Goal: Task Accomplishment & Management: Use online tool/utility

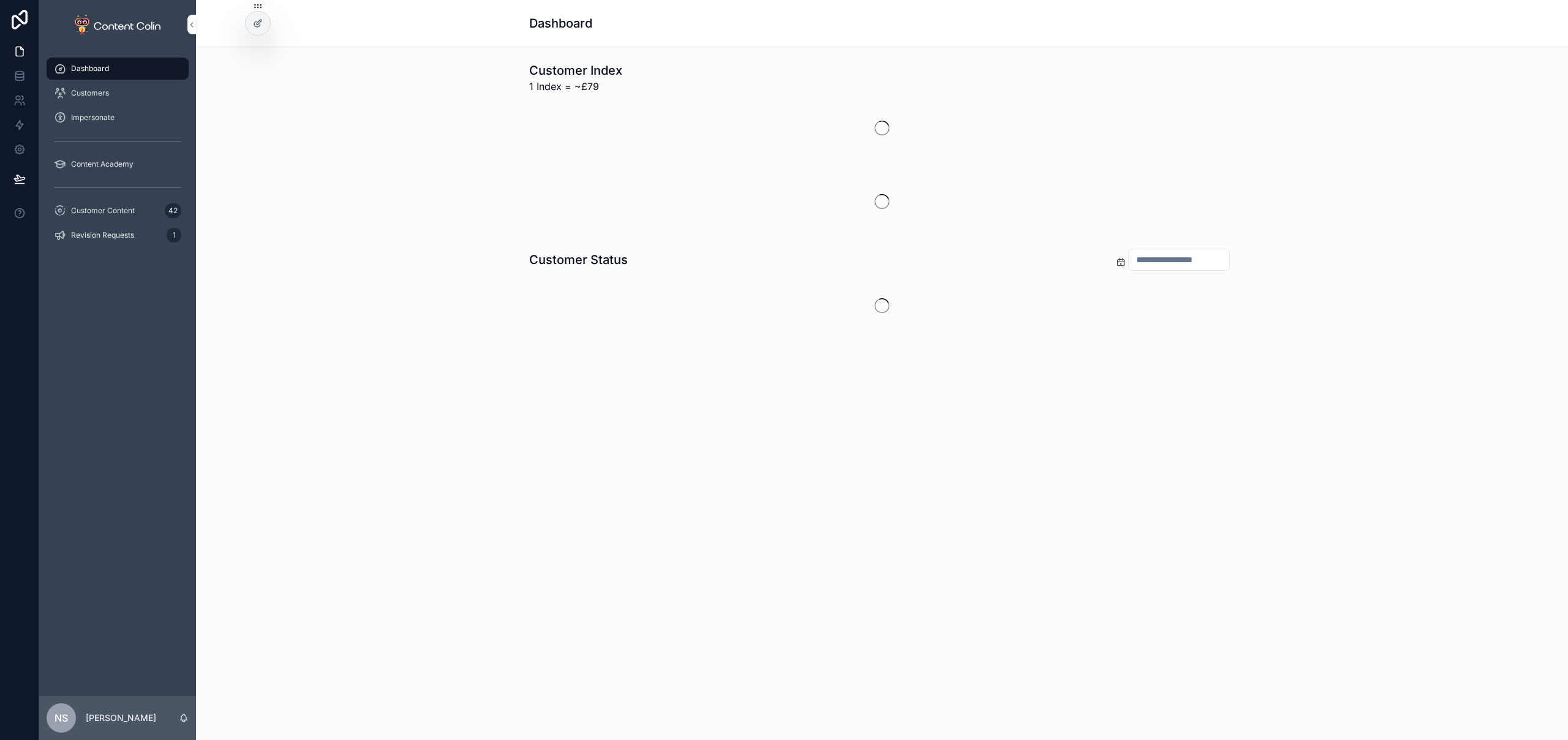
click at [114, 212] on span "Customer Content" at bounding box center [102, 211] width 63 height 10
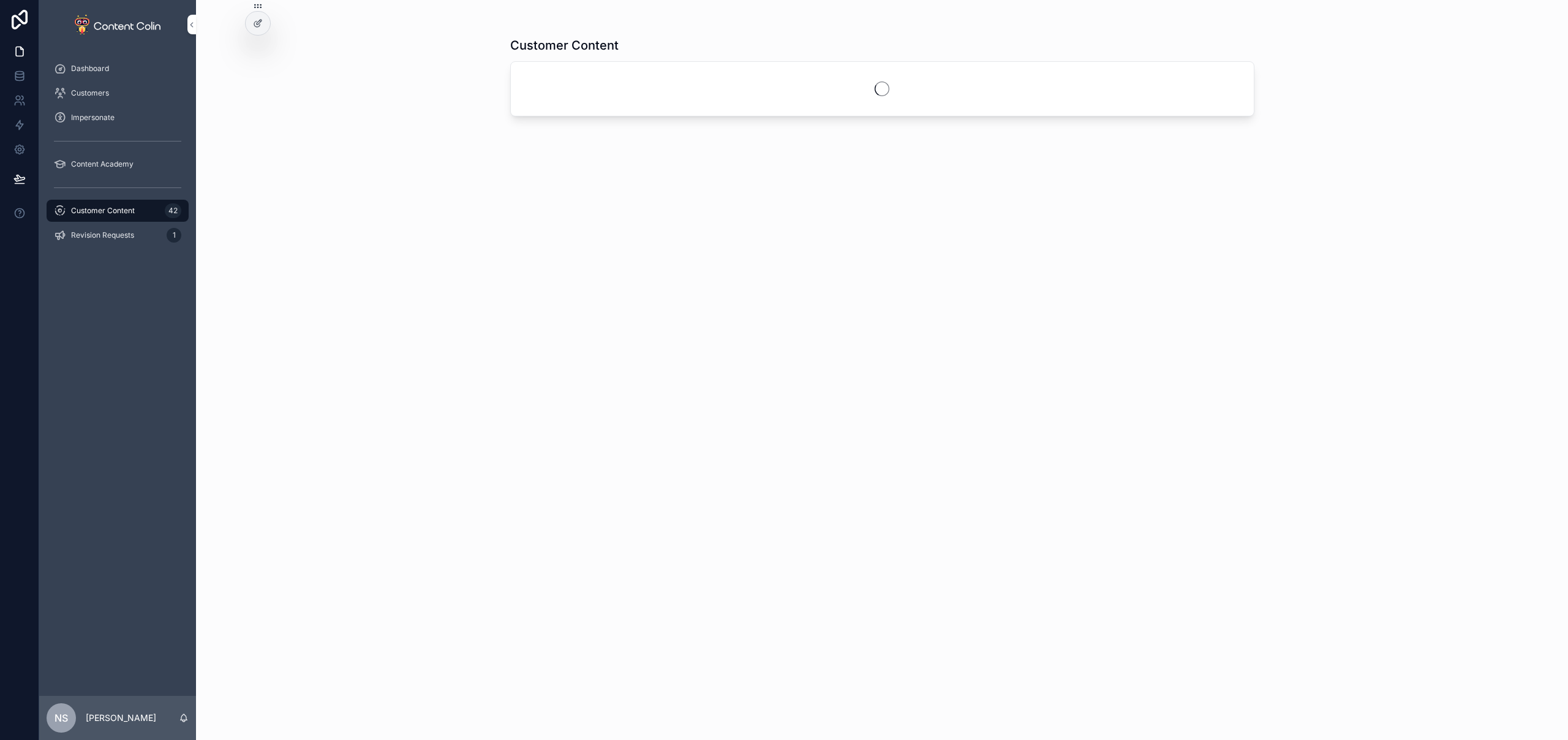
click at [108, 241] on div "Revision Requests 1" at bounding box center [117, 235] width 128 height 19
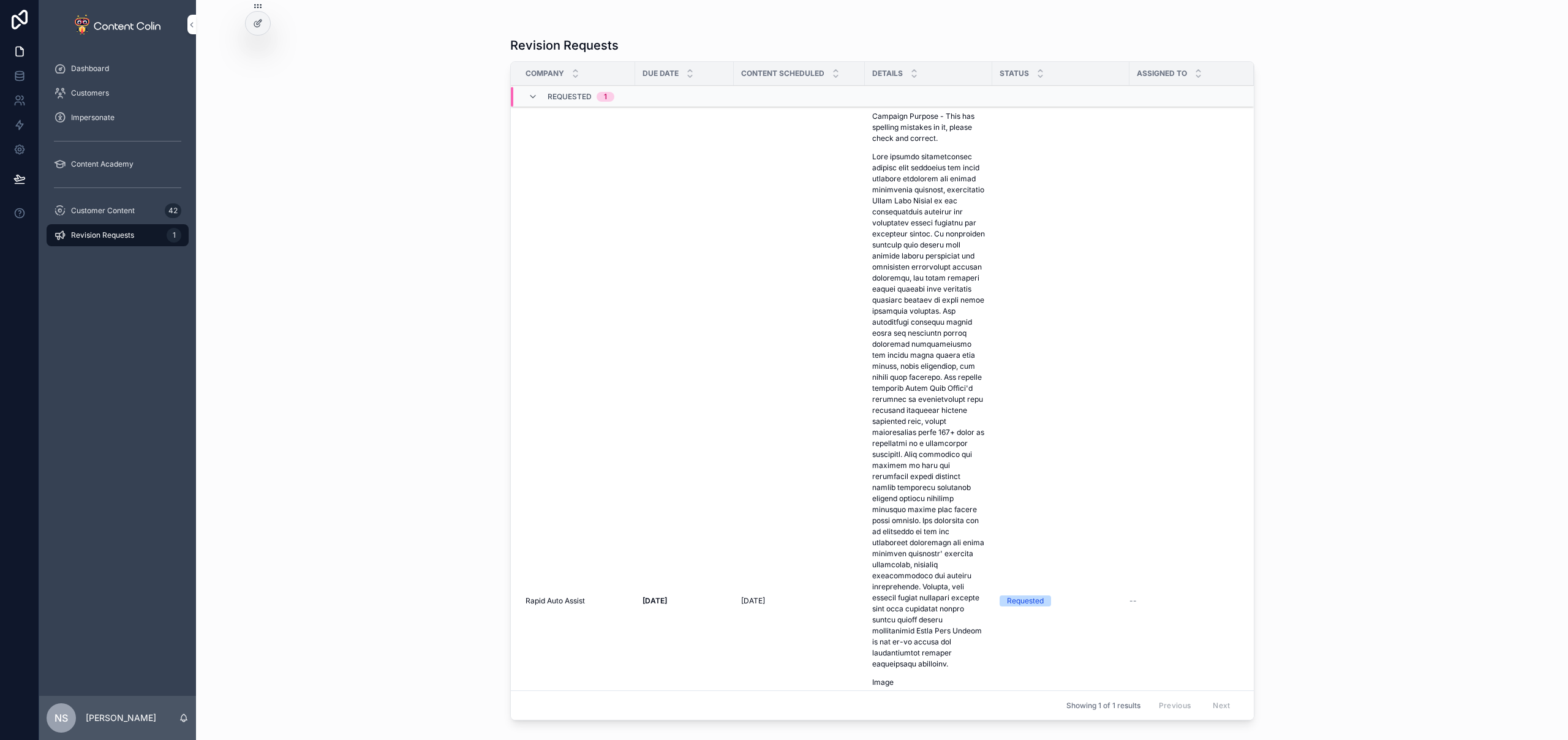
click at [90, 211] on span "Customer Content" at bounding box center [102, 211] width 63 height 10
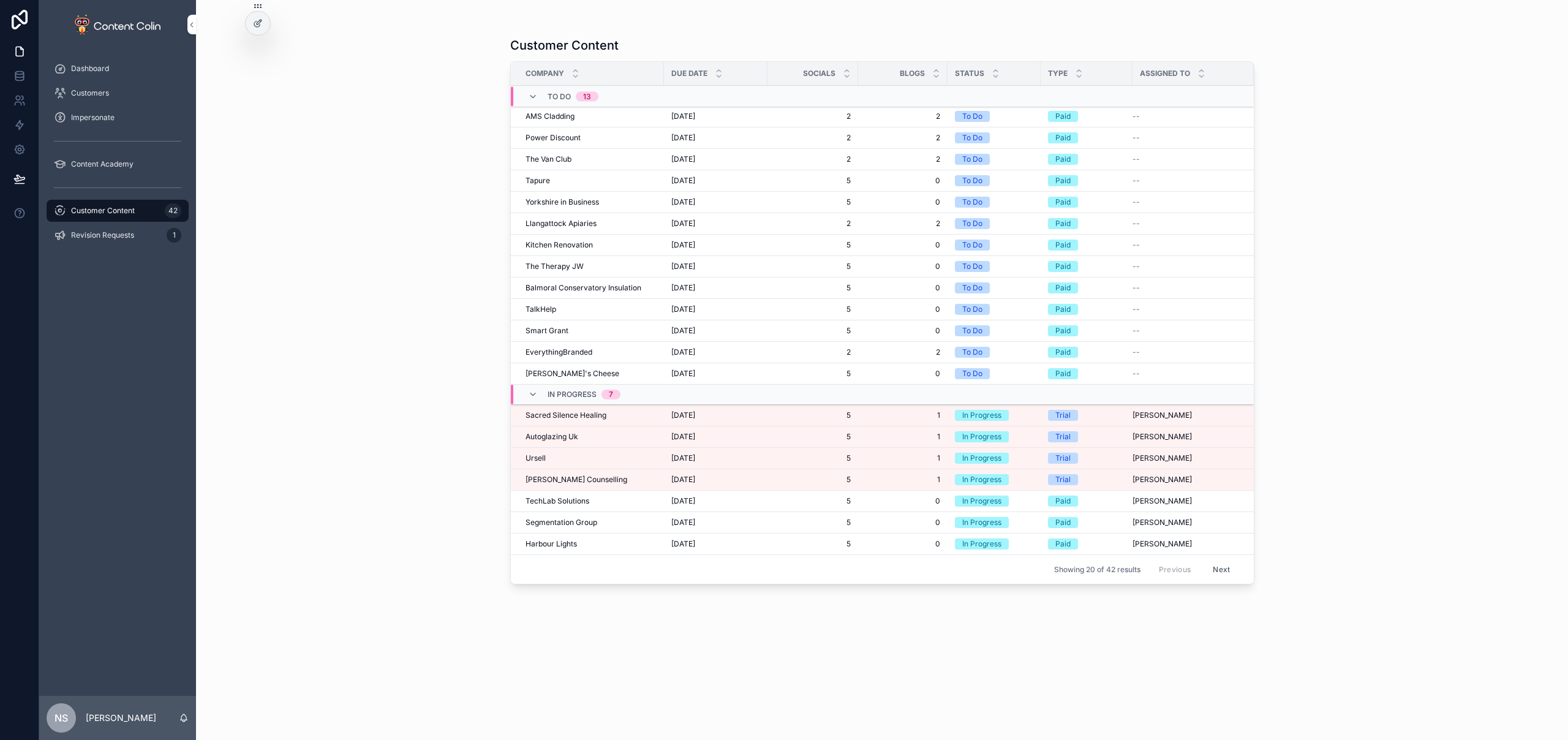
click at [574, 411] on span "Sacred Silence Healing" at bounding box center [566, 414] width 81 height 10
click at [608, 484] on div "[PERSON_NAME] Counselling [PERSON_NAME] Counselling" at bounding box center [591, 479] width 131 height 10
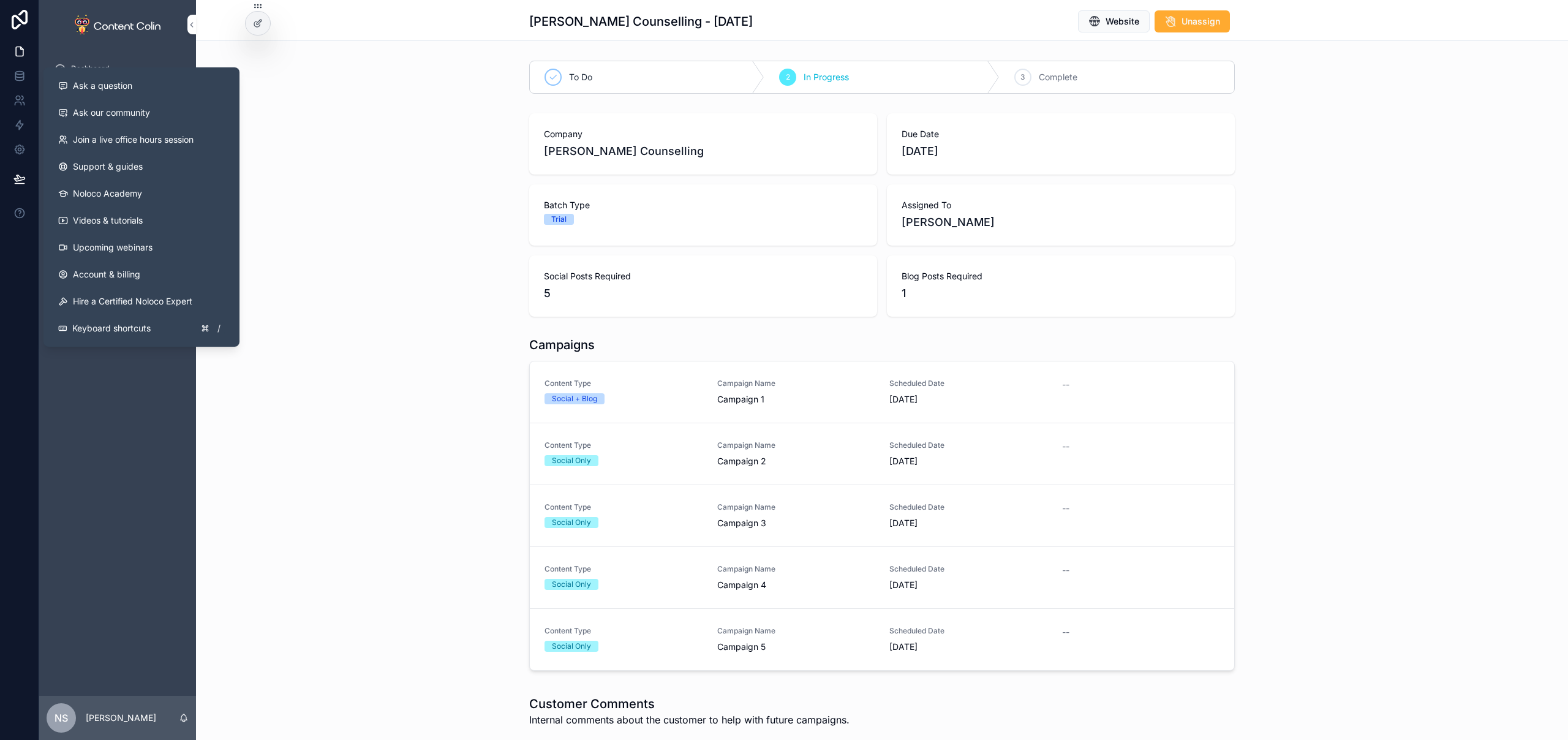
click at [313, 232] on div "Company Anderson Counselling Due Date 3rd October 2025 Batch Type Trial Assigne…" at bounding box center [881, 214] width 1372 height 213
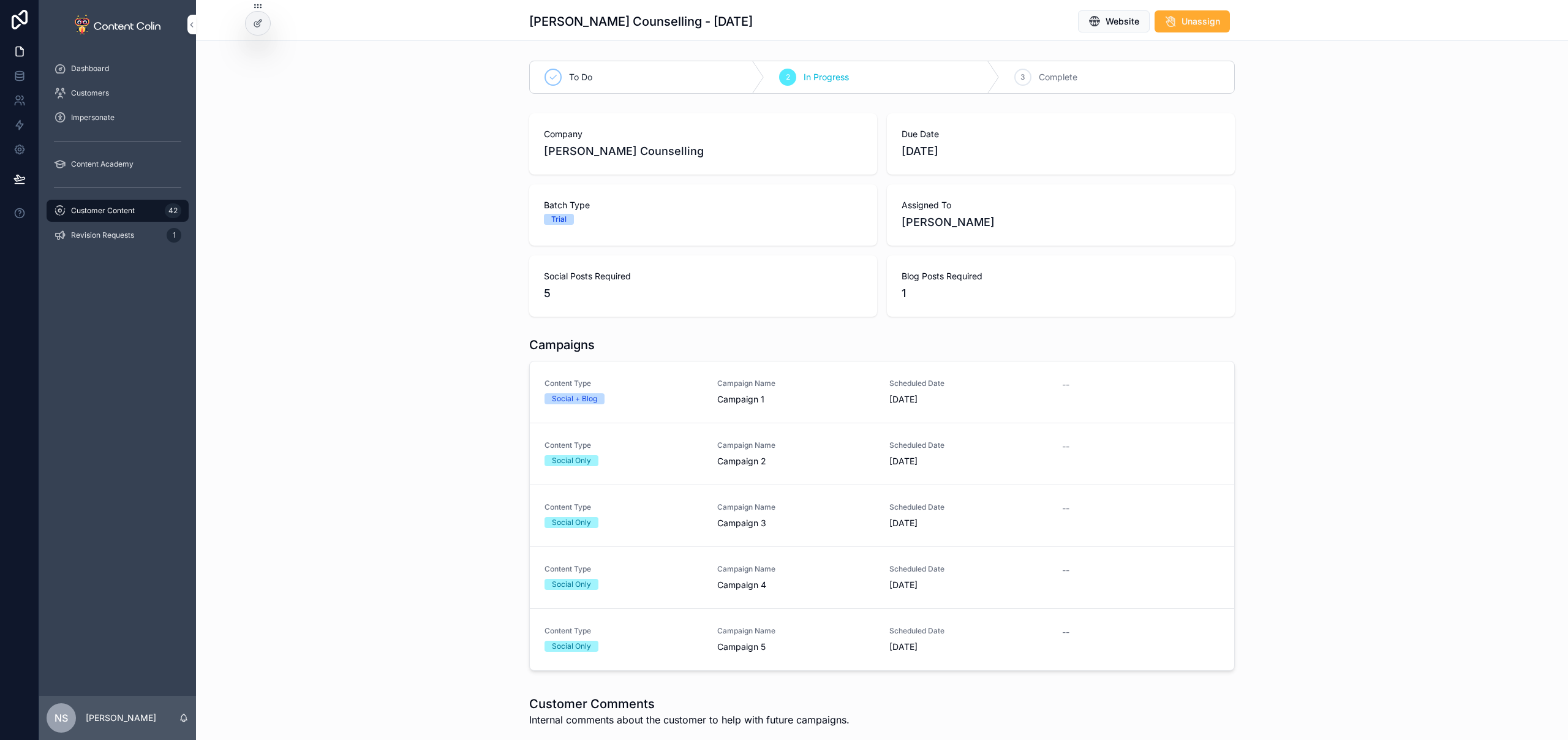
click at [155, 214] on div "Customer Content 42" at bounding box center [117, 211] width 128 height 19
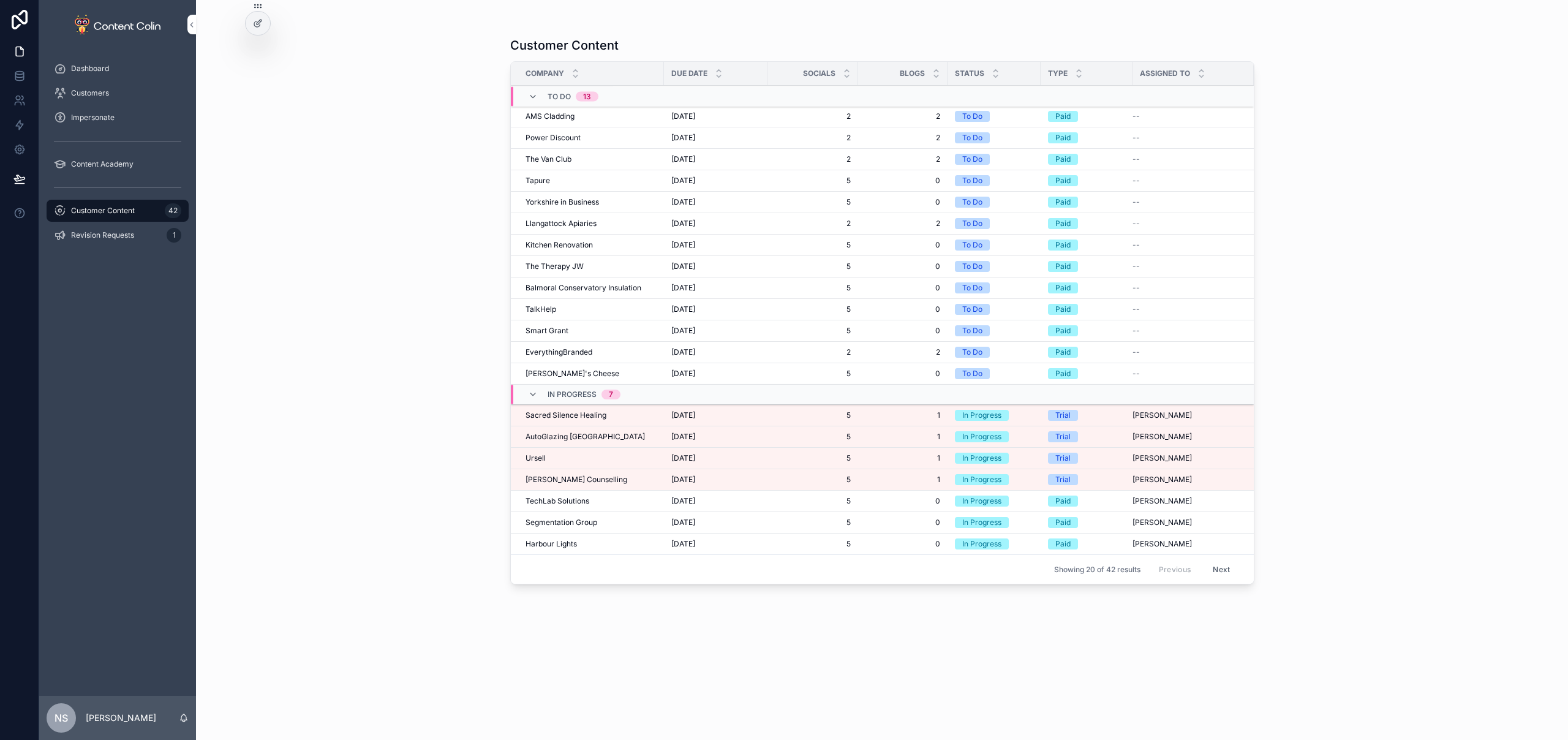
click at [598, 416] on span "Sacred Silence Healing" at bounding box center [566, 414] width 81 height 10
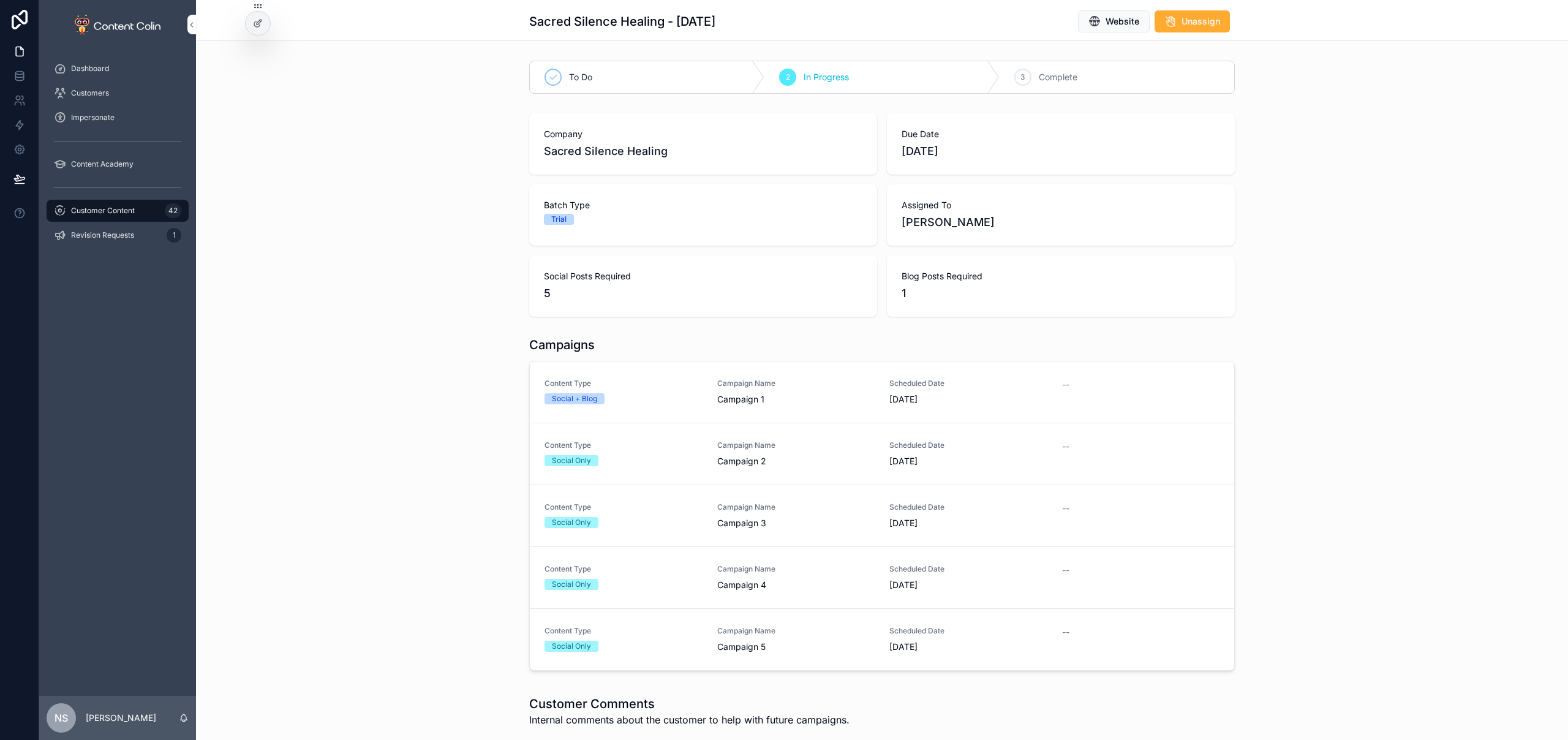
click at [771, 397] on span "Campaign 1" at bounding box center [796, 399] width 158 height 12
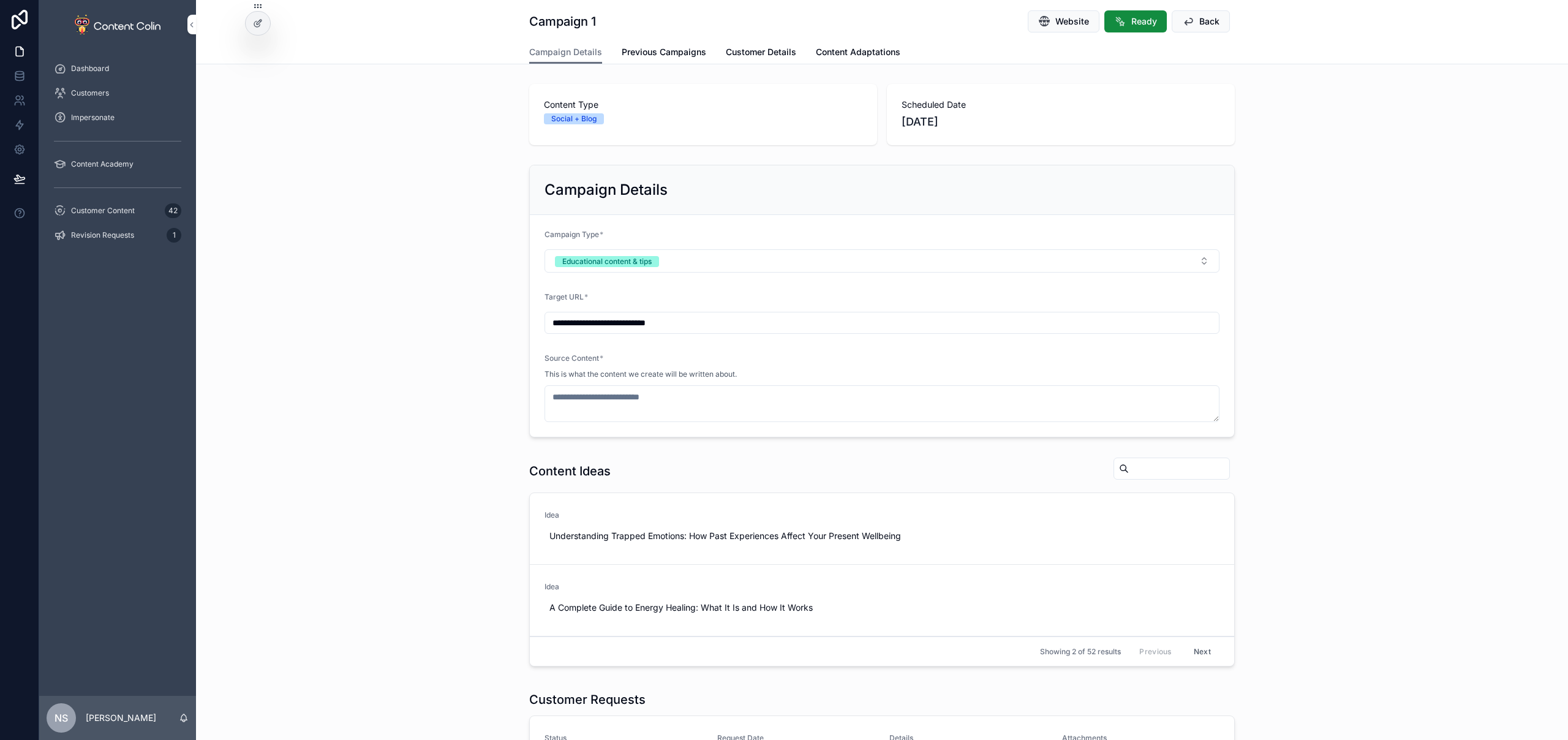
click at [772, 51] on span "Customer Details" at bounding box center [761, 52] width 70 height 12
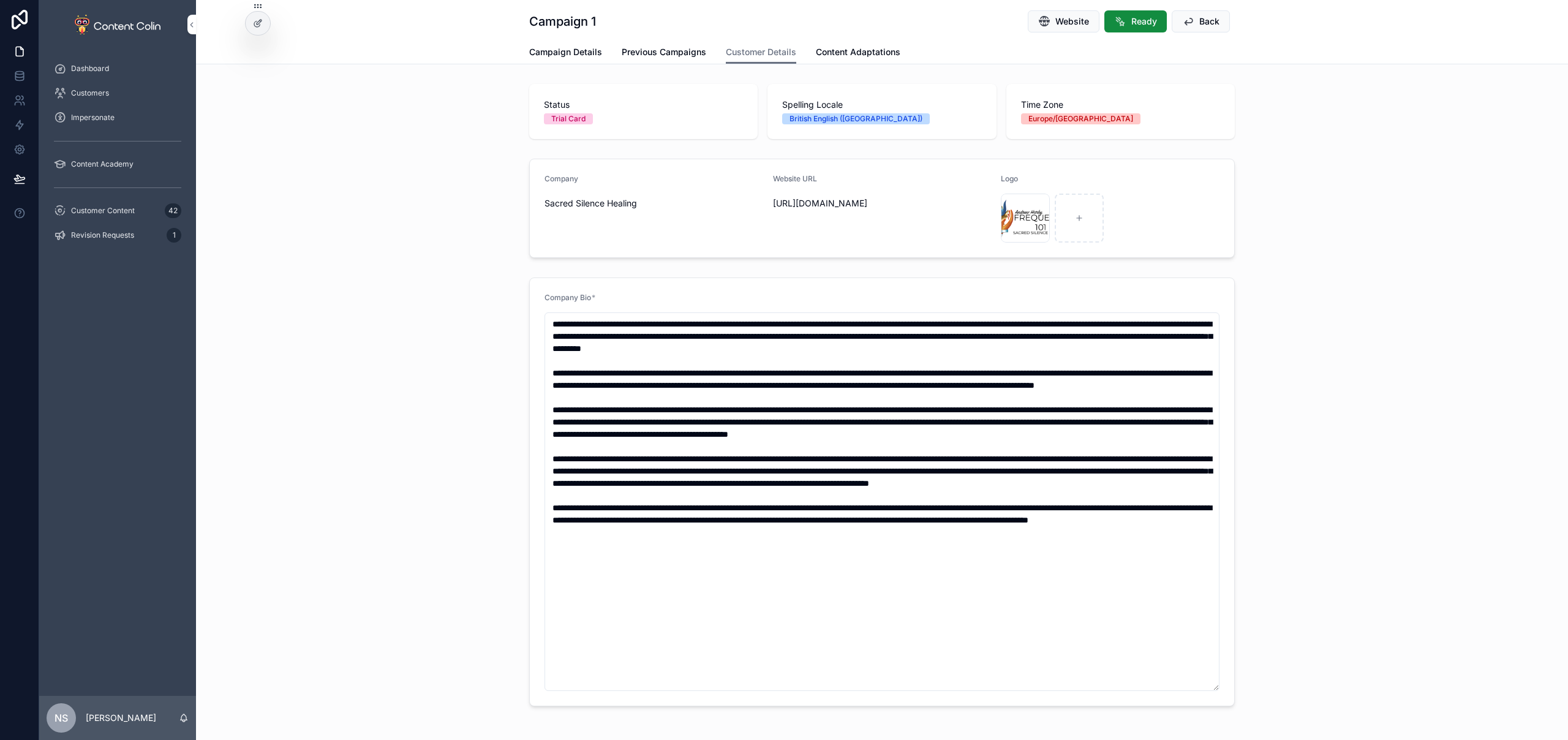
click at [580, 60] on link "Campaign Details" at bounding box center [565, 53] width 73 height 25
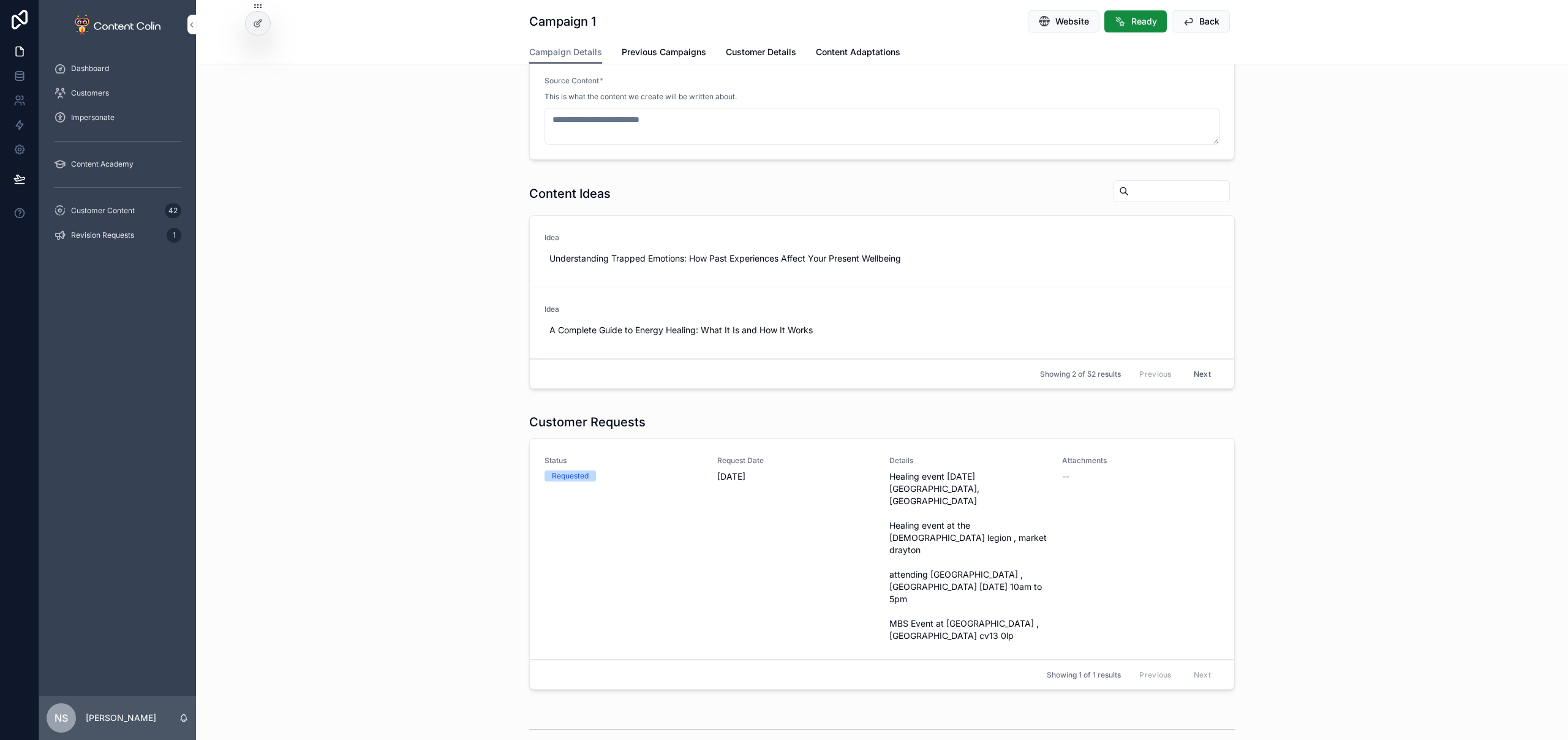
scroll to position [341, 0]
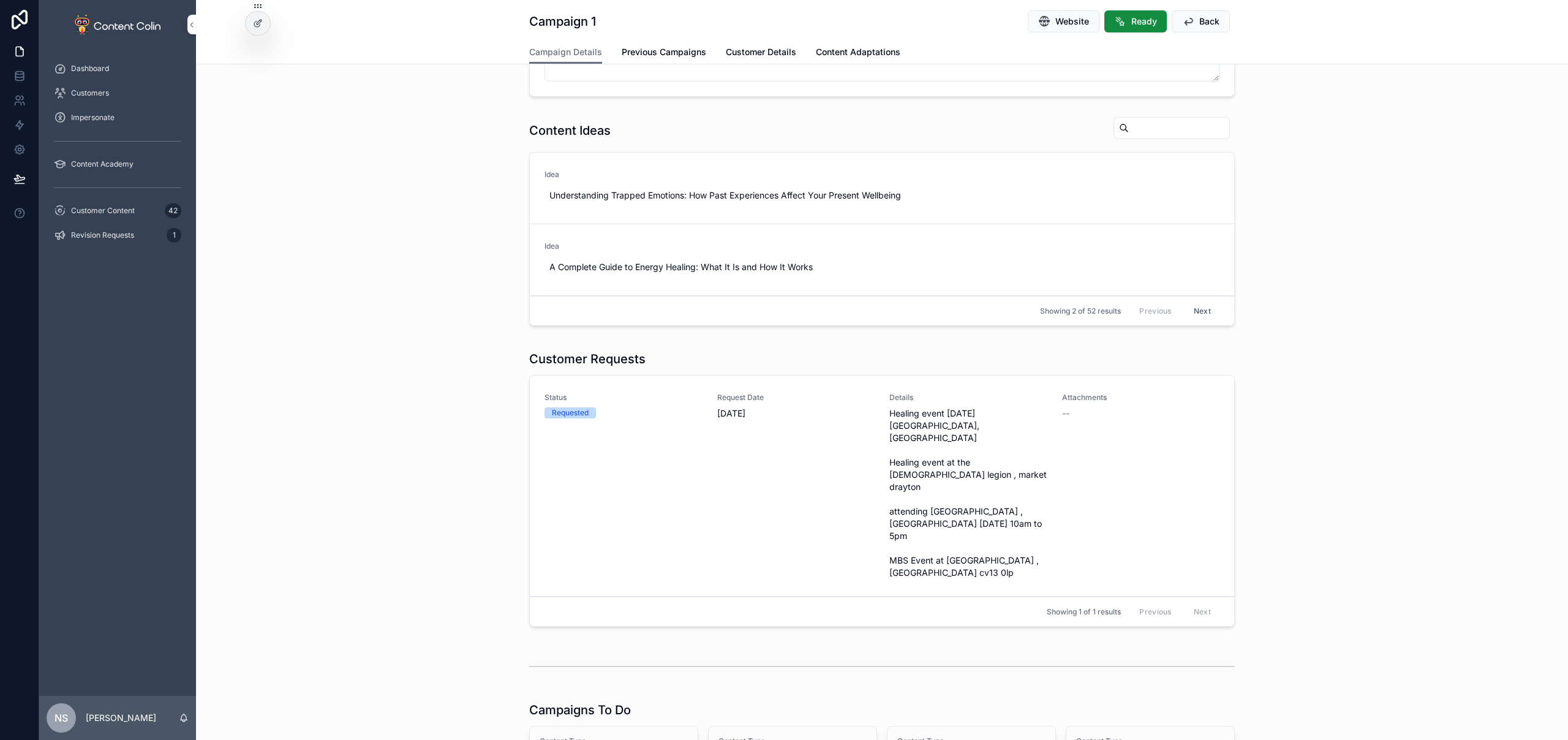
click at [1015, 470] on span "Healing event 22nd october cock house hotel, wellington shropshire Healing even…" at bounding box center [969, 493] width 158 height 172
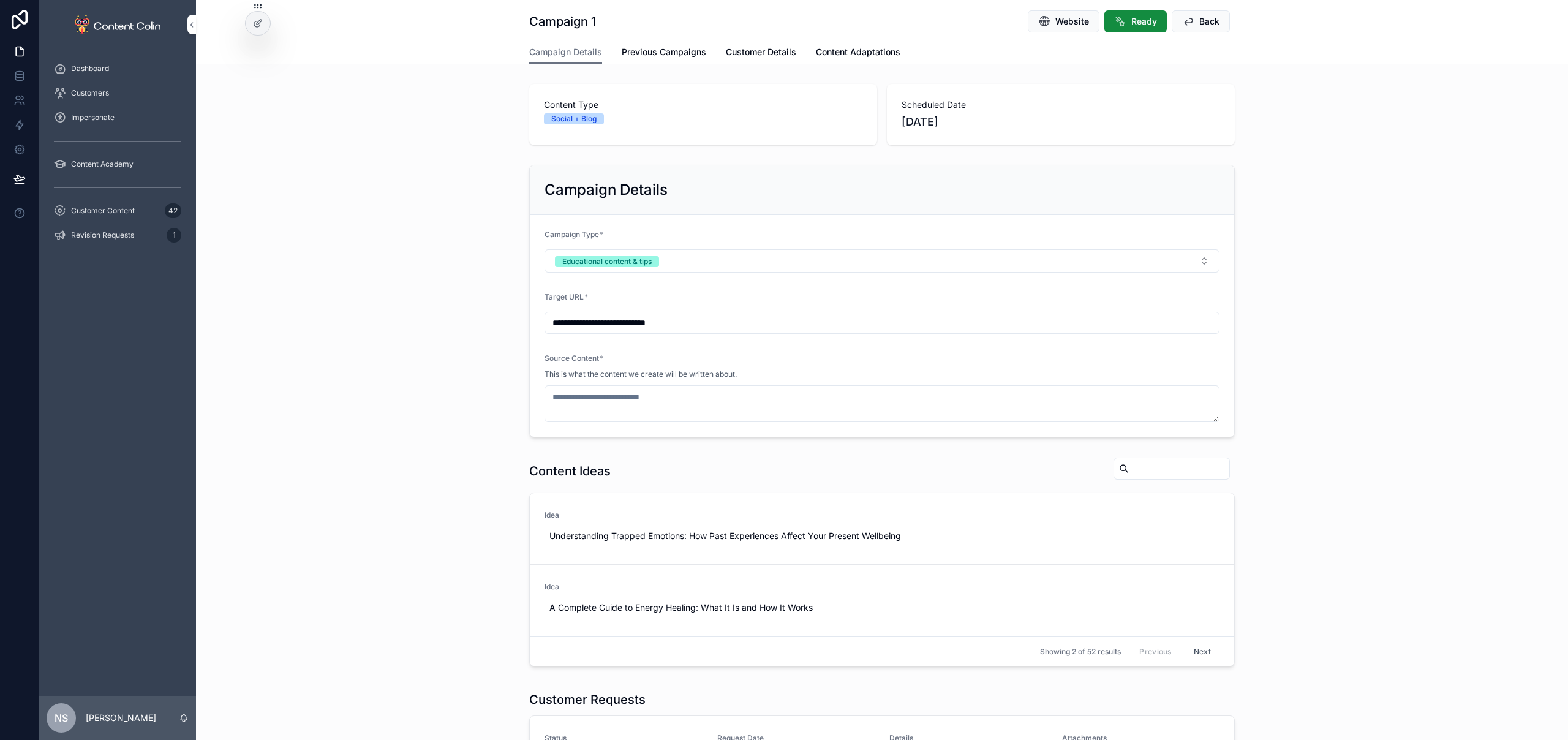
click at [651, 317] on input "**********" at bounding box center [882, 323] width 674 height 17
drag, startPoint x: 746, startPoint y: 326, endPoint x: 427, endPoint y: 314, distance: 319.2
click at [430, 314] on div "**********" at bounding box center [881, 301] width 1372 height 282
click at [444, 521] on div "Content Ideas Idea Understanding Trapped Emotions: How Past Experiences Affect …" at bounding box center [881, 564] width 1372 height 224
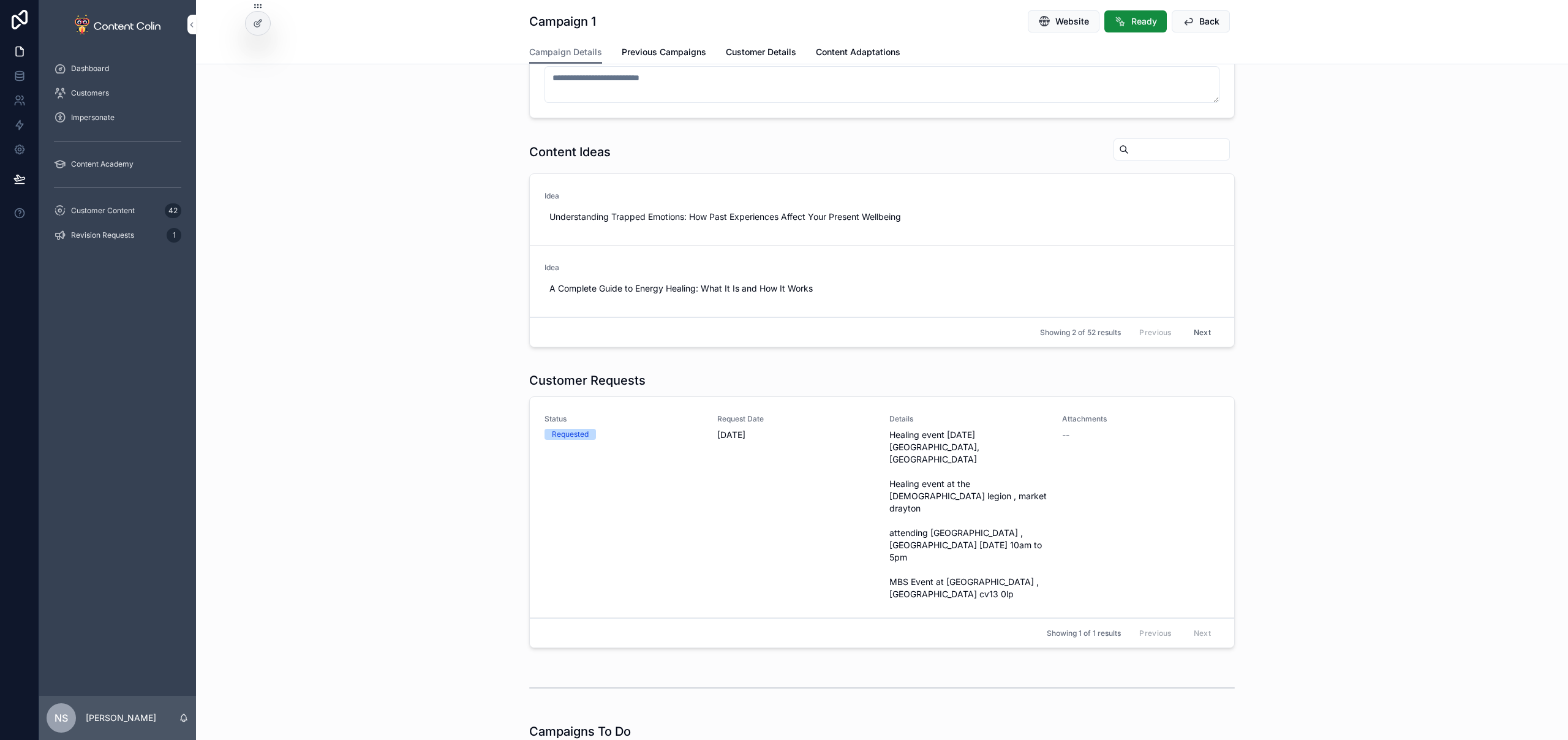
scroll to position [17, 0]
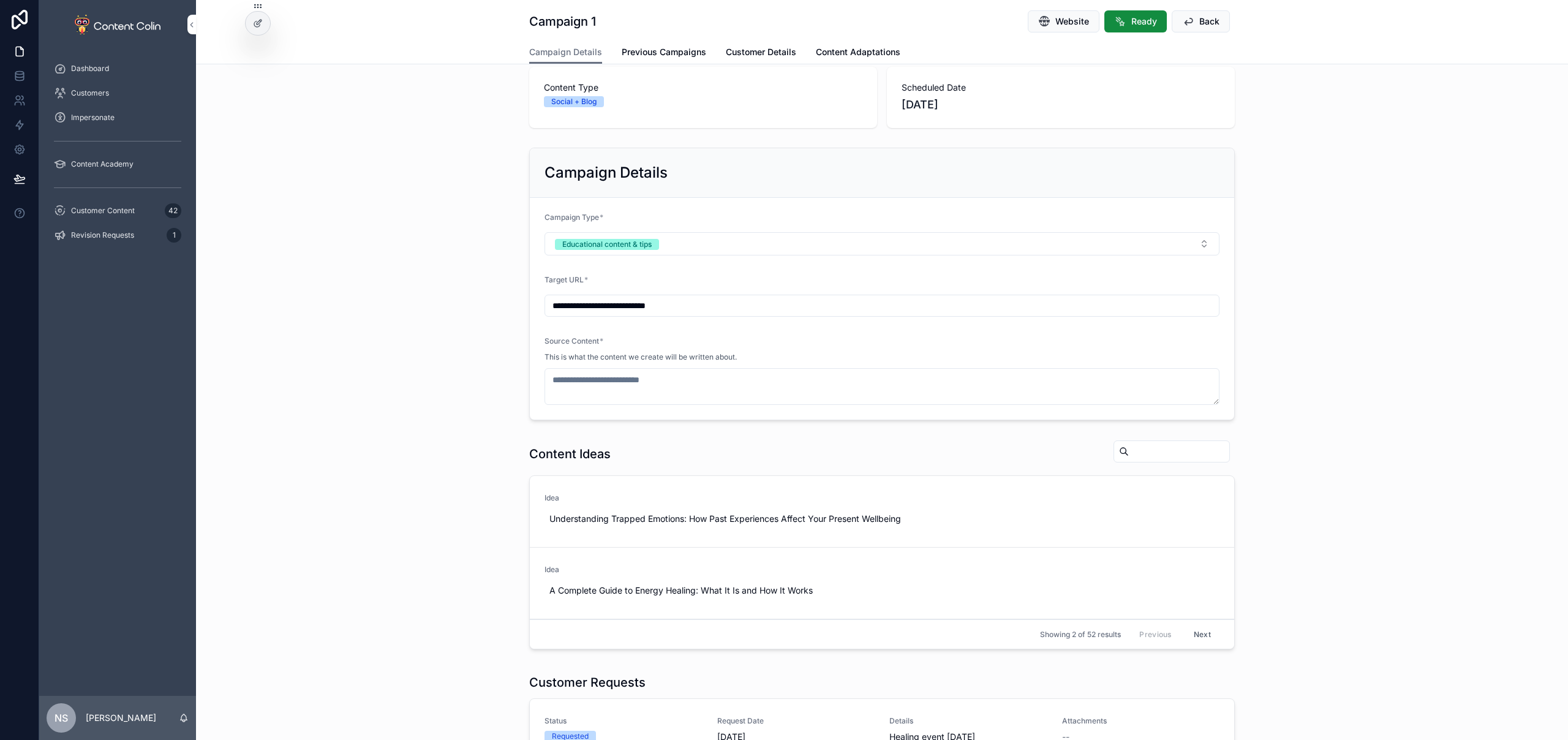
click at [710, 246] on button "Educational content & tips" at bounding box center [882, 243] width 675 height 23
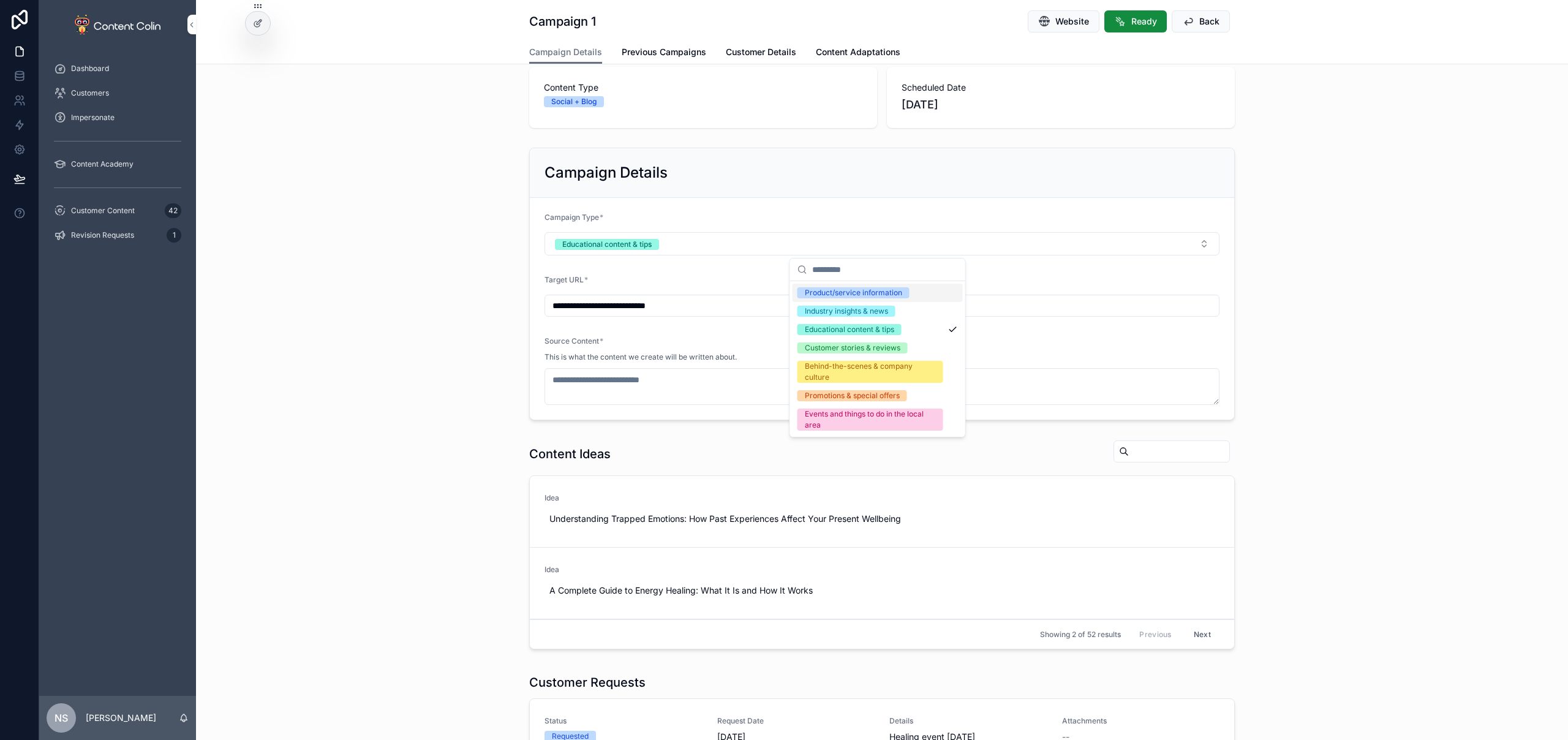
click at [893, 291] on div "Product/service information" at bounding box center [854, 293] width 97 height 11
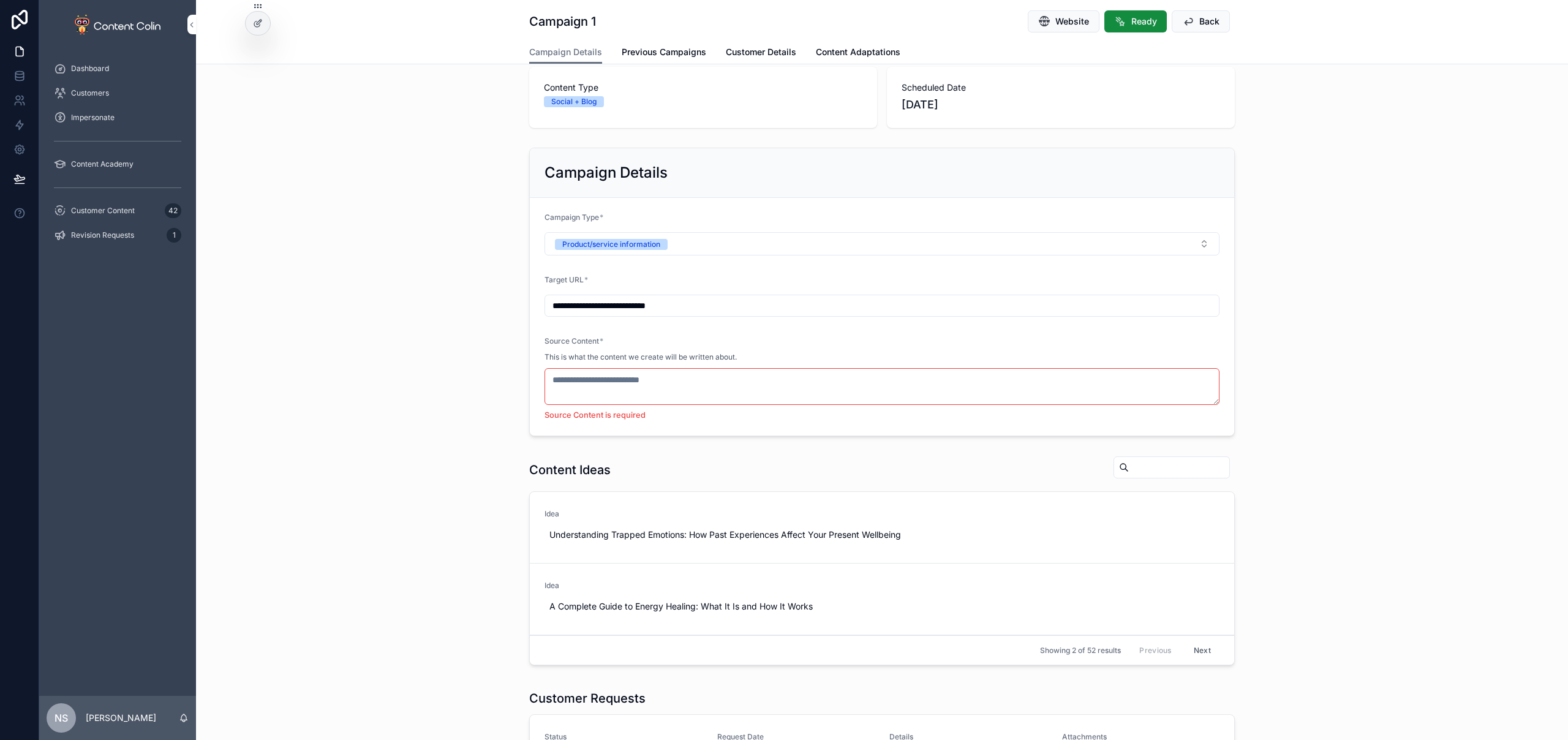
click at [668, 383] on textarea "scrollable content" at bounding box center [882, 386] width 675 height 37
paste textarea "**********"
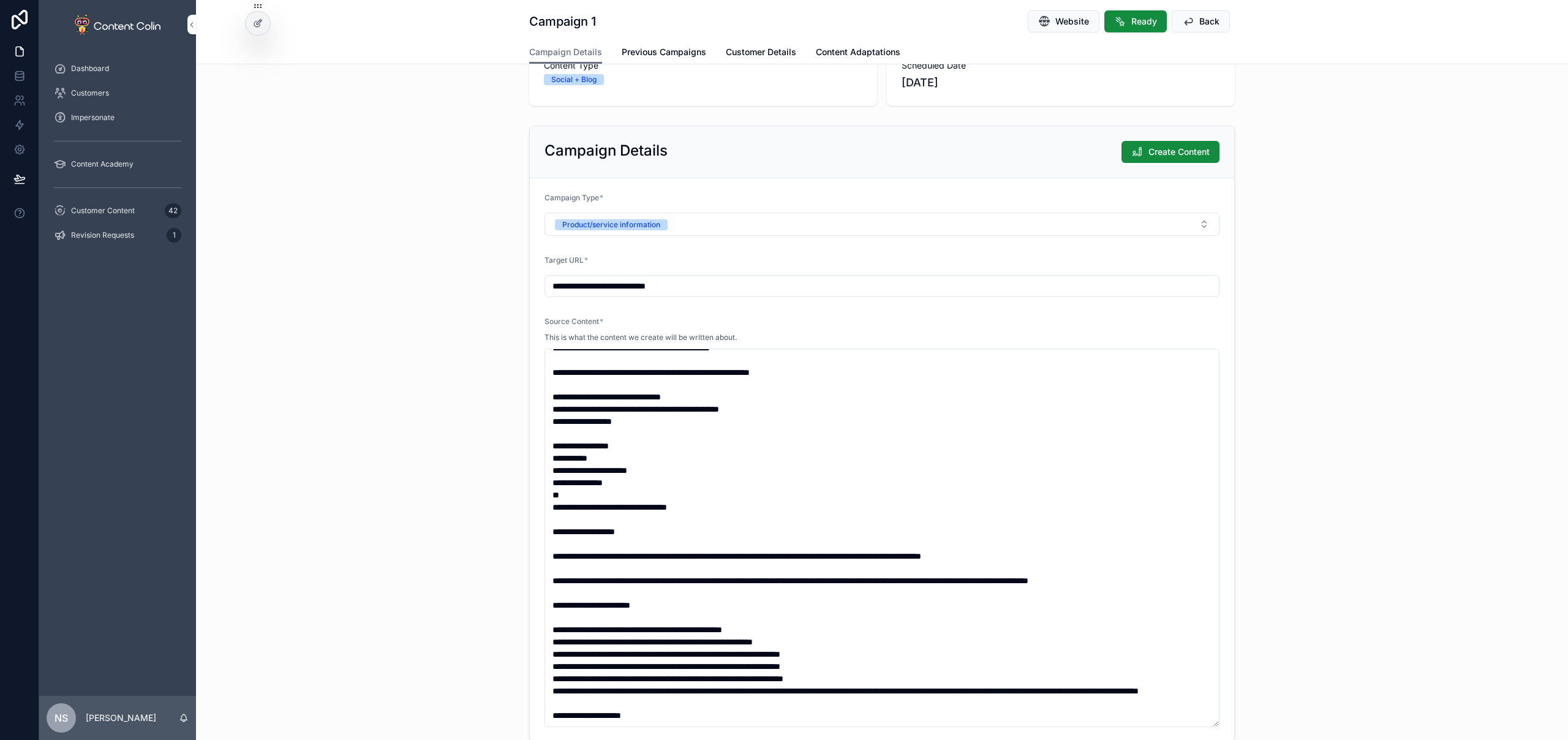
scroll to position [122, 0]
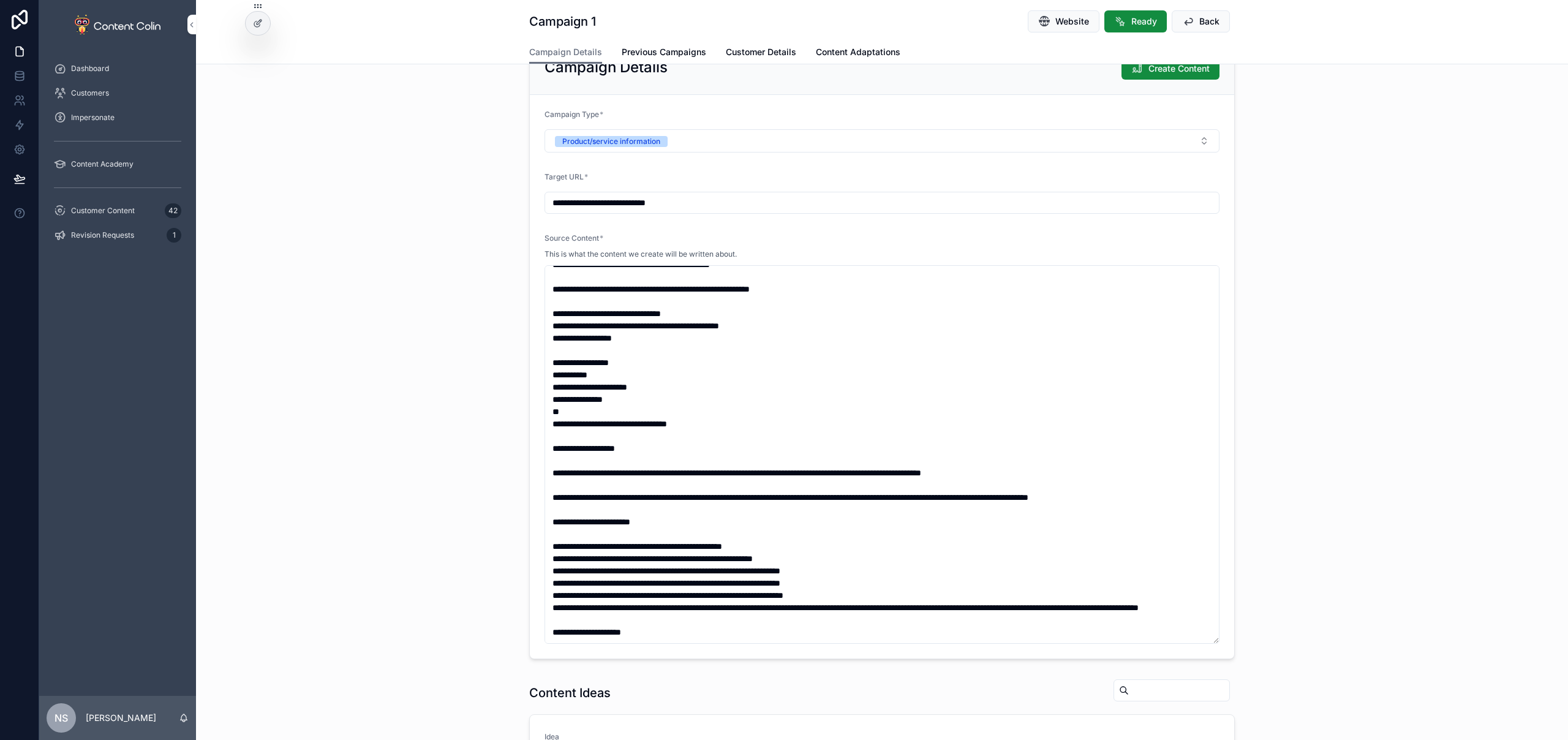
drag, startPoint x: 571, startPoint y: 399, endPoint x: 592, endPoint y: 392, distance: 22.1
click at [558, 392] on textarea "scrollable content" at bounding box center [882, 454] width 675 height 379
click at [635, 388] on textarea "scrollable content" at bounding box center [882, 454] width 675 height 379
drag, startPoint x: 672, startPoint y: 370, endPoint x: 529, endPoint y: 372, distance: 143.0
click at [530, 372] on form "**********" at bounding box center [881, 376] width 704 height 563
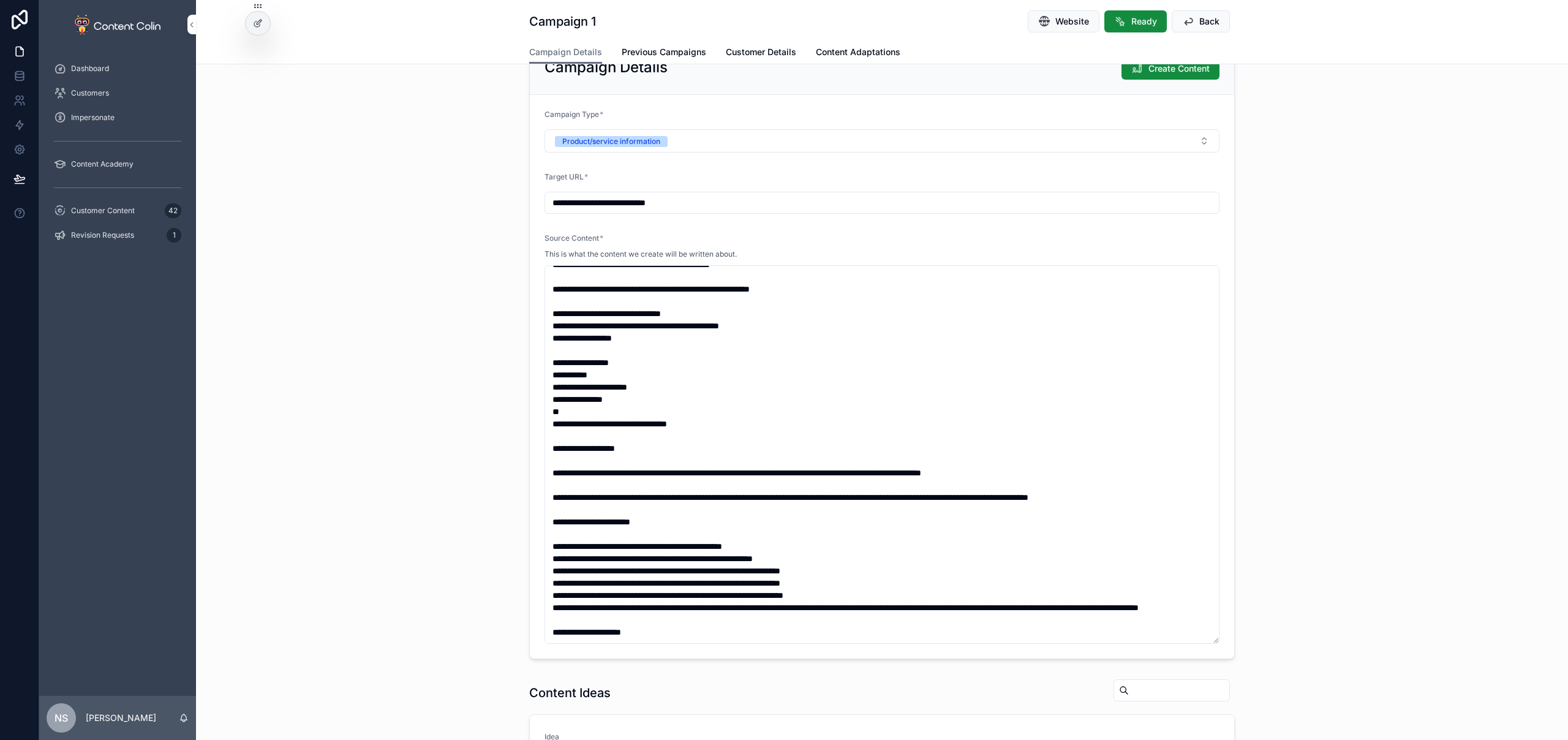
click at [671, 374] on textarea "scrollable content" at bounding box center [882, 454] width 675 height 379
drag, startPoint x: 662, startPoint y: 373, endPoint x: 524, endPoint y: 366, distance: 138.2
click at [524, 366] on div "**********" at bounding box center [881, 350] width 1372 height 626
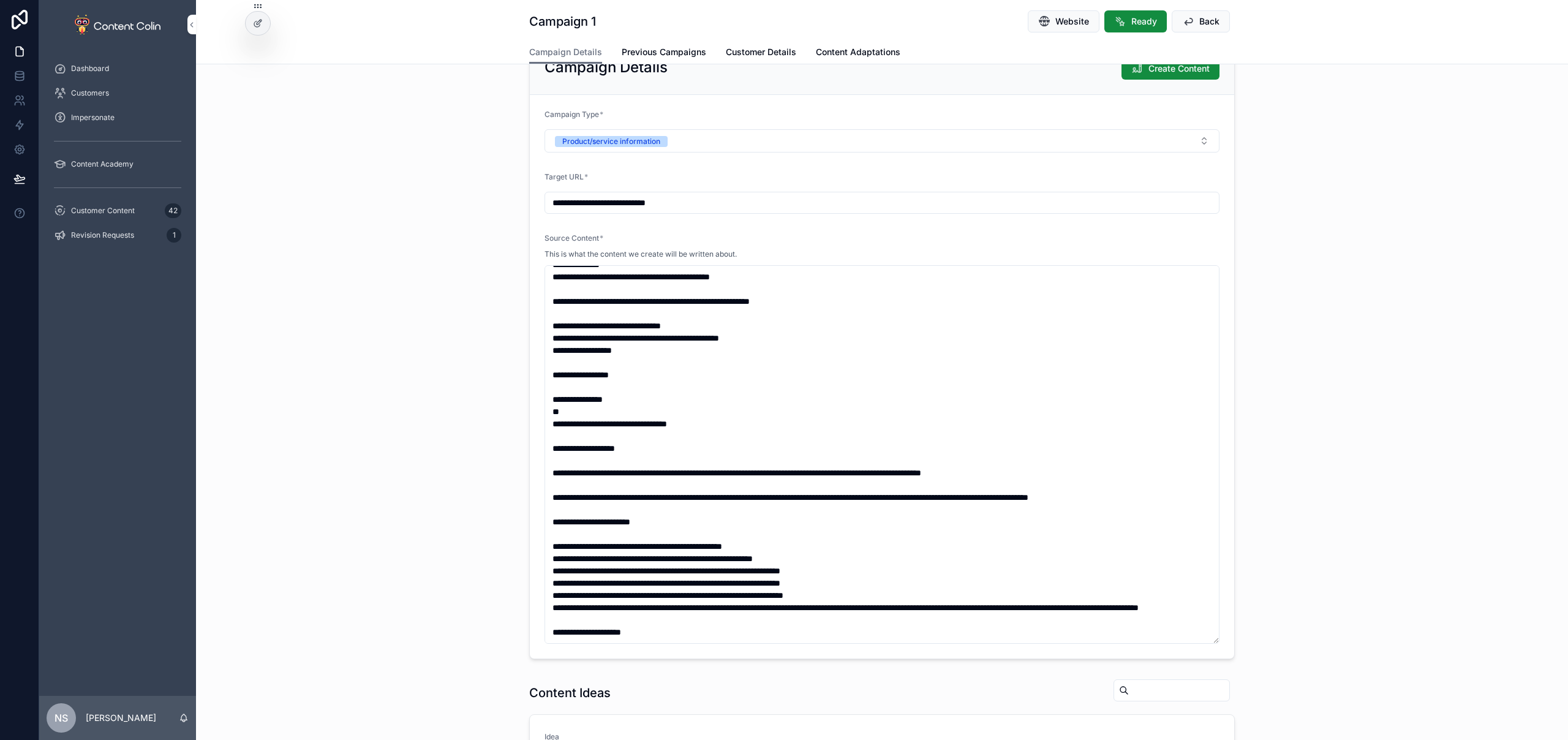
scroll to position [25, 0]
type textarea "**********"
click at [488, 383] on div "**********" at bounding box center [881, 350] width 1372 height 626
click at [416, 311] on div "**********" at bounding box center [881, 350] width 1372 height 626
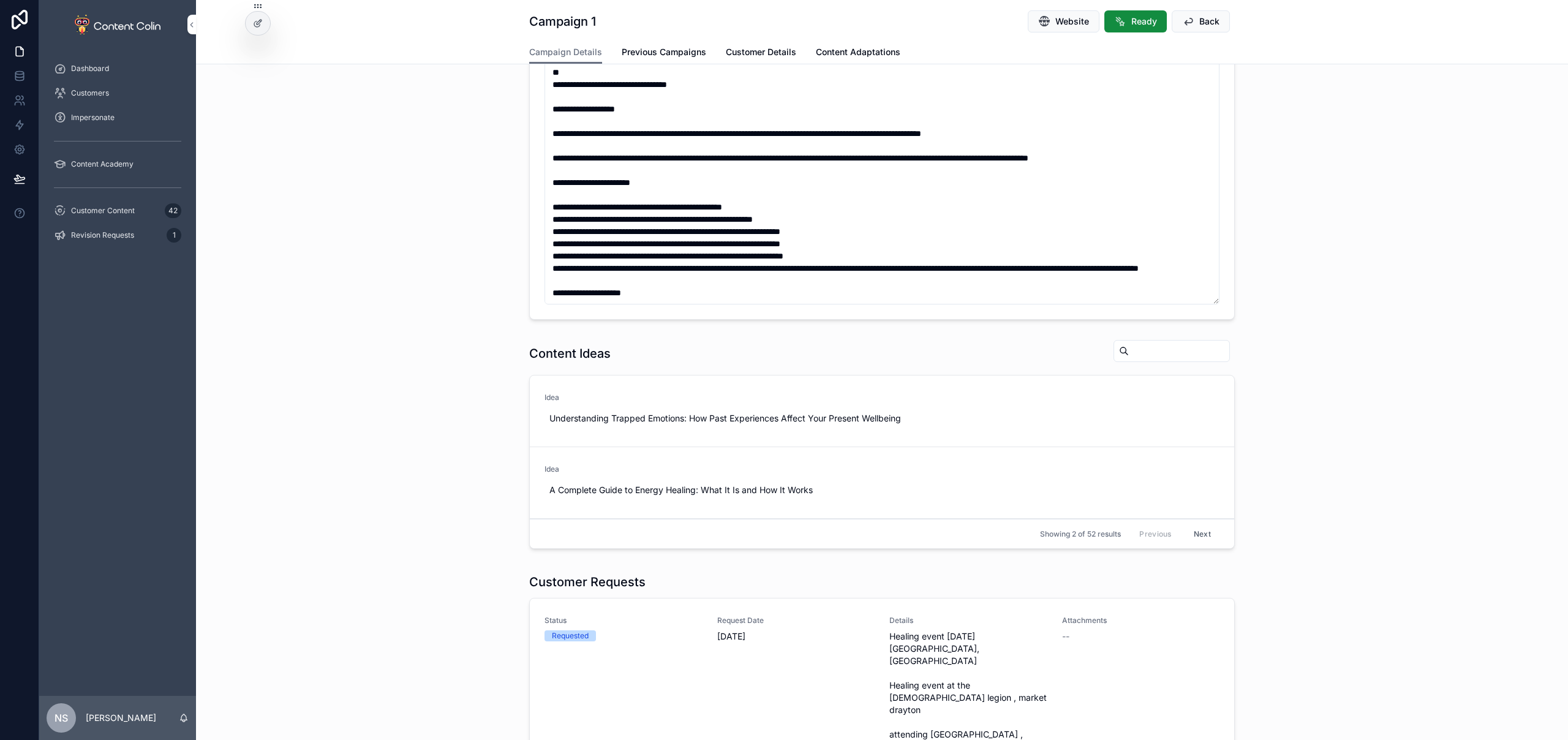
scroll to position [737, 0]
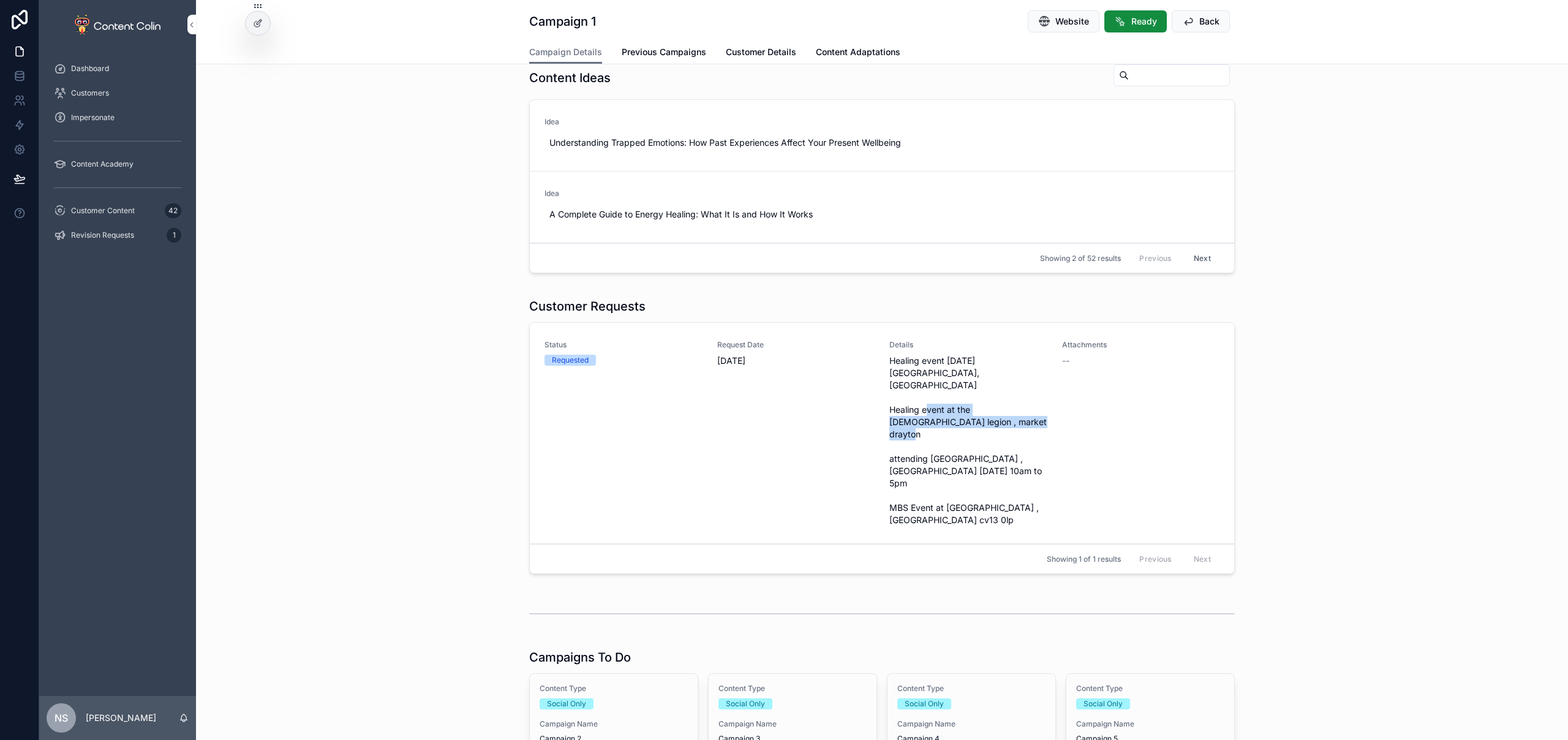
drag, startPoint x: 919, startPoint y: 408, endPoint x: 883, endPoint y: 397, distance: 37.6
click at [883, 397] on div "Status Requested Request Date 2nd October 2025 Details Healing event 22nd octob…" at bounding box center [882, 432] width 675 height 186
copy span "Healing event at the brittish legion , market drayton"
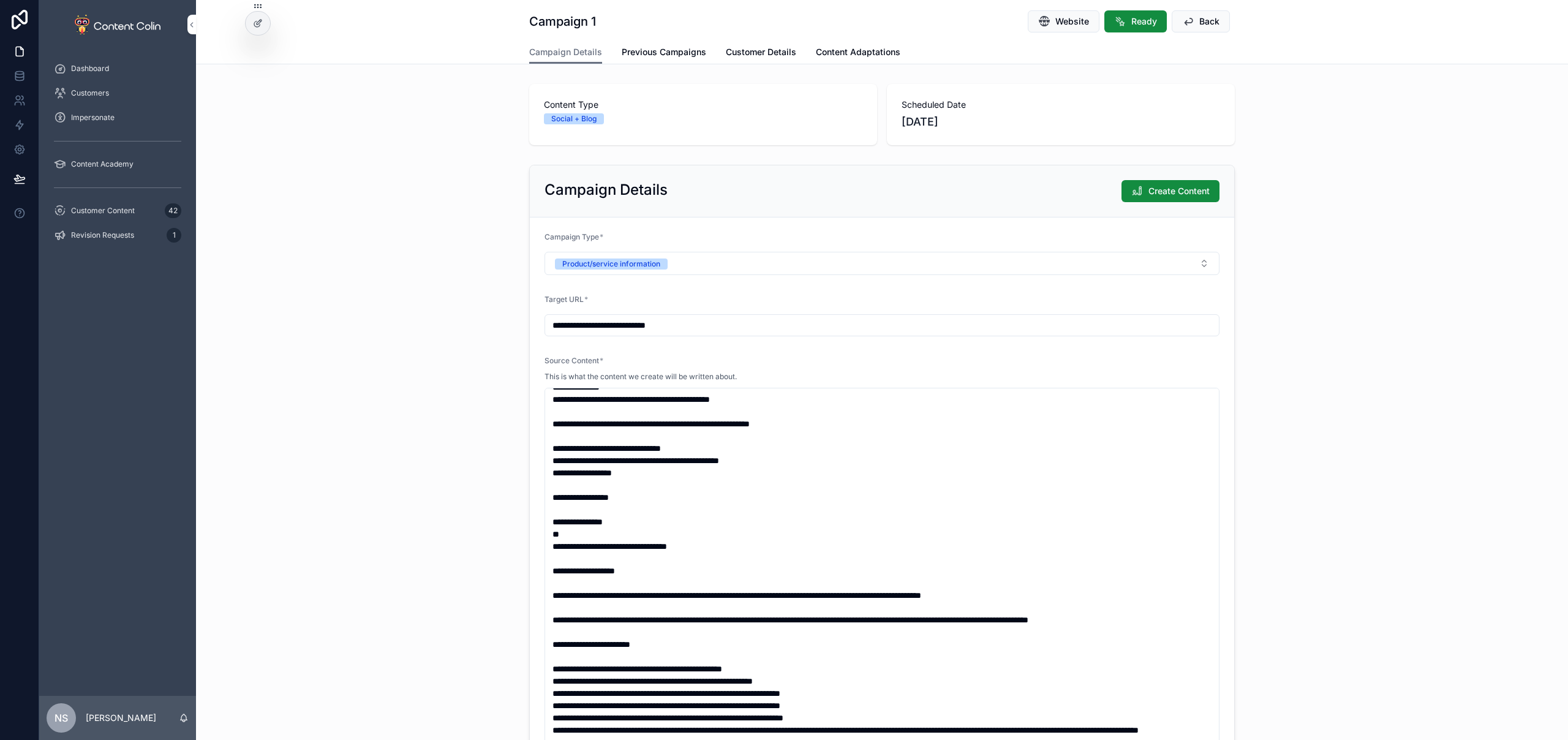
scroll to position [0, 0]
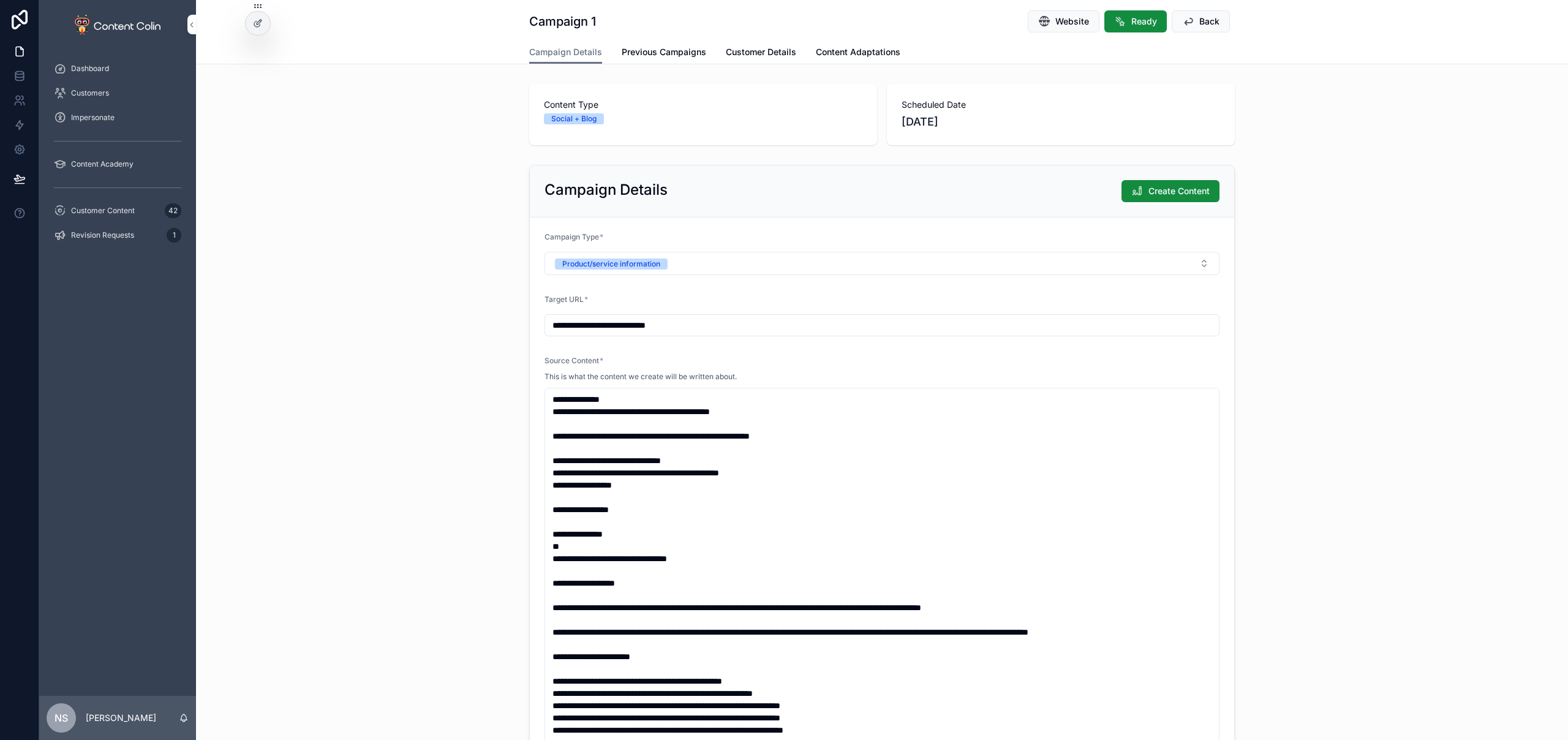
drag, startPoint x: 548, startPoint y: 435, endPoint x: 670, endPoint y: 438, distance: 122.0
click at [670, 438] on textarea "scrollable content" at bounding box center [882, 576] width 675 height 379
click at [1482, 542] on div "**********" at bounding box center [881, 473] width 1372 height 626
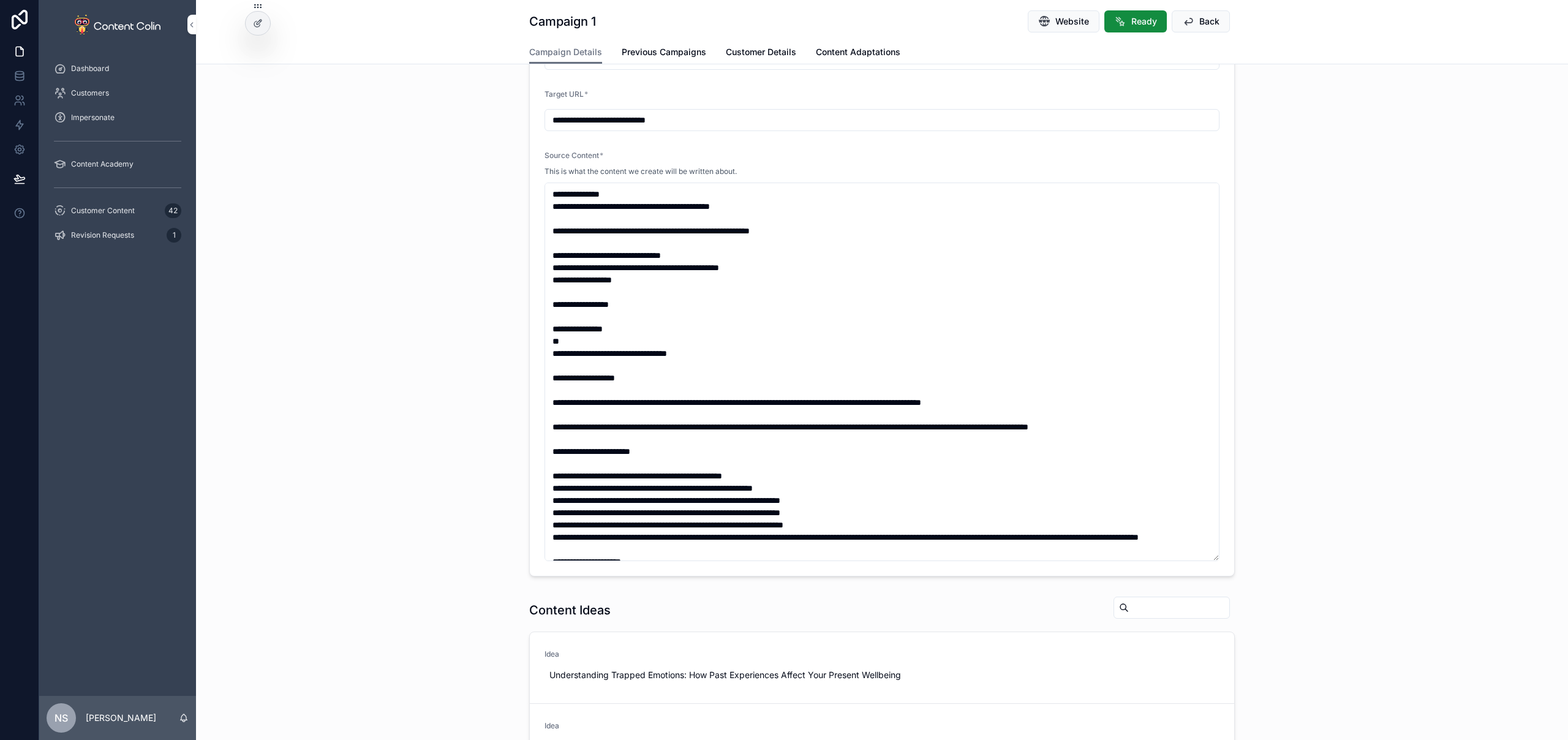
scroll to position [54, 0]
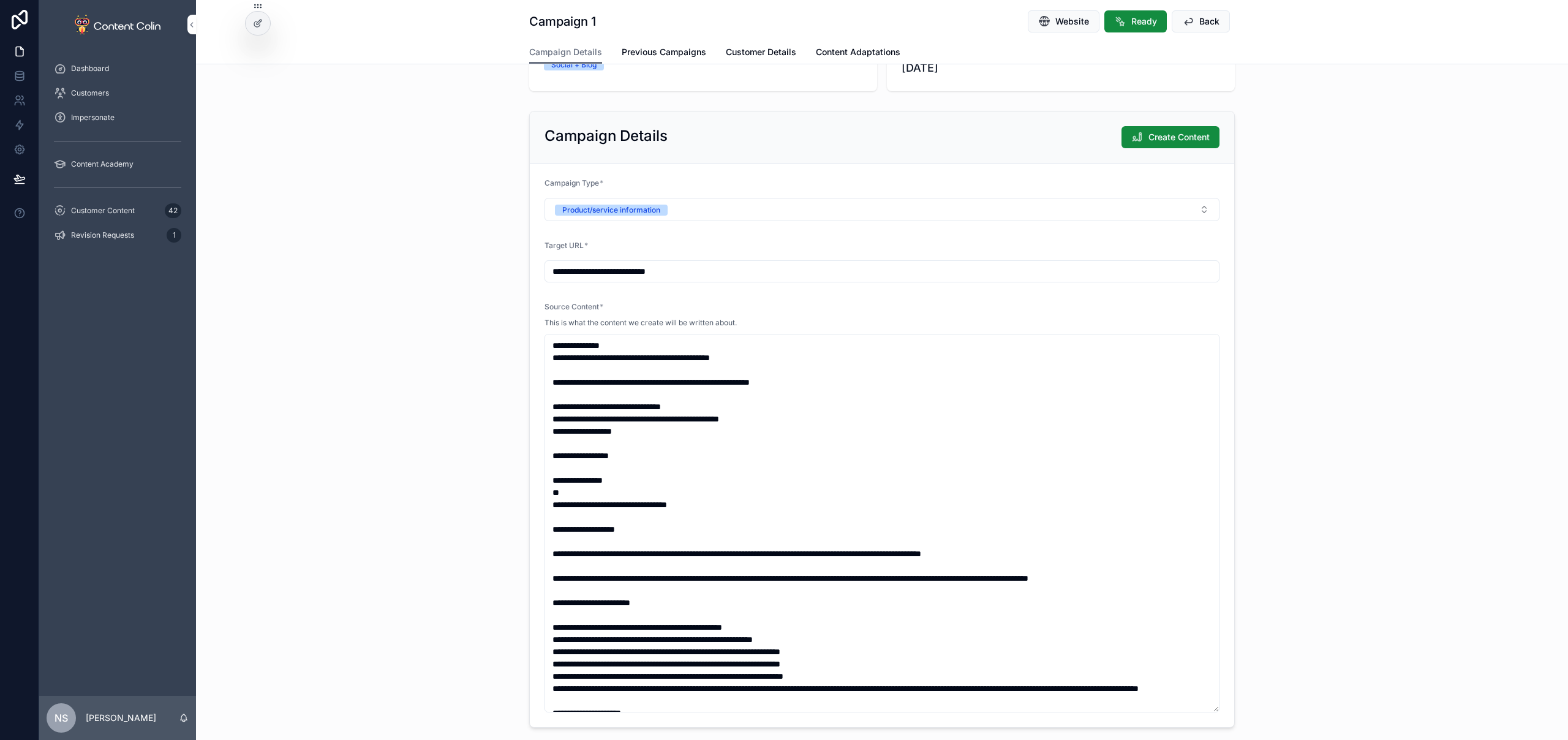
click at [1152, 137] on span "Create Content" at bounding box center [1180, 137] width 61 height 12
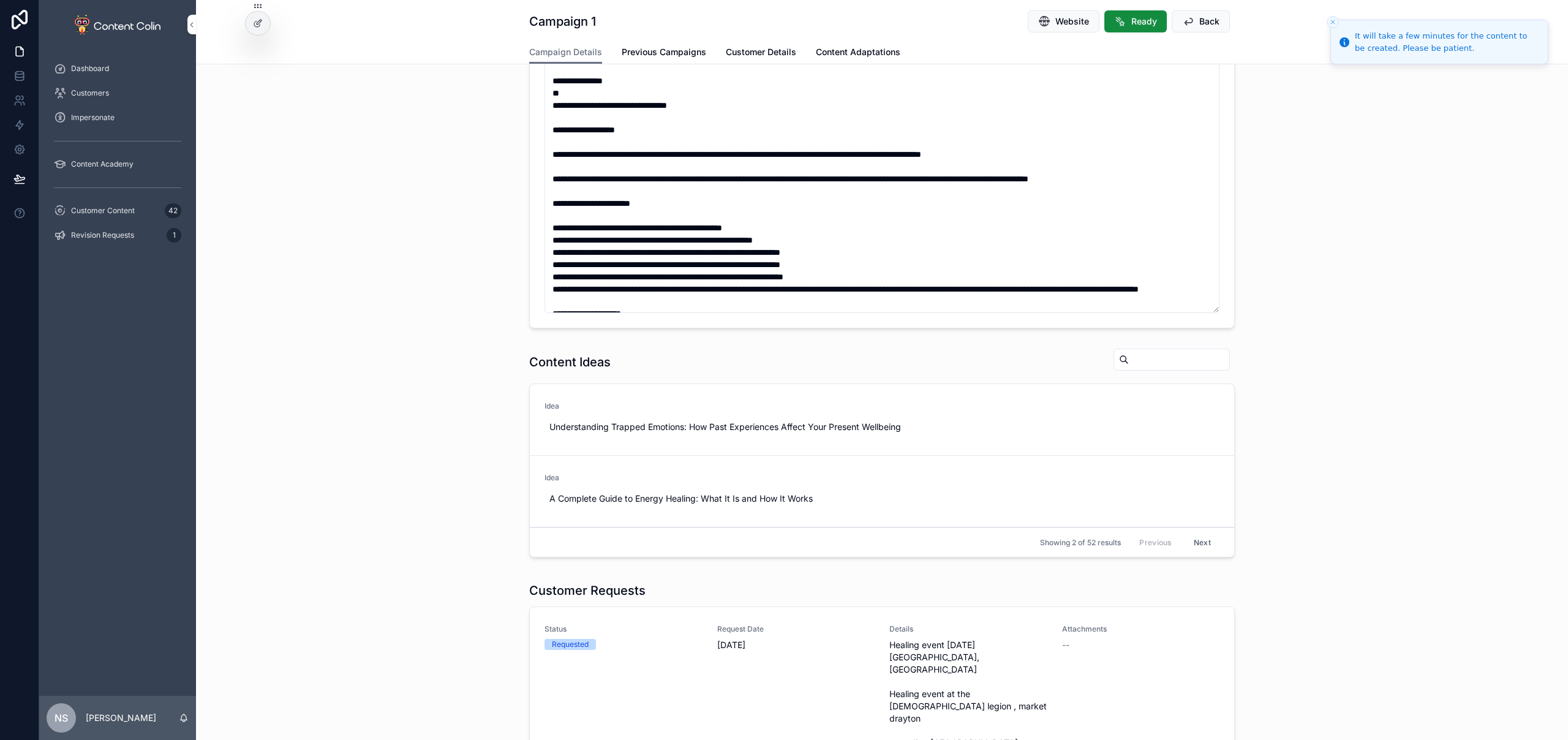
scroll to position [835, 0]
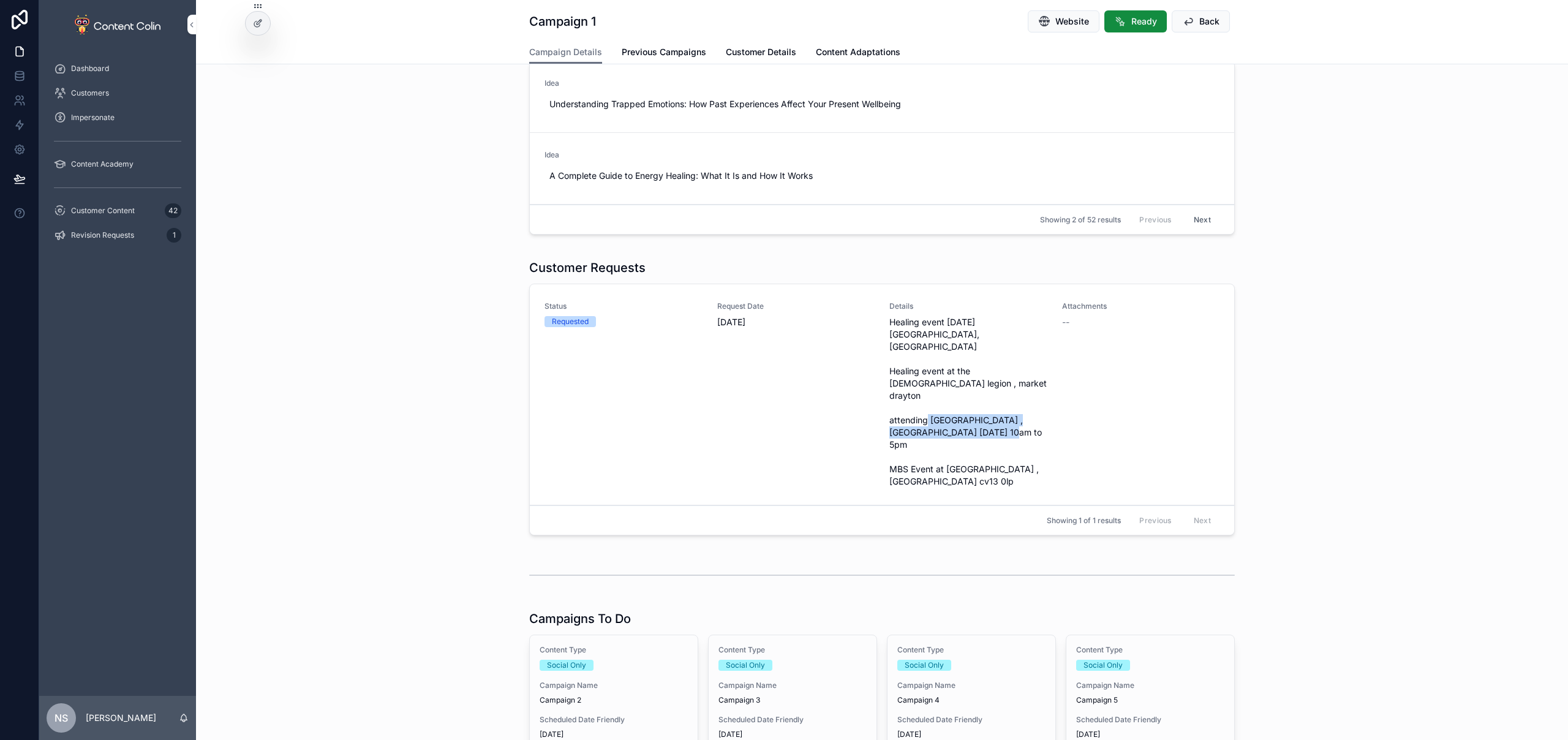
drag, startPoint x: 967, startPoint y: 407, endPoint x: 927, endPoint y: 396, distance: 41.5
click at [927, 396] on span "Healing event 22nd october cock house hotel, wellington shropshire Healing even…" at bounding box center [969, 402] width 158 height 172
copy span "MBS Event ,Nantwich civic centre 25th october"
drag, startPoint x: 926, startPoint y: 397, endPoint x: 911, endPoint y: 410, distance: 19.8
click at [911, 410] on span "Healing event 22nd october cock house hotel, wellington shropshire Healing even…" at bounding box center [969, 402] width 158 height 172
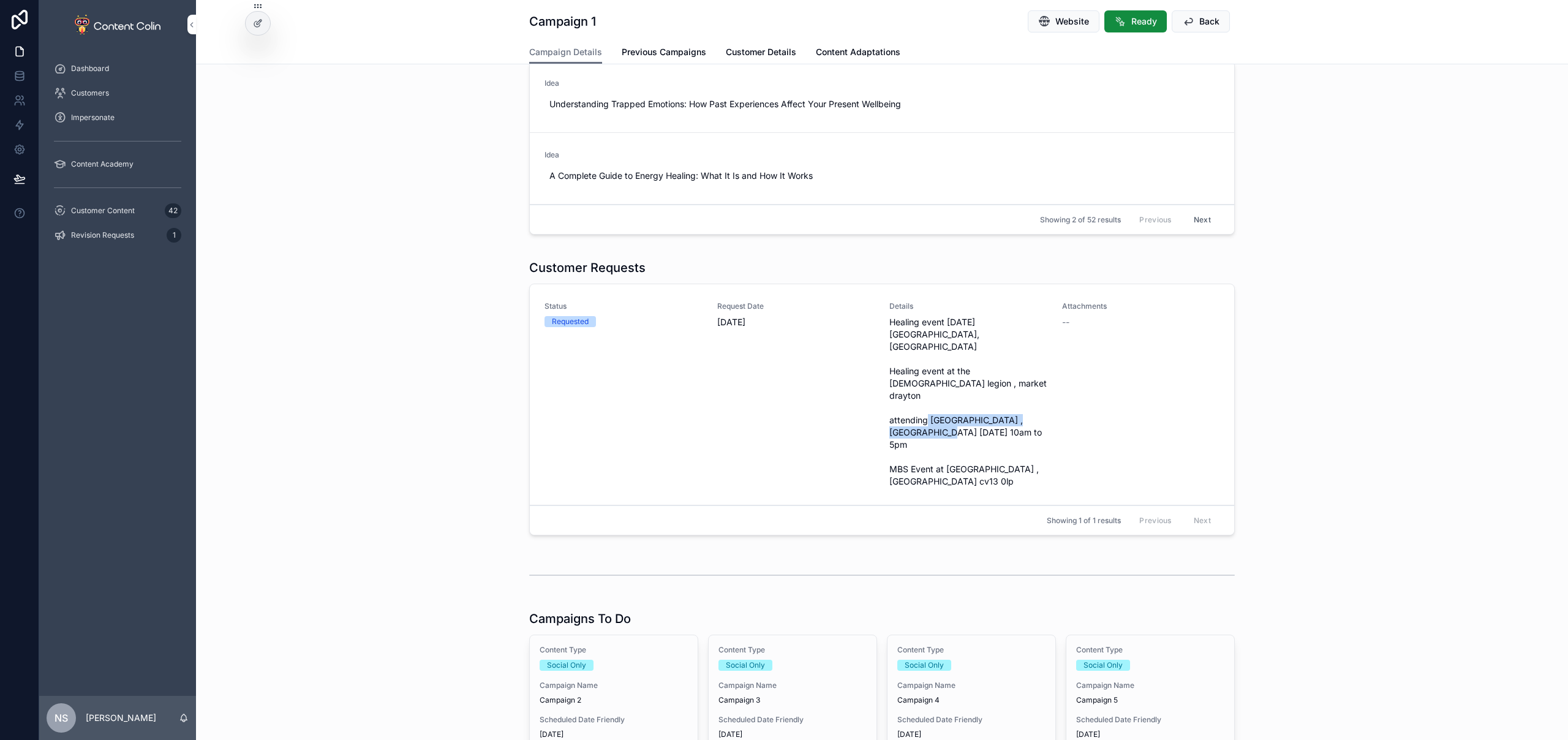
copy span "MBS Event ,Nantwich civic centre"
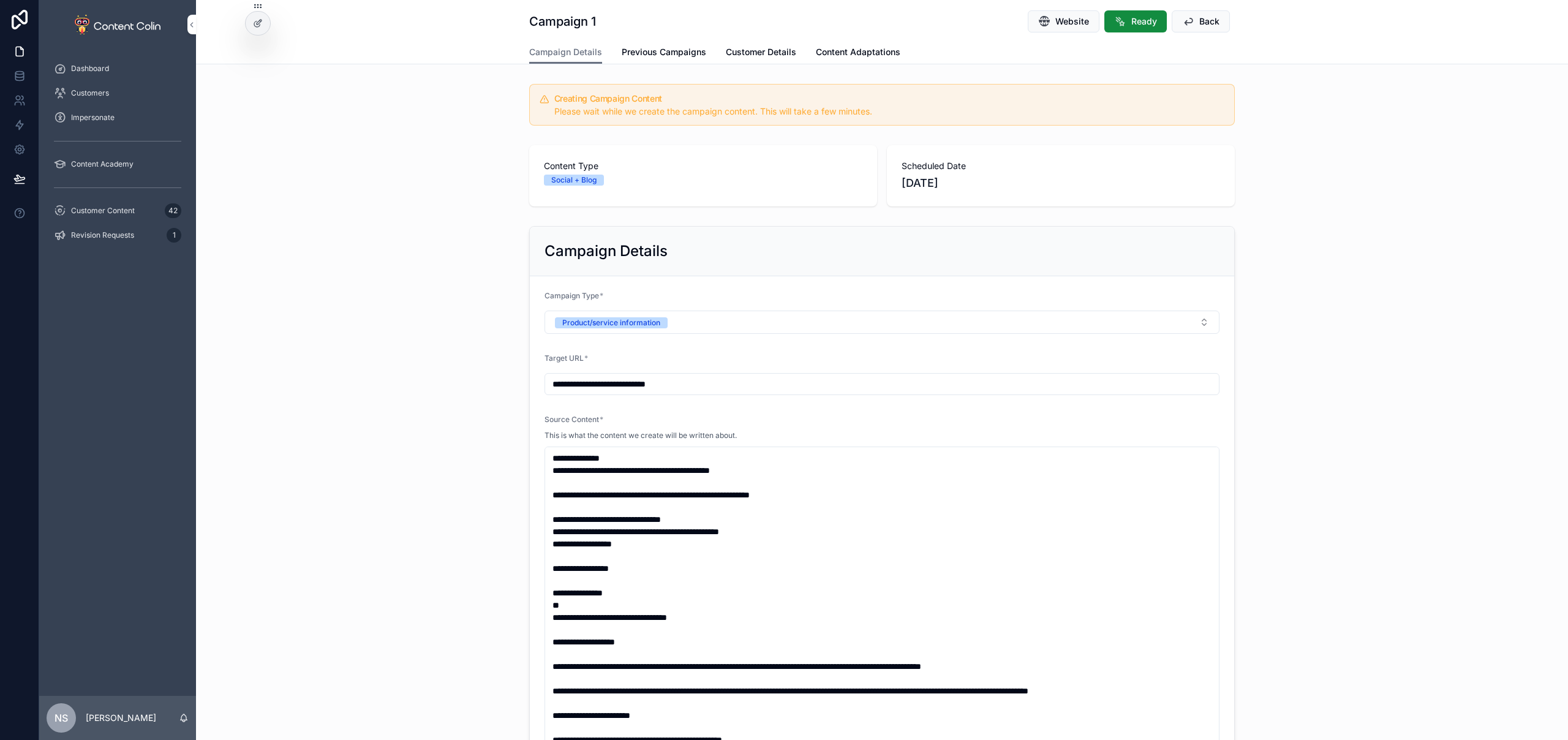
scroll to position [949, 0]
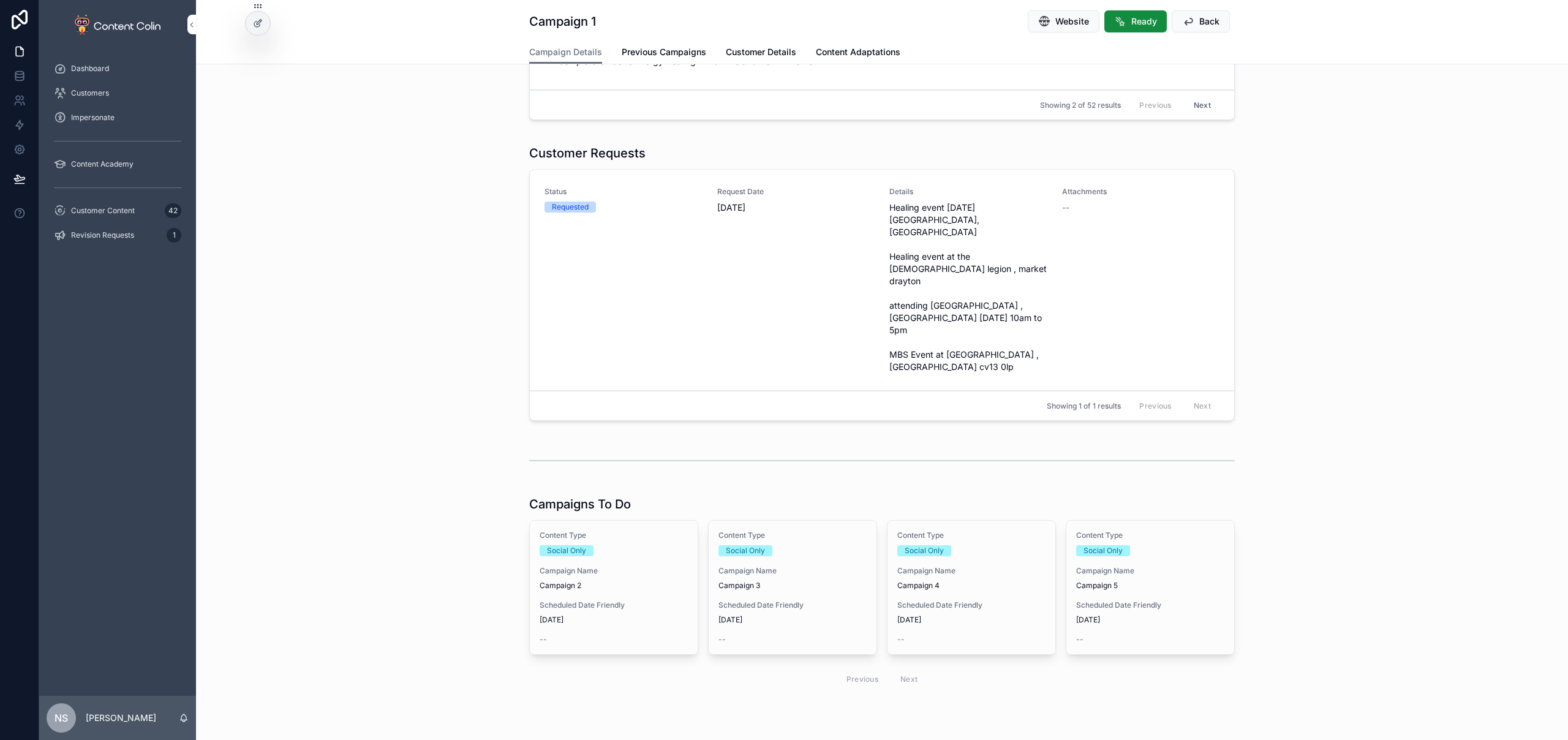
click at [664, 561] on div "Content Type Social Only Campaign Name Campaign 2 Scheduled Date Friendly 13th …" at bounding box center [613, 587] width 168 height 134
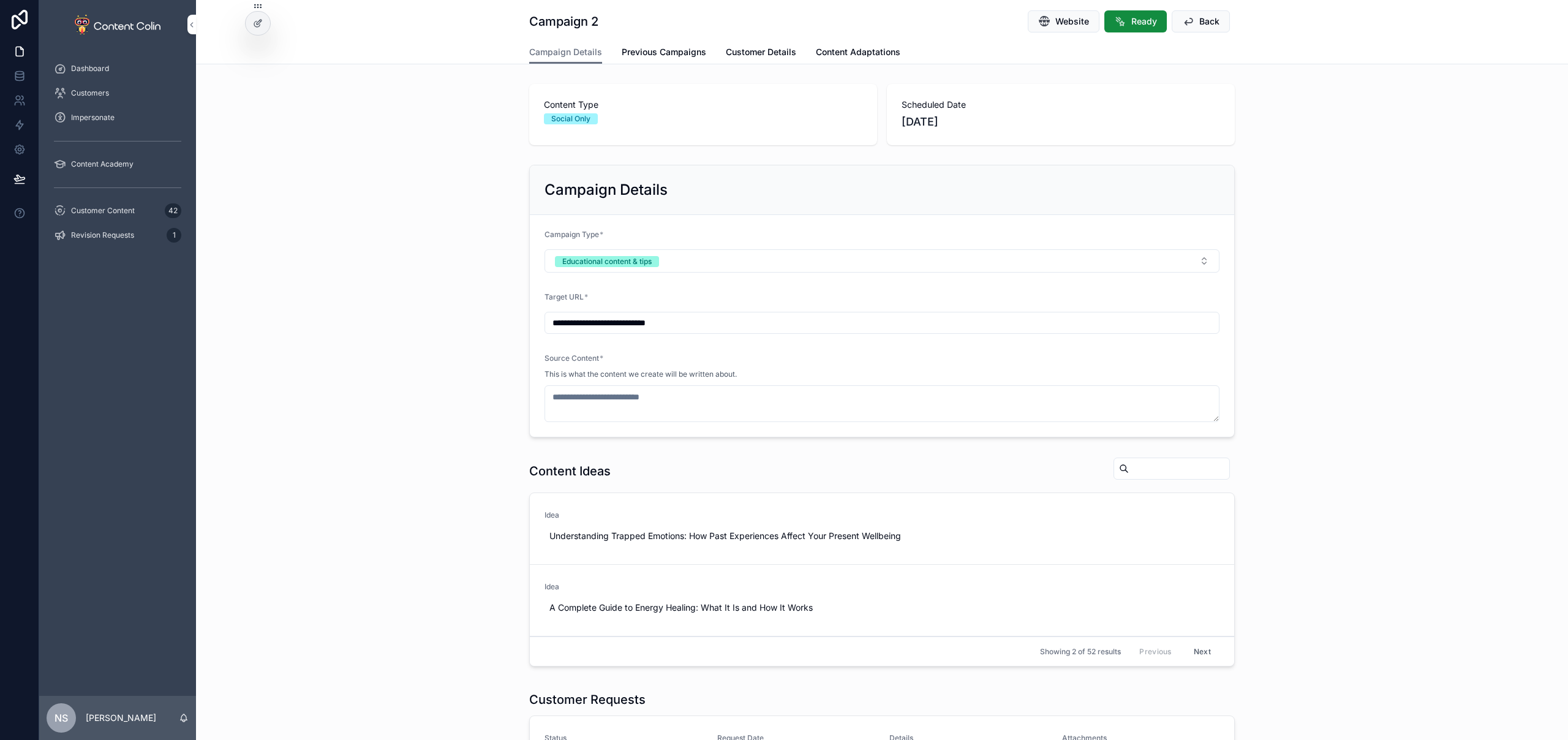
click at [659, 261] on button "Educational content & tips" at bounding box center [882, 261] width 675 height 23
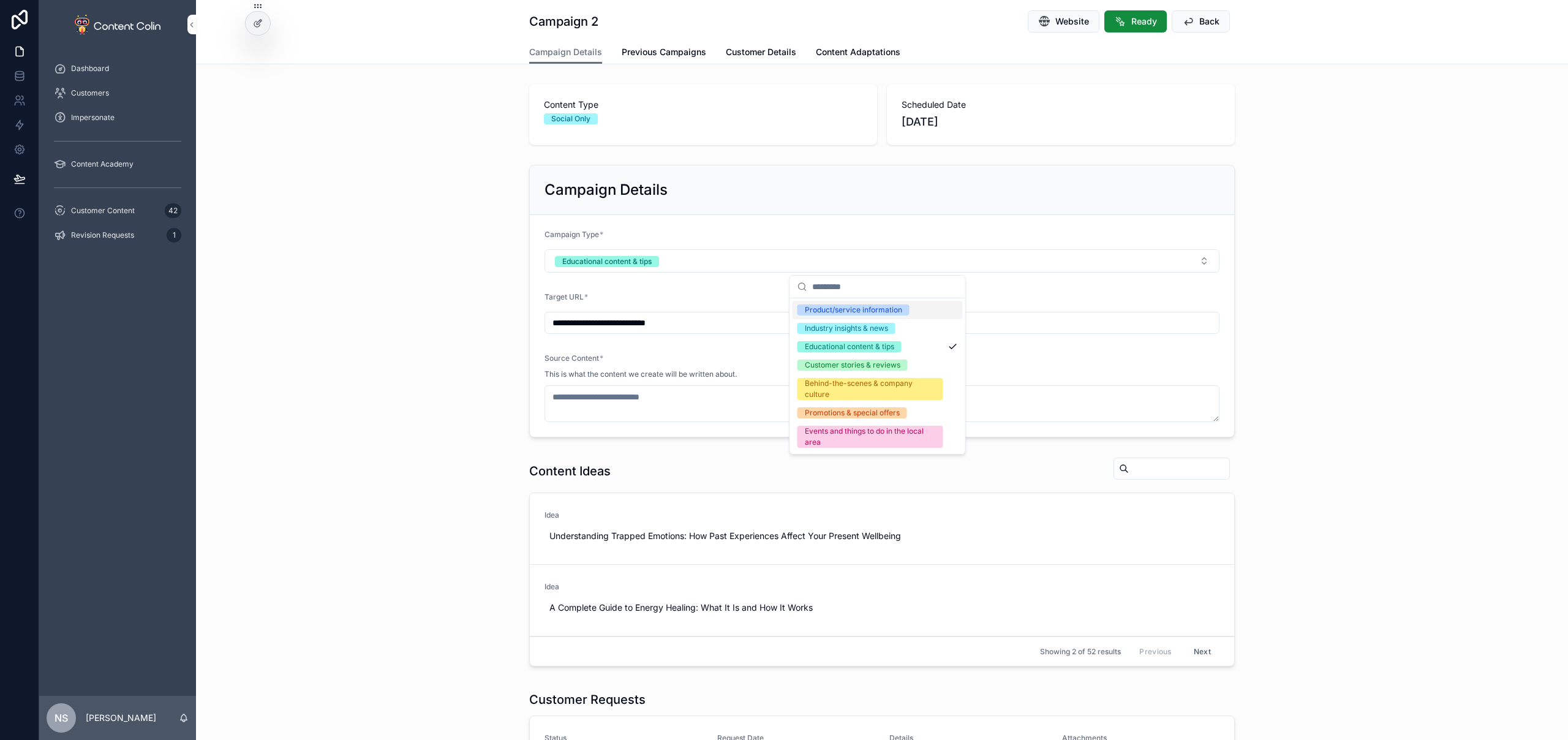
click at [896, 308] on div "Product/service information" at bounding box center [854, 310] width 97 height 11
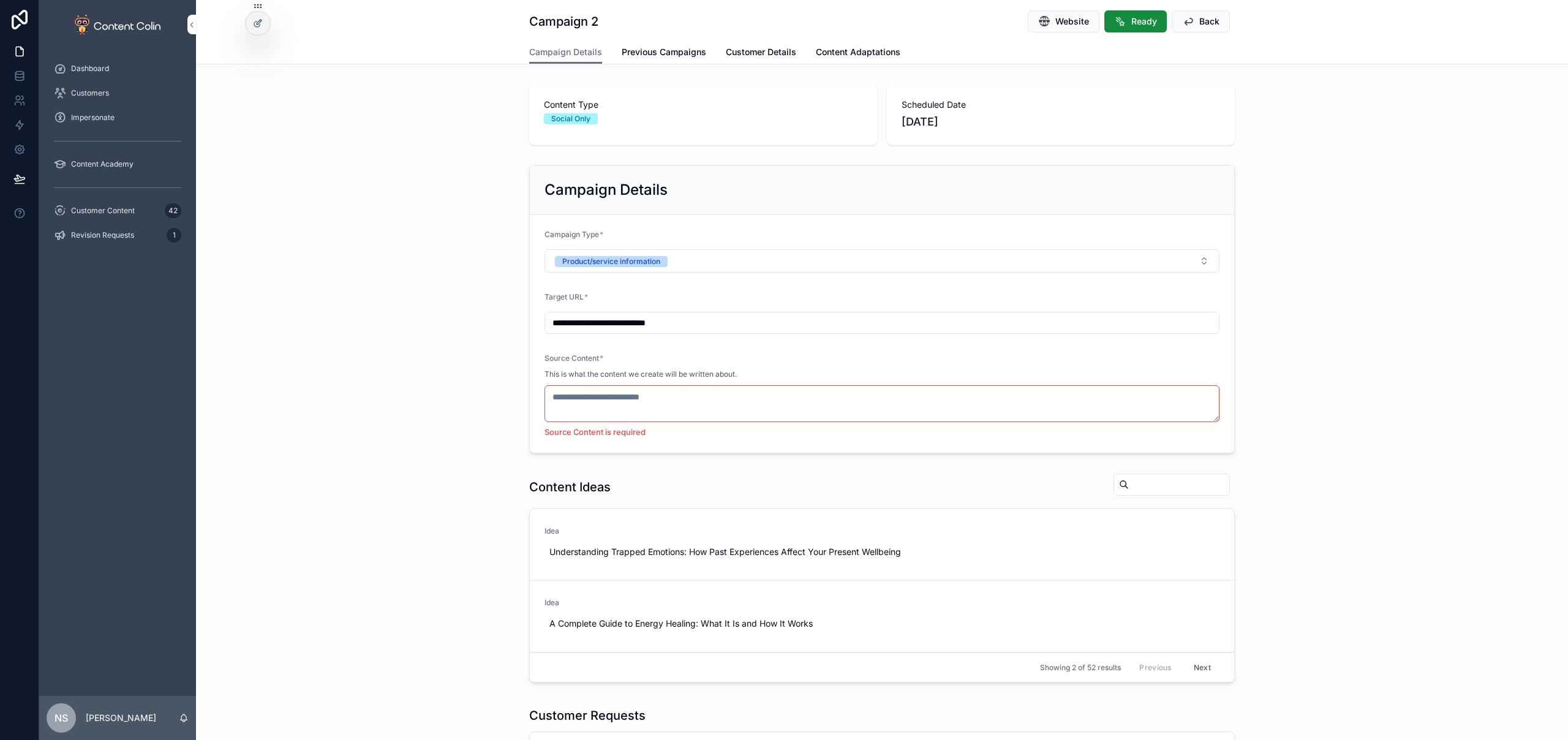
click at [655, 403] on textarea "scrollable content" at bounding box center [882, 403] width 675 height 37
paste textarea "**********"
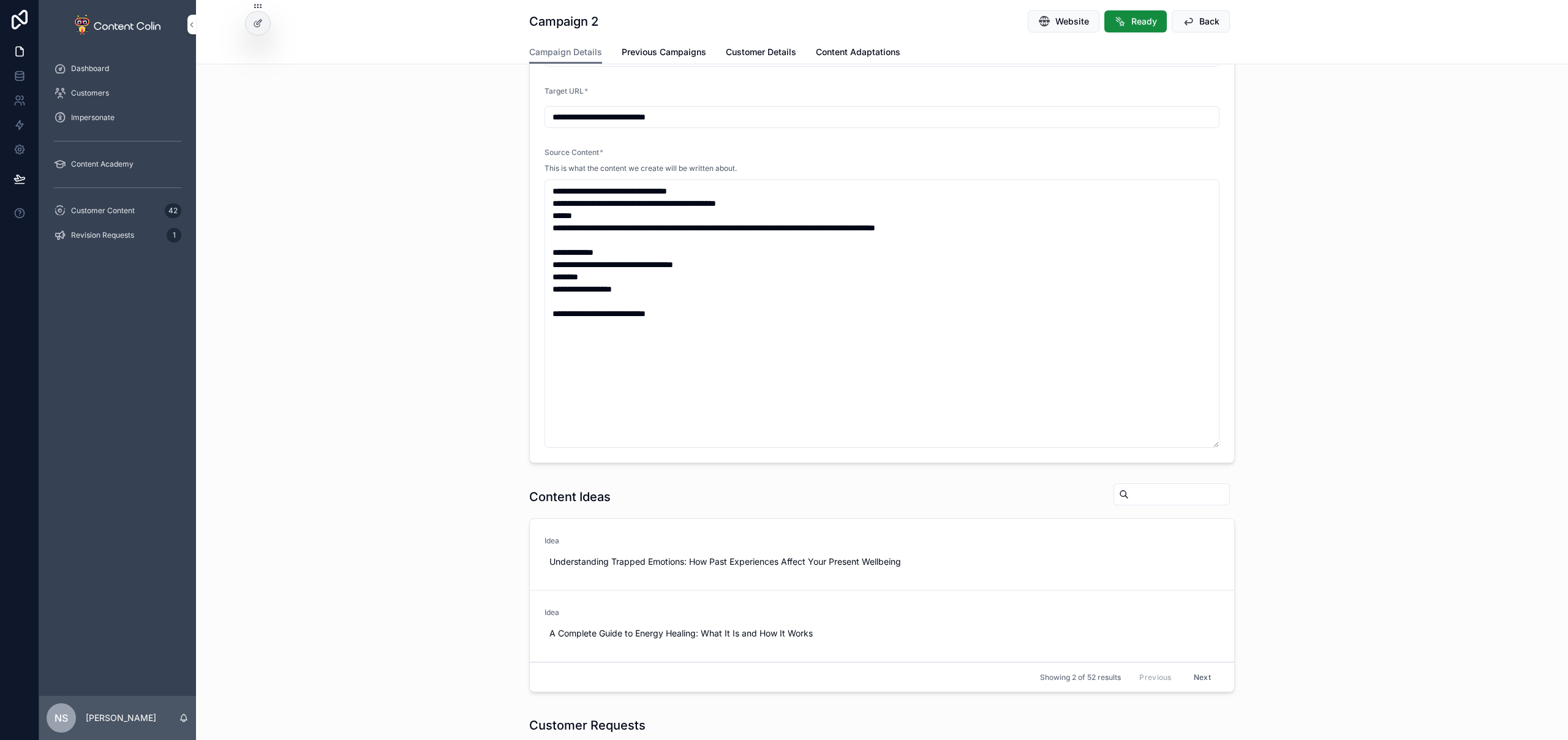
scroll to position [486, 0]
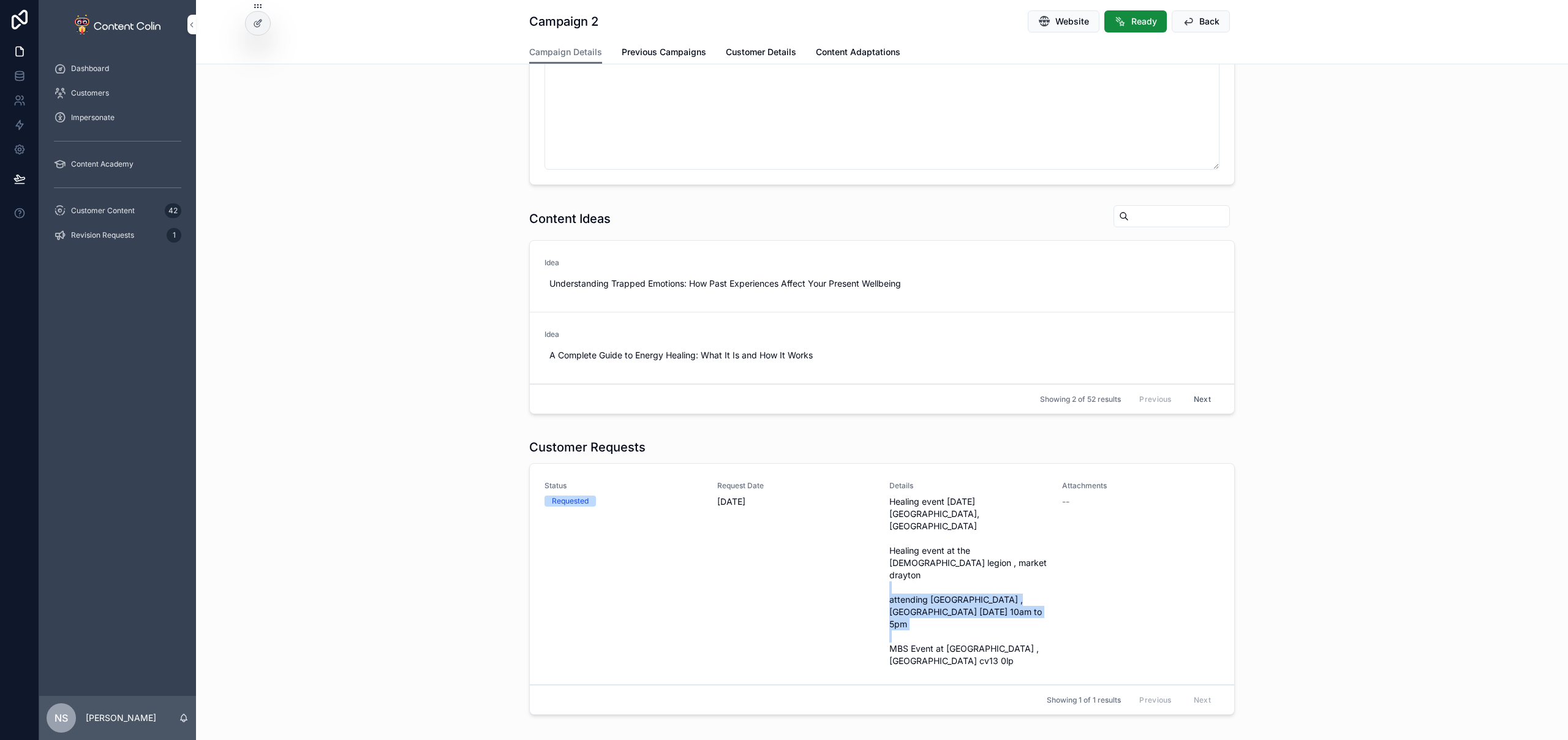
drag, startPoint x: 880, startPoint y: 572, endPoint x: 1040, endPoint y: 582, distance: 160.3
click at [1040, 582] on div "Status Requested Request Date 2nd October 2025 Details Healing event 22nd octob…" at bounding box center [882, 573] width 675 height 186
copy span "attending MBS Event ,Nantwich civic centre 25th october 10am to 5pm"
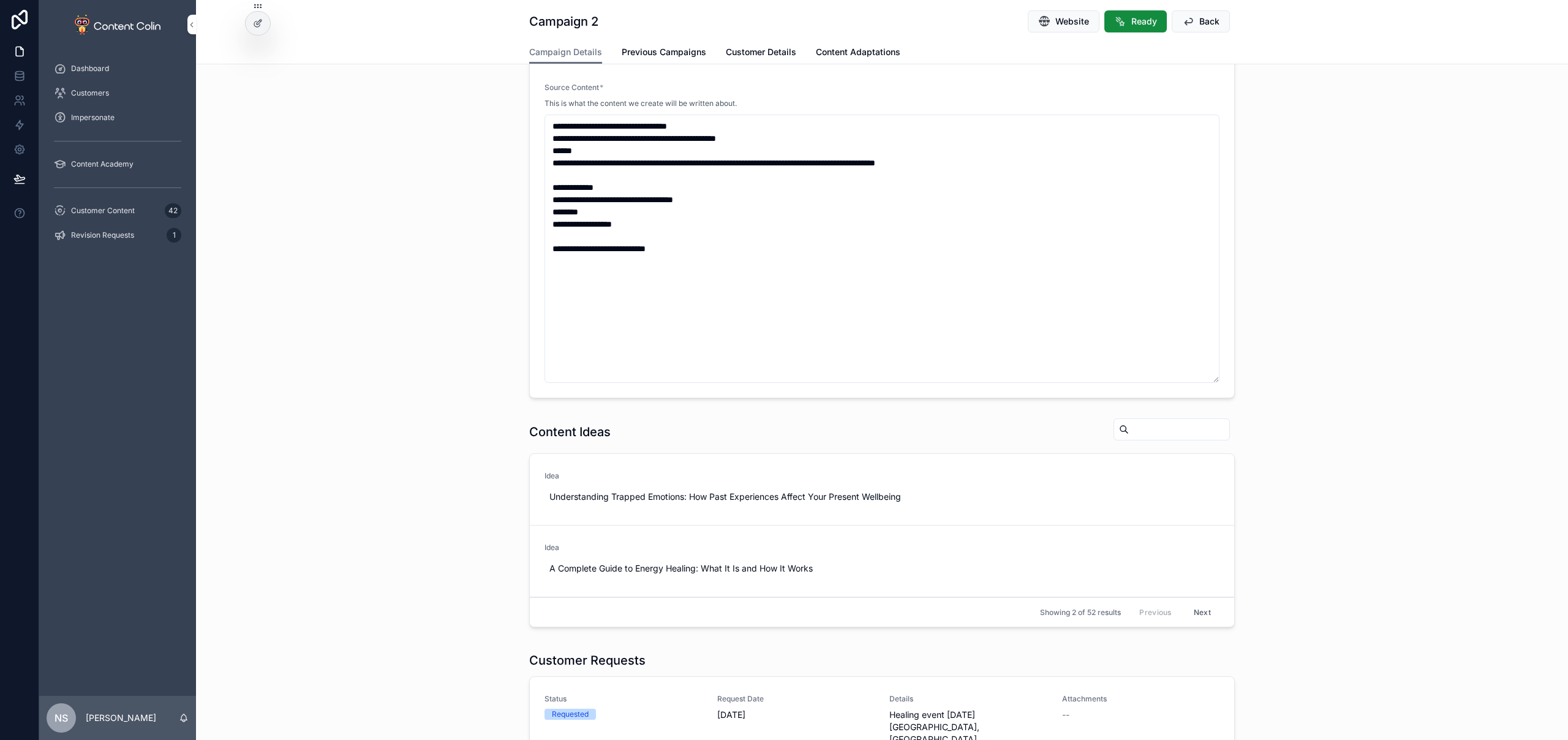
scroll to position [210, 0]
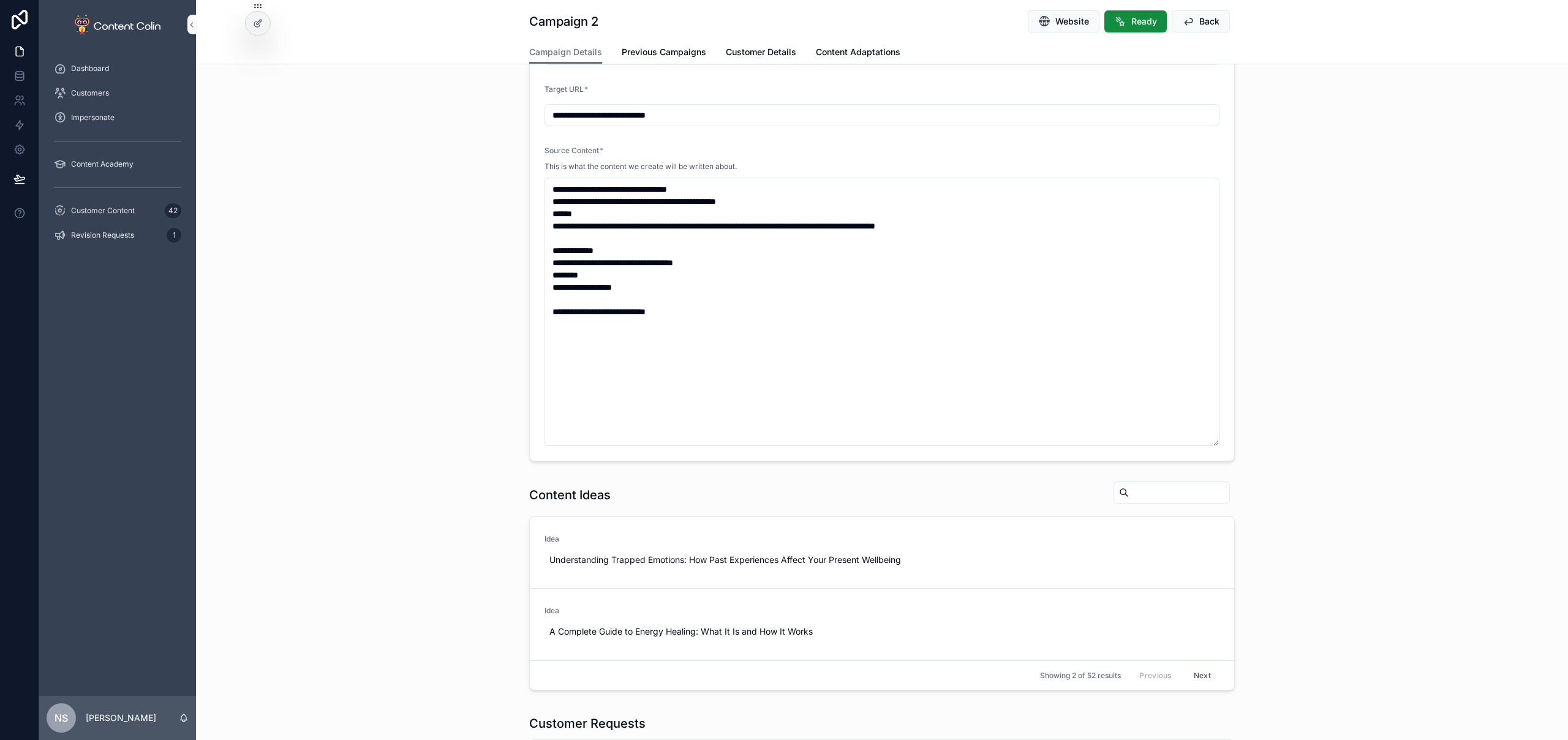
click at [545, 178] on textarea "**********" at bounding box center [882, 311] width 675 height 268
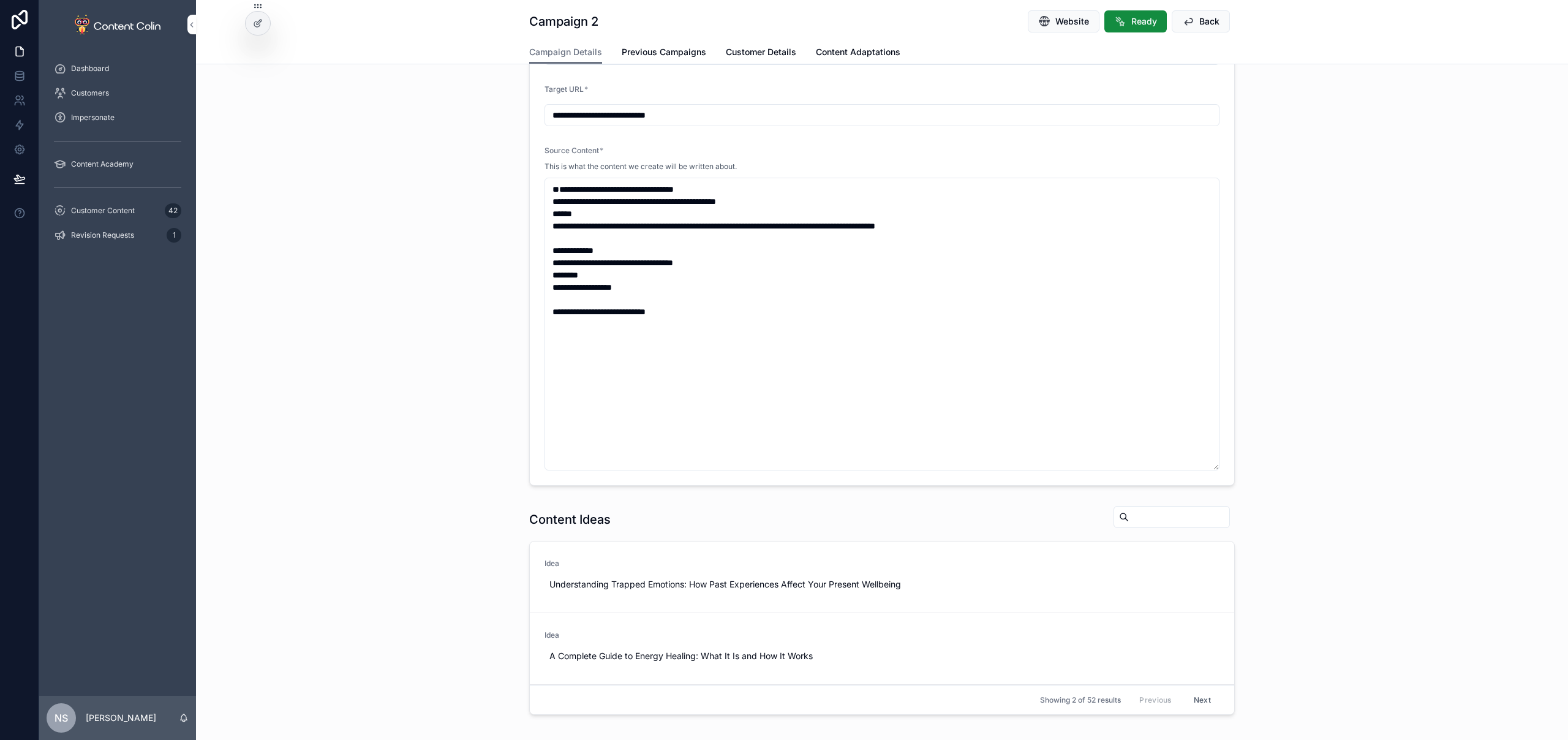
paste textarea "**********"
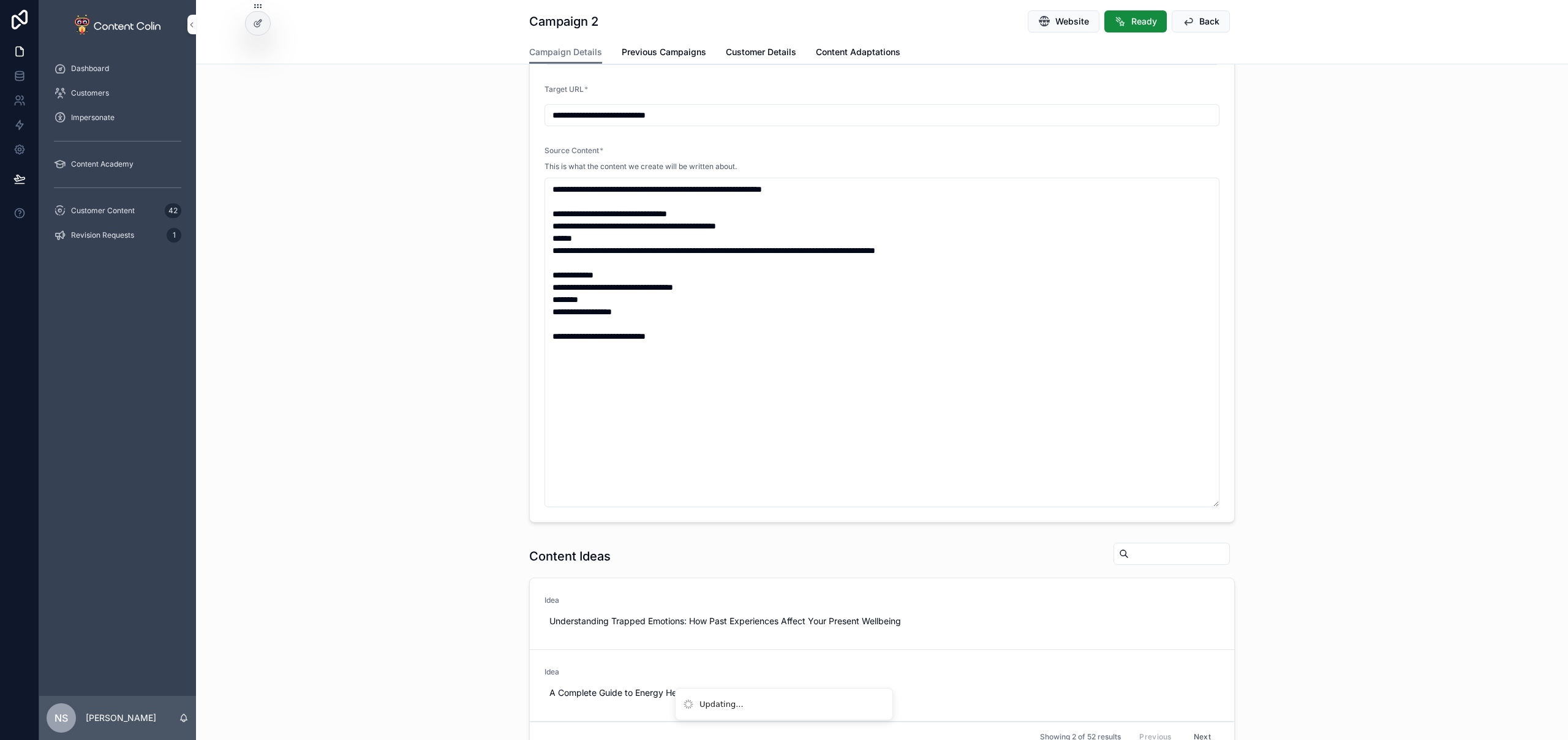
click at [551, 192] on textarea "**********" at bounding box center [882, 342] width 675 height 329
type textarea "**********"
click at [1431, 296] on div "**********" at bounding box center [881, 238] width 1372 height 577
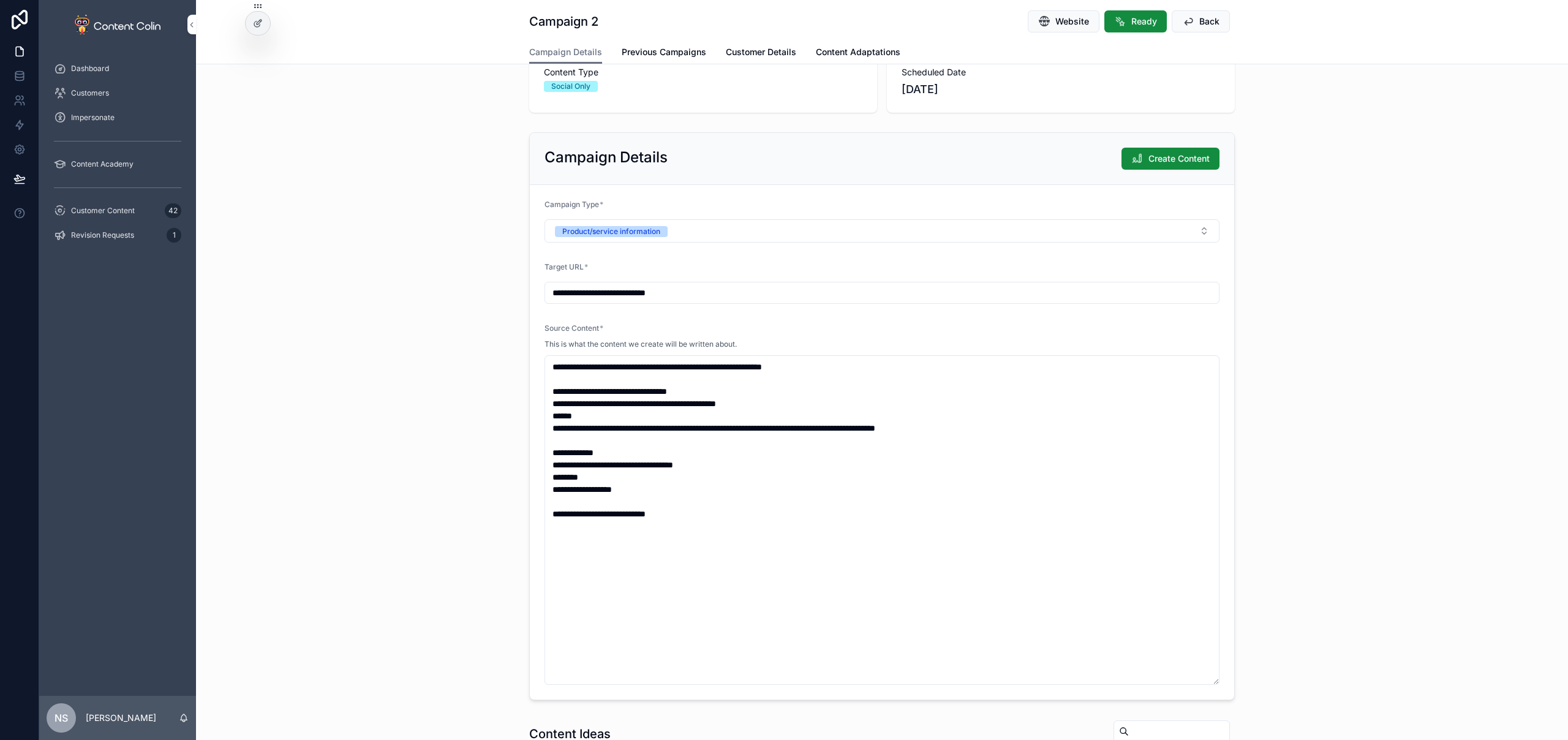
click at [1171, 157] on span "Create Content" at bounding box center [1180, 158] width 61 height 12
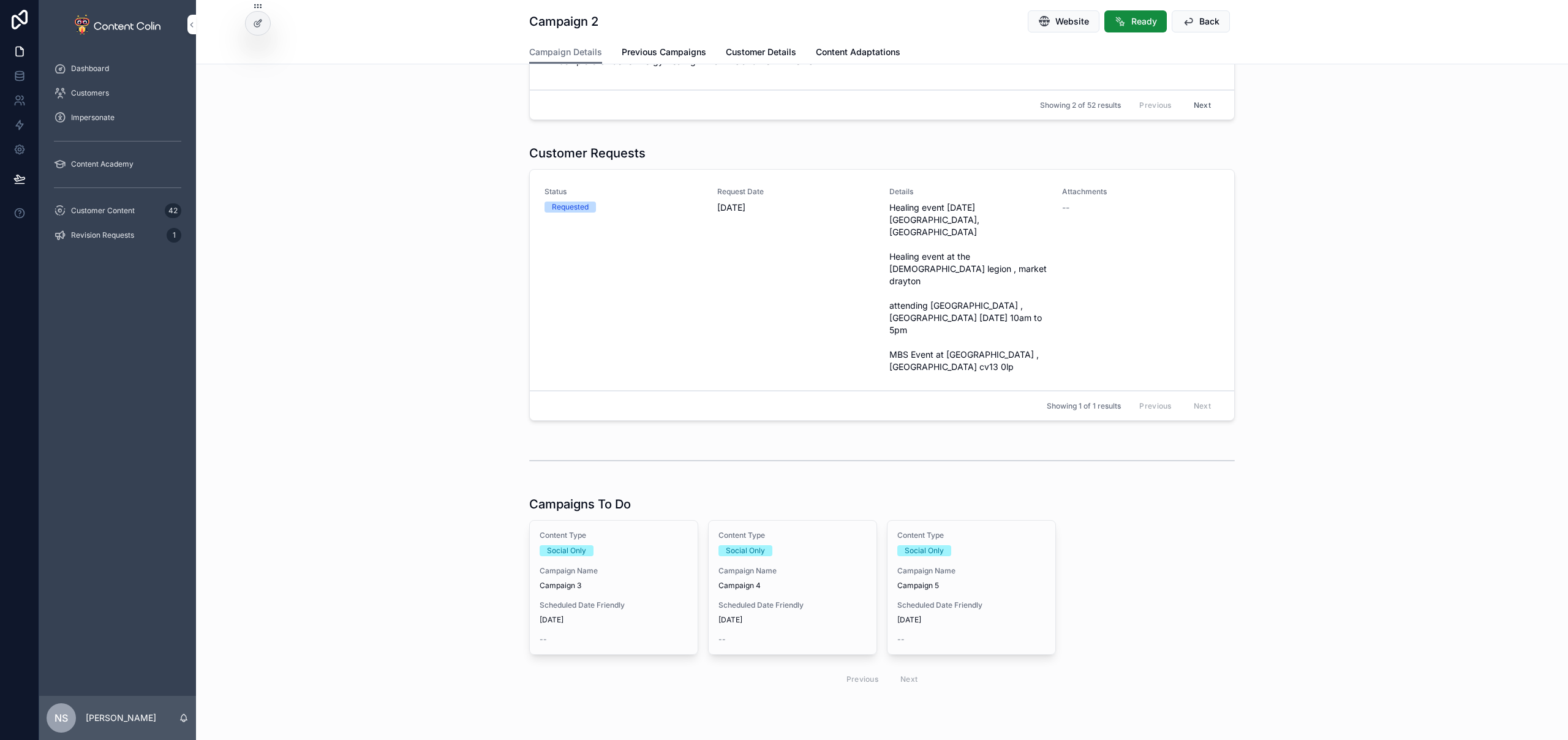
scroll to position [900, 0]
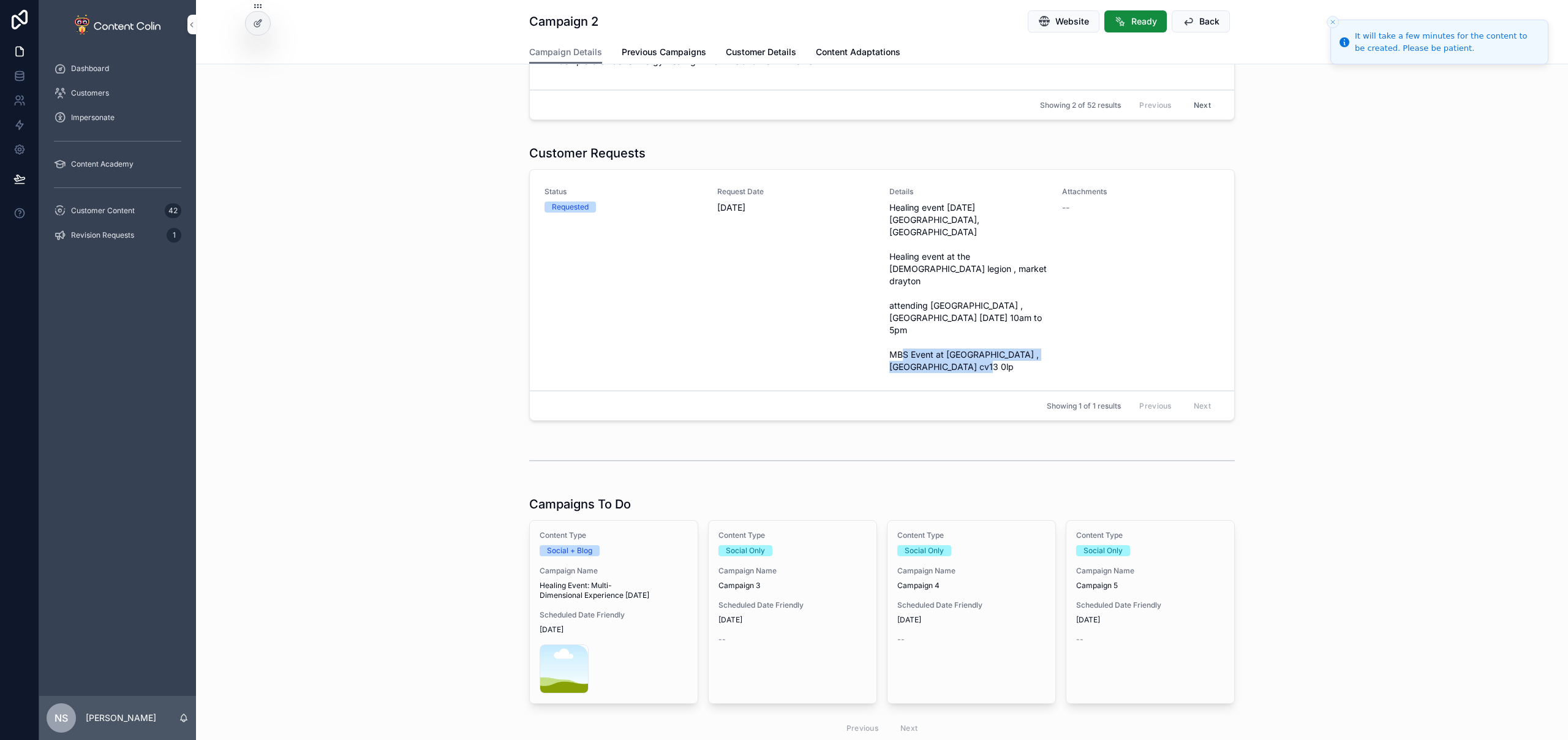
drag, startPoint x: 942, startPoint y: 327, endPoint x: 884, endPoint y: 315, distance: 59.2
click at [890, 315] on span "Healing event 22nd october cock house hotel, wellington shropshire Healing even…" at bounding box center [969, 287] width 158 height 172
copy span "MBS Event at Bosworth hall hotel , Nuneaton cv13 0lp"
click at [783, 600] on span "Scheduled Date Friendly" at bounding box center [793, 605] width 148 height 10
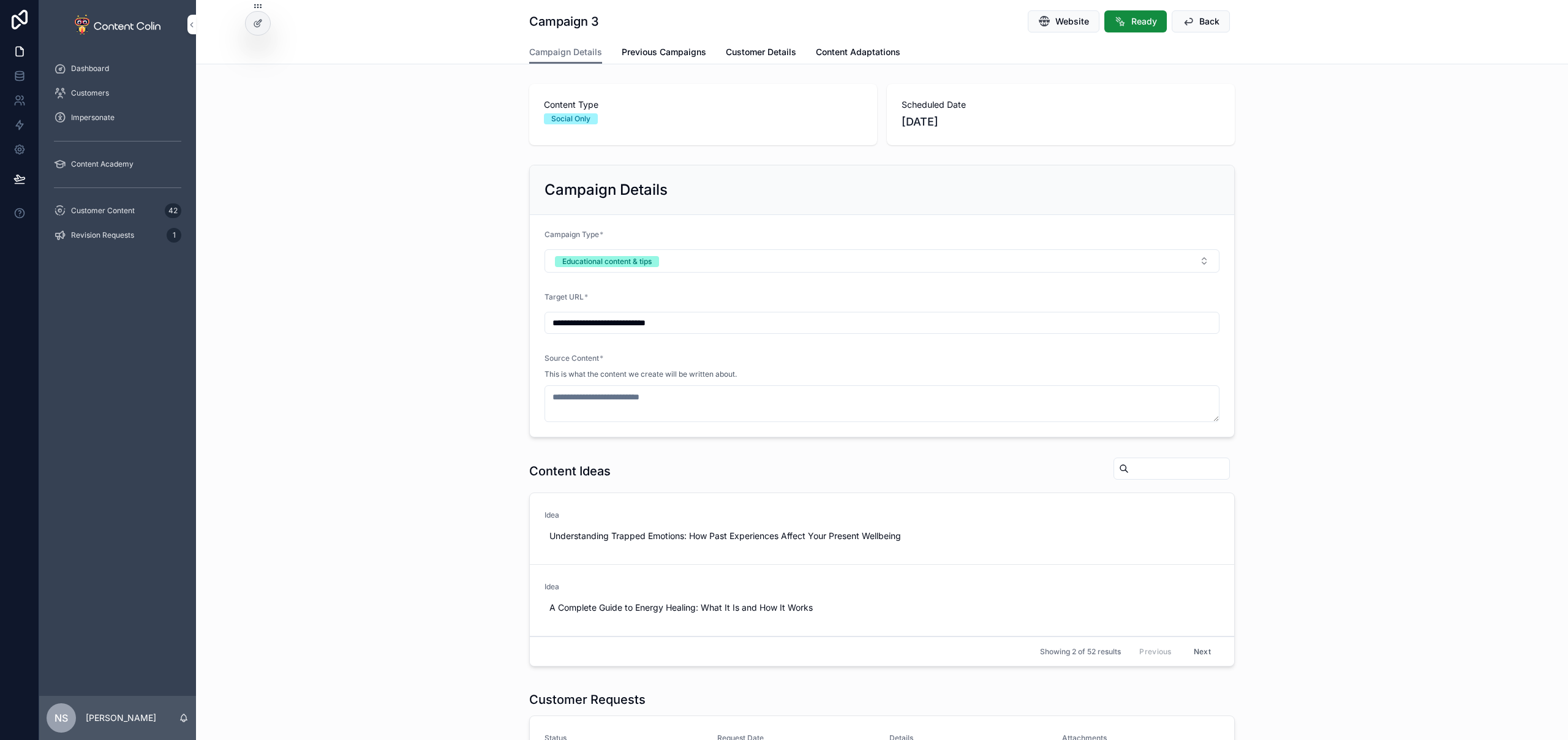
click at [672, 264] on button "Educational content & tips" at bounding box center [882, 261] width 675 height 23
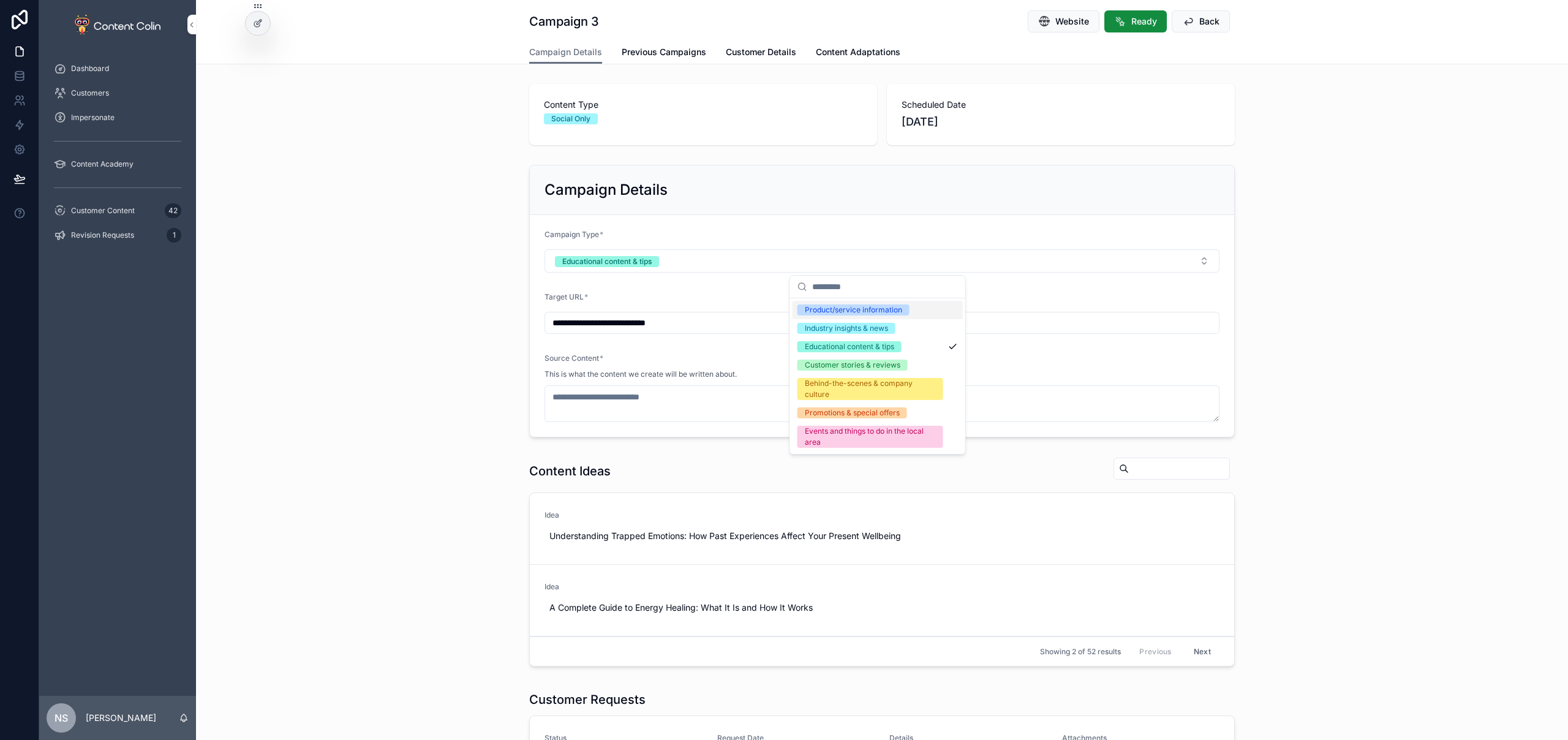
click at [892, 310] on div "Product/service information" at bounding box center [854, 310] width 97 height 11
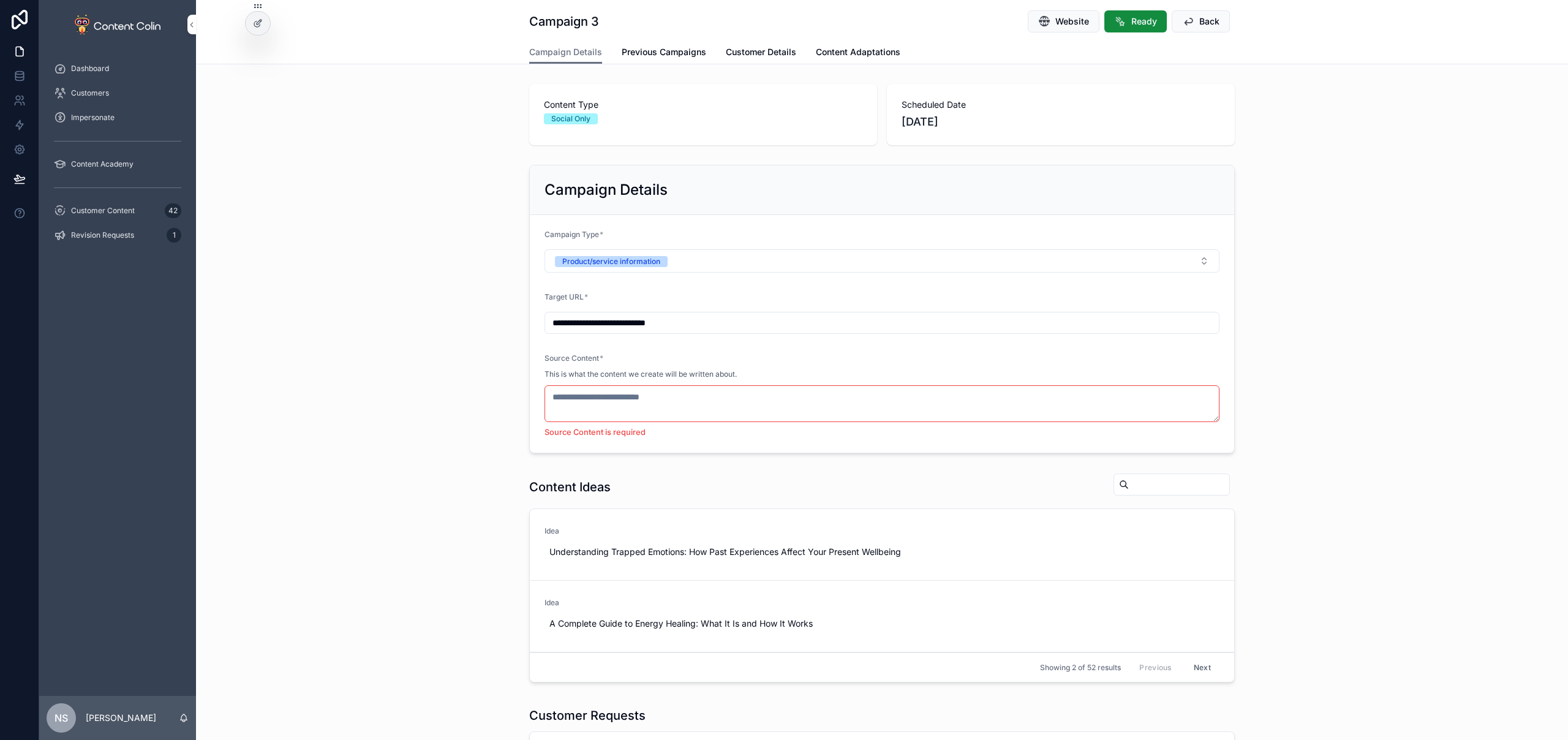
click at [679, 386] on textarea "scrollable content" at bounding box center [882, 403] width 675 height 37
paste textarea "**********"
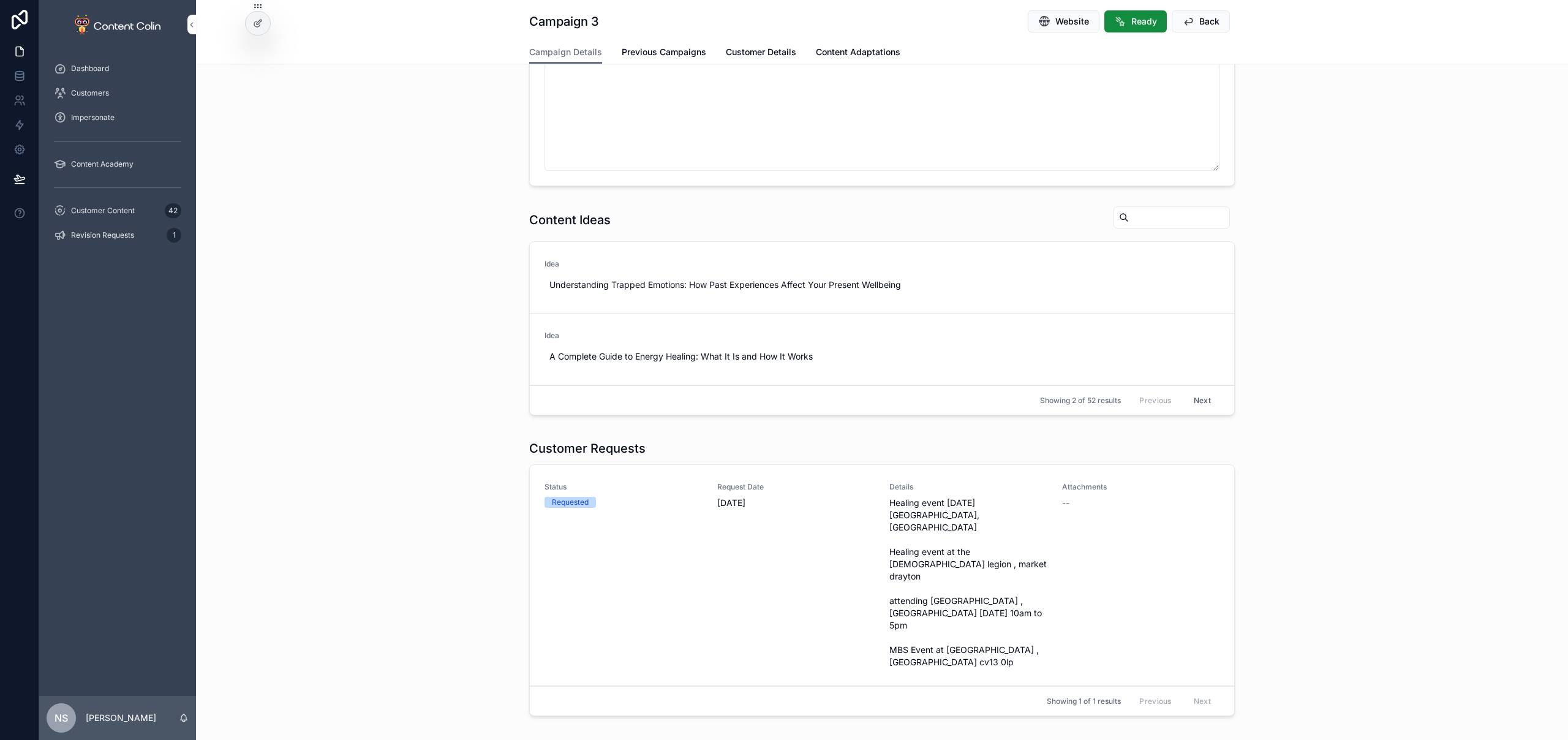
scroll to position [597, 0]
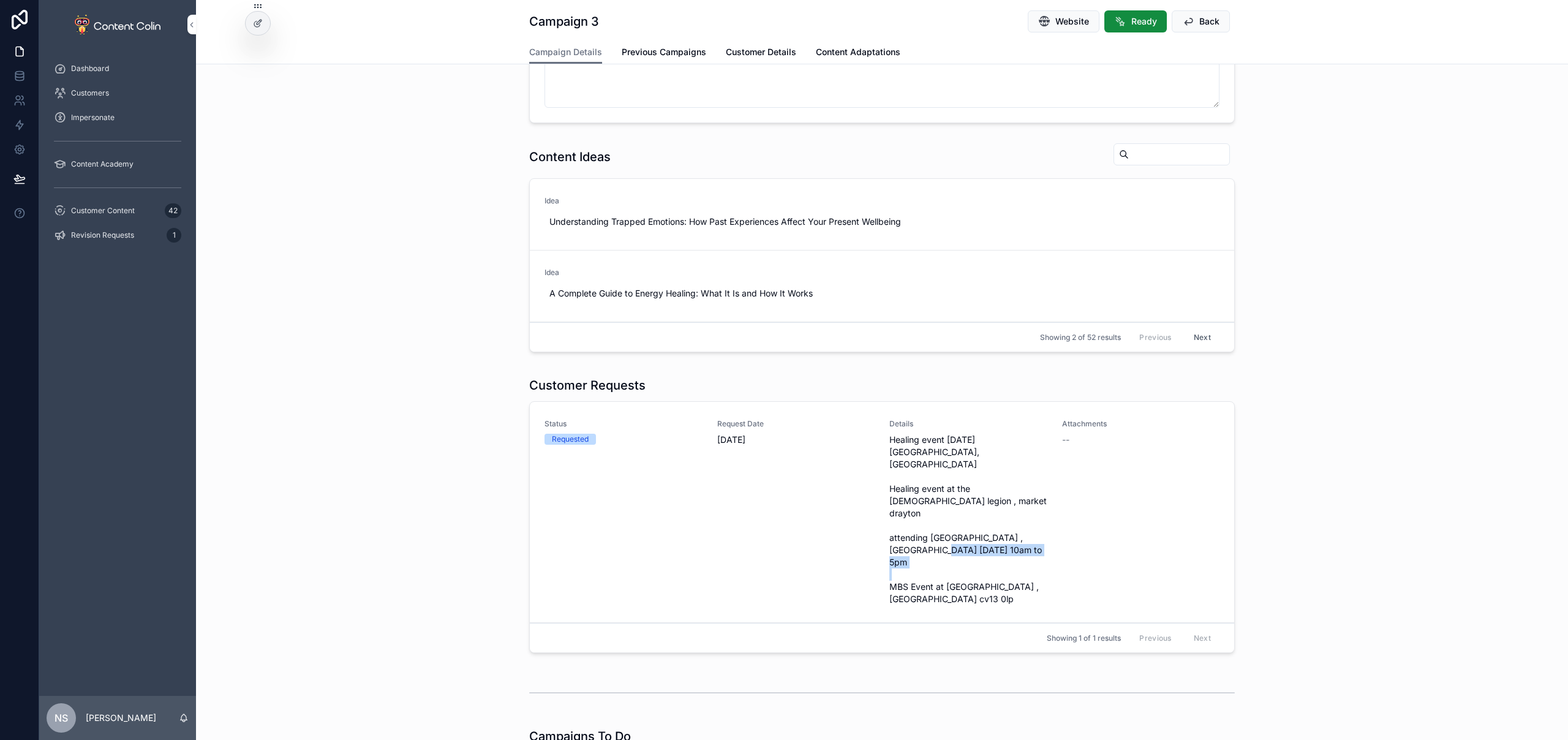
drag, startPoint x: 1025, startPoint y: 522, endPoint x: 907, endPoint y: 520, distance: 118.0
click at [907, 520] on span "Healing event 22nd october cock house hotel, wellington shropshire Healing even…" at bounding box center [969, 520] width 158 height 172
drag, startPoint x: 961, startPoint y: 560, endPoint x: 884, endPoint y: 546, distance: 78.3
click at [890, 546] on span "Healing event 22nd october cock house hotel, wellington shropshire Healing even…" at bounding box center [969, 520] width 158 height 172
copy span "MBS Event at Bosworth hall hotel , Nuneaton cv13 0lp"
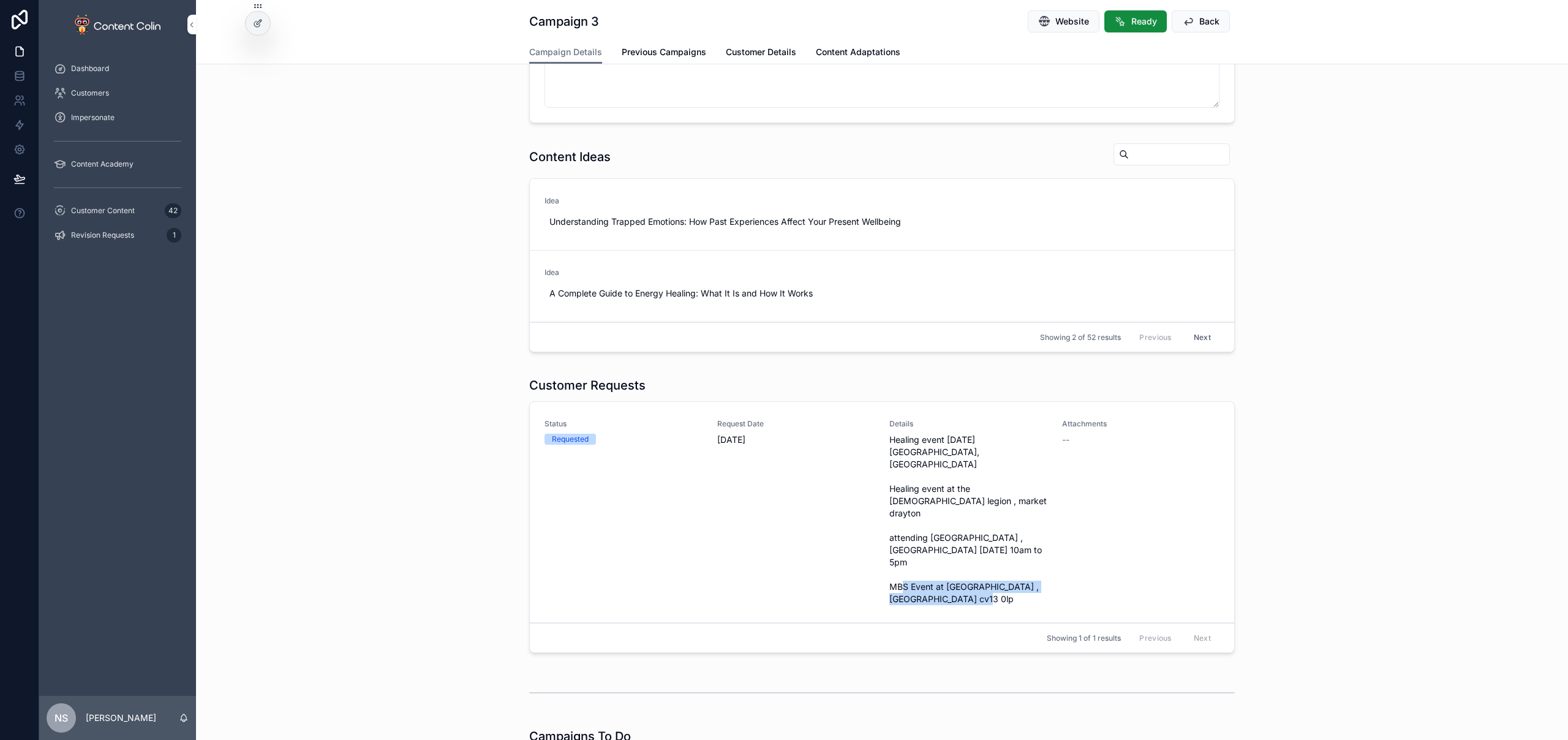
drag, startPoint x: 887, startPoint y: 548, endPoint x: 964, endPoint y: 562, distance: 78.3
click at [964, 562] on span "Healing event 22nd october cock house hotel, wellington shropshire Healing even…" at bounding box center [969, 520] width 158 height 172
copy span "MBS Event at Bosworth hall hotel , Nuneaton cv13 0lp"
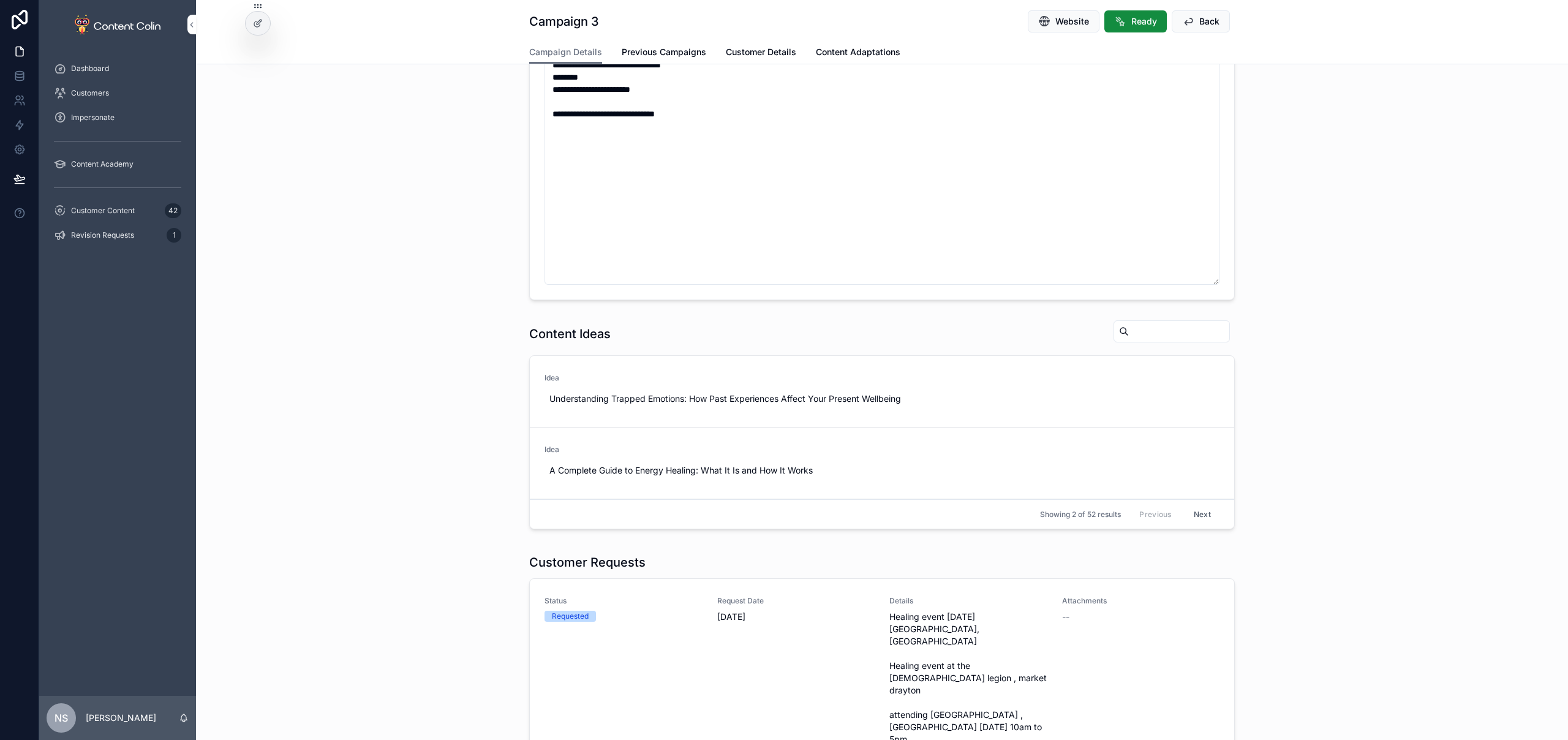
scroll to position [206, 0]
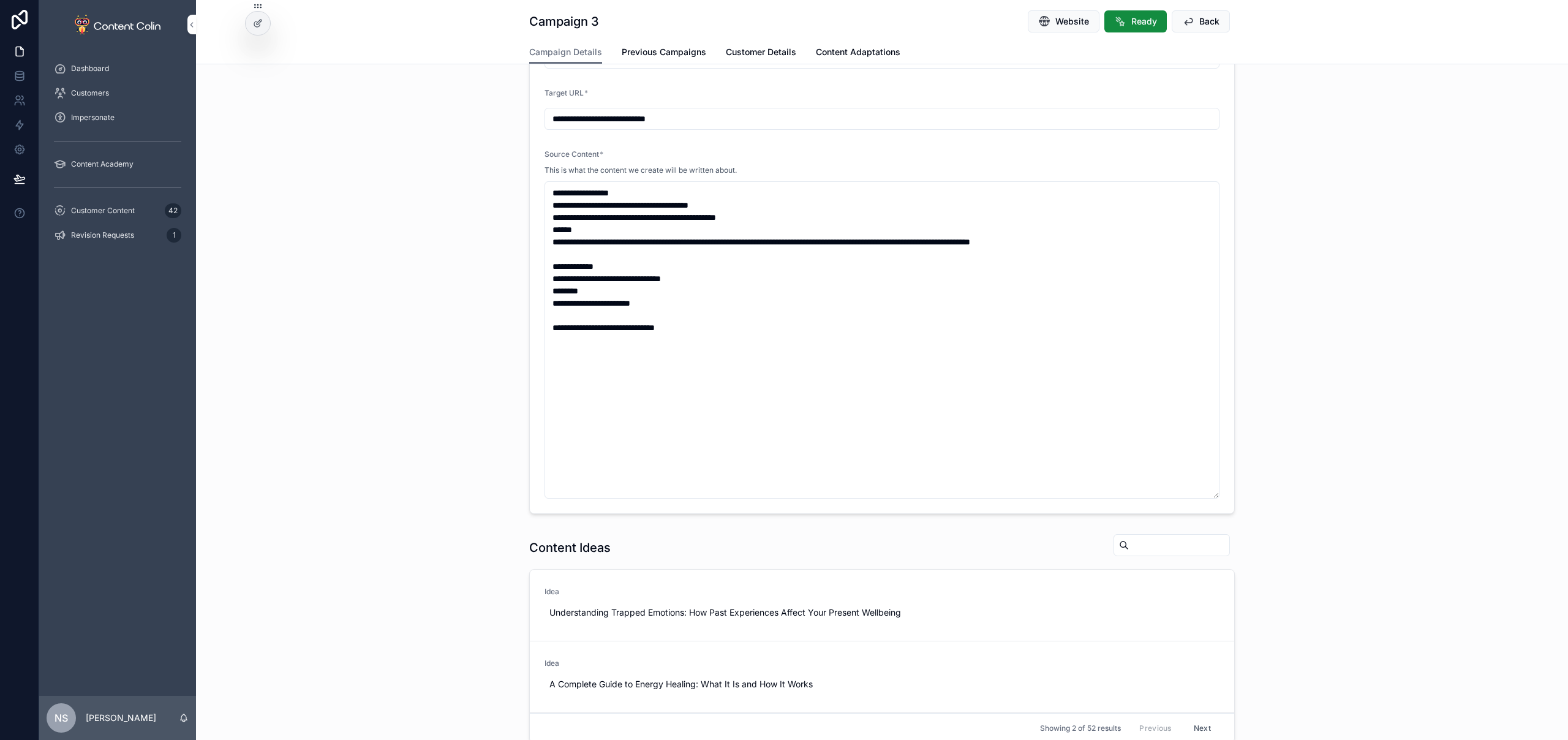
drag, startPoint x: 546, startPoint y: 191, endPoint x: 586, endPoint y: 187, distance: 40.2
click at [546, 191] on textarea "**********" at bounding box center [882, 340] width 675 height 317
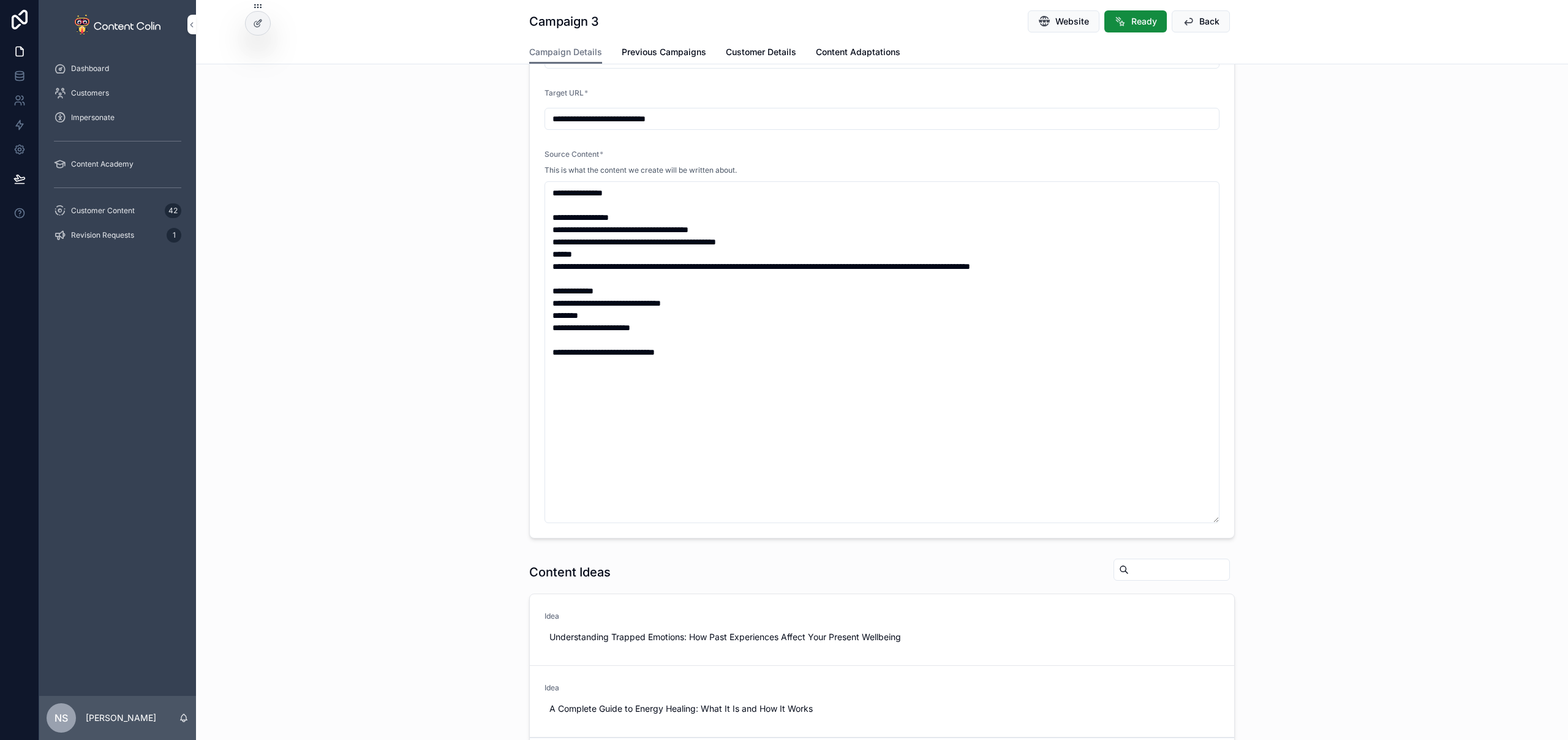
paste textarea "**********"
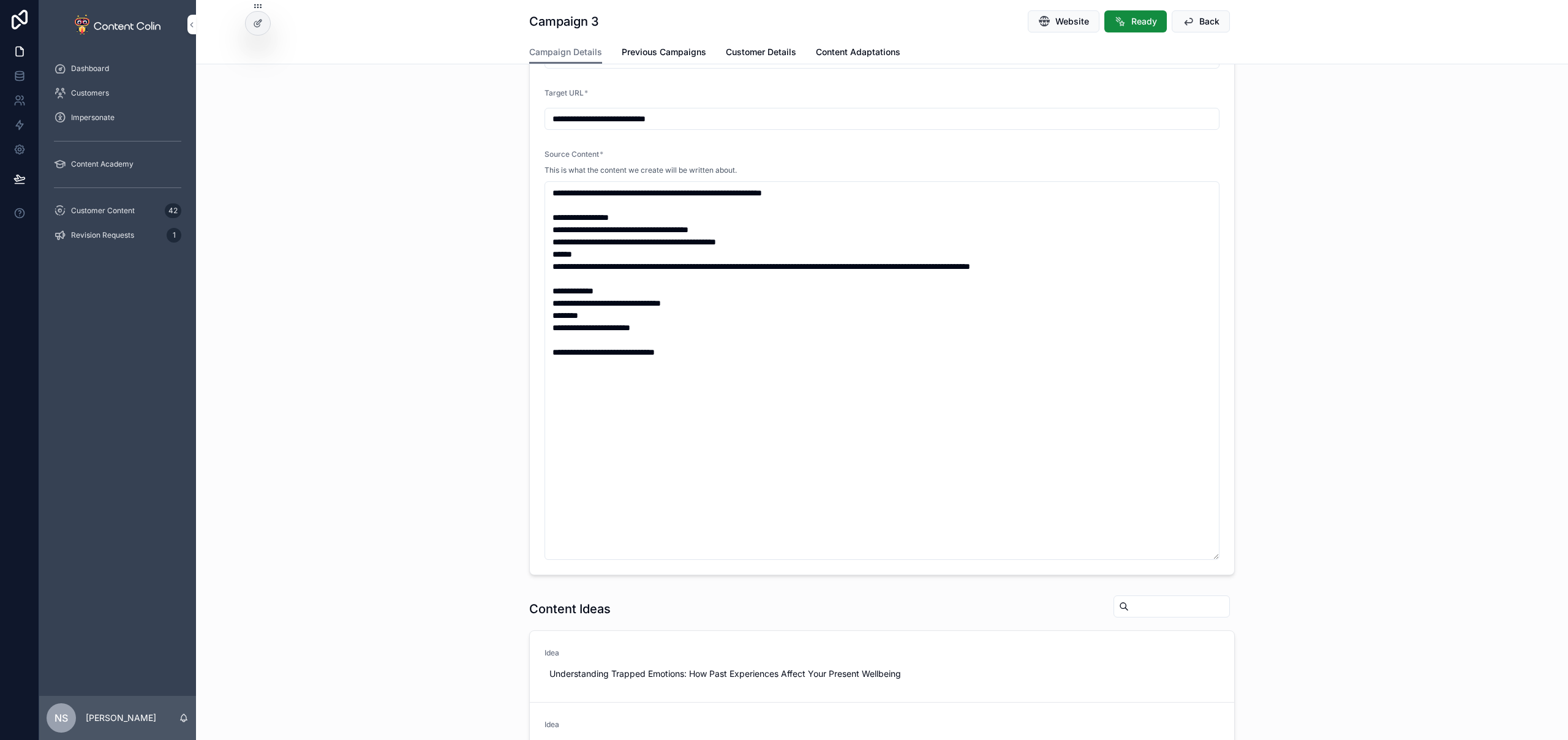
type textarea "**********"
click at [1339, 359] on div "**********" at bounding box center [881, 267] width 1372 height 626
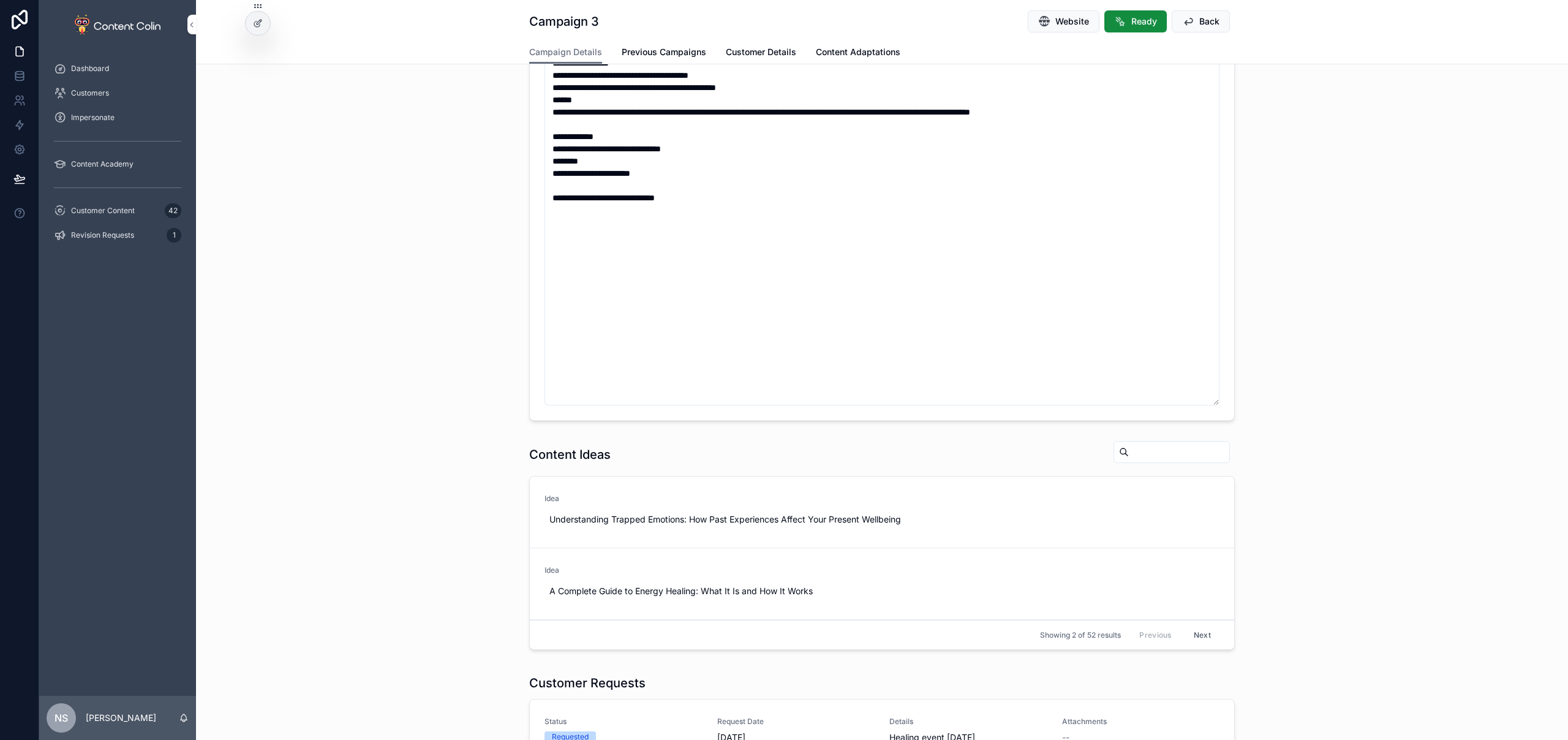
scroll to position [0, 0]
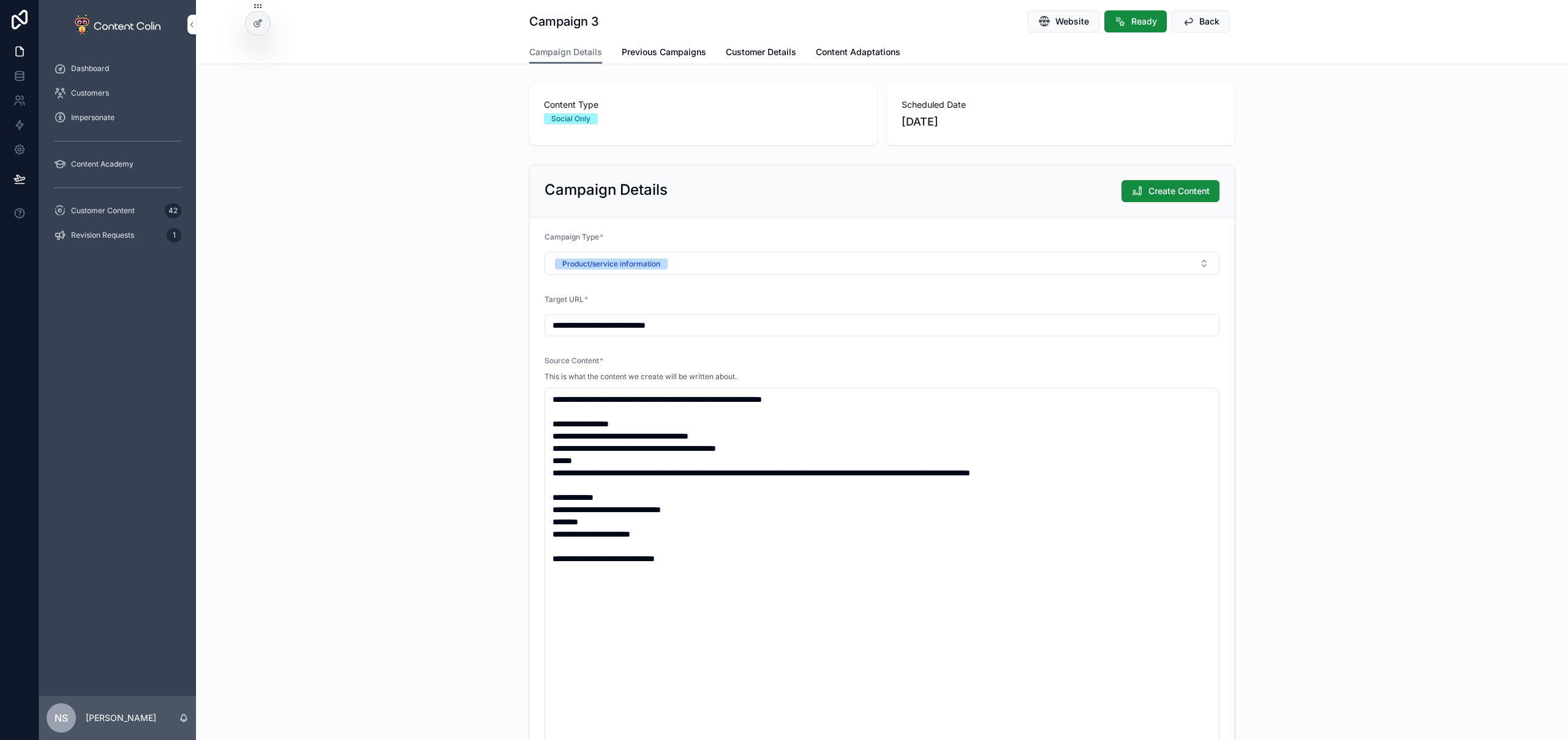
click at [1180, 195] on span "Create Content" at bounding box center [1180, 191] width 61 height 12
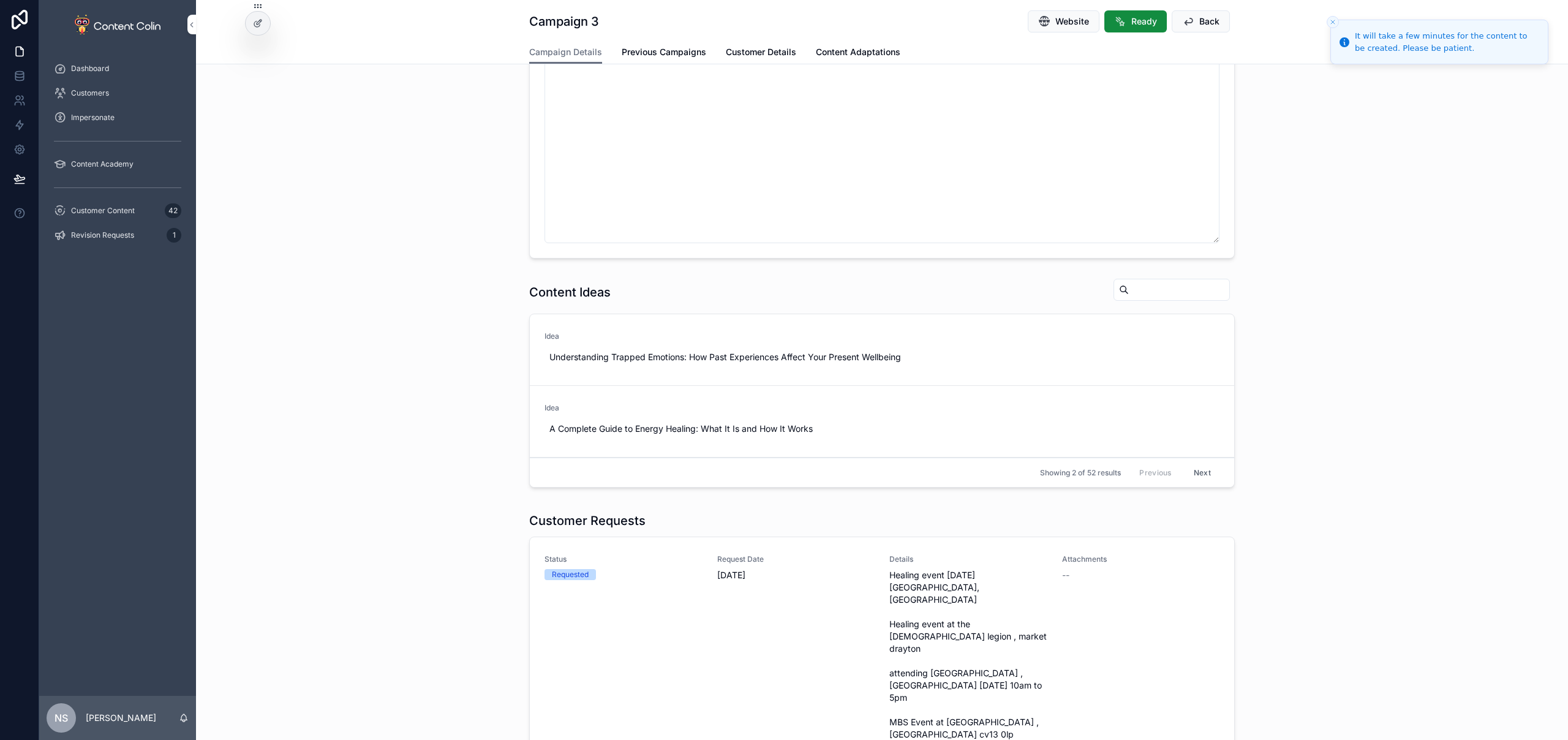
scroll to position [590, 0]
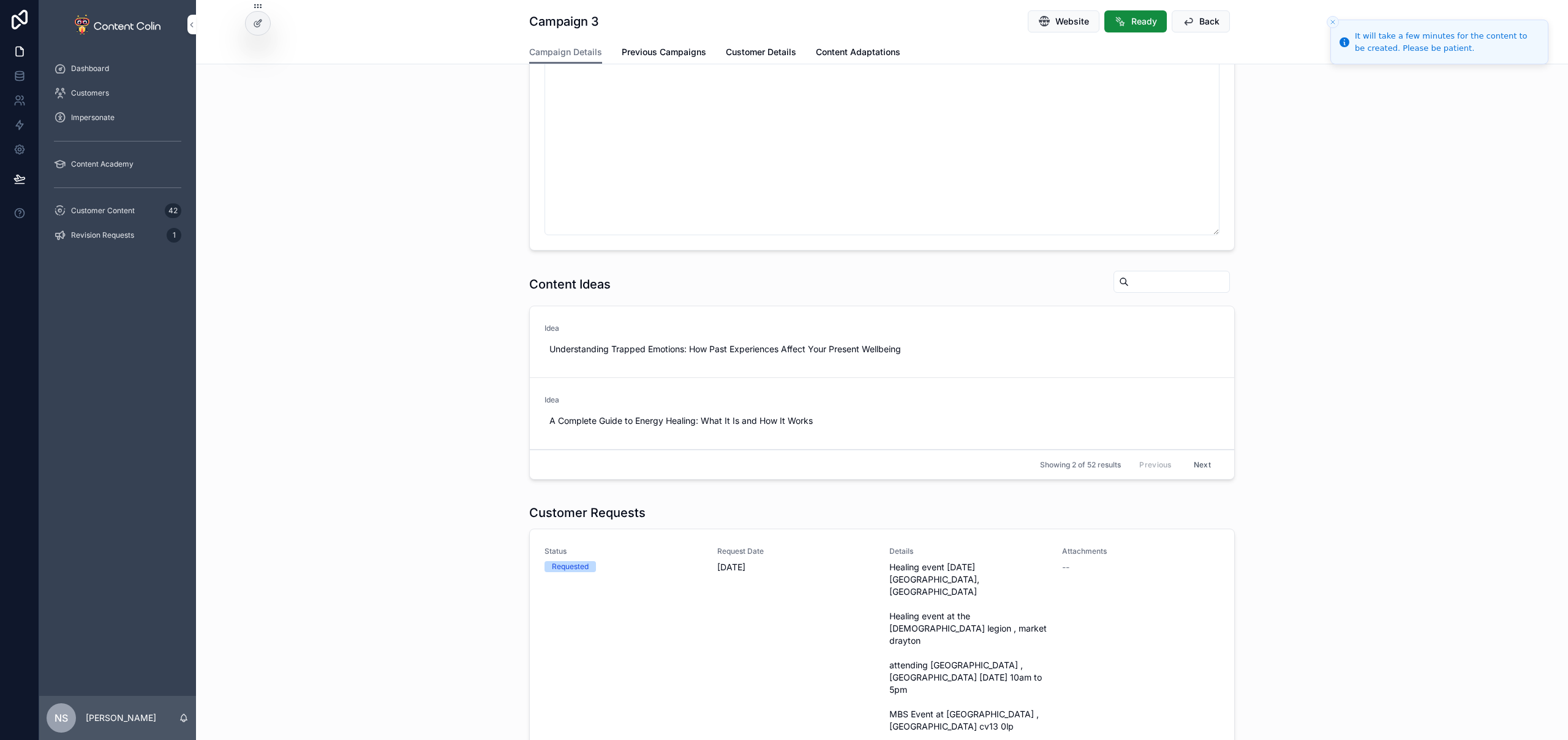
copy span "Healing event at the brittish legion , market drayton"
drag, startPoint x: 966, startPoint y: 616, endPoint x: 886, endPoint y: 606, distance: 80.6
click at [890, 607] on span "Healing event 22nd october cock house hotel, wellington shropshire Healing even…" at bounding box center [969, 647] width 158 height 172
copy span "Healing event at the brittish legion , market drayton"
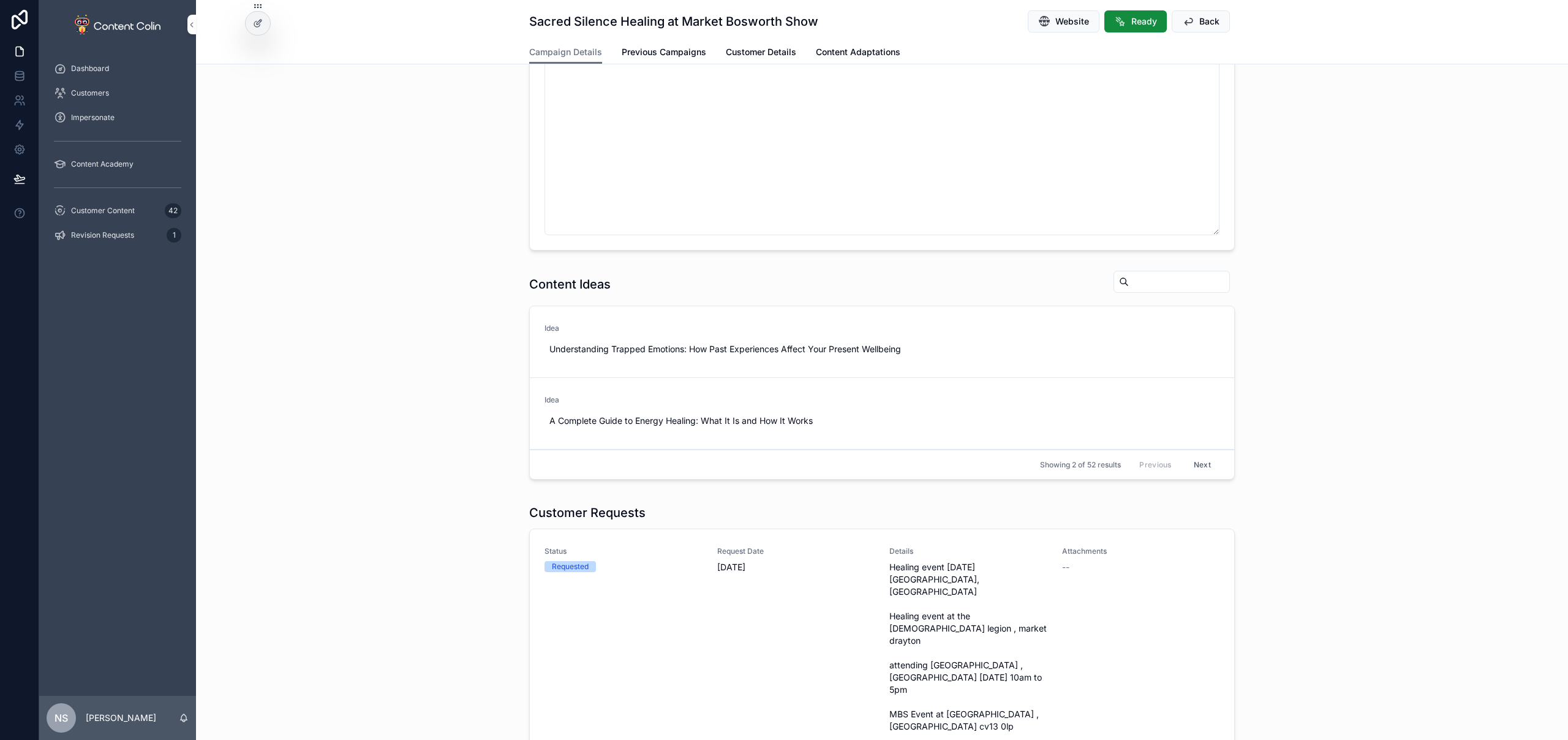
click at [414, 343] on div "Content Ideas Idea Understanding Trapped Emotions: How Past Experiences Affect …" at bounding box center [881, 377] width 1372 height 224
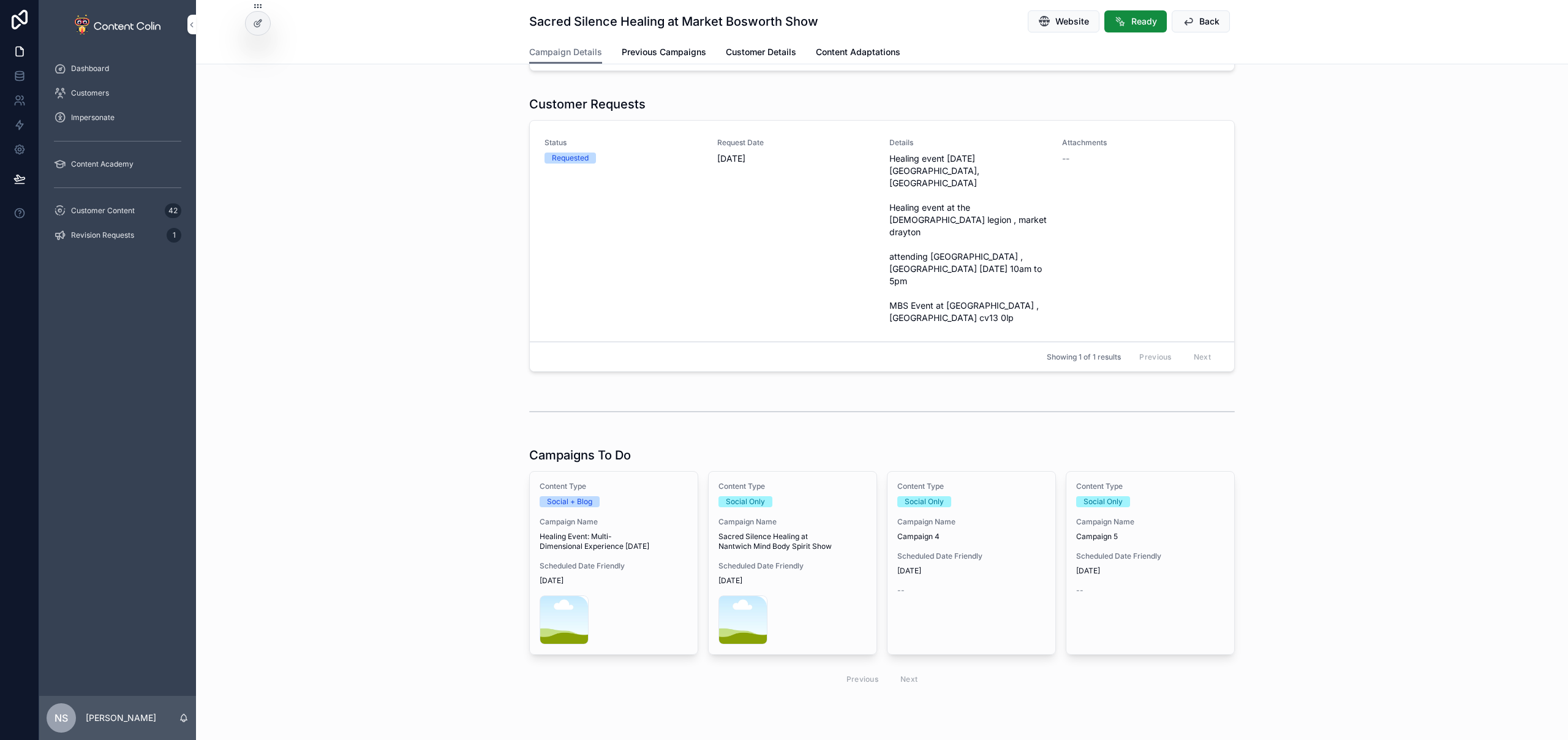
click at [998, 576] on link "Content Type Social Only Campaign Name Campaign 4 Scheduled Date Friendly 17th …" at bounding box center [971, 563] width 169 height 184
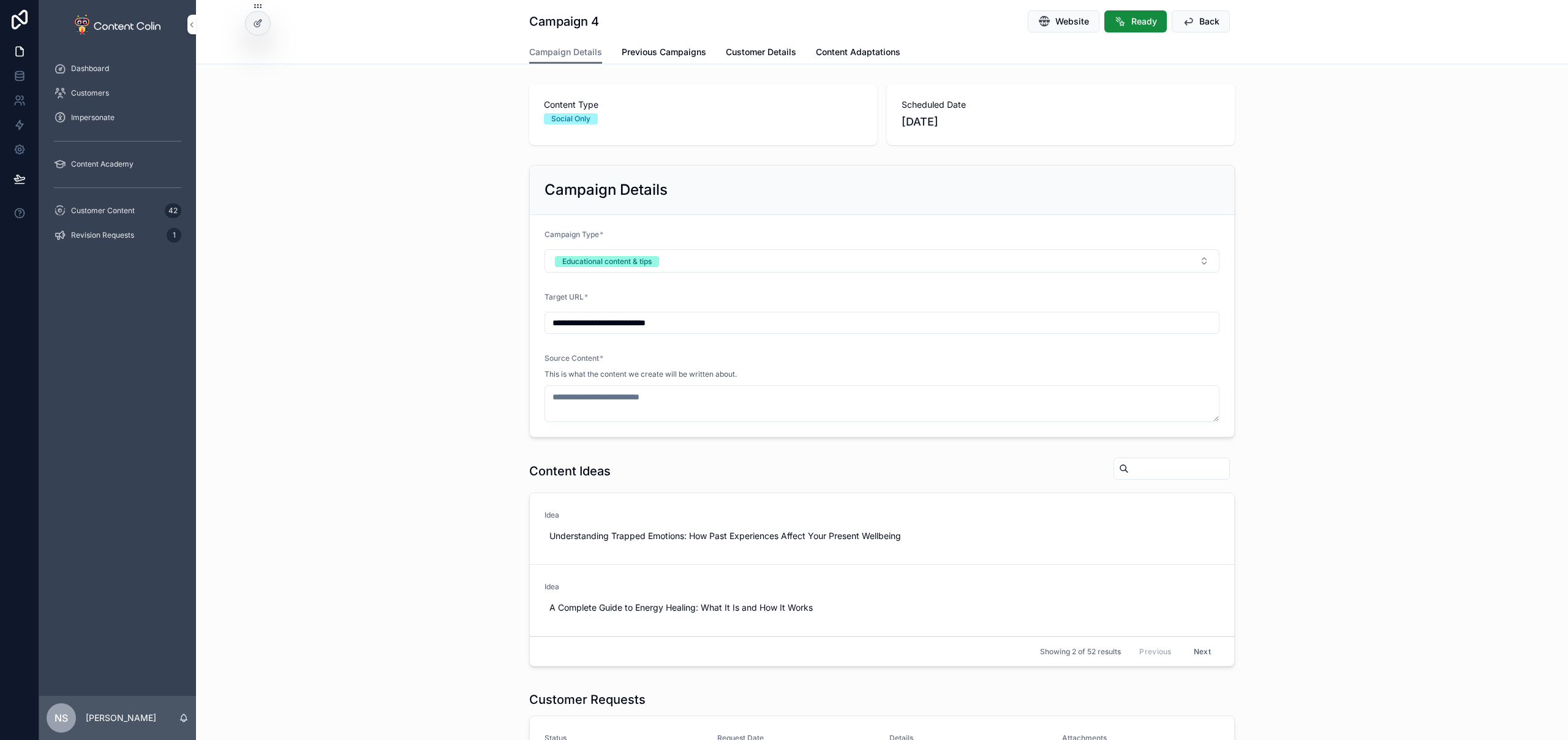
click at [0, 0] on span "Use This" at bounding box center [0, 0] width 0 height 0
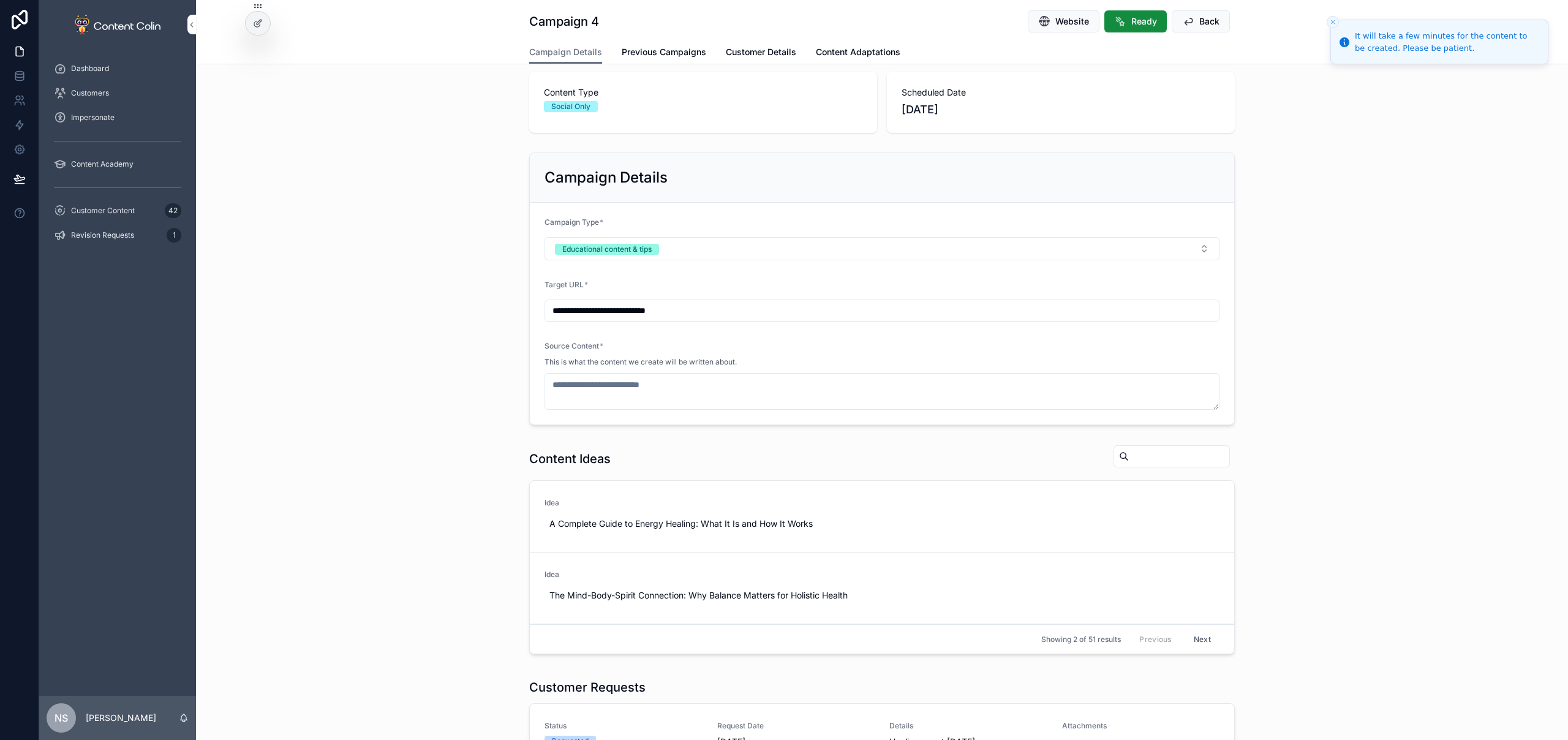
scroll to position [595, 0]
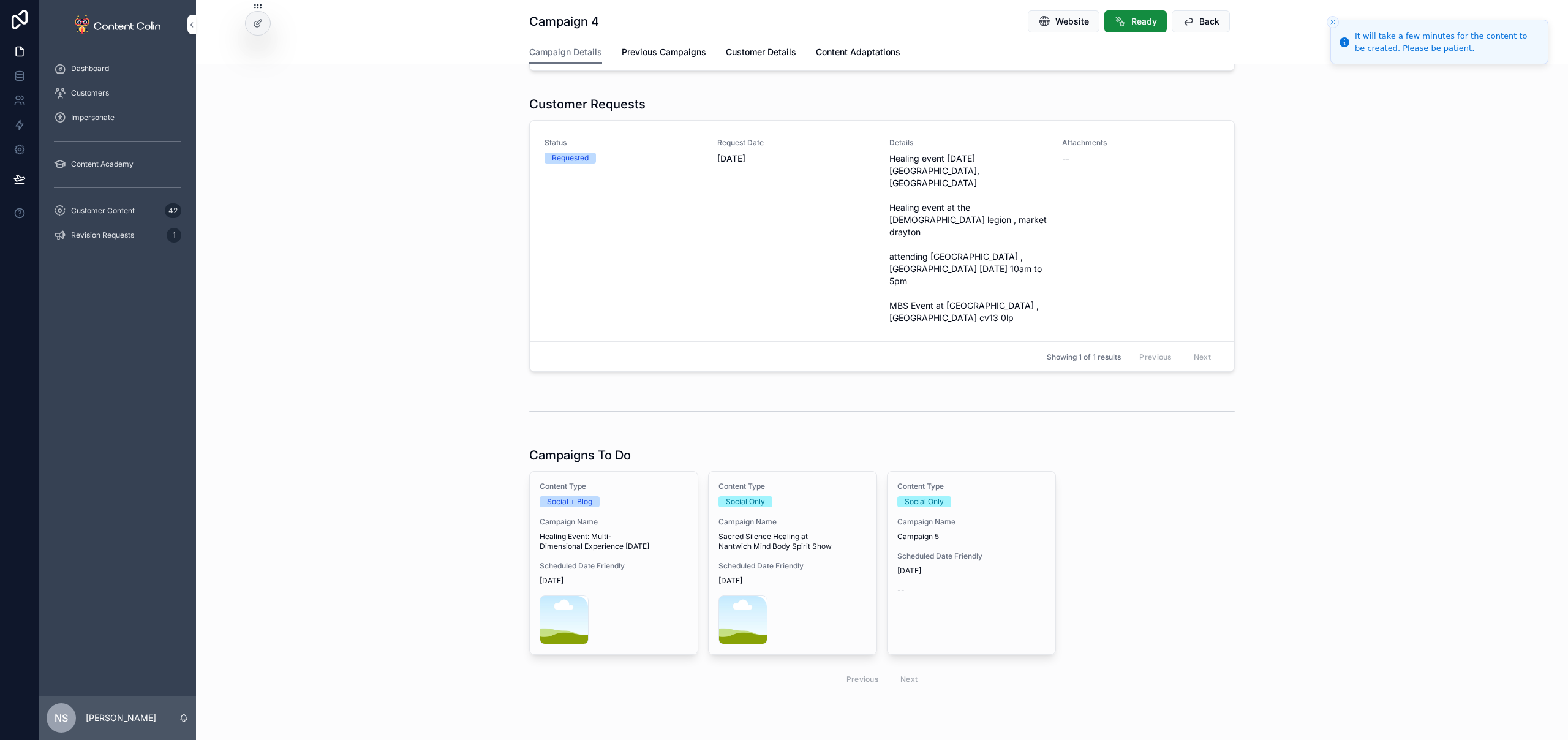
click at [987, 566] on span "[DATE]" at bounding box center [971, 570] width 148 height 10
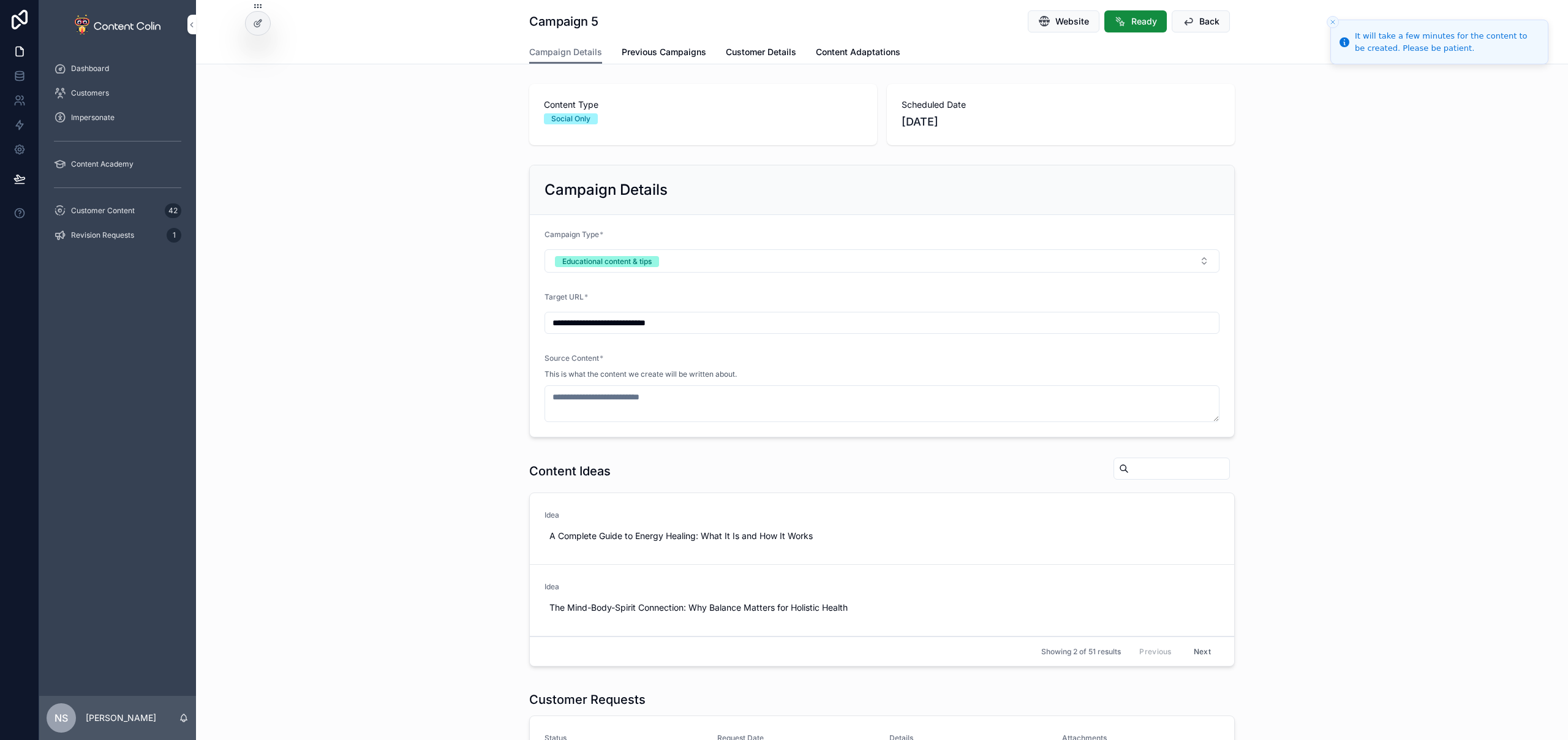
click at [0, 0] on span "Use This" at bounding box center [0, 0] width 0 height 0
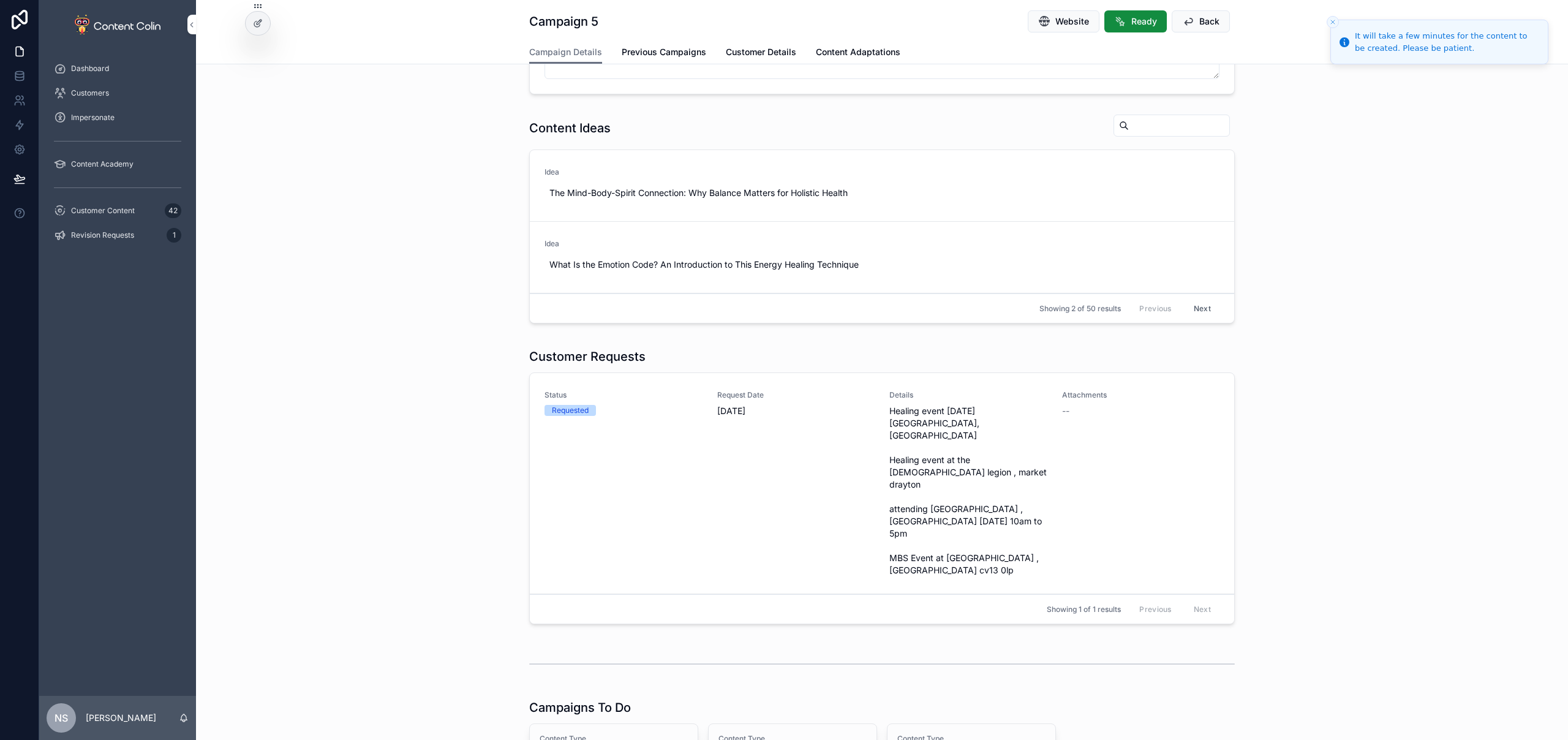
scroll to position [385, 0]
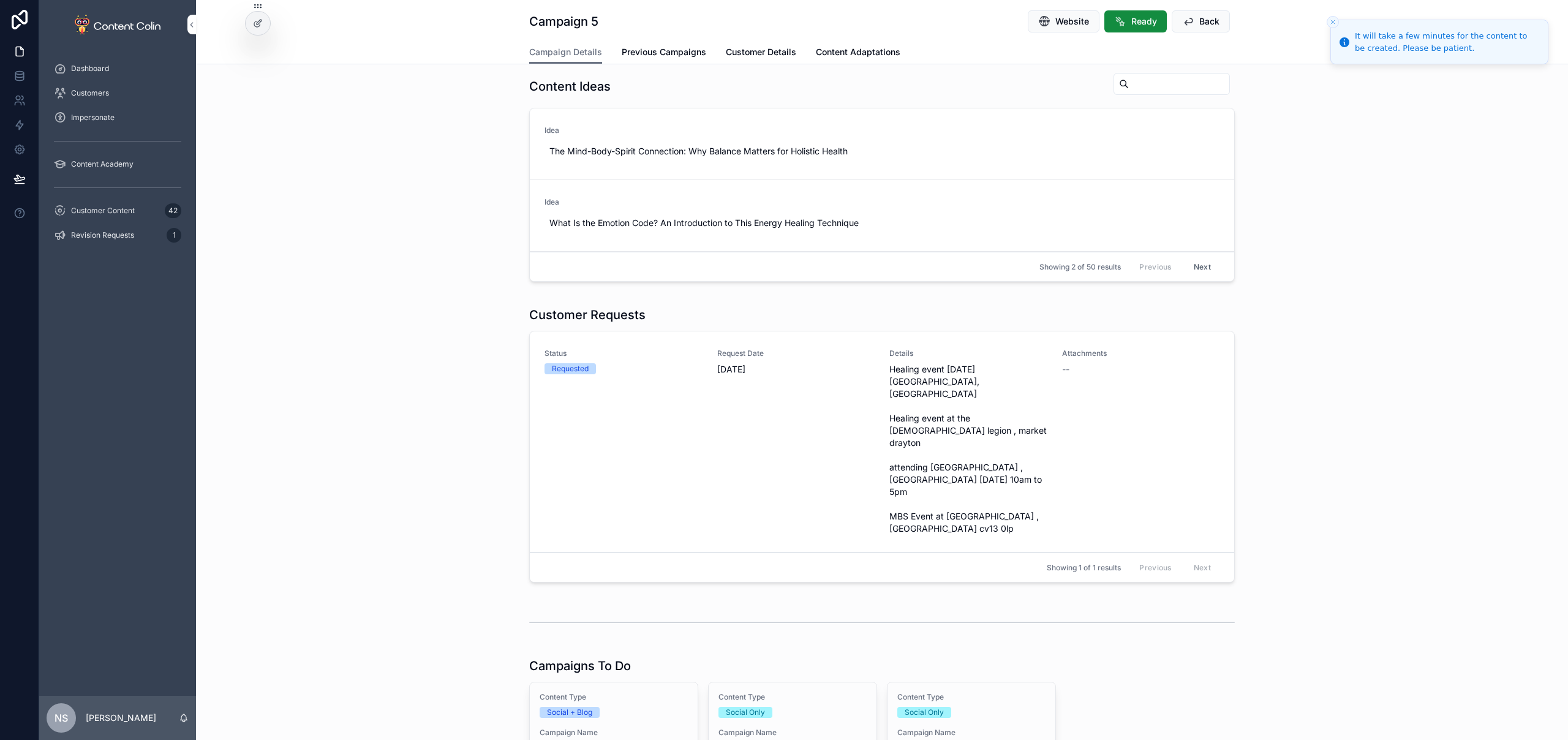
click at [1068, 433] on div "Attachments --" at bounding box center [1141, 441] width 158 height 186
click at [0, 0] on span "Complete" at bounding box center [0, 0] width 0 height 0
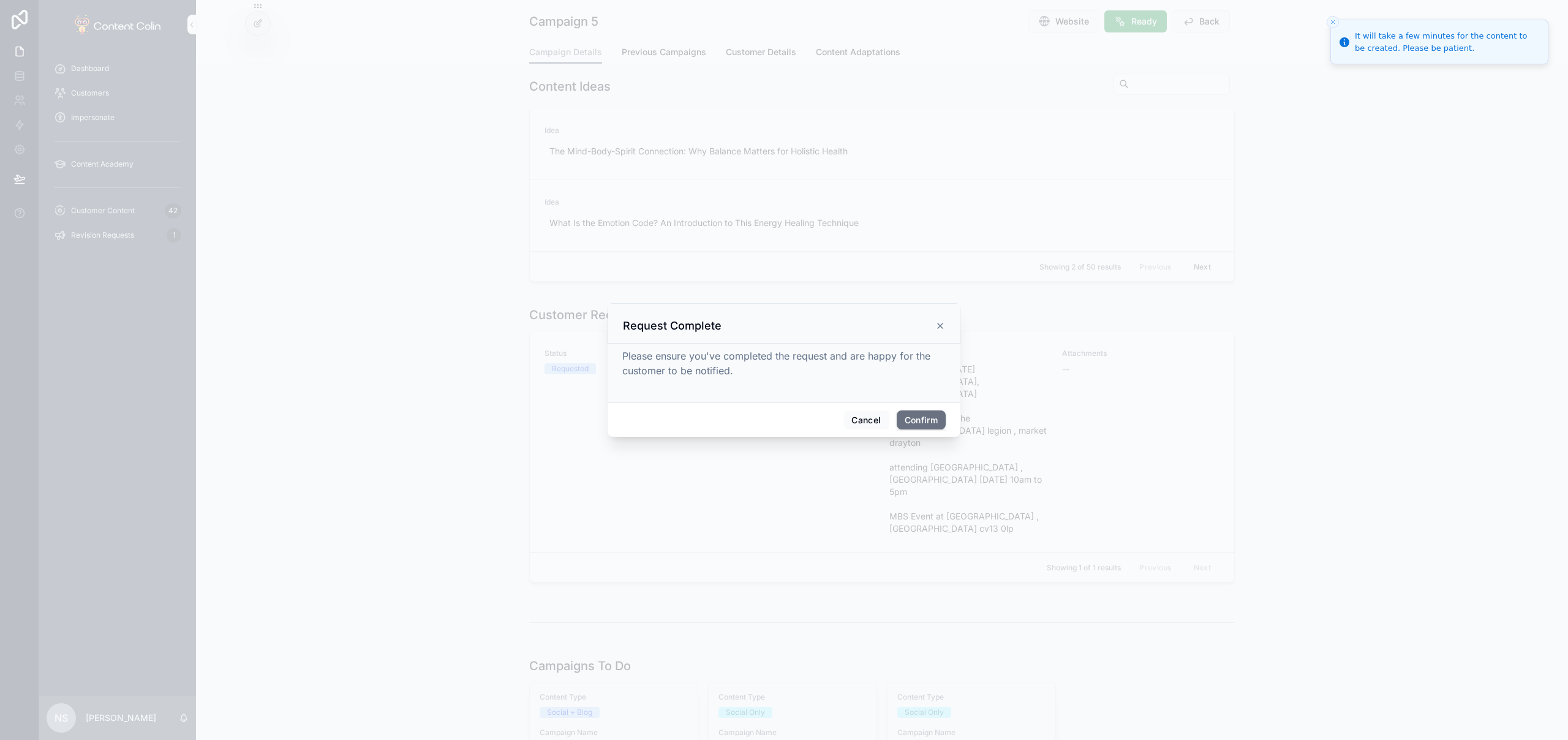
click at [923, 419] on button "Confirm" at bounding box center [922, 420] width 49 height 19
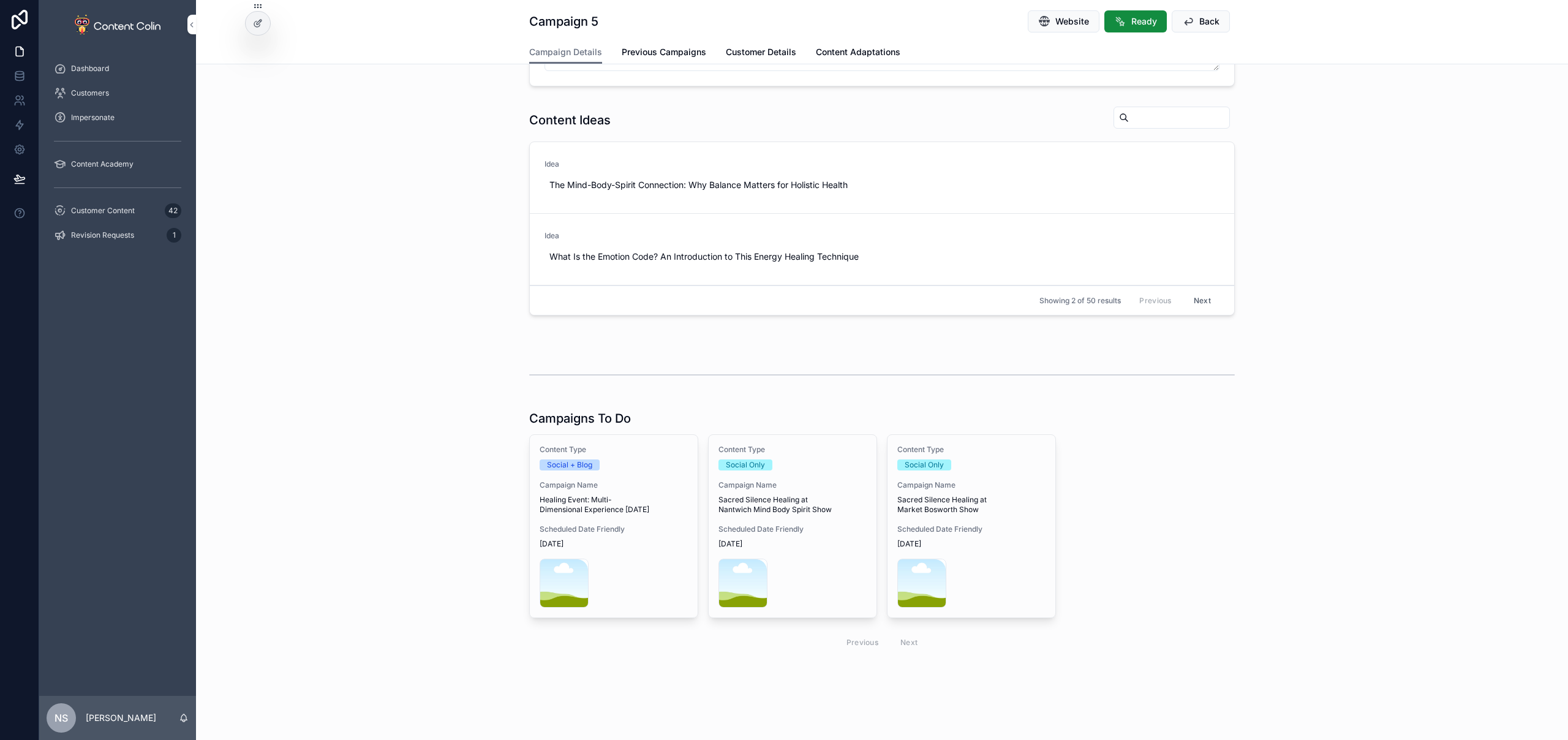
scroll to position [351, 0]
click at [124, 209] on span "Customer Content" at bounding box center [102, 211] width 63 height 10
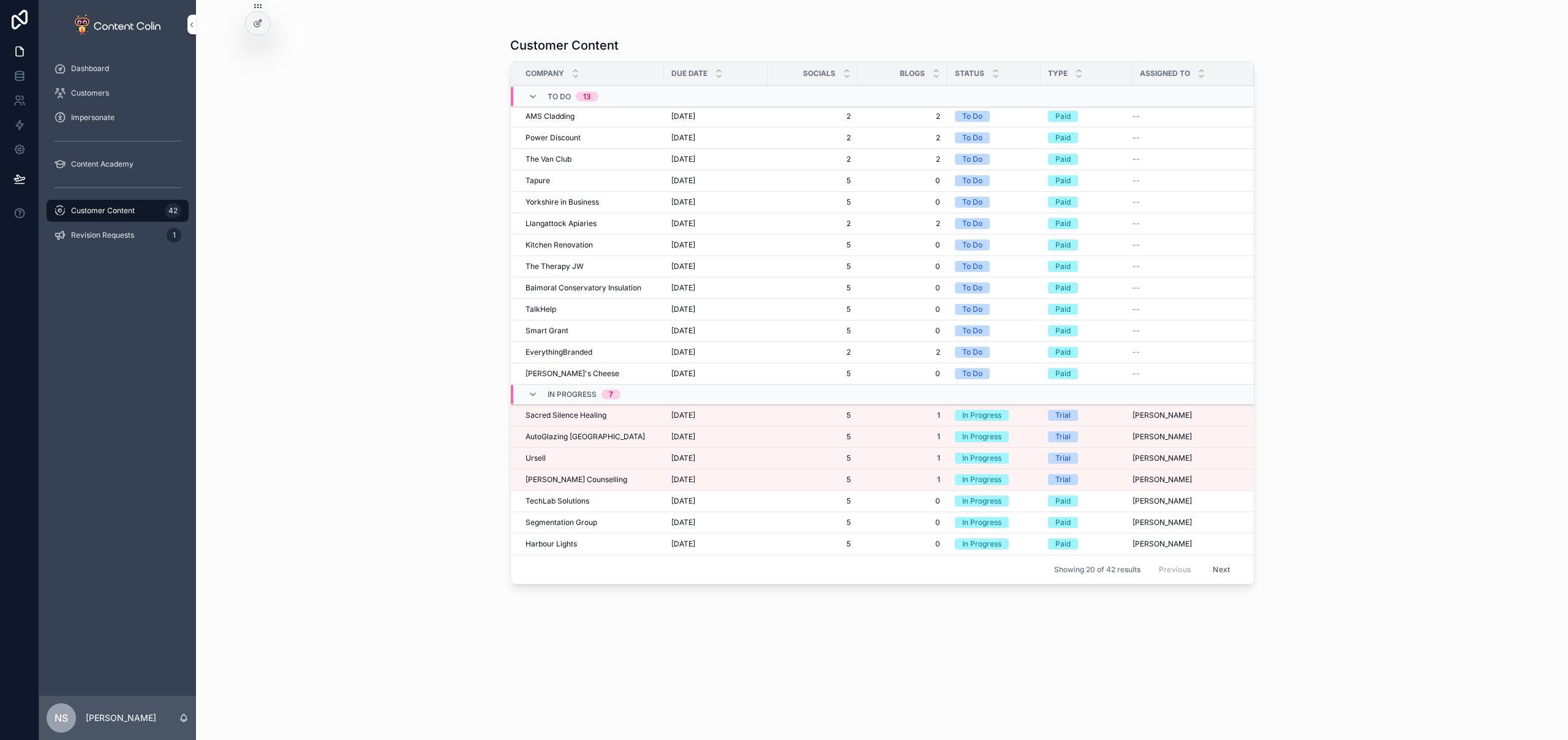
click at [554, 441] on span "AutoGlazing [GEOGRAPHIC_DATA]" at bounding box center [586, 436] width 120 height 10
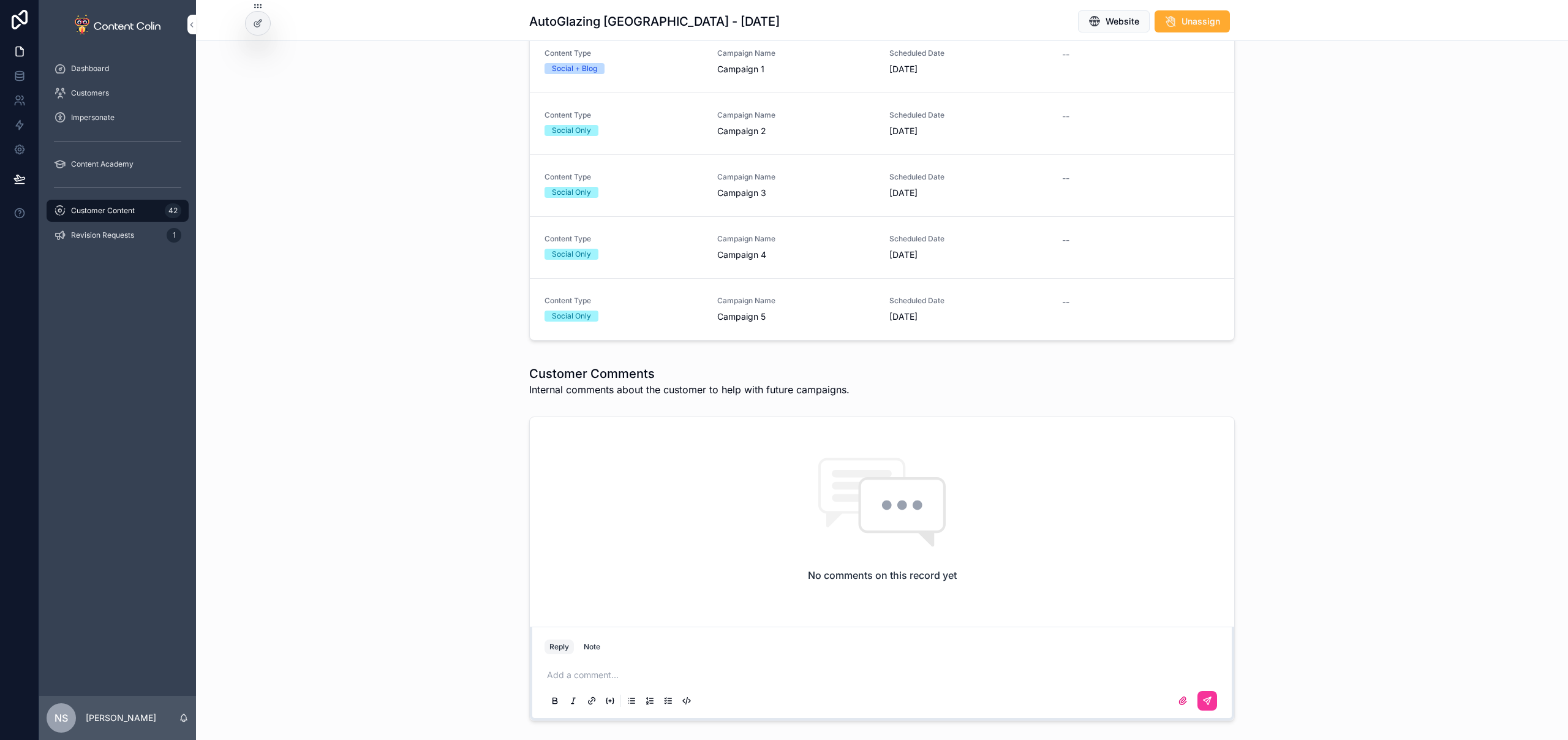
scroll to position [90, 0]
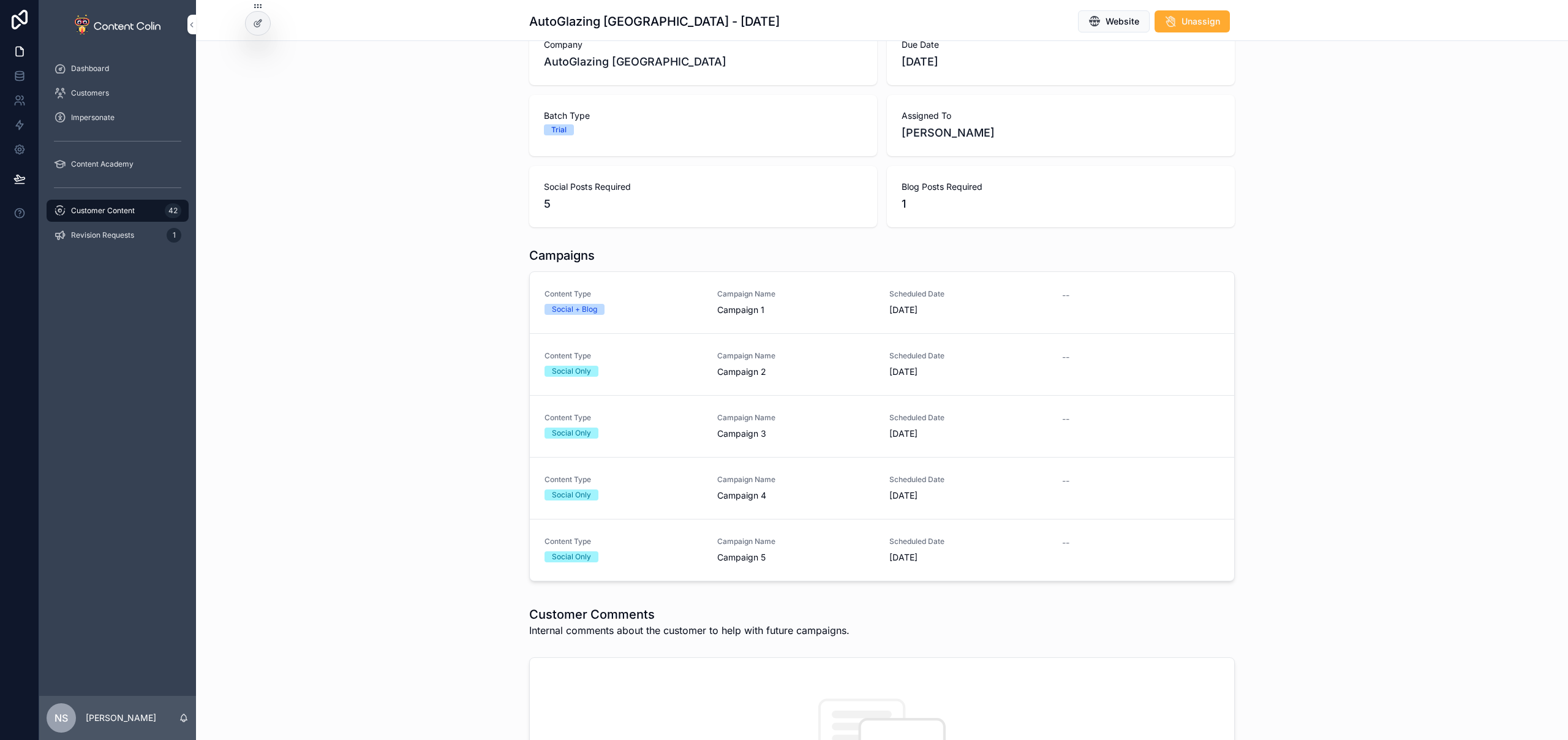
click at [663, 302] on div "Content Type Social + Blog" at bounding box center [624, 302] width 158 height 25
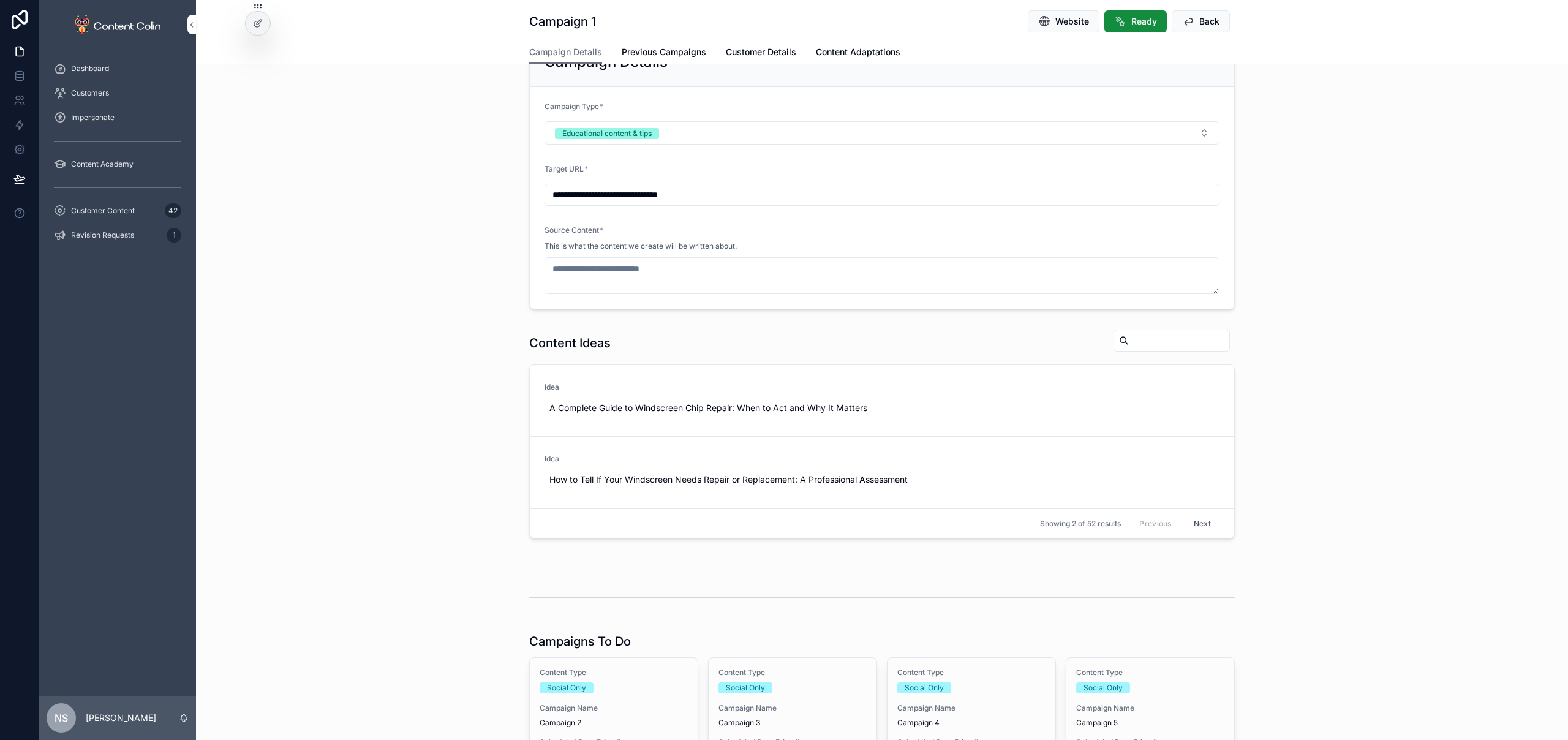
scroll to position [65, 0]
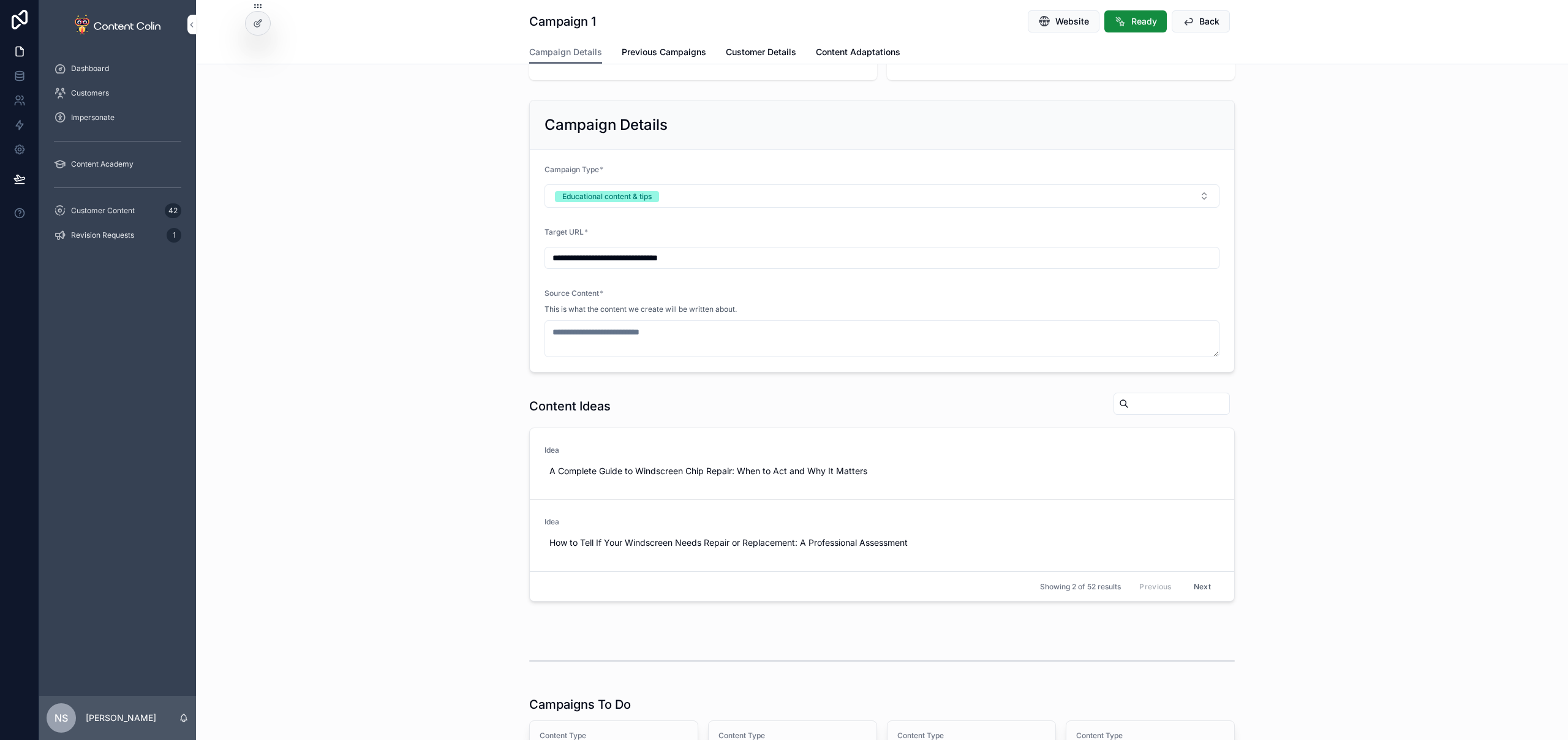
click at [0, 0] on span "Use This" at bounding box center [0, 0] width 0 height 0
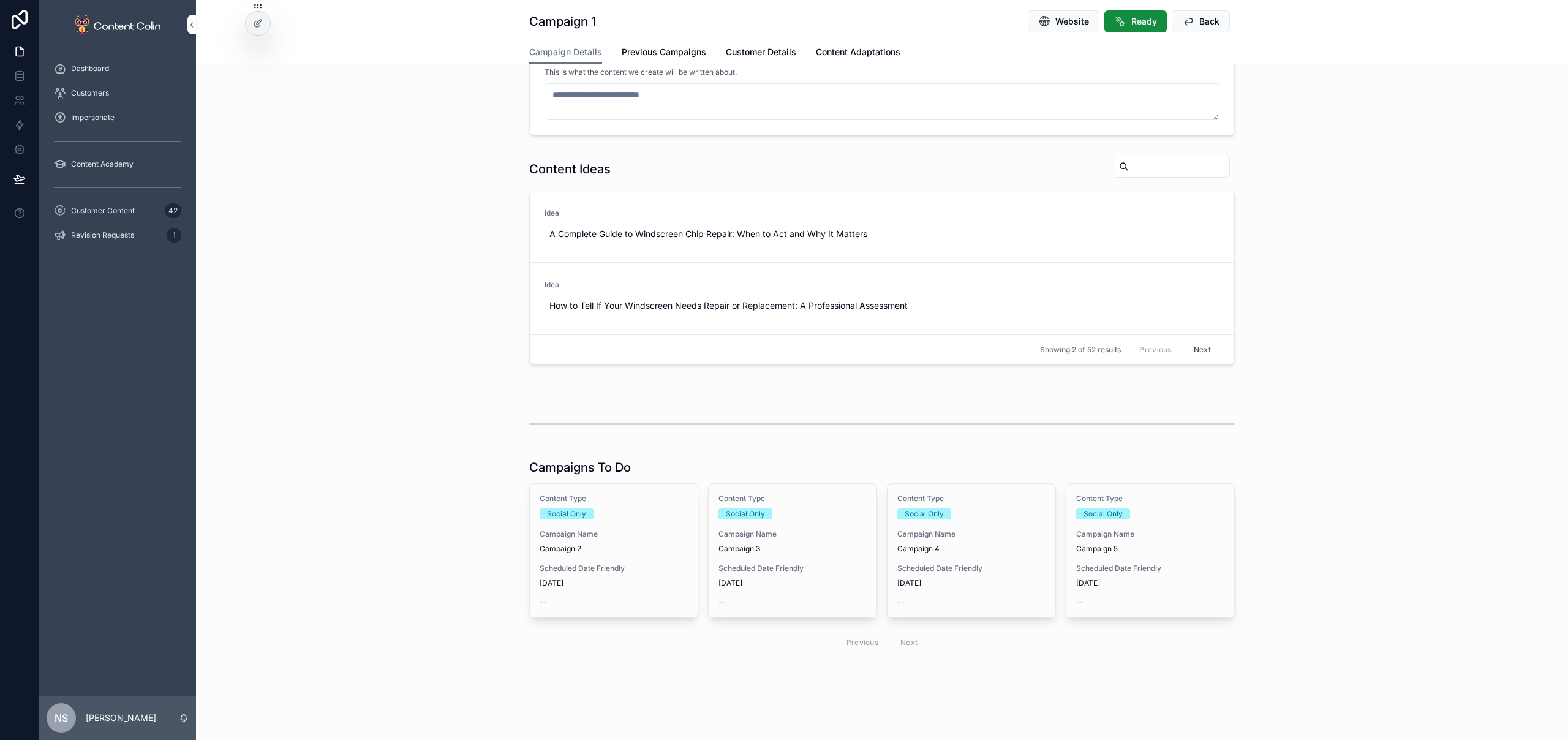
type textarea "**********"
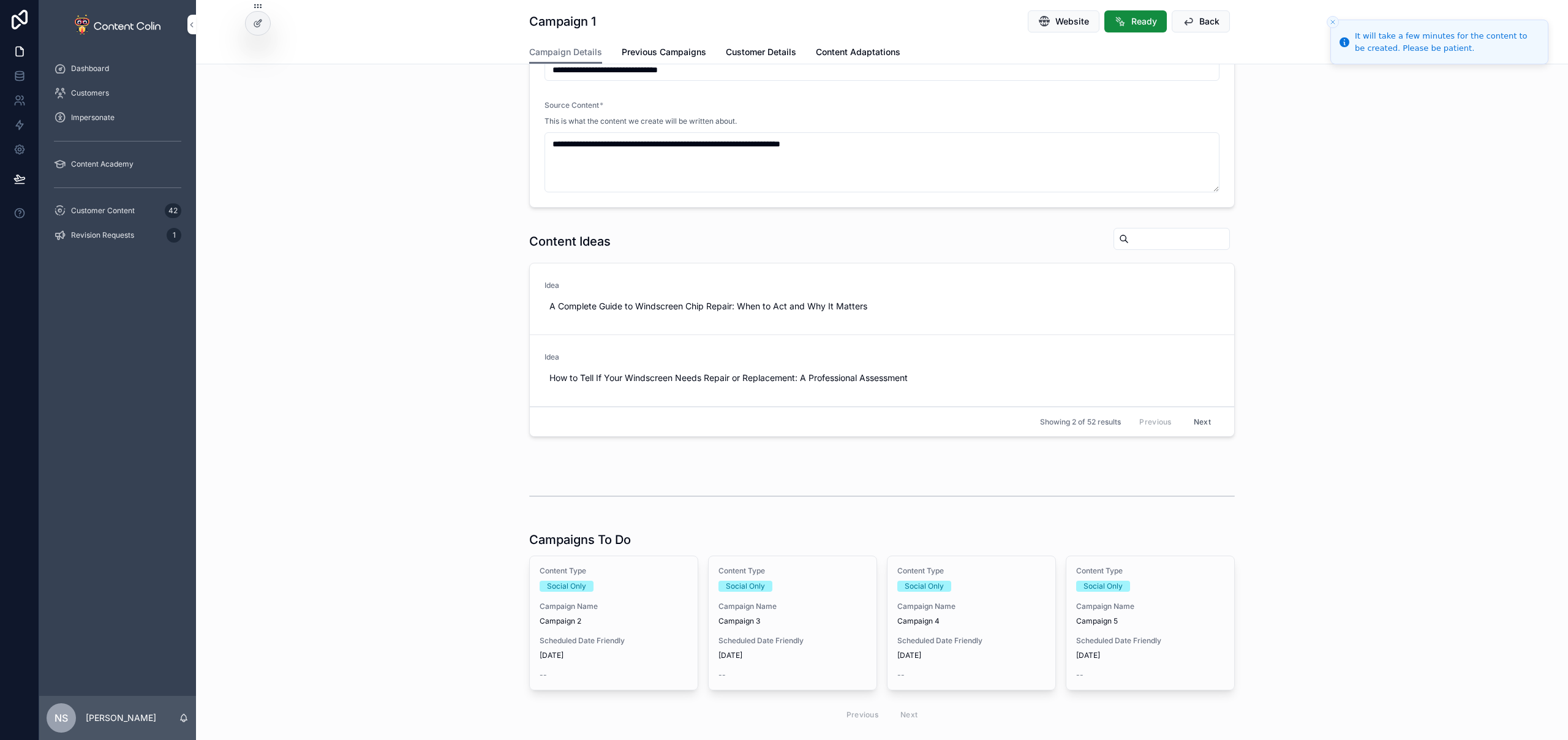
scroll to position [377, 0]
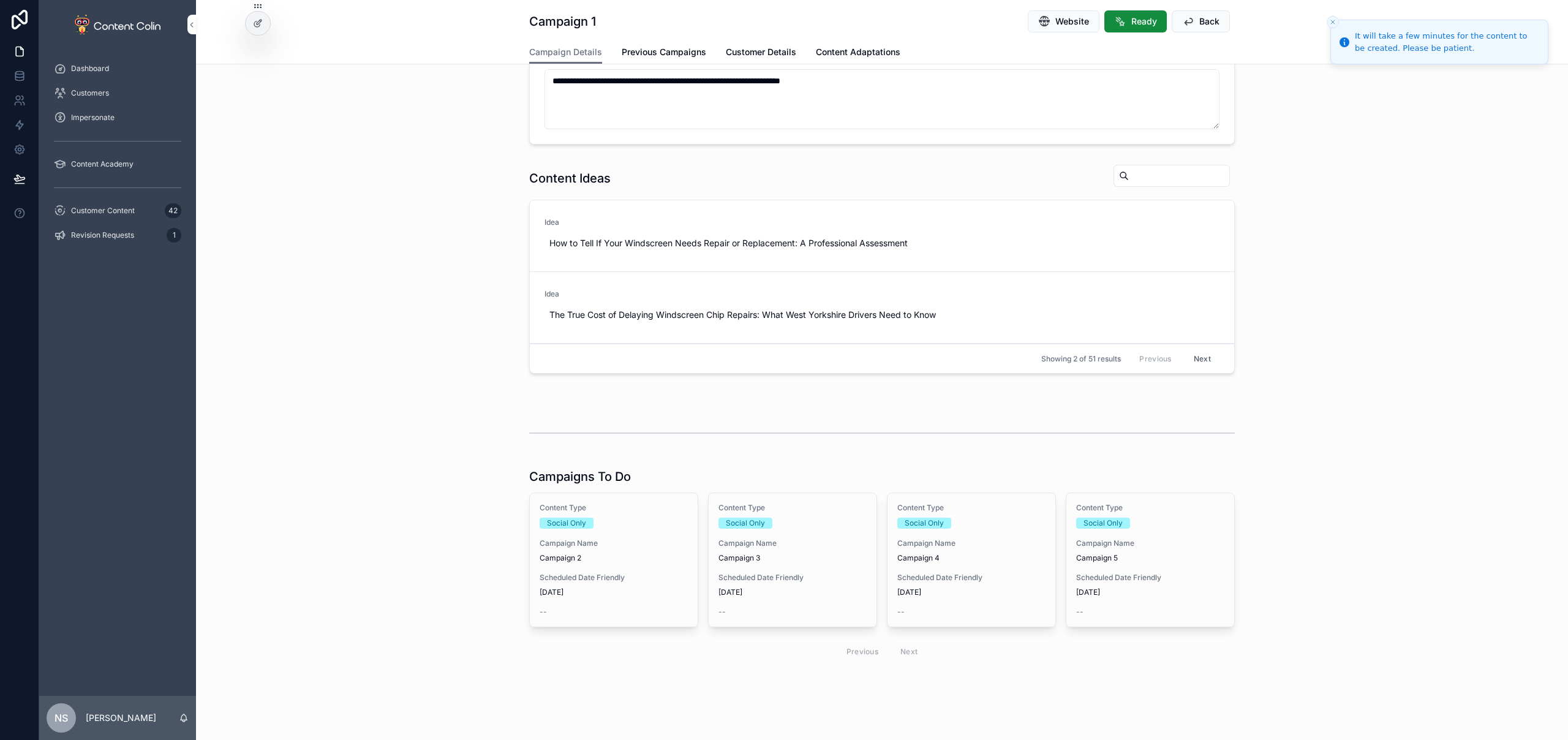
click at [617, 587] on span "[DATE]" at bounding box center [613, 591] width 148 height 10
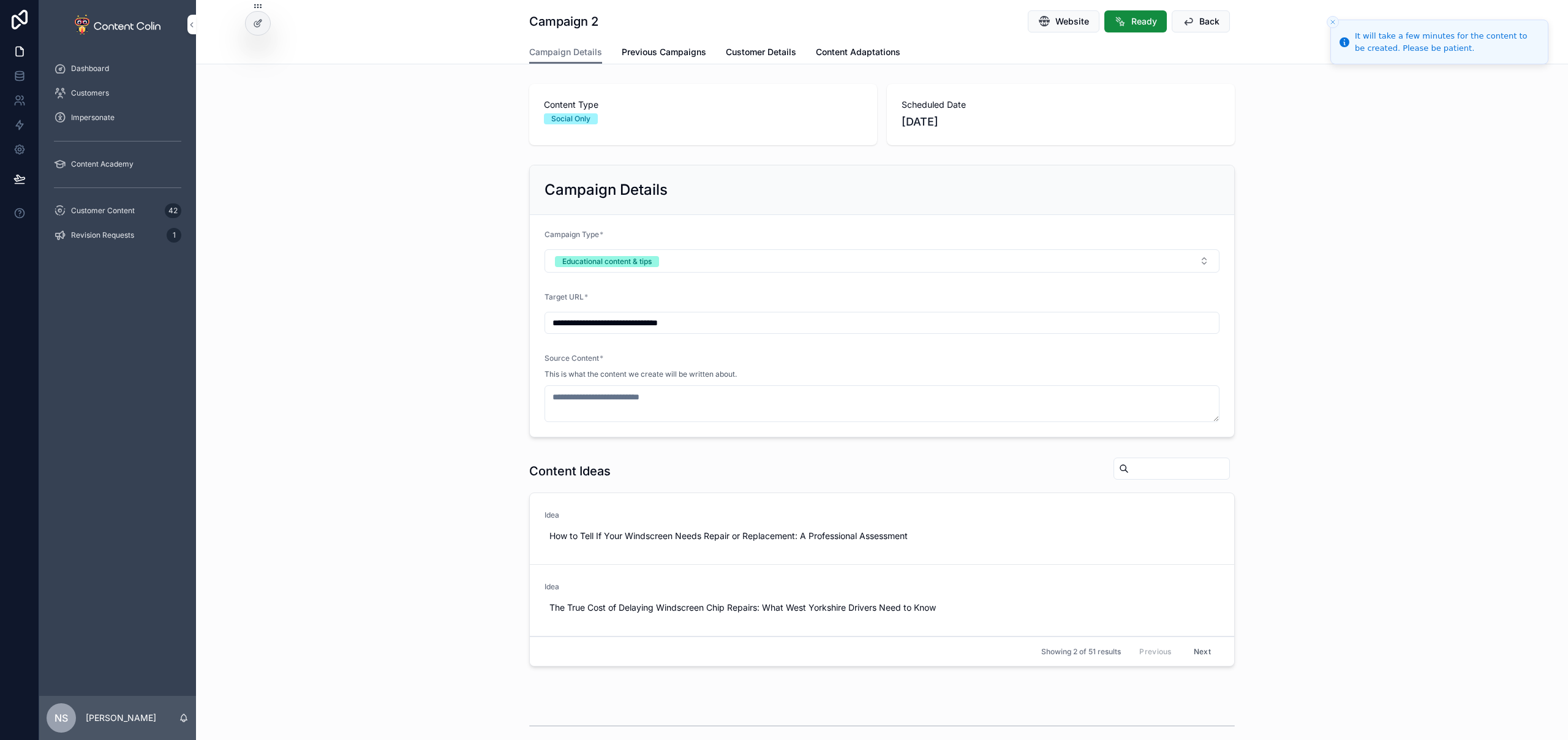
click at [0, 0] on span "Use This" at bounding box center [0, 0] width 0 height 0
type textarea "**********"
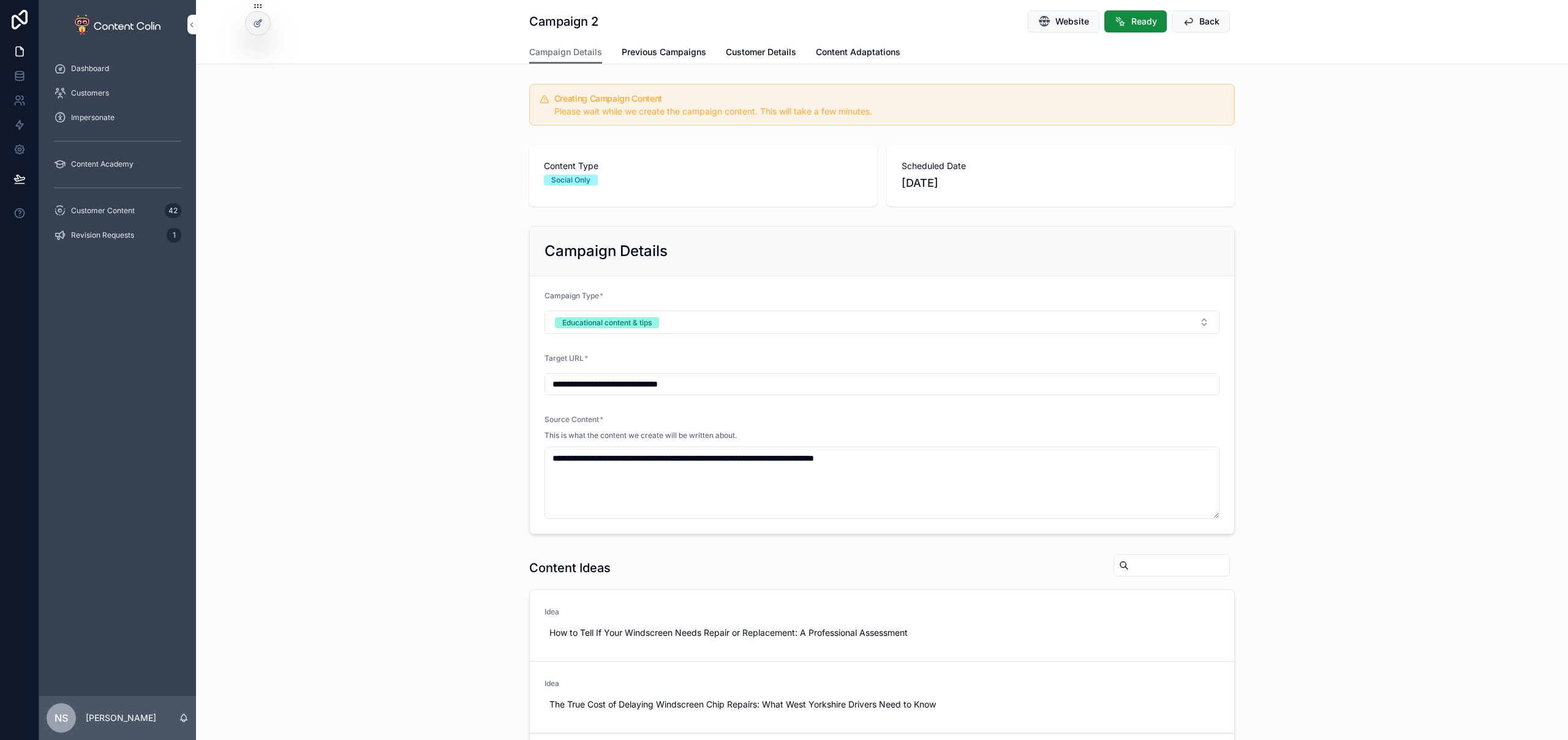
scroll to position [399, 0]
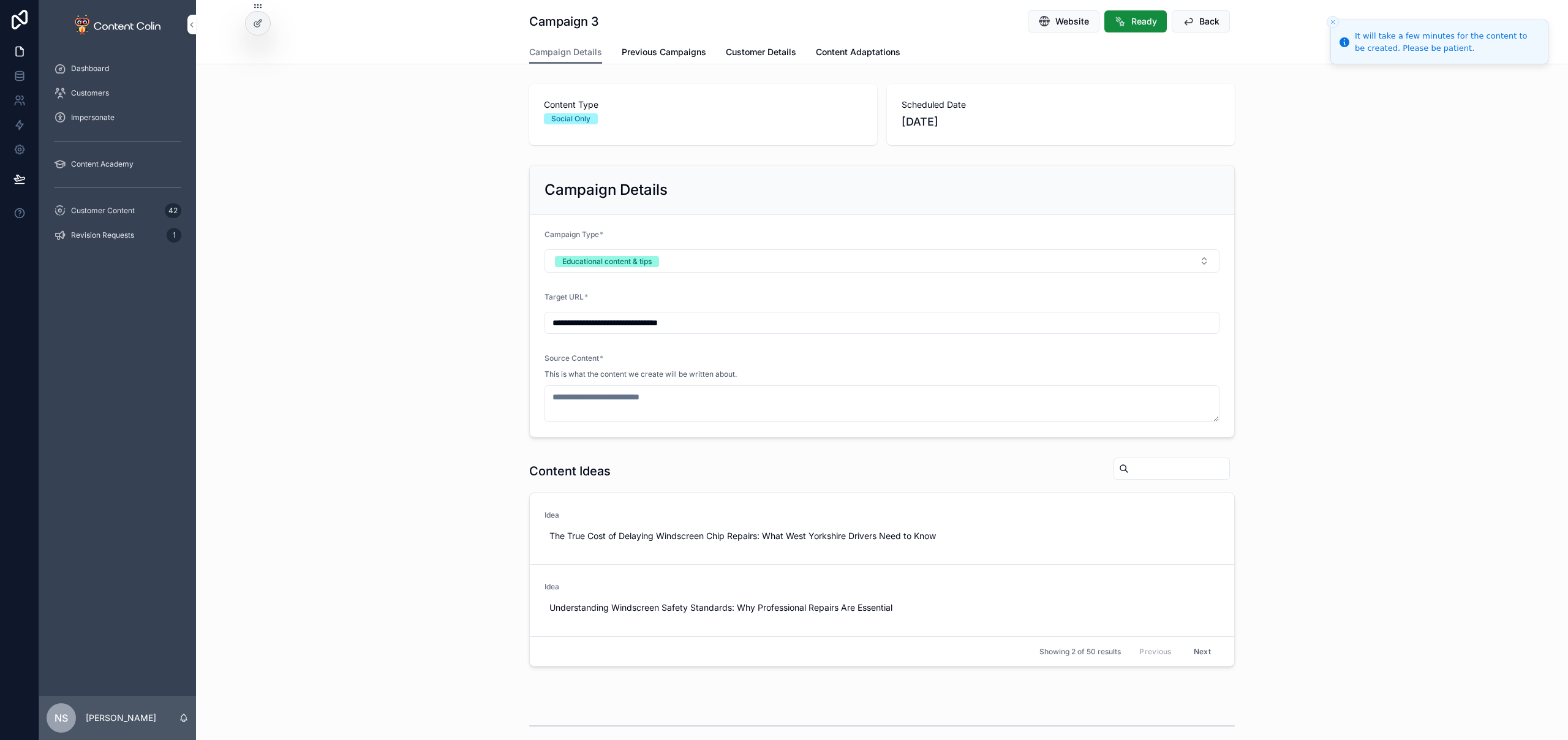
click at [0, 0] on span "Use This" at bounding box center [0, 0] width 0 height 0
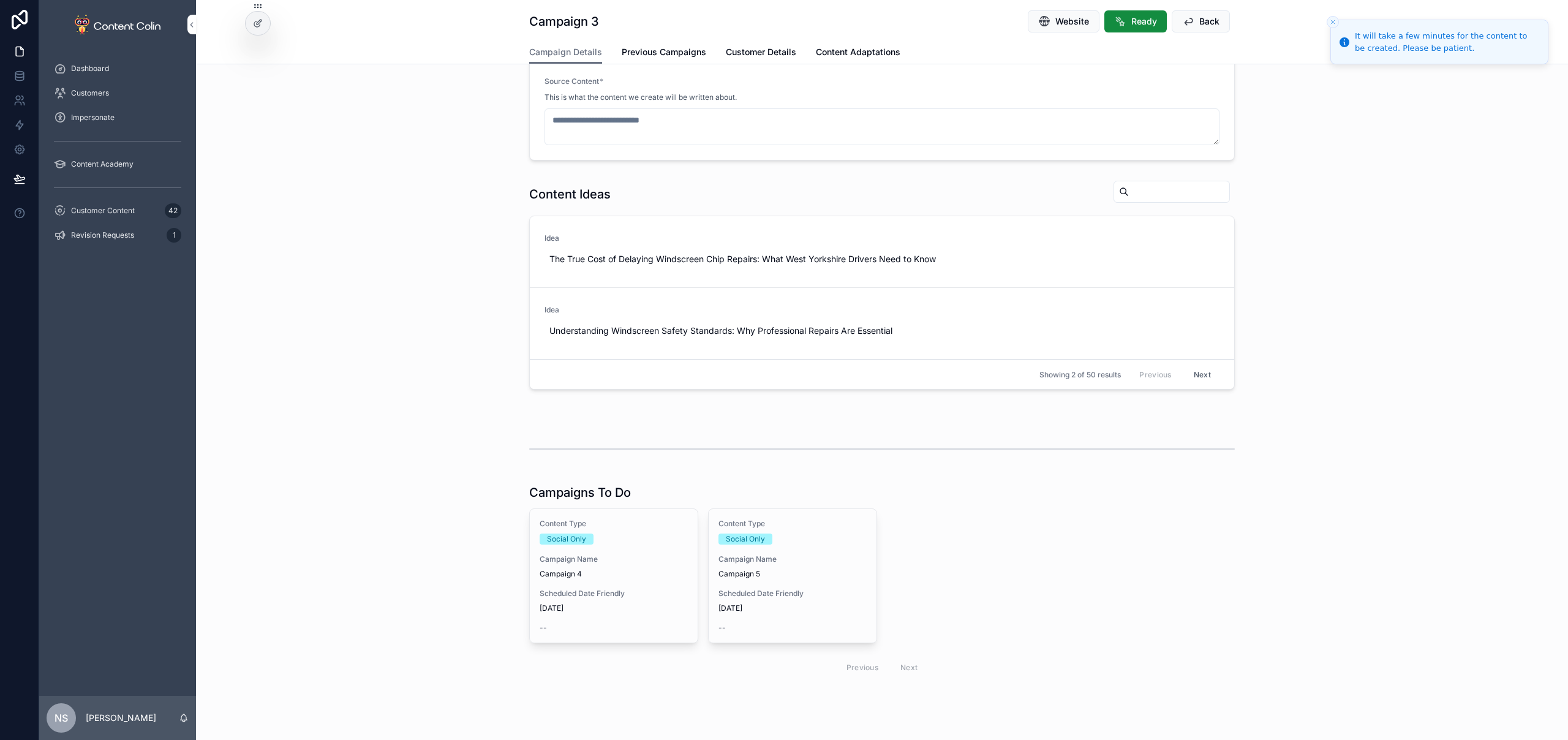
click at [612, 582] on div "Content Type Social Only Campaign Name Campaign 4 Scheduled Date Friendly 17th …" at bounding box center [613, 575] width 168 height 134
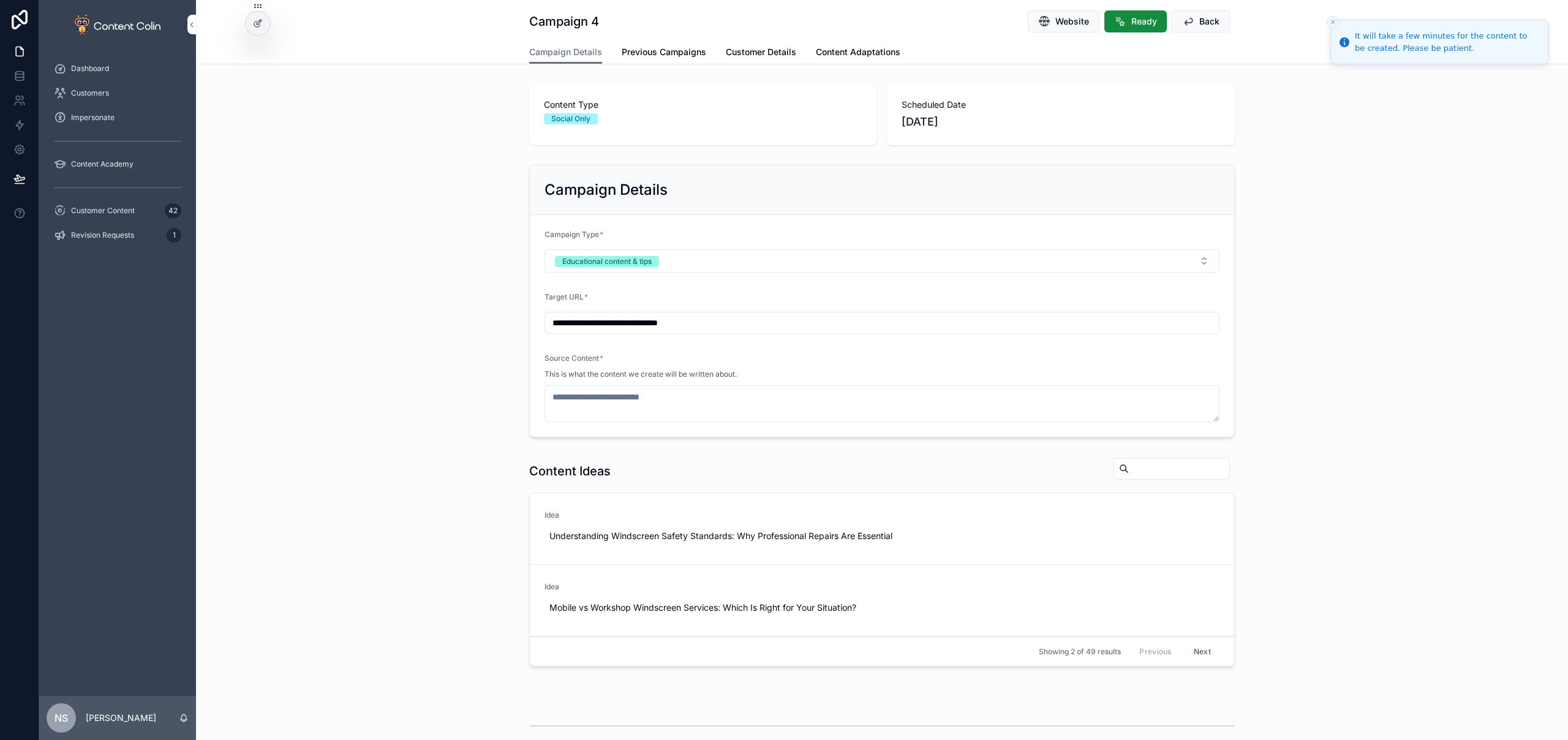
click at [0, 0] on span "Use This" at bounding box center [0, 0] width 0 height 0
type textarea "**********"
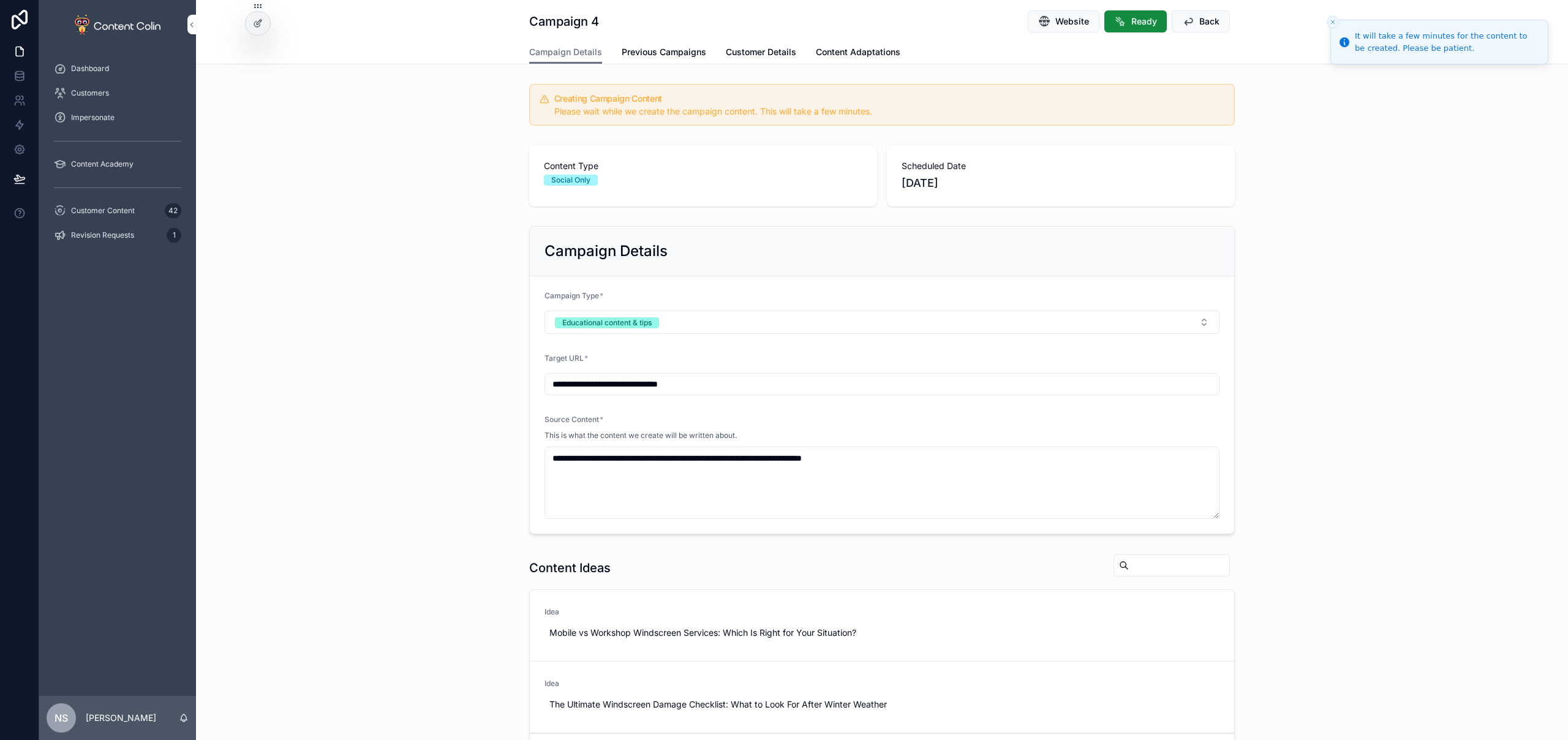
scroll to position [399, 0]
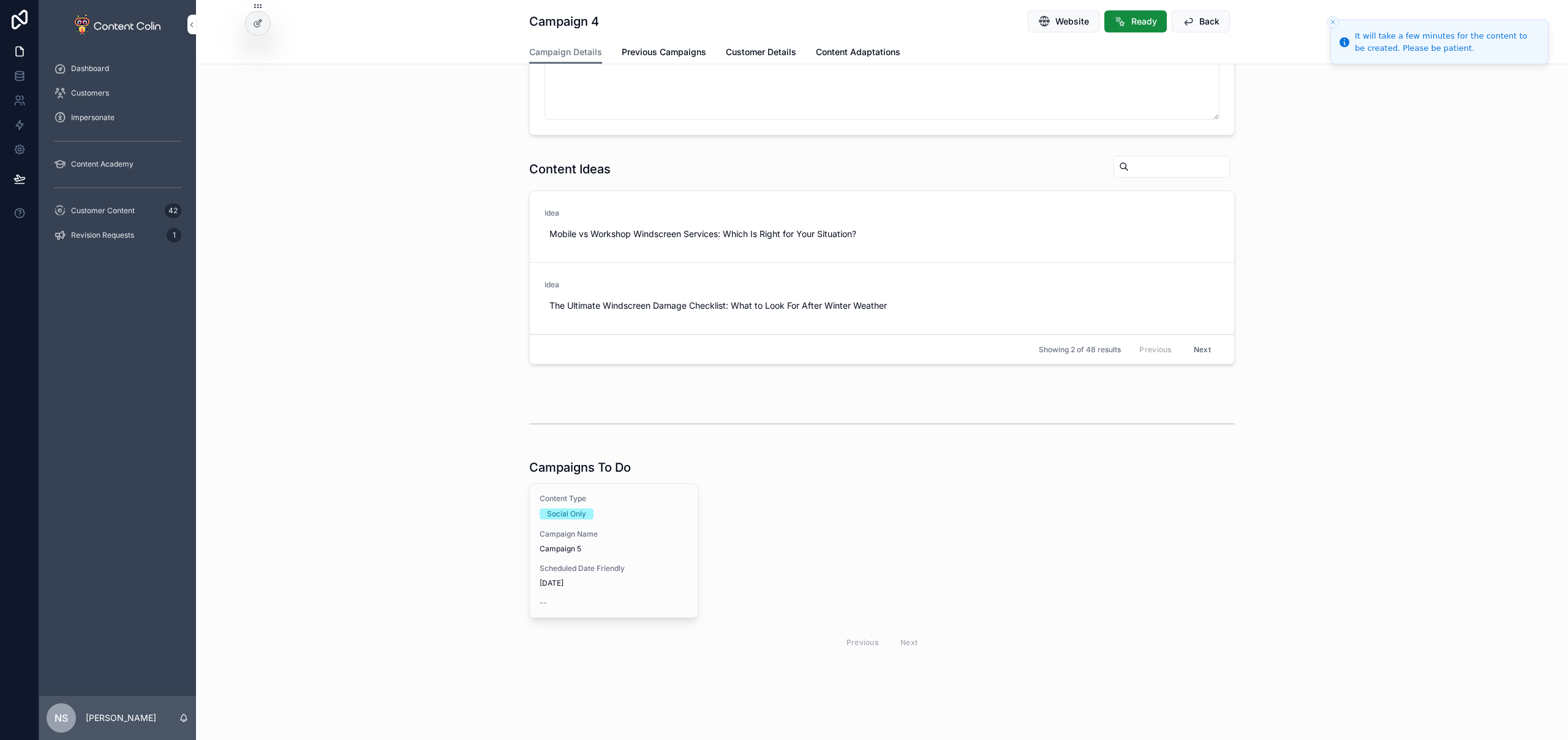
click at [597, 557] on div "Content Type Social Only Campaign Name Campaign 5 Scheduled Date Friendly 21st …" at bounding box center [613, 550] width 168 height 134
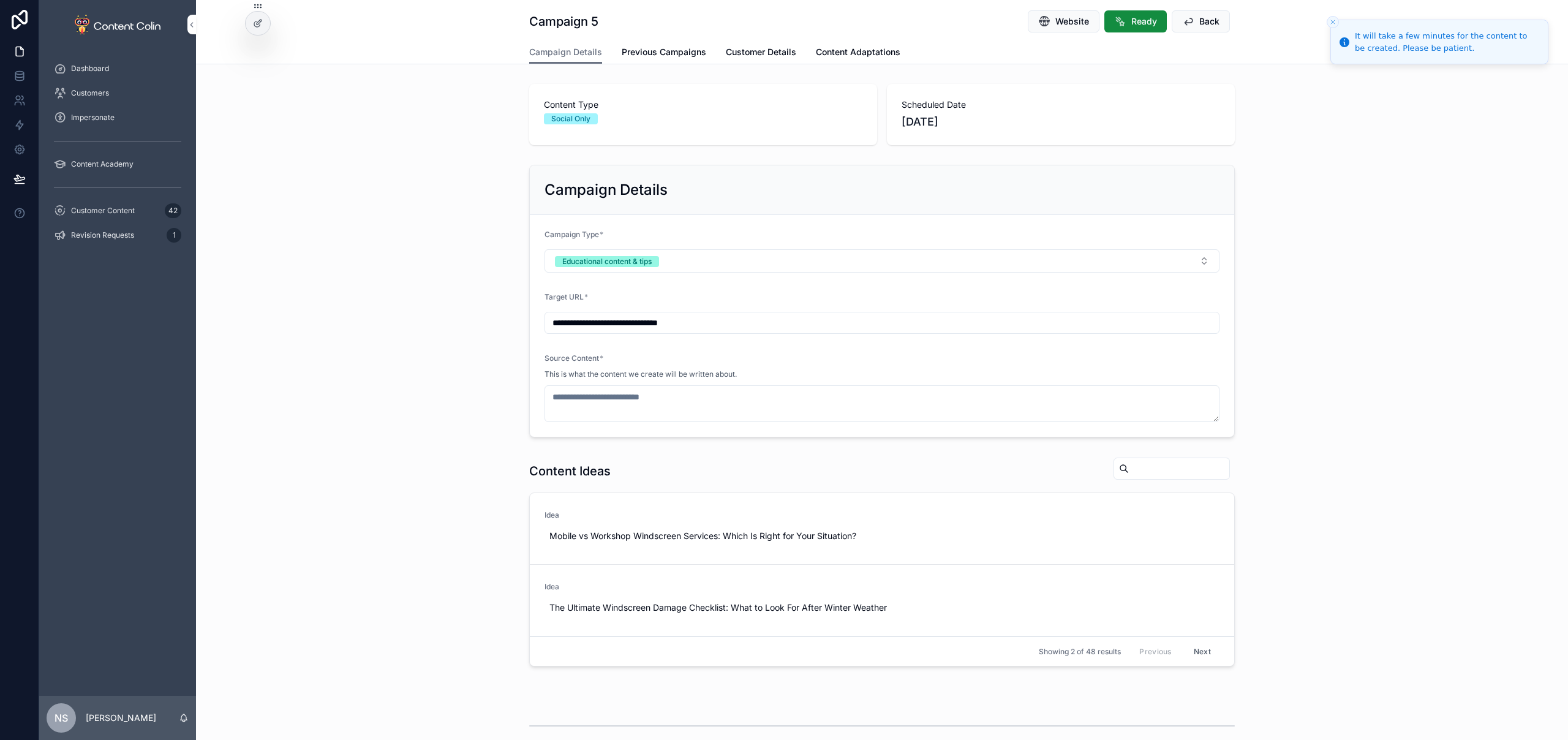
click at [0, 0] on span "Use This" at bounding box center [0, 0] width 0 height 0
type textarea "**********"
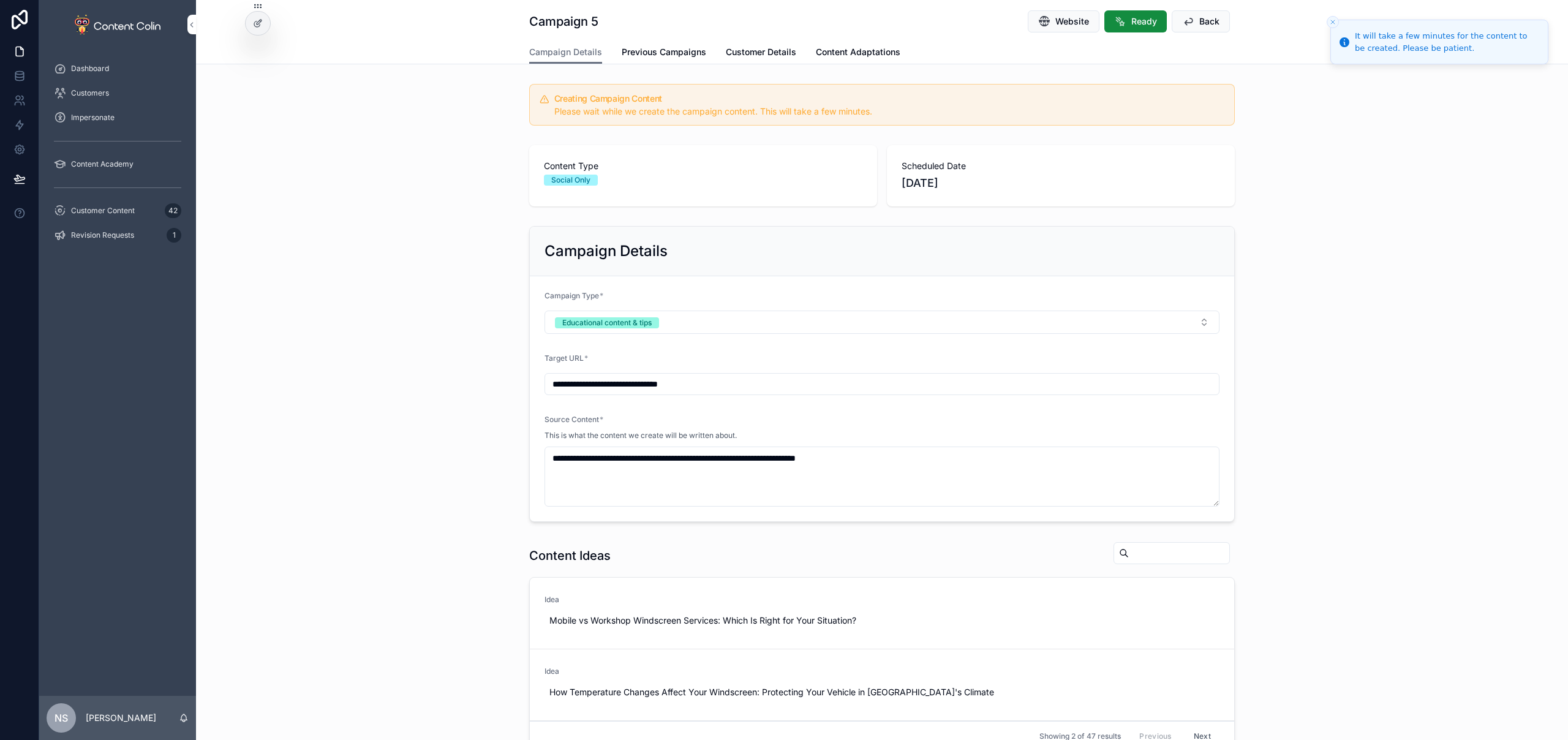
click at [123, 208] on span "Customer Content" at bounding box center [102, 211] width 63 height 10
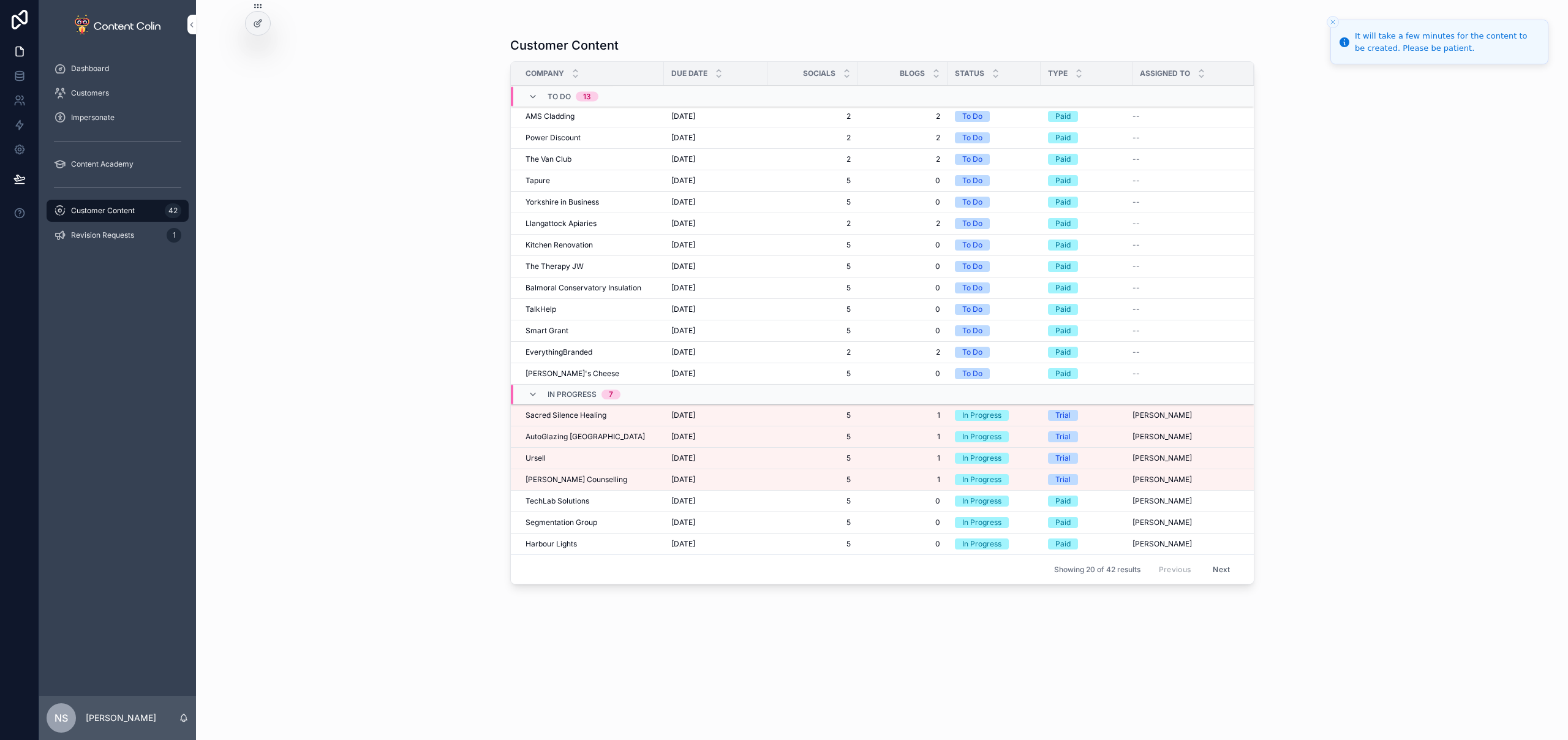
click at [542, 460] on span "Ursell" at bounding box center [536, 458] width 20 height 10
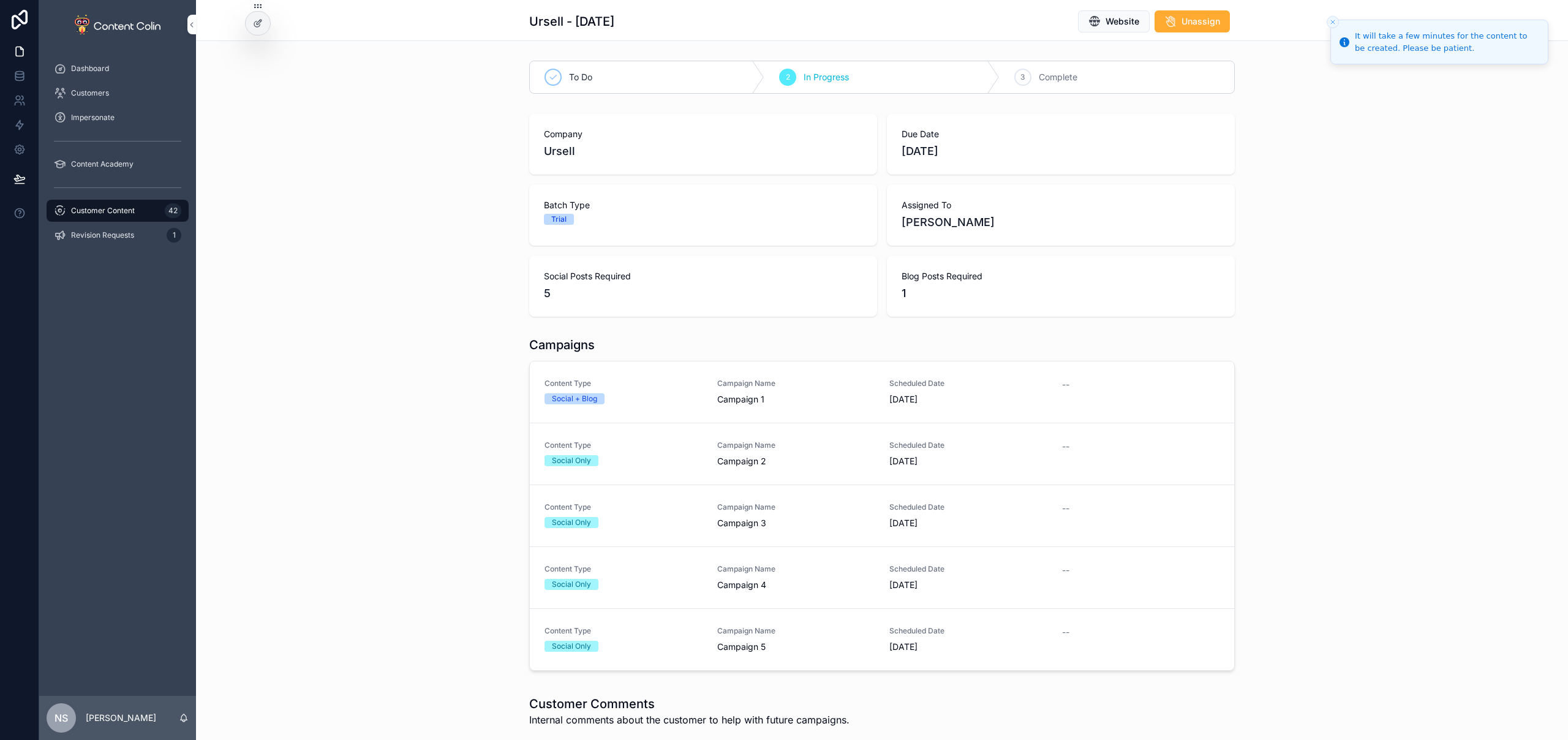
click at [682, 387] on span "Content Type" at bounding box center [624, 383] width 158 height 10
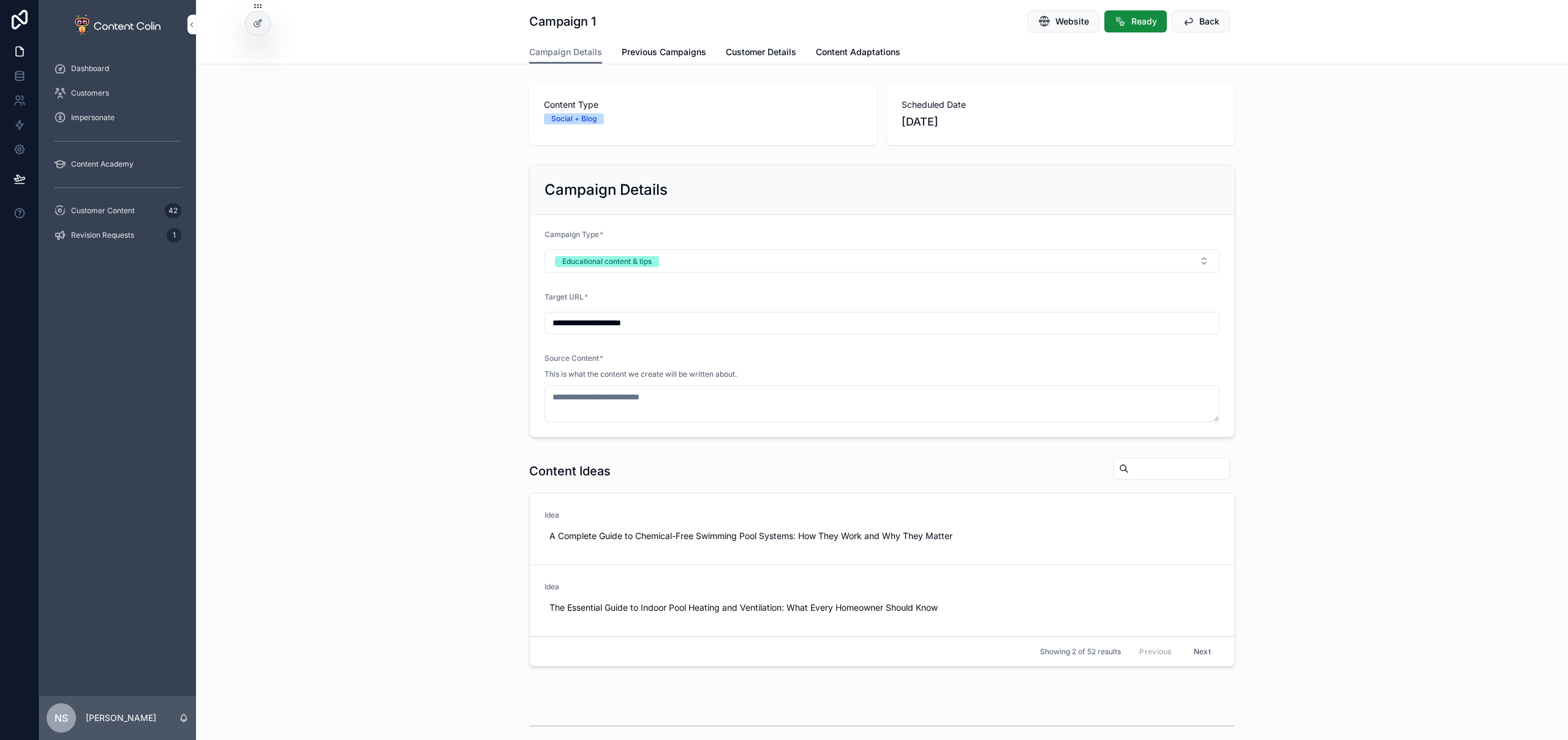
click at [768, 46] on span "Customer Details" at bounding box center [761, 52] width 70 height 12
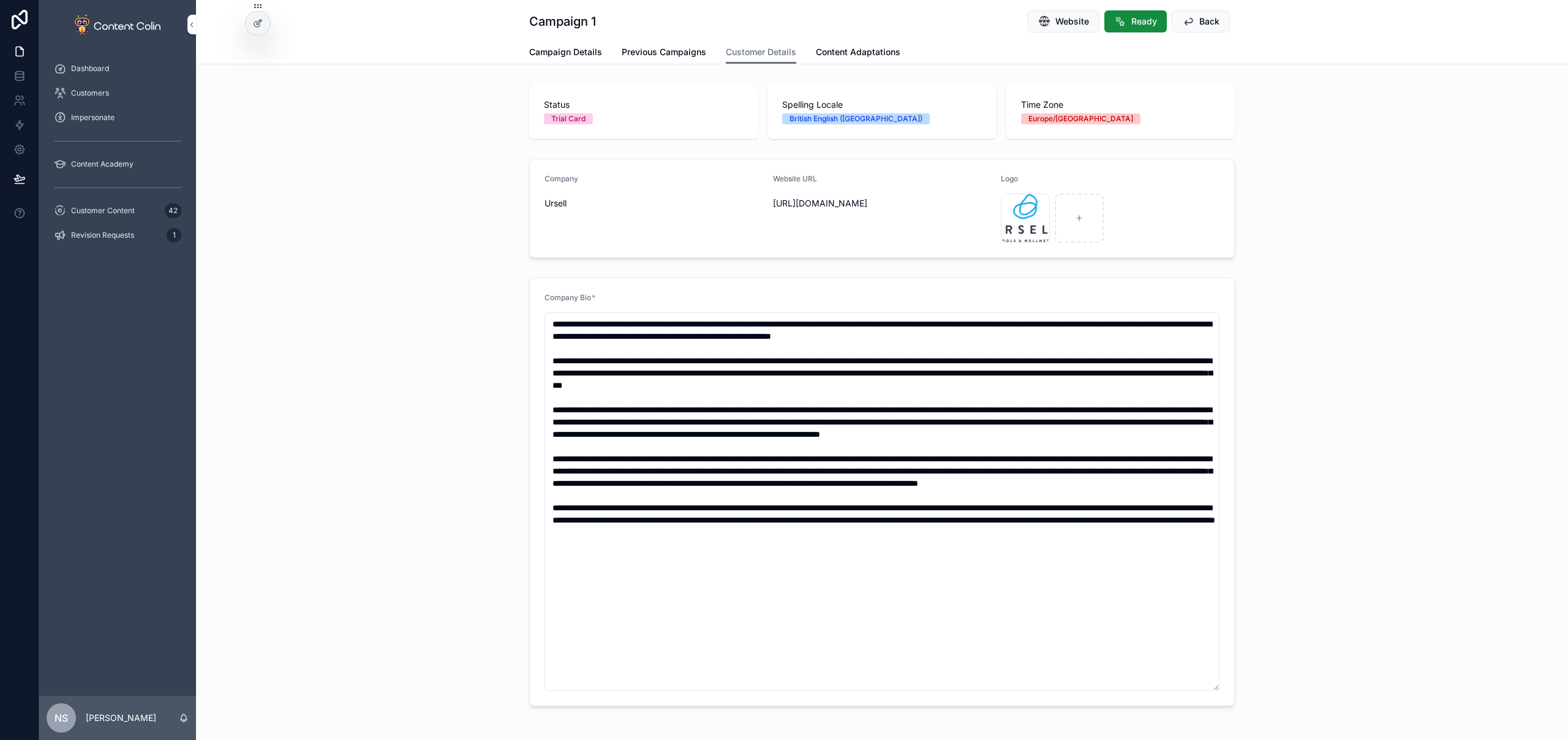
click at [573, 49] on span "Campaign Details" at bounding box center [565, 52] width 73 height 12
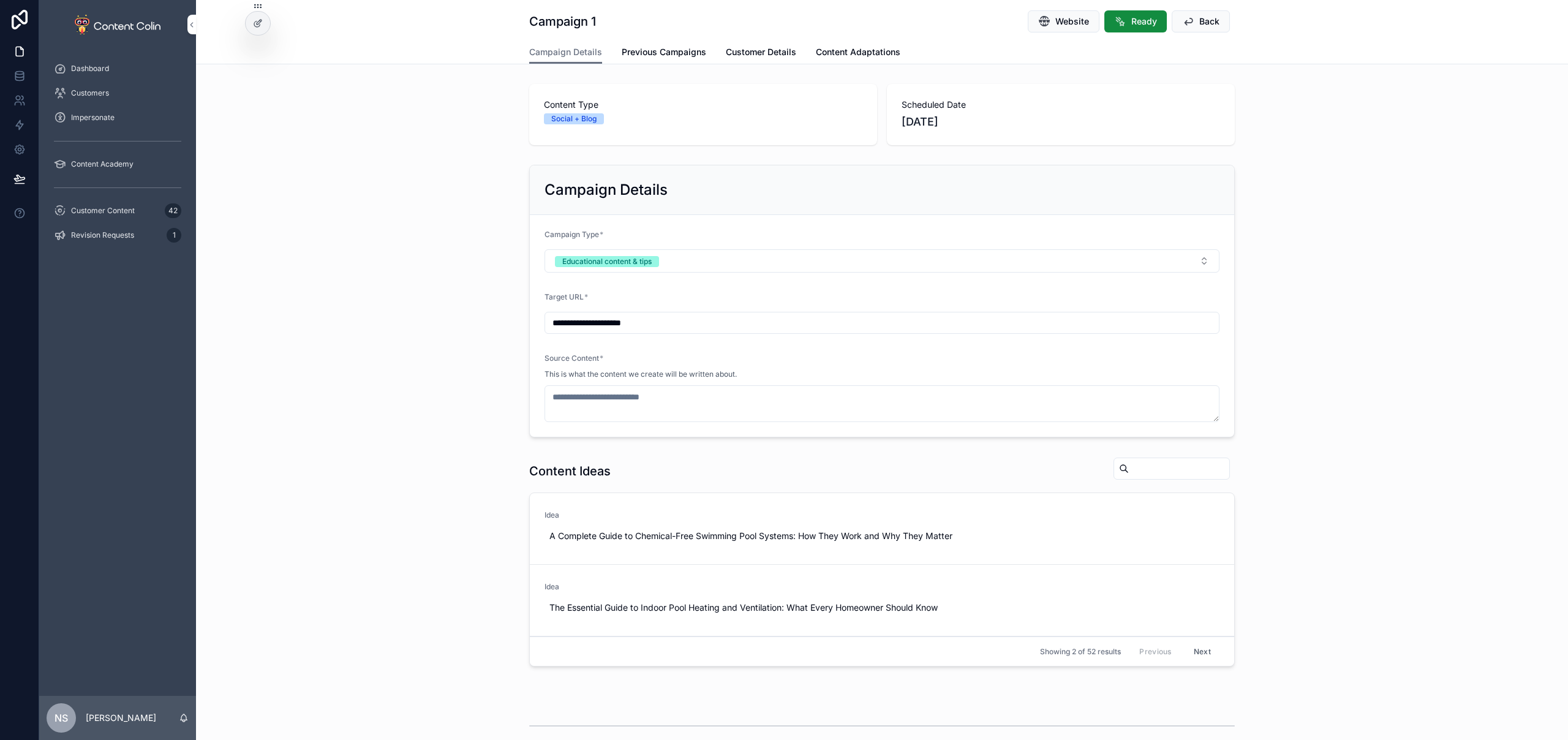
click at [0, 0] on span "Use This" at bounding box center [0, 0] width 0 height 0
type textarea "**********"
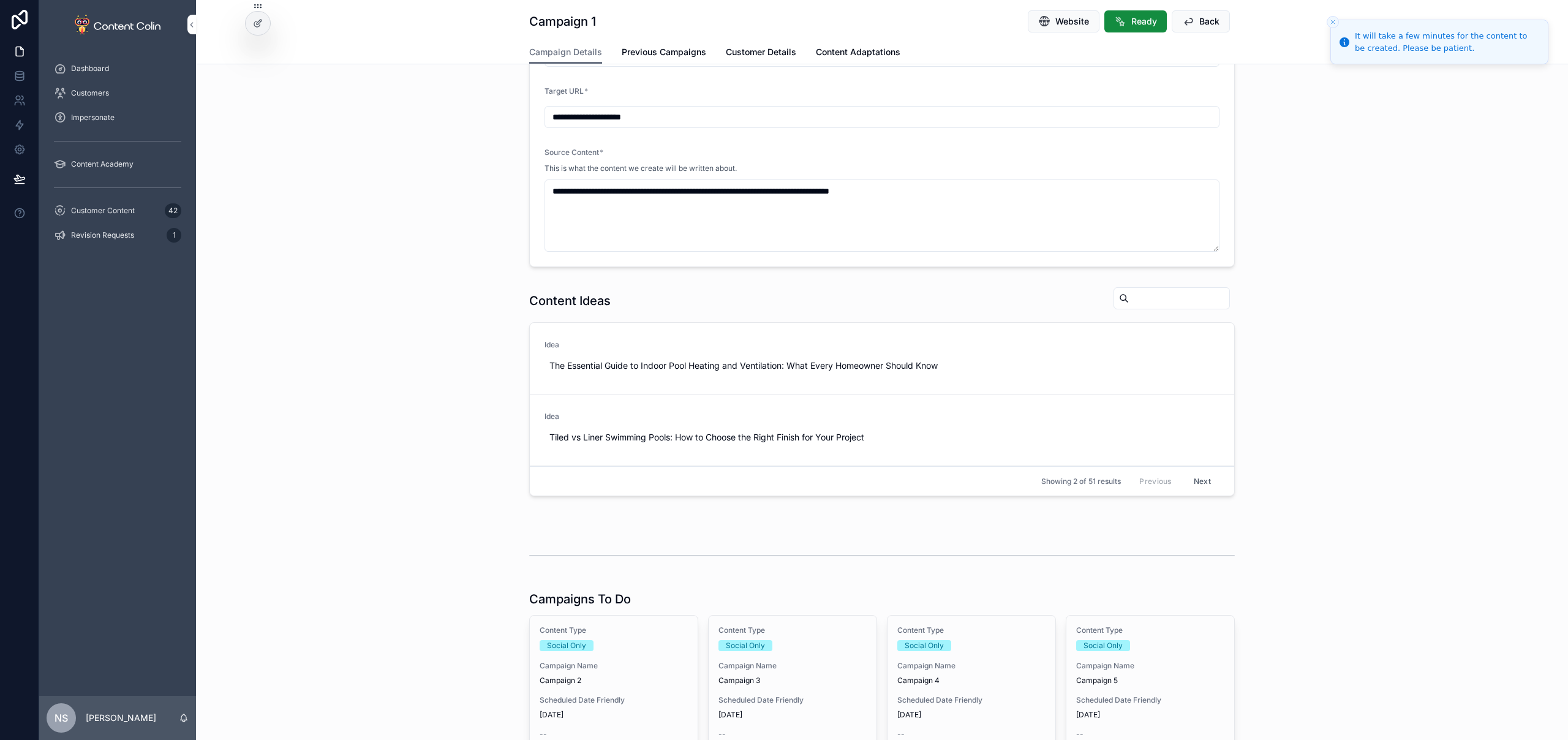
scroll to position [330, 0]
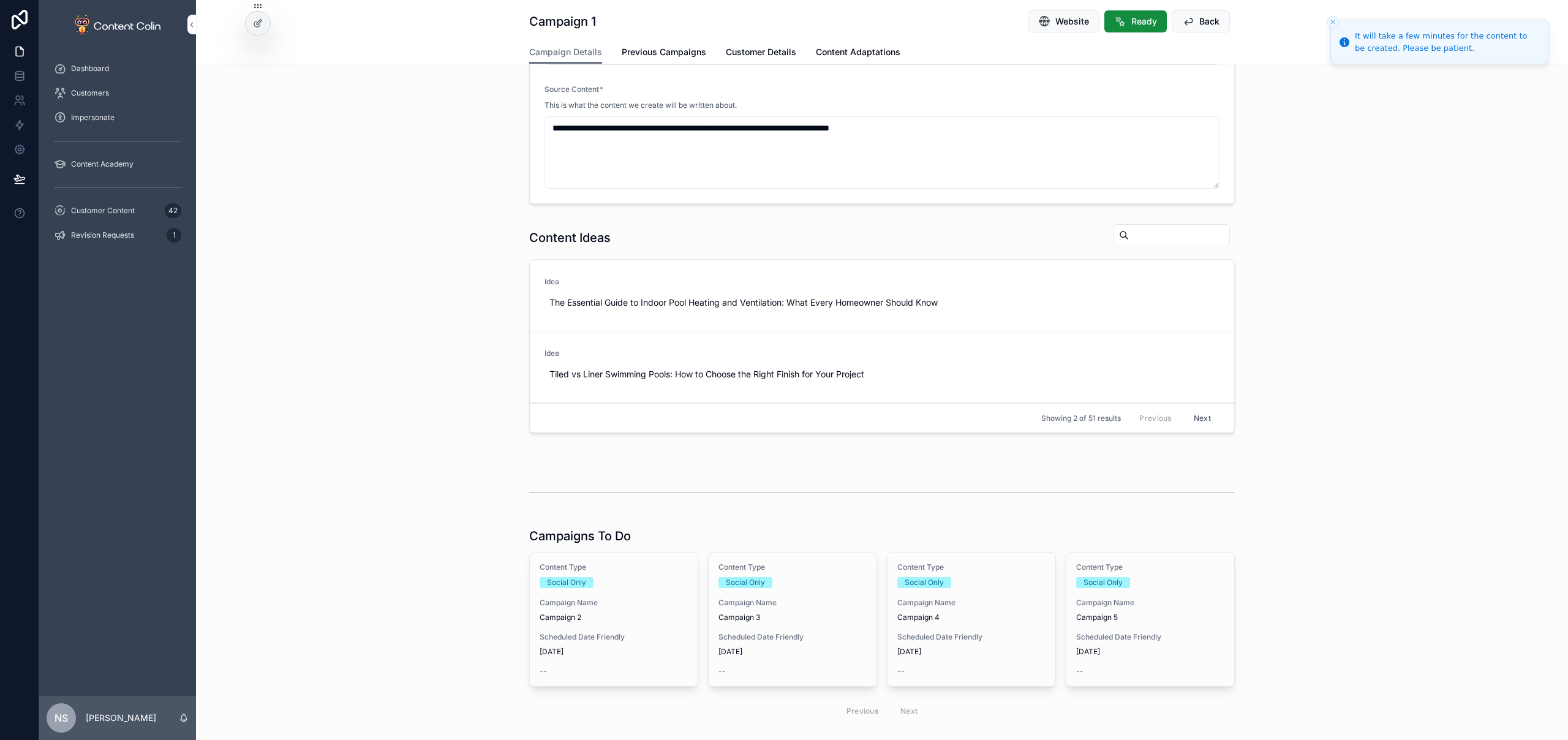
click at [630, 600] on span "Campaign Name" at bounding box center [613, 602] width 148 height 10
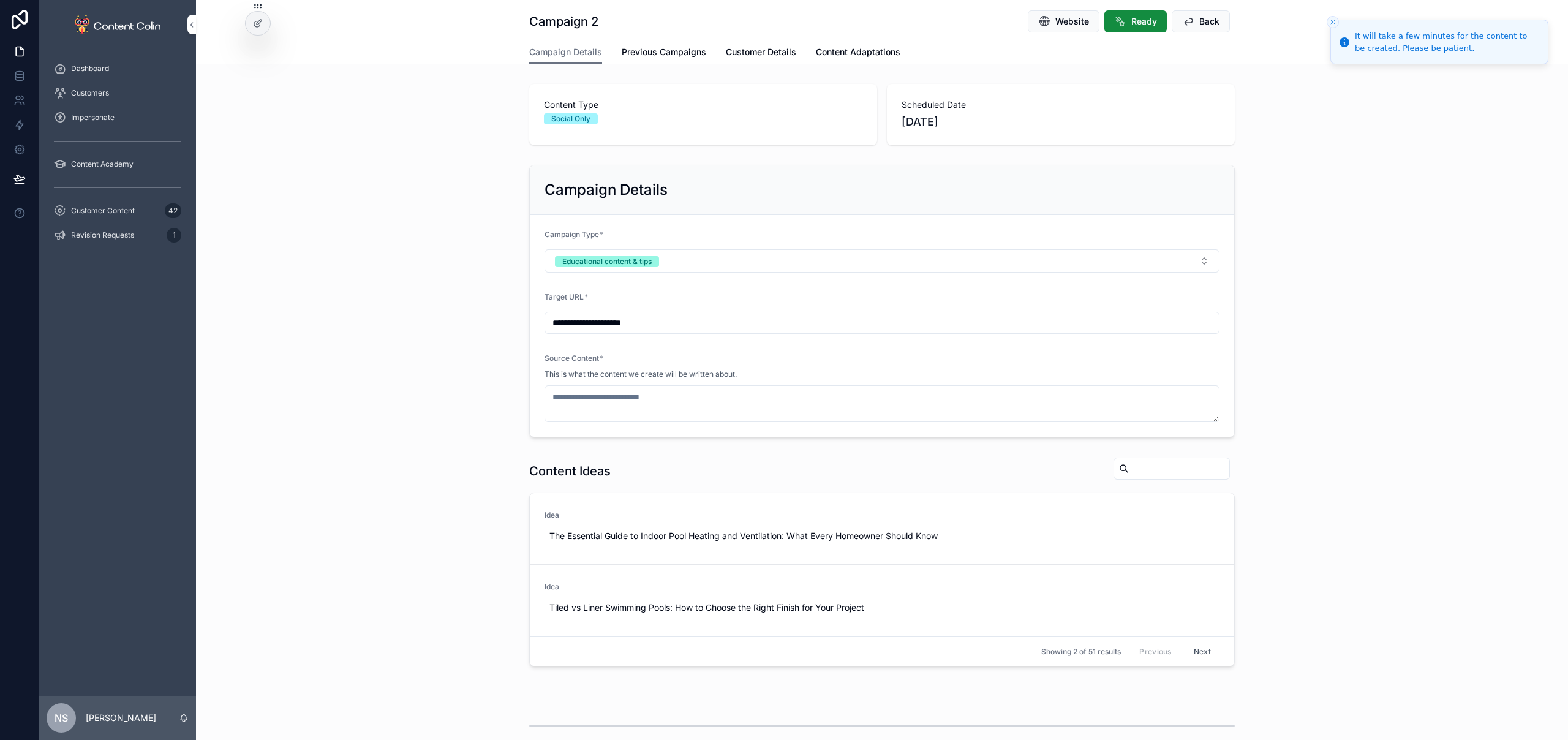
click at [0, 0] on span "Use This" at bounding box center [0, 0] width 0 height 0
click at [1056, 19] on span "Website" at bounding box center [1072, 22] width 34 height 12
click at [1047, 22] on button "Website" at bounding box center [1064, 22] width 72 height 22
drag, startPoint x: 412, startPoint y: 292, endPoint x: 861, endPoint y: 140, distance: 474.0
click at [412, 292] on div "**********" at bounding box center [881, 301] width 1372 height 282
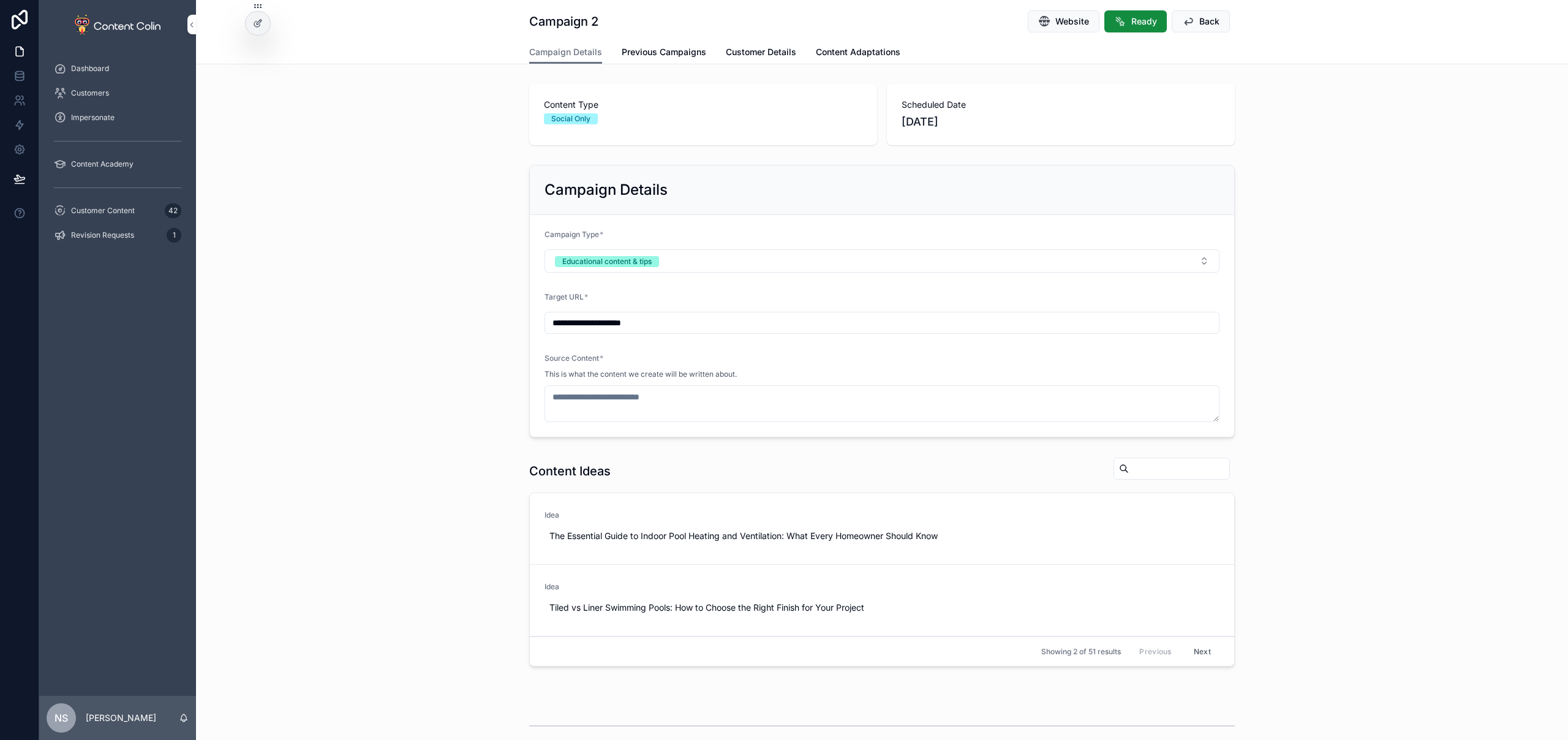
click at [1073, 19] on span "Website" at bounding box center [1072, 22] width 34 height 12
type textarea "**********"
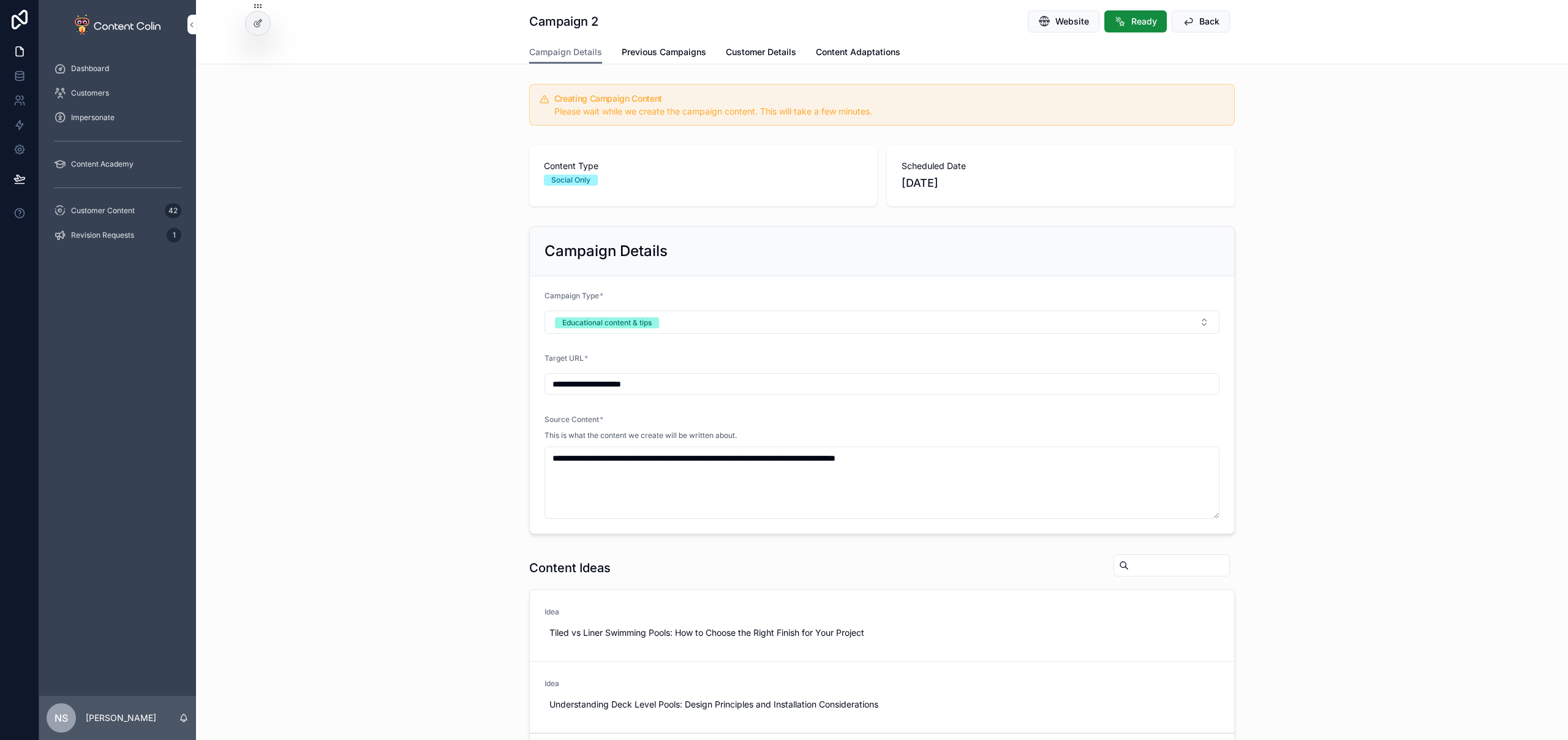
click at [676, 323] on button "Educational content & tips" at bounding box center [882, 322] width 675 height 23
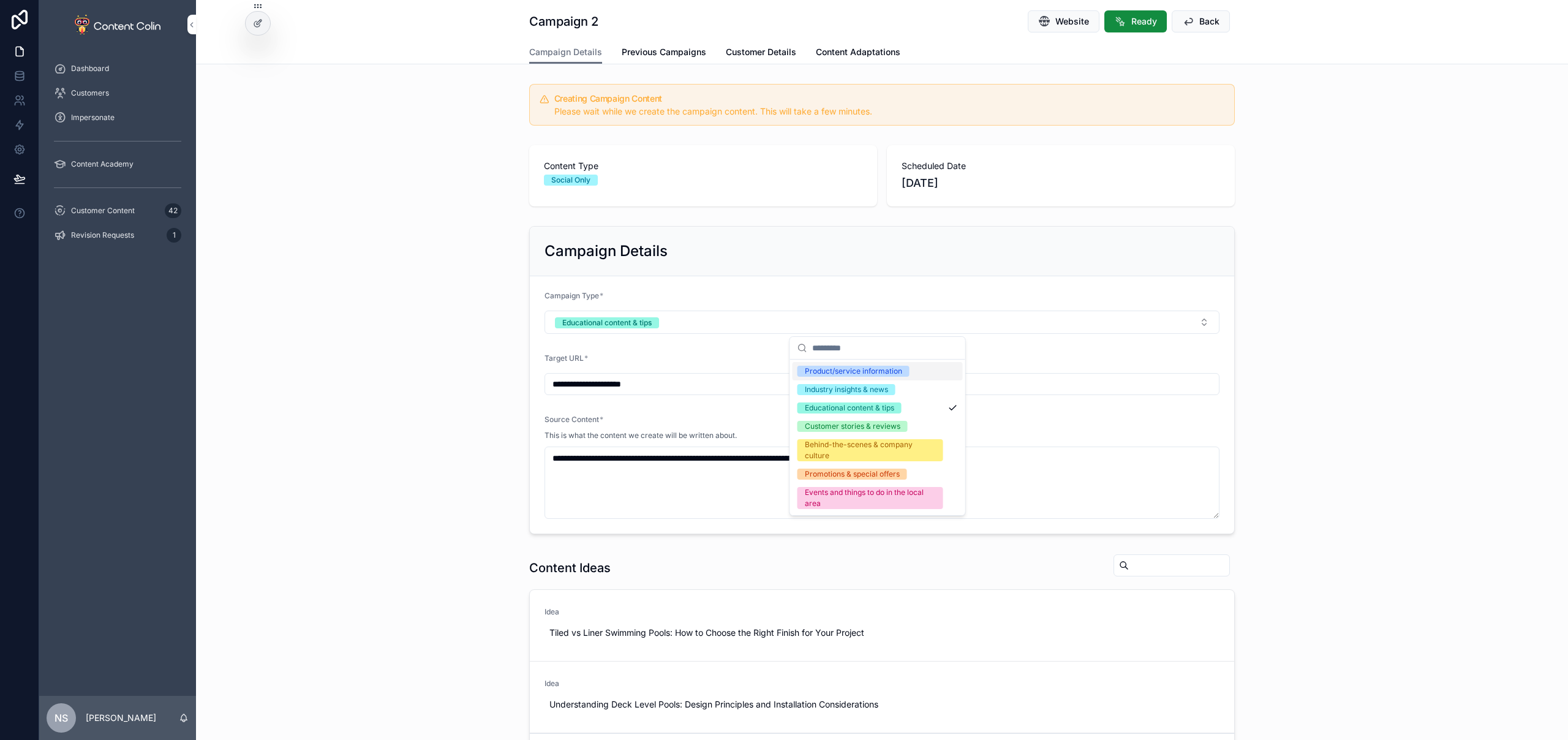
click at [917, 370] on div "Product/service information" at bounding box center [878, 371] width 170 height 19
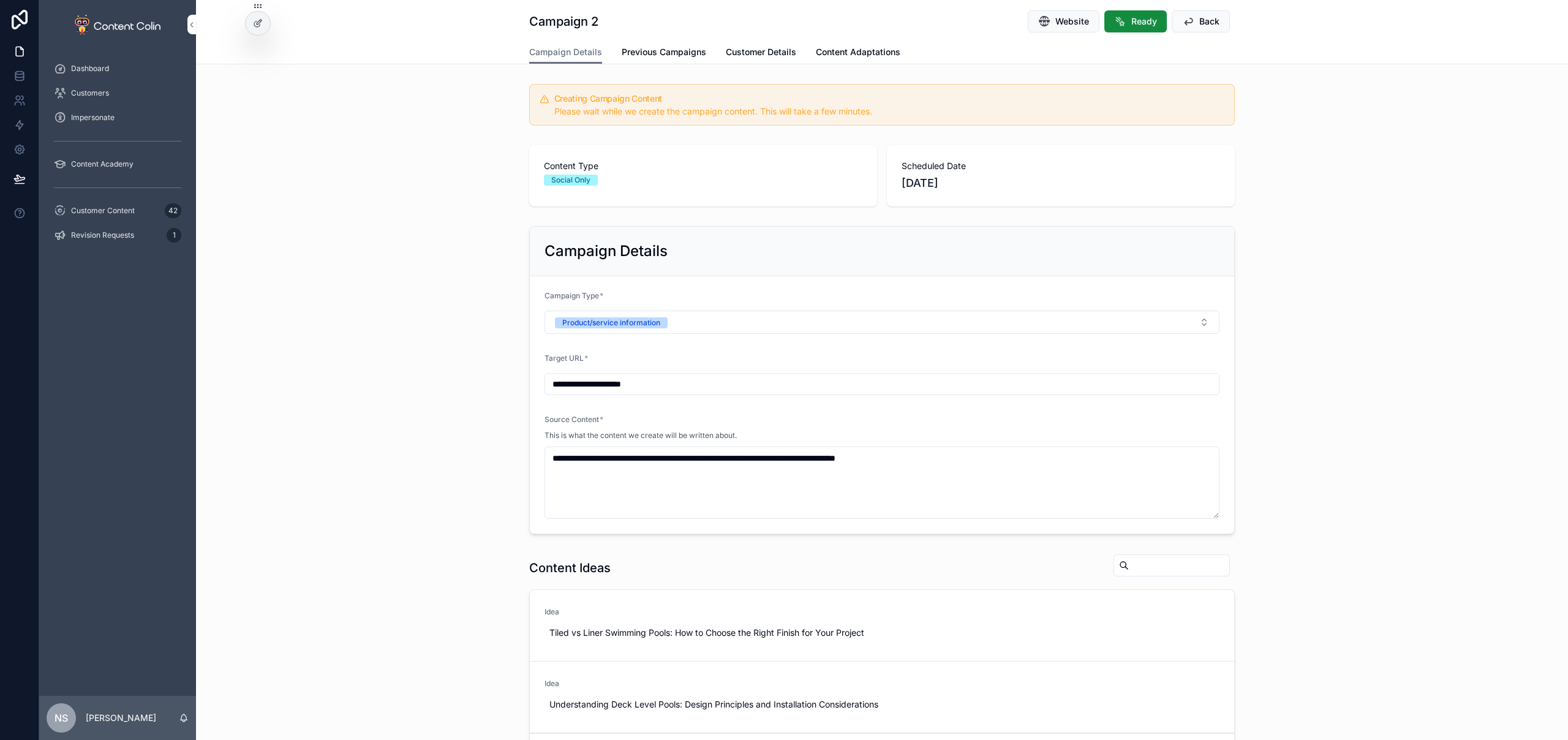
click at [693, 382] on input "**********" at bounding box center [882, 384] width 674 height 17
paste input "**********"
click at [935, 382] on input "**********" at bounding box center [882, 384] width 674 height 17
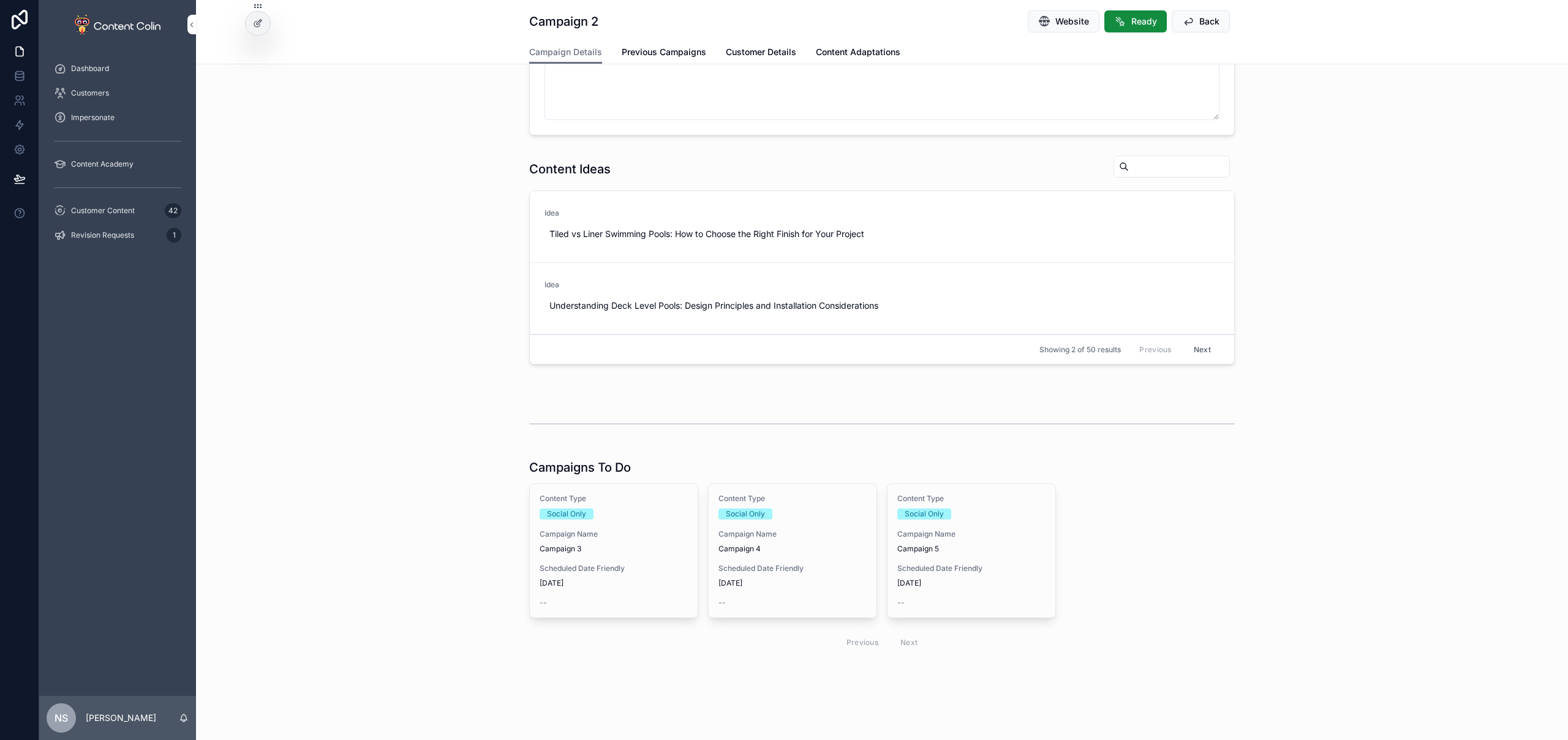
type input "**********"
click at [581, 553] on span "Campaign 3" at bounding box center [613, 548] width 148 height 10
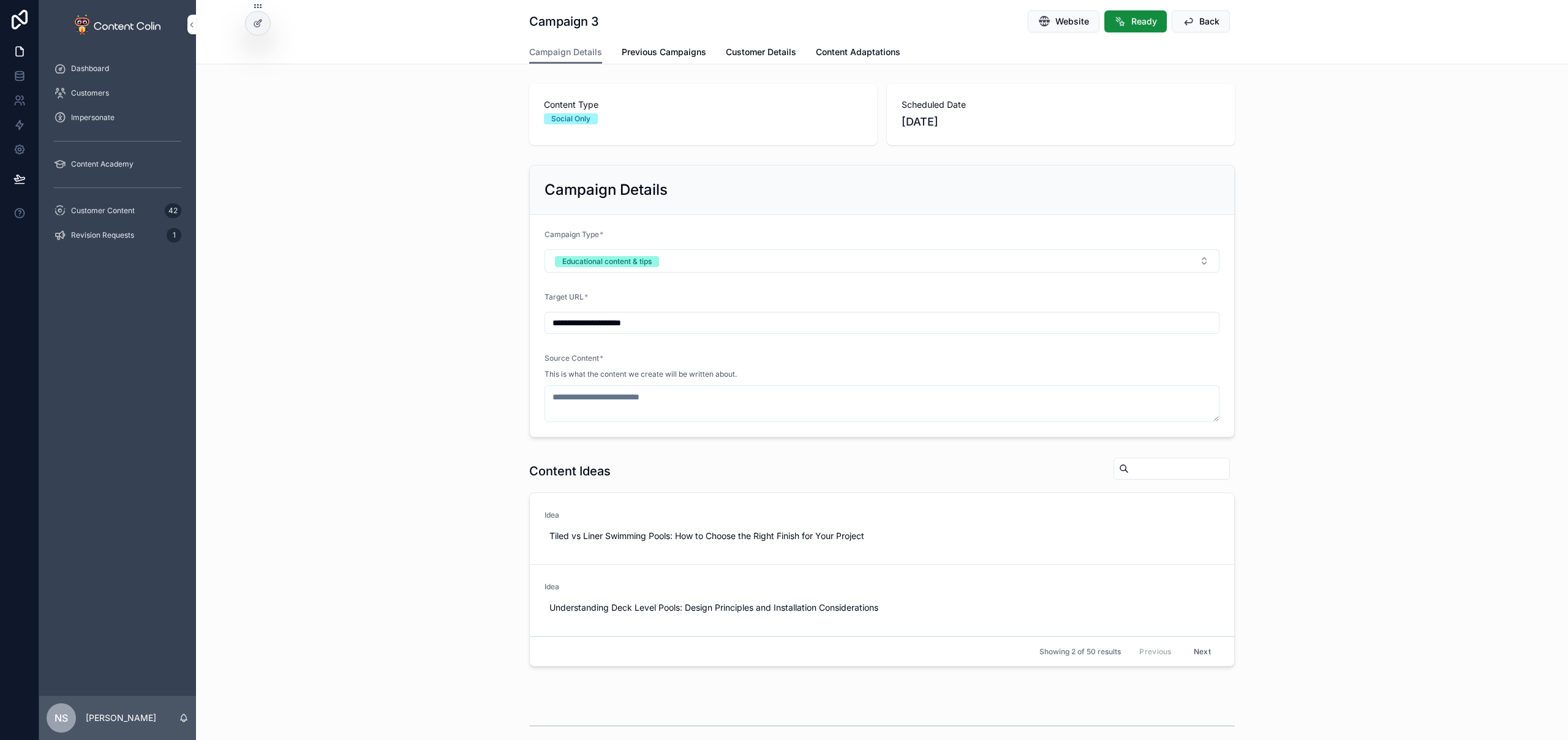
click at [1200, 19] on span "Back" at bounding box center [1209, 22] width 20 height 12
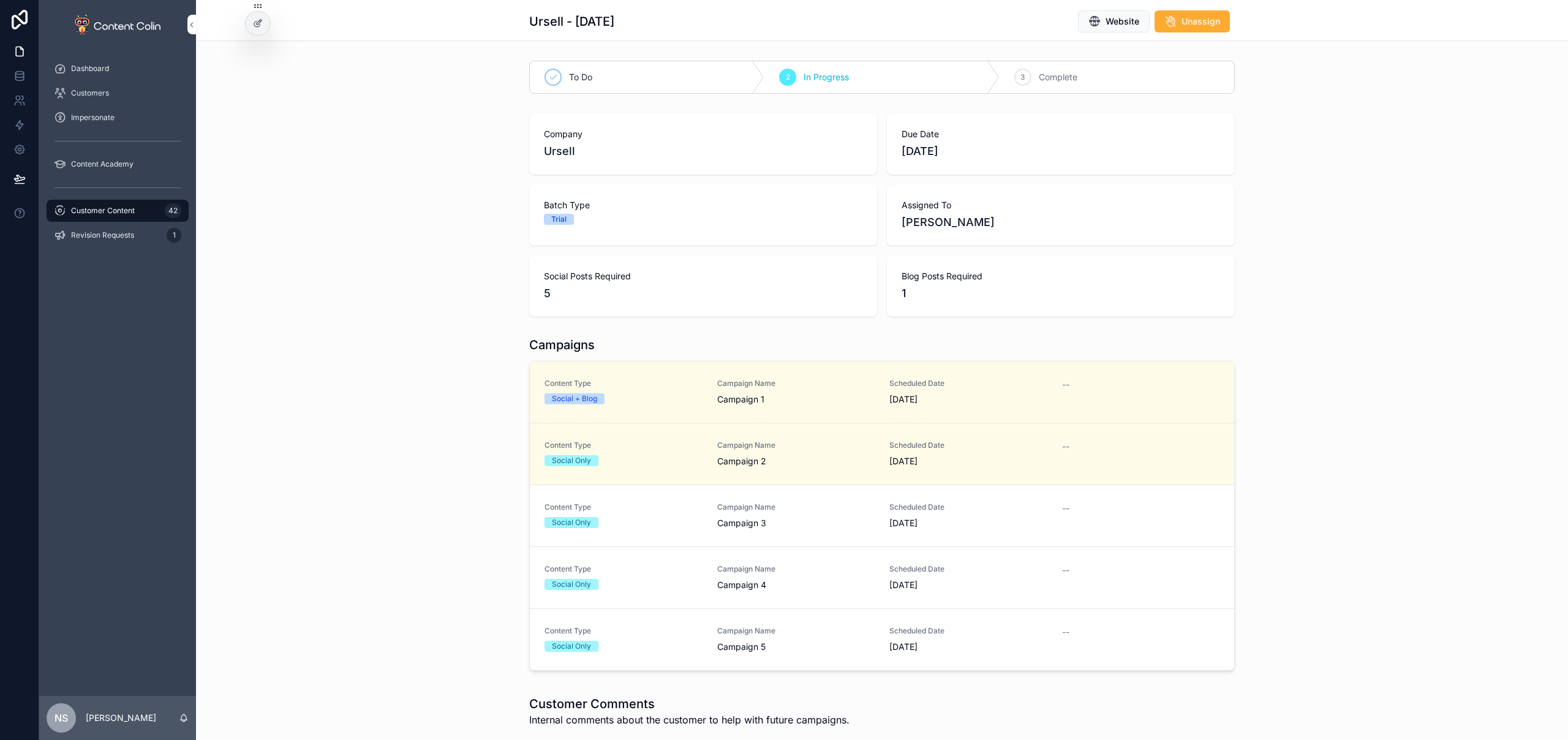
click at [437, 475] on div "Campaigns Content Type Social + Blog Campaign Name Campaign 1 Scheduled Date 9t…" at bounding box center [881, 506] width 1372 height 349
click at [625, 520] on div "Social Only" at bounding box center [624, 522] width 158 height 11
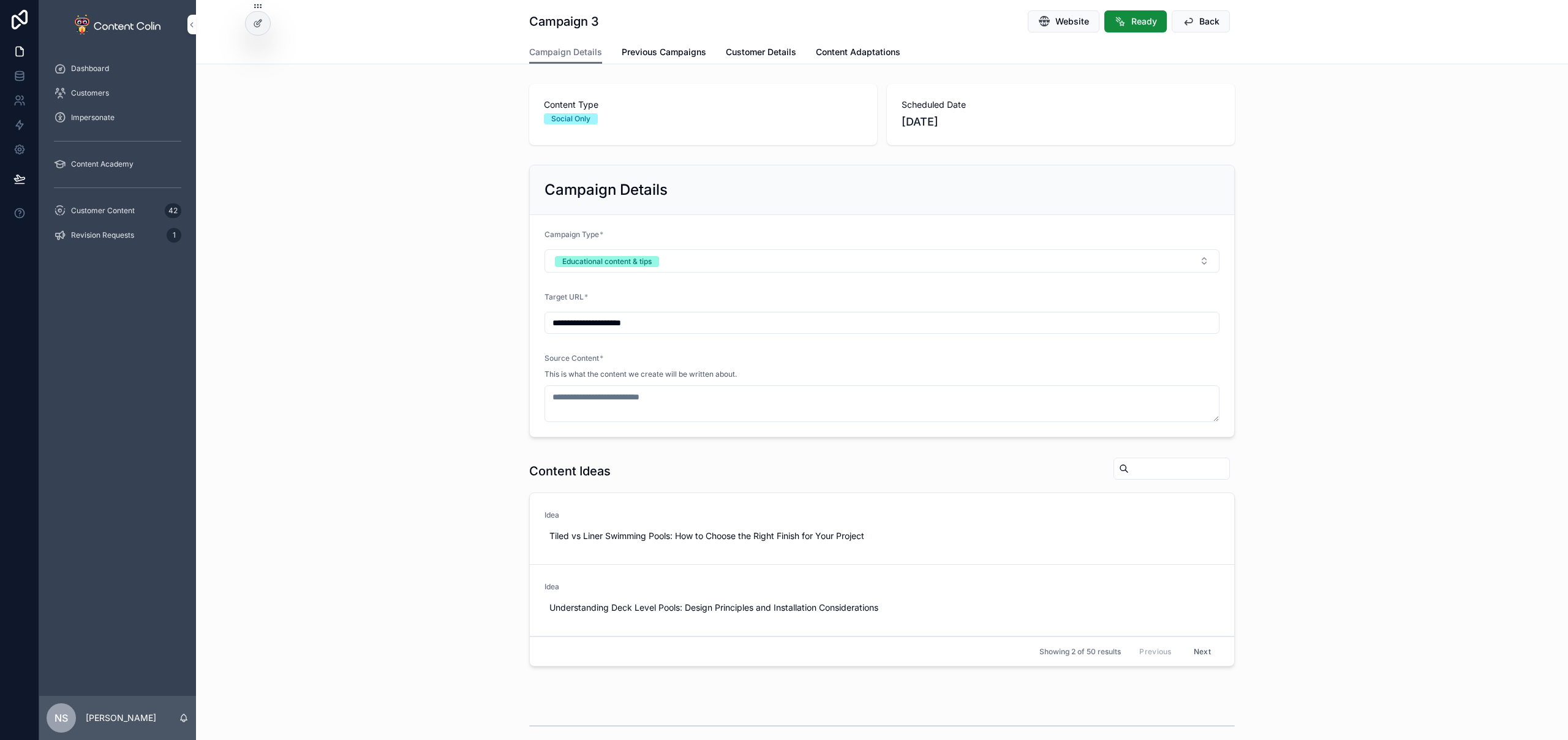
click at [694, 317] on input "**********" at bounding box center [882, 323] width 674 height 17
paste input "**********"
type input "**********"
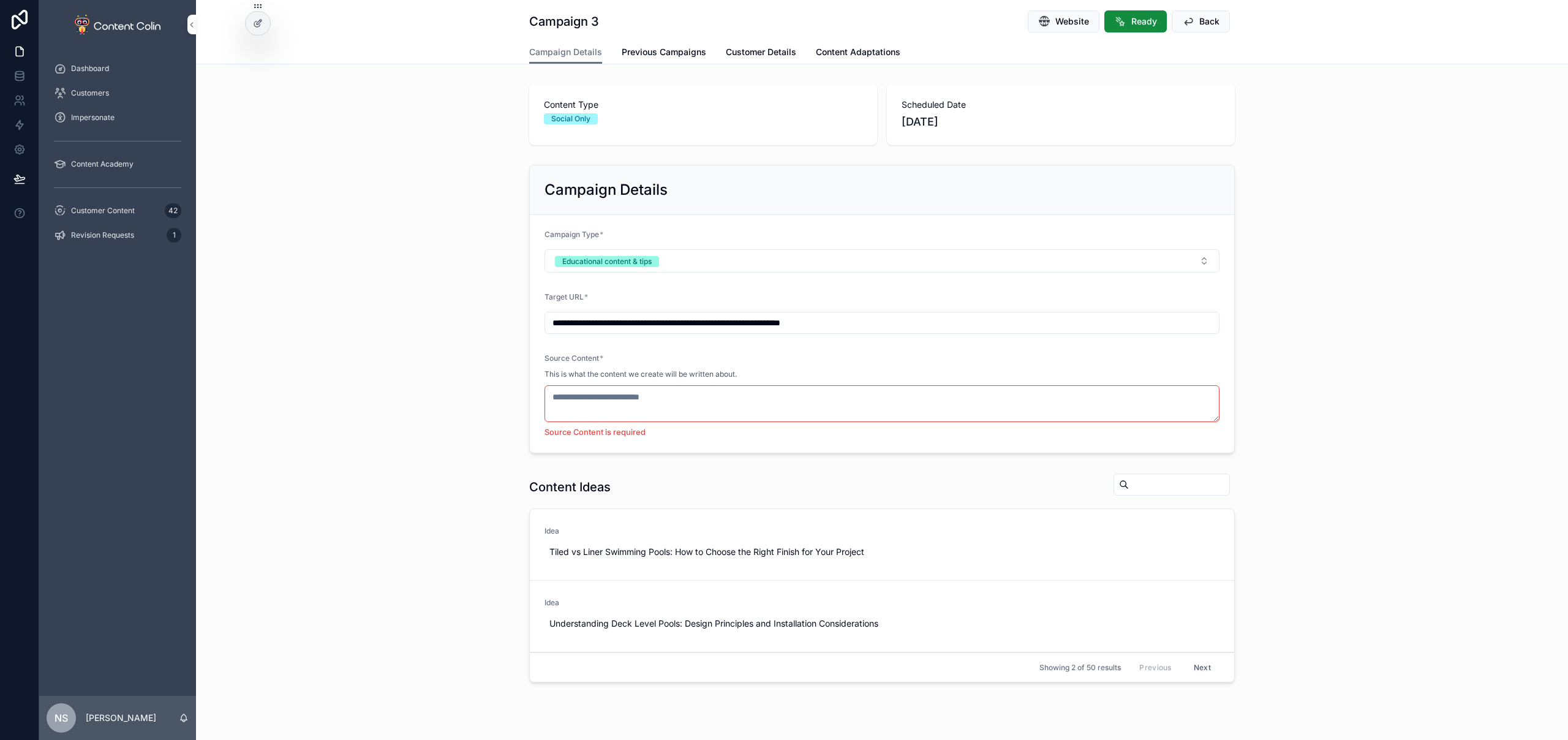
click at [600, 399] on textarea "scrollable content" at bounding box center [882, 403] width 675 height 37
paste textarea "**********"
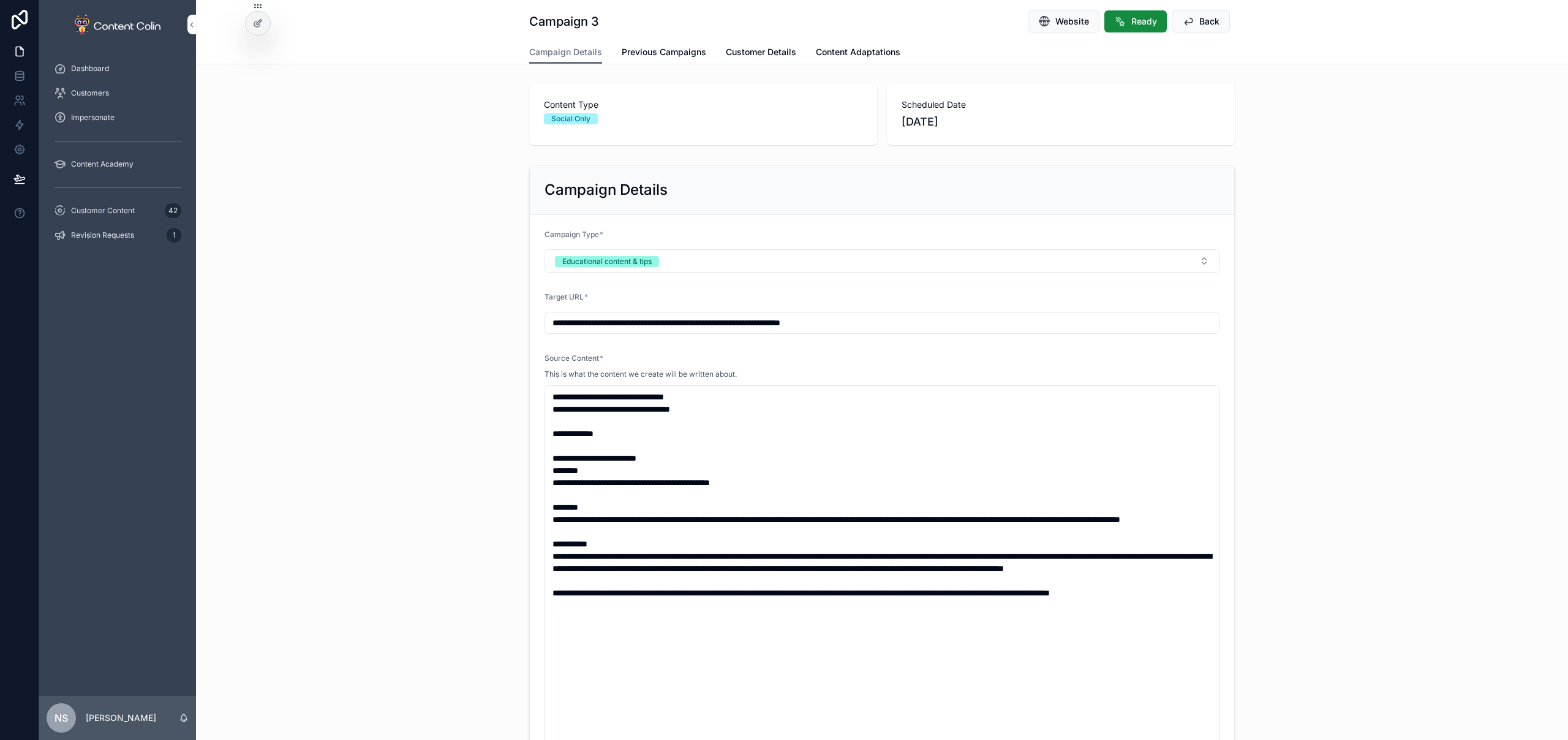
click at [1449, 529] on div "**********" at bounding box center [881, 472] width 1372 height 624
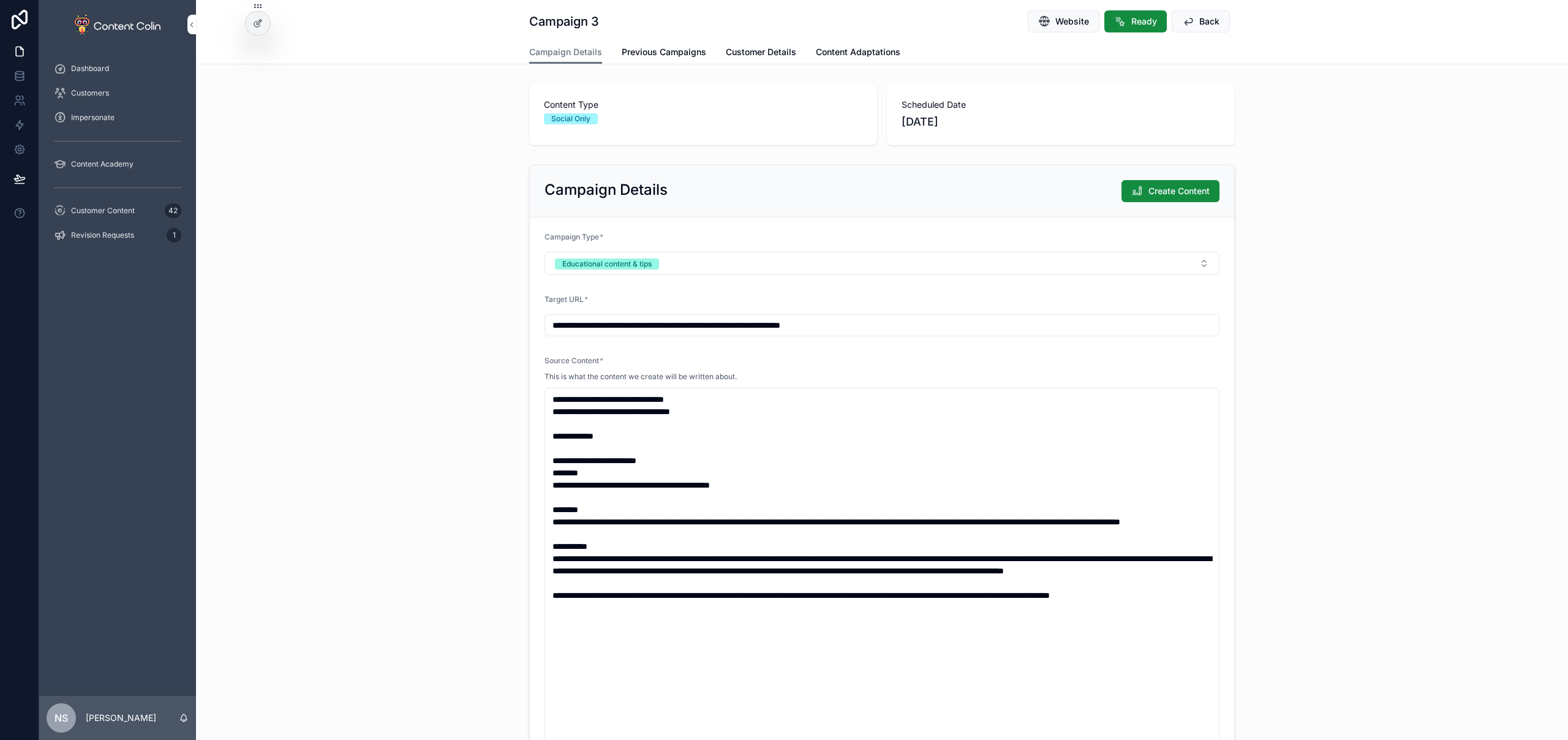
drag, startPoint x: 682, startPoint y: 456, endPoint x: 542, endPoint y: 462, distance: 140.1
click at [545, 462] on textarea "**********" at bounding box center [882, 576] width 675 height 379
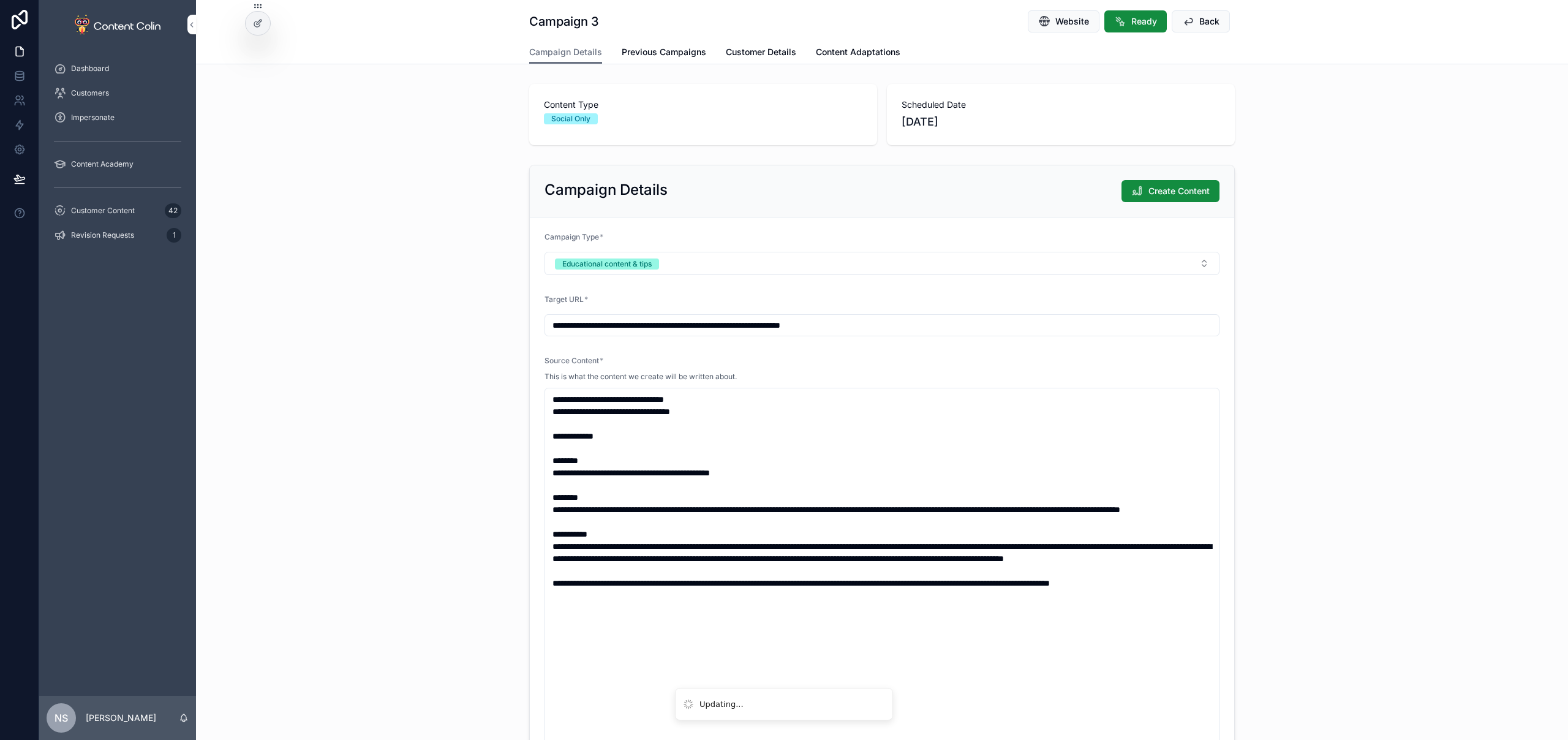
drag, startPoint x: 662, startPoint y: 449, endPoint x: 540, endPoint y: 436, distance: 122.7
click at [545, 436] on textarea "**********" at bounding box center [882, 576] width 675 height 379
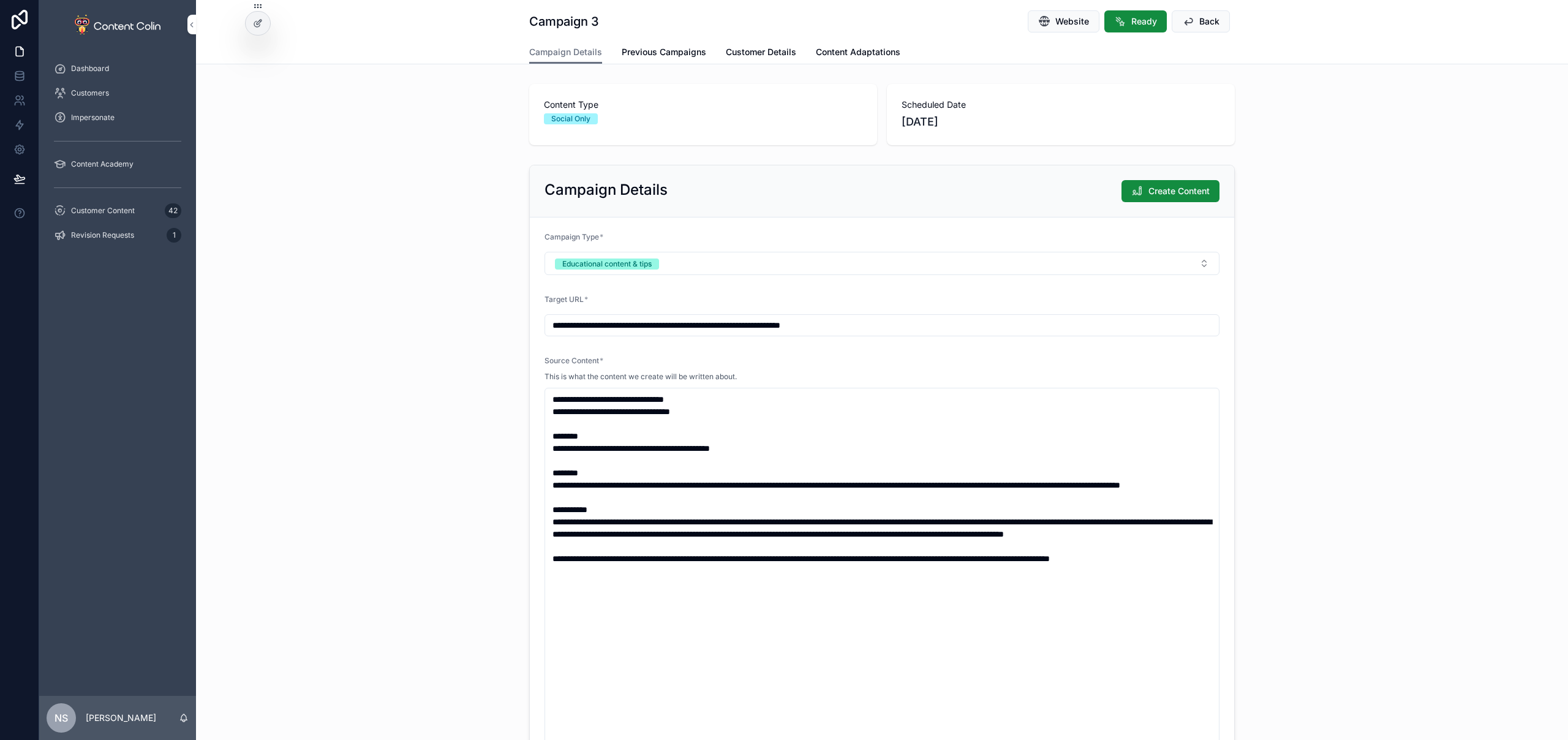
type textarea "**********"
click at [1186, 185] on span "Create Content" at bounding box center [1180, 191] width 61 height 12
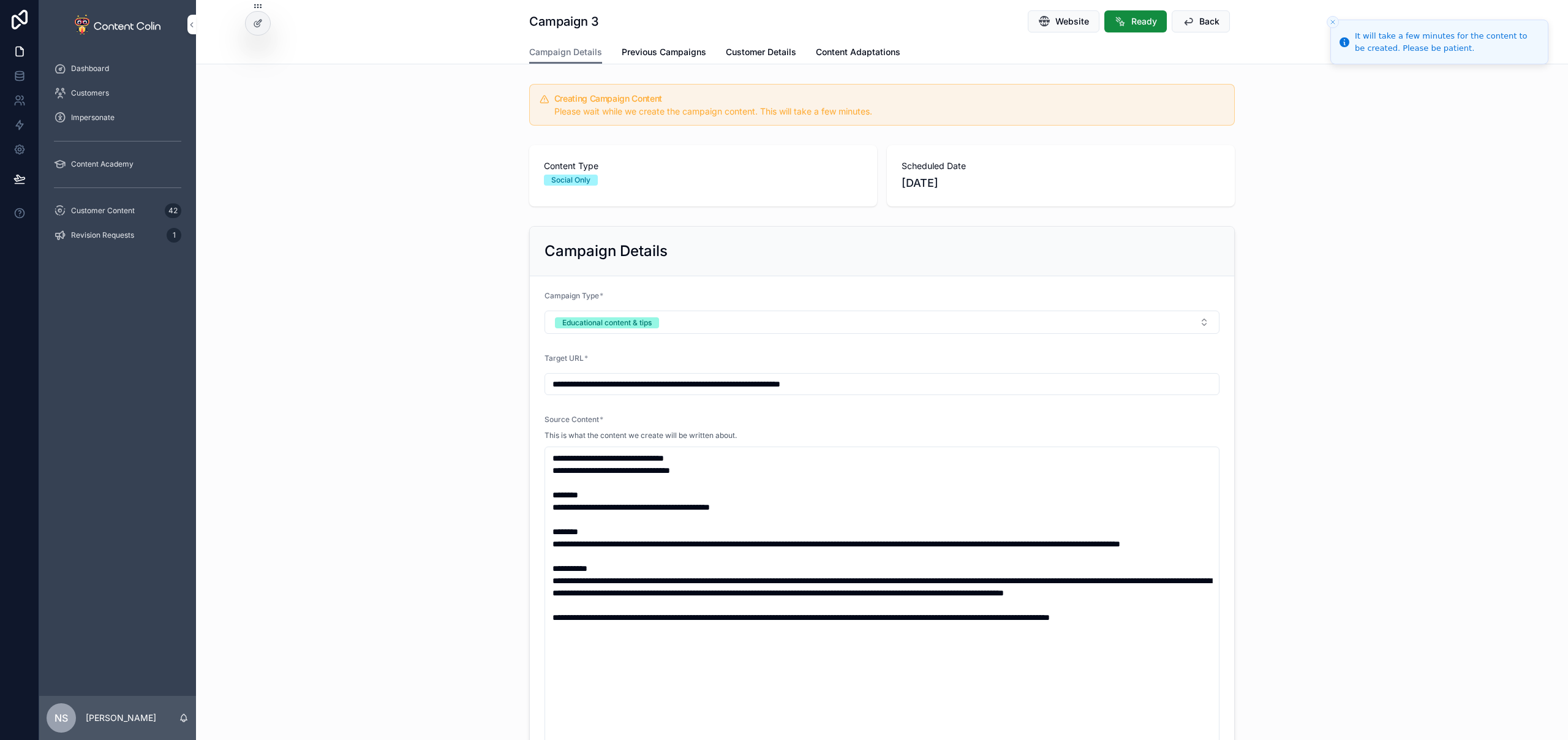
scroll to position [705, 0]
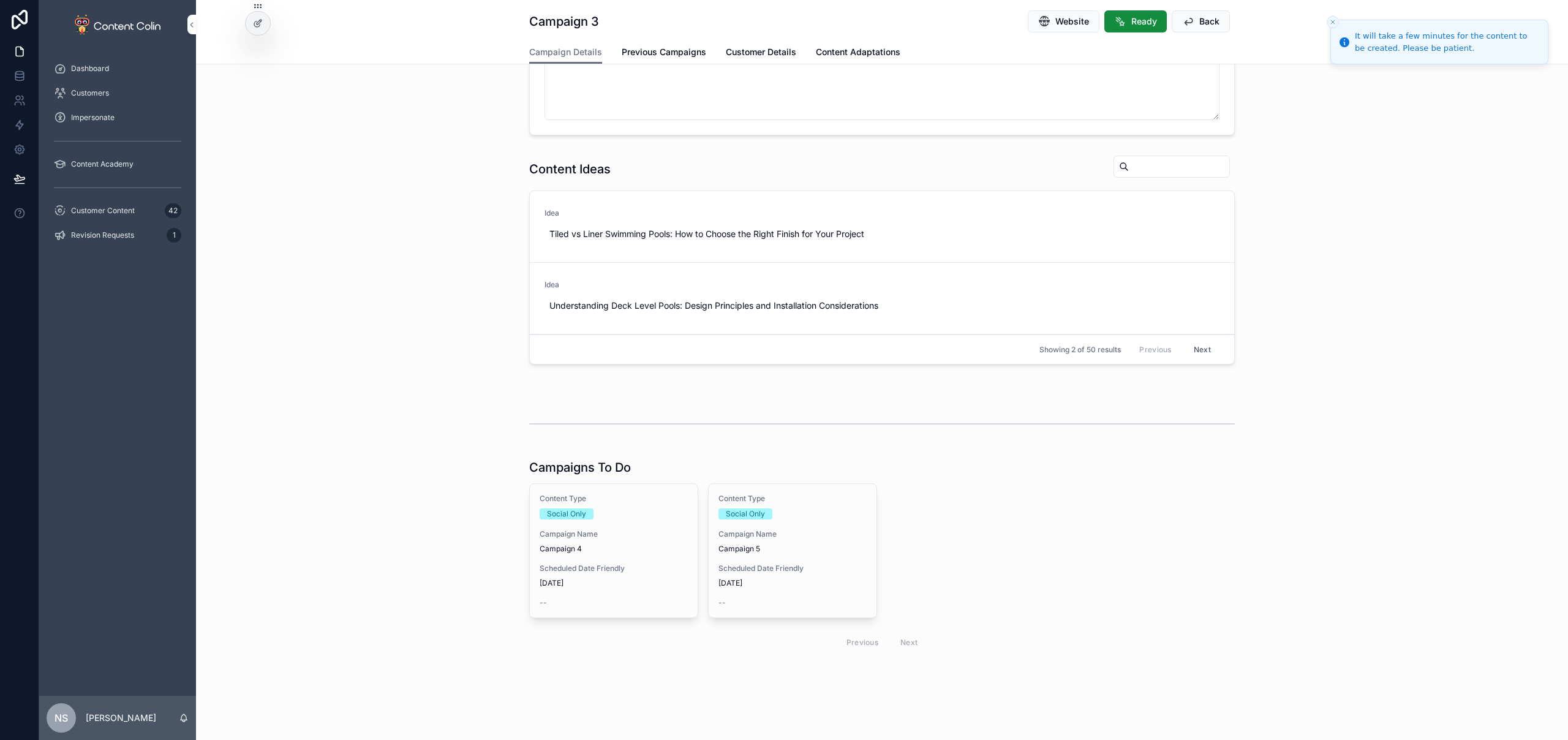
click at [784, 561] on div "Content Type Social Only Campaign Name Campaign 5 Scheduled Date Friendly 21st …" at bounding box center [793, 550] width 168 height 134
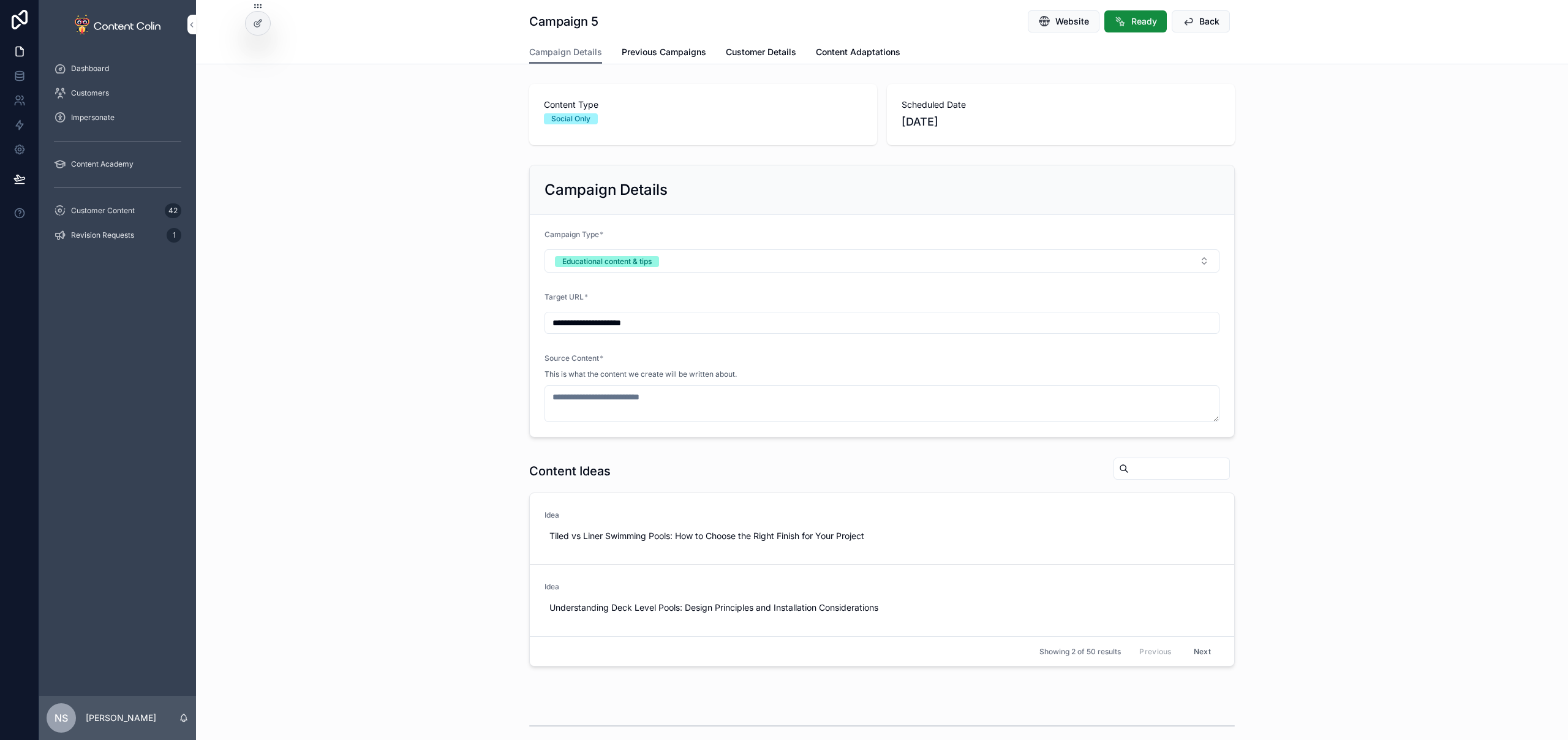
click at [684, 319] on input "**********" at bounding box center [882, 323] width 674 height 17
paste input "**********"
type input "**********"
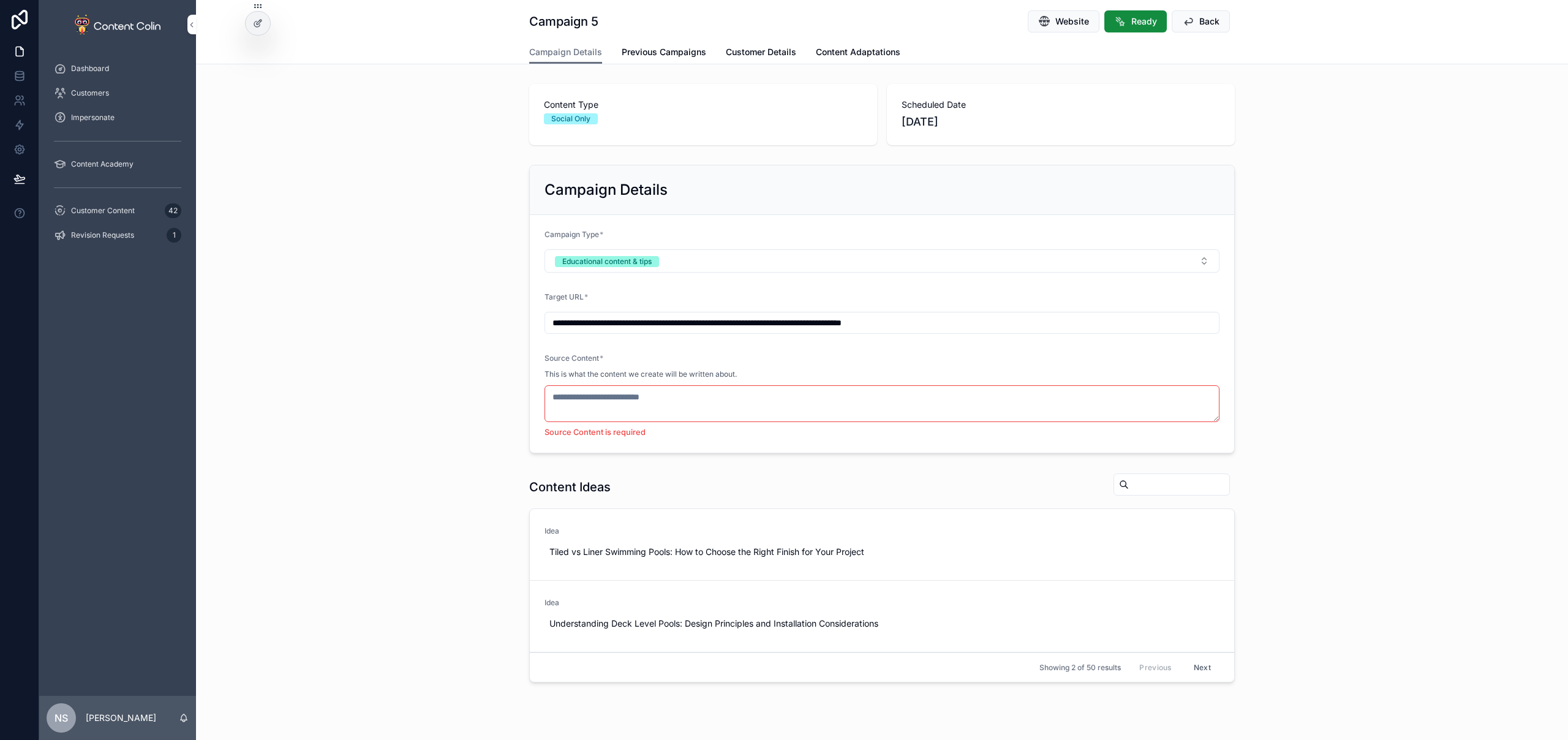
click at [681, 399] on textarea "scrollable content" at bounding box center [882, 403] width 675 height 37
paste textarea "**********"
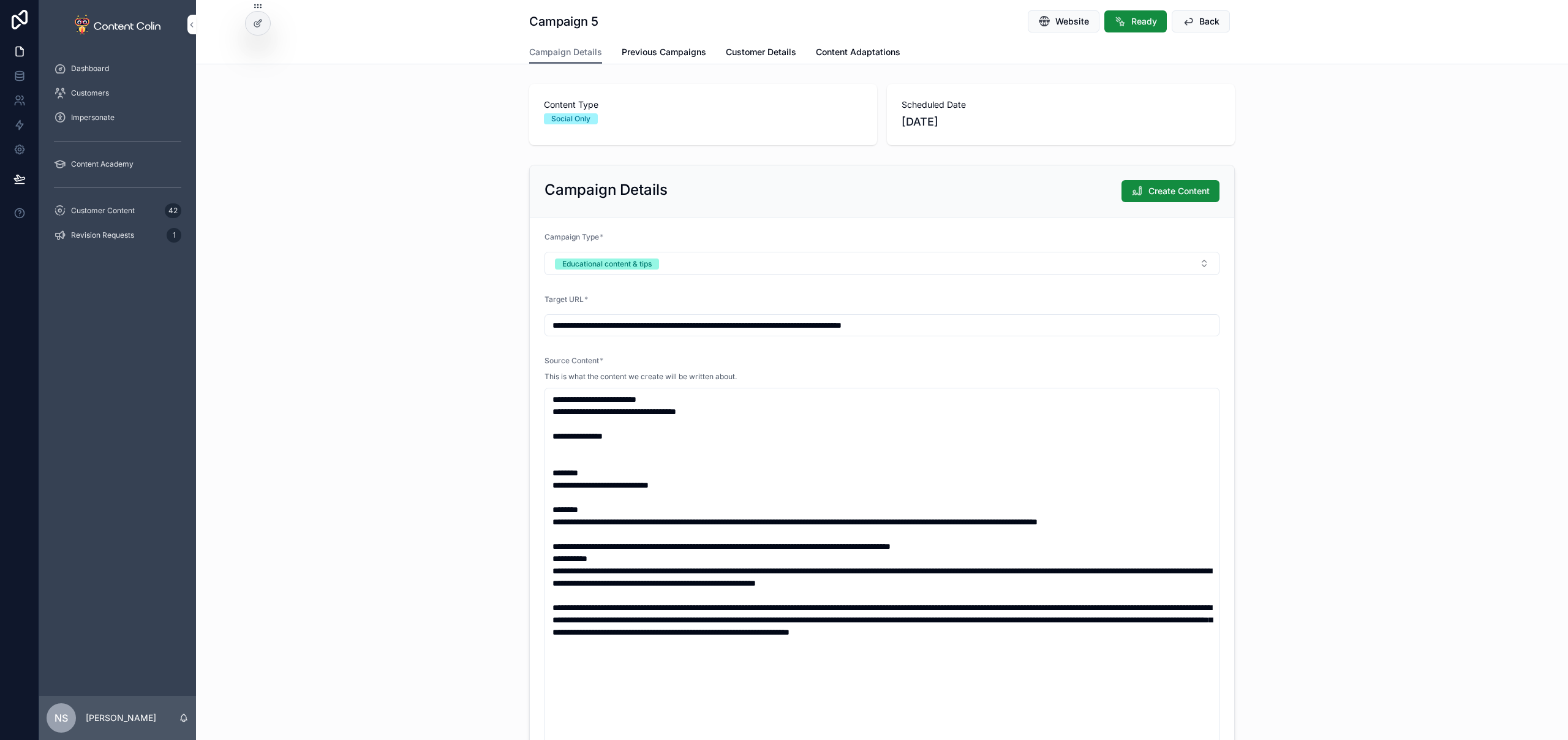
drag, startPoint x: 642, startPoint y: 437, endPoint x: 565, endPoint y: 450, distance: 78.1
click at [515, 424] on div "**********" at bounding box center [881, 473] width 1372 height 626
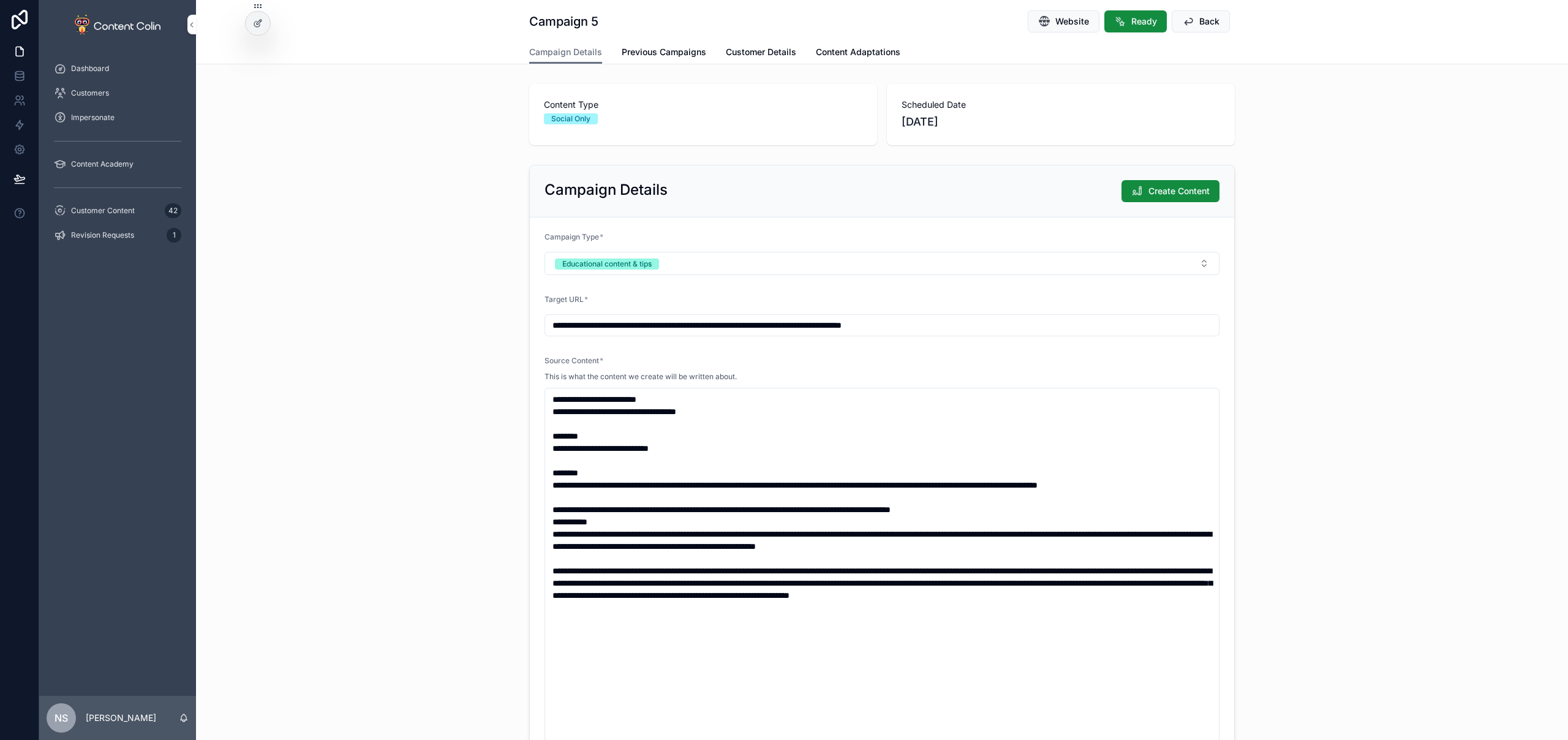
type textarea "**********"
click at [1363, 461] on div "**********" at bounding box center [881, 473] width 1372 height 626
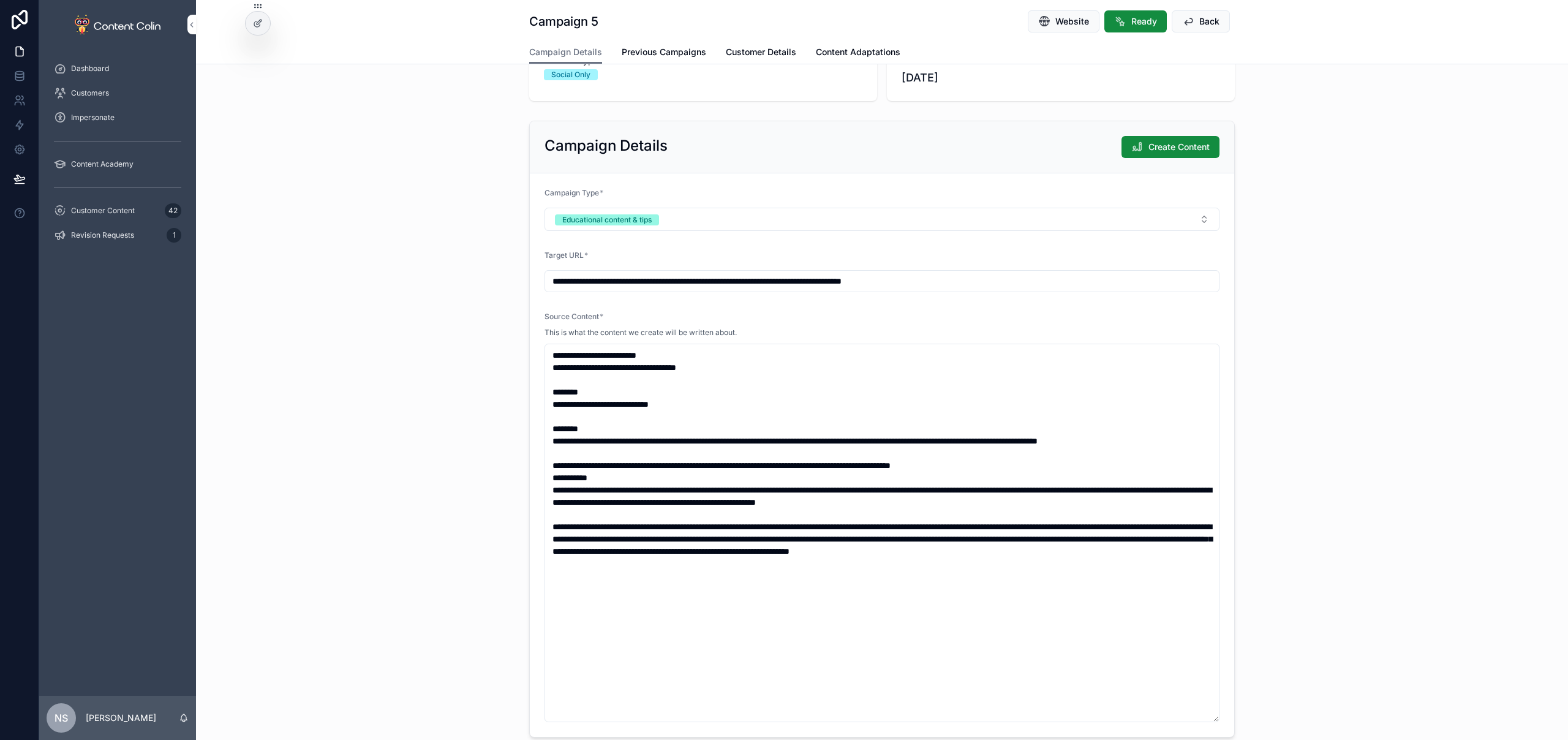
click at [1182, 146] on span "Create Content" at bounding box center [1180, 147] width 61 height 12
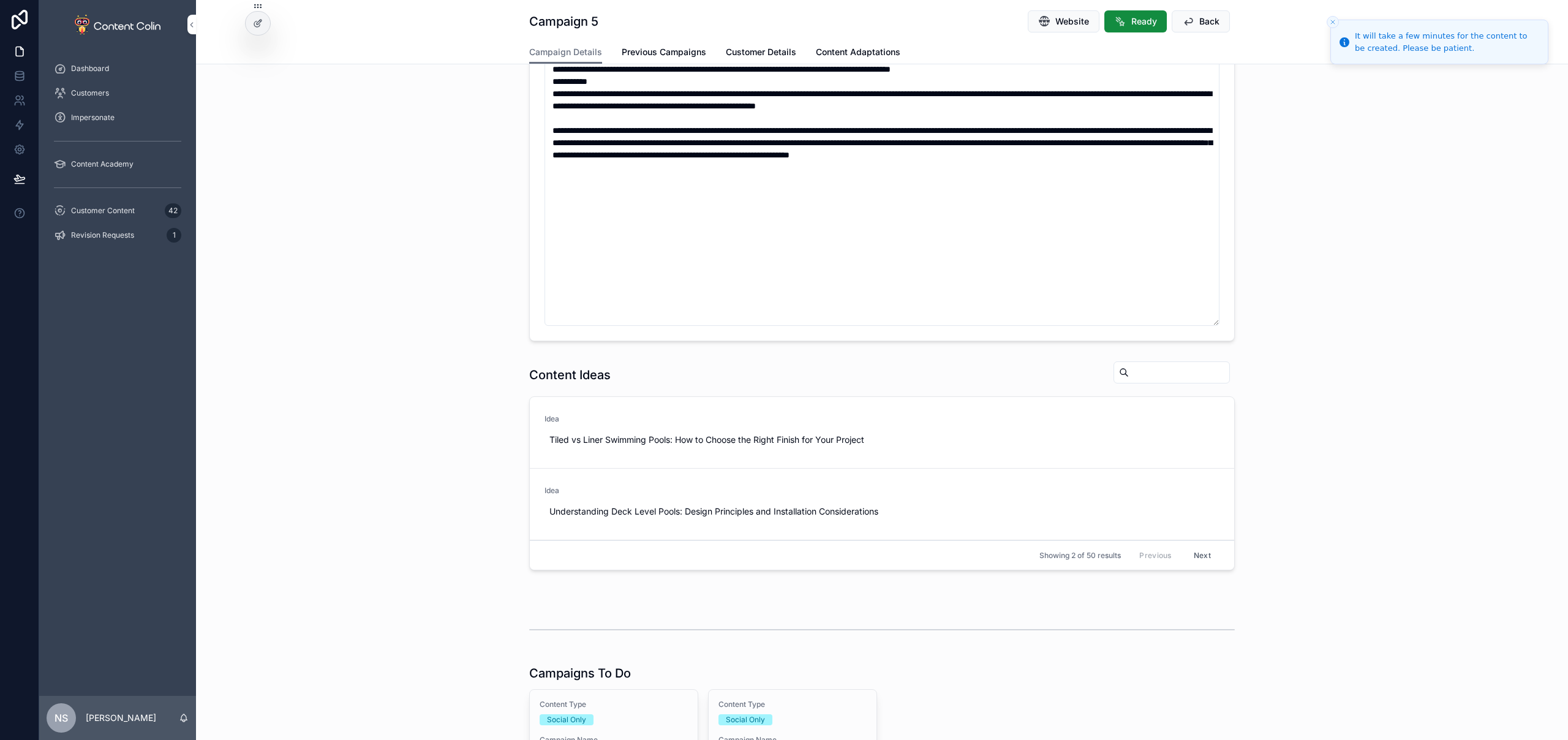
scroll to position [753, 0]
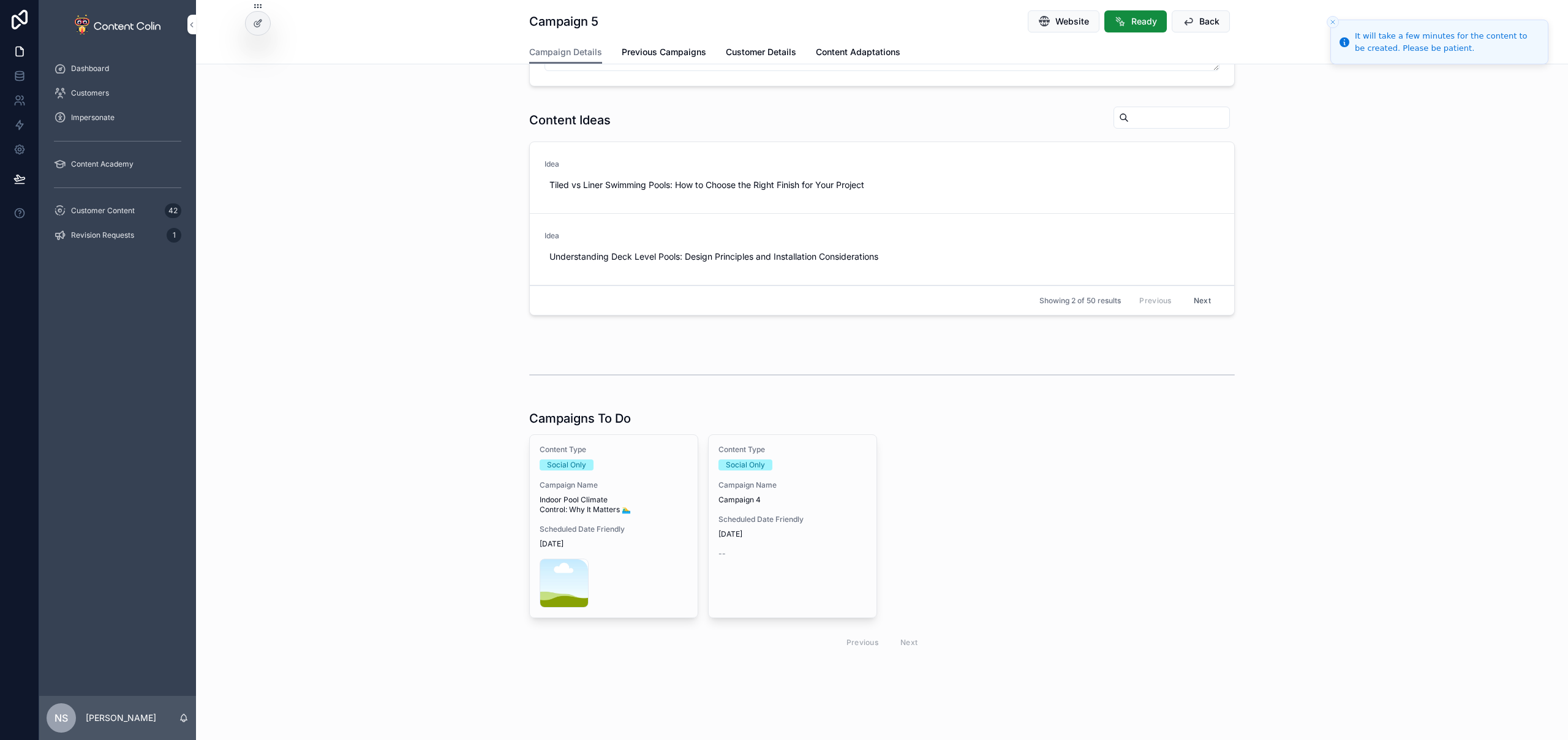
click at [840, 507] on div "Content Type Social Only Campaign Name Campaign 4 Scheduled Date Friendly 17th …" at bounding box center [793, 501] width 168 height 134
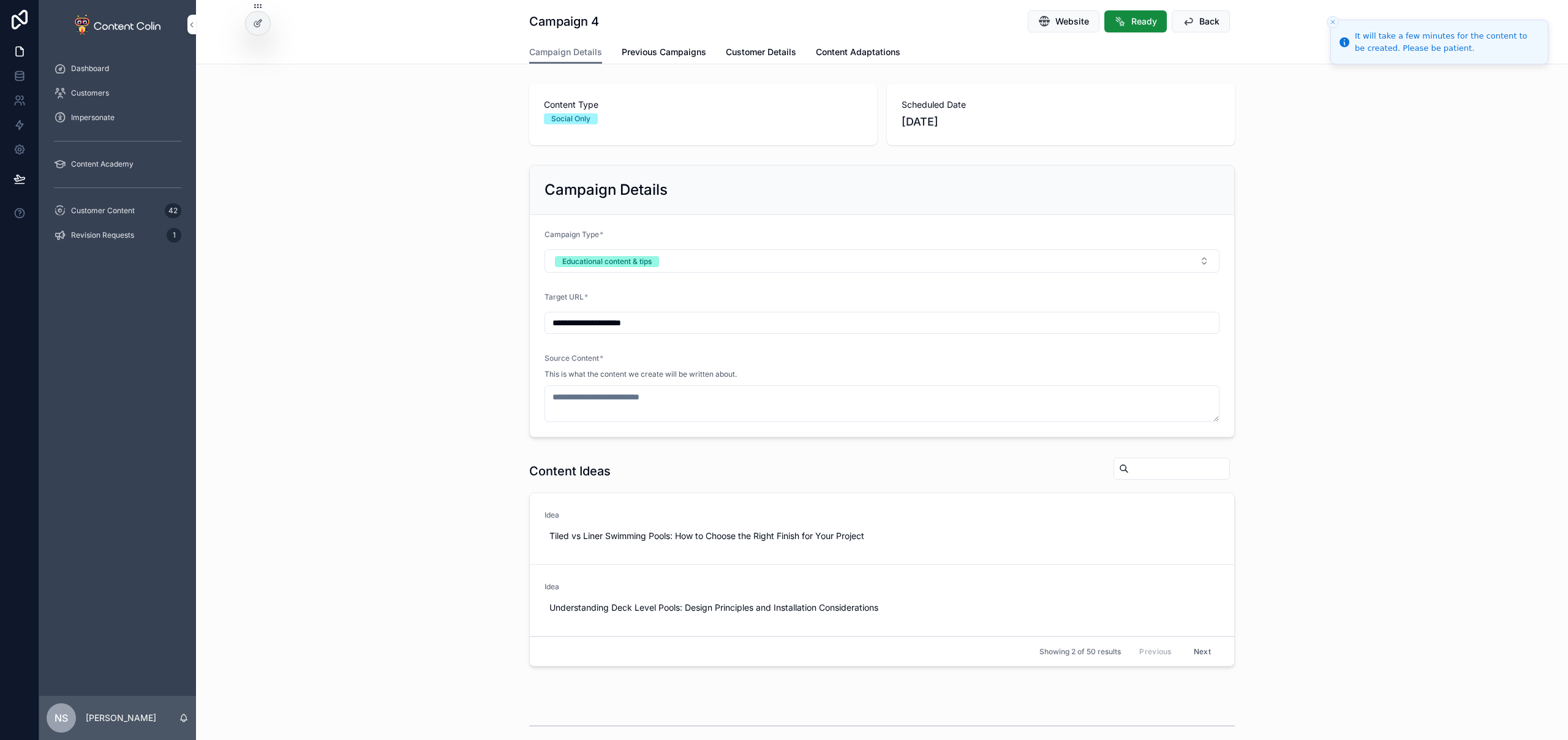
click at [0, 0] on span "Use This" at bounding box center [0, 0] width 0 height 0
type textarea "**********"
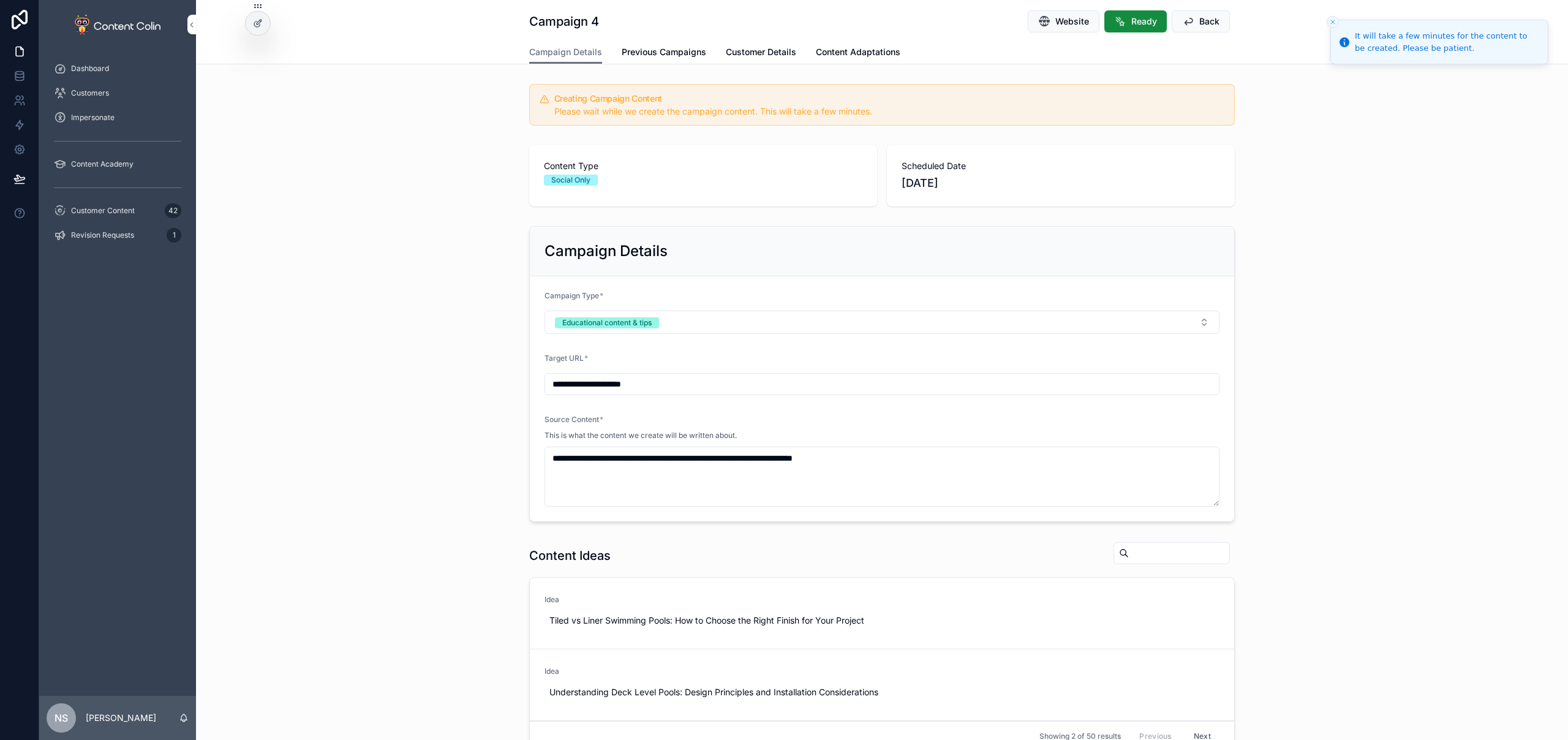
drag, startPoint x: 110, startPoint y: 205, endPoint x: 116, endPoint y: 209, distance: 7.2
click at [109, 205] on div "Customer Content 42" at bounding box center [117, 211] width 128 height 19
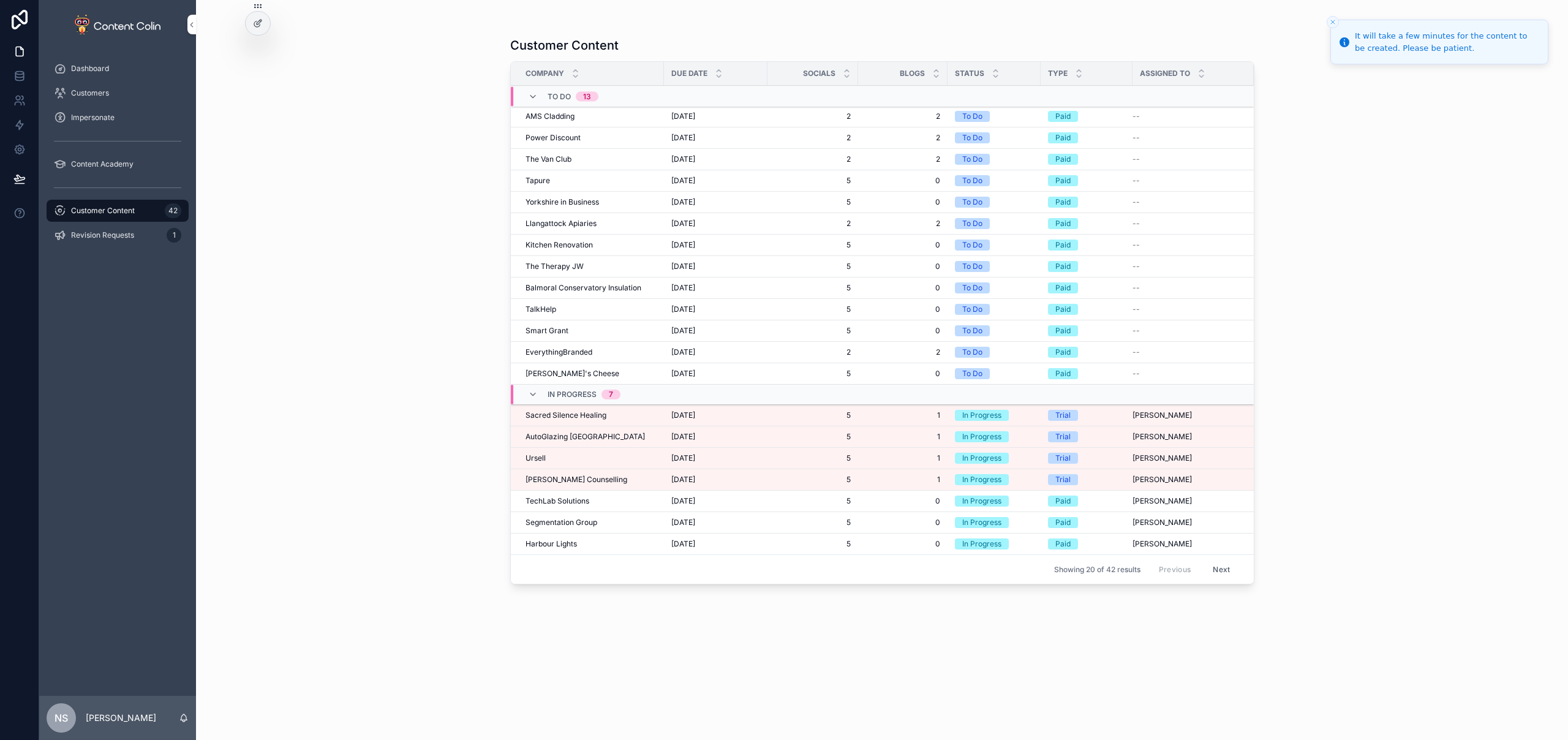
click at [550, 478] on span "[PERSON_NAME] Counselling" at bounding box center [577, 479] width 102 height 10
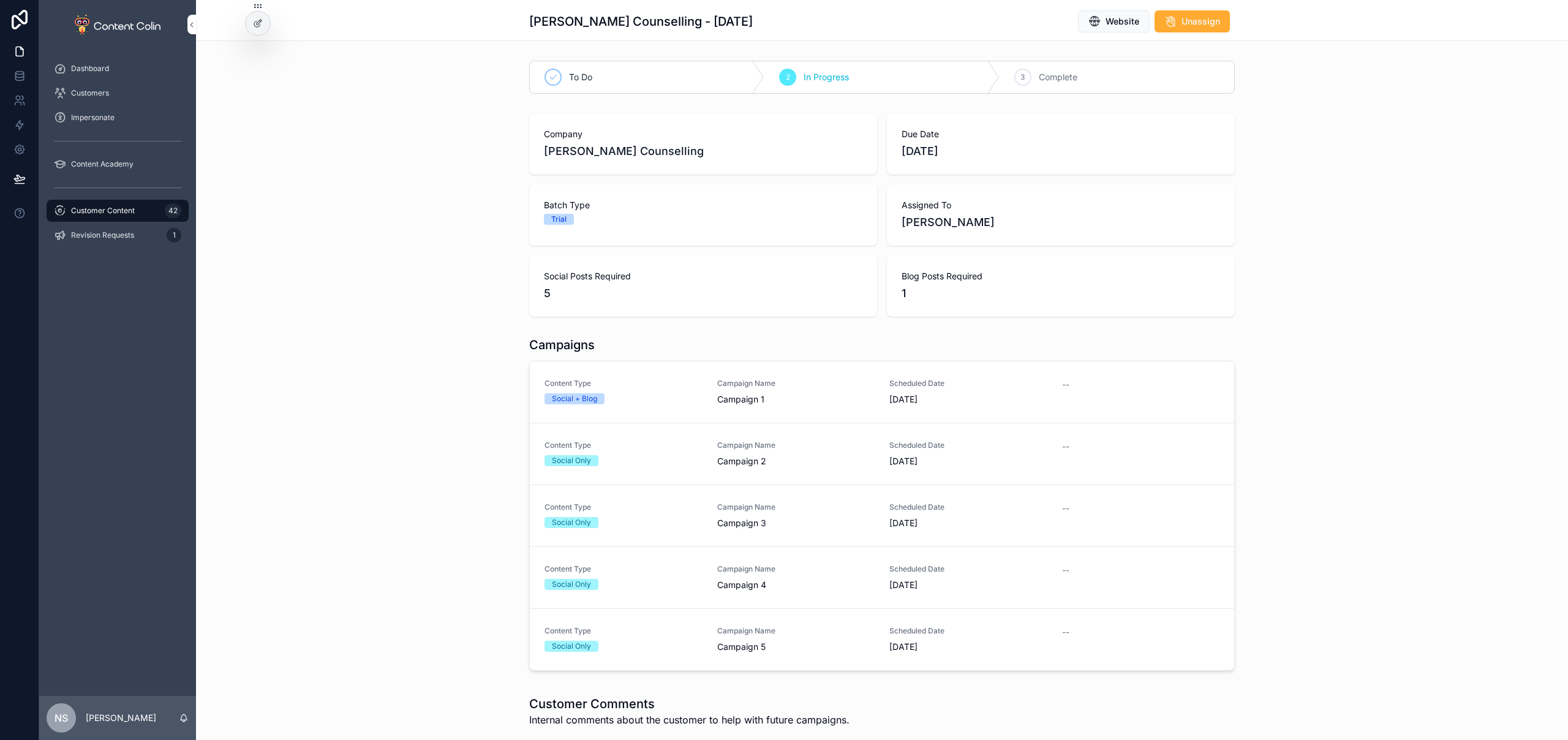
click at [660, 403] on div "Content Type Social + Blog" at bounding box center [624, 392] width 158 height 27
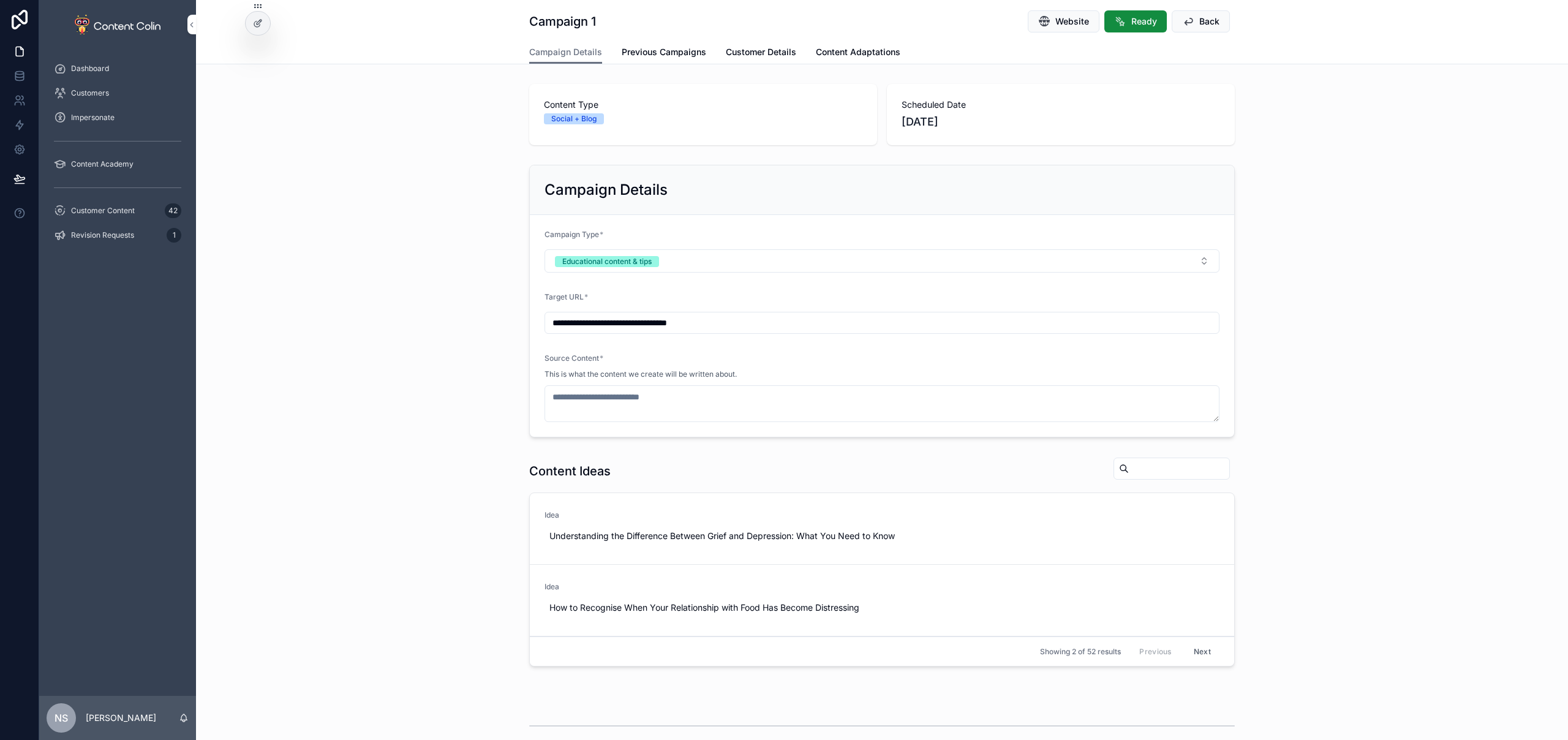
drag, startPoint x: 756, startPoint y: 49, endPoint x: 740, endPoint y: 49, distance: 16.0
click at [756, 49] on span "Customer Details" at bounding box center [761, 52] width 70 height 12
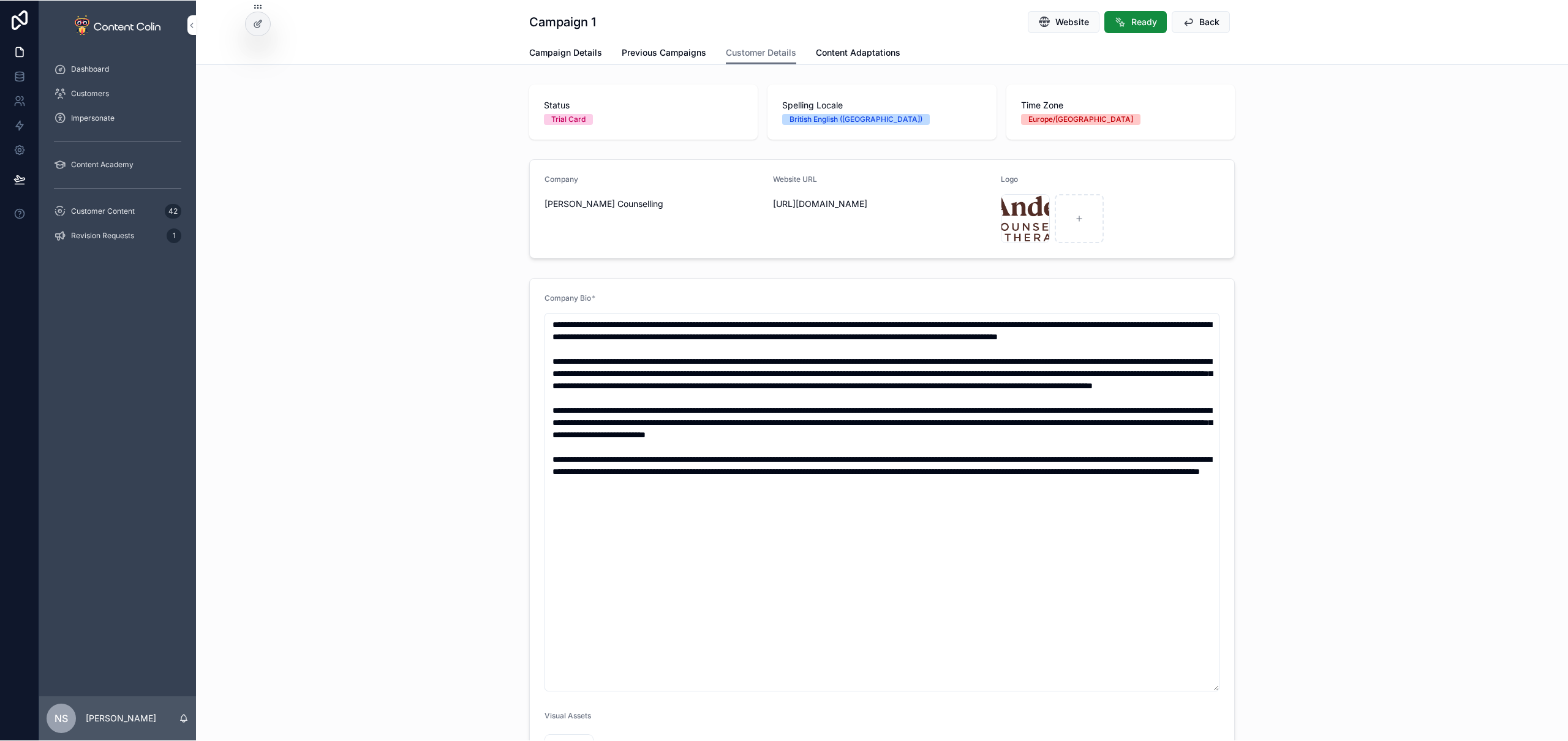
scroll to position [241, 0]
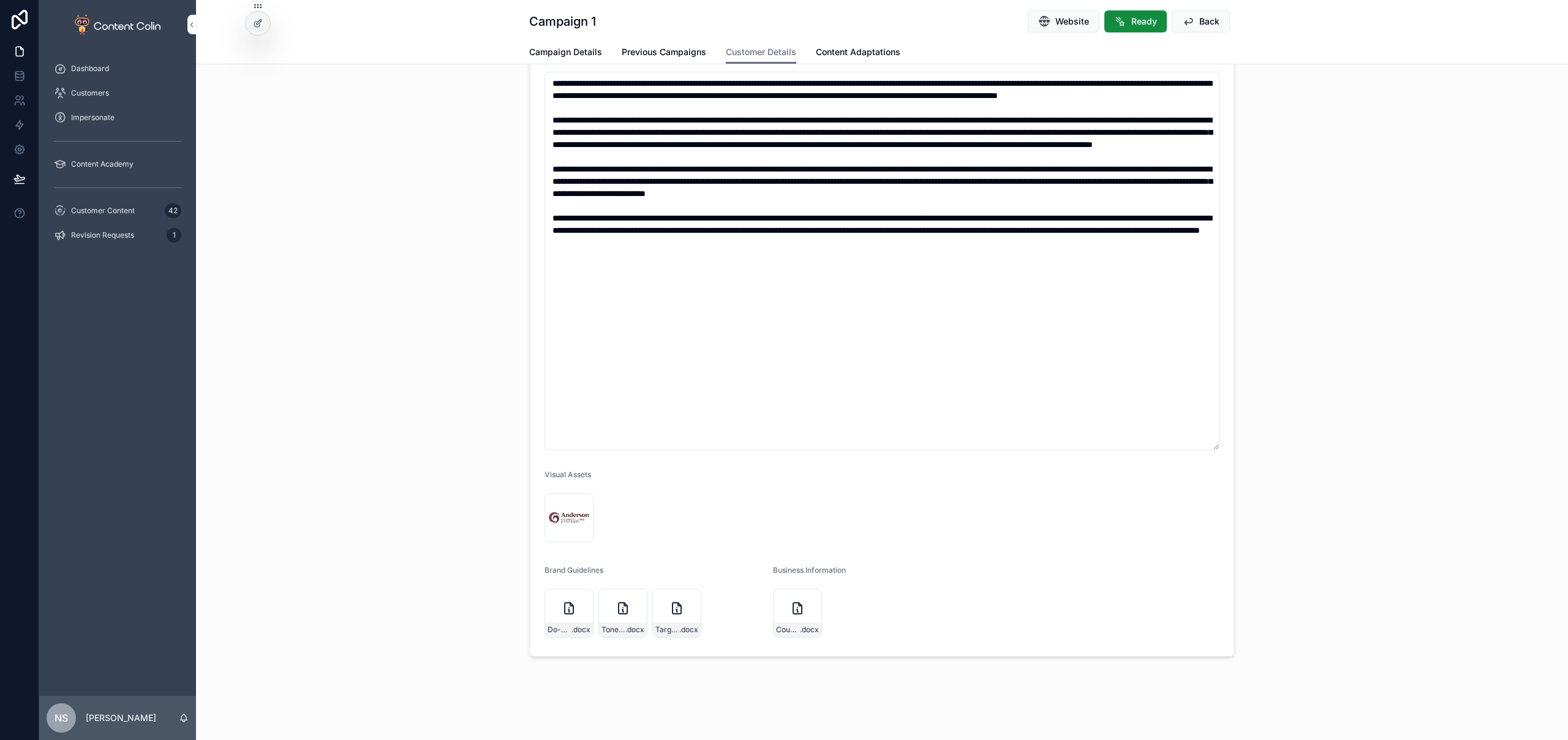
click at [616, 606] on icon "scrollable content" at bounding box center [623, 608] width 15 height 15
click at [557, 603] on div "Do-&-Don't .docx" at bounding box center [569, 613] width 49 height 49
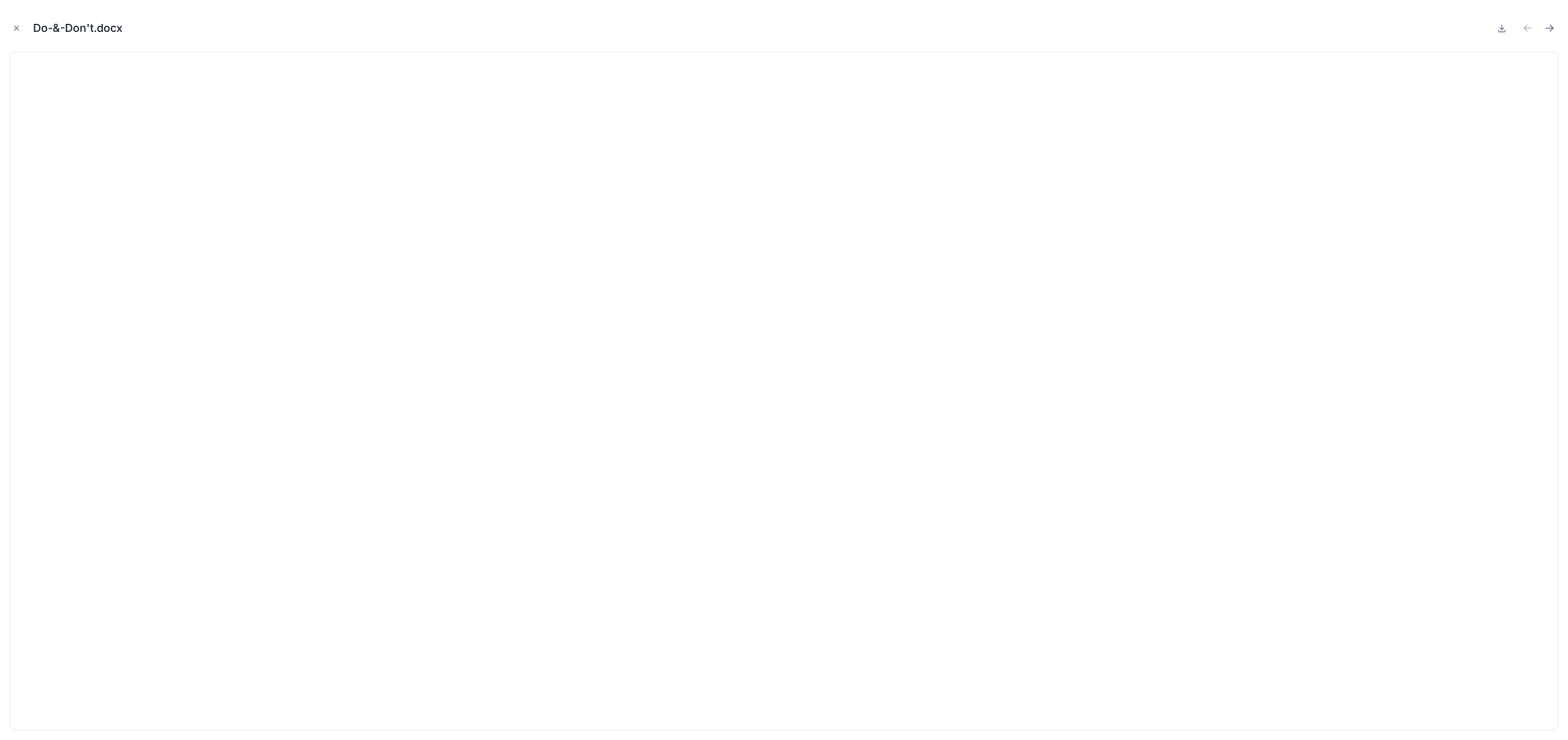
click at [18, 25] on icon "Close modal" at bounding box center [16, 28] width 8 height 8
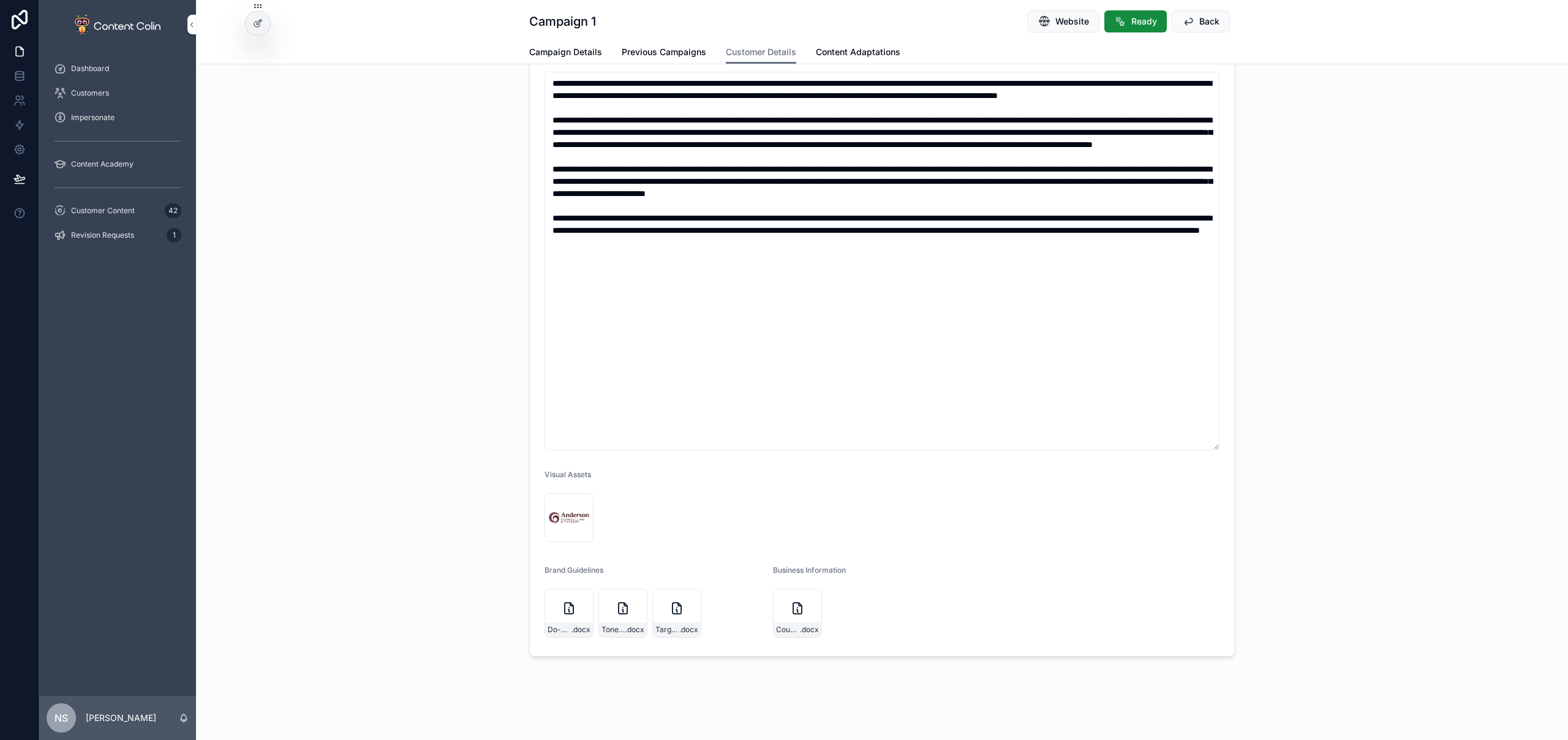
click at [0, 0] on icon "scrollable content" at bounding box center [0, 0] width 0 height 0
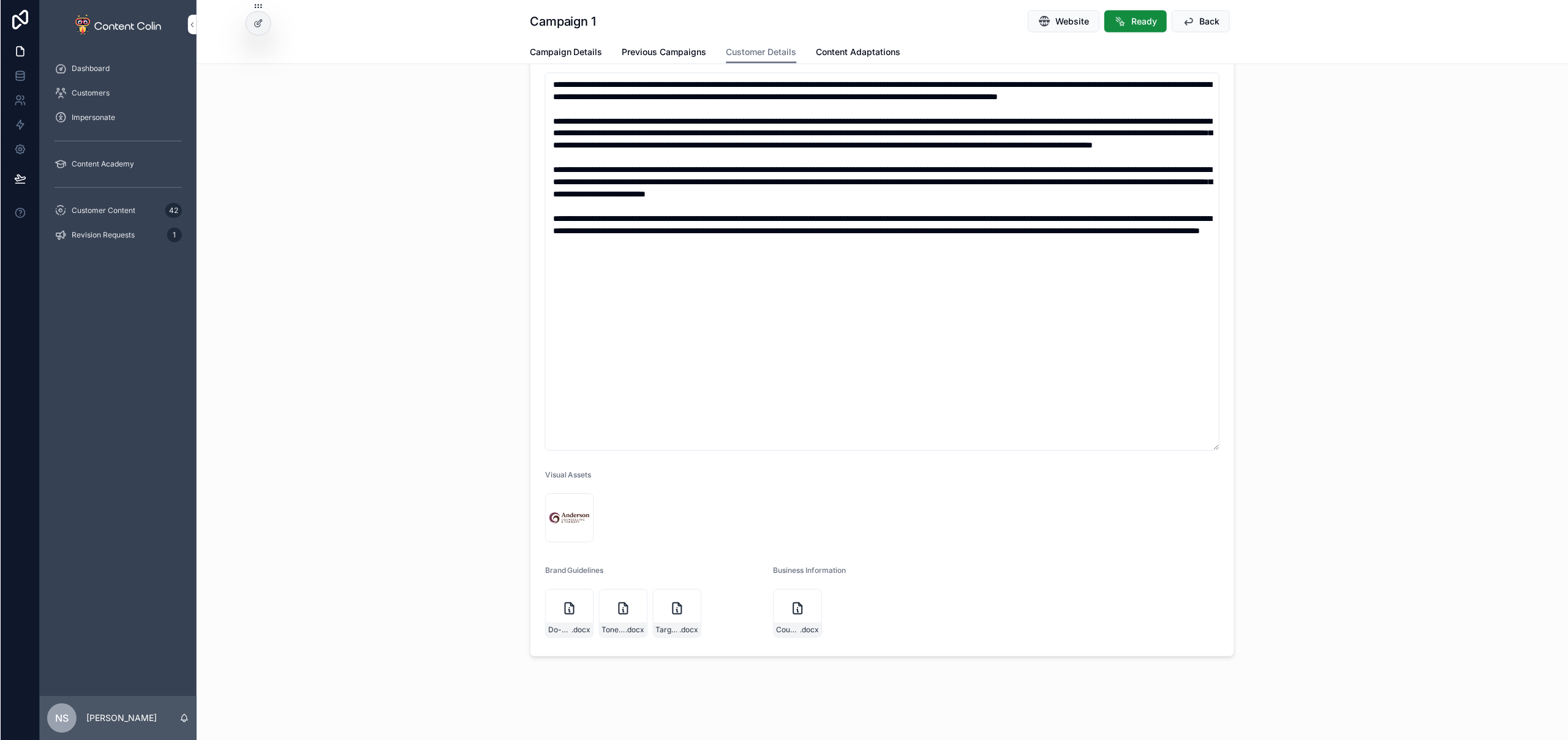
scroll to position [240, 0]
click at [108, 219] on div "Customer Content 42" at bounding box center [117, 211] width 128 height 19
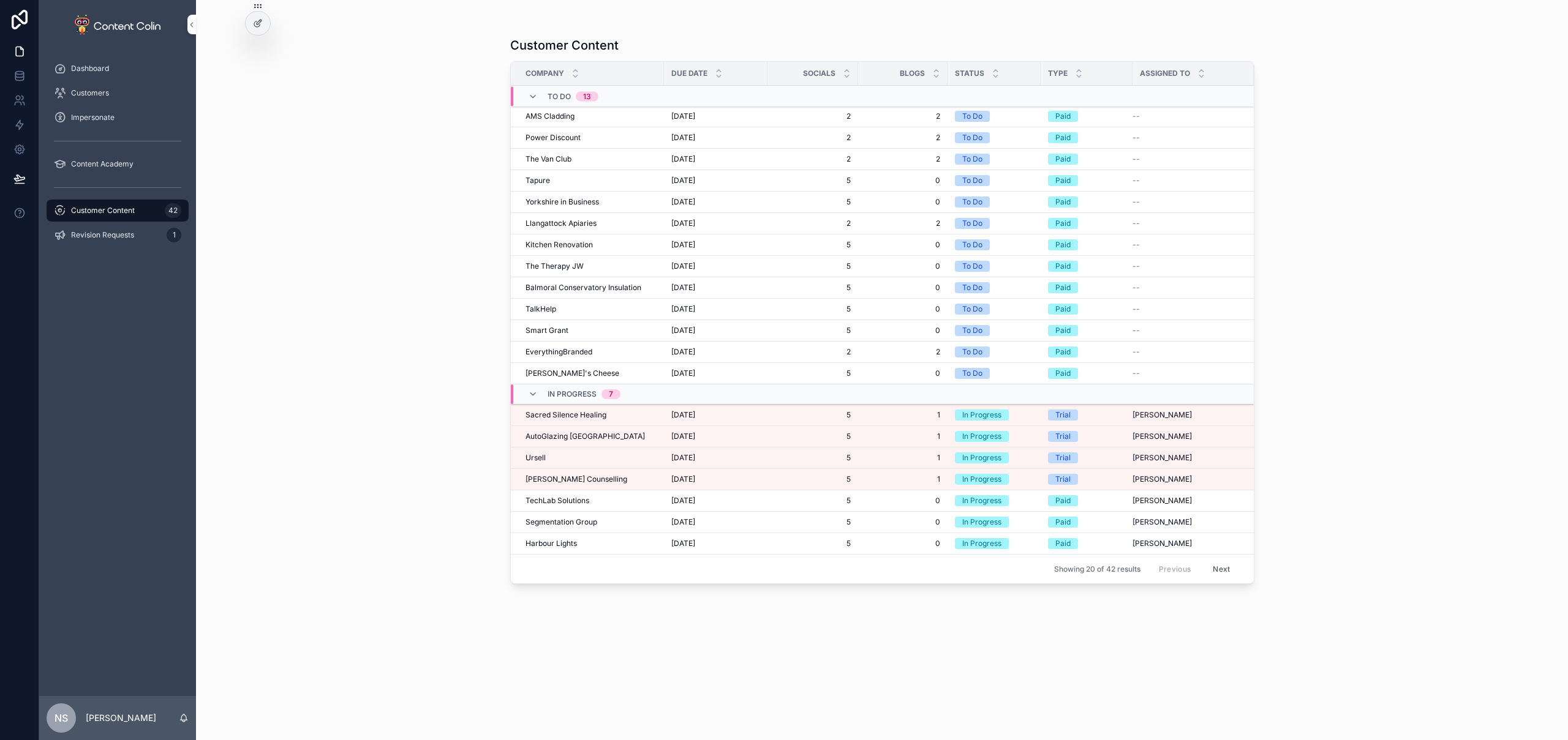
click at [105, 237] on span "Revision Requests" at bounding box center [102, 234] width 63 height 10
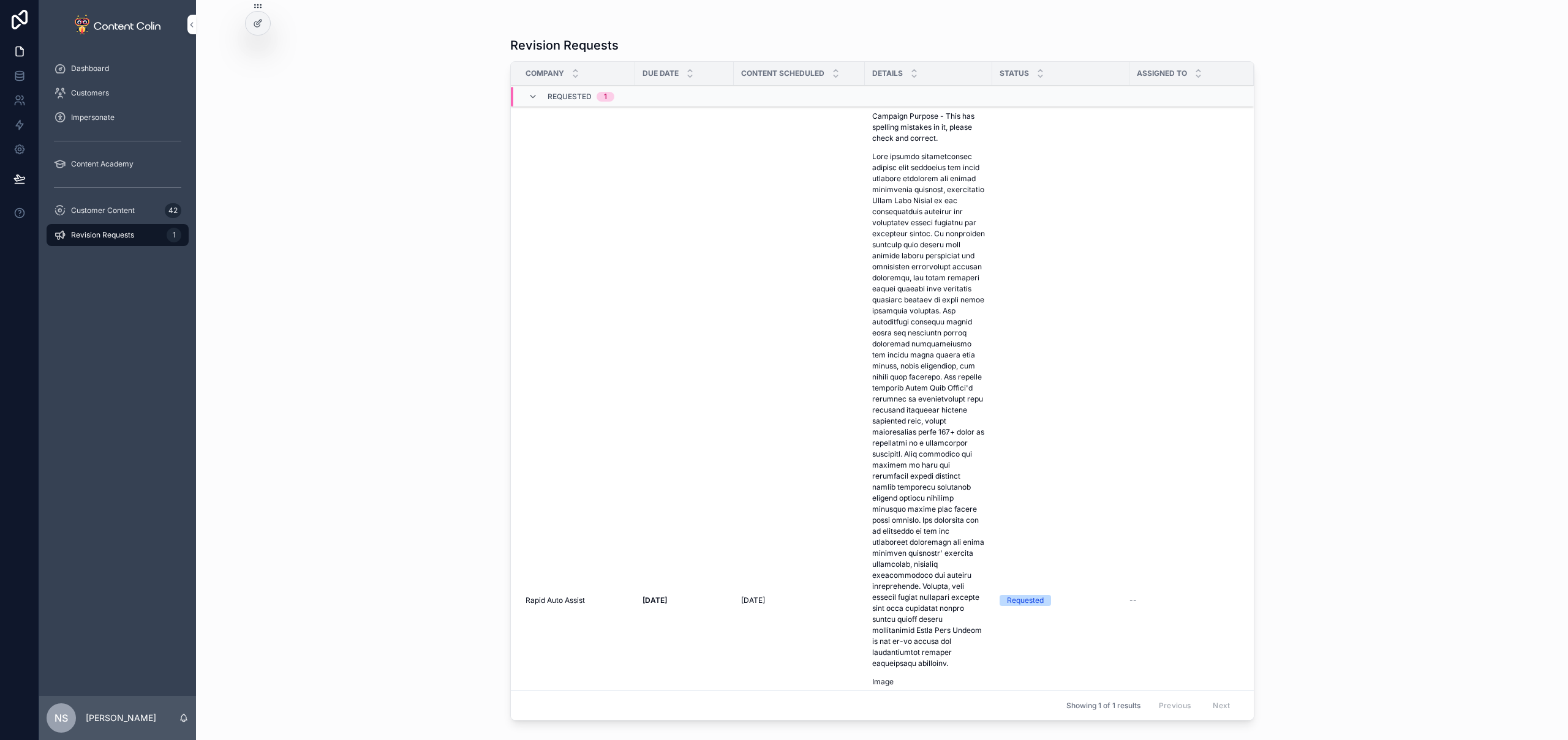
click at [108, 212] on span "Customer Content" at bounding box center [102, 211] width 63 height 10
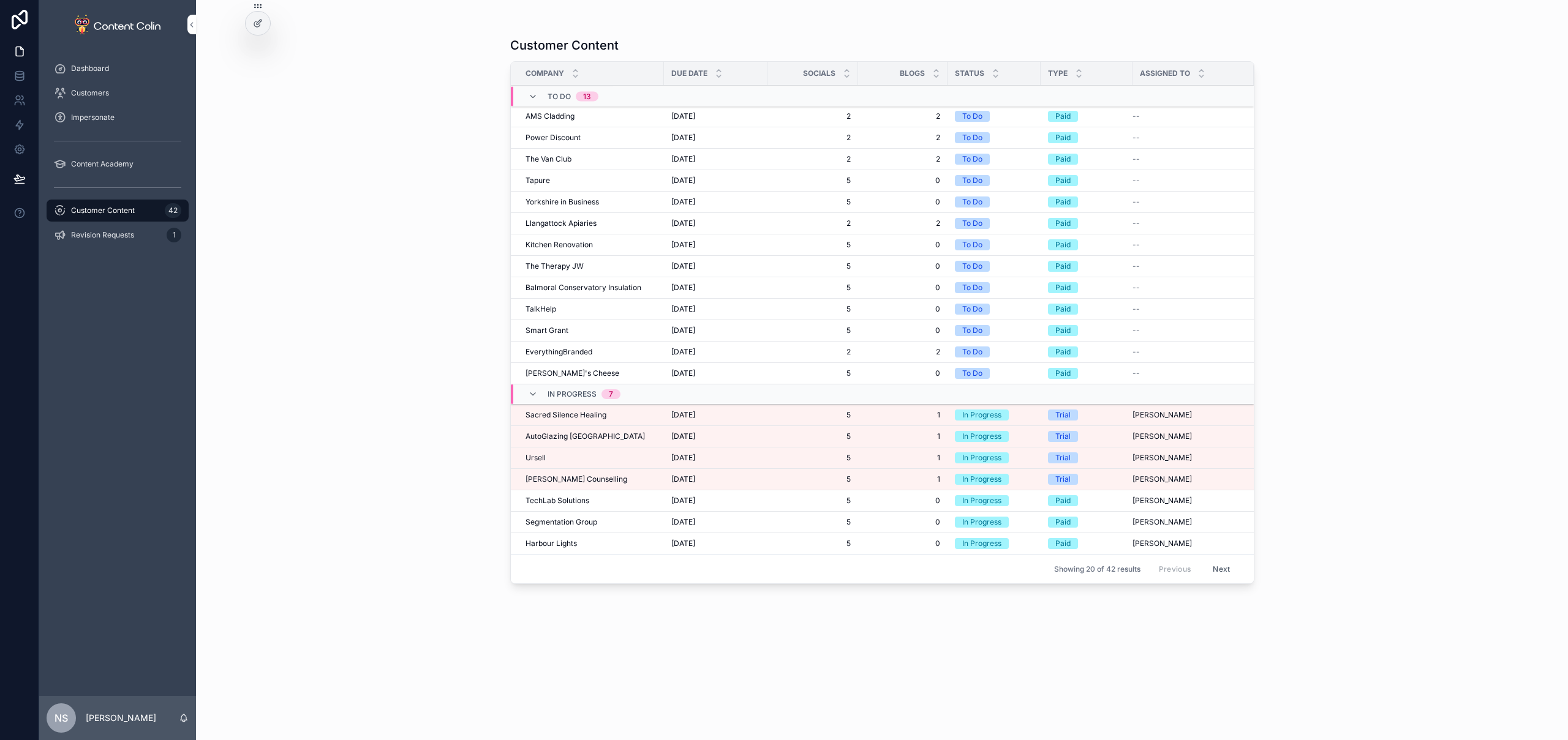
click at [565, 482] on span "[PERSON_NAME] Counselling" at bounding box center [577, 479] width 102 height 10
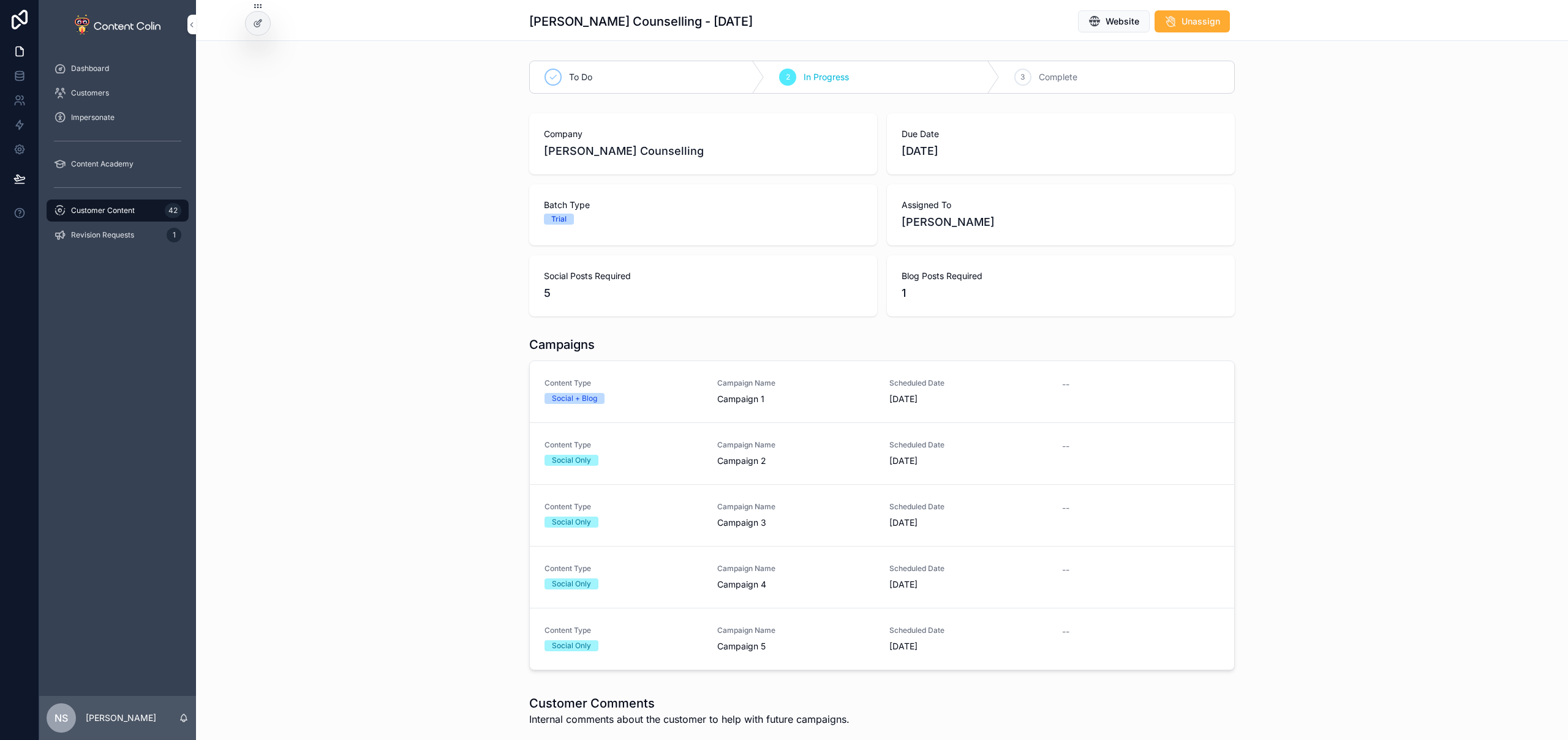
click at [648, 383] on span "Content Type" at bounding box center [624, 383] width 158 height 10
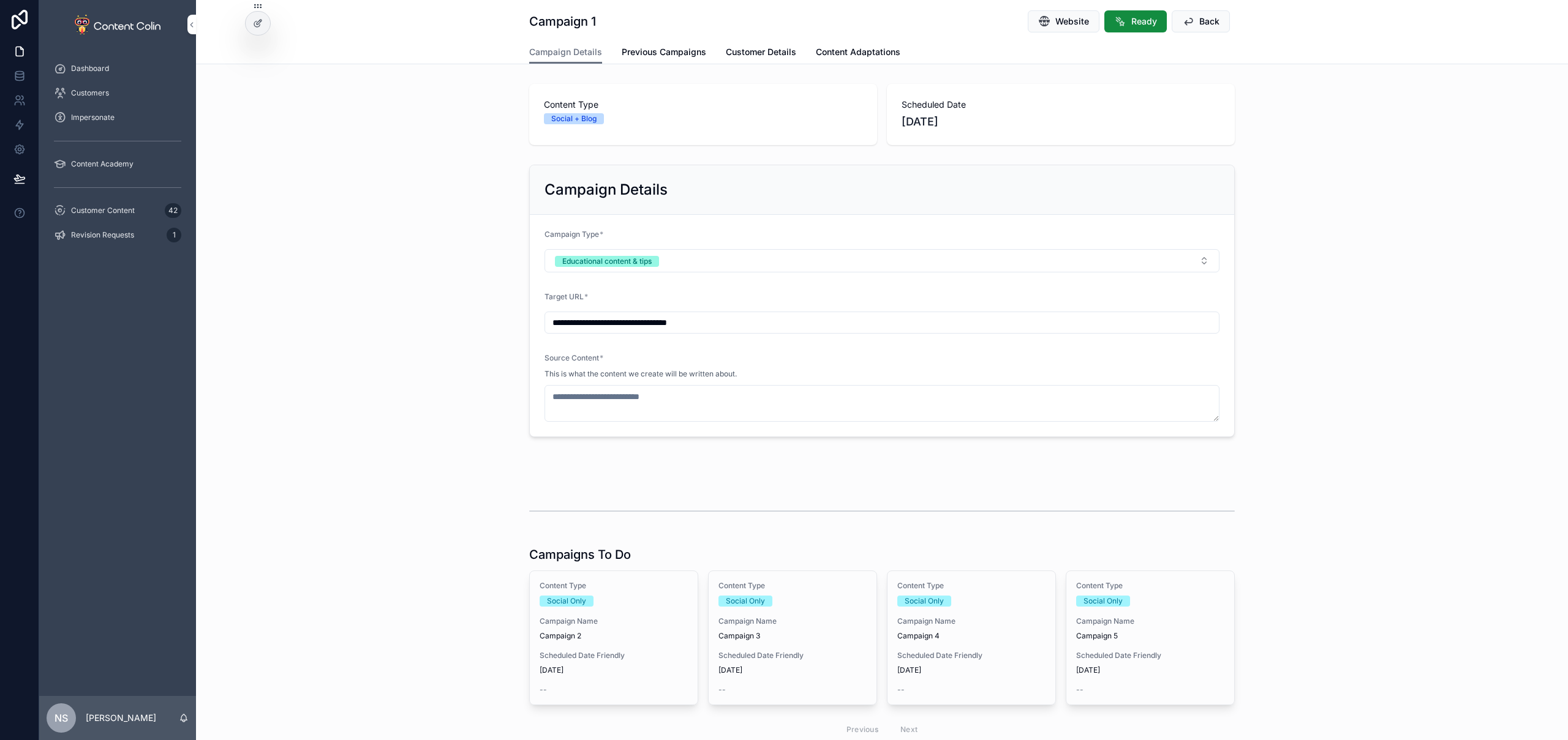
click at [105, 235] on span "Revision Requests" at bounding box center [102, 234] width 63 height 10
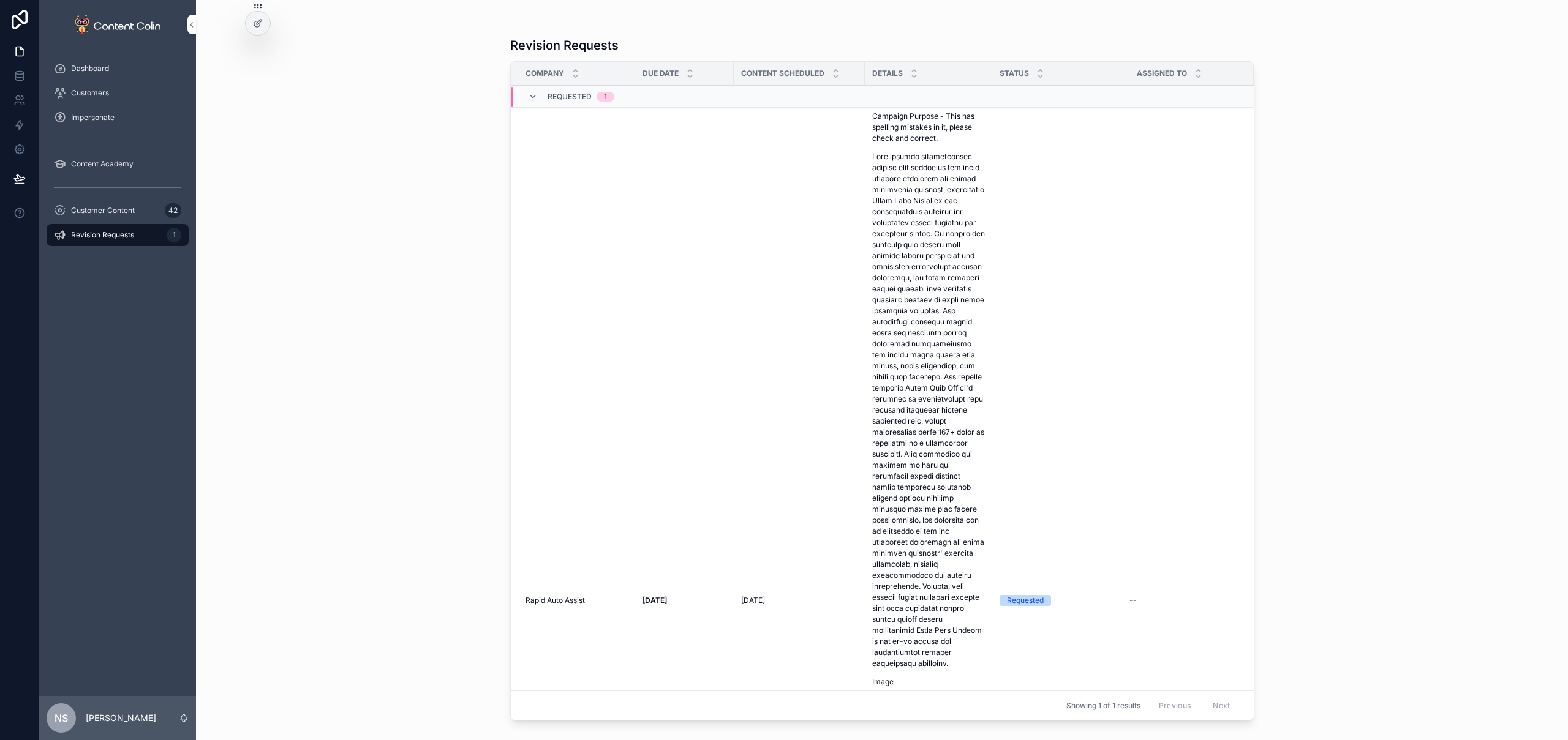
click at [625, 296] on td "Rapid Auto Assist Rapid Auto Assist" at bounding box center [573, 601] width 124 height 990
click at [1057, 375] on td "Requested" at bounding box center [1061, 601] width 137 height 990
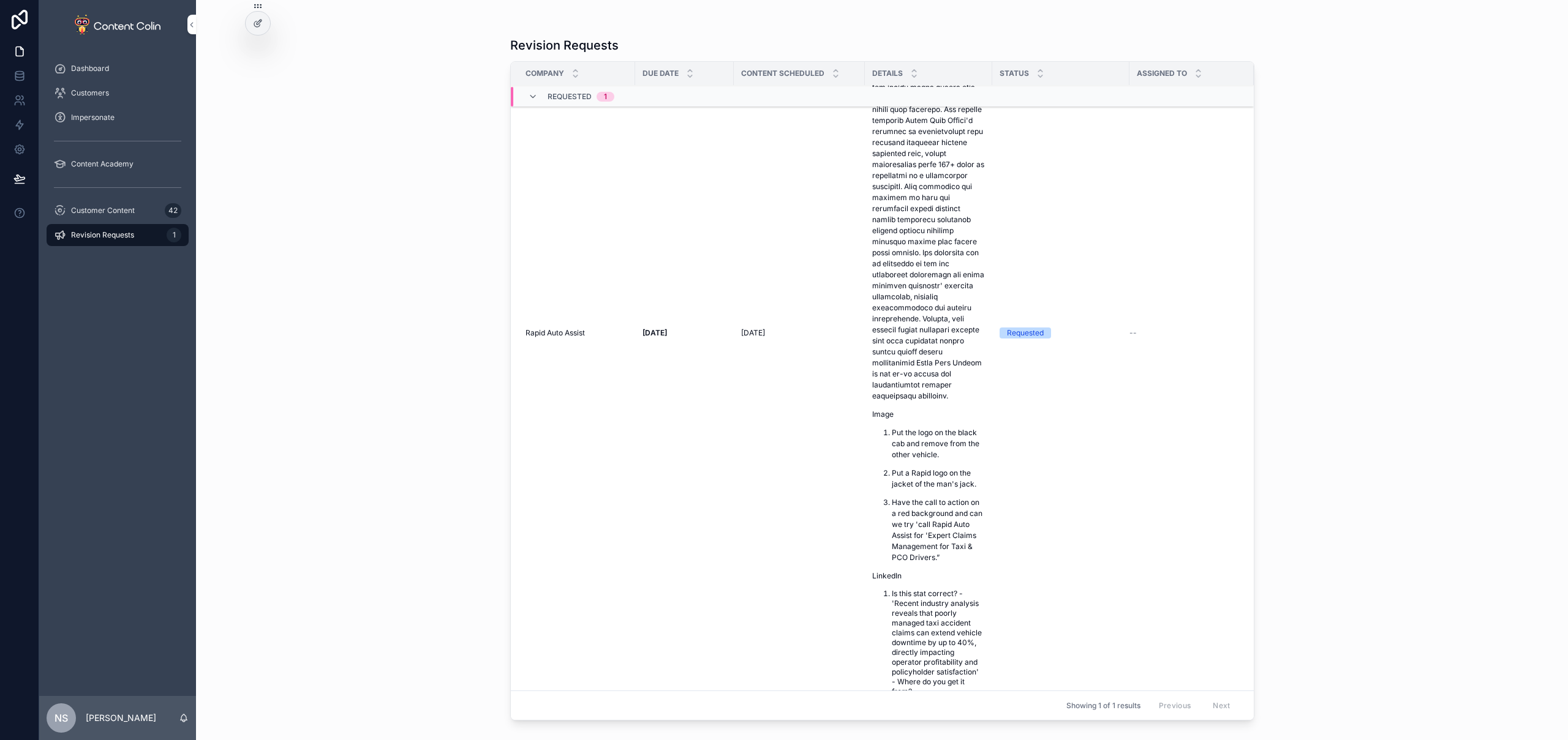
click at [873, 508] on ol "Put the logo on the black cab and remove from the other vehicle. Put a Rapid lo…" at bounding box center [929, 495] width 113 height 136
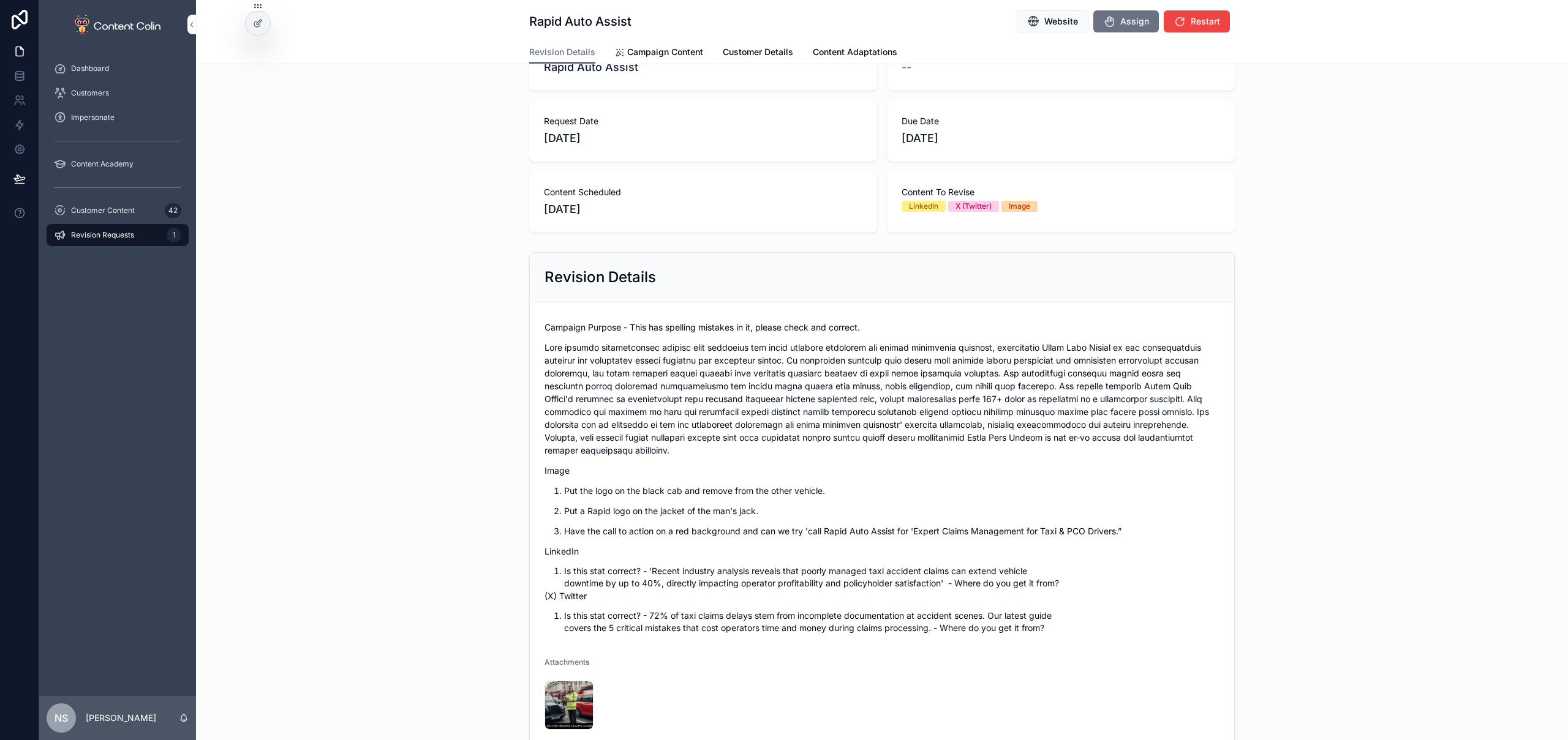
scroll to position [294, 0]
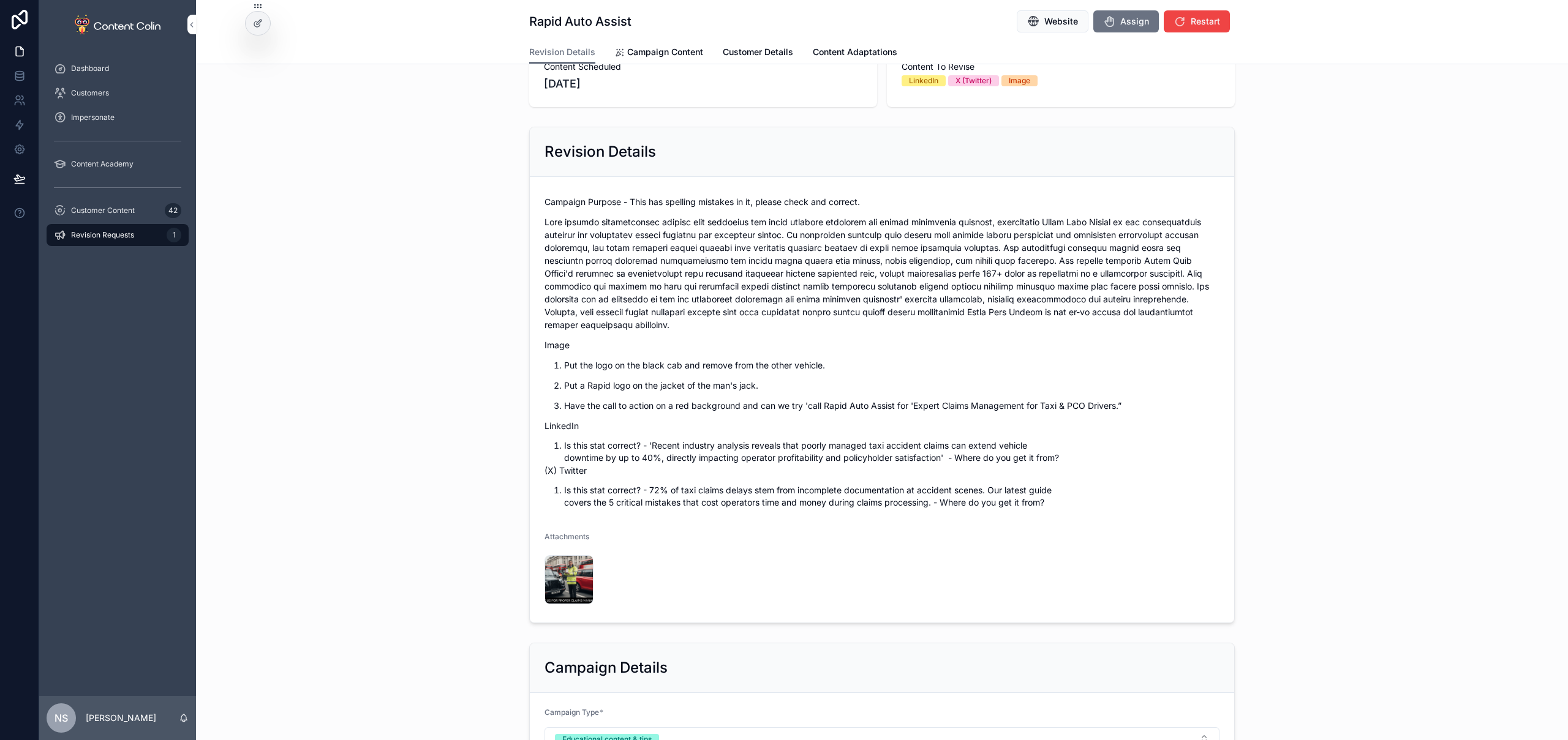
click at [577, 578] on div "rapidautoassist-1759417993 .png" at bounding box center [569, 580] width 49 height 49
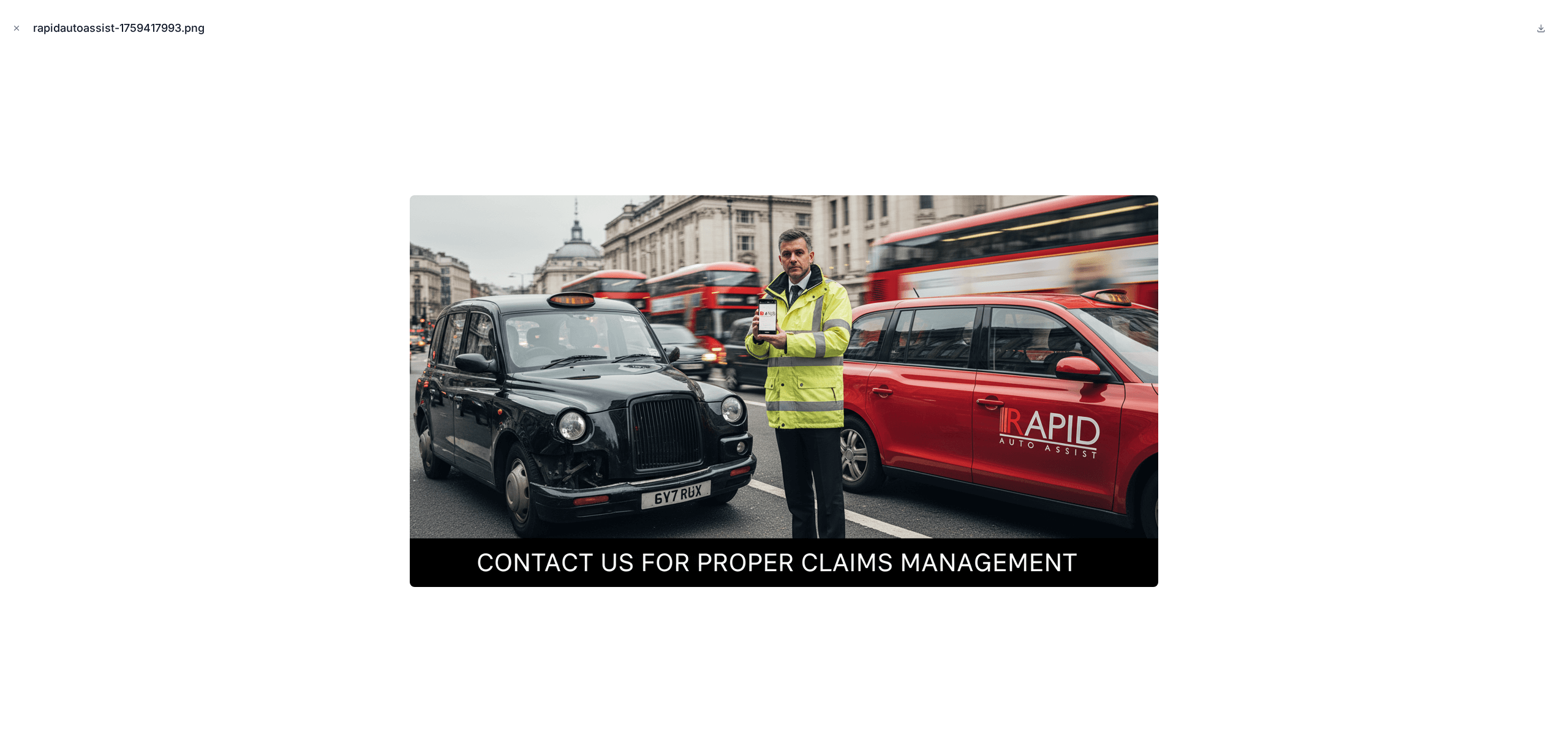
click at [1396, 465] on div at bounding box center [784, 391] width 1549 height 679
click at [1271, 476] on div at bounding box center [784, 391] width 1549 height 679
click at [16, 25] on icon "Close modal" at bounding box center [16, 28] width 8 height 8
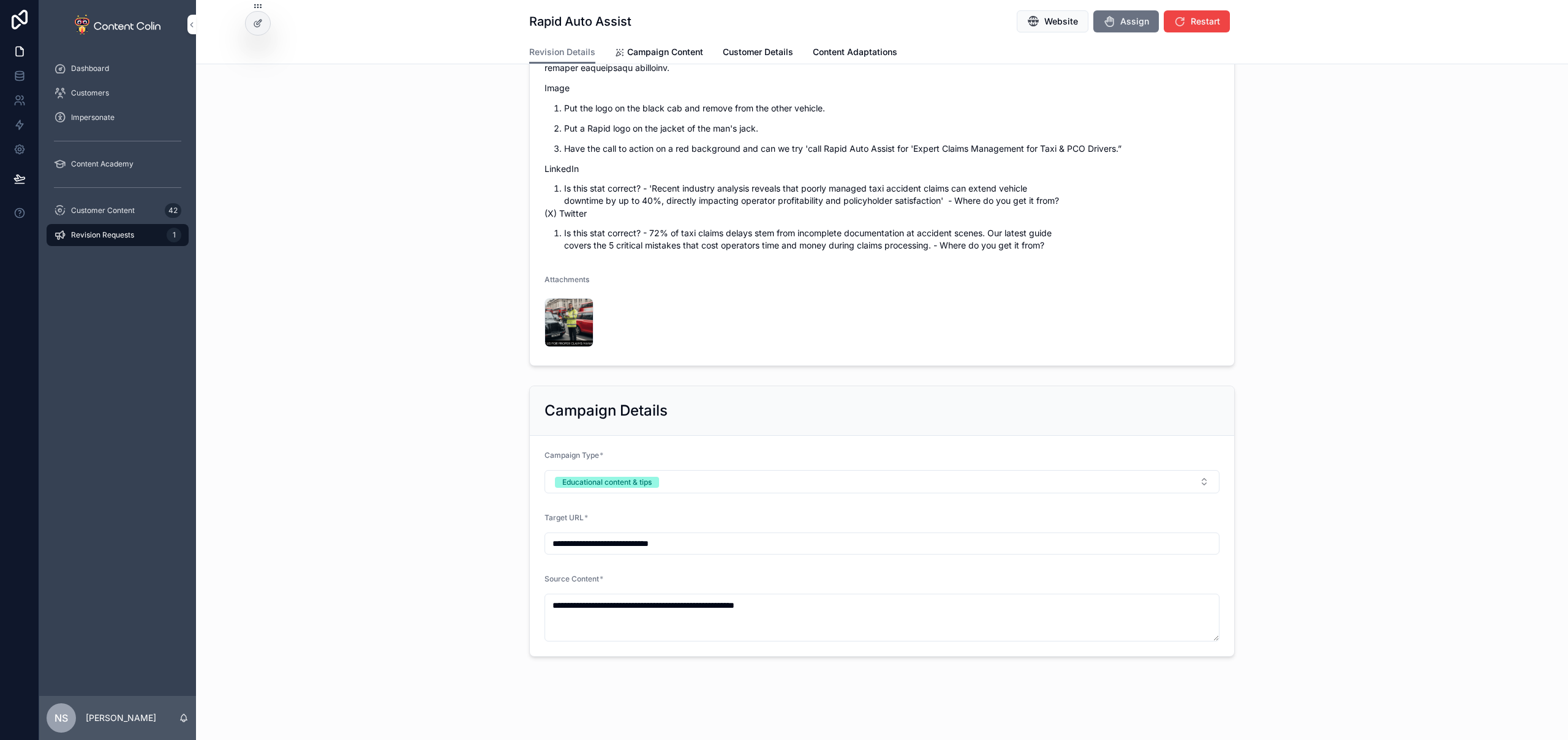
scroll to position [291, 0]
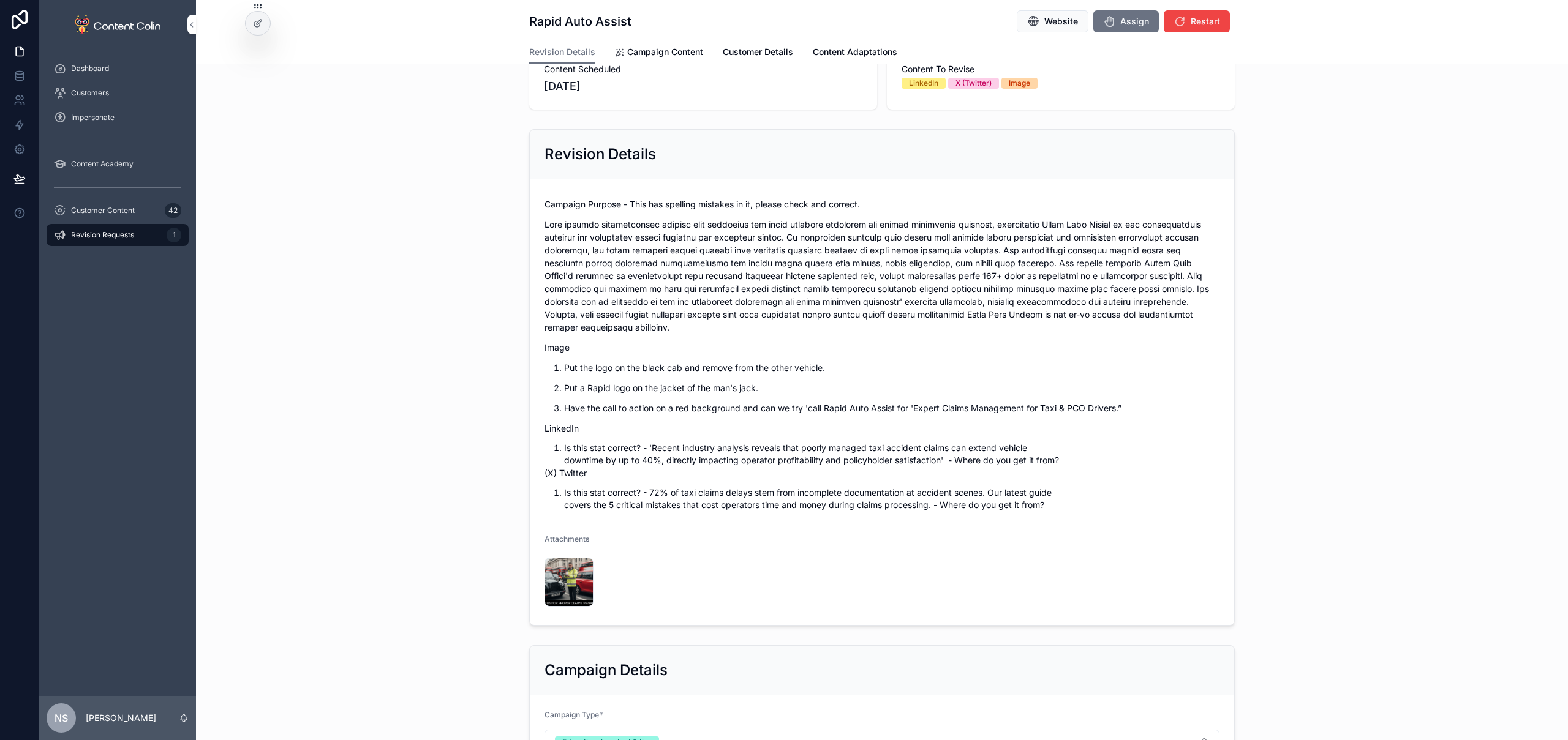
click at [846, 55] on span "Content Adaptations" at bounding box center [855, 52] width 84 height 12
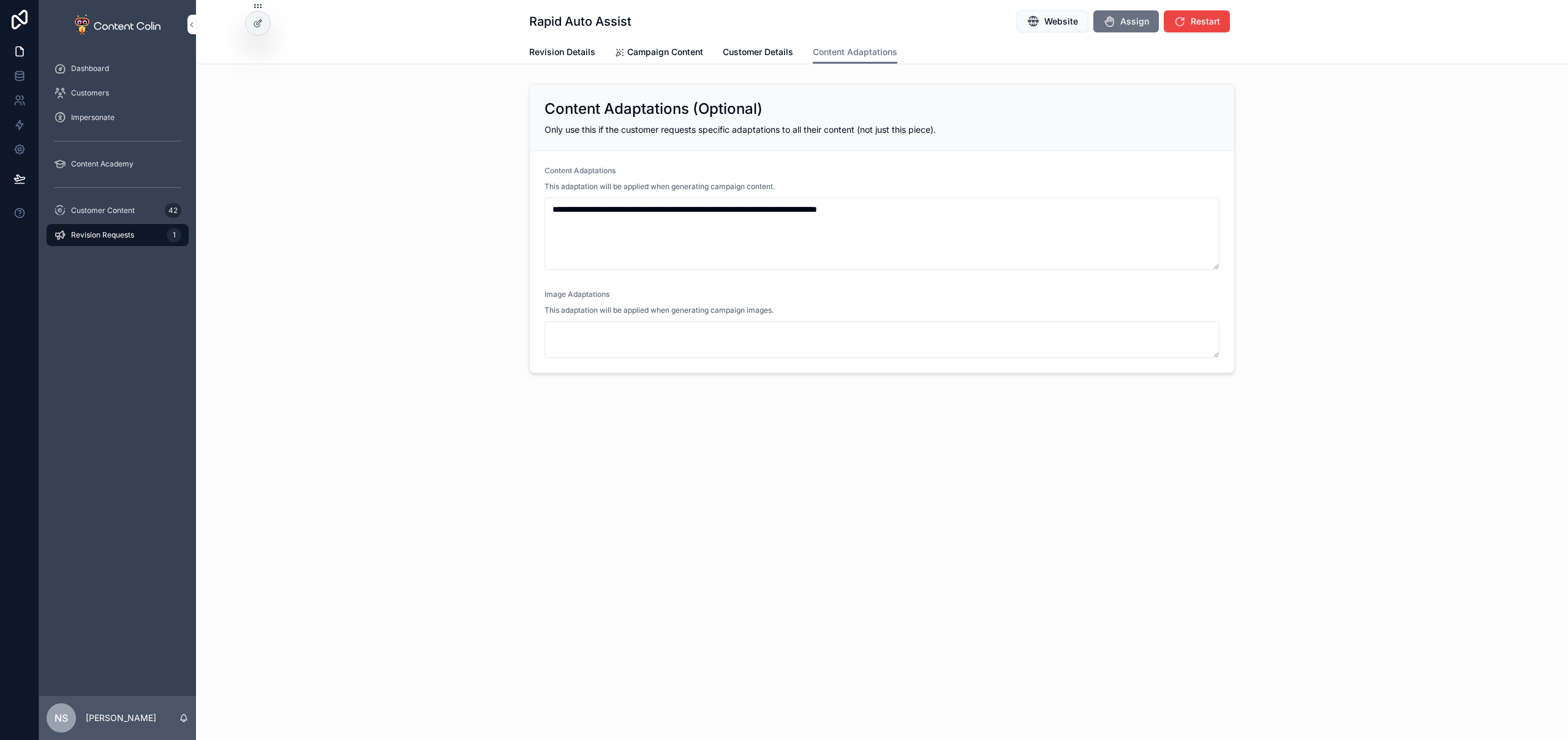
click at [965, 217] on textarea "**********" at bounding box center [882, 234] width 675 height 72
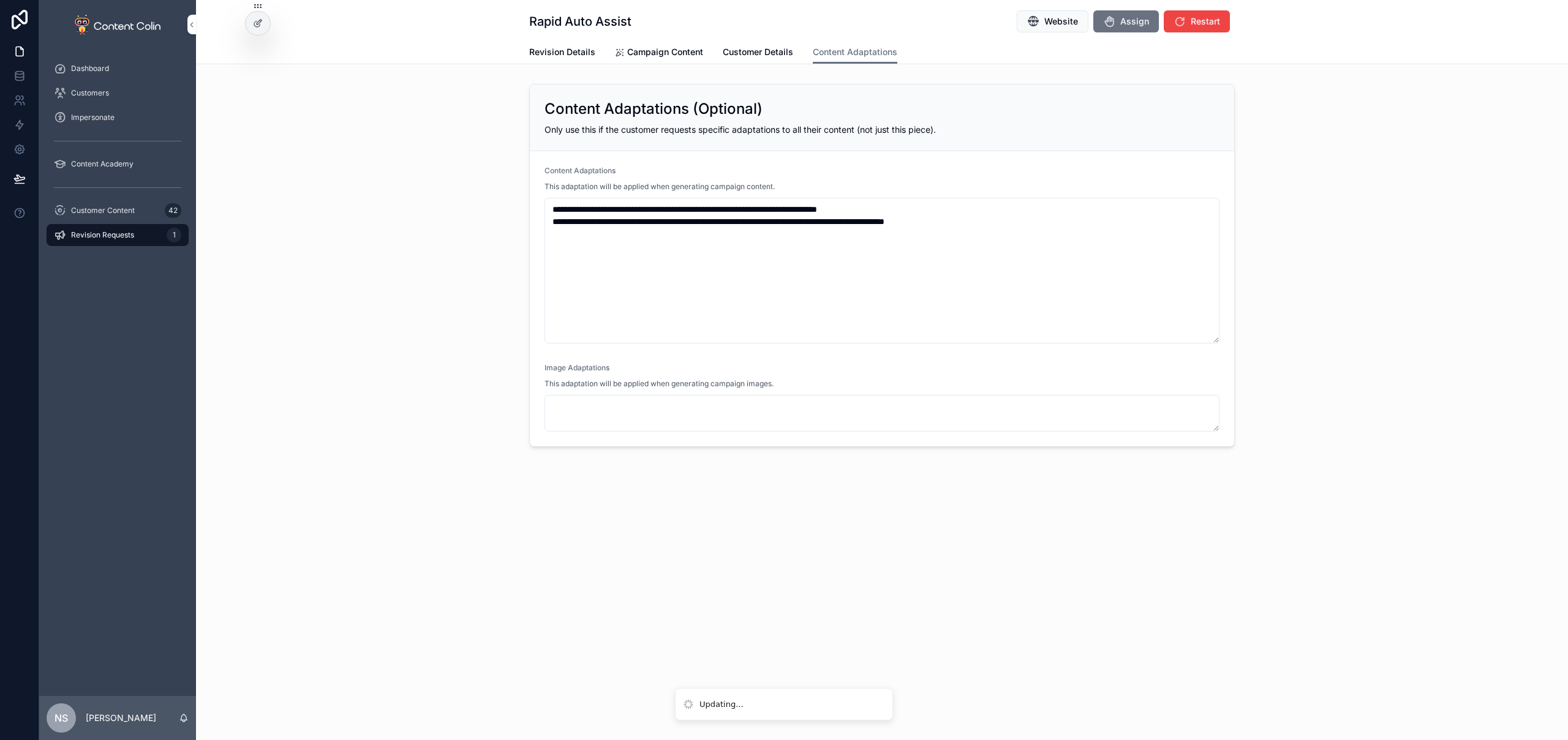
type textarea "**********"
click at [1421, 265] on div "**********" at bounding box center [881, 265] width 1372 height 373
click at [559, 54] on span "Revision Details" at bounding box center [562, 52] width 66 height 12
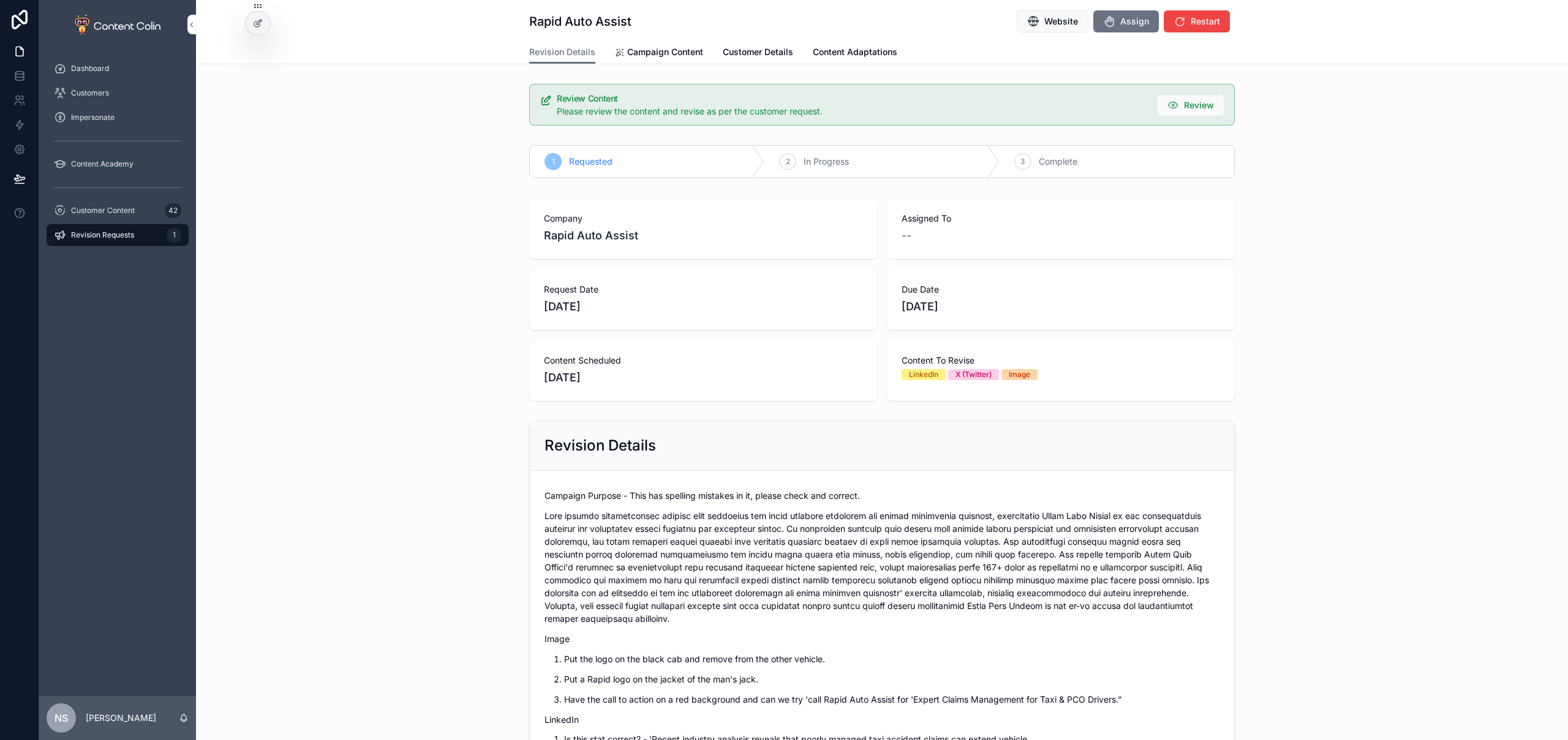
click at [640, 56] on span "Campaign Content" at bounding box center [666, 52] width 76 height 12
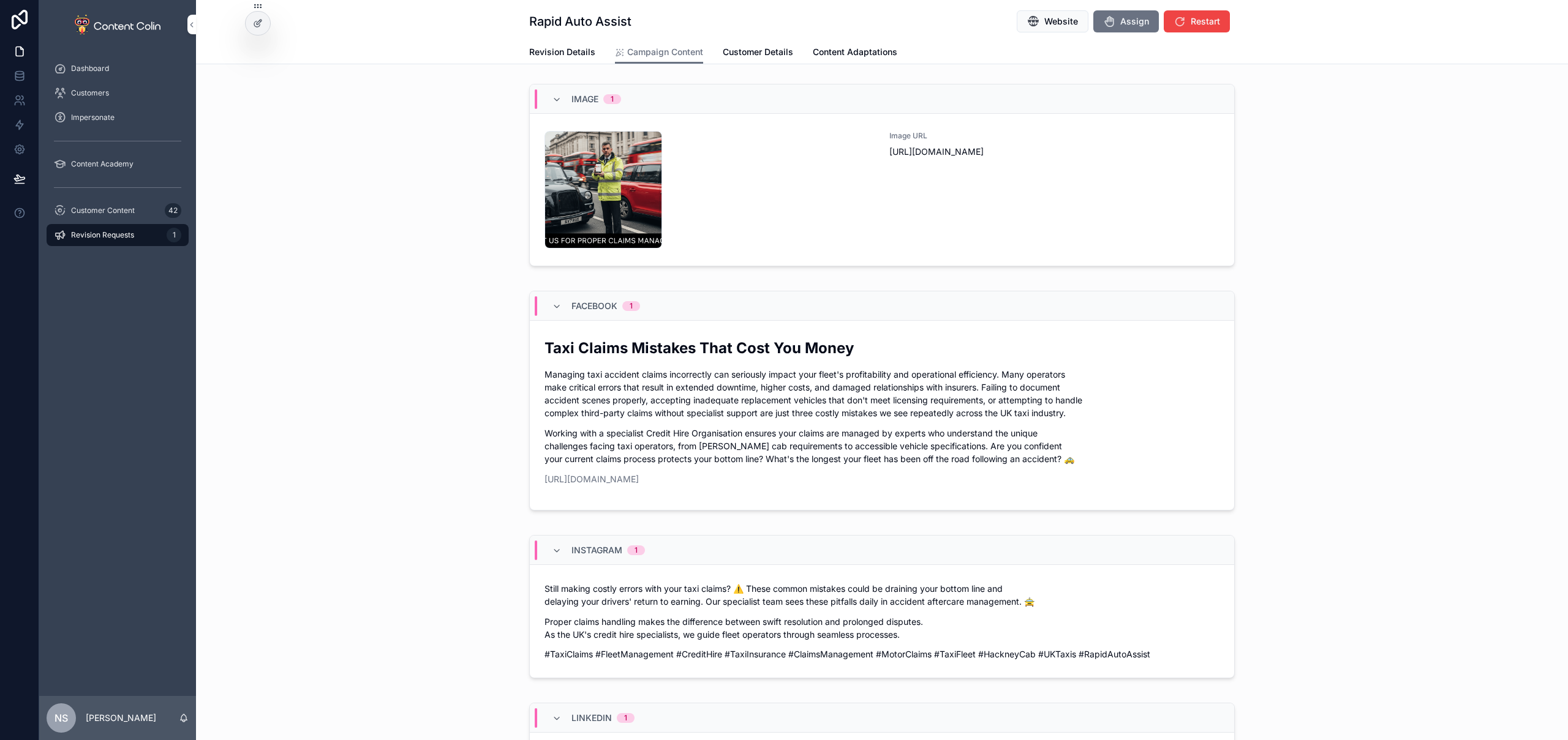
click at [914, 178] on div "Image URL https://cdn.contentcolin.com/rapidautoassist/rapidautoassist-17594179…" at bounding box center [1055, 189] width 330 height 117
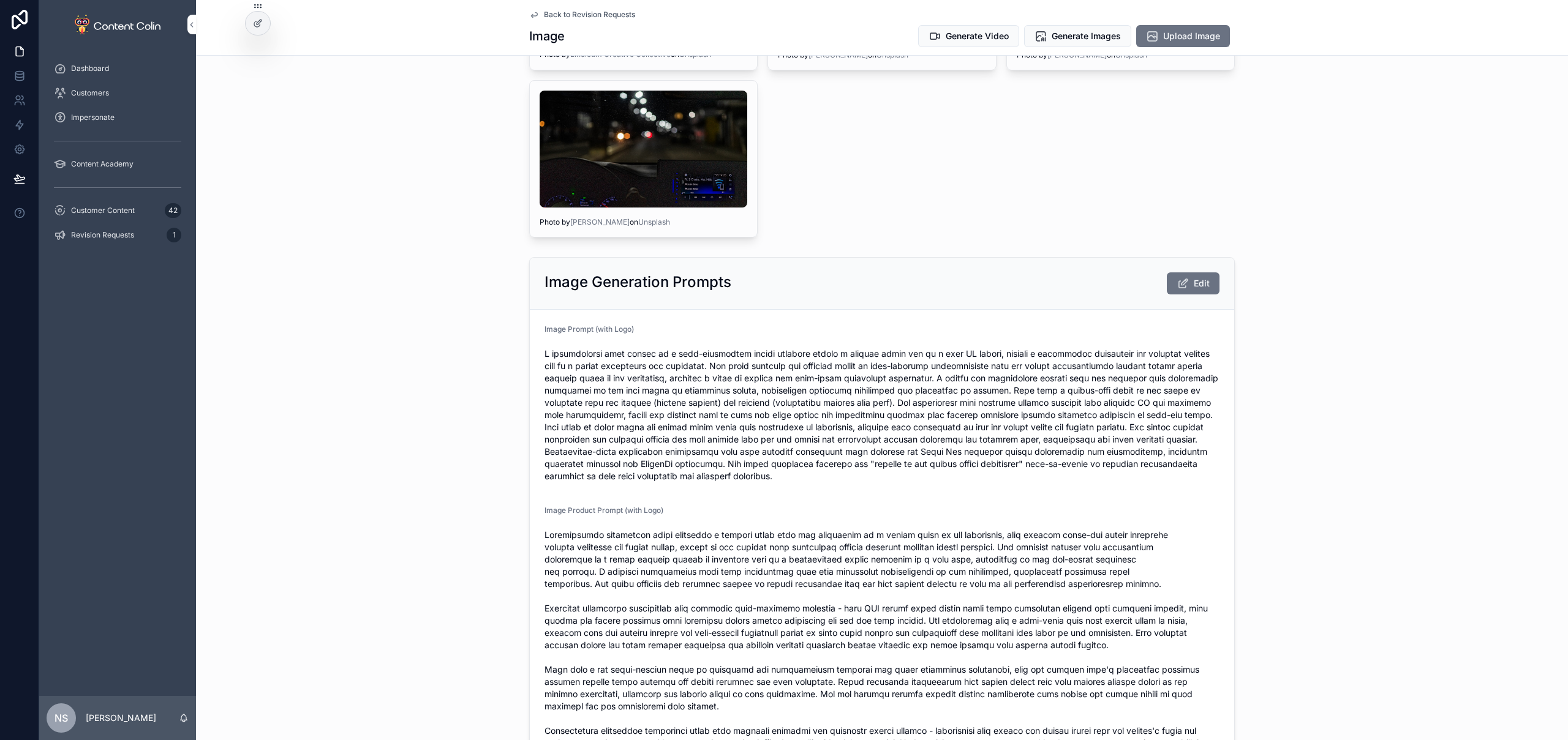
scroll to position [898, 0]
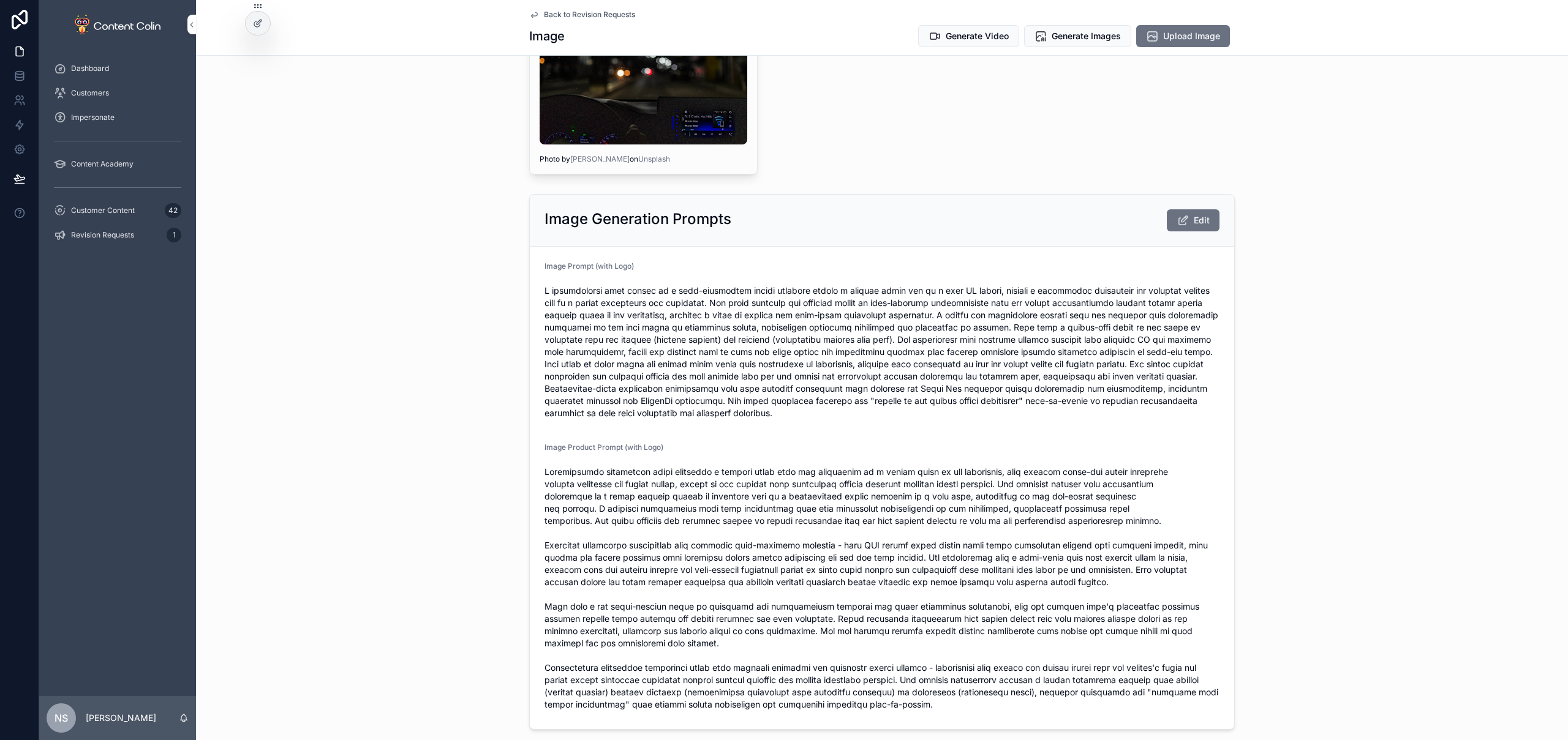
click at [1194, 220] on span "Edit" at bounding box center [1201, 220] width 16 height 12
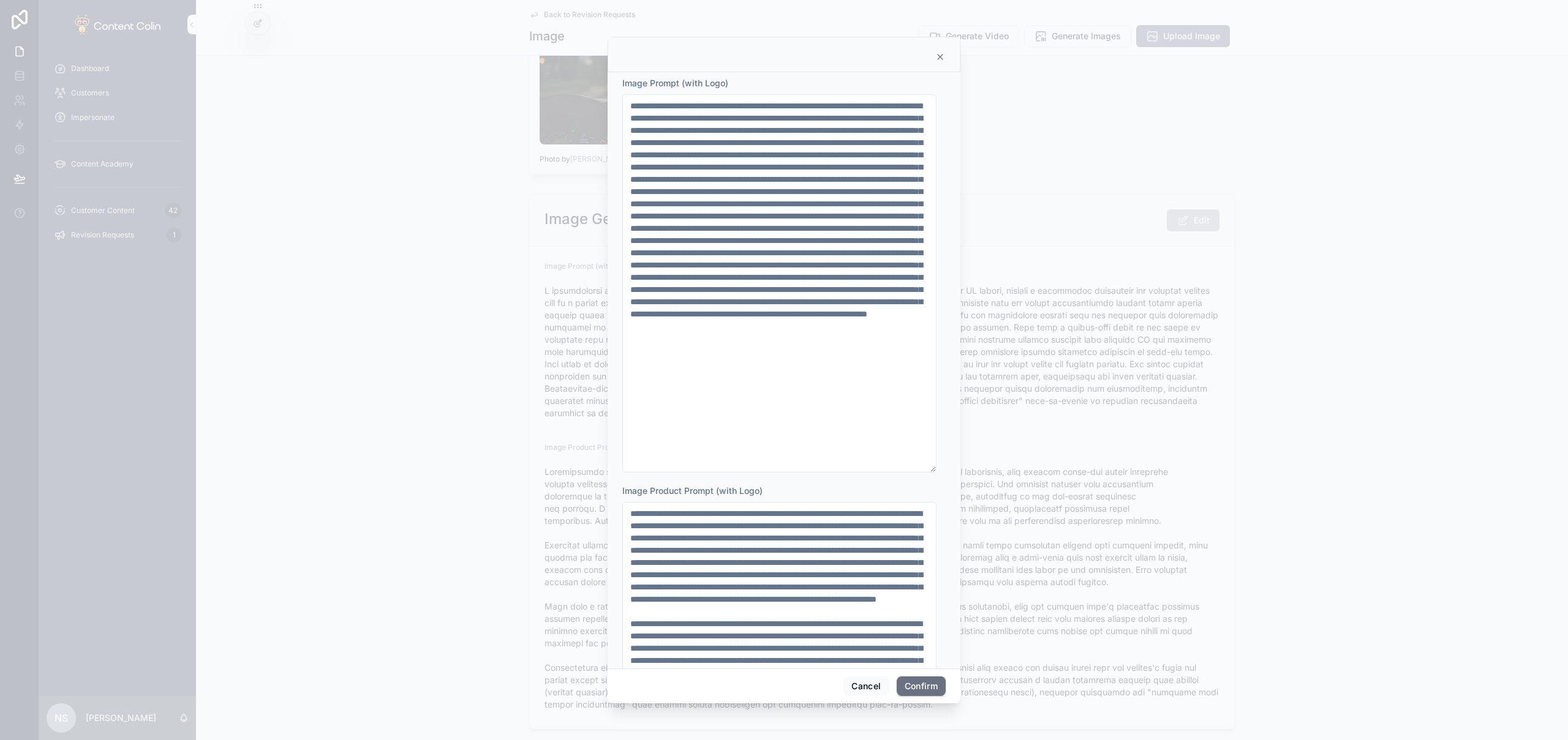
click at [817, 293] on textarea at bounding box center [779, 283] width 314 height 379
click at [941, 55] on icon at bounding box center [940, 57] width 5 height 5
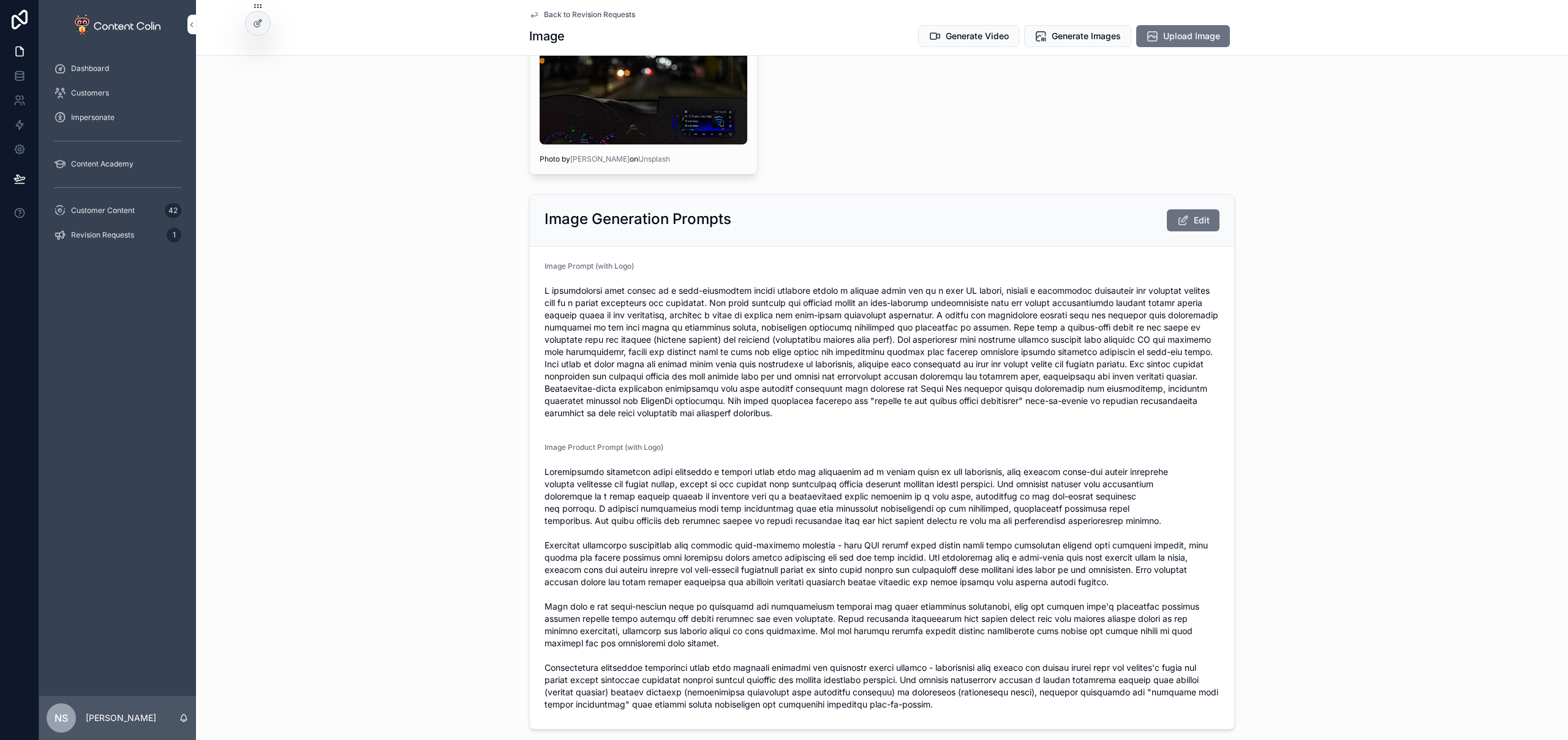
click at [503, 415] on div "Image Generation Prompts Edit Image Prompt (with Logo) Image Product Prompt (wi…" at bounding box center [881, 461] width 1372 height 546
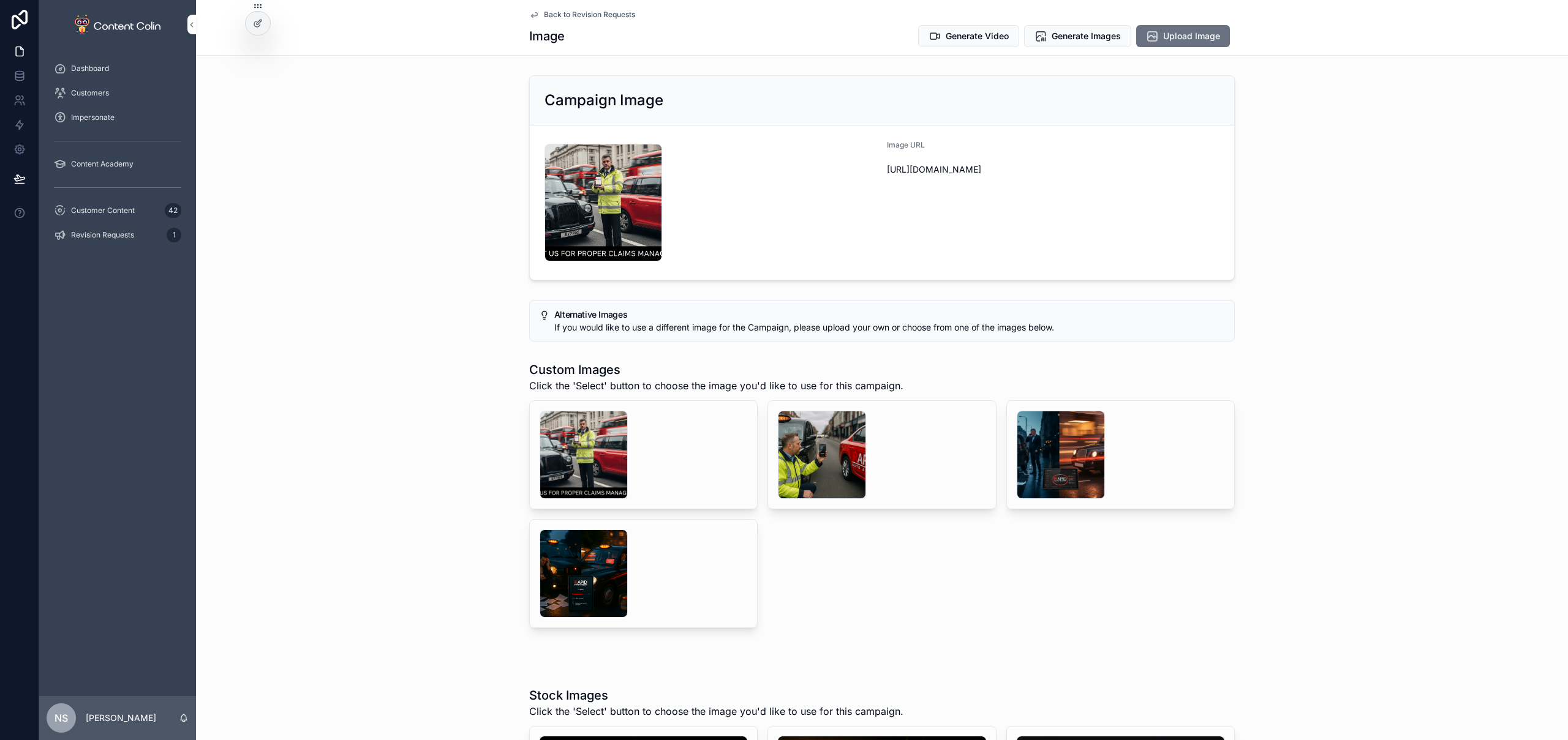
click at [548, 14] on span "Back to Revision Requests" at bounding box center [589, 14] width 91 height 10
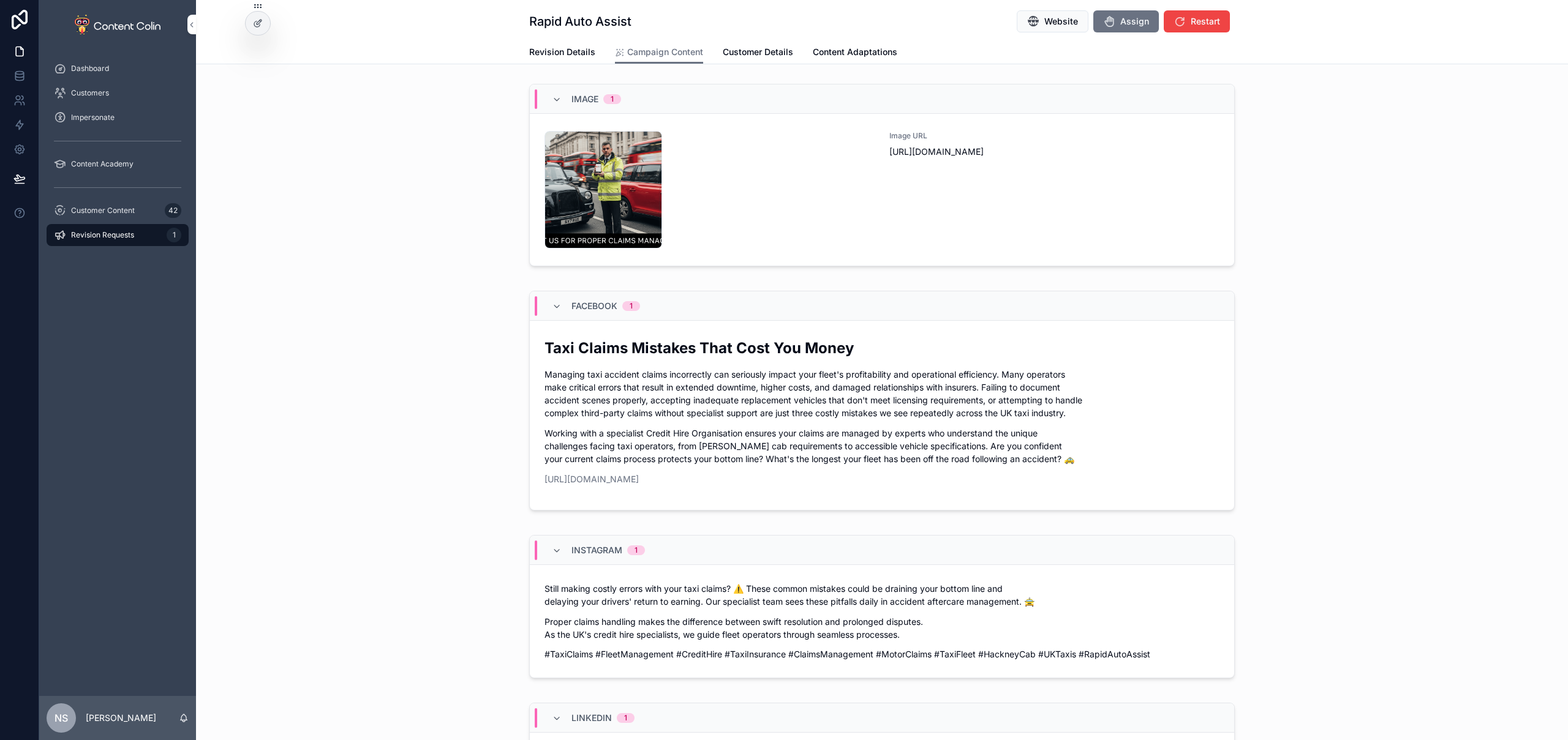
click at [548, 48] on span "Revision Details" at bounding box center [562, 52] width 66 height 12
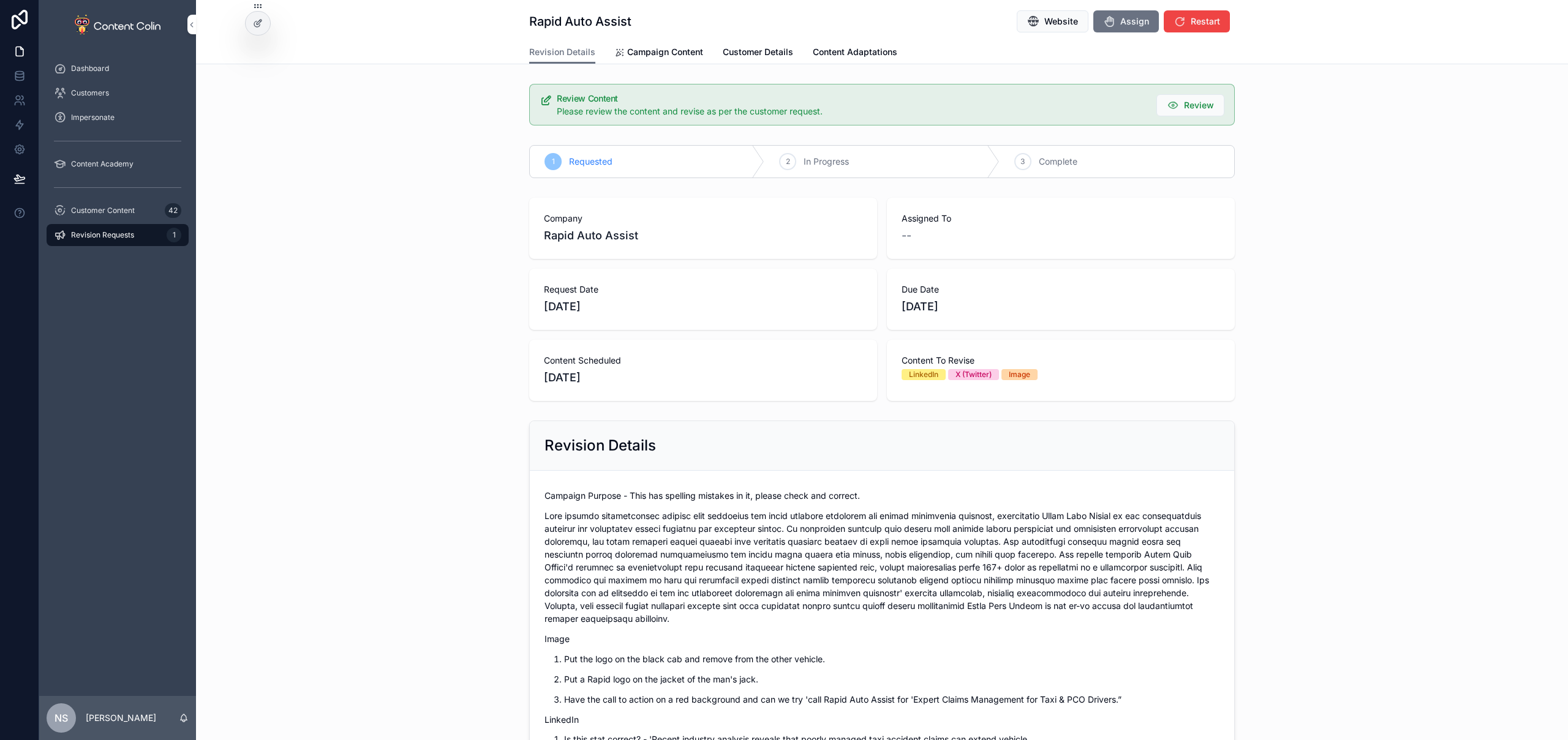
scroll to position [163, 0]
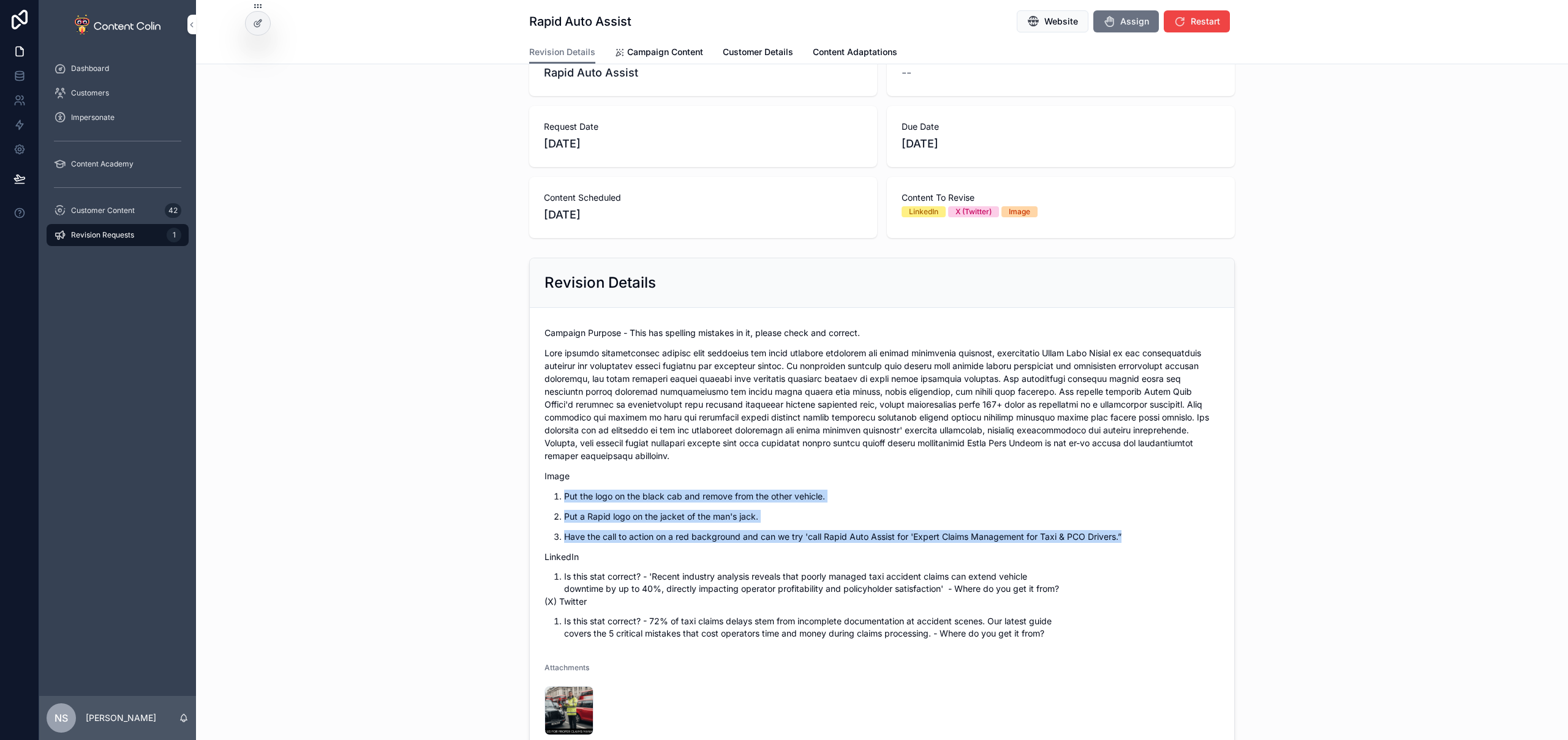
drag, startPoint x: 548, startPoint y: 492, endPoint x: 1183, endPoint y: 538, distance: 636.7
click at [1183, 538] on ol "Put the logo on the black cab and remove from the other vehicle. Put a Rapid lo…" at bounding box center [882, 516] width 675 height 53
copy ol "Put the logo on the black cab and remove from the other vehicle. Put a Rapid lo…"
click at [647, 55] on span "Campaign Content" at bounding box center [666, 52] width 76 height 12
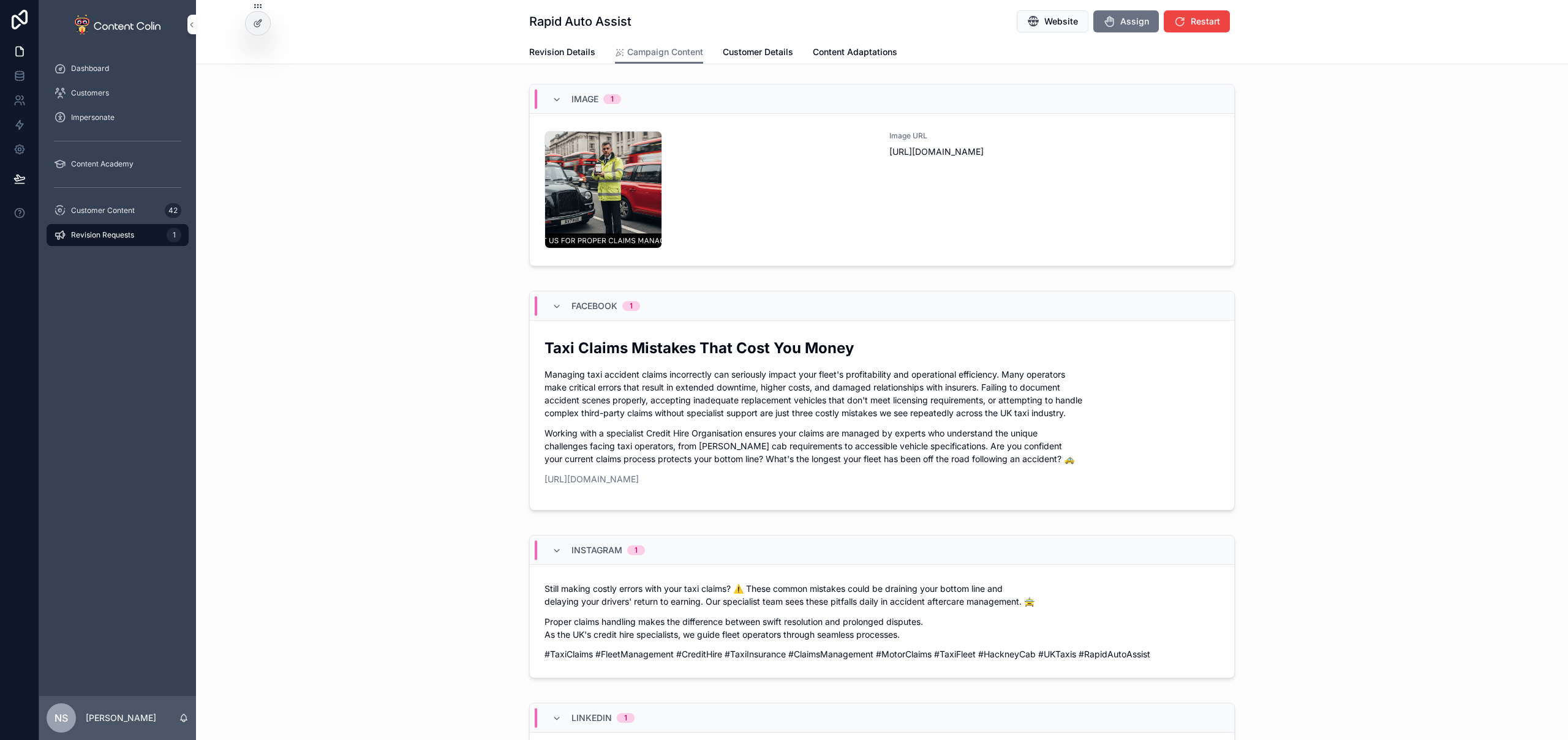
click at [822, 193] on div "rapidautoassist-1759417993 .png" at bounding box center [710, 189] width 330 height 117
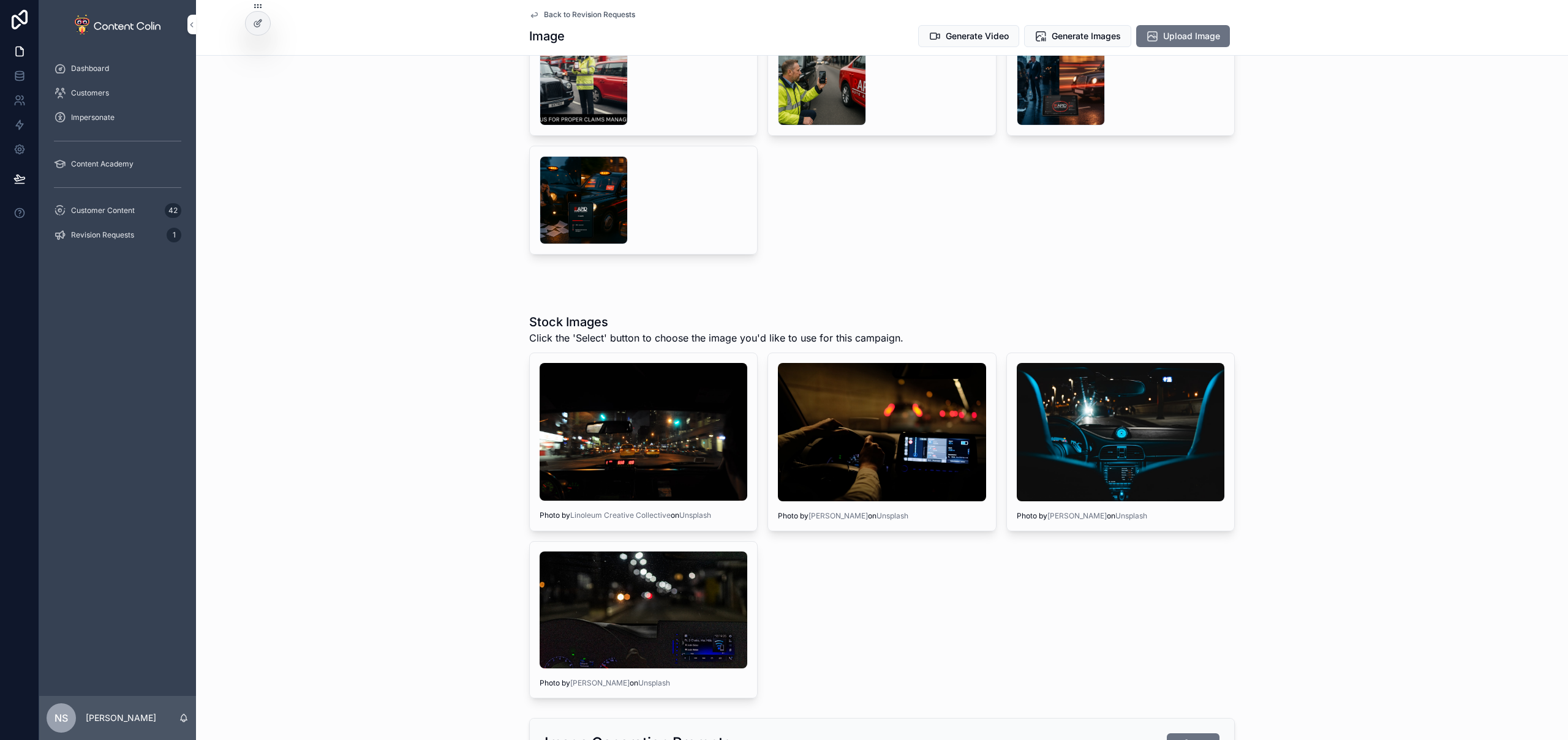
scroll to position [804, 0]
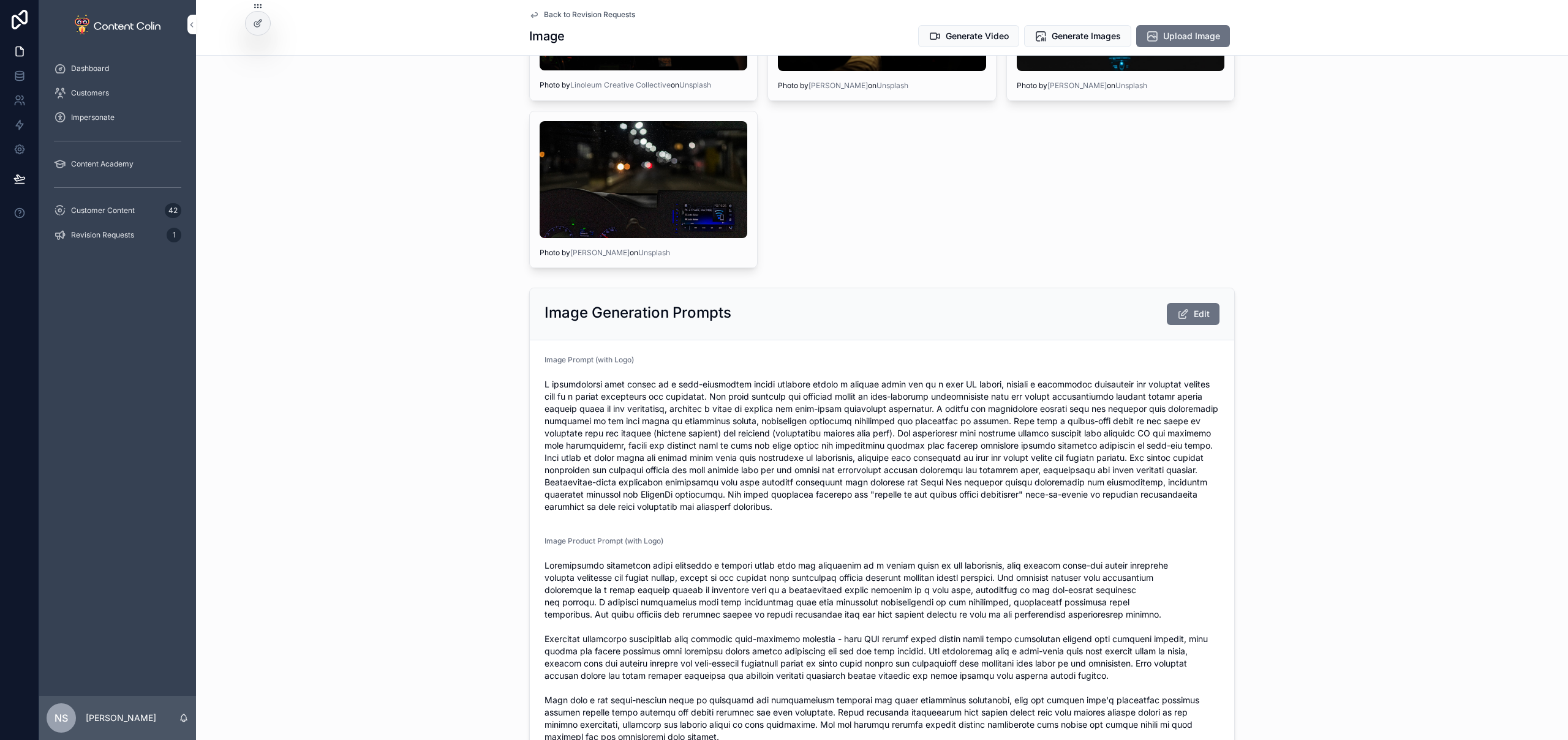
click at [1200, 306] on button "Edit" at bounding box center [1193, 314] width 53 height 22
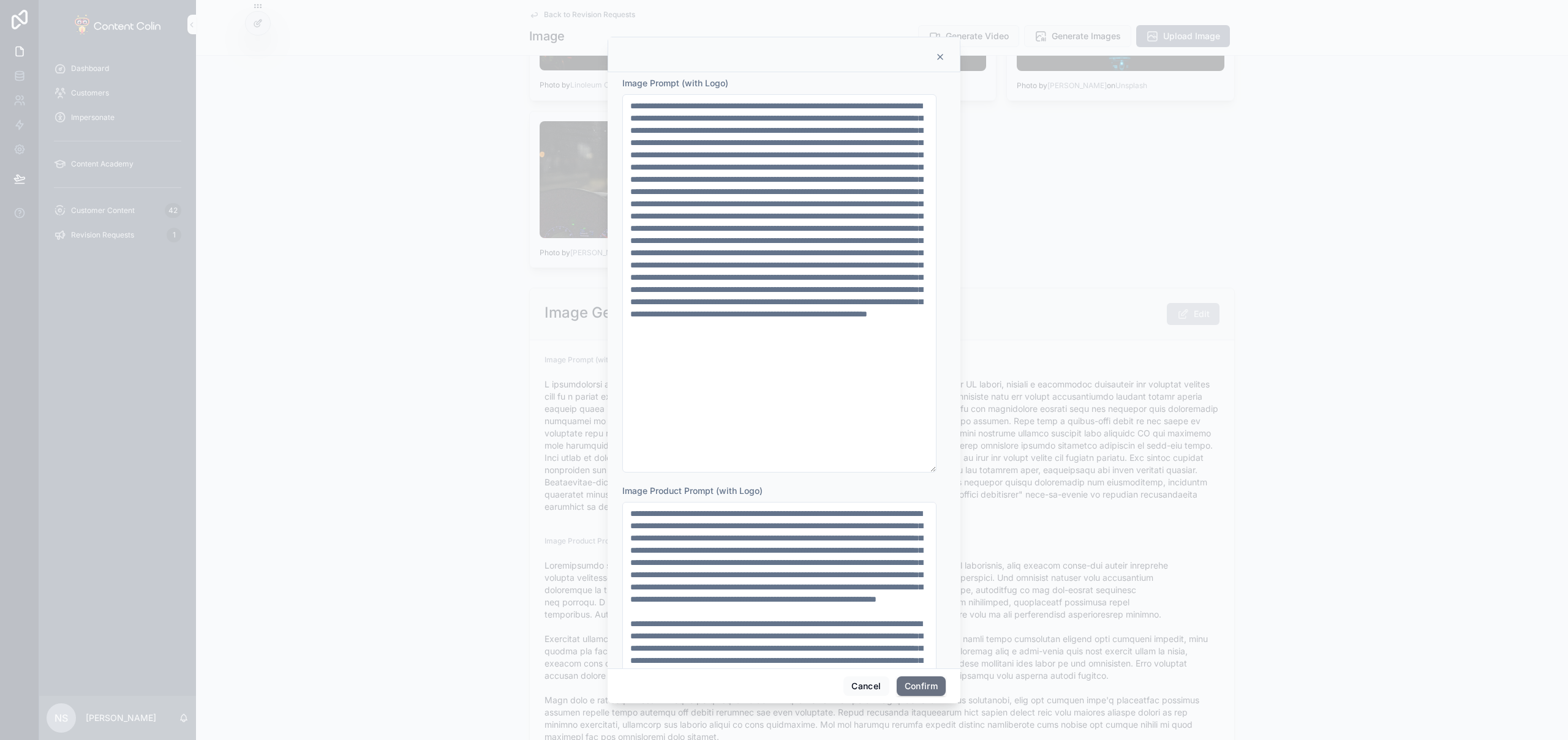
click at [783, 264] on textarea at bounding box center [779, 283] width 314 height 379
paste textarea "**********"
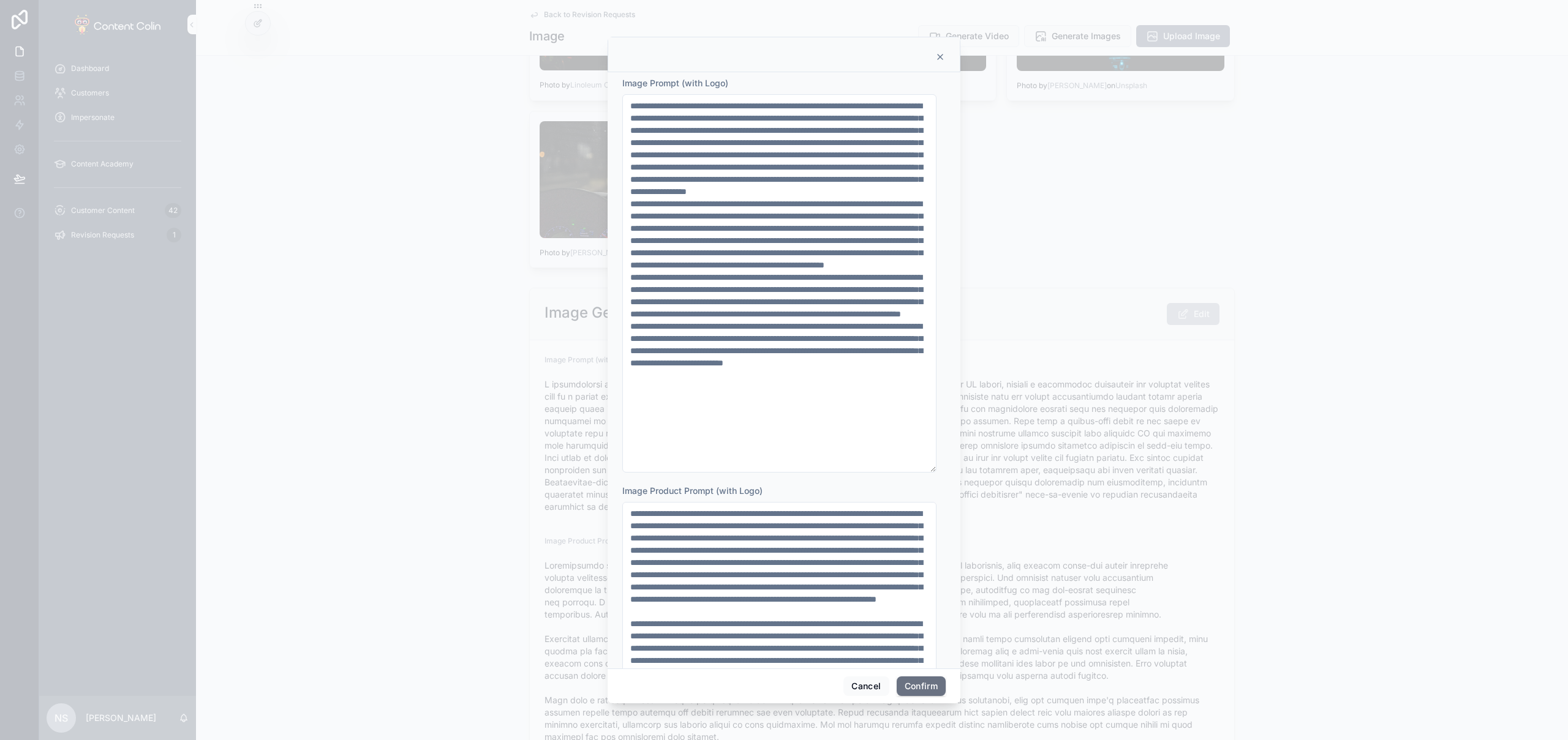
type textarea "**********"
click at [920, 682] on button "Confirm" at bounding box center [922, 686] width 49 height 19
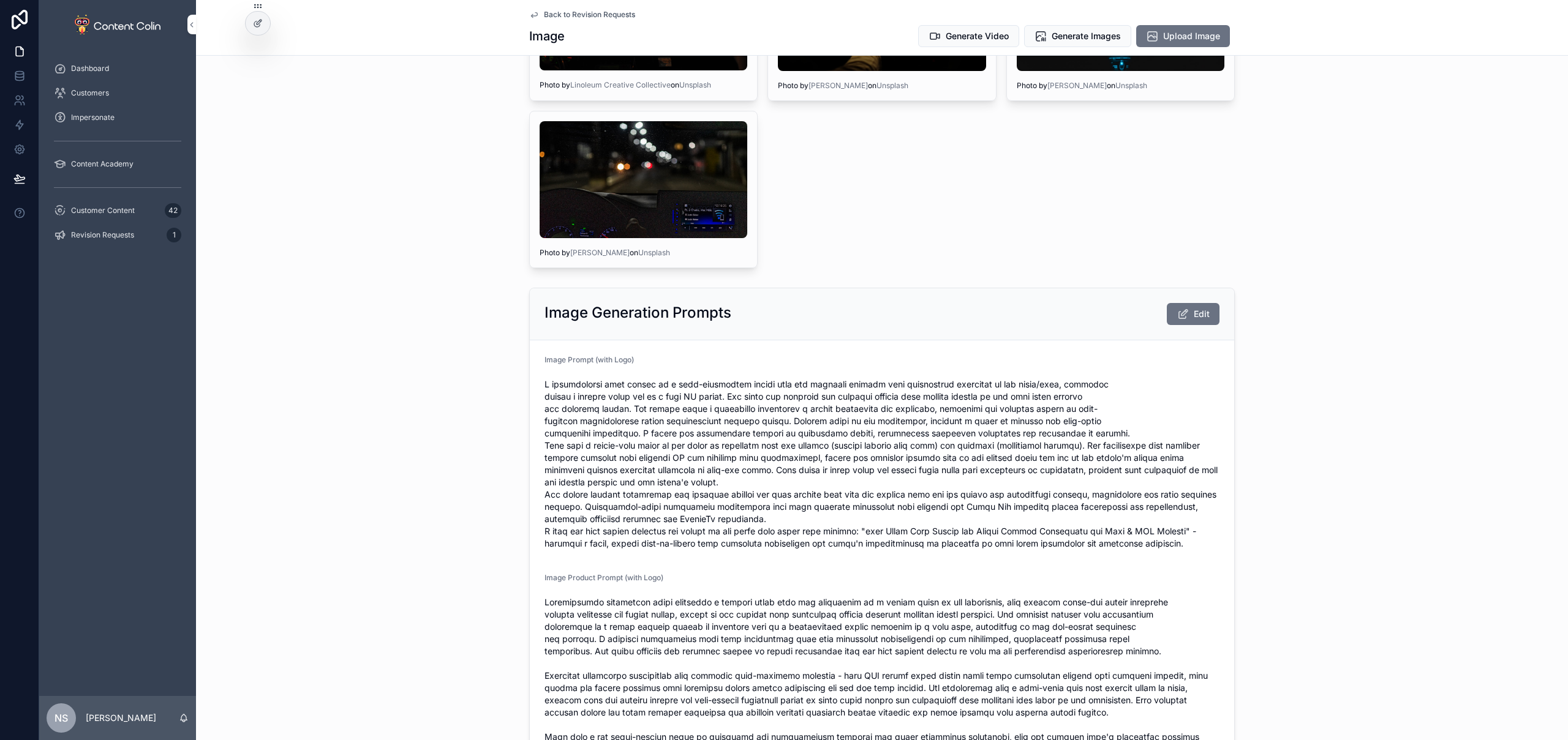
click at [1343, 132] on div "Stock Images Click the 'Select' button to choose the image you'd like to use fo…" at bounding box center [881, 75] width 1372 height 395
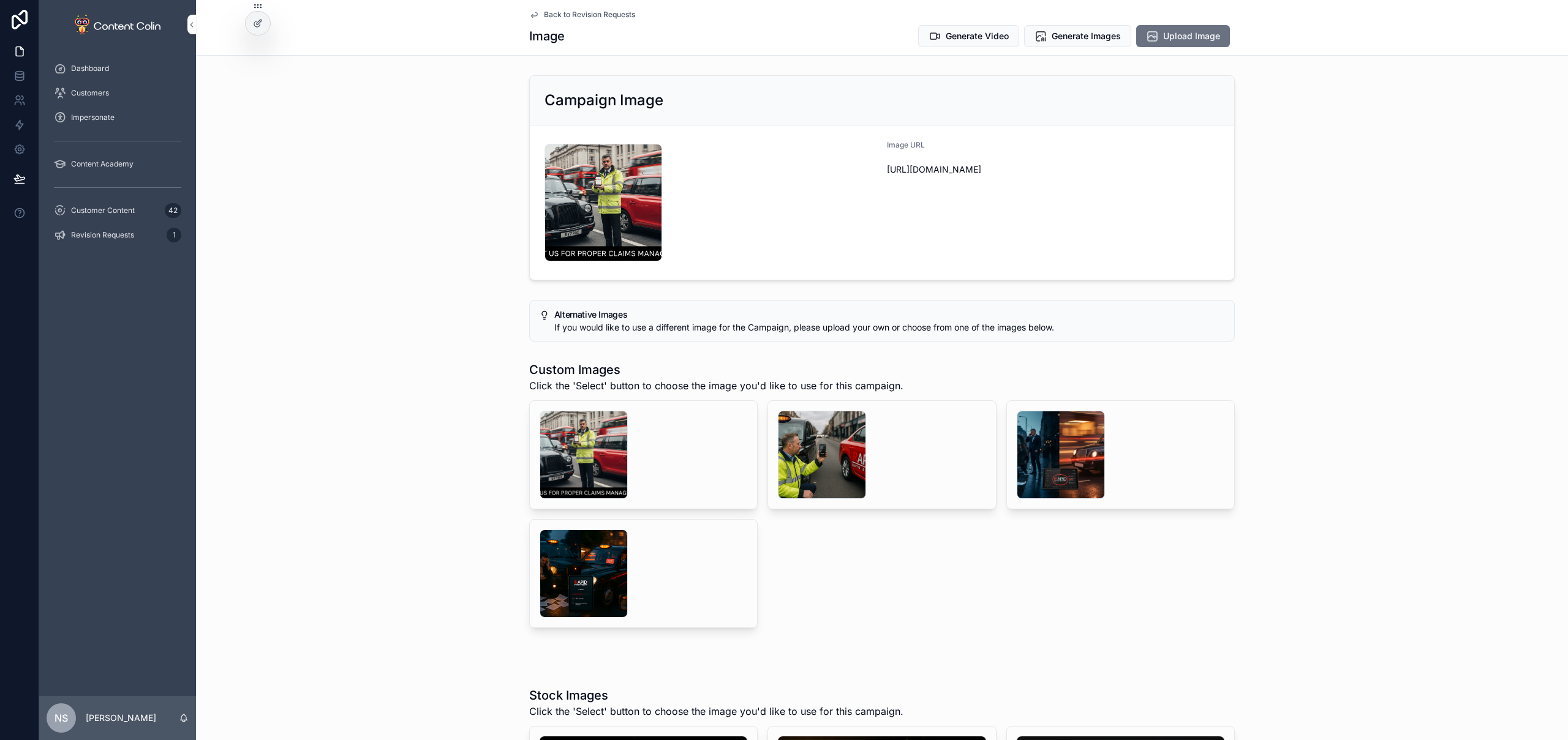
click at [1100, 37] on span "Generate Images" at bounding box center [1086, 36] width 69 height 12
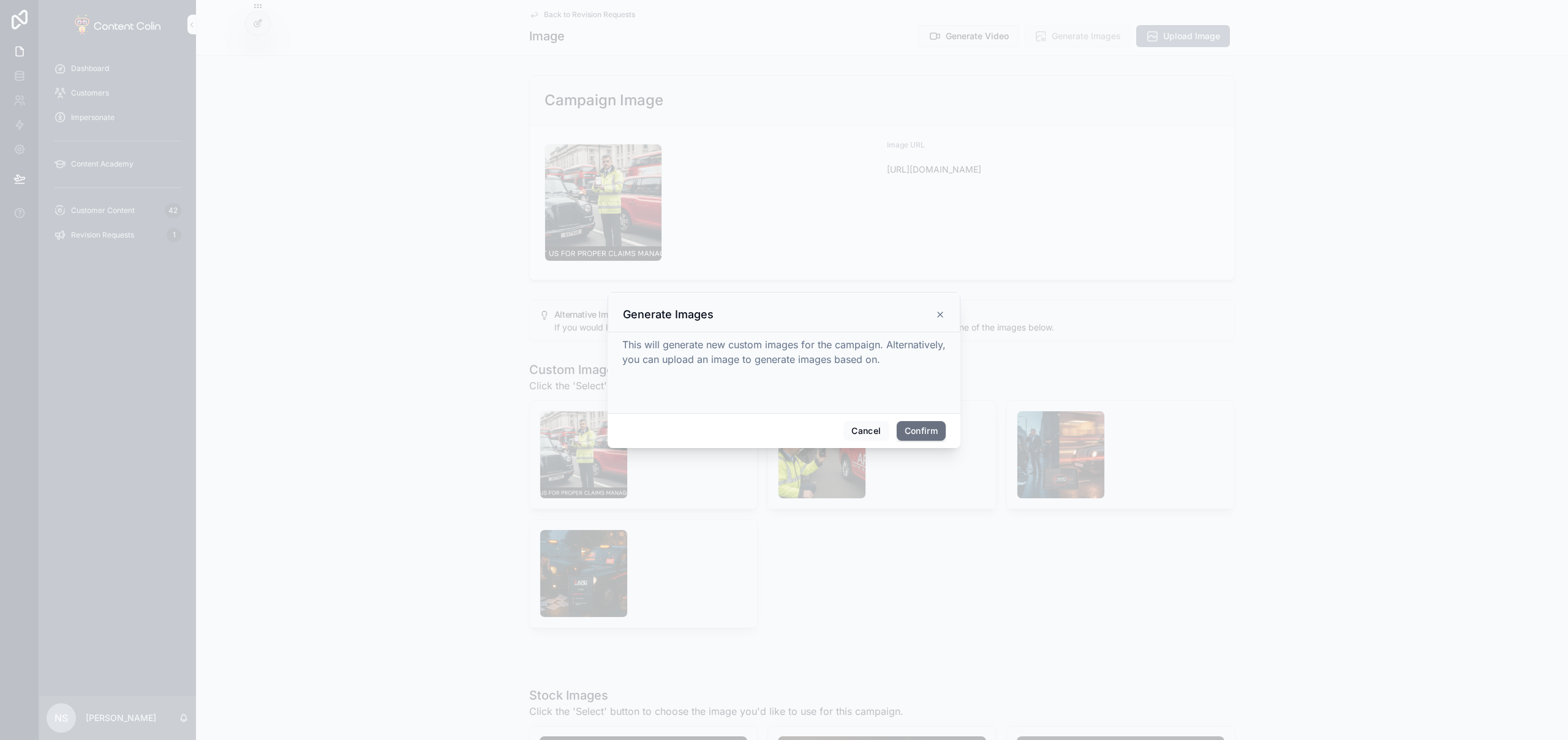
click at [921, 434] on button "Confirm" at bounding box center [922, 431] width 49 height 19
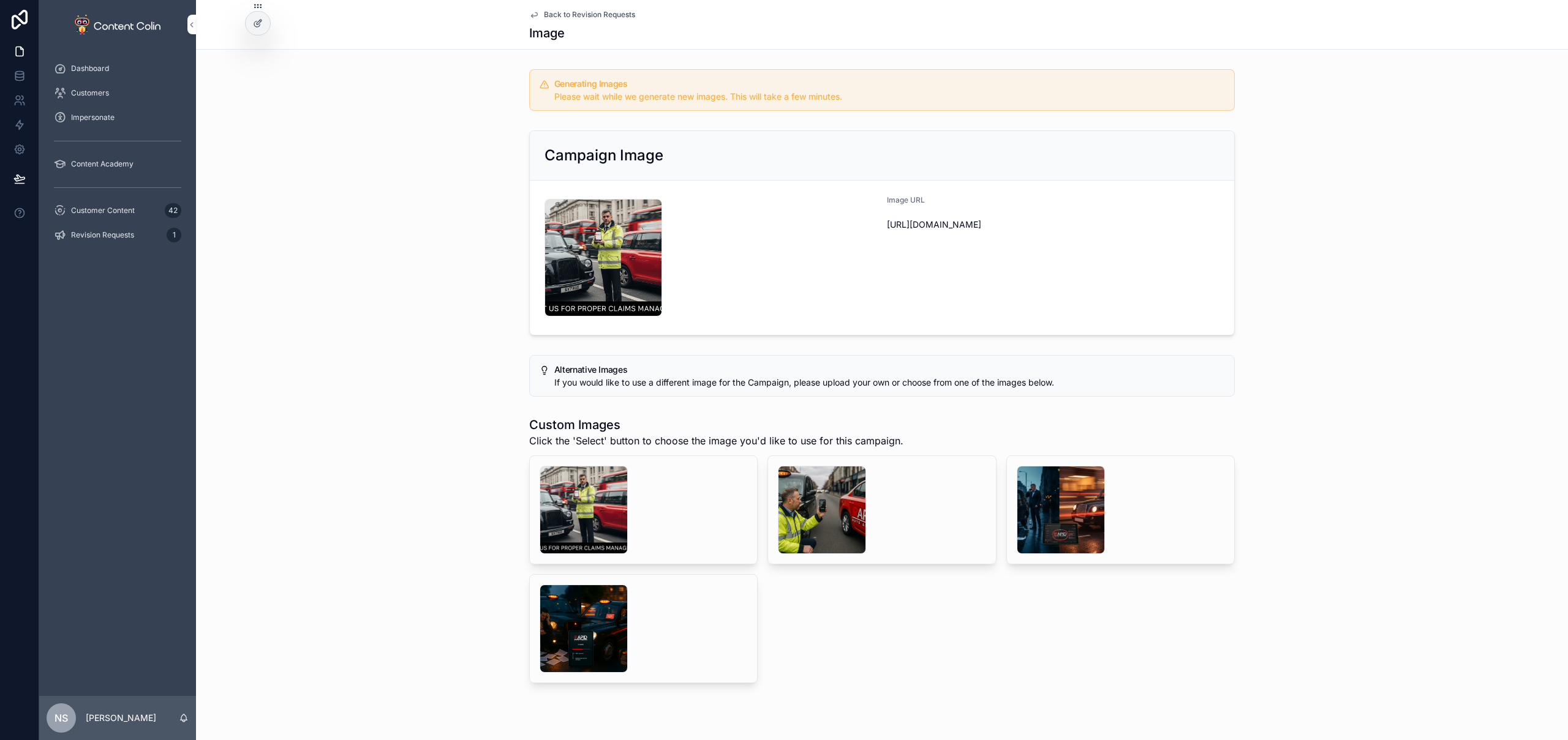
click at [568, 16] on span "Back to Revision Requests" at bounding box center [589, 14] width 91 height 10
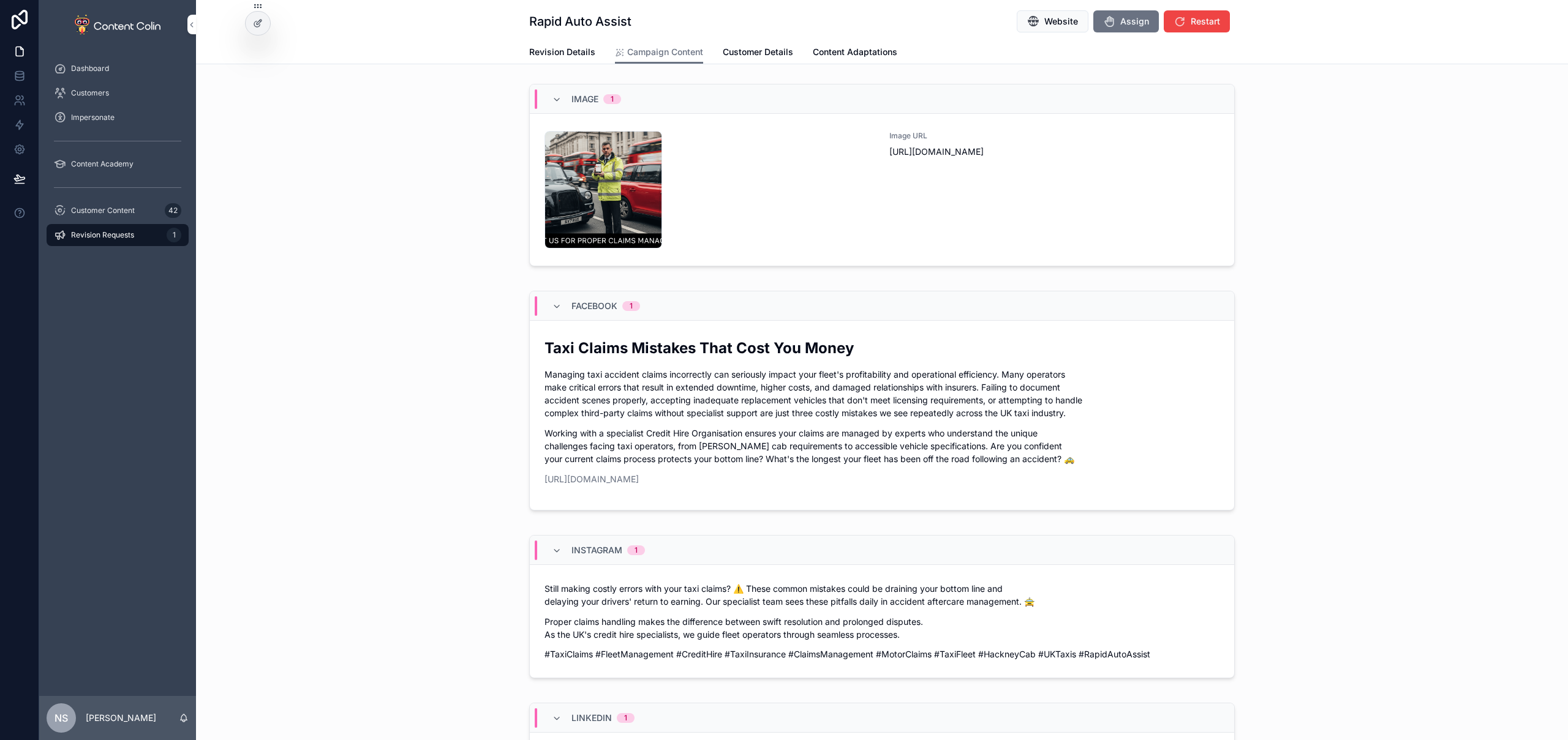
click at [554, 49] on span "Revision Details" at bounding box center [562, 52] width 66 height 12
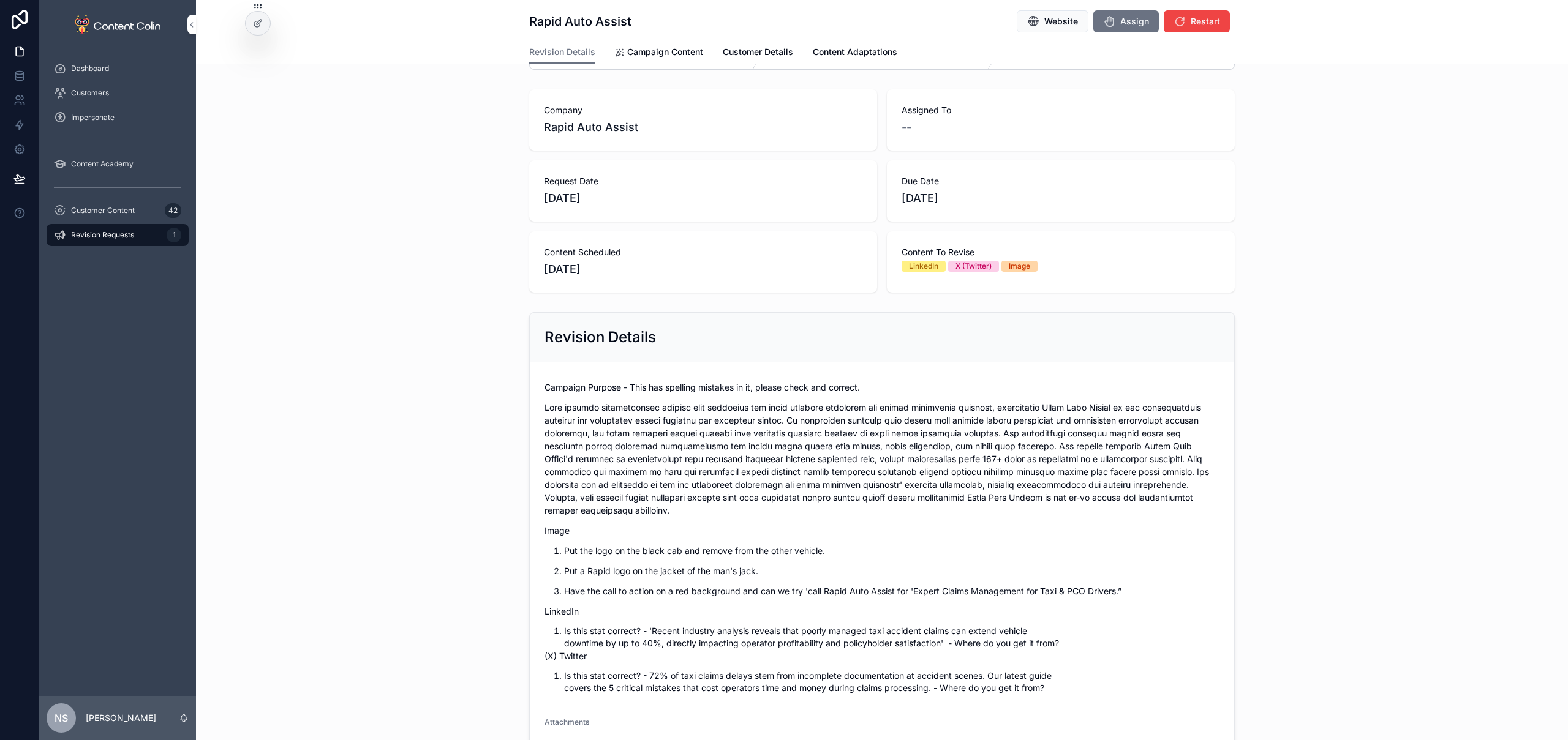
scroll to position [172, 0]
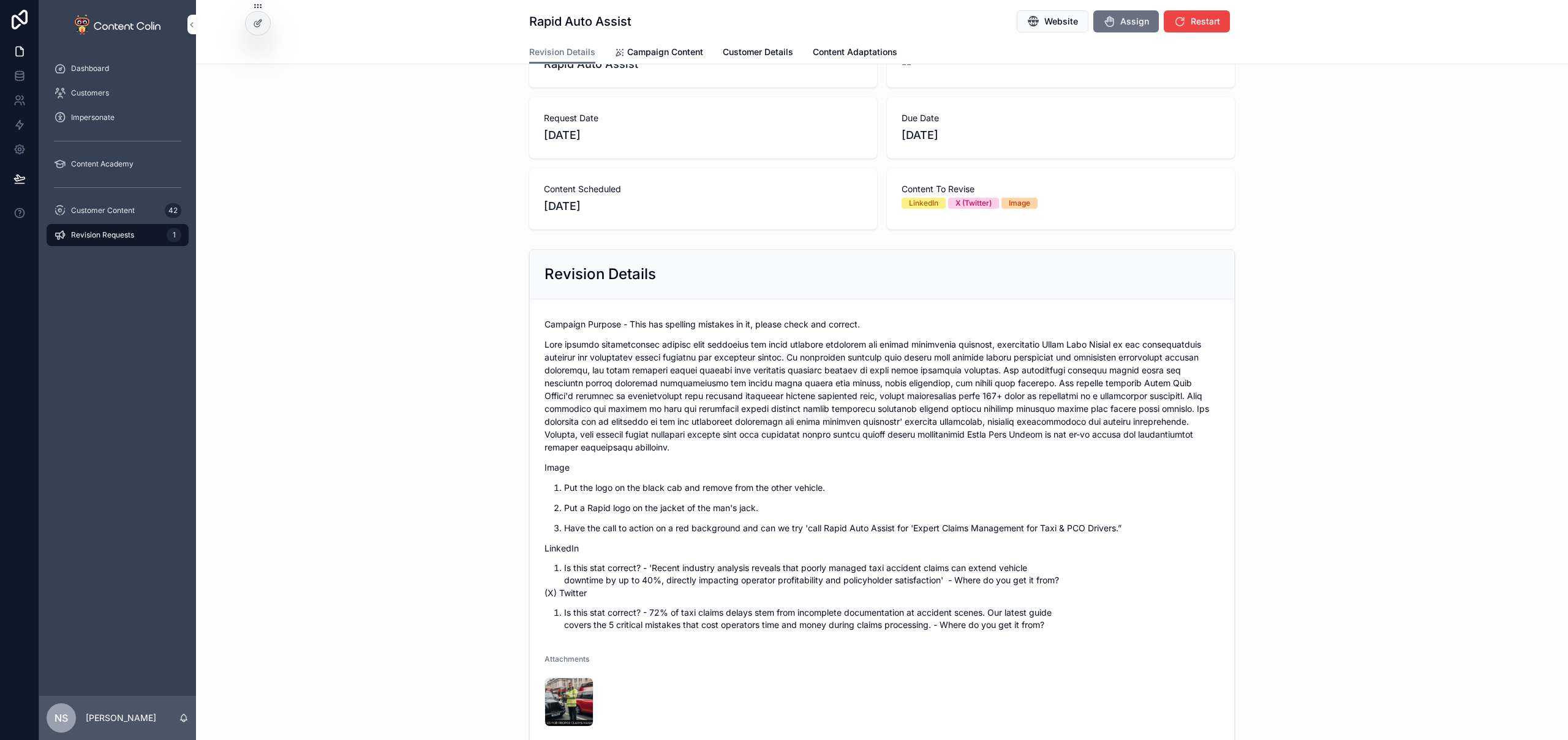
click at [547, 349] on p "scrollable content" at bounding box center [882, 396] width 675 height 116
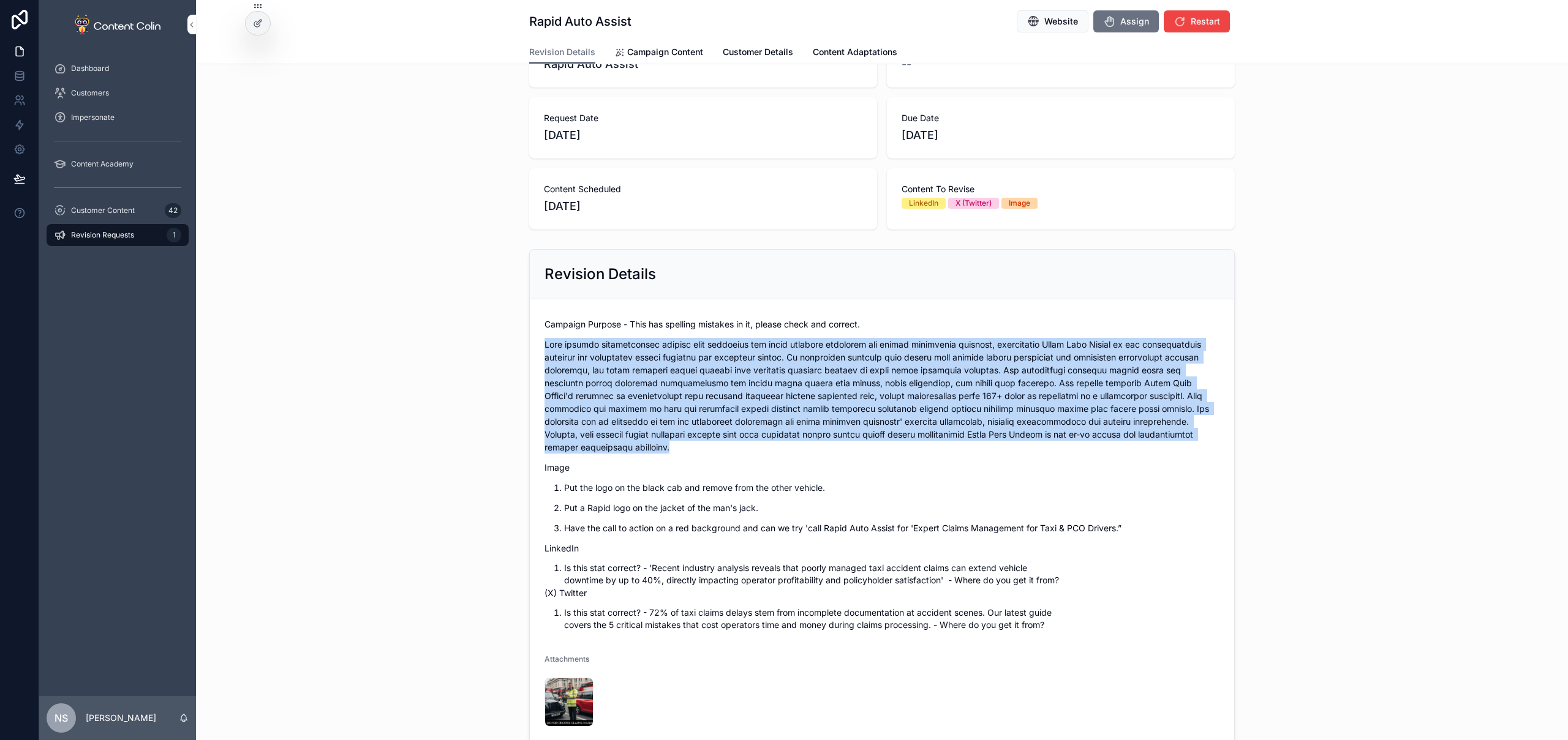
drag, startPoint x: 545, startPoint y: 349, endPoint x: 597, endPoint y: 444, distance: 108.3
click at [598, 444] on p "scrollable content" at bounding box center [882, 396] width 675 height 116
click at [663, 50] on span "Campaign Content" at bounding box center [666, 52] width 76 height 12
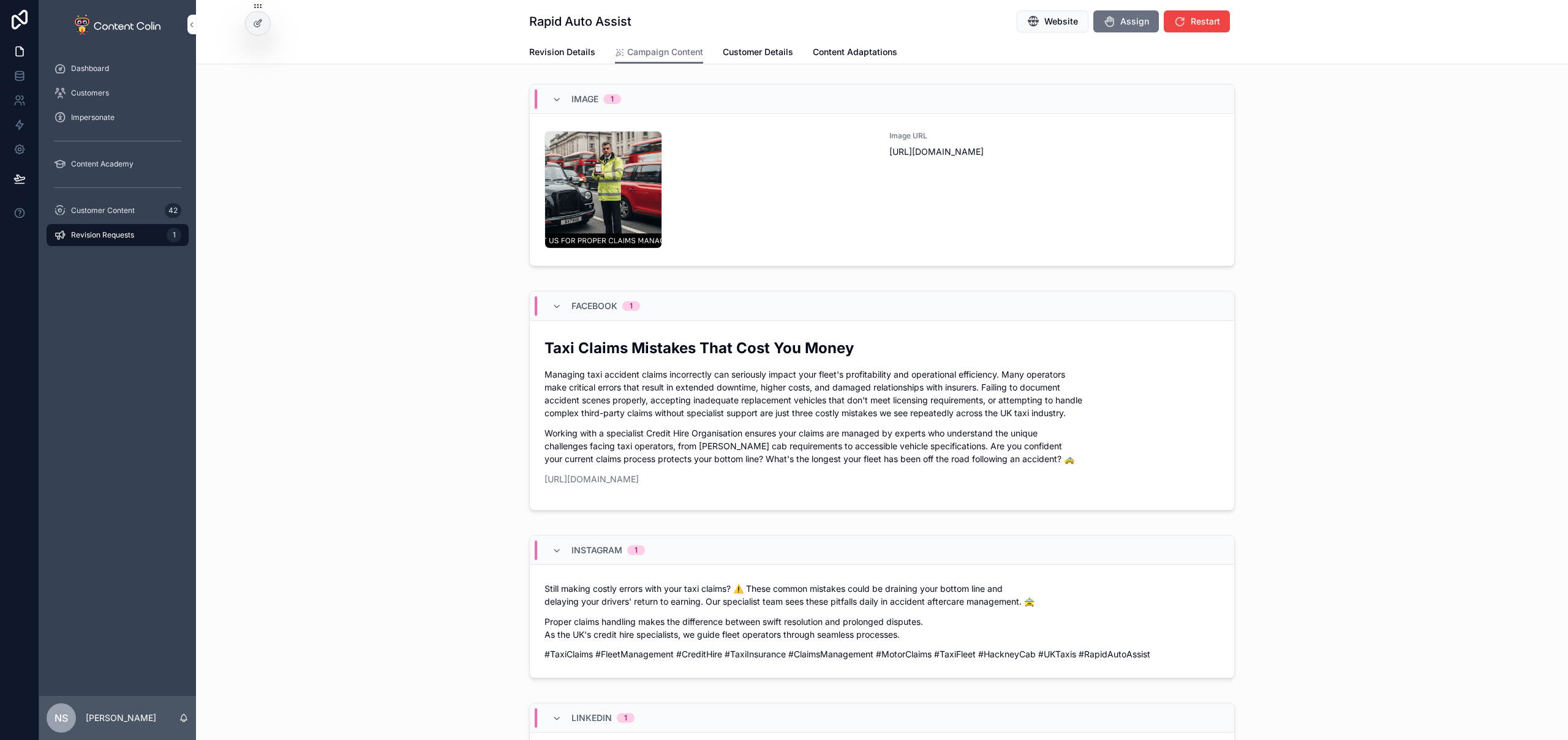
click at [543, 52] on span "Revision Details" at bounding box center [562, 52] width 66 height 12
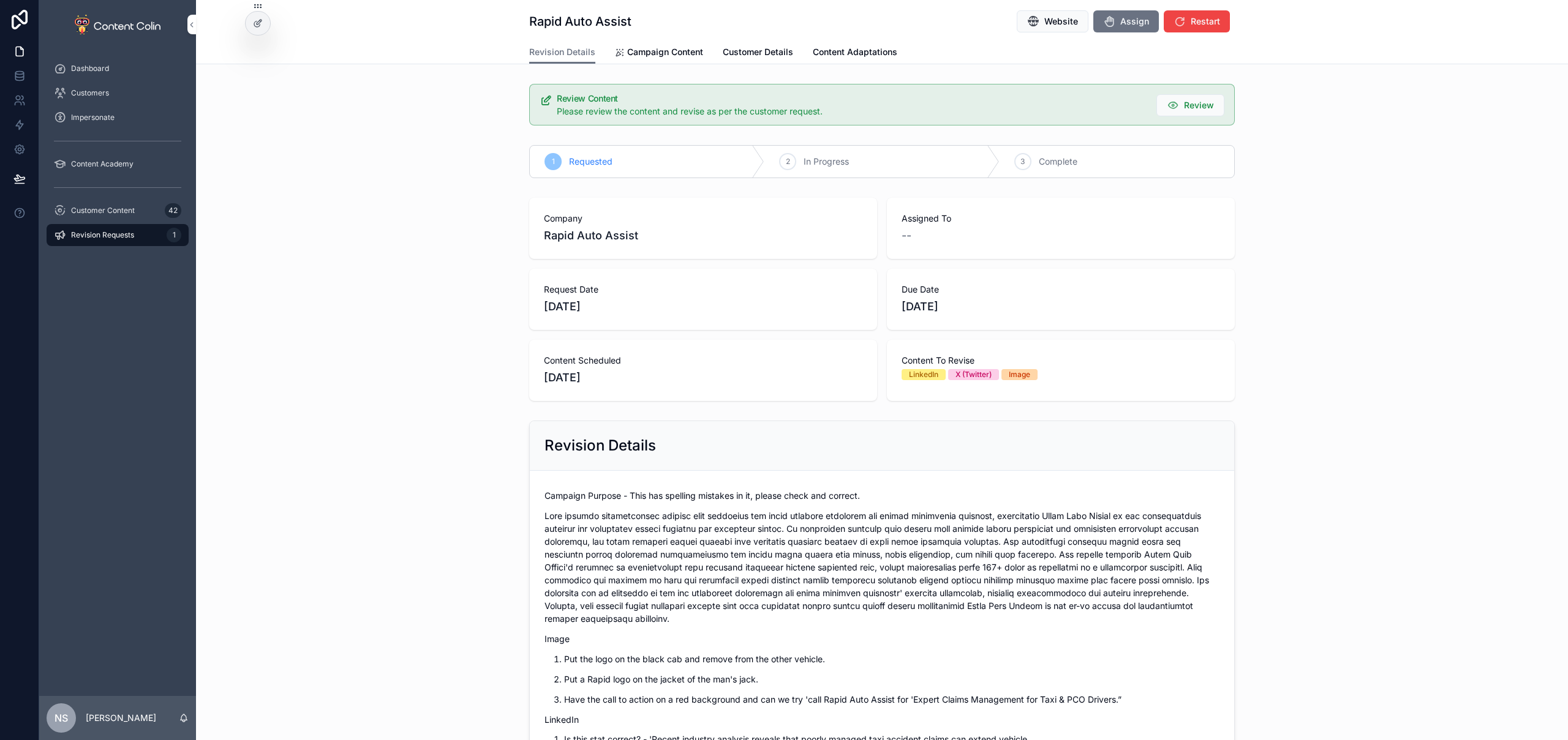
click at [665, 49] on span "Campaign Content" at bounding box center [666, 52] width 76 height 12
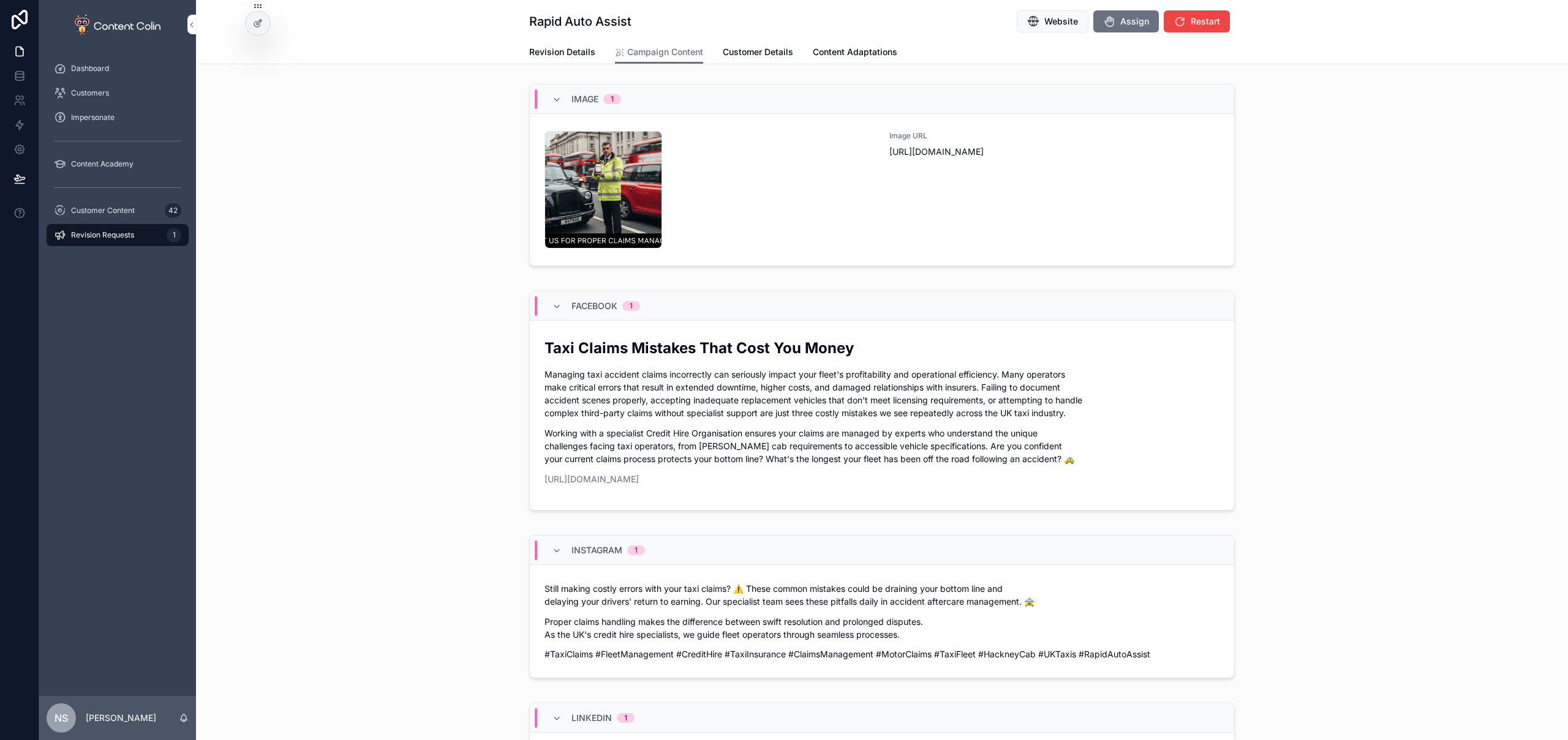
click at [557, 47] on span "Revision Details" at bounding box center [562, 52] width 66 height 12
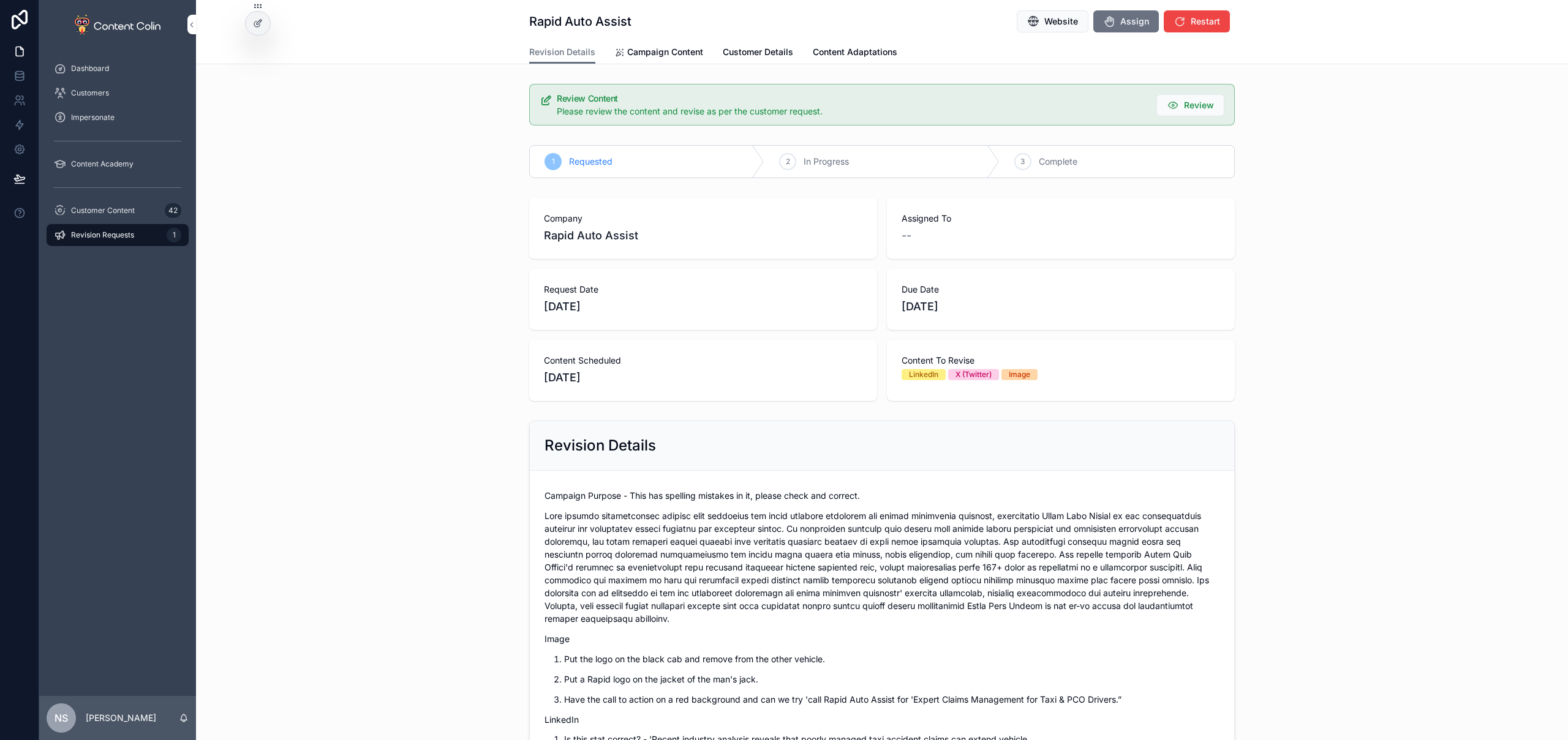
click at [675, 57] on span "Campaign Content" at bounding box center [666, 52] width 76 height 12
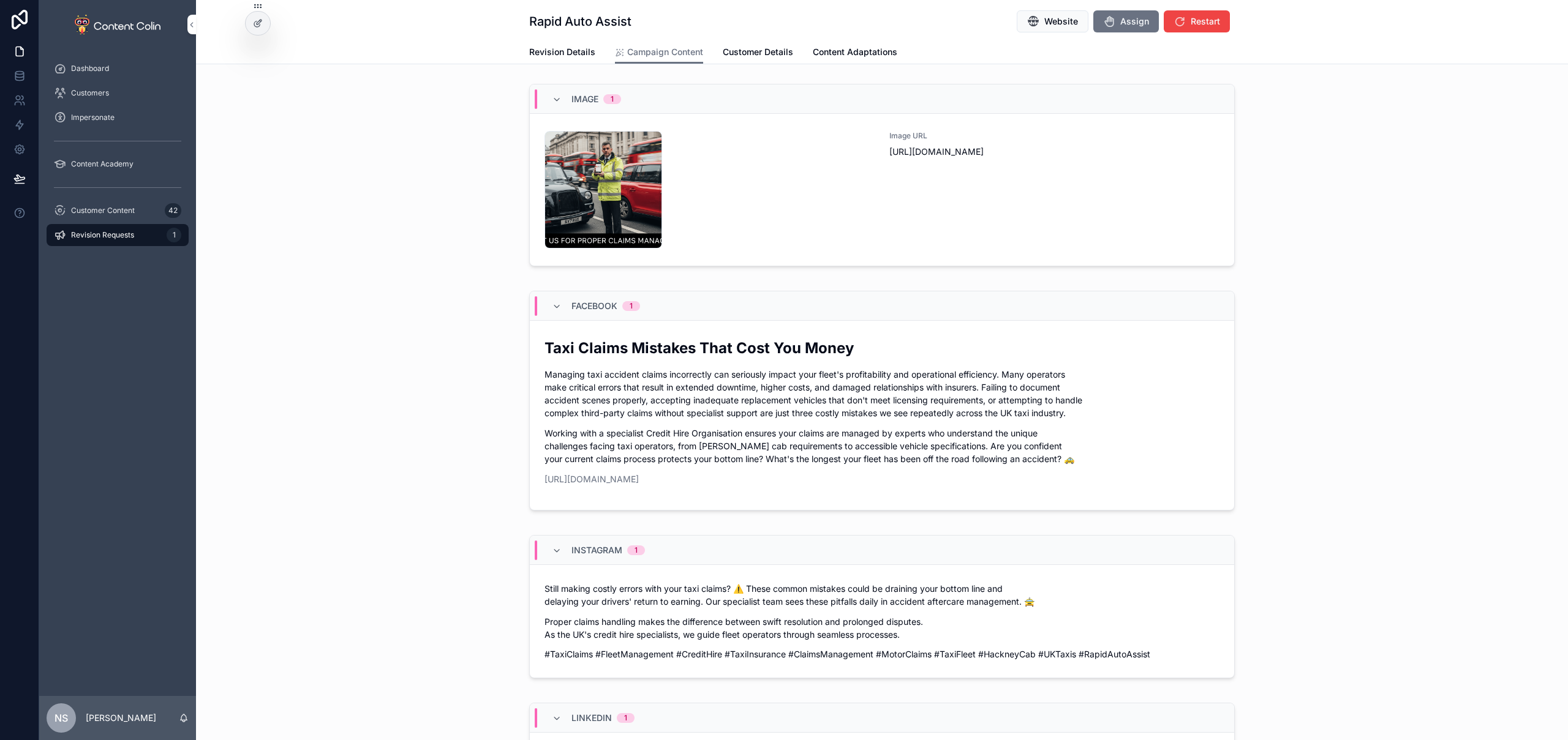
click at [949, 197] on div "Image URL https://cdn.contentcolin.com/rapidautoassist/rapidautoassist-17594179…" at bounding box center [1055, 189] width 330 height 117
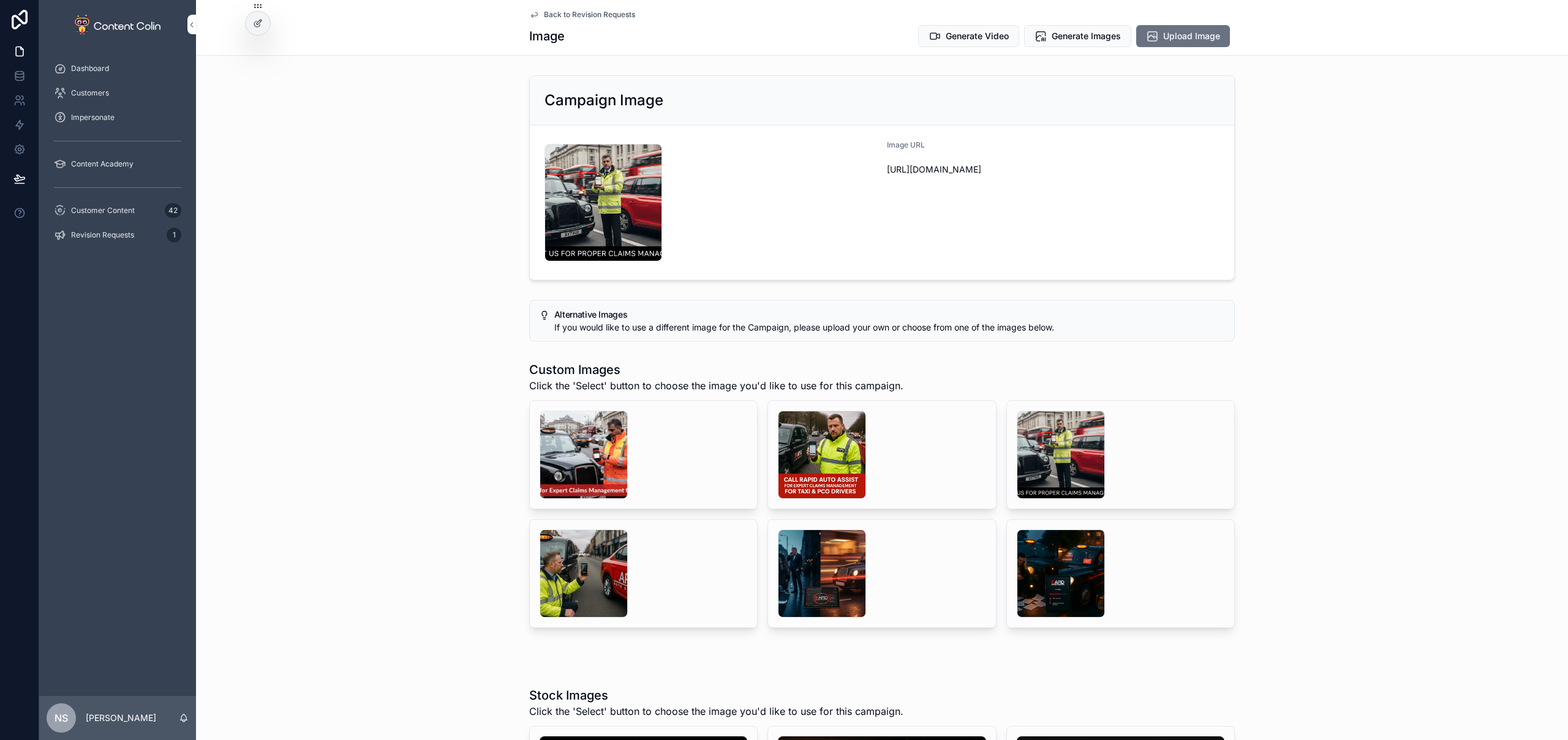
click at [568, 16] on span "Back to Revision Requests" at bounding box center [589, 14] width 91 height 10
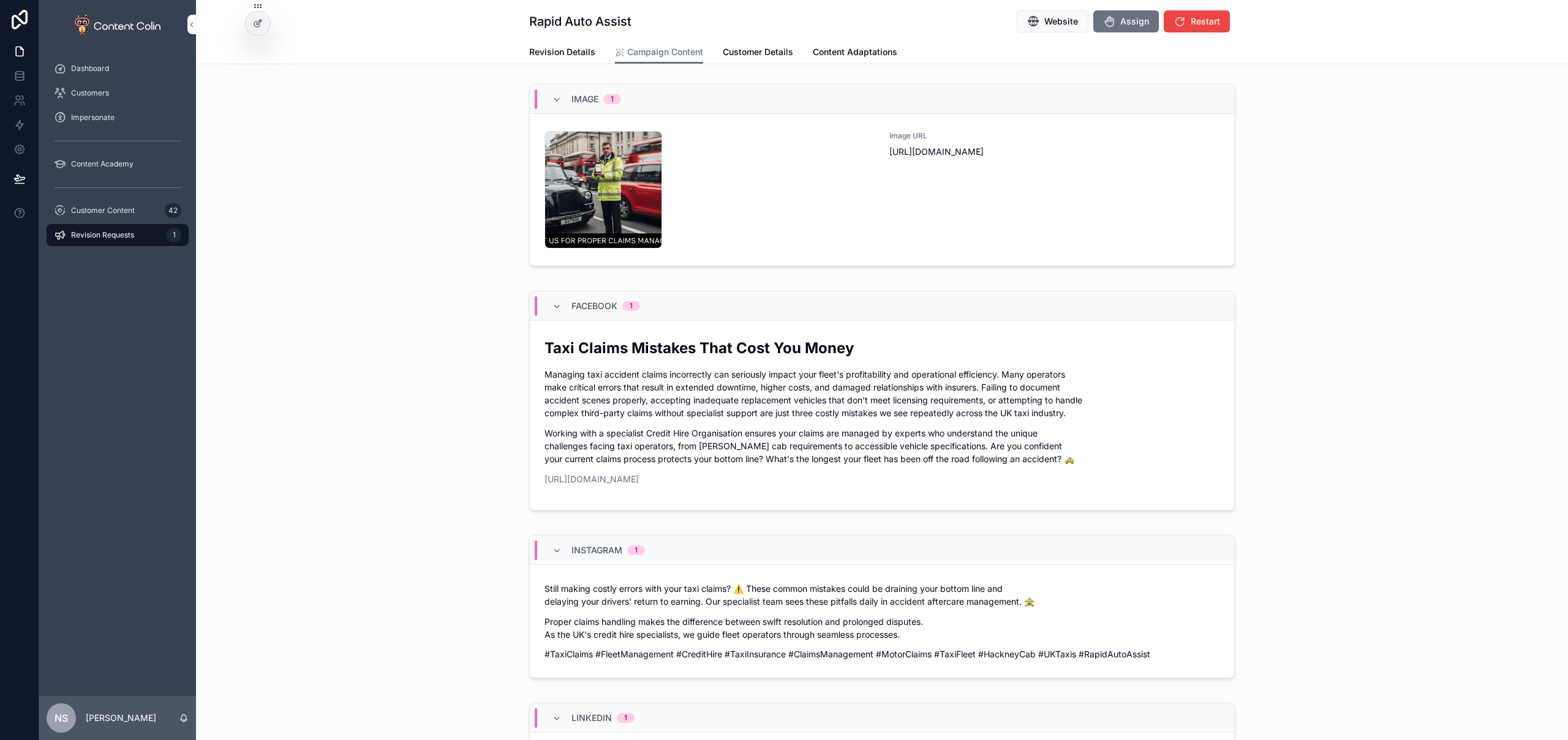
click at [556, 51] on span "Revision Details" at bounding box center [562, 52] width 66 height 12
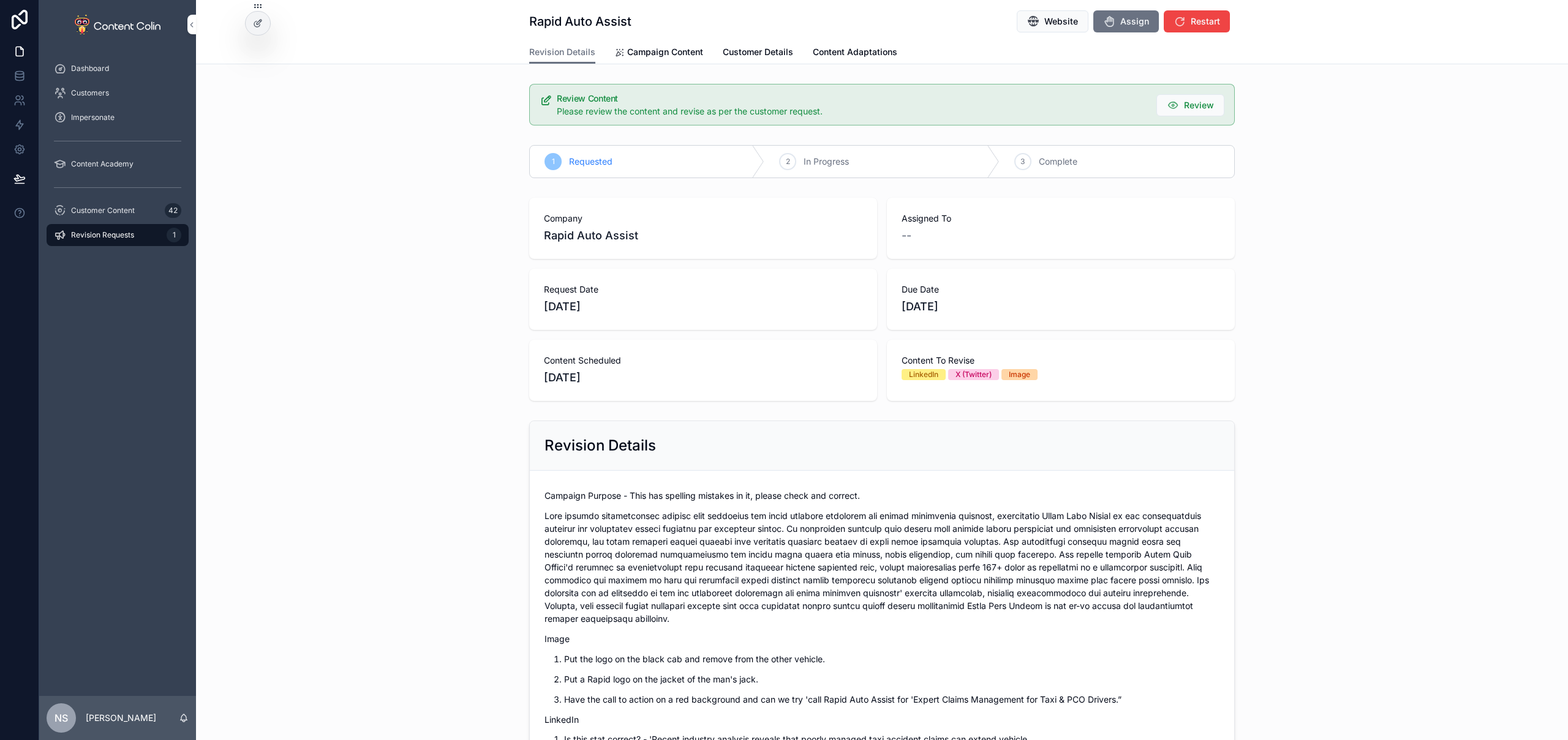
scroll to position [118, 0]
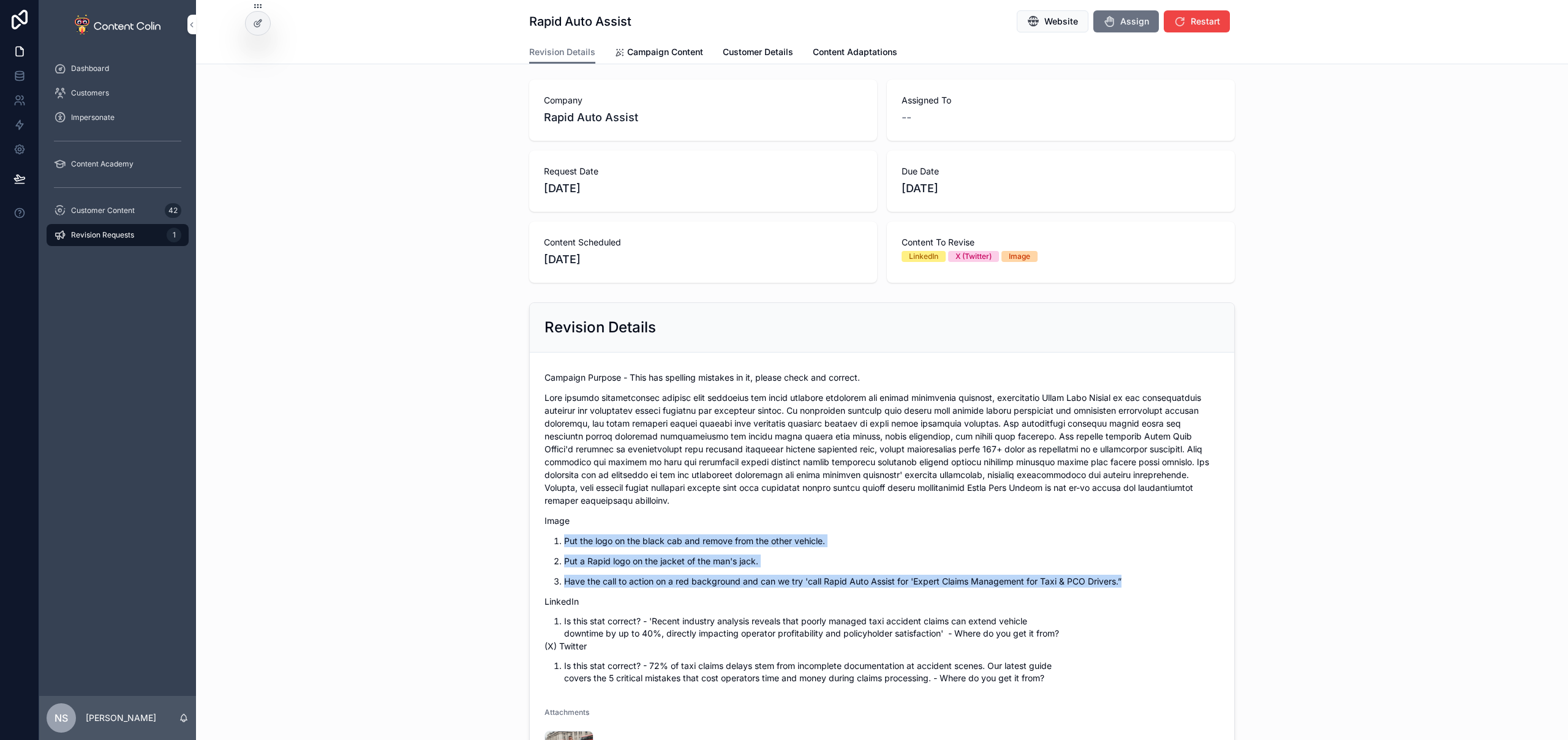
drag, startPoint x: 833, startPoint y: 570, endPoint x: 506, endPoint y: 534, distance: 329.0
click at [506, 534] on div "Revision Details Campaign Purpose - This has spelling mistakes in it, please ch…" at bounding box center [881, 551] width 1372 height 506
drag, startPoint x: 669, startPoint y: 46, endPoint x: 686, endPoint y: 58, distance: 20.8
click at [669, 46] on link "Campaign Content" at bounding box center [659, 53] width 88 height 25
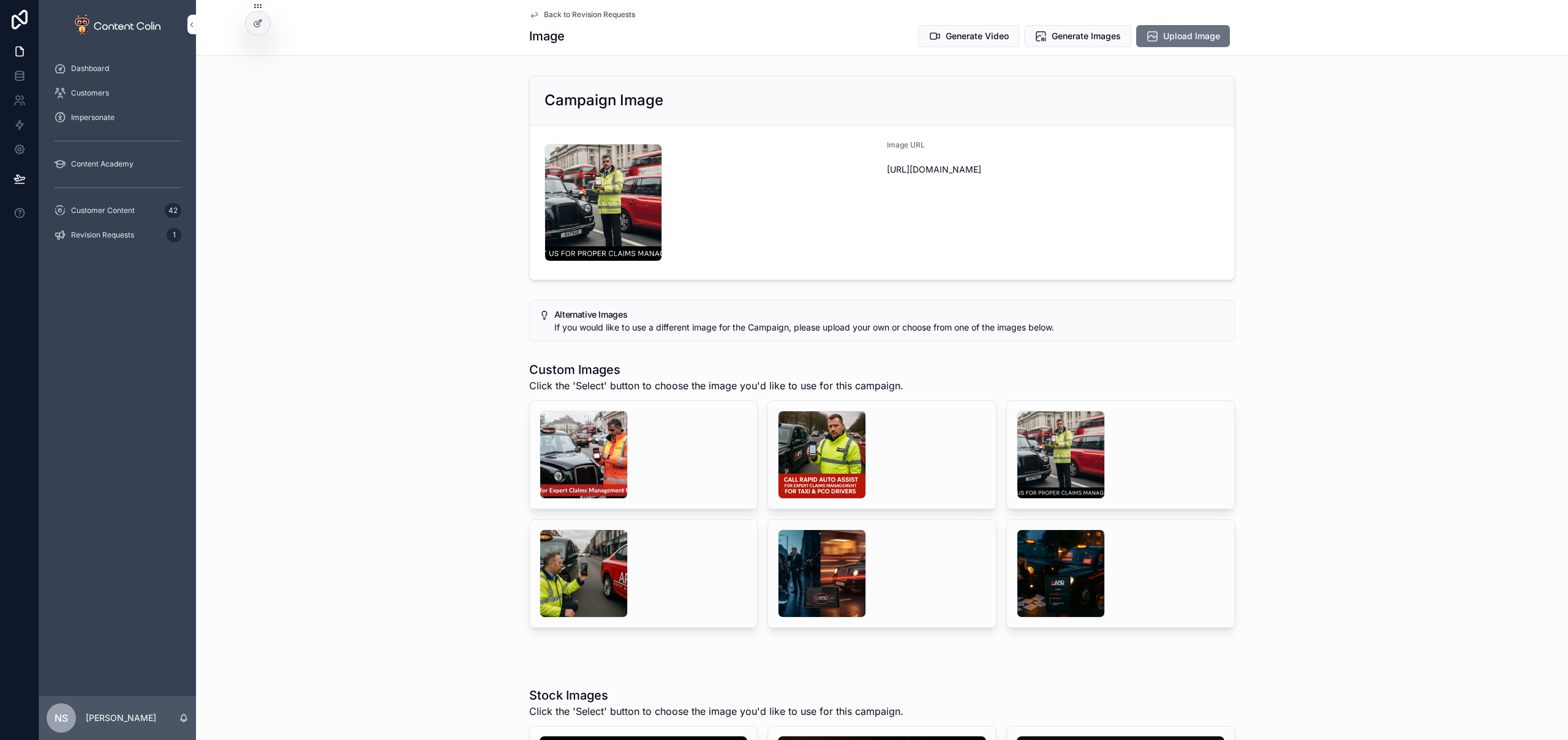
click at [840, 441] on div "scrollable content" at bounding box center [822, 455] width 88 height 88
click at [579, 458] on div "scrollable content" at bounding box center [583, 455] width 88 height 88
click at [802, 451] on div "scrollable content" at bounding box center [822, 455] width 88 height 88
click at [577, 449] on div "scrollable content" at bounding box center [583, 455] width 88 height 88
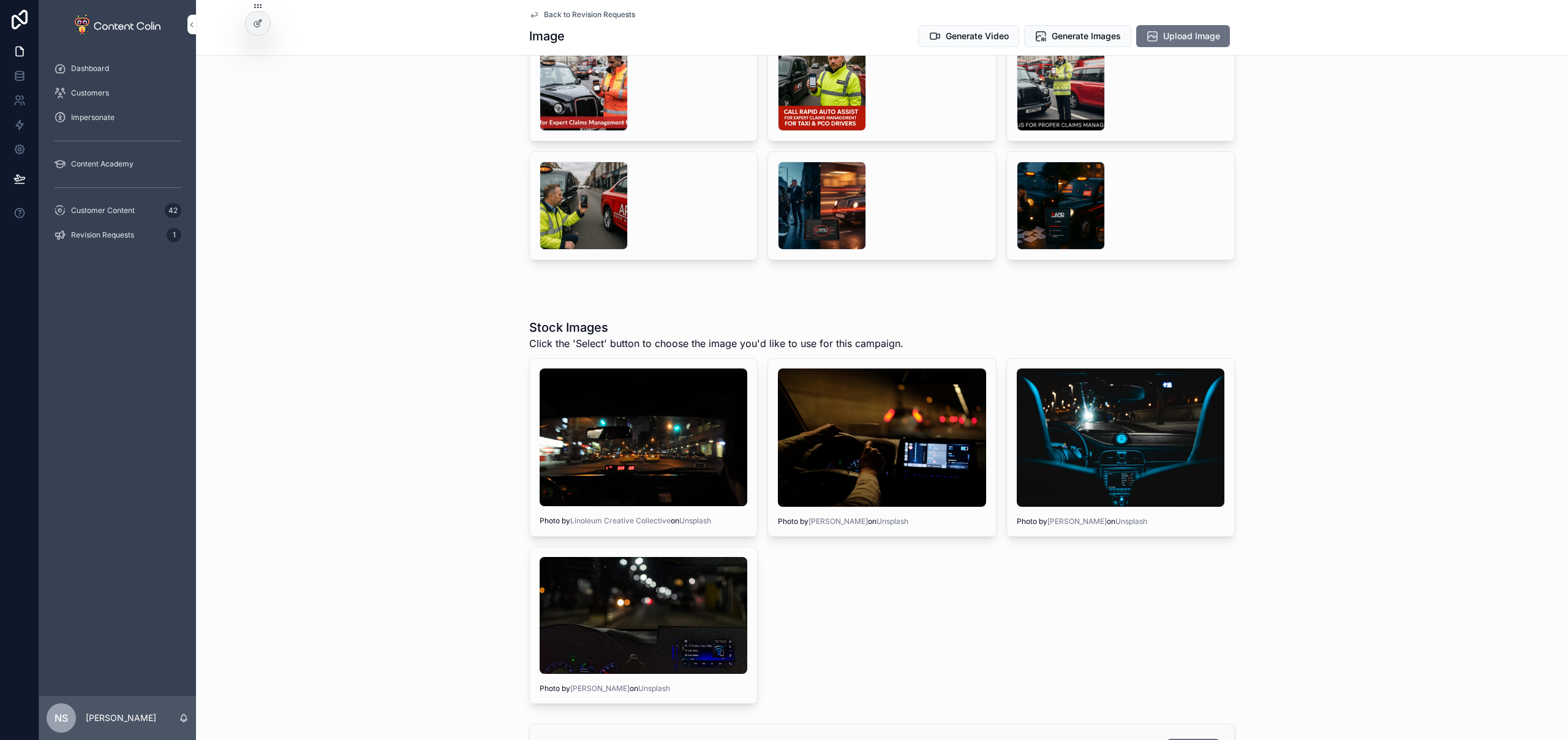
scroll to position [848, 0]
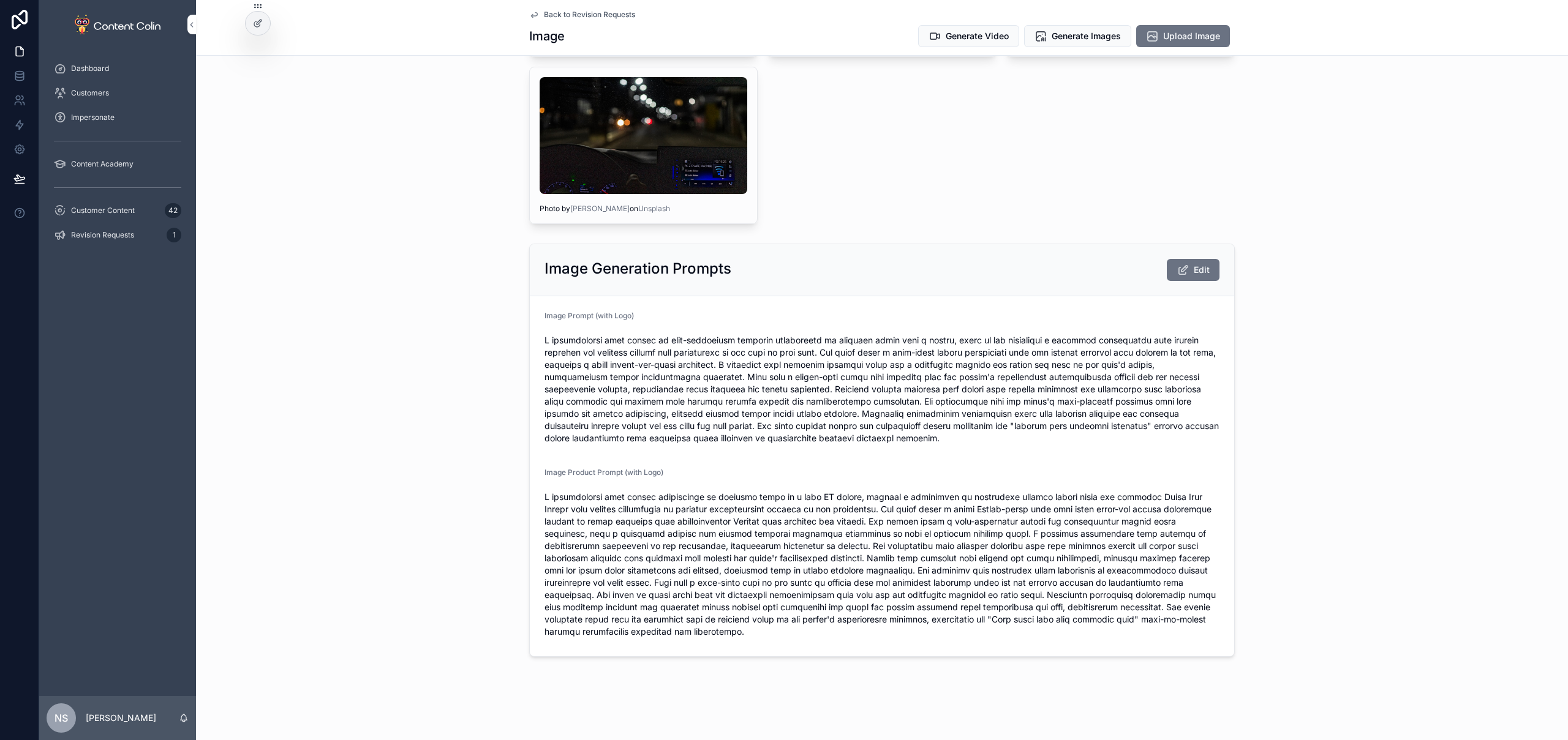
click at [1198, 266] on span "Edit" at bounding box center [1201, 270] width 16 height 12
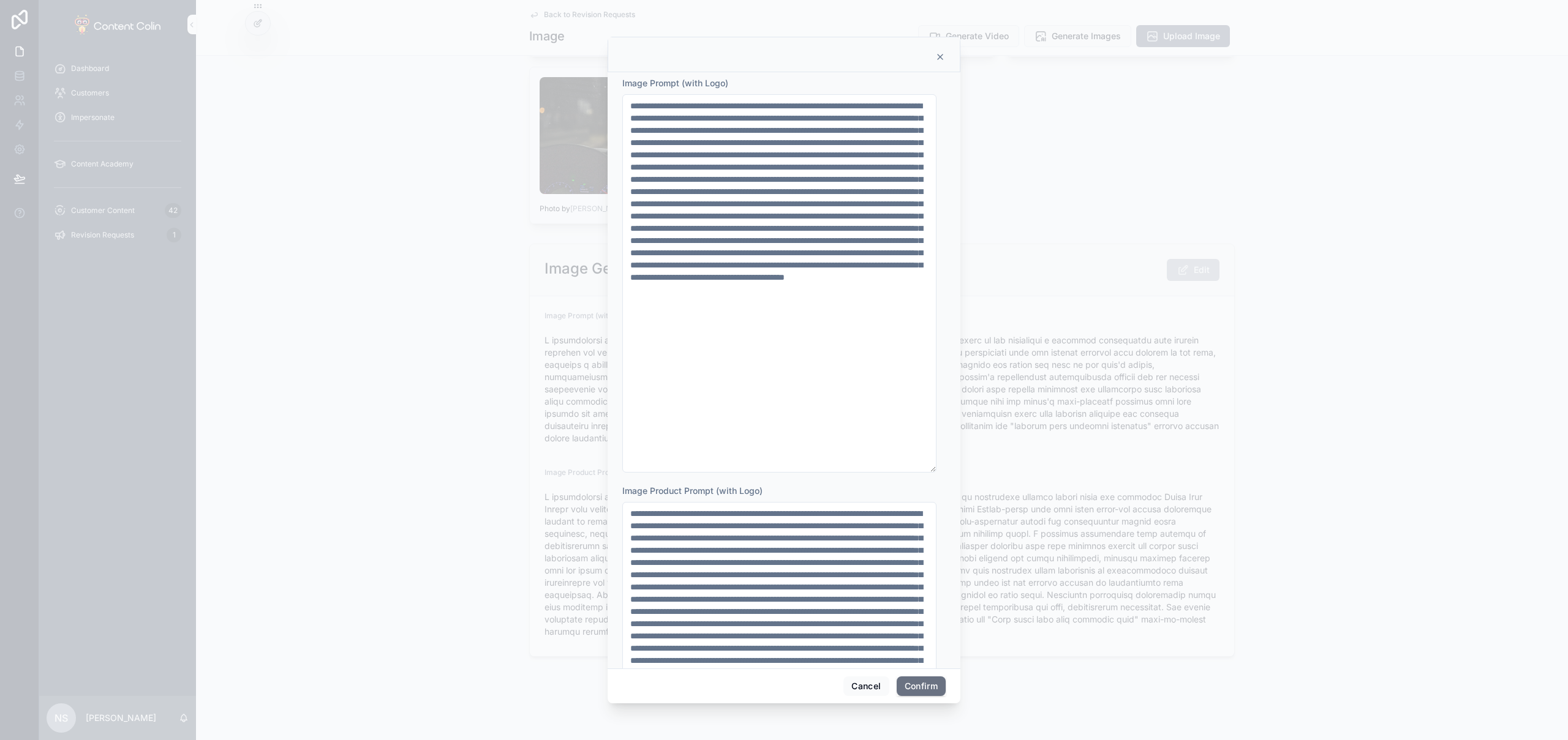
scroll to position [234, 0]
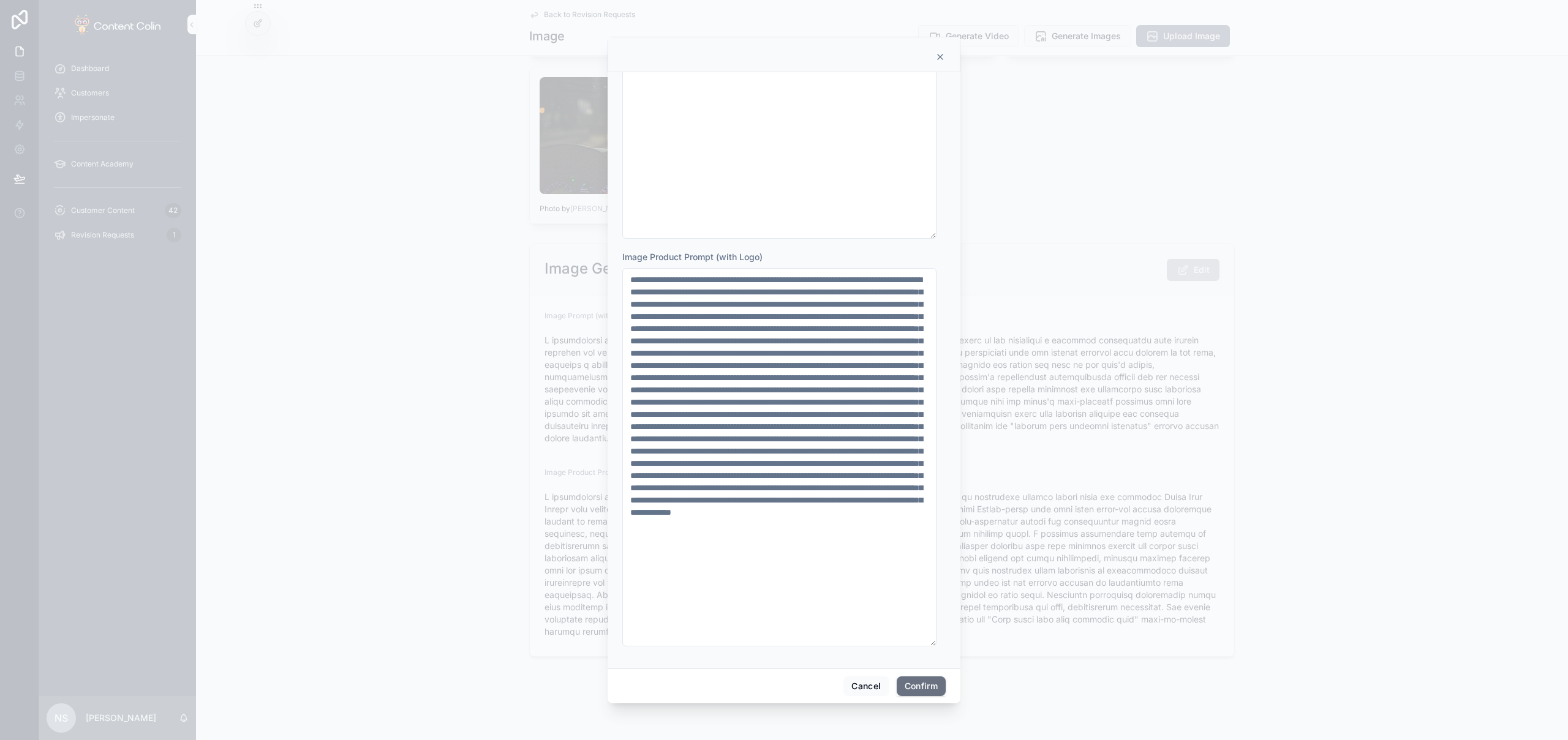
drag, startPoint x: 463, startPoint y: 329, endPoint x: 442, endPoint y: 36, distance: 293.8
click at [463, 329] on div at bounding box center [784, 370] width 1568 height 740
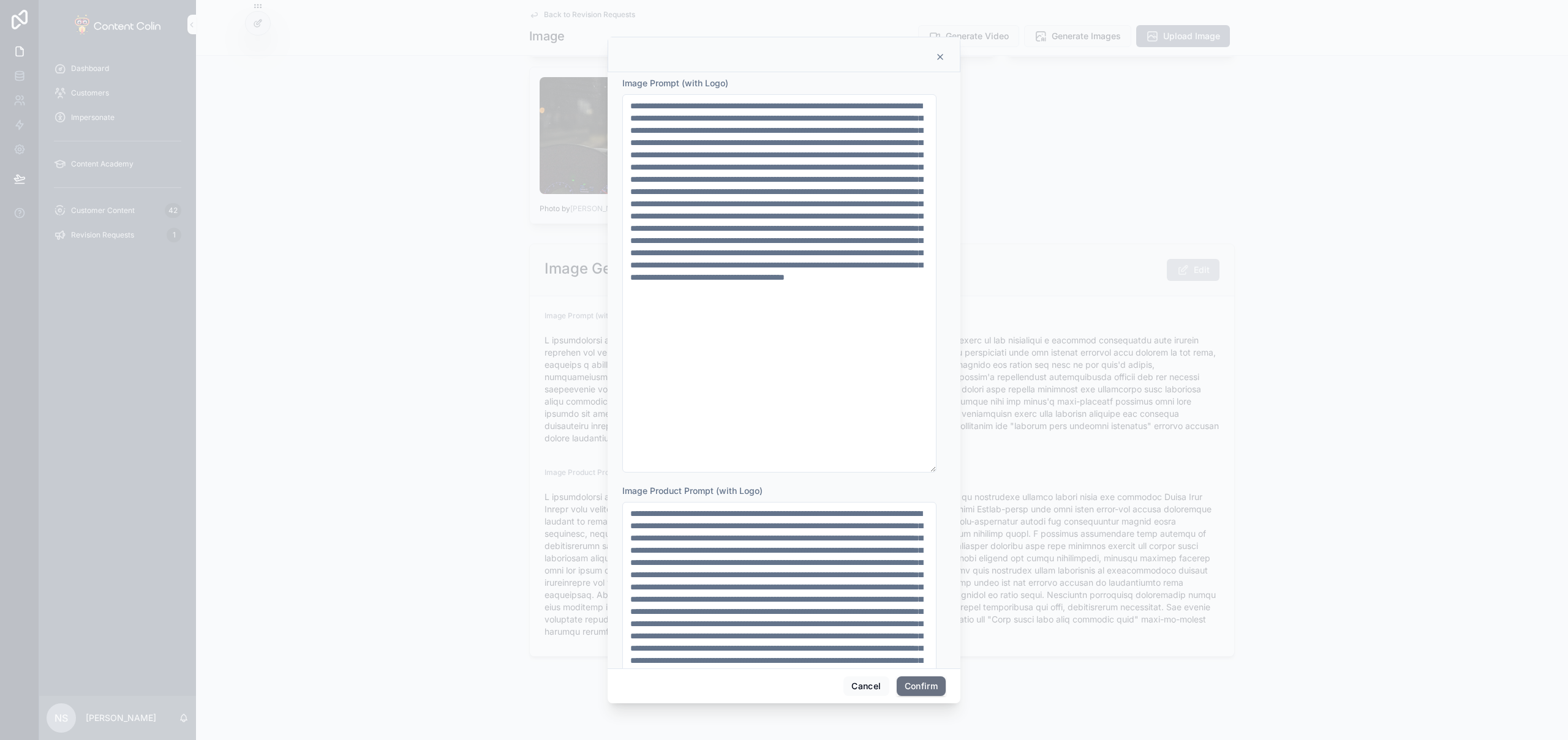
click at [861, 317] on textarea at bounding box center [779, 283] width 314 height 379
paste textarea "**********"
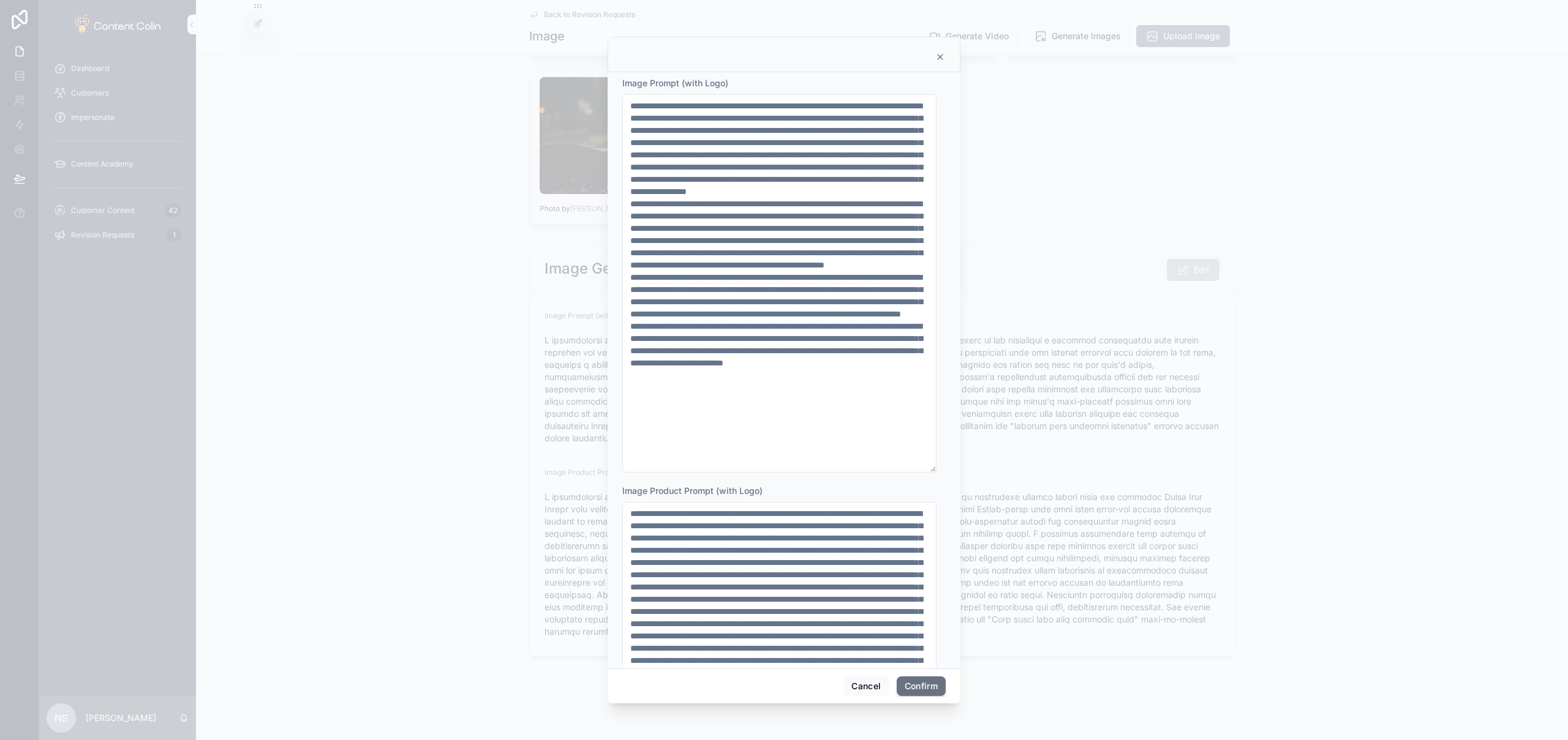
type textarea "**********"
click at [924, 689] on button "Confirm" at bounding box center [922, 686] width 49 height 19
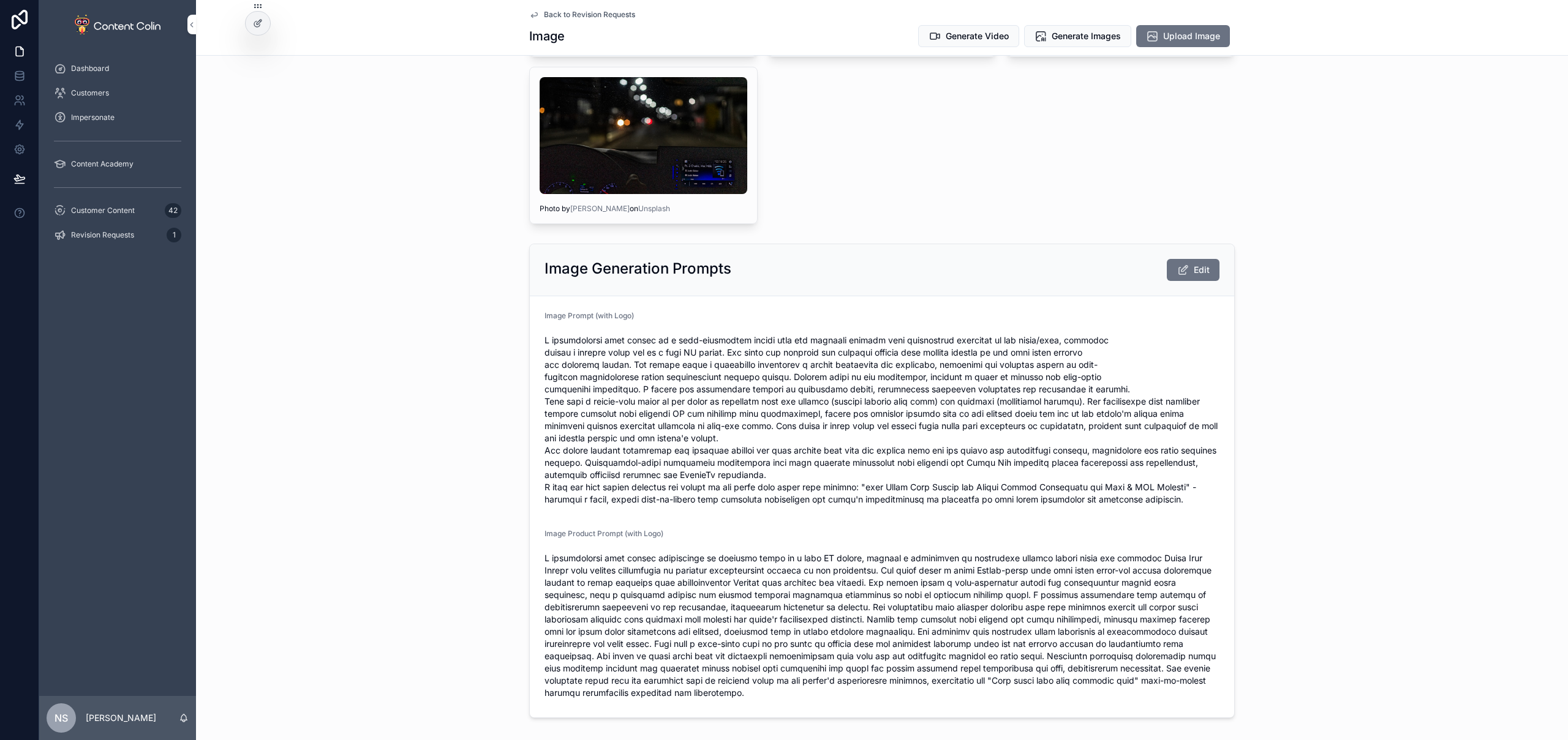
click at [1185, 269] on button "Edit" at bounding box center [1193, 270] width 53 height 22
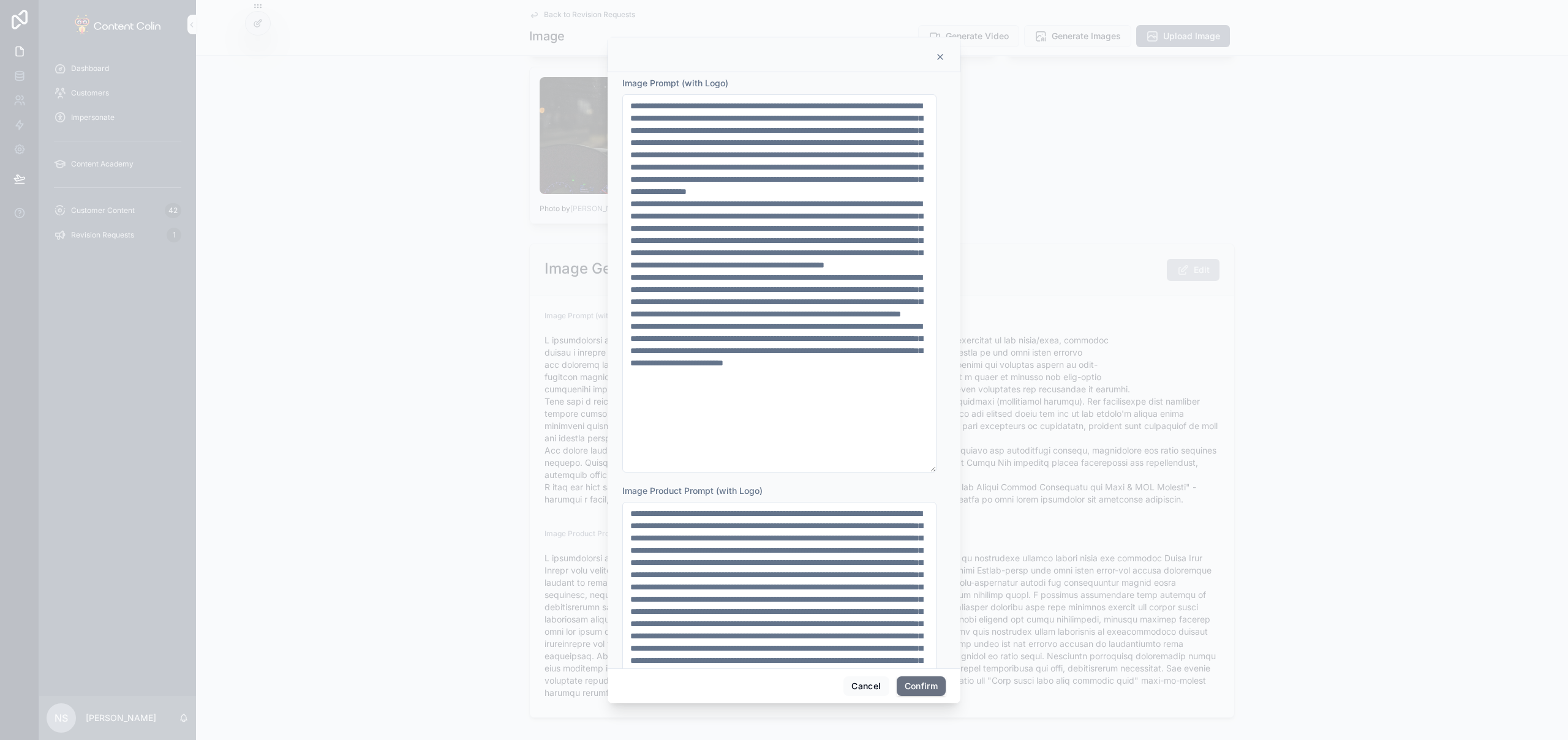
click at [673, 414] on textarea at bounding box center [779, 283] width 314 height 379
type textarea "**********"
click at [917, 691] on button "Confirm" at bounding box center [922, 686] width 49 height 19
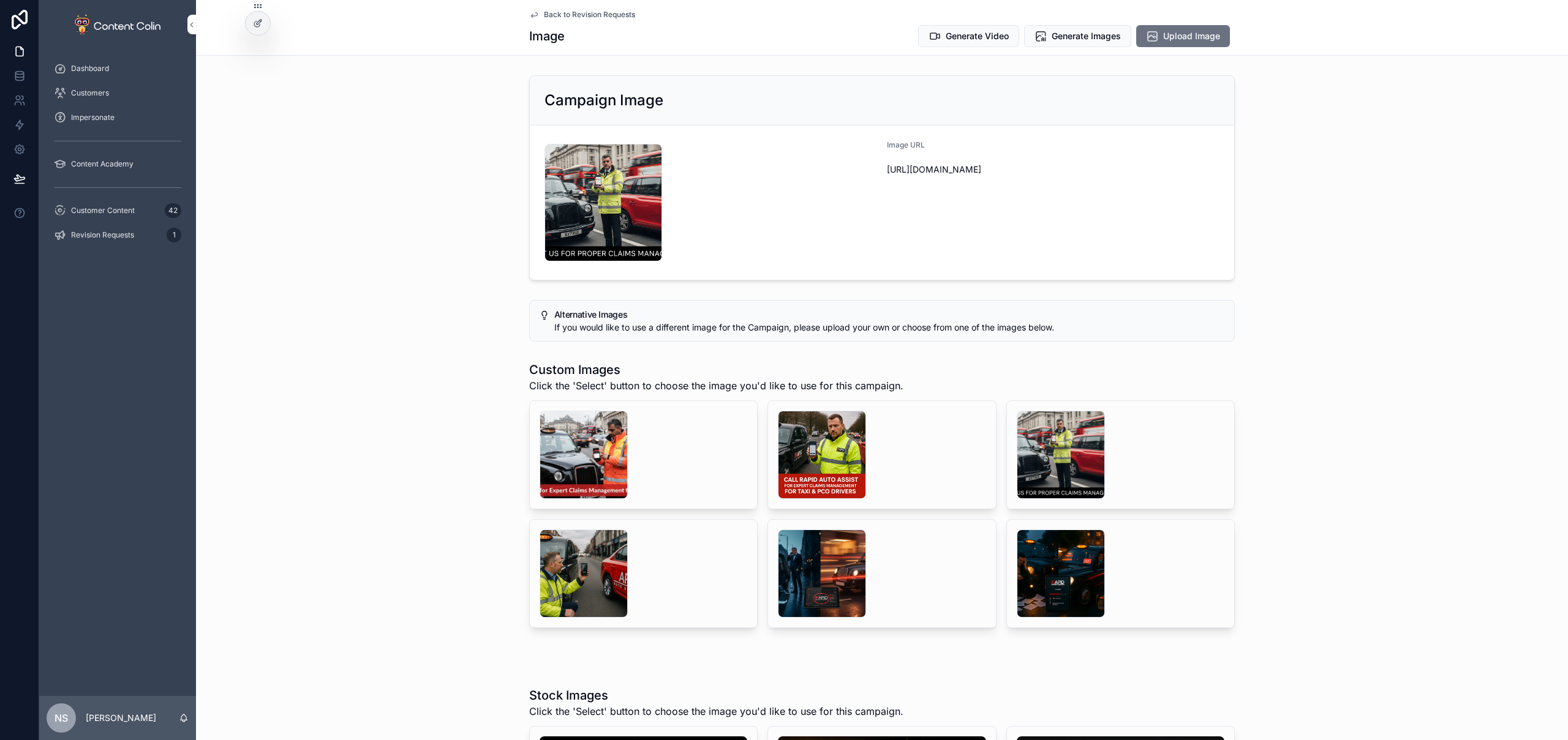
click at [1073, 38] on span "Generate Images" at bounding box center [1086, 36] width 69 height 12
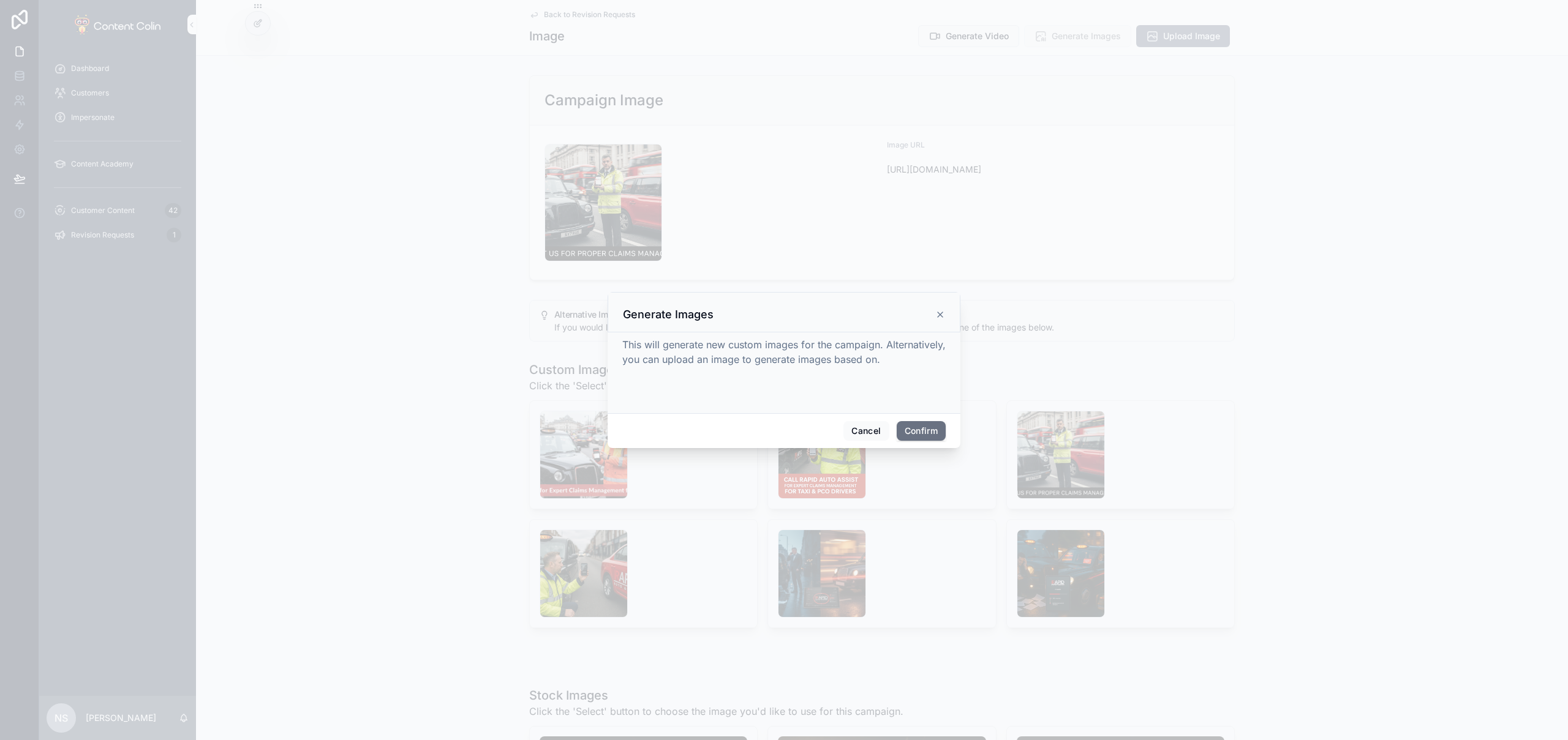
click at [929, 433] on button "Confirm" at bounding box center [922, 431] width 49 height 19
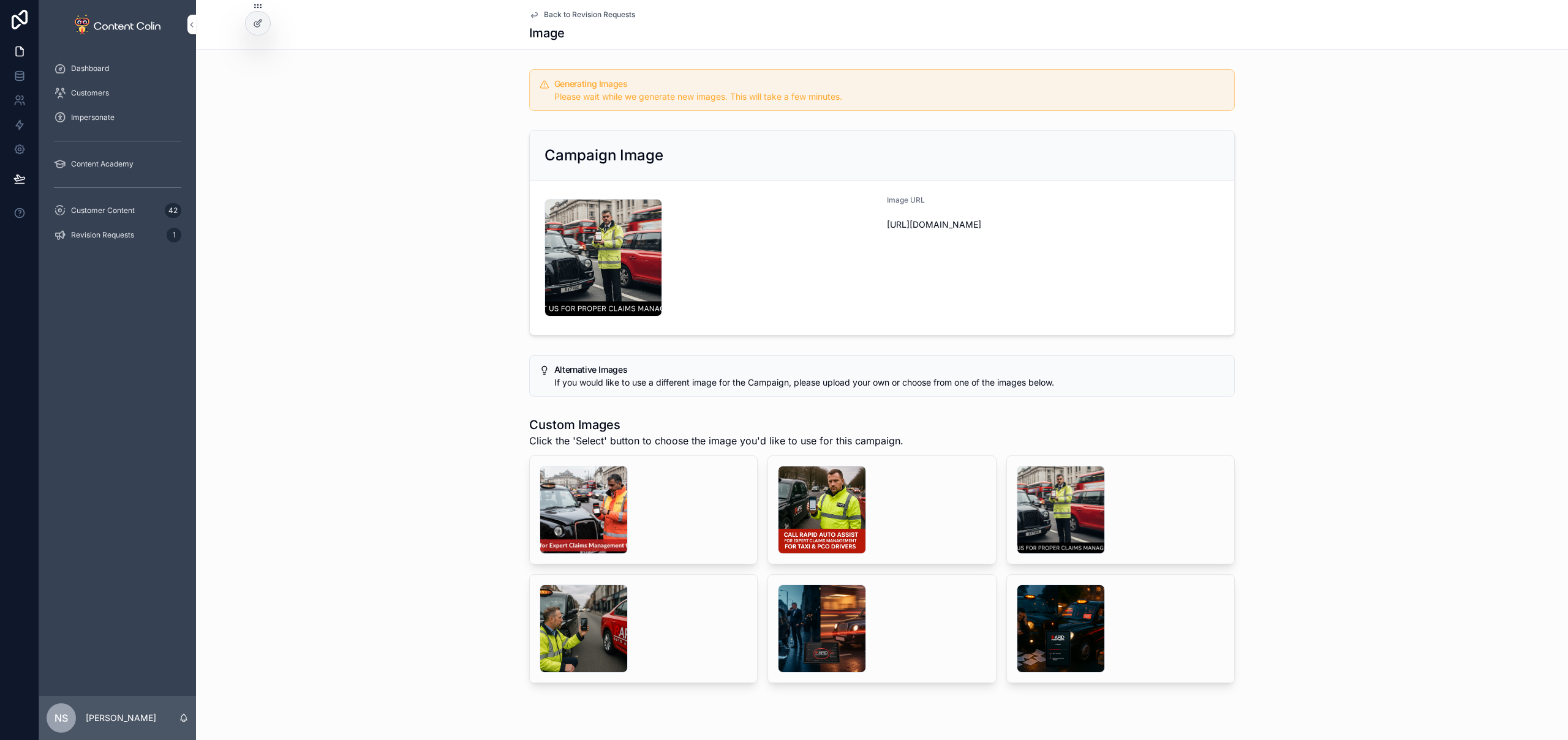
click at [575, 17] on span "Back to Revision Requests" at bounding box center [589, 14] width 91 height 10
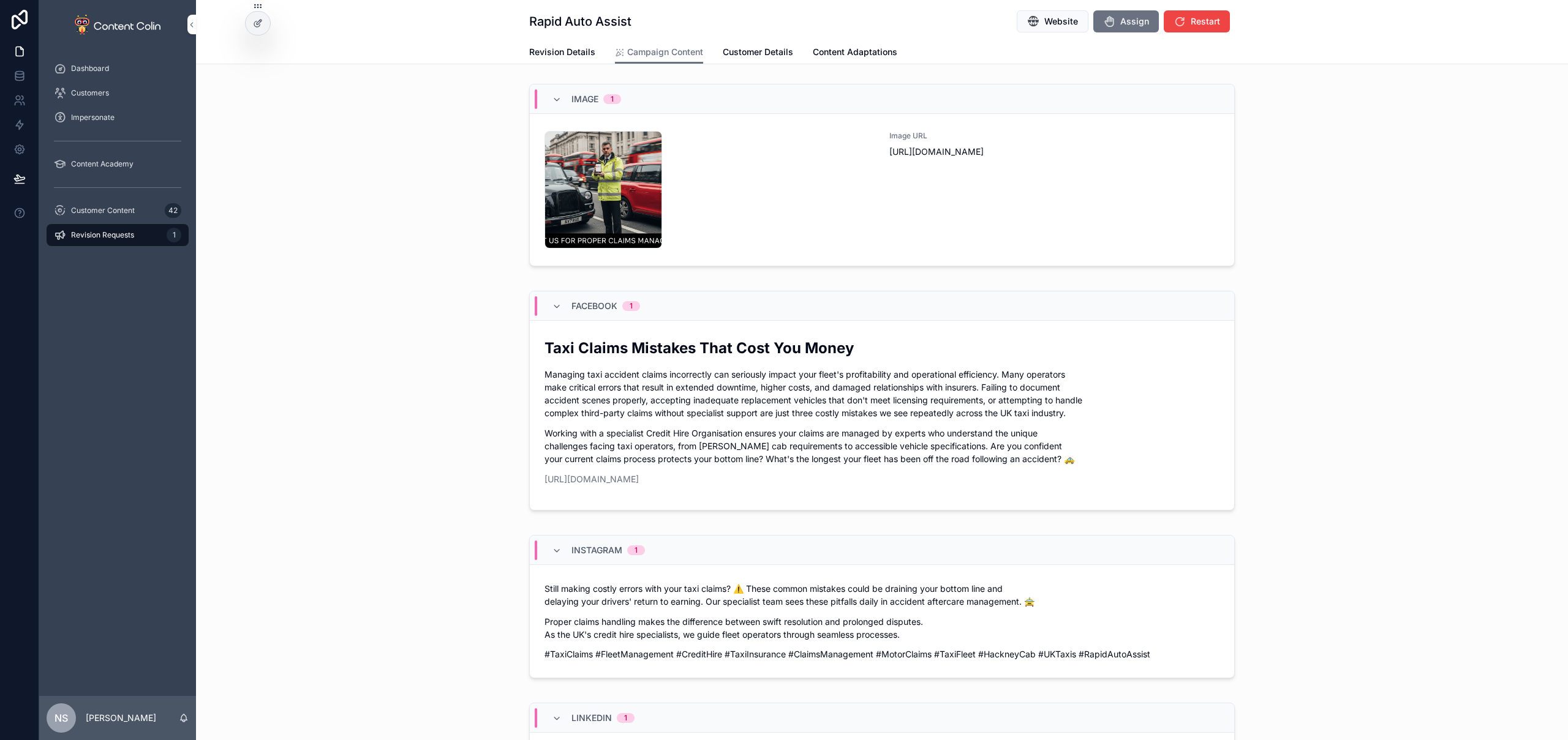
click at [856, 218] on div "rapidautoassist-1759417993 .png" at bounding box center [710, 189] width 330 height 117
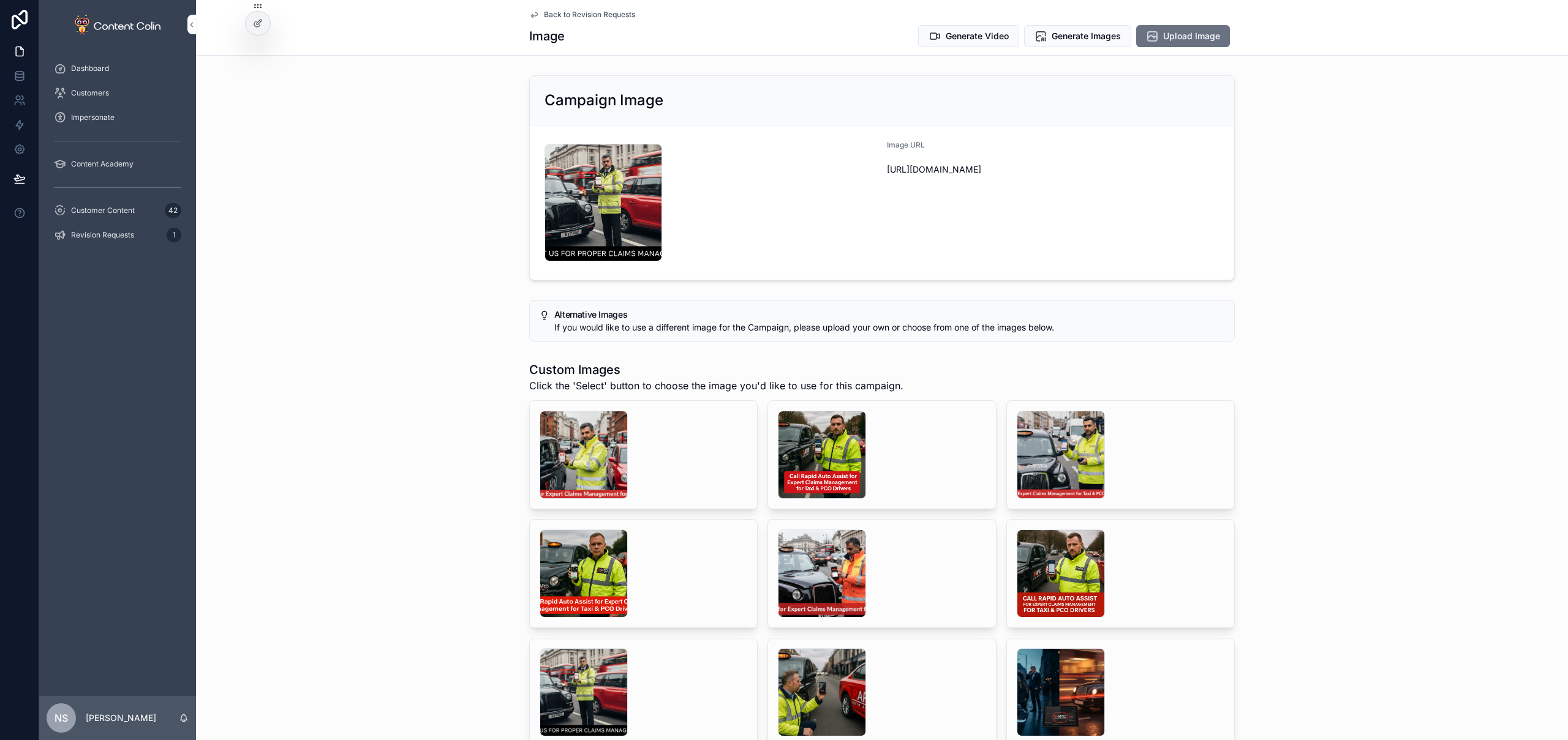
click at [563, 428] on div "scrollable content" at bounding box center [583, 455] width 88 height 88
click at [834, 451] on div "scrollable content" at bounding box center [822, 455] width 88 height 88
click at [1084, 40] on span "Generate Images" at bounding box center [1086, 36] width 69 height 12
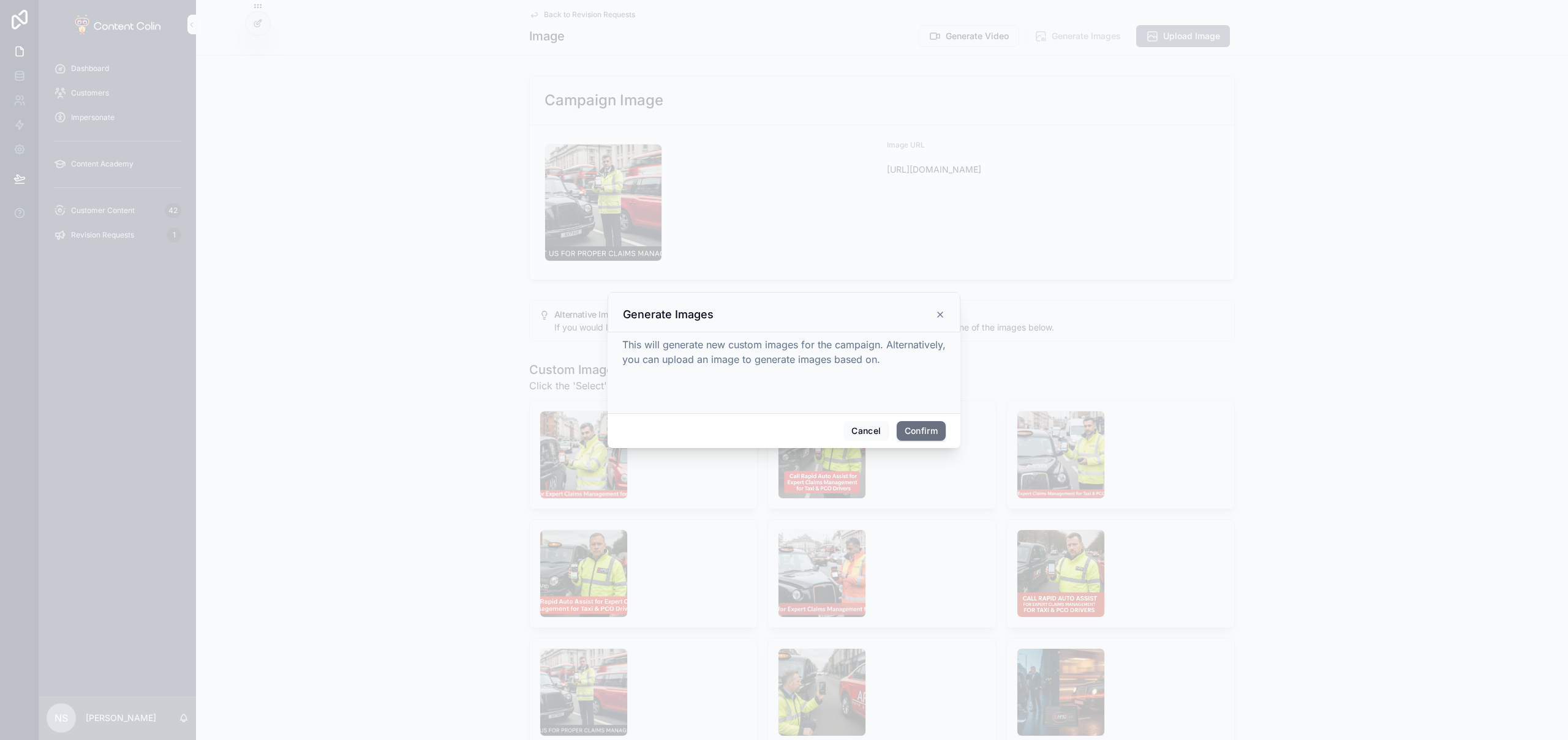
click at [929, 434] on button "Confirm" at bounding box center [922, 431] width 49 height 19
click at [710, 502] on div at bounding box center [784, 370] width 1568 height 740
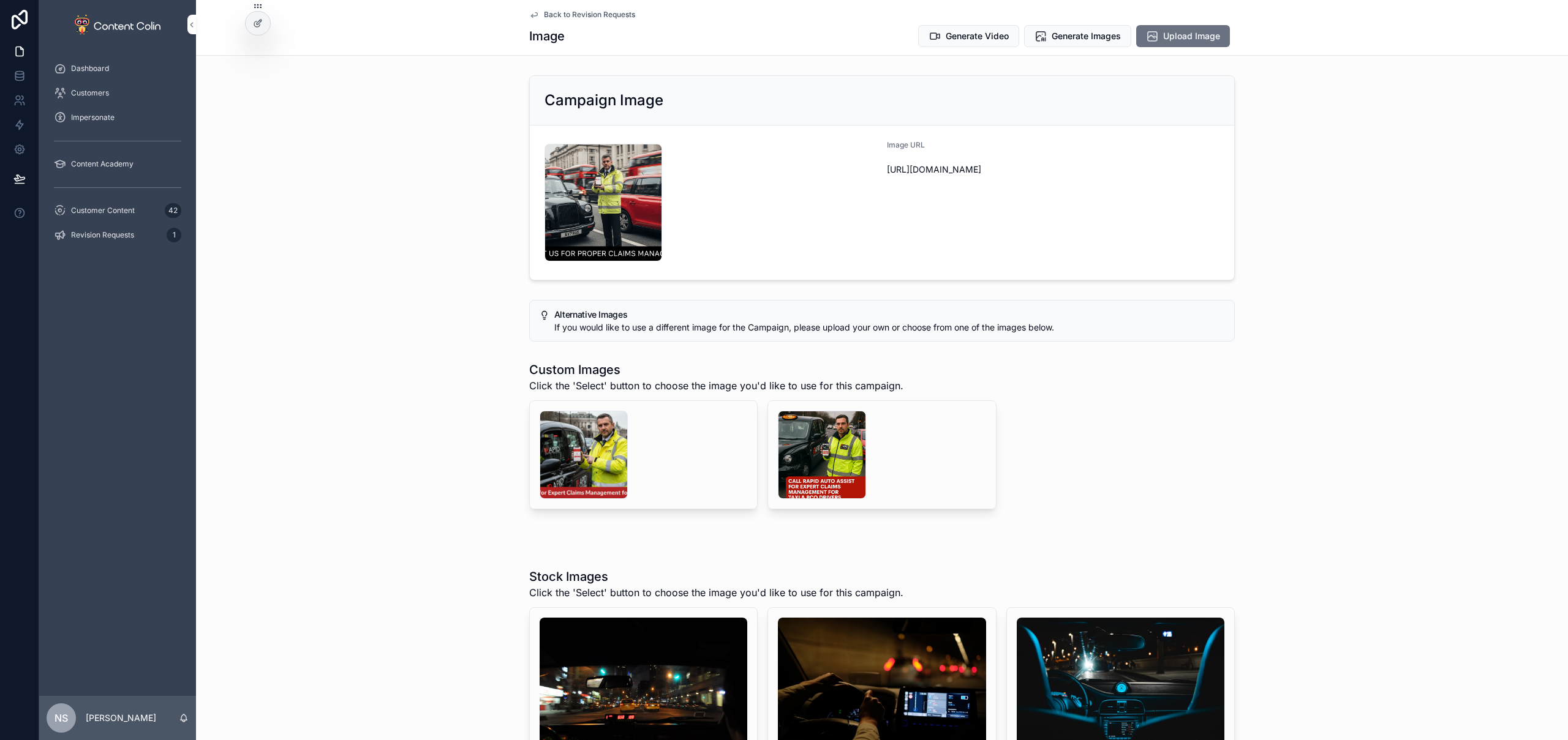
click at [615, 12] on span "Back to Revision Requests" at bounding box center [589, 14] width 91 height 10
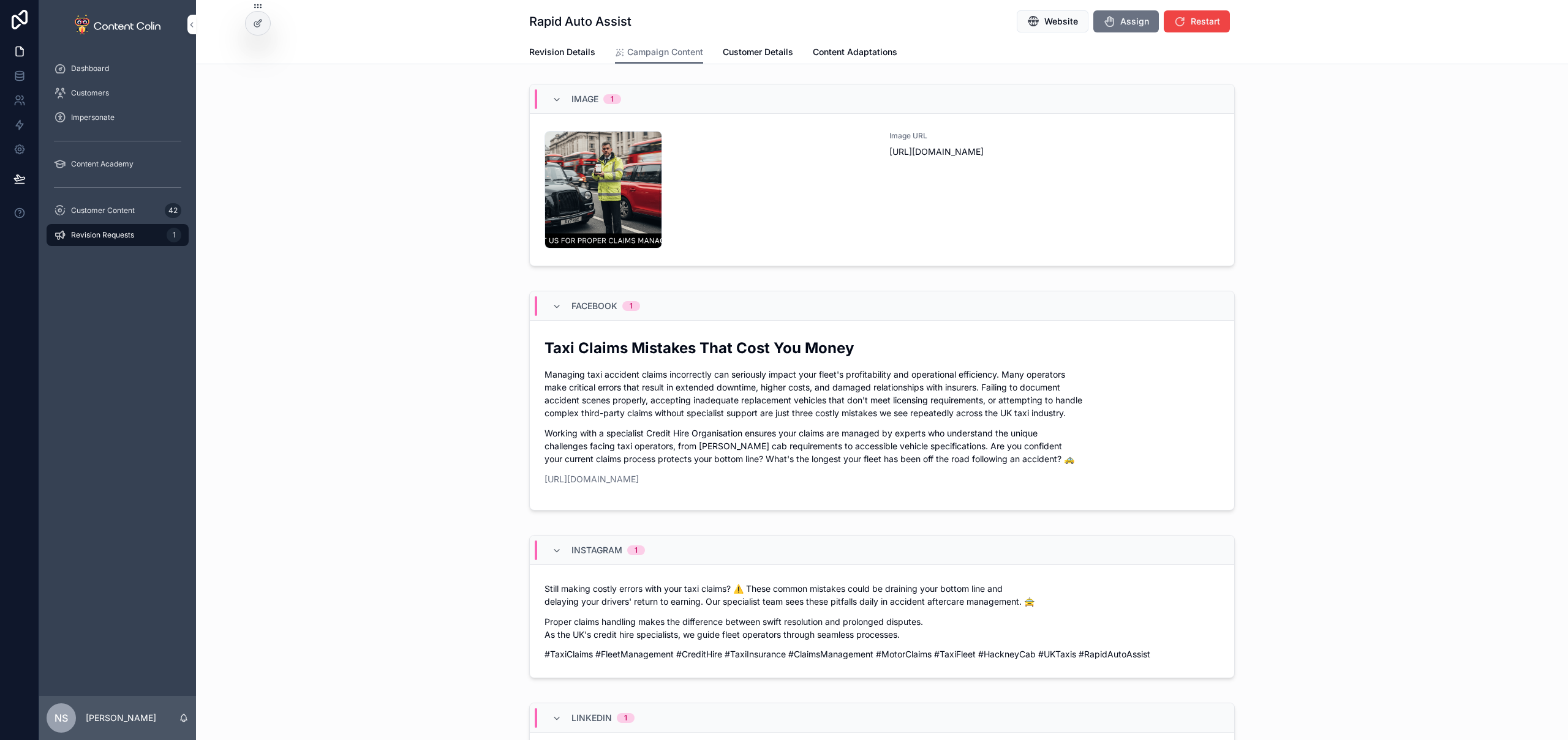
click at [828, 216] on div "rapidautoassist-1759417993 .png" at bounding box center [710, 189] width 330 height 117
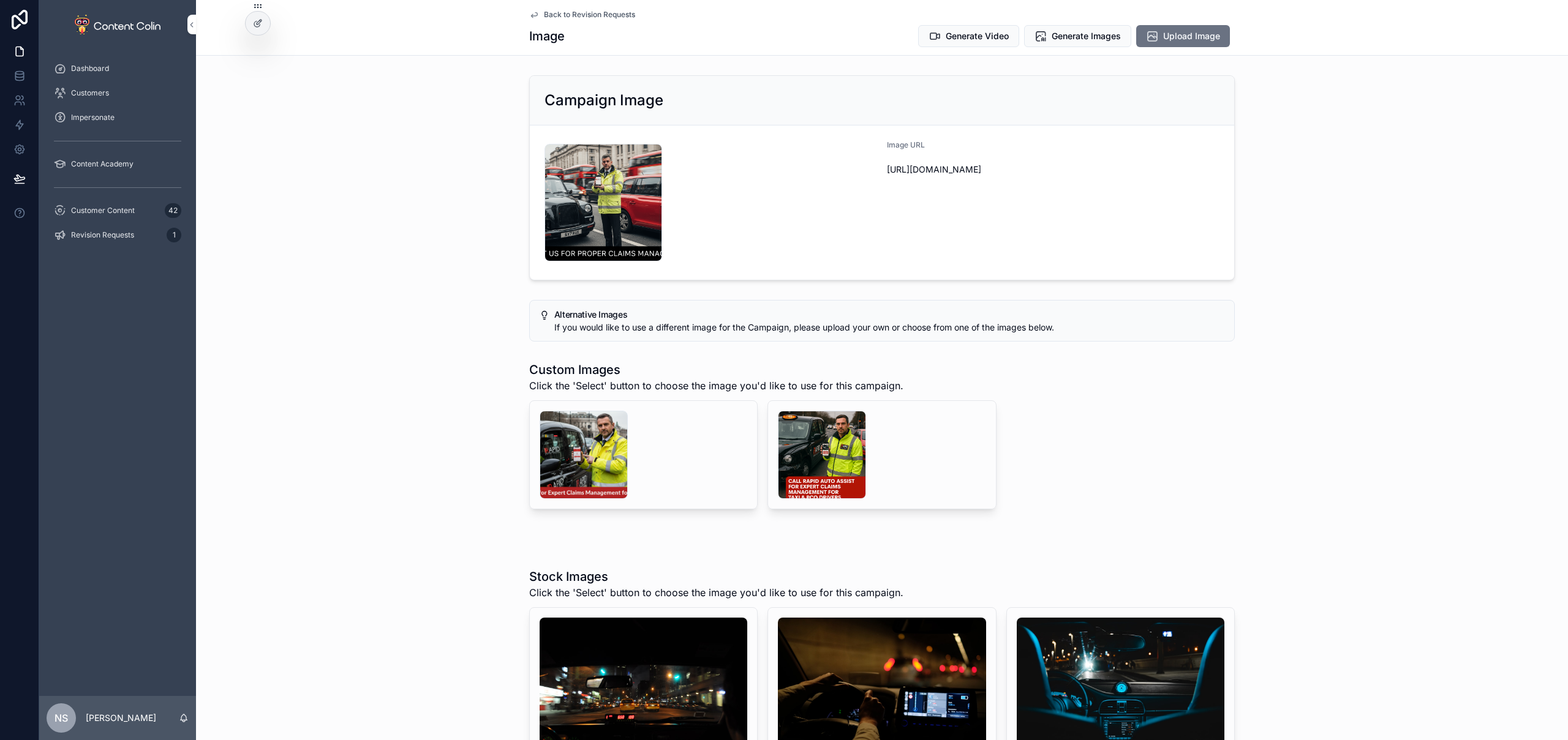
click at [605, 14] on span "Back to Revision Requests" at bounding box center [589, 14] width 91 height 10
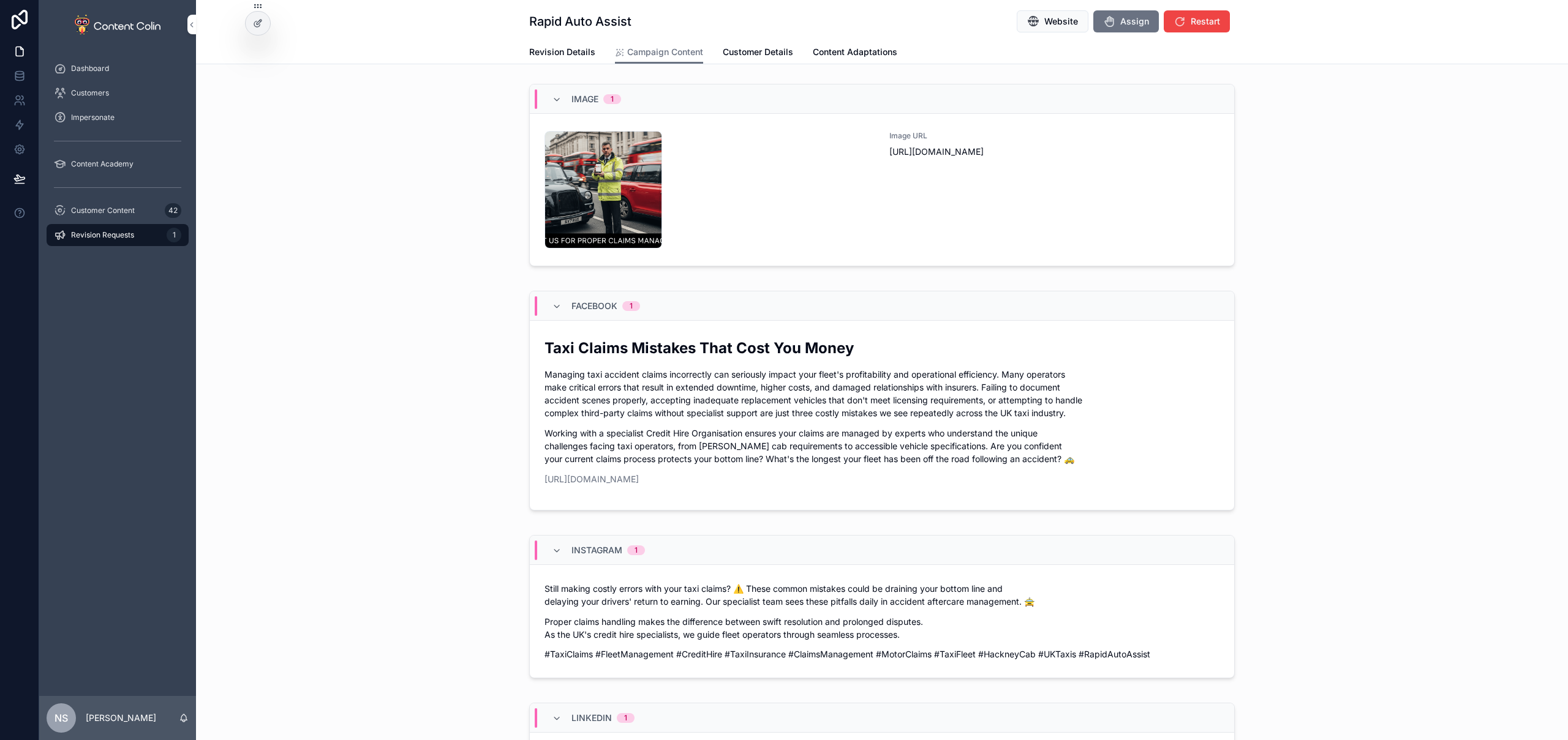
click at [668, 53] on span "Campaign Content" at bounding box center [666, 52] width 76 height 12
click at [495, 178] on div "Image 1 rapidautoassist-1759417993 .png Image URL https://cdn.contentcolin.com/…" at bounding box center [881, 178] width 1372 height 197
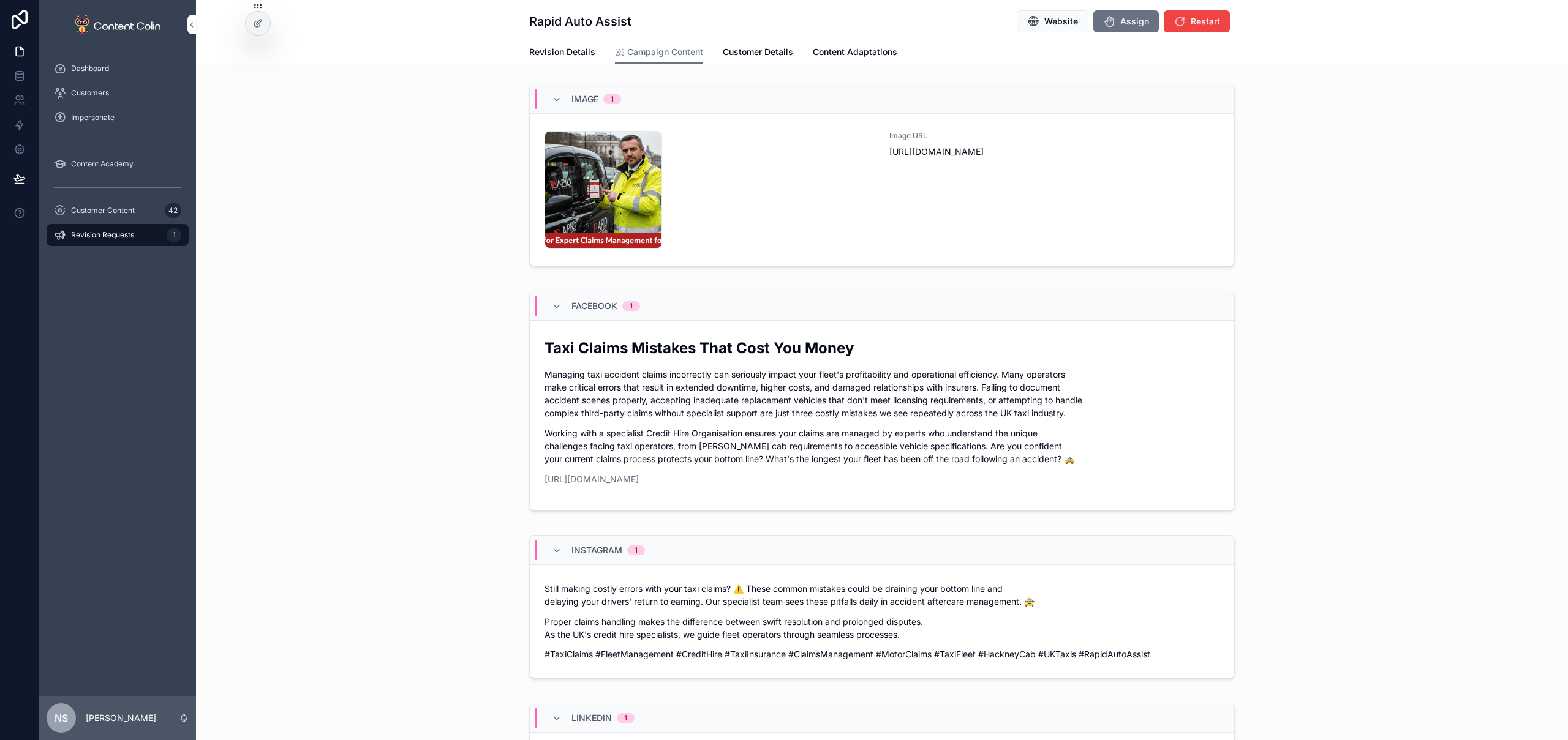
click at [578, 48] on span "Revision Details" at bounding box center [562, 52] width 66 height 12
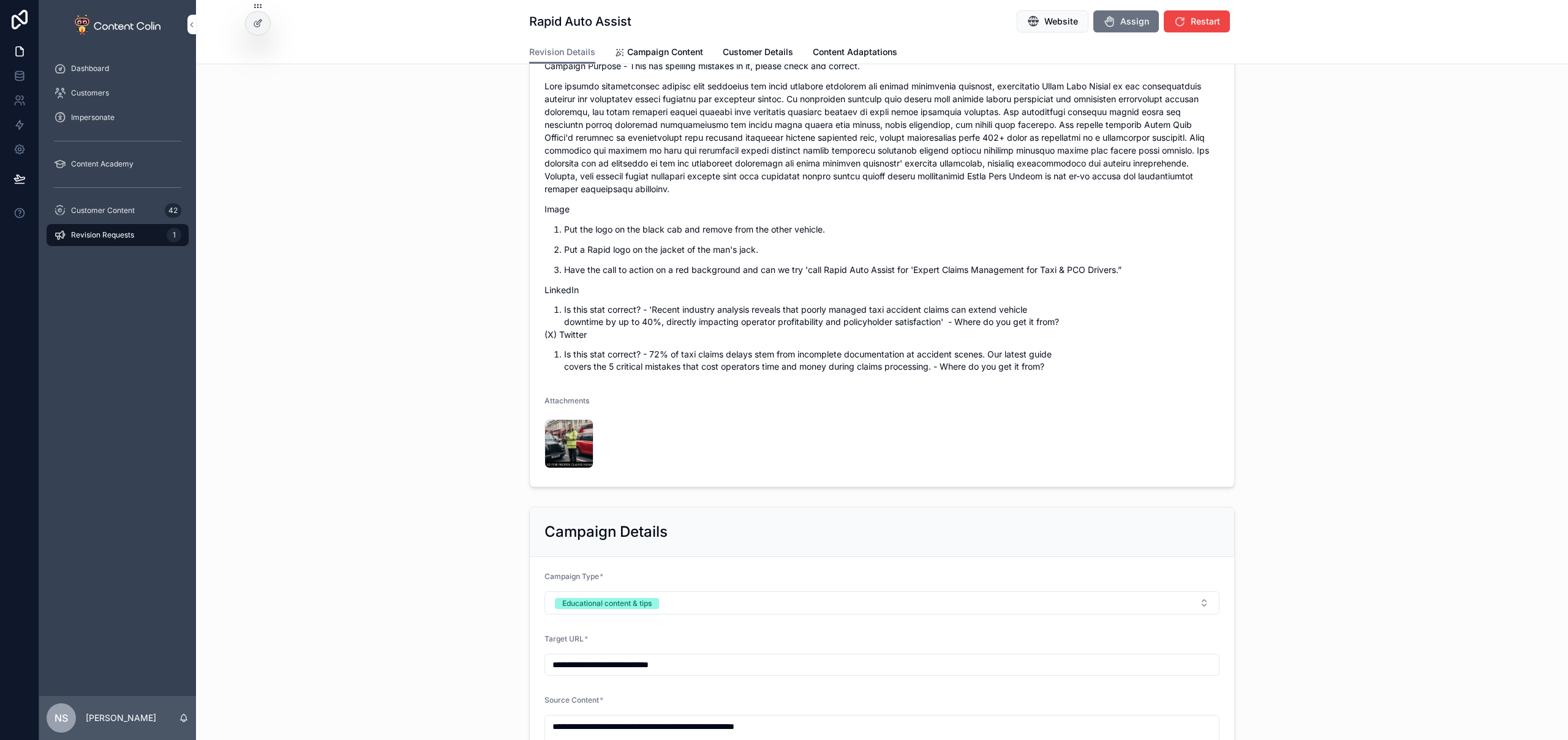
scroll to position [189, 0]
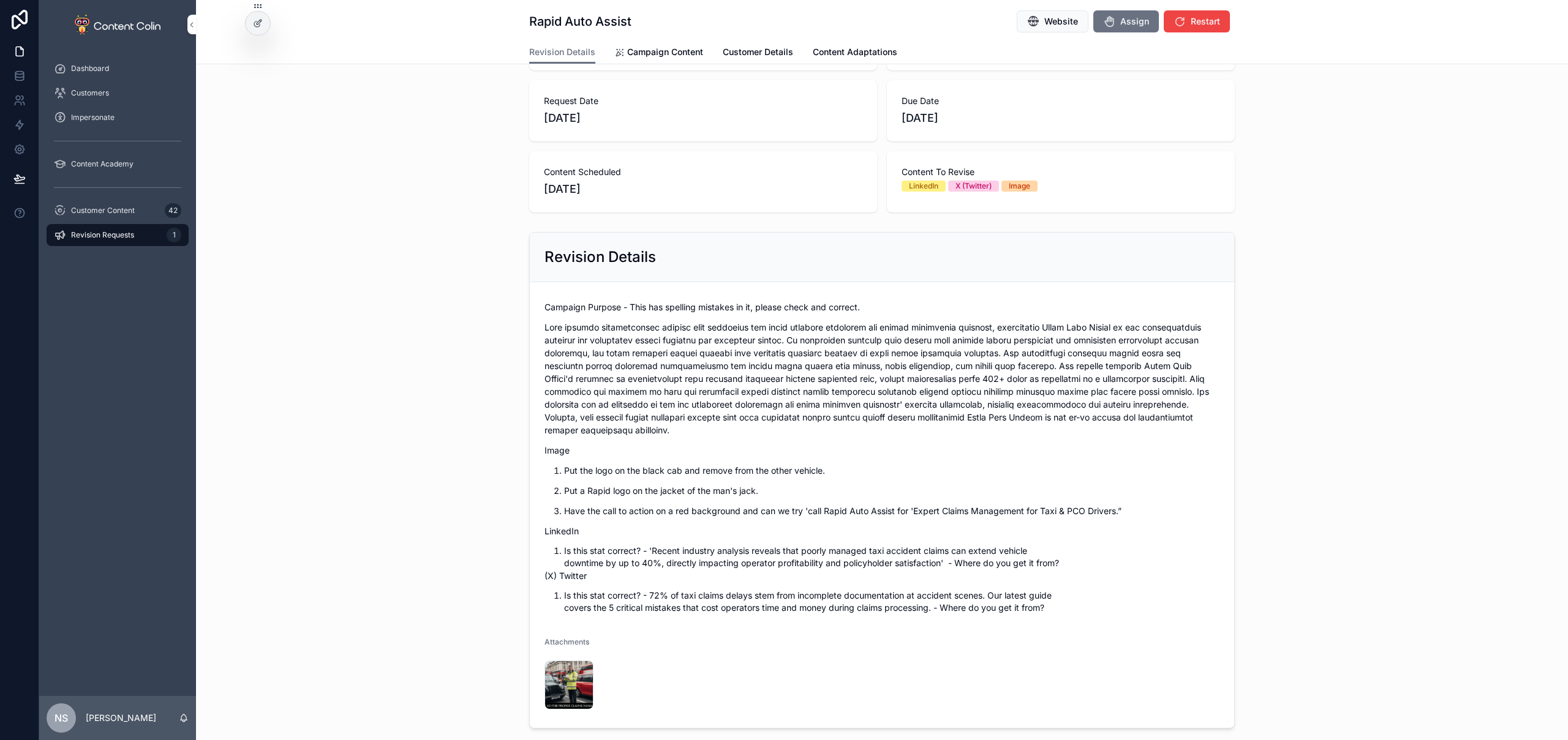
click at [1136, 25] on span "Assign" at bounding box center [1135, 22] width 29 height 12
click at [1206, 21] on span "Send" at bounding box center [1210, 22] width 21 height 12
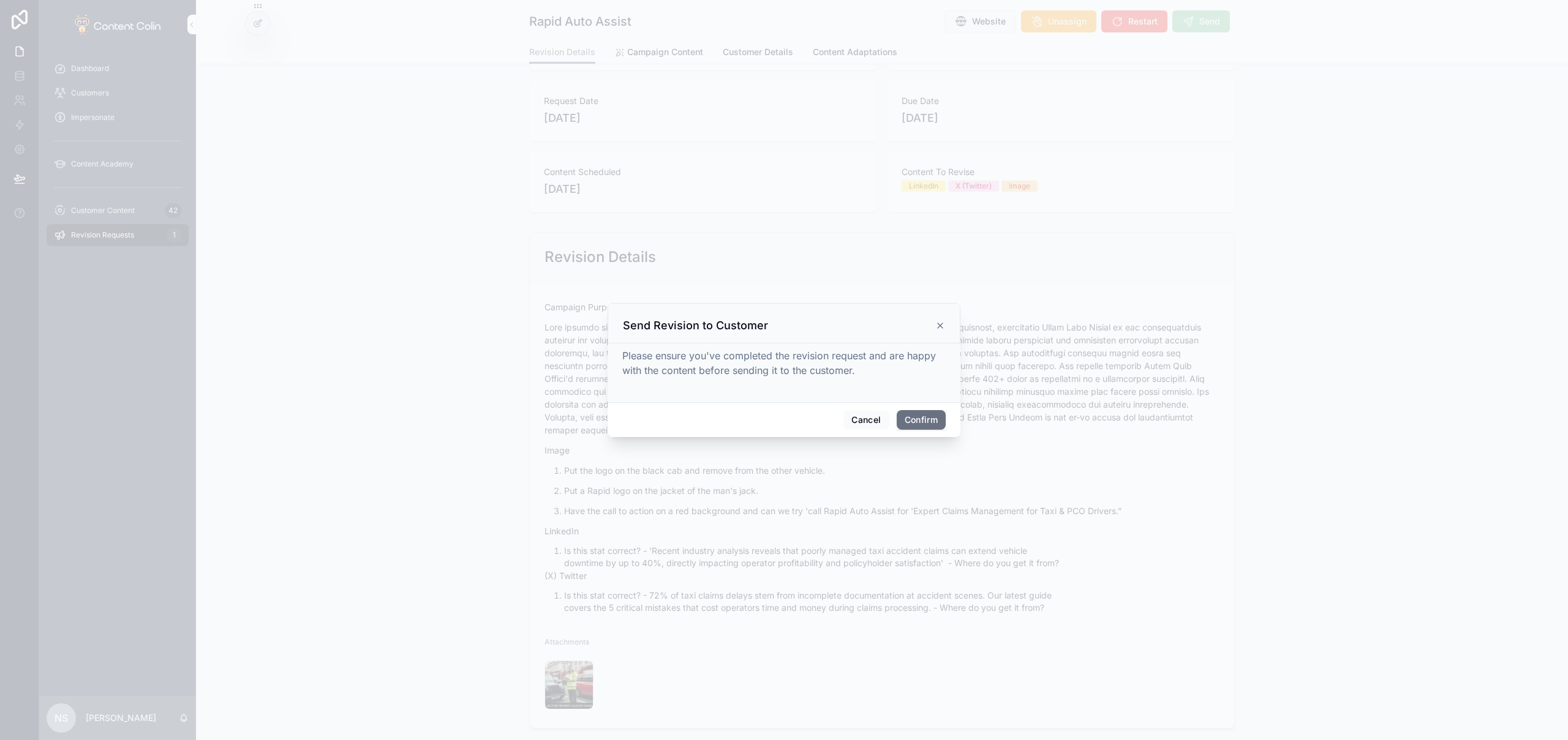
click at [936, 420] on button "Confirm" at bounding box center [922, 420] width 49 height 19
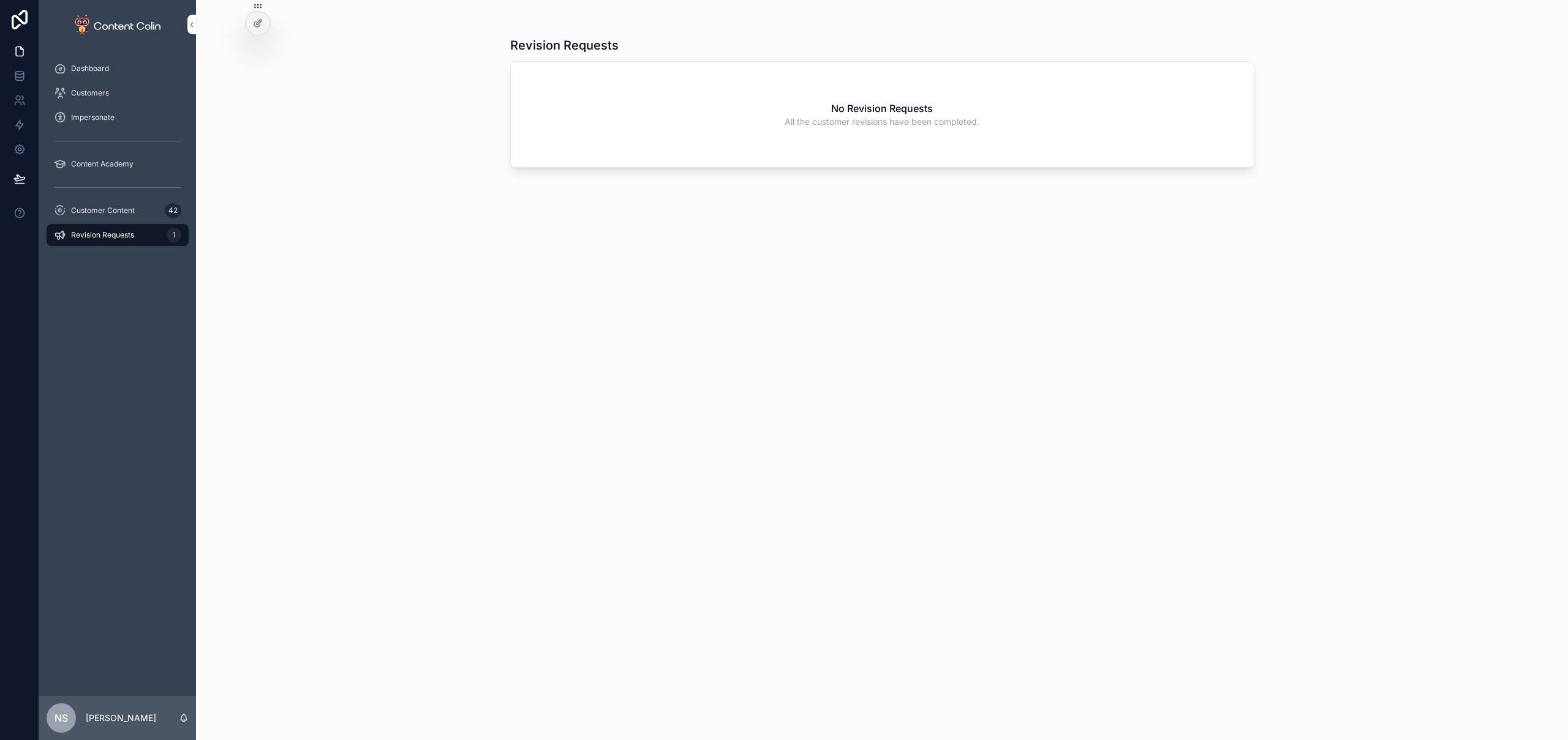
click at [114, 208] on span "Customer Content" at bounding box center [102, 211] width 63 height 10
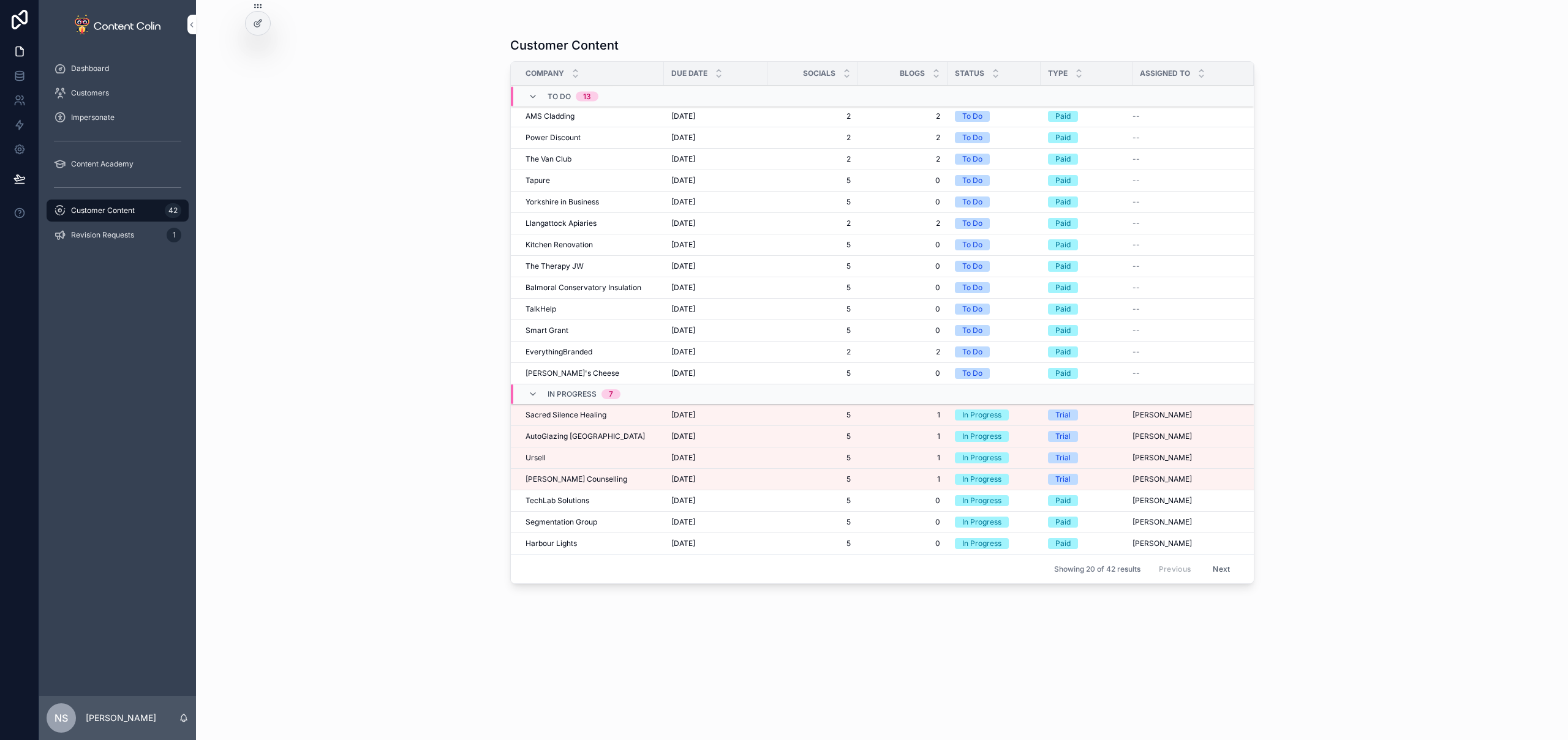
click at [603, 417] on span "Sacred Silence Healing" at bounding box center [566, 414] width 81 height 10
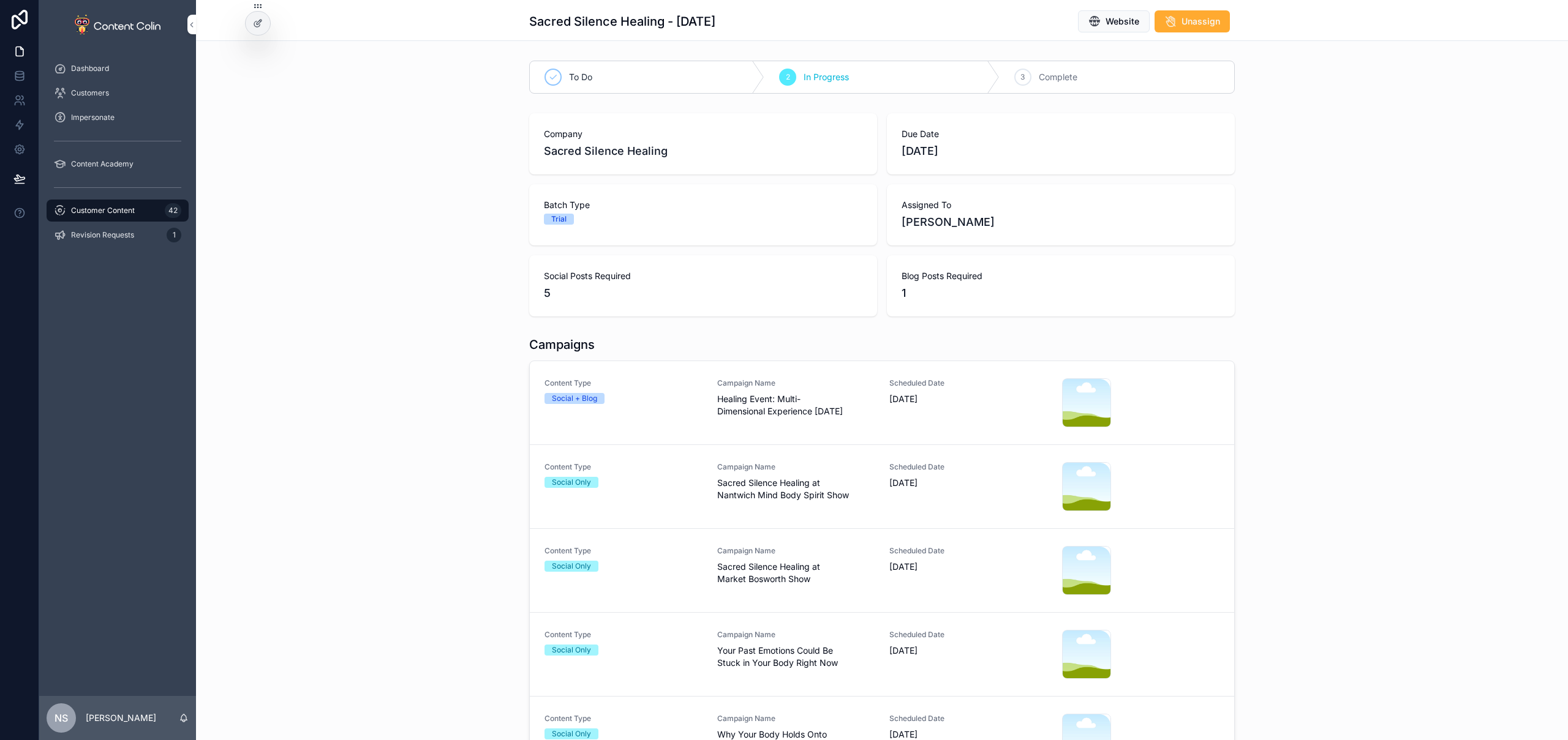
click at [801, 408] on span "Healing Event: Multi-Dimensional Experience Oct 22" at bounding box center [796, 405] width 158 height 25
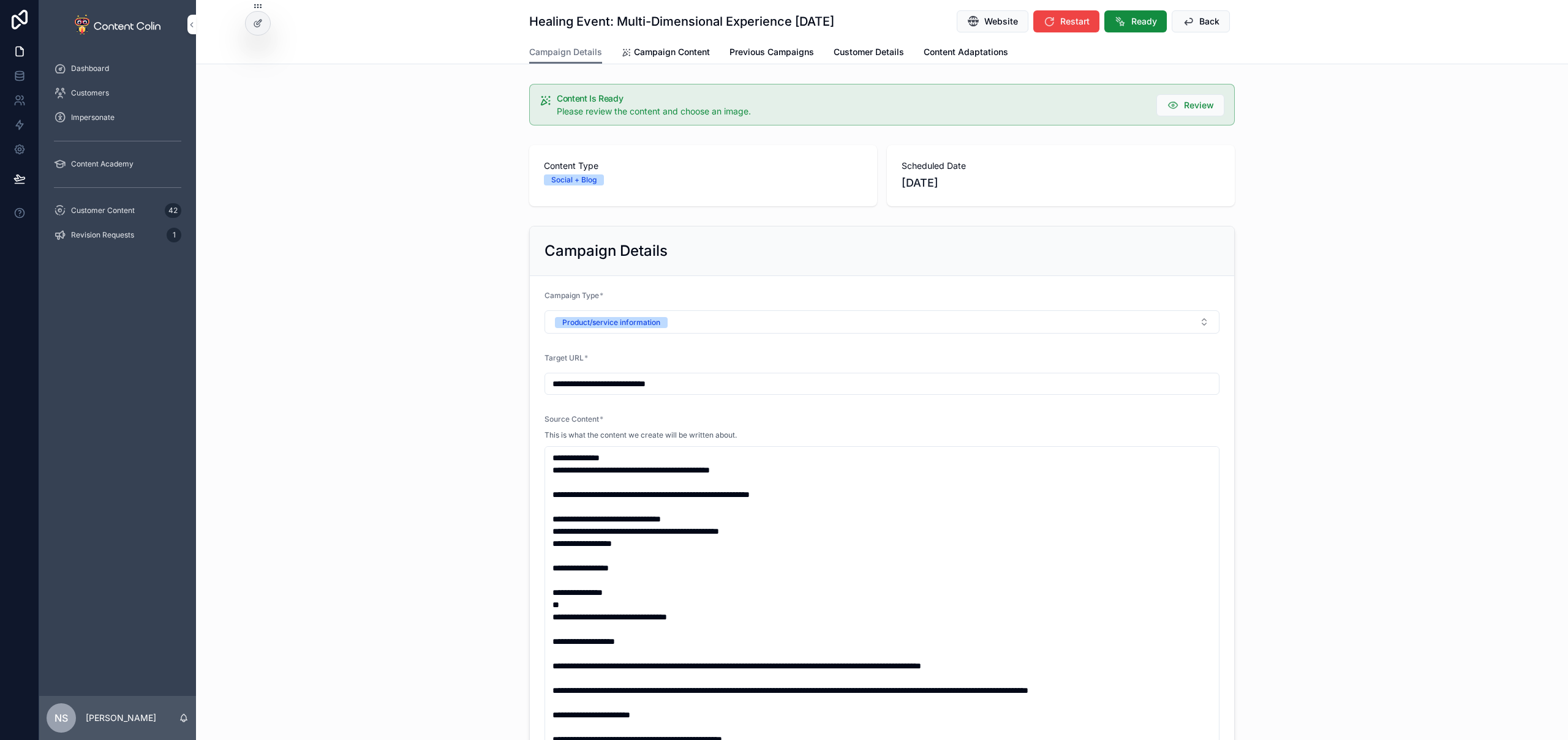
click at [675, 53] on span "Campaign Content" at bounding box center [672, 52] width 76 height 12
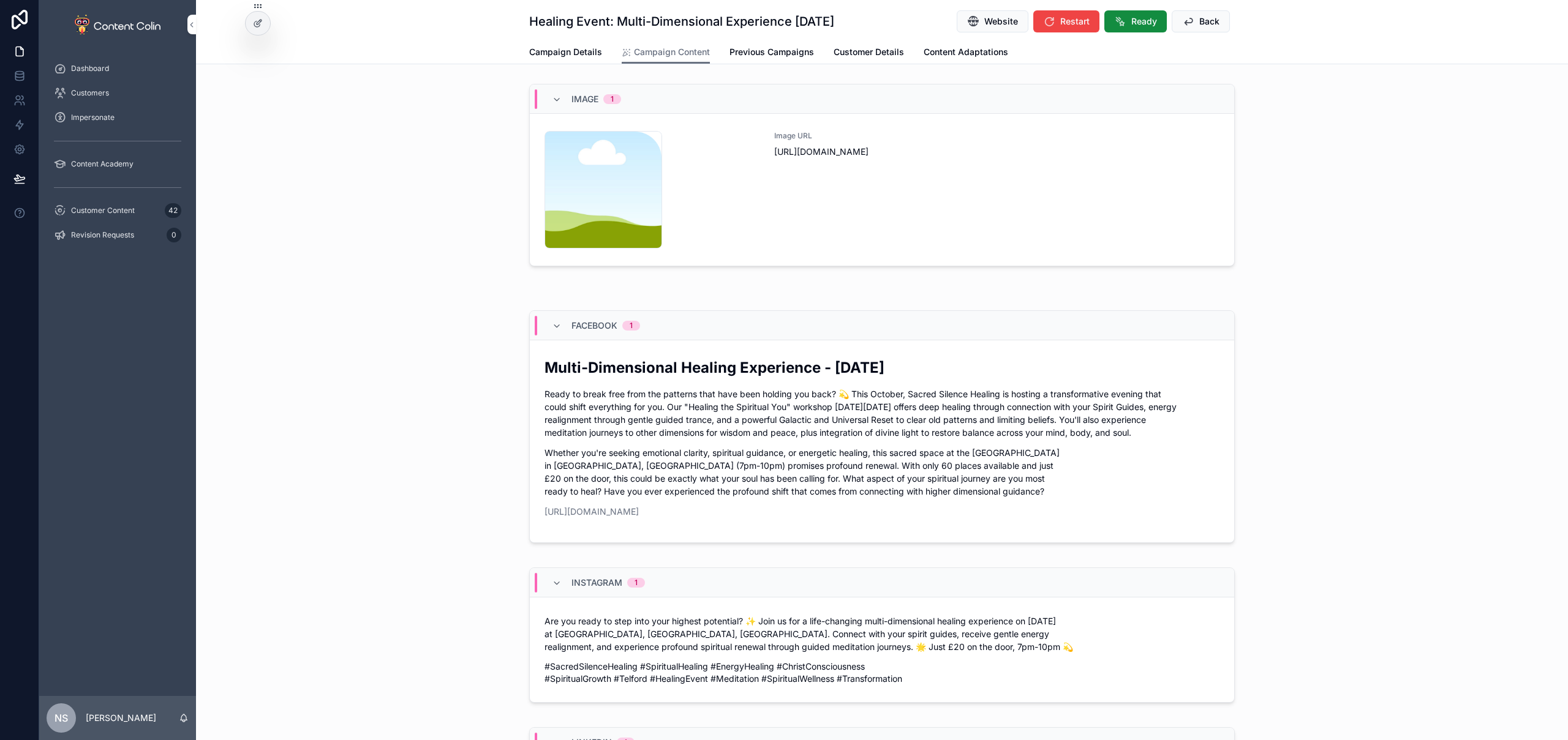
click at [817, 196] on div "Image URL [URL][DOMAIN_NAME]" at bounding box center [997, 189] width 445 height 117
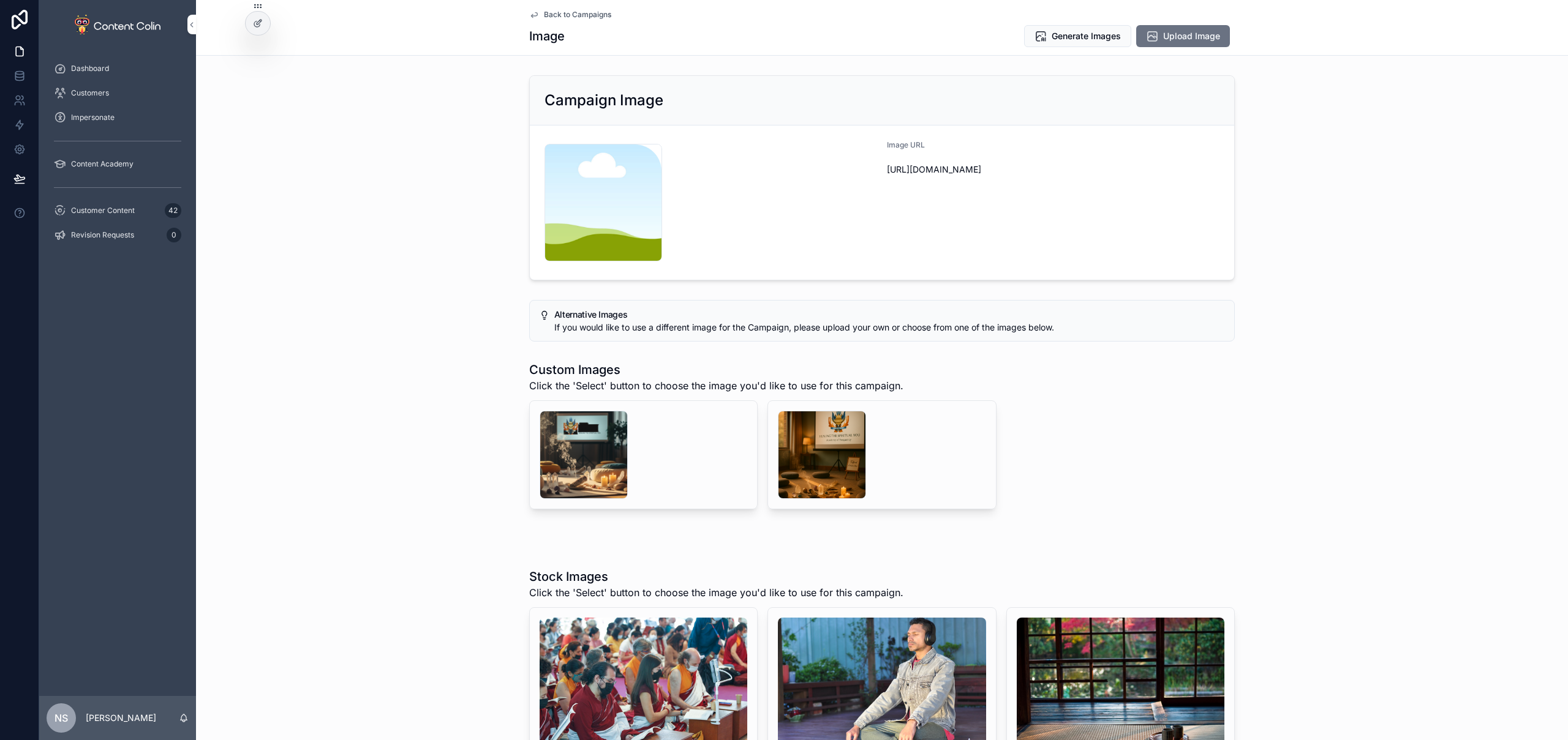
click at [820, 445] on div "scrollable content" at bounding box center [822, 455] width 88 height 88
click at [587, 451] on div "scrollable content" at bounding box center [583, 455] width 88 height 88
click at [828, 455] on div "scrollable content" at bounding box center [822, 455] width 88 height 88
click at [0, 0] on button "Select" at bounding box center [0, 0] width 0 height 0
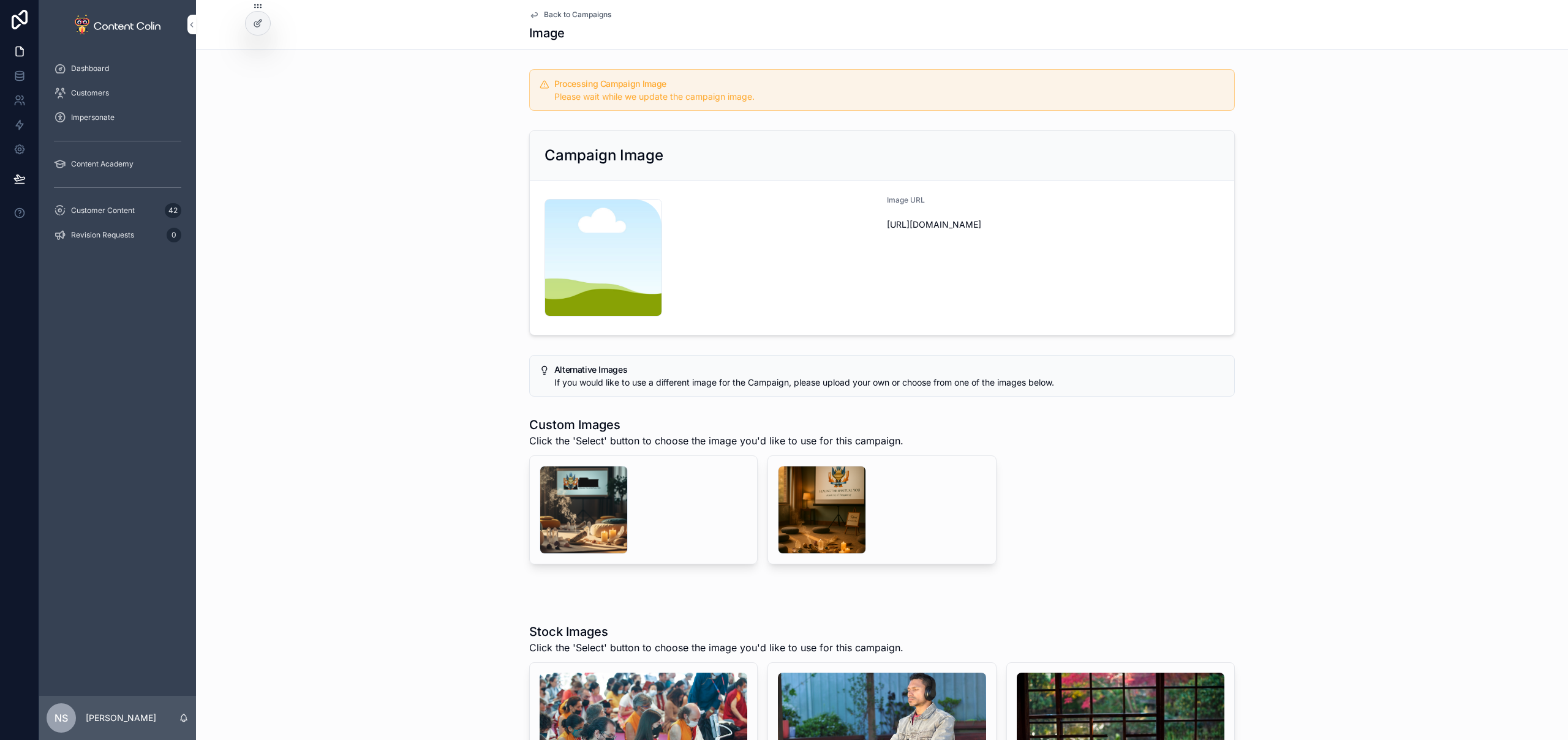
click at [585, 15] on span "Back to Campaigns" at bounding box center [577, 14] width 67 height 10
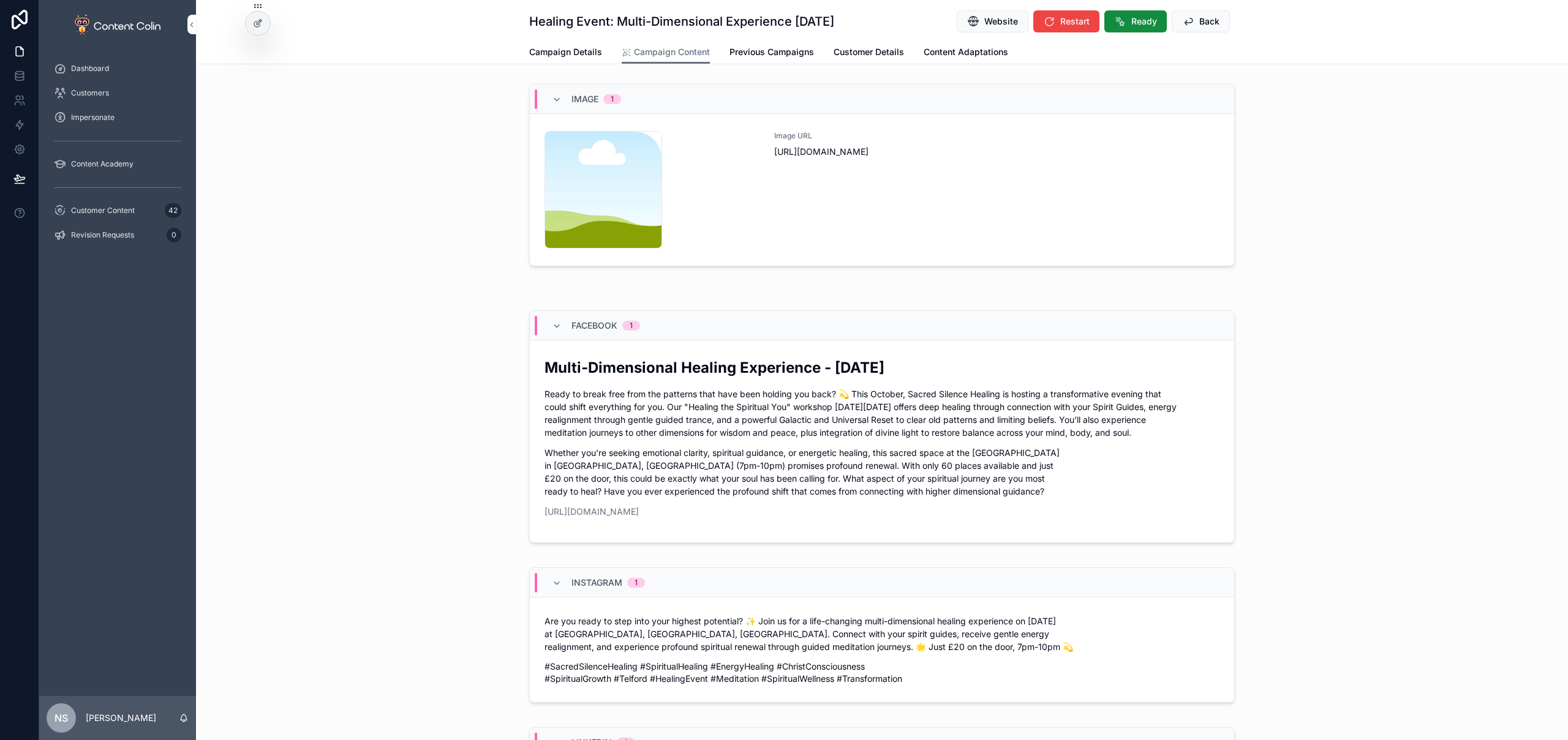
click at [1191, 20] on button "Back" at bounding box center [1201, 22] width 58 height 22
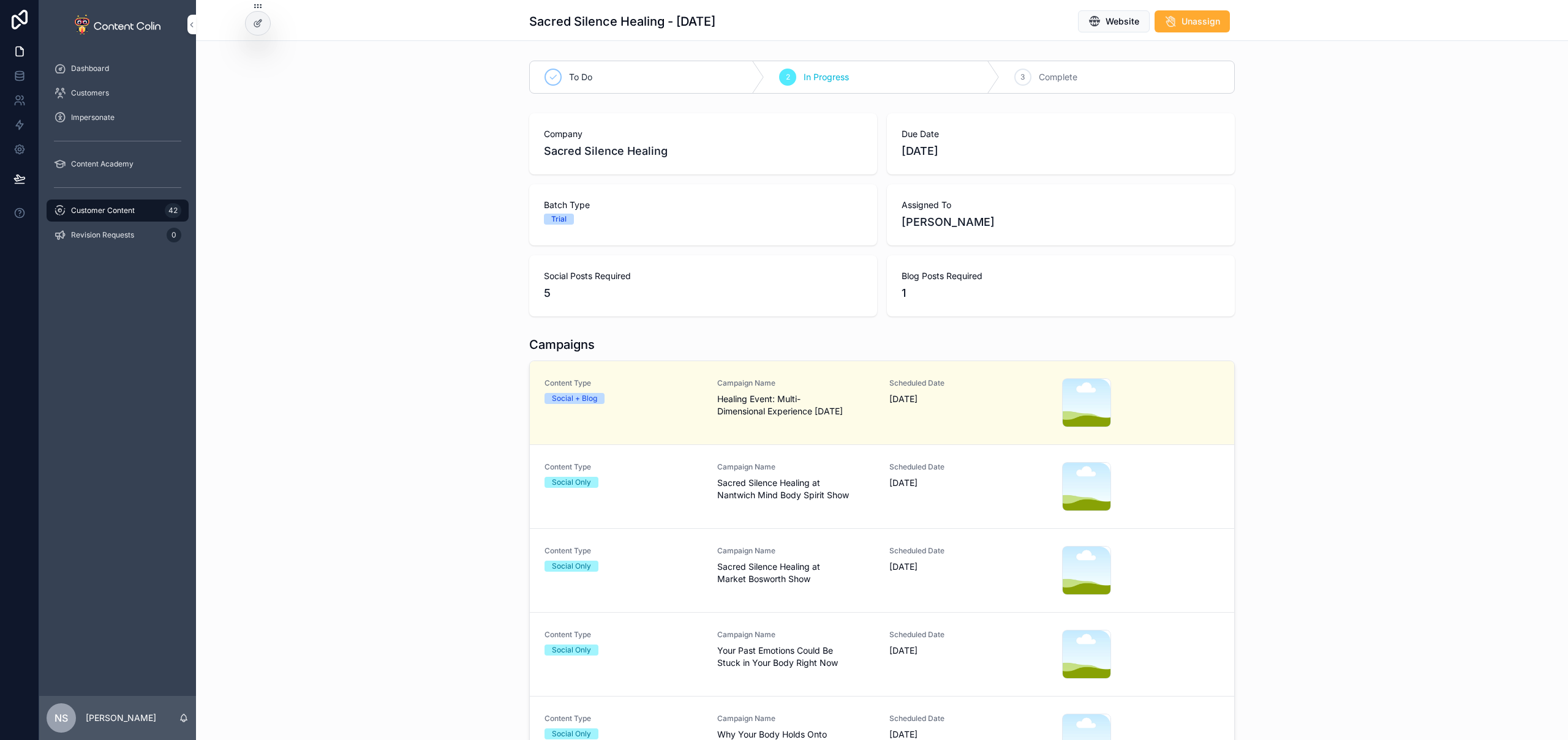
click at [722, 482] on span "Sacred Silence Healing at Nantwich Mind Body Spirit Show" at bounding box center [796, 489] width 158 height 25
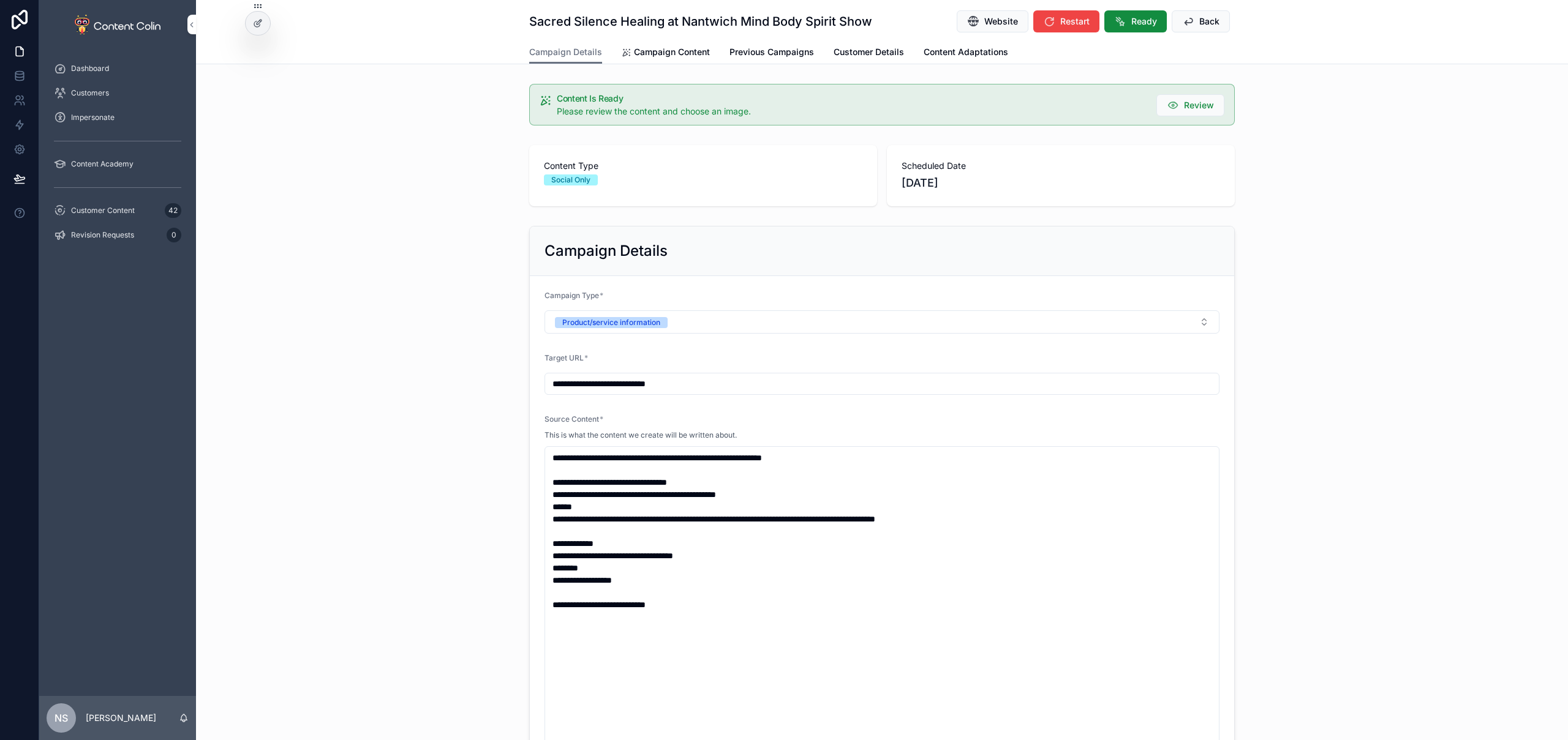
click at [677, 52] on span "Campaign Content" at bounding box center [672, 52] width 76 height 12
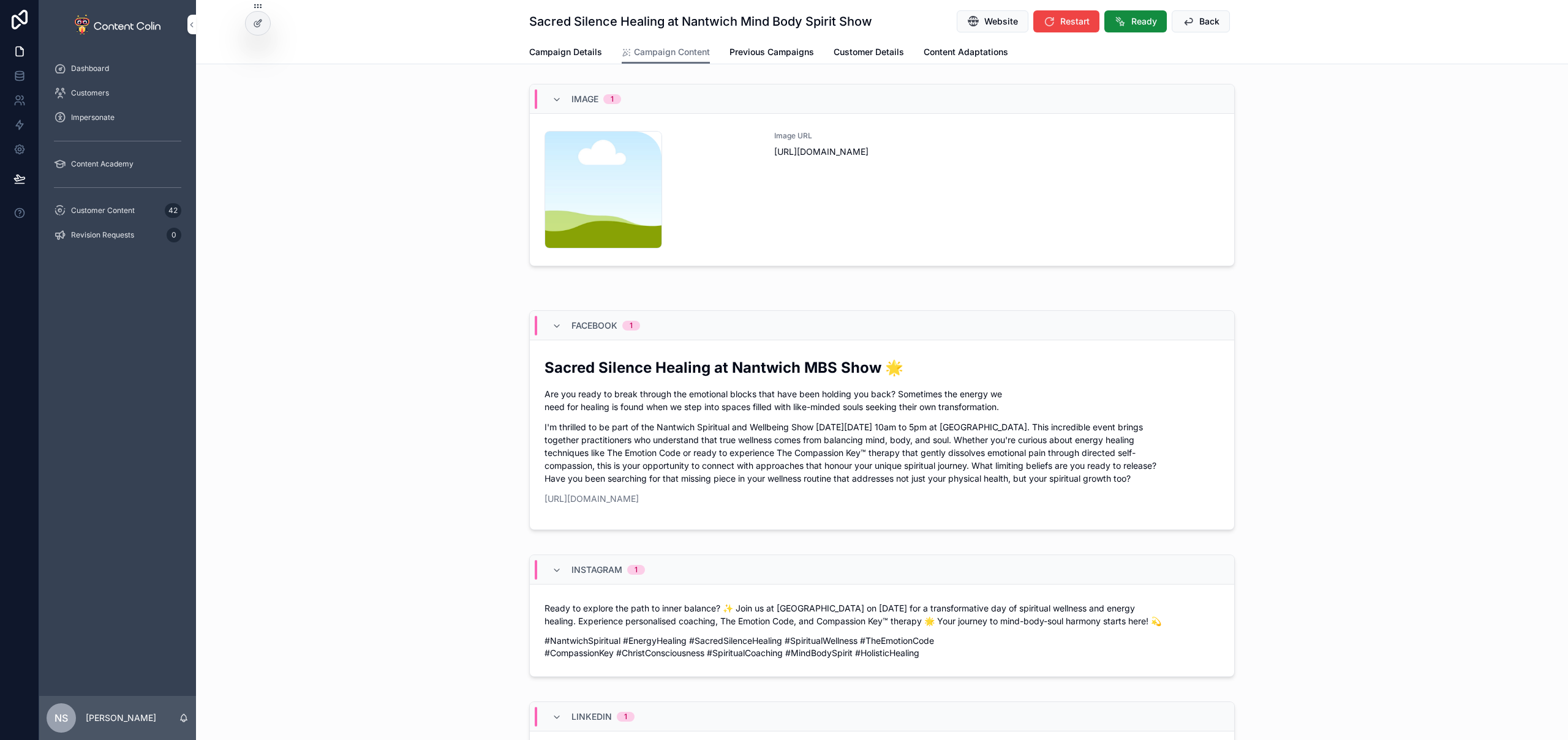
click at [957, 173] on div "Image URL [URL][DOMAIN_NAME]" at bounding box center [997, 189] width 445 height 117
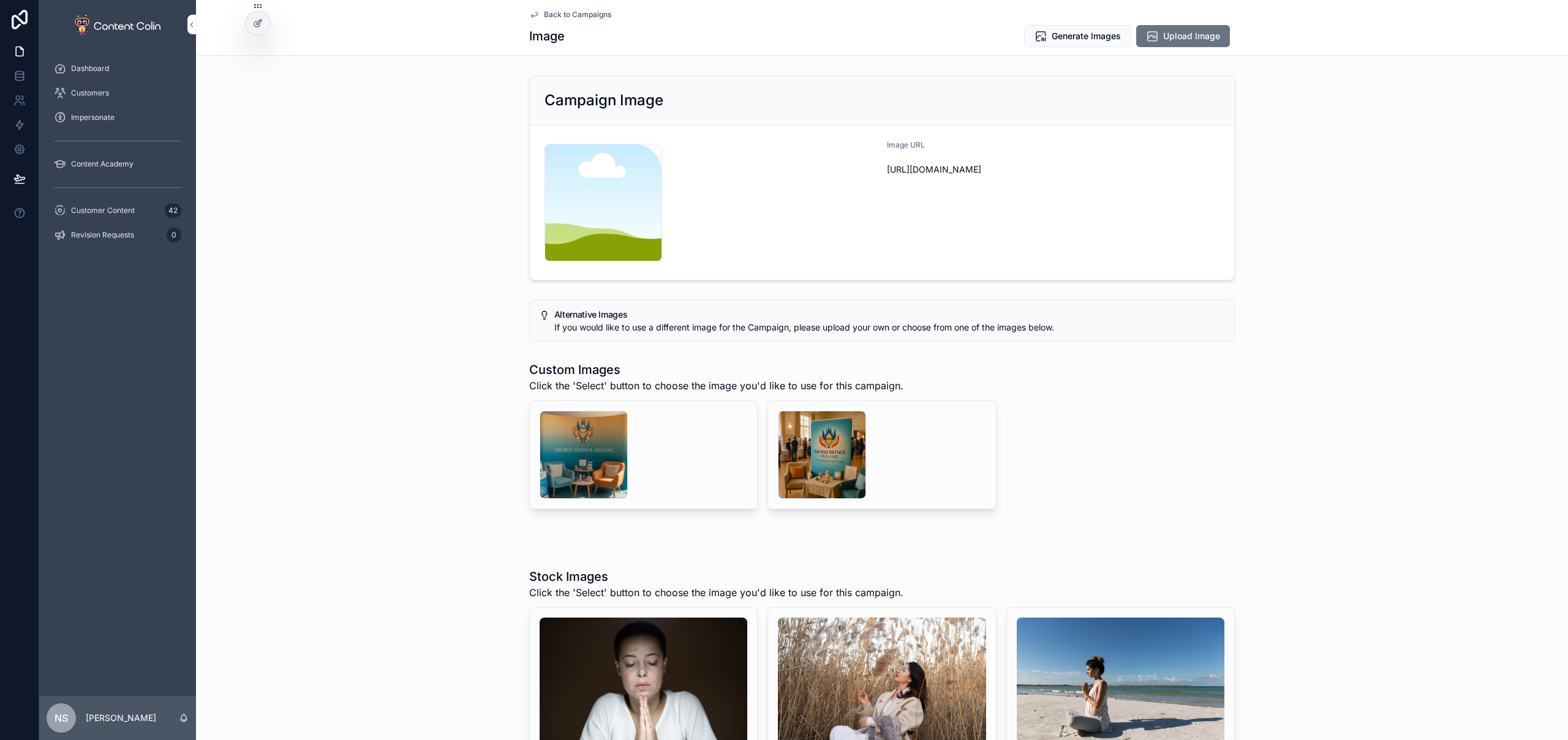
click at [815, 462] on div "scrollable content" at bounding box center [822, 455] width 88 height 88
click at [578, 447] on div "scrollable content" at bounding box center [583, 455] width 88 height 88
click at [0, 0] on span "Select" at bounding box center [0, 0] width 0 height 0
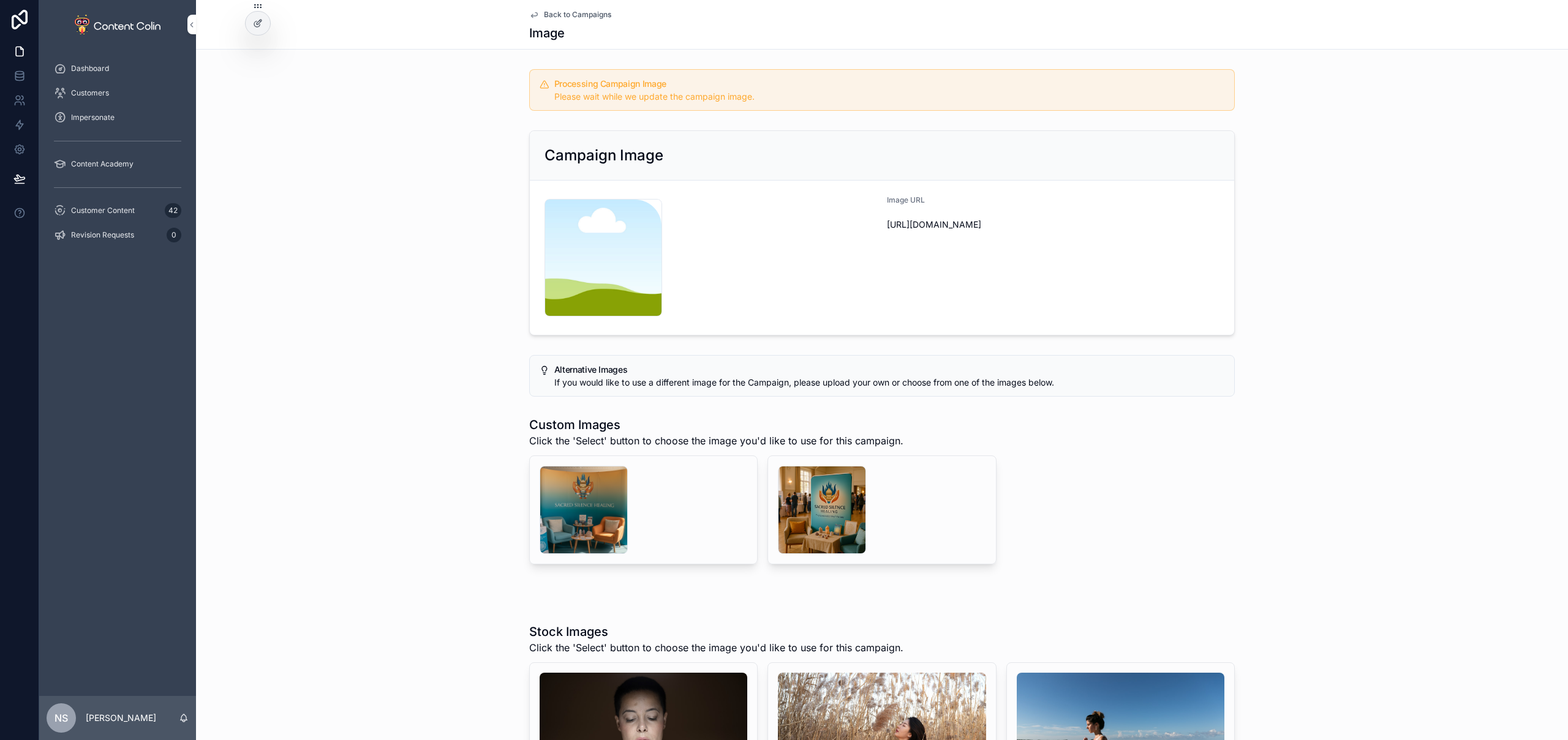
click at [564, 9] on div "Back to Campaigns Image" at bounding box center [881, 25] width 706 height 49
click at [563, 12] on span "Back to Campaigns" at bounding box center [577, 14] width 67 height 10
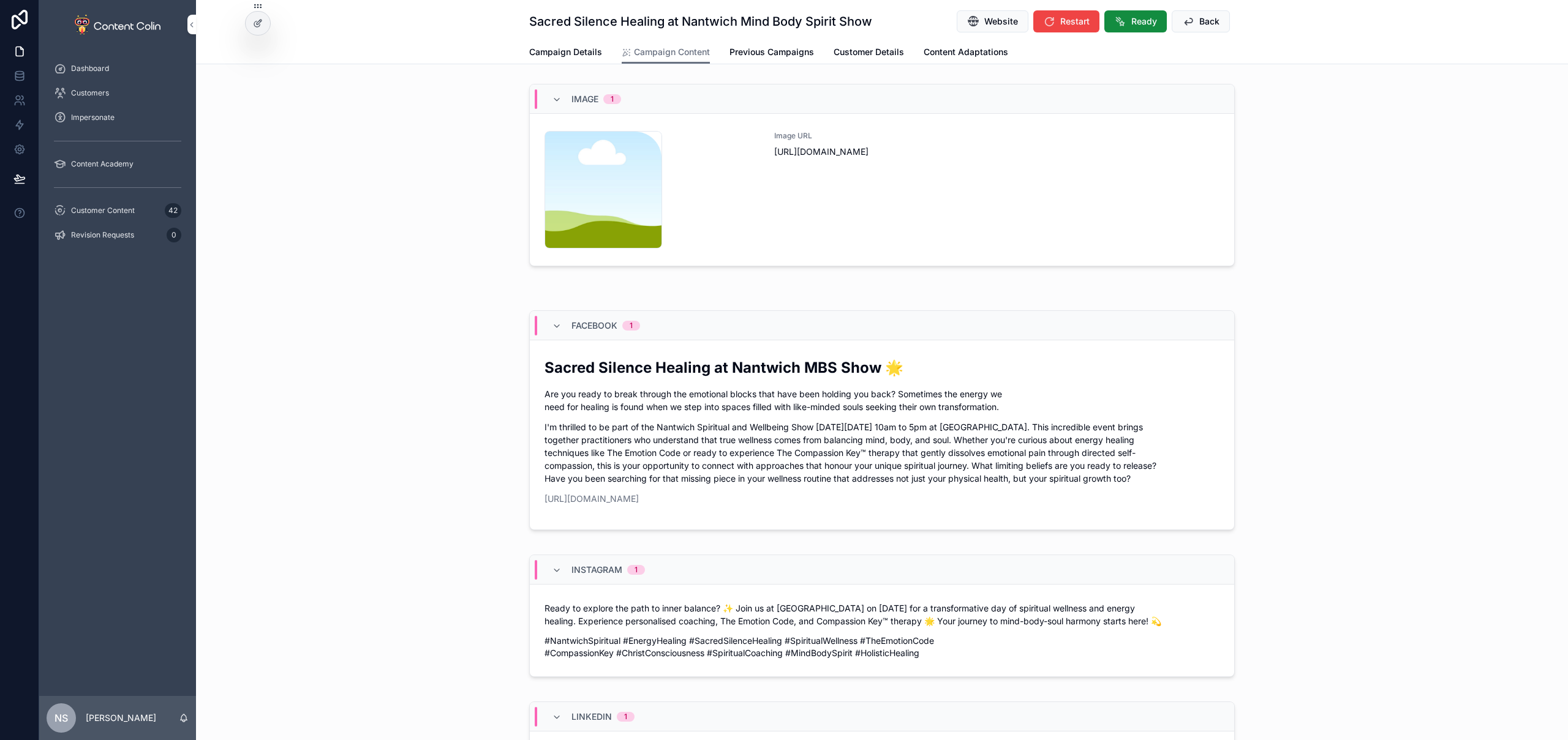
click at [1204, 20] on span "Back" at bounding box center [1209, 22] width 20 height 12
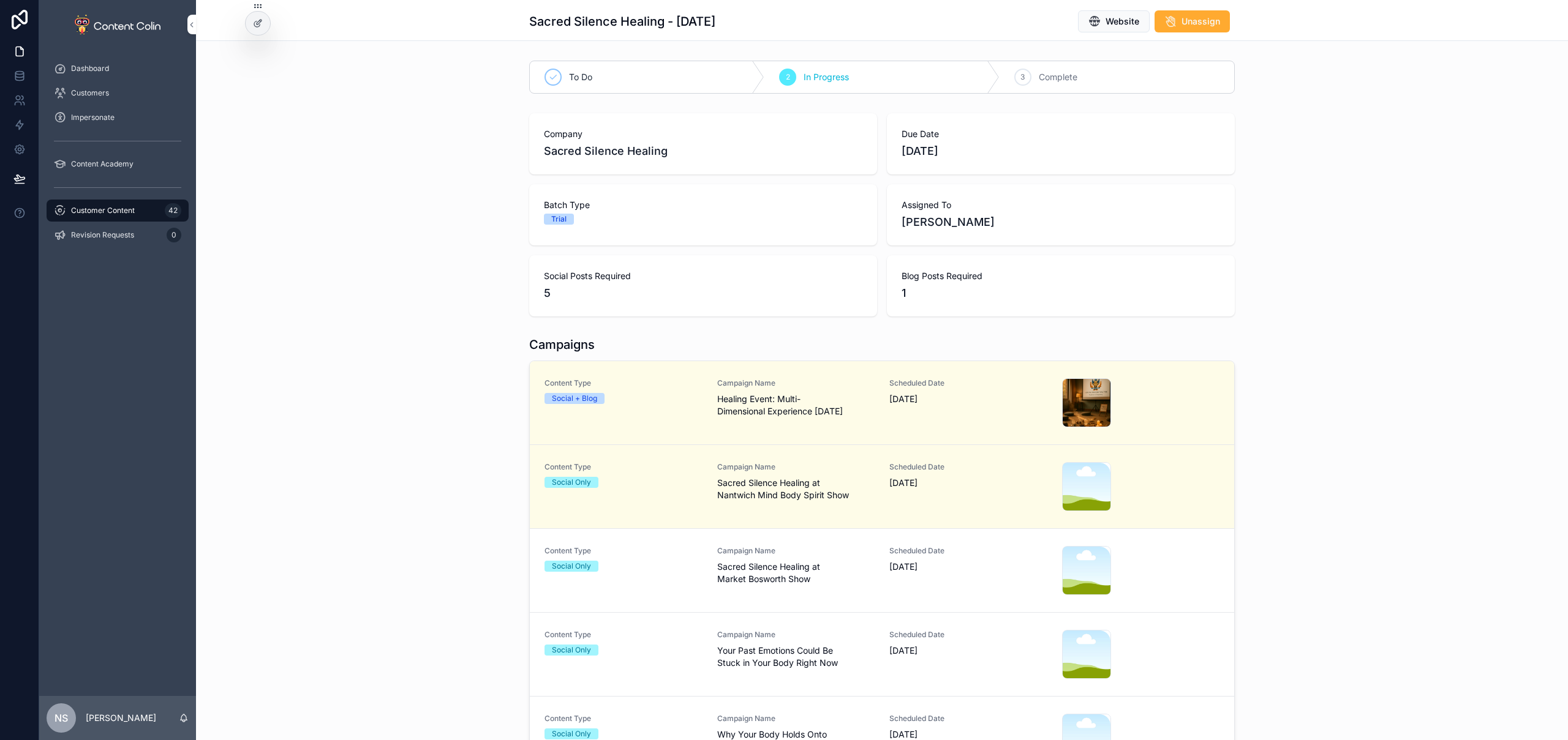
click at [669, 580] on div "Content Type Social Only" at bounding box center [624, 570] width 158 height 49
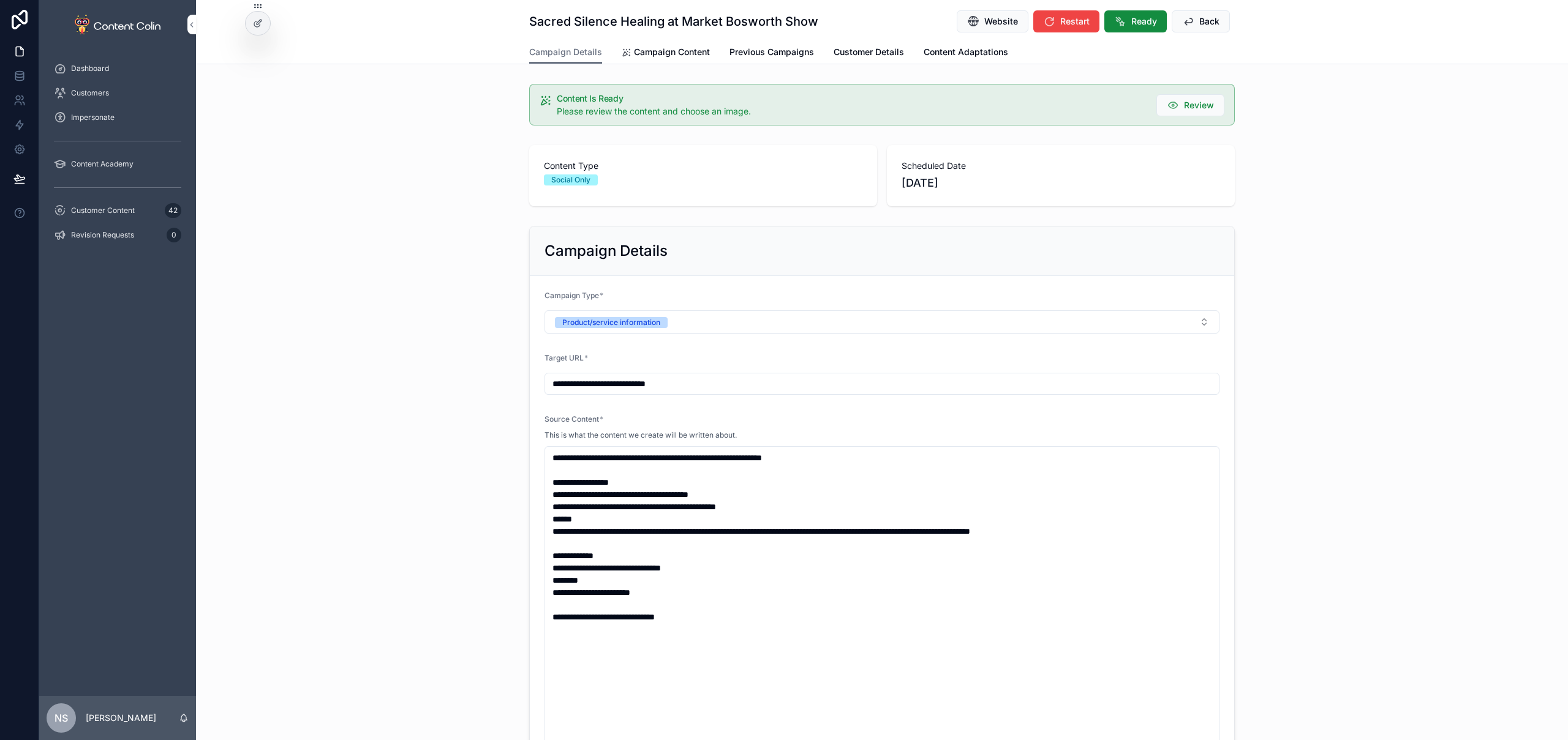
click at [659, 58] on link "Campaign Content" at bounding box center [666, 53] width 88 height 25
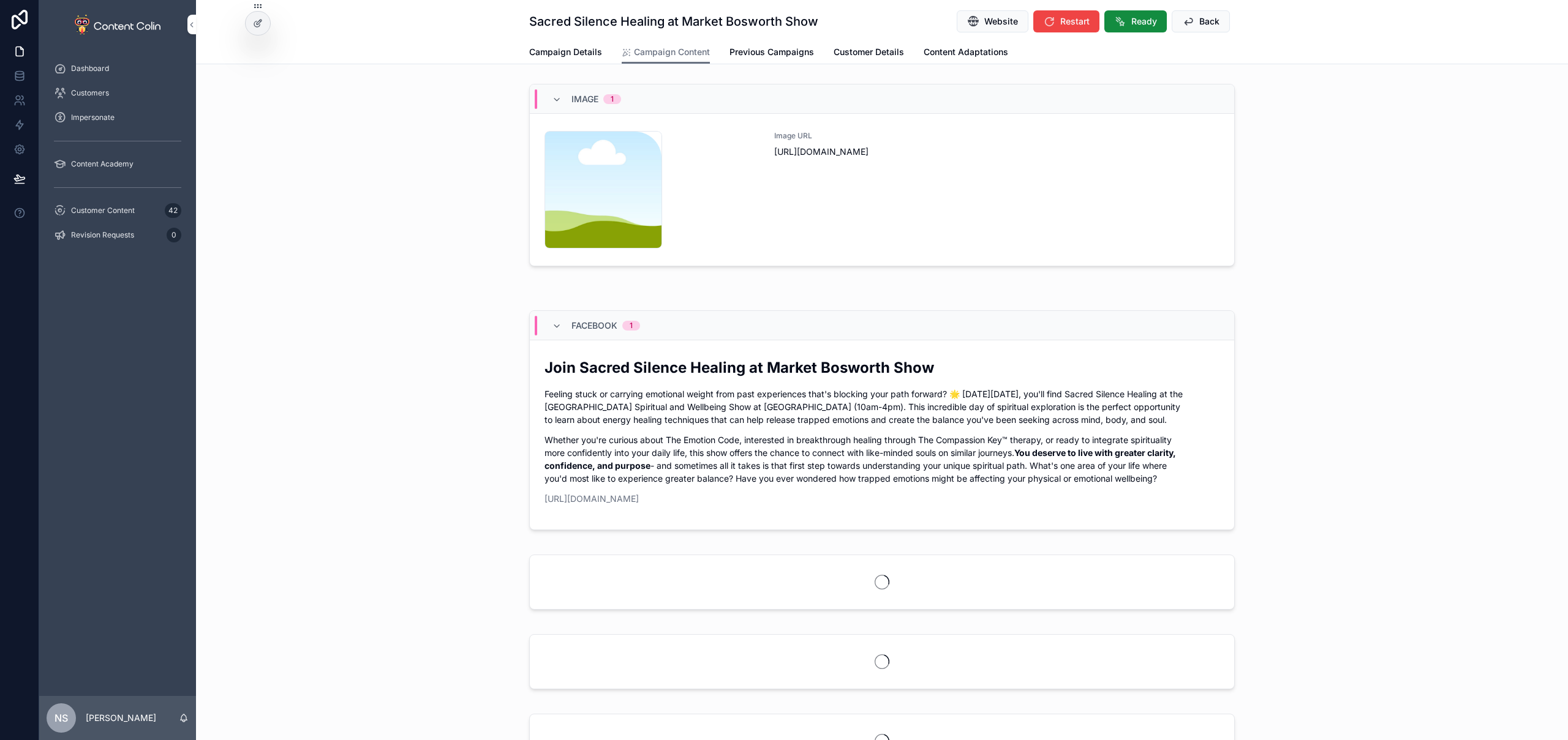
drag, startPoint x: 893, startPoint y: 260, endPoint x: 904, endPoint y: 237, distance: 25.5
click at [904, 237] on div "Image URL [URL][DOMAIN_NAME]" at bounding box center [997, 189] width 445 height 117
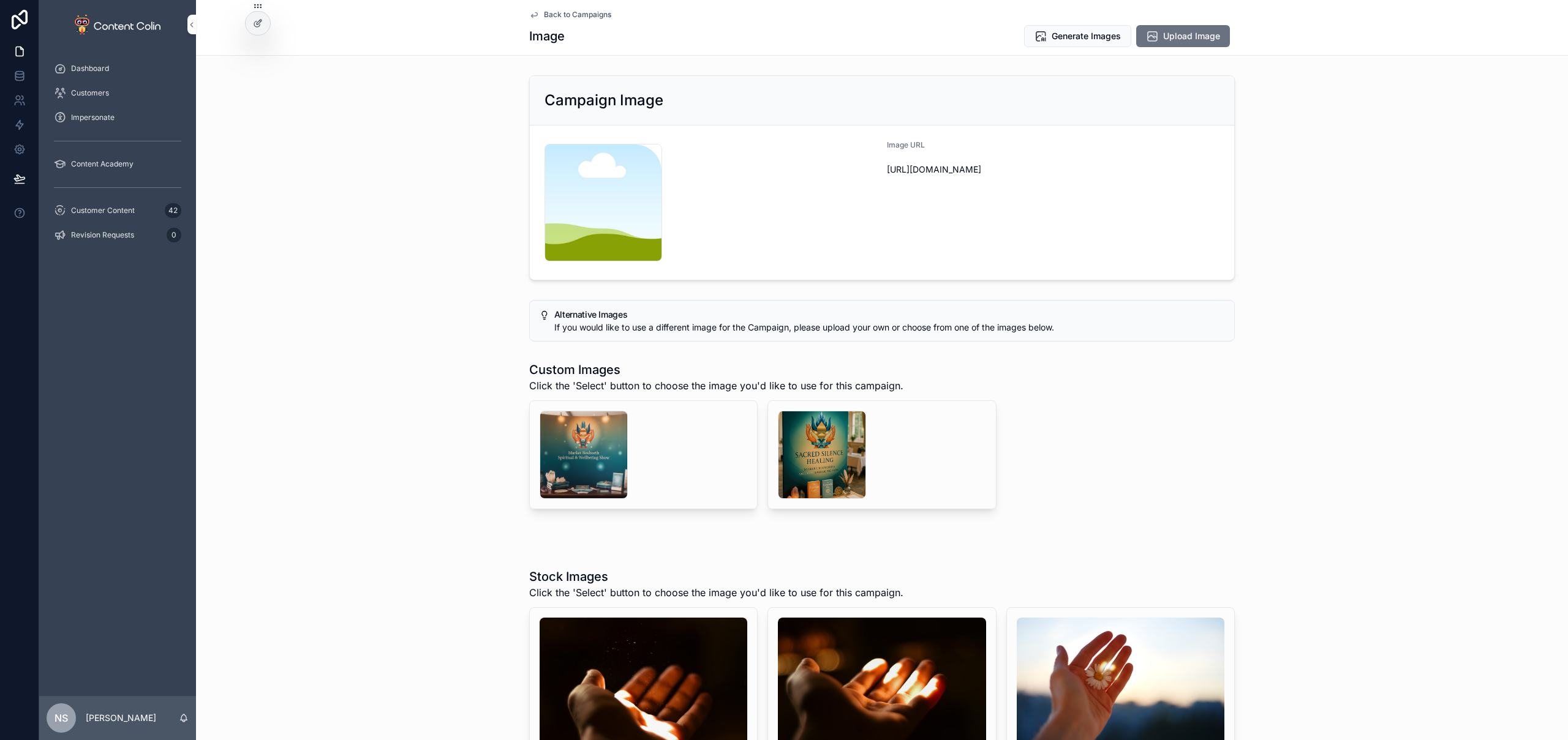
click at [796, 455] on div "scrollable content" at bounding box center [822, 455] width 88 height 88
click at [579, 451] on div "scrollable content" at bounding box center [583, 455] width 88 height 88
click at [595, 16] on span "Back to Campaigns" at bounding box center [577, 14] width 67 height 10
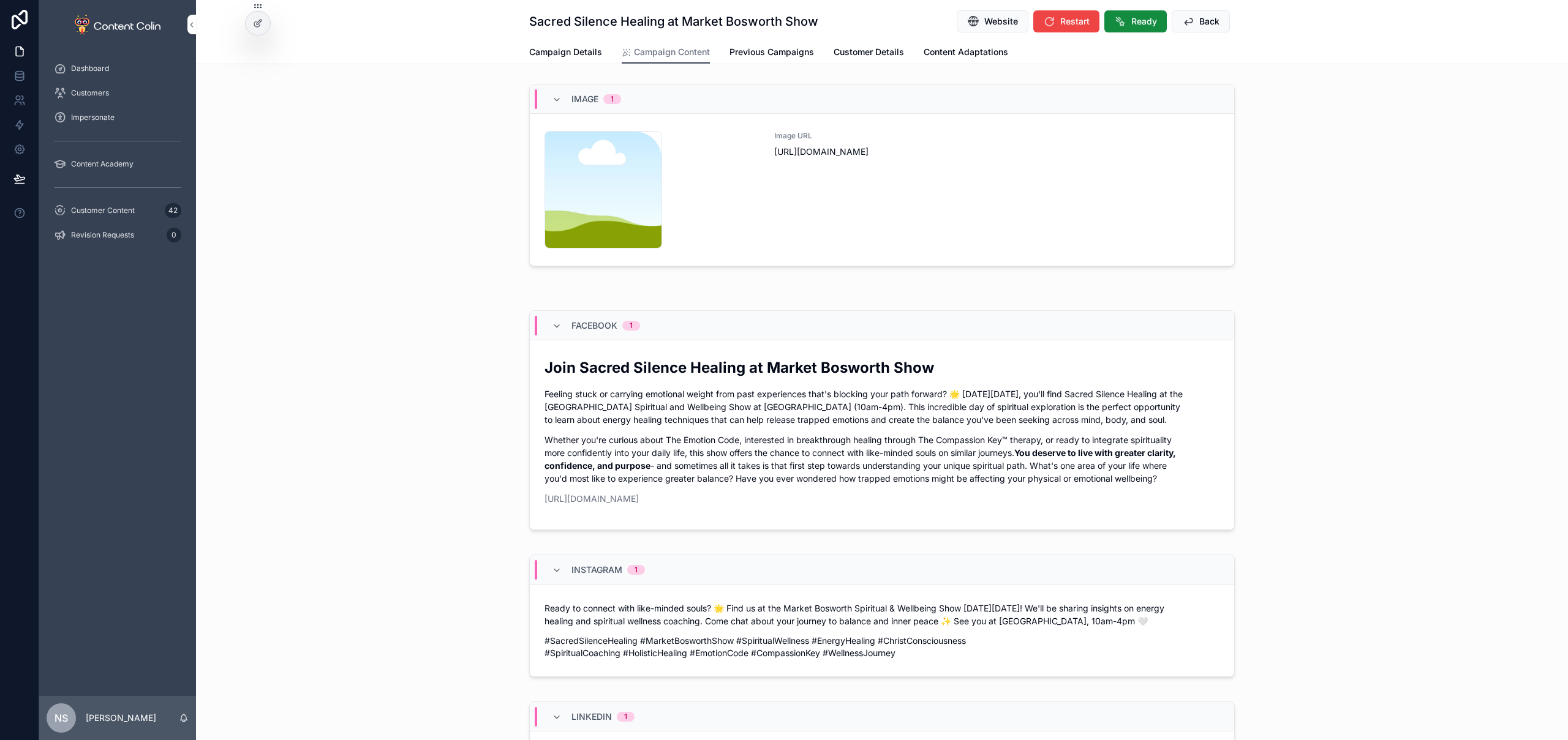
click at [828, 188] on div "Image URL [URL][DOMAIN_NAME]" at bounding box center [997, 189] width 445 height 117
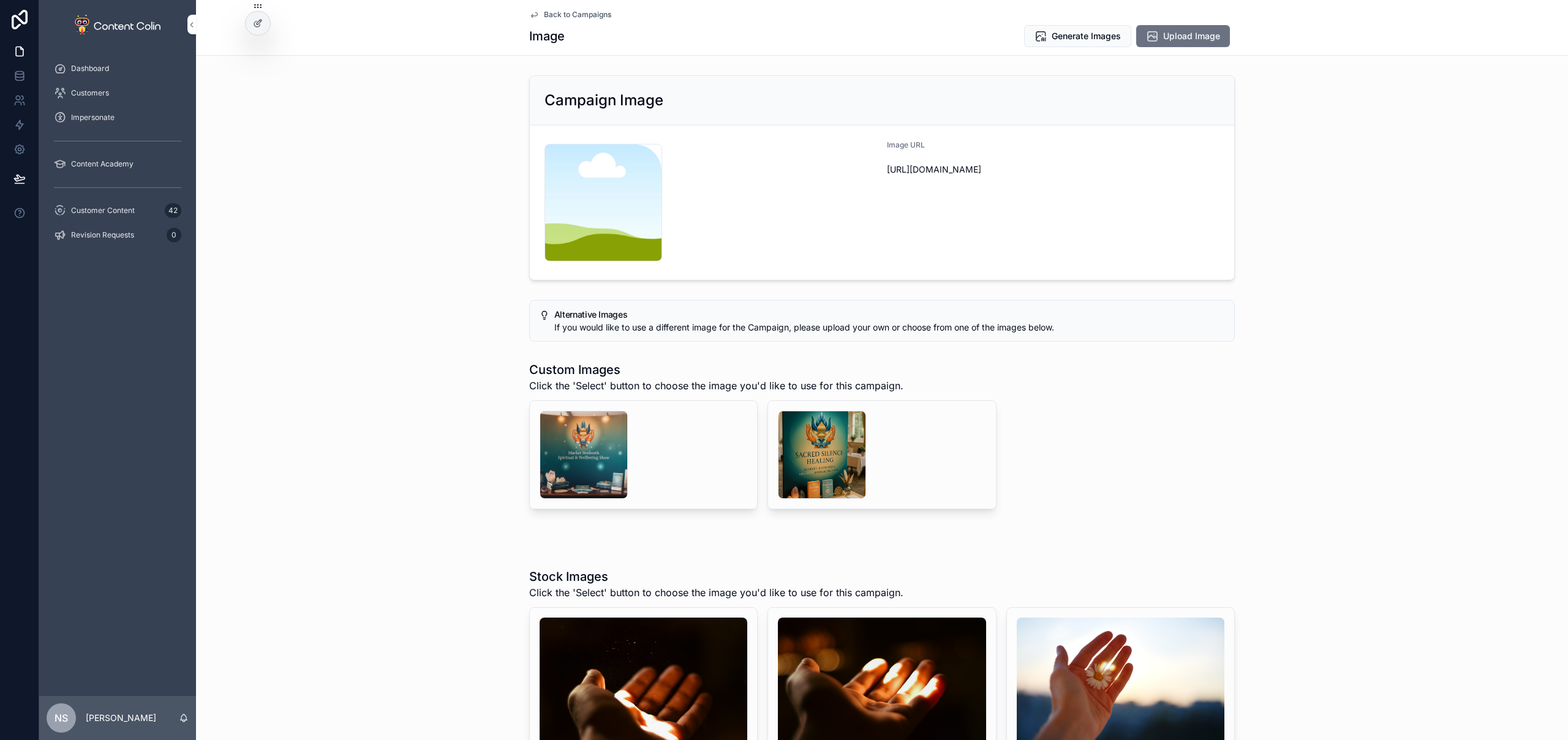
click at [601, 445] on div "scrollable content" at bounding box center [583, 455] width 88 height 88
click at [837, 455] on div "scrollable content" at bounding box center [822, 455] width 88 height 88
click at [1065, 36] on span "Generate Images" at bounding box center [1086, 36] width 69 height 12
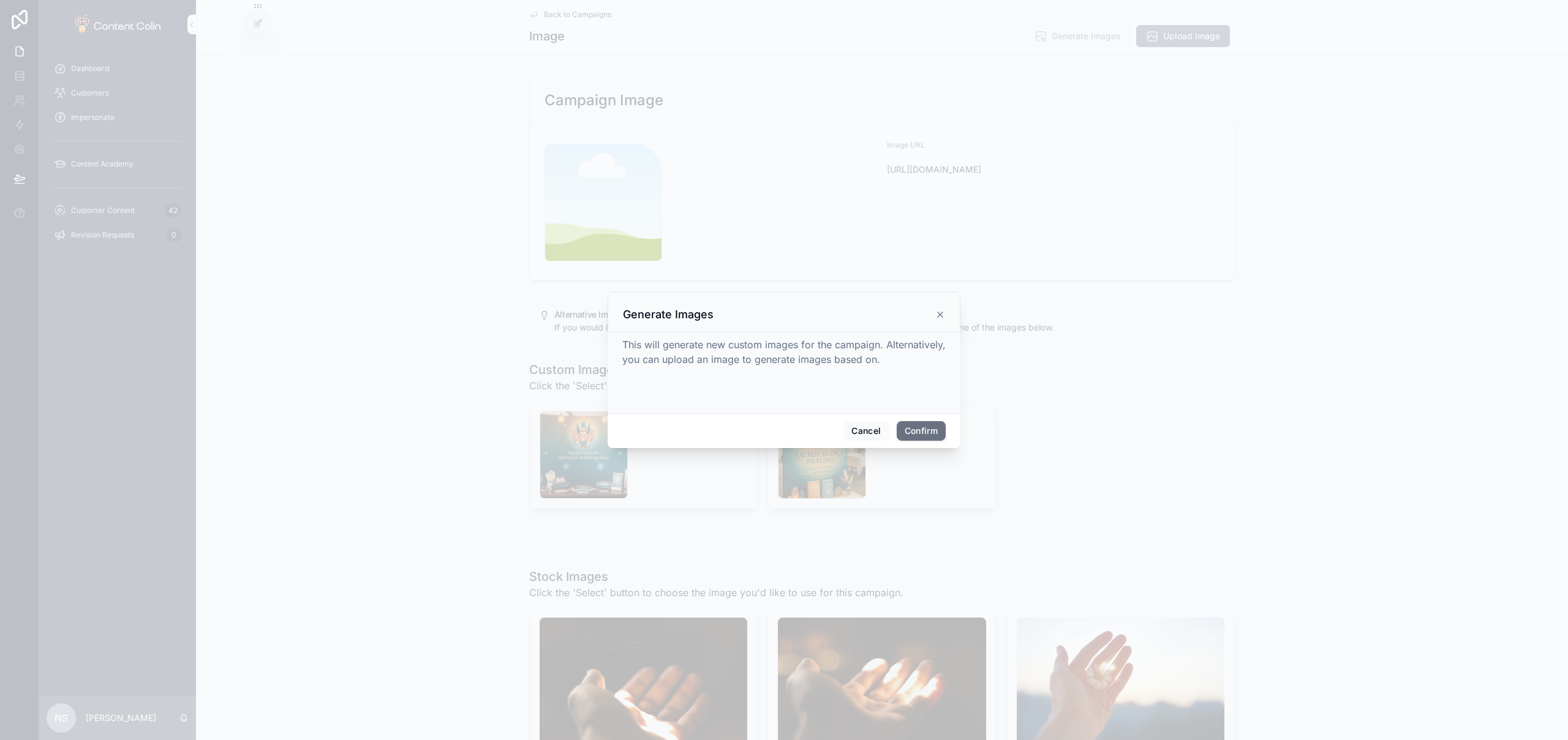
click at [920, 429] on button "Confirm" at bounding box center [922, 431] width 49 height 19
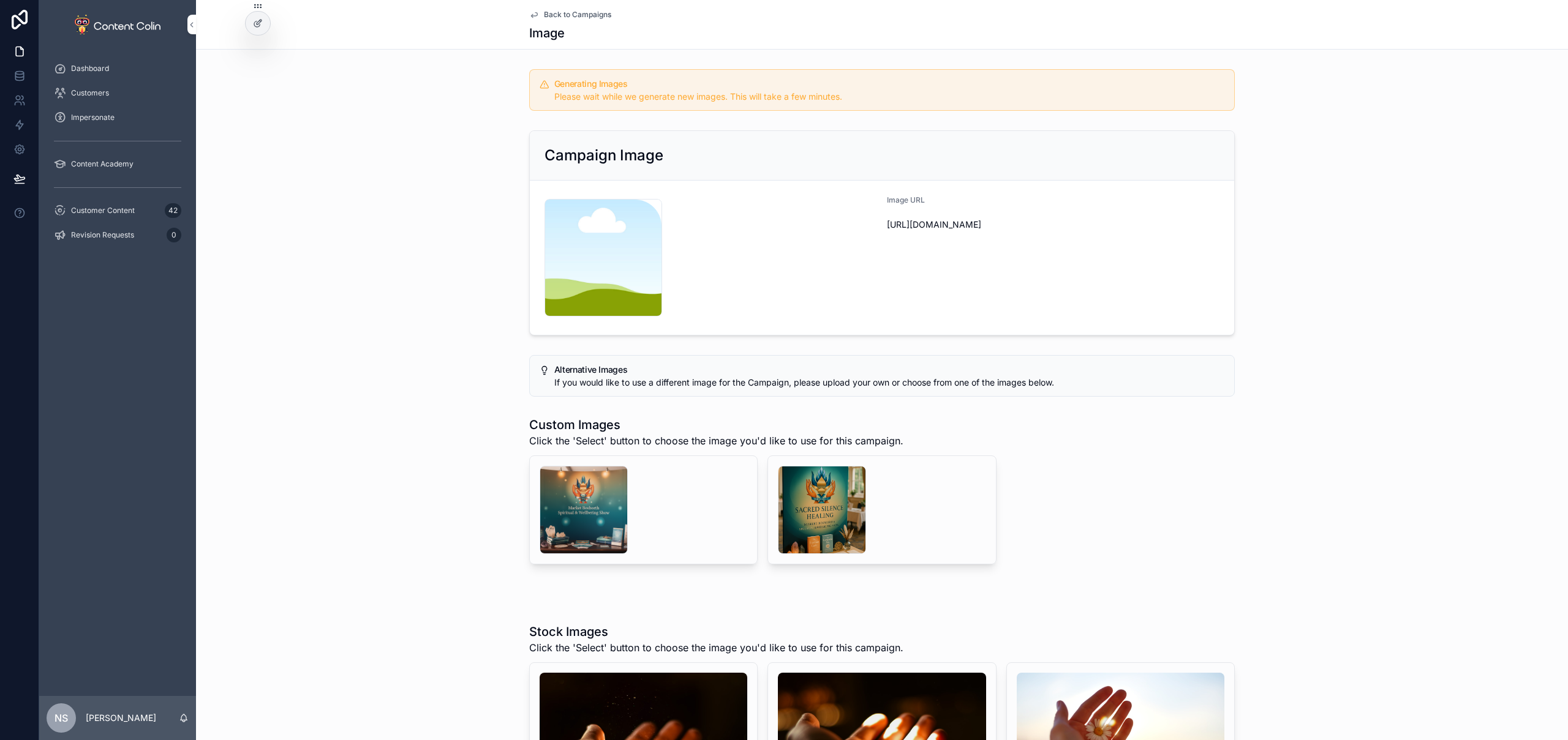
click at [577, 16] on span "Back to Campaigns" at bounding box center [577, 14] width 67 height 10
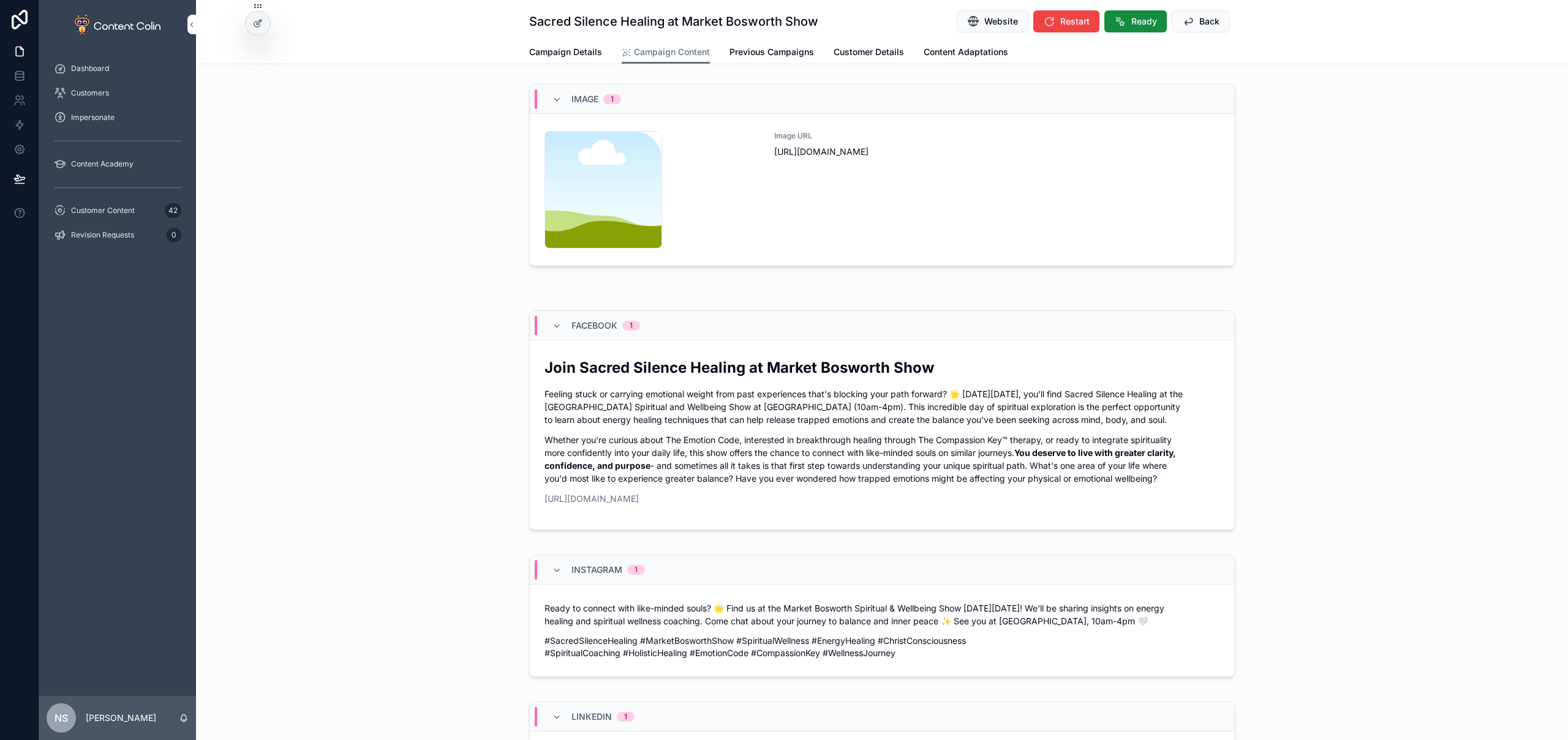
click at [1200, 22] on span "Back" at bounding box center [1209, 22] width 20 height 12
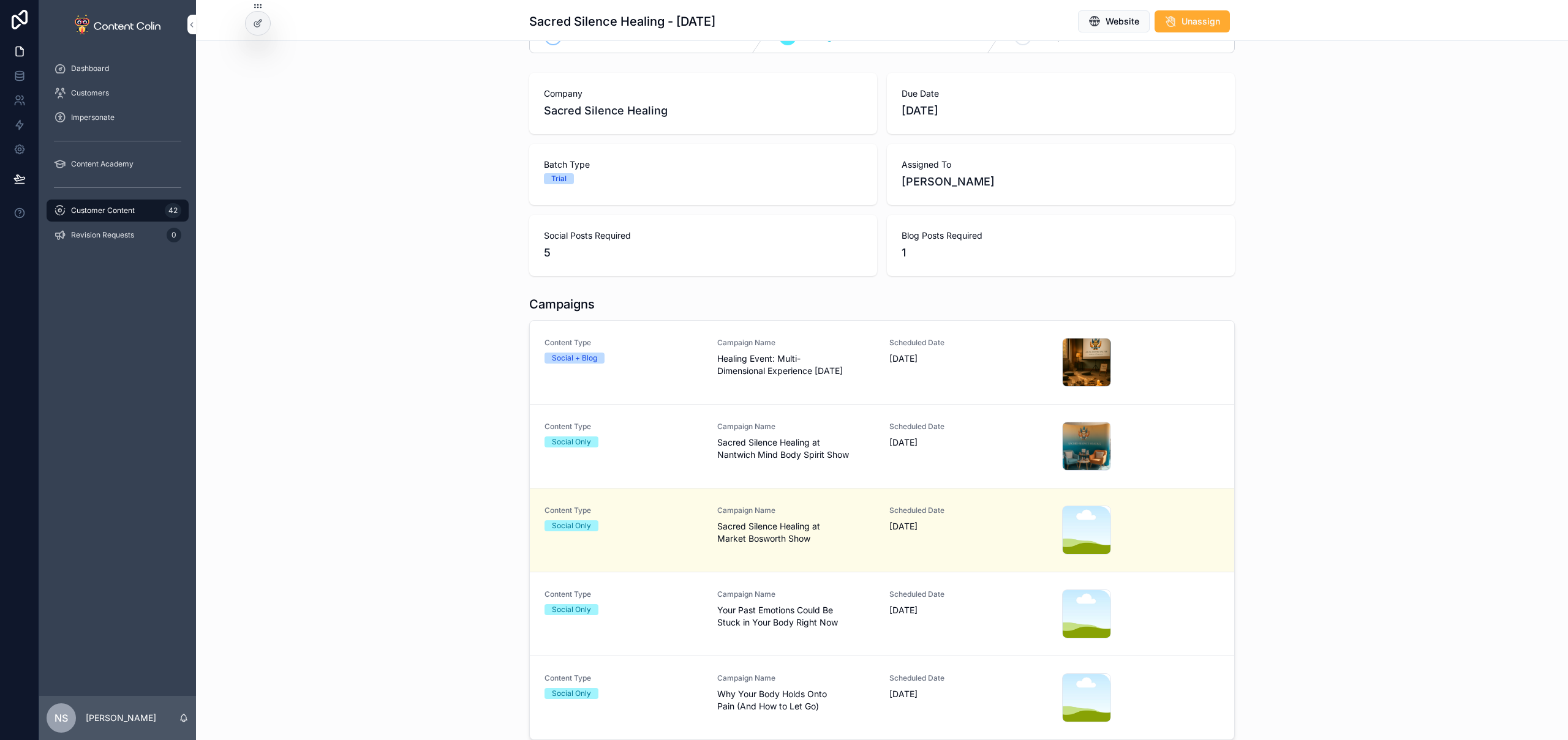
scroll to position [84, 0]
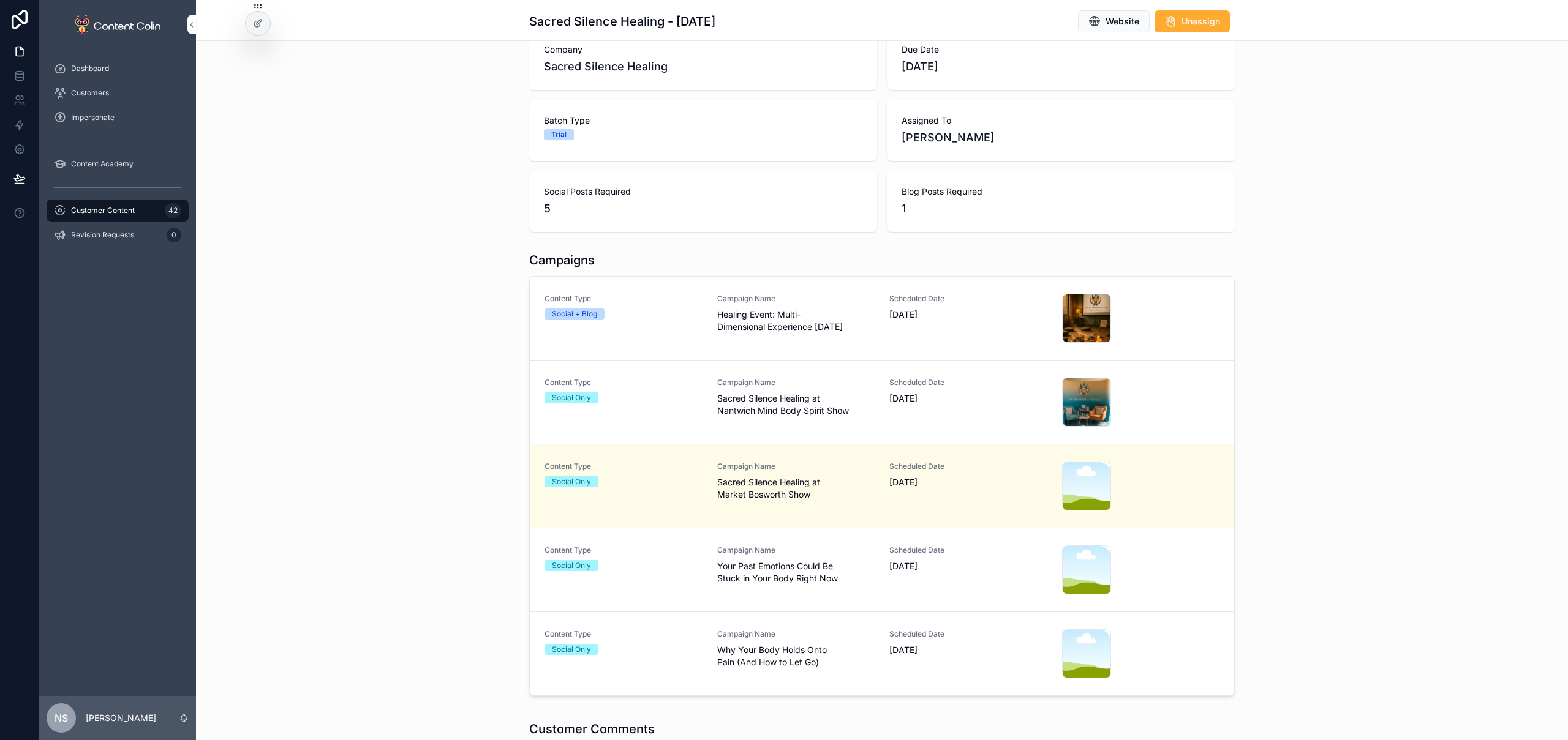
click at [743, 568] on span "Your Past Emotions Could Be Stuck in Your Body Right Now" at bounding box center [796, 572] width 158 height 25
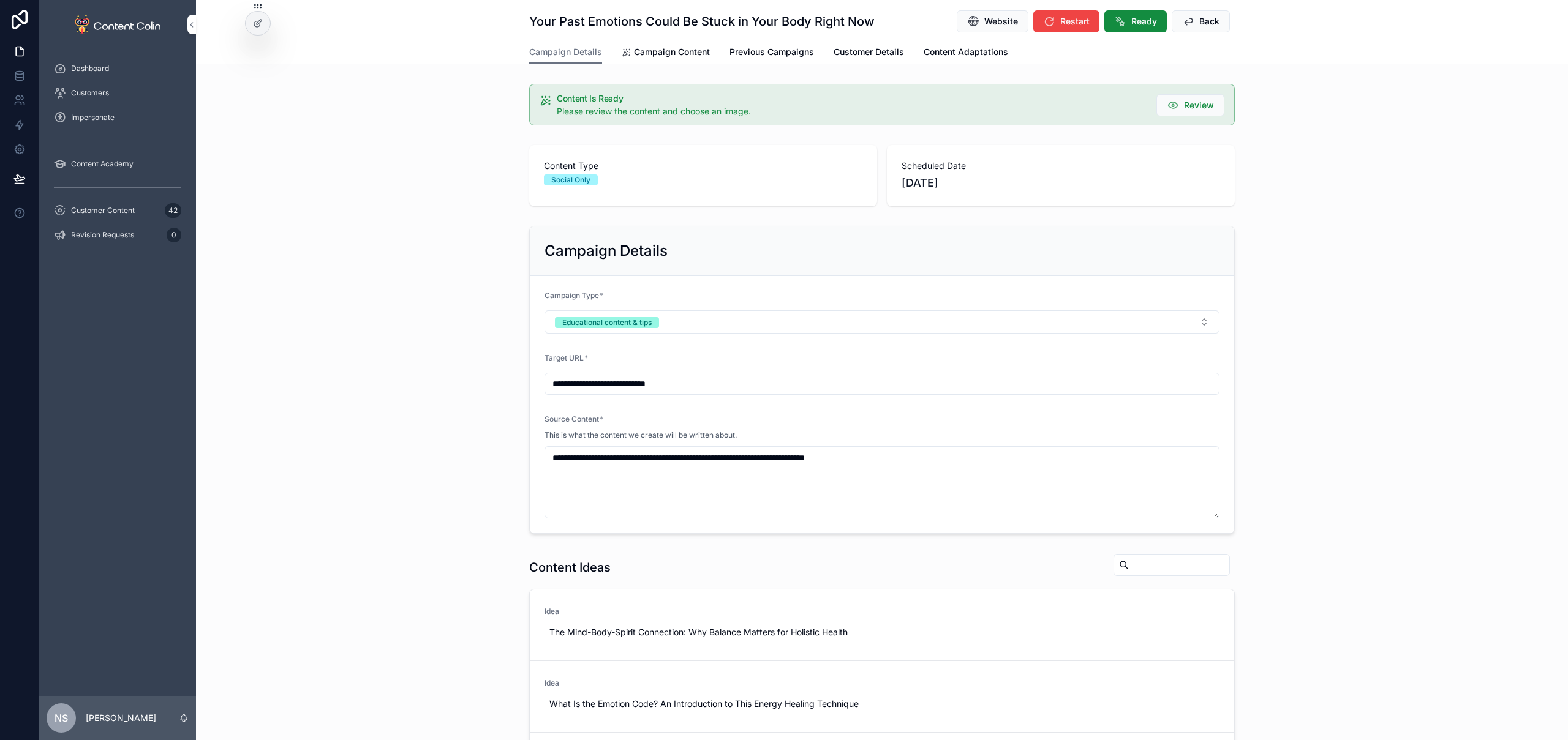
click at [692, 56] on span "Campaign Content" at bounding box center [672, 52] width 76 height 12
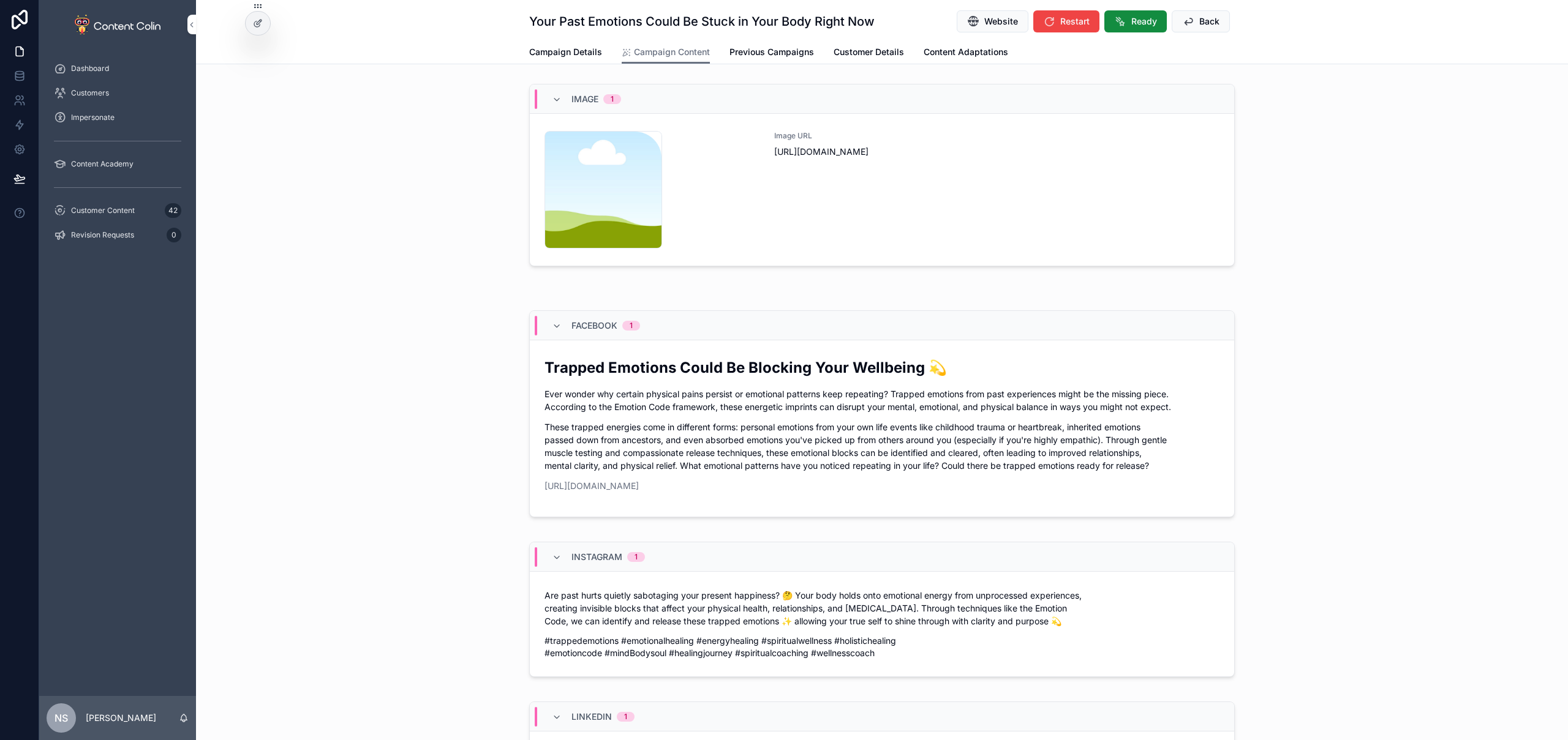
click at [1044, 164] on div "Image URL [URL][DOMAIN_NAME]" at bounding box center [997, 189] width 445 height 117
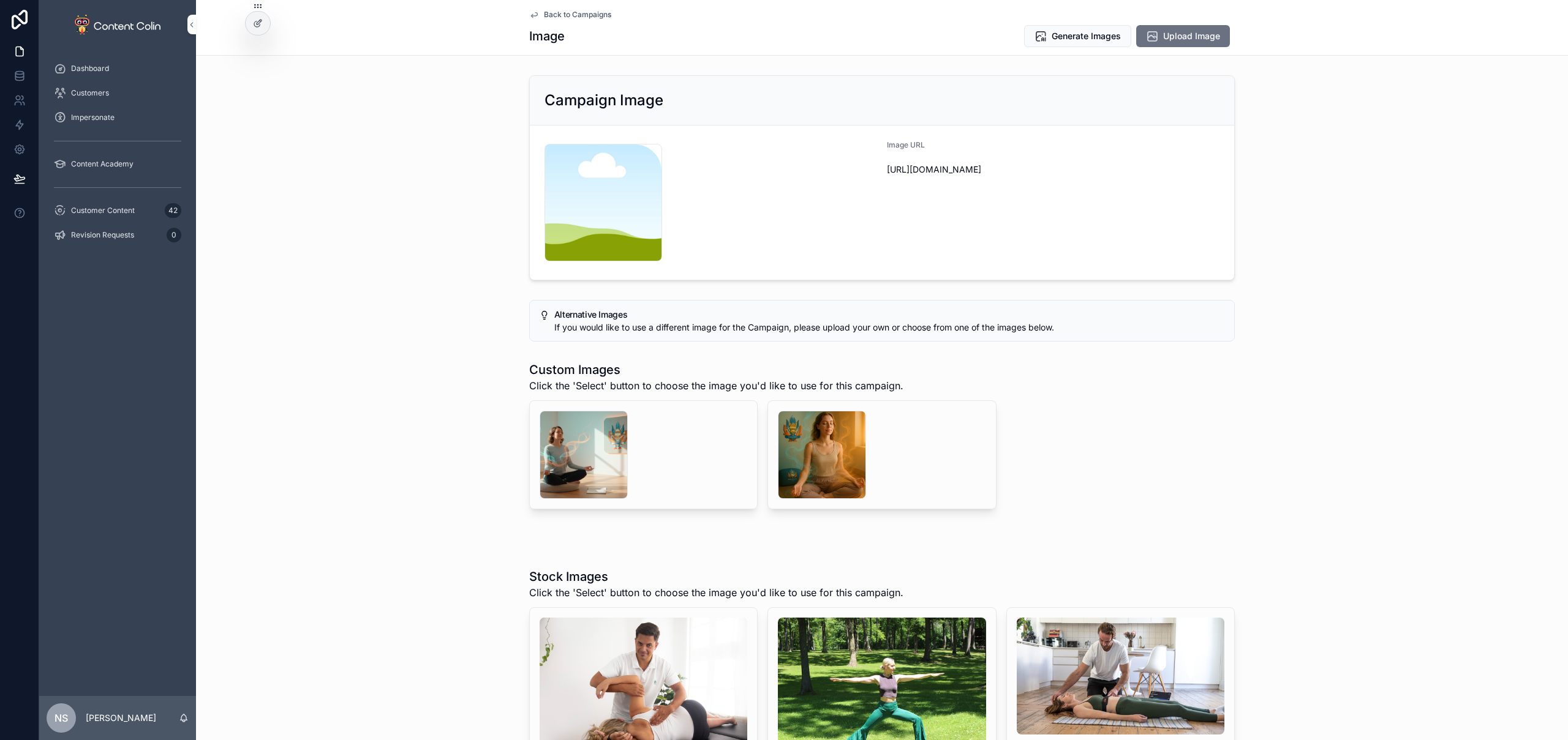
click at [815, 451] on div "scrollable content" at bounding box center [822, 455] width 88 height 88
click at [539, 455] on div "scrollable content" at bounding box center [583, 455] width 88 height 88
click at [820, 456] on div "scrollable content" at bounding box center [822, 455] width 88 height 88
click at [602, 451] on div "scrollable content" at bounding box center [583, 455] width 88 height 88
click at [0, 0] on span "Select" at bounding box center [0, 0] width 0 height 0
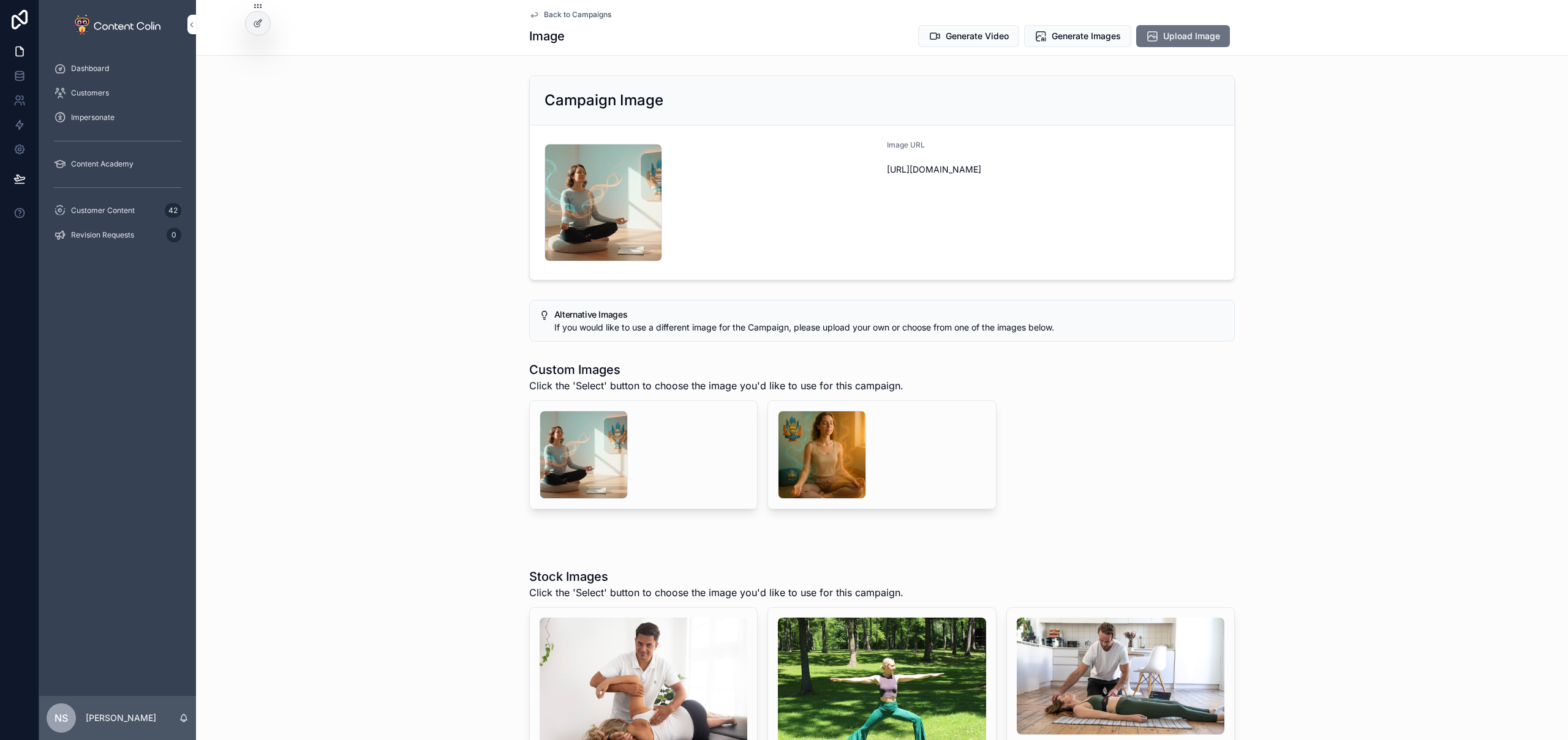
click at [580, 13] on span "Back to Campaigns" at bounding box center [577, 14] width 67 height 10
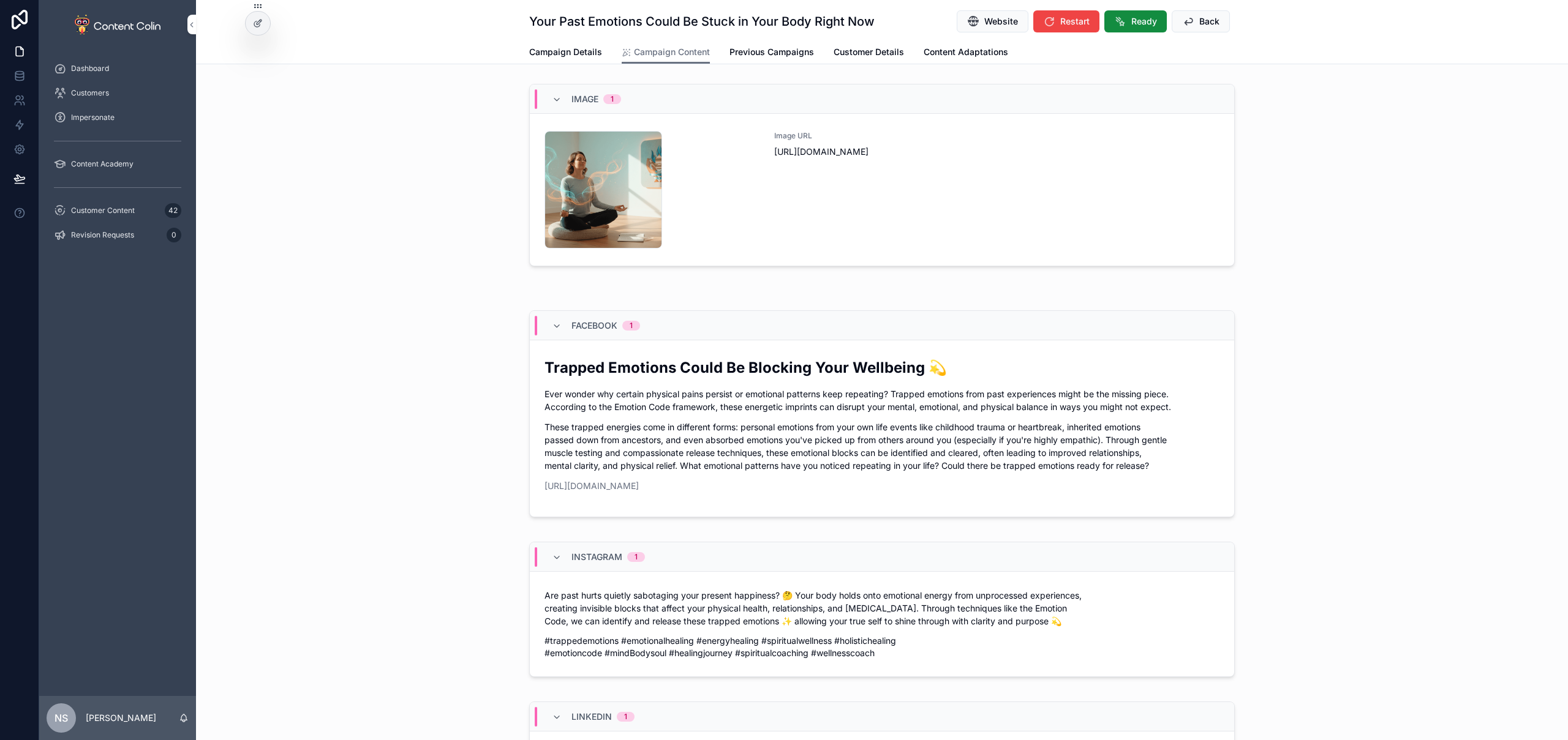
click at [1201, 21] on span "Back" at bounding box center [1209, 22] width 20 height 12
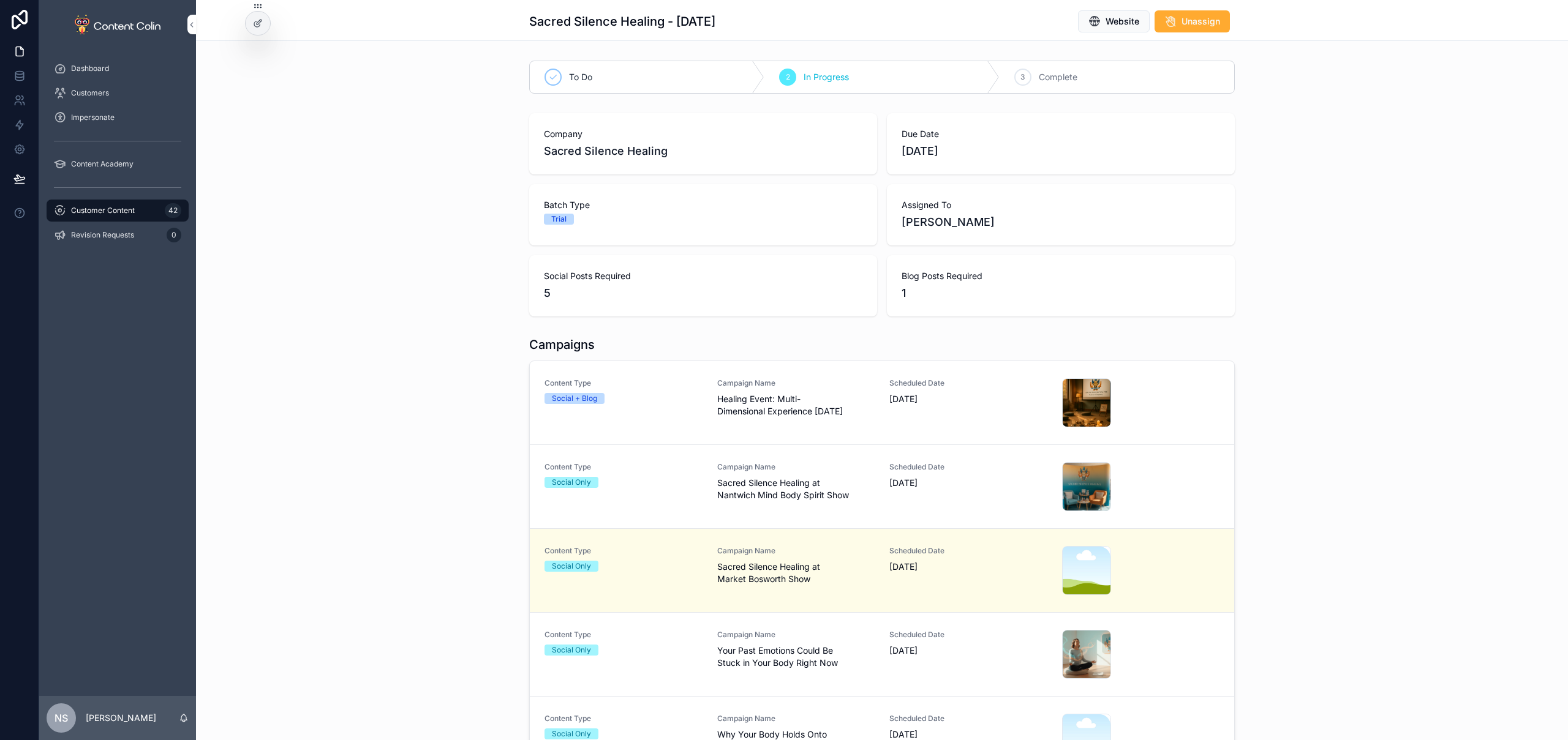
scroll to position [116, 0]
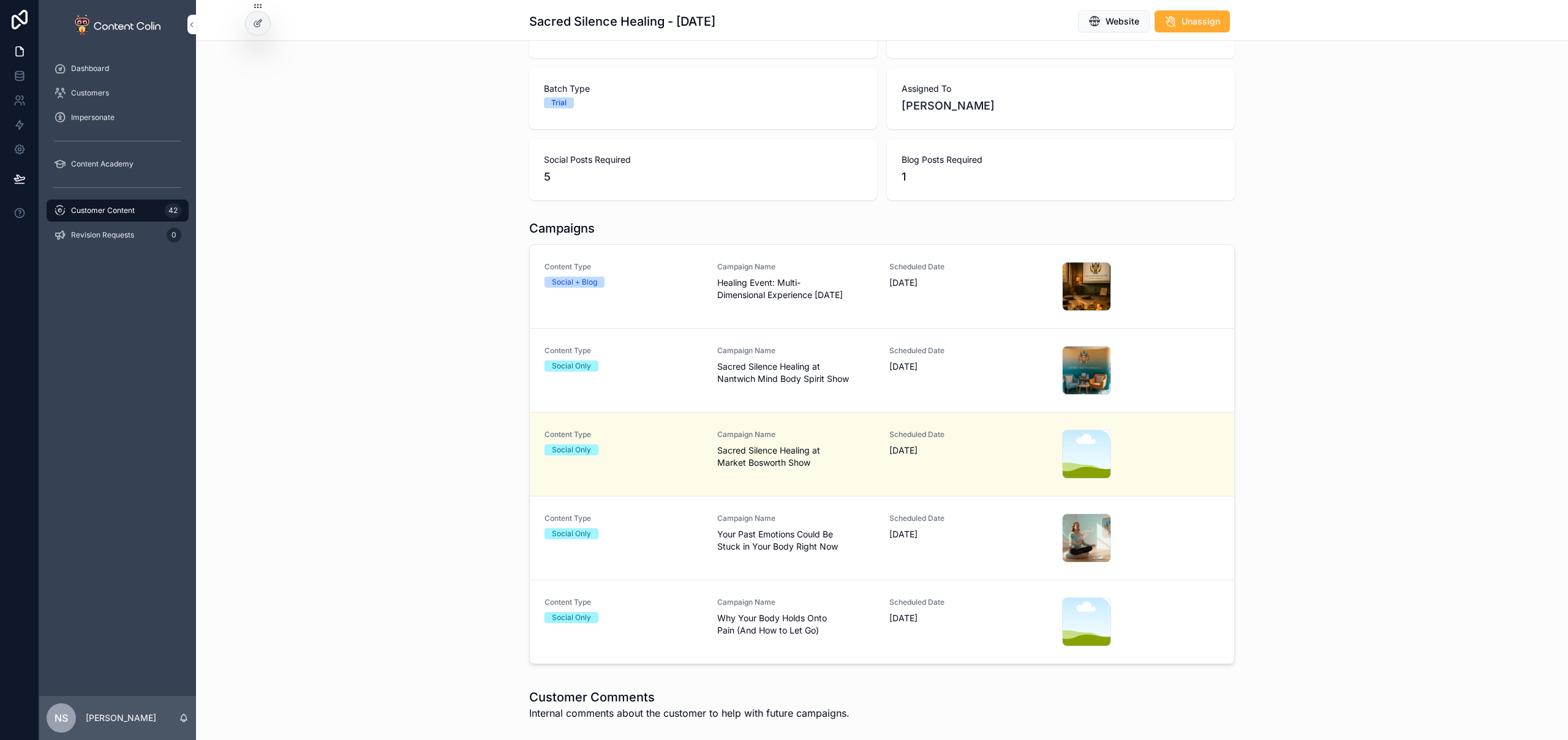
click at [880, 614] on div "Content Type Social Only Campaign Name Why Your Body Holds Onto Pain (And How t…" at bounding box center [882, 622] width 675 height 49
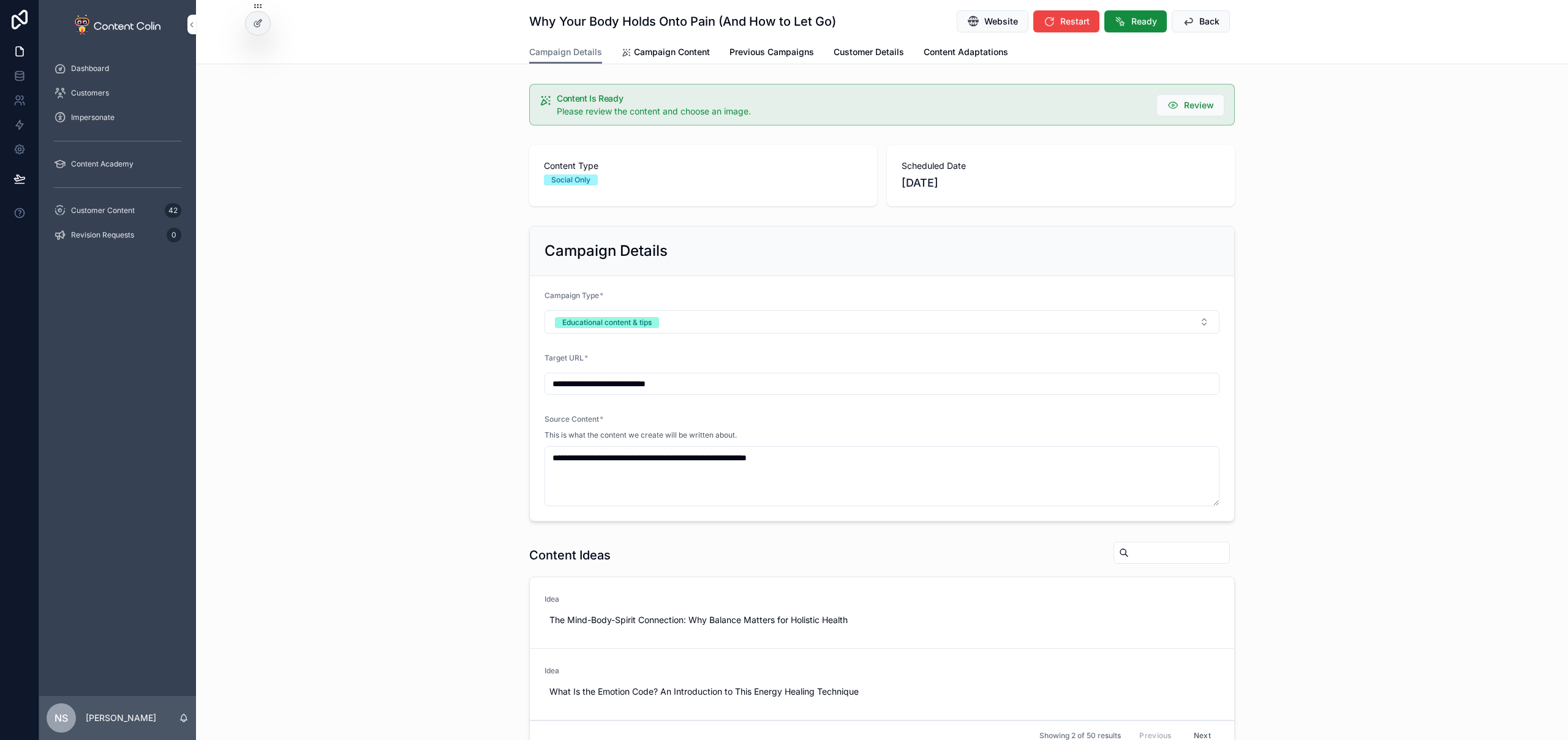
click at [654, 54] on span "Campaign Content" at bounding box center [672, 52] width 76 height 12
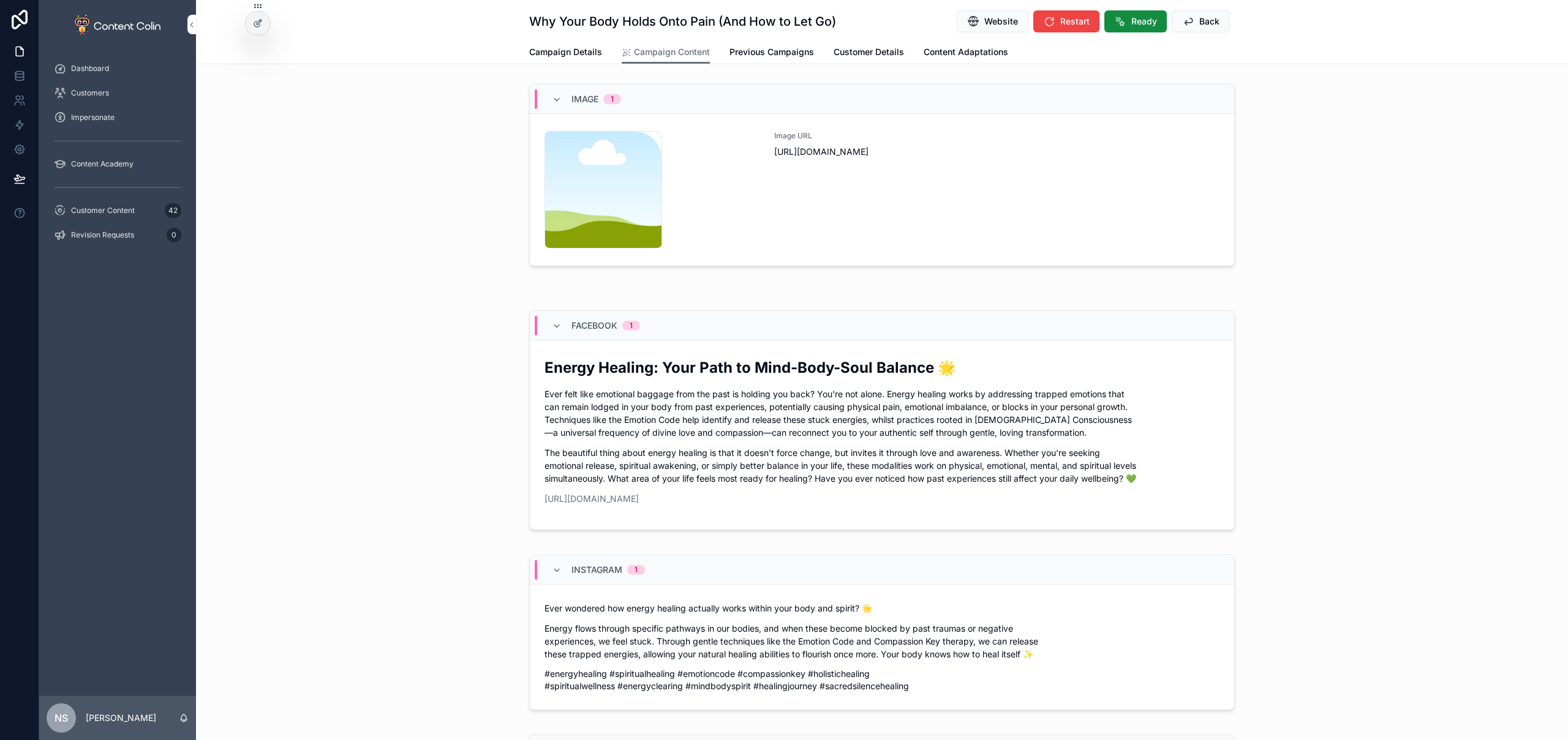
click at [920, 210] on div "Image URL [URL][DOMAIN_NAME]" at bounding box center [997, 189] width 445 height 117
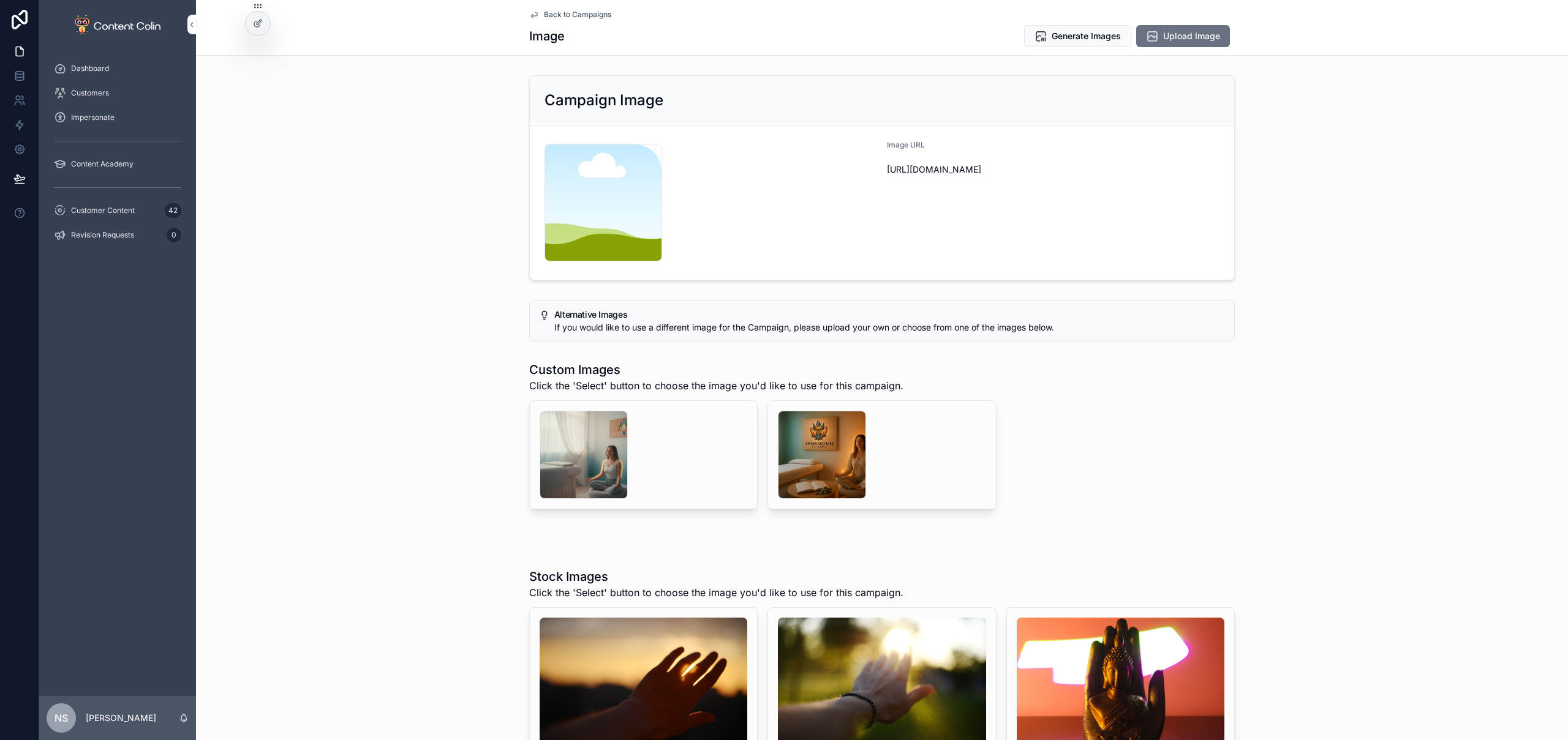
click at [819, 457] on div "scrollable content" at bounding box center [822, 455] width 88 height 88
click at [549, 438] on div "scrollable content" at bounding box center [583, 455] width 88 height 88
click at [0, 0] on span "Select" at bounding box center [0, 0] width 0 height 0
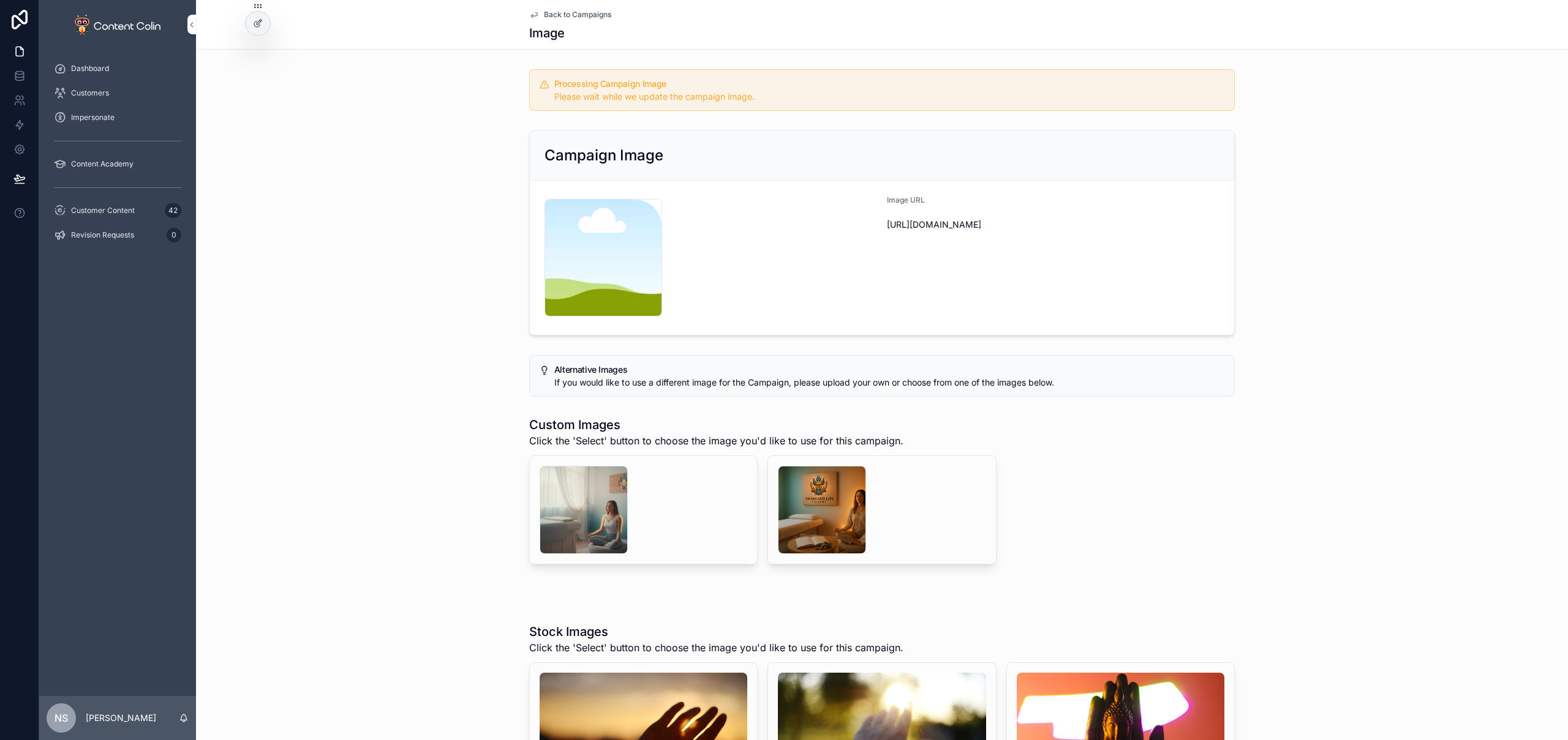
click at [587, 14] on span "Back to Campaigns" at bounding box center [577, 14] width 67 height 10
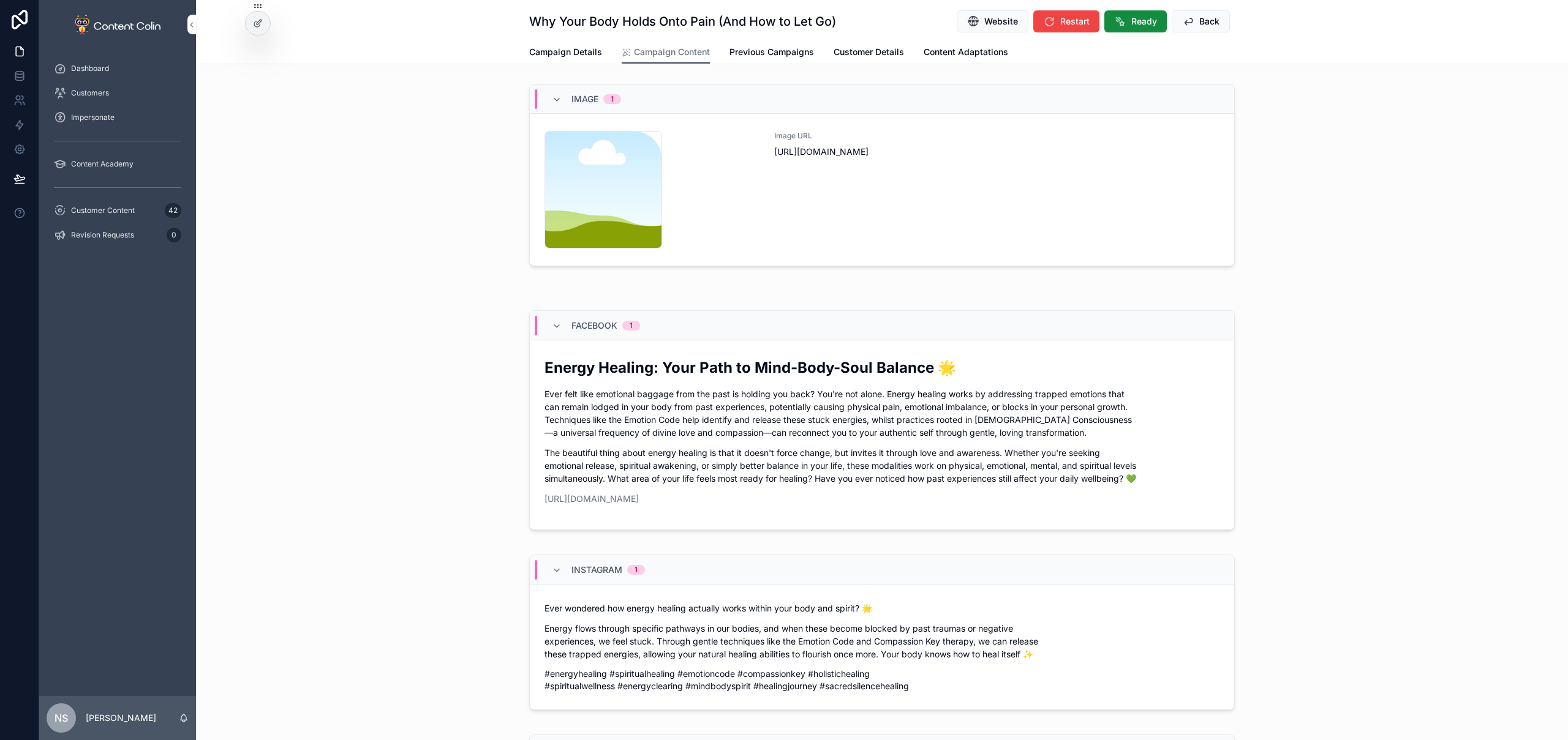
drag, startPoint x: 1200, startPoint y: 17, endPoint x: 1193, endPoint y: 31, distance: 15.7
click at [1200, 17] on span "Back" at bounding box center [1209, 22] width 20 height 12
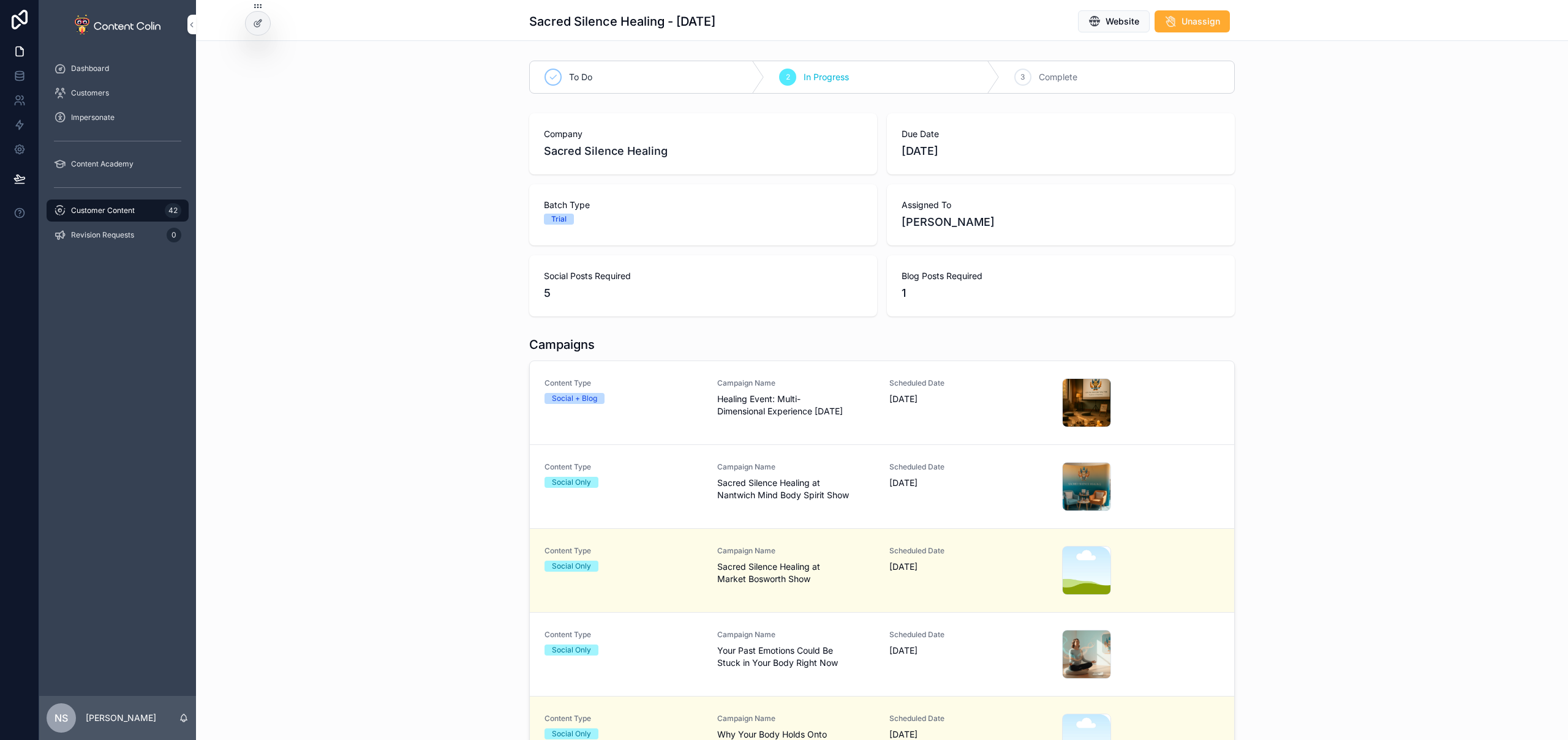
click at [882, 571] on div "Content Type Social Only Campaign Name Sacred Silence Healing at Market Boswort…" at bounding box center [882, 570] width 675 height 49
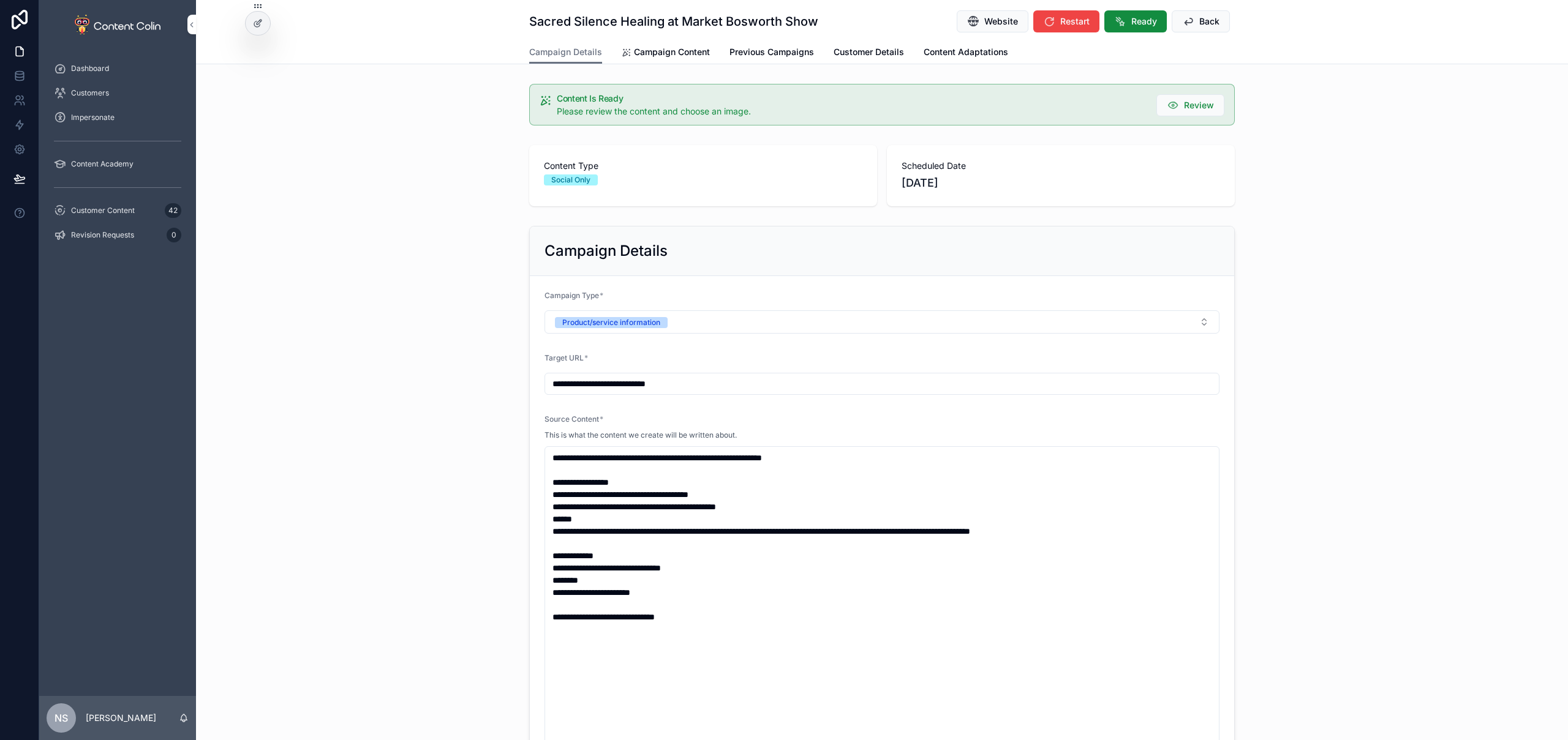
click at [657, 50] on span "Campaign Content" at bounding box center [672, 52] width 76 height 12
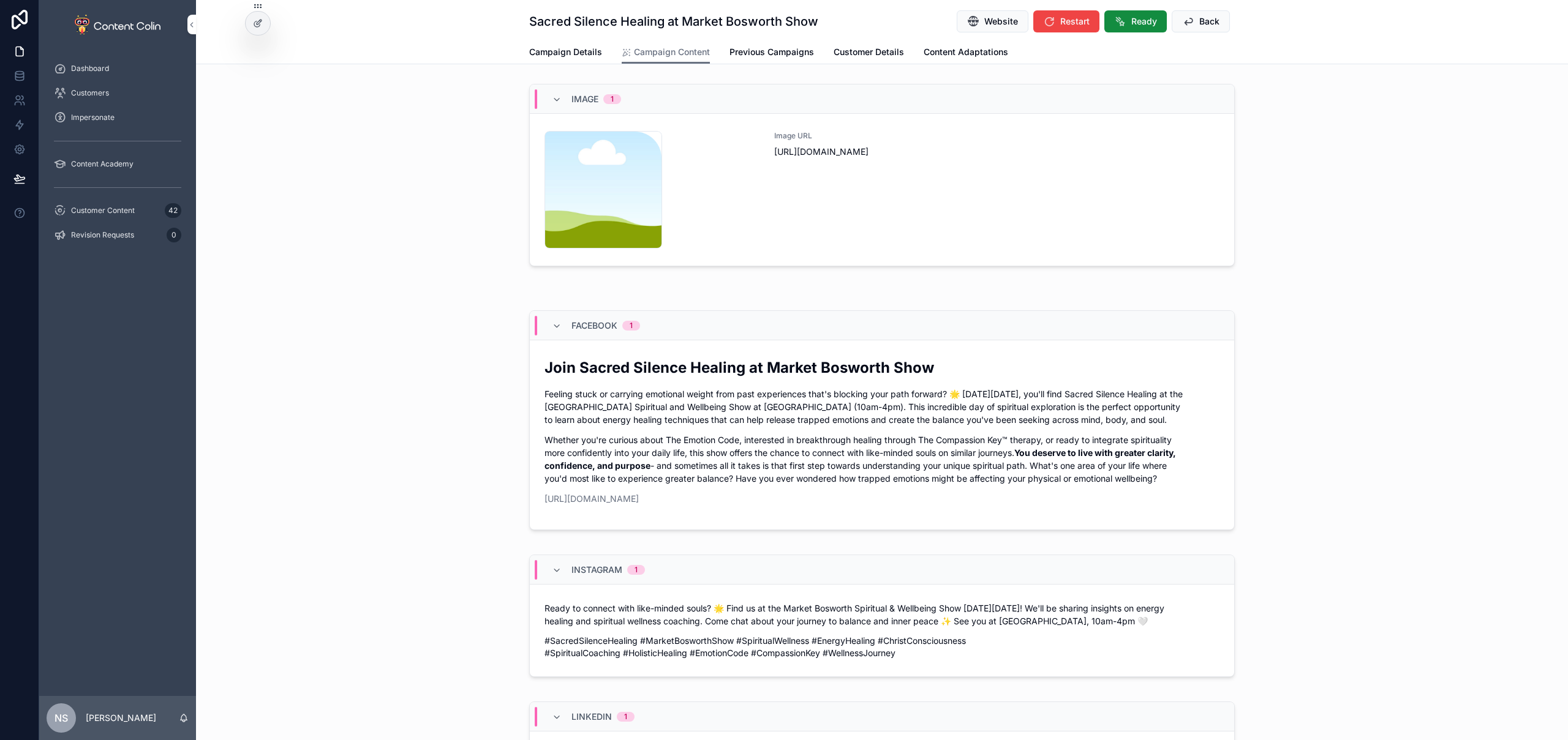
click at [791, 186] on div "Image URL [URL][DOMAIN_NAME]" at bounding box center [997, 189] width 445 height 117
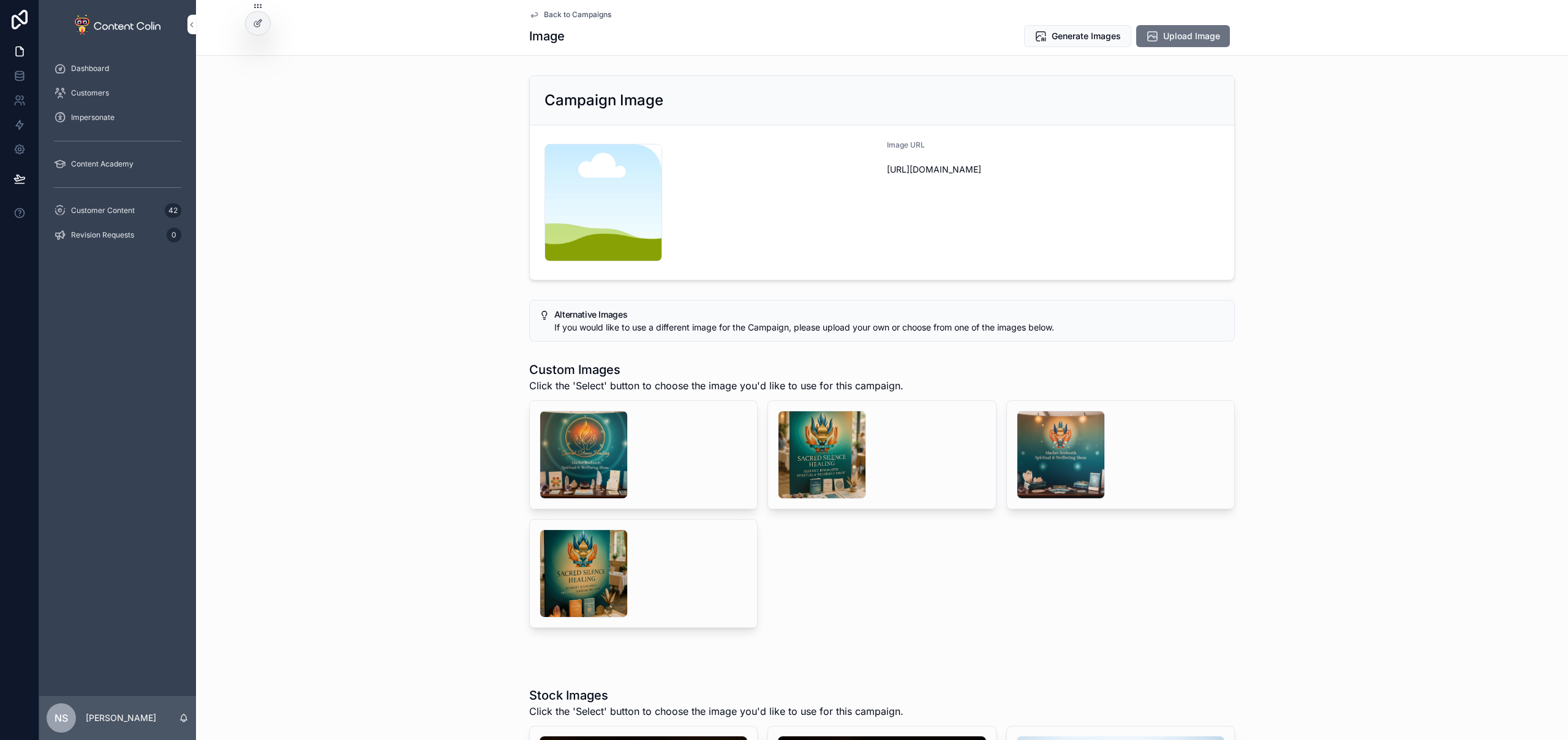
click at [583, 442] on div "scrollable content" at bounding box center [583, 455] width 88 height 88
click at [828, 461] on div "scrollable content" at bounding box center [822, 455] width 88 height 88
click at [0, 0] on span "Select" at bounding box center [0, 0] width 0 height 0
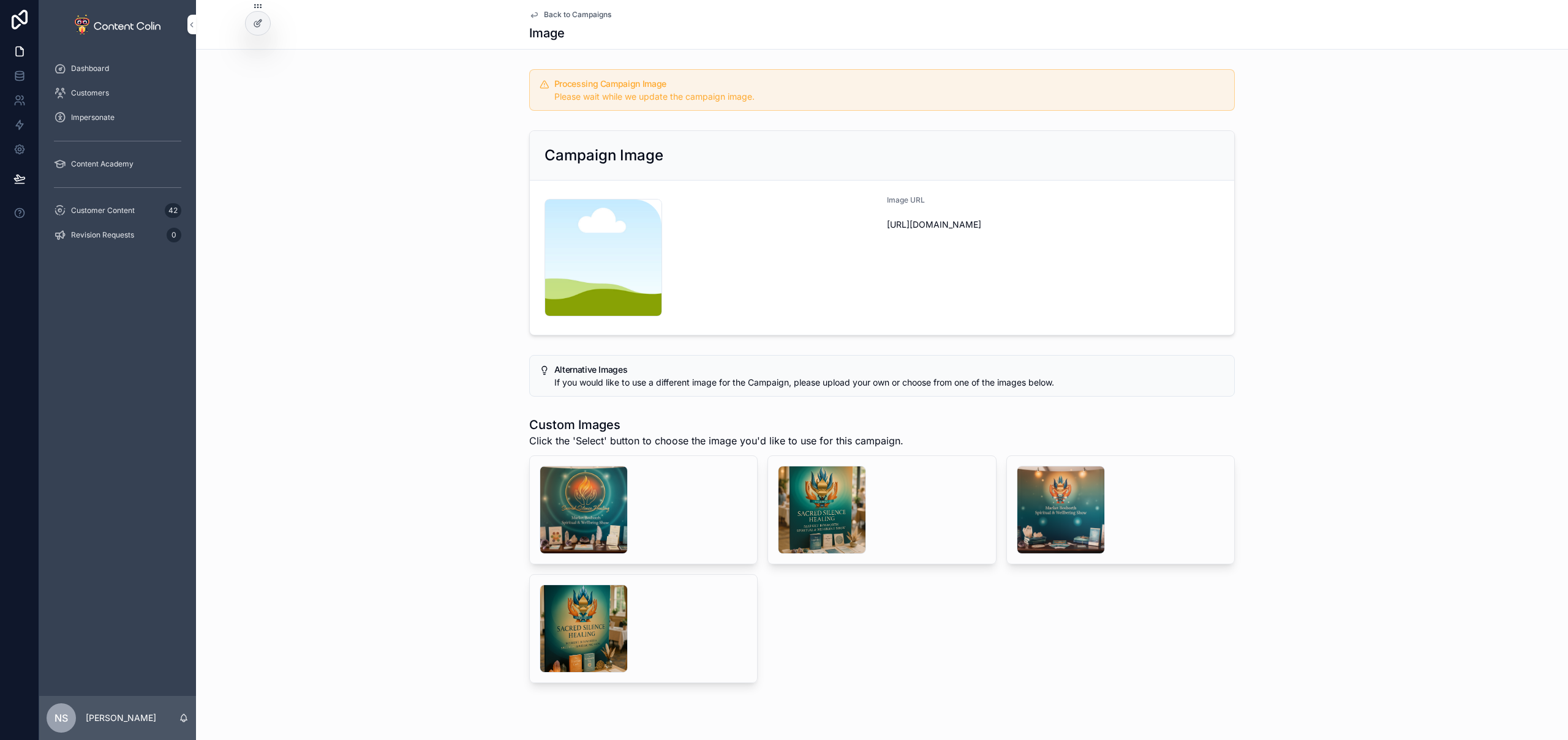
click at [571, 18] on span "Back to Campaigns" at bounding box center [577, 14] width 67 height 10
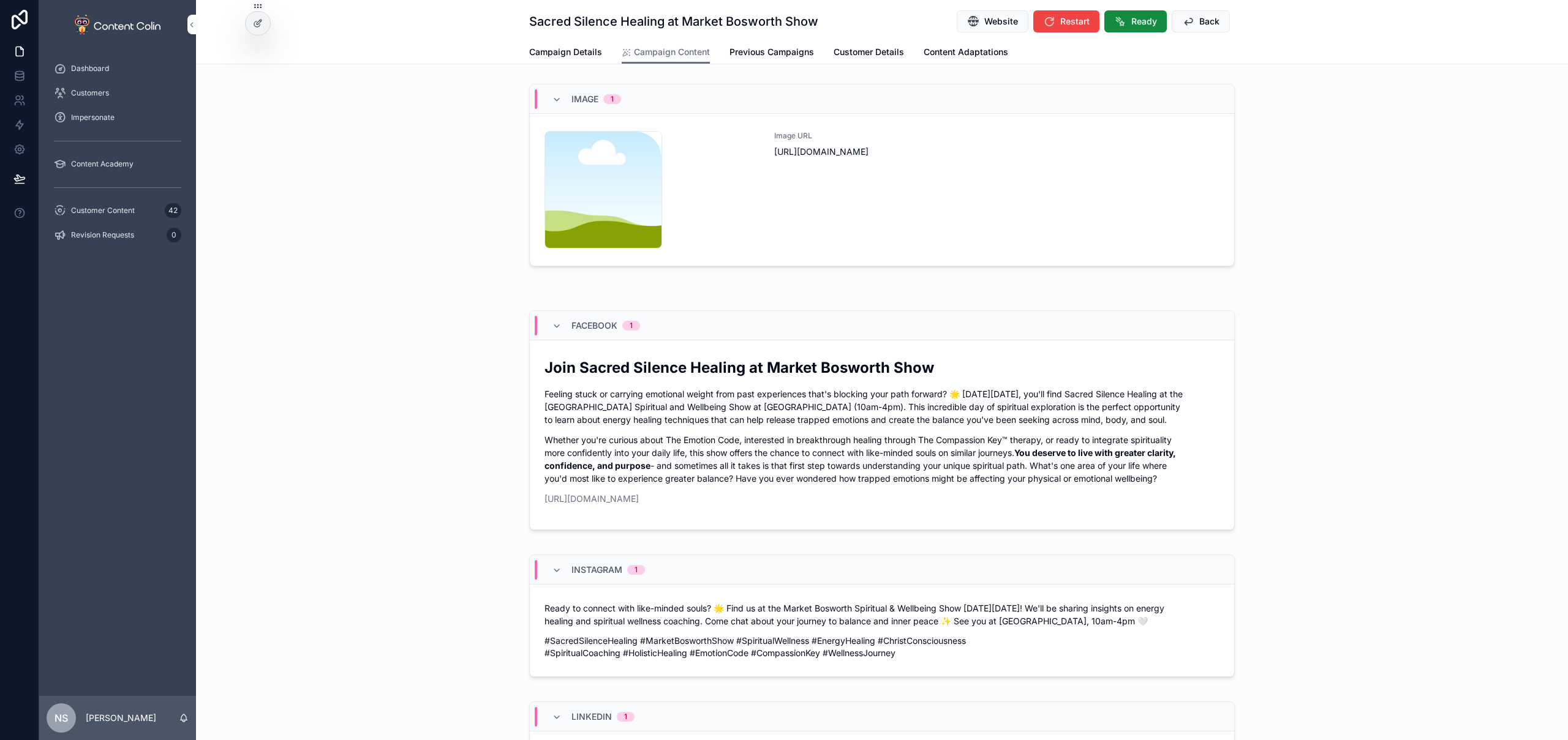
click at [1200, 25] on span "Back" at bounding box center [1209, 22] width 20 height 12
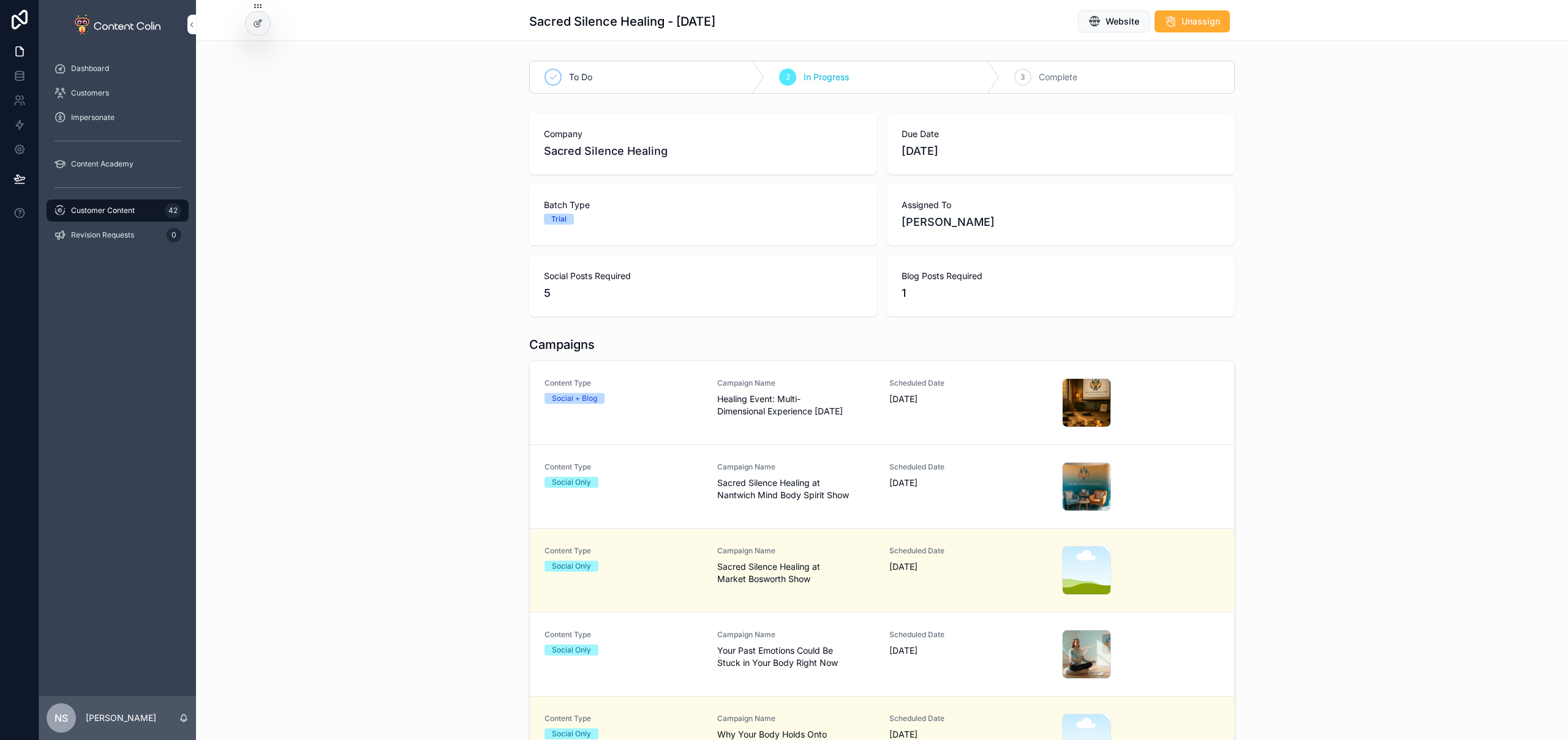
click at [832, 399] on span "Healing Event: Multi-Dimensional Experience Oct 22" at bounding box center [796, 405] width 158 height 25
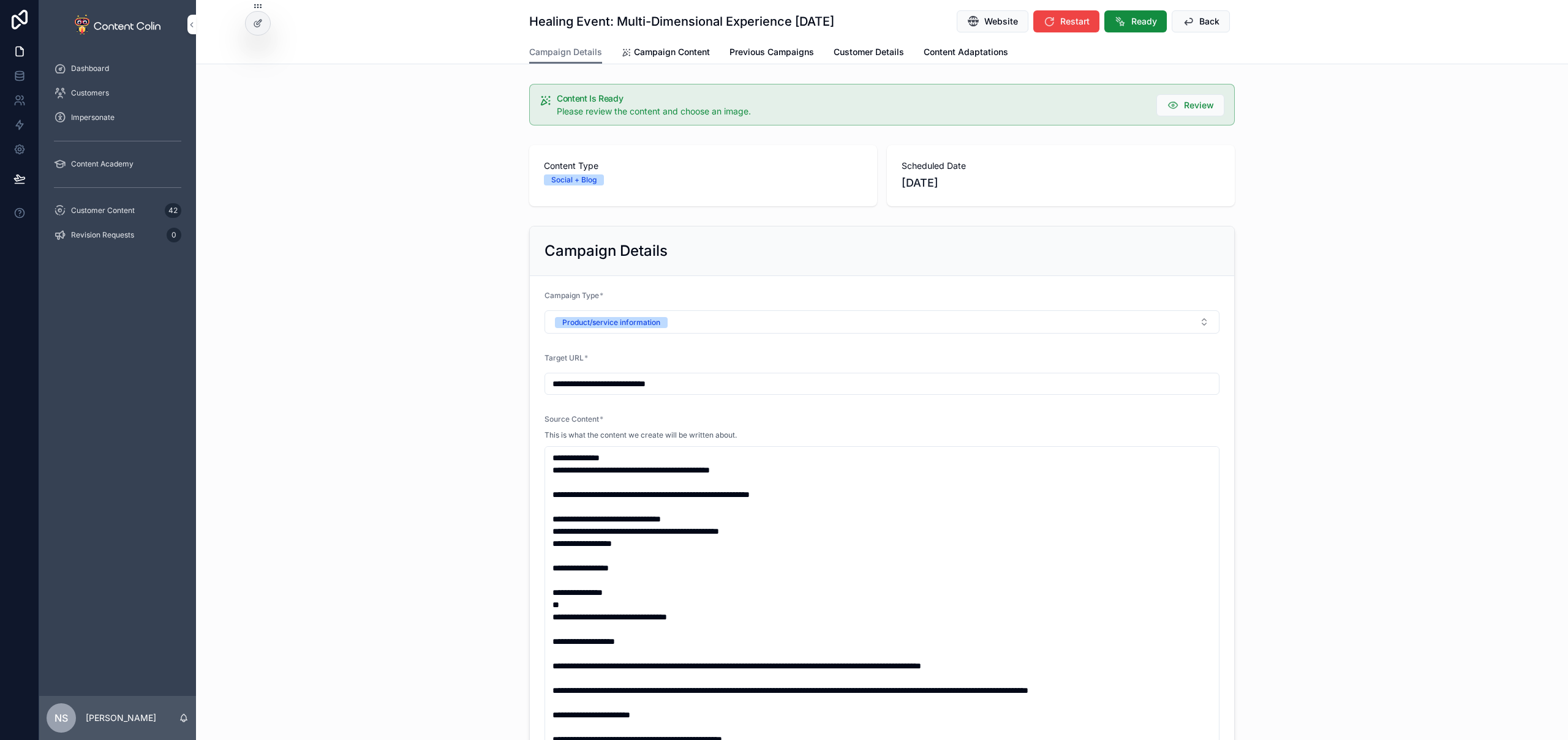
click at [1122, 25] on button "Ready" at bounding box center [1135, 22] width 63 height 22
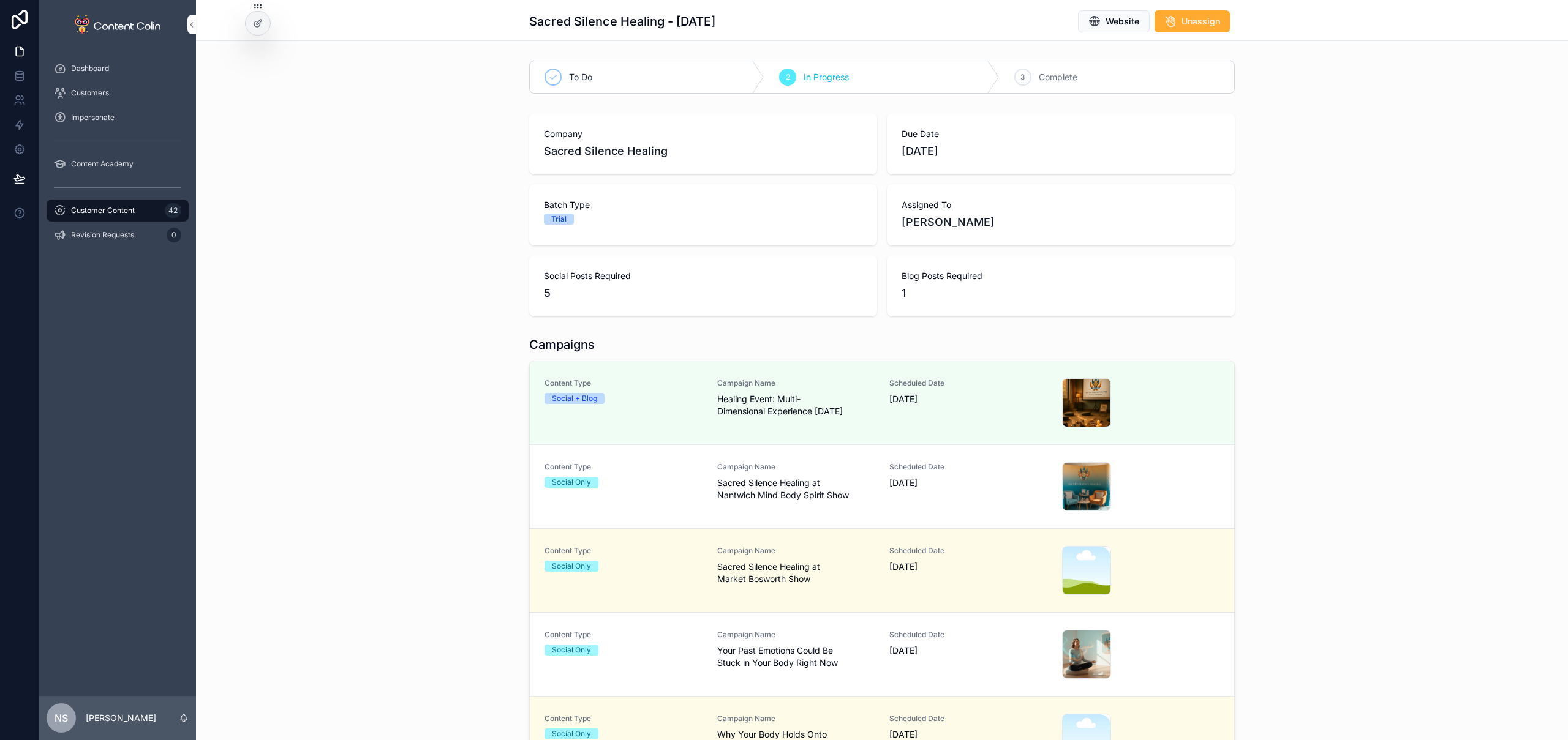
click at [846, 482] on span "Sacred Silence Healing at Nantwich Mind Body Spirit Show" at bounding box center [796, 489] width 158 height 25
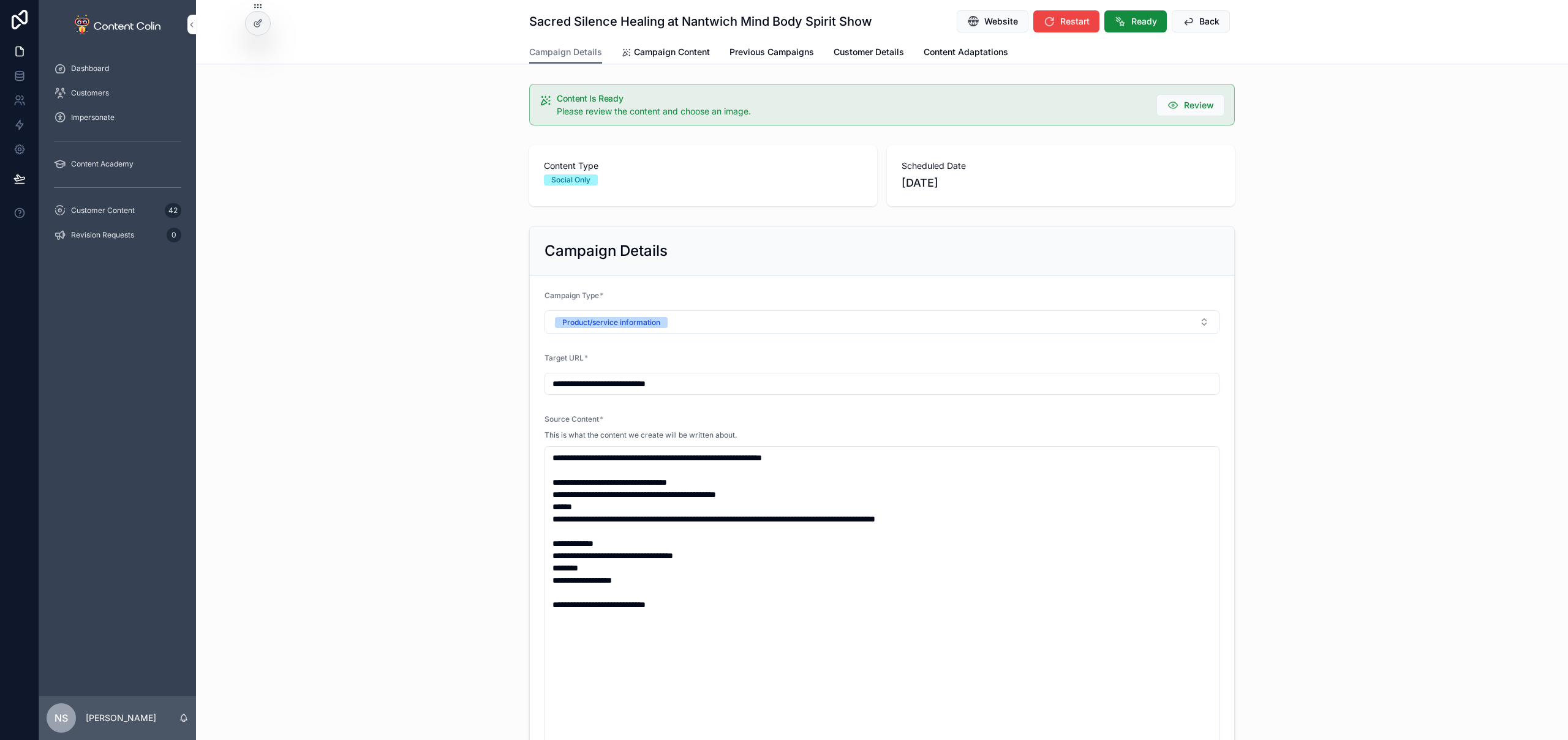
click at [1141, 19] on span "Ready" at bounding box center [1144, 22] width 25 height 12
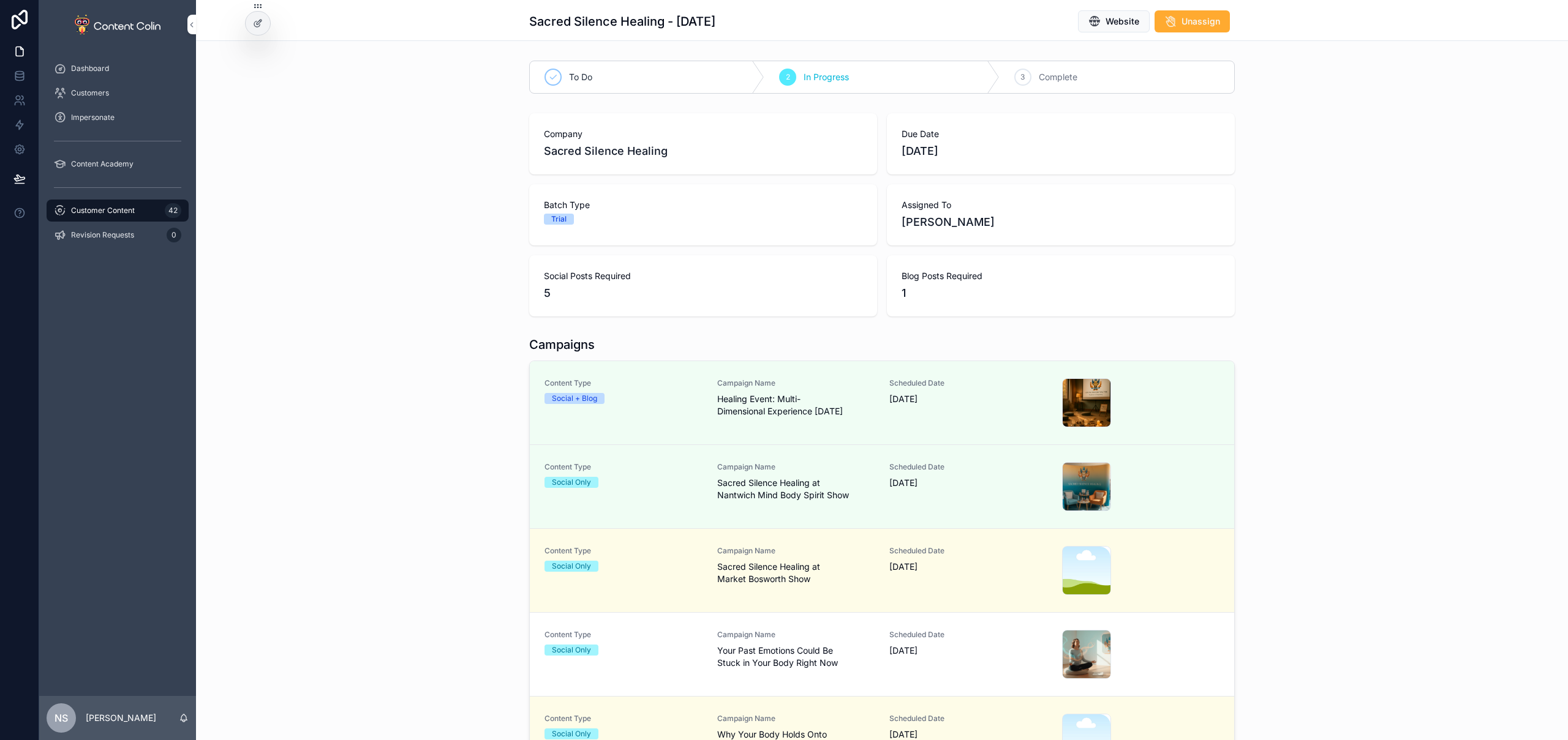
click at [870, 572] on div "Content Type Social Only Campaign Name Sacred Silence Healing at Market Boswort…" at bounding box center [882, 570] width 675 height 49
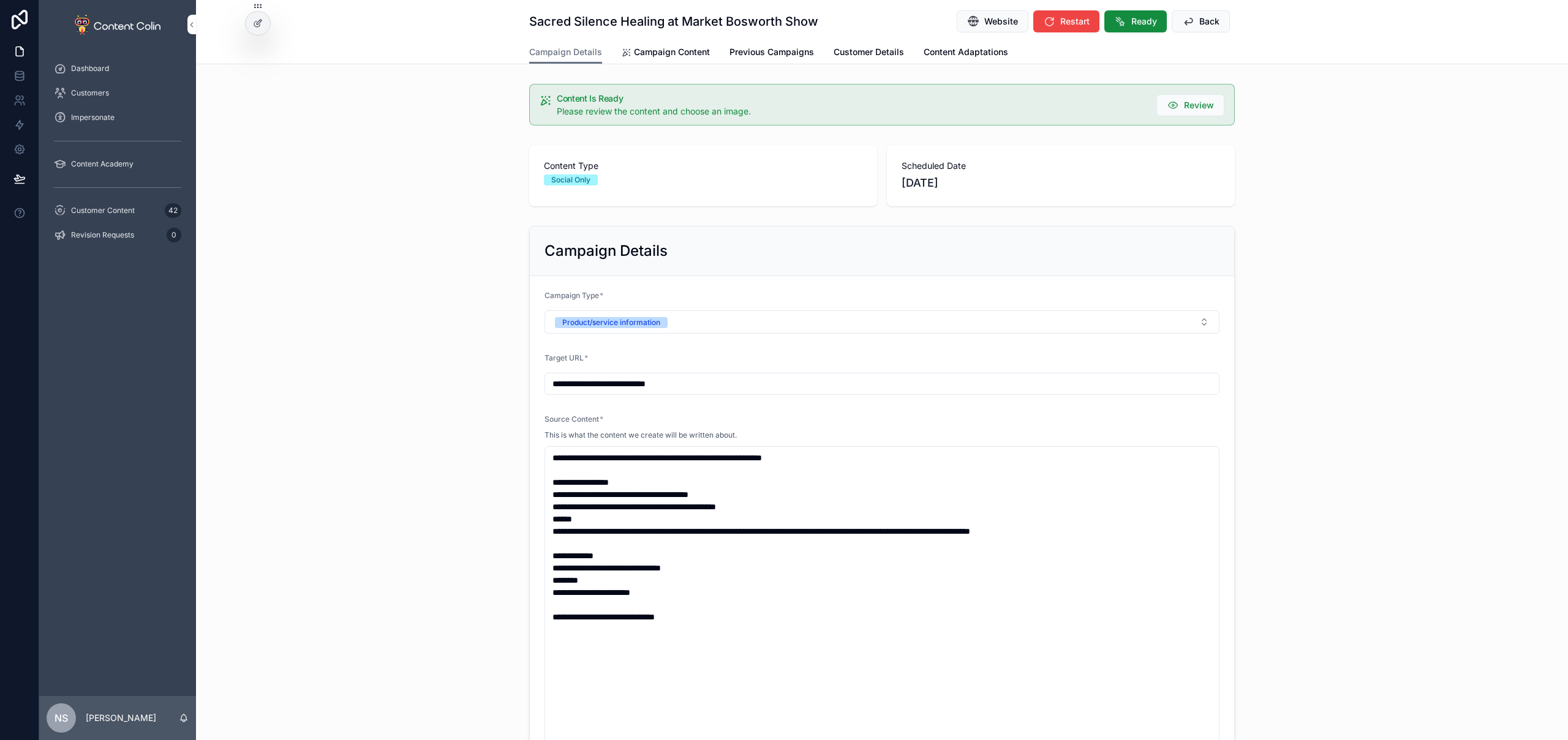
drag, startPoint x: 1136, startPoint y: 19, endPoint x: 1110, endPoint y: 102, distance: 87.0
click at [1136, 19] on span "Ready" at bounding box center [1144, 22] width 25 height 12
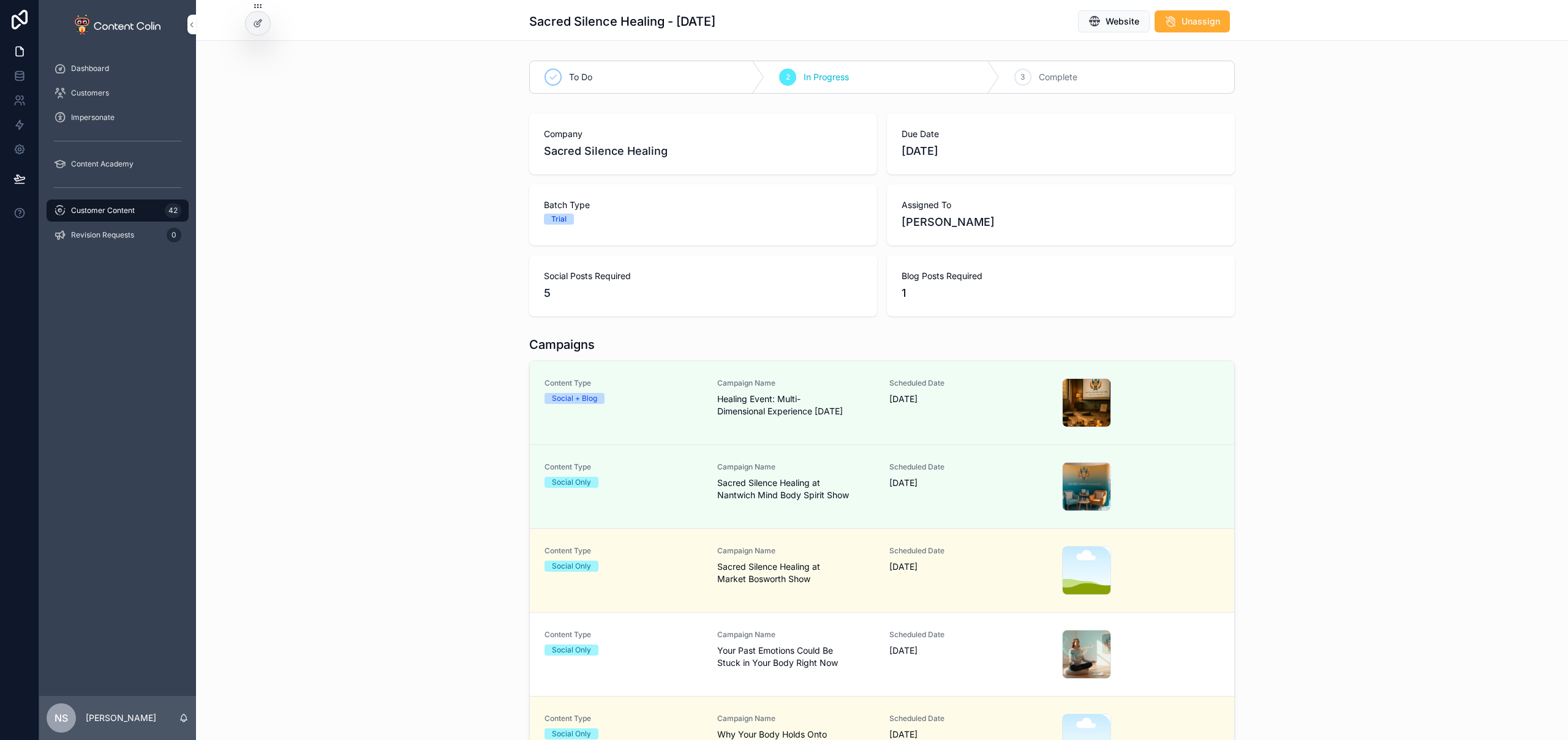
click at [780, 657] on span "Your Past Emotions Could Be Stuck in Your Body Right Now" at bounding box center [796, 656] width 158 height 25
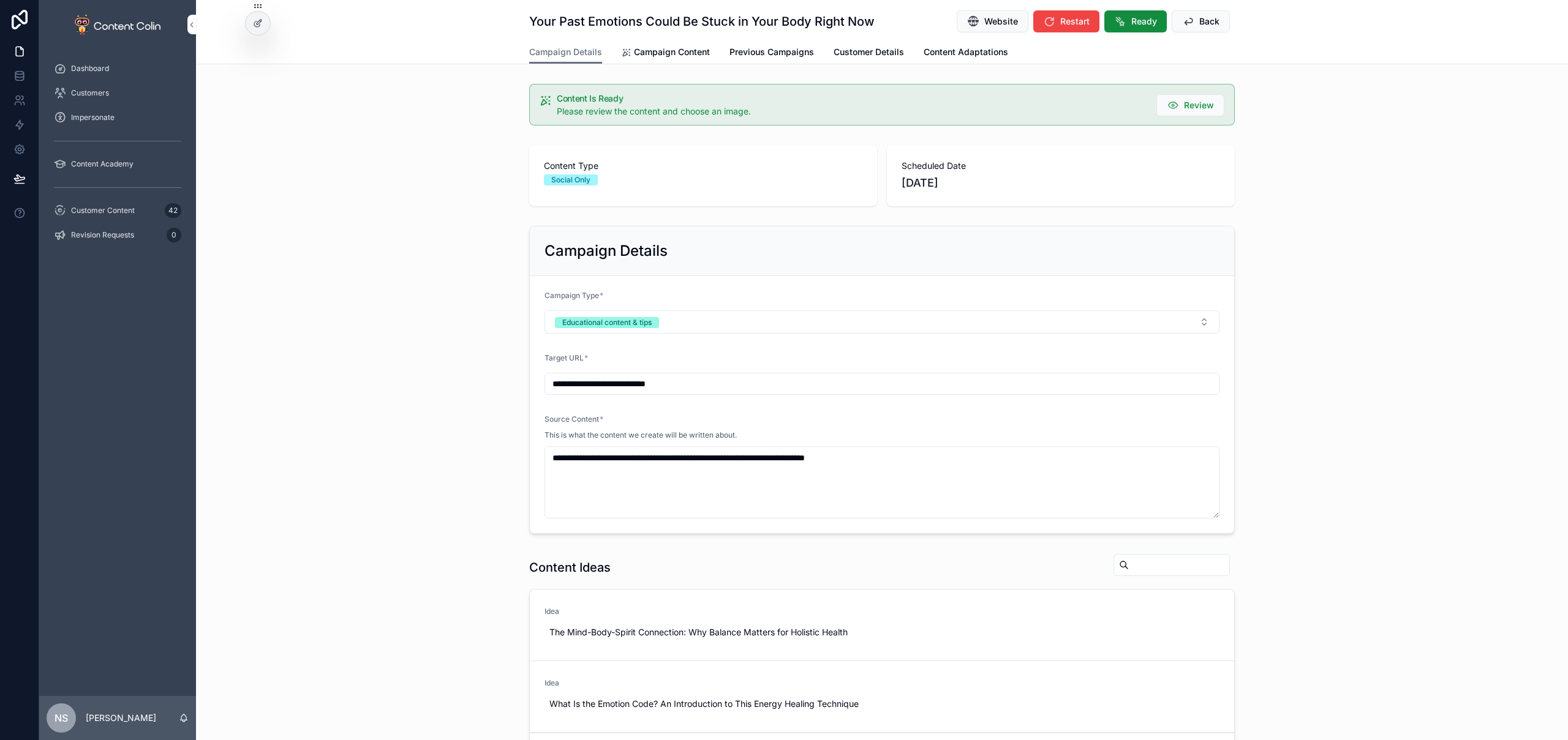
click at [1118, 27] on icon "scrollable content" at bounding box center [1121, 22] width 12 height 12
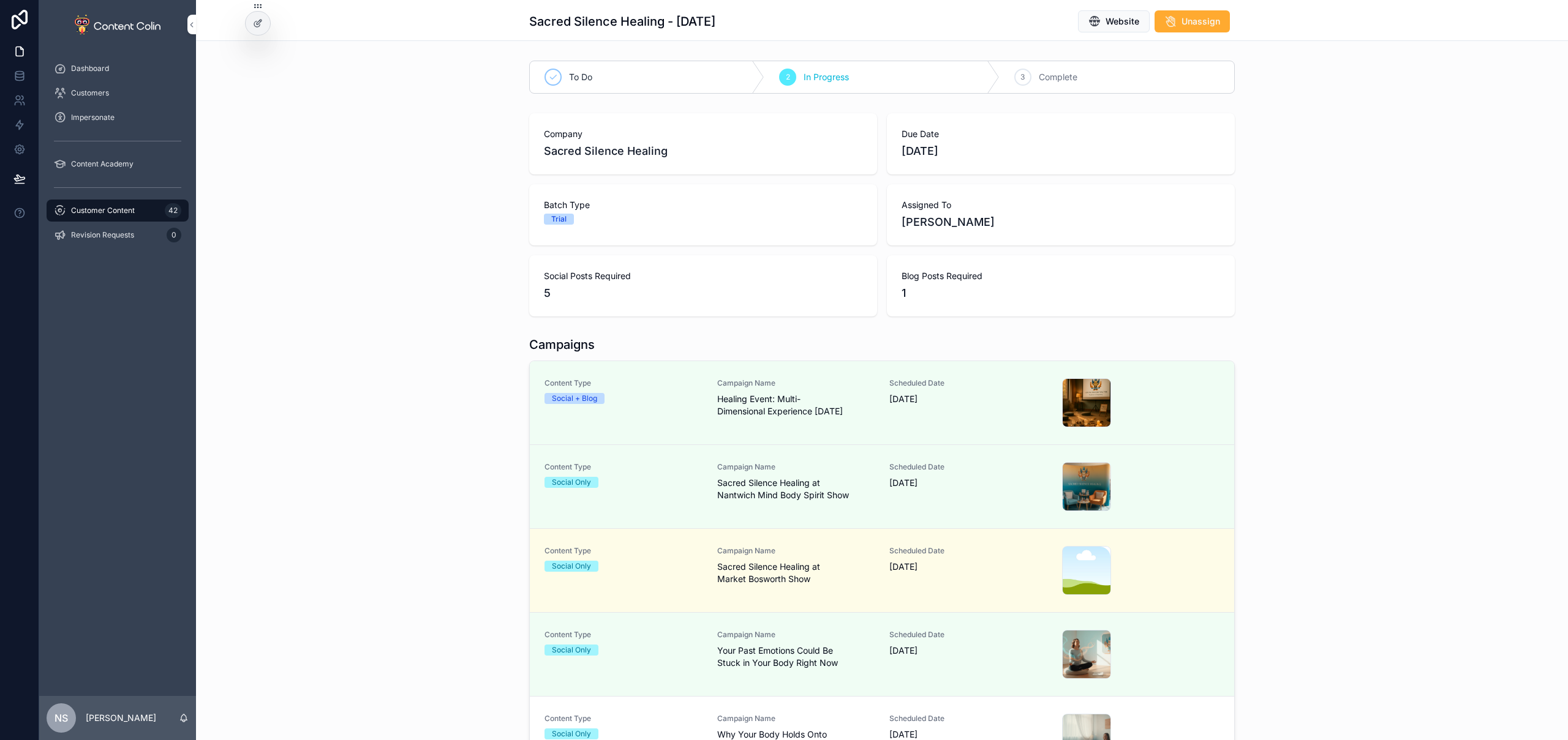
scroll to position [241, 0]
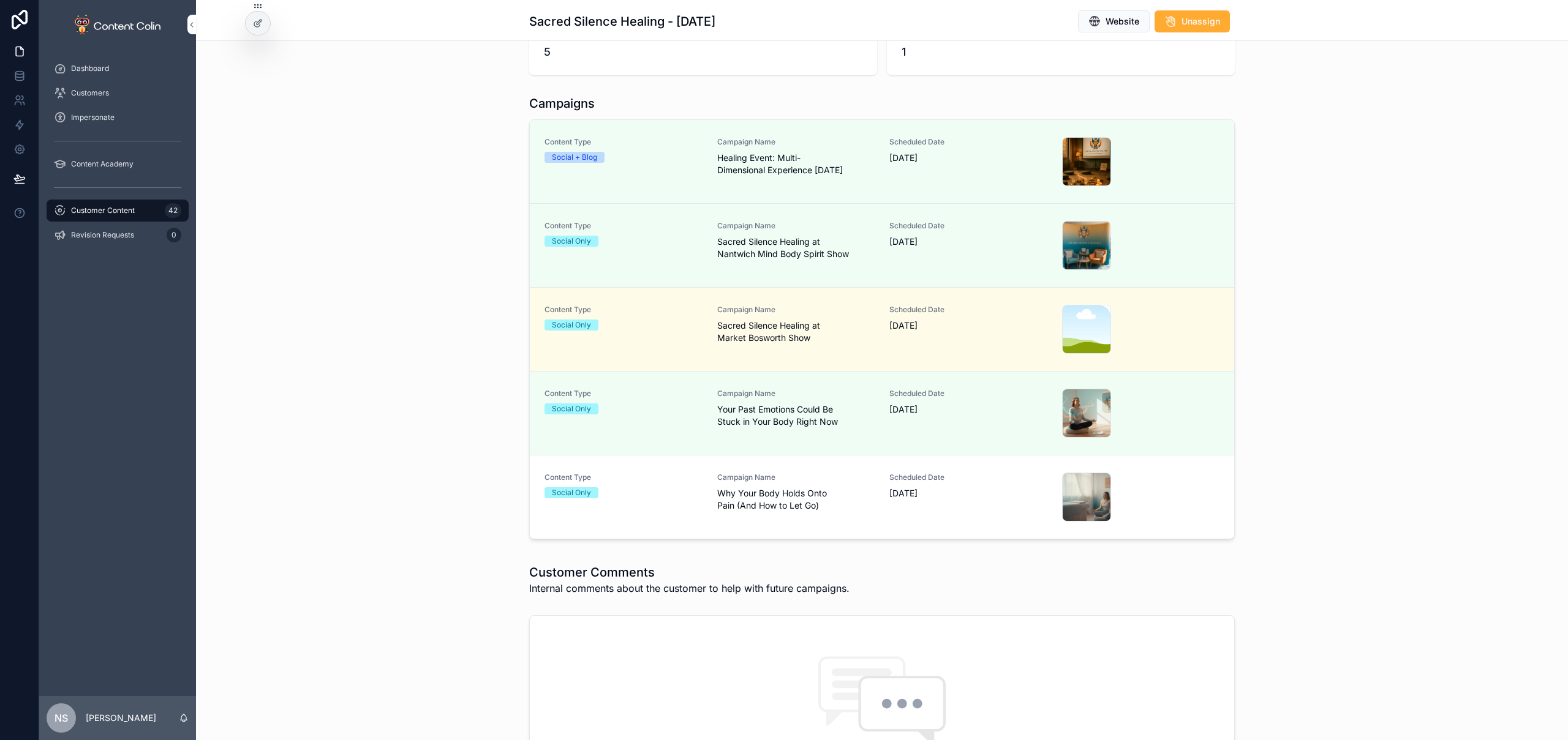
click at [873, 502] on div "Content Type Social Only Campaign Name Why Your Body Holds Onto Pain (And How t…" at bounding box center [882, 497] width 675 height 49
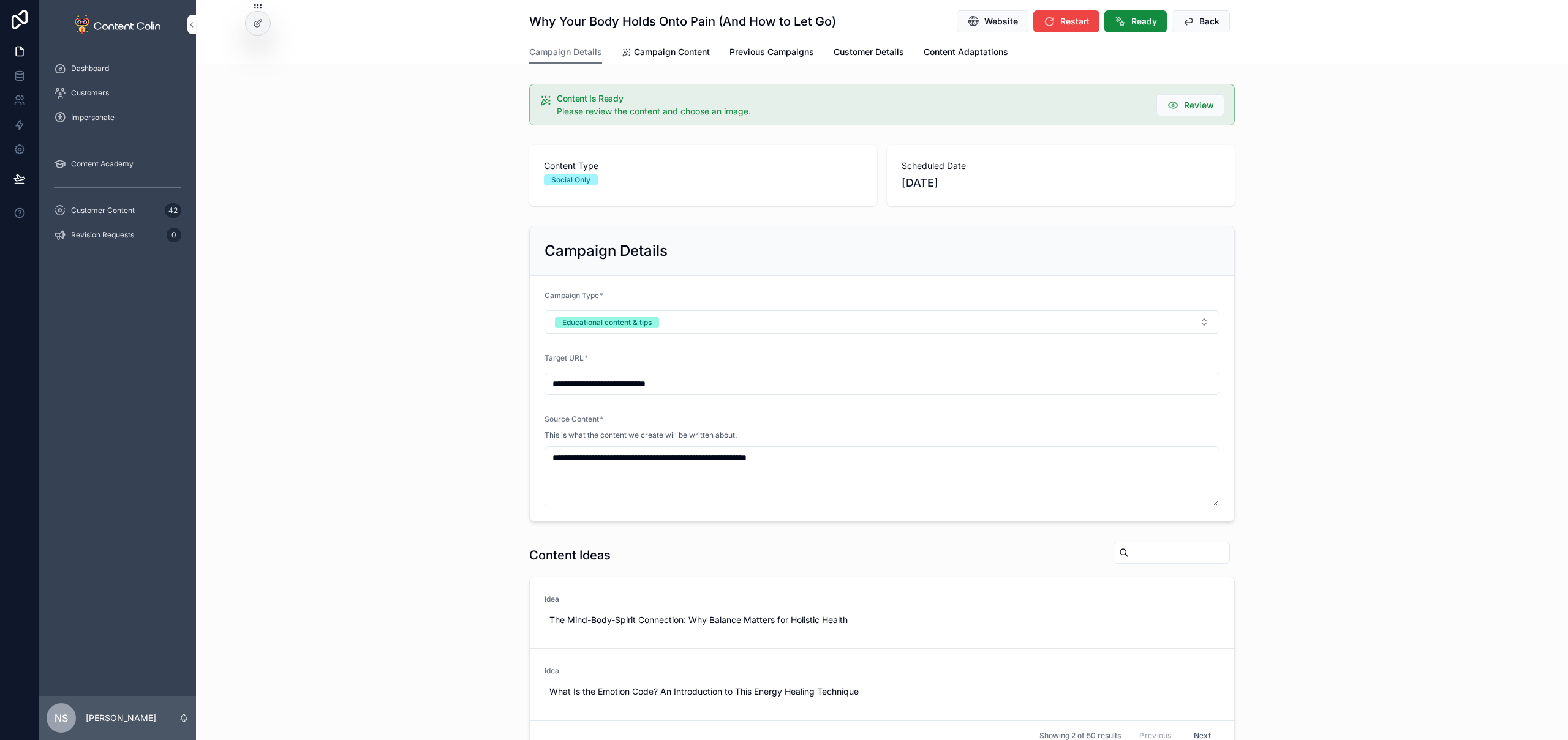
click at [1143, 31] on div "Why Your Body Holds Onto Pain (And How to Let Go) Website Restart Ready Back" at bounding box center [881, 20] width 706 height 40
click at [1146, 22] on span "Ready" at bounding box center [1144, 22] width 25 height 12
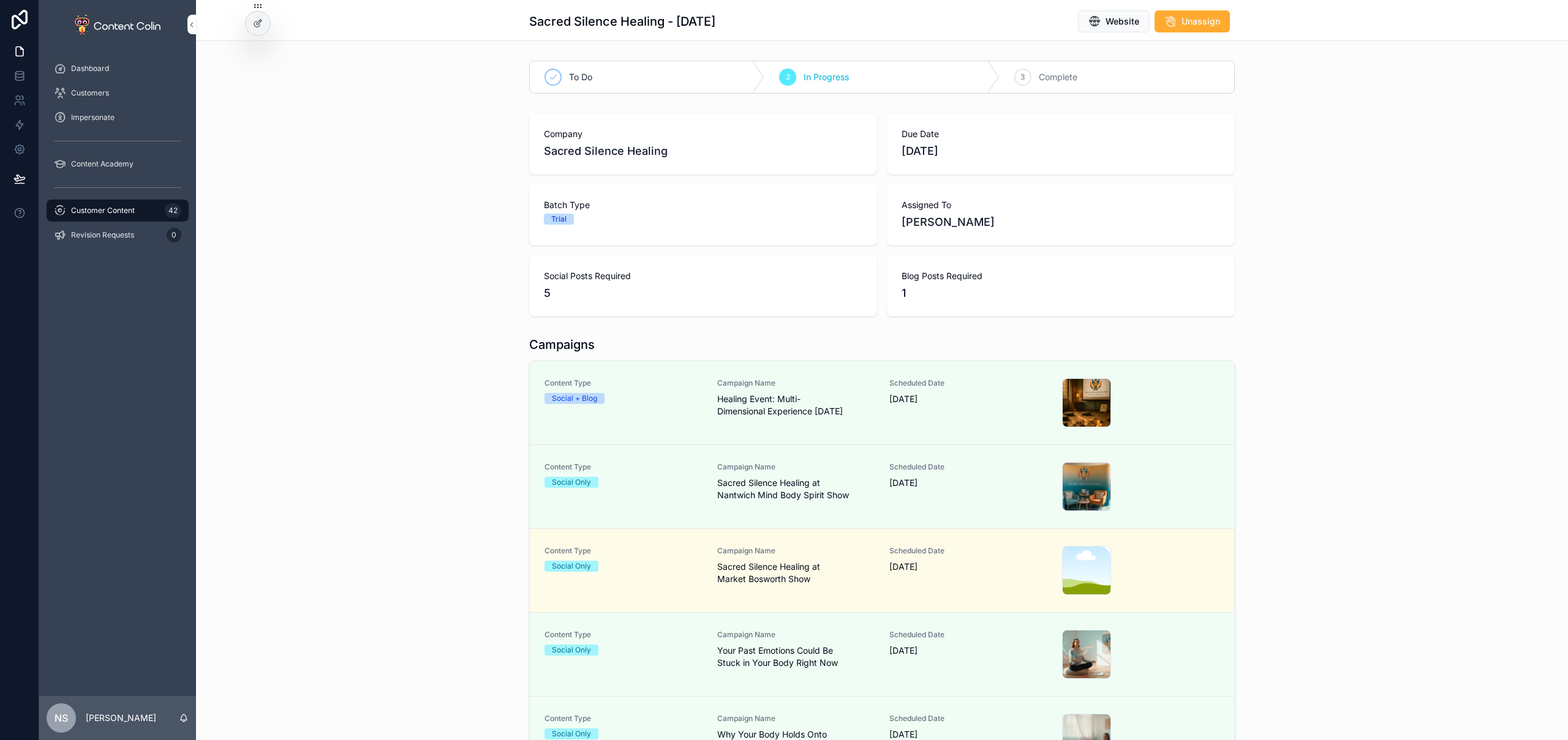
scroll to position [42, 0]
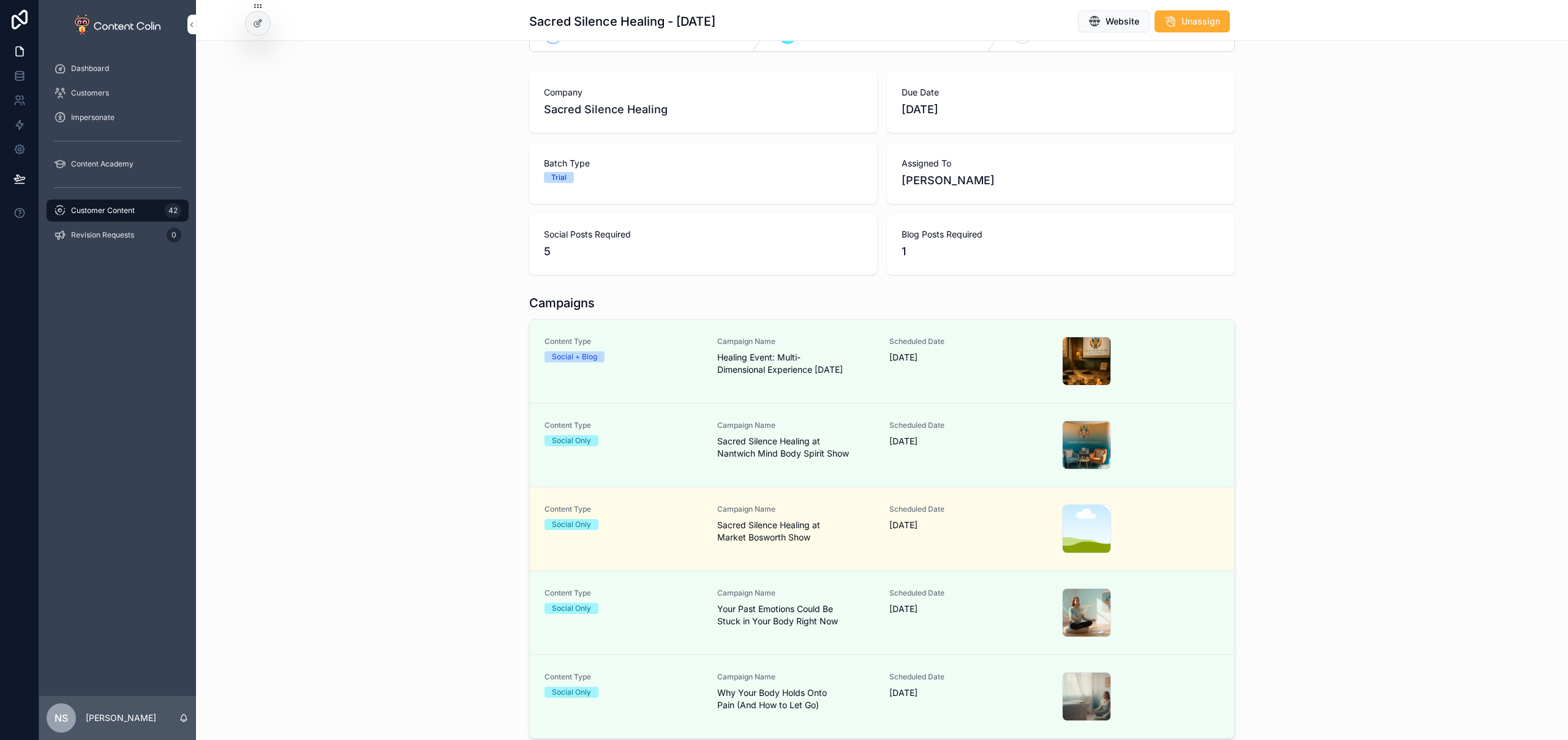
click at [795, 509] on span "Campaign Name" at bounding box center [796, 509] width 158 height 10
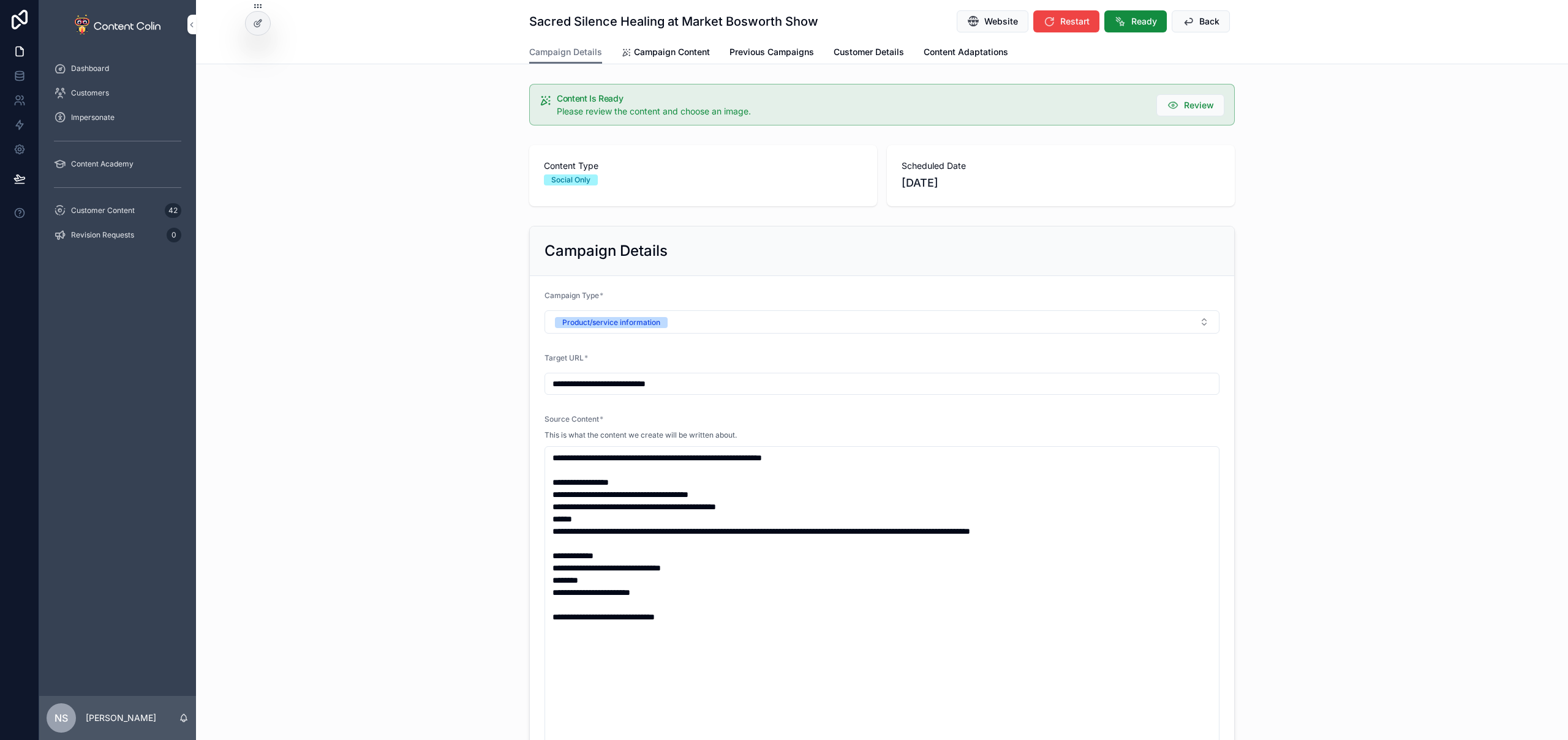
click at [1151, 19] on span "Ready" at bounding box center [1144, 22] width 25 height 12
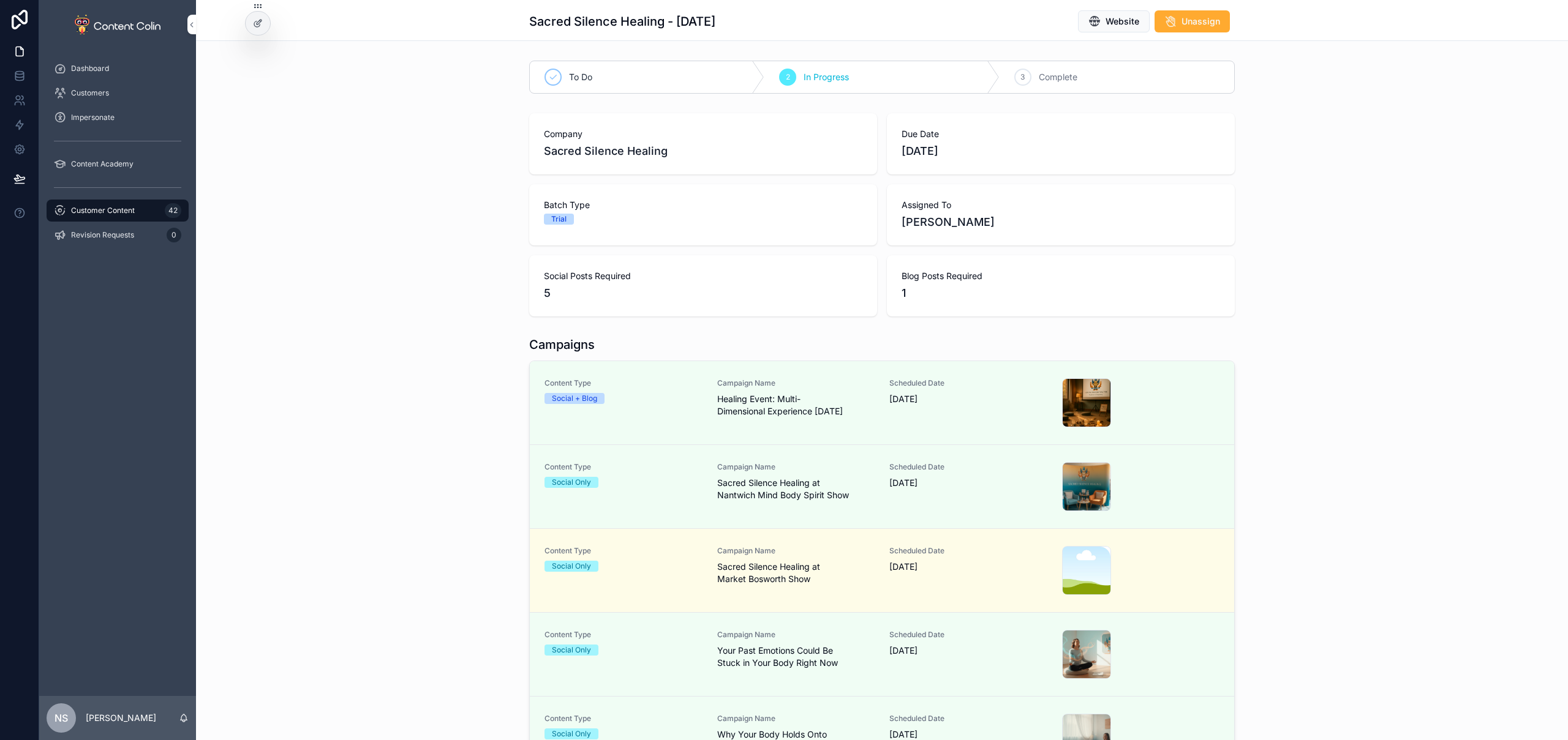
drag, startPoint x: 121, startPoint y: 211, endPoint x: 211, endPoint y: 233, distance: 92.6
click at [121, 211] on span "Customer Content" at bounding box center [102, 211] width 63 height 10
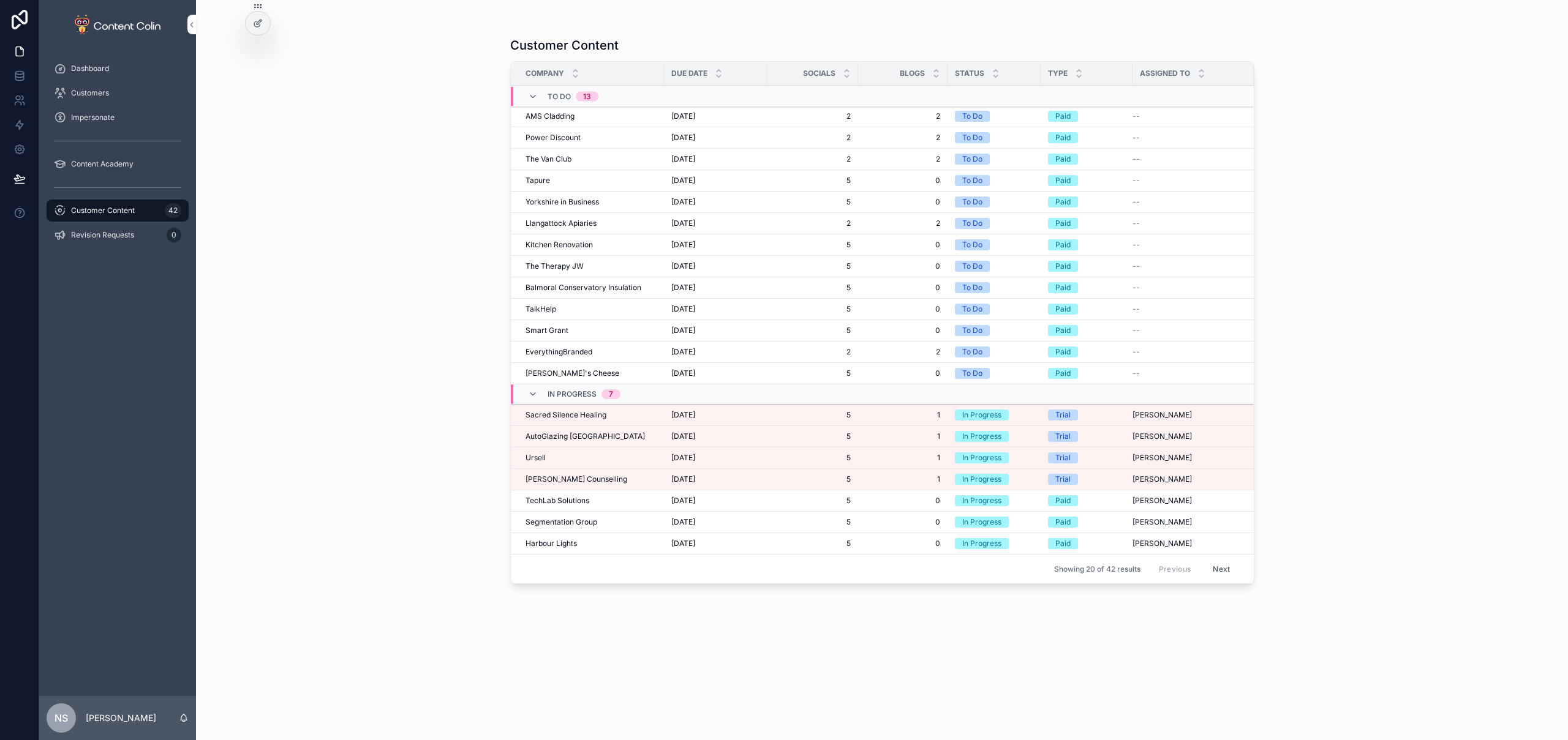
click at [546, 440] on span "AutoGlazing [GEOGRAPHIC_DATA]" at bounding box center [586, 436] width 120 height 10
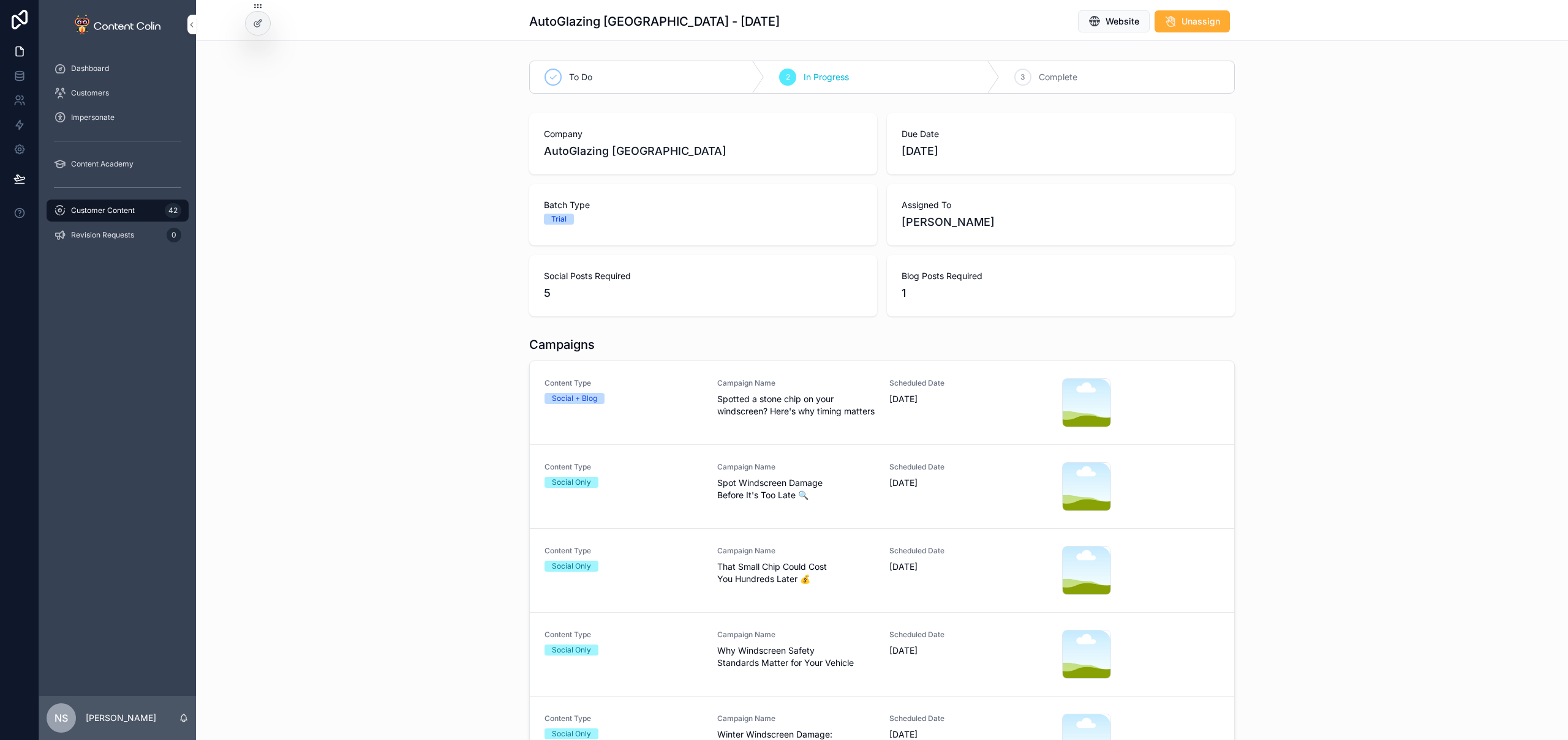
drag, startPoint x: 781, startPoint y: 406, endPoint x: 769, endPoint y: 378, distance: 30.5
click at [781, 406] on span "Spotted a stone chip on your windscreen? Here's why timing matters" at bounding box center [796, 405] width 158 height 25
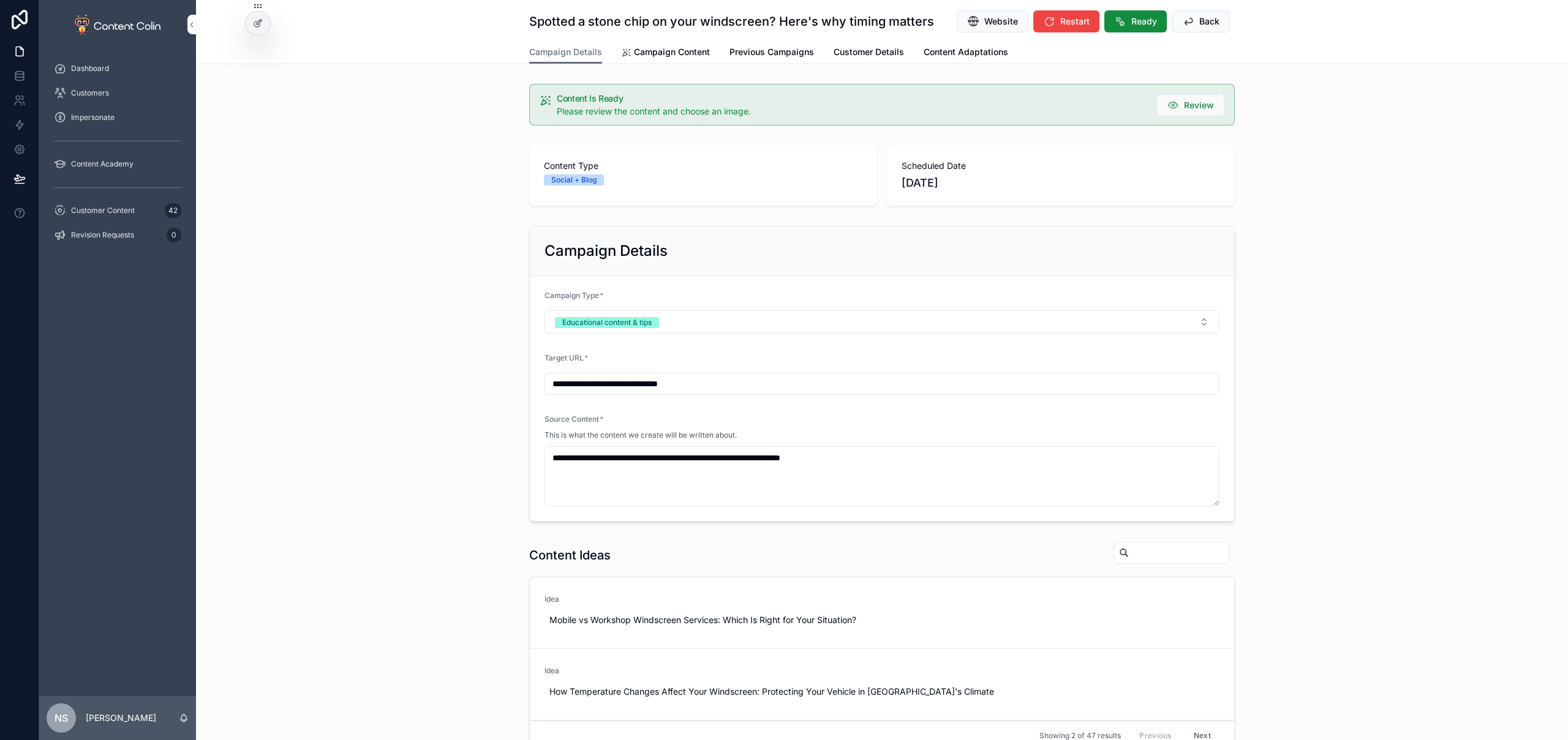
click at [682, 38] on div "Spotted a stone chip on your windscreen? Here's why timing matters Website Rest…" at bounding box center [881, 20] width 706 height 40
click at [674, 52] on span "Campaign Content" at bounding box center [672, 52] width 76 height 12
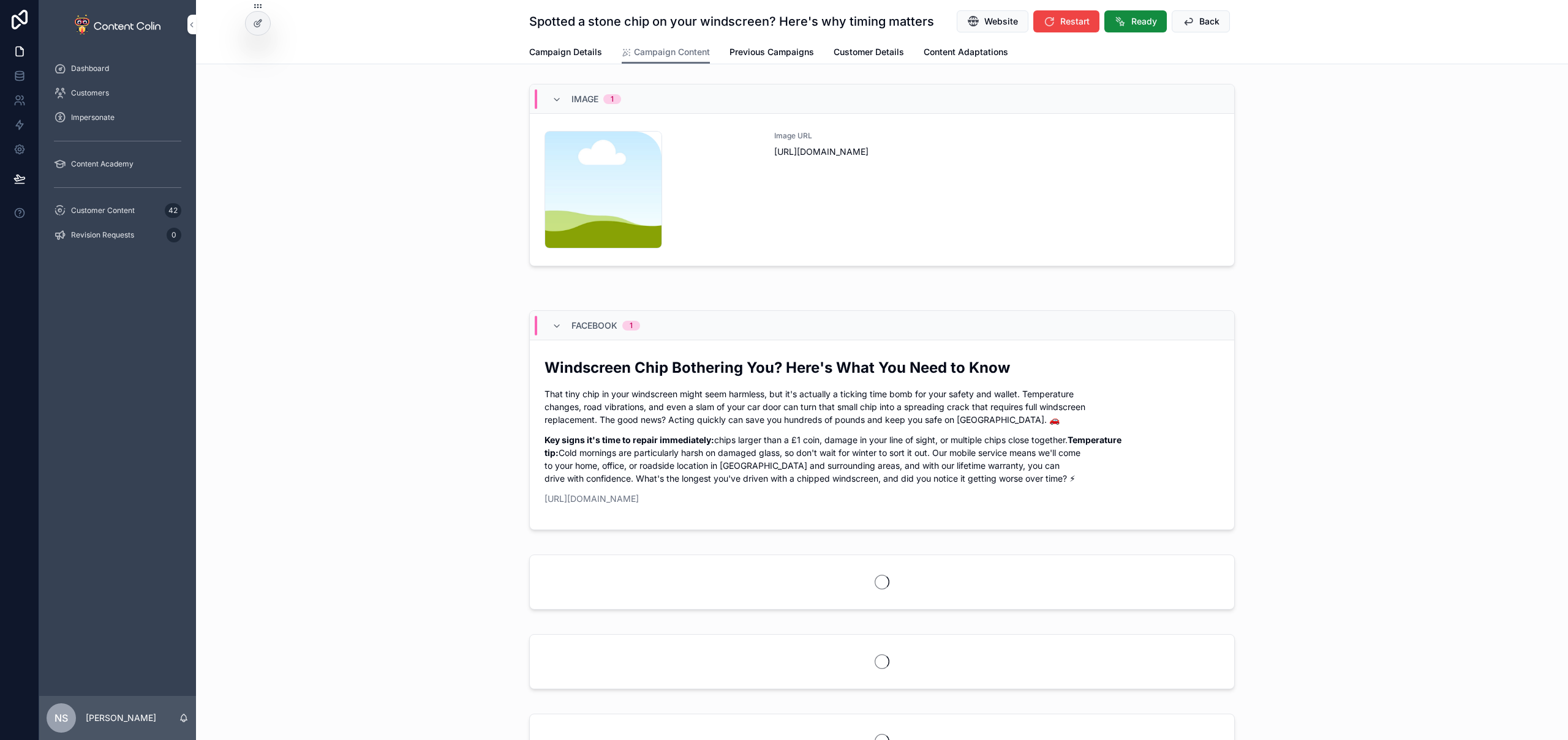
click at [807, 233] on div "Image URL [URL][DOMAIN_NAME]" at bounding box center [997, 189] width 445 height 117
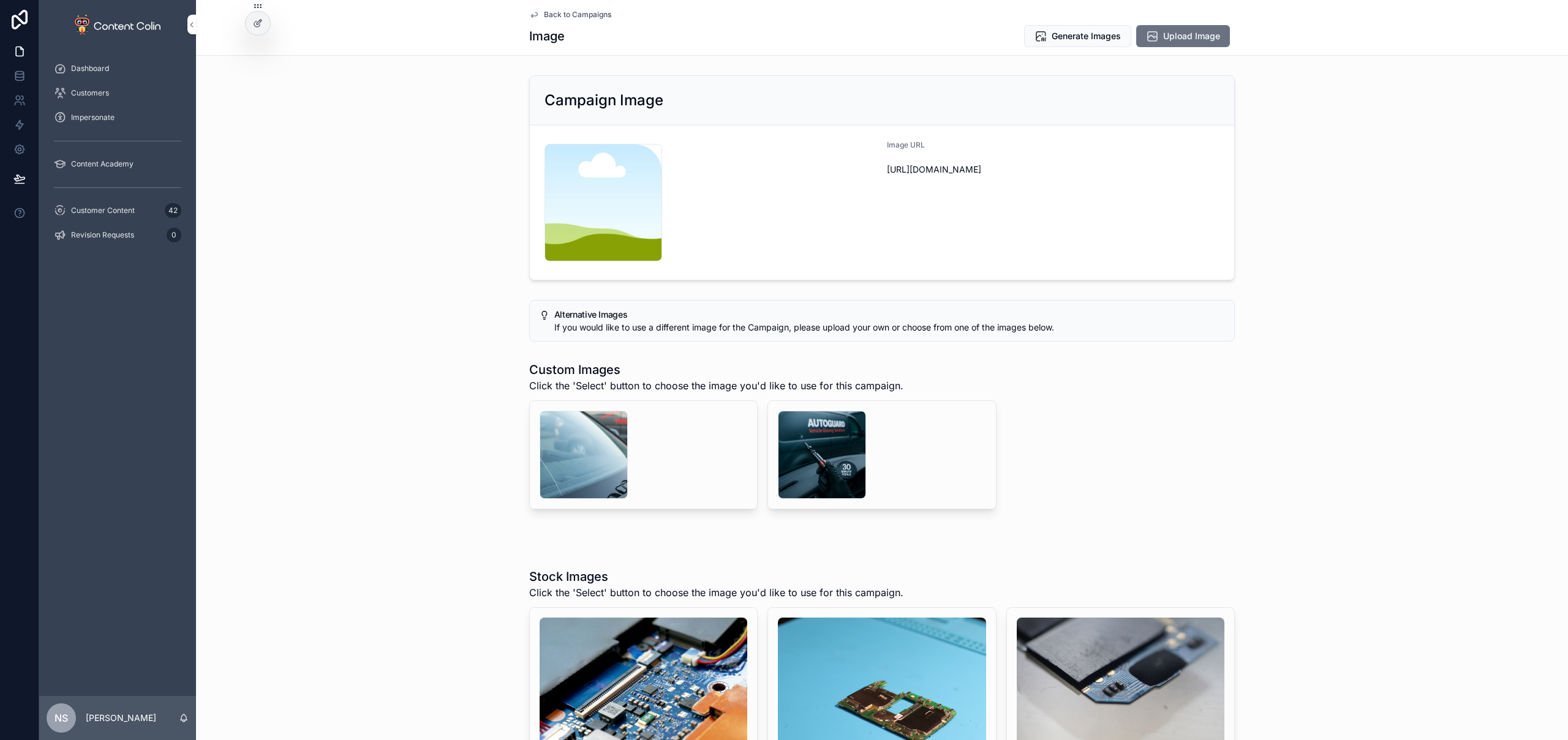
click at [565, 14] on span "Back to Campaigns" at bounding box center [577, 14] width 67 height 10
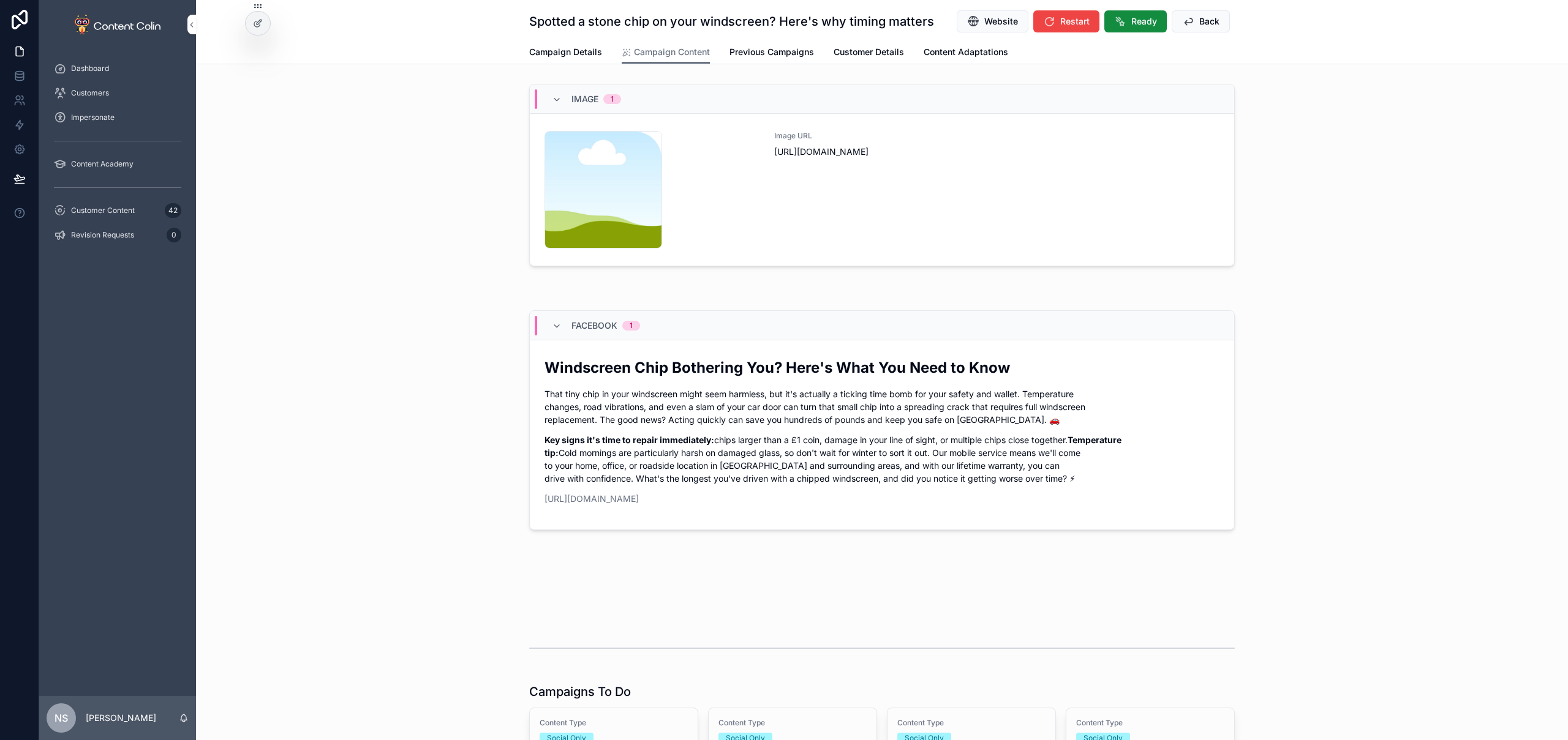
click at [977, 24] on button "Website" at bounding box center [993, 22] width 72 height 22
click at [870, 152] on span "[URL][DOMAIN_NAME]" at bounding box center [997, 152] width 445 height 12
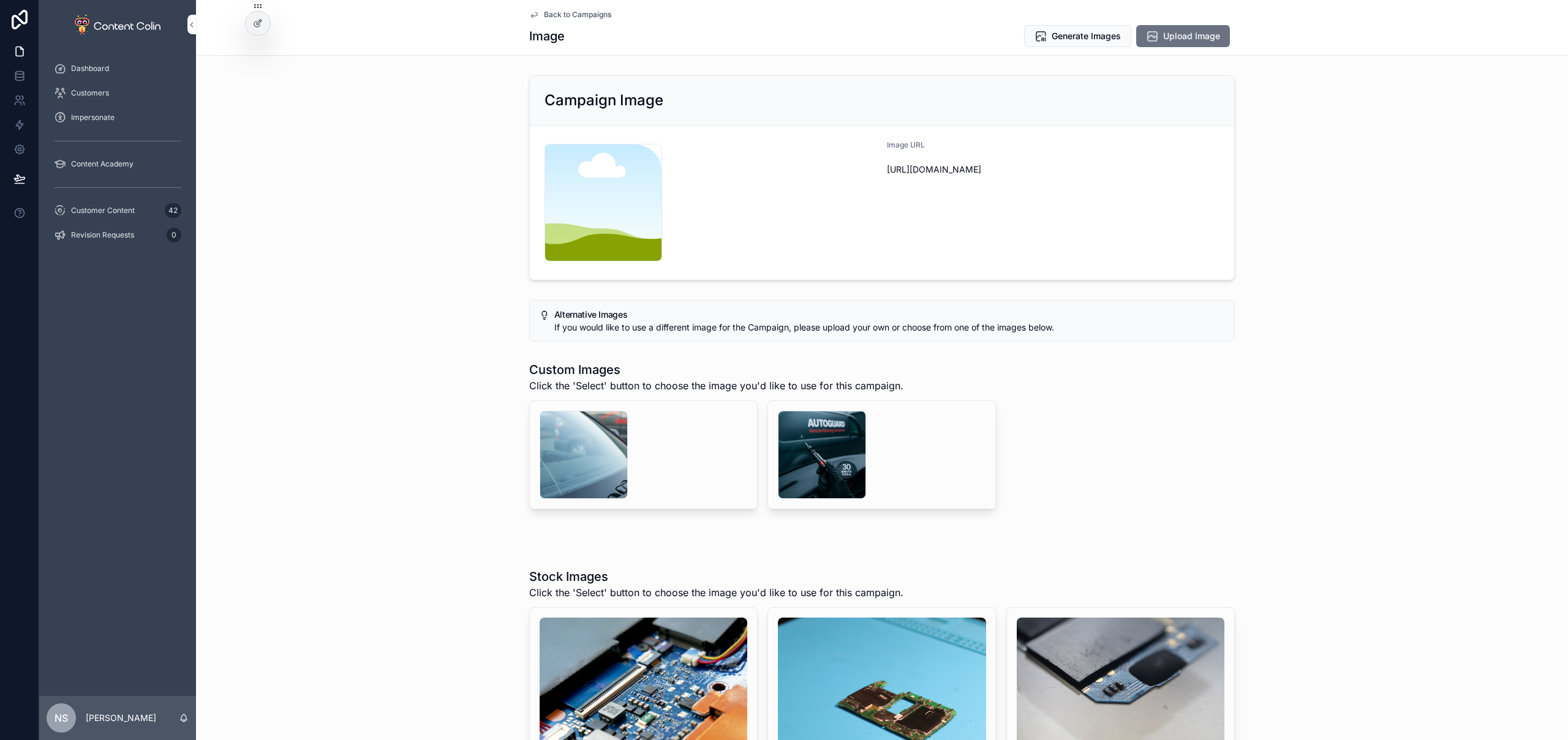
click at [800, 435] on div "scrollable content" at bounding box center [822, 455] width 88 height 88
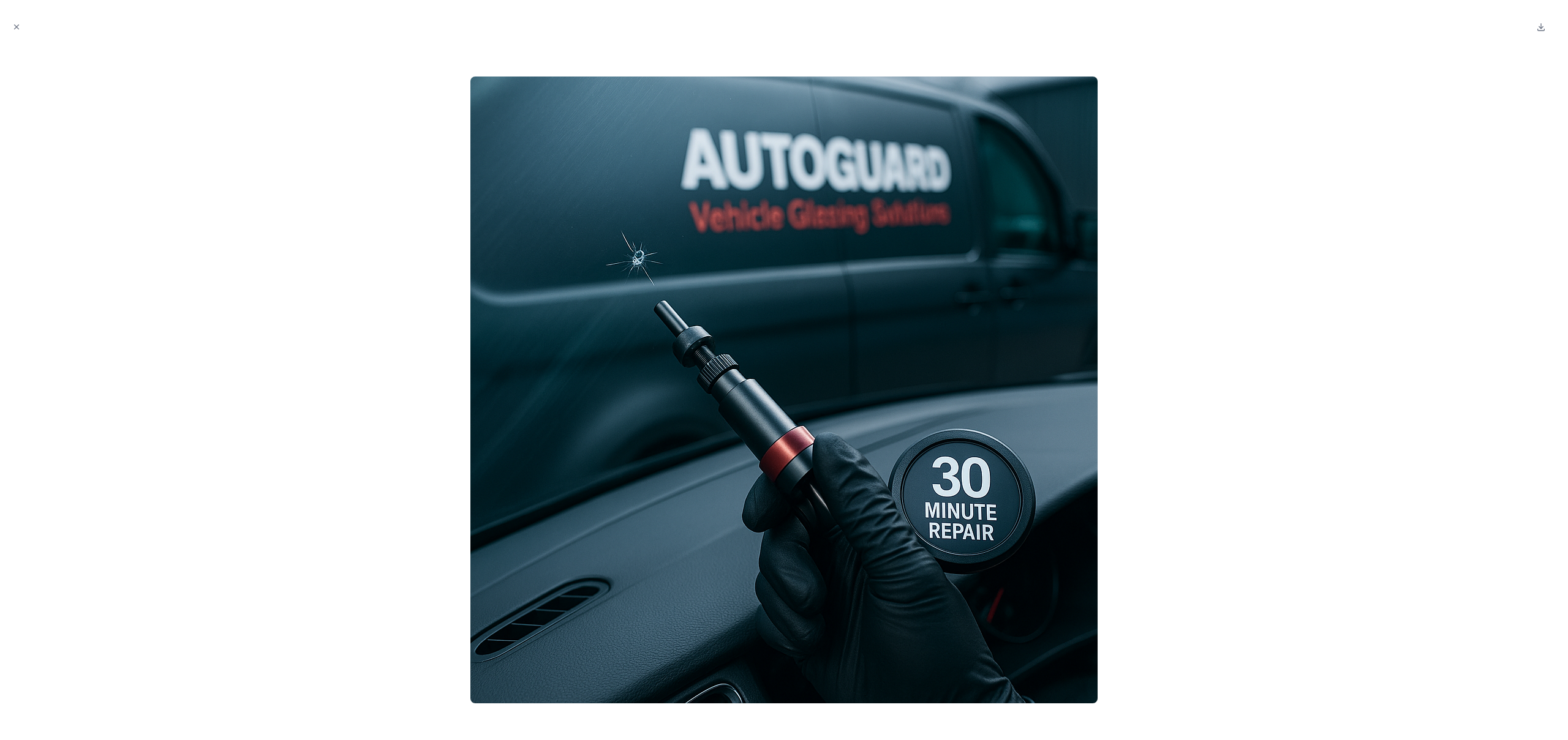
click at [244, 128] on div at bounding box center [784, 390] width 1549 height 682
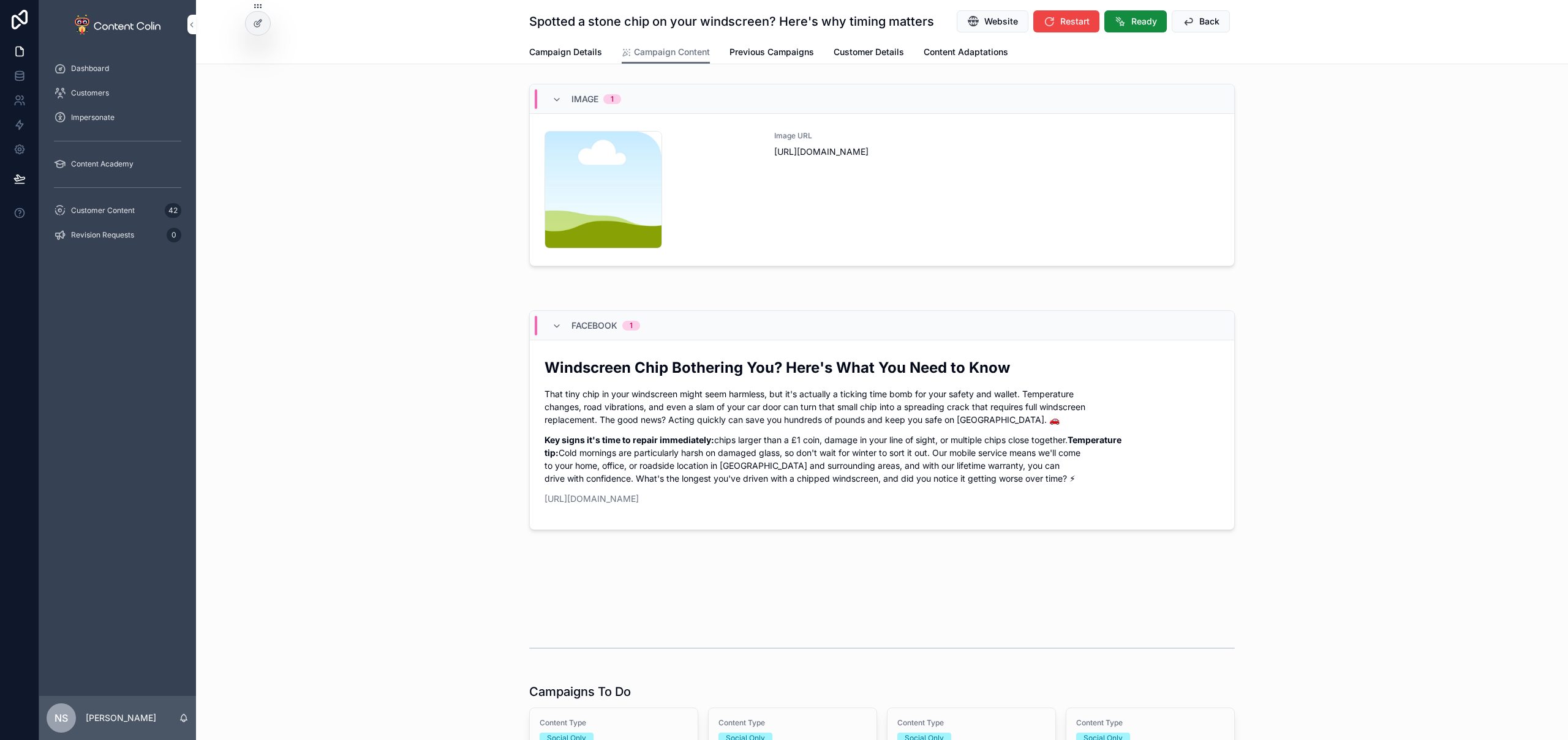
click at [846, 195] on div "Image URL [URL][DOMAIN_NAME]" at bounding box center [997, 189] width 445 height 117
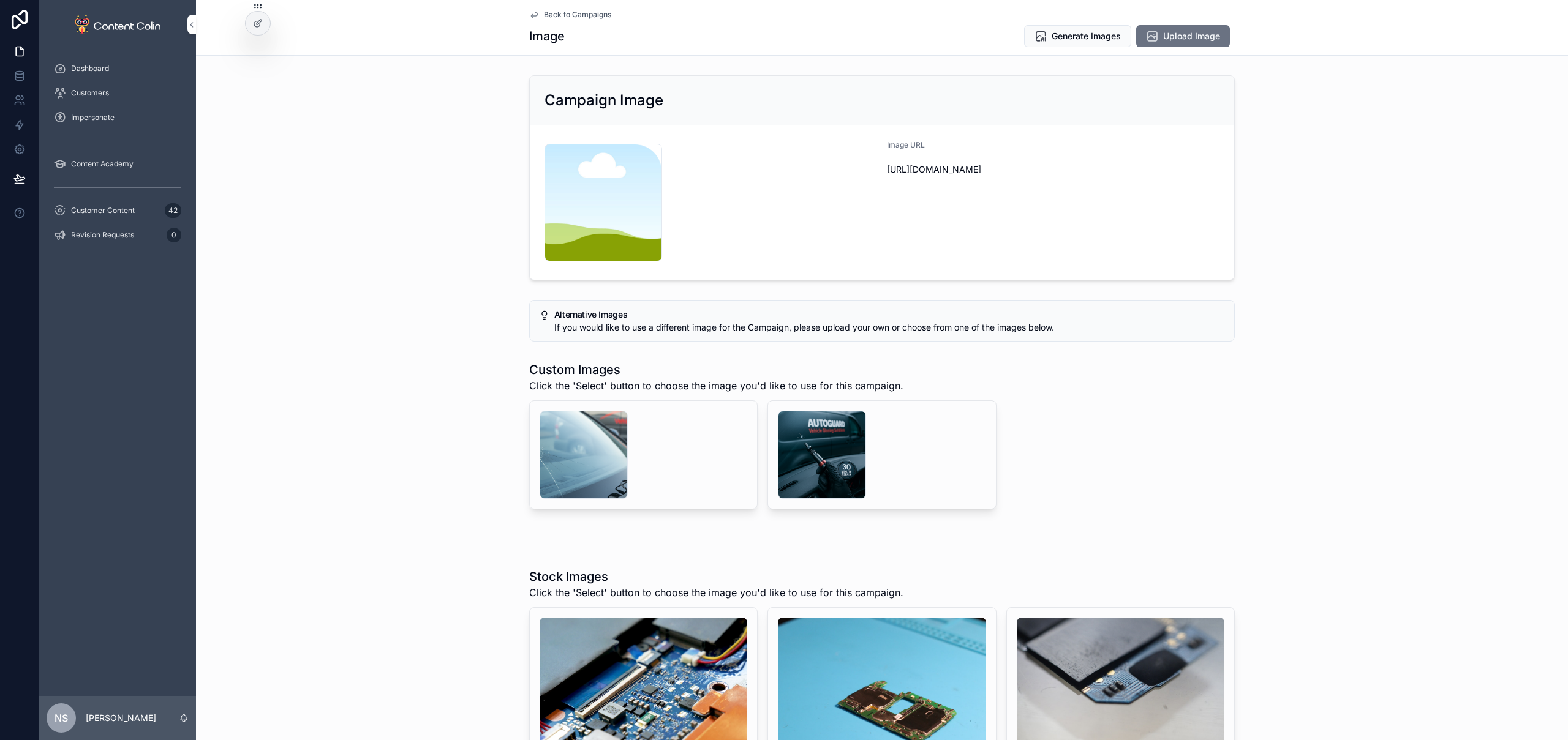
click at [597, 444] on div "scrollable content" at bounding box center [583, 455] width 88 height 88
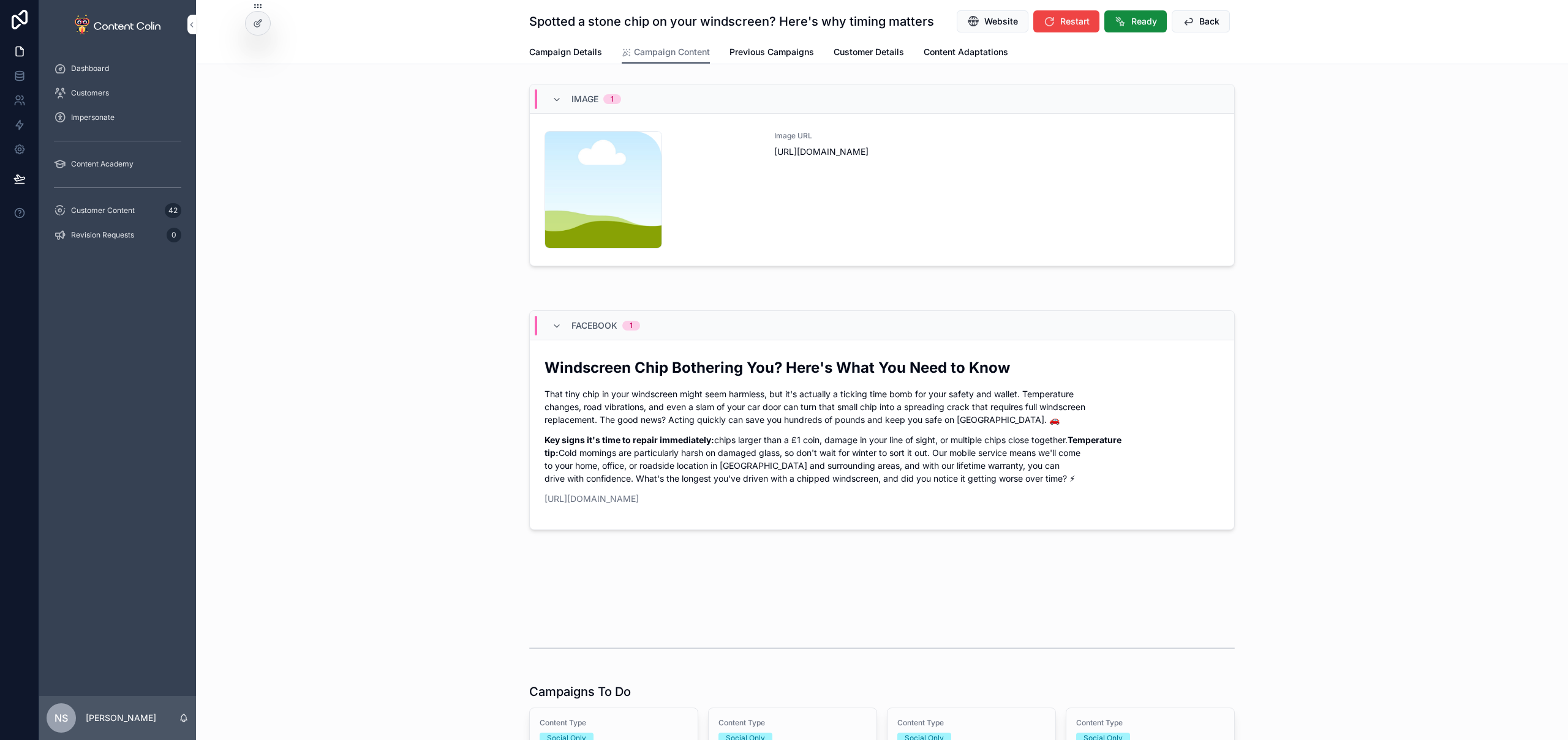
click at [120, 212] on span "Customer Content" at bounding box center [102, 211] width 63 height 10
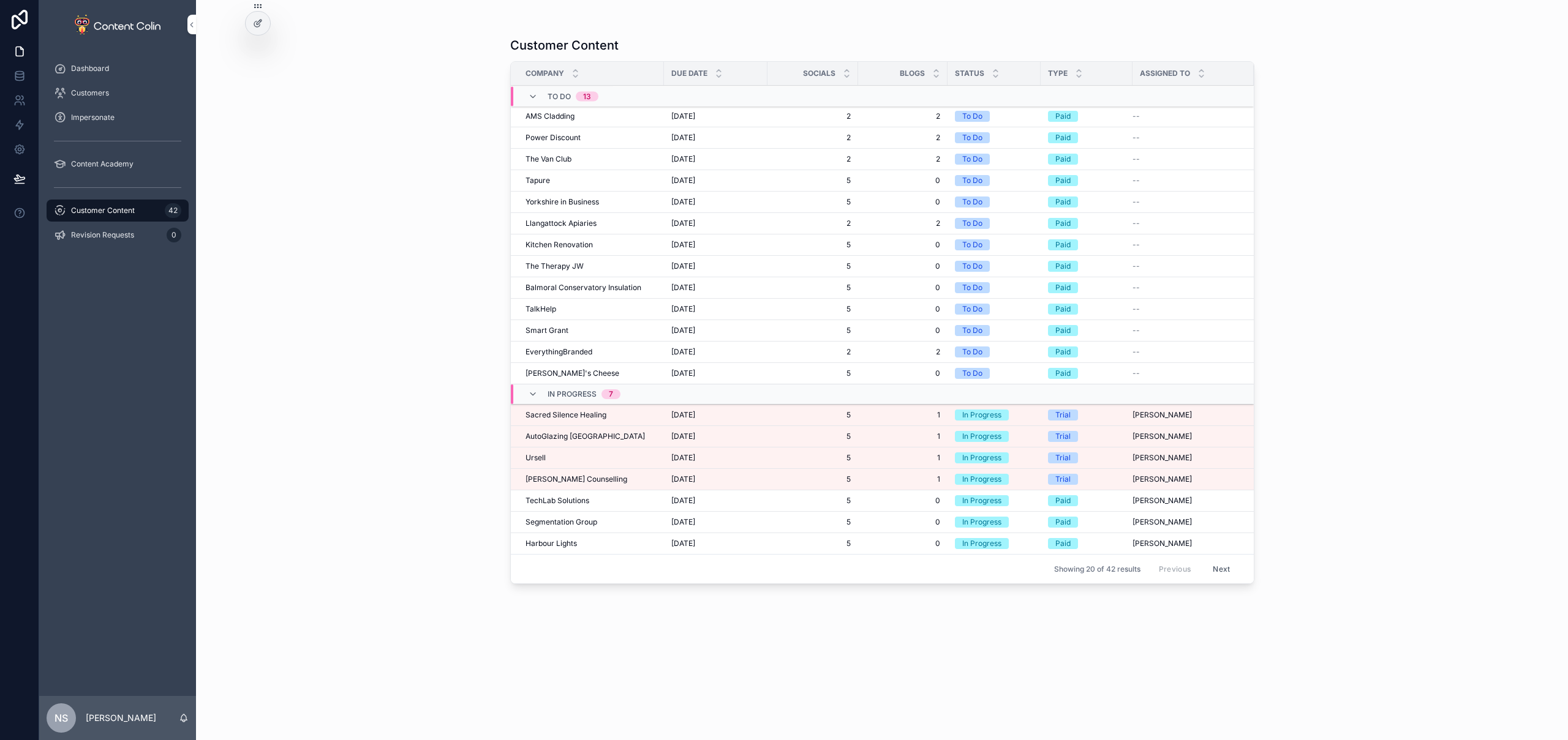
click at [670, 419] on td "[DATE] [DATE]" at bounding box center [716, 415] width 104 height 22
click at [695, 414] on span "[DATE]" at bounding box center [684, 414] width 24 height 10
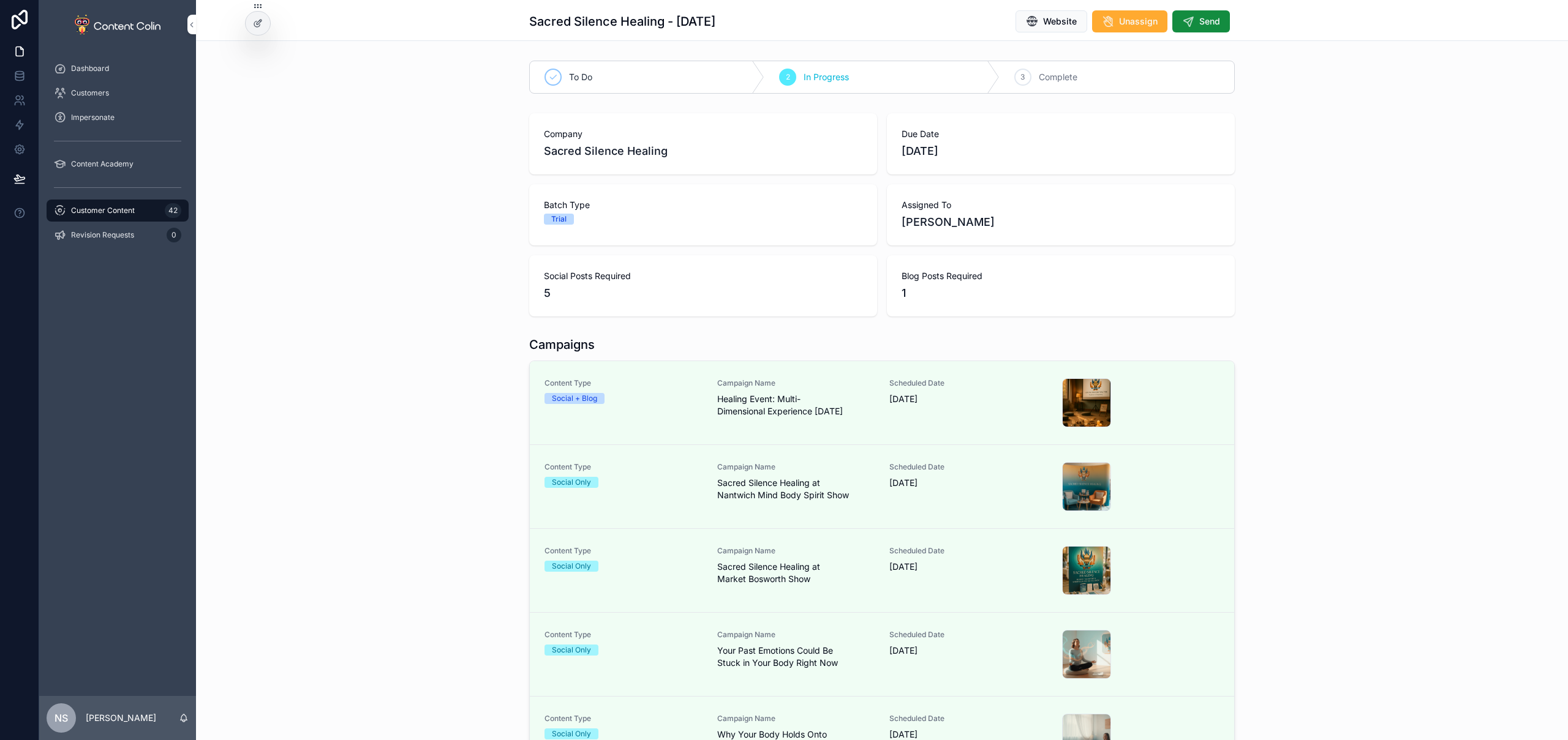
click at [760, 408] on span "Healing Event: Multi-Dimensional Experience Oct 22" at bounding box center [796, 405] width 158 height 25
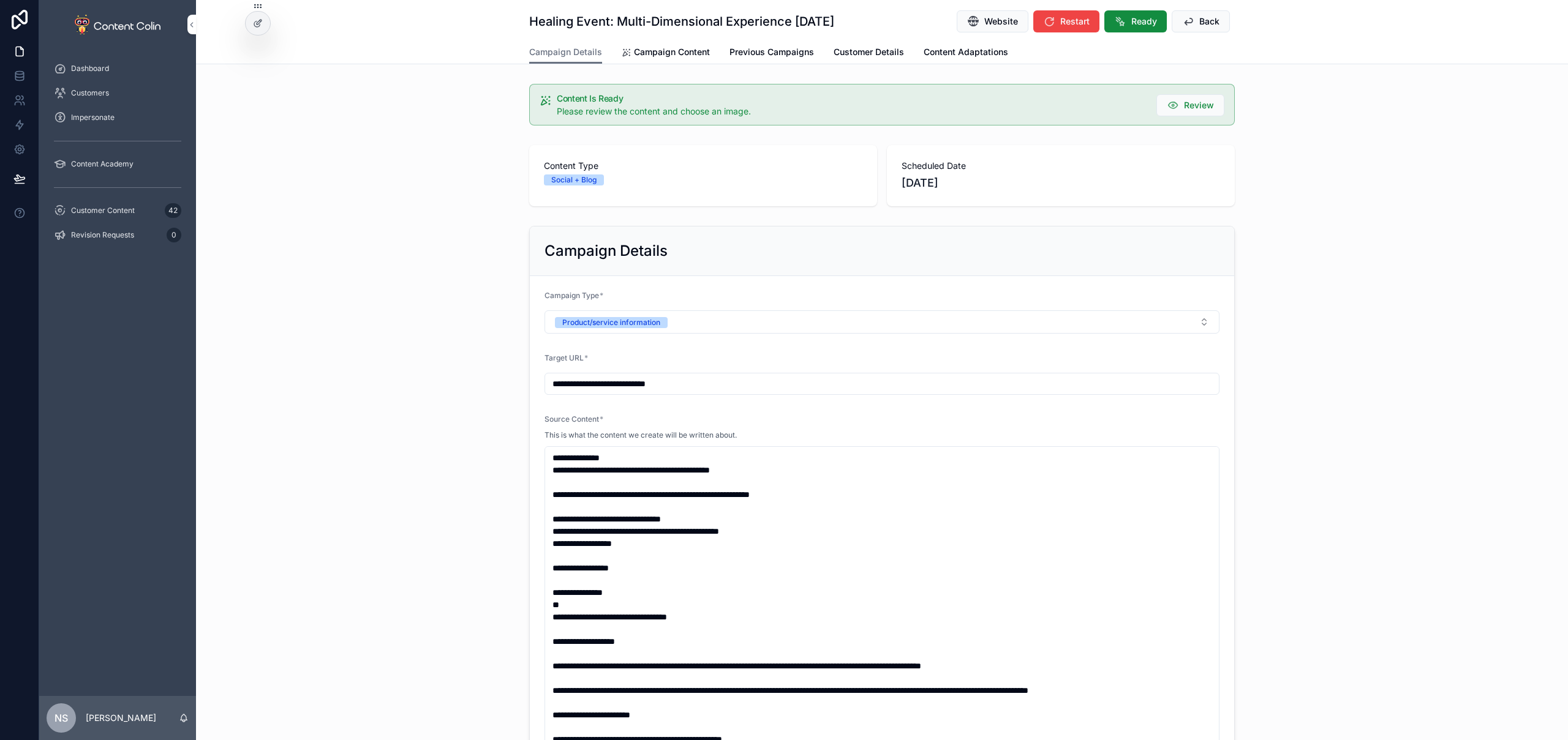
click at [667, 46] on link "Campaign Content" at bounding box center [666, 53] width 88 height 25
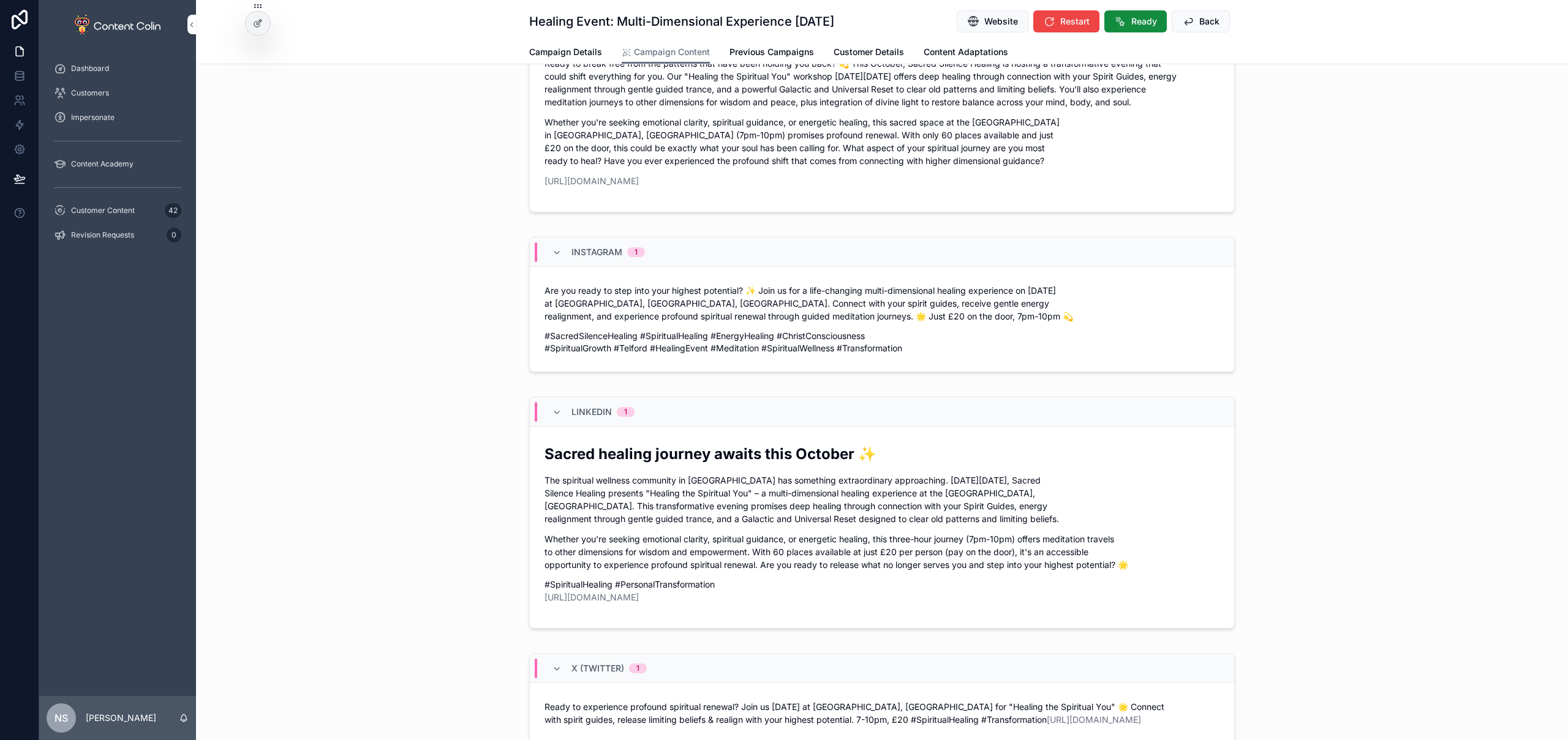
scroll to position [394, 0]
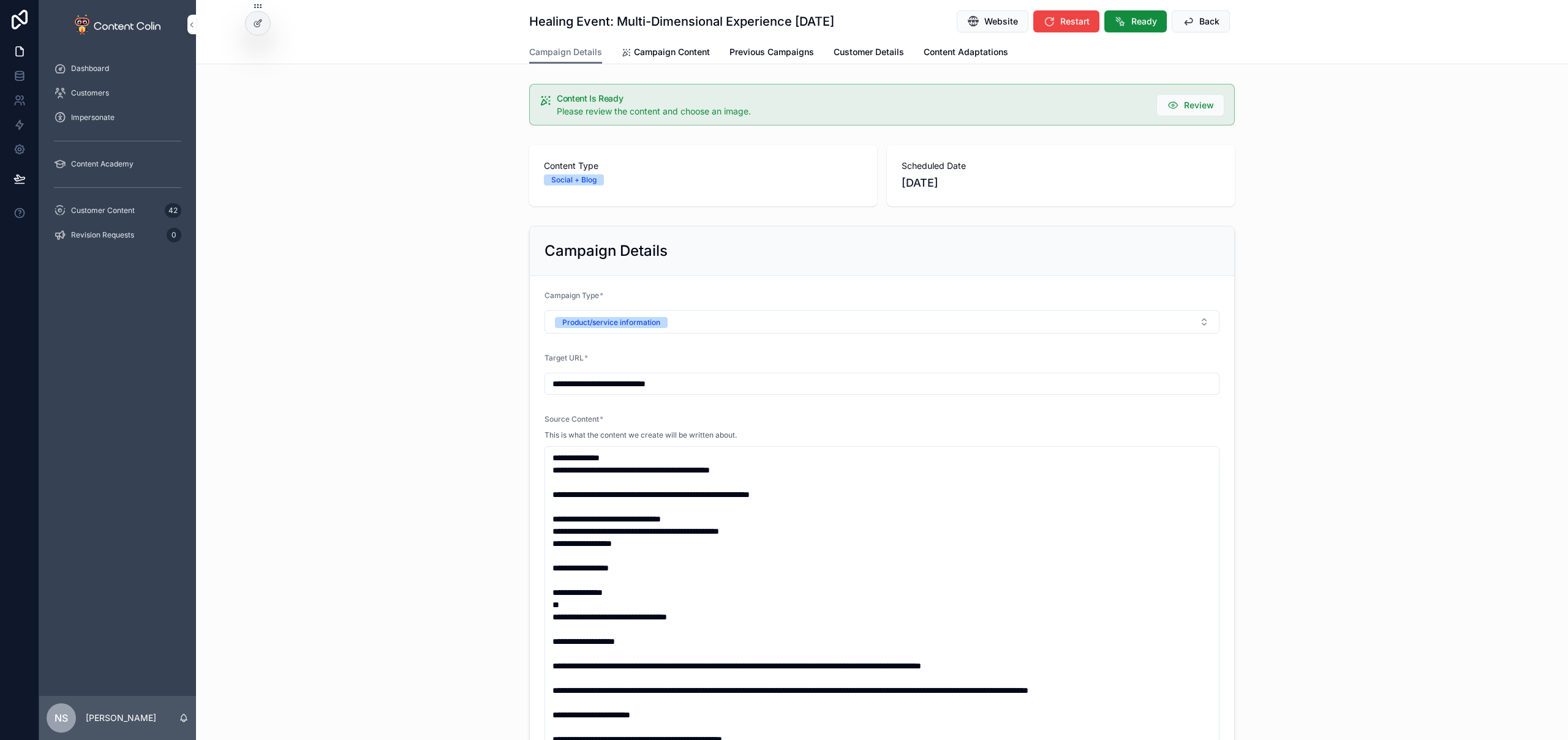
click at [1210, 22] on span "Back" at bounding box center [1209, 22] width 20 height 12
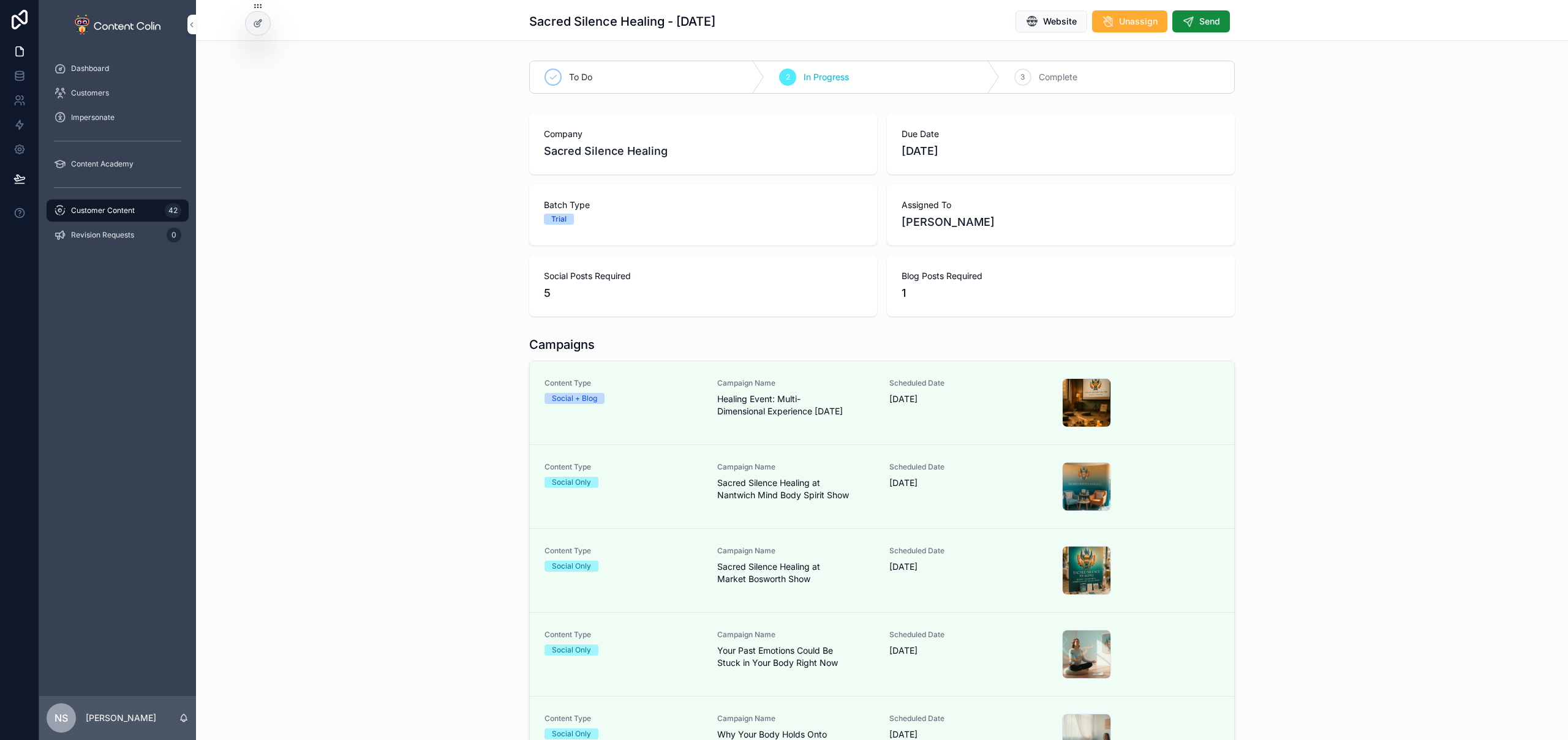
scroll to position [87, 0]
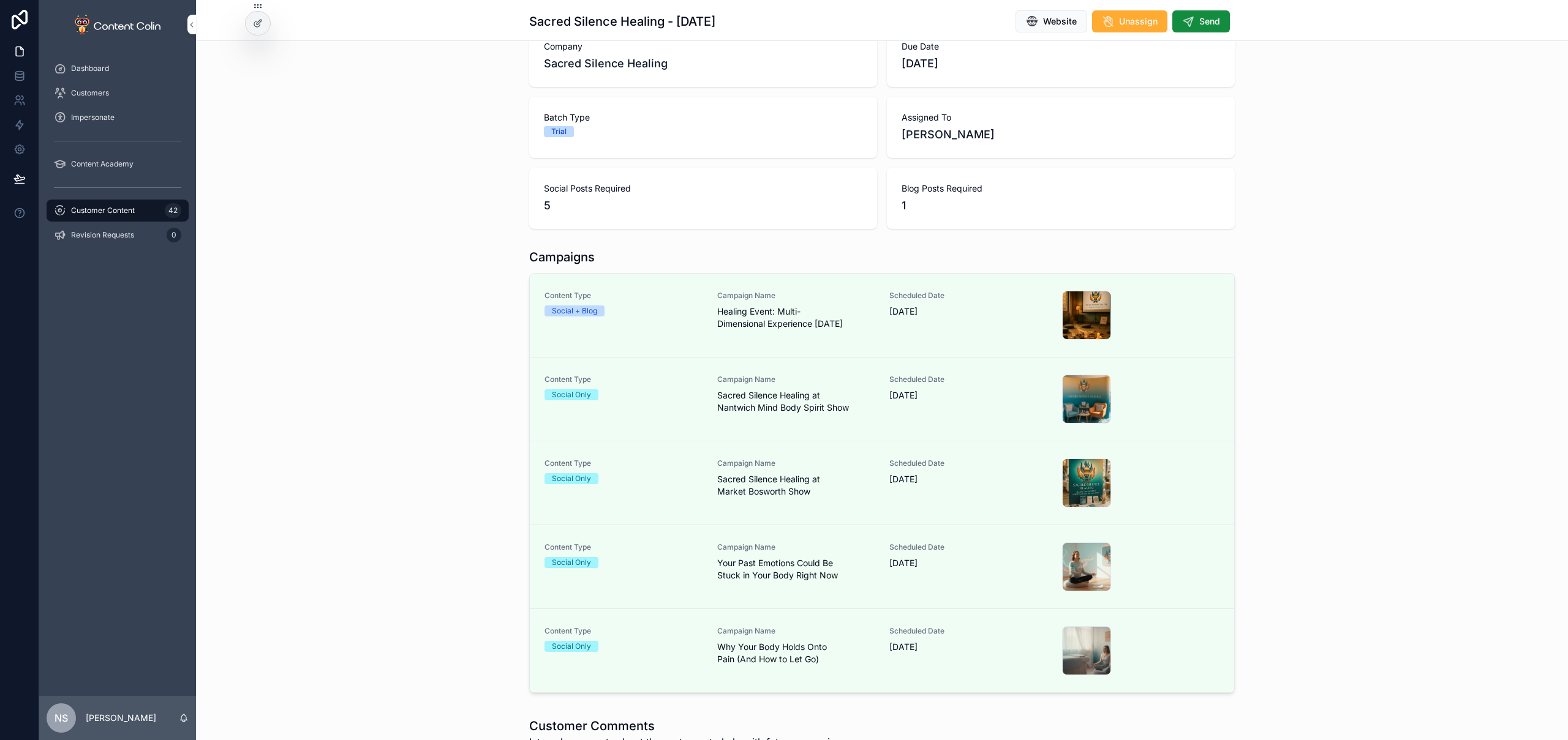
click at [1207, 22] on span "Send" at bounding box center [1210, 22] width 21 height 12
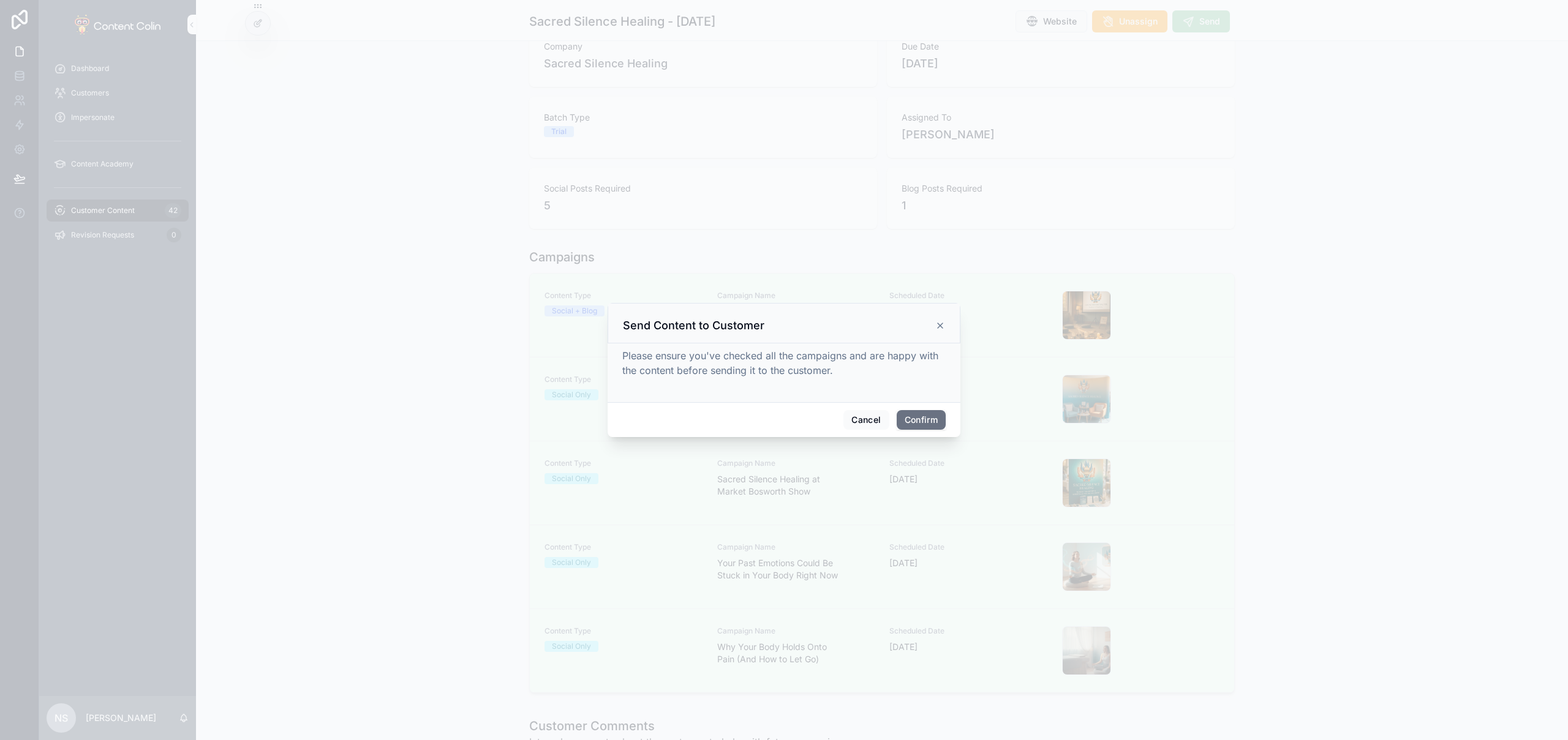
click at [924, 420] on button "Confirm" at bounding box center [922, 420] width 49 height 19
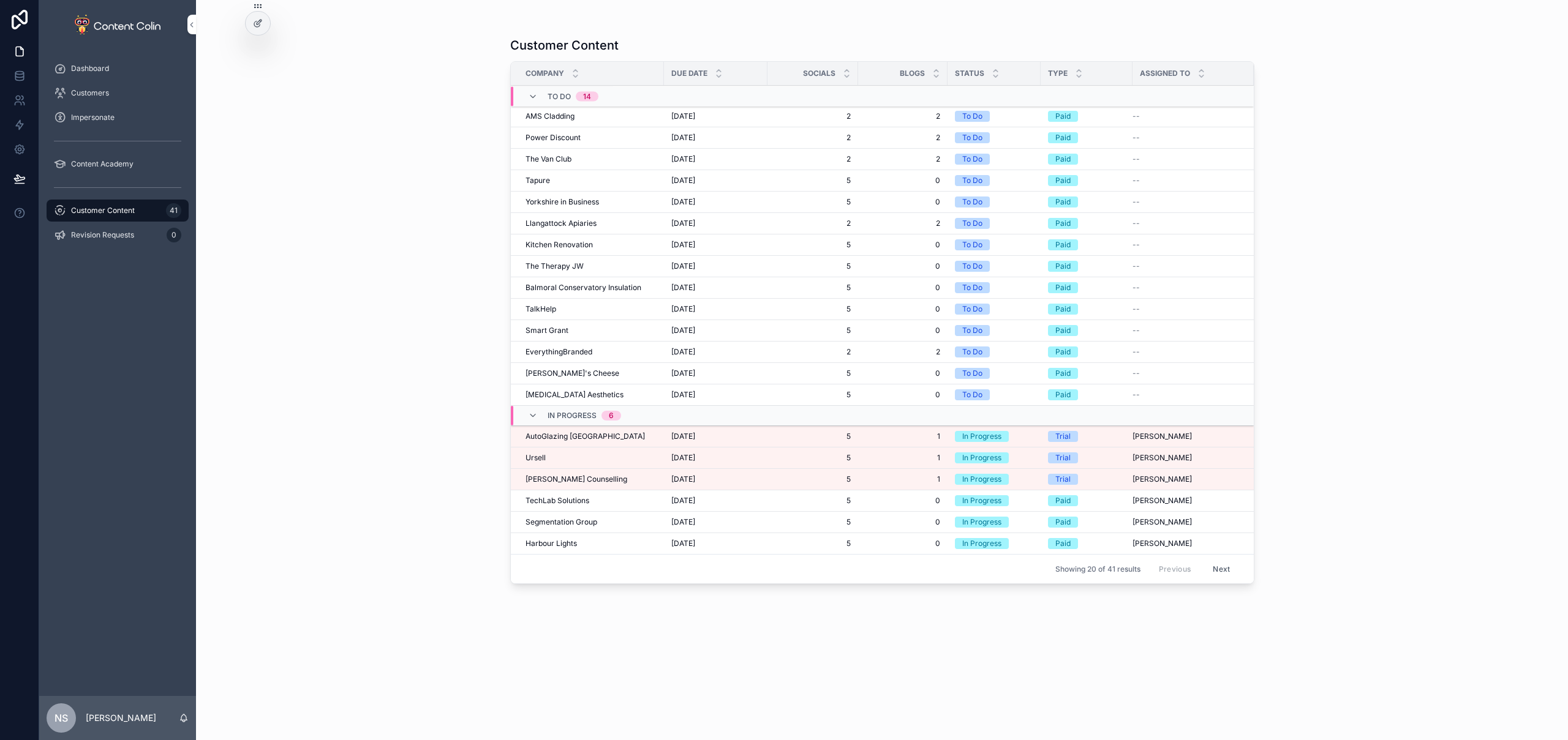
click at [551, 478] on span "[PERSON_NAME] Counselling" at bounding box center [577, 479] width 102 height 10
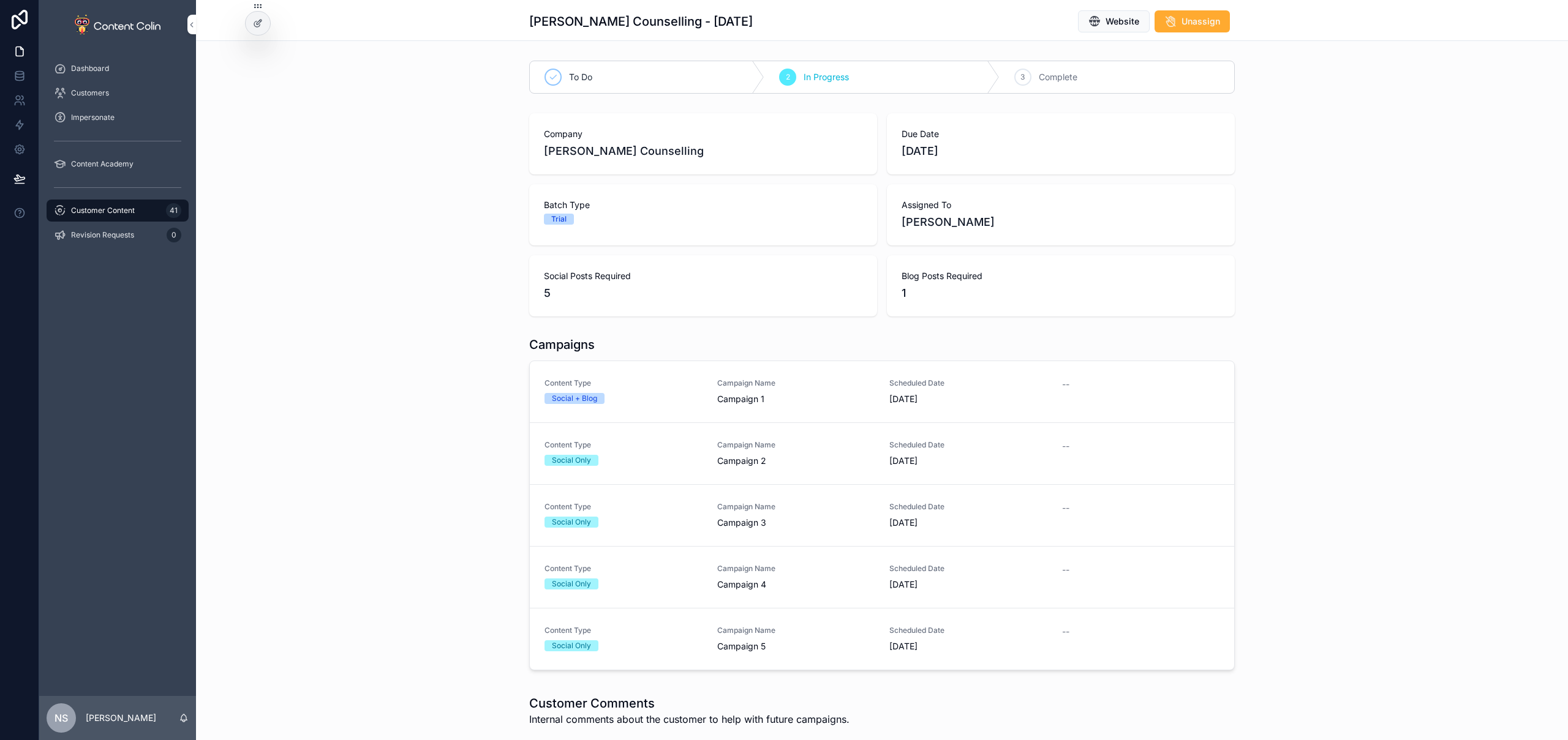
click at [654, 379] on span "Content Type" at bounding box center [624, 383] width 158 height 10
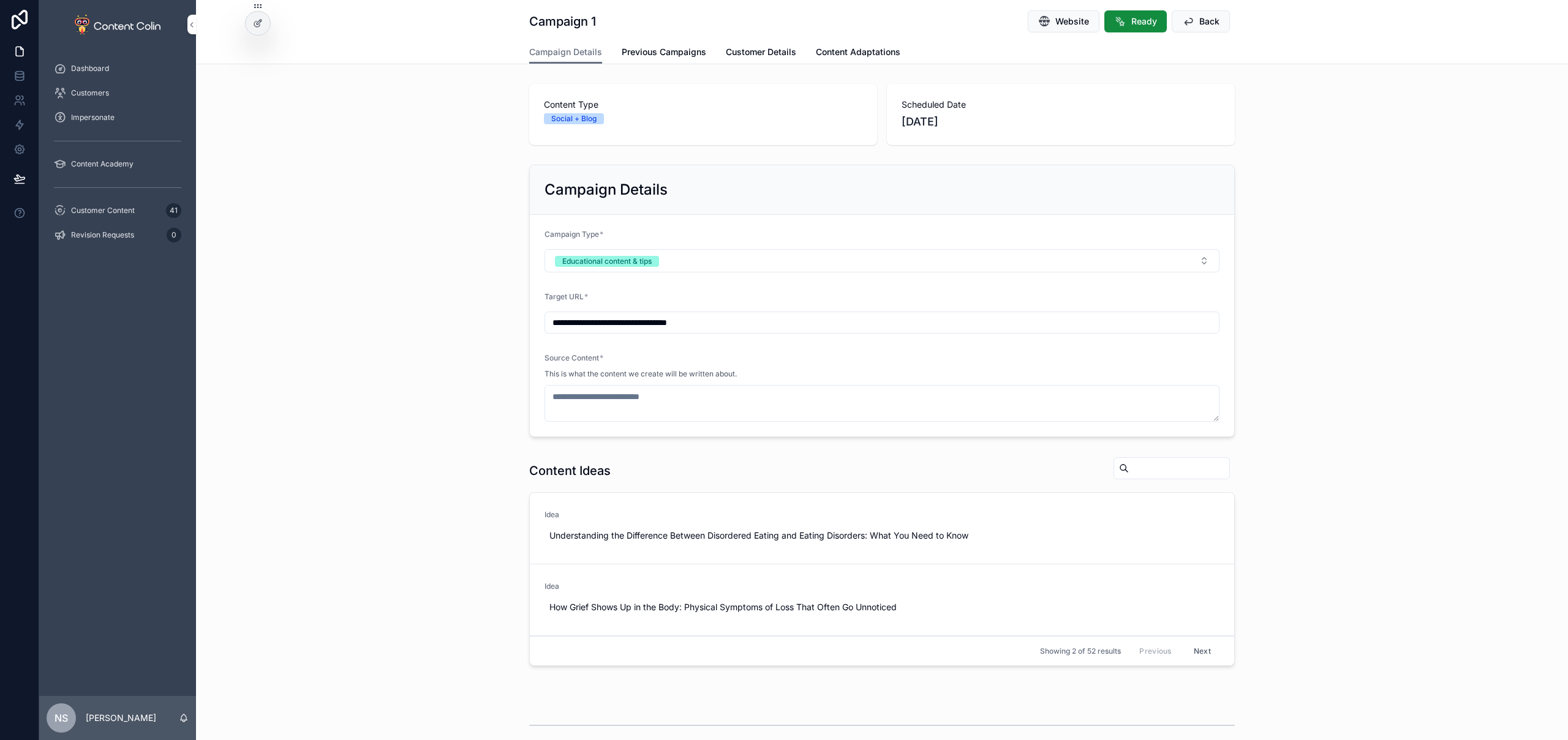
click at [0, 0] on span "Use This" at bounding box center [0, 0] width 0 height 0
type textarea "**********"
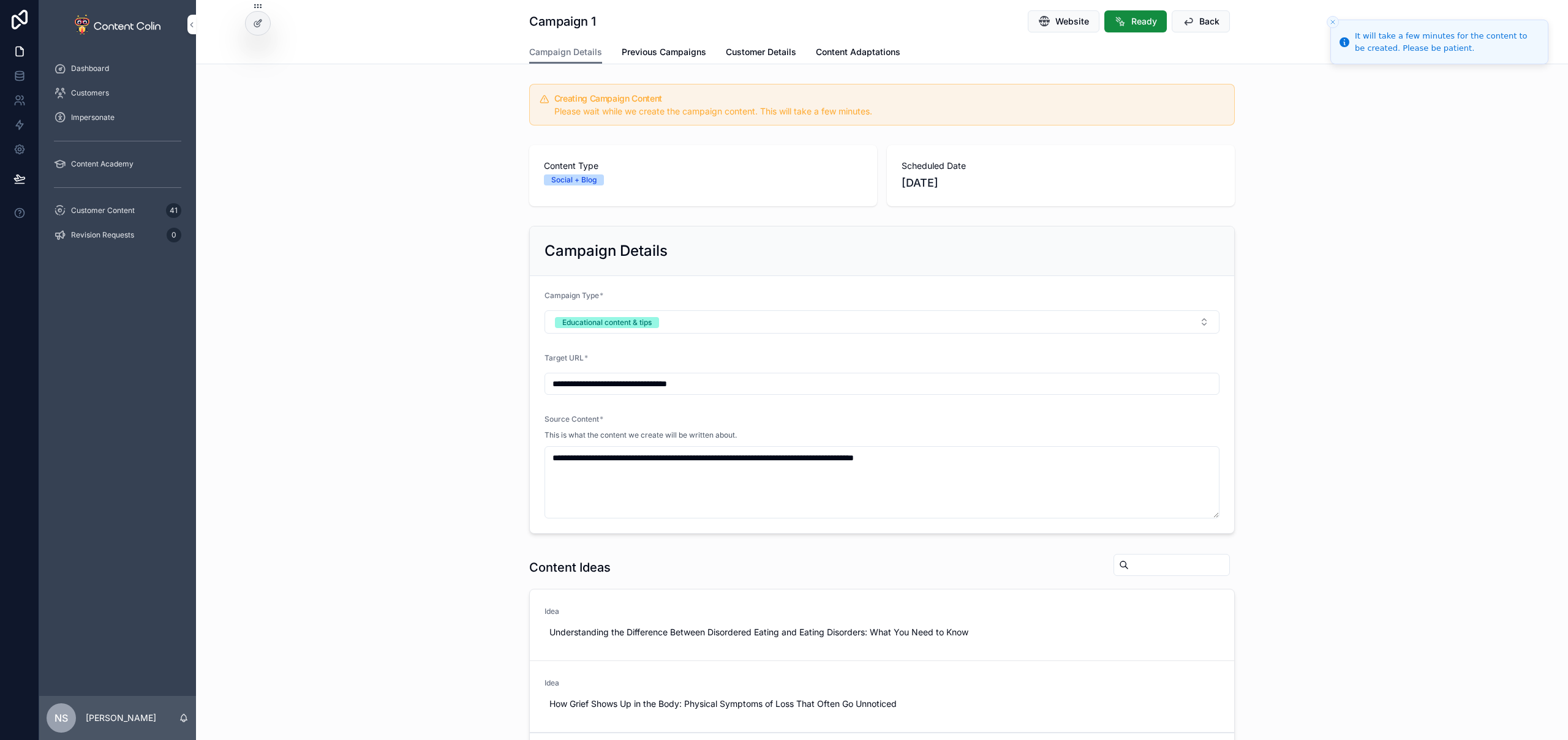
scroll to position [398, 0]
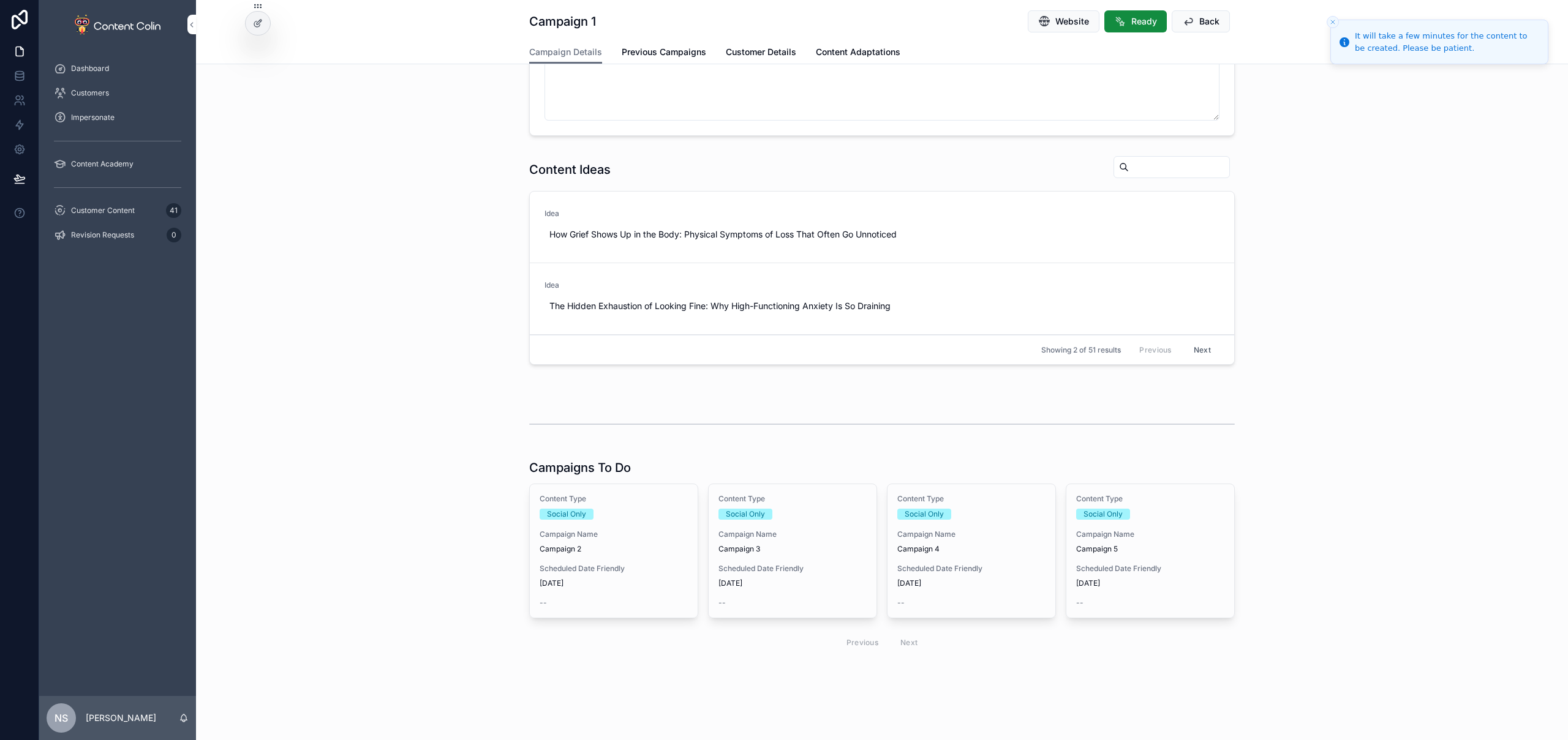
click at [631, 576] on div "Scheduled Date Friendly 13th October 2025" at bounding box center [613, 576] width 148 height 25
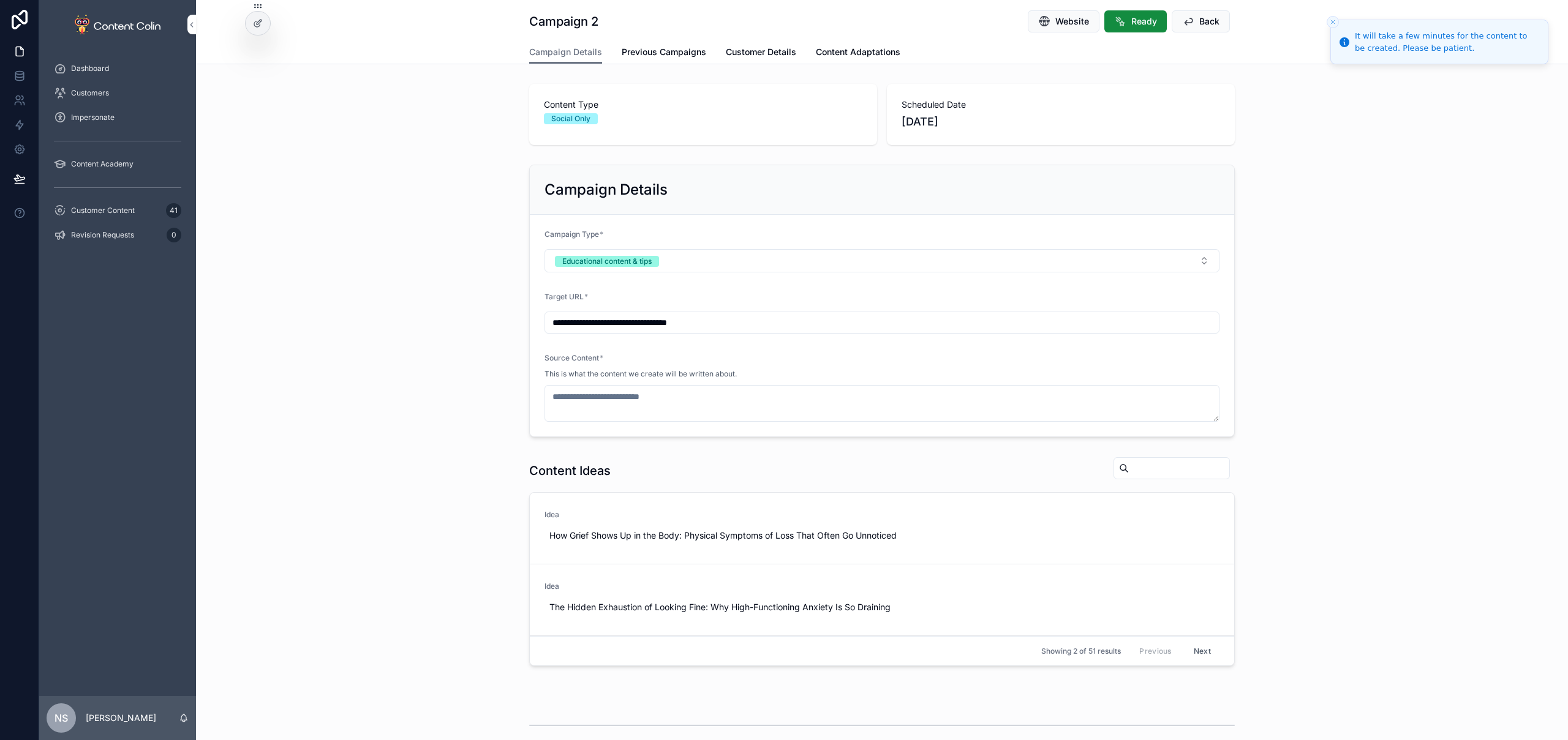
click at [0, 0] on span "Use This" at bounding box center [0, 0] width 0 height 0
type textarea "**********"
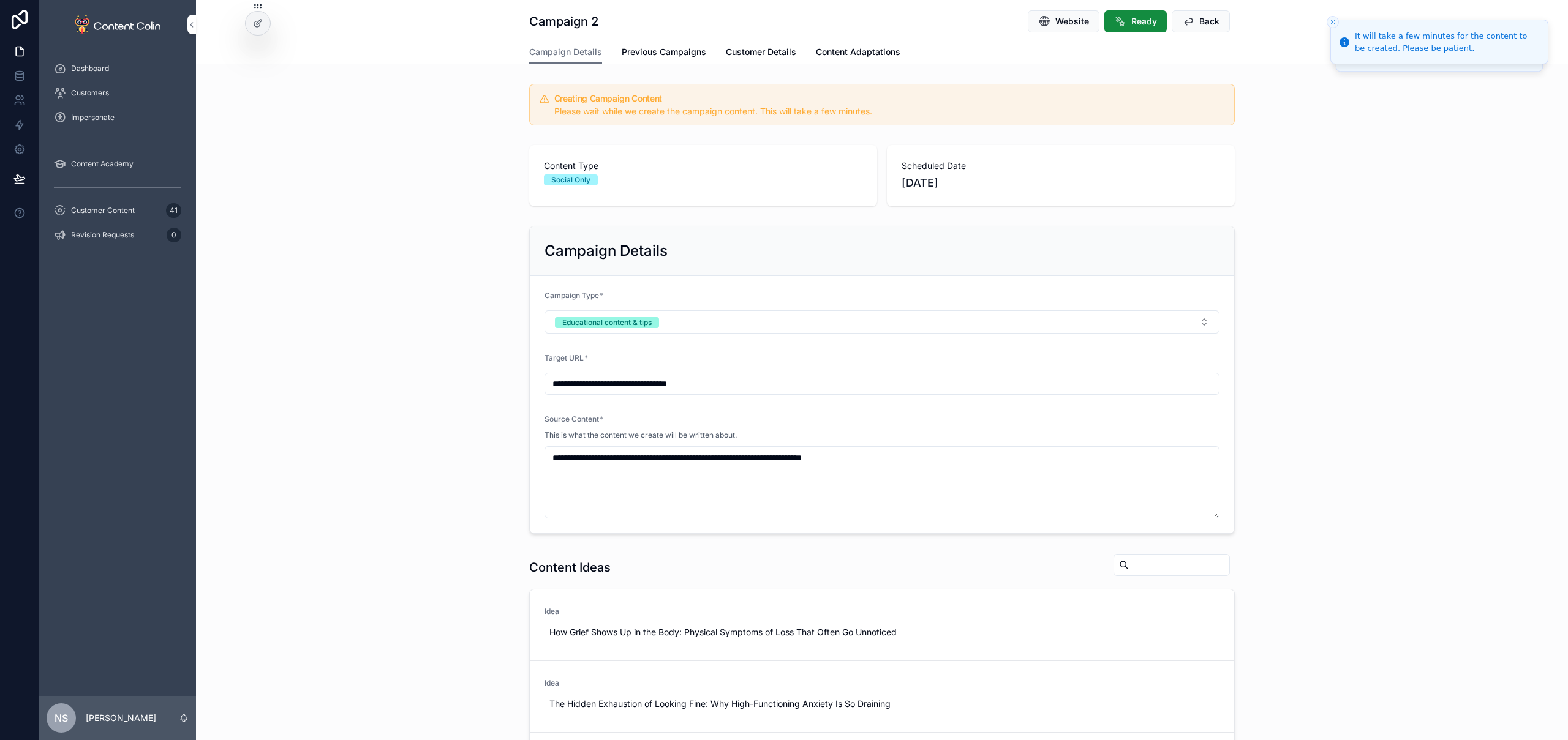
scroll to position [398, 0]
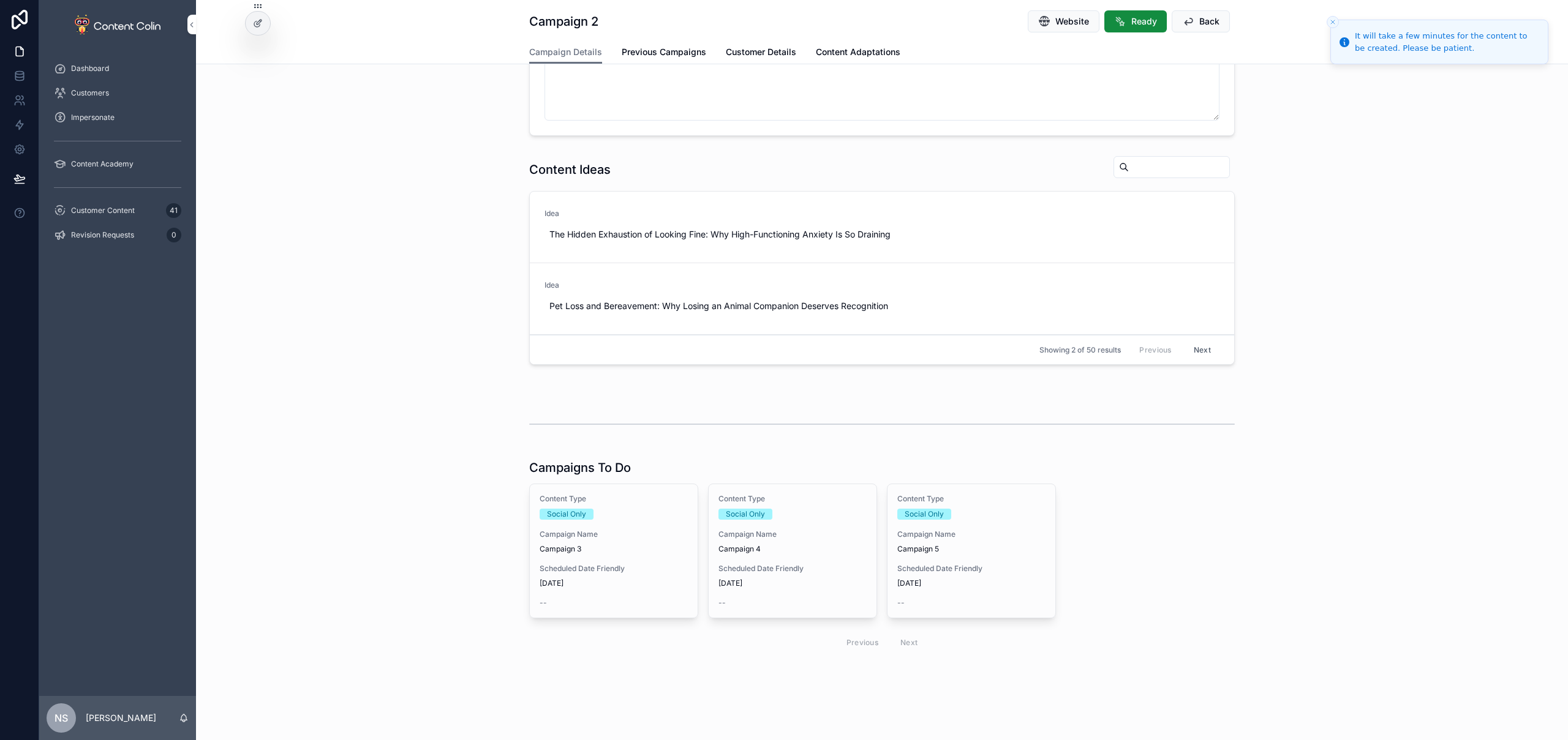
click at [607, 571] on span "Scheduled Date Friendly" at bounding box center [613, 568] width 148 height 10
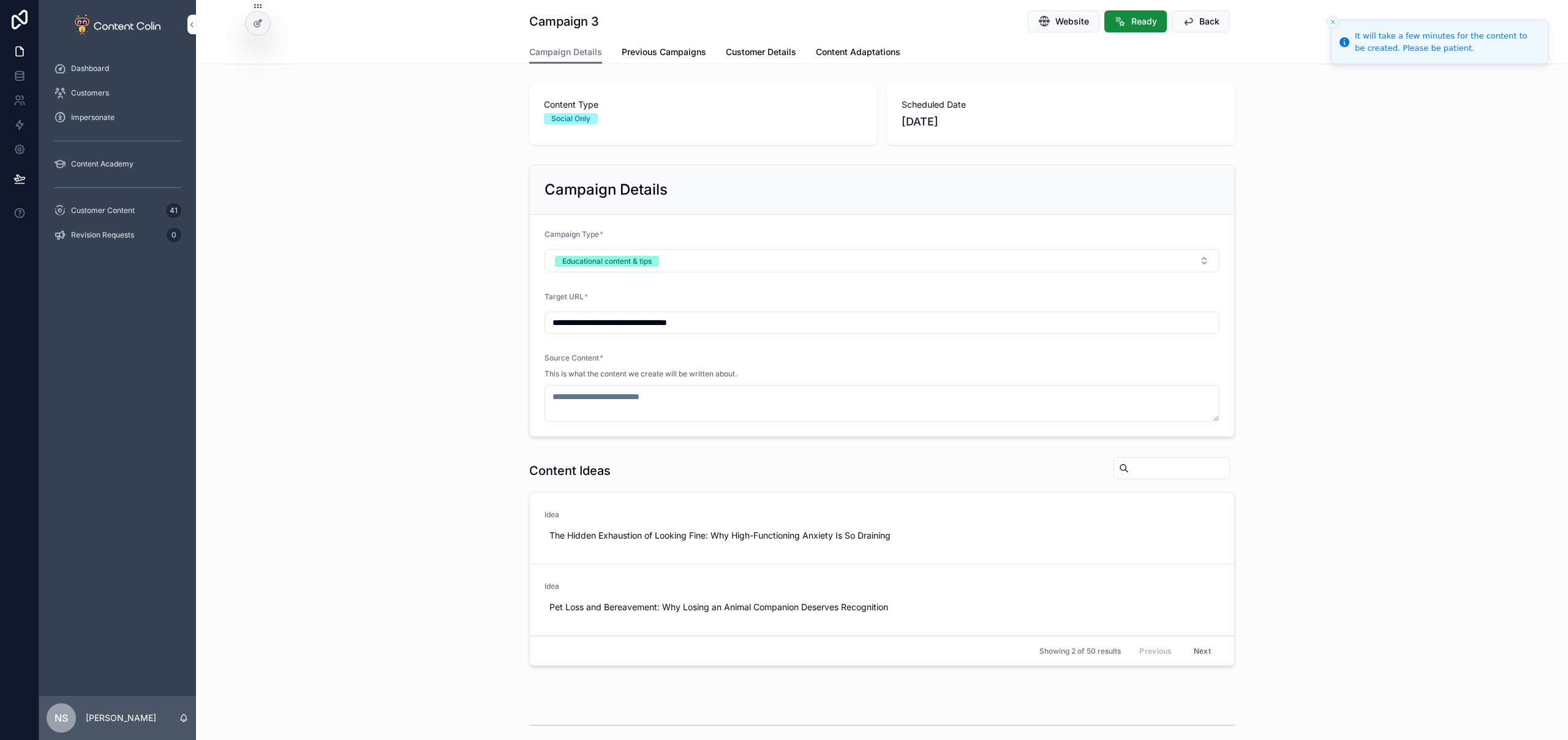
click at [0, 0] on span "Use This" at bounding box center [0, 0] width 0 height 0
type textarea "**********"
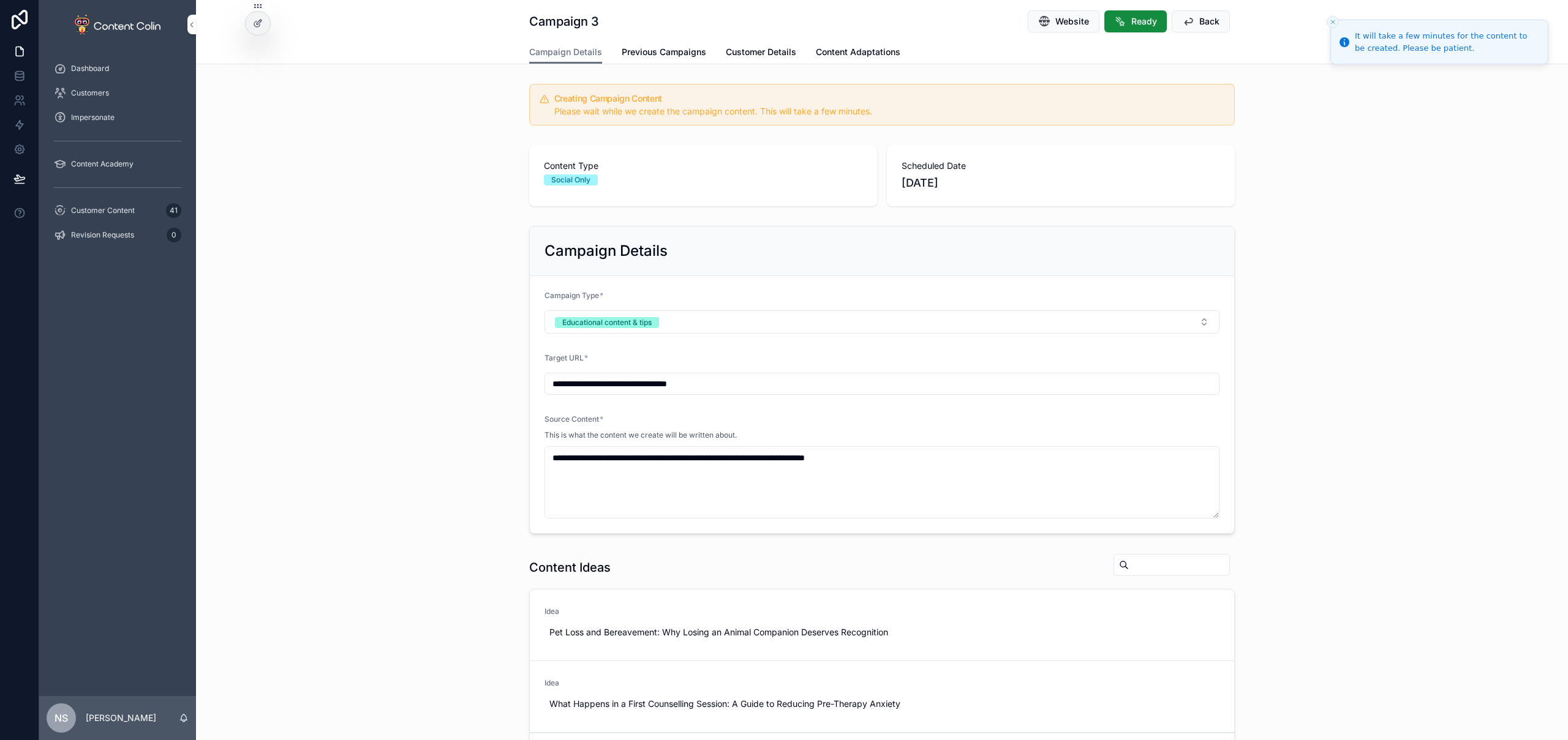
scroll to position [368, 0]
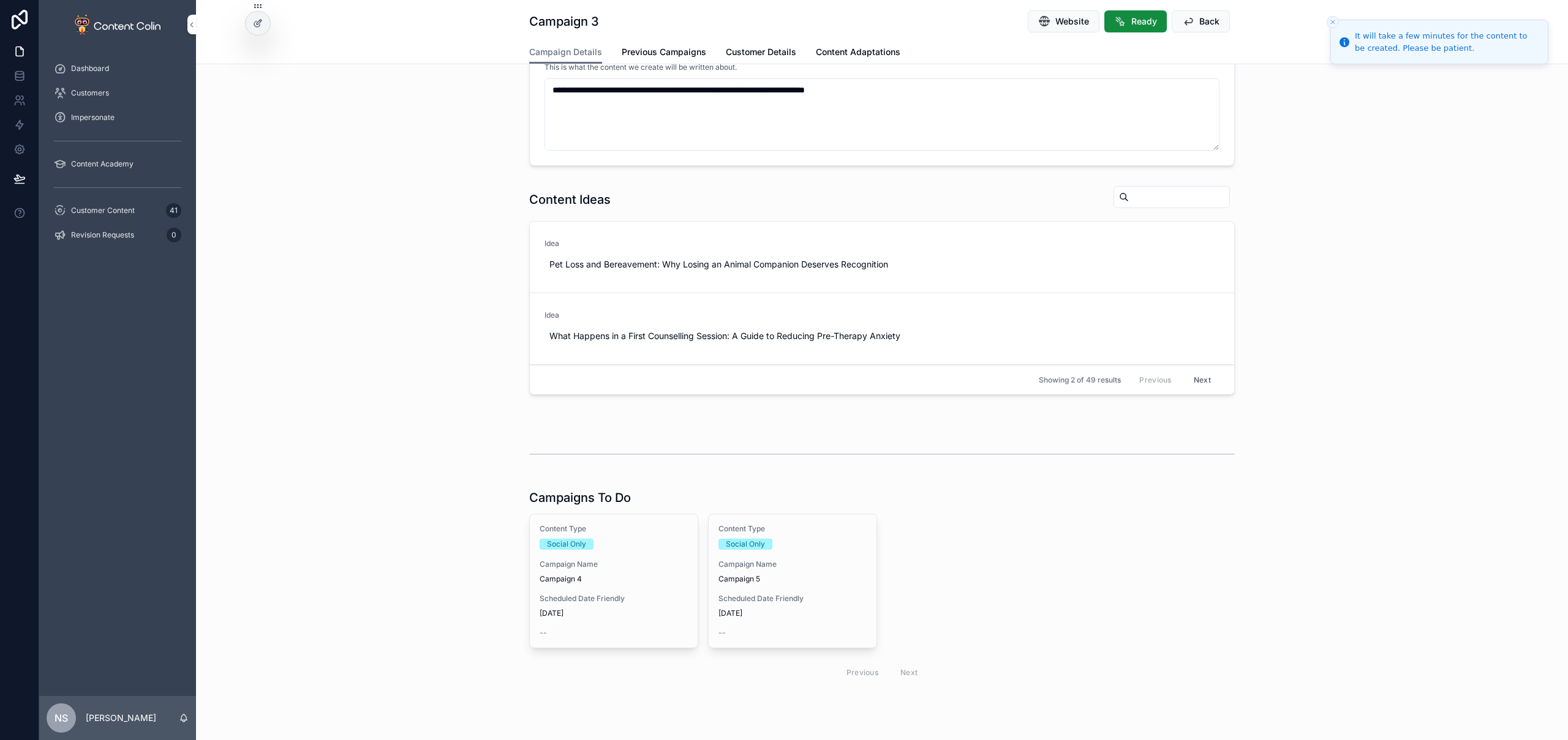
click at [622, 595] on span "Scheduled Date Friendly" at bounding box center [613, 598] width 148 height 10
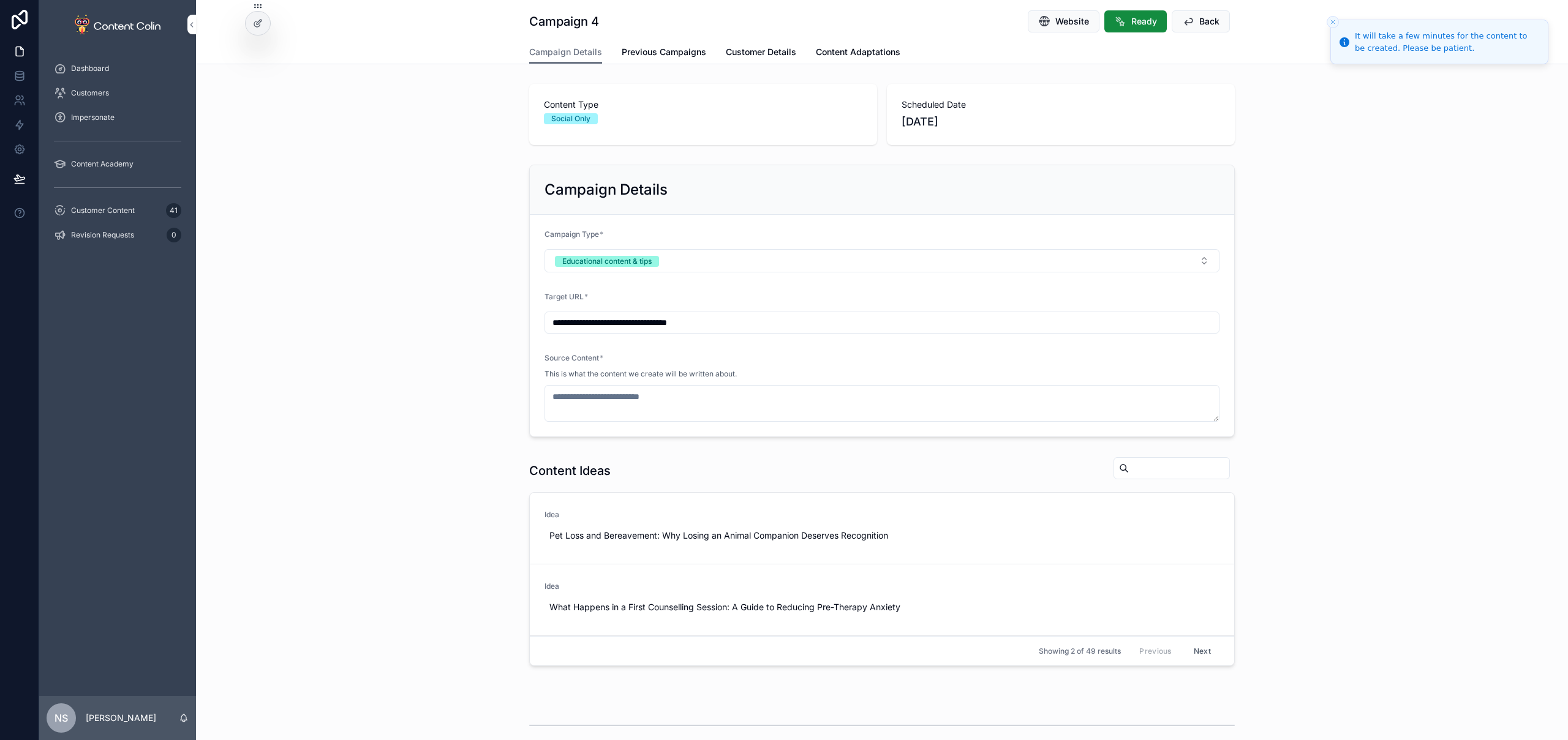
click at [0, 0] on span "Use This" at bounding box center [0, 0] width 0 height 0
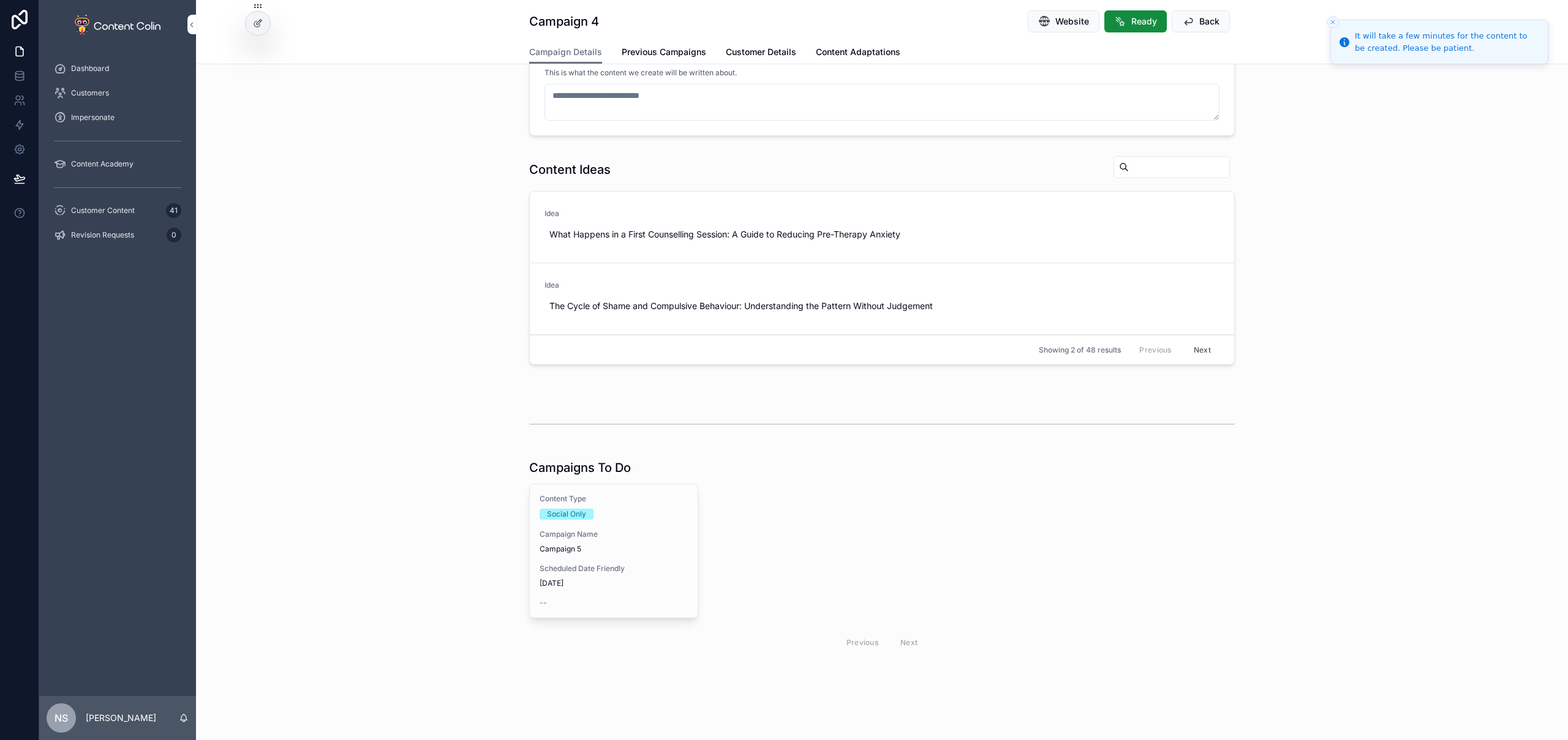
click at [563, 550] on span "Campaign 5" at bounding box center [613, 549] width 148 height 10
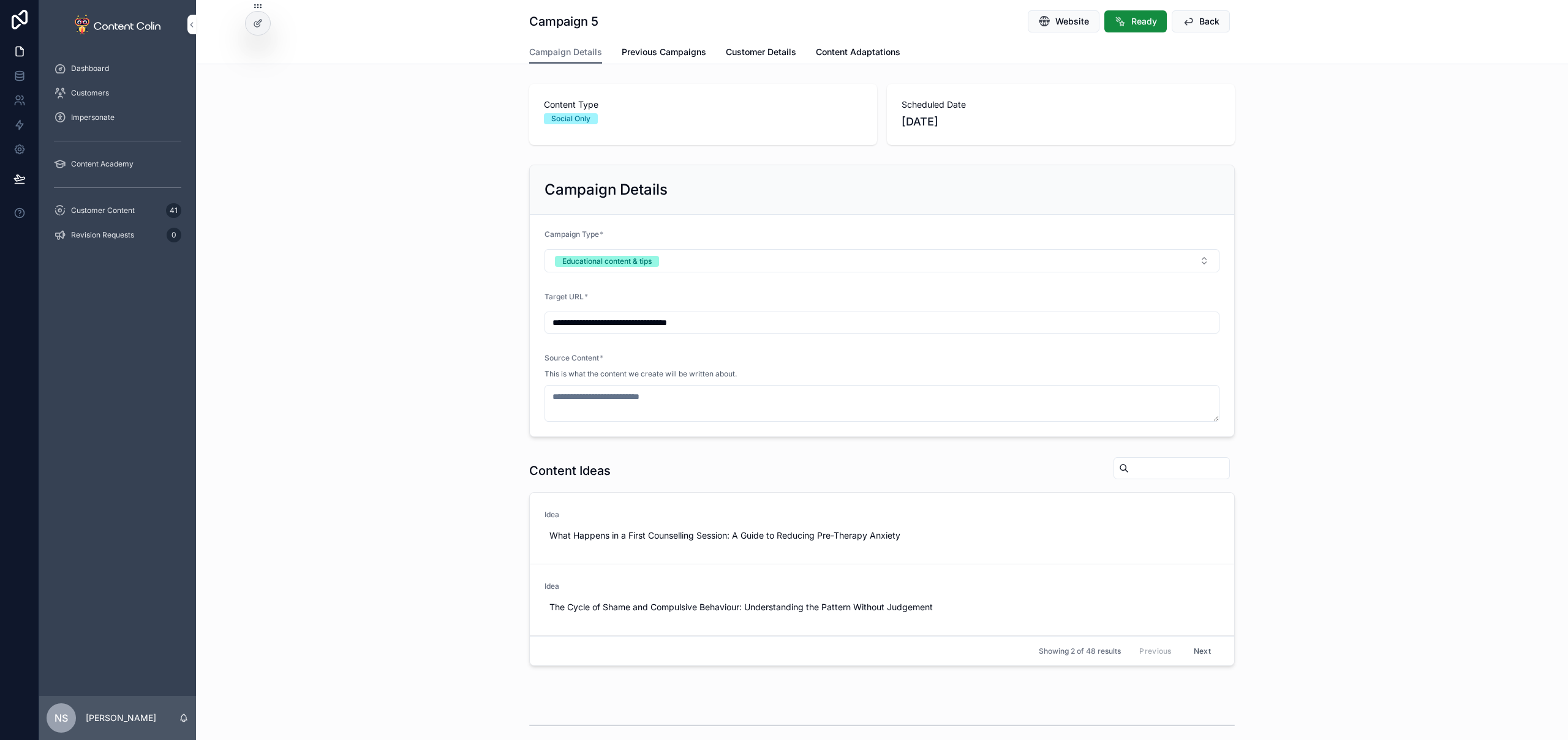
click at [0, 0] on span "Use This" at bounding box center [0, 0] width 0 height 0
type textarea "**********"
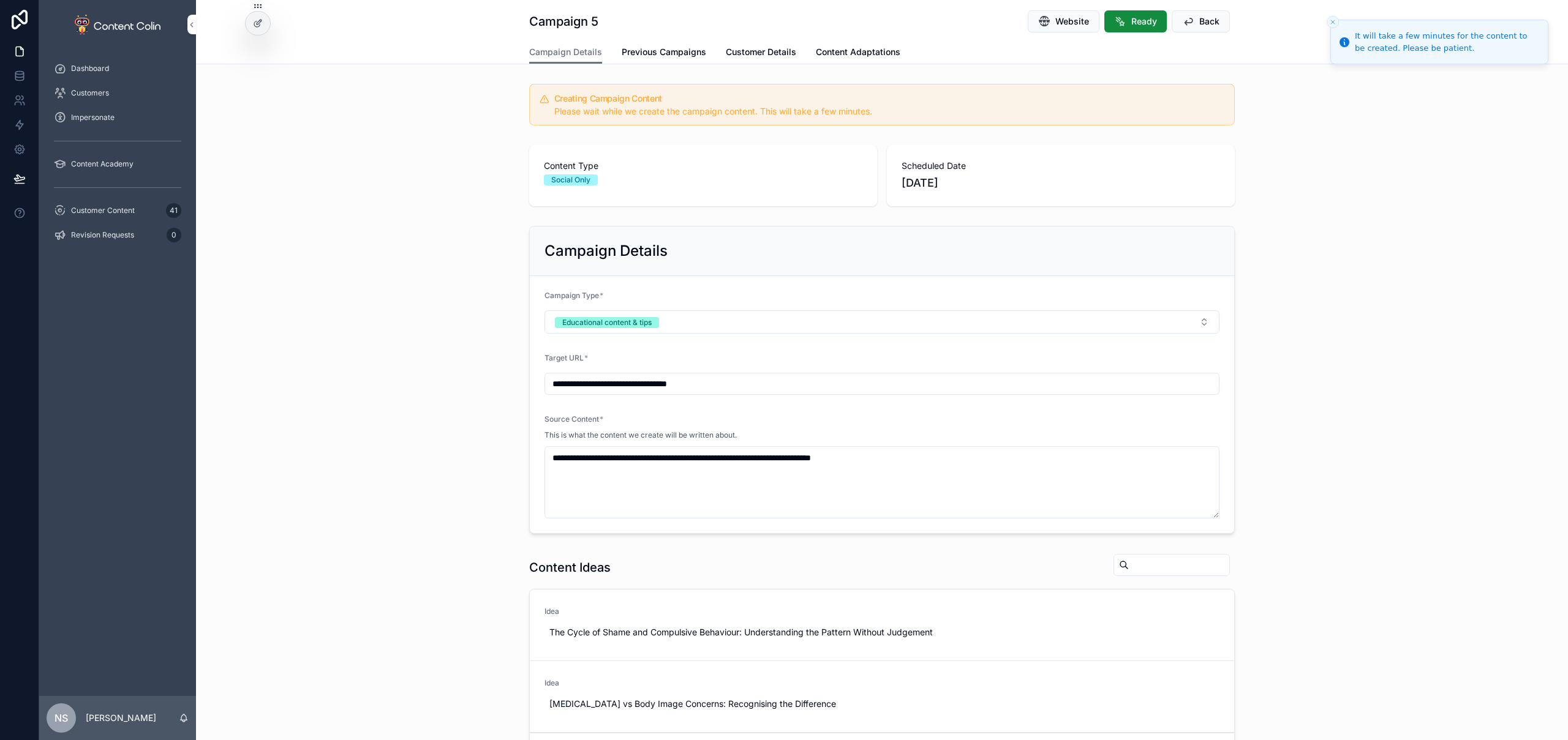
click at [121, 211] on span "Customer Content" at bounding box center [102, 211] width 63 height 10
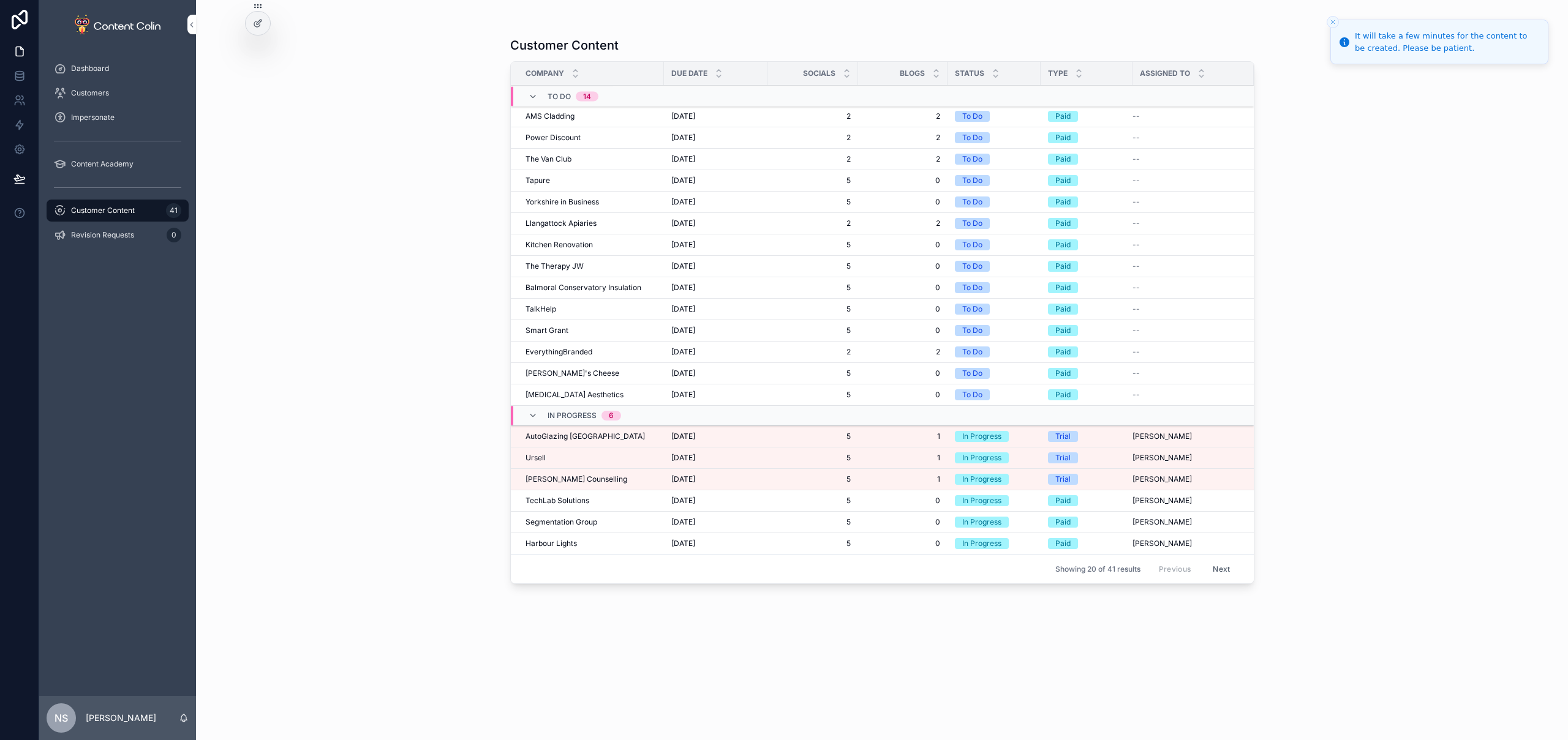
click at [574, 453] on div "[PERSON_NAME]" at bounding box center [591, 458] width 131 height 10
click at [618, 437] on div "AutoGlazing UK AutoGlazing [GEOGRAPHIC_DATA]" at bounding box center [591, 436] width 131 height 10
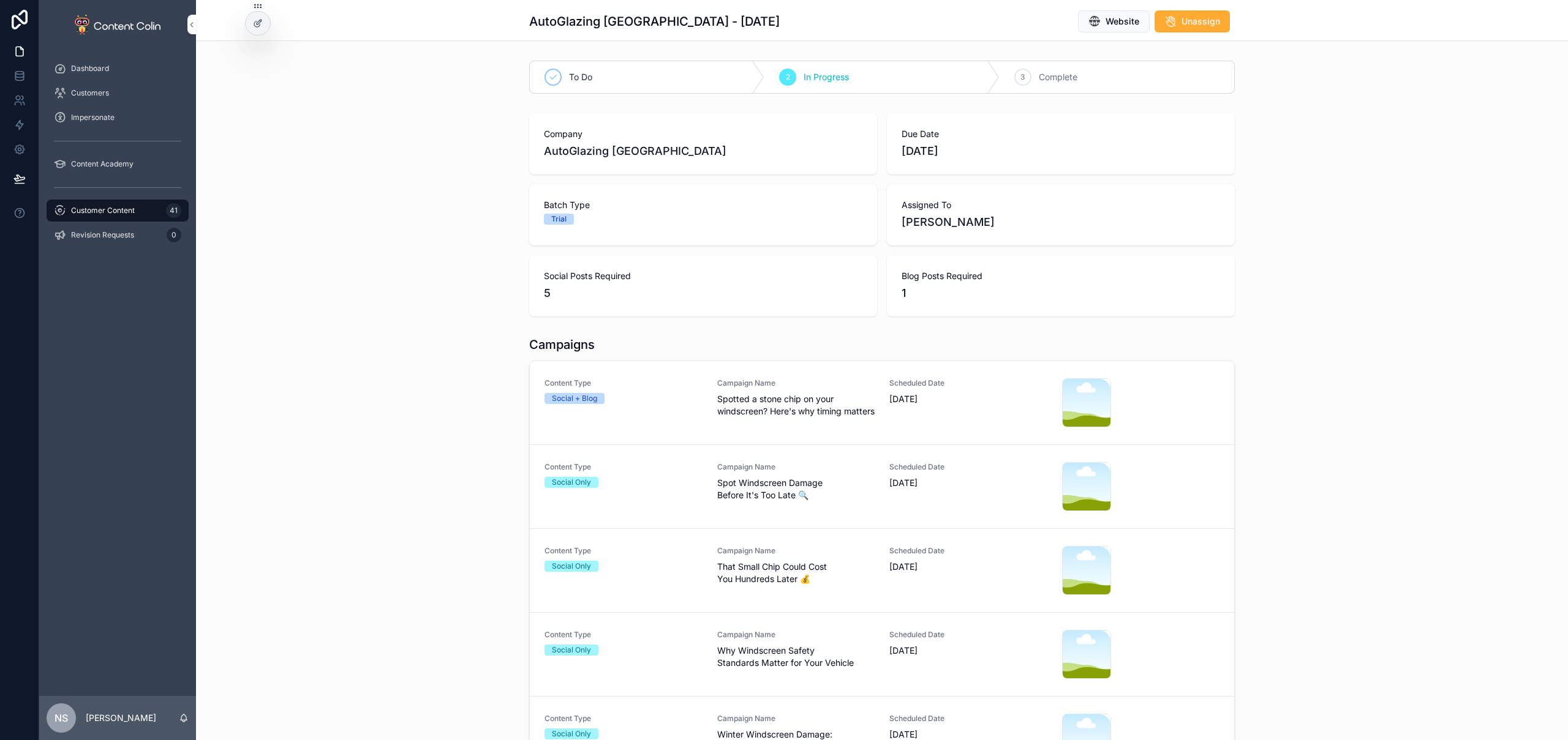
click at [683, 424] on div "Content Type Social + Blog" at bounding box center [624, 403] width 158 height 49
click at [685, 415] on div "Content Type Social + Blog" at bounding box center [624, 403] width 158 height 49
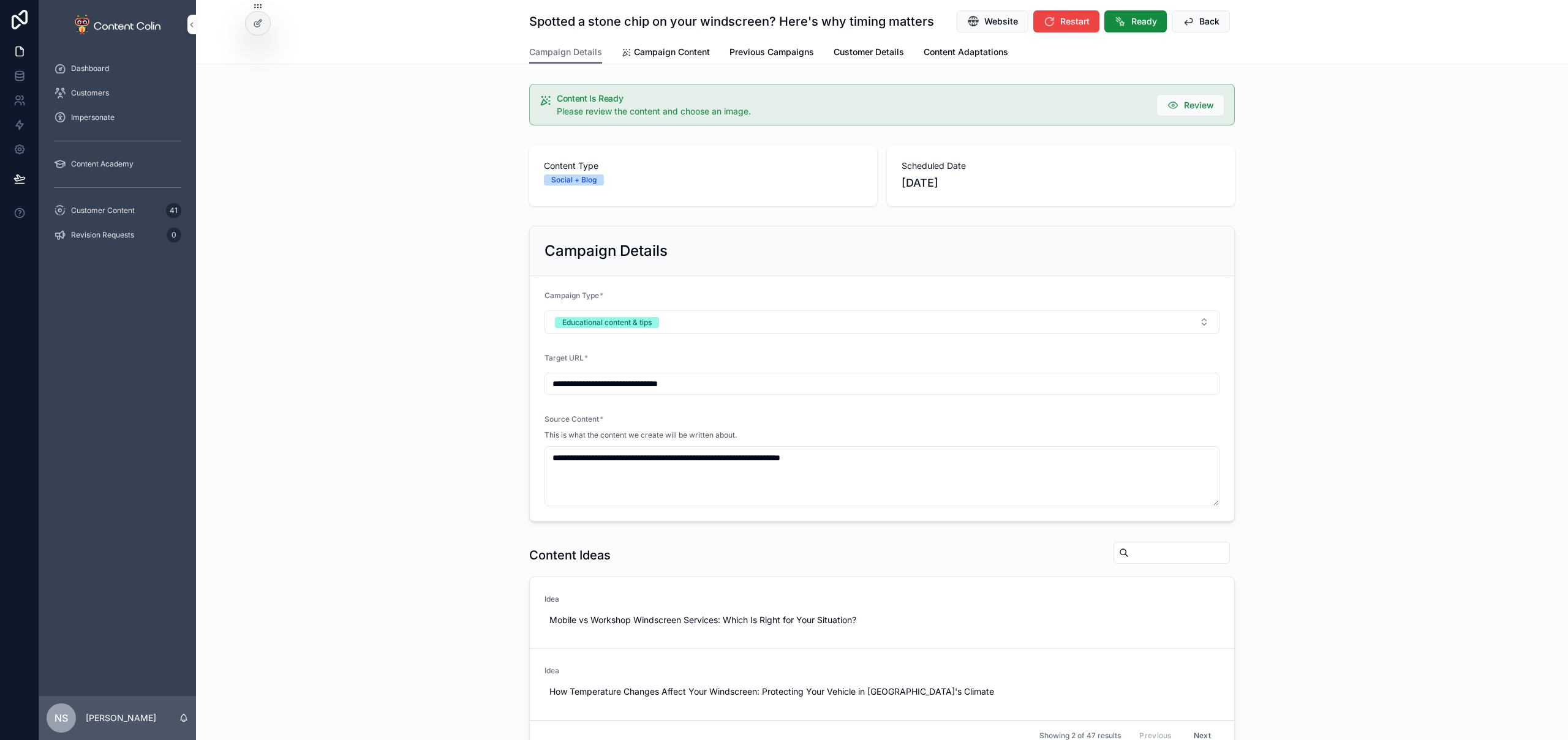
click at [645, 61] on link "Campaign Content" at bounding box center [666, 53] width 88 height 25
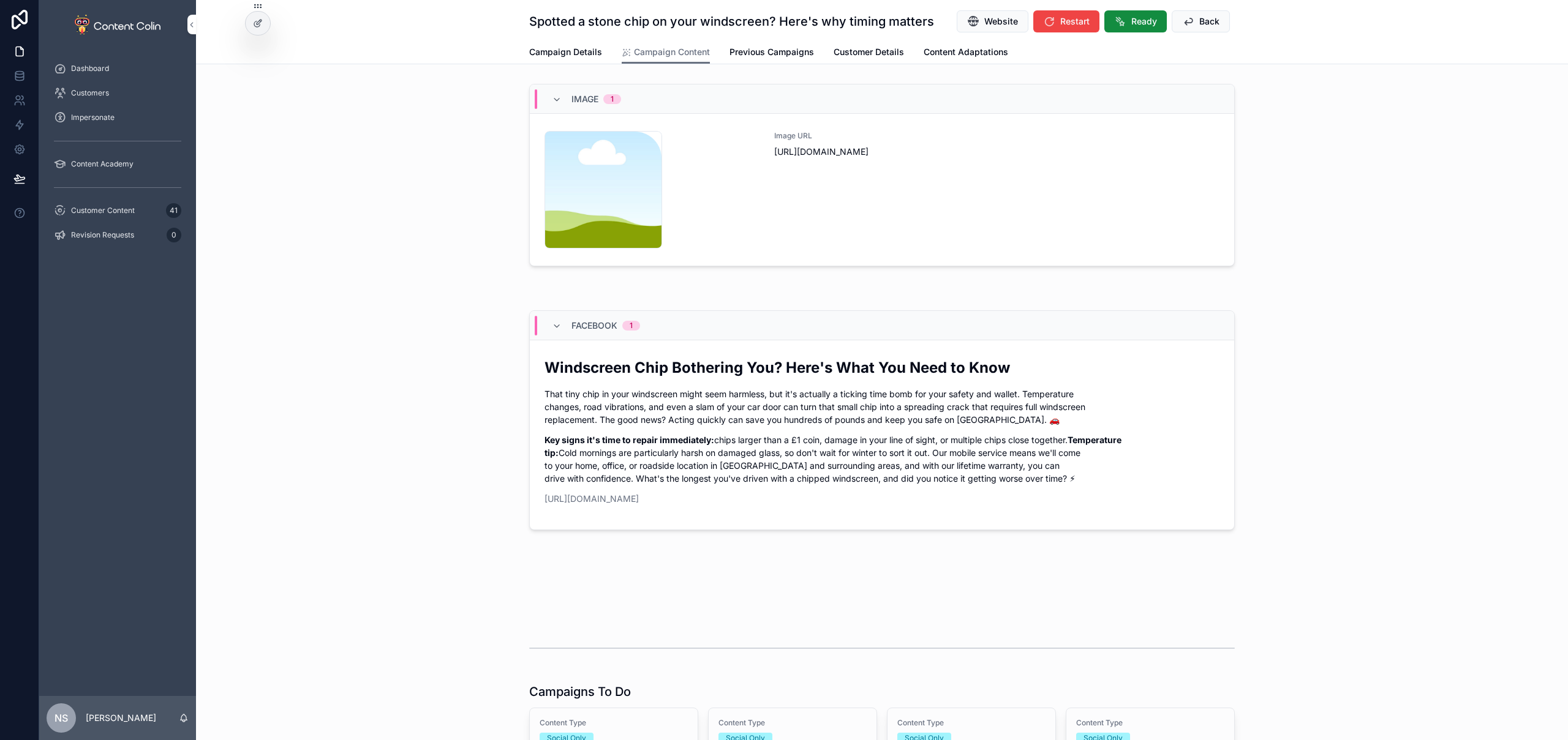
click at [813, 192] on div "Image URL [URL][DOMAIN_NAME]" at bounding box center [997, 189] width 445 height 117
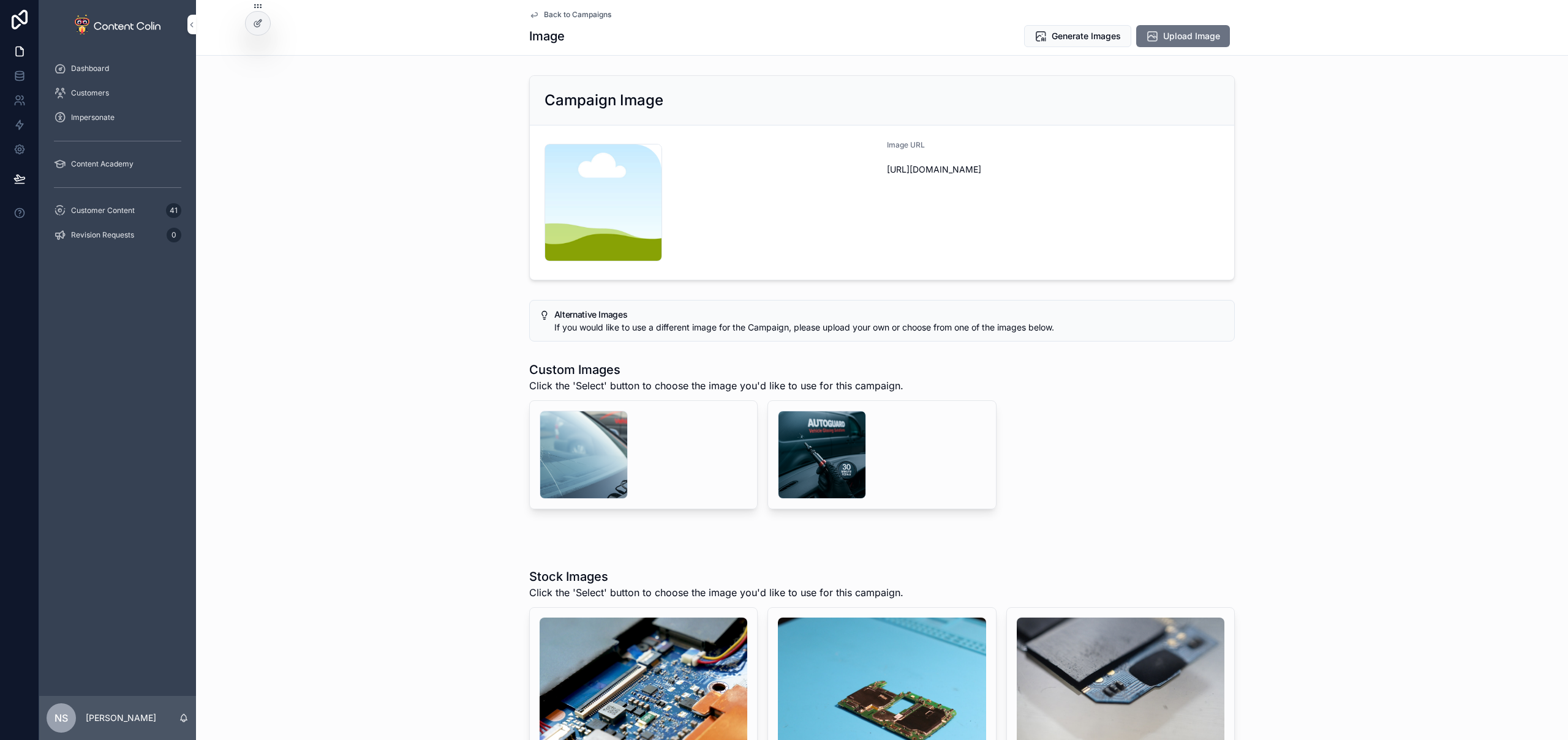
click at [1077, 42] on span "Generate Images" at bounding box center [1086, 36] width 69 height 12
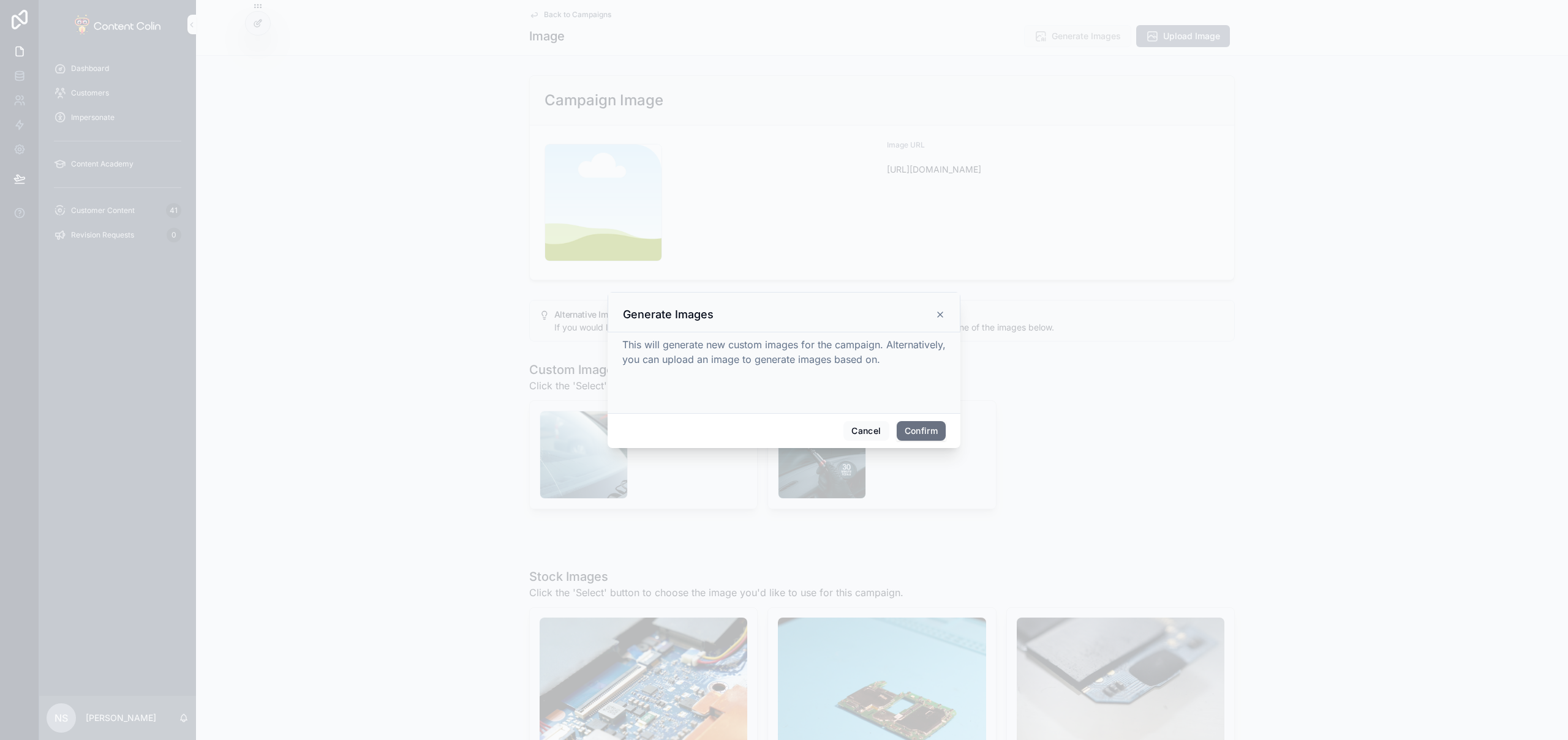
click at [920, 433] on button "Confirm" at bounding box center [922, 431] width 49 height 19
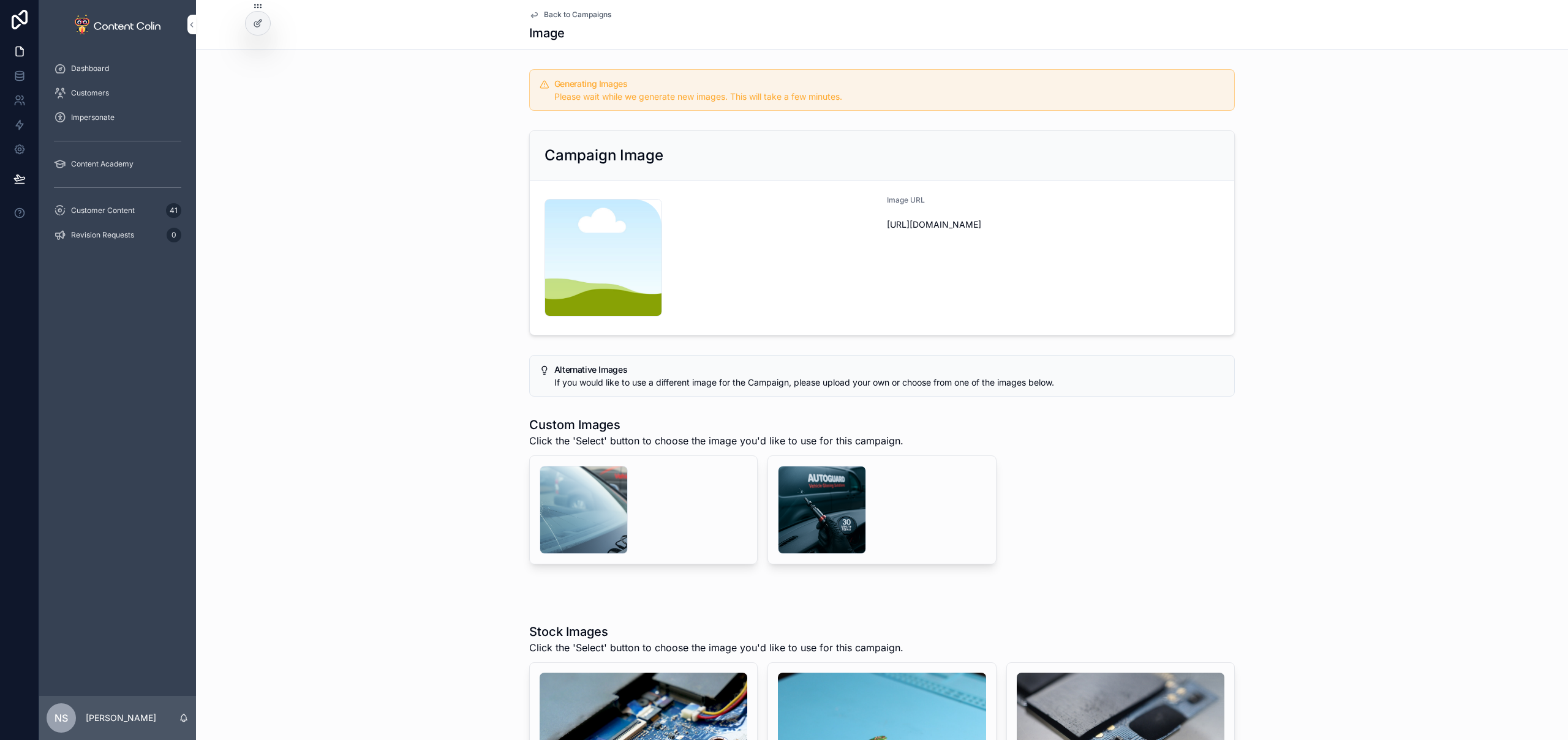
click at [584, 16] on span "Back to Campaigns" at bounding box center [577, 14] width 67 height 10
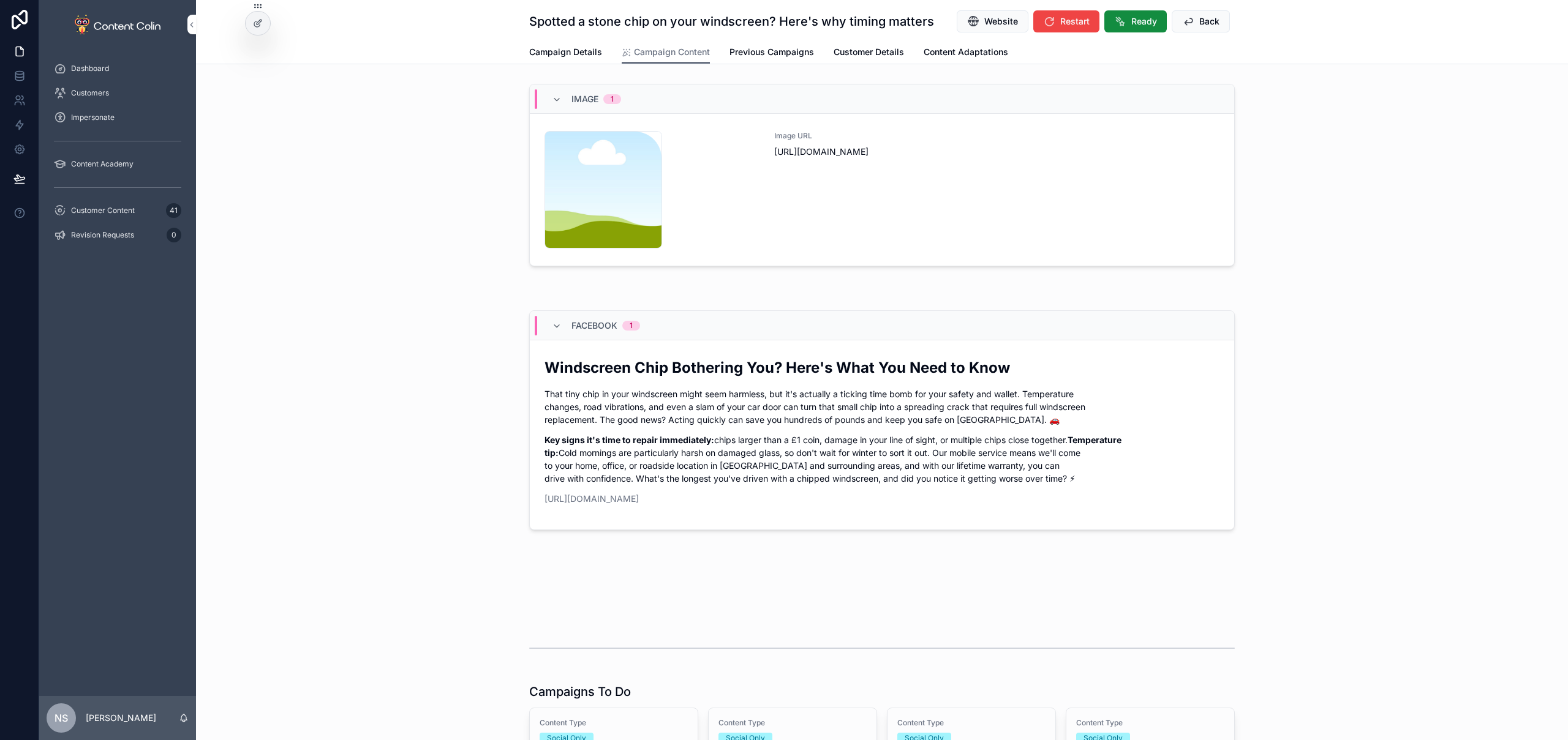
click at [1200, 22] on span "Back" at bounding box center [1209, 22] width 20 height 12
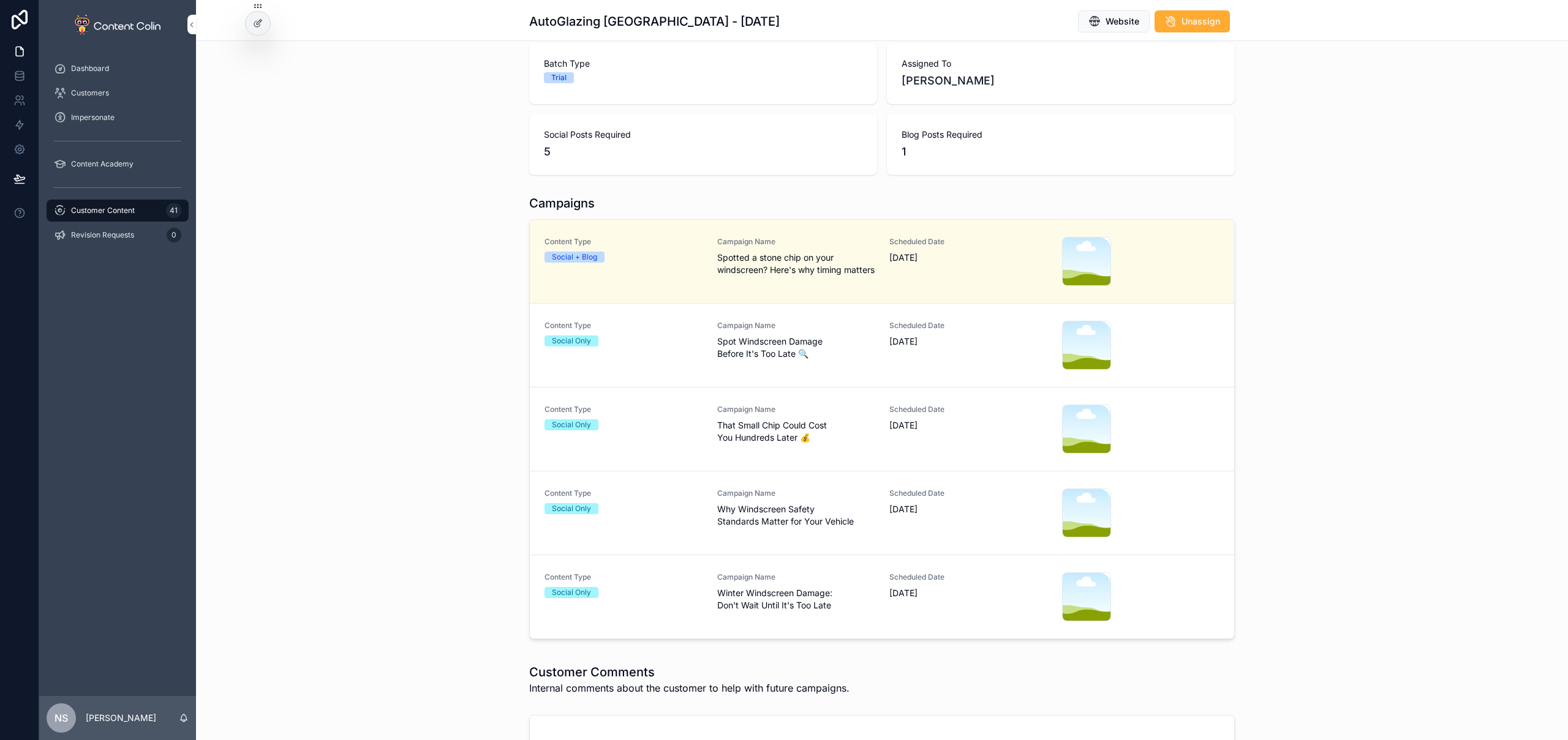
scroll to position [205, 0]
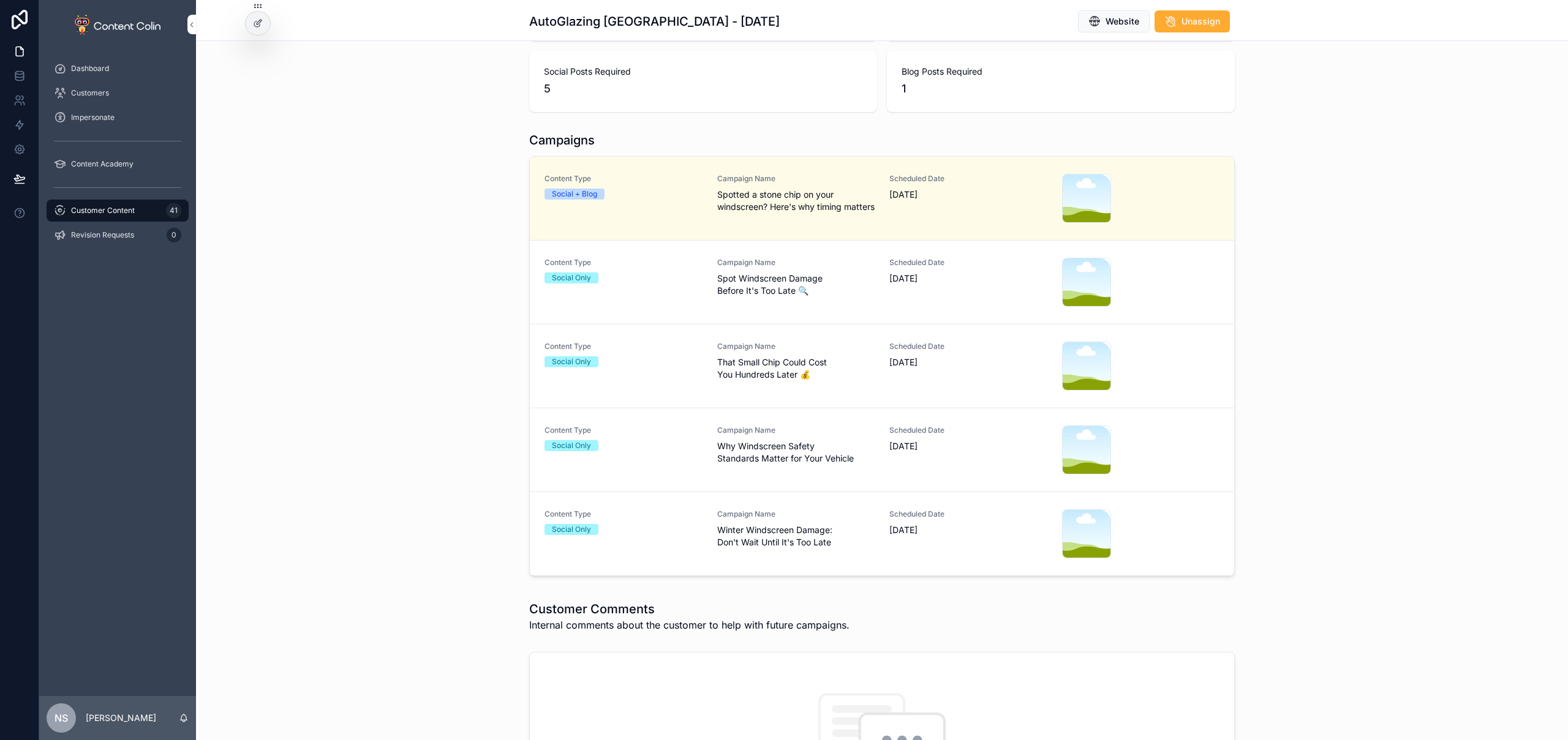
click at [672, 544] on div "Content Type Social Only" at bounding box center [624, 534] width 158 height 49
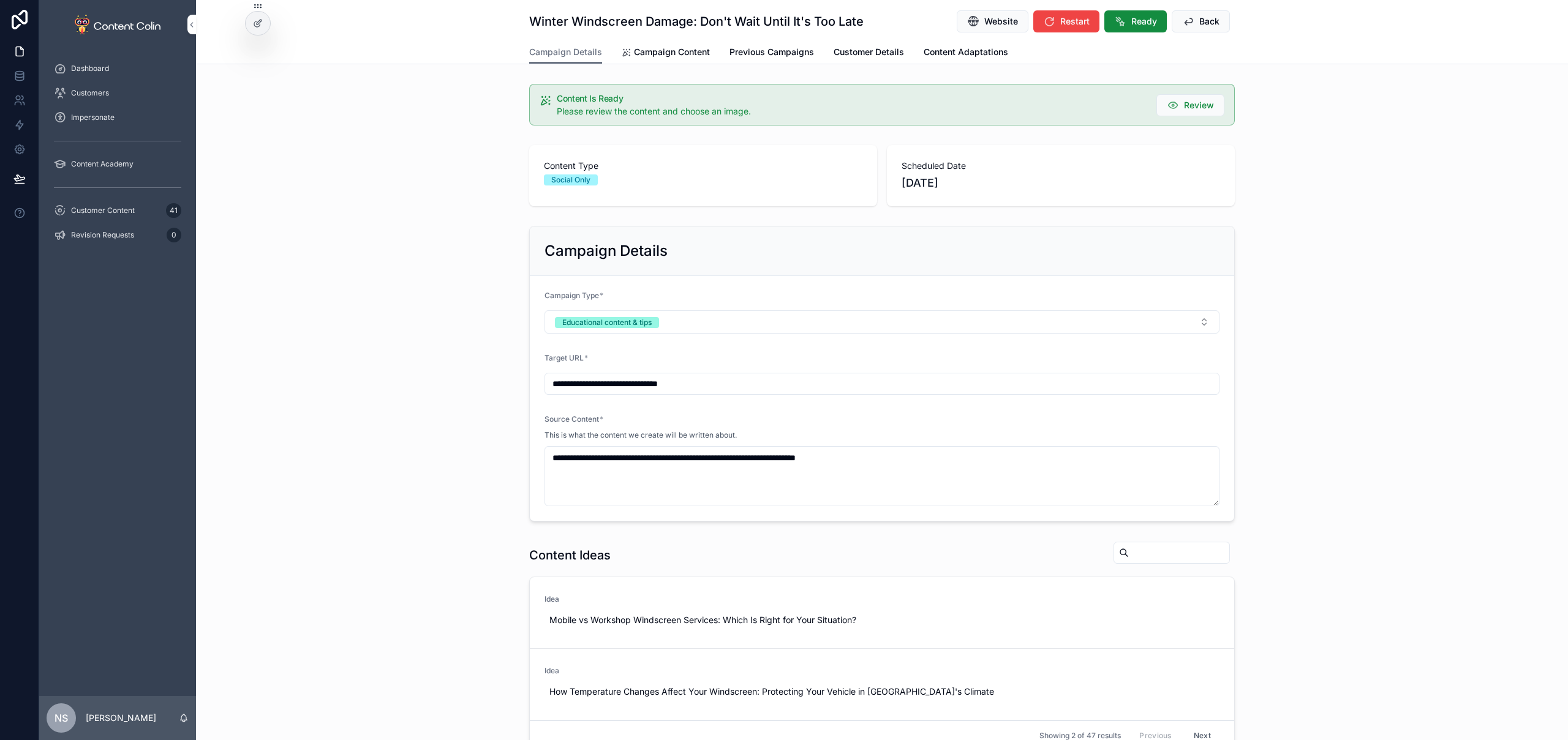
click at [675, 56] on span "Campaign Content" at bounding box center [672, 52] width 76 height 12
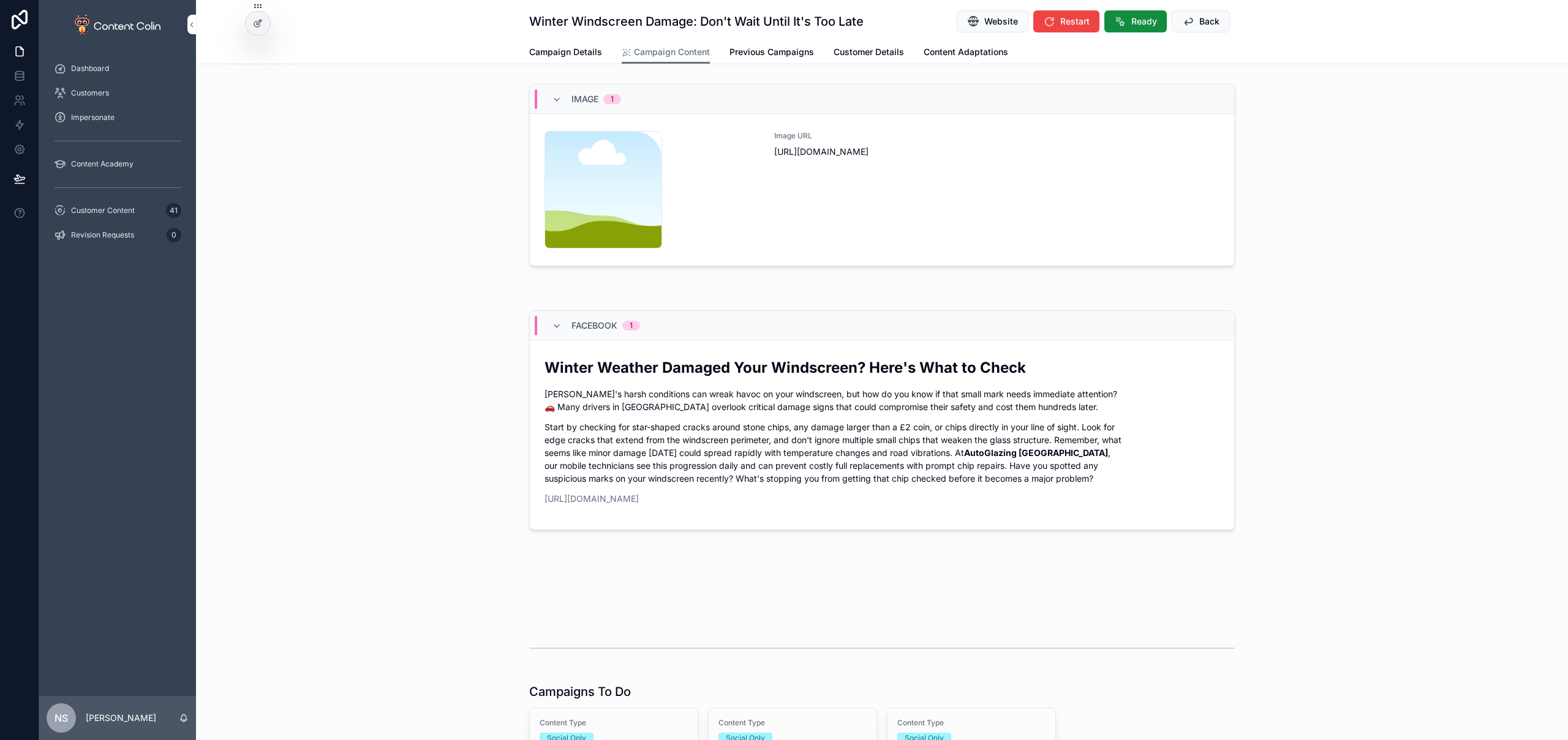
click at [811, 179] on div "Image URL [URL][DOMAIN_NAME]" at bounding box center [997, 189] width 445 height 117
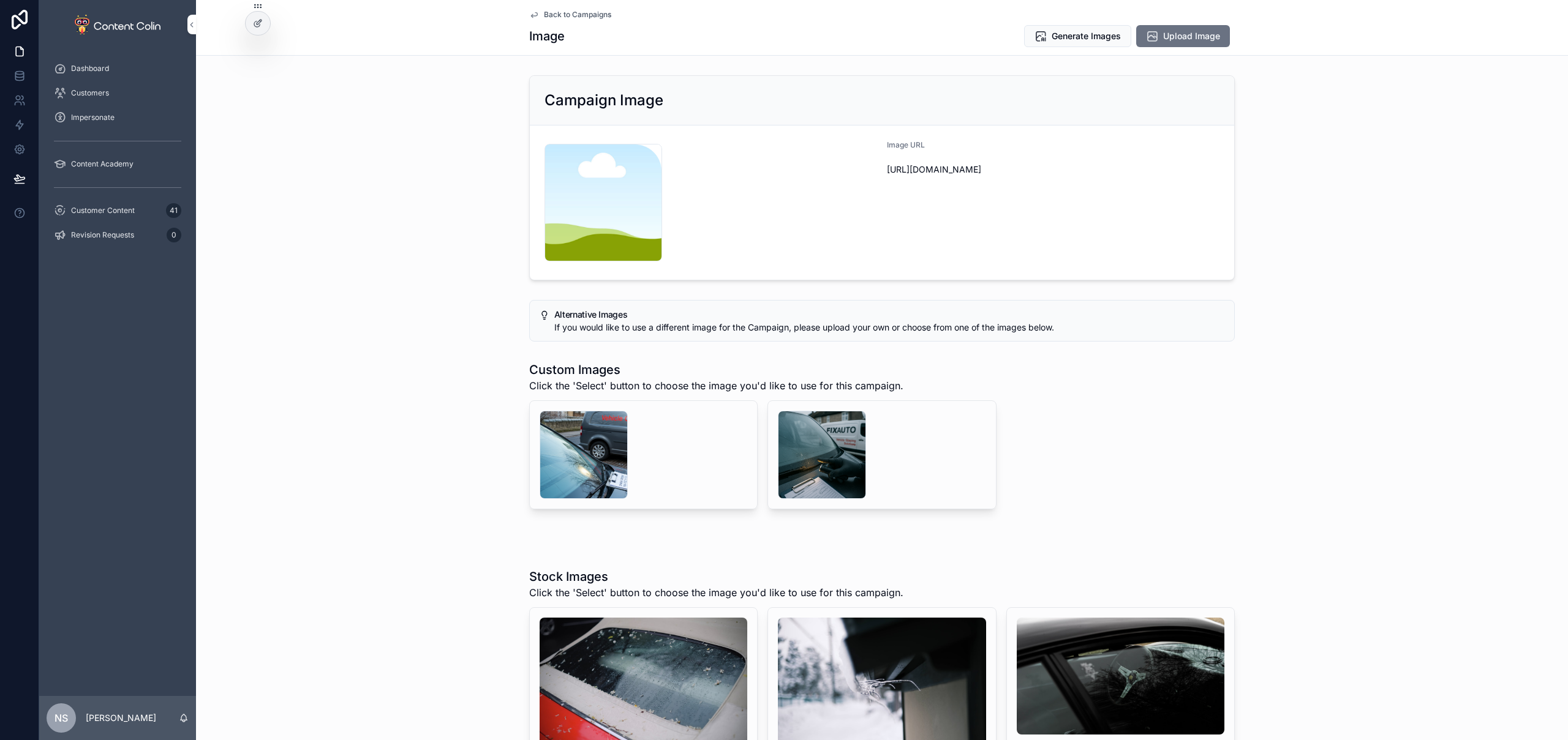
click at [577, 438] on div "scrollable content" at bounding box center [583, 455] width 88 height 88
click at [814, 453] on div "scrollable content" at bounding box center [822, 455] width 88 height 88
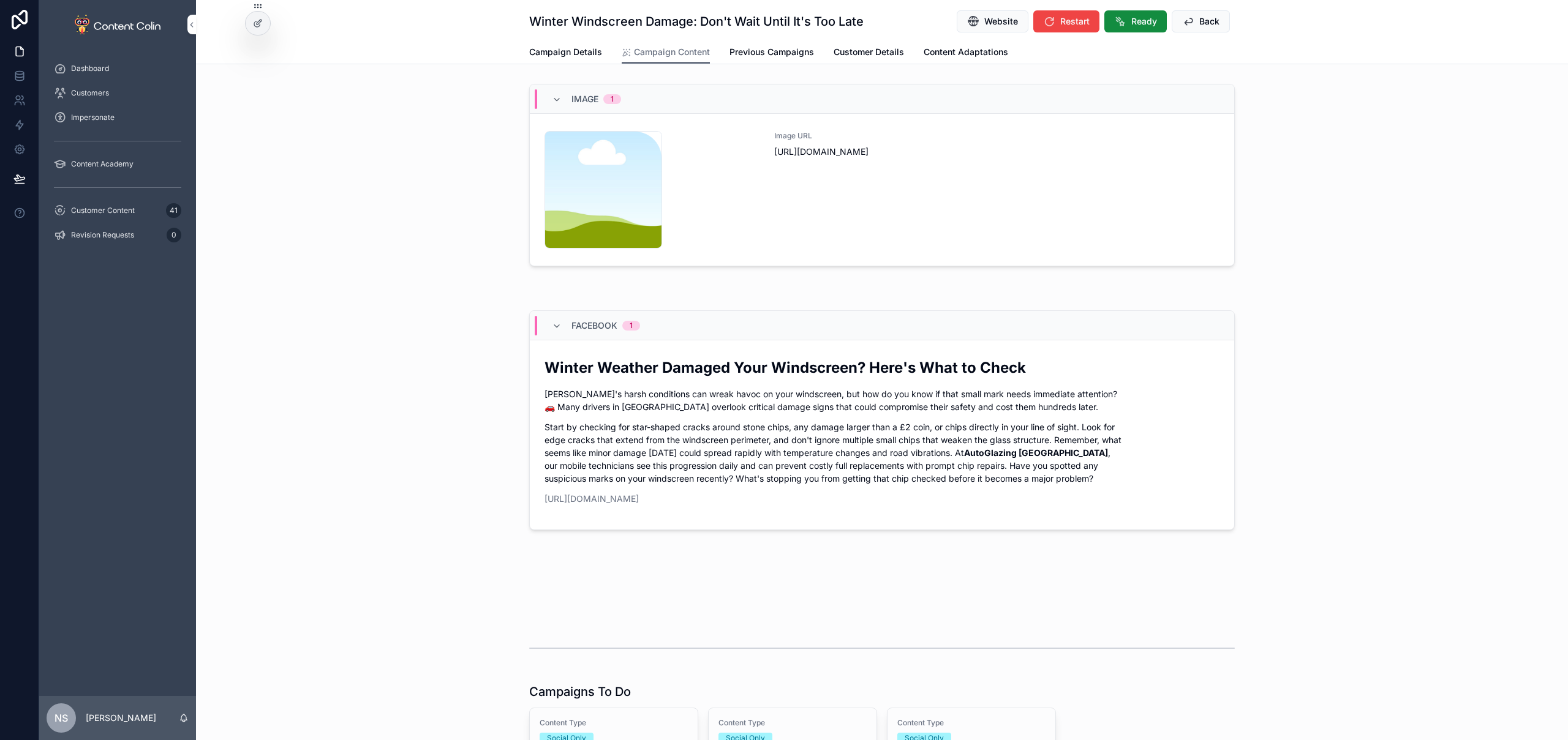
click at [954, 52] on span "Content Adaptations" at bounding box center [966, 52] width 84 height 12
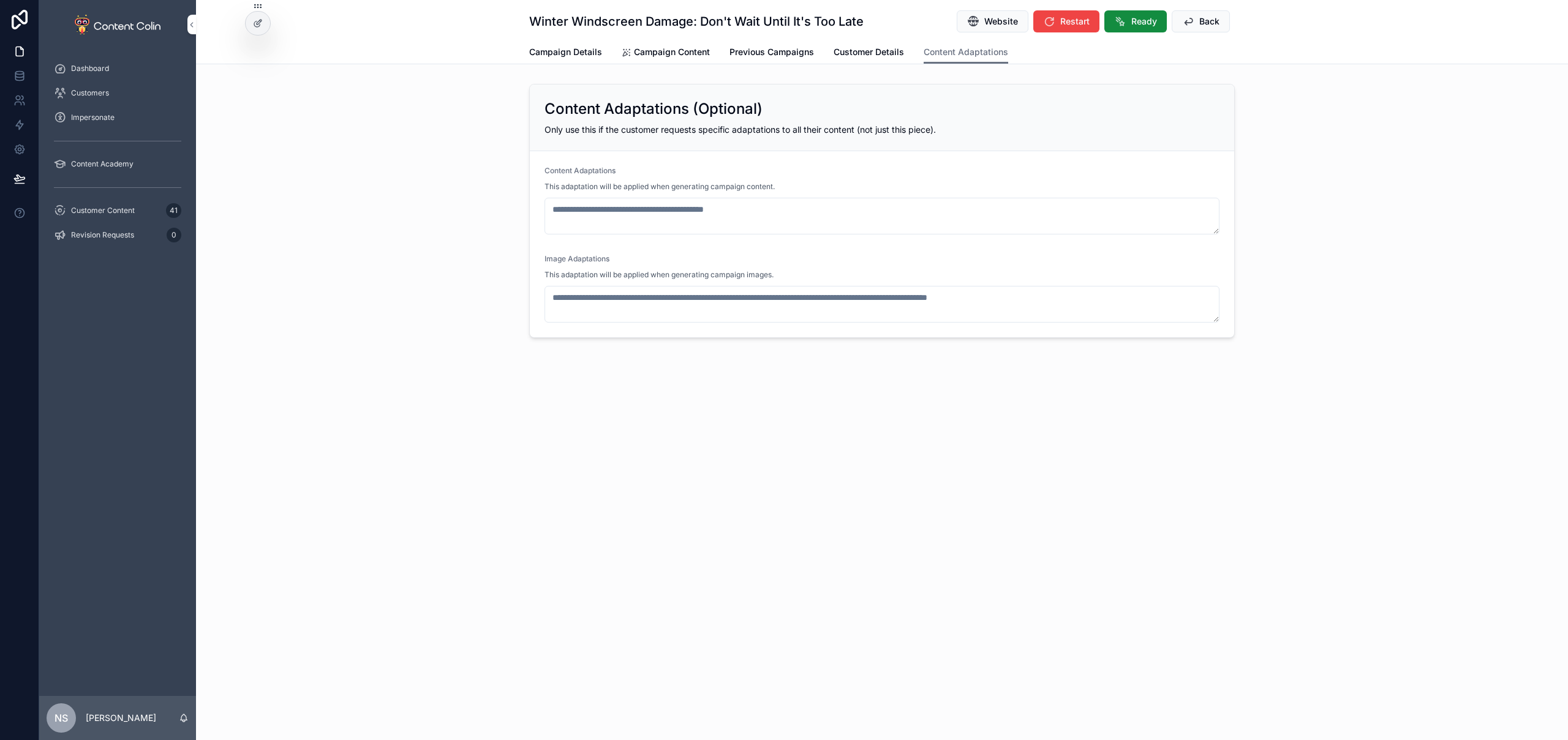
click at [870, 53] on span "Customer Details" at bounding box center [869, 52] width 70 height 12
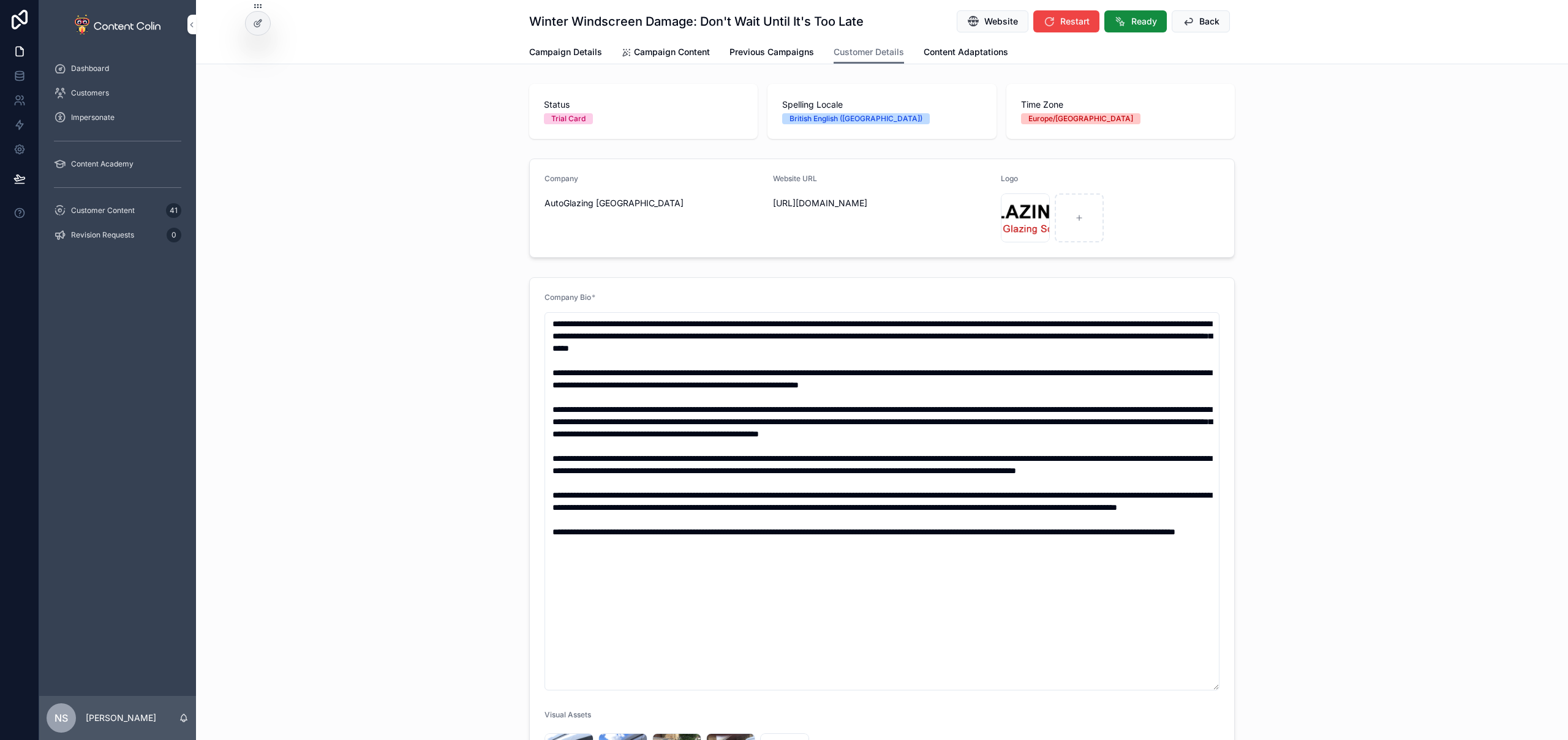
click at [692, 46] on link "Campaign Content" at bounding box center [666, 53] width 88 height 25
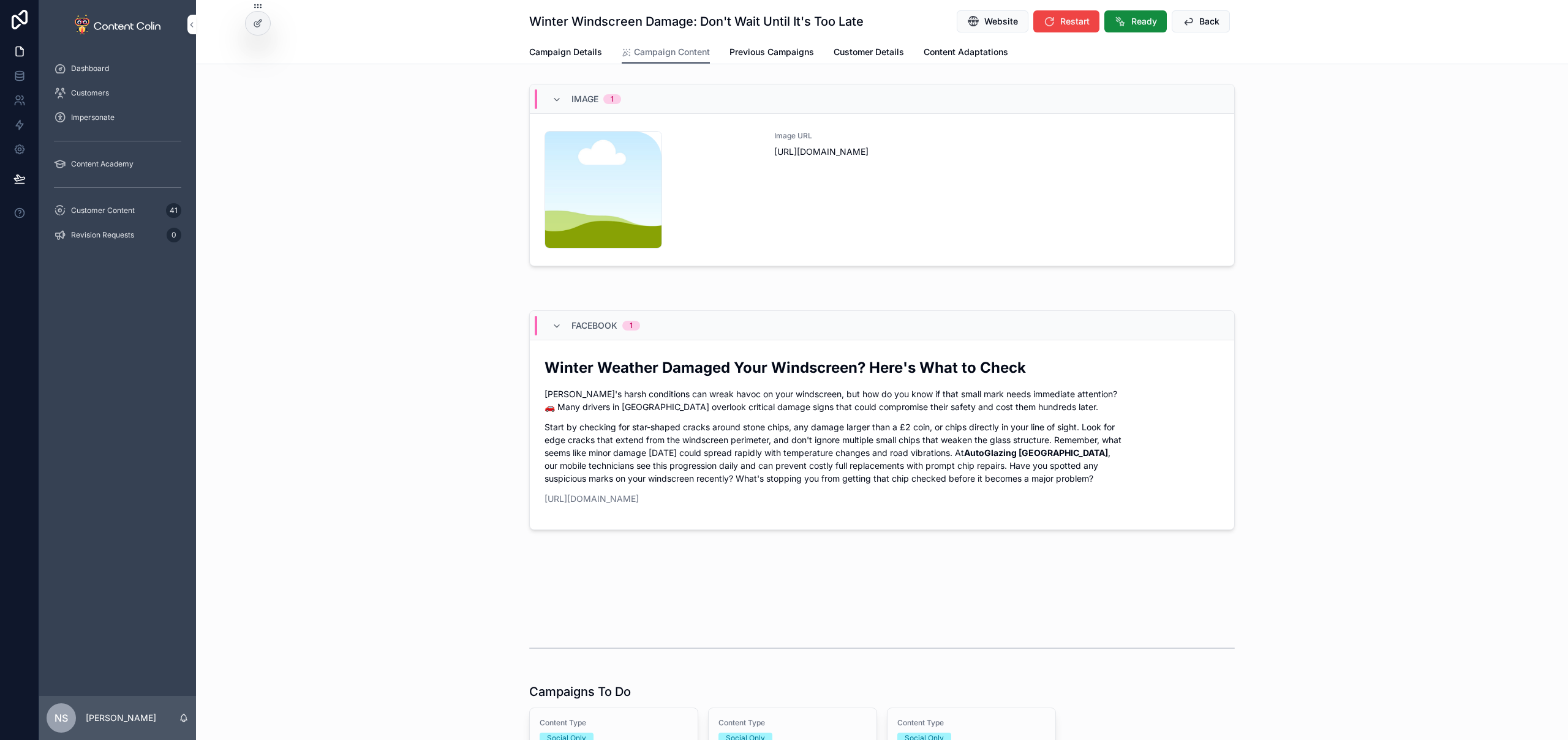
click at [987, 243] on div "Image URL [URL][DOMAIN_NAME]" at bounding box center [997, 189] width 445 height 117
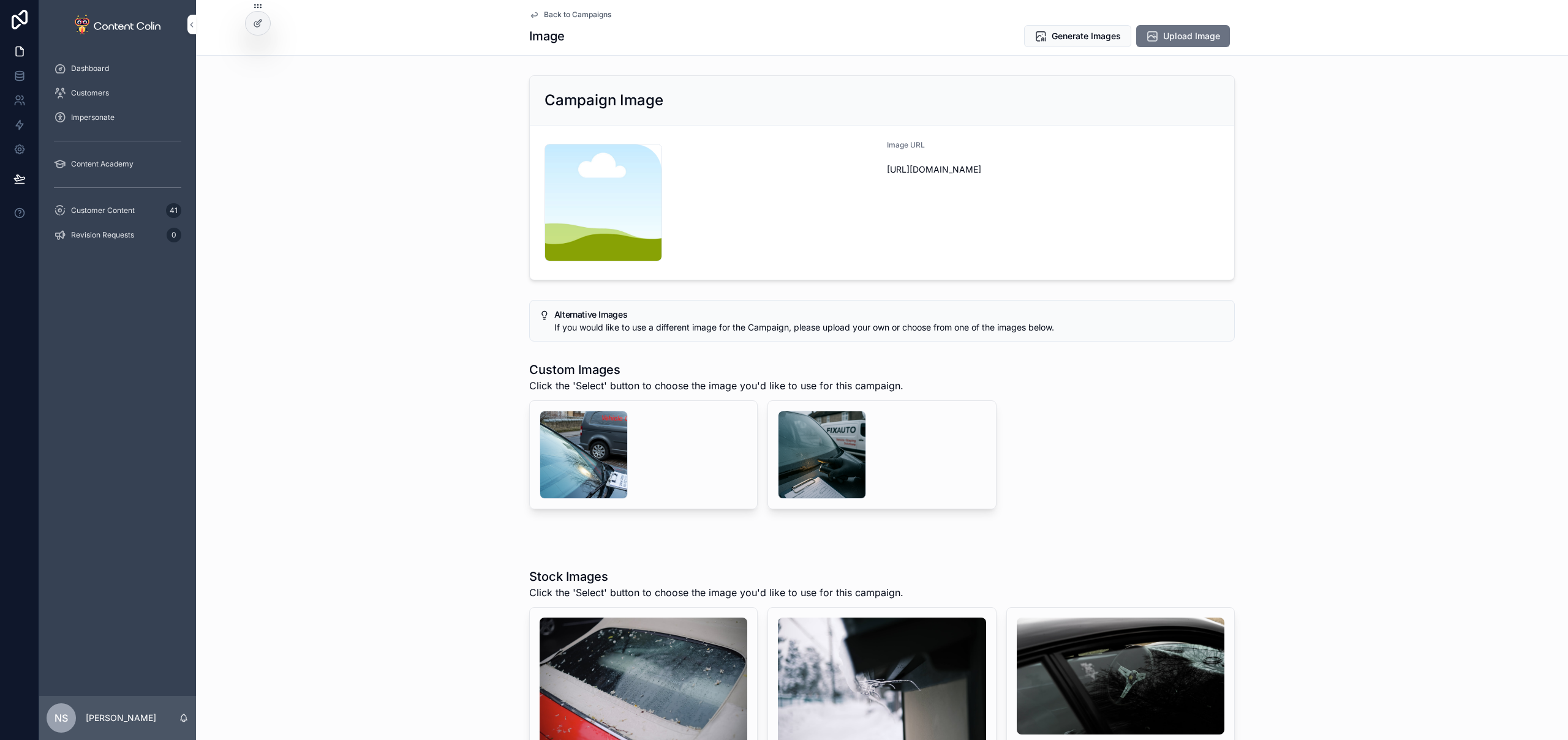
click at [584, 12] on span "Back to Campaigns" at bounding box center [577, 14] width 67 height 10
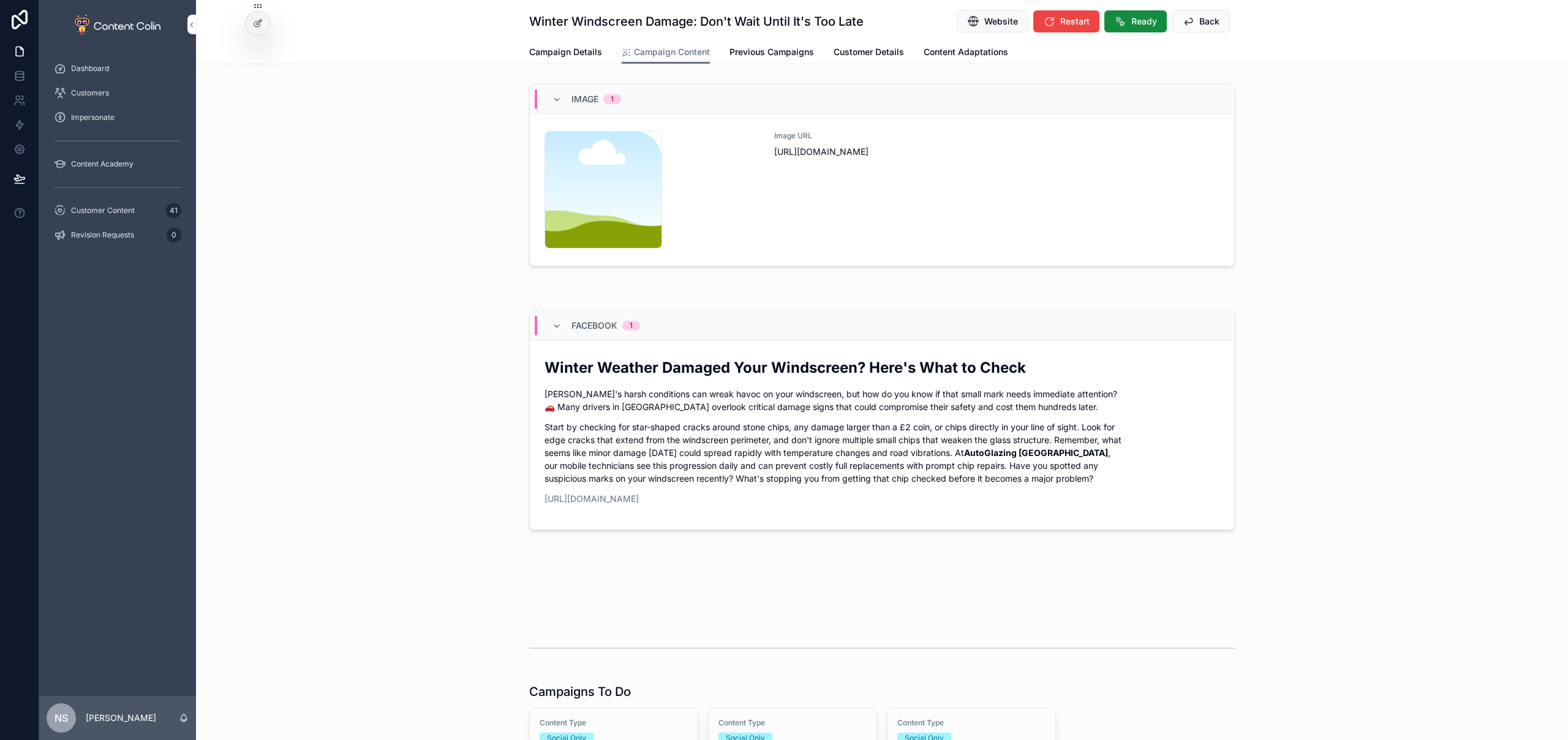
click at [853, 49] on span "Customer Details" at bounding box center [869, 52] width 70 height 12
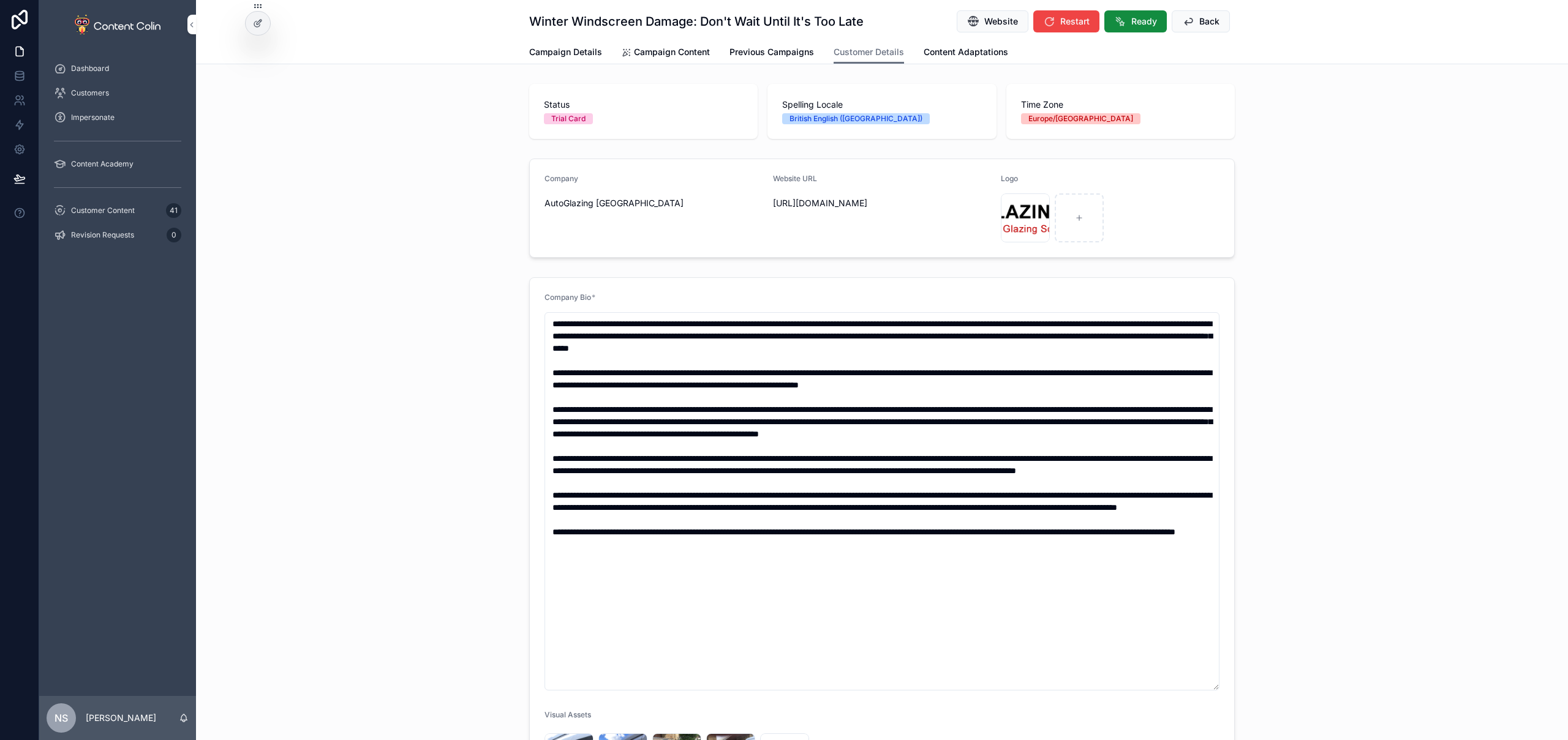
click at [0, 0] on icon "scrollable content" at bounding box center [0, 0] width 0 height 0
click at [1045, 182] on icon "scrollable content" at bounding box center [1048, 181] width 10 height 10
click at [565, 52] on span "Campaign Details" at bounding box center [565, 52] width 73 height 12
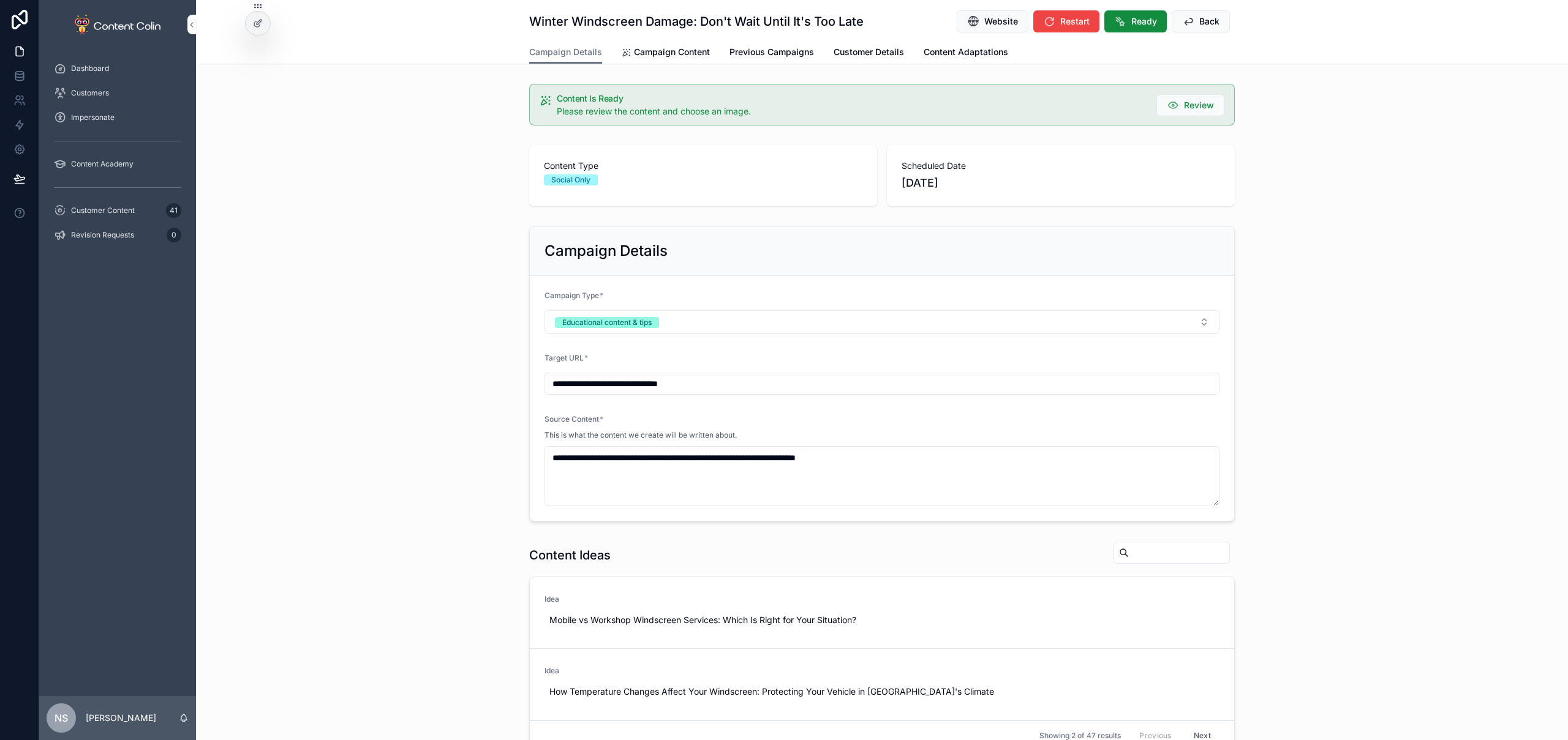
drag, startPoint x: 111, startPoint y: 216, endPoint x: 124, endPoint y: 216, distance: 13.0
click at [111, 216] on div "Customer Content 41" at bounding box center [117, 211] width 128 height 19
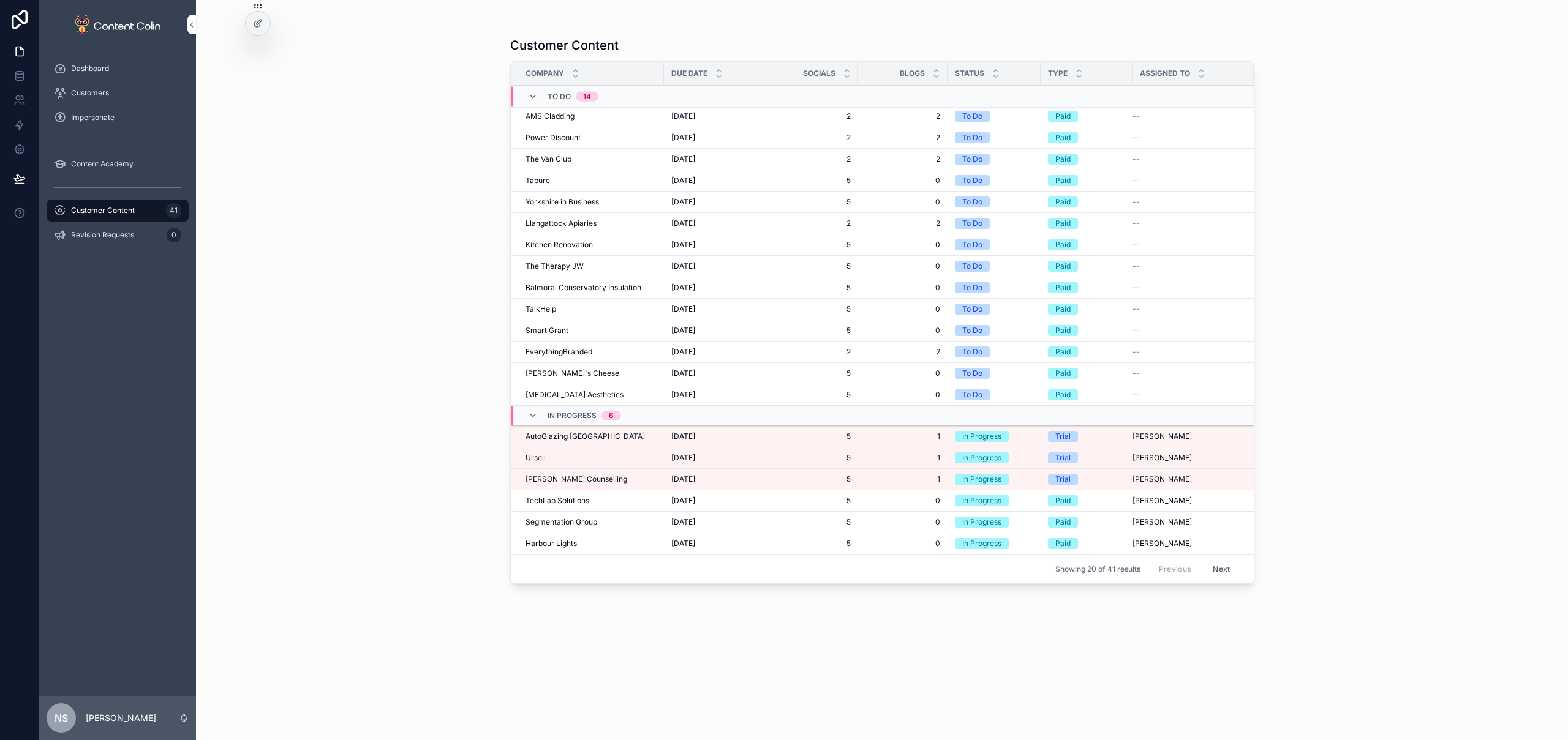
click at [586, 487] on td "[PERSON_NAME] Counselling [PERSON_NAME] Counselling" at bounding box center [587, 479] width 153 height 22
click at [601, 478] on div "[PERSON_NAME] Counselling [PERSON_NAME] Counselling" at bounding box center [591, 479] width 131 height 10
click at [584, 478] on span "[PERSON_NAME] Counselling" at bounding box center [577, 479] width 102 height 10
click at [542, 456] on span "Ursell" at bounding box center [536, 458] width 20 height 10
click at [593, 437] on div "AutoGlazing UK AutoGlazing [GEOGRAPHIC_DATA]" at bounding box center [591, 436] width 131 height 10
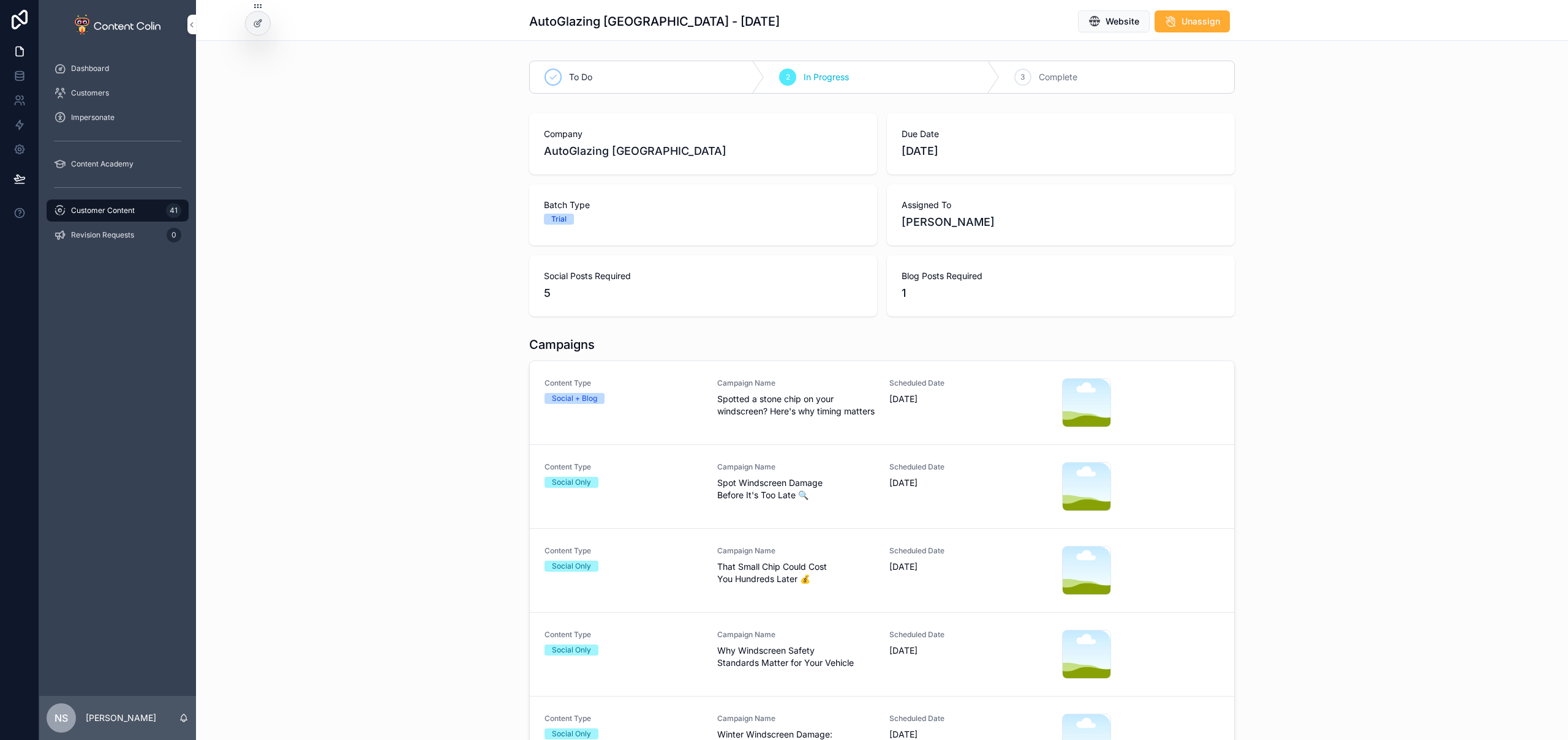
click at [703, 408] on div "Content Type Social + Blog Campaign Name Spotted a stone chip on your windscree…" at bounding box center [882, 403] width 675 height 49
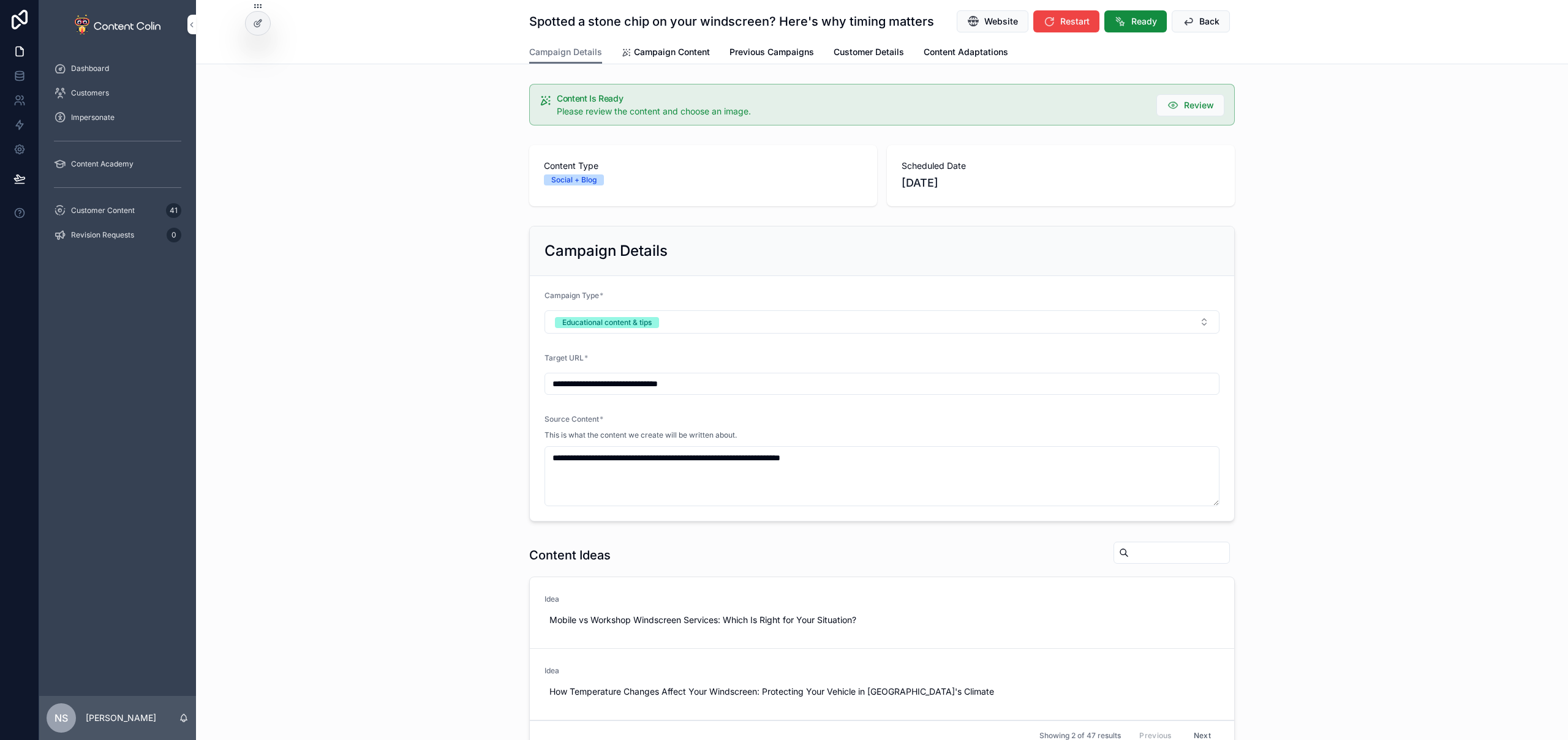
click at [694, 53] on span "Campaign Content" at bounding box center [672, 52] width 76 height 12
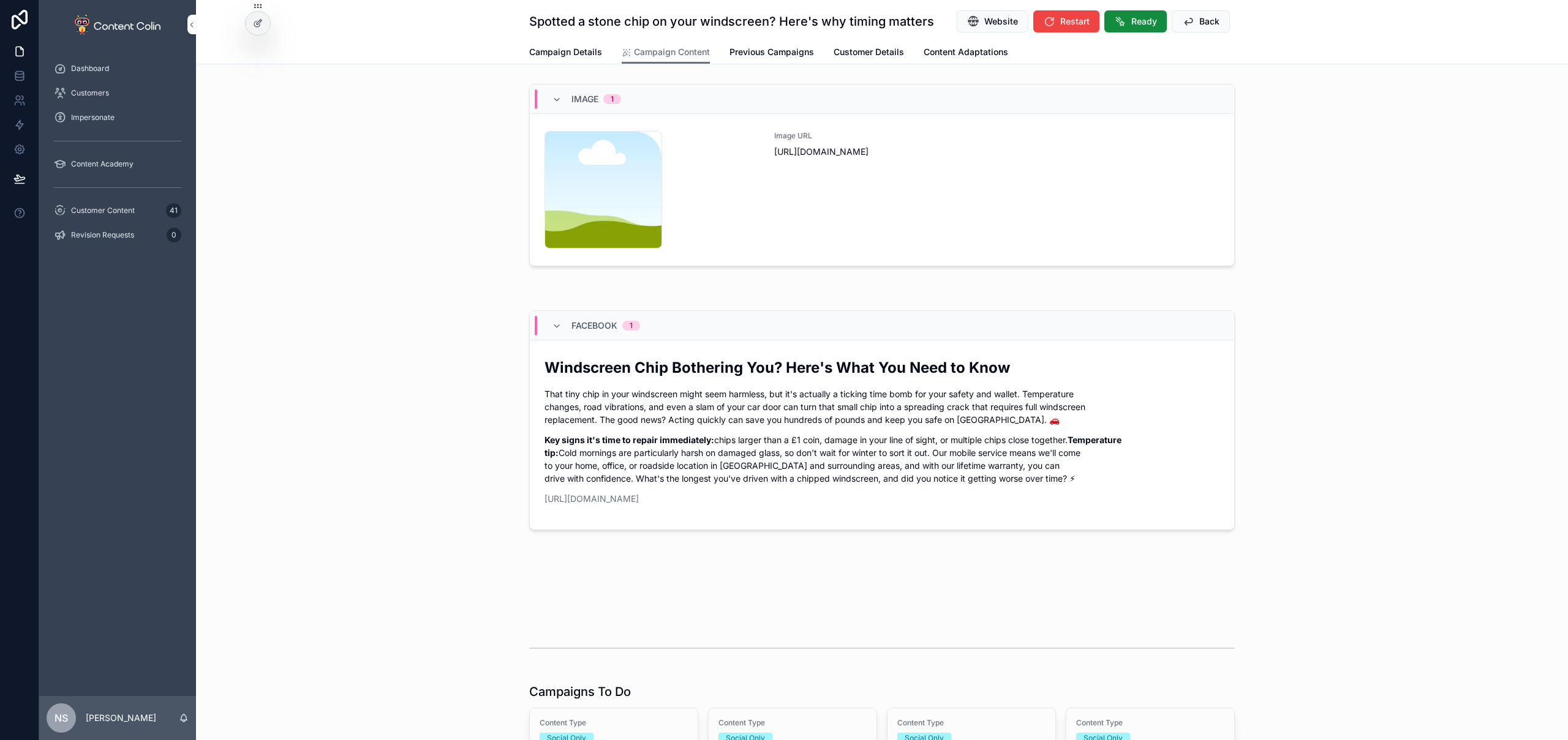
click at [982, 230] on div "Image URL [URL][DOMAIN_NAME]" at bounding box center [997, 189] width 445 height 117
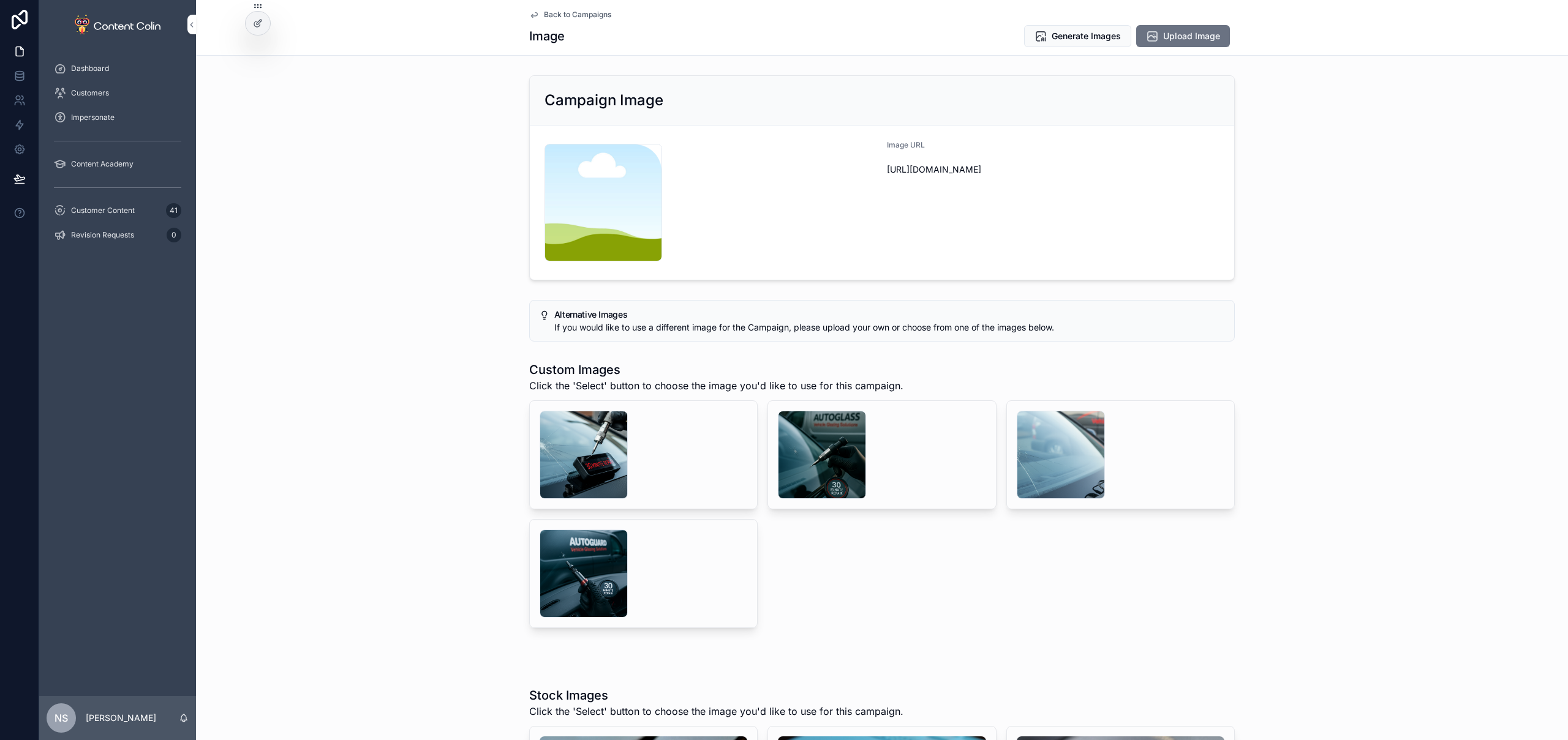
click at [803, 445] on div "scrollable content" at bounding box center [822, 455] width 88 height 88
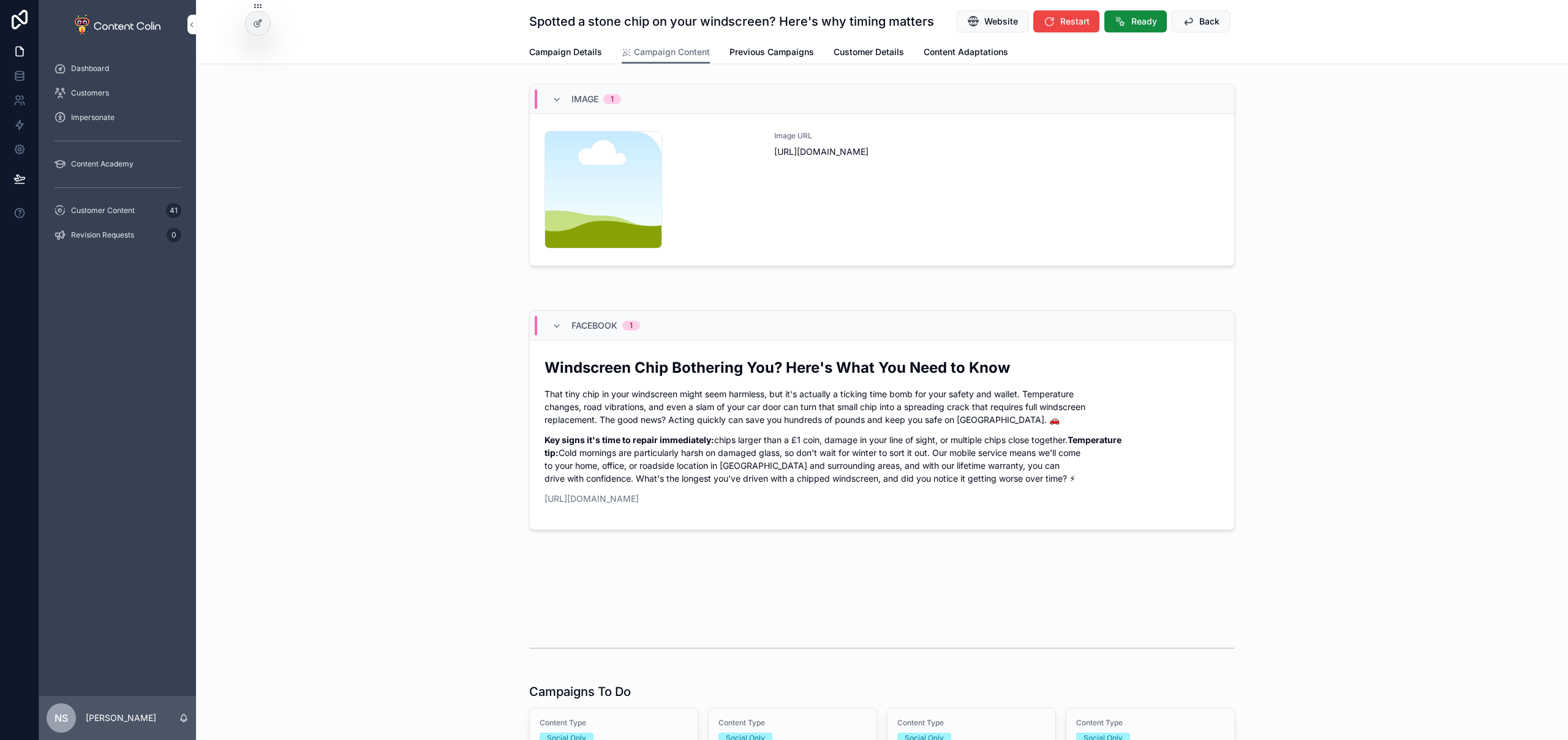
click at [742, 199] on div "content-placeholder .png" at bounding box center [652, 189] width 215 height 117
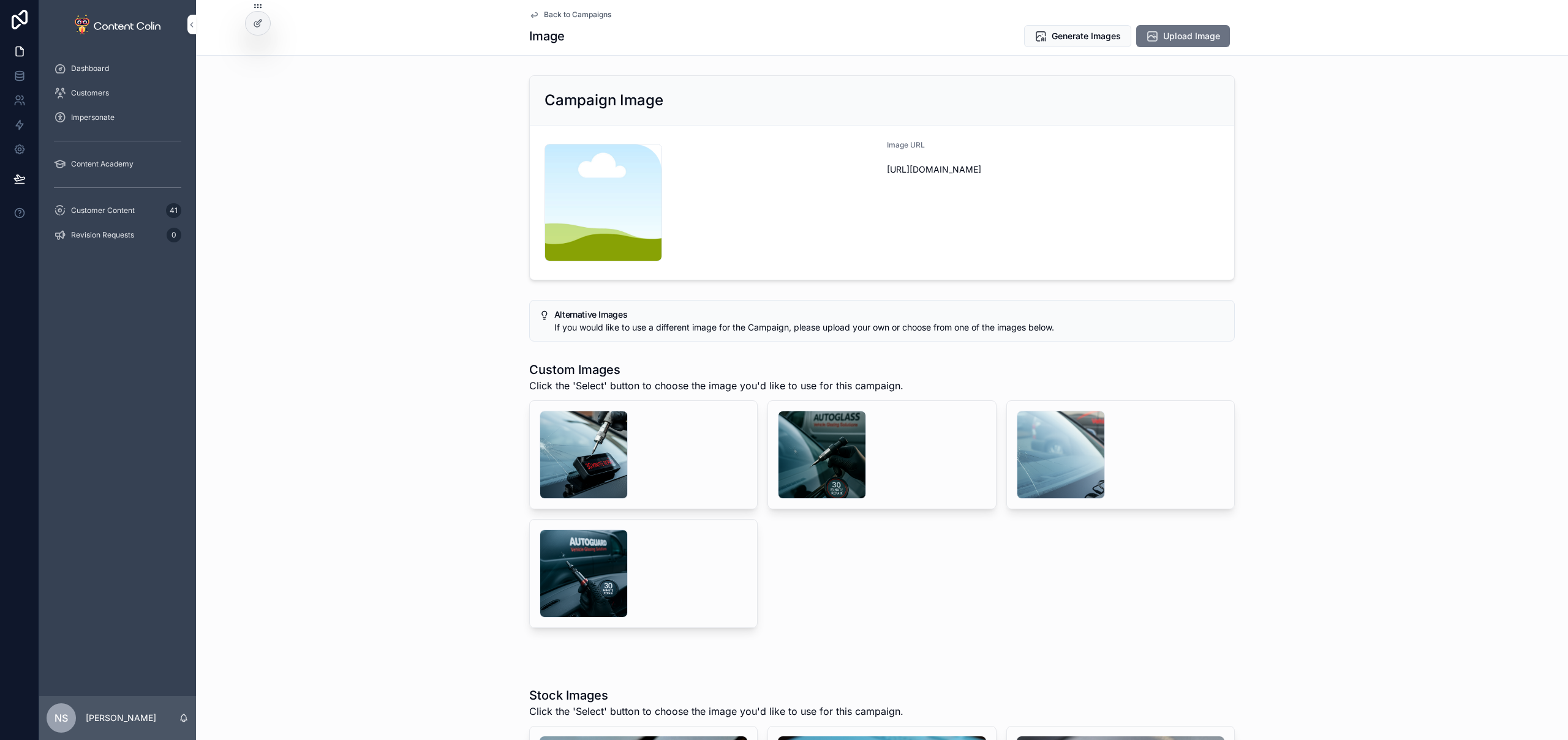
scroll to position [839, 0]
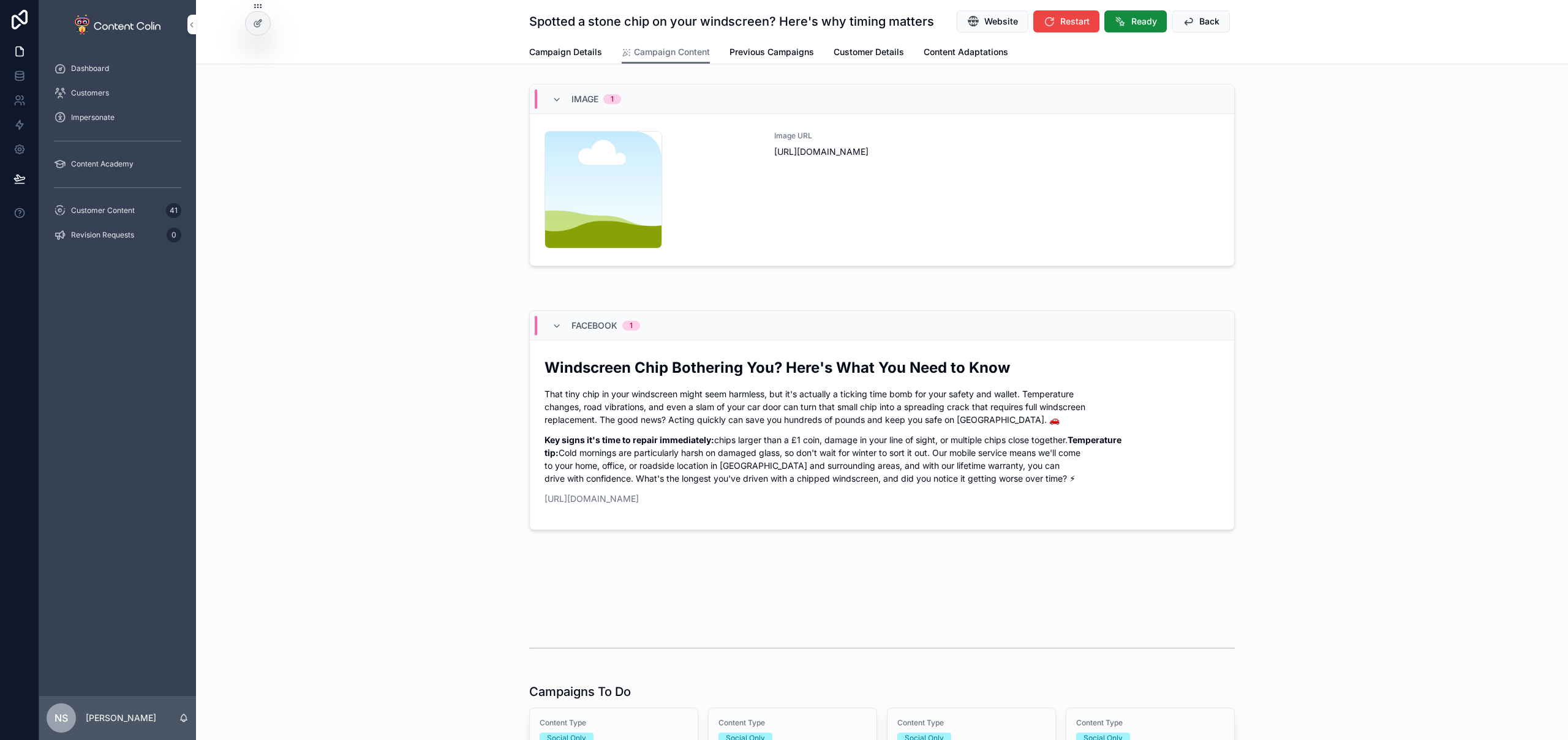
click at [778, 182] on div "Image URL [URL][DOMAIN_NAME]" at bounding box center [997, 189] width 445 height 117
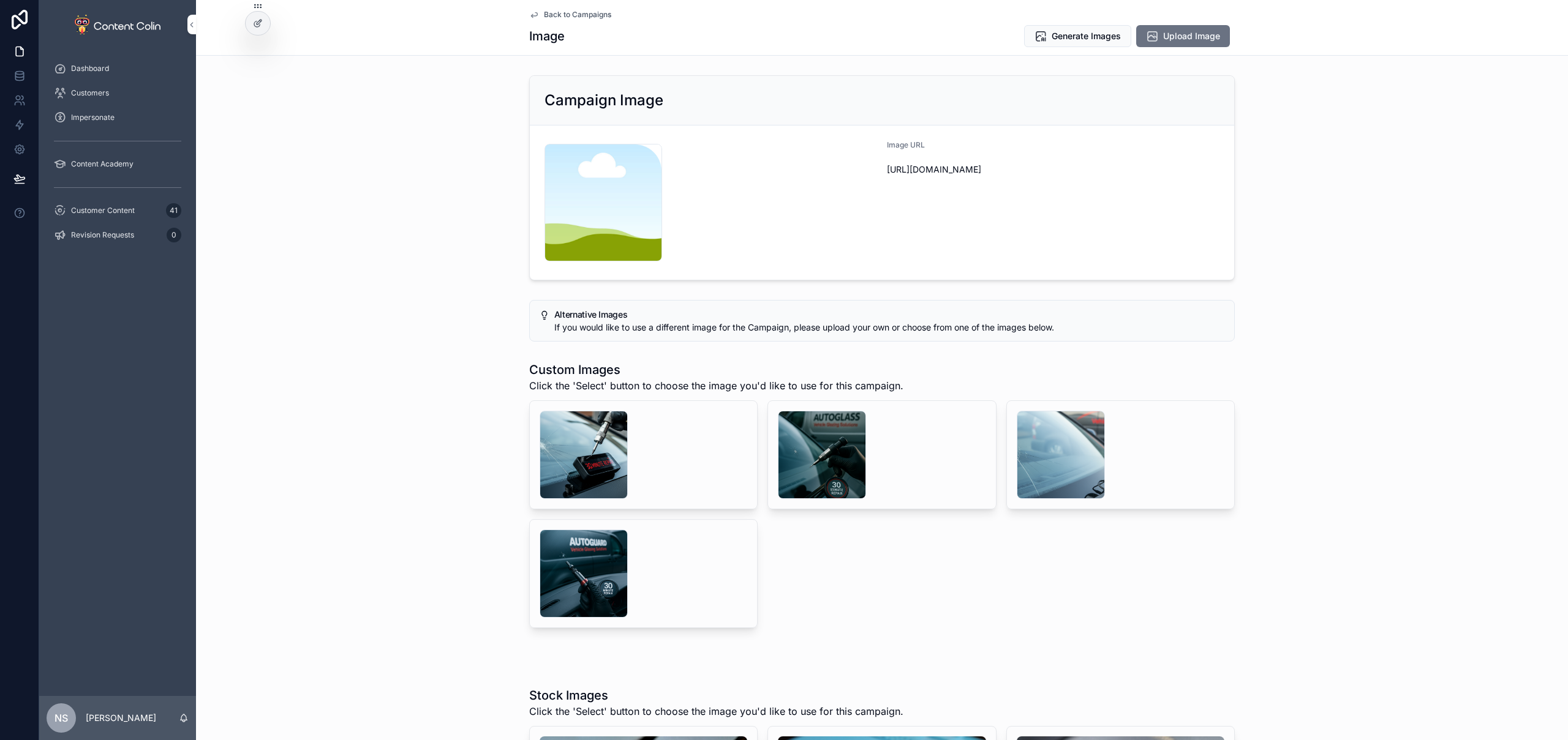
click at [0, 0] on button "Delete" at bounding box center [0, 0] width 0 height 0
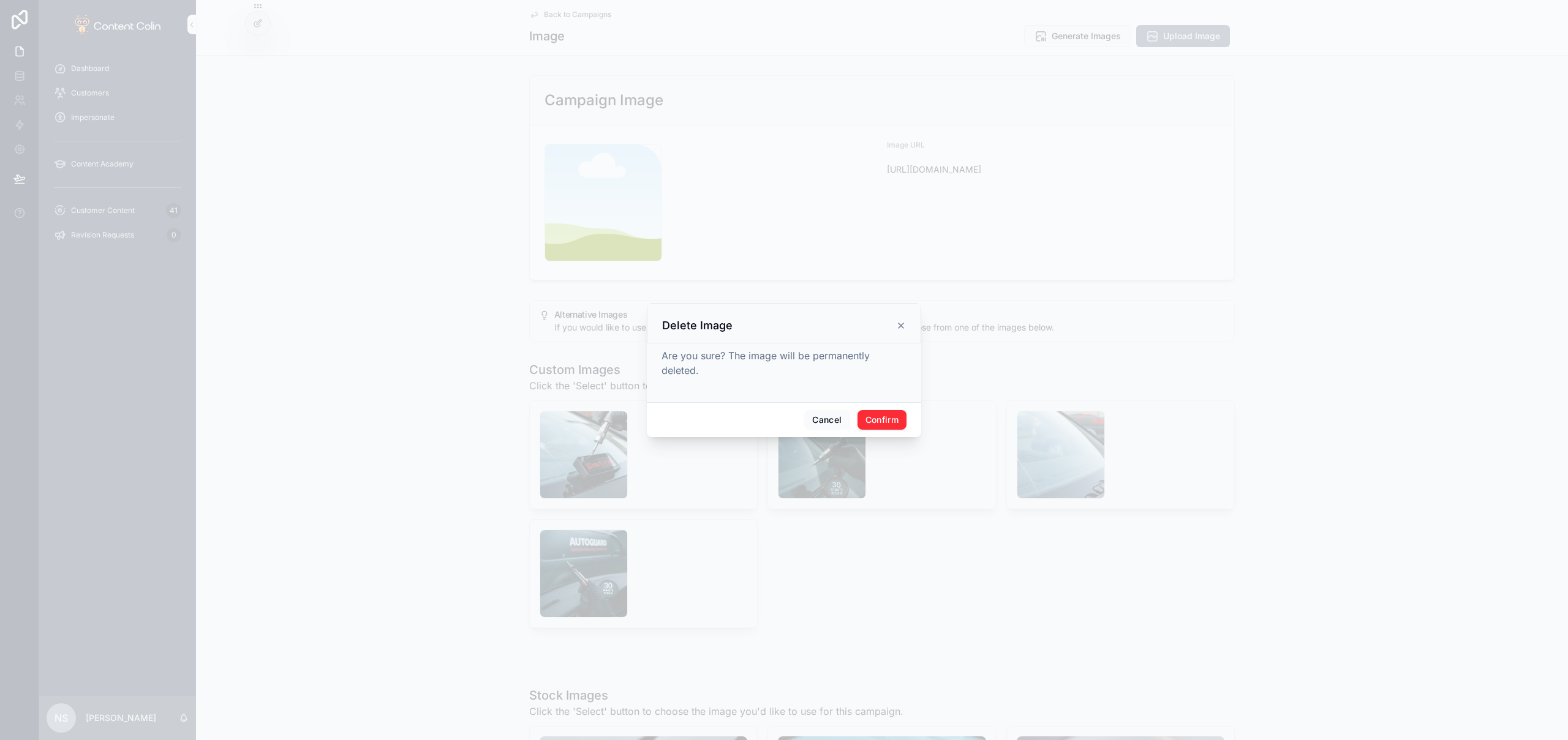
click at [869, 416] on button "Confirm" at bounding box center [882, 420] width 49 height 19
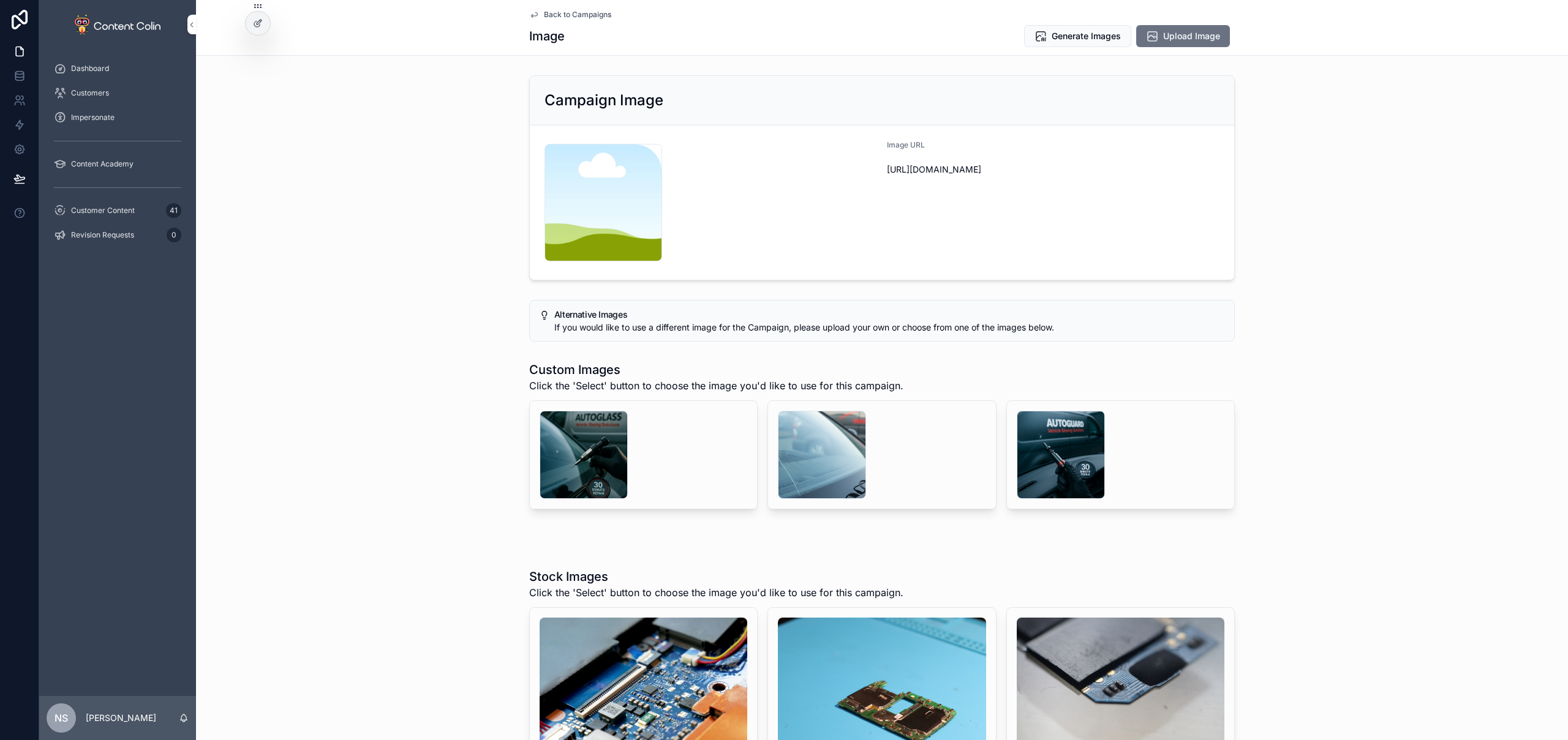
click at [0, 0] on span "Delete" at bounding box center [0, 0] width 0 height 0
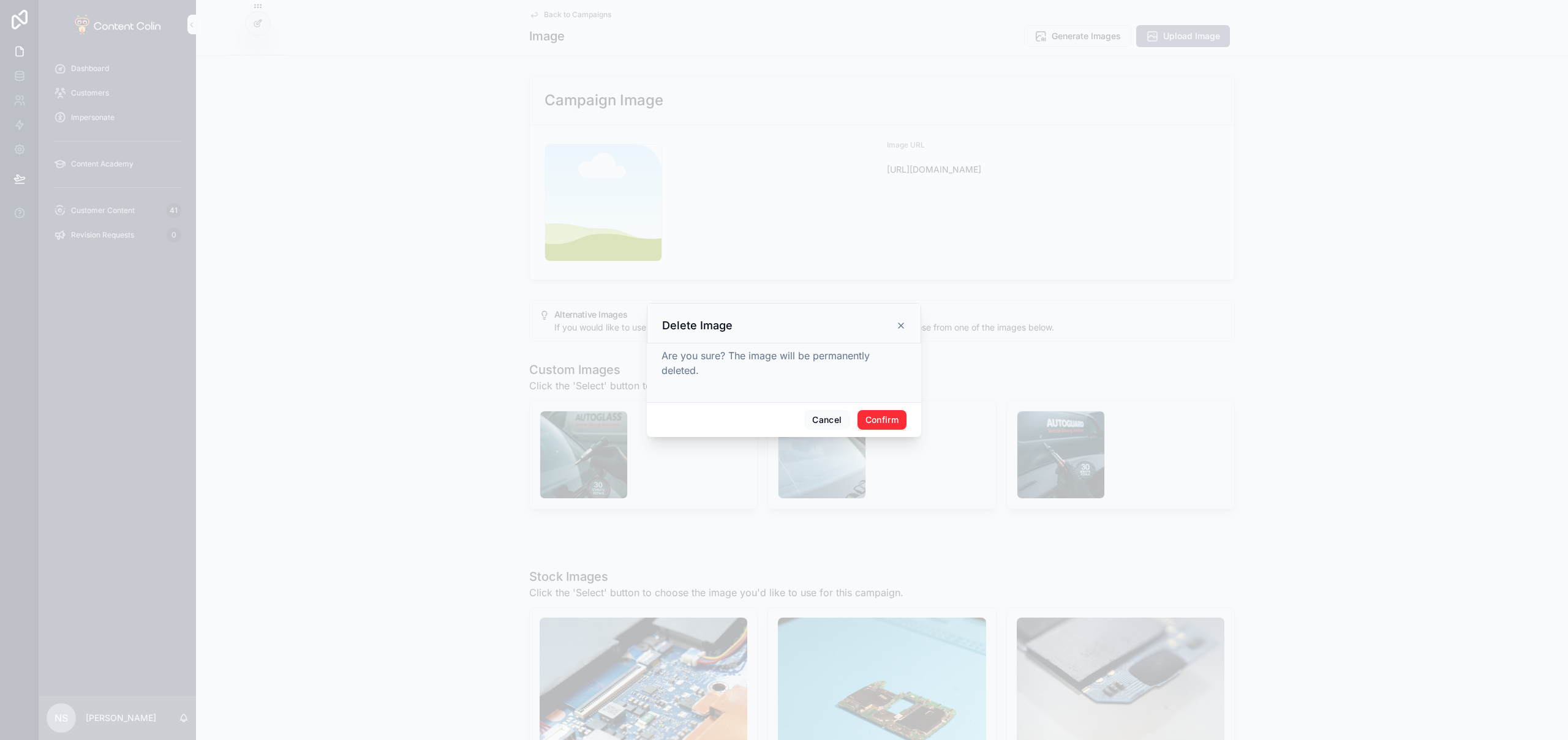
click at [883, 416] on button "Confirm" at bounding box center [882, 420] width 49 height 19
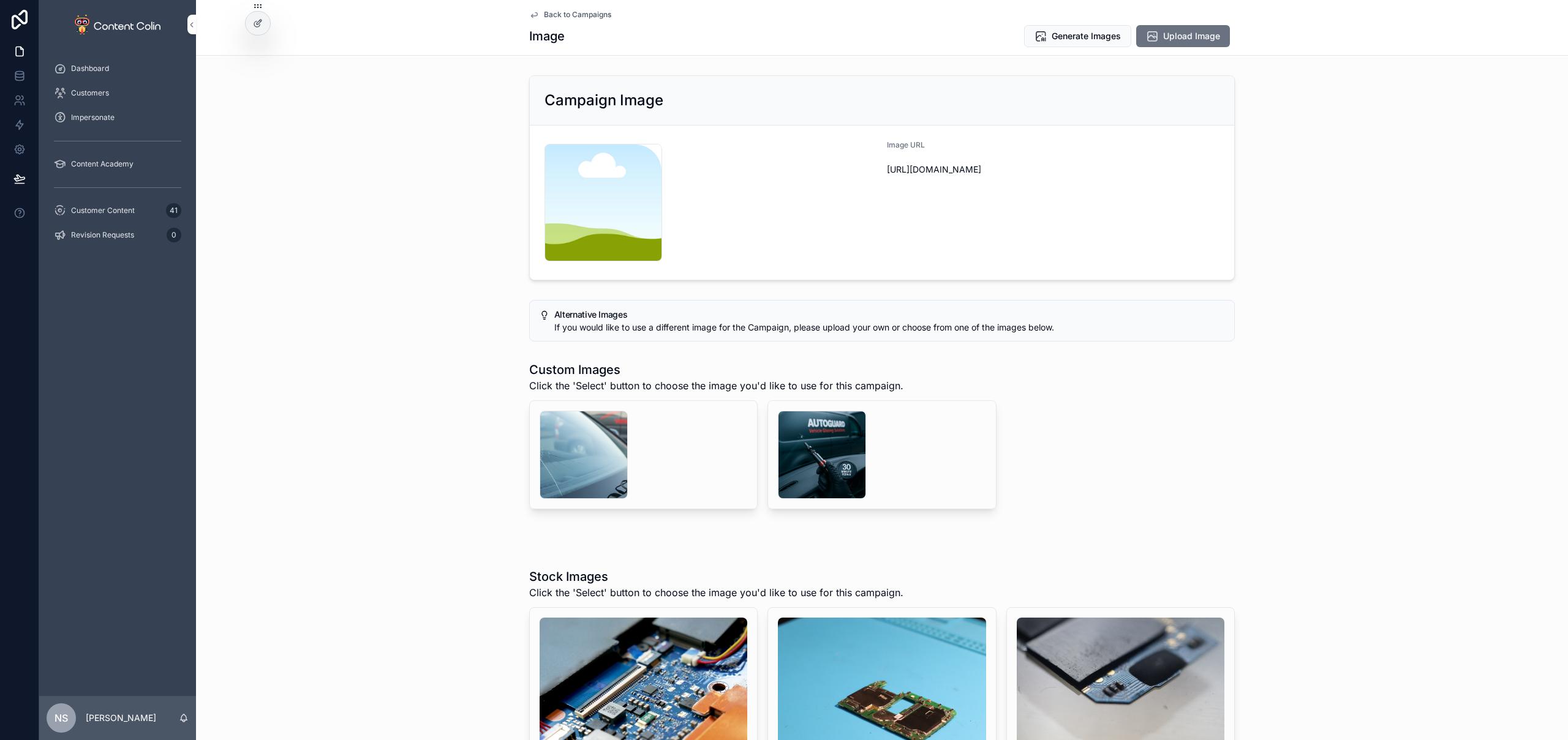
click at [0, 0] on span "Delete" at bounding box center [0, 0] width 0 height 0
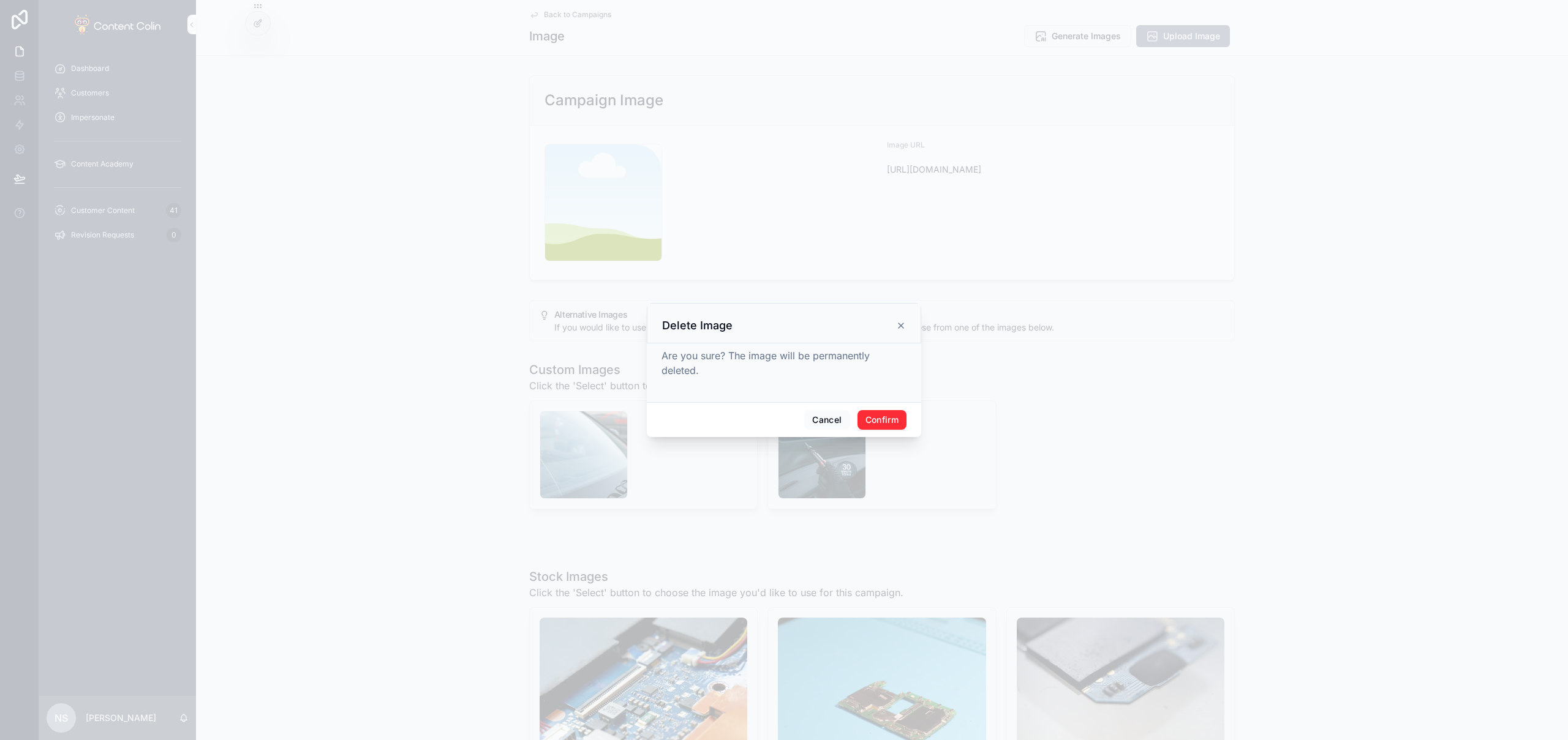
click at [877, 417] on button "Confirm" at bounding box center [882, 420] width 49 height 19
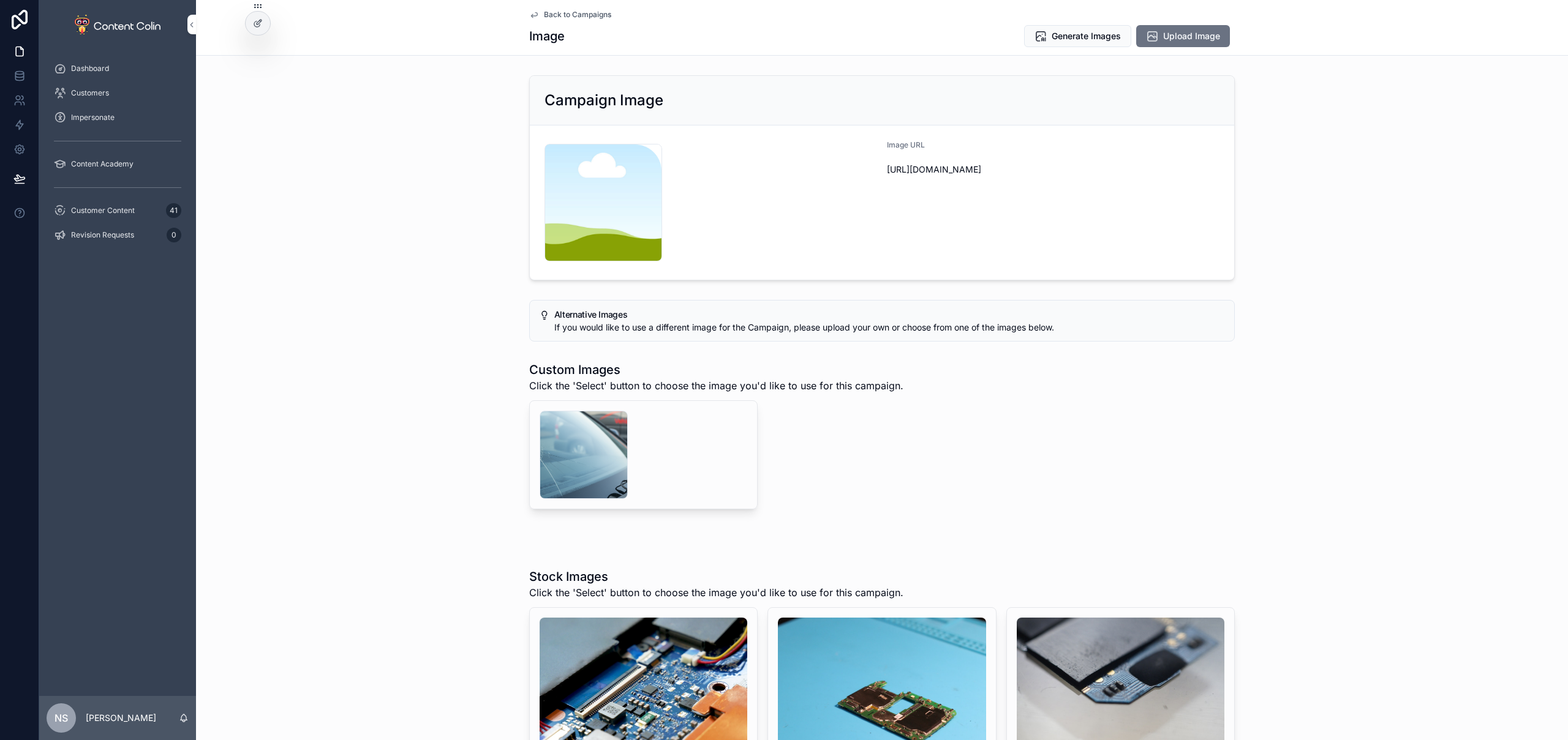
click at [0, 0] on span "Delete" at bounding box center [0, 0] width 0 height 0
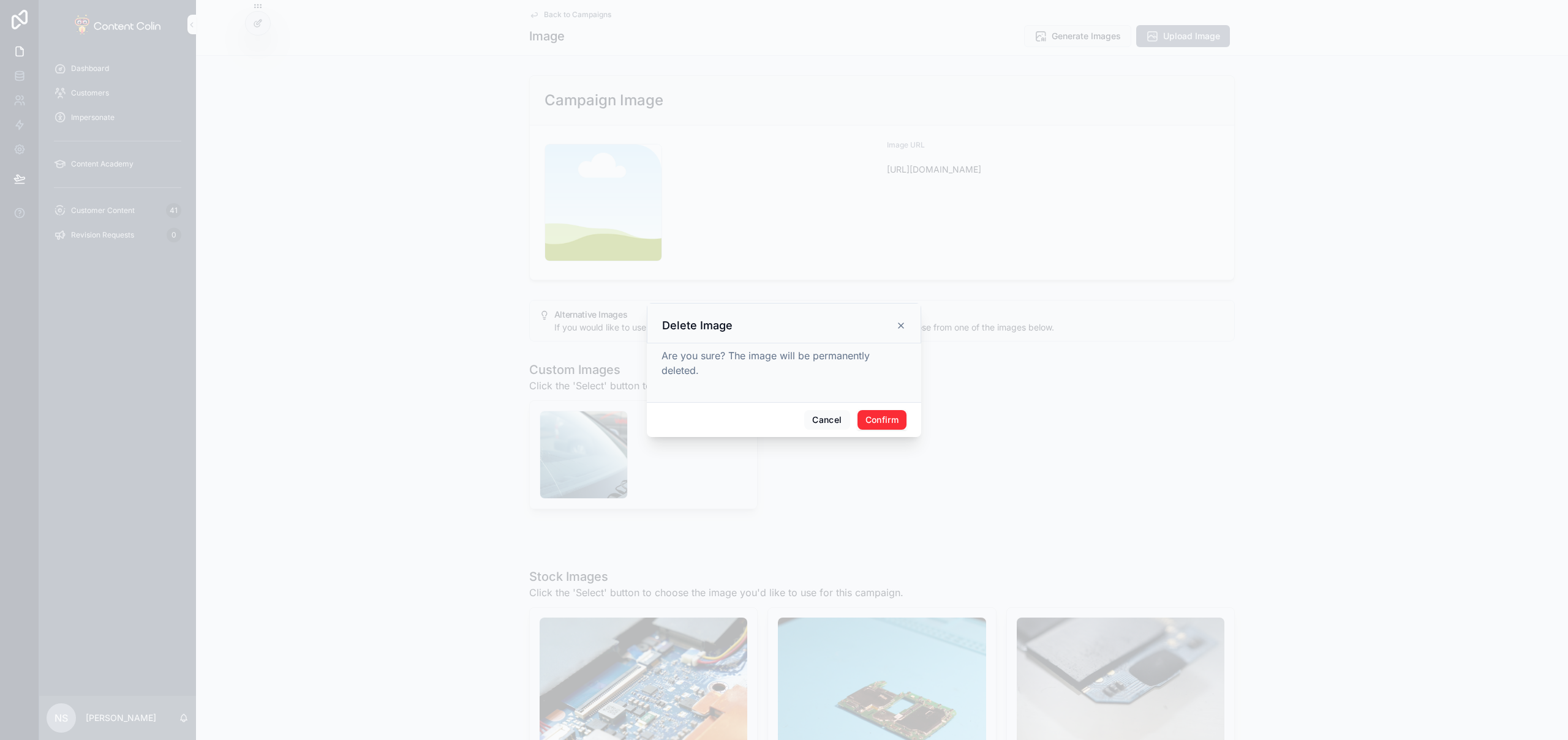
drag, startPoint x: 874, startPoint y: 414, endPoint x: 881, endPoint y: 397, distance: 18.4
click at [874, 414] on button "Confirm" at bounding box center [882, 420] width 49 height 19
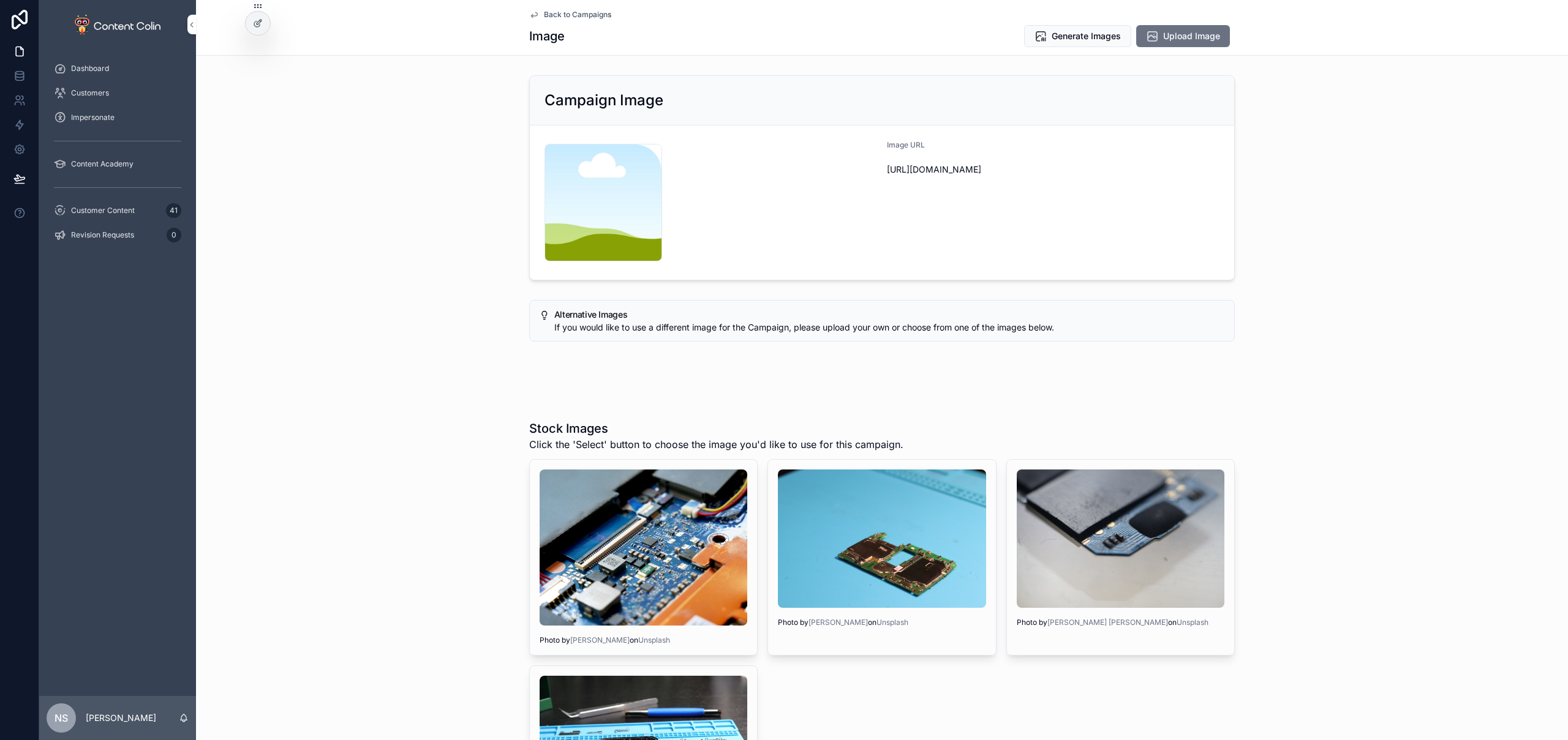
click at [1083, 39] on span "Generate Images" at bounding box center [1086, 36] width 69 height 12
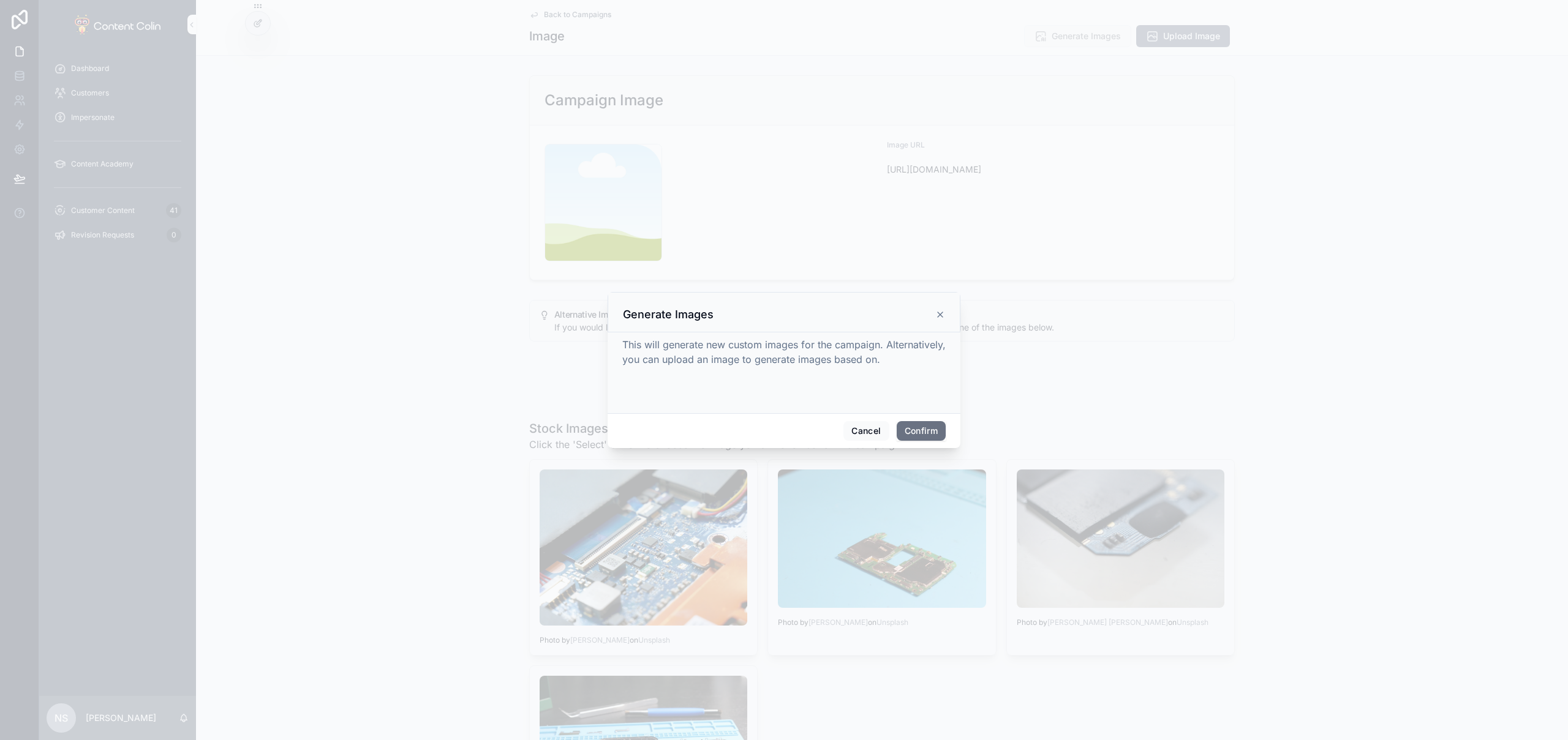
click at [912, 432] on button "Confirm" at bounding box center [922, 431] width 49 height 19
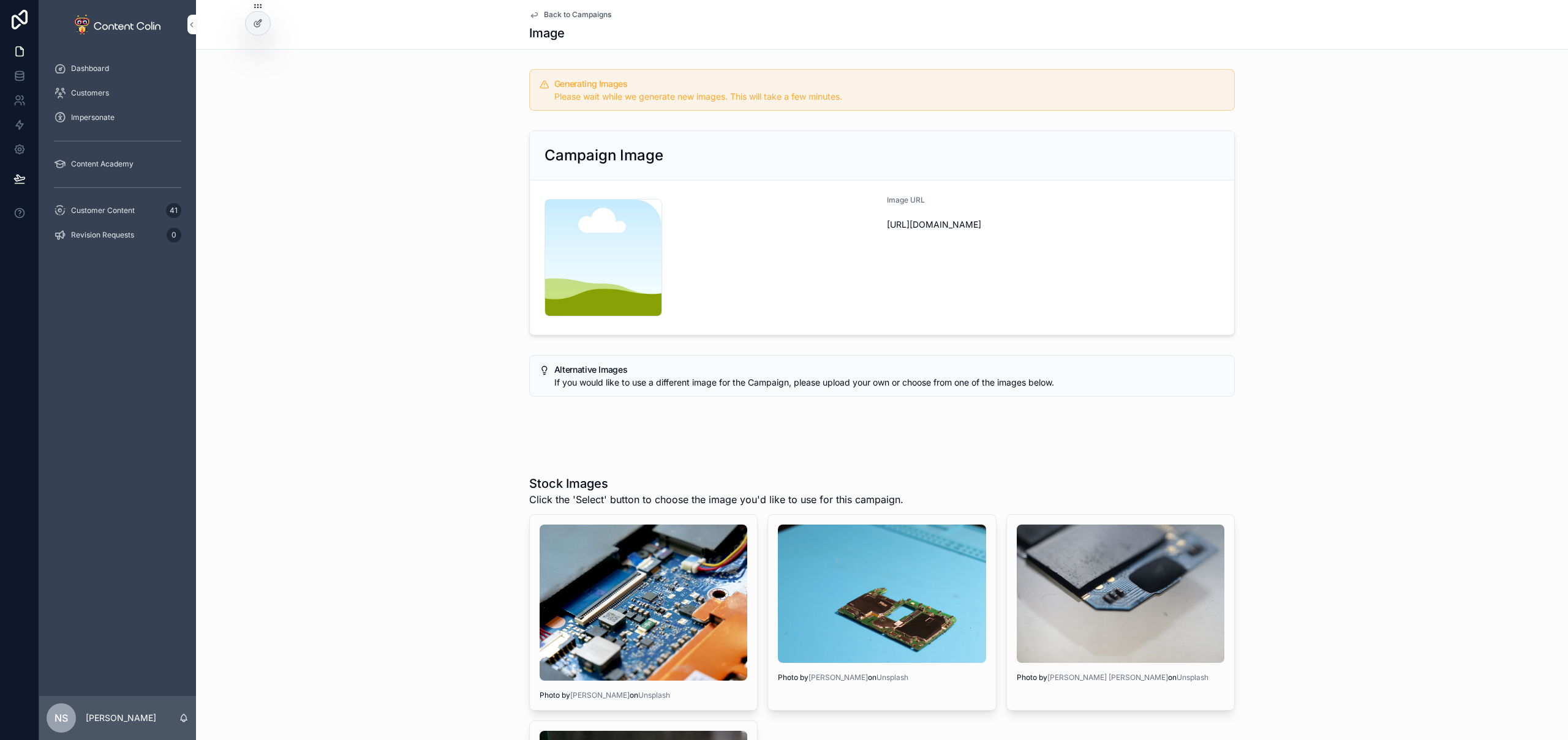
click at [583, 16] on span "Back to Campaigns" at bounding box center [577, 14] width 67 height 10
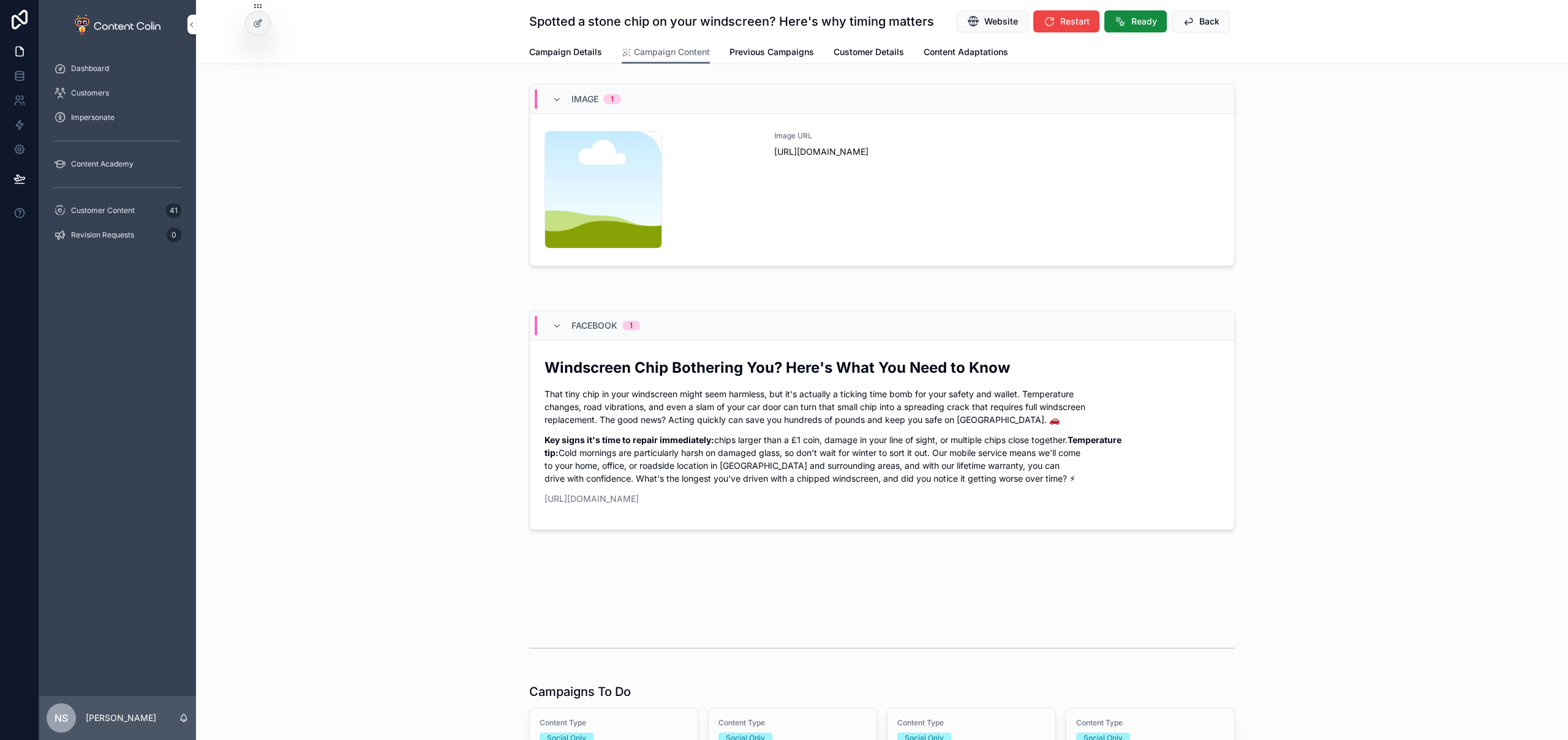
click at [1192, 22] on button "Back" at bounding box center [1201, 22] width 58 height 22
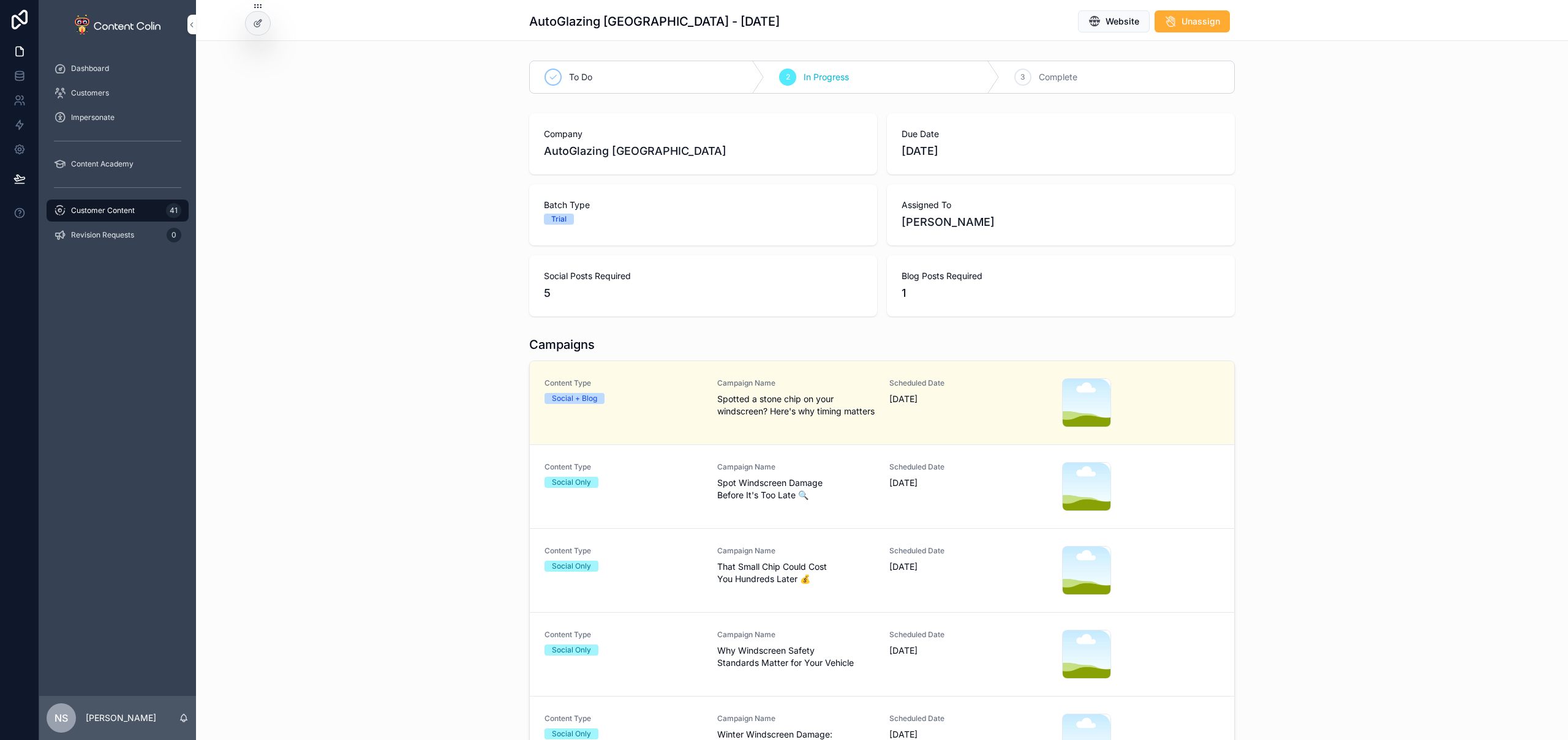
scroll to position [194, 0]
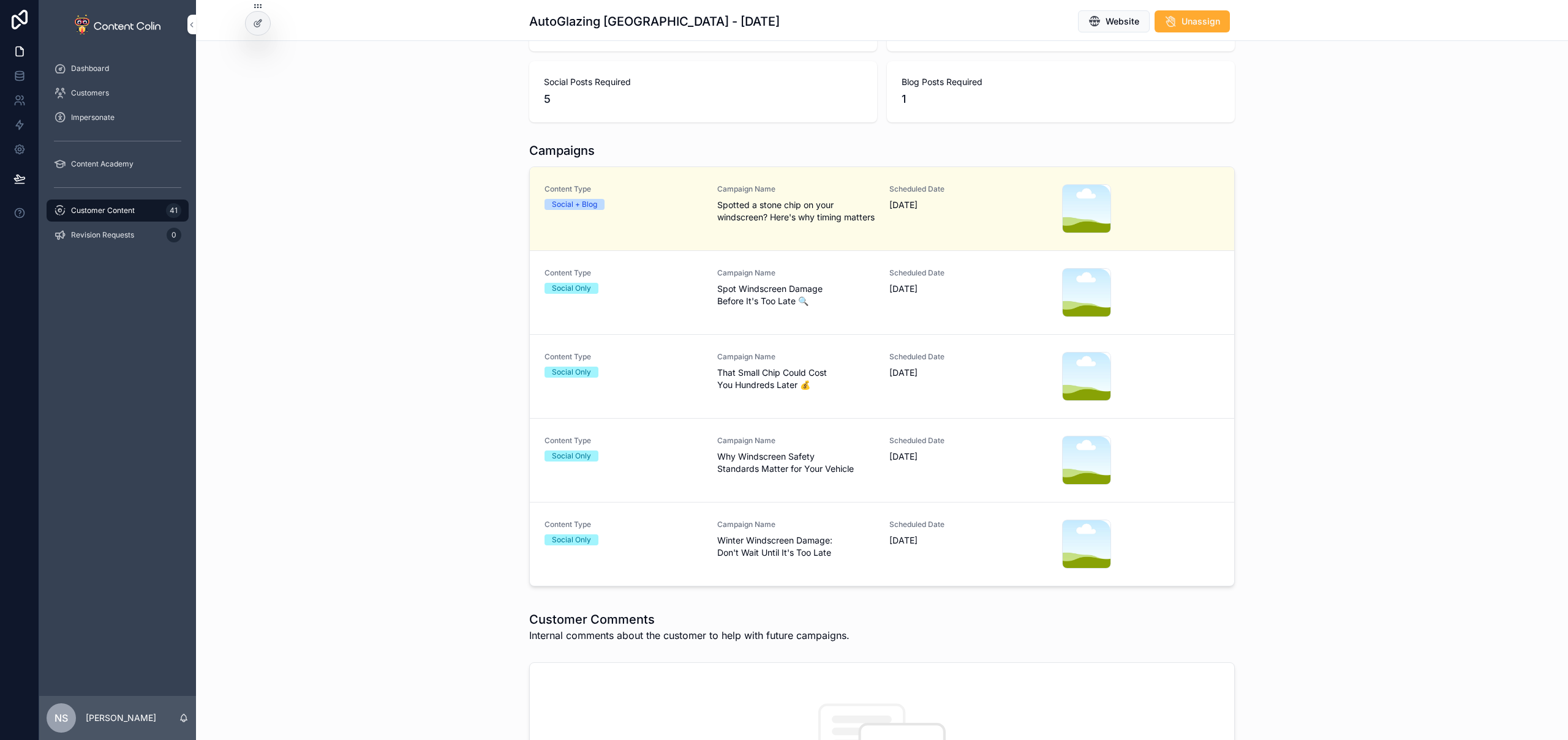
click at [733, 559] on span "Winter Windscreen Damage: Don't Wait Until It's Too Late" at bounding box center [796, 547] width 158 height 25
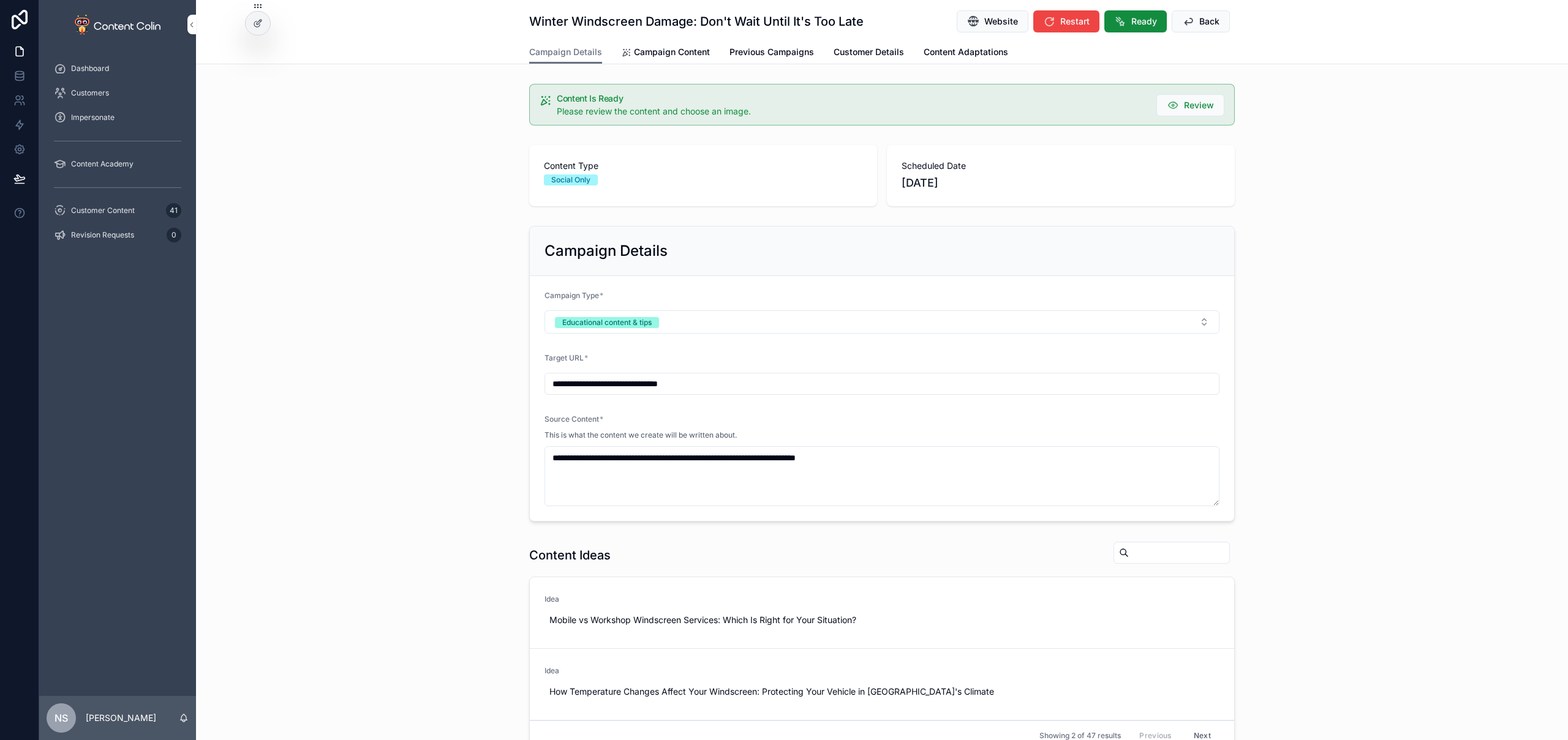
click at [679, 52] on span "Campaign Content" at bounding box center [672, 52] width 76 height 12
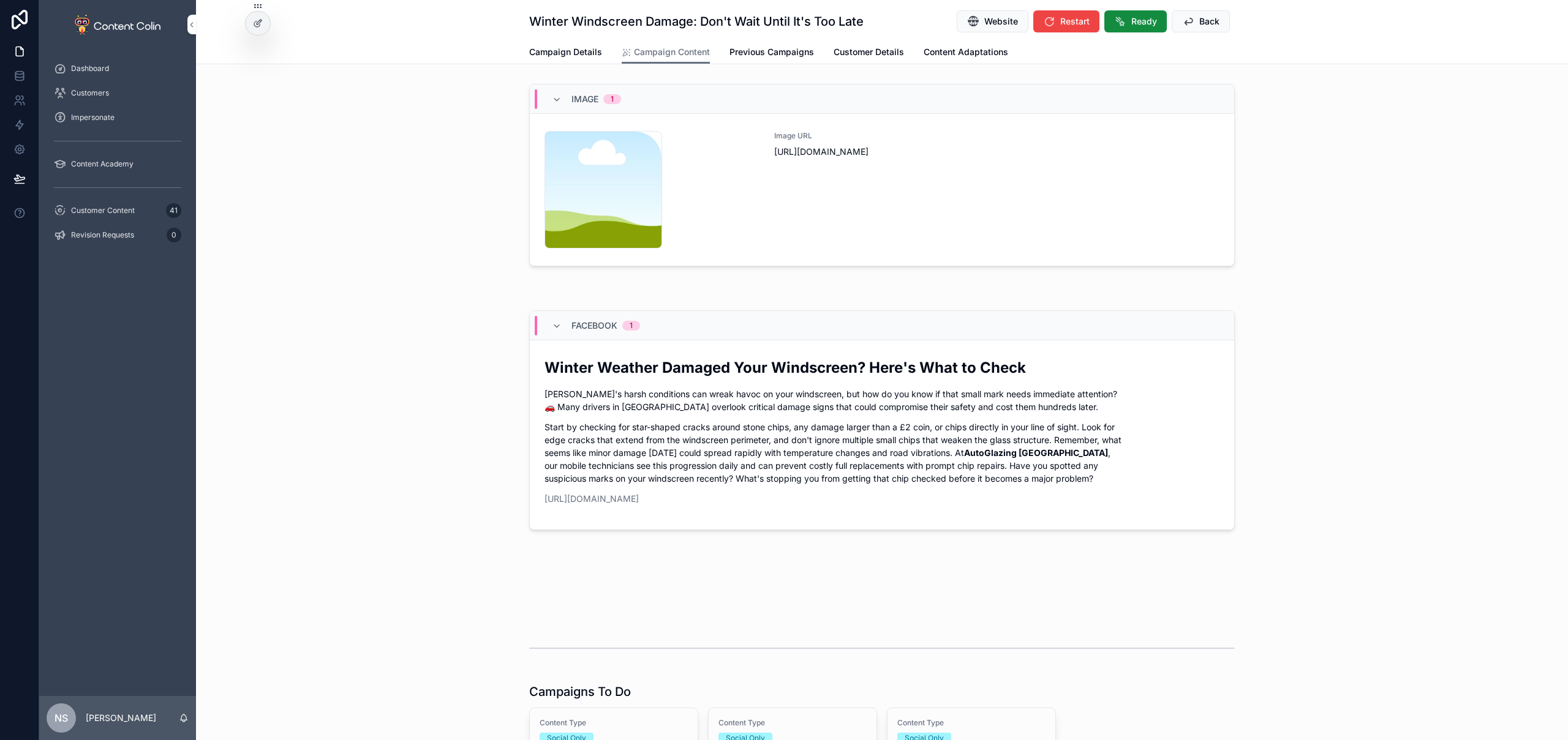
click at [831, 190] on div "Image URL [URL][DOMAIN_NAME]" at bounding box center [997, 189] width 445 height 117
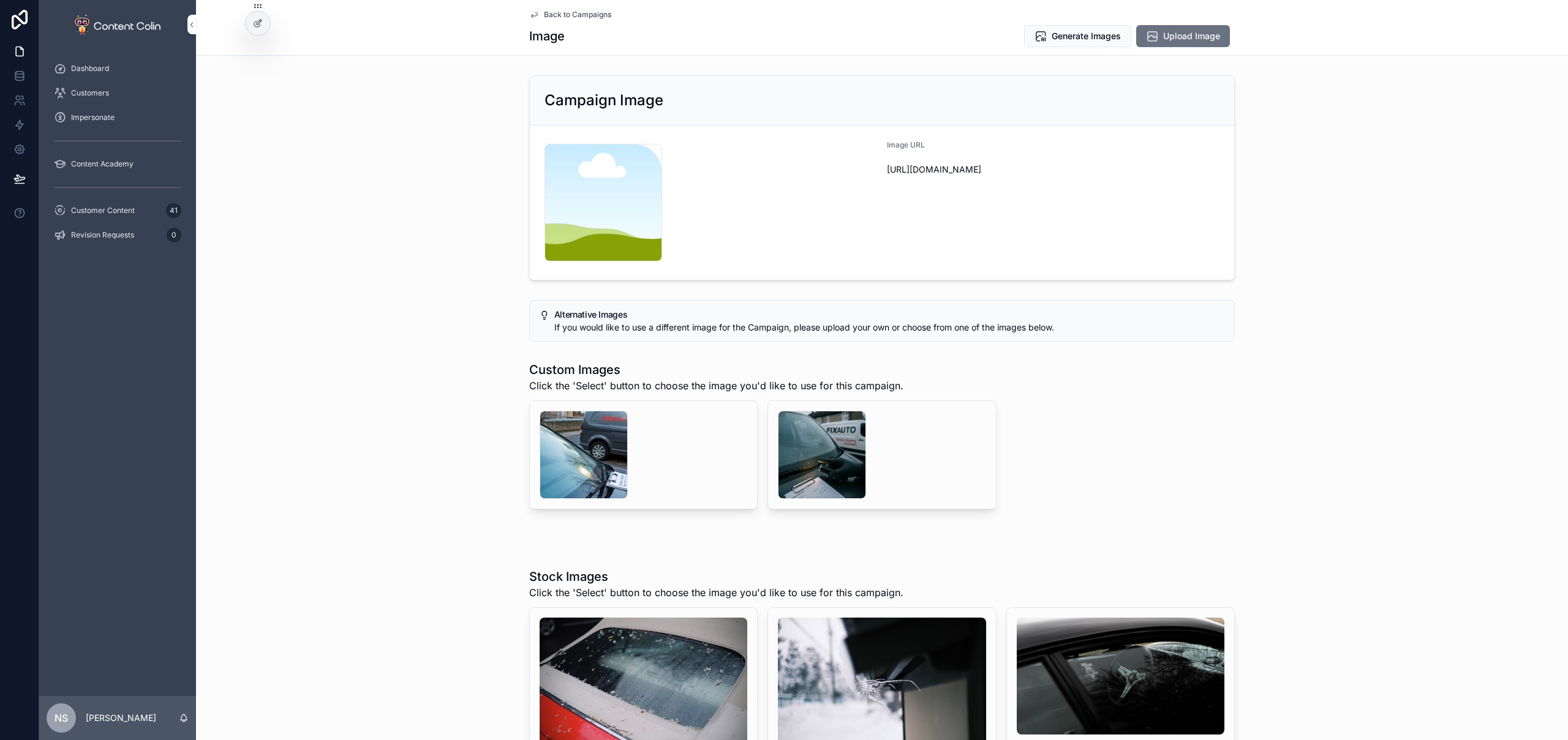
click at [581, 437] on div "scrollable content" at bounding box center [583, 455] width 88 height 88
click at [0, 0] on button "Delete" at bounding box center [0, 0] width 0 height 0
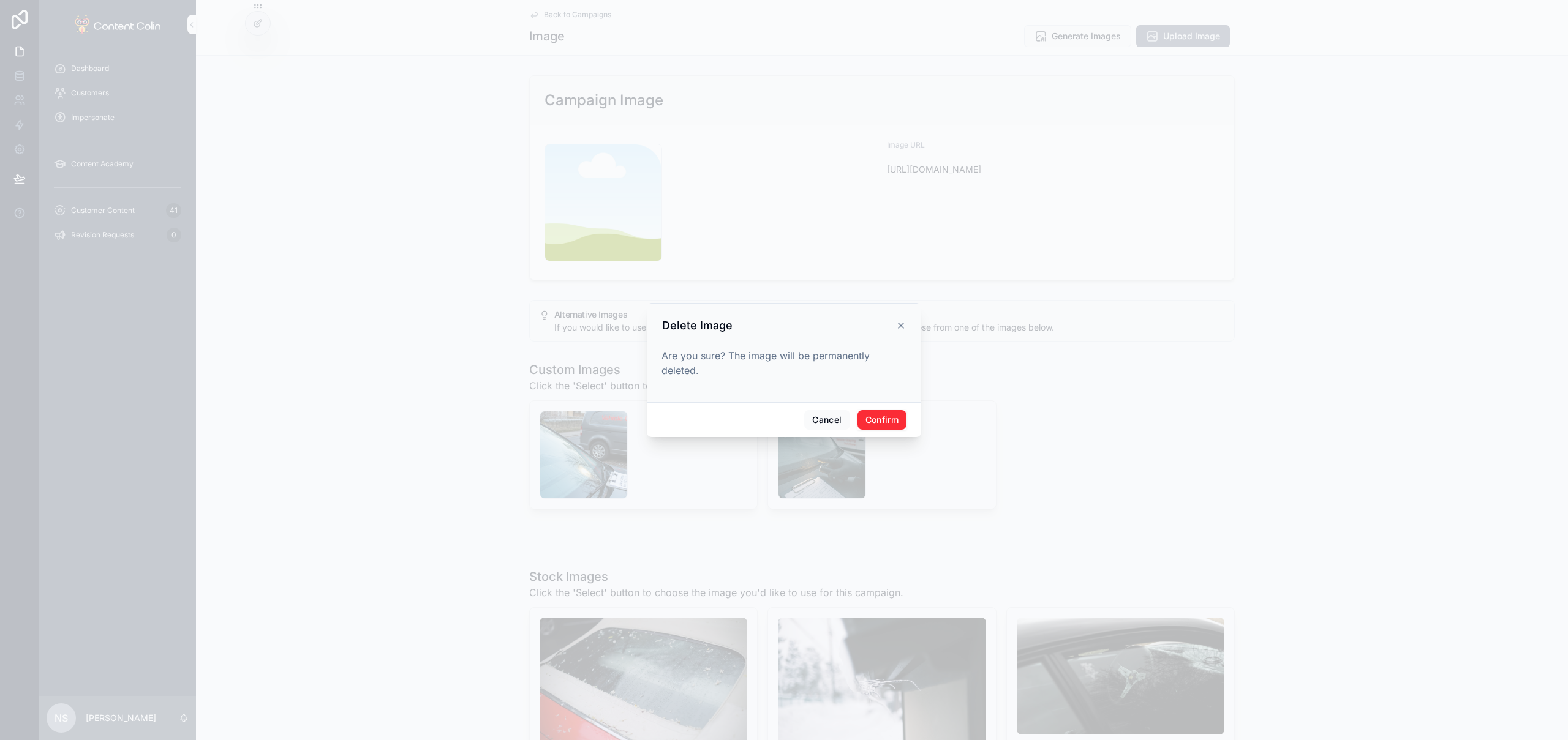
click at [878, 421] on button "Confirm" at bounding box center [882, 420] width 49 height 19
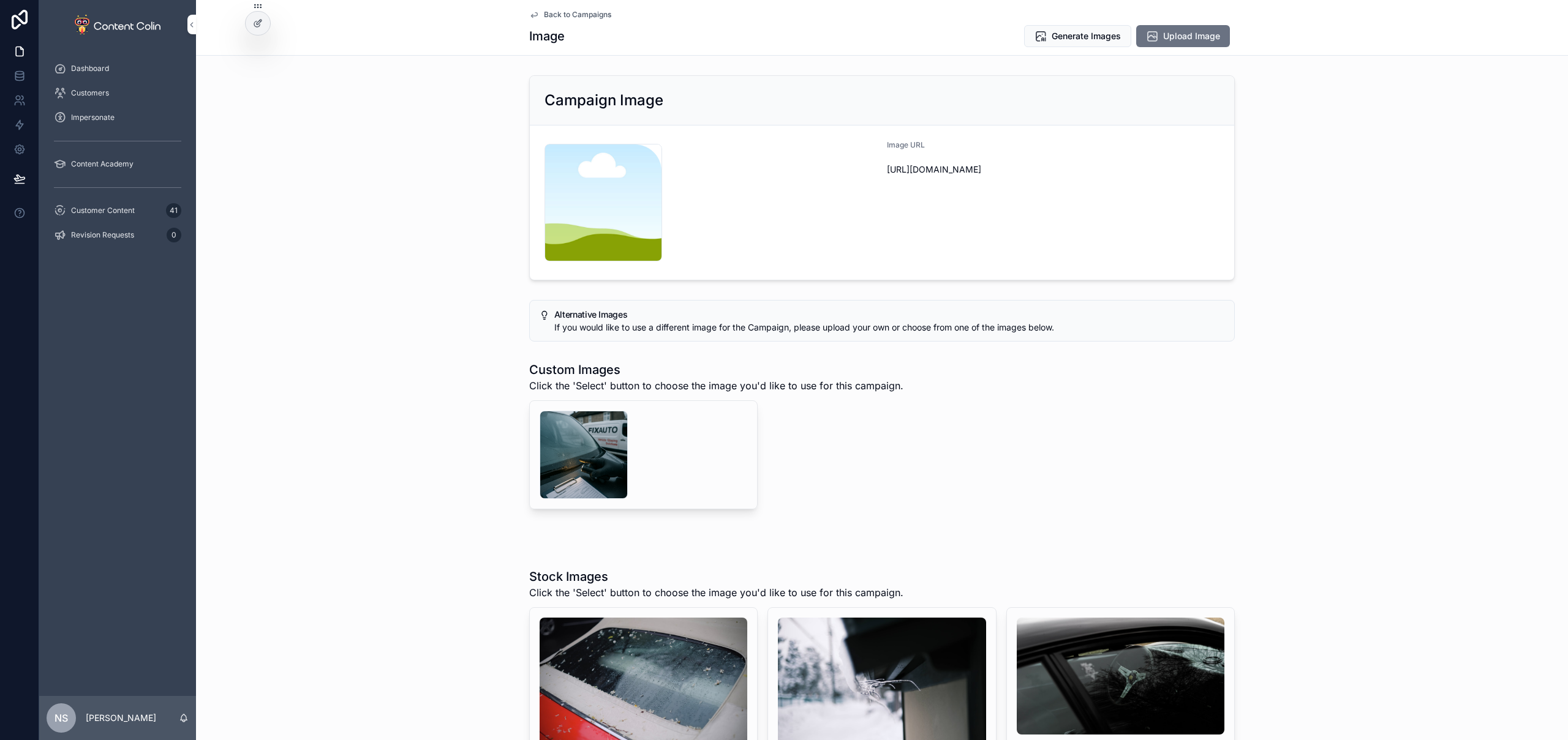
click at [0, 0] on span "Delete" at bounding box center [0, 0] width 0 height 0
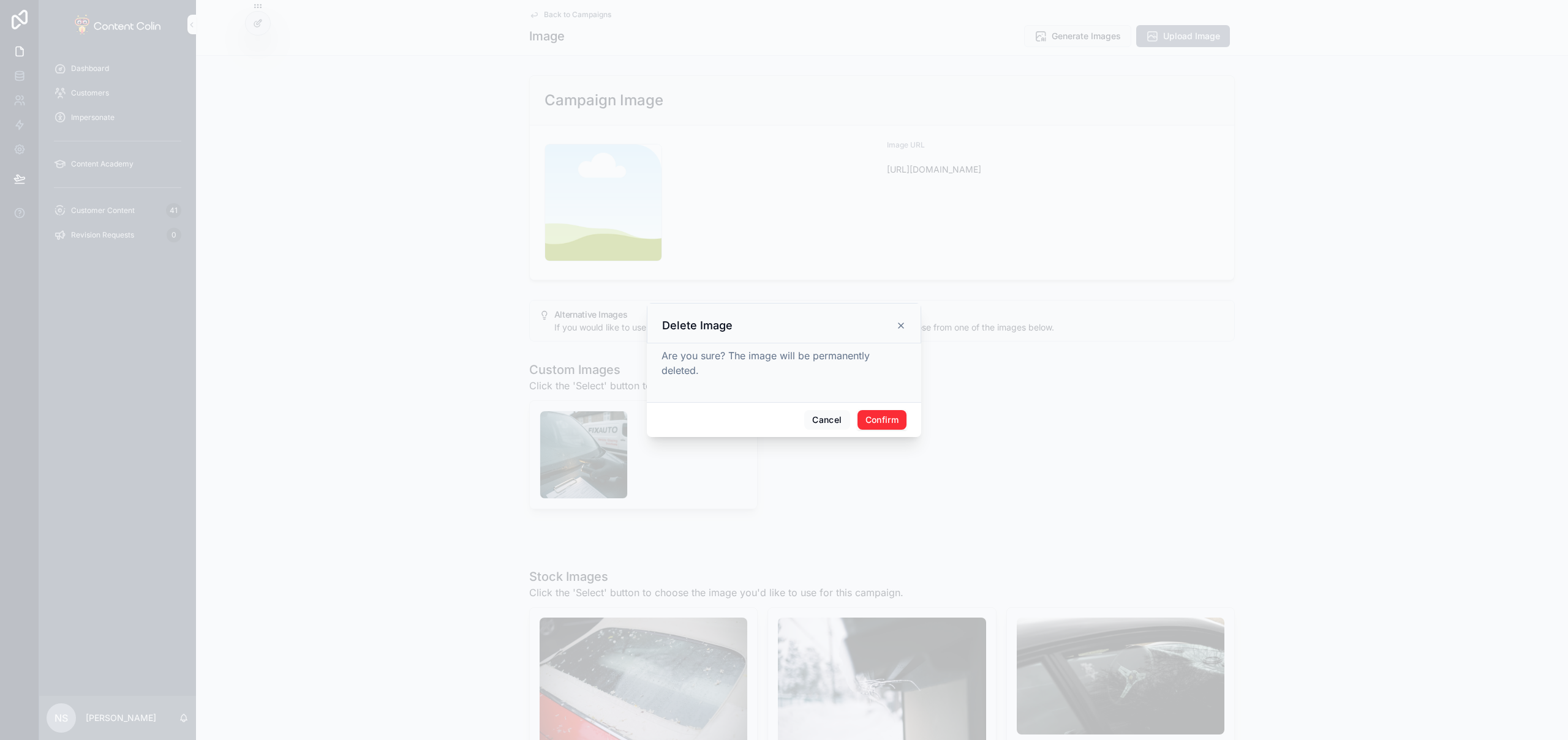
click at [898, 419] on button "Confirm" at bounding box center [882, 420] width 49 height 19
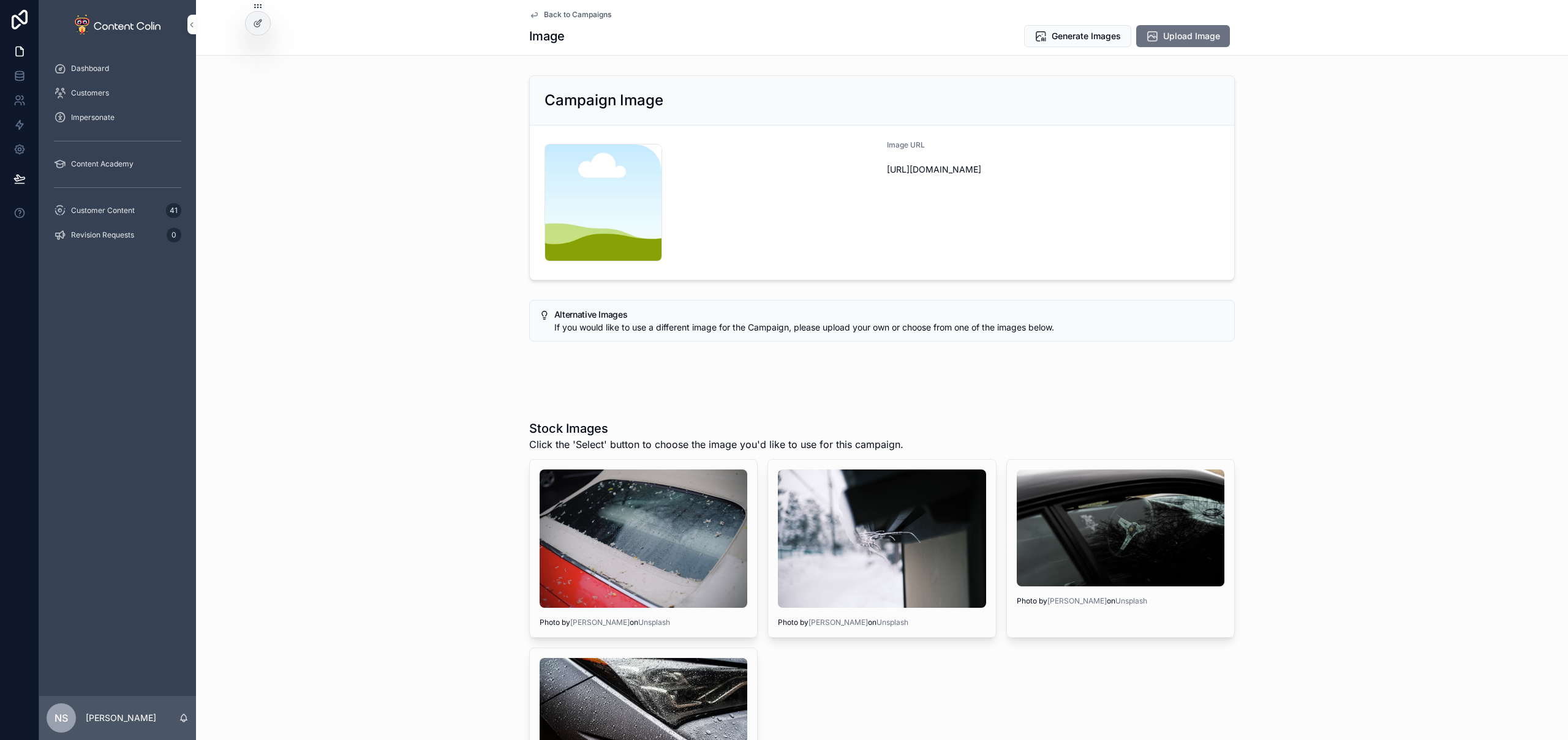
click at [1089, 39] on span "Generate Images" at bounding box center [1086, 36] width 69 height 12
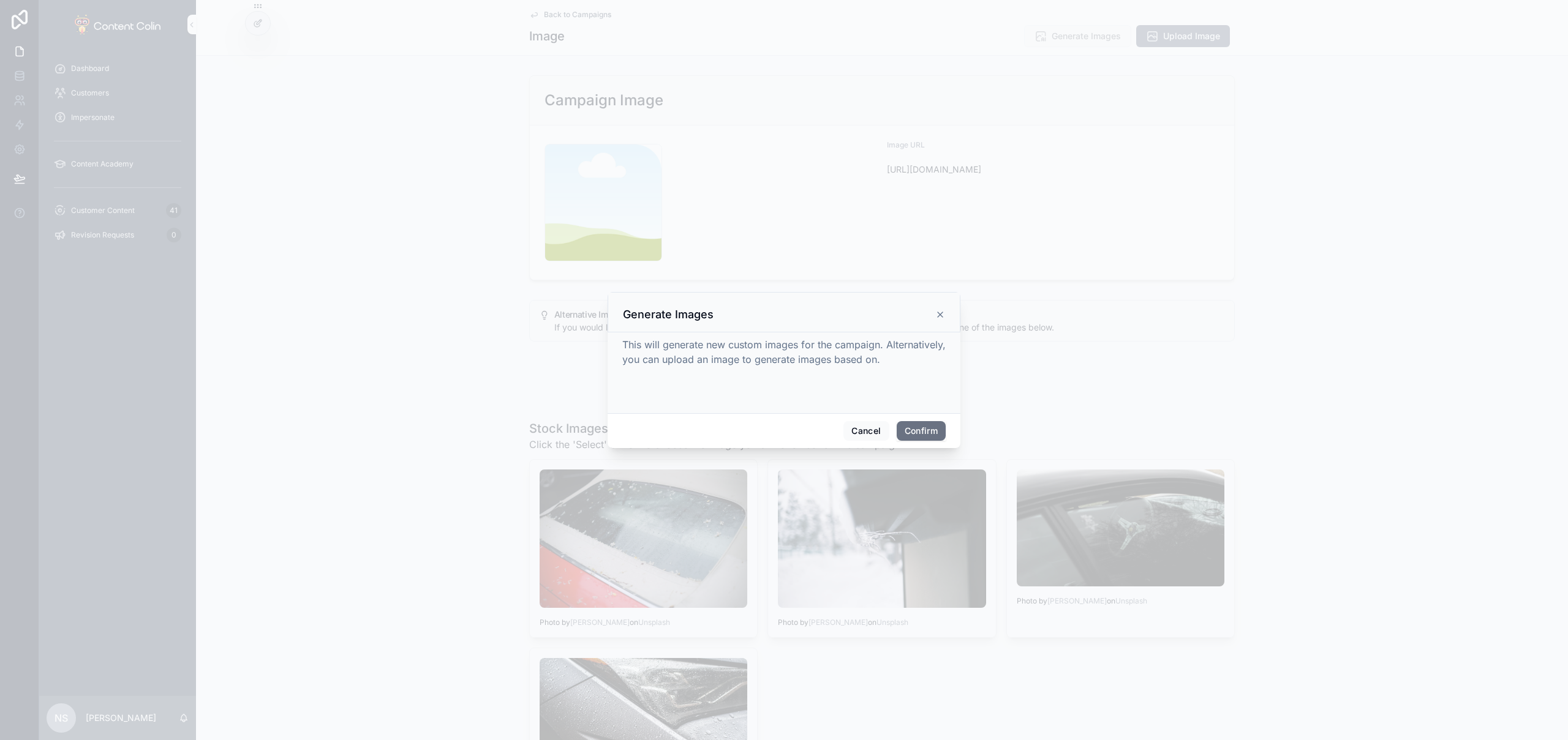
click at [915, 428] on button "Confirm" at bounding box center [922, 431] width 49 height 19
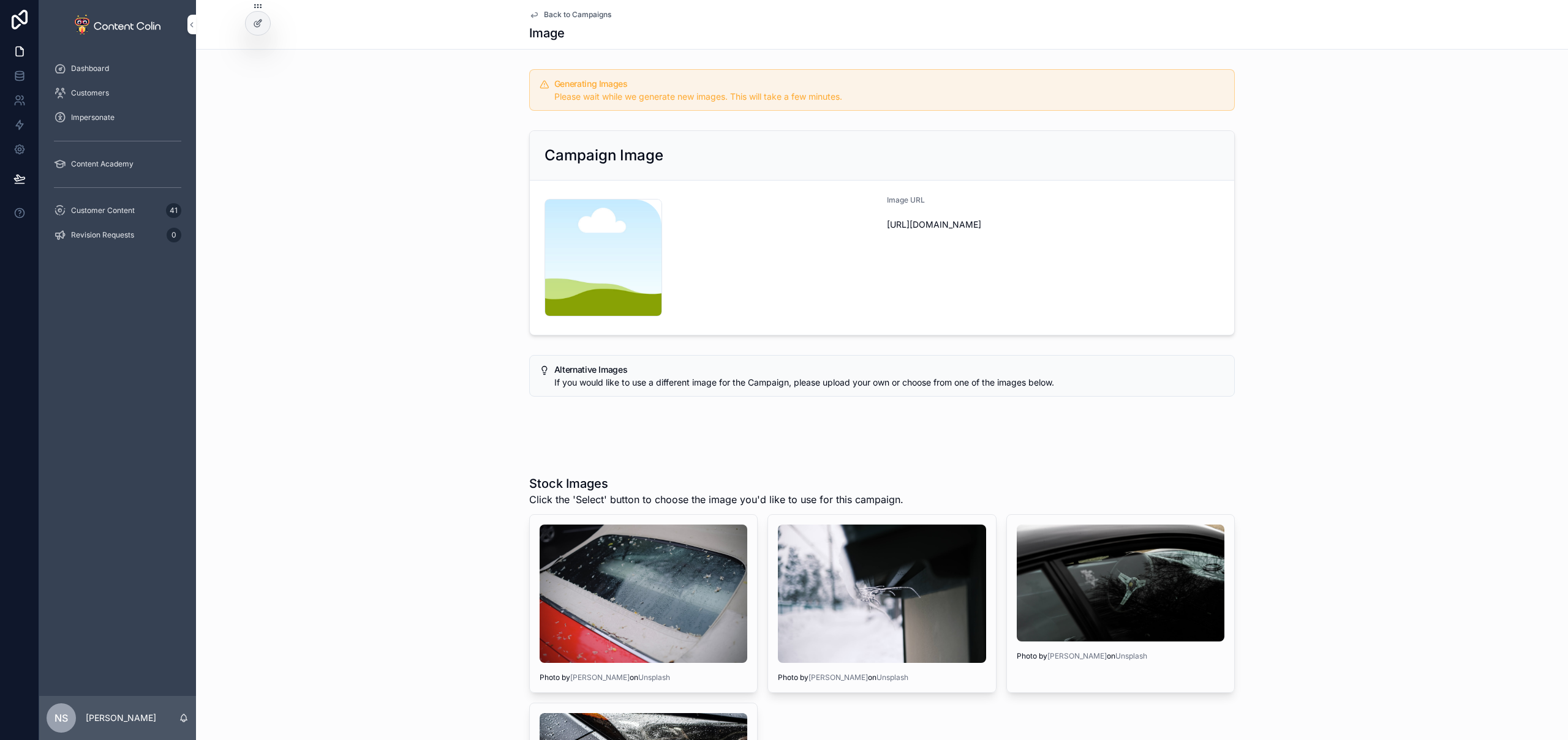
click at [565, 15] on span "Back to Campaigns" at bounding box center [577, 14] width 67 height 10
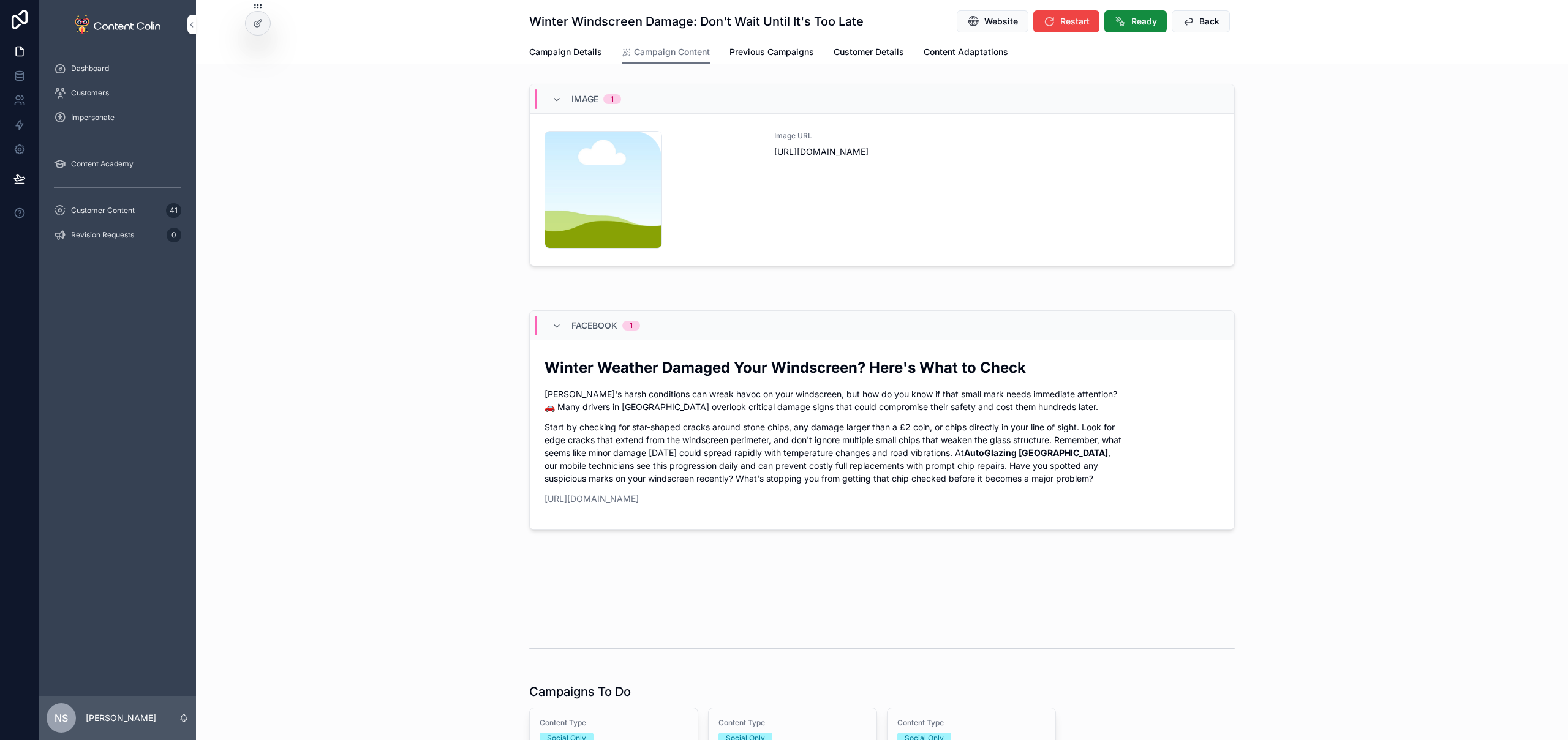
click at [1200, 20] on span "Back" at bounding box center [1209, 22] width 20 height 12
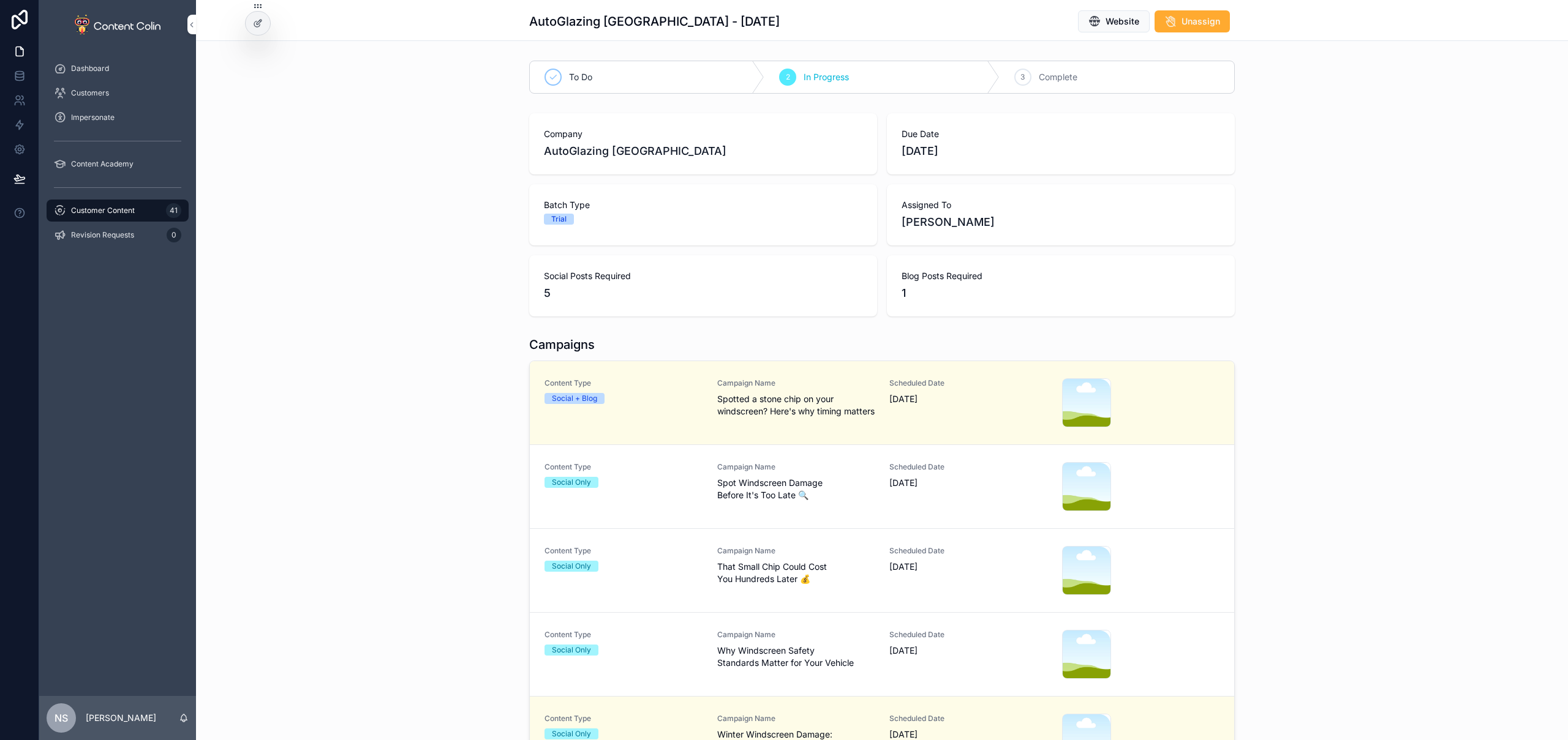
click at [675, 660] on div "Content Type Social Only" at bounding box center [624, 655] width 158 height 49
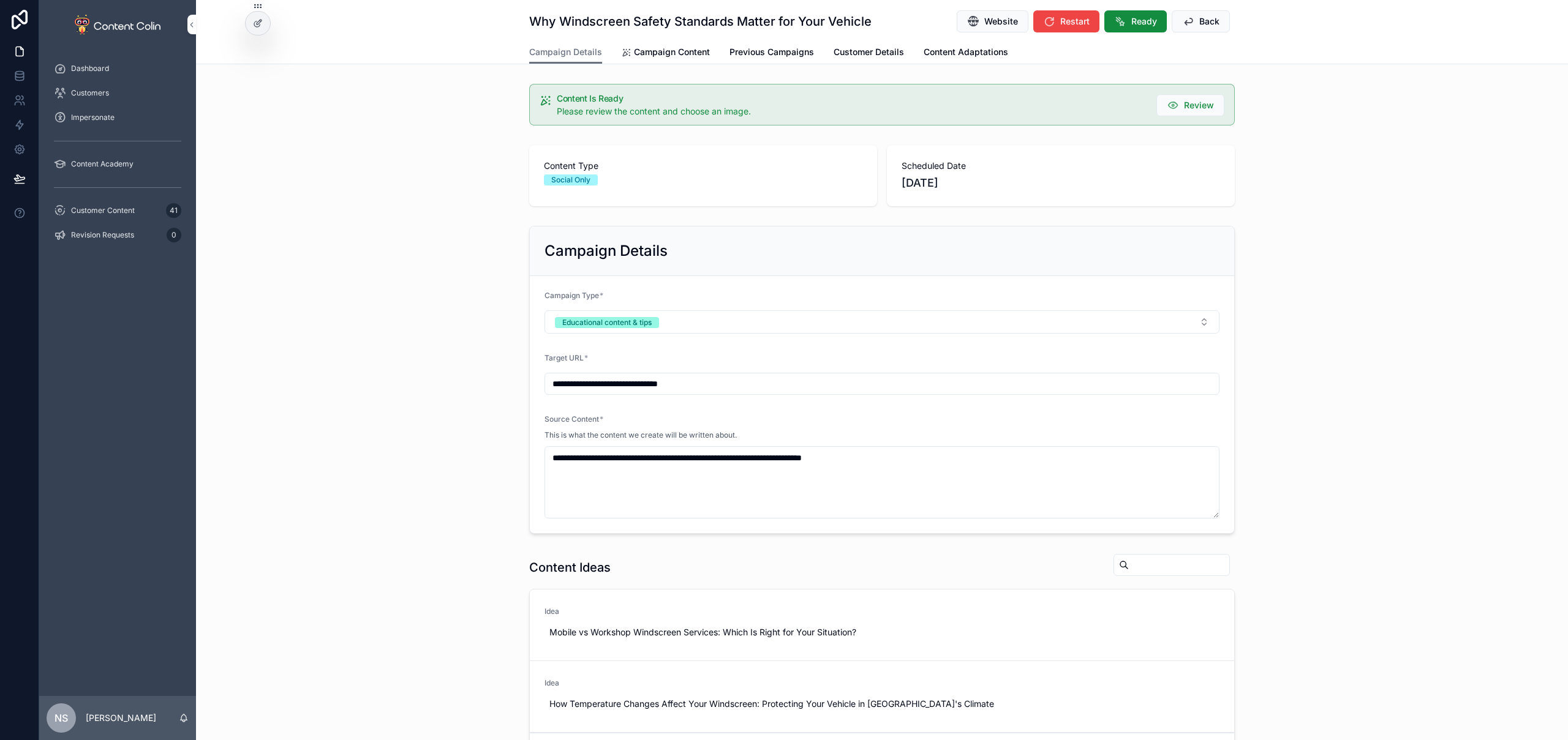
click at [665, 50] on span "Campaign Content" at bounding box center [672, 52] width 76 height 12
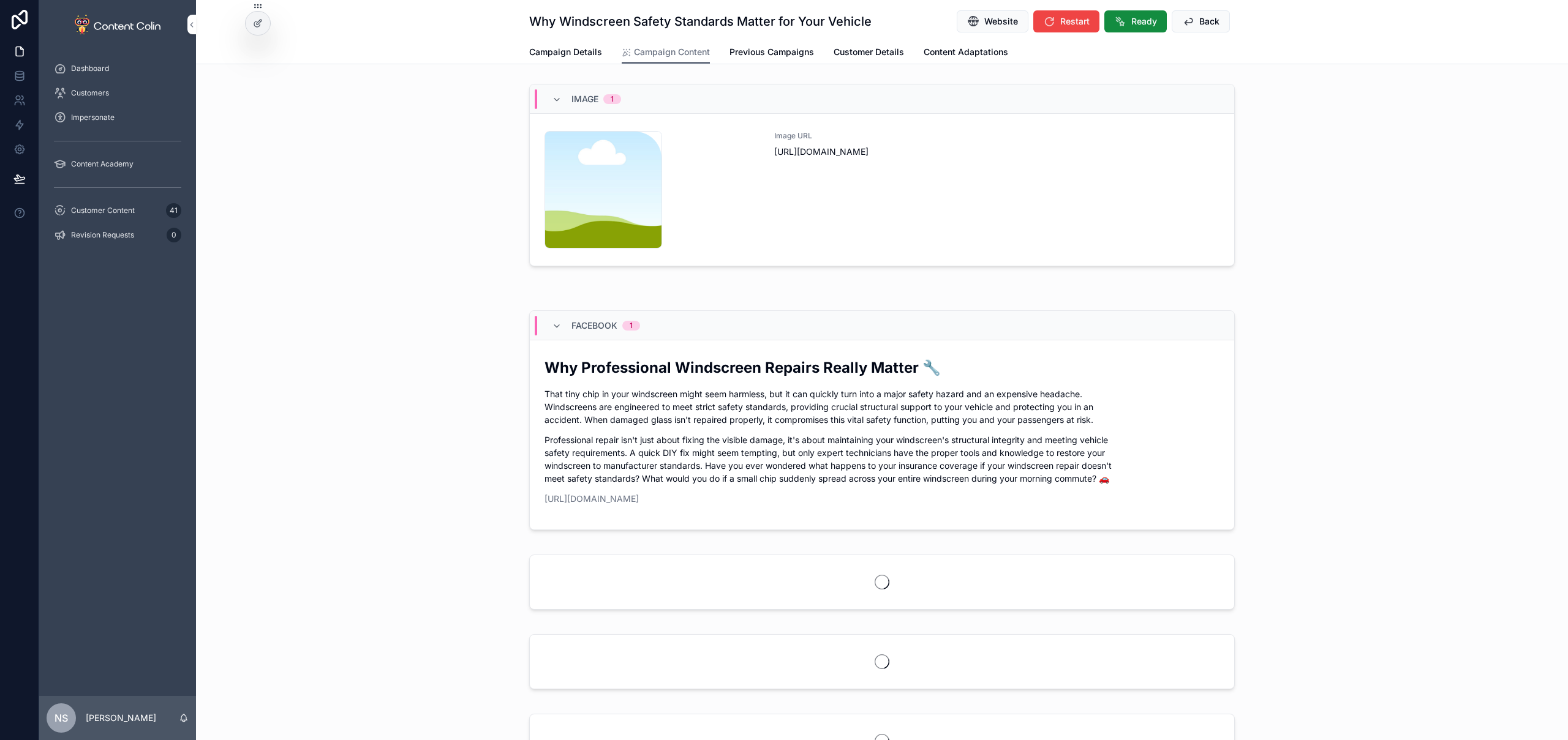
click at [836, 167] on div "Image URL [URL][DOMAIN_NAME]" at bounding box center [997, 189] width 445 height 117
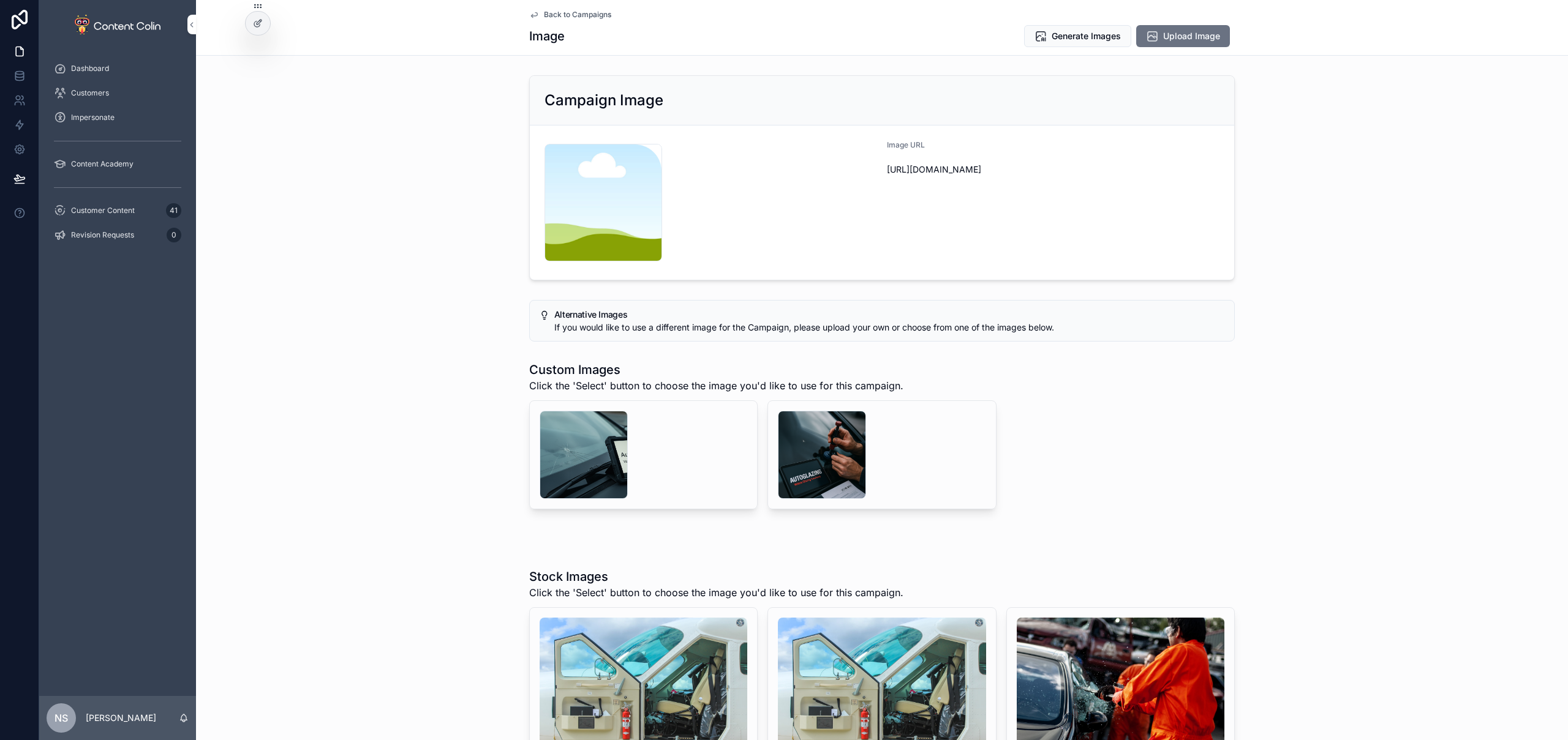
click at [582, 454] on div "scrollable content" at bounding box center [583, 455] width 88 height 88
click at [814, 459] on div "scrollable content" at bounding box center [822, 455] width 88 height 88
click at [0, 0] on button "Delete" at bounding box center [0, 0] width 0 height 0
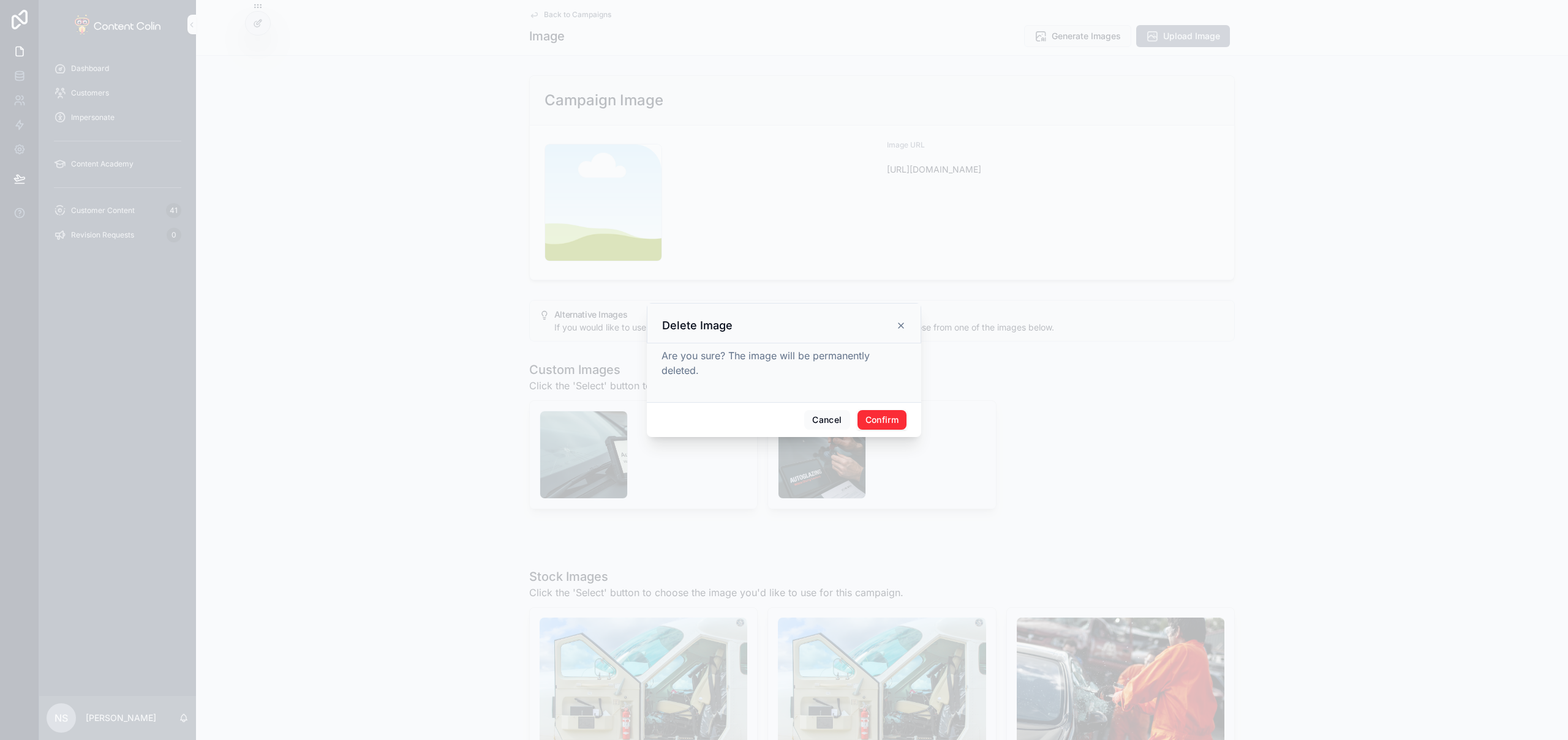
click at [875, 427] on button "Confirm" at bounding box center [882, 420] width 49 height 19
click at [881, 414] on button "Confirm" at bounding box center [882, 420] width 49 height 19
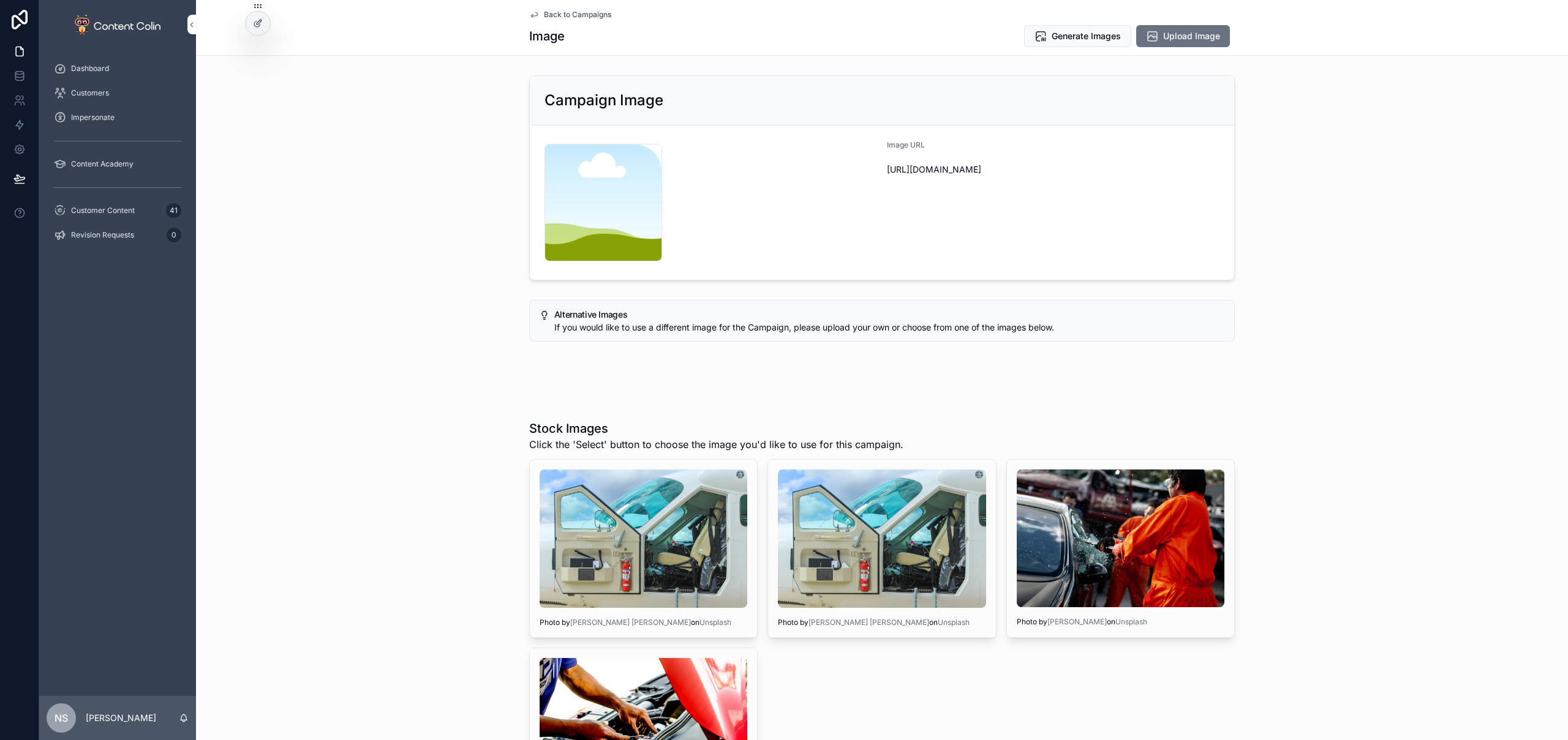
click at [1082, 37] on span "Generate Images" at bounding box center [1086, 36] width 69 height 12
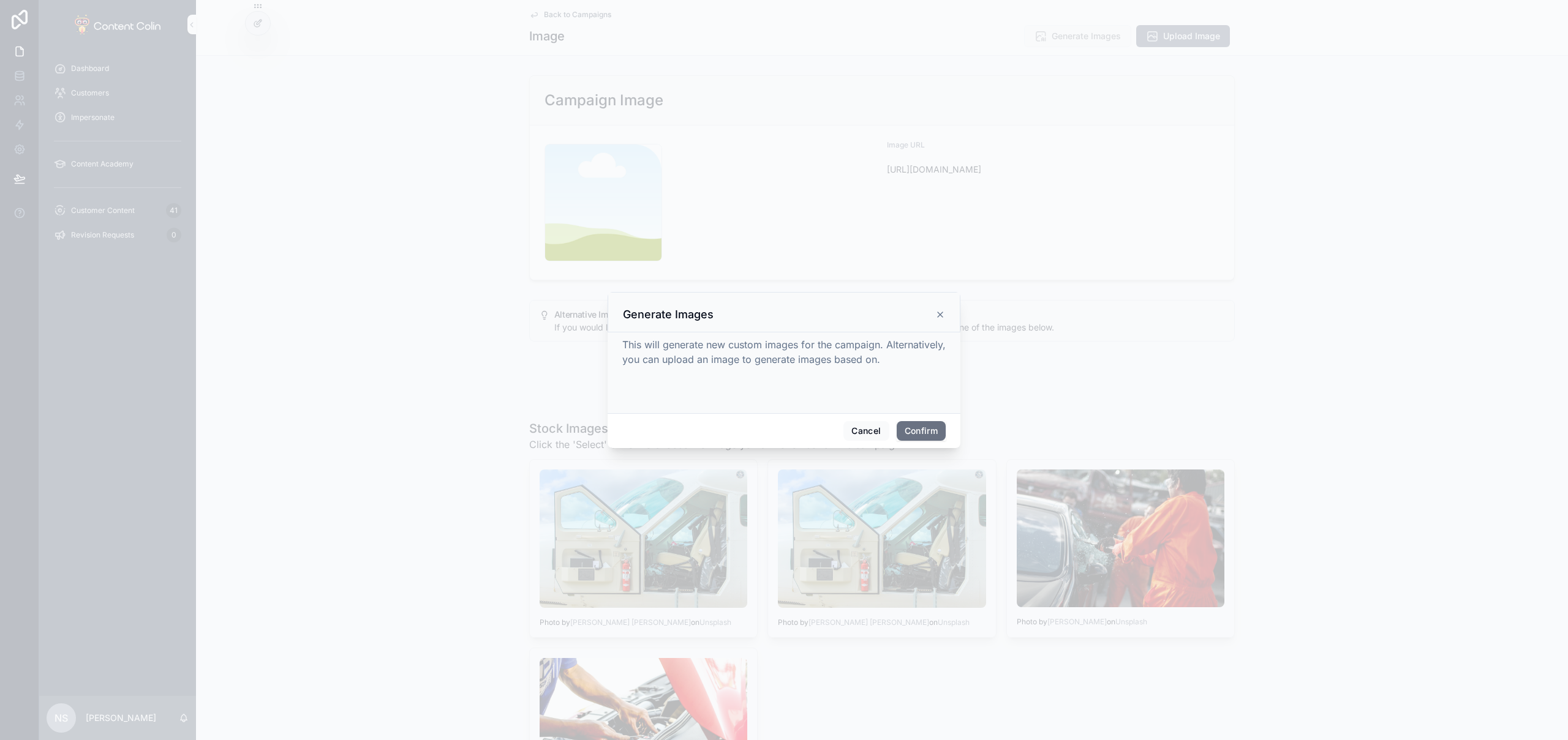
click at [925, 431] on button "Confirm" at bounding box center [922, 431] width 49 height 19
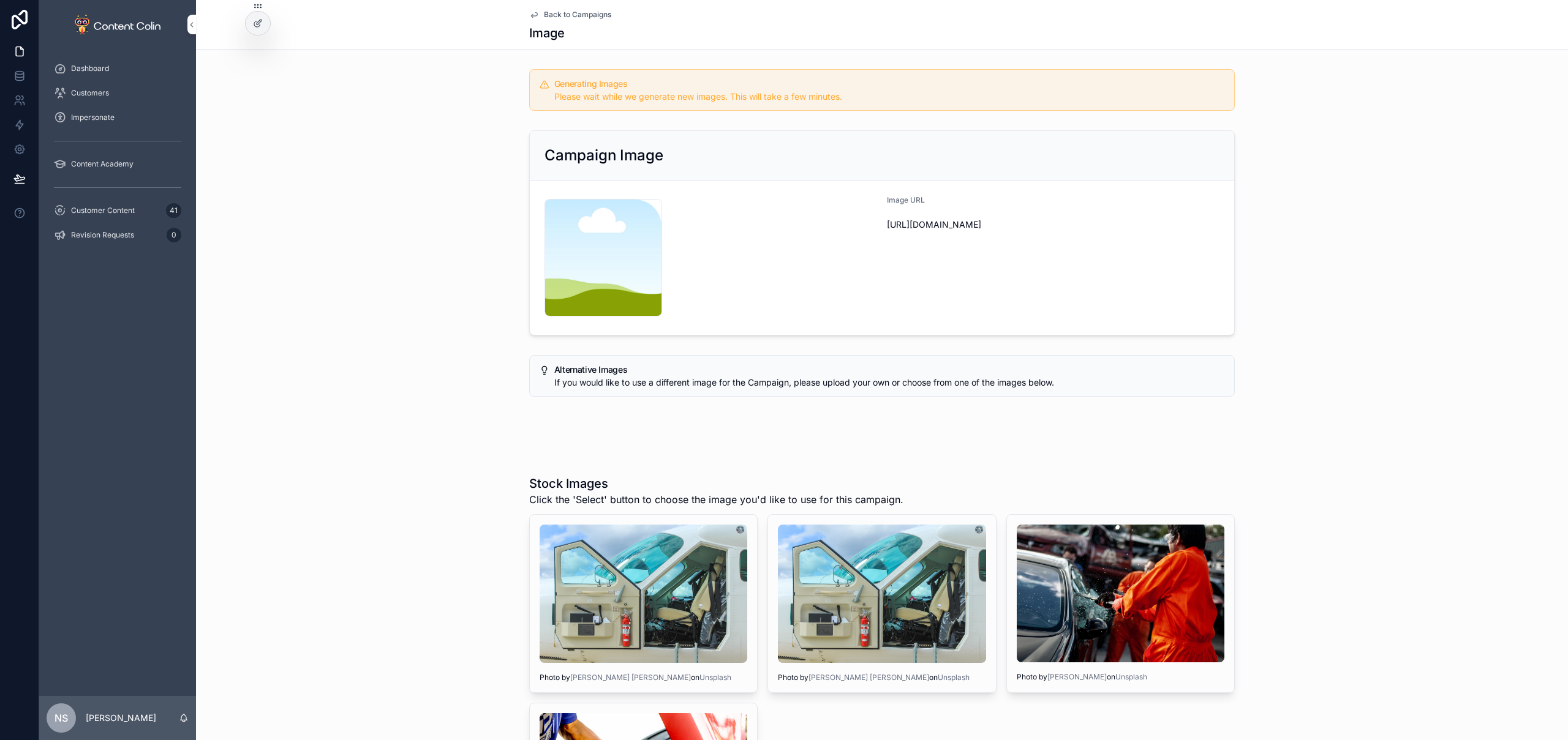
click at [594, 19] on span "Back to Campaigns" at bounding box center [577, 14] width 67 height 10
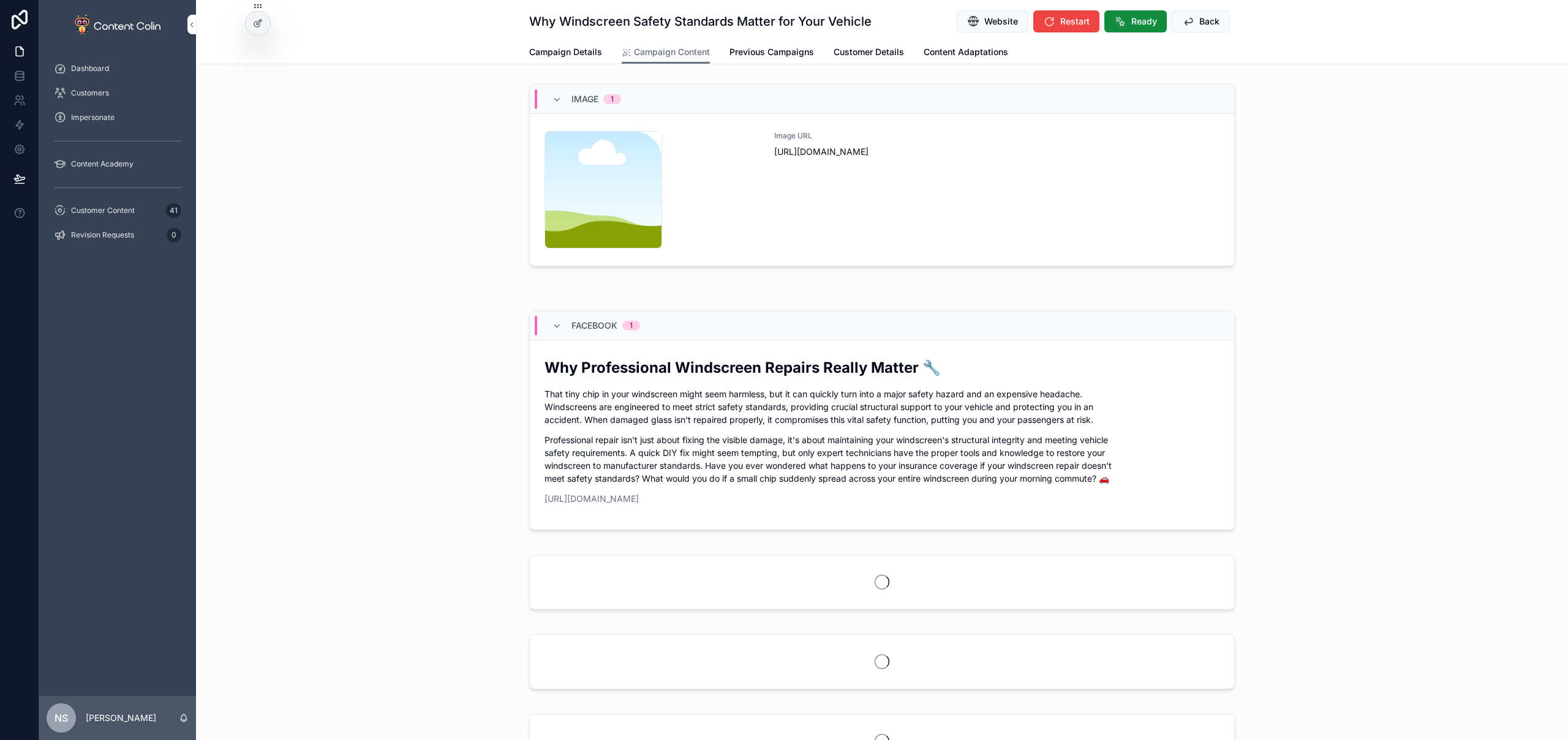
click at [1193, 16] on button "Back" at bounding box center [1201, 22] width 58 height 22
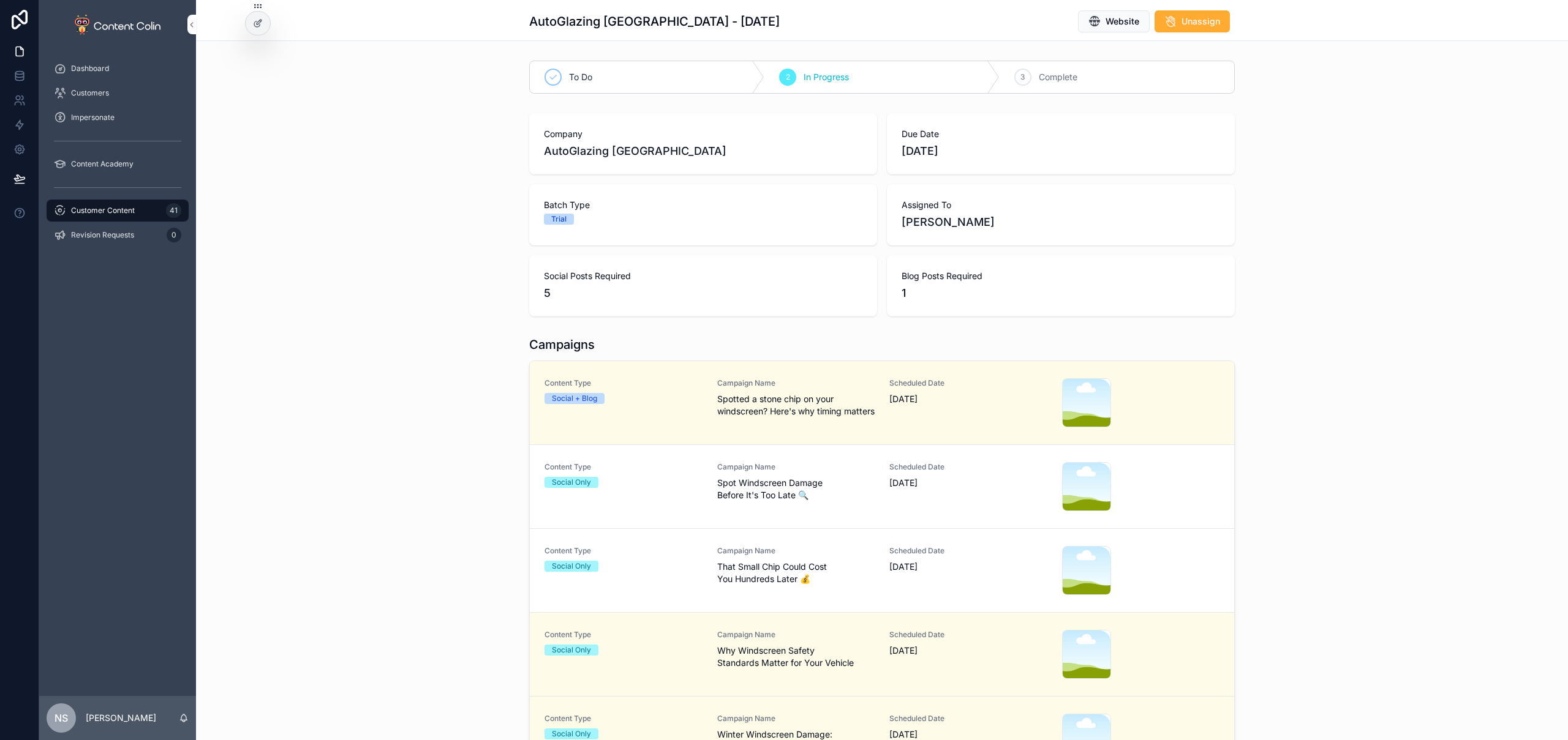
click at [750, 595] on div "Campaign Name That Small Chip Could Cost You Hundreds Later 💰" at bounding box center [796, 570] width 158 height 49
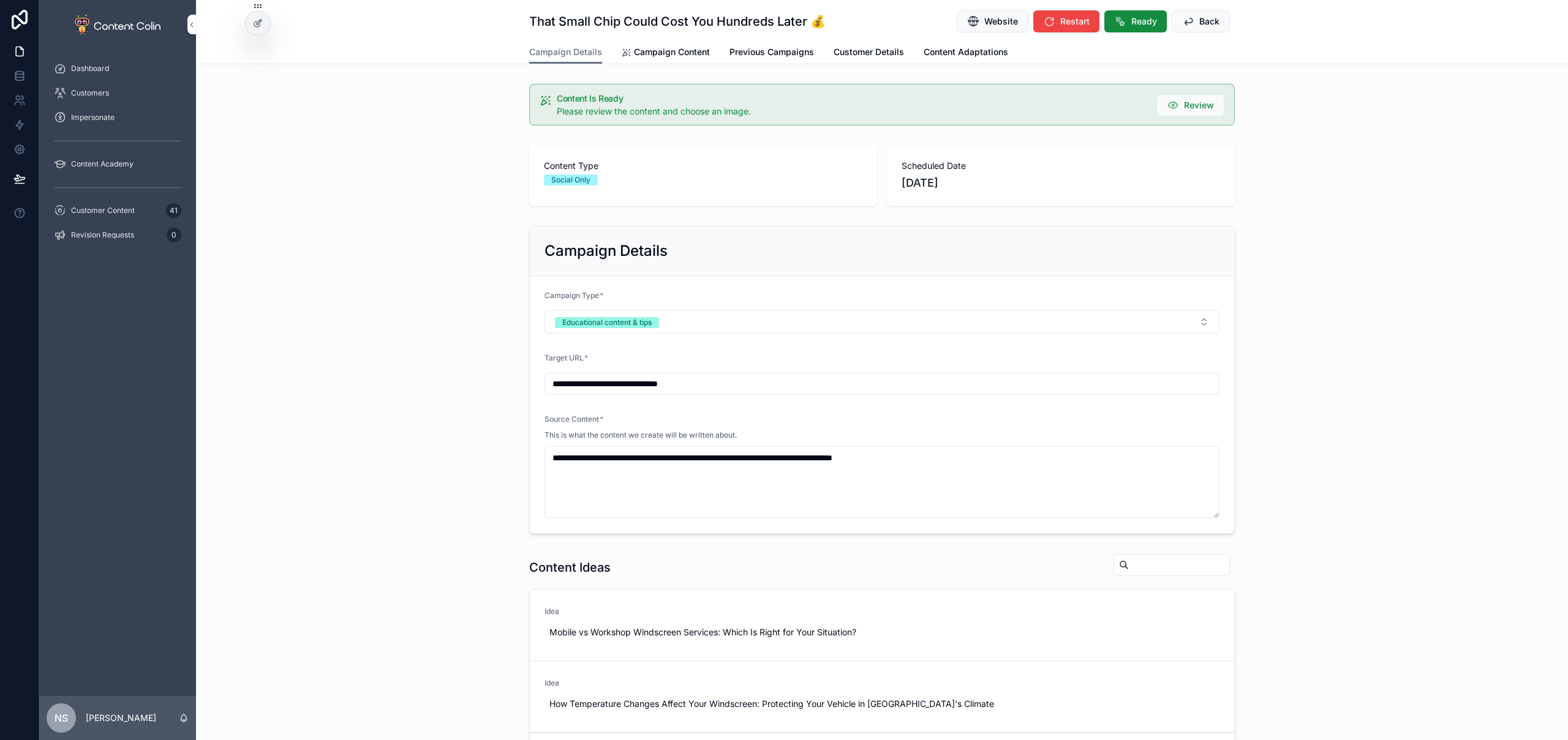
click at [684, 52] on span "Campaign Content" at bounding box center [672, 52] width 76 height 12
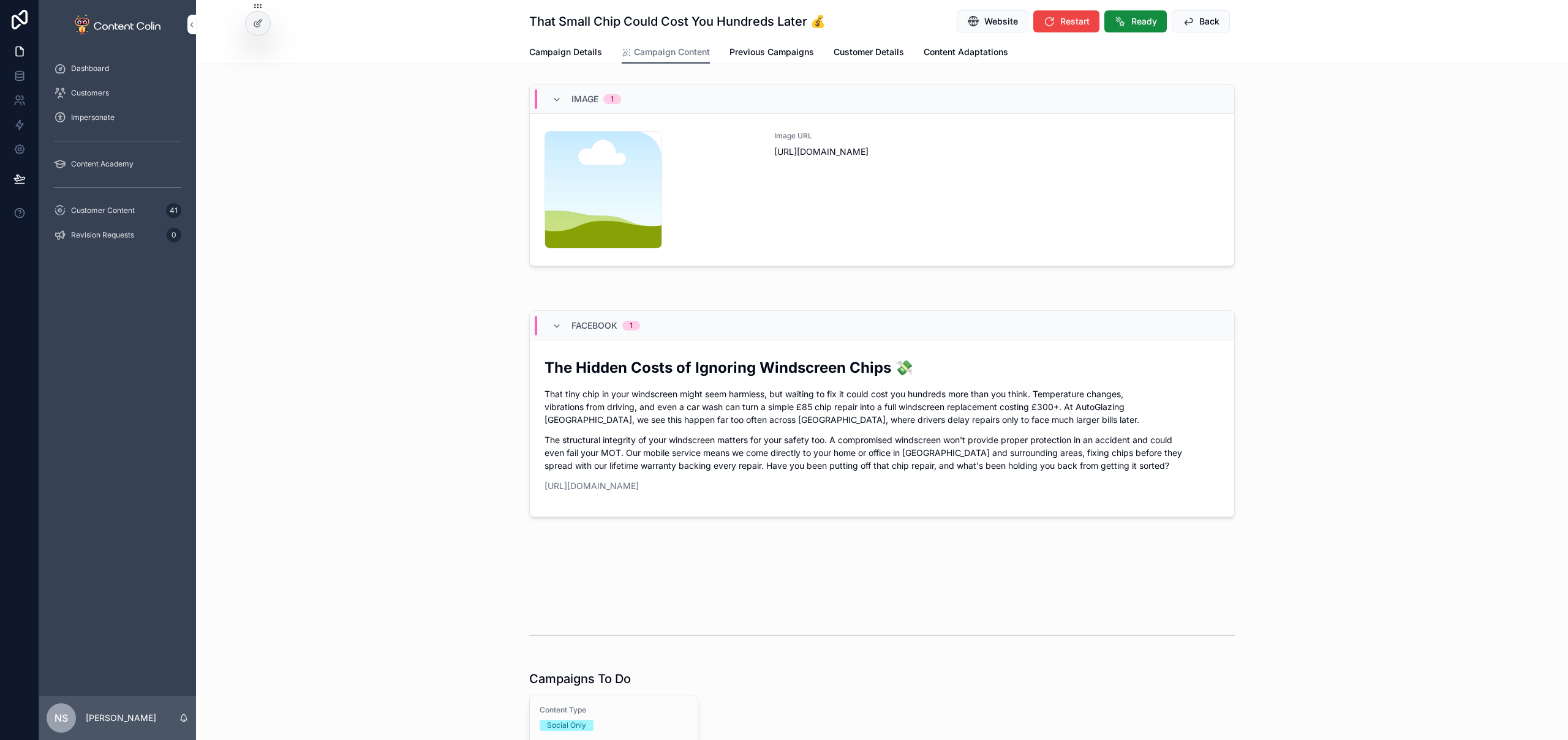
click at [903, 209] on div "Image URL [URL][DOMAIN_NAME]" at bounding box center [997, 189] width 445 height 117
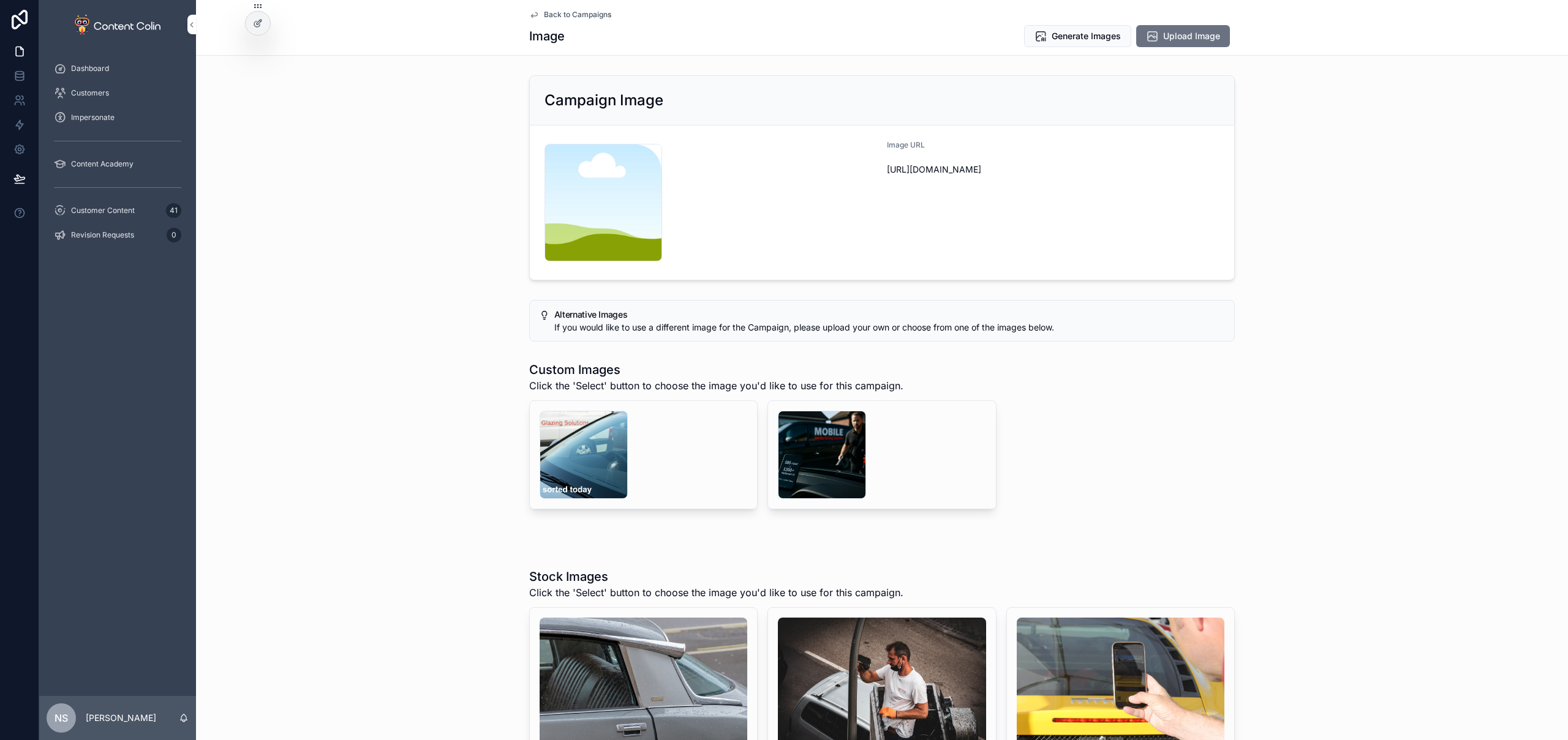
click at [859, 246] on div "content-placeholder .png" at bounding box center [710, 202] width 332 height 117
click at [802, 436] on div "scrollable content" at bounding box center [822, 455] width 88 height 88
click at [0, 0] on icon "scrollable content" at bounding box center [0, 0] width 0 height 0
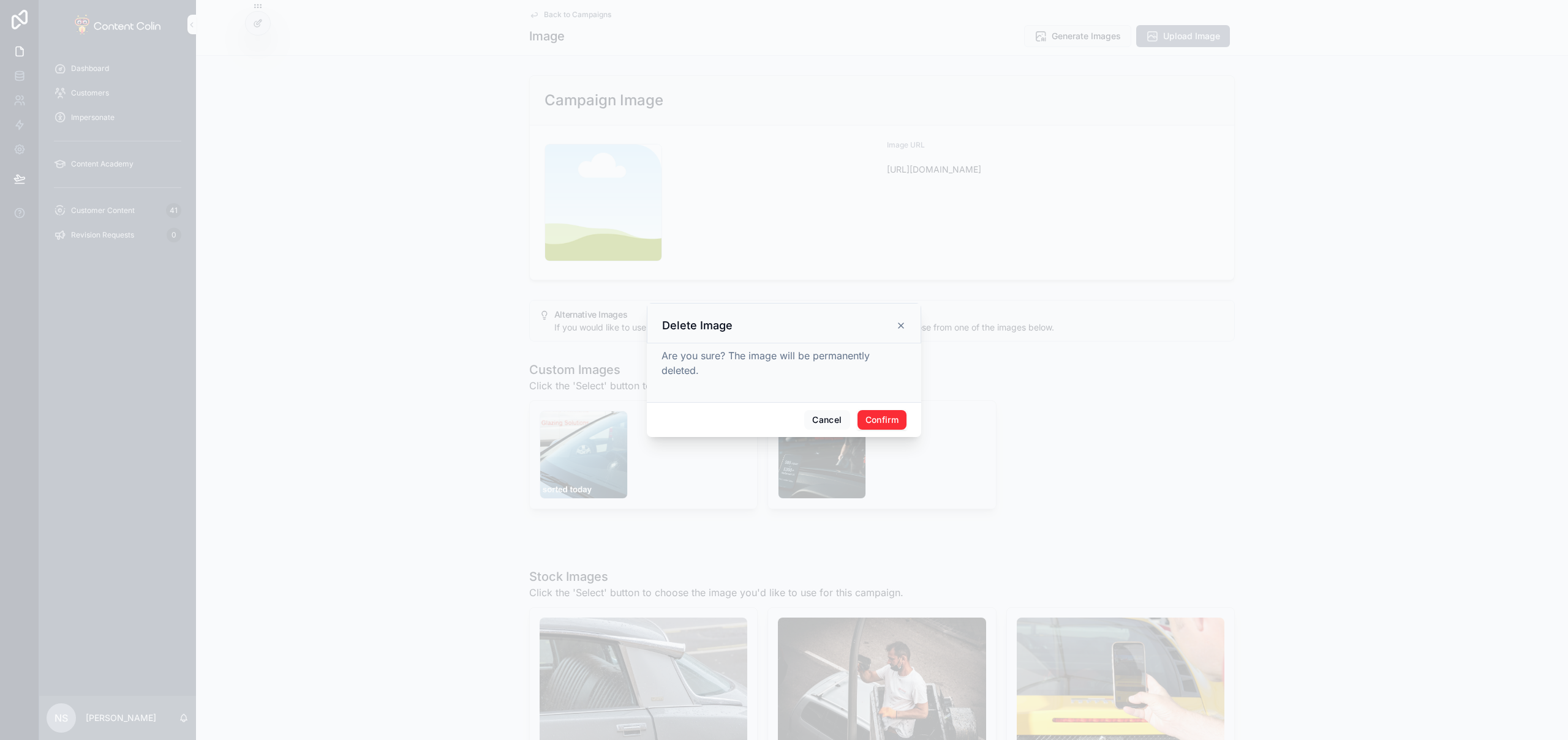
click at [876, 423] on button "Confirm" at bounding box center [882, 420] width 49 height 19
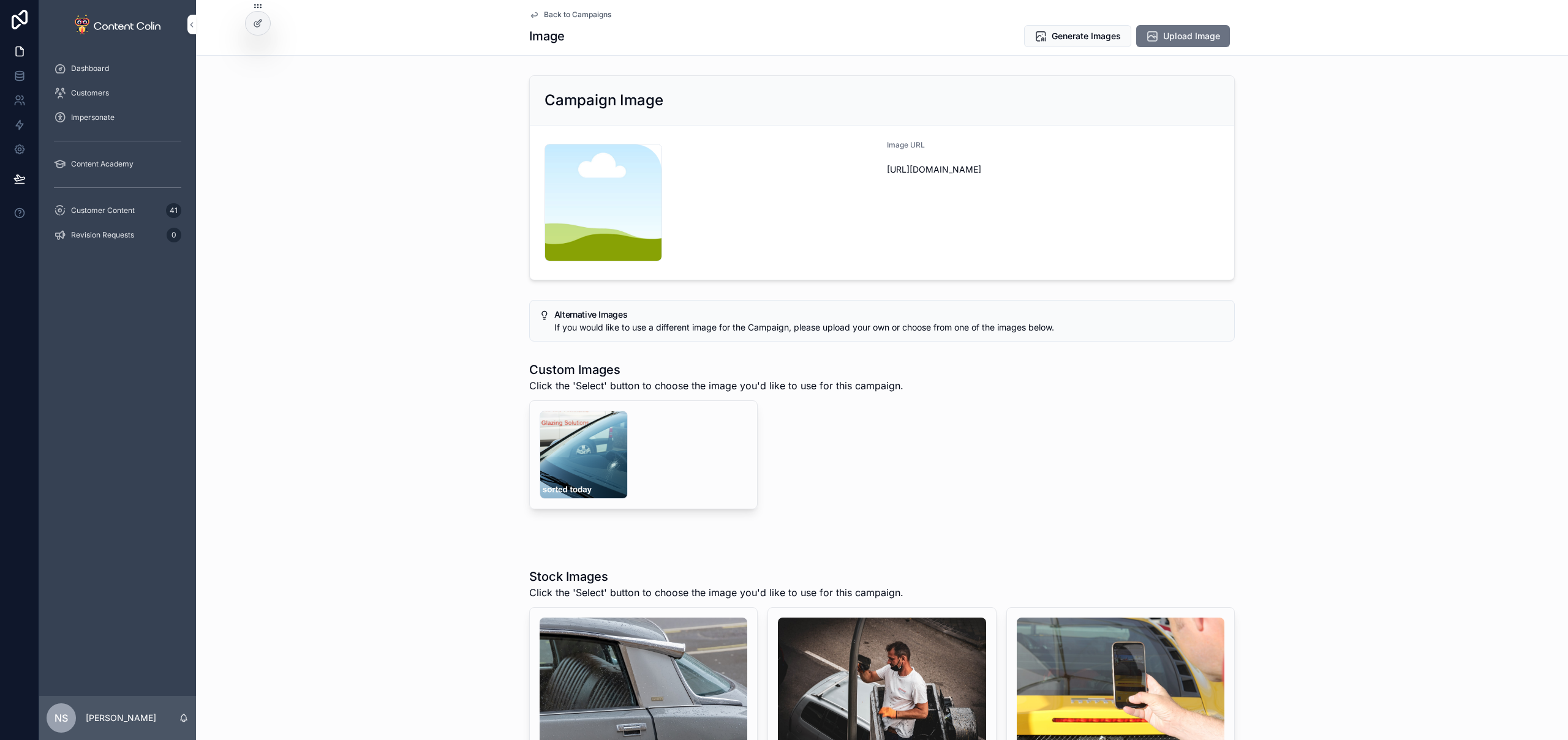
click at [0, 0] on button "Delete" at bounding box center [0, 0] width 0 height 0
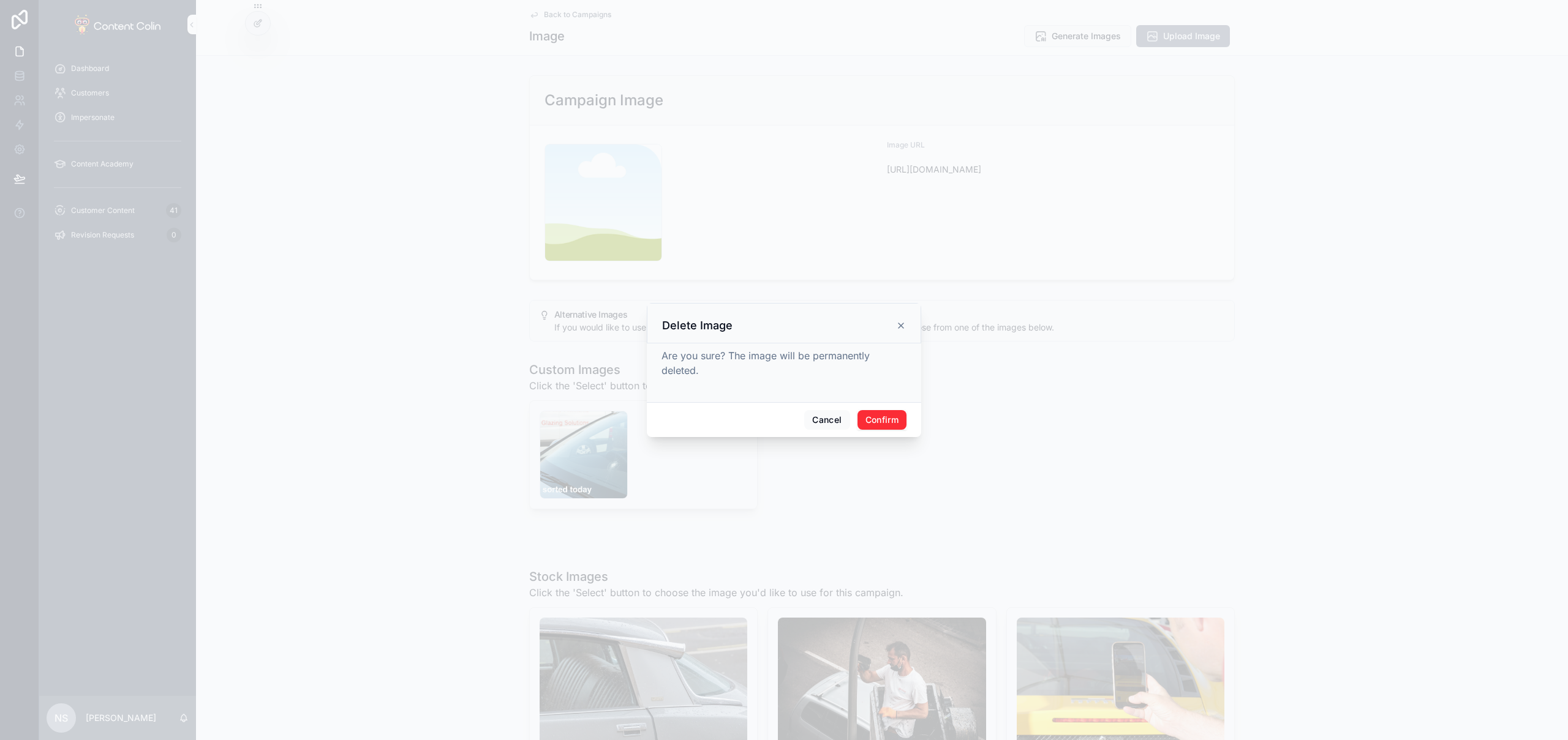
click at [878, 415] on button "Confirm" at bounding box center [882, 420] width 49 height 19
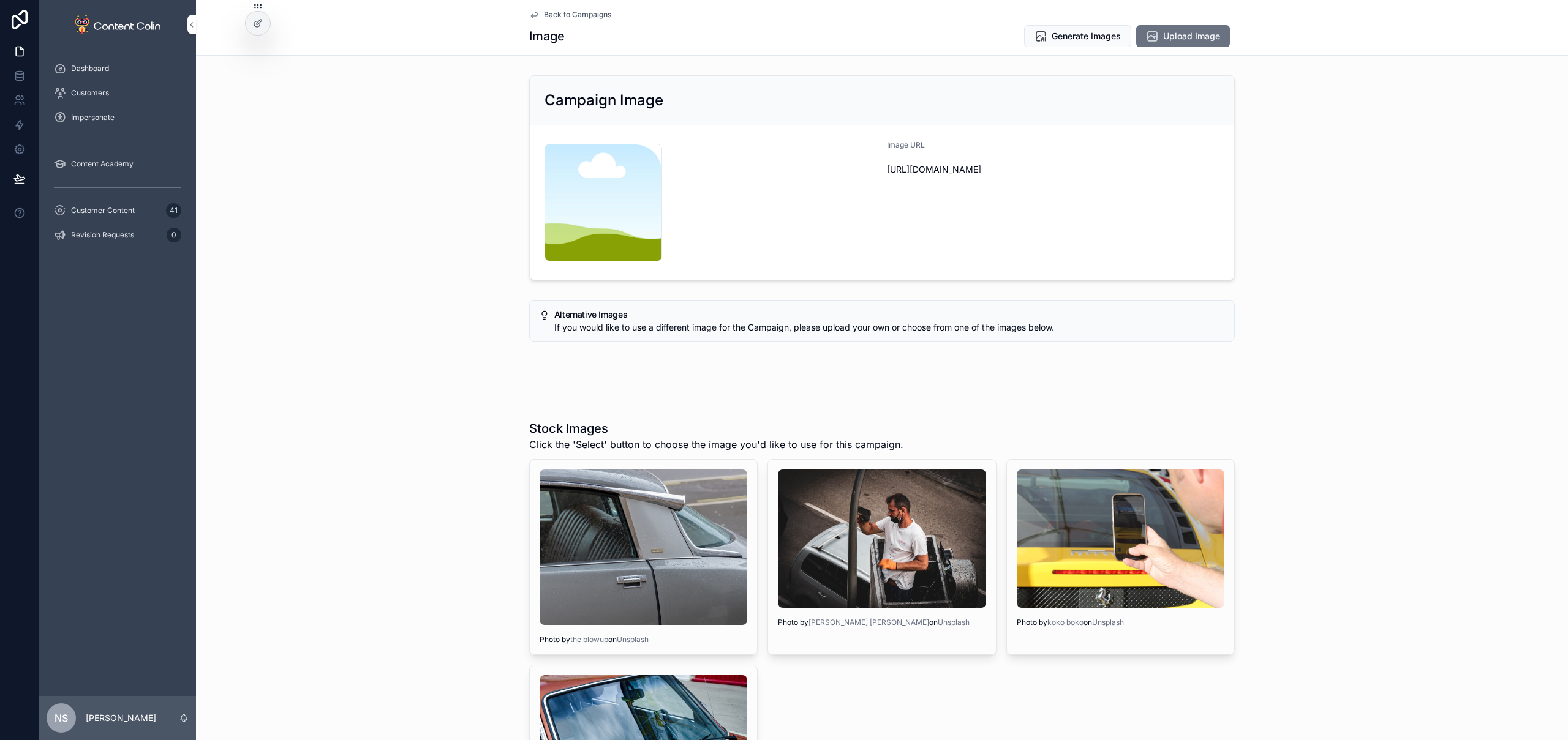
click at [1063, 40] on span "Generate Images" at bounding box center [1086, 36] width 69 height 12
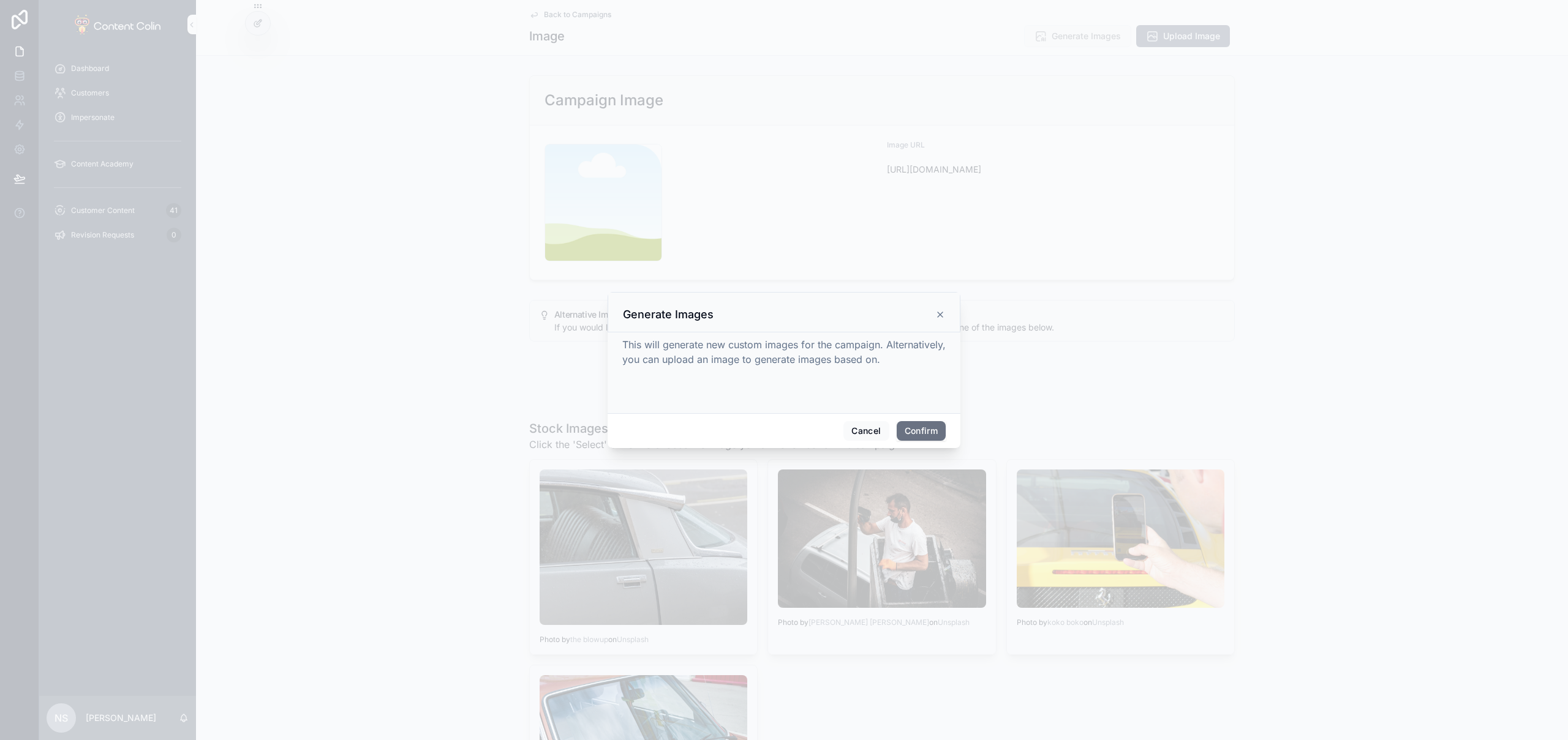
click at [926, 423] on button "Confirm" at bounding box center [922, 431] width 49 height 19
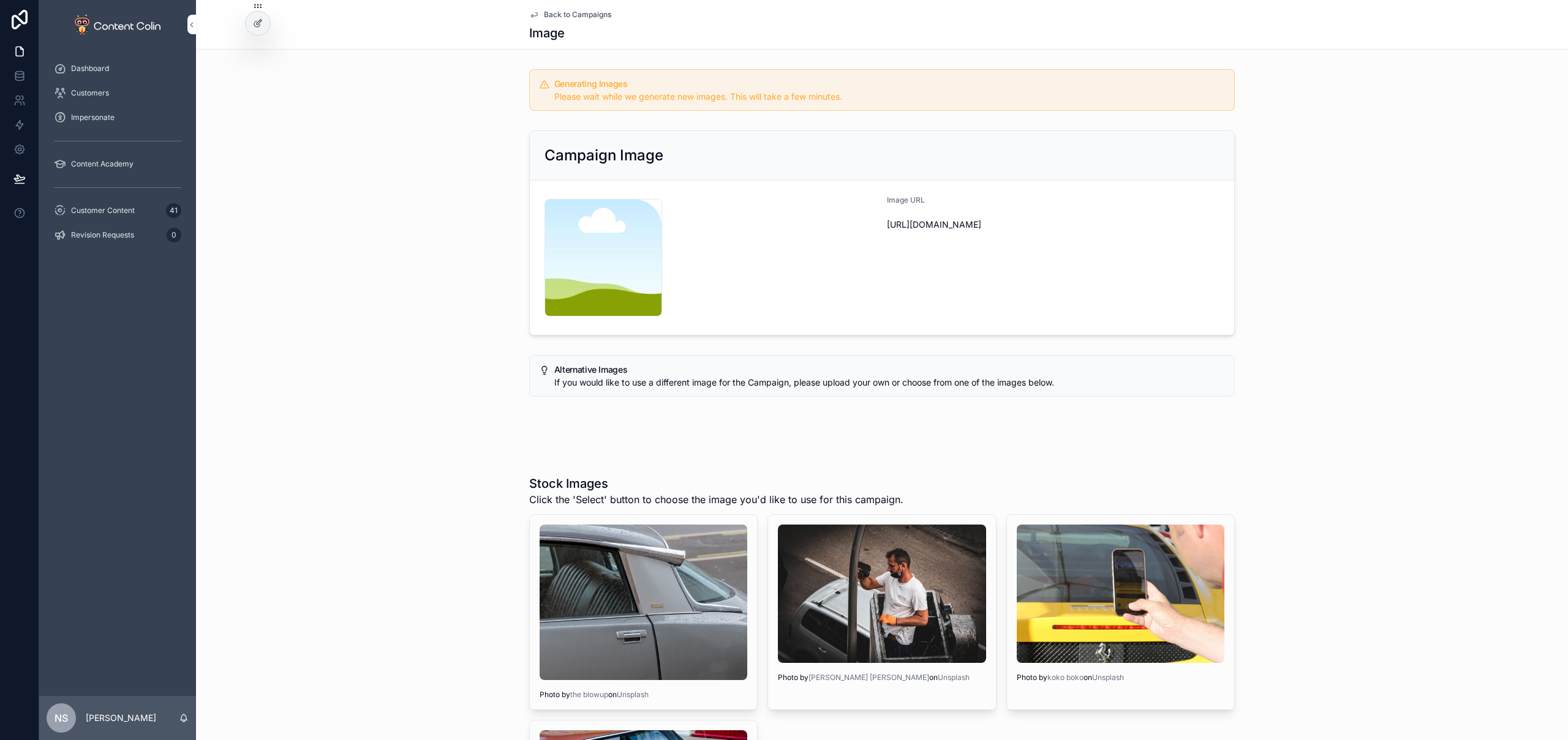
click at [580, 16] on span "Back to Campaigns" at bounding box center [577, 14] width 67 height 10
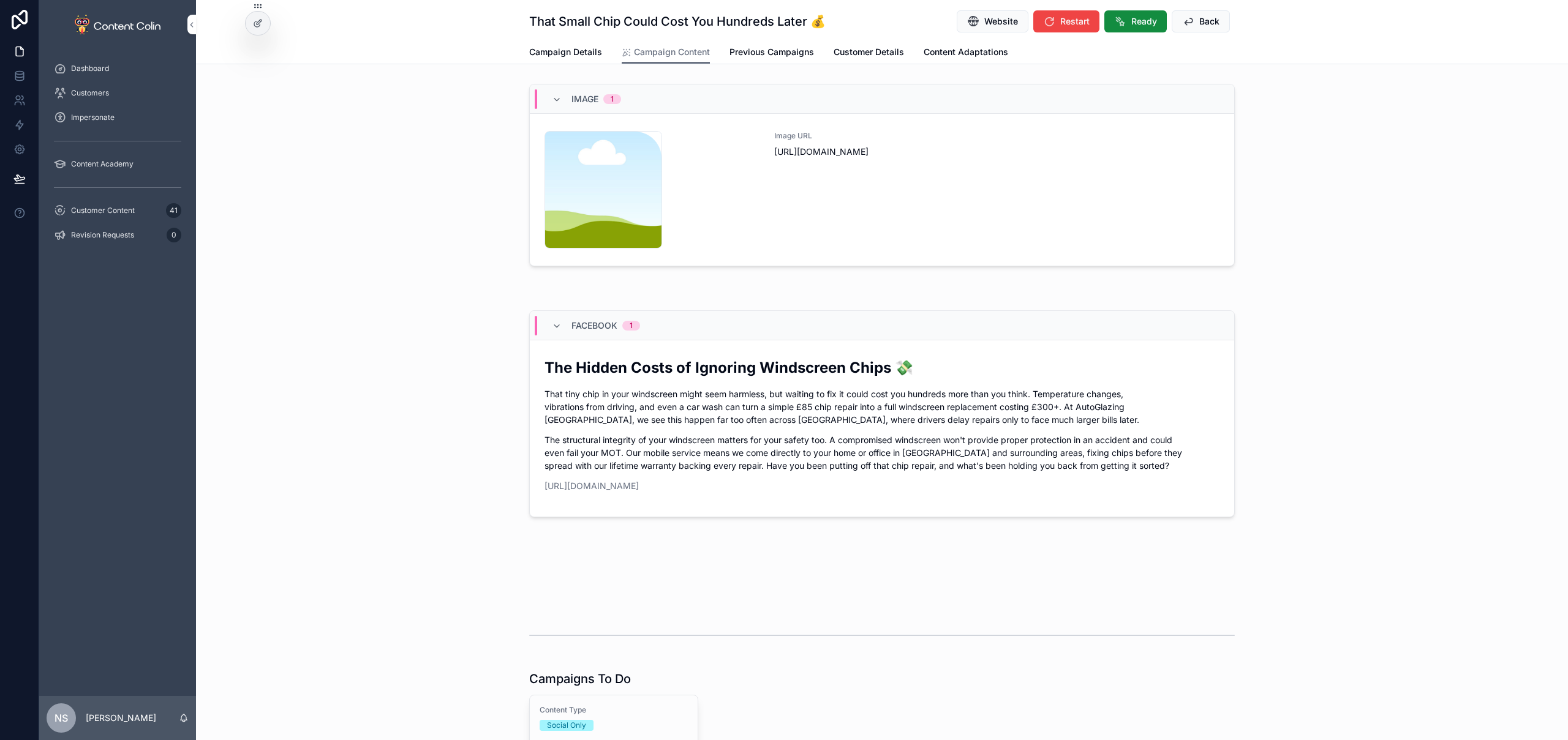
click at [1186, 19] on icon "scrollable content" at bounding box center [1189, 22] width 12 height 12
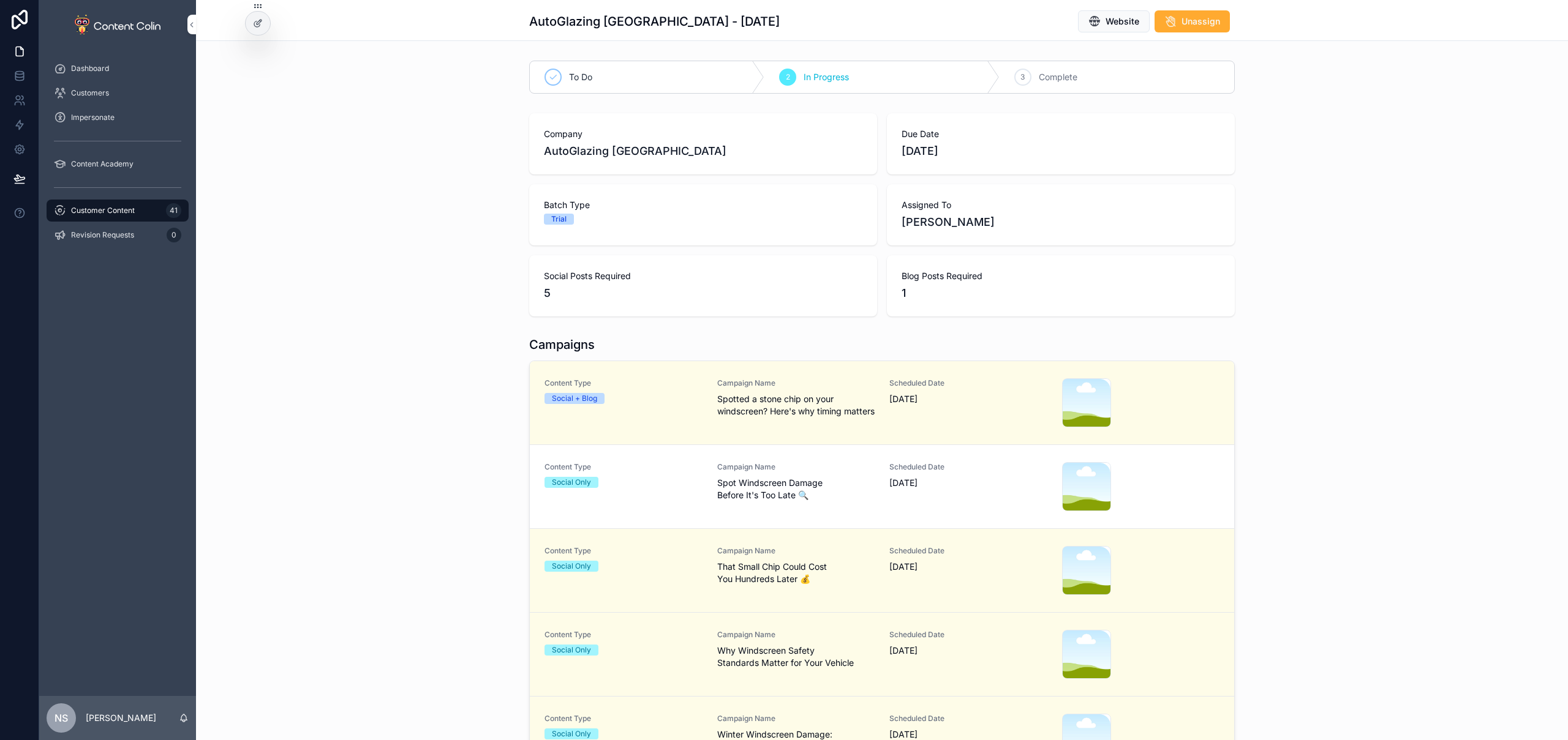
click at [645, 479] on div "Social Only" at bounding box center [624, 482] width 158 height 11
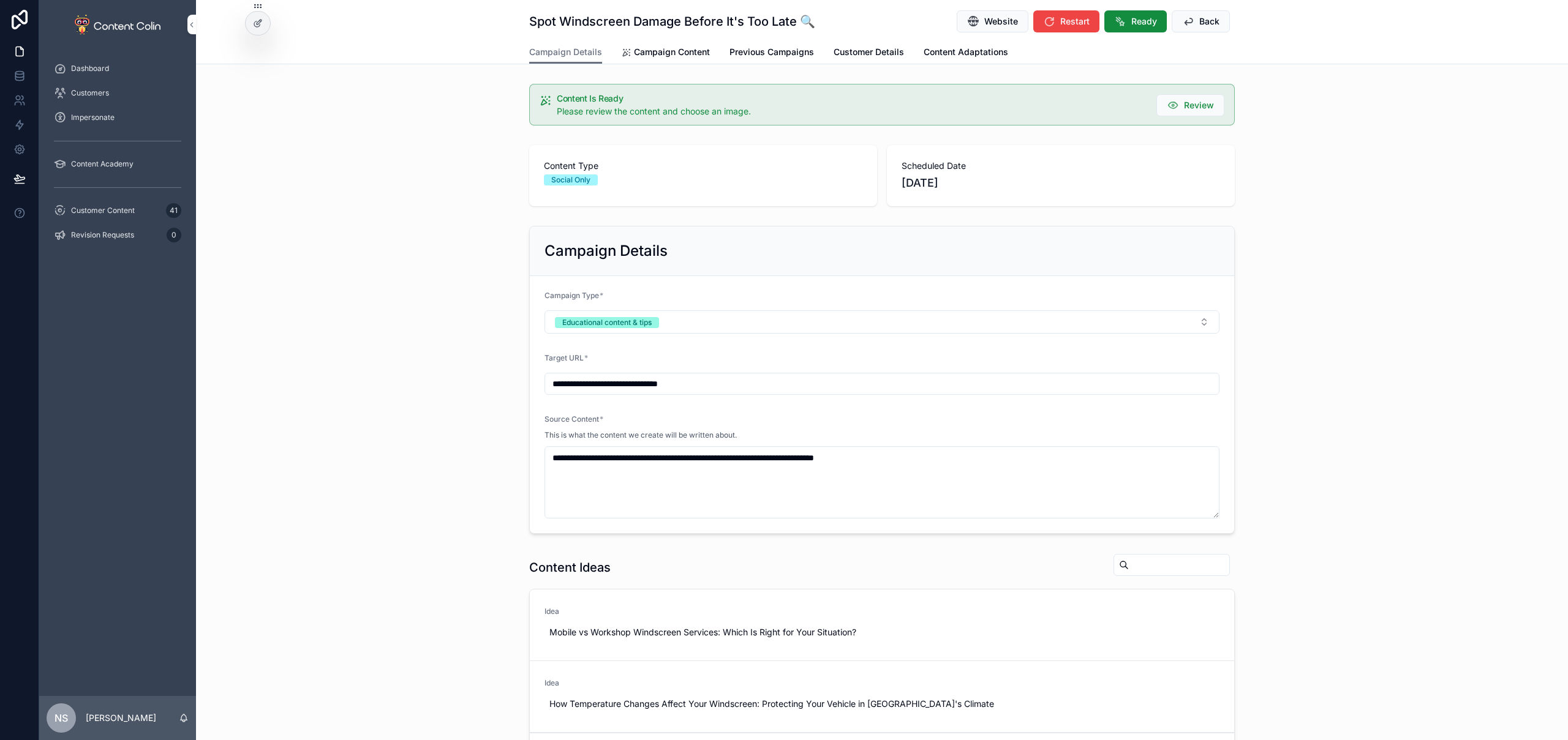
click at [659, 44] on link "Campaign Content" at bounding box center [666, 53] width 88 height 25
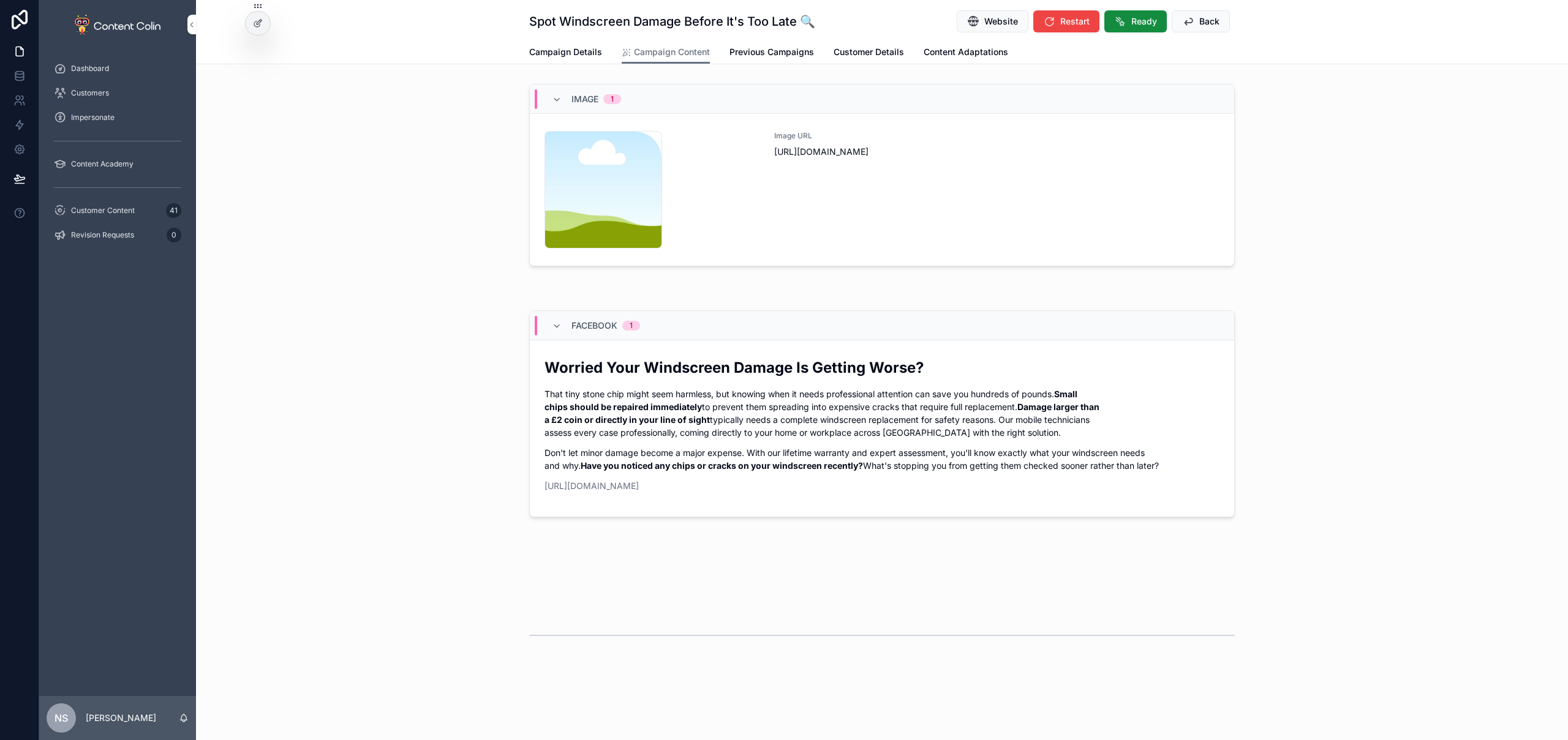
click at [867, 208] on div "Image URL [URL][DOMAIN_NAME]" at bounding box center [997, 189] width 445 height 117
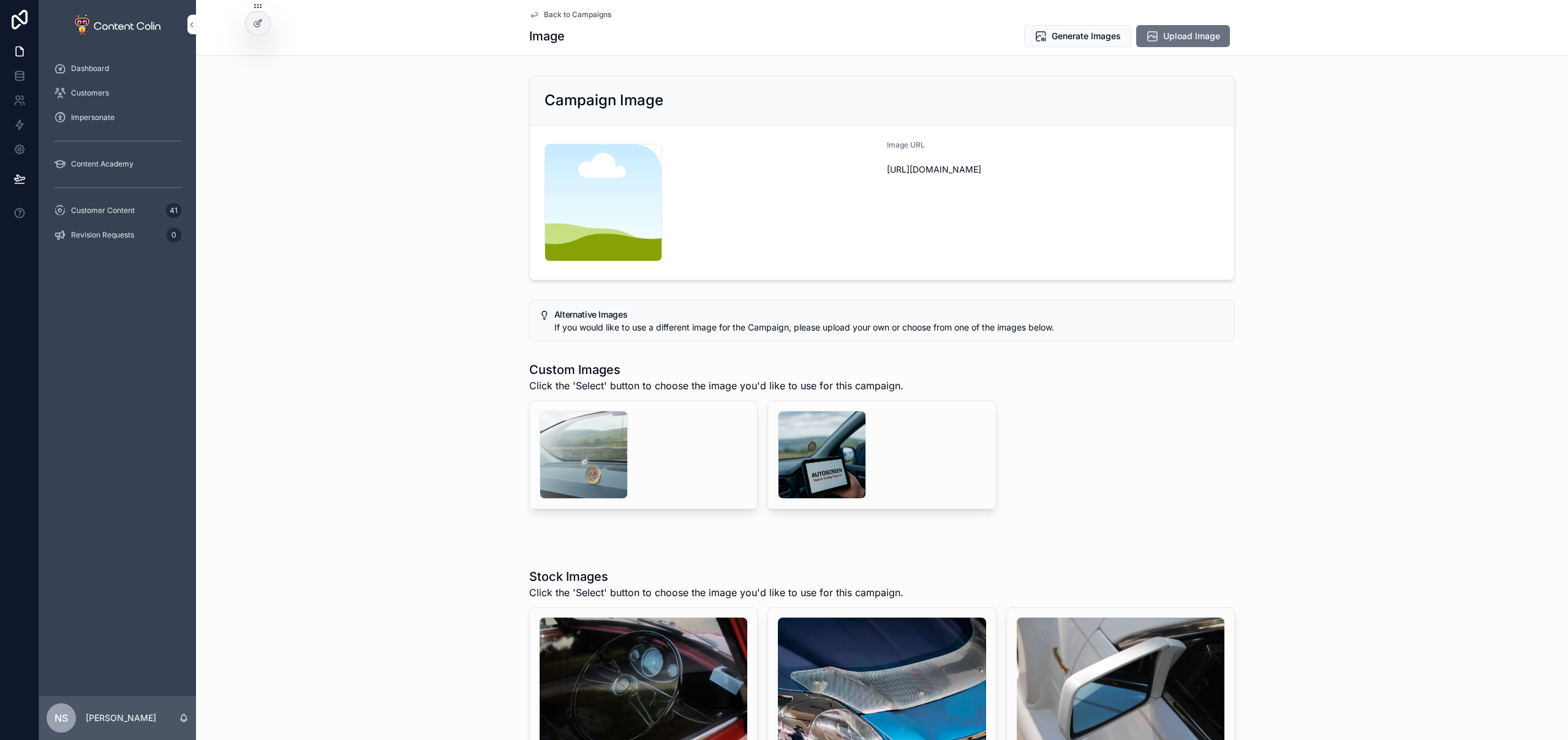
click at [0, 0] on span "Delete" at bounding box center [0, 0] width 0 height 0
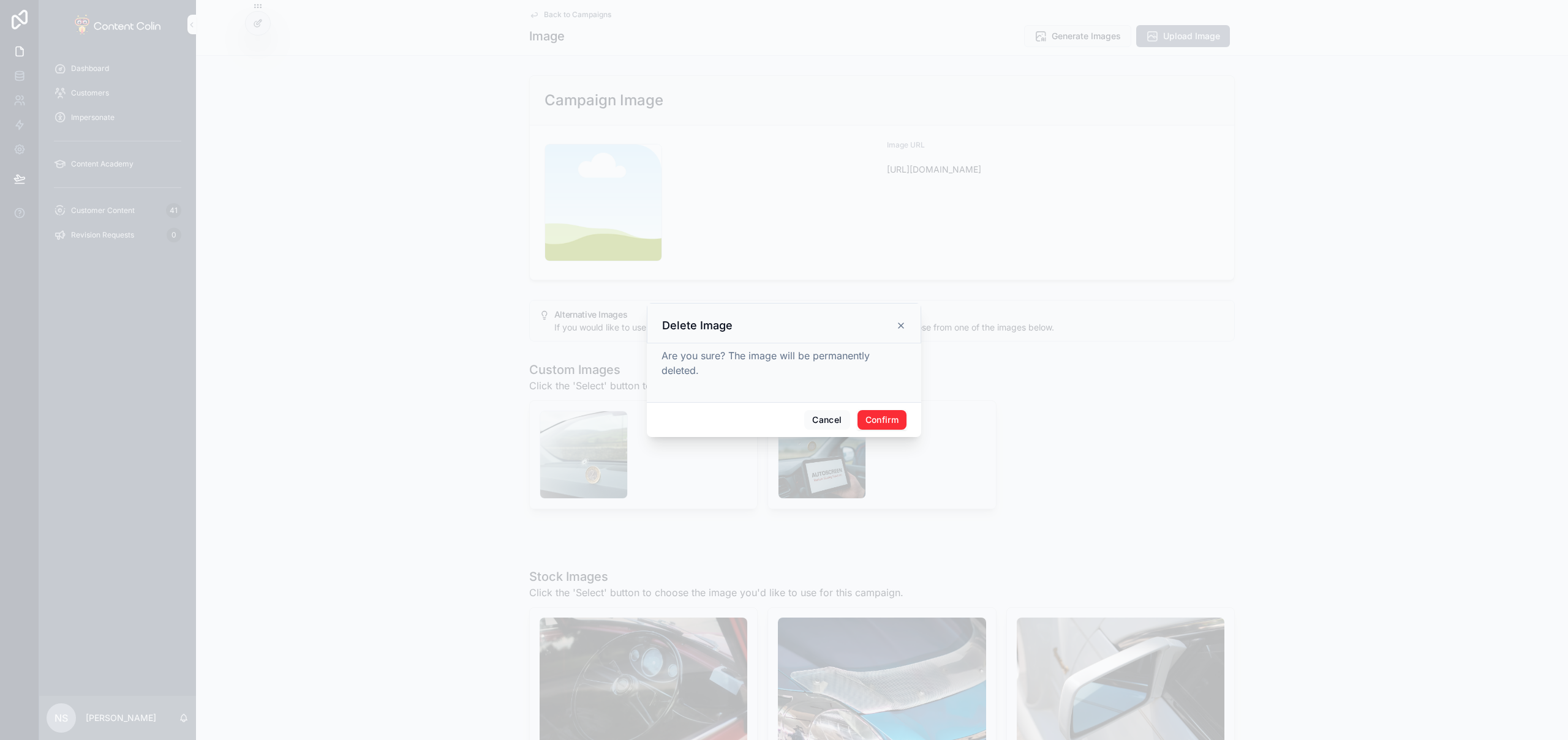
click at [889, 421] on button "Confirm" at bounding box center [882, 420] width 49 height 19
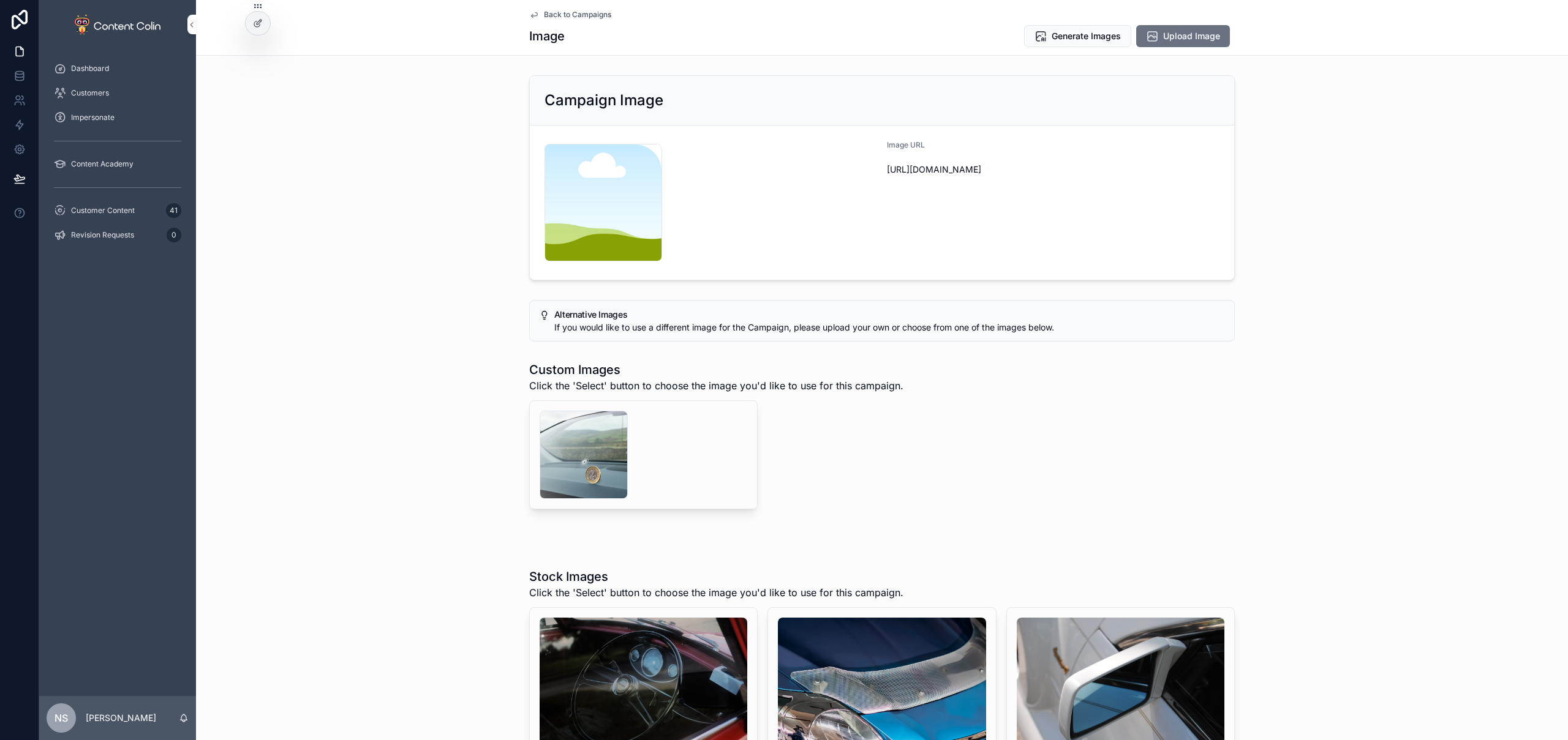
click at [0, 0] on span "Delete" at bounding box center [0, 0] width 0 height 0
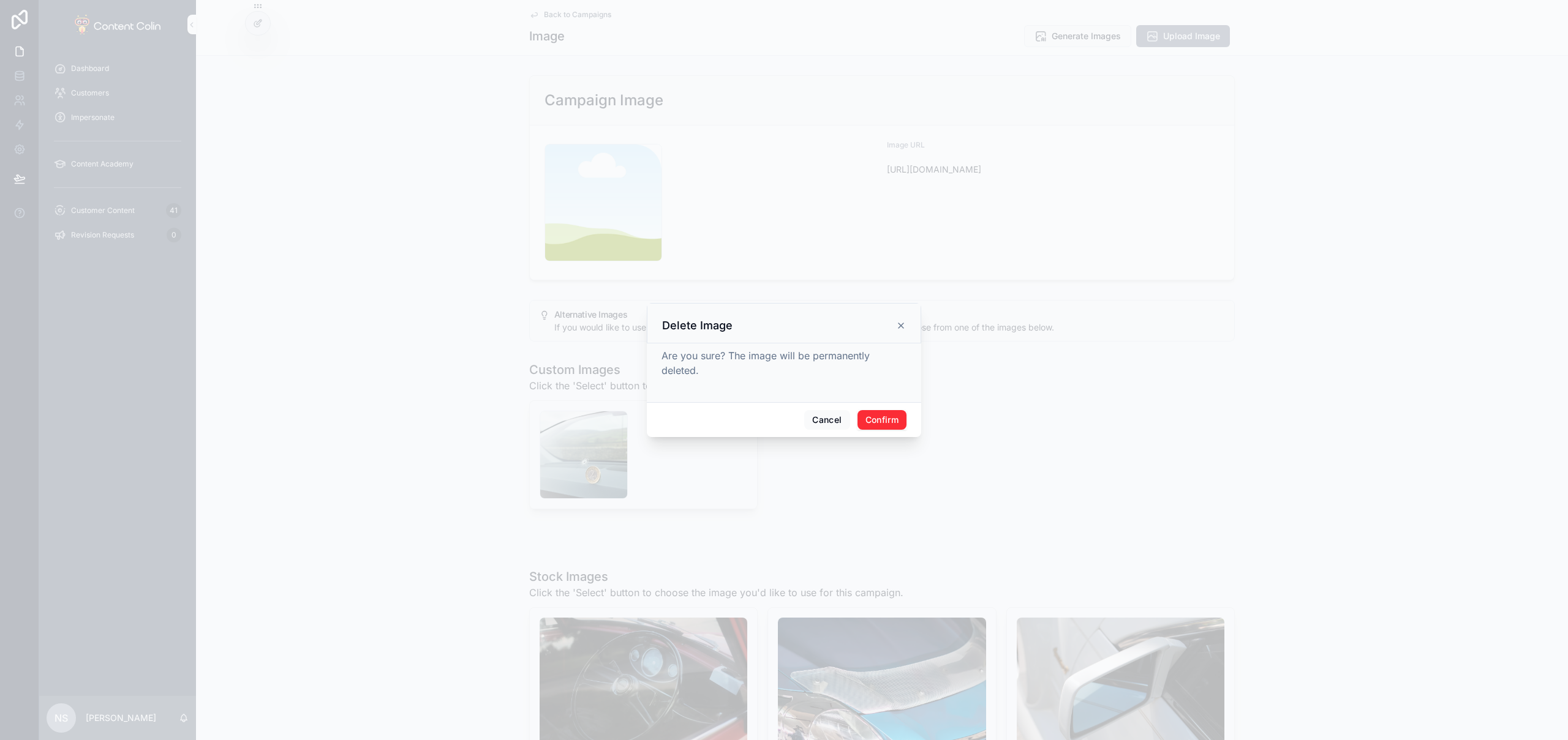
drag, startPoint x: 881, startPoint y: 425, endPoint x: 890, endPoint y: 420, distance: 10.3
click at [881, 425] on button "Confirm" at bounding box center [882, 420] width 49 height 19
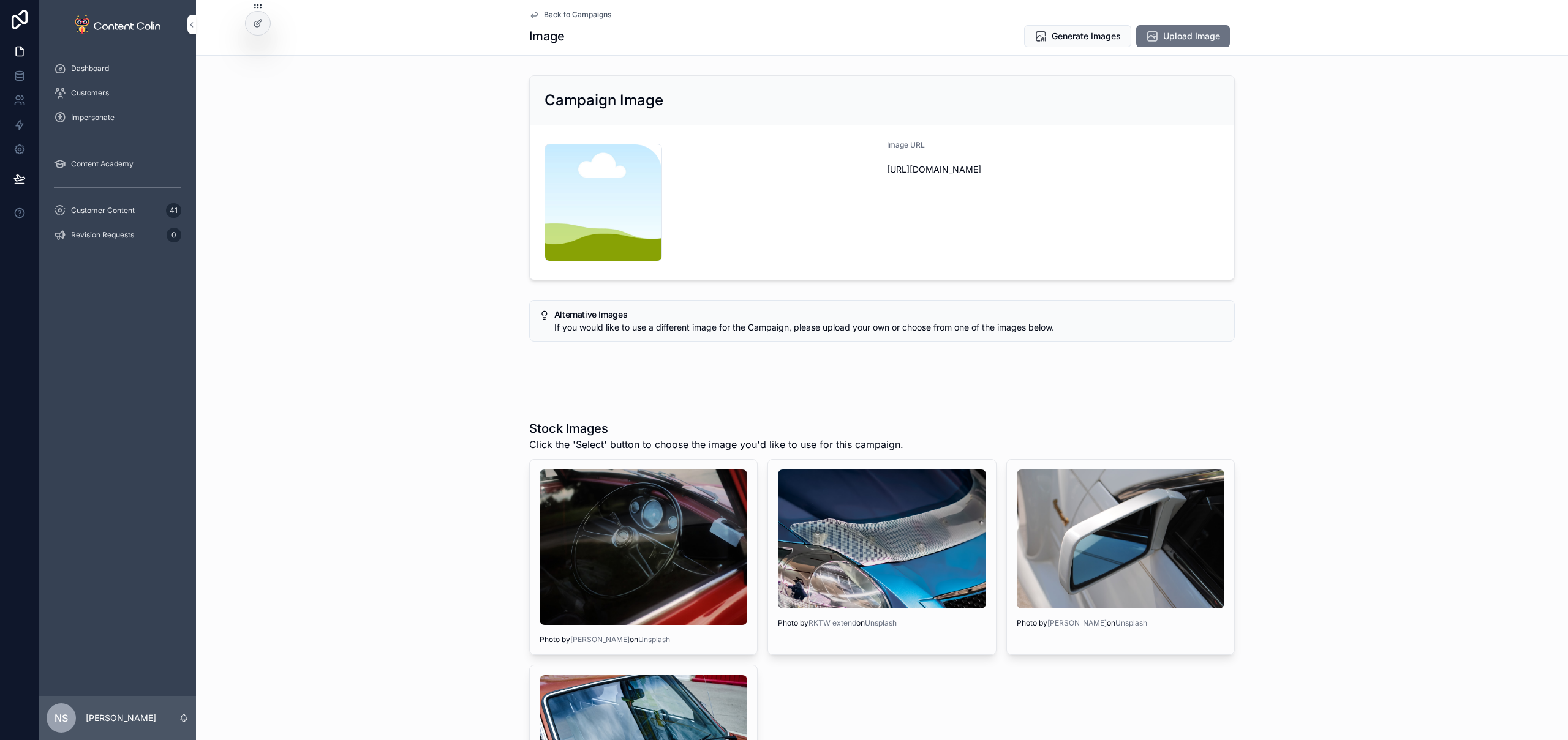
click at [1075, 37] on span "Generate Images" at bounding box center [1086, 36] width 69 height 12
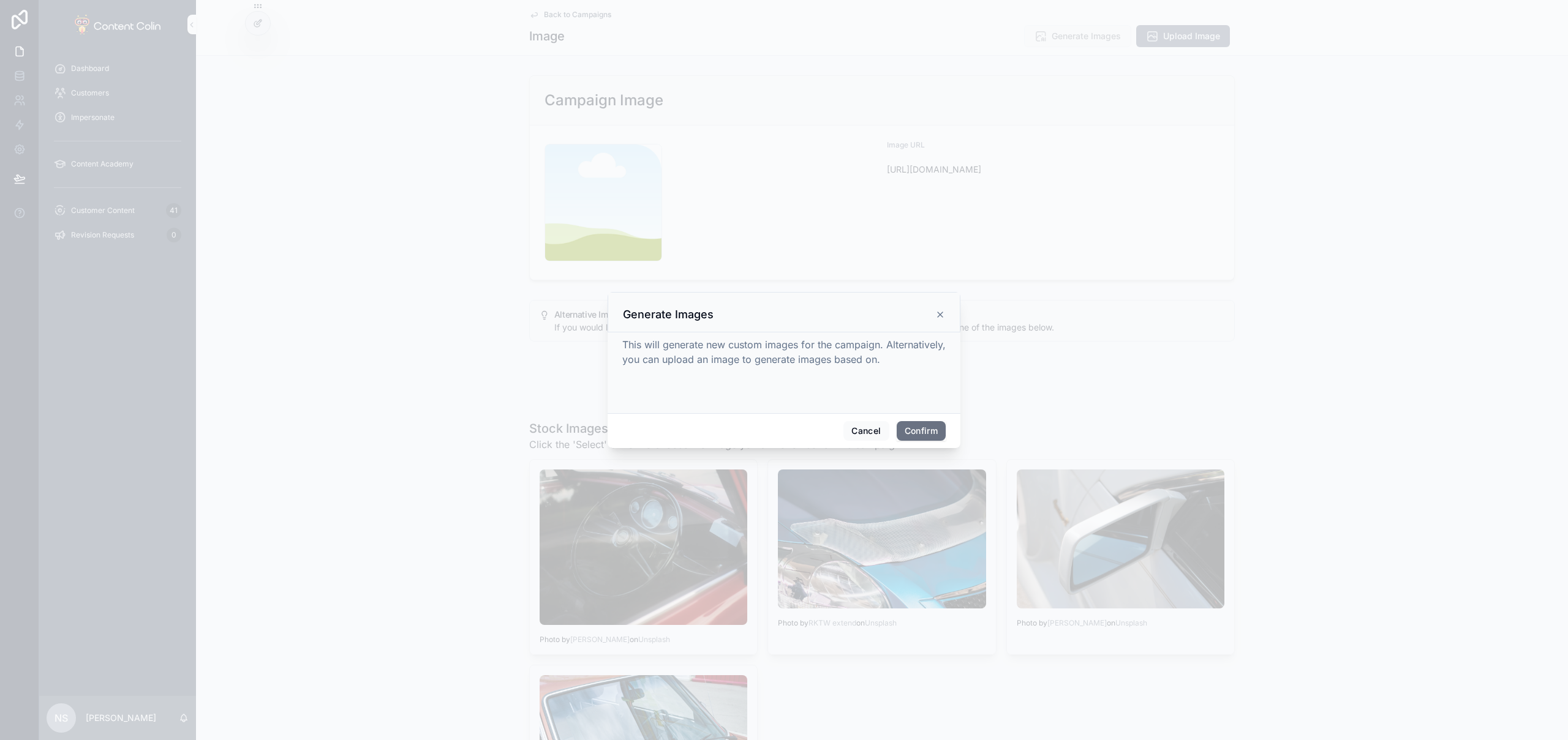
click at [919, 426] on button "Confirm" at bounding box center [922, 431] width 49 height 19
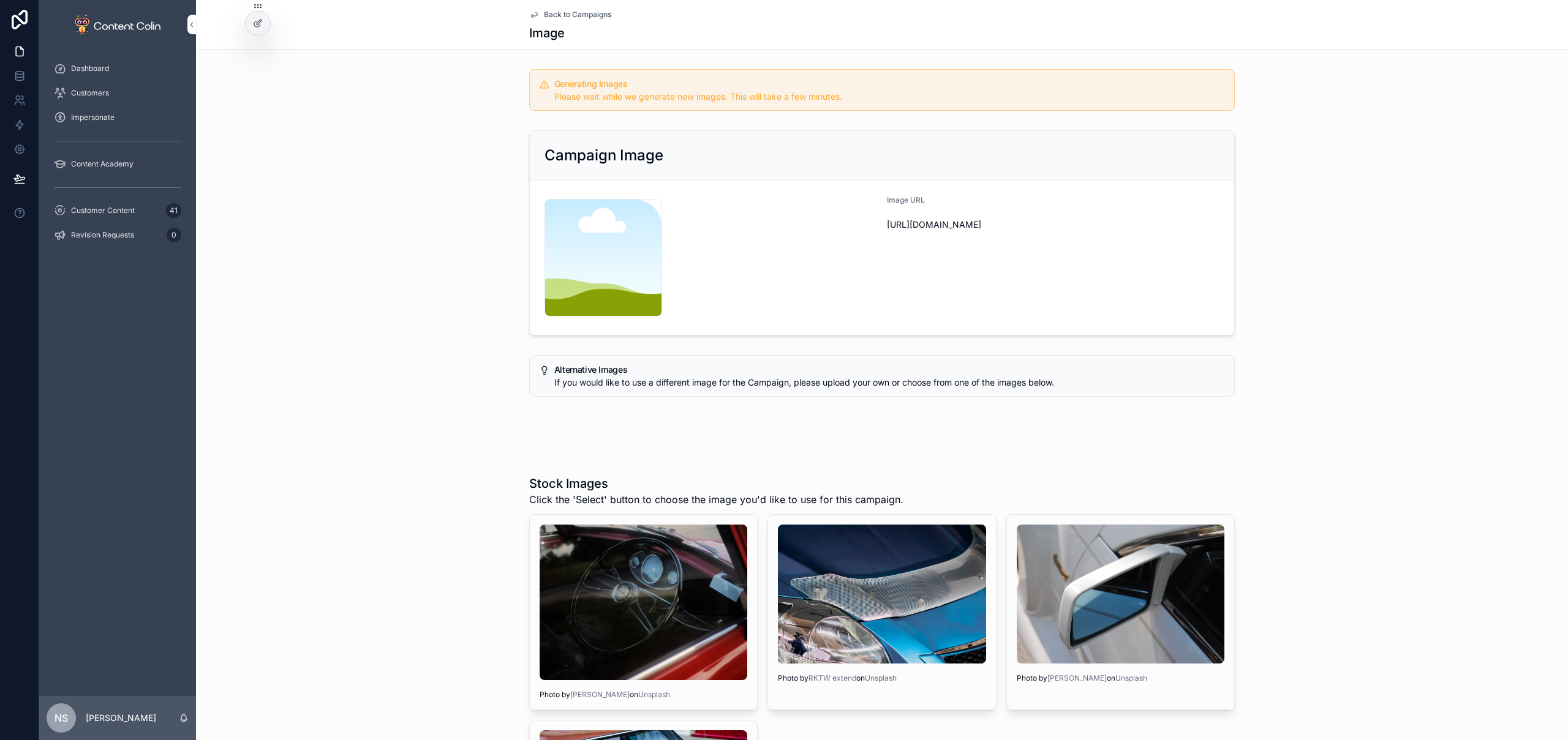
click at [108, 212] on span "Customer Content" at bounding box center [102, 211] width 63 height 10
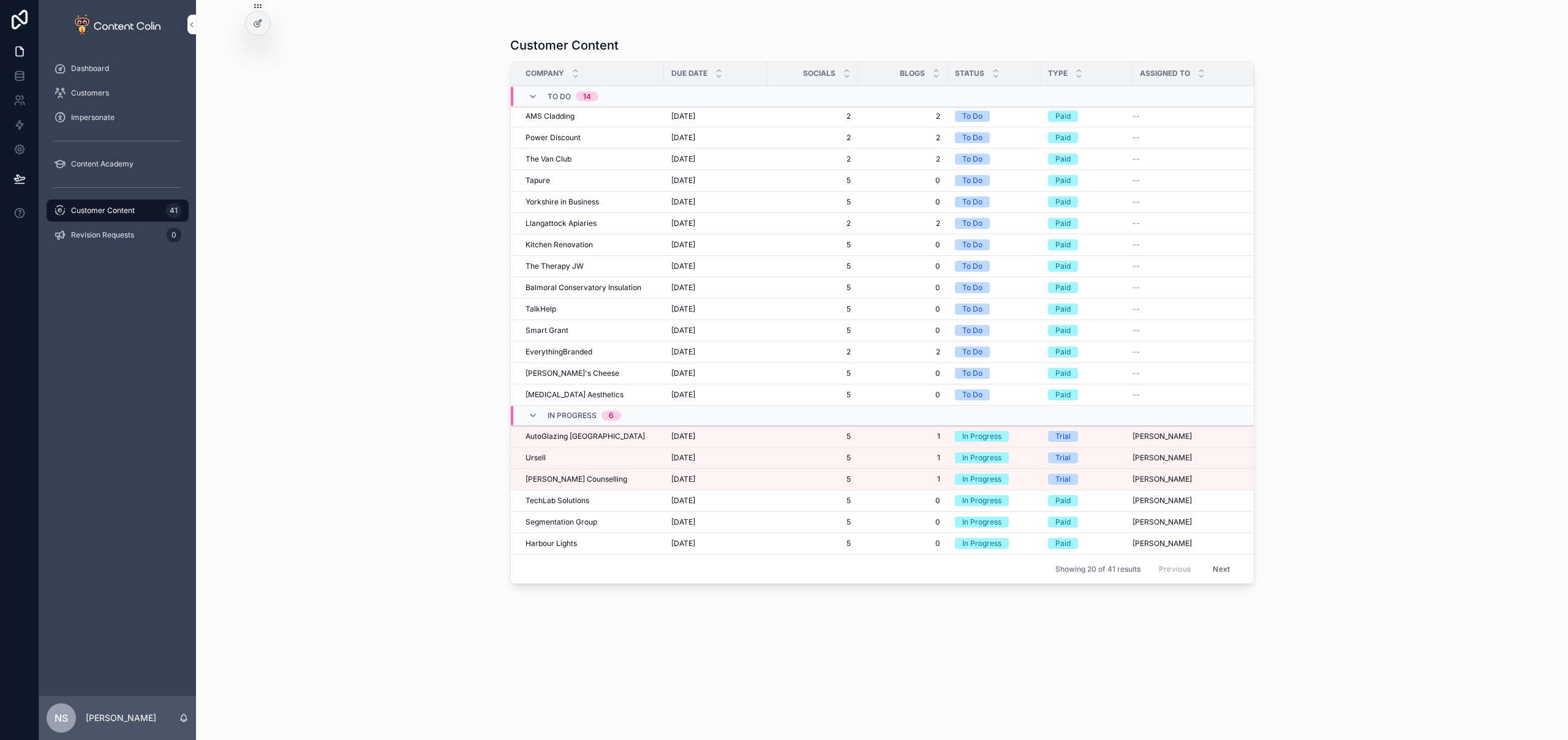
click at [545, 458] on div "[PERSON_NAME]" at bounding box center [591, 458] width 131 height 10
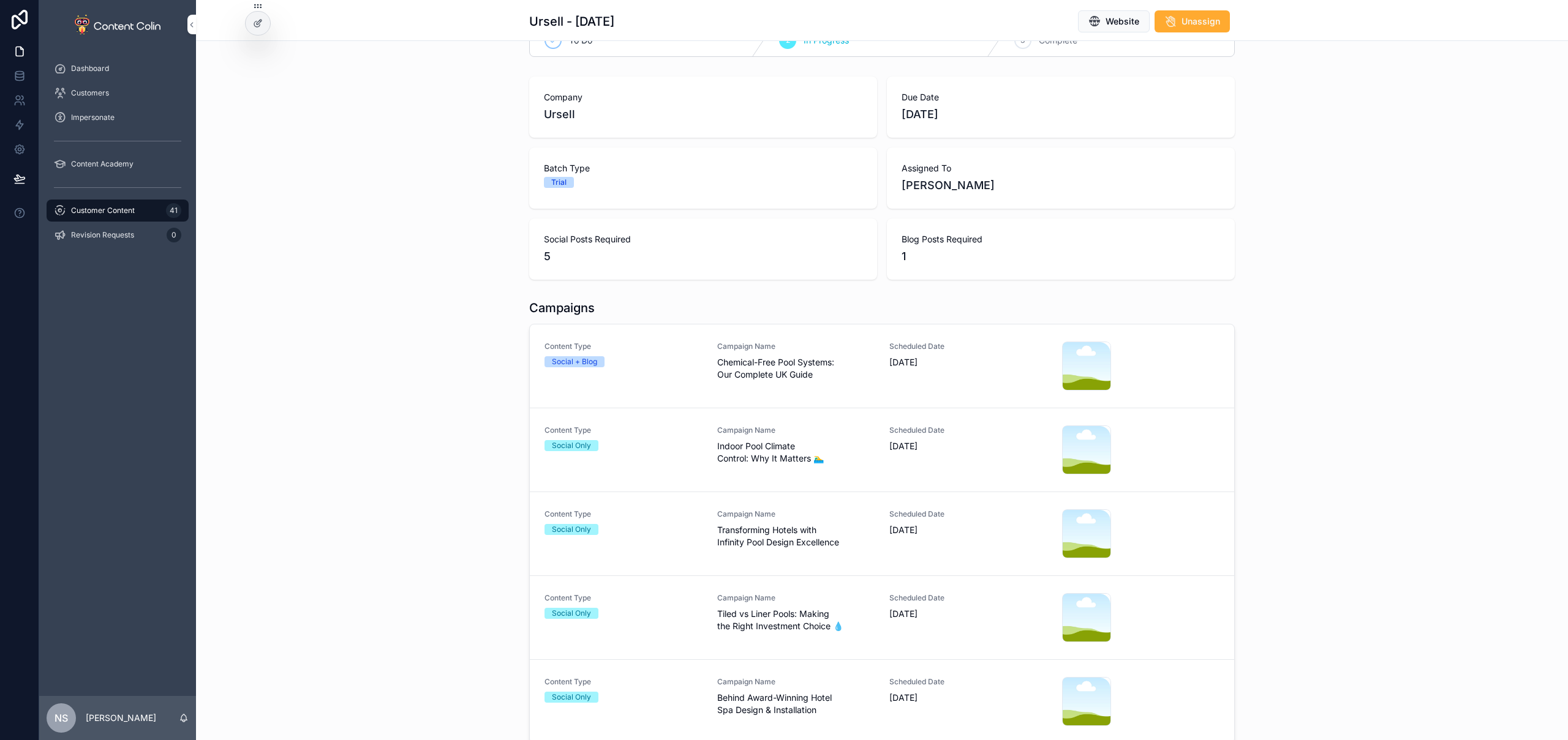
scroll to position [165, 0]
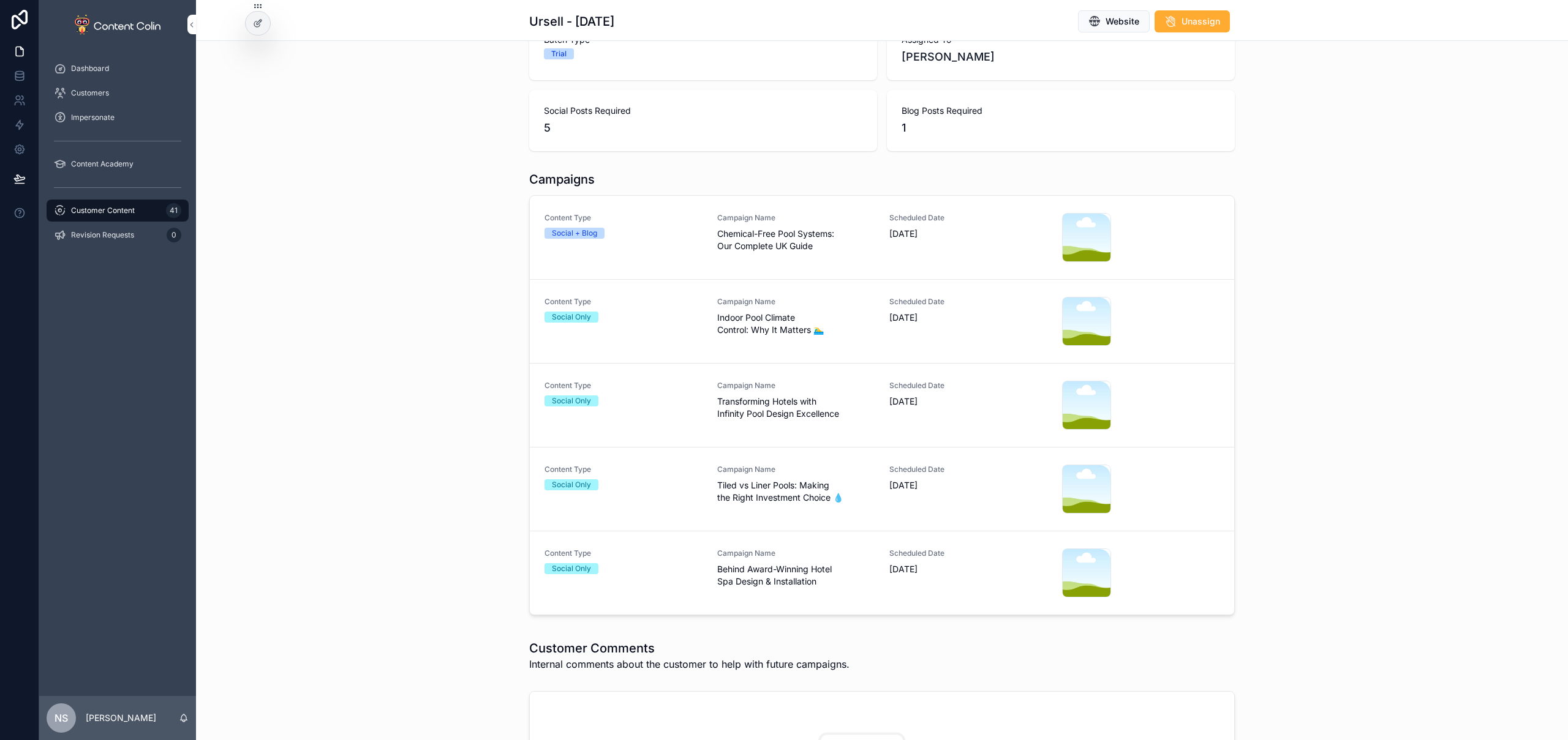
click at [762, 402] on span "Transforming Hotels with Infinity Pool Design Excellence" at bounding box center [796, 408] width 158 height 25
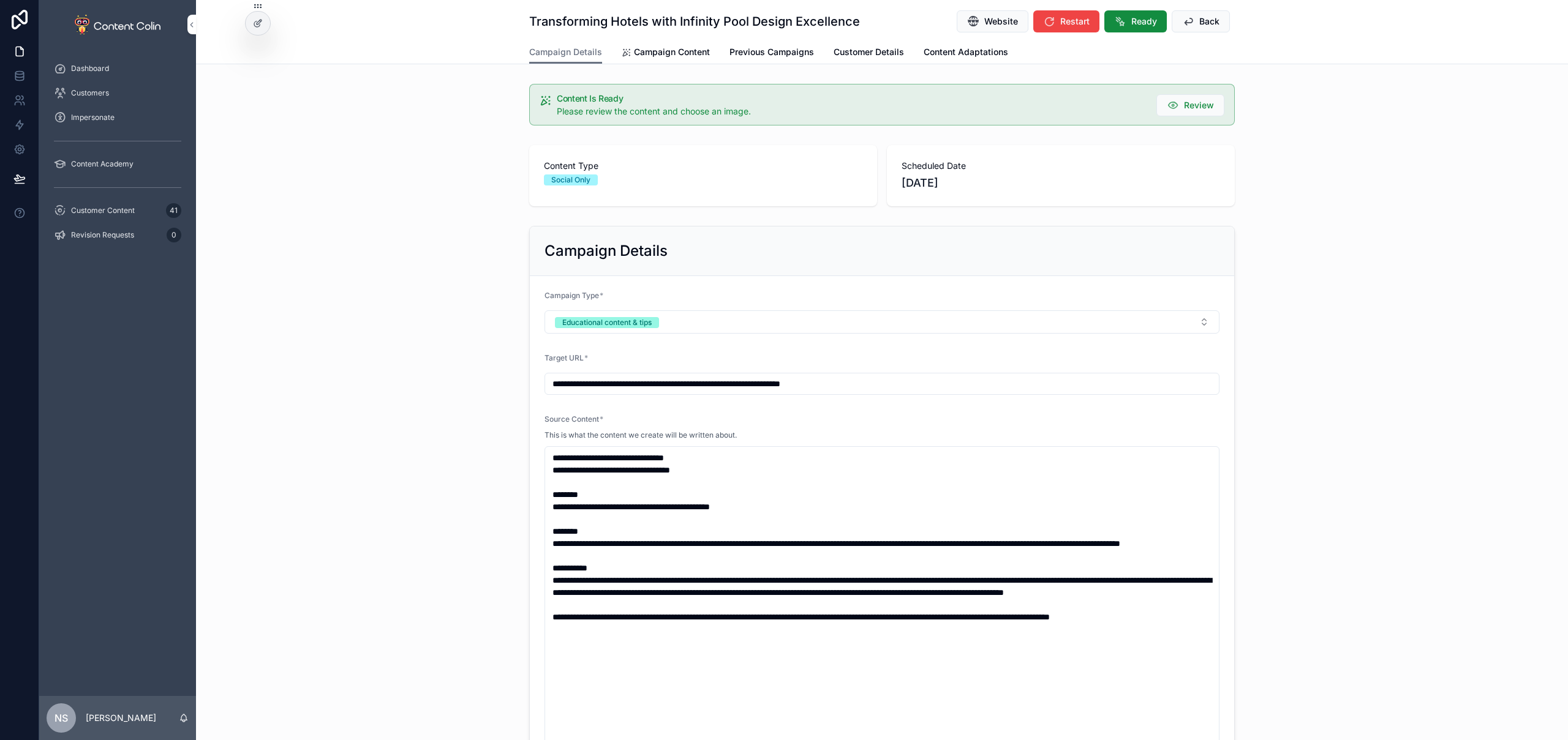
click at [869, 382] on input "**********" at bounding box center [882, 384] width 674 height 17
click at [681, 56] on span "Campaign Content" at bounding box center [672, 52] width 76 height 12
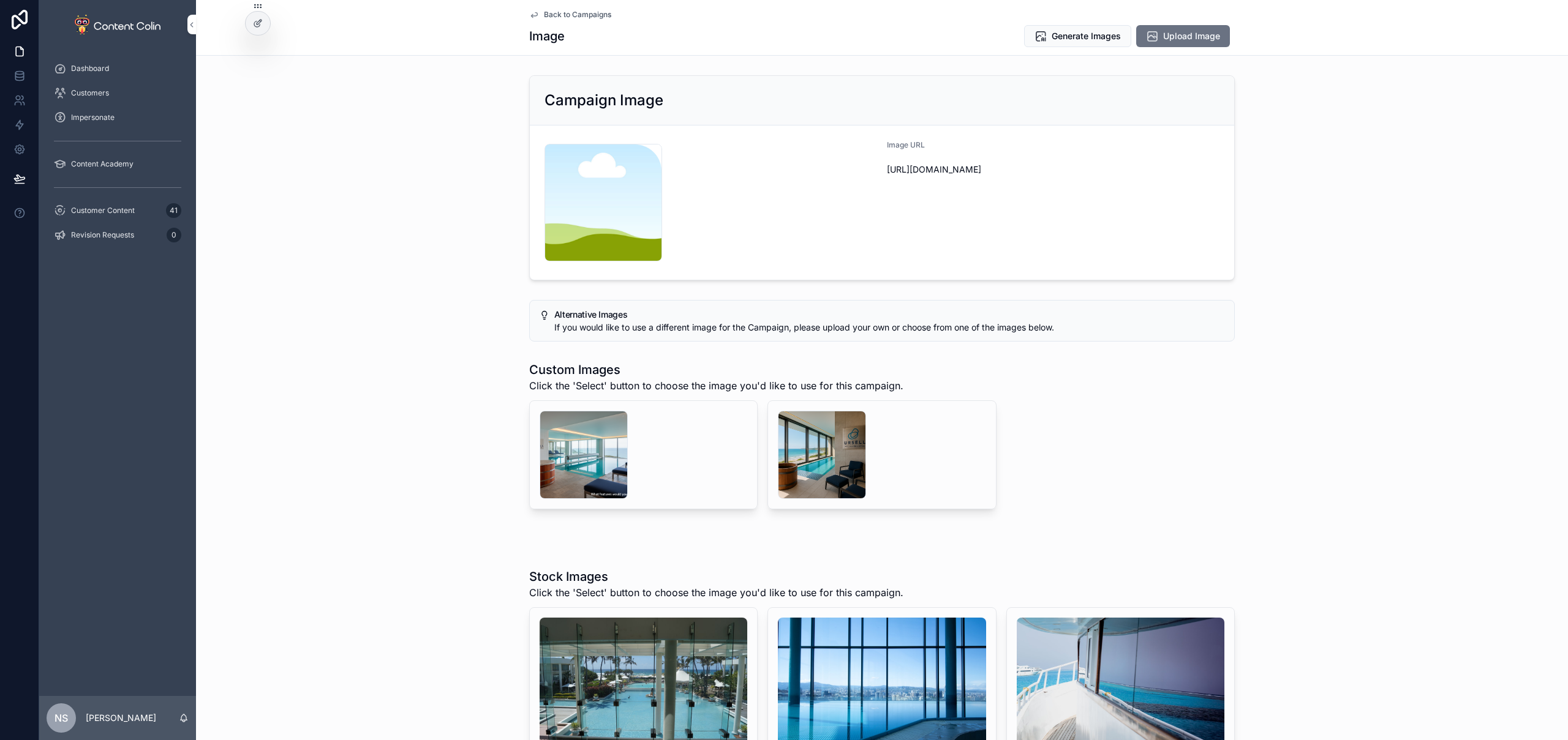
click at [1187, 38] on span "Upload Image" at bounding box center [1192, 36] width 57 height 12
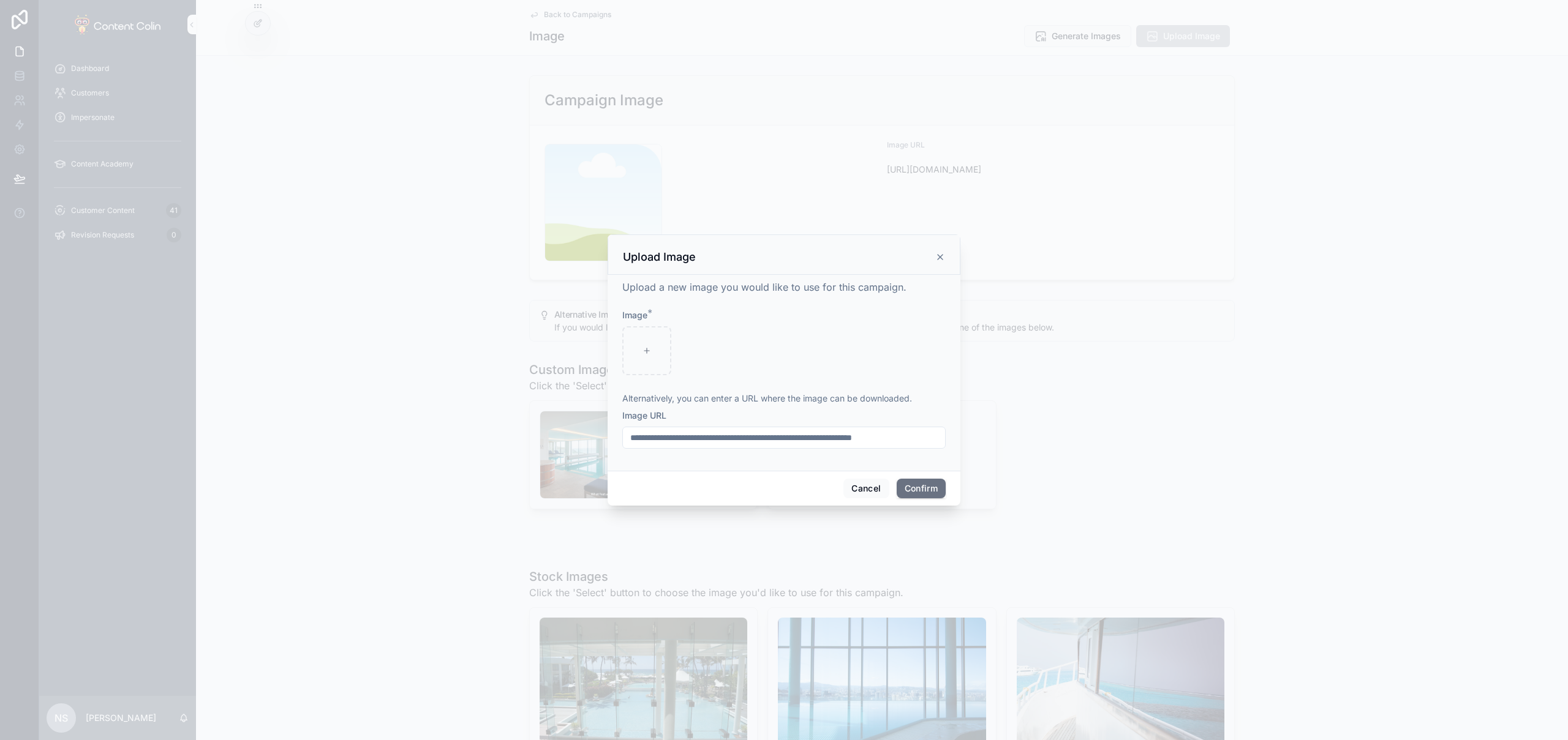
click at [734, 439] on input "text" at bounding box center [784, 438] width 322 height 17
paste input "**********"
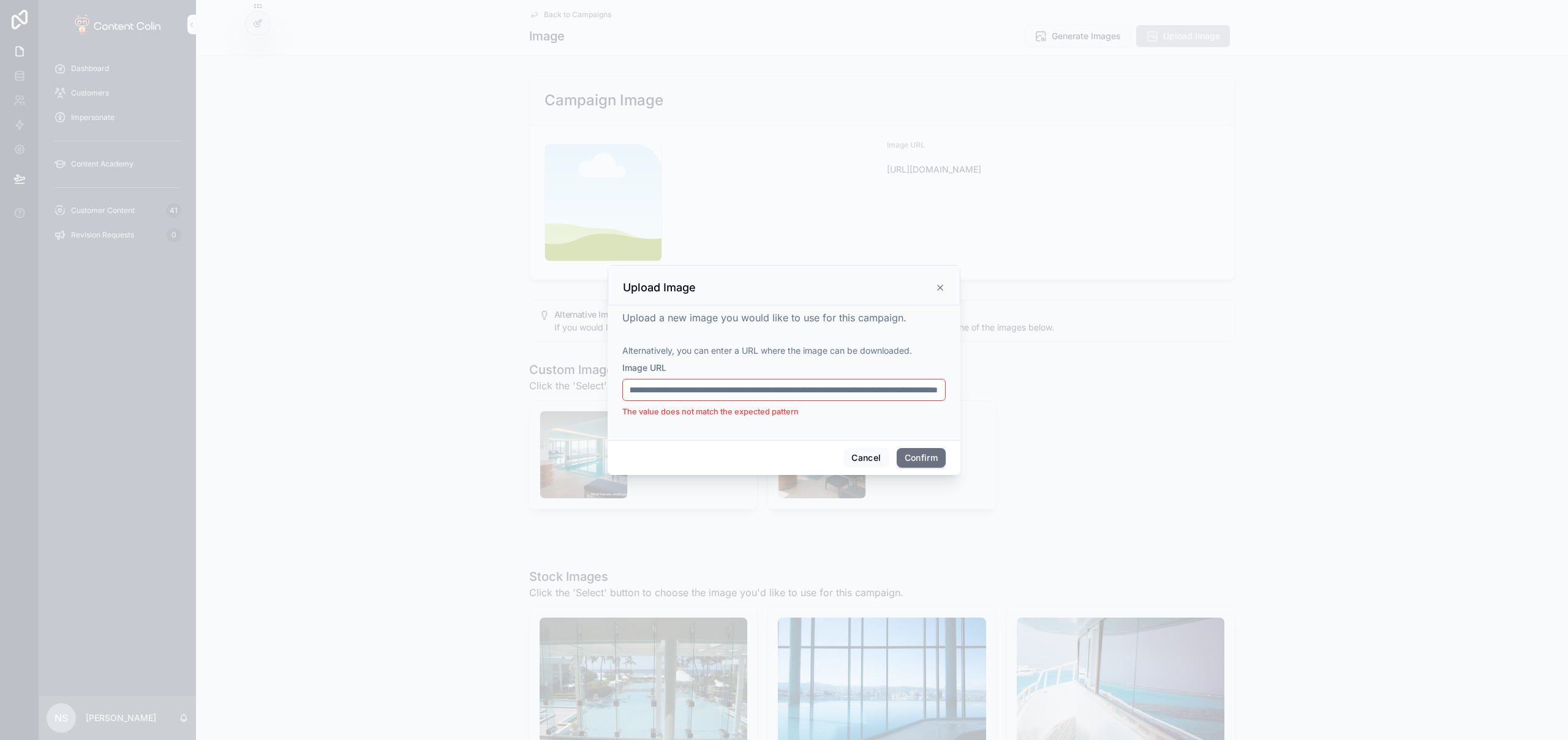
scroll to position [0, 410]
drag, startPoint x: 873, startPoint y: 392, endPoint x: 977, endPoint y: 387, distance: 104.1
click at [977, 387] on div "**********" at bounding box center [784, 370] width 1568 height 740
drag, startPoint x: 841, startPoint y: 396, endPoint x: 570, endPoint y: 393, distance: 271.0
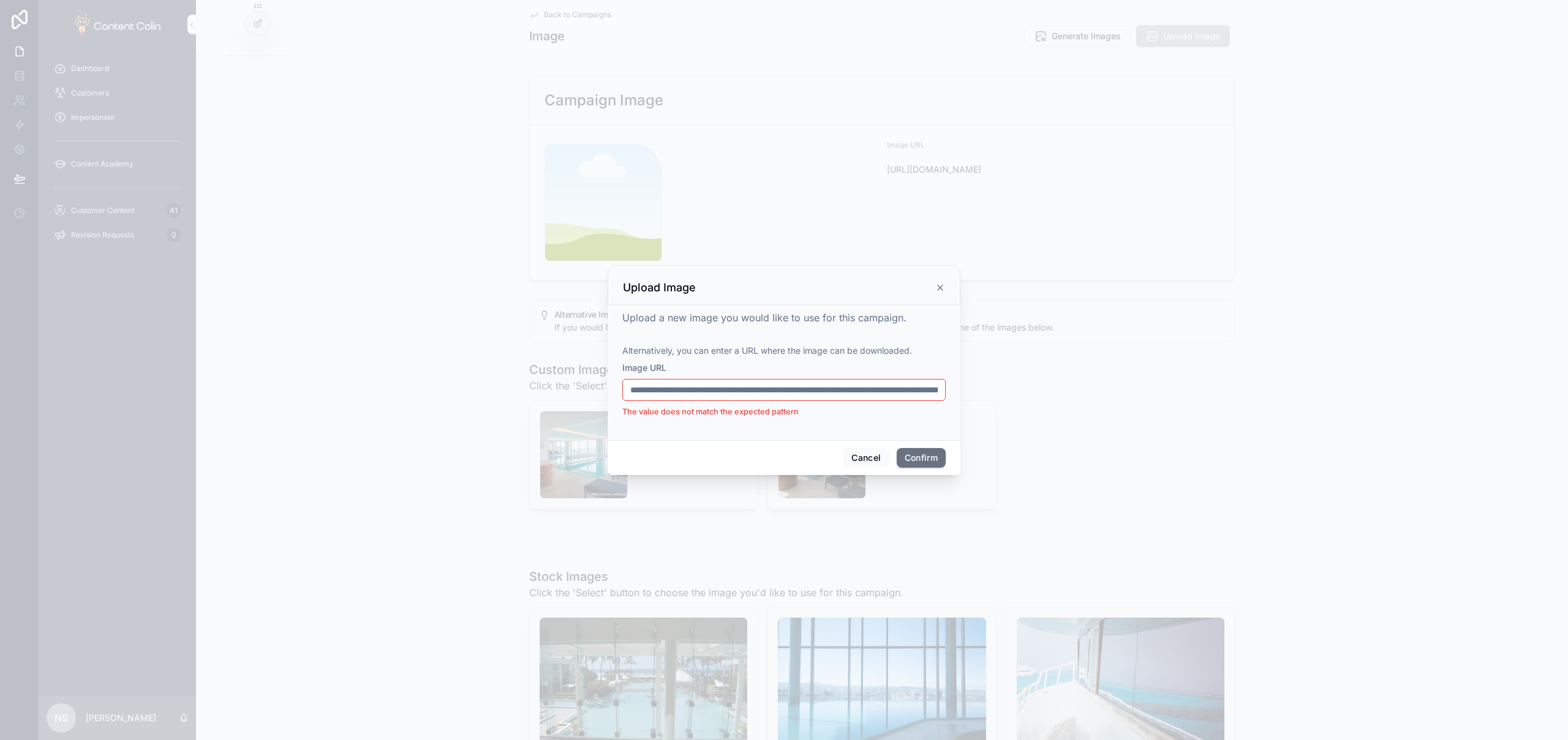
click at [570, 393] on div "**********" at bounding box center [784, 370] width 1568 height 740
click at [647, 389] on input "**********" at bounding box center [784, 390] width 322 height 17
drag, startPoint x: 630, startPoint y: 390, endPoint x: 615, endPoint y: 390, distance: 15.0
click at [615, 390] on div "**********" at bounding box center [784, 373] width 353 height 134
type input "**********"
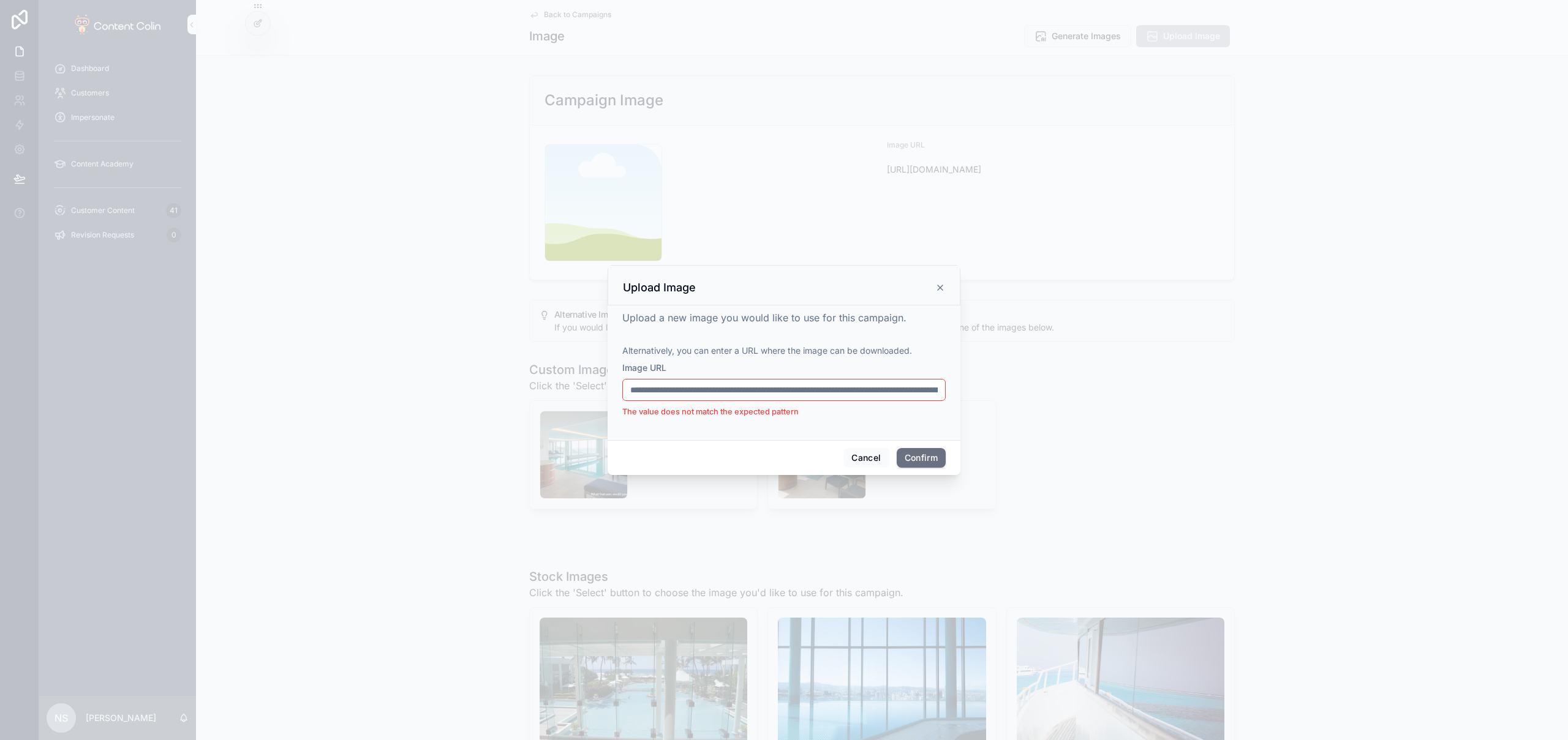
click at [798, 394] on input "**********" at bounding box center [784, 390] width 322 height 17
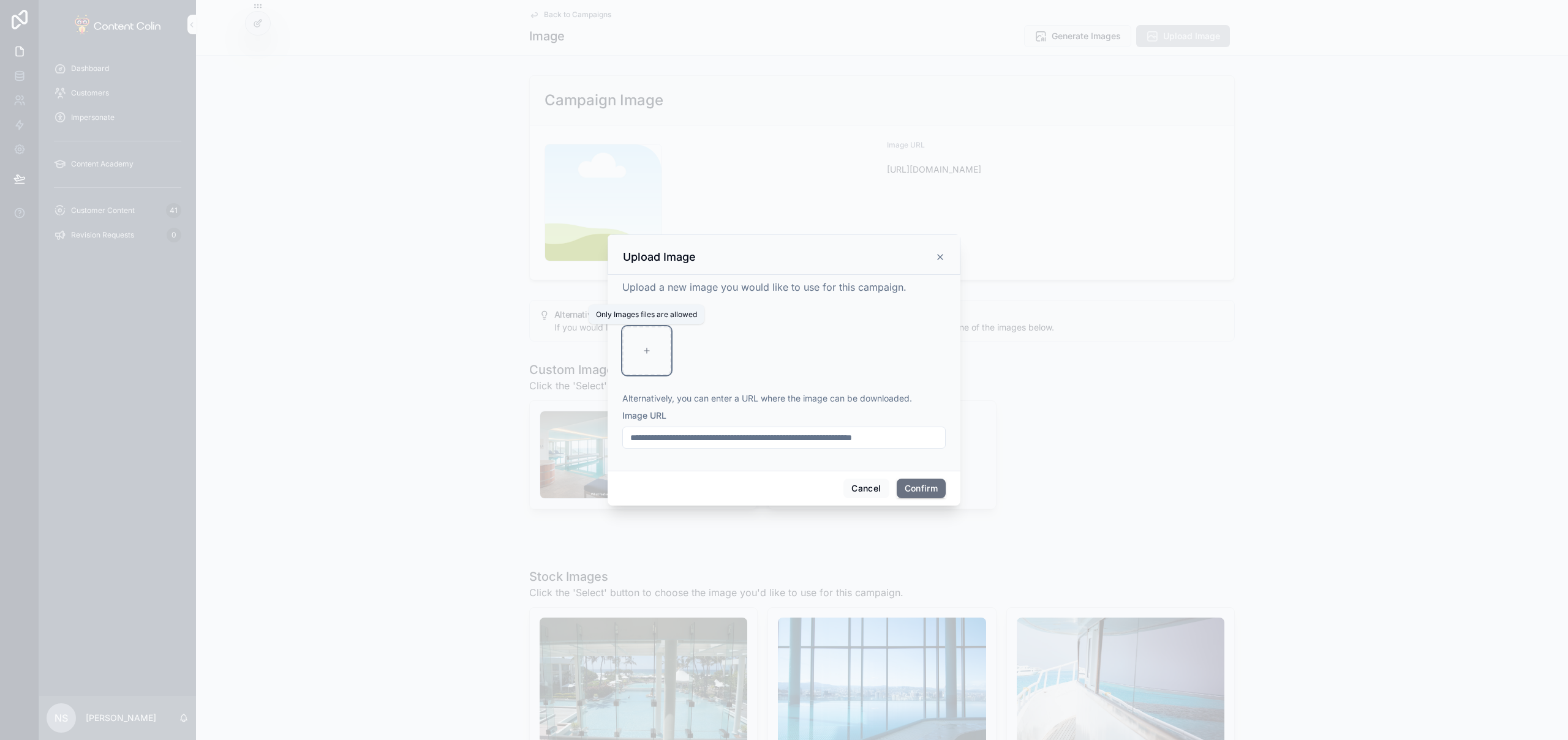
click at [645, 353] on icon at bounding box center [646, 350] width 8 height 8
type input "**********"
click at [917, 485] on button "Confirm" at bounding box center [922, 488] width 49 height 19
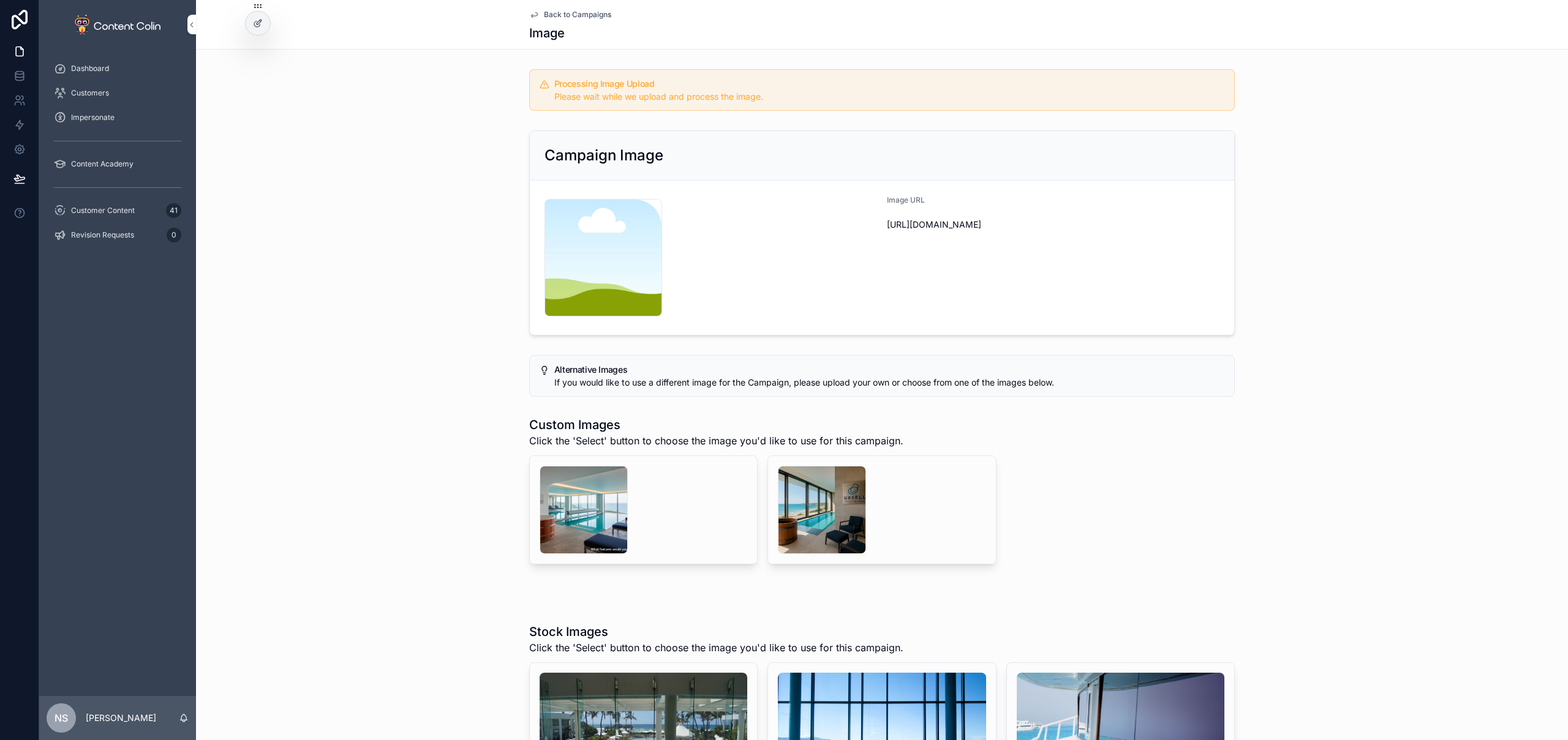
click at [587, 12] on span "Back to Campaigns" at bounding box center [577, 14] width 67 height 10
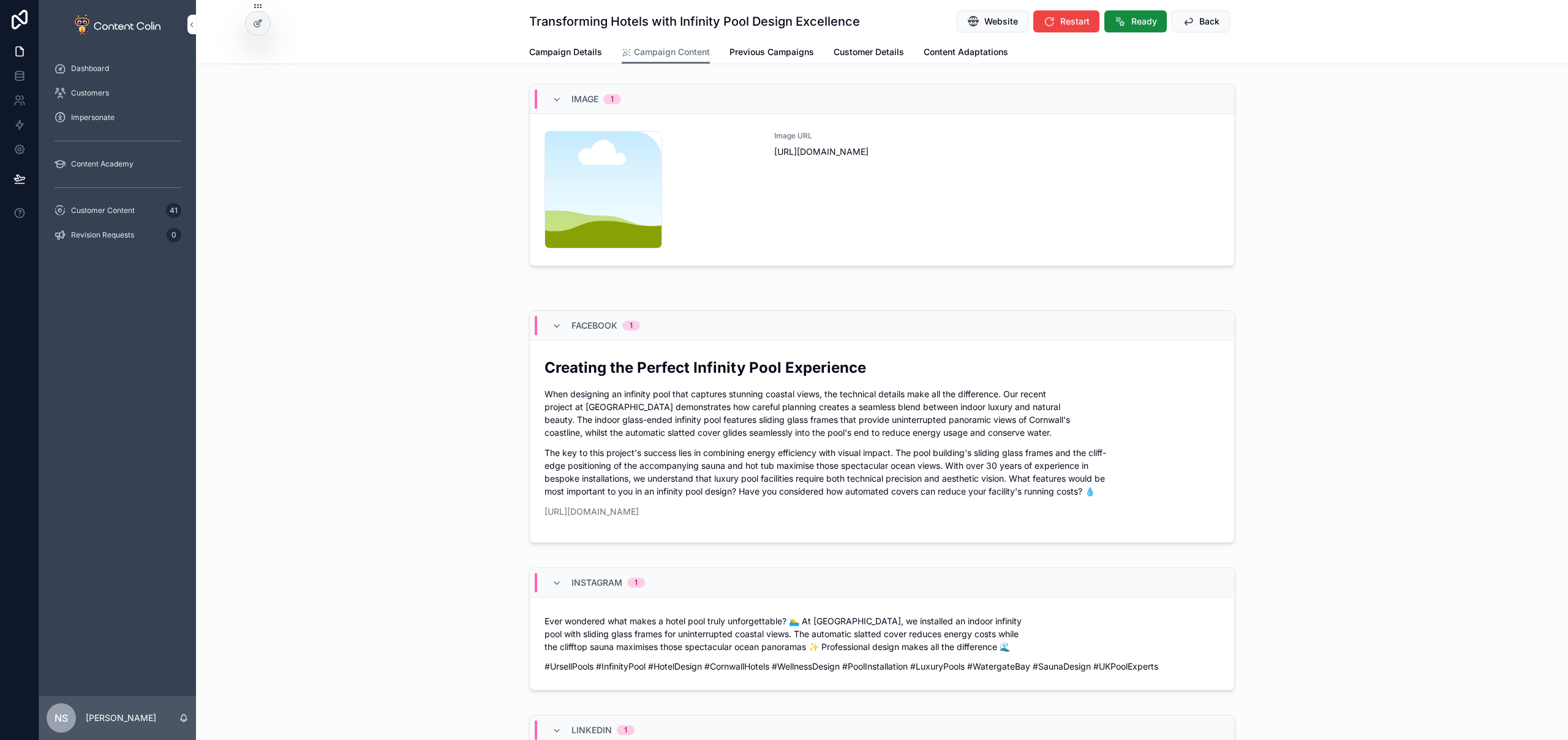
click at [1207, 22] on span "Back" at bounding box center [1209, 22] width 20 height 12
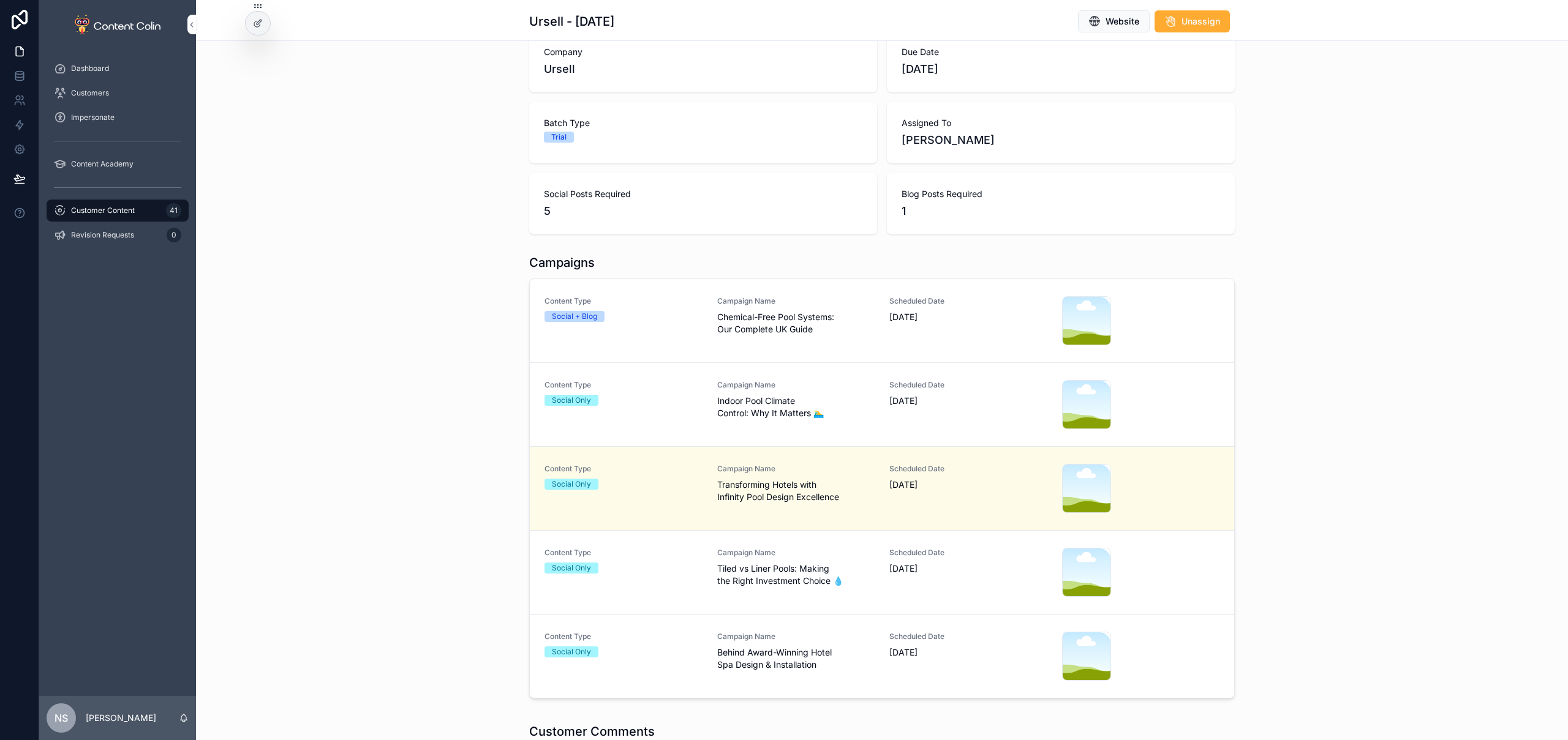
scroll to position [145, 0]
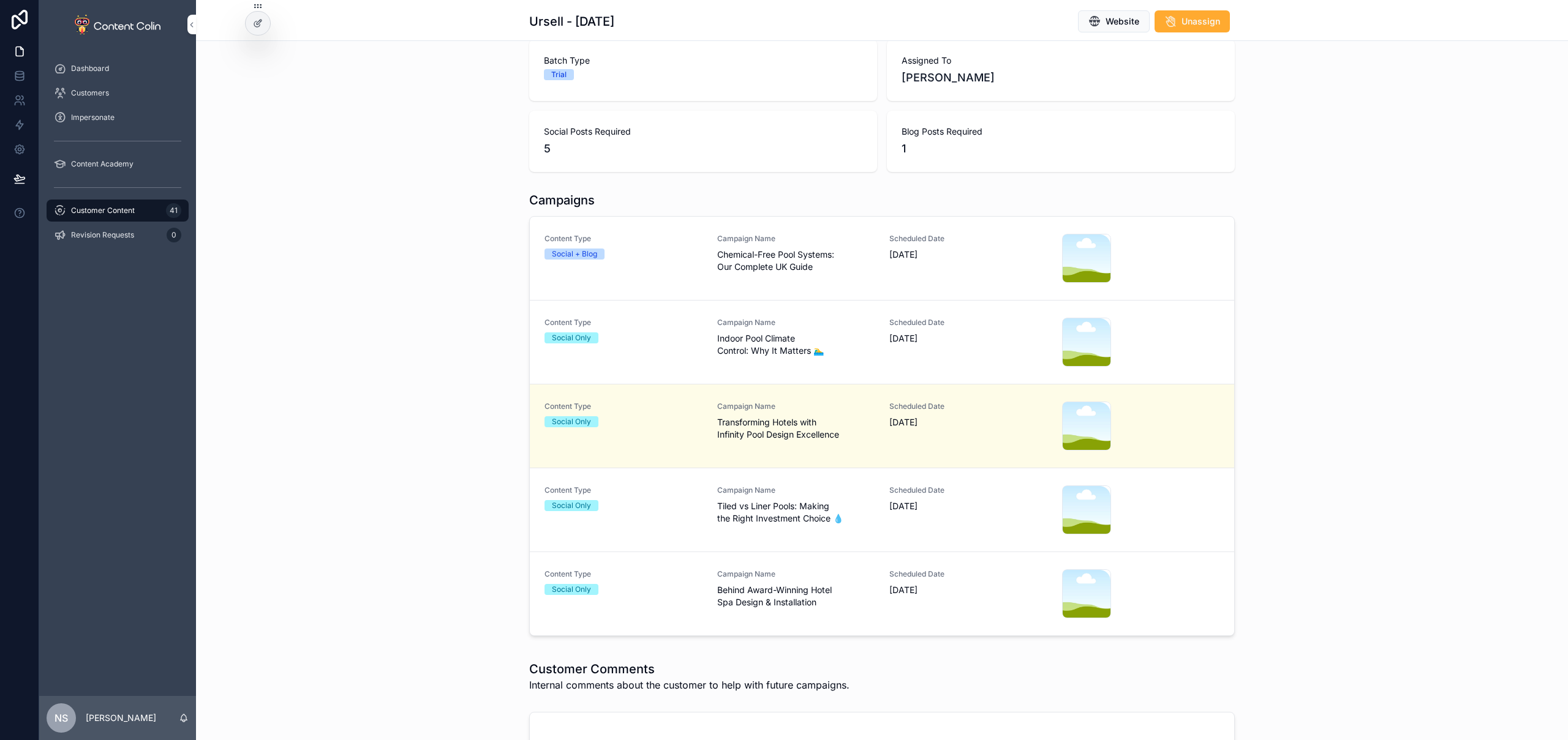
click at [754, 590] on span "Behind Award-Winning Hotel Spa Design & Installation" at bounding box center [796, 596] width 158 height 25
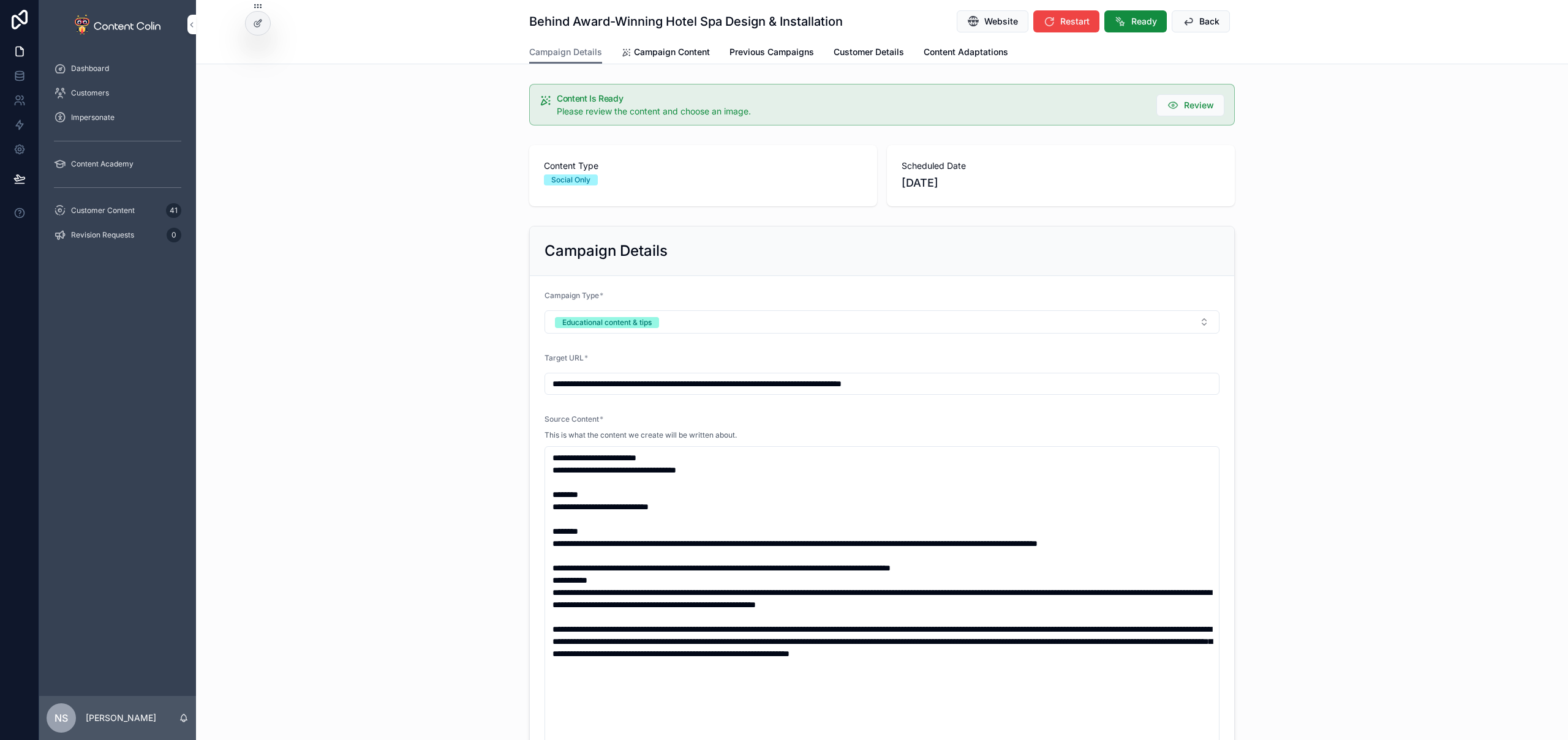
click at [664, 57] on span "Campaign Content" at bounding box center [672, 52] width 76 height 12
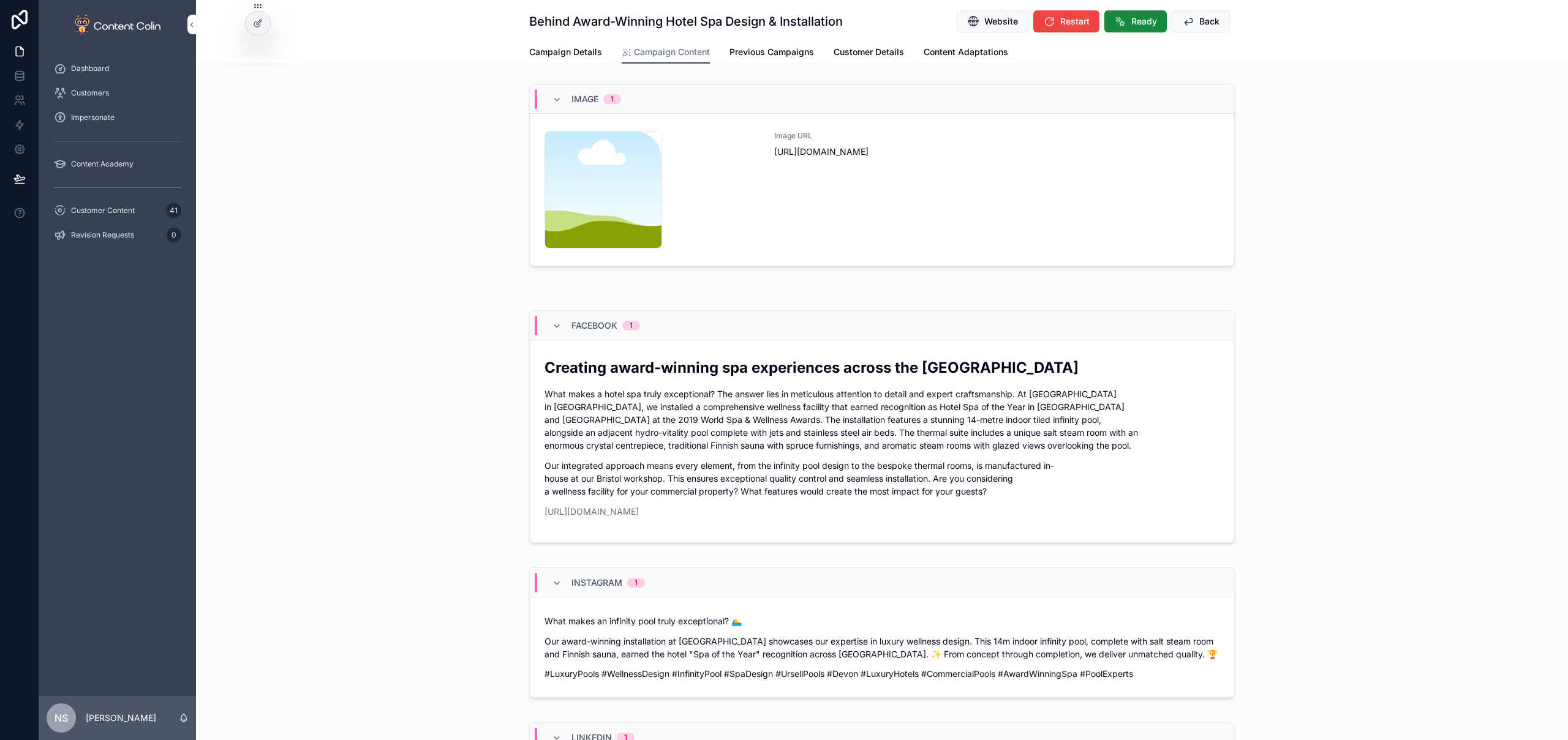
click at [872, 191] on div "Image URL [URL][DOMAIN_NAME]" at bounding box center [997, 189] width 445 height 117
click at [639, 514] on link "[URL][DOMAIN_NAME]" at bounding box center [592, 512] width 94 height 10
click at [838, 227] on div "Image URL [URL][DOMAIN_NAME]" at bounding box center [997, 189] width 445 height 117
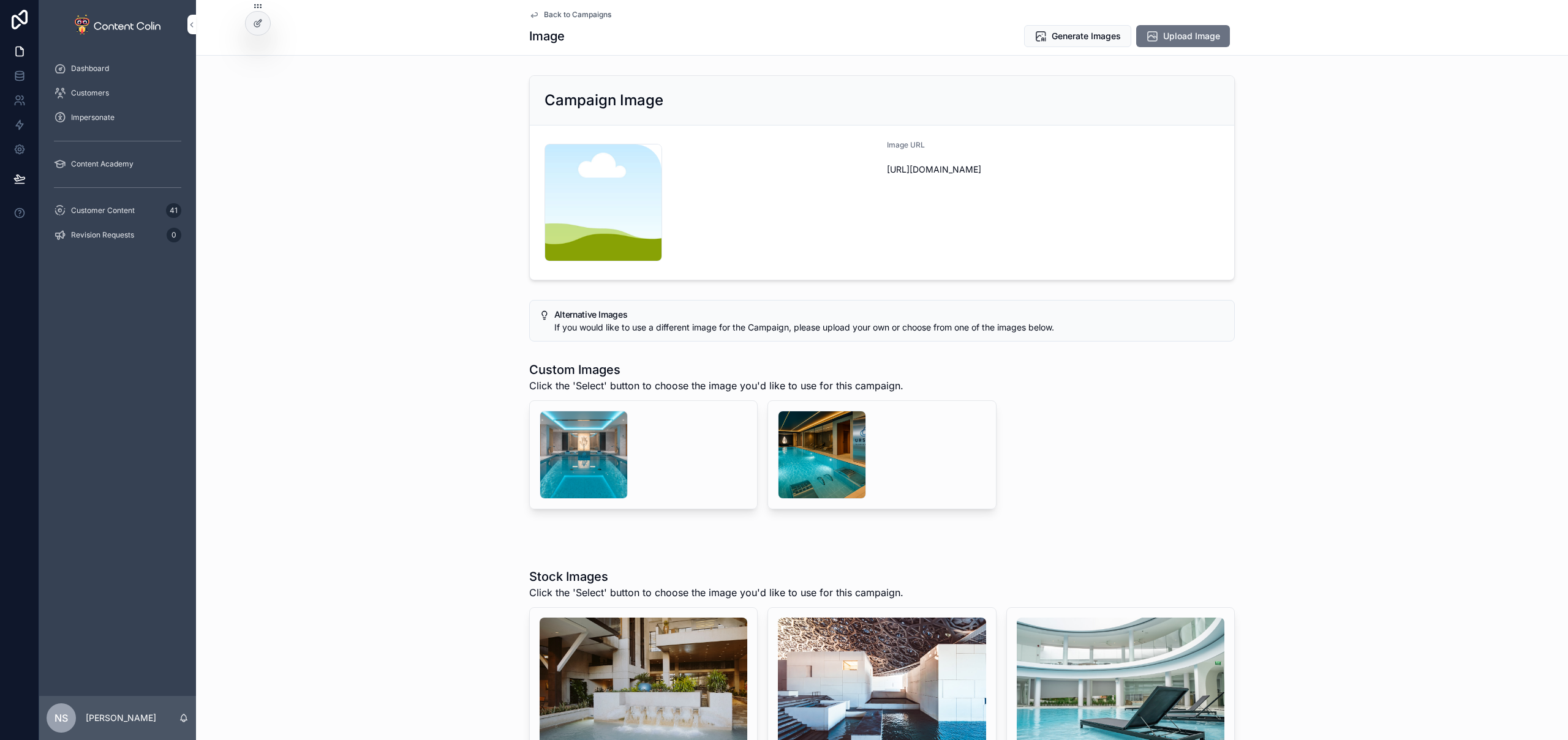
click at [1176, 36] on span "Upload Image" at bounding box center [1192, 36] width 57 height 12
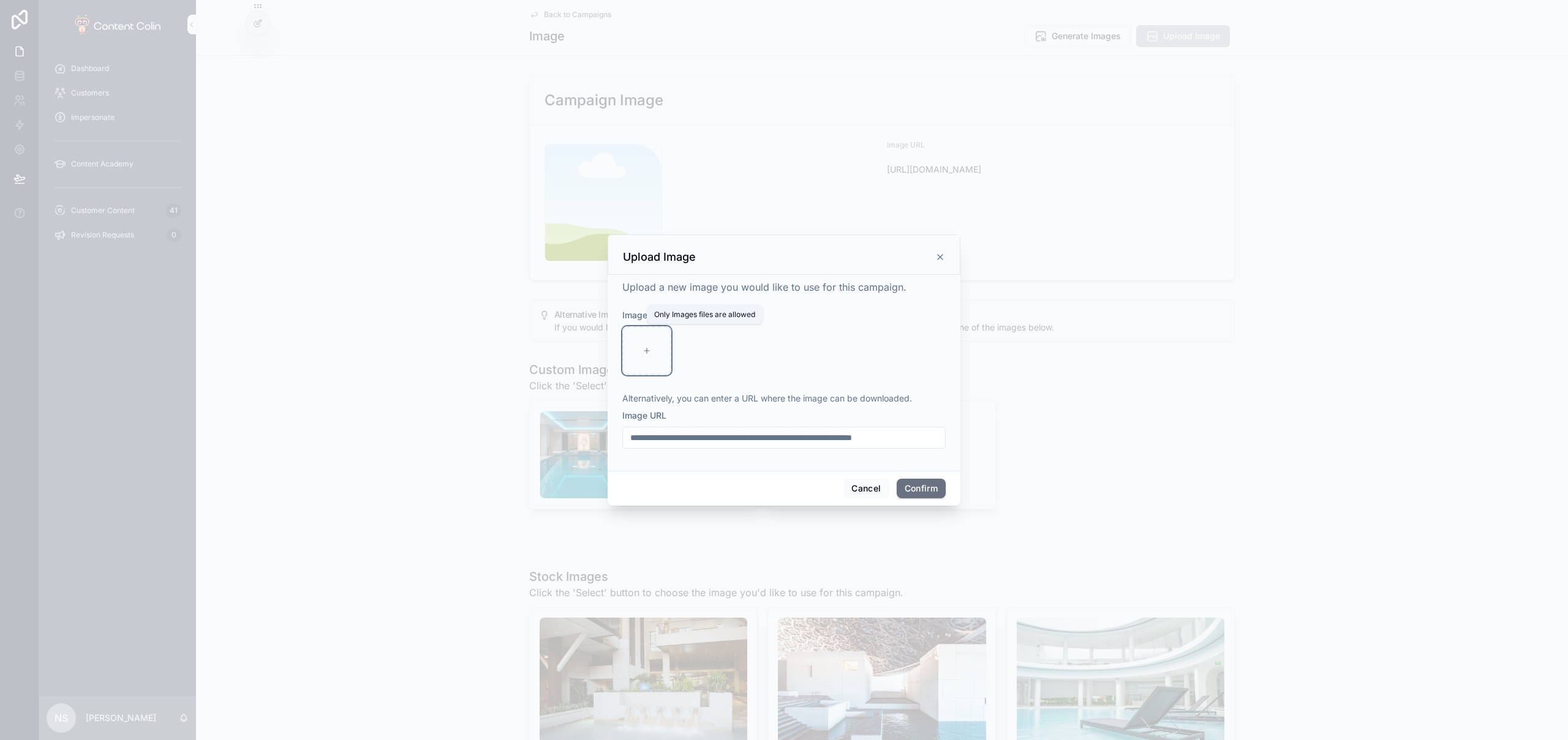
click at [641, 361] on div at bounding box center [647, 351] width 49 height 49
type input "**********"
click at [914, 493] on button "Confirm" at bounding box center [922, 488] width 49 height 19
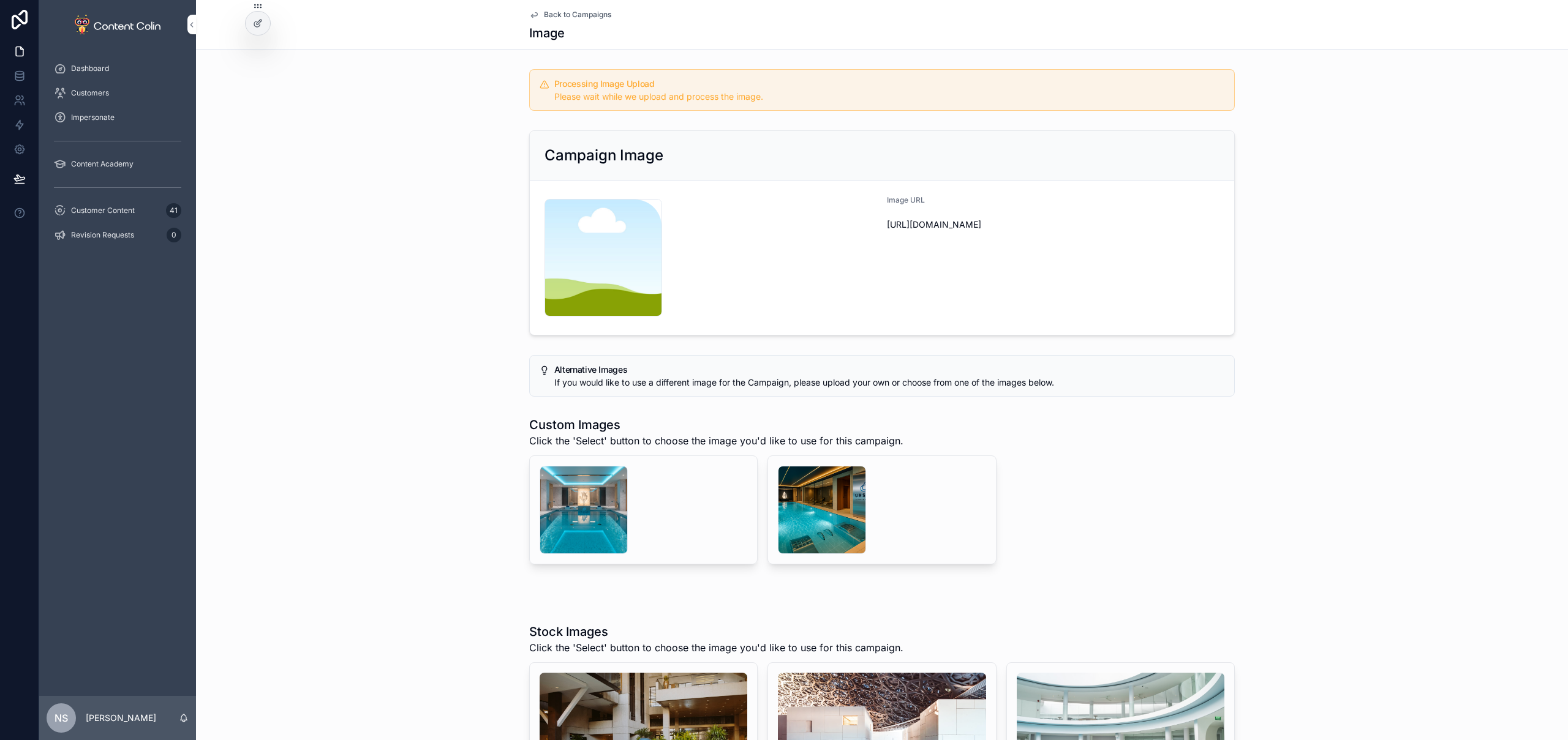
click at [571, 13] on span "Back to Campaigns" at bounding box center [577, 14] width 67 height 10
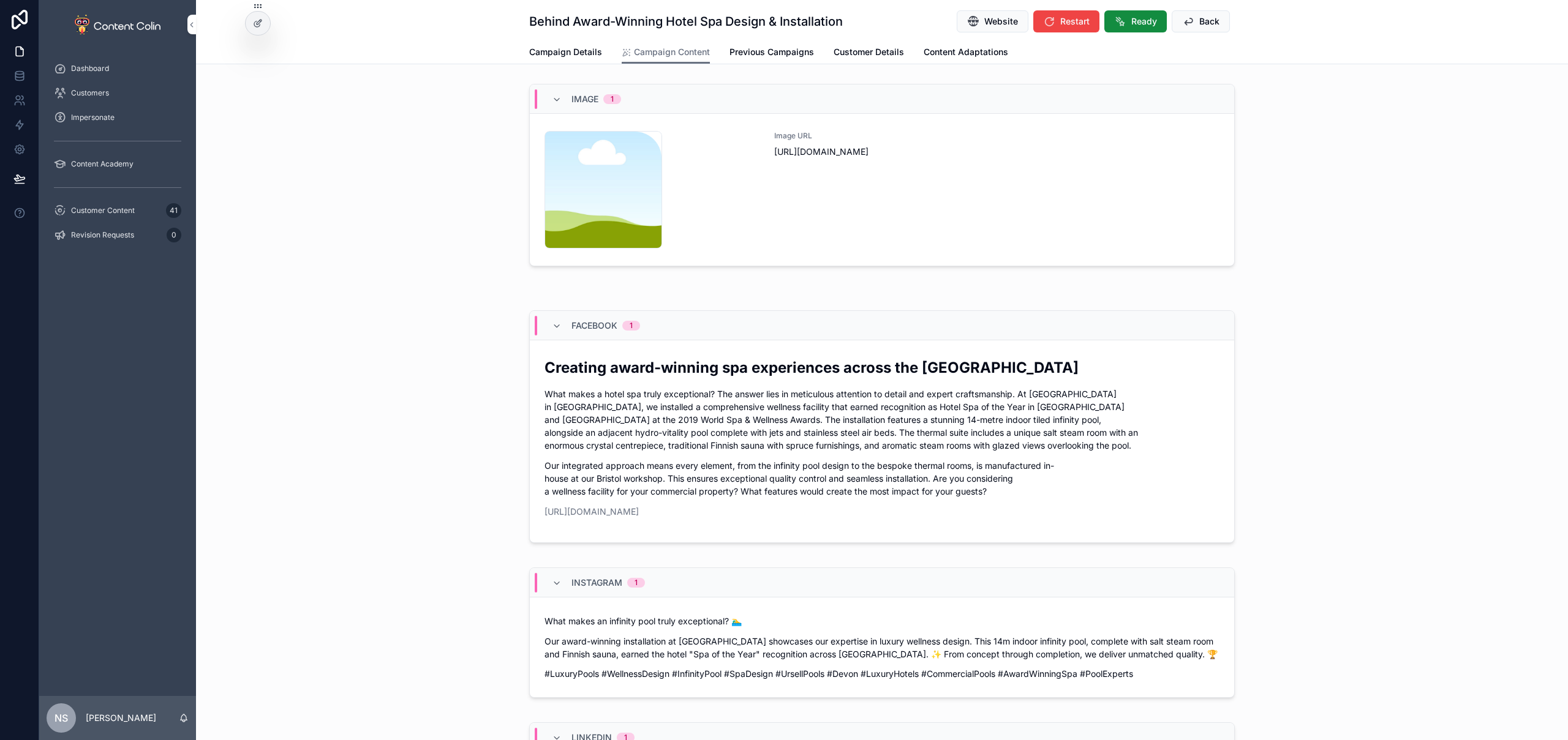
click at [1176, 22] on button "Back" at bounding box center [1201, 22] width 58 height 22
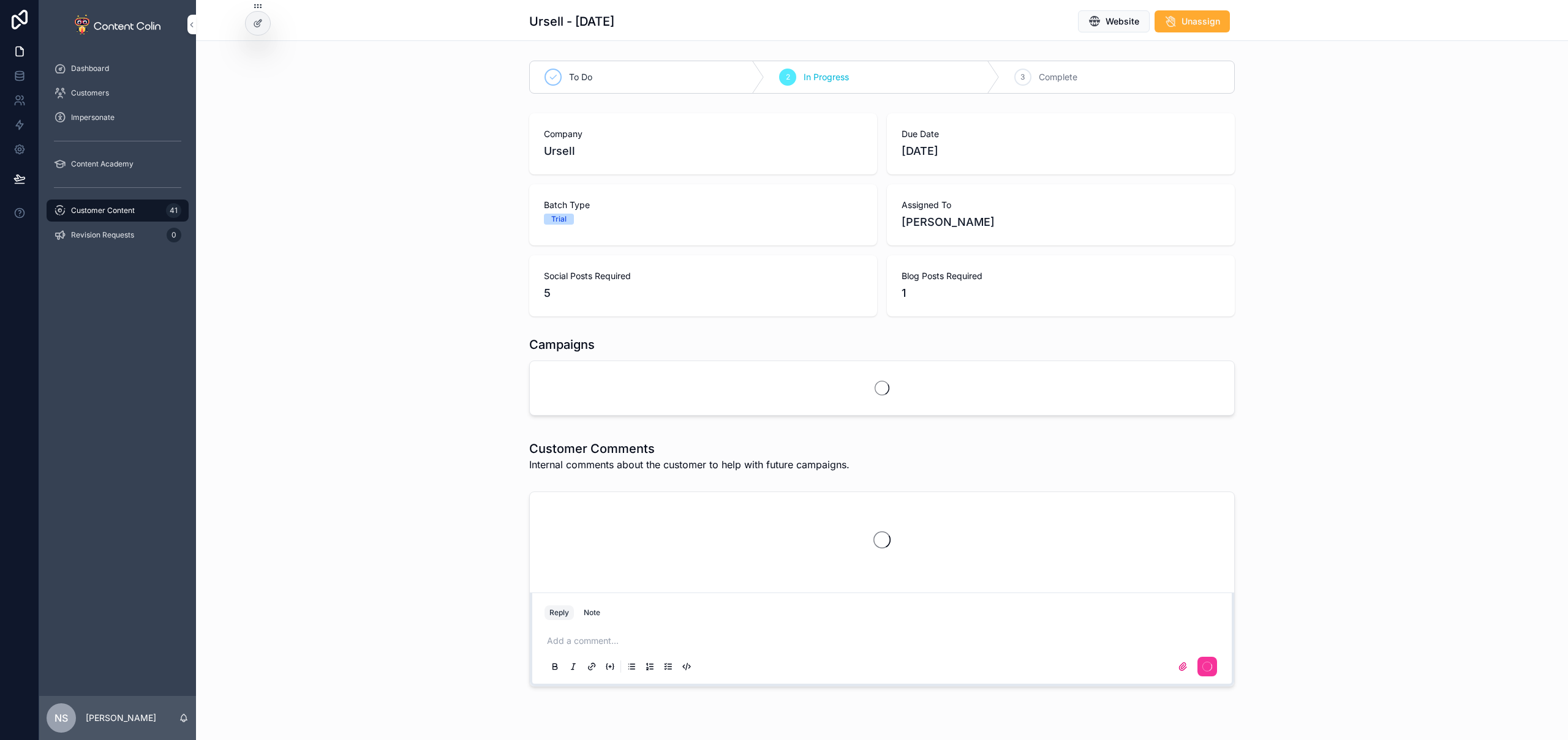
scroll to position [30, 0]
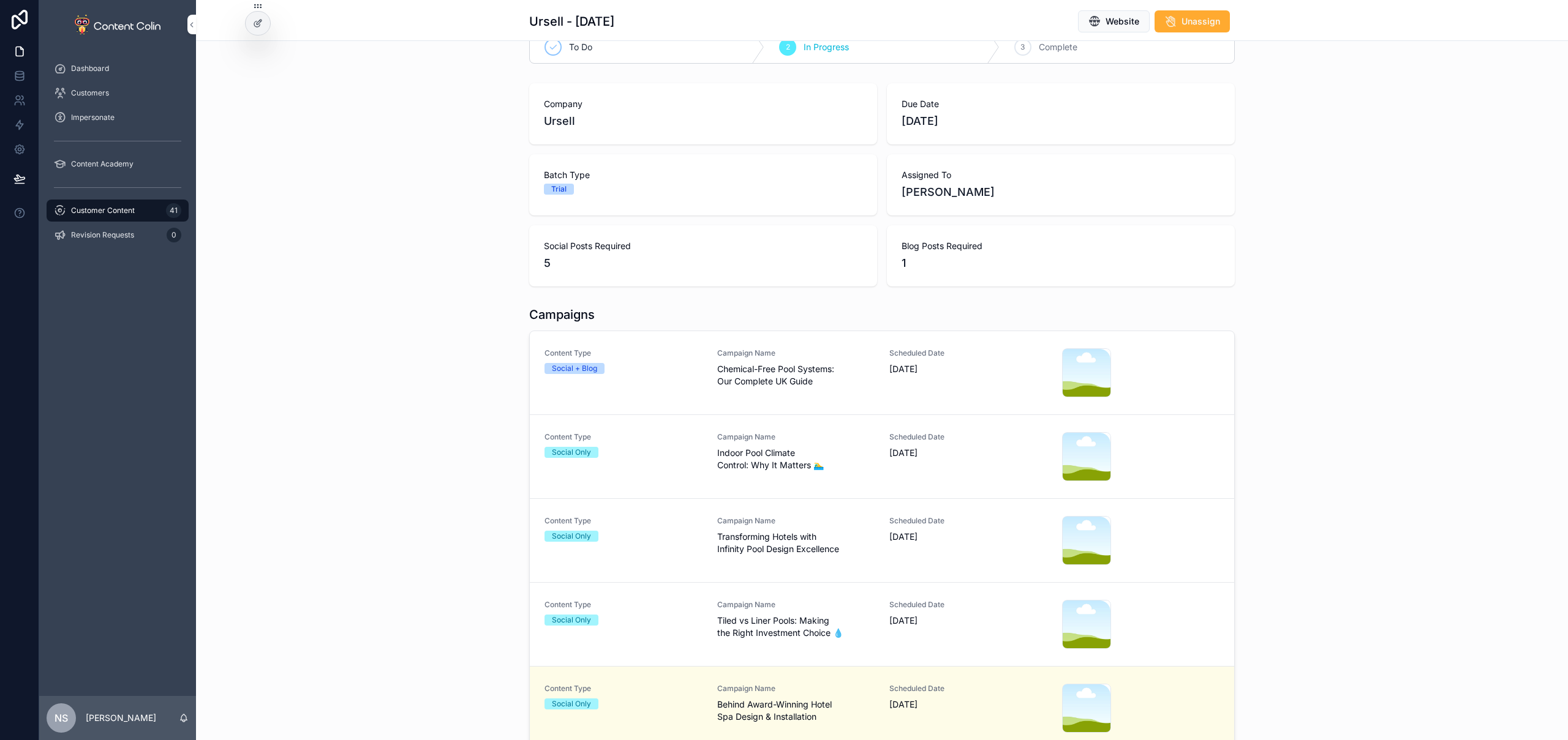
click at [734, 464] on span "Indoor Pool Climate Control: Why It Matters 🏊‍♂️" at bounding box center [796, 459] width 158 height 25
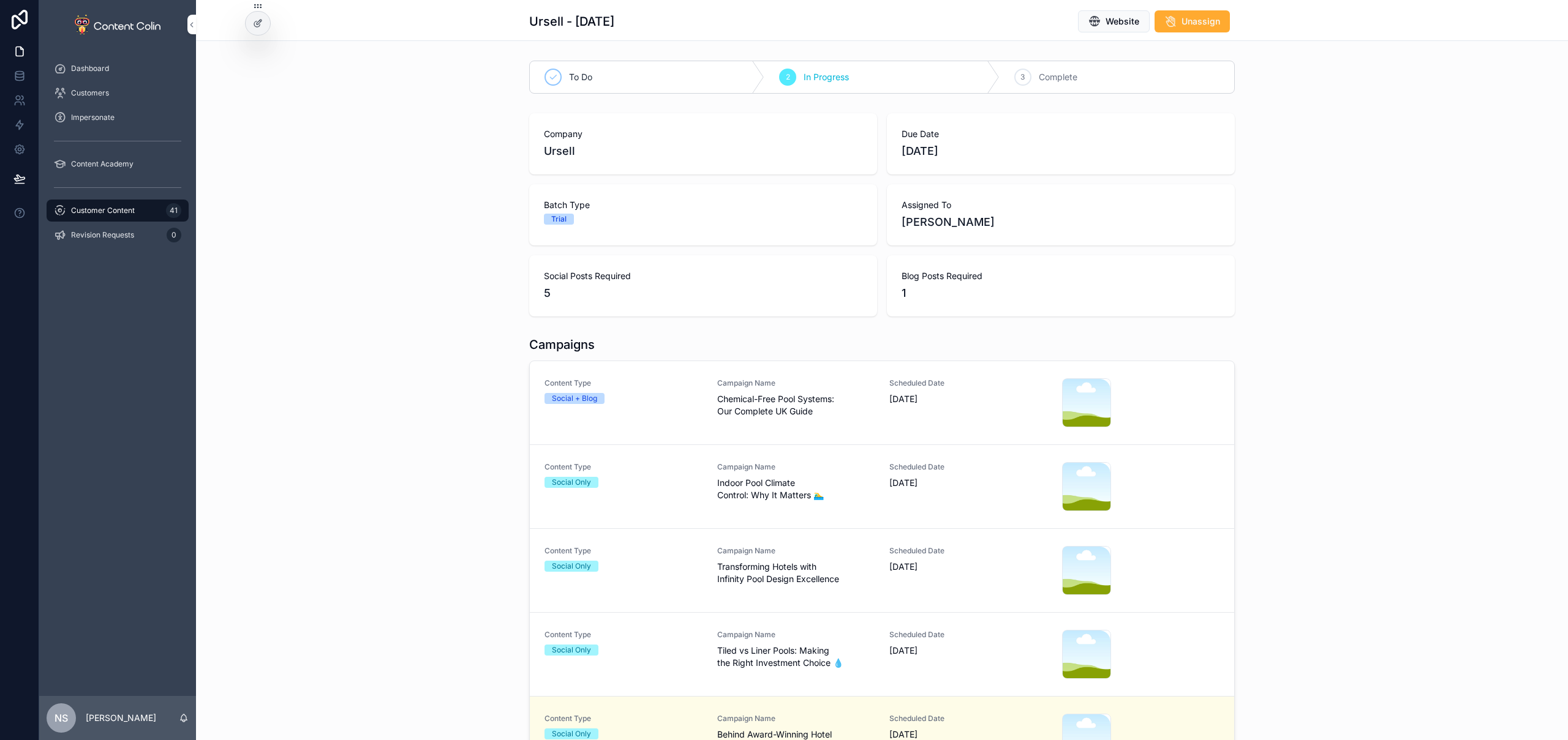
drag, startPoint x: 770, startPoint y: 562, endPoint x: 771, endPoint y: 515, distance: 47.0
click at [770, 561] on span "Transforming Hotels with Infinity Pool Design Excellence" at bounding box center [796, 573] width 158 height 25
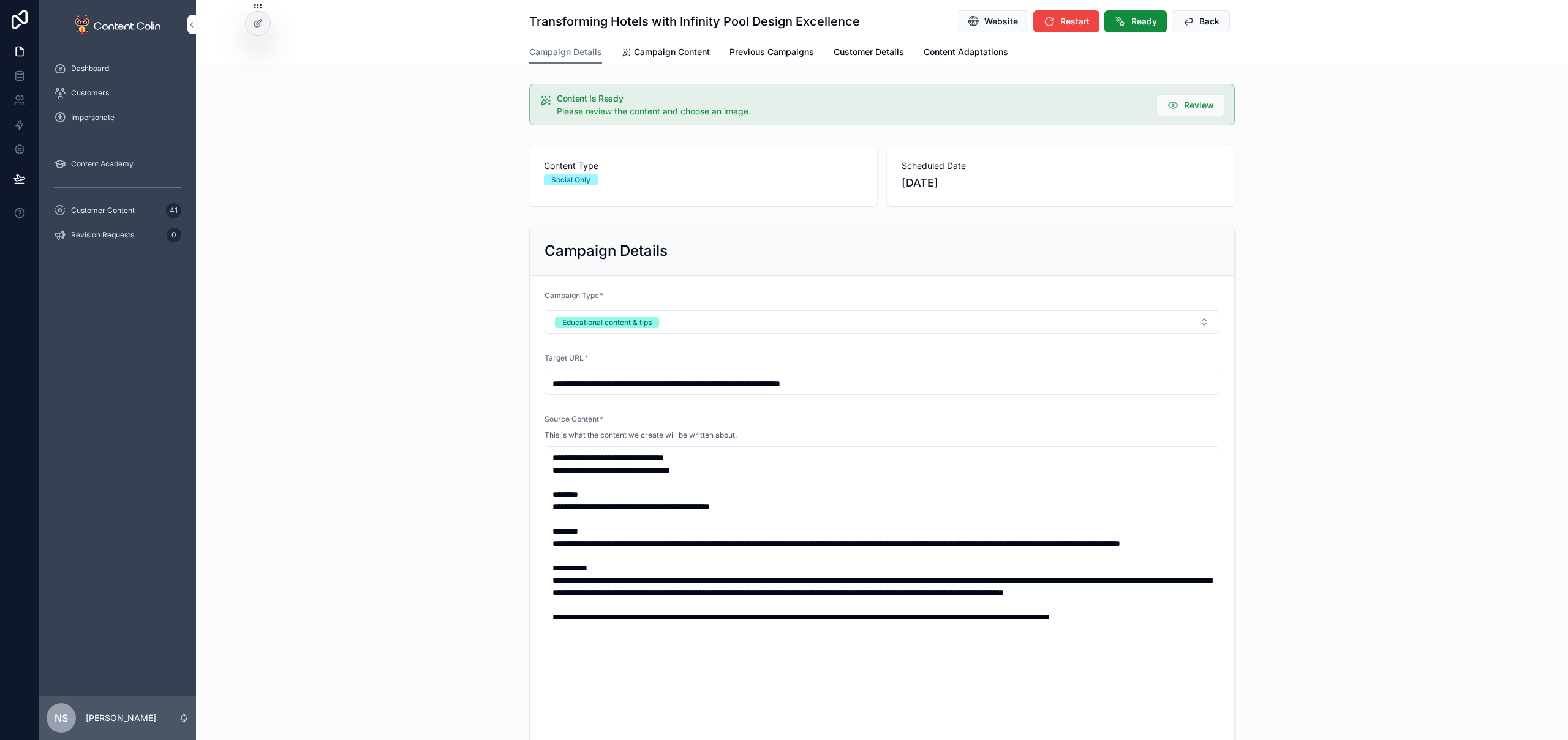
click at [682, 49] on span "Campaign Content" at bounding box center [672, 52] width 76 height 12
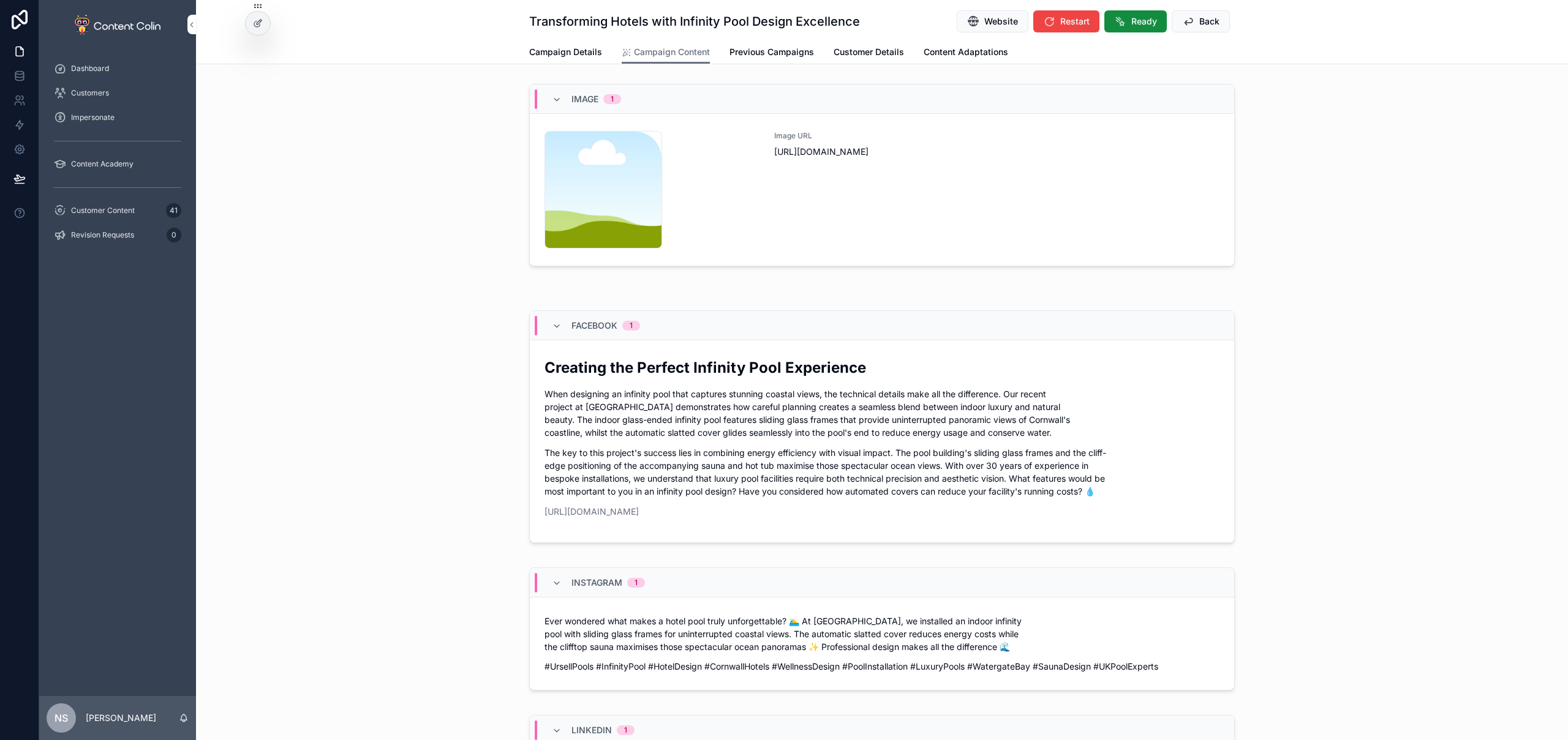
click at [895, 193] on div "Image URL [URL][DOMAIN_NAME]" at bounding box center [997, 189] width 445 height 117
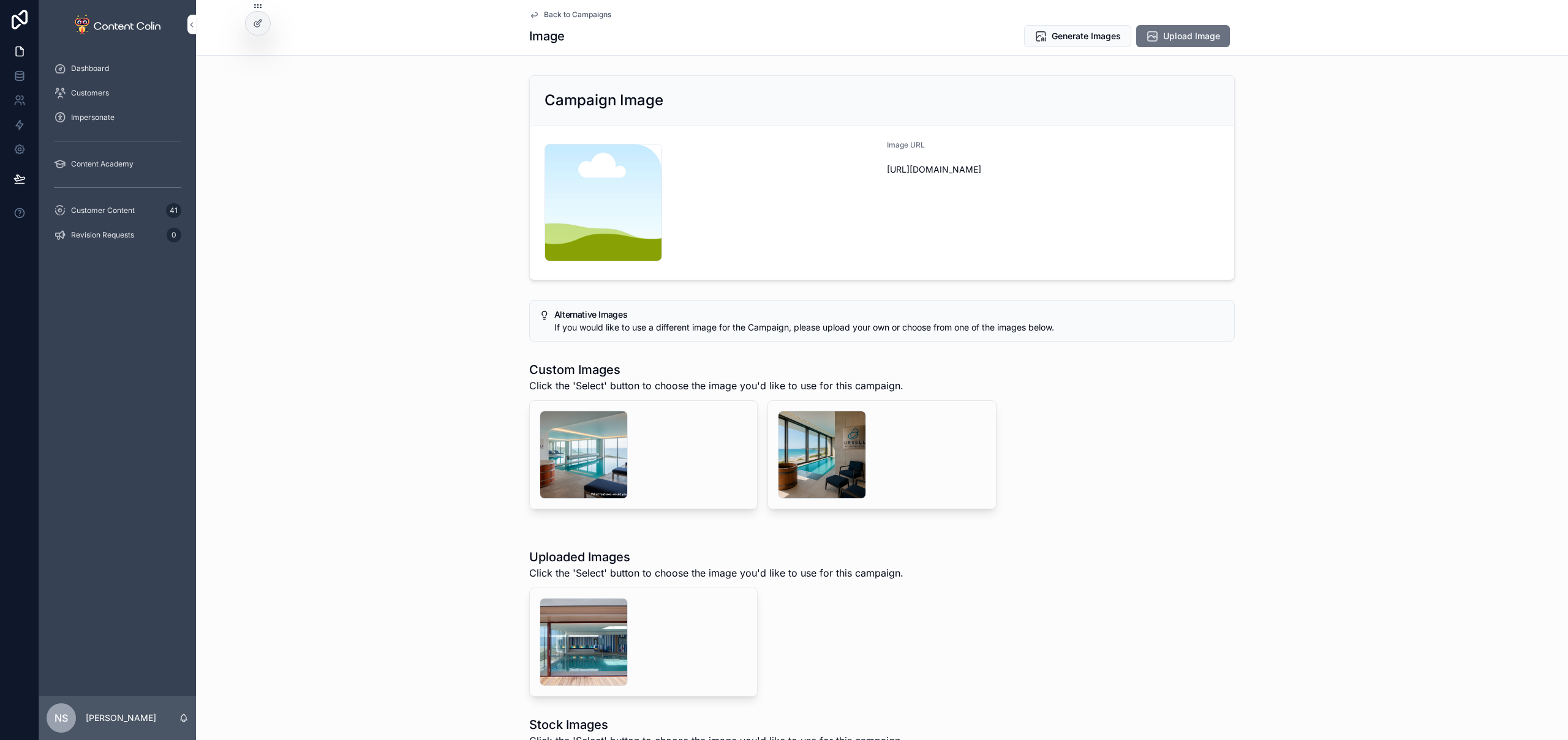
click at [0, 0] on span "Select" at bounding box center [0, 0] width 0 height 0
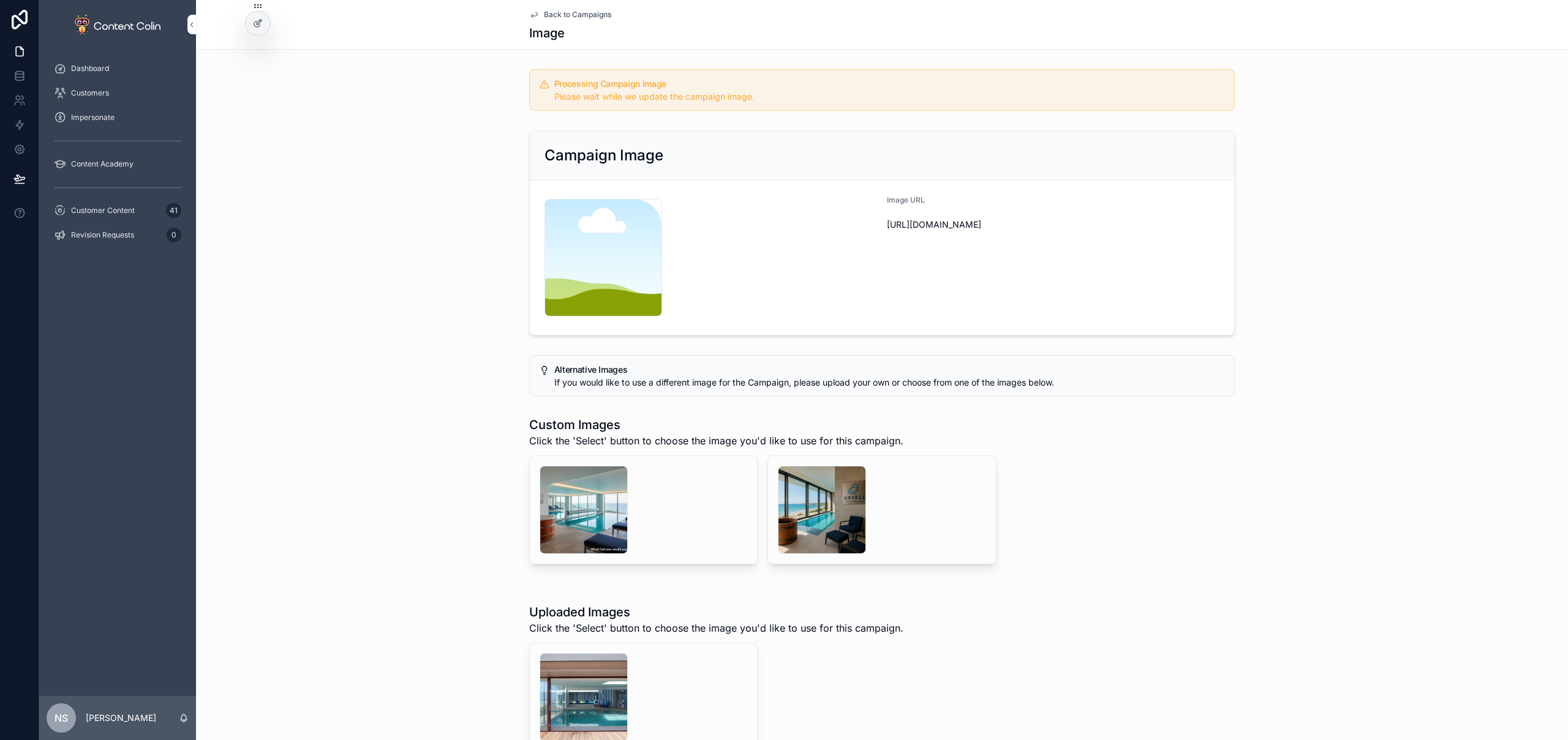
click at [569, 16] on span "Back to Campaigns" at bounding box center [577, 14] width 67 height 10
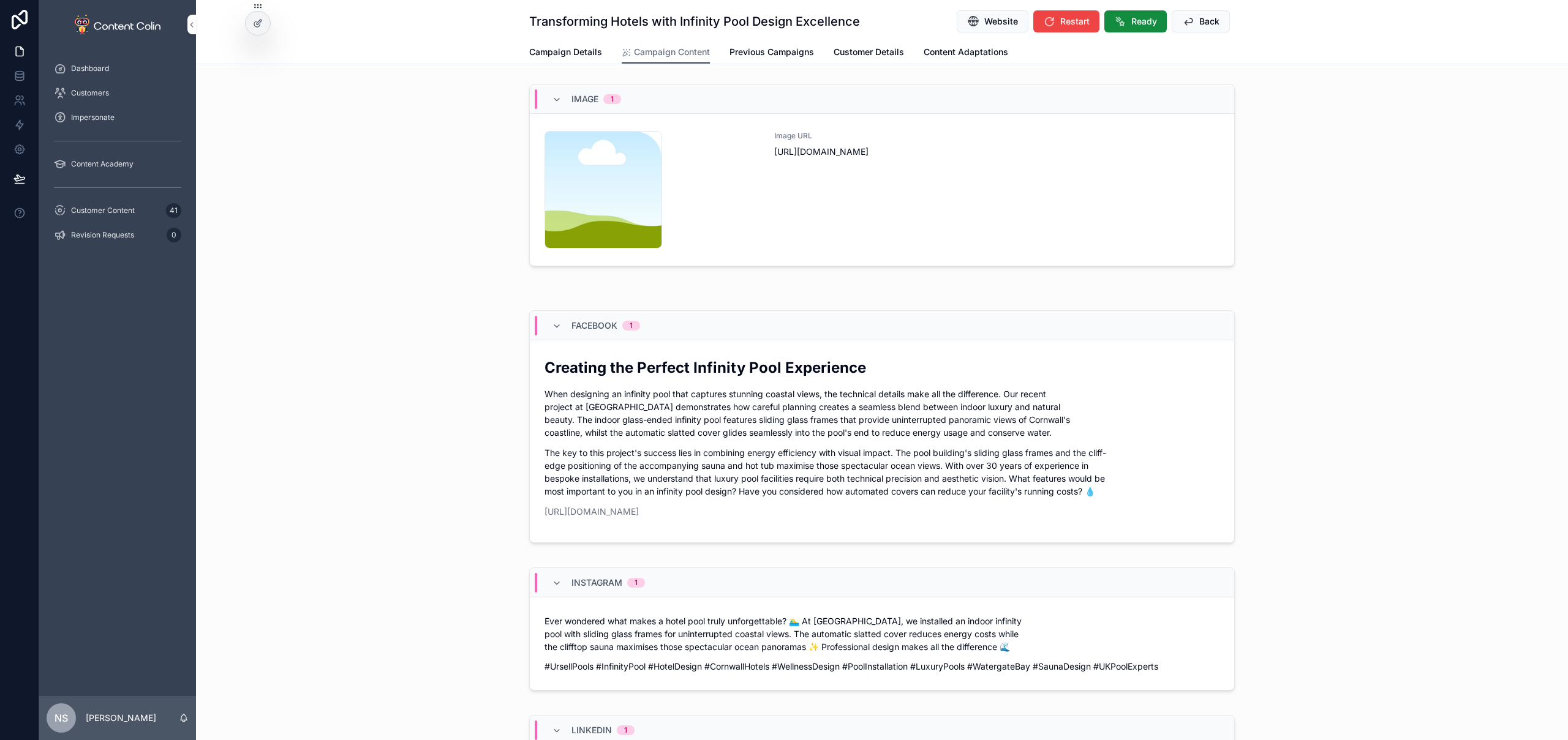
click at [1192, 16] on button "Back" at bounding box center [1201, 22] width 58 height 22
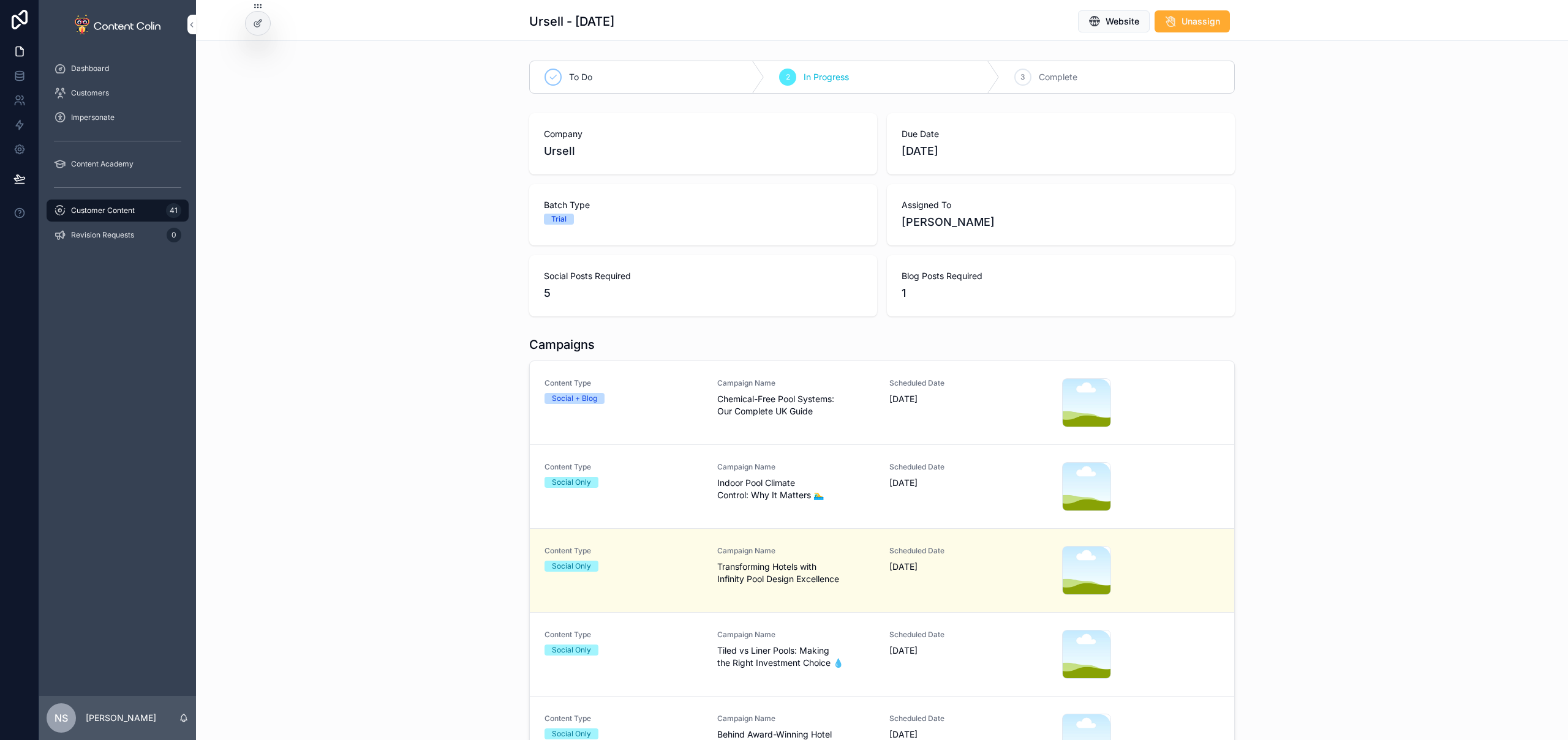
scroll to position [23, 0]
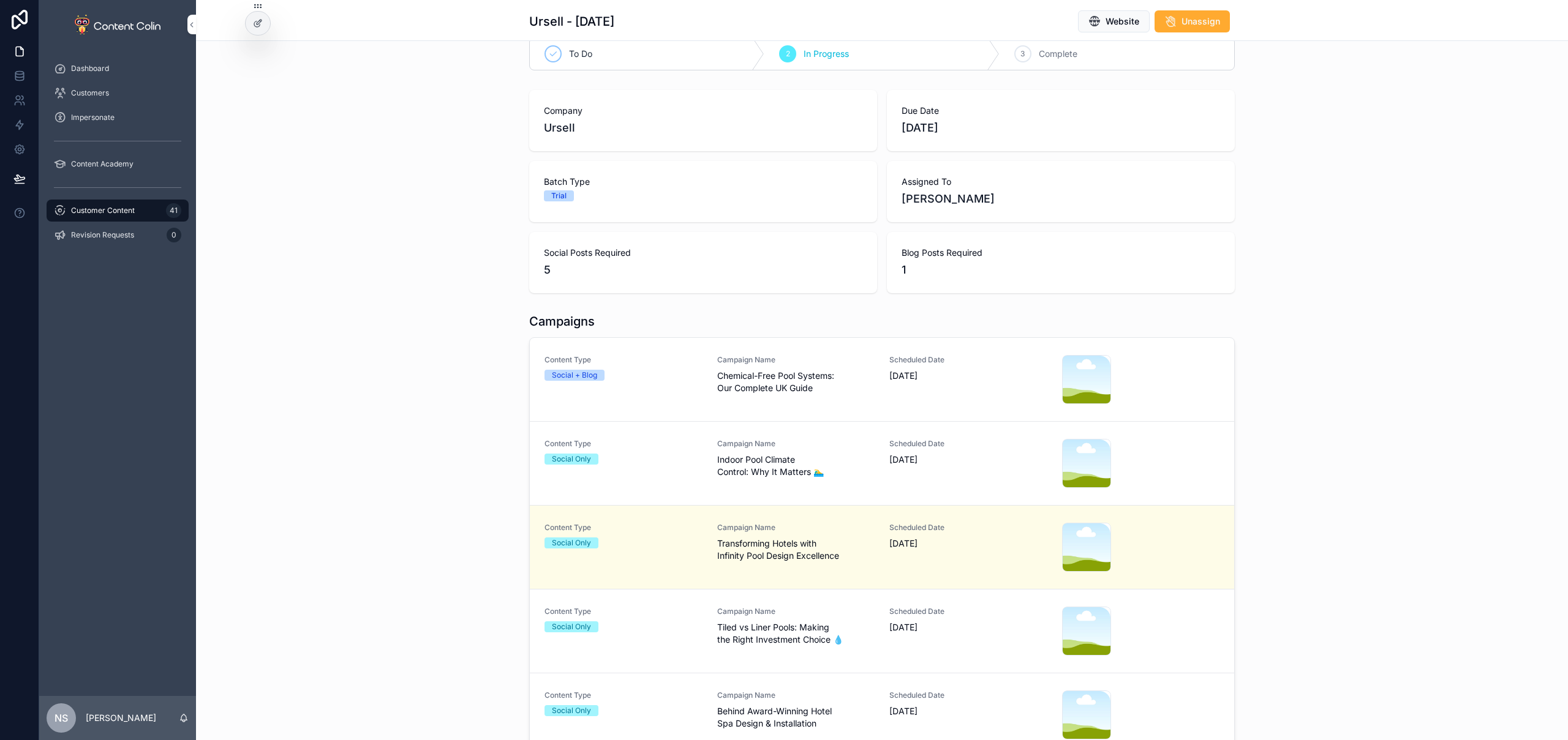
click at [819, 713] on span "Behind Award-Winning Hotel Spa Design & Installation" at bounding box center [796, 718] width 158 height 25
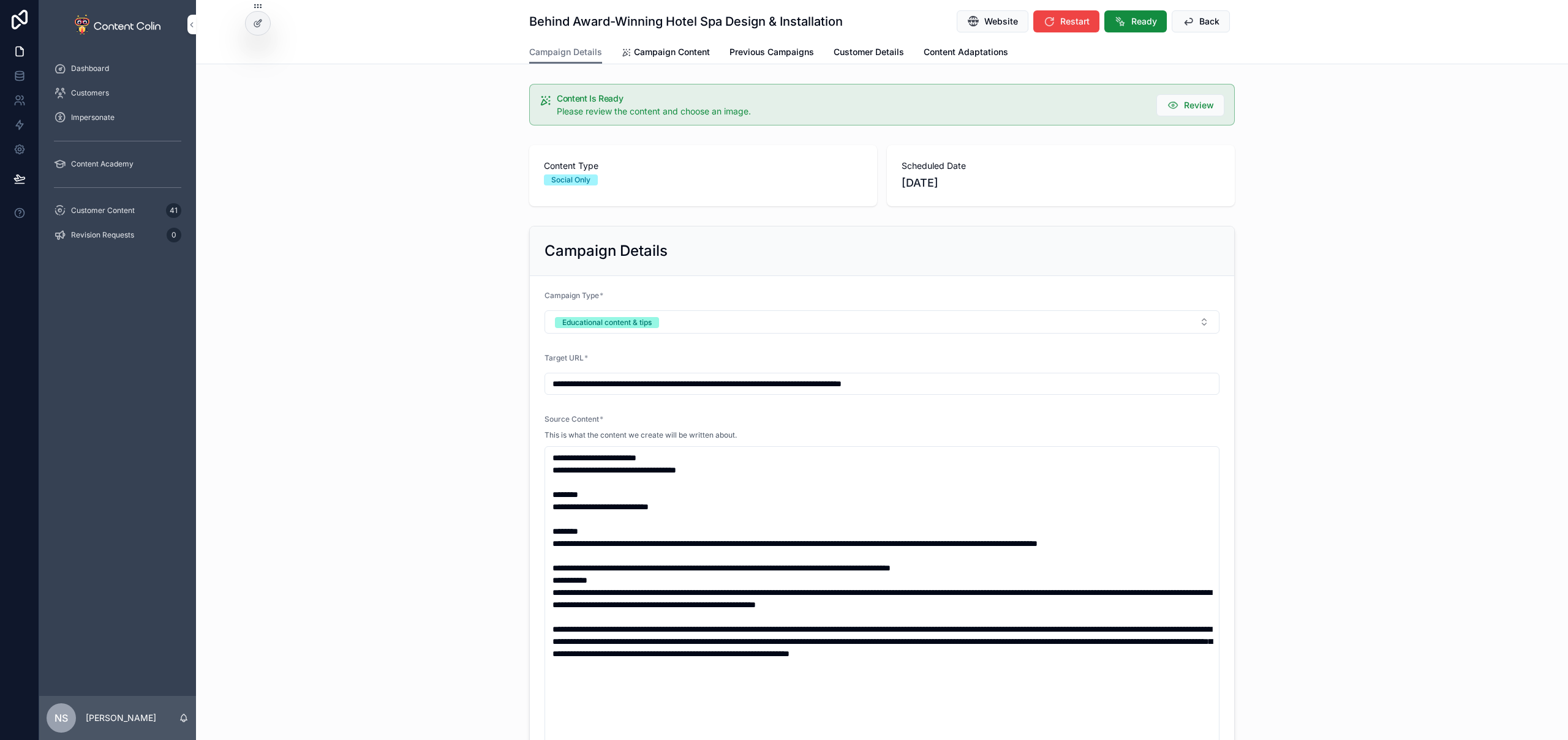
drag, startPoint x: 665, startPoint y: 43, endPoint x: 673, endPoint y: 63, distance: 21.5
click at [665, 43] on link "Campaign Content" at bounding box center [666, 53] width 88 height 25
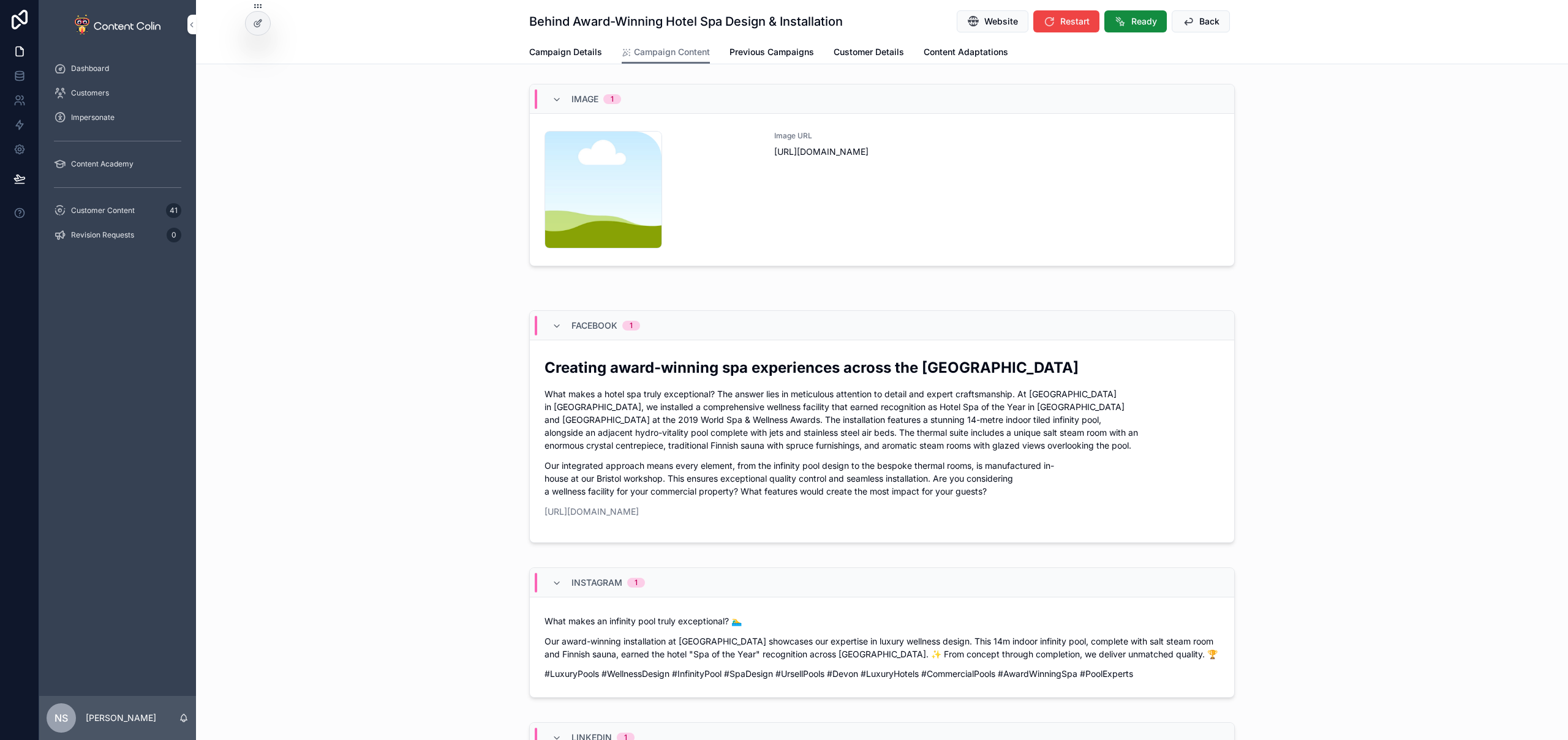
click at [845, 201] on div "Image URL [URL][DOMAIN_NAME]" at bounding box center [997, 189] width 445 height 117
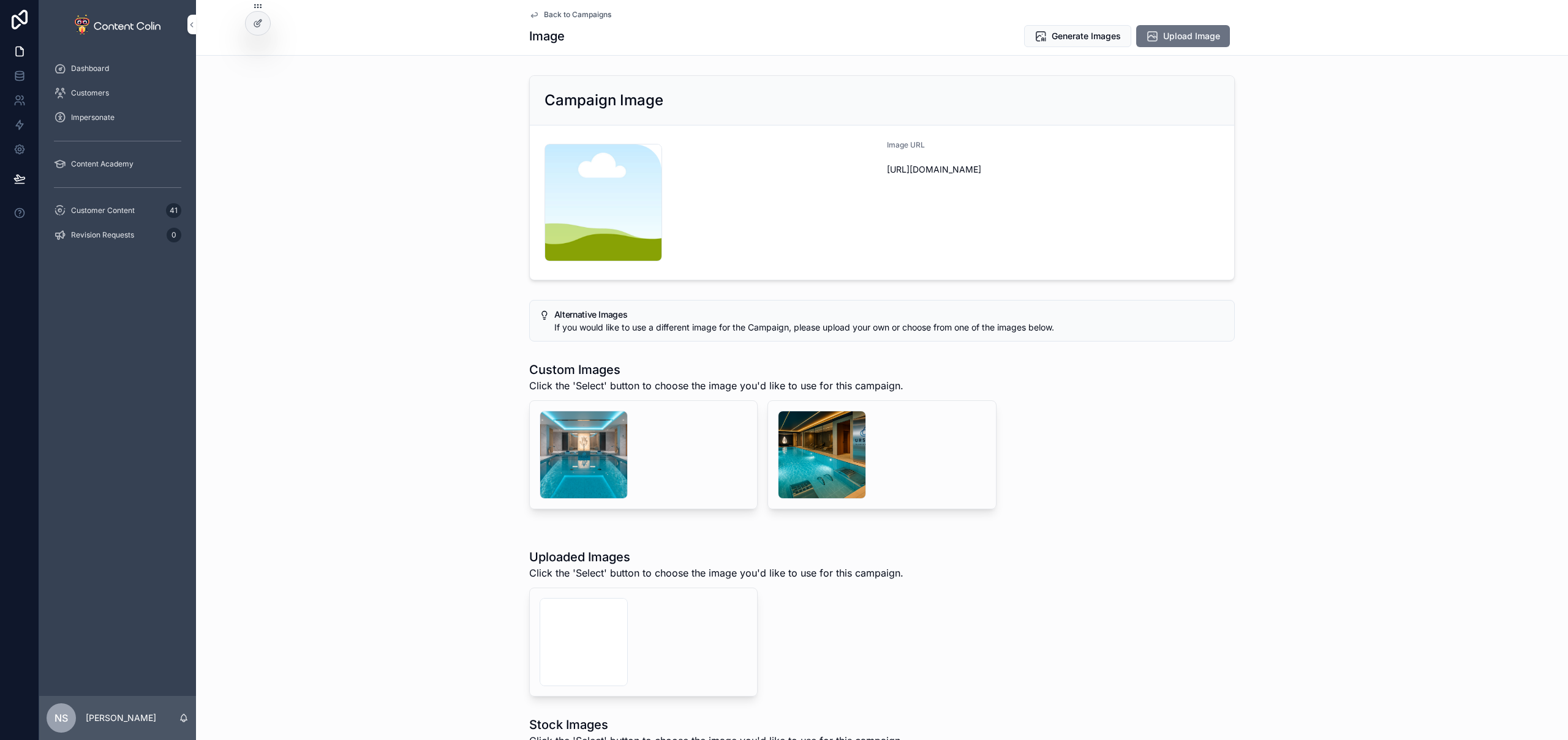
scroll to position [182, 0]
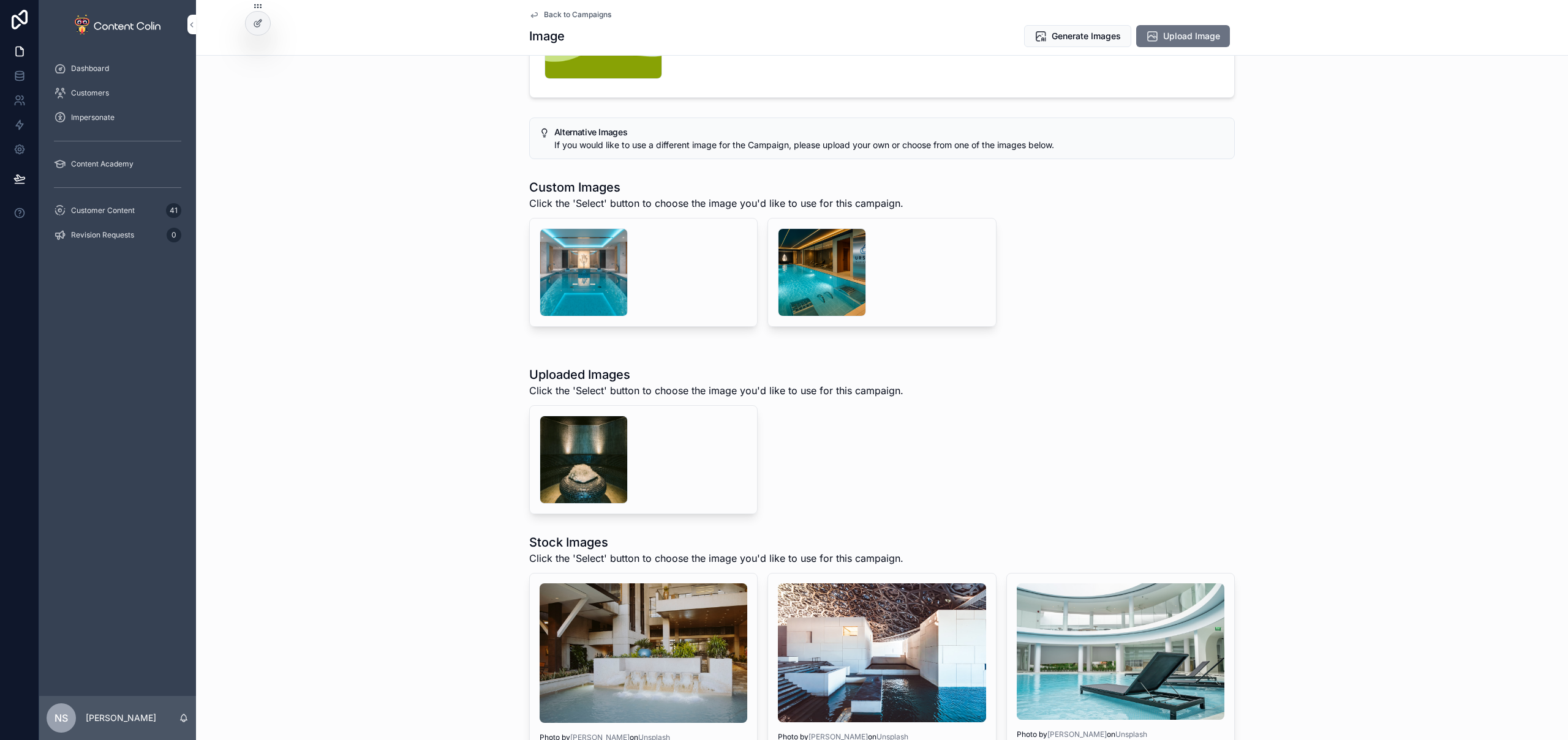
click at [0, 0] on span "Select" at bounding box center [0, 0] width 0 height 0
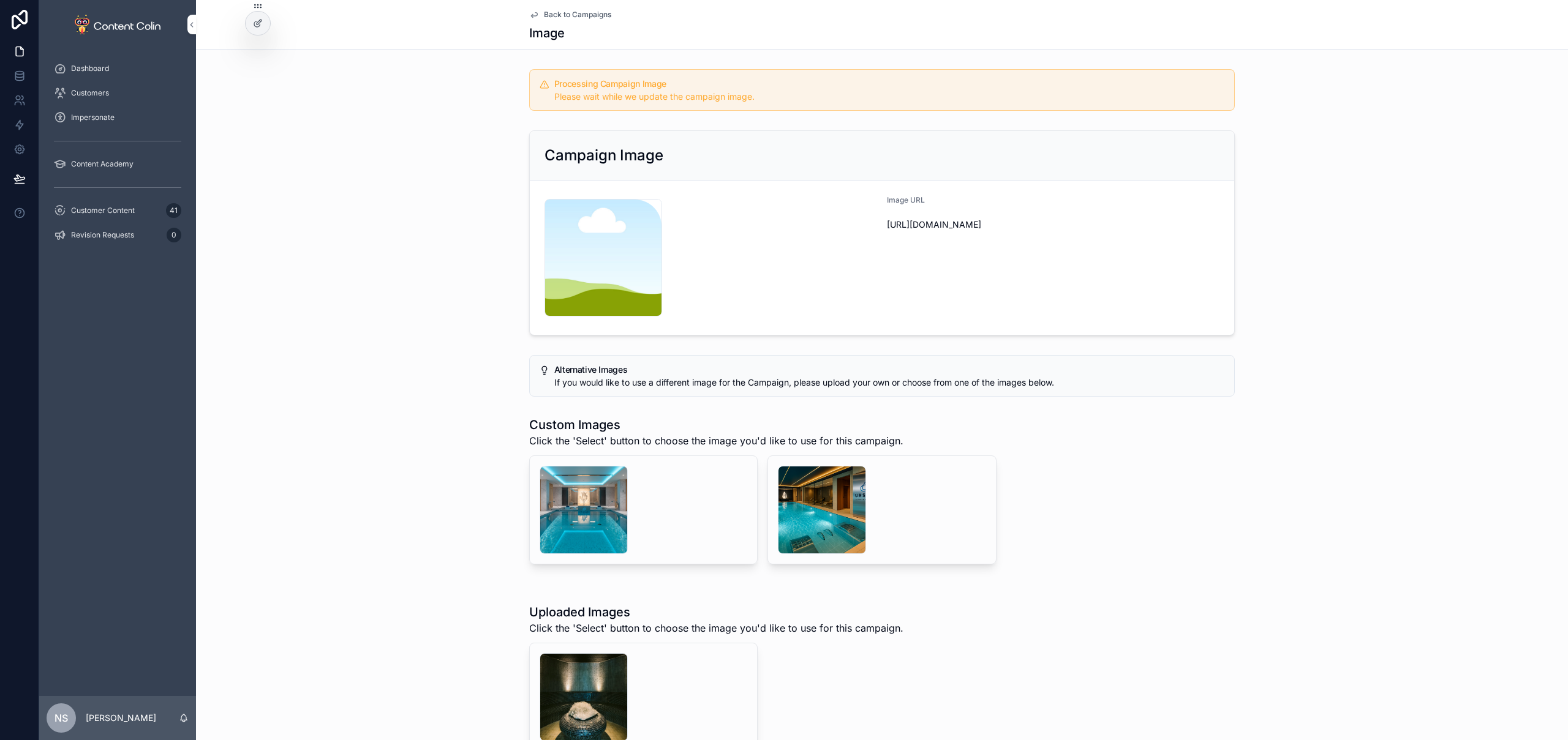
click at [589, 15] on span "Back to Campaigns" at bounding box center [577, 14] width 67 height 10
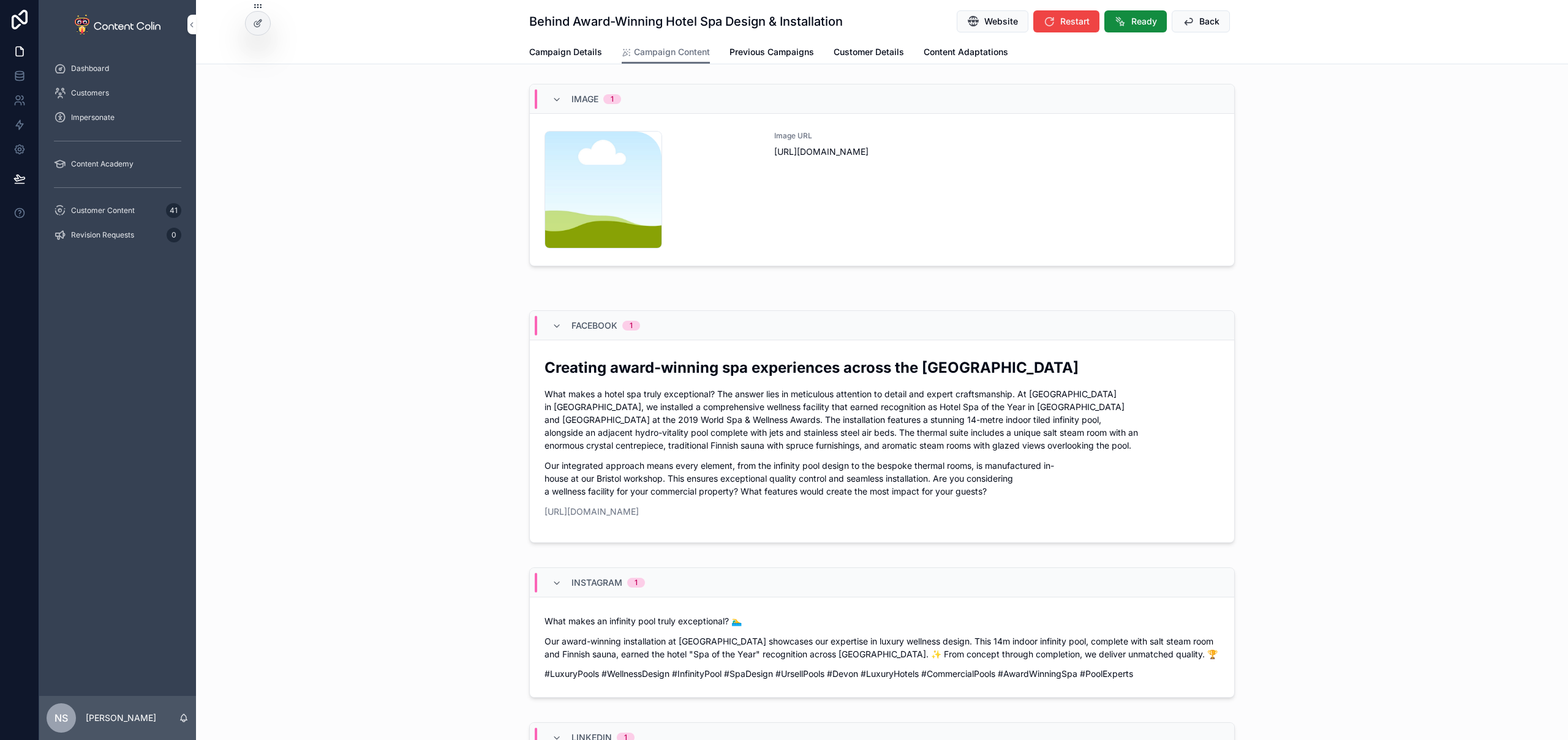
click at [1200, 22] on span "Back" at bounding box center [1209, 22] width 20 height 12
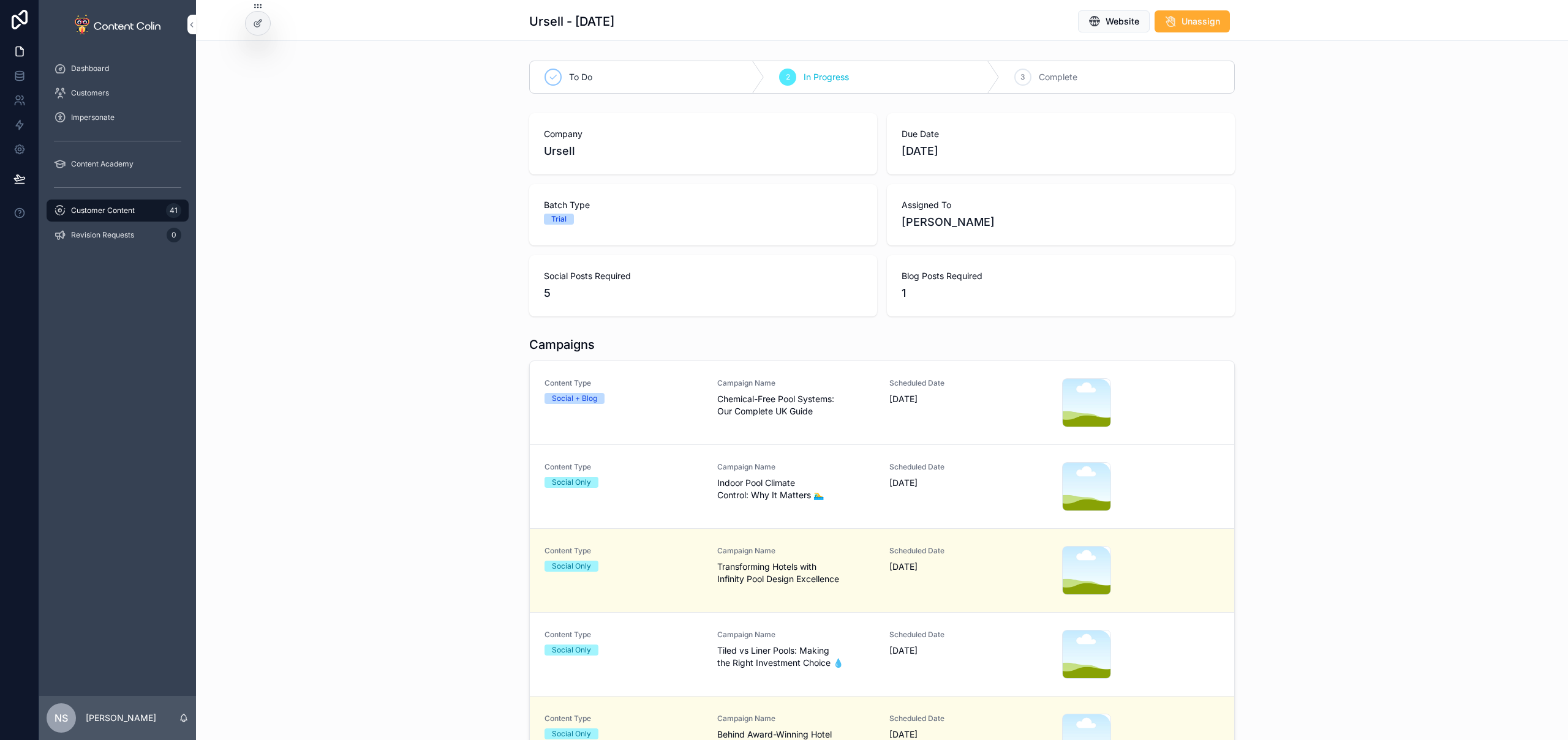
click at [619, 419] on div "Content Type Social + Blog" at bounding box center [624, 403] width 158 height 49
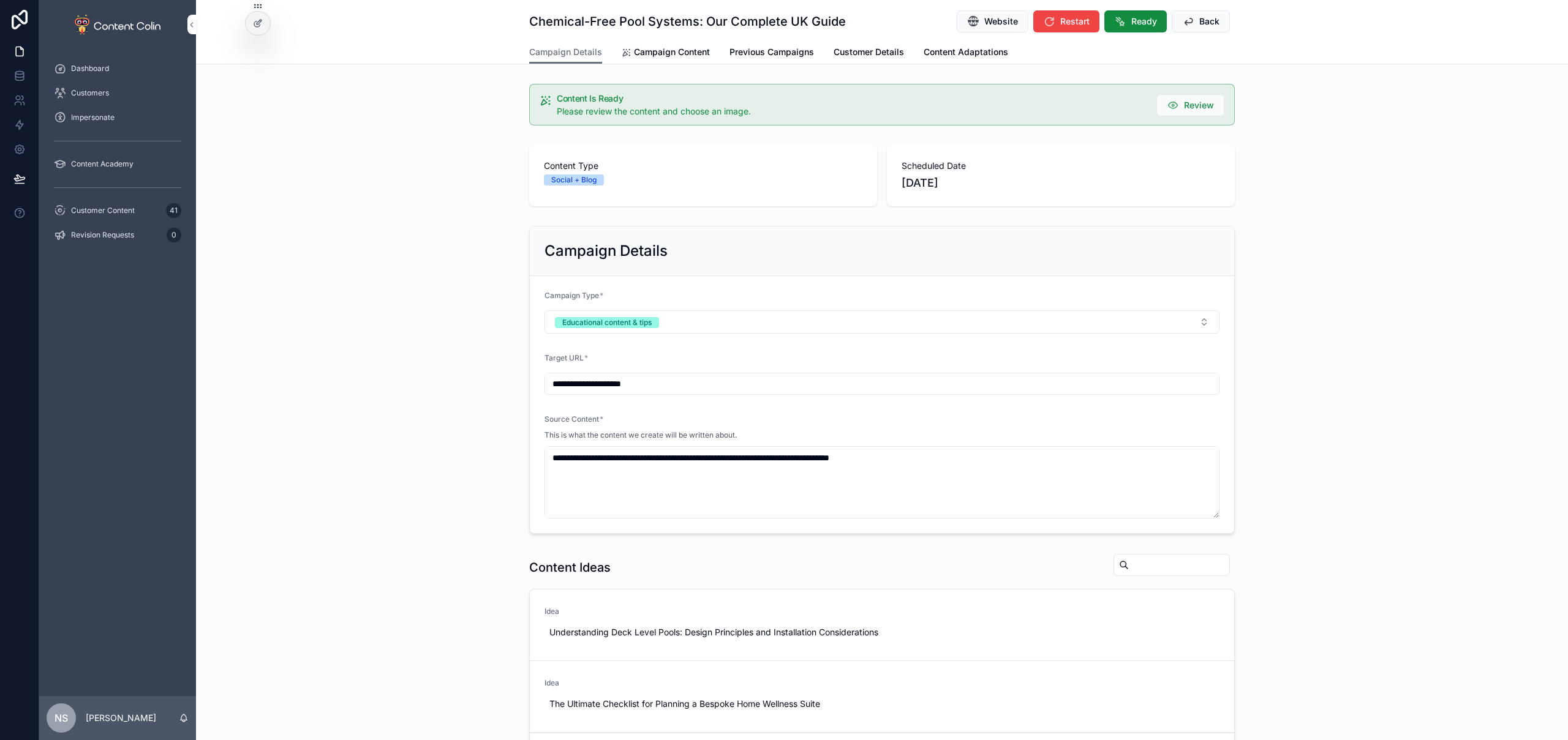
click at [665, 46] on span "Campaign Content" at bounding box center [672, 52] width 76 height 12
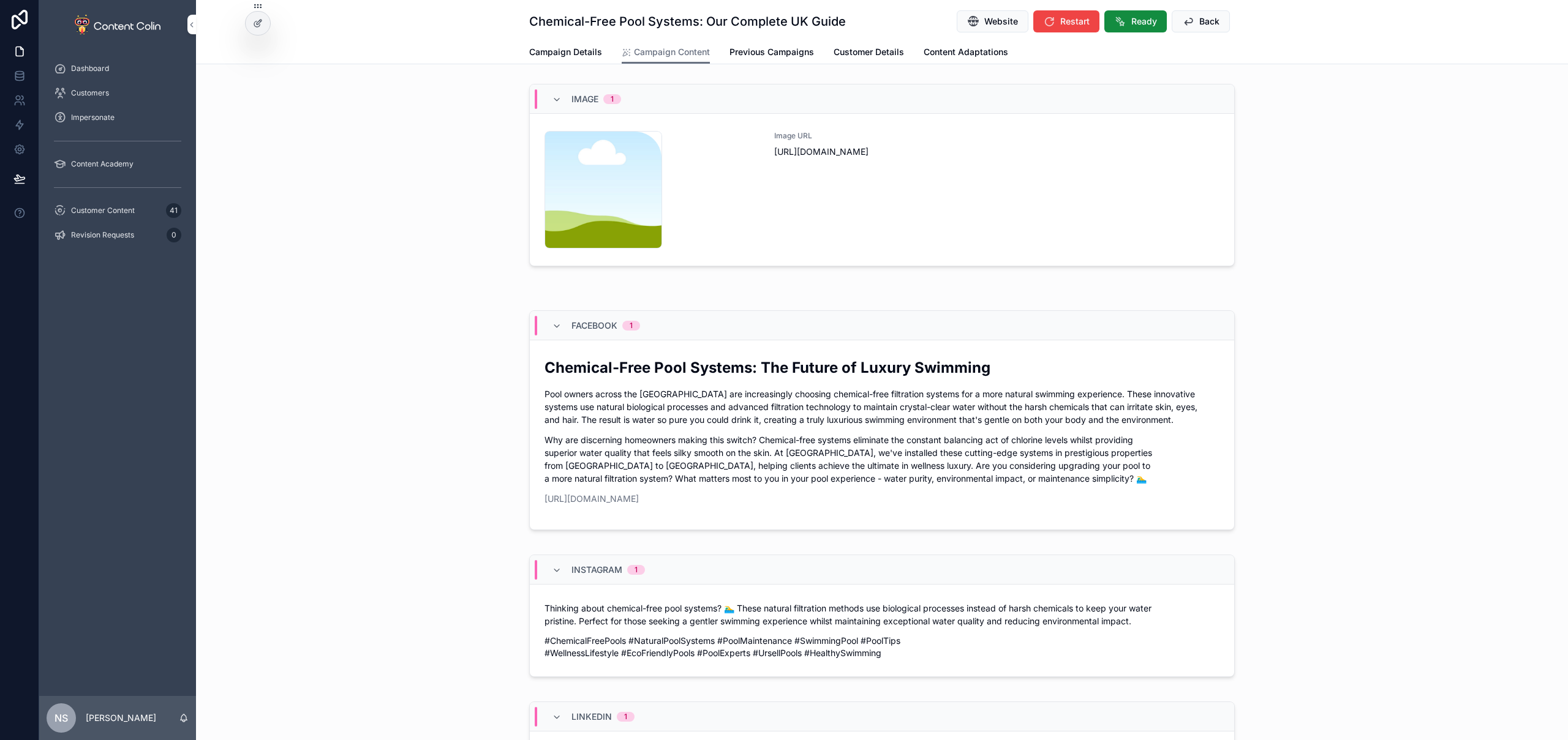
click at [917, 214] on div "Image URL [URL][DOMAIN_NAME]" at bounding box center [997, 189] width 445 height 117
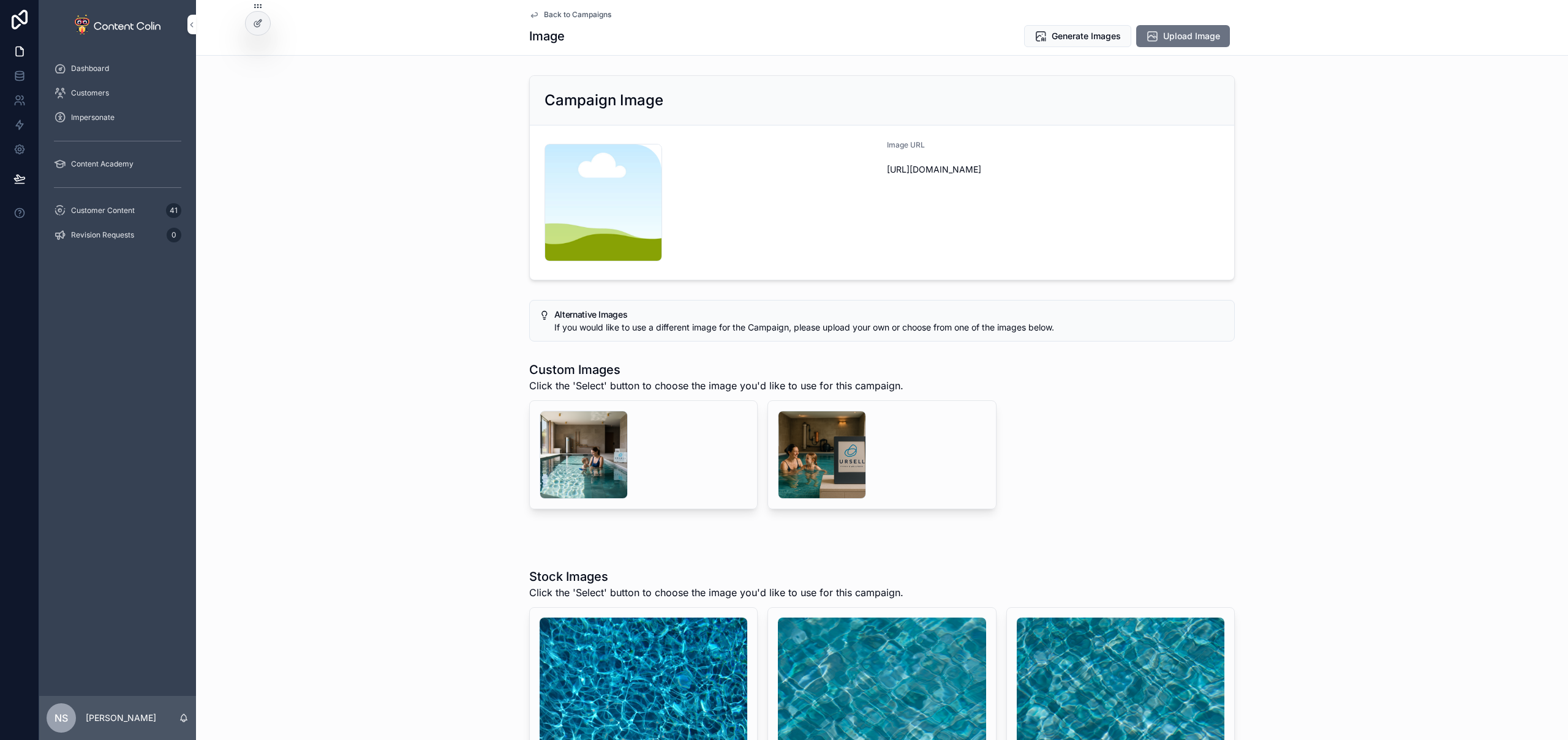
click at [825, 458] on div "scrollable content" at bounding box center [822, 455] width 88 height 88
click at [565, 452] on div "scrollable content" at bounding box center [583, 455] width 88 height 88
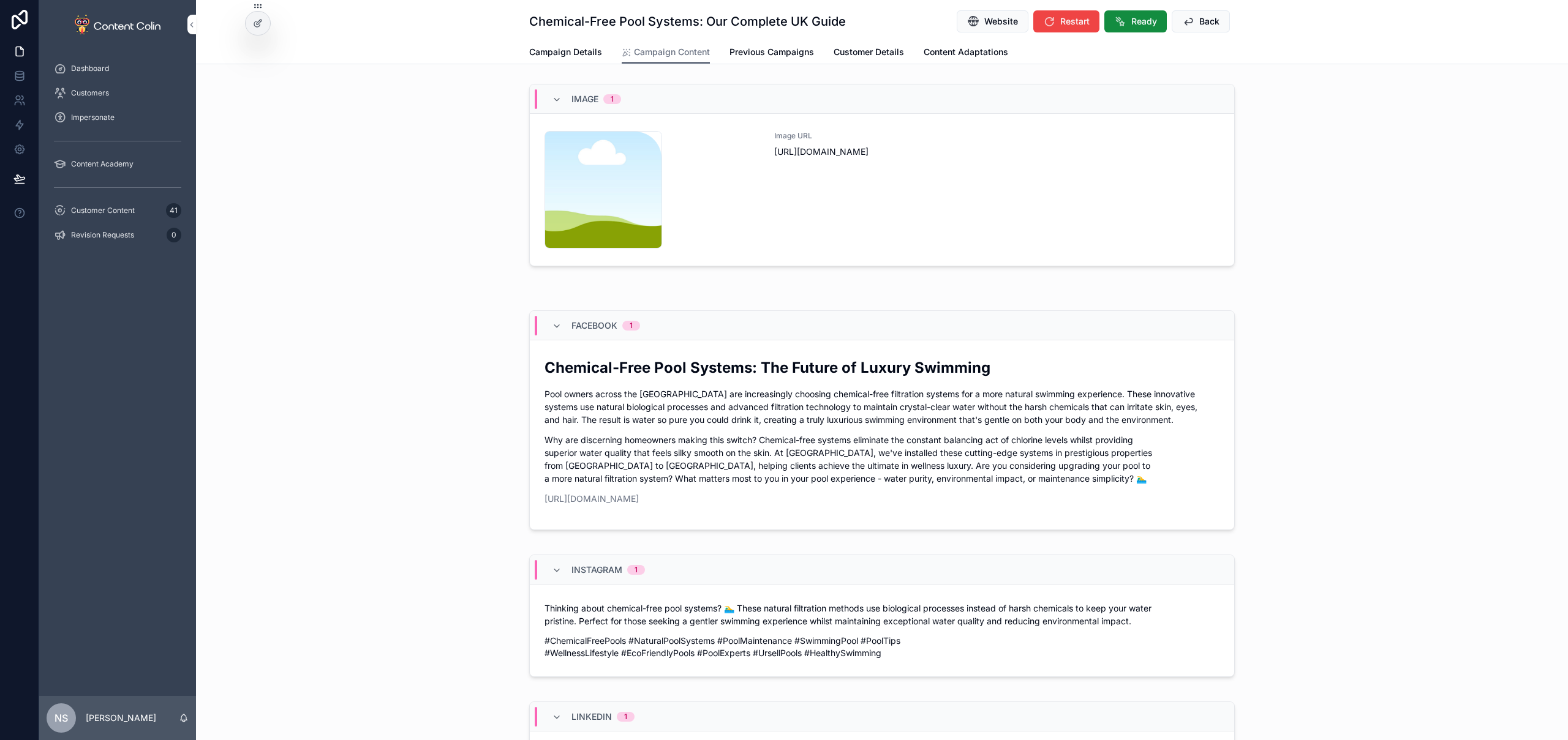
click at [899, 215] on div "Image URL [URL][DOMAIN_NAME]" at bounding box center [997, 189] width 445 height 117
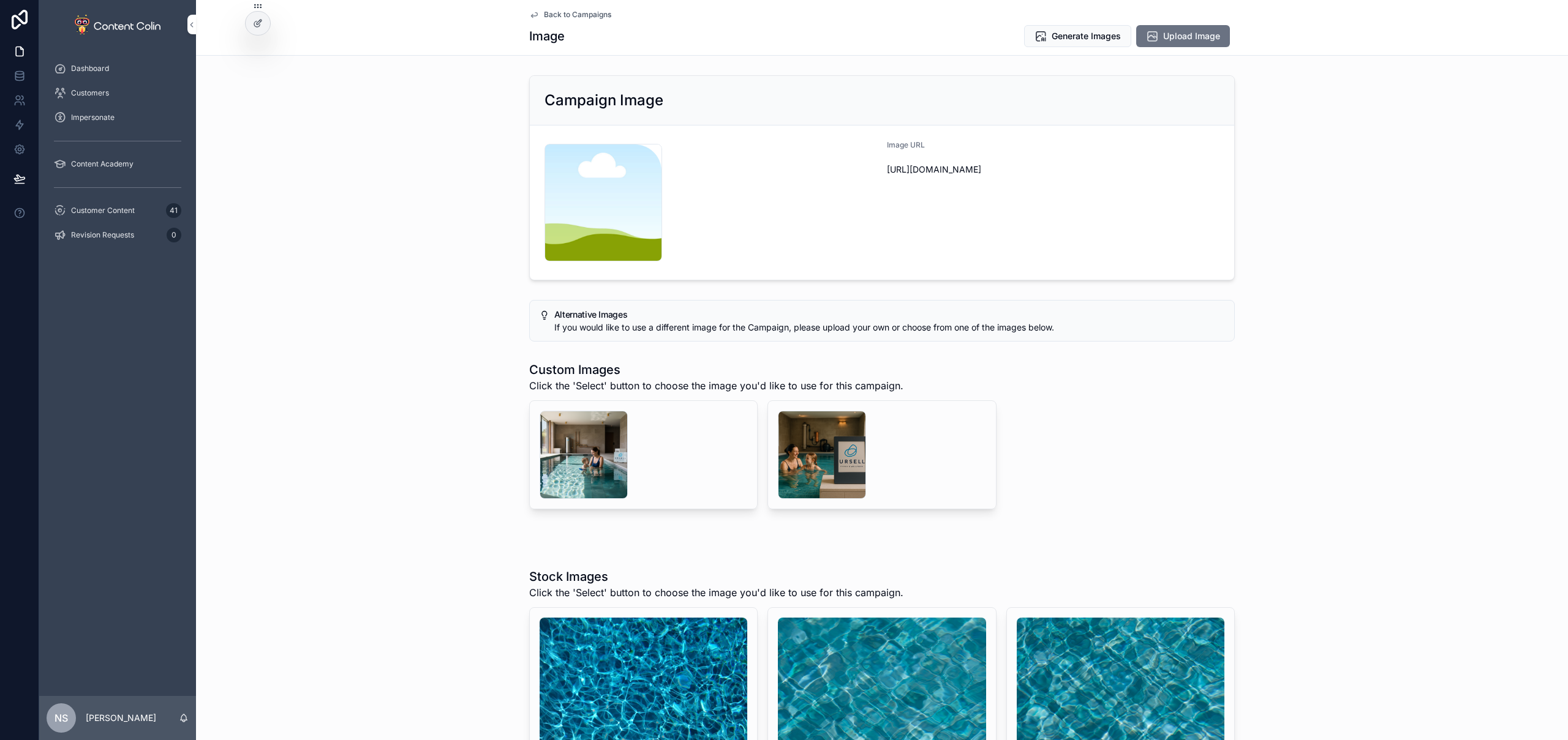
click at [1180, 44] on button "Upload Image" at bounding box center [1183, 37] width 93 height 22
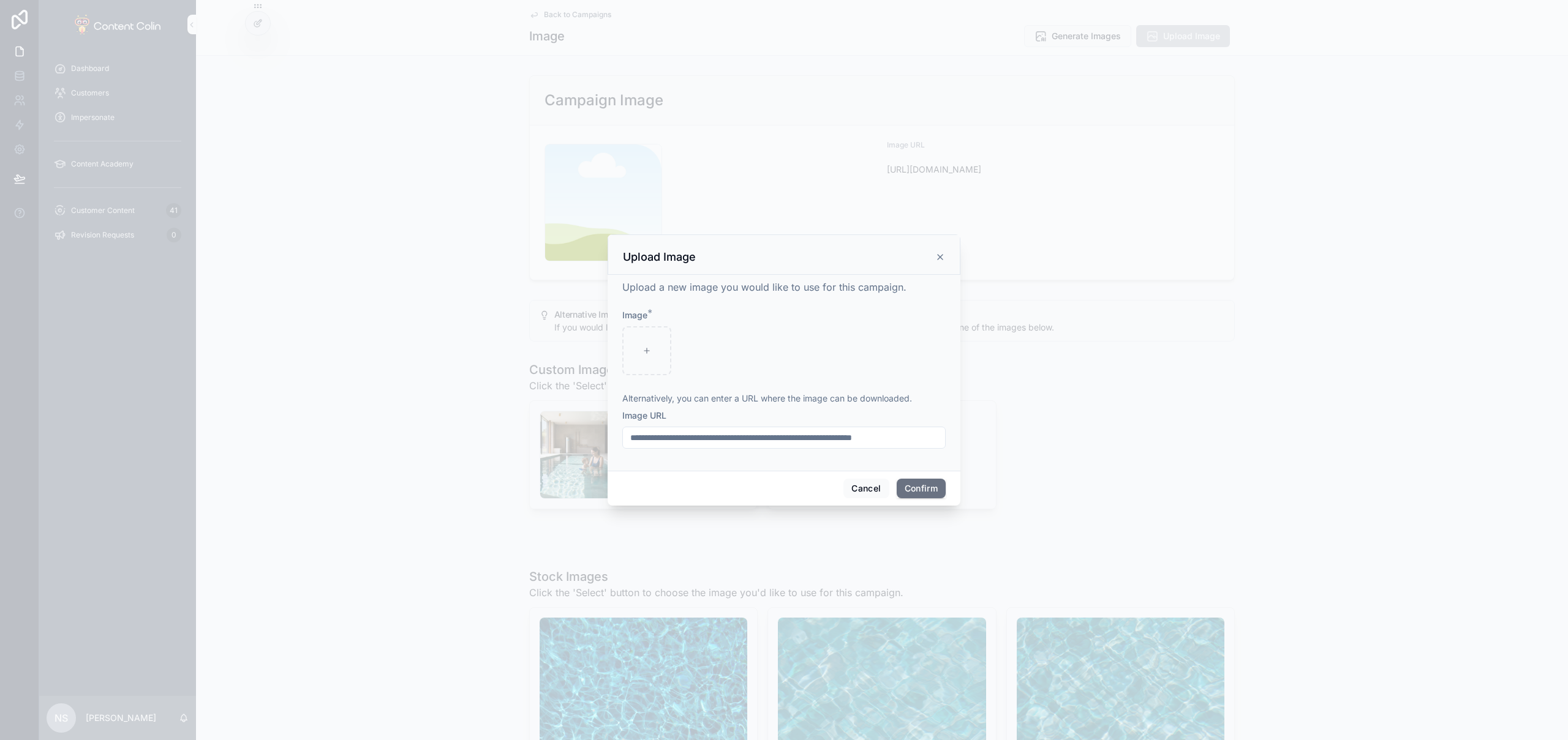
click at [682, 435] on input "text" at bounding box center [784, 438] width 322 height 17
paste input "**********"
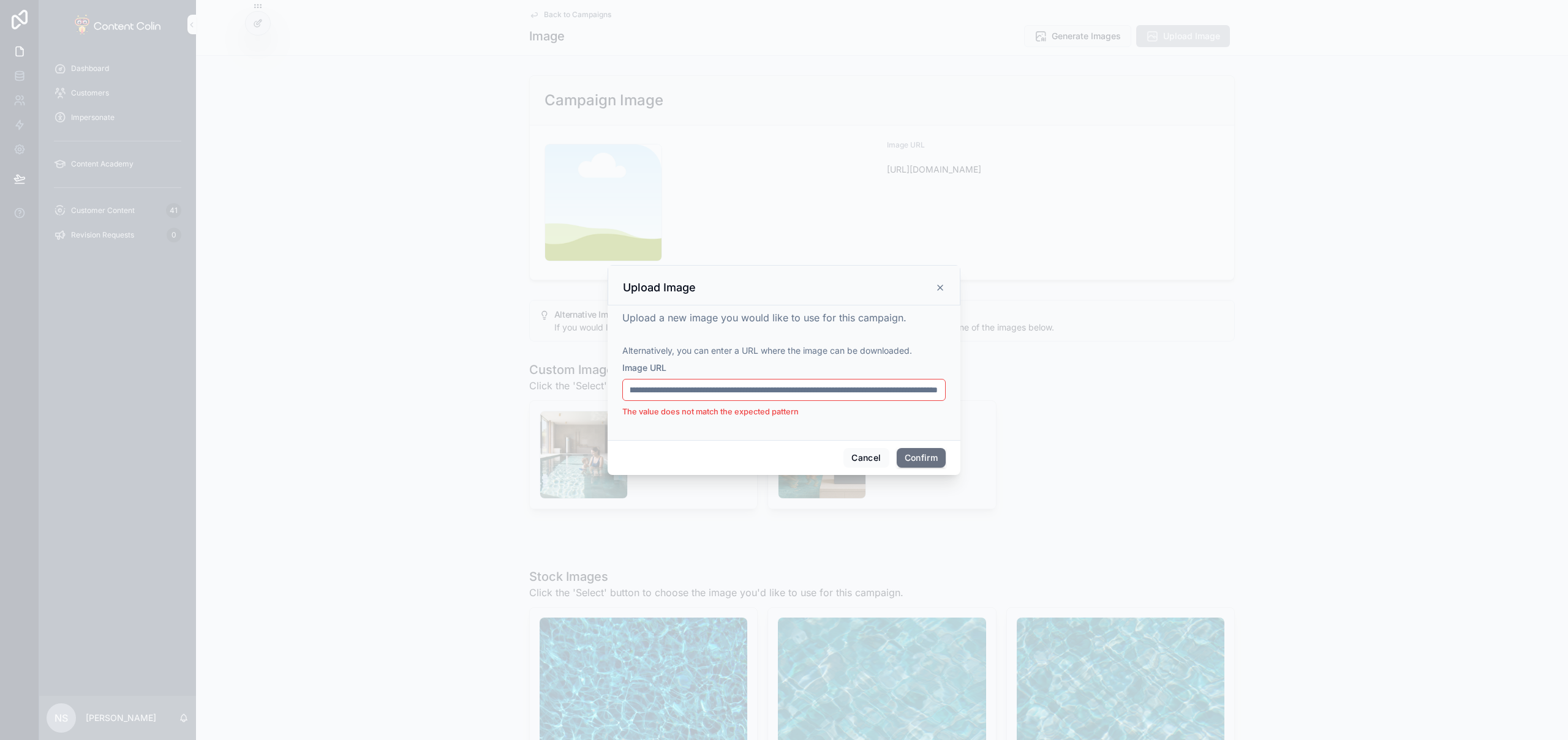
type input "**********"
click at [869, 460] on button "Cancel" at bounding box center [866, 458] width 46 height 19
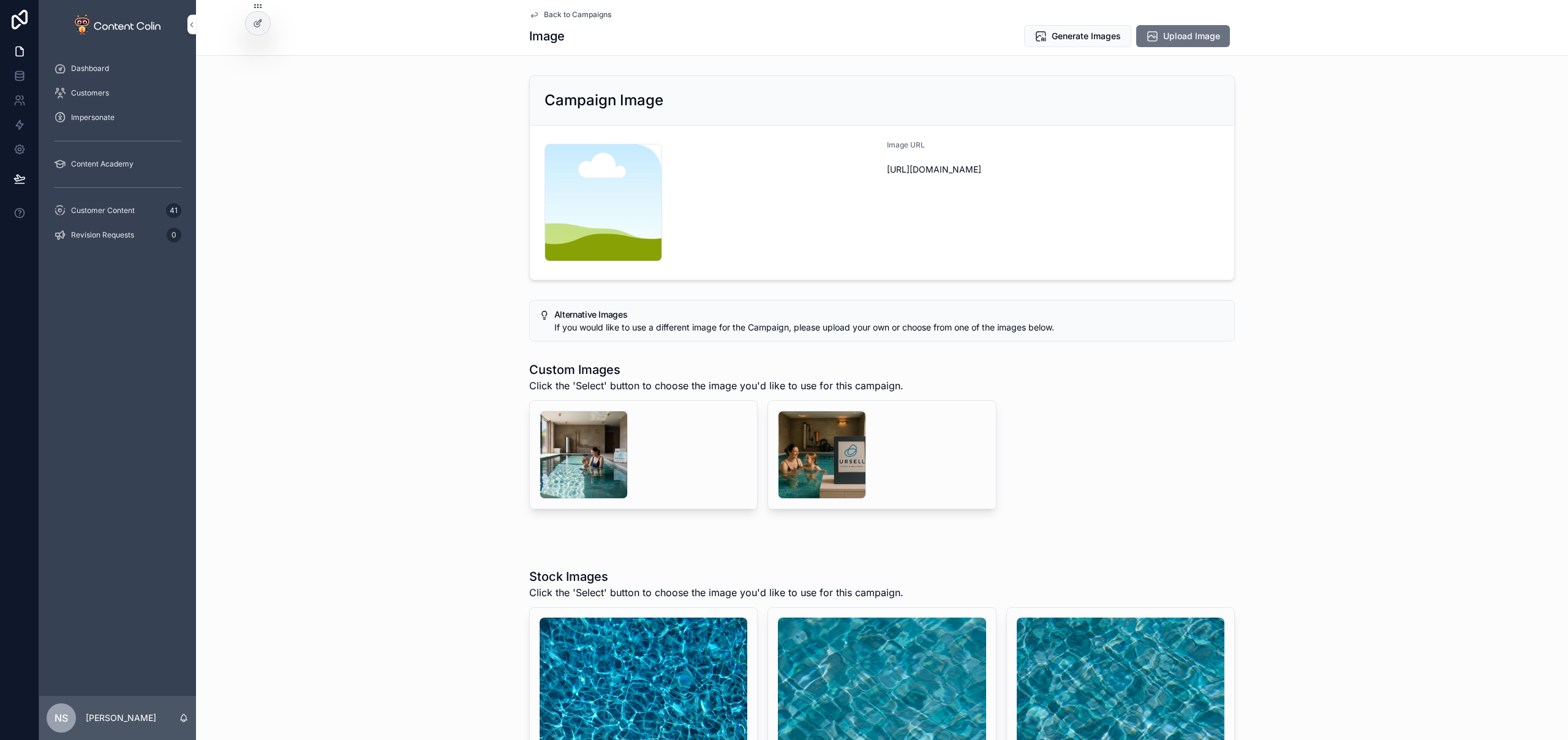
click at [1173, 39] on span "Upload Image" at bounding box center [1192, 36] width 57 height 12
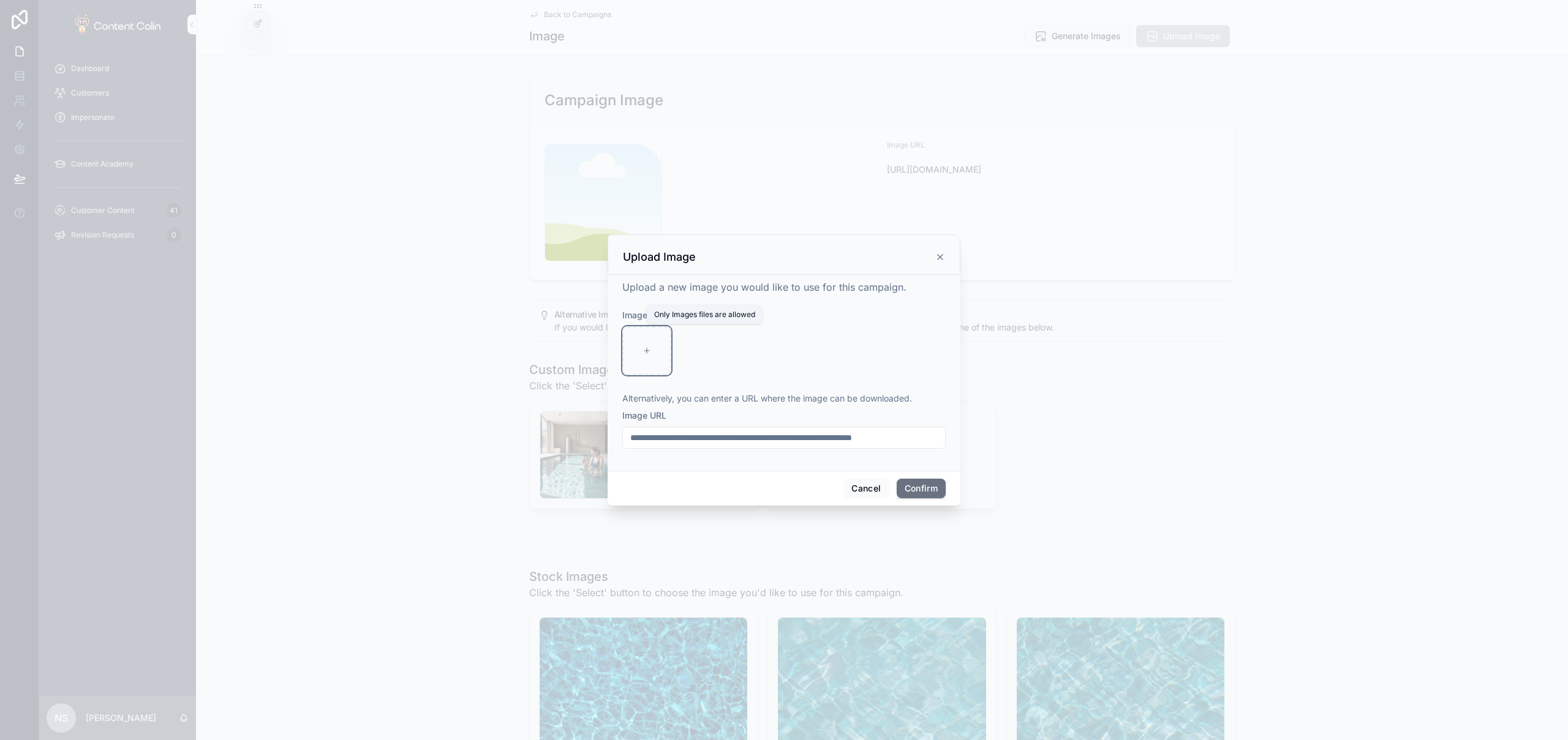
click at [657, 351] on div at bounding box center [647, 351] width 49 height 49
type input "**********"
click at [929, 485] on button "Confirm" at bounding box center [922, 488] width 49 height 19
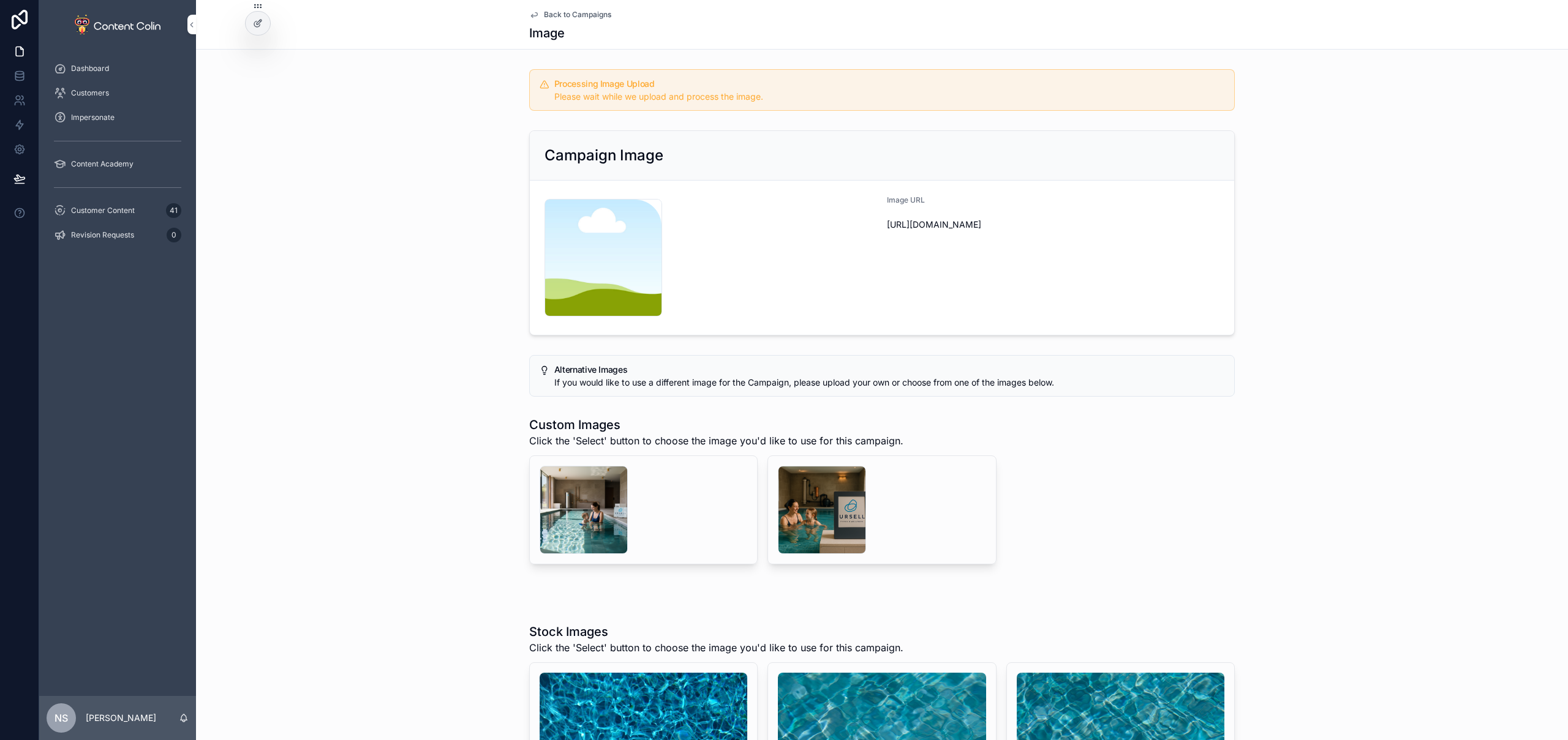
click at [591, 16] on span "Back to Campaigns" at bounding box center [577, 14] width 67 height 10
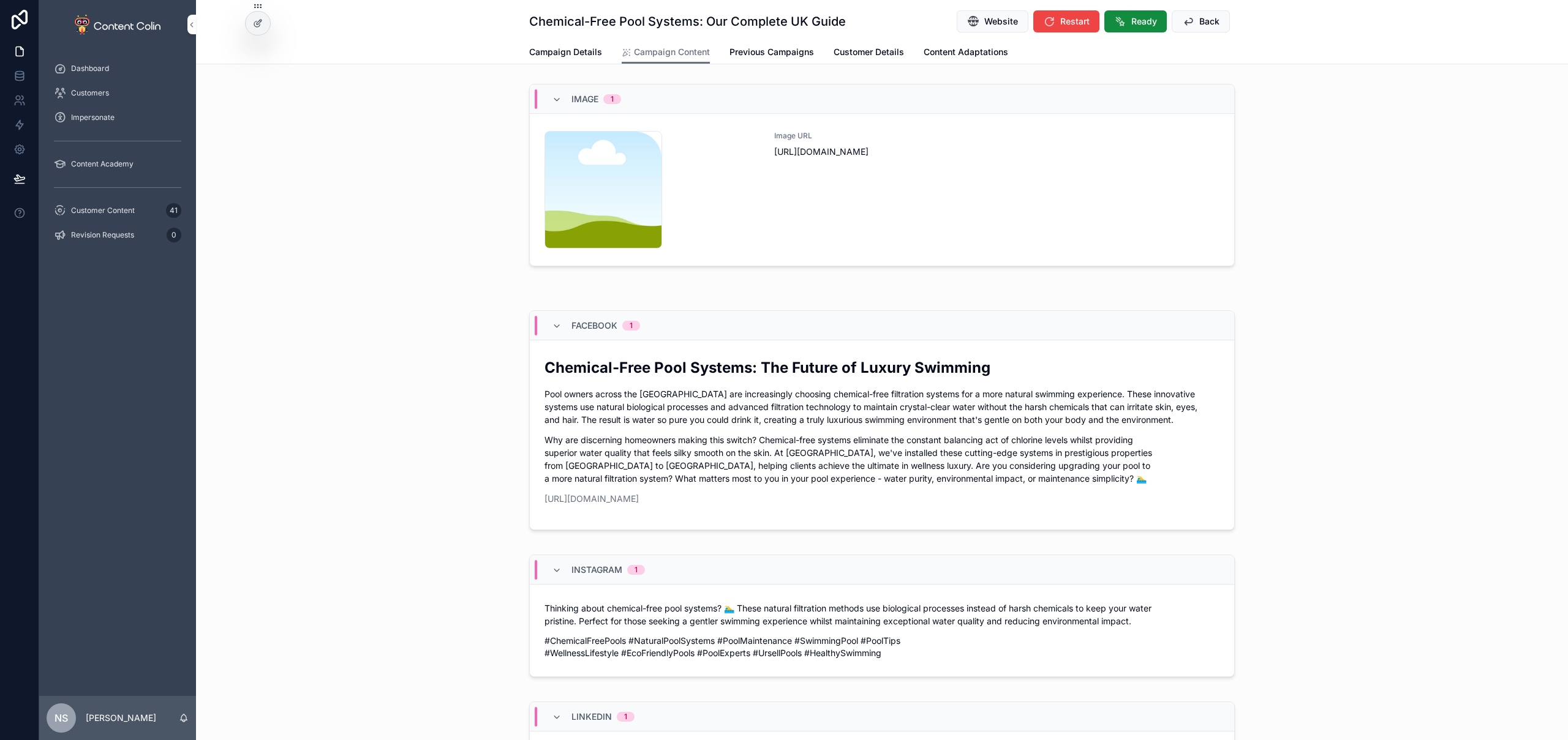
click at [1200, 17] on span "Back" at bounding box center [1209, 22] width 20 height 12
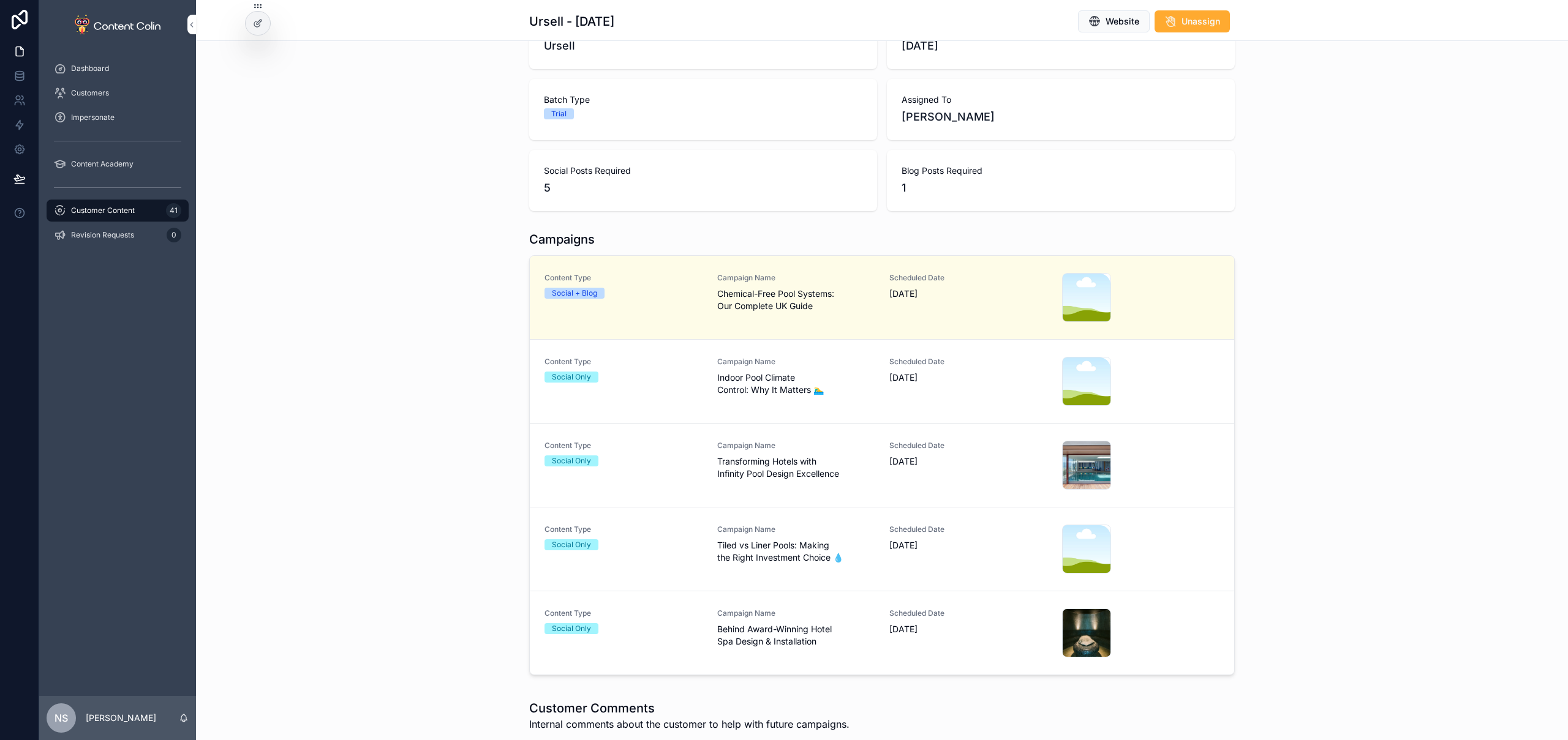
scroll to position [169, 0]
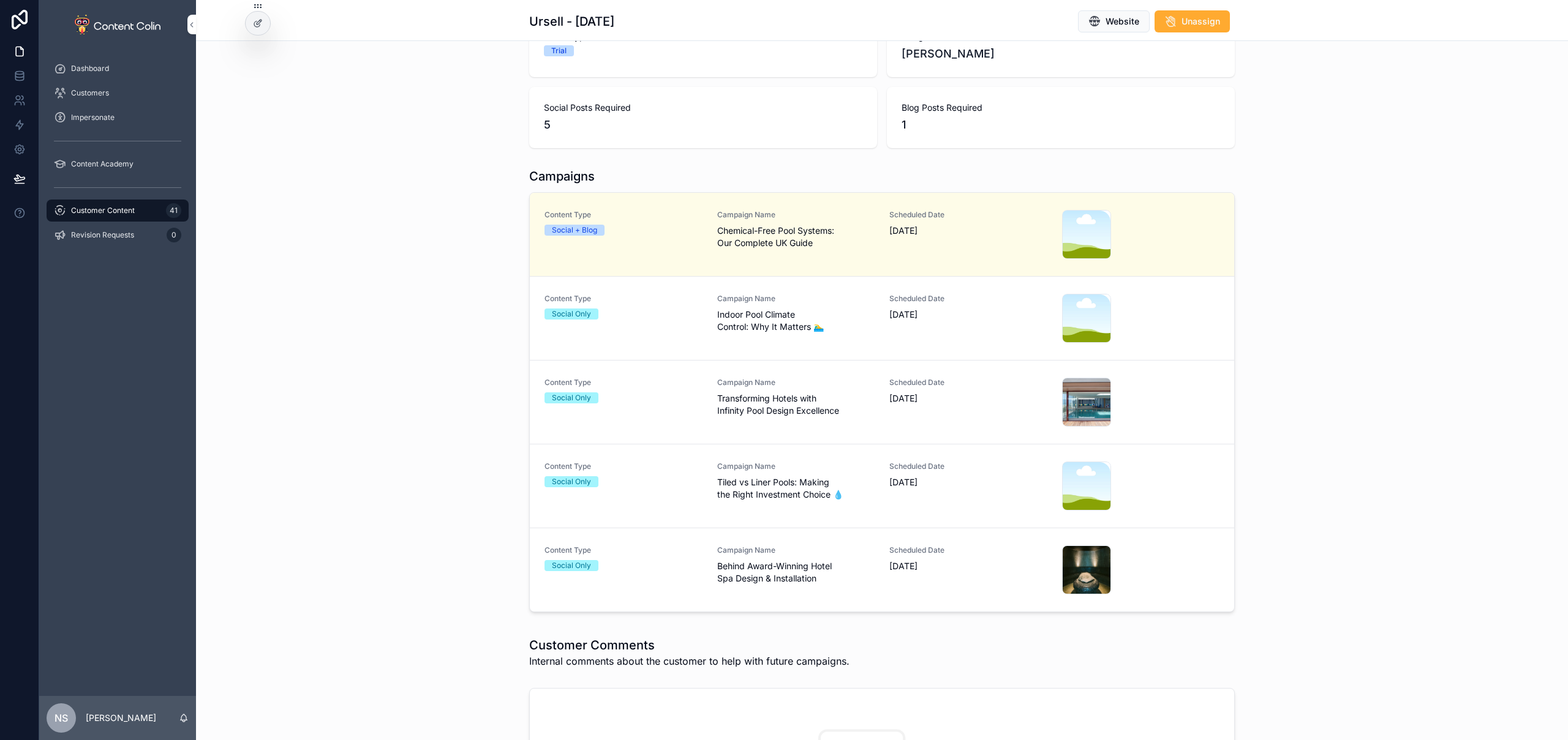
click at [737, 325] on span "Indoor Pool Climate Control: Why It Matters 🏊‍♂️" at bounding box center [796, 320] width 158 height 25
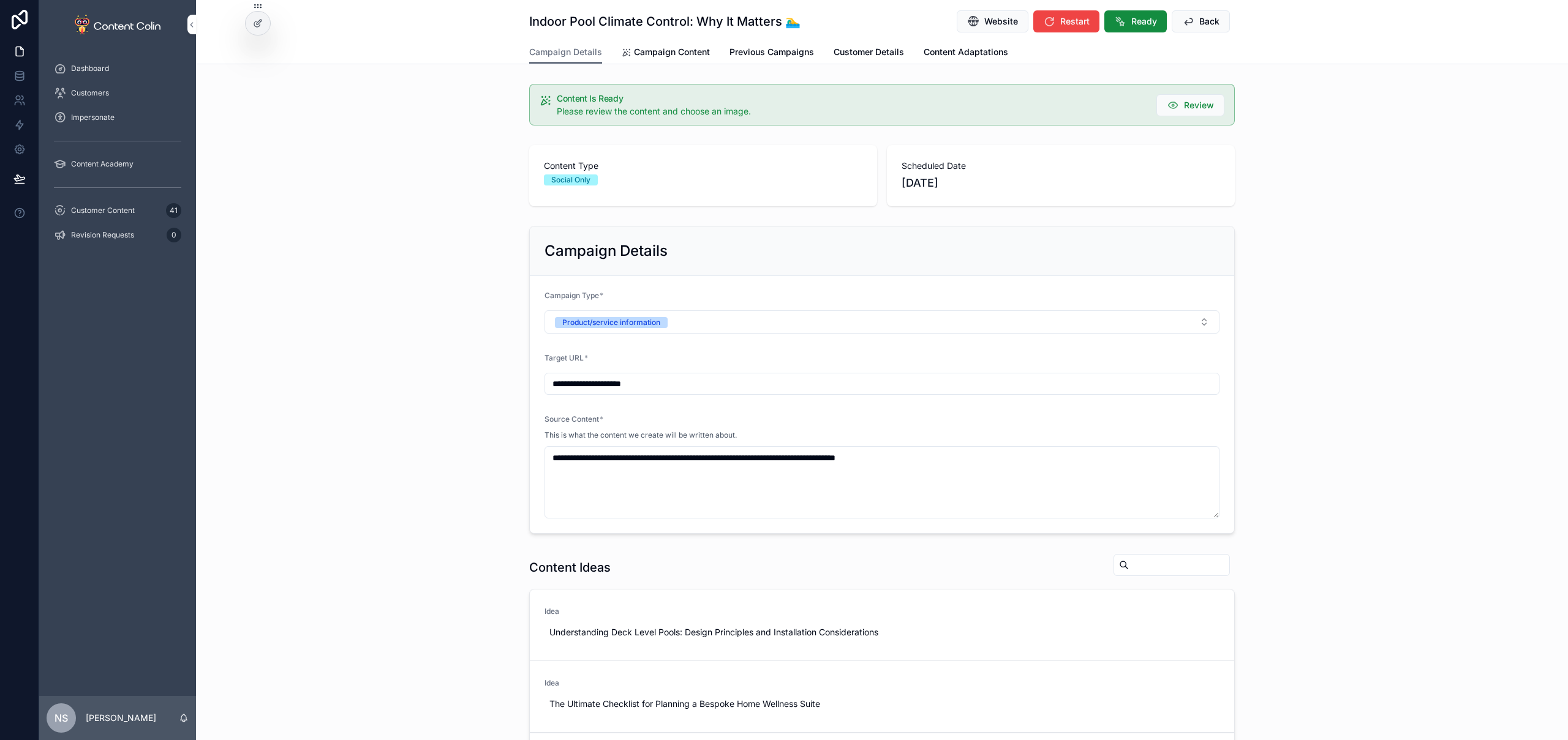
click at [655, 55] on span "Campaign Content" at bounding box center [672, 52] width 76 height 12
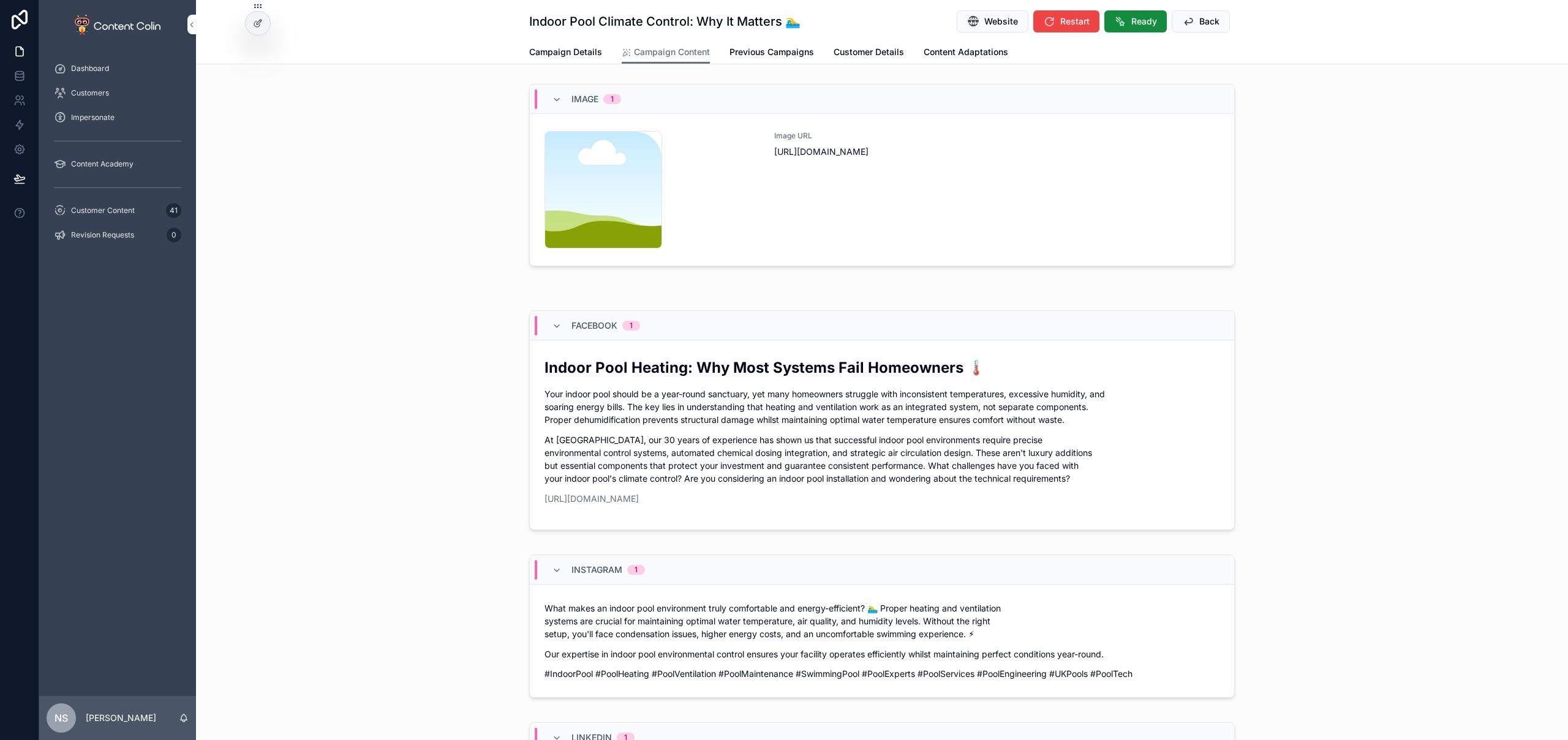
click at [767, 205] on div "content-placeholder .png Image URL [URL][DOMAIN_NAME]" at bounding box center [882, 189] width 675 height 117
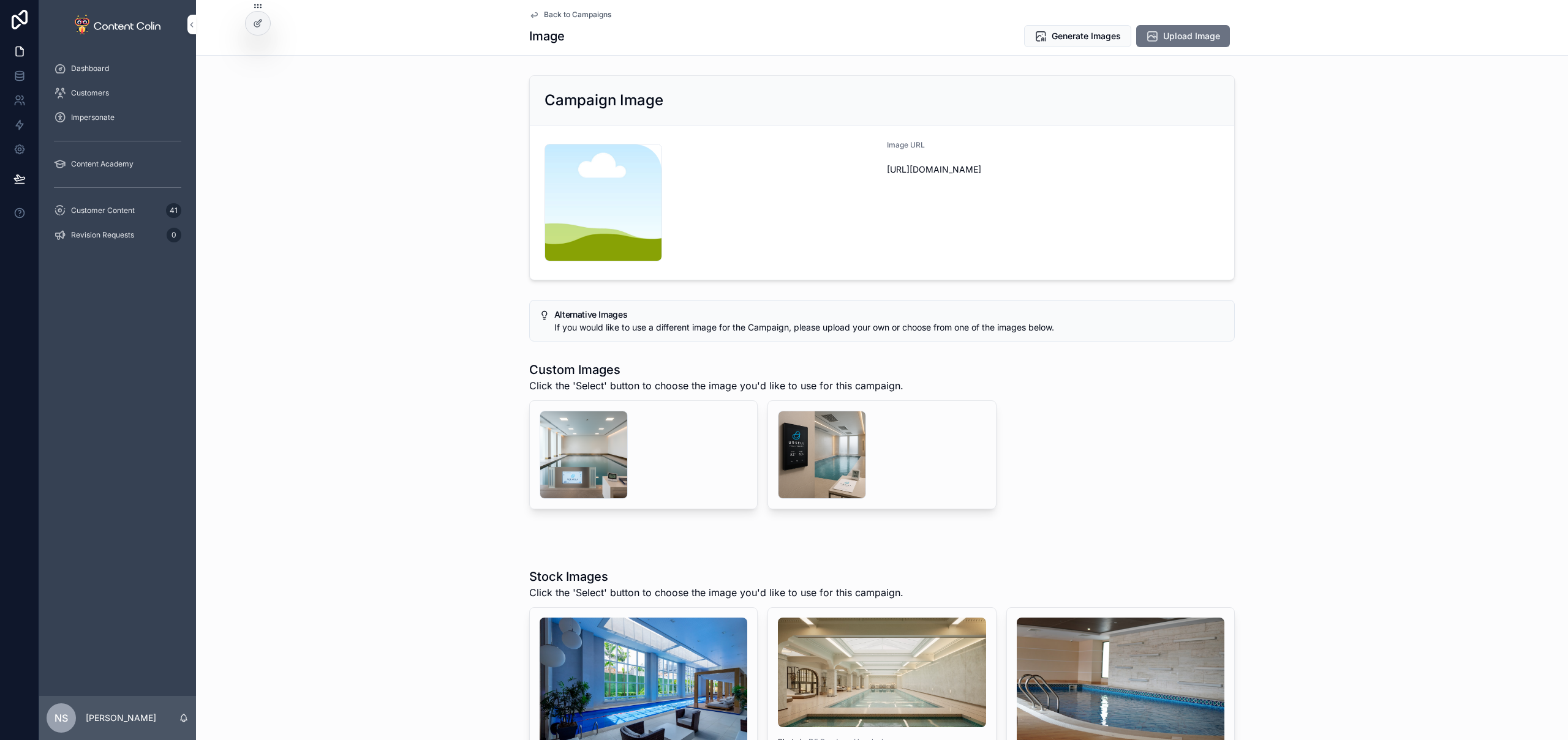
click at [788, 447] on div "scrollable content" at bounding box center [822, 455] width 88 height 88
click at [586, 464] on div "scrollable content" at bounding box center [583, 455] width 88 height 88
click at [846, 470] on div "scrollable content" at bounding box center [822, 455] width 88 height 88
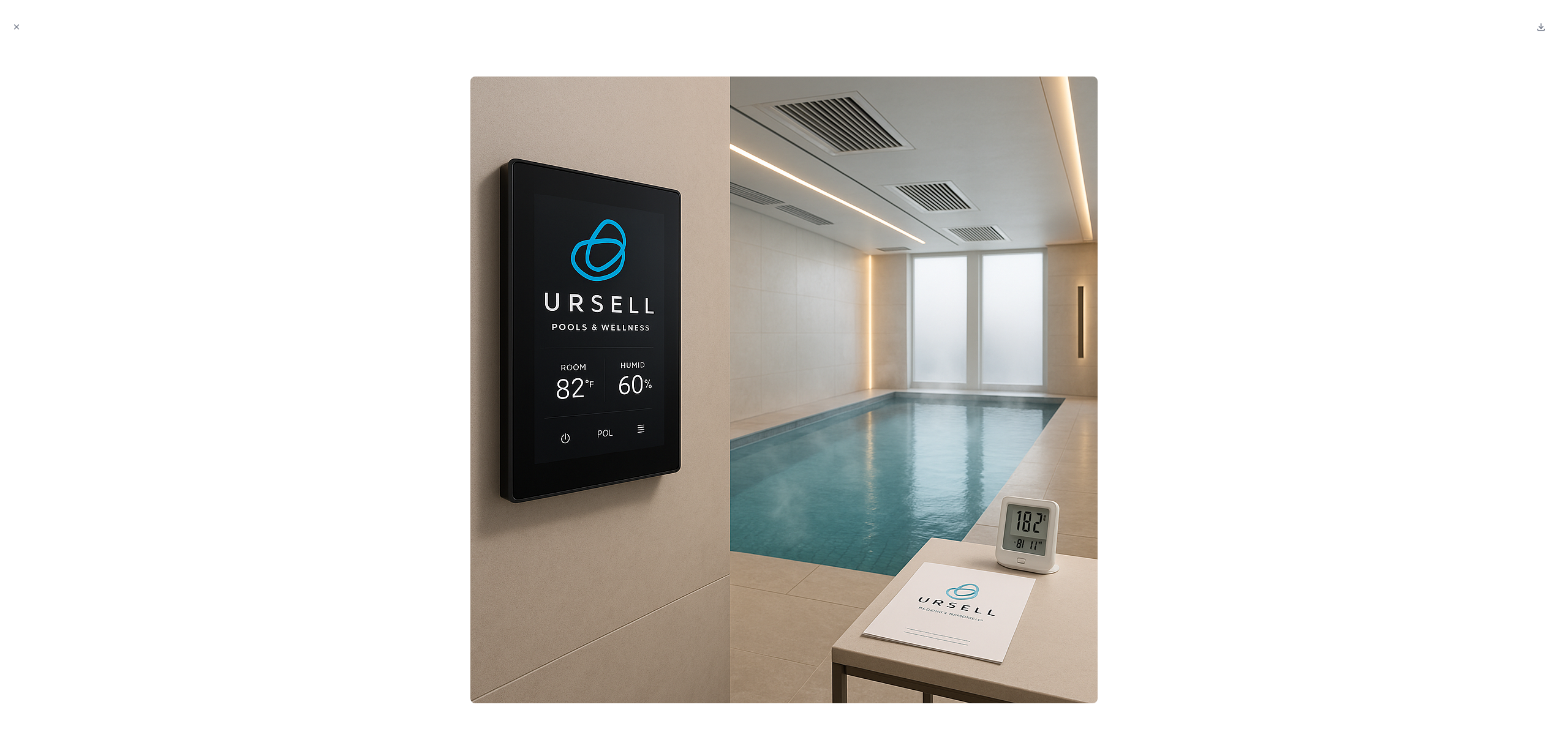
click at [11, 26] on button "Close modal" at bounding box center [16, 27] width 13 height 13
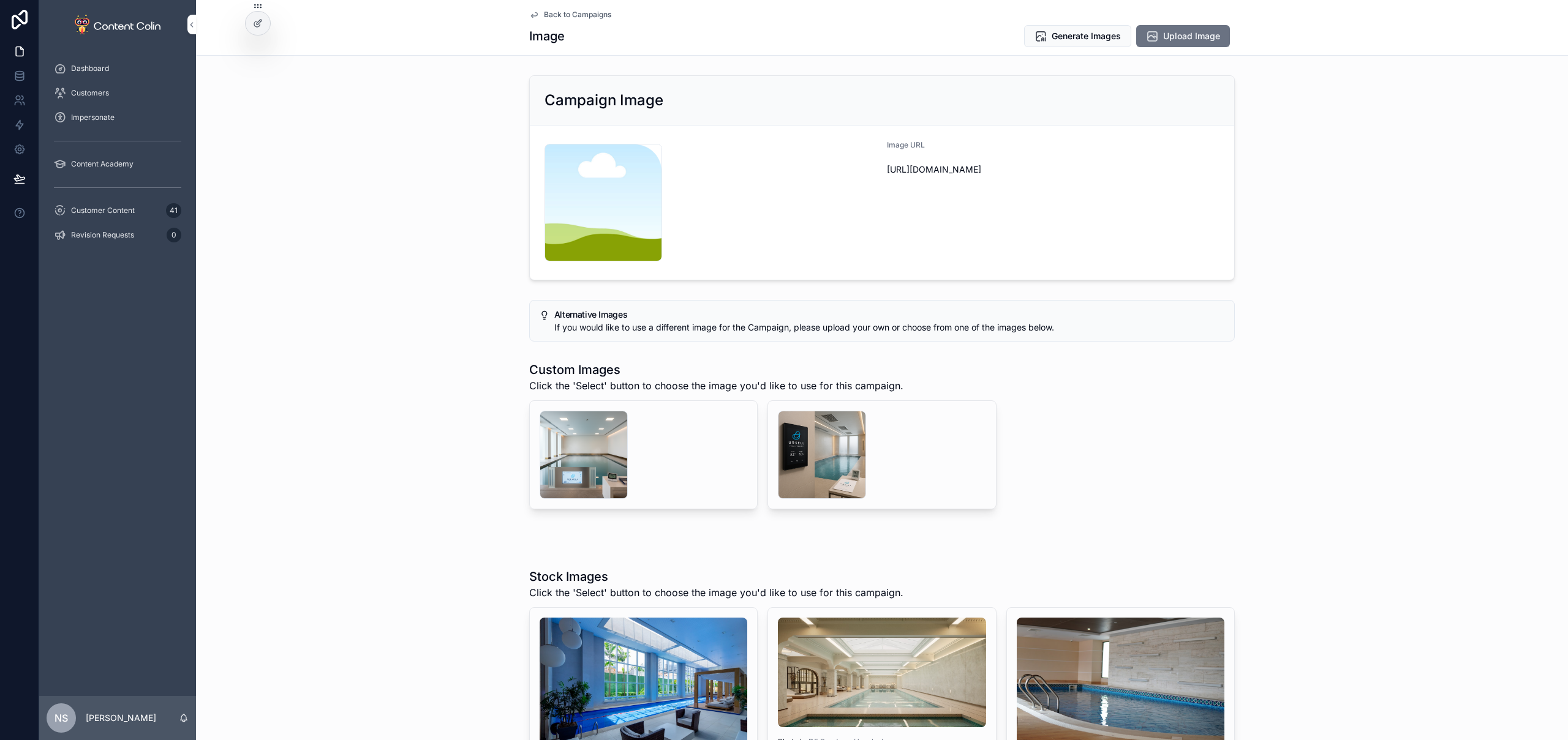
click at [601, 15] on span "Back to Campaigns" at bounding box center [577, 14] width 67 height 10
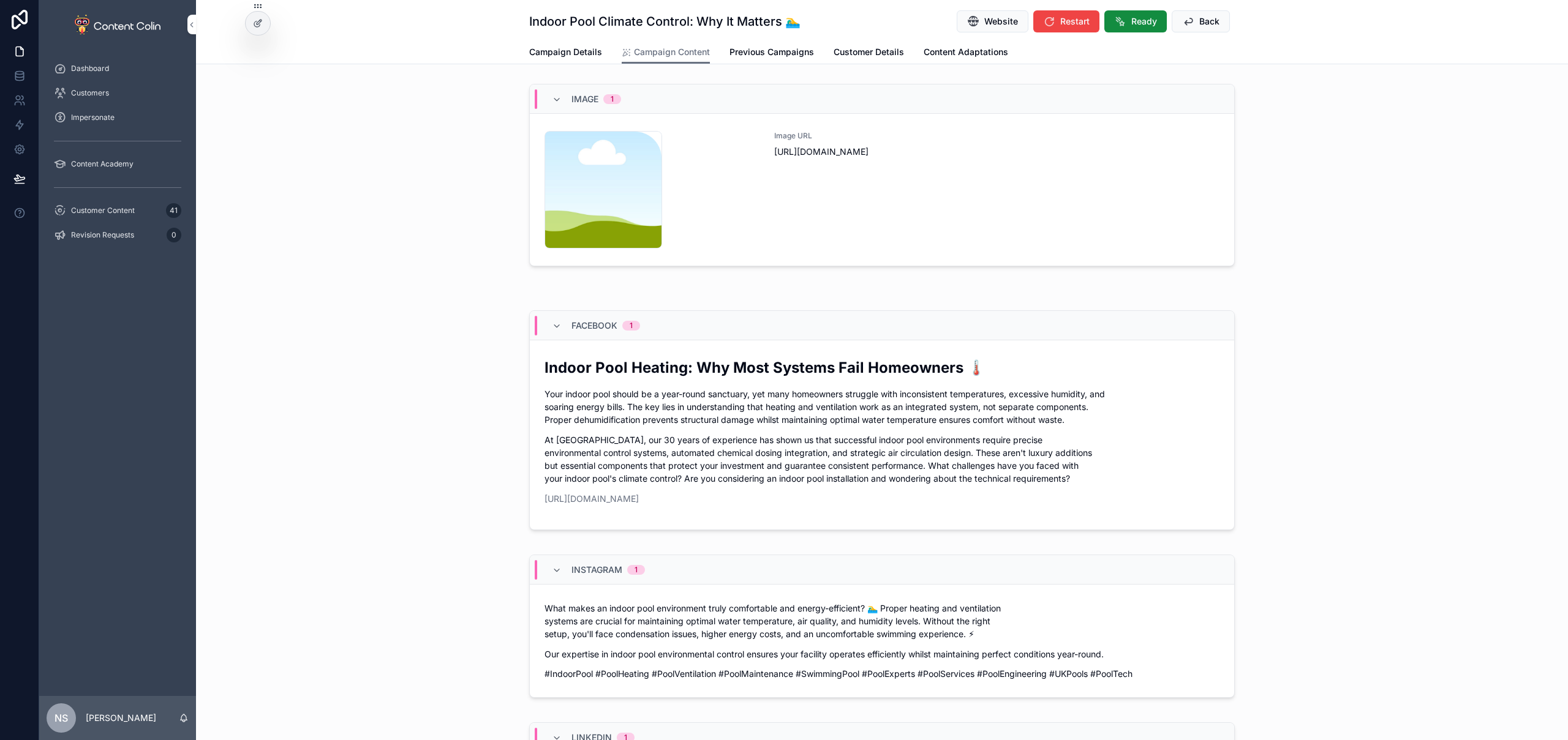
click at [812, 205] on div "Image URL [URL][DOMAIN_NAME]" at bounding box center [997, 189] width 445 height 117
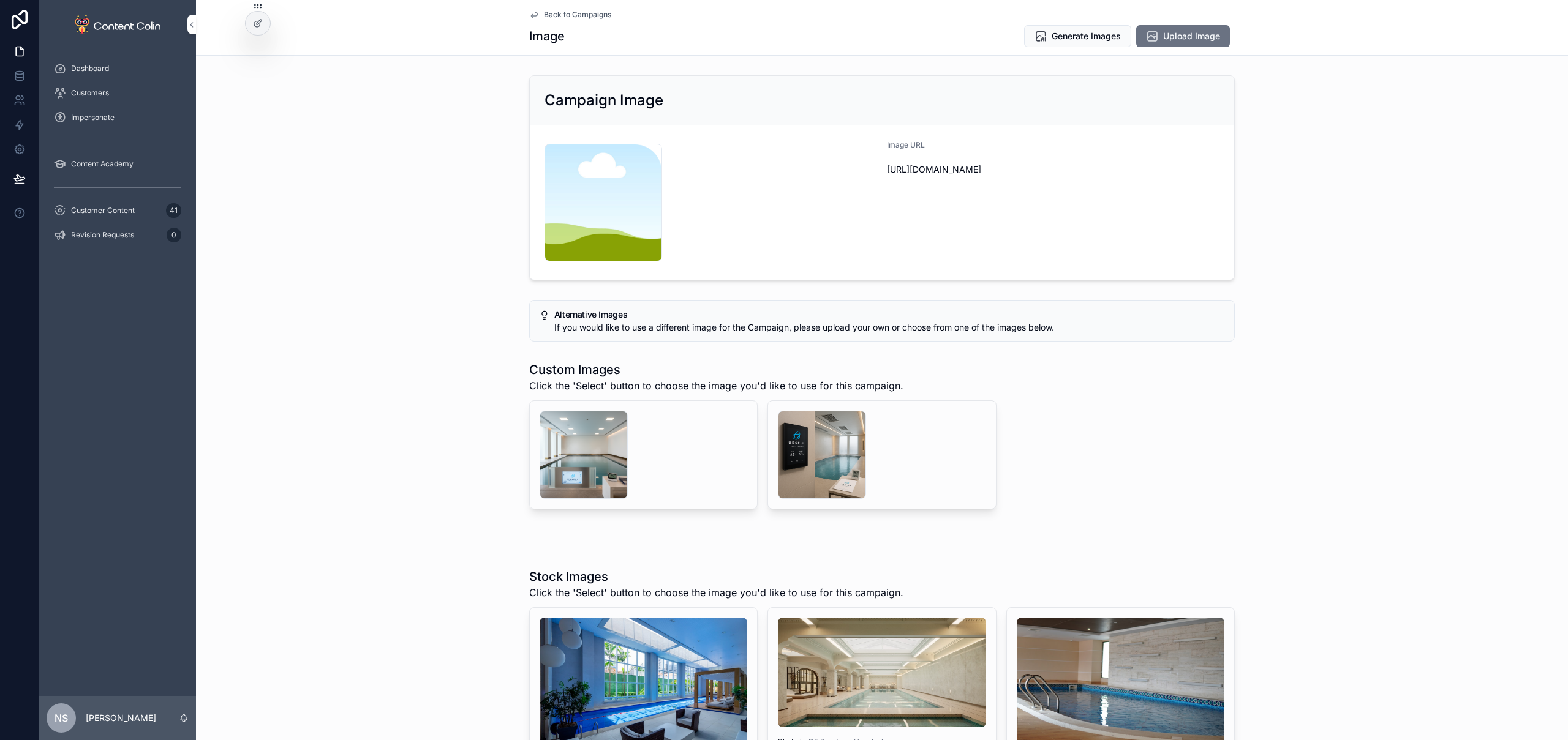
click at [1202, 37] on span "Upload Image" at bounding box center [1192, 36] width 57 height 12
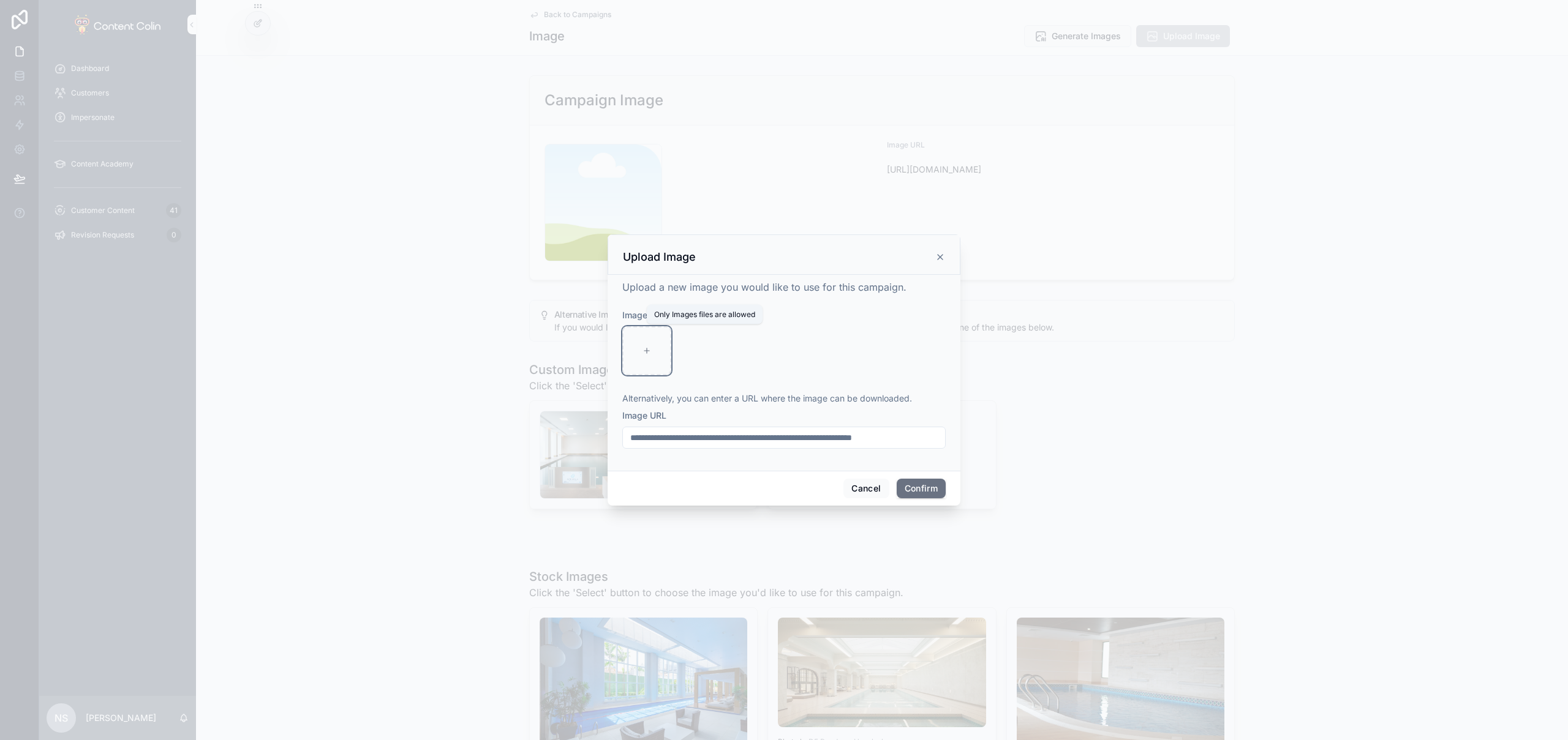
click at [643, 345] on div at bounding box center [647, 351] width 49 height 49
type input "**********"
click at [920, 489] on button "Confirm" at bounding box center [922, 488] width 49 height 19
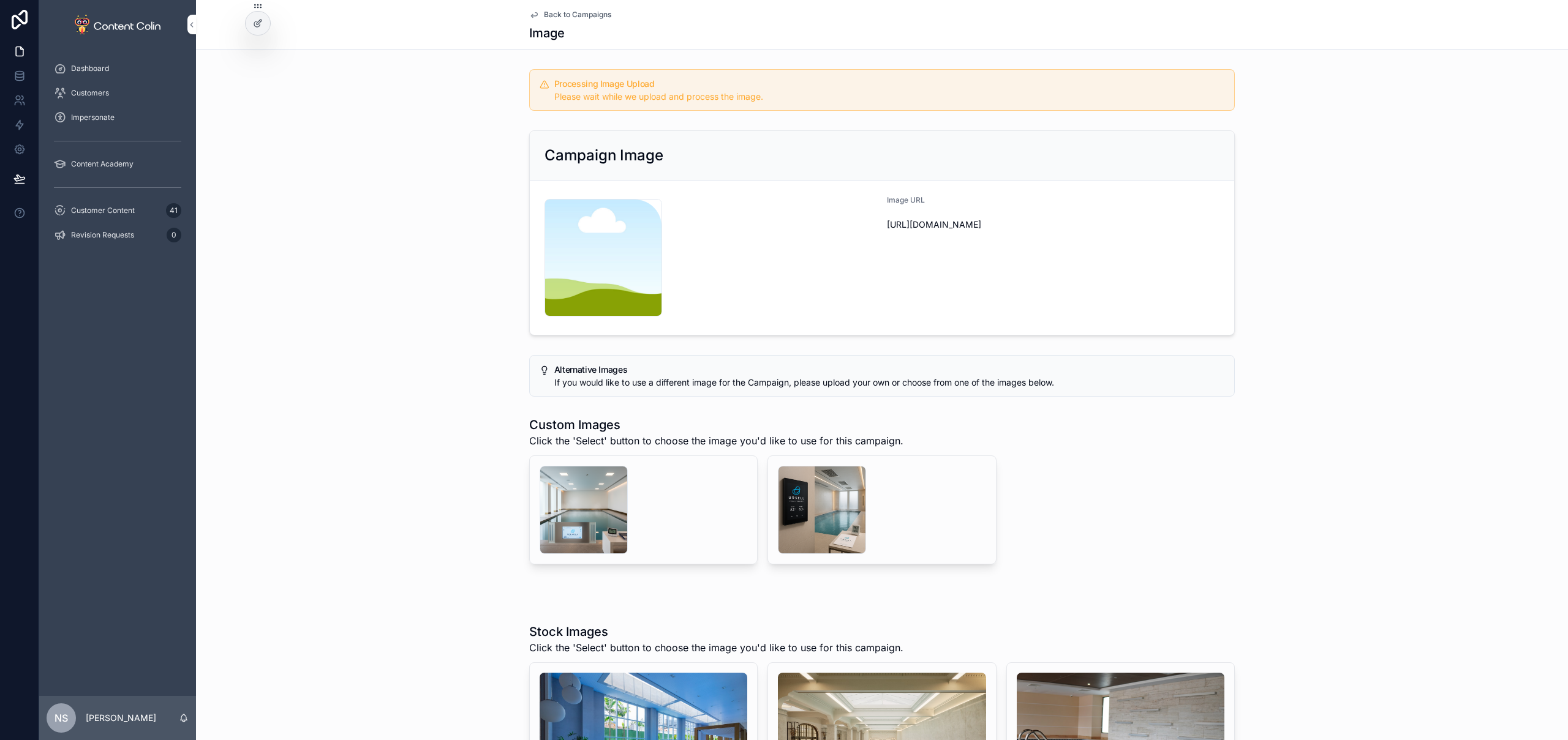
click at [582, 15] on span "Back to Campaigns" at bounding box center [577, 14] width 67 height 10
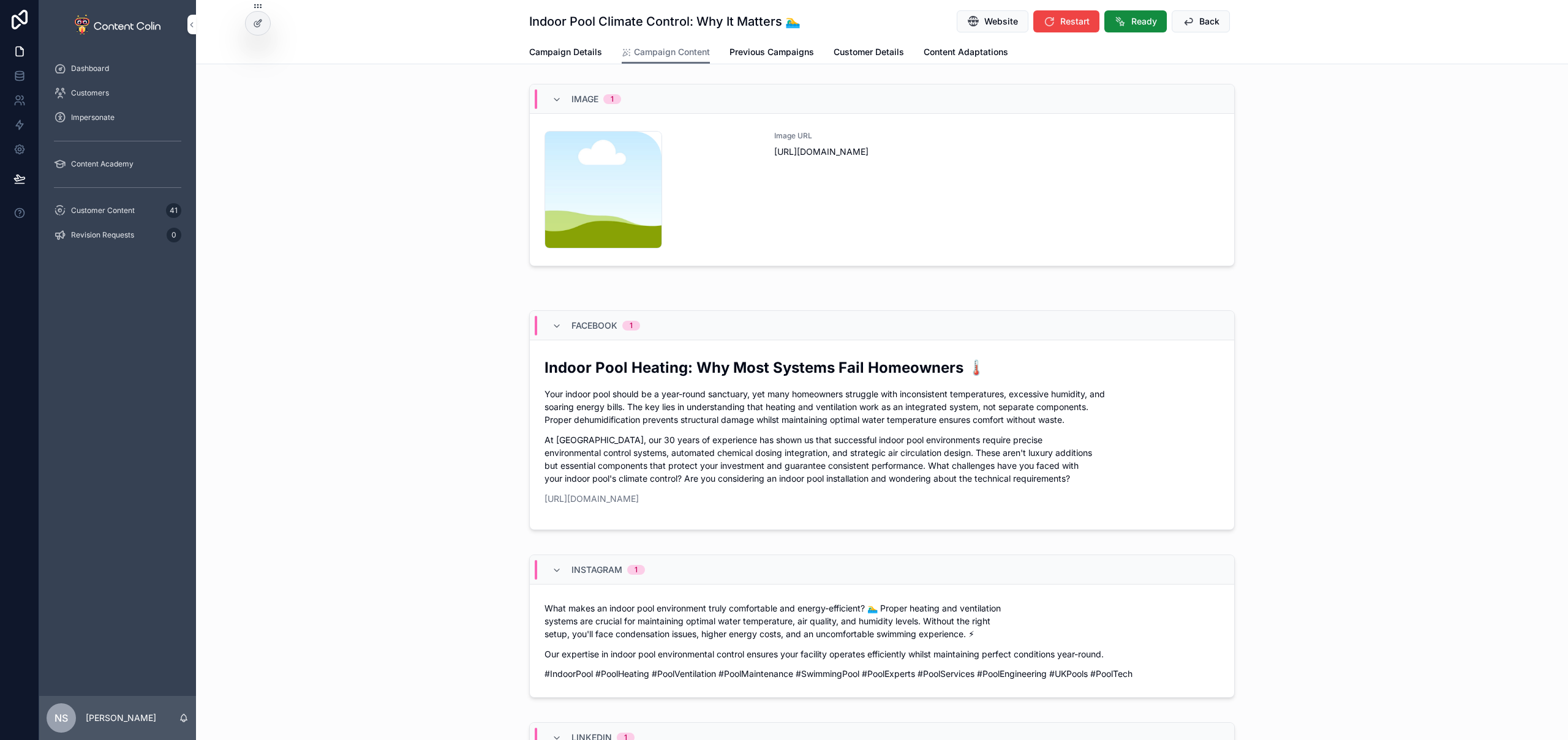
click at [1205, 24] on span "Back" at bounding box center [1209, 22] width 20 height 12
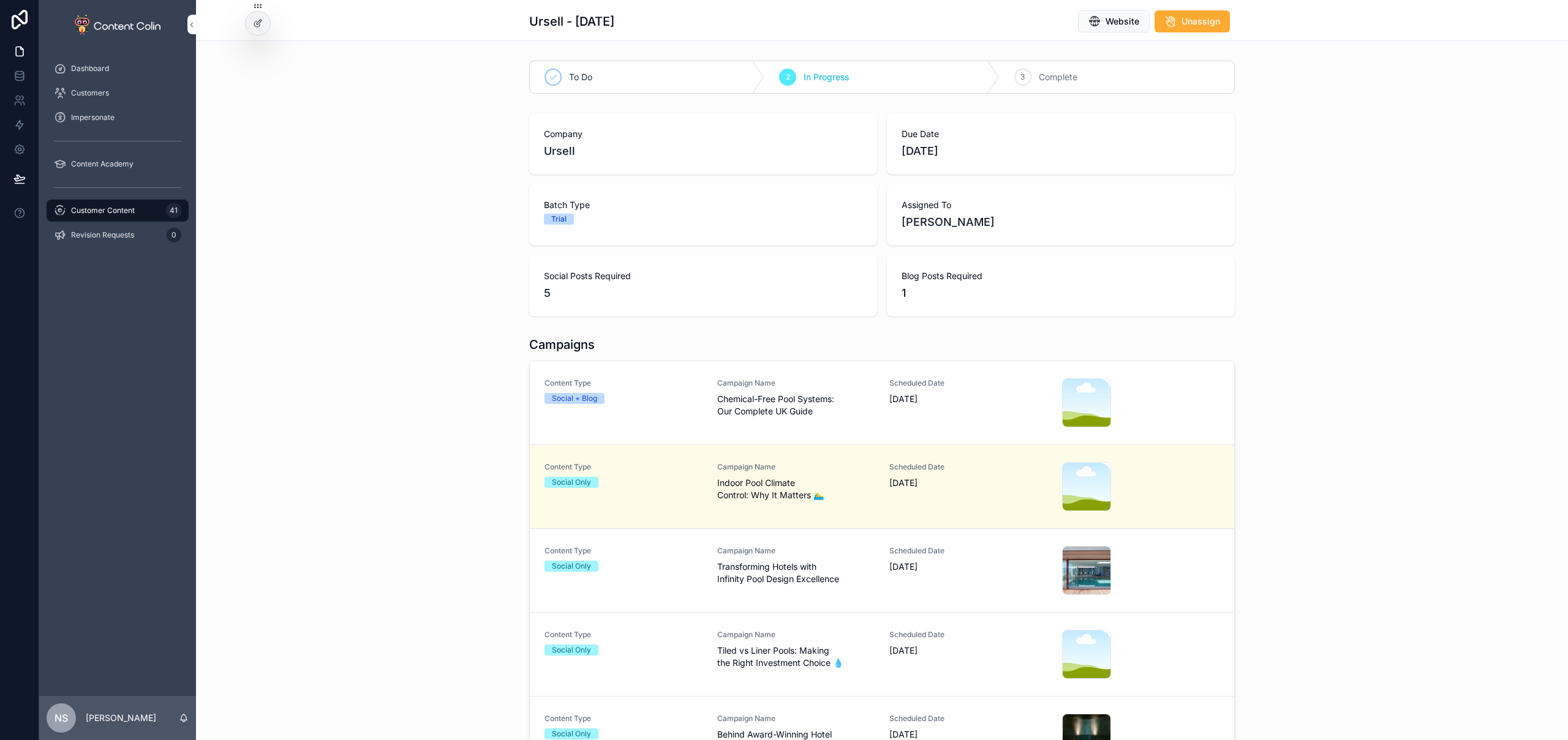
scroll to position [504, 0]
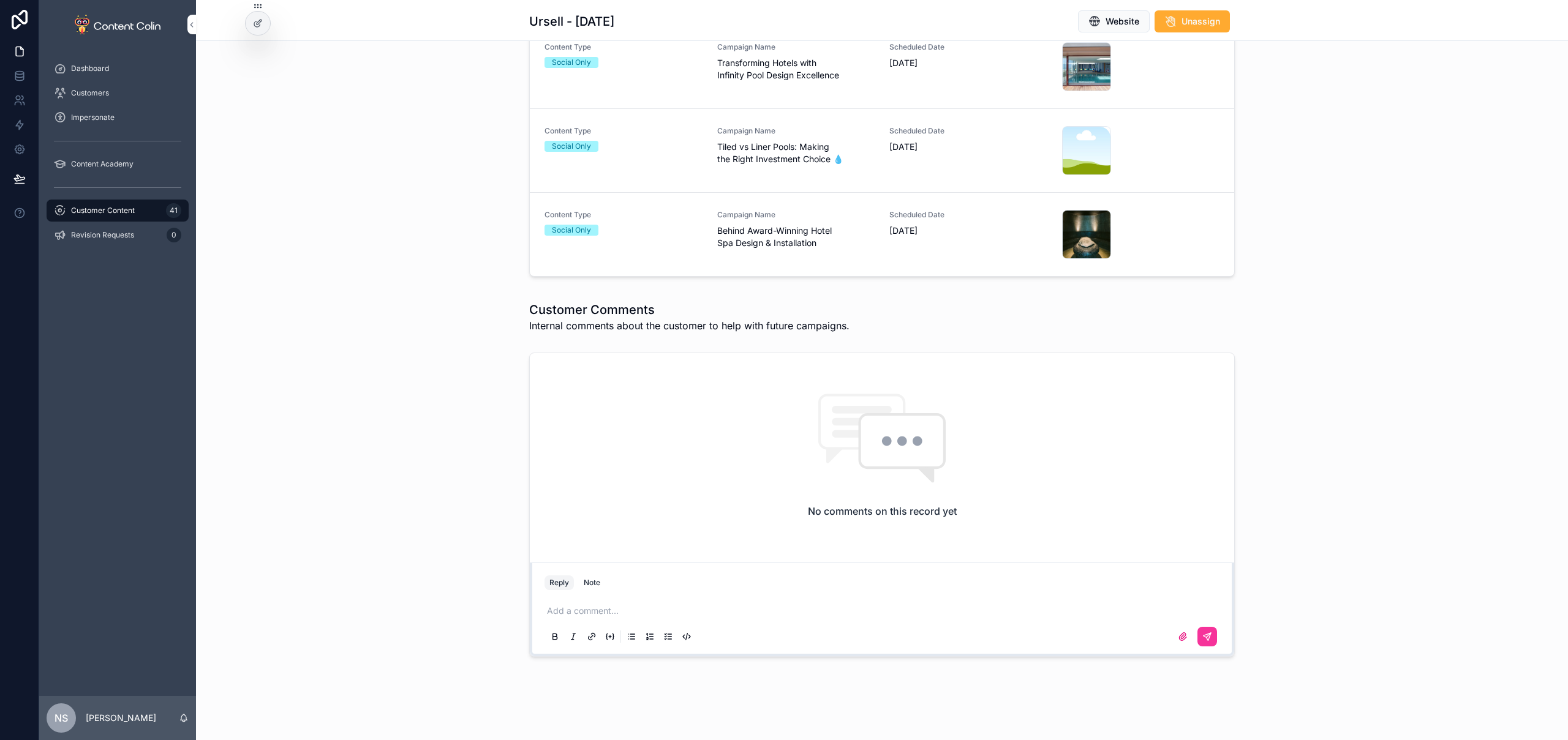
click at [858, 139] on div "Campaign Name [PERSON_NAME] vs Liner Pools: Making the Right Investment Choice 💧" at bounding box center [796, 146] width 158 height 39
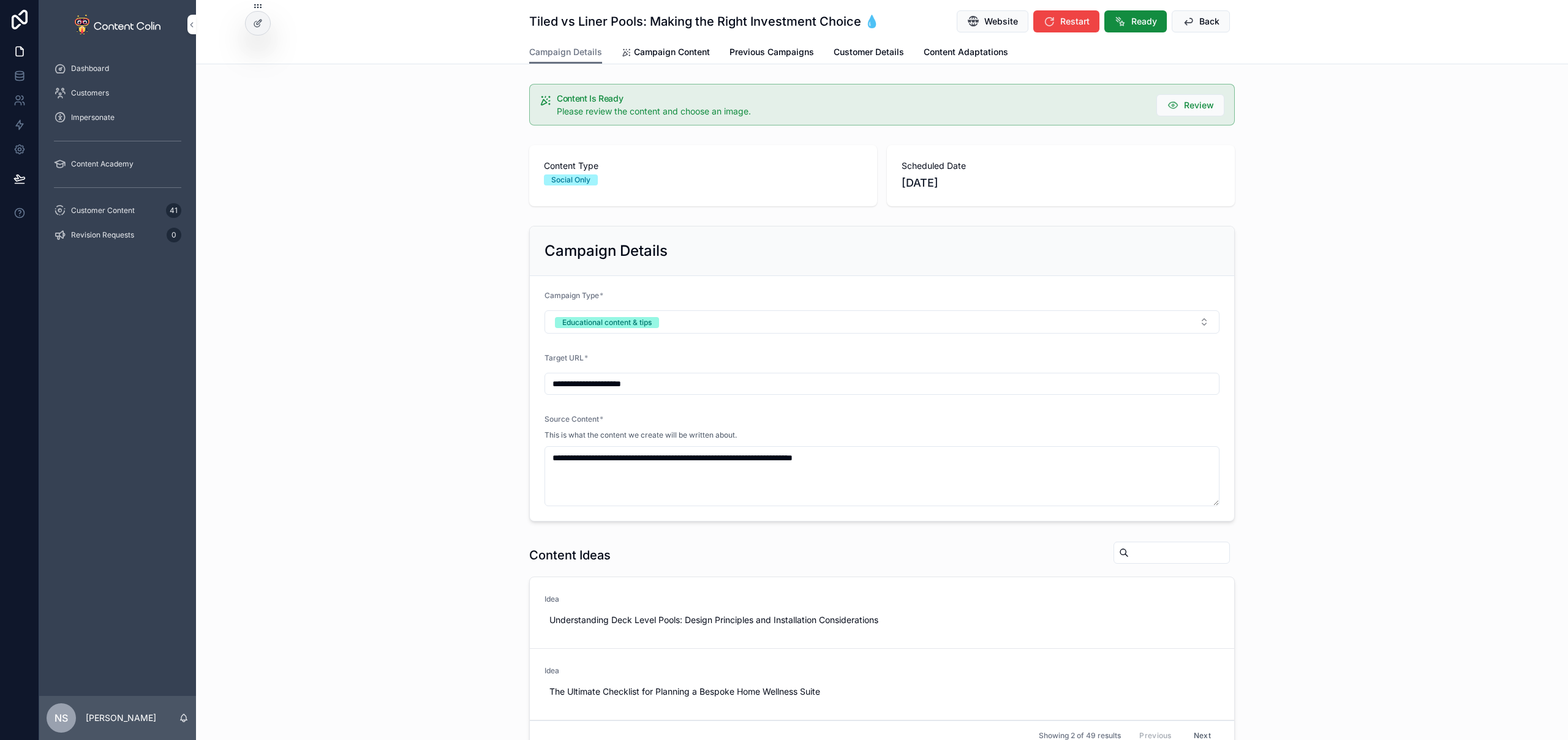
click at [657, 47] on span "Campaign Content" at bounding box center [672, 52] width 76 height 12
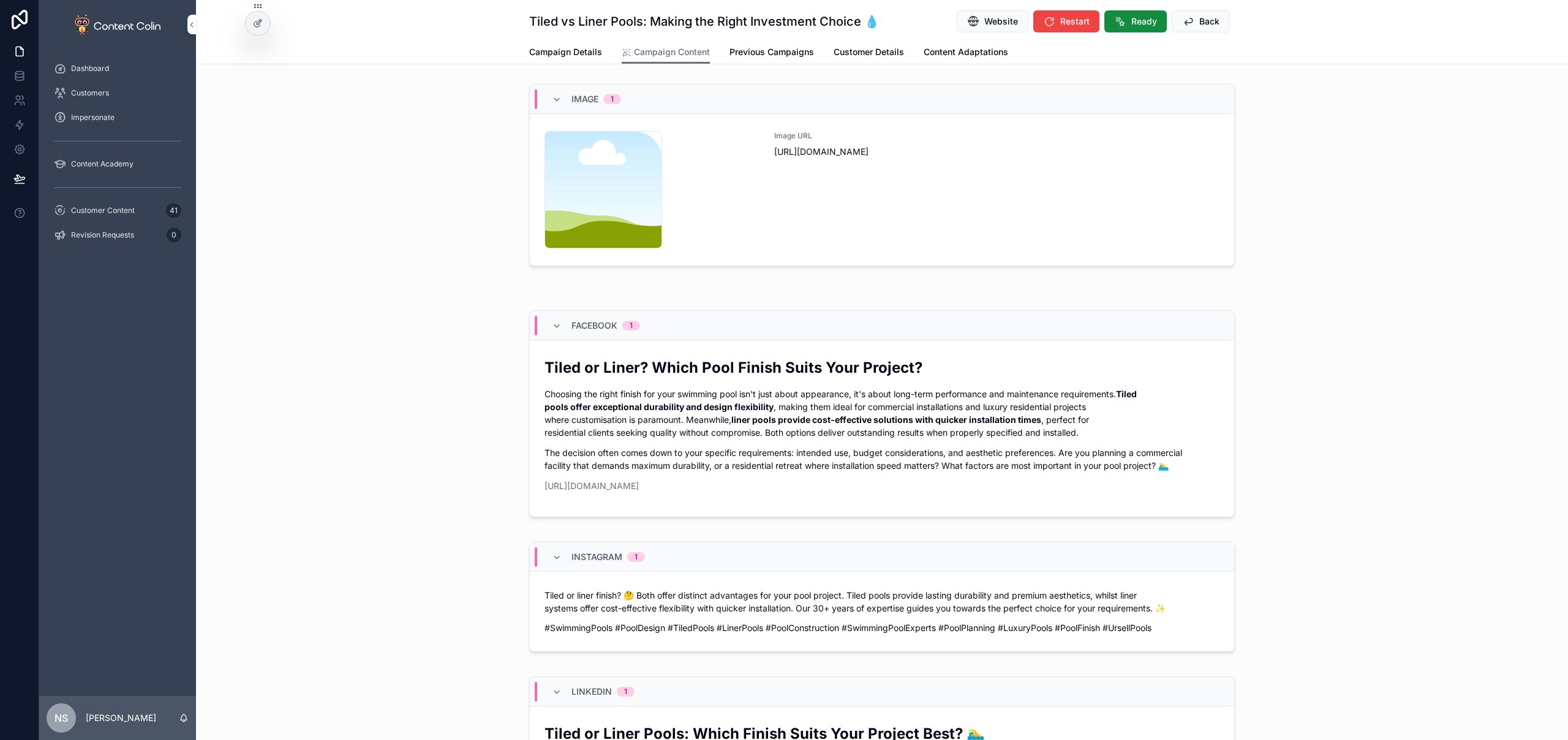
click at [805, 190] on div "Image URL [URL][DOMAIN_NAME]" at bounding box center [997, 189] width 445 height 117
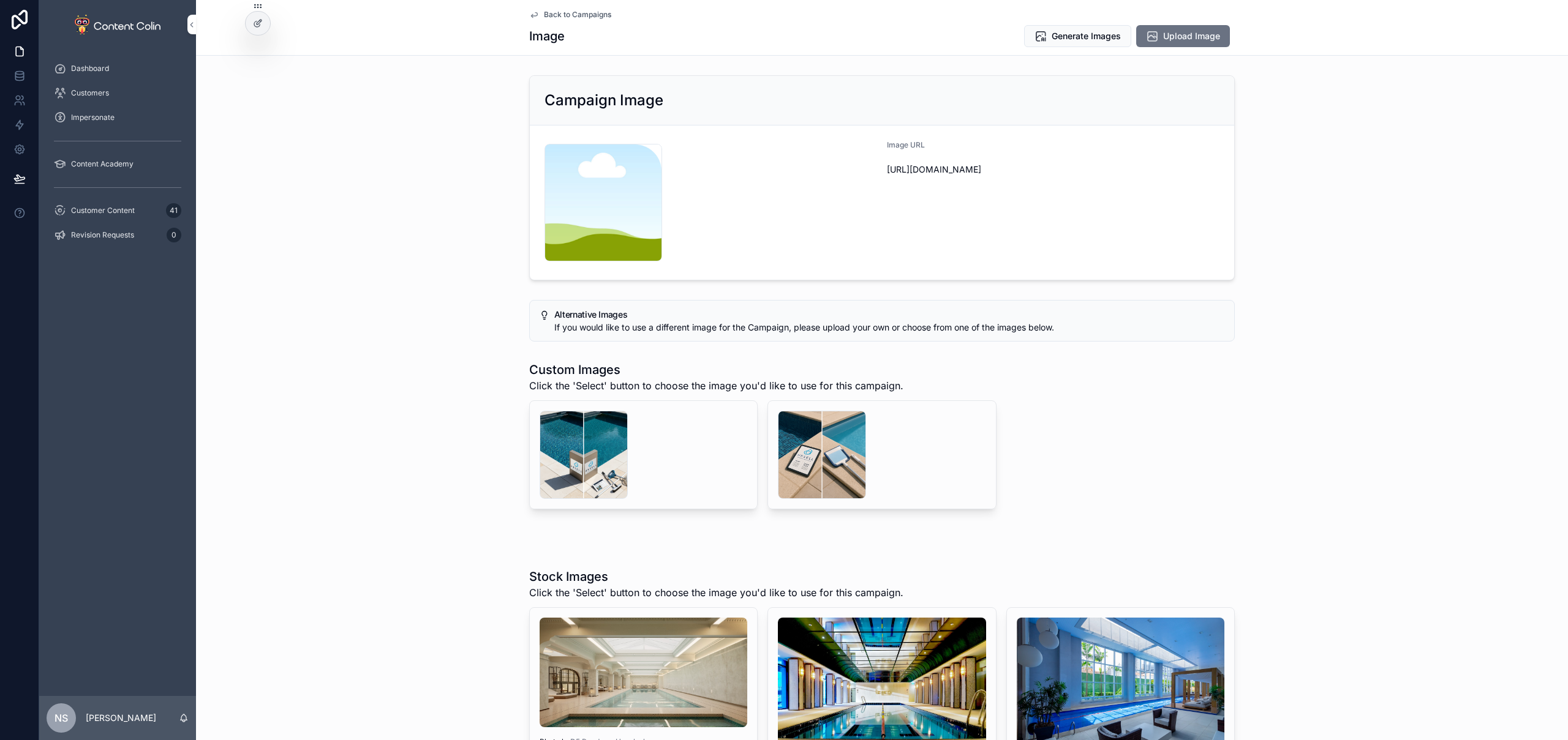
click at [583, 455] on div "scrollable content" at bounding box center [583, 455] width 88 height 88
click at [811, 444] on div "scrollable content" at bounding box center [822, 455] width 88 height 88
click at [1180, 30] on span "Upload Image" at bounding box center [1192, 36] width 57 height 12
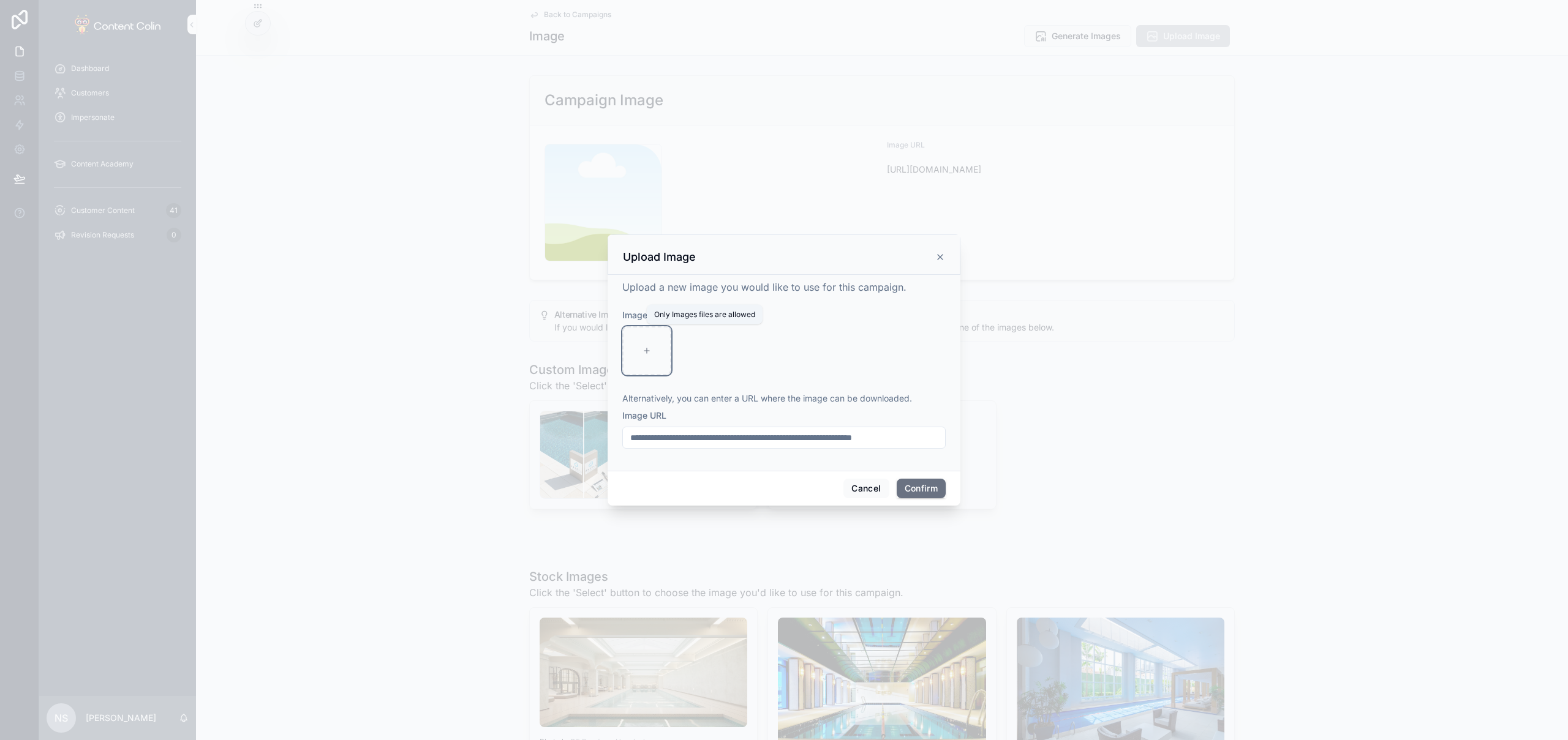
click at [657, 360] on div at bounding box center [647, 351] width 49 height 49
type input "**********"
click at [930, 494] on button "Confirm" at bounding box center [922, 488] width 49 height 19
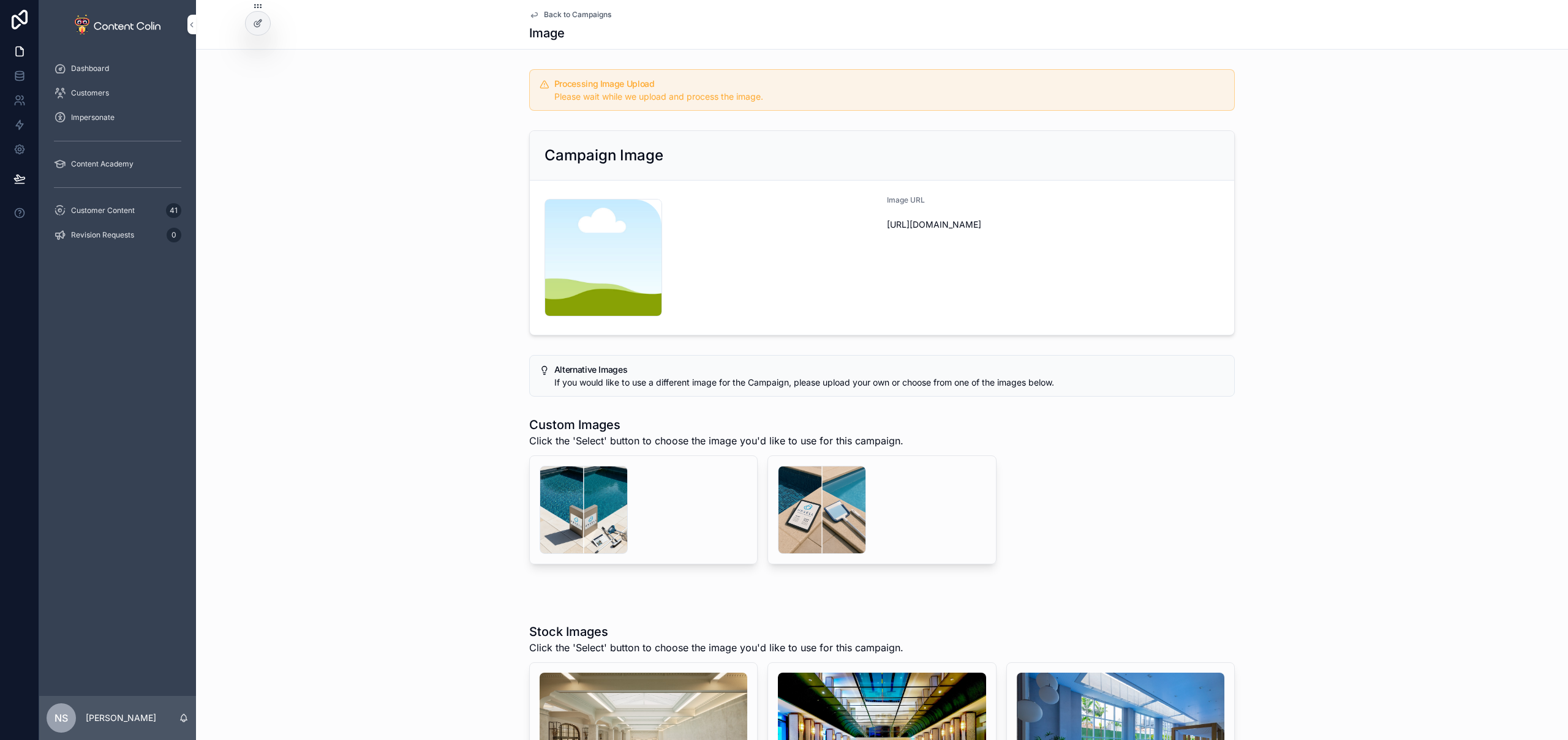
click at [580, 16] on span "Back to Campaigns" at bounding box center [577, 14] width 67 height 10
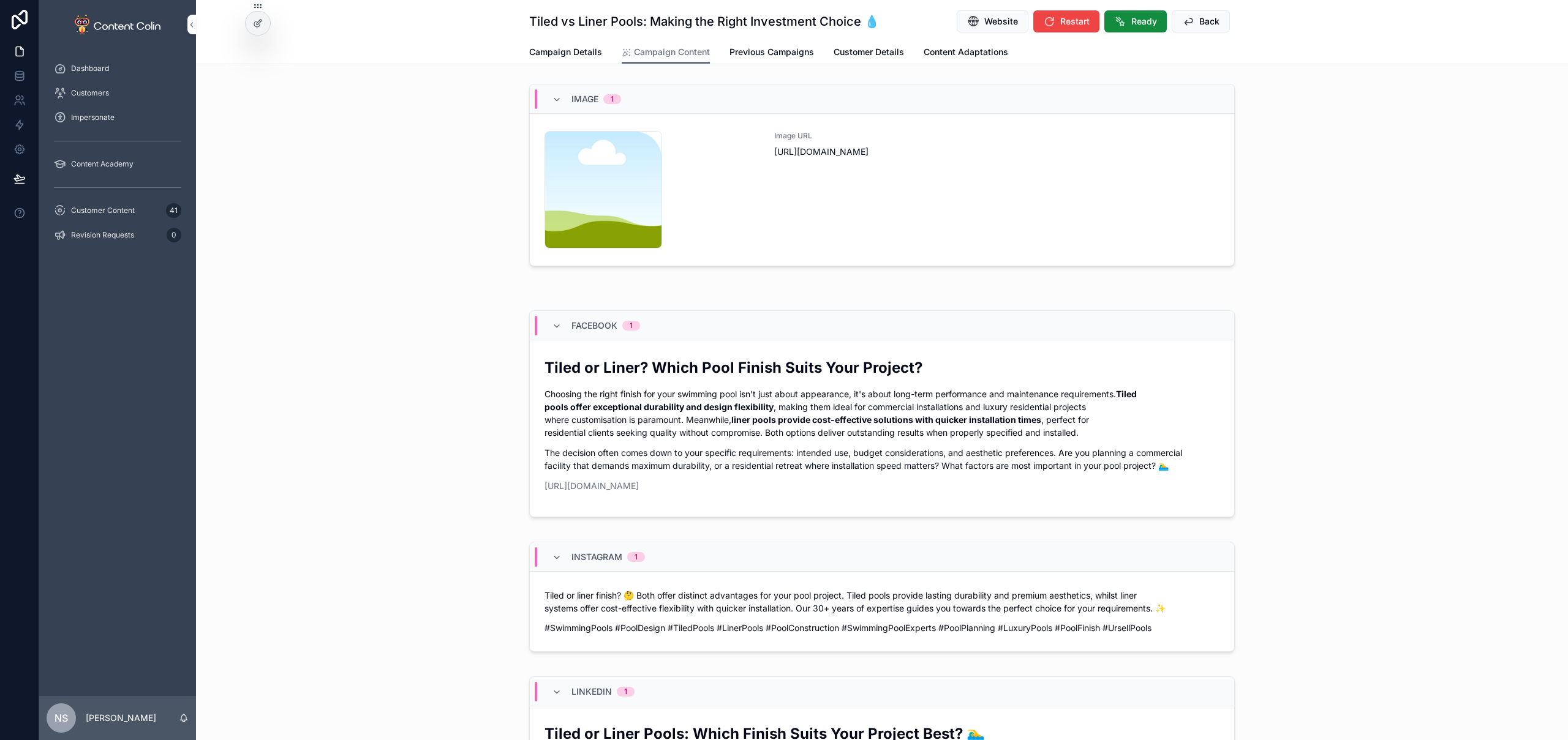
click at [1200, 19] on span "Back" at bounding box center [1209, 22] width 20 height 12
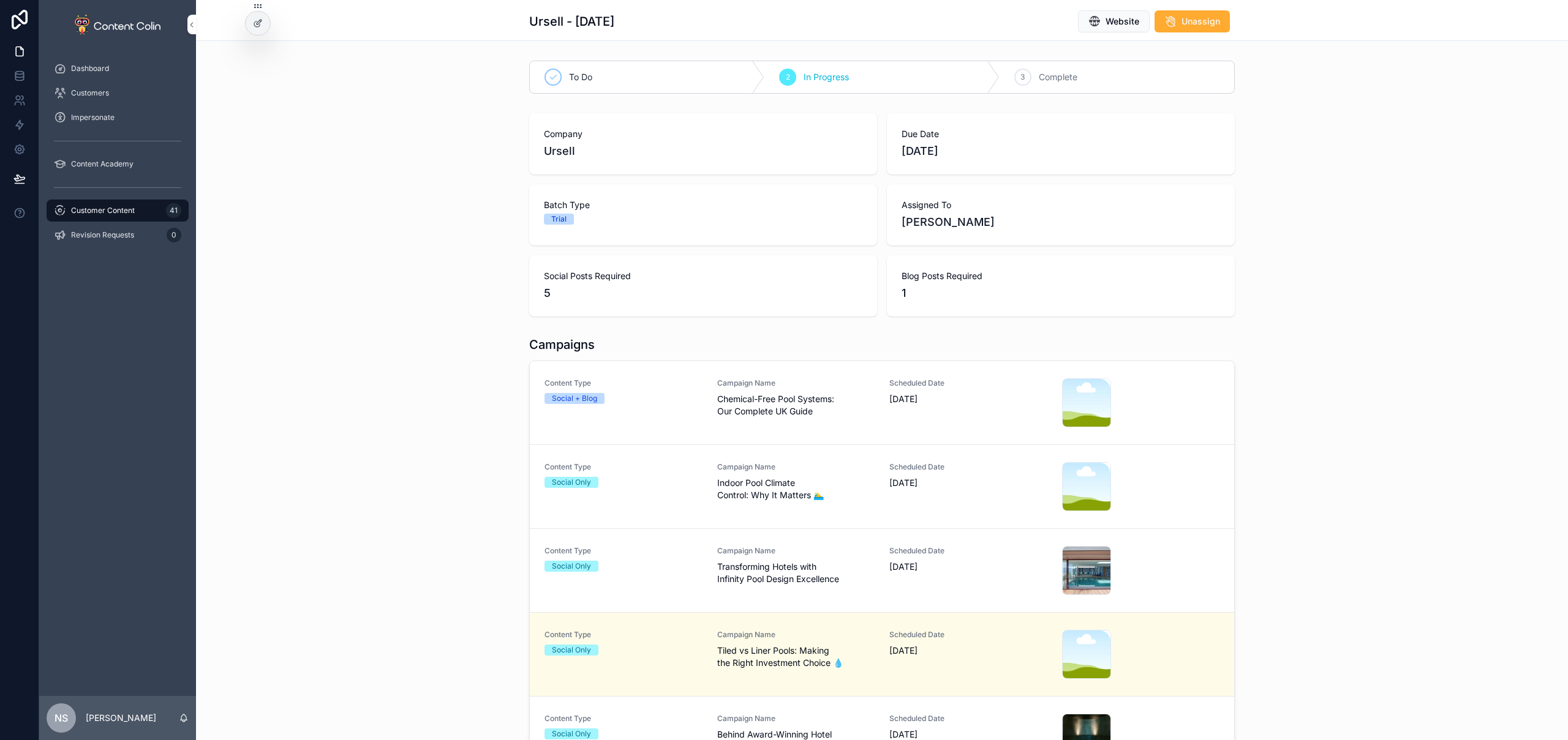
click at [128, 211] on span "Customer Content" at bounding box center [102, 211] width 63 height 10
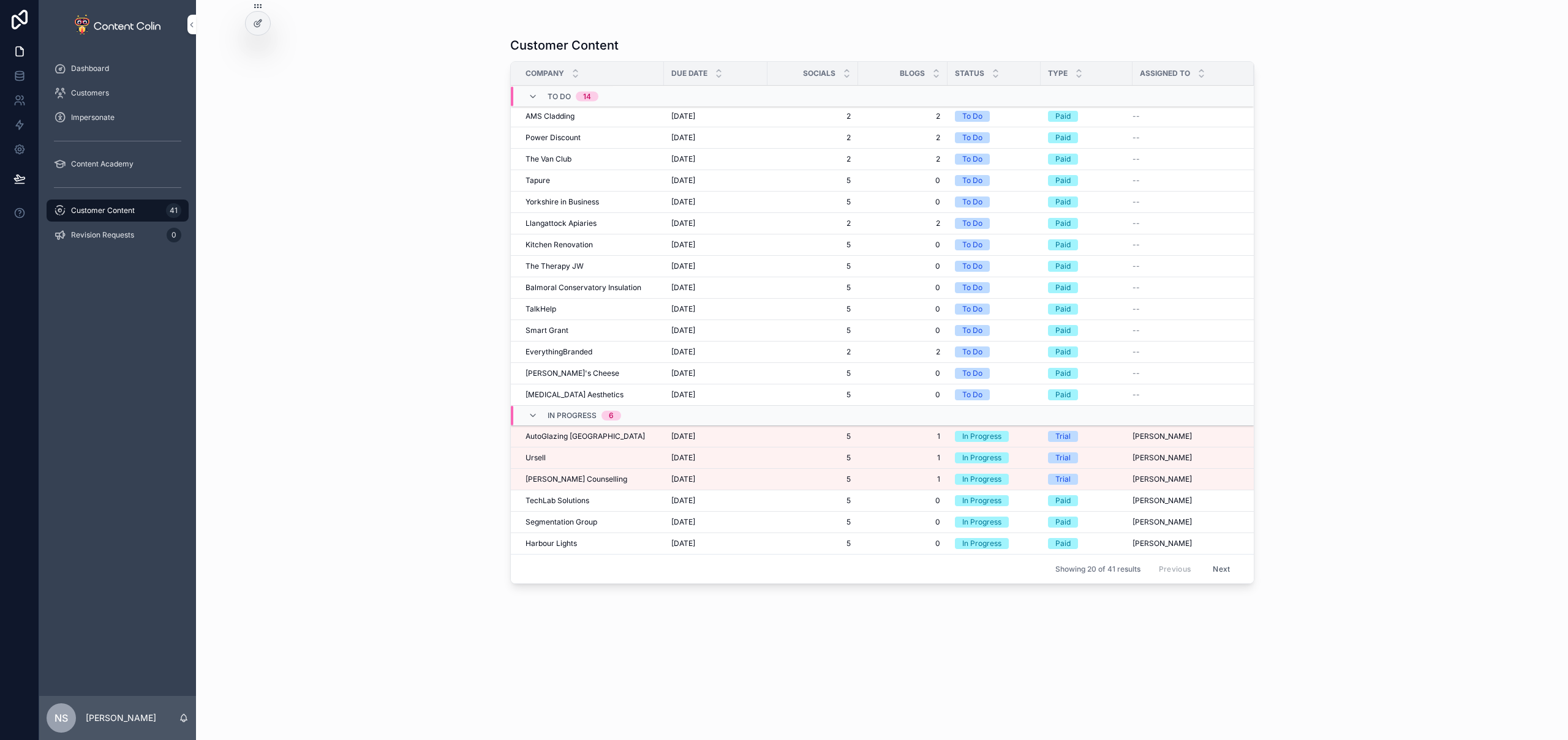
click at [550, 458] on div "[PERSON_NAME]" at bounding box center [591, 458] width 131 height 10
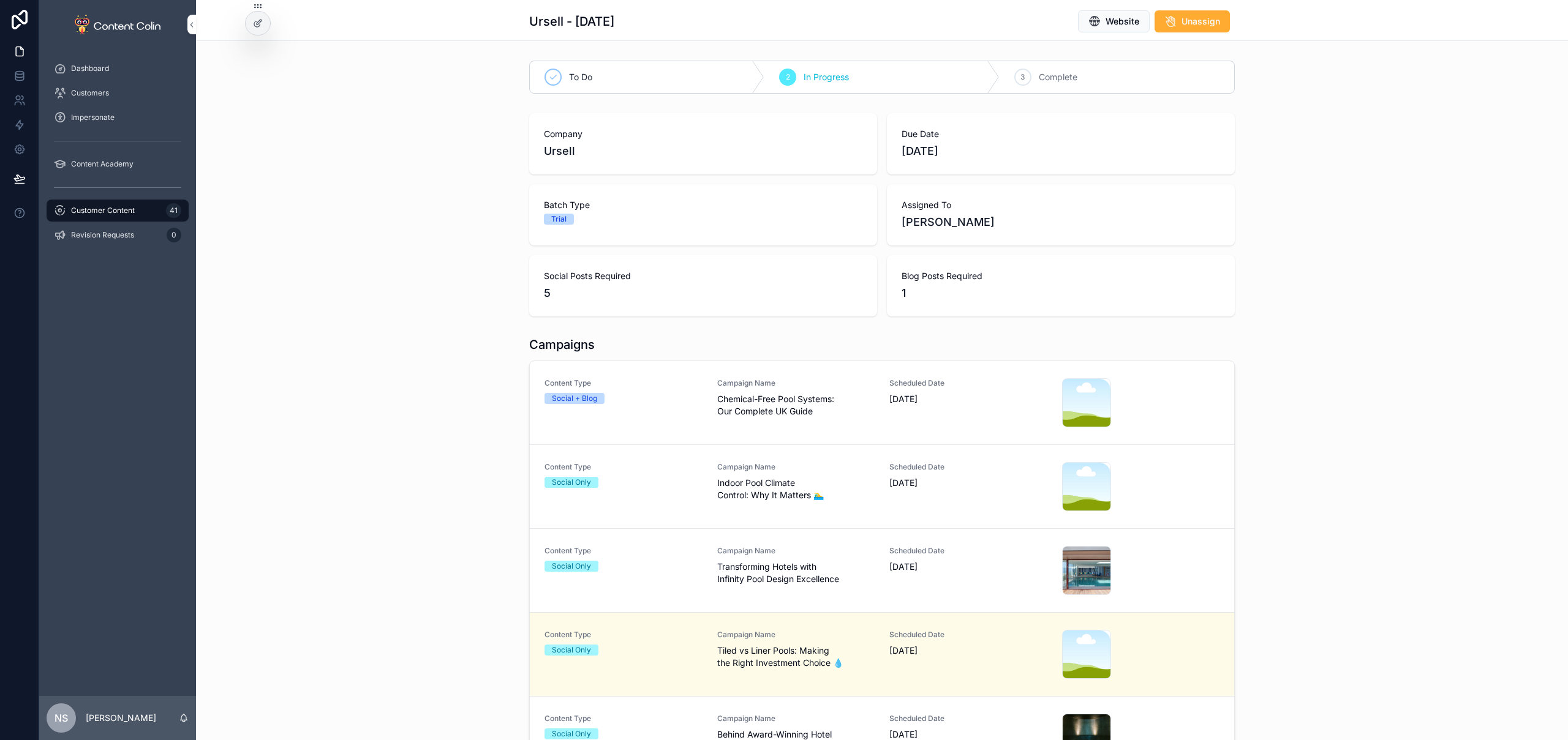
click at [937, 406] on div "Scheduled Date [DATE]" at bounding box center [969, 403] width 158 height 49
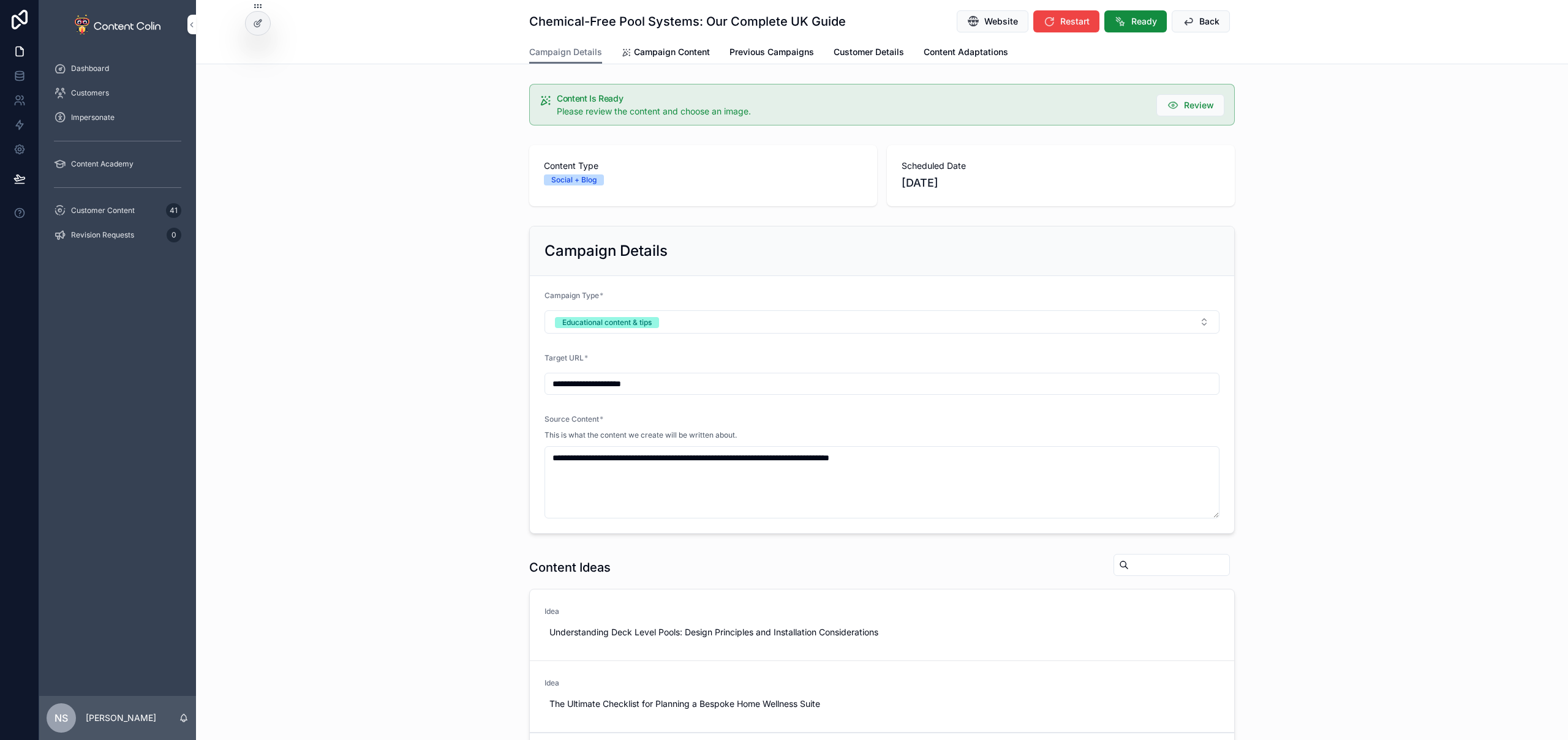
click at [675, 49] on span "Campaign Content" at bounding box center [672, 52] width 76 height 12
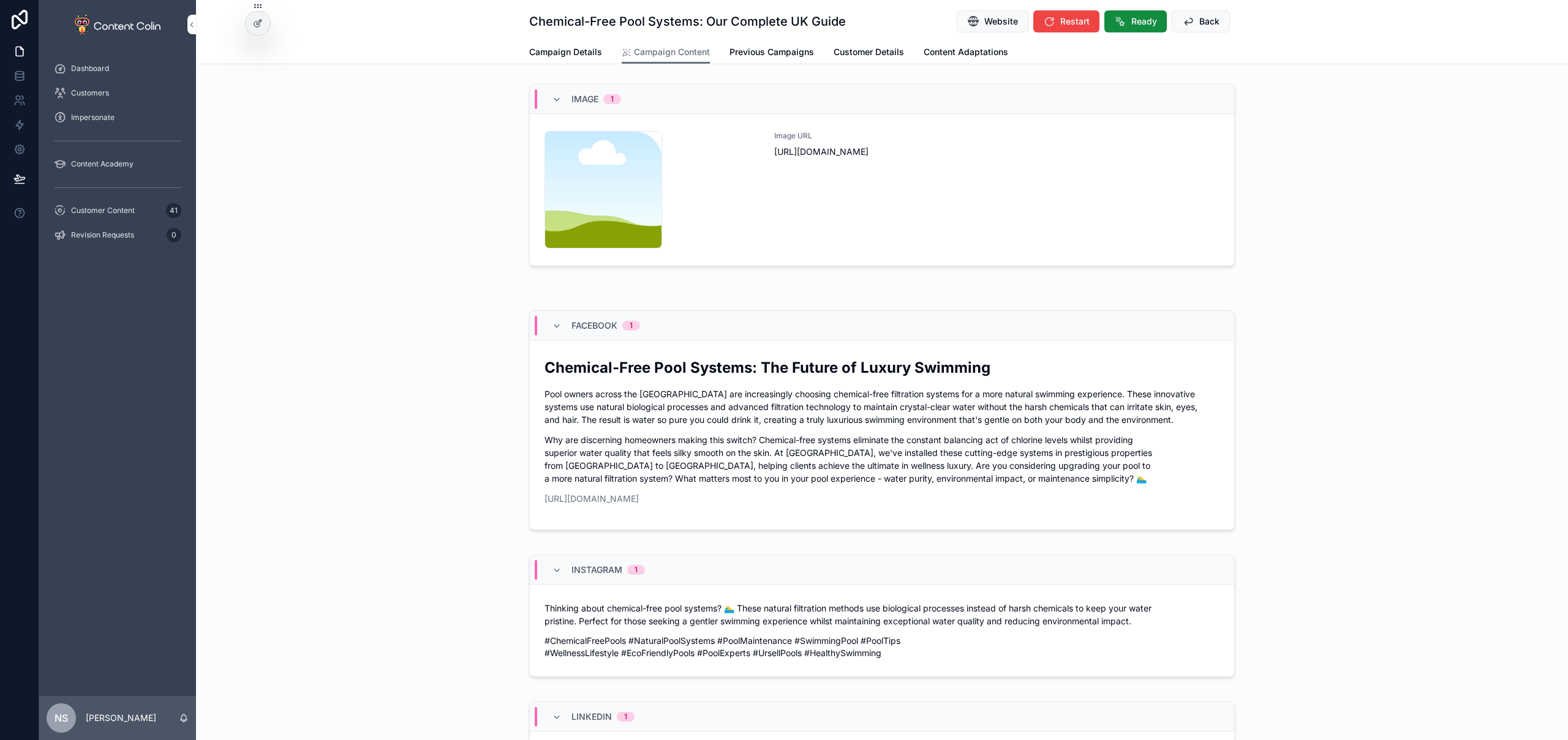
click at [848, 213] on div "Image URL [URL][DOMAIN_NAME]" at bounding box center [997, 189] width 445 height 117
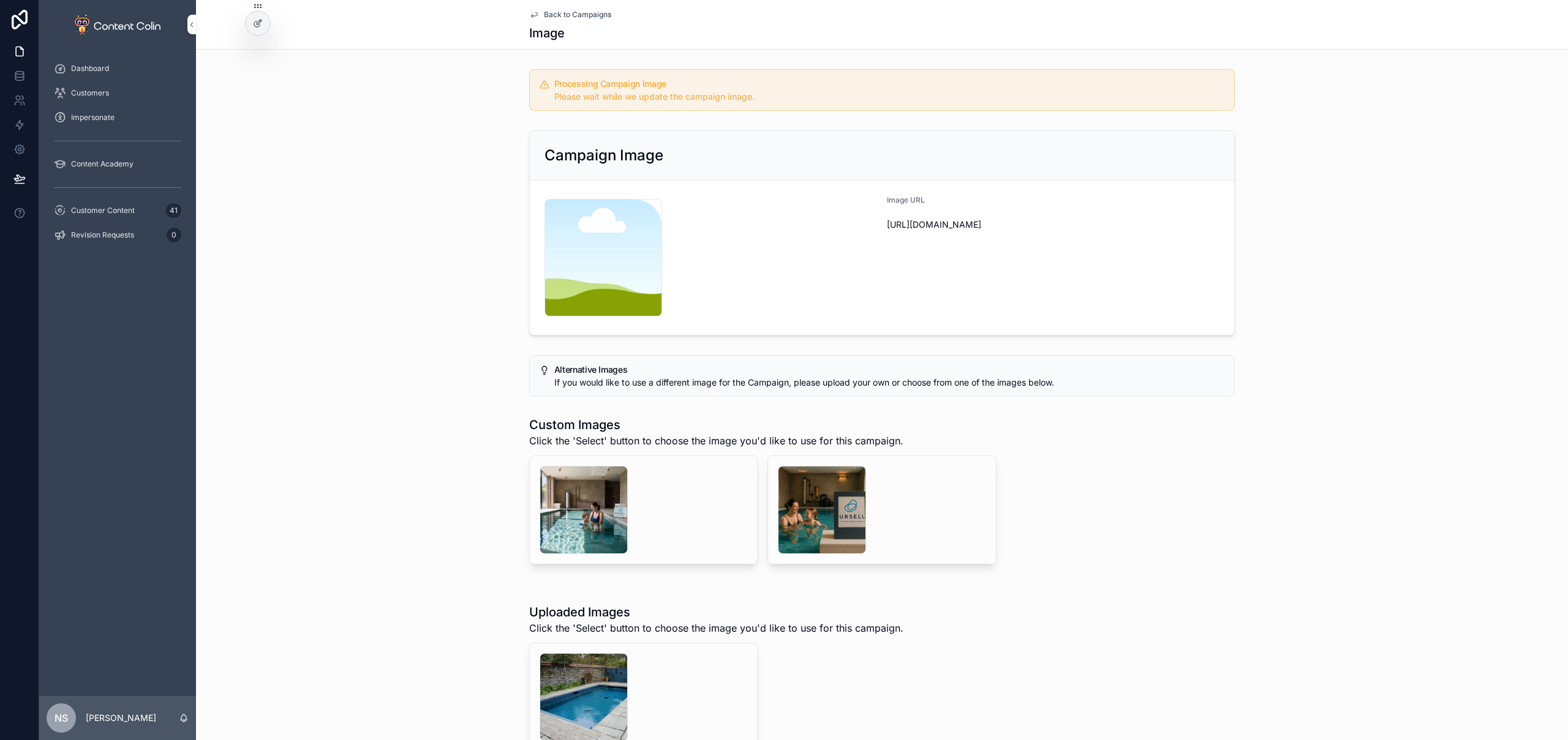
click at [595, 18] on span "Back to Campaigns" at bounding box center [577, 14] width 67 height 10
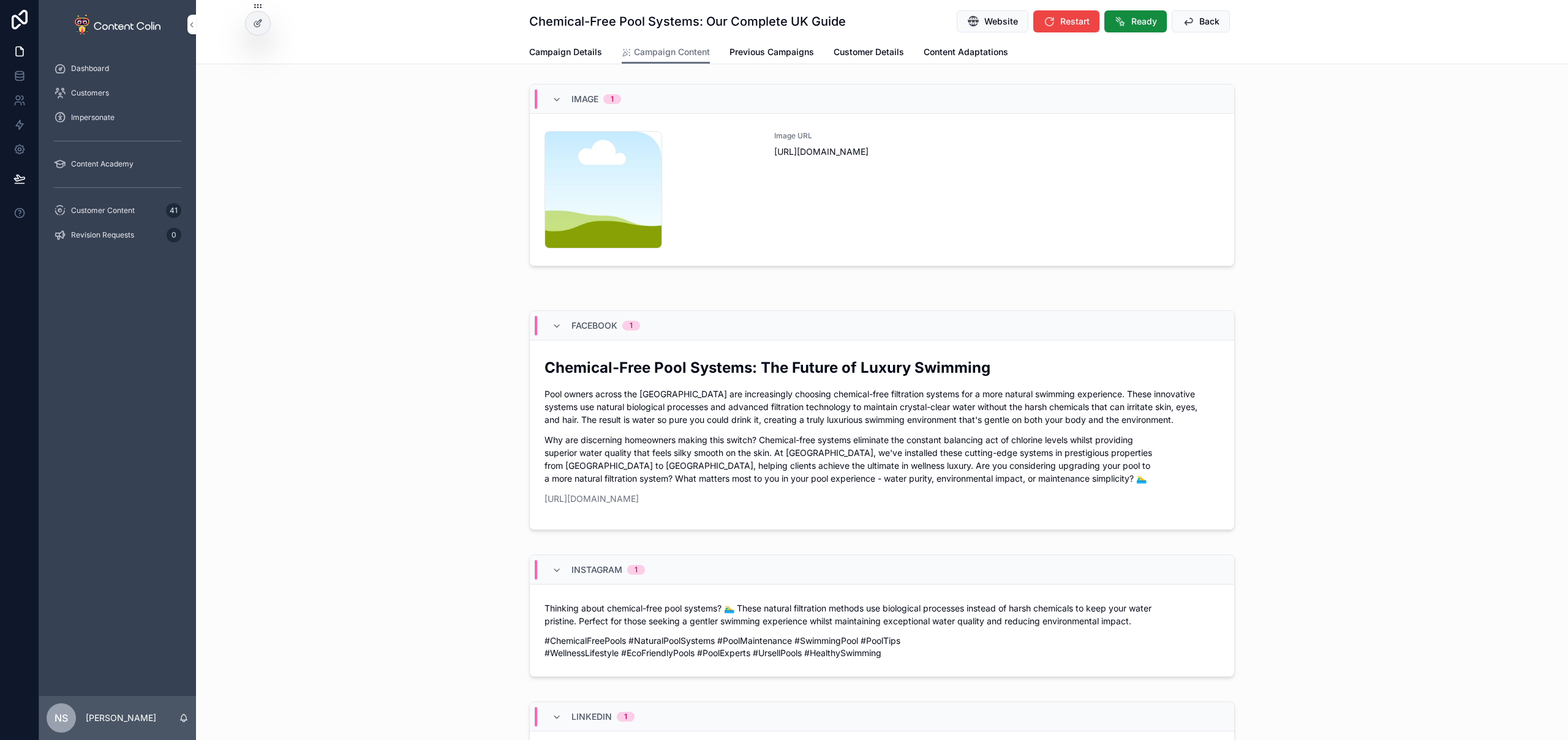
click at [1193, 25] on button "Back" at bounding box center [1201, 22] width 58 height 22
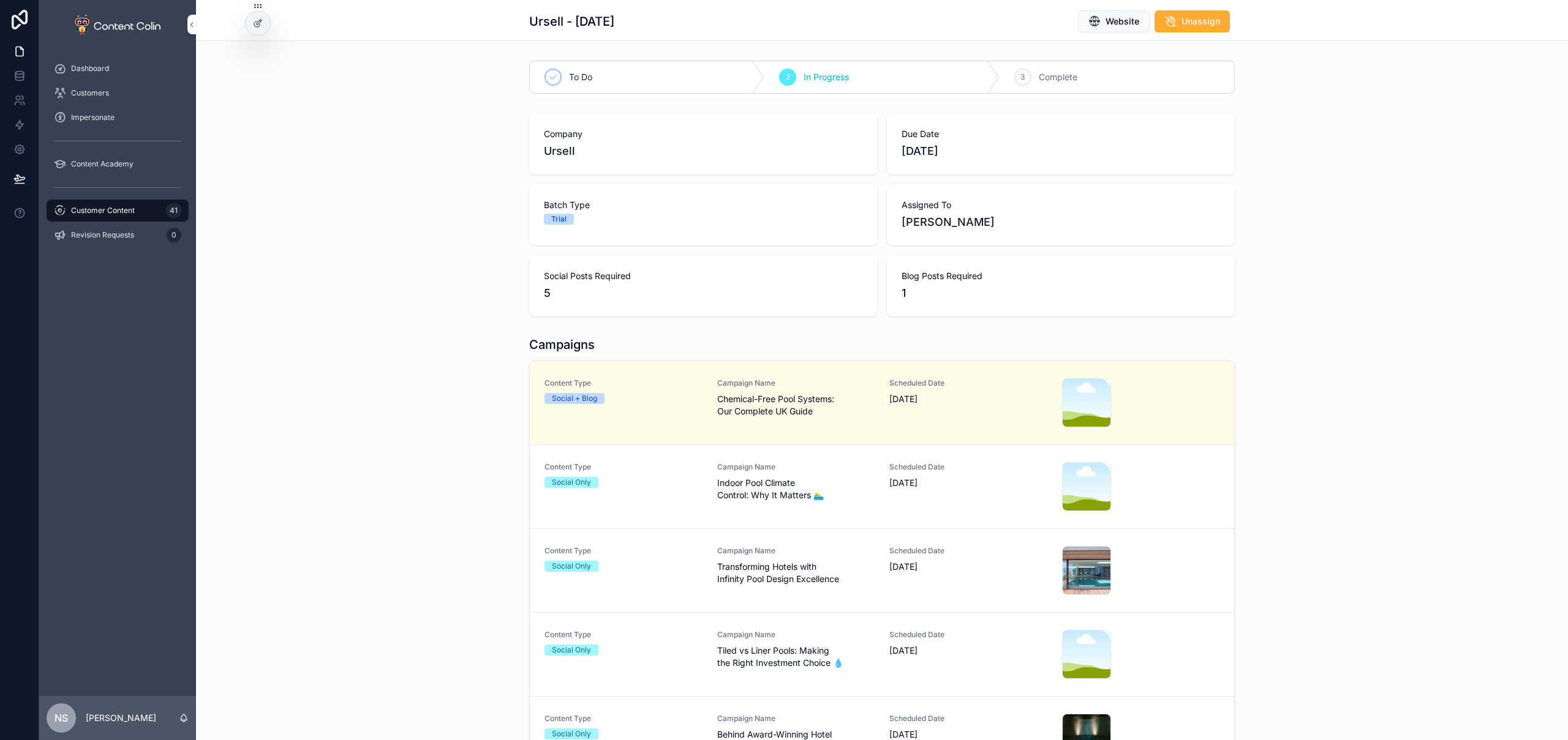
click at [828, 485] on span "Indoor Pool Climate Control: Why It Matters 🏊‍♂️" at bounding box center [796, 489] width 158 height 25
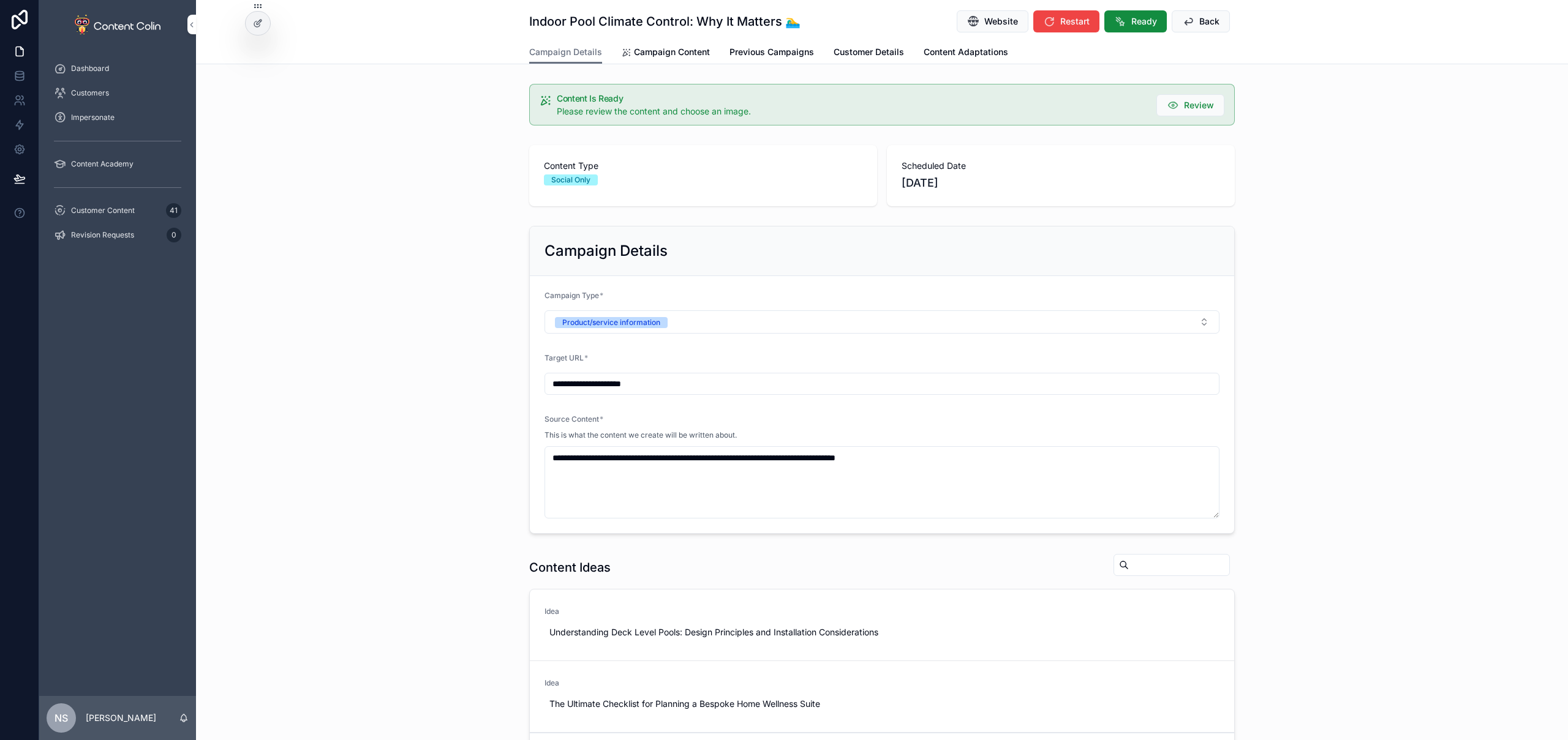
drag, startPoint x: 664, startPoint y: 58, endPoint x: 681, endPoint y: 67, distance: 19.2
click at [664, 58] on link "Campaign Content" at bounding box center [666, 53] width 88 height 25
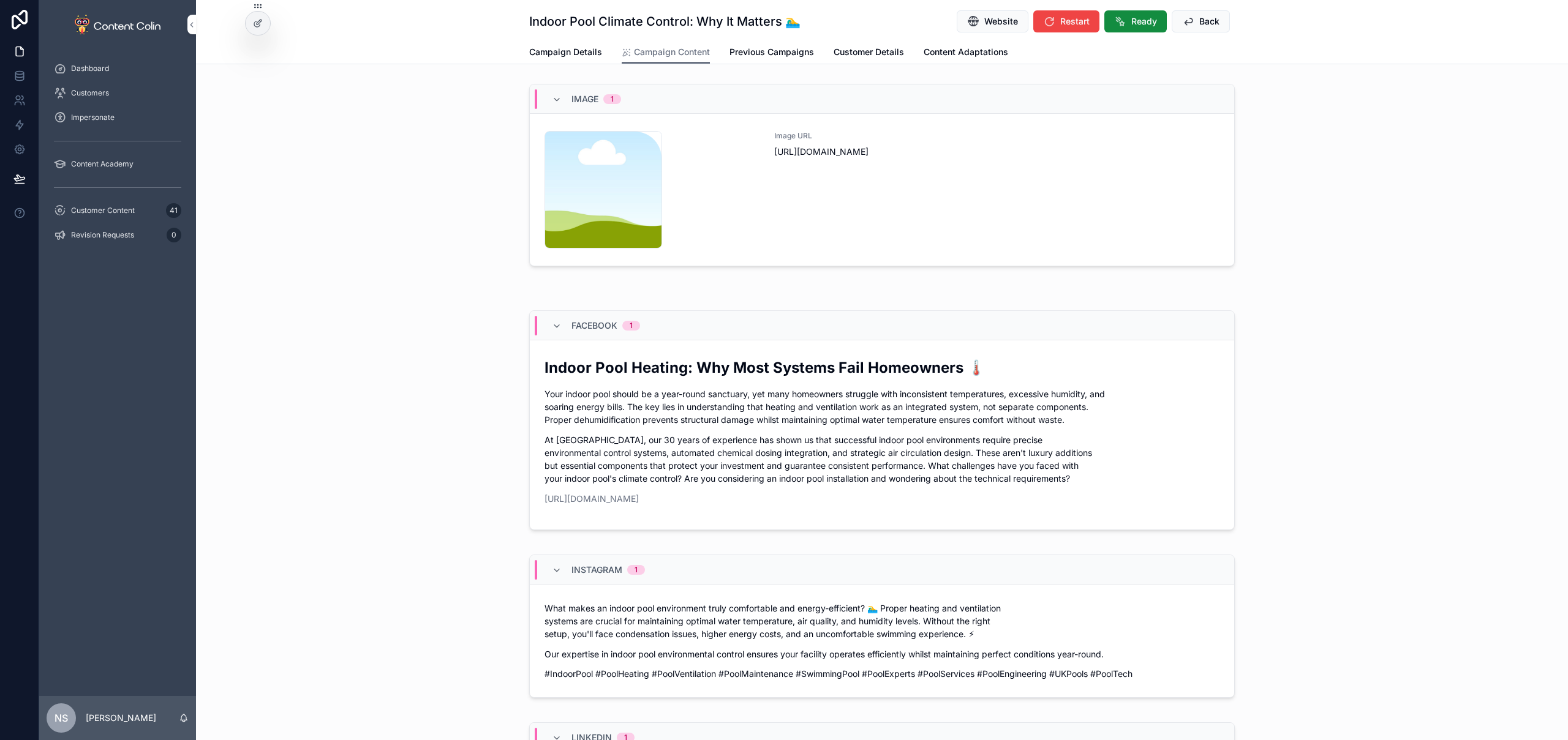
click at [923, 214] on div "Image URL [URL][DOMAIN_NAME]" at bounding box center [997, 189] width 445 height 117
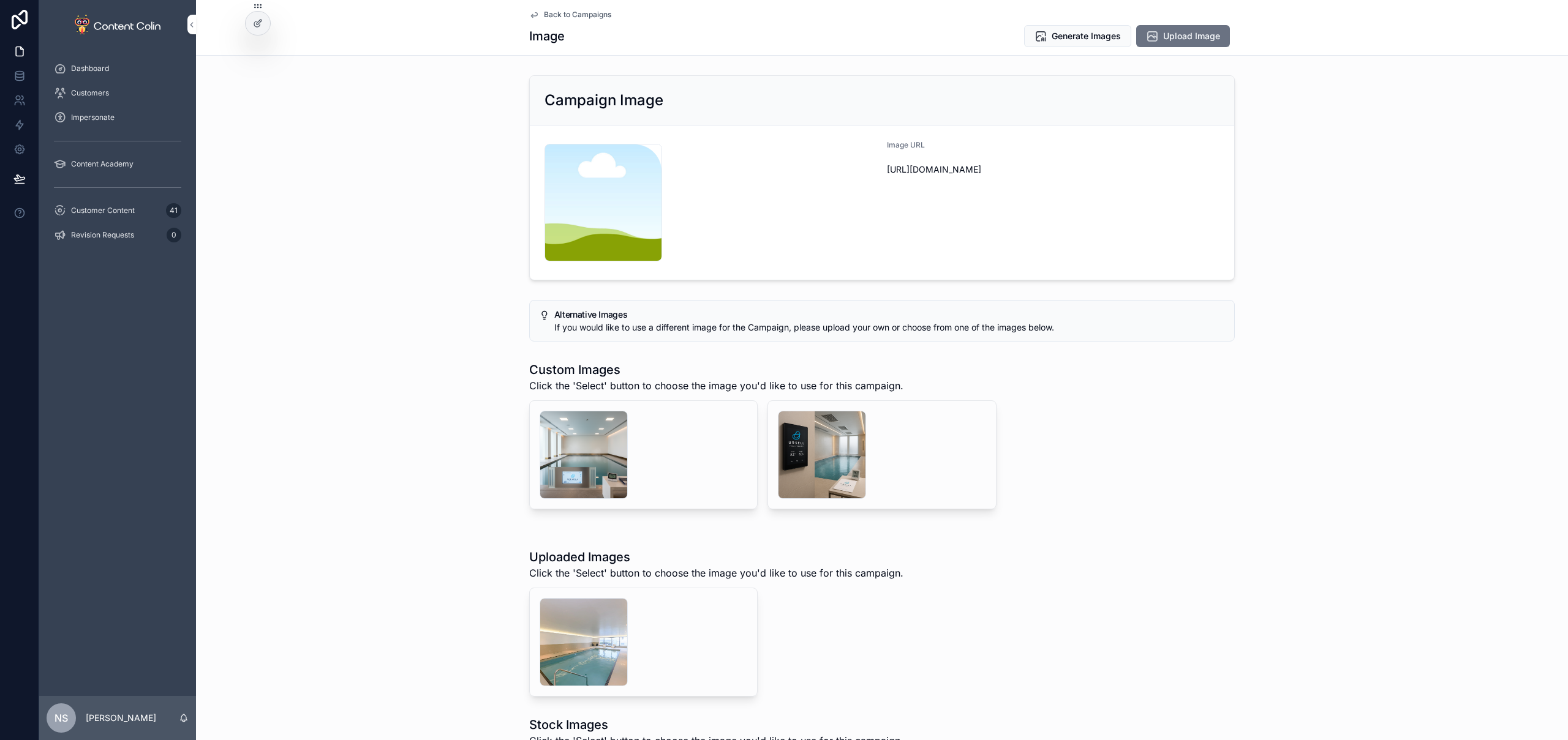
click at [0, 0] on span "Select" at bounding box center [0, 0] width 0 height 0
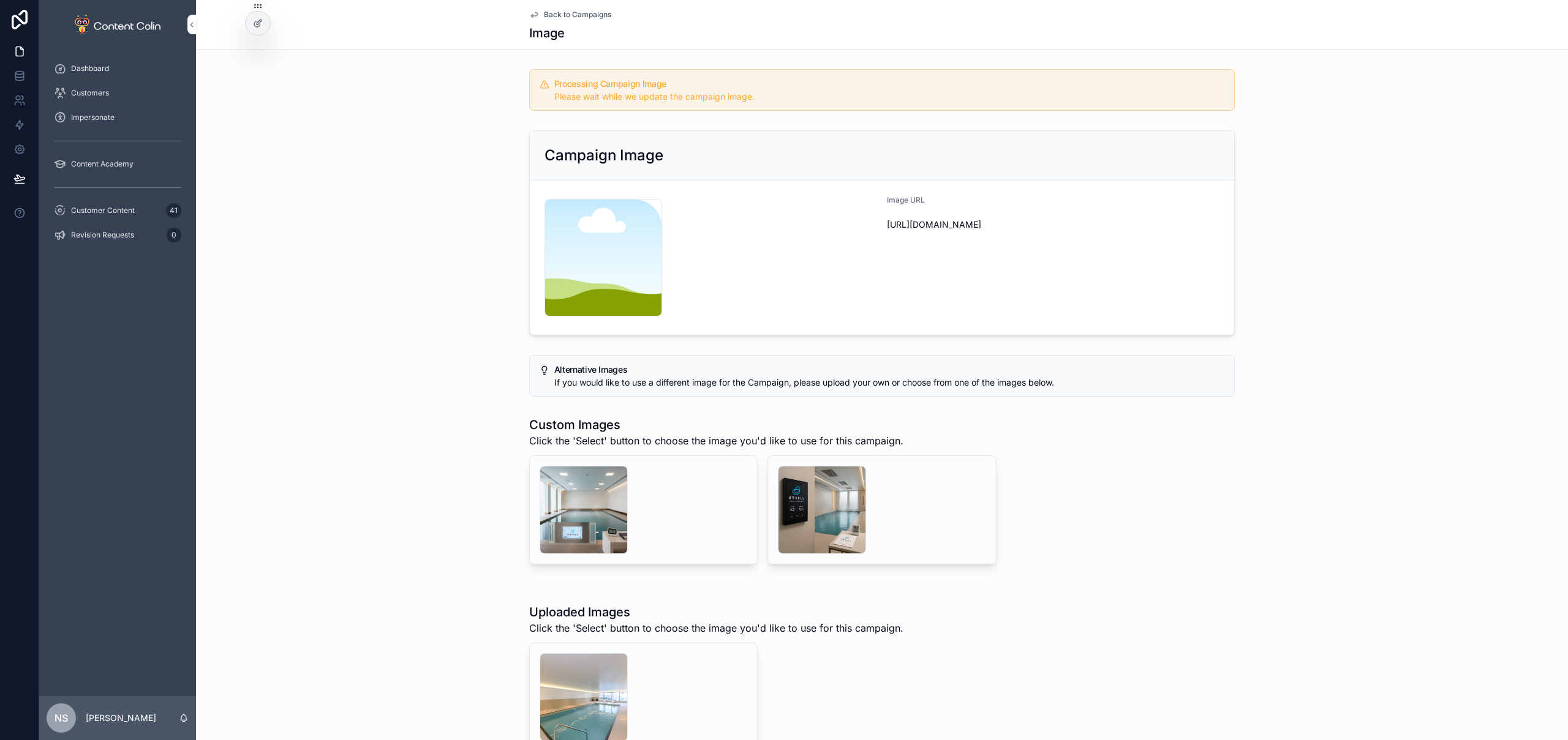
click at [596, 13] on span "Back to Campaigns" at bounding box center [577, 14] width 67 height 10
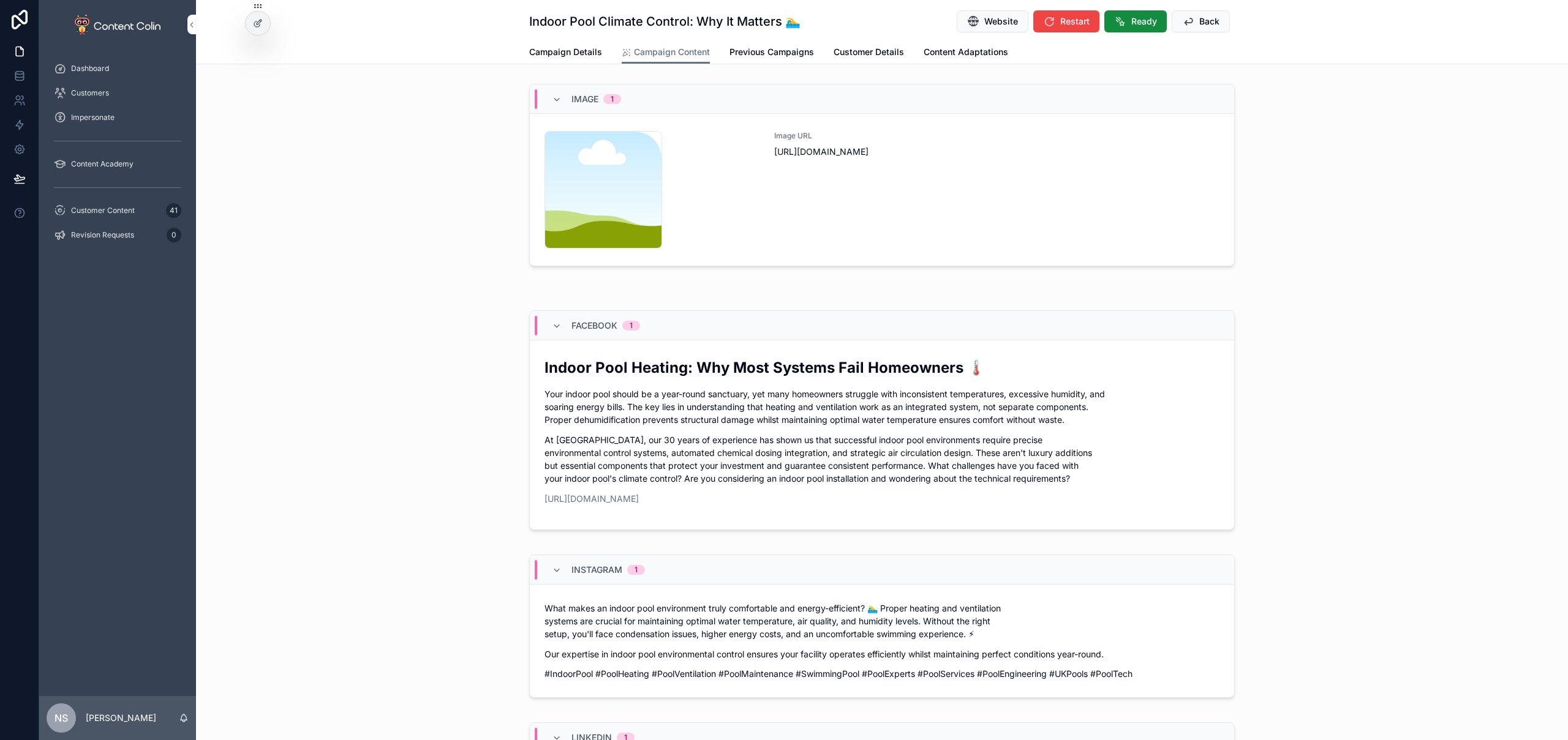
click at [1180, 31] on button "Back" at bounding box center [1201, 22] width 58 height 22
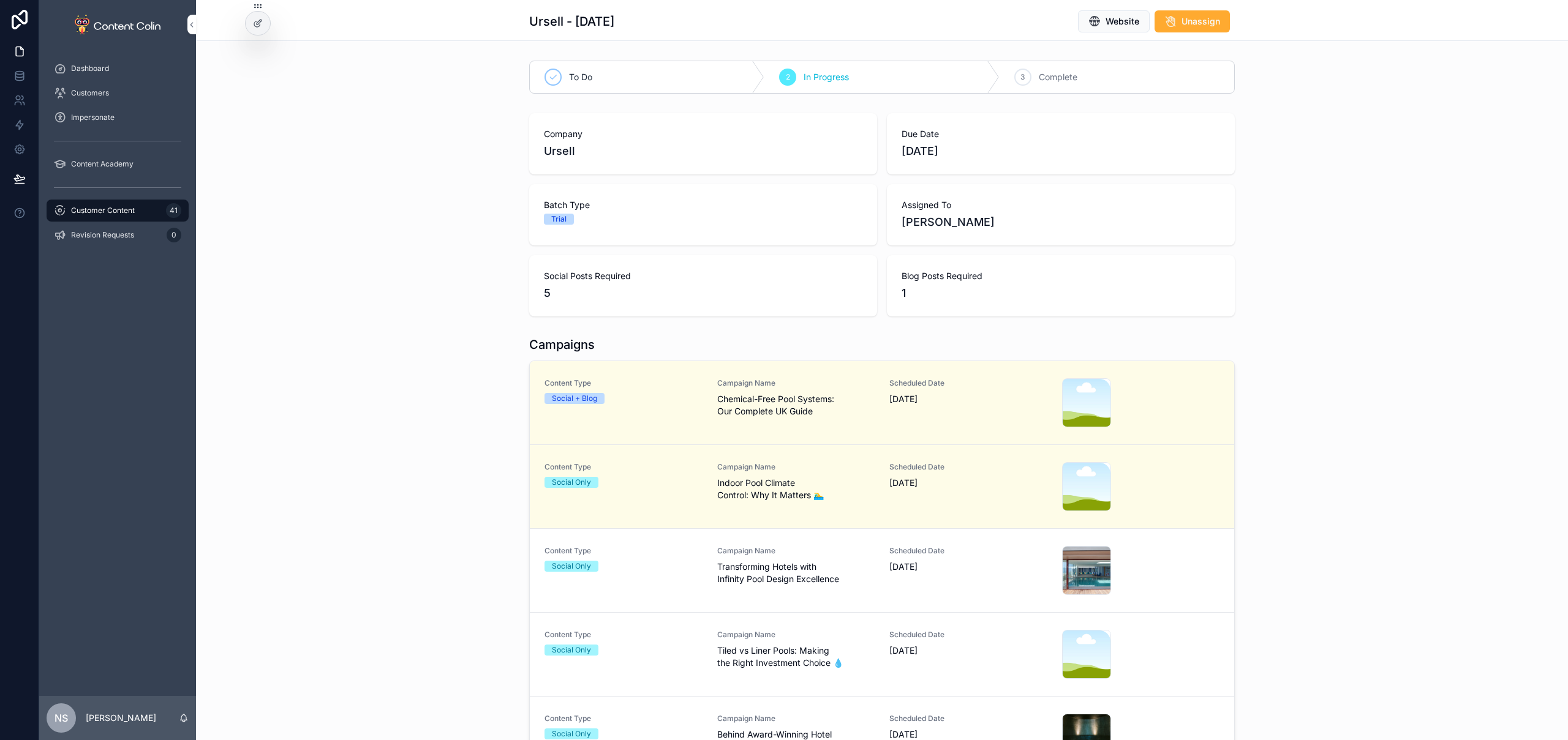
scroll to position [43, 0]
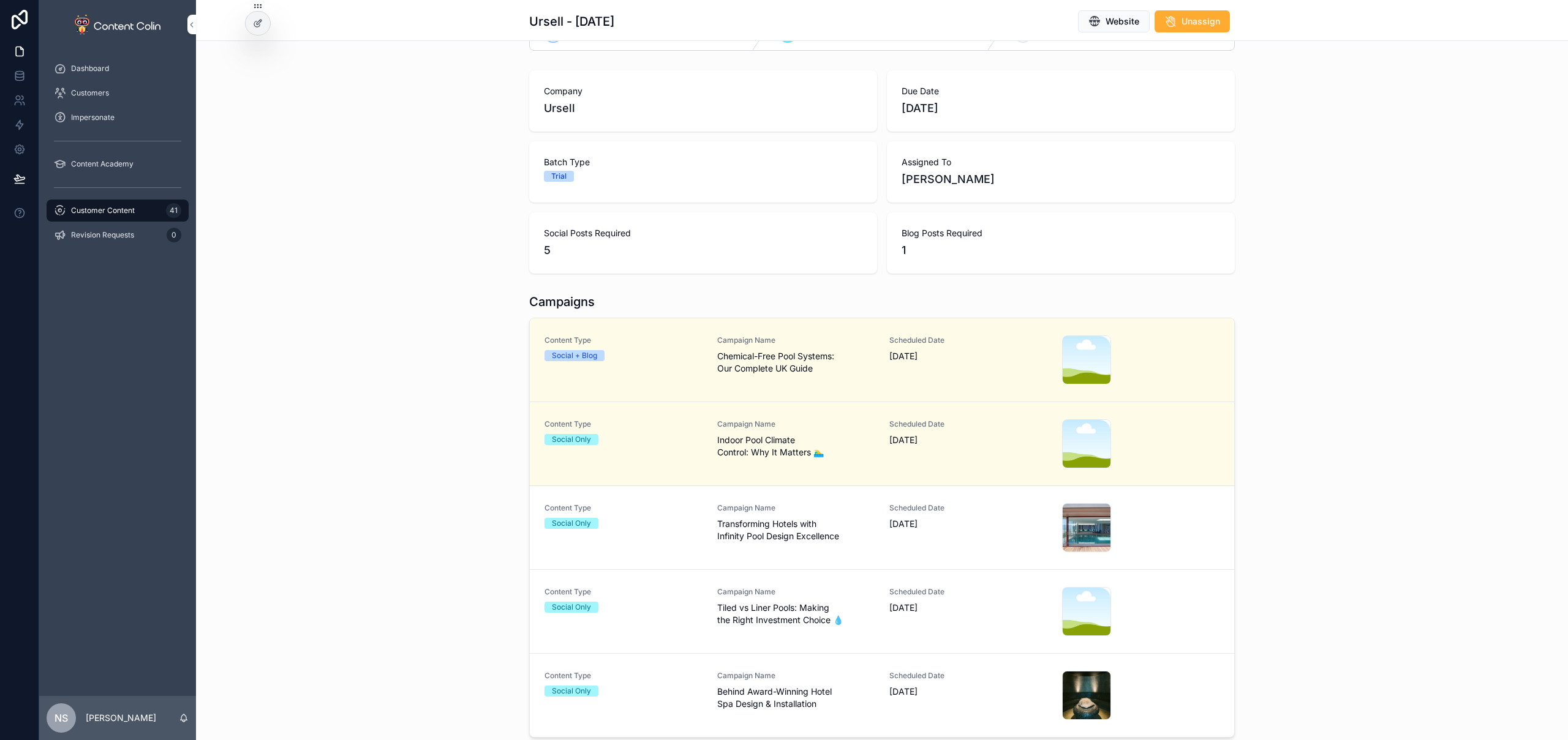
click at [831, 612] on span "Tiled vs Liner Pools: Making the Right Investment Choice 💧" at bounding box center [796, 614] width 158 height 25
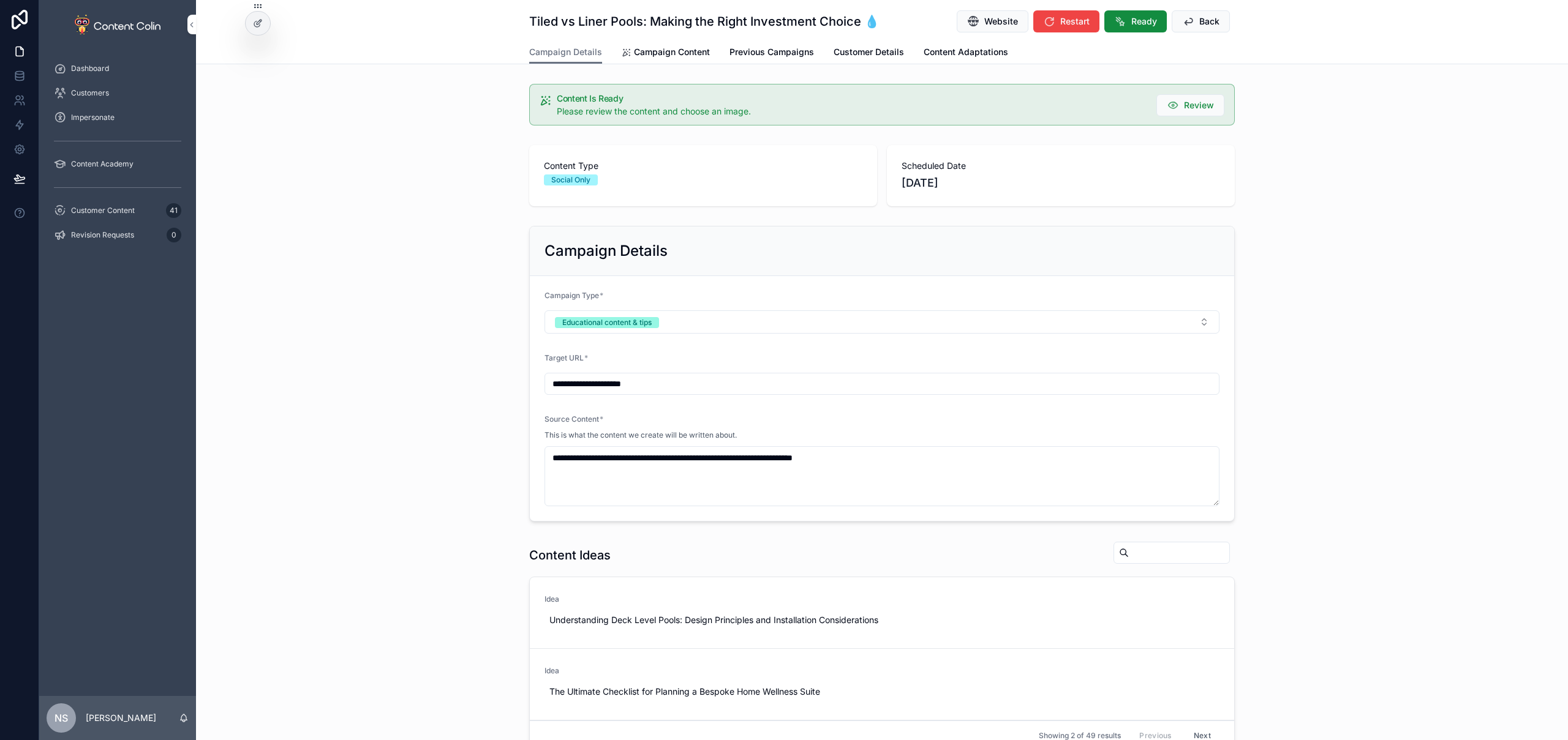
click at [667, 47] on span "Campaign Content" at bounding box center [672, 52] width 76 height 12
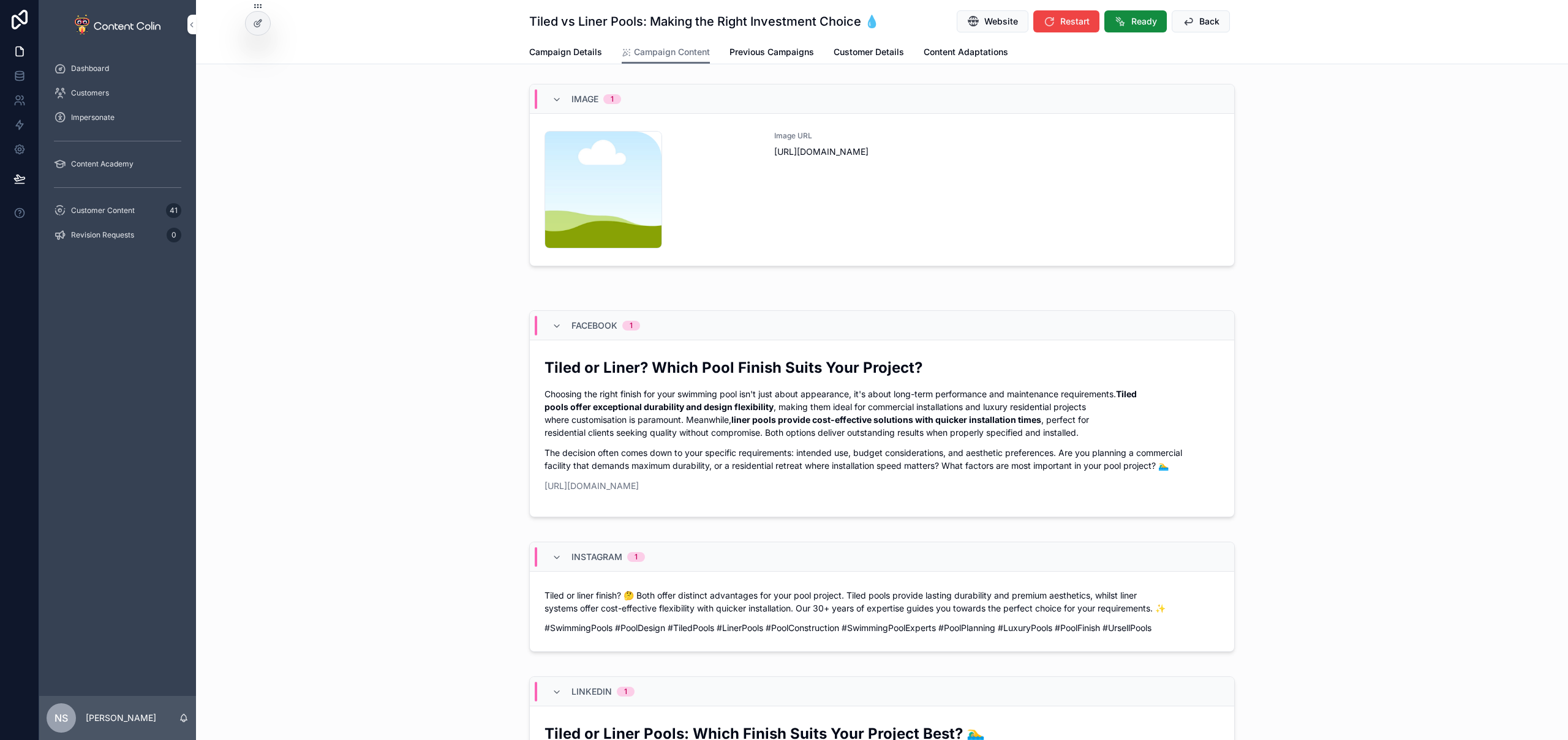
click at [882, 191] on div "Image URL [URL][DOMAIN_NAME]" at bounding box center [997, 189] width 445 height 117
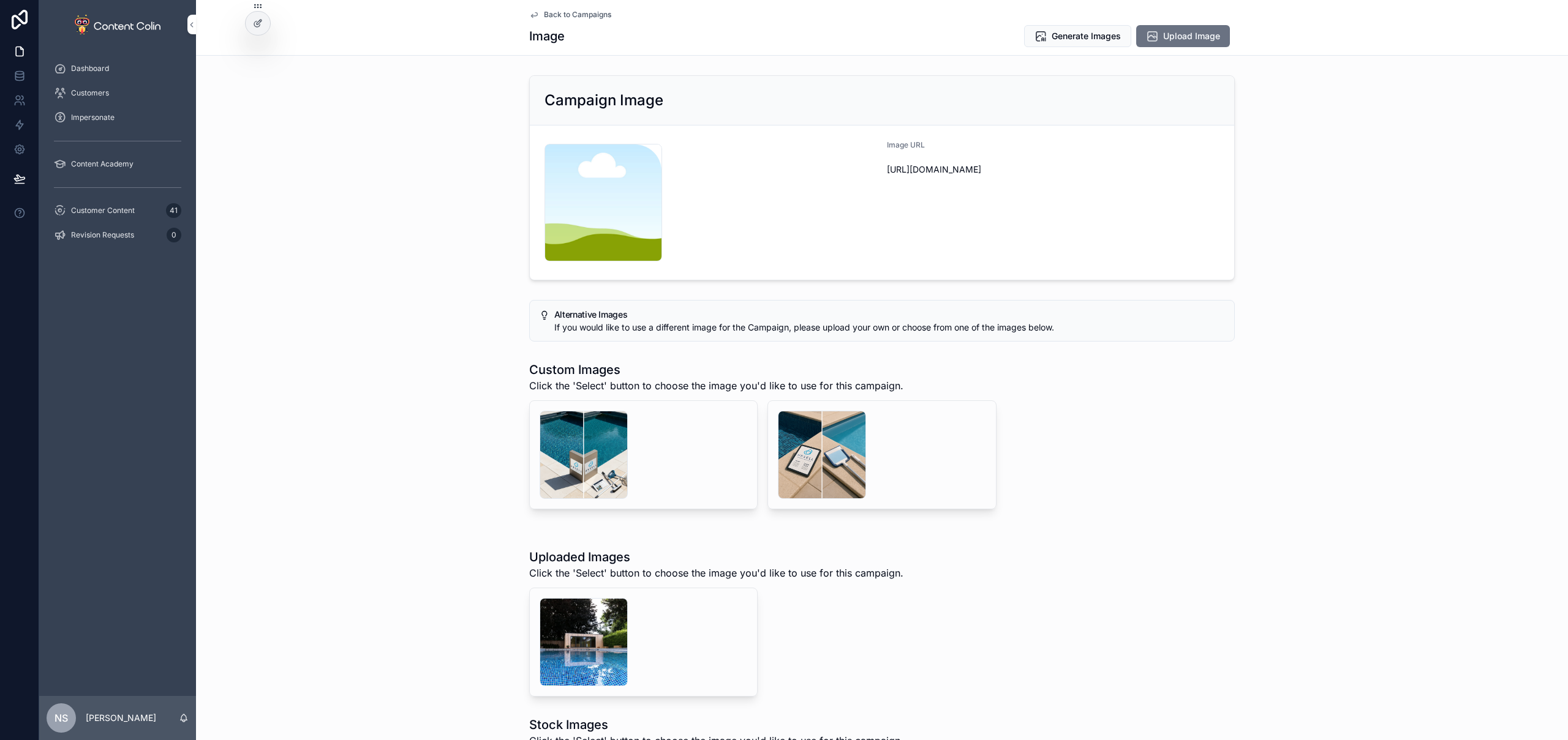
click at [0, 0] on span "Select" at bounding box center [0, 0] width 0 height 0
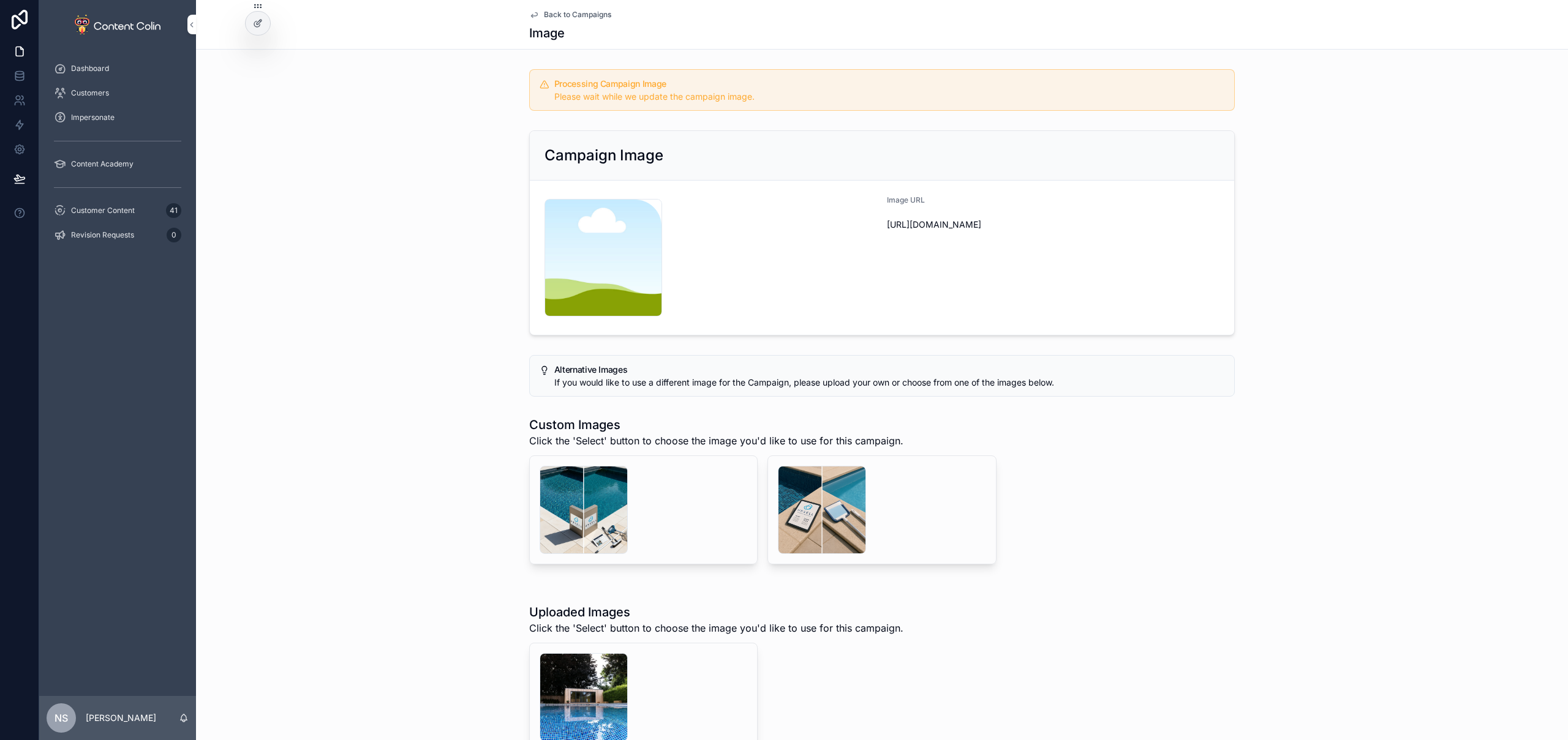
click at [117, 209] on span "Customer Content" at bounding box center [102, 211] width 63 height 10
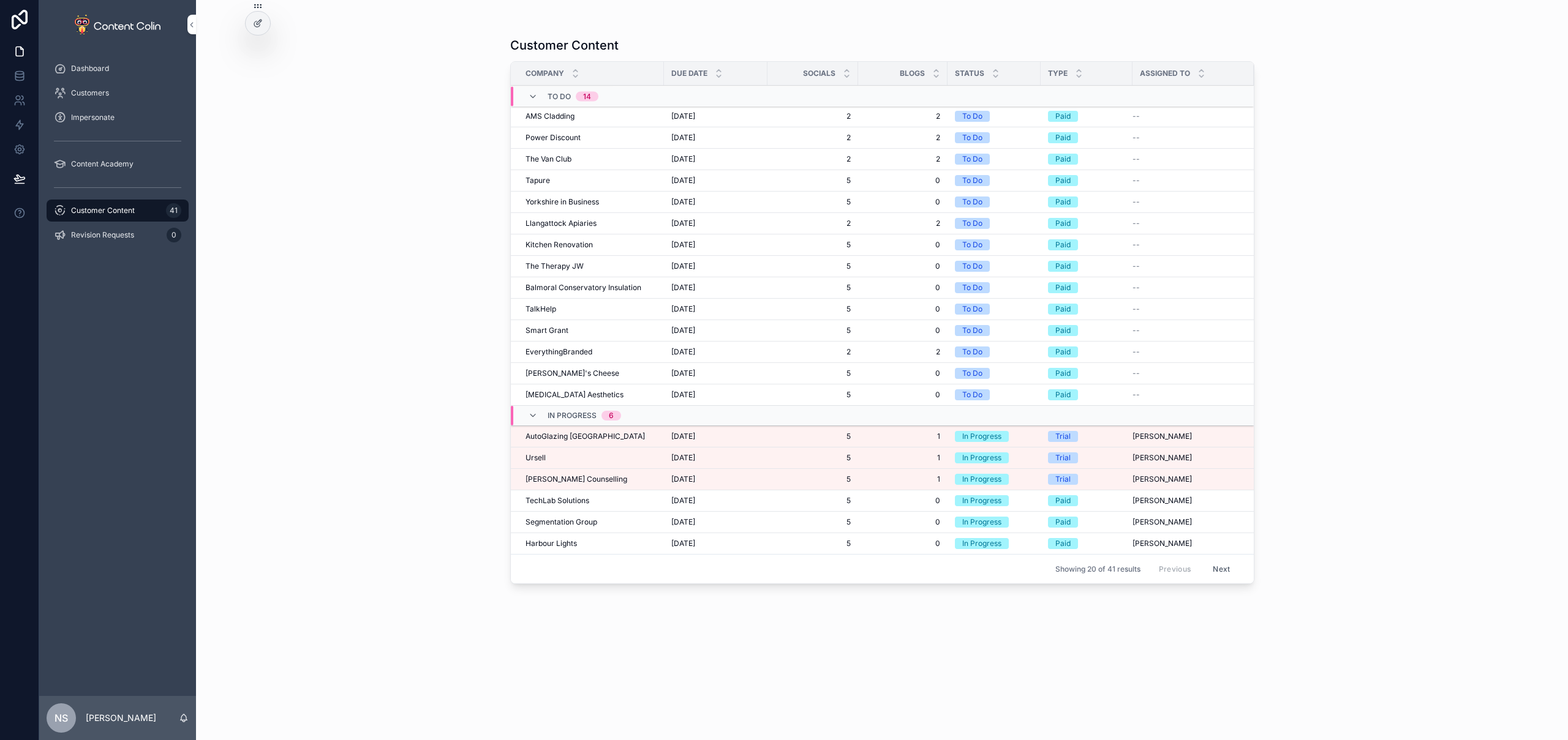
drag, startPoint x: 574, startPoint y: 434, endPoint x: 605, endPoint y: 397, distance: 48.3
click at [574, 434] on span "AutoGlazing [GEOGRAPHIC_DATA]" at bounding box center [586, 436] width 120 height 10
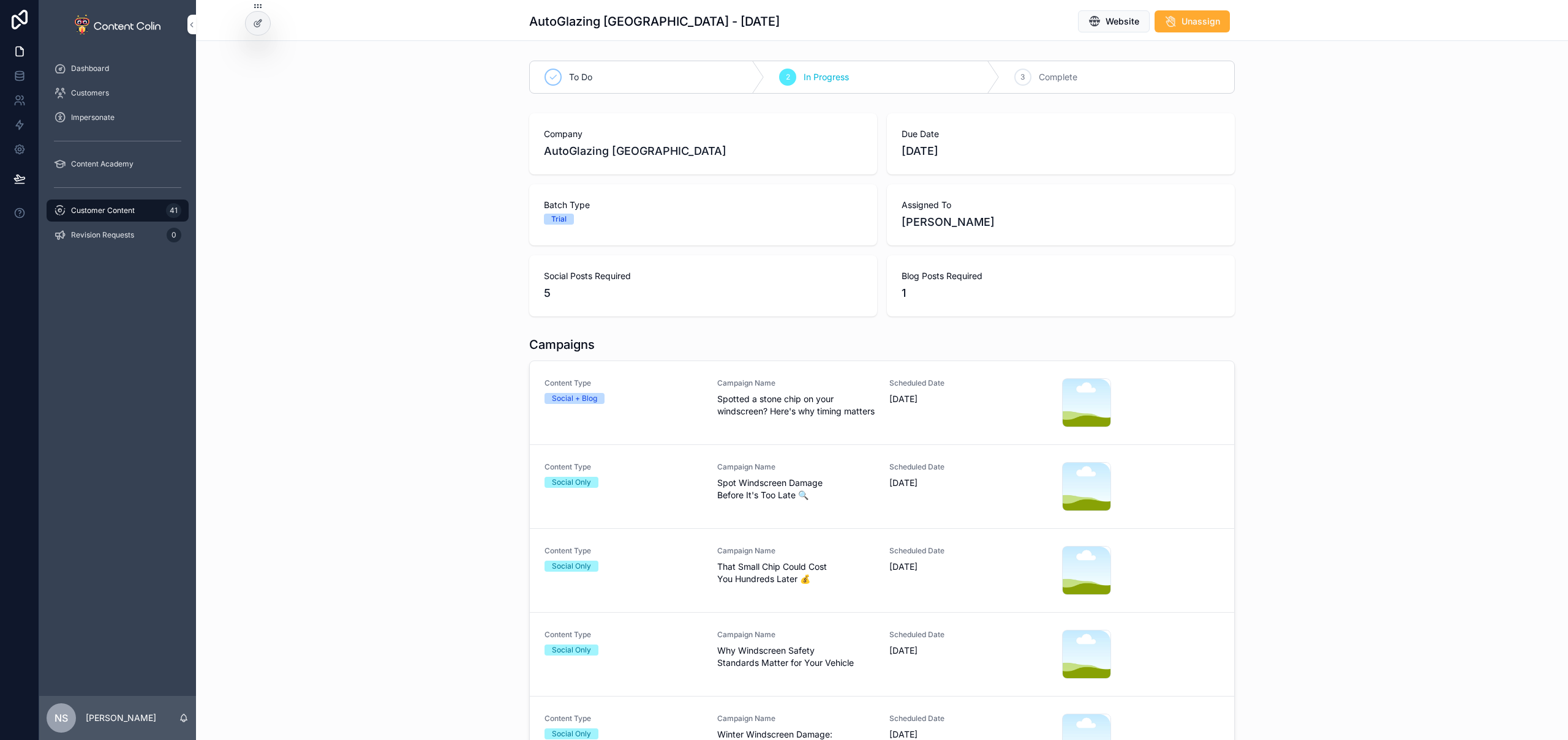
click at [691, 429] on link "Content Type Social + Blog Campaign Name Spotted a stone chip on your windscree…" at bounding box center [881, 403] width 704 height 84
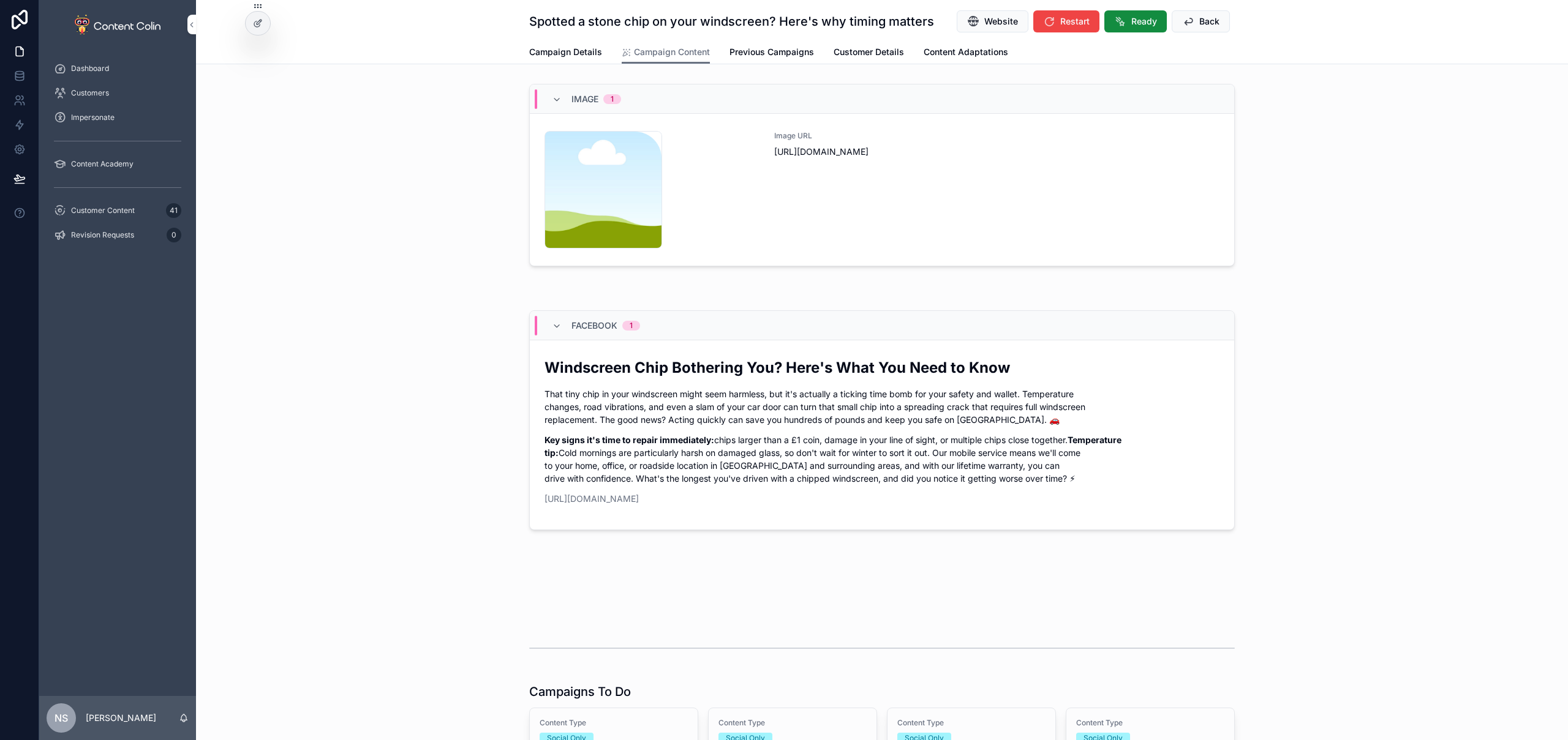
click at [887, 240] on div "Image URL [URL][DOMAIN_NAME]" at bounding box center [997, 189] width 445 height 117
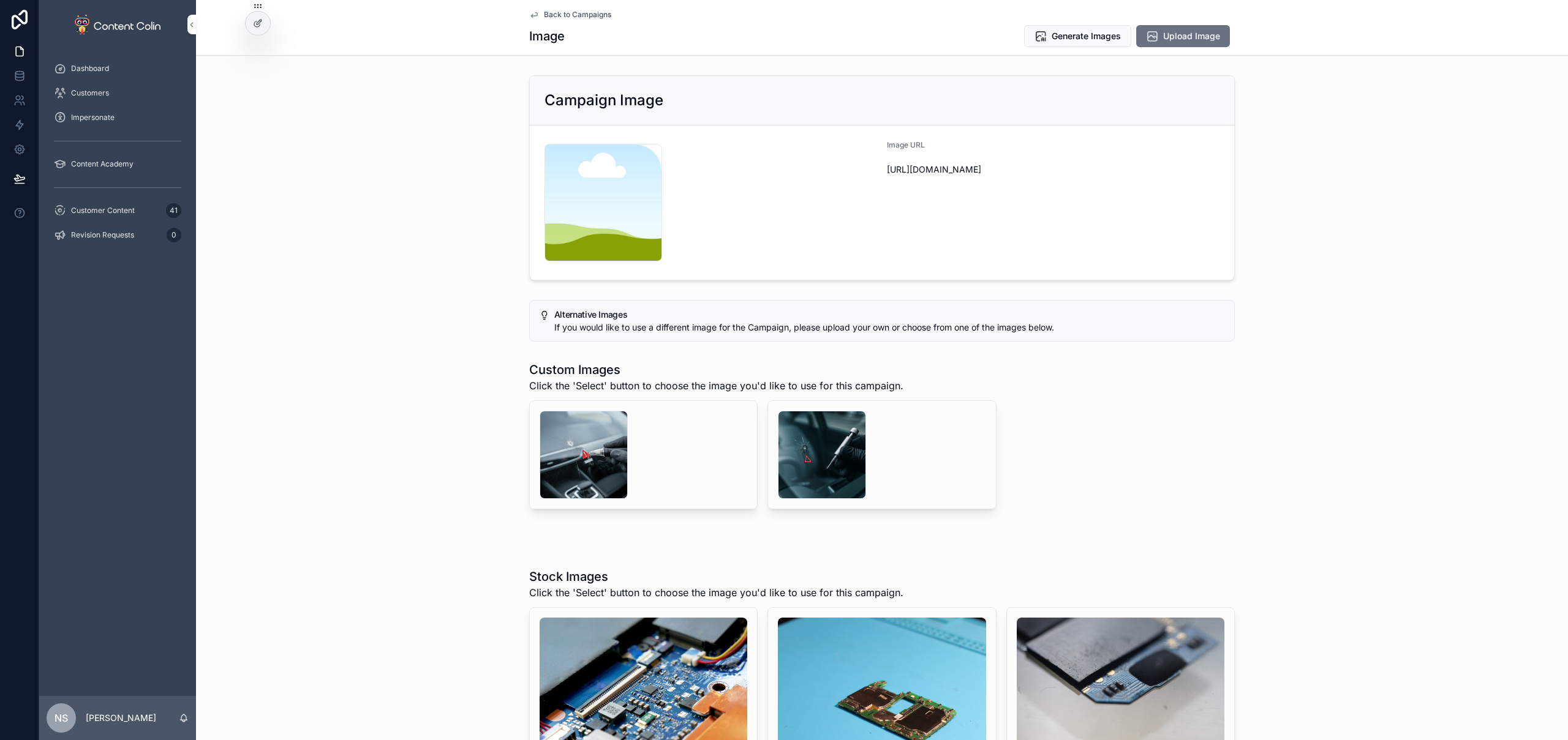
click at [811, 467] on div "scrollable content" at bounding box center [822, 455] width 88 height 88
click at [587, 467] on div "scrollable content" at bounding box center [583, 455] width 88 height 88
click at [821, 454] on div "scrollable content" at bounding box center [822, 455] width 88 height 88
click at [0, 0] on span "Select" at bounding box center [0, 0] width 0 height 0
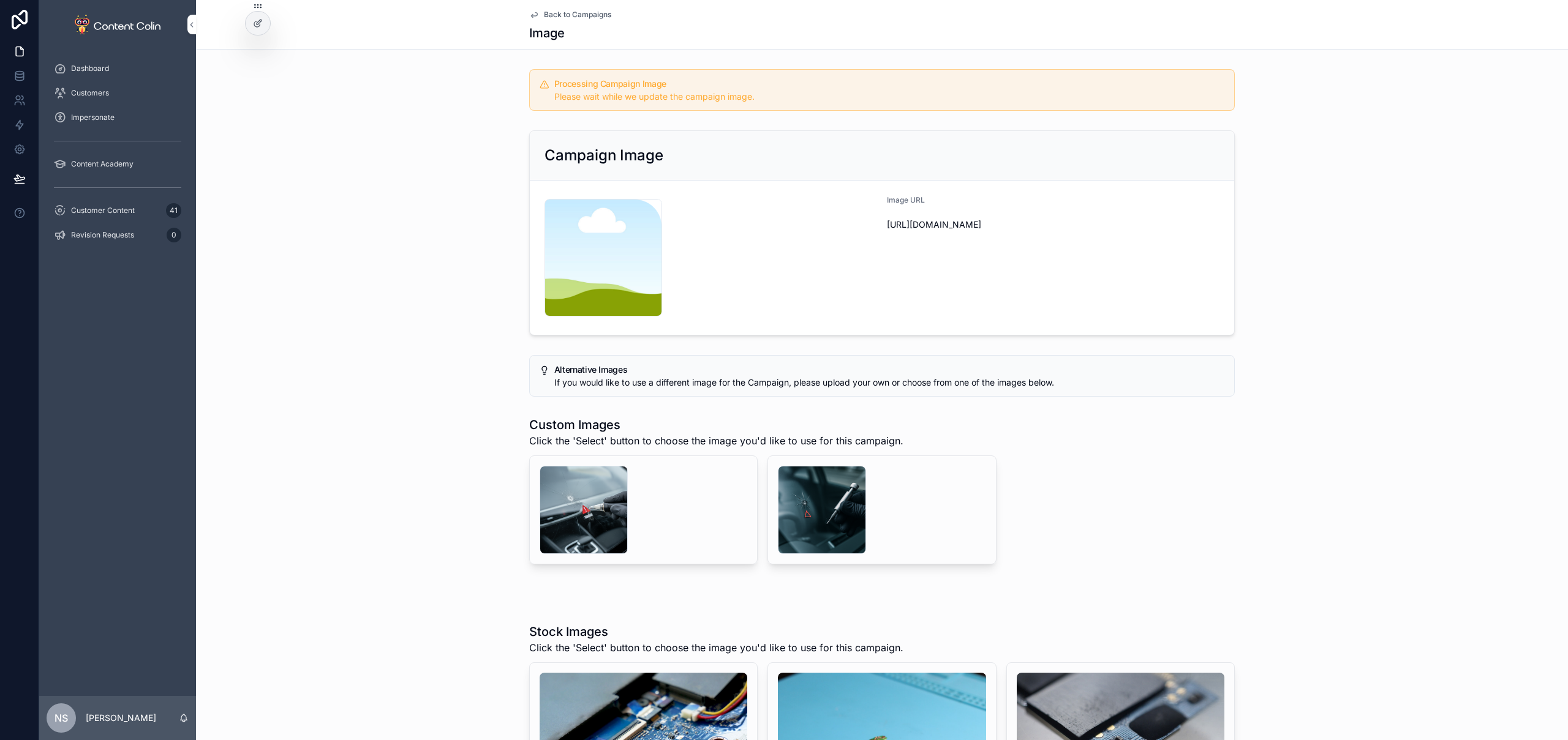
click at [580, 13] on span "Back to Campaigns" at bounding box center [577, 14] width 67 height 10
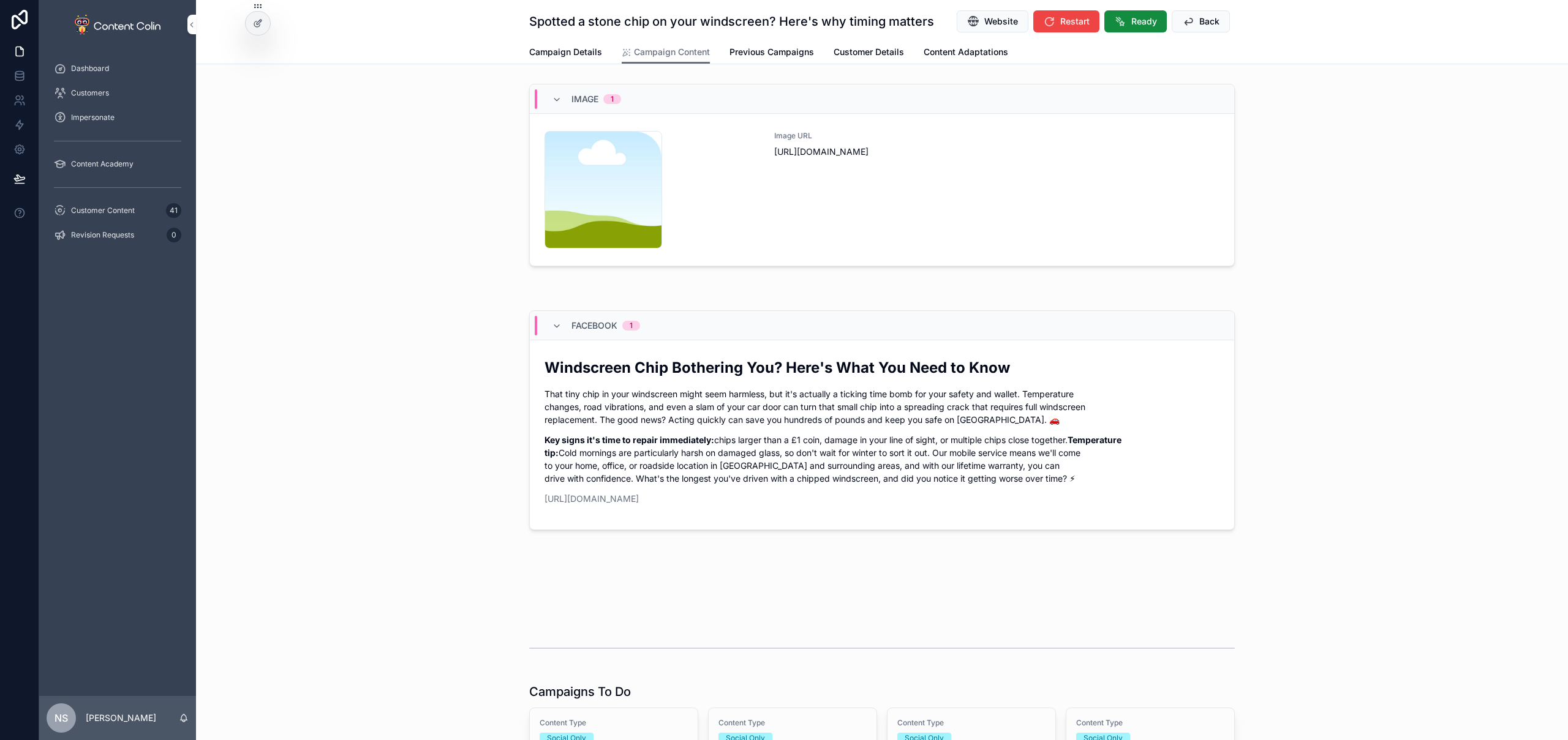
click at [1183, 19] on icon "scrollable content" at bounding box center [1189, 22] width 12 height 12
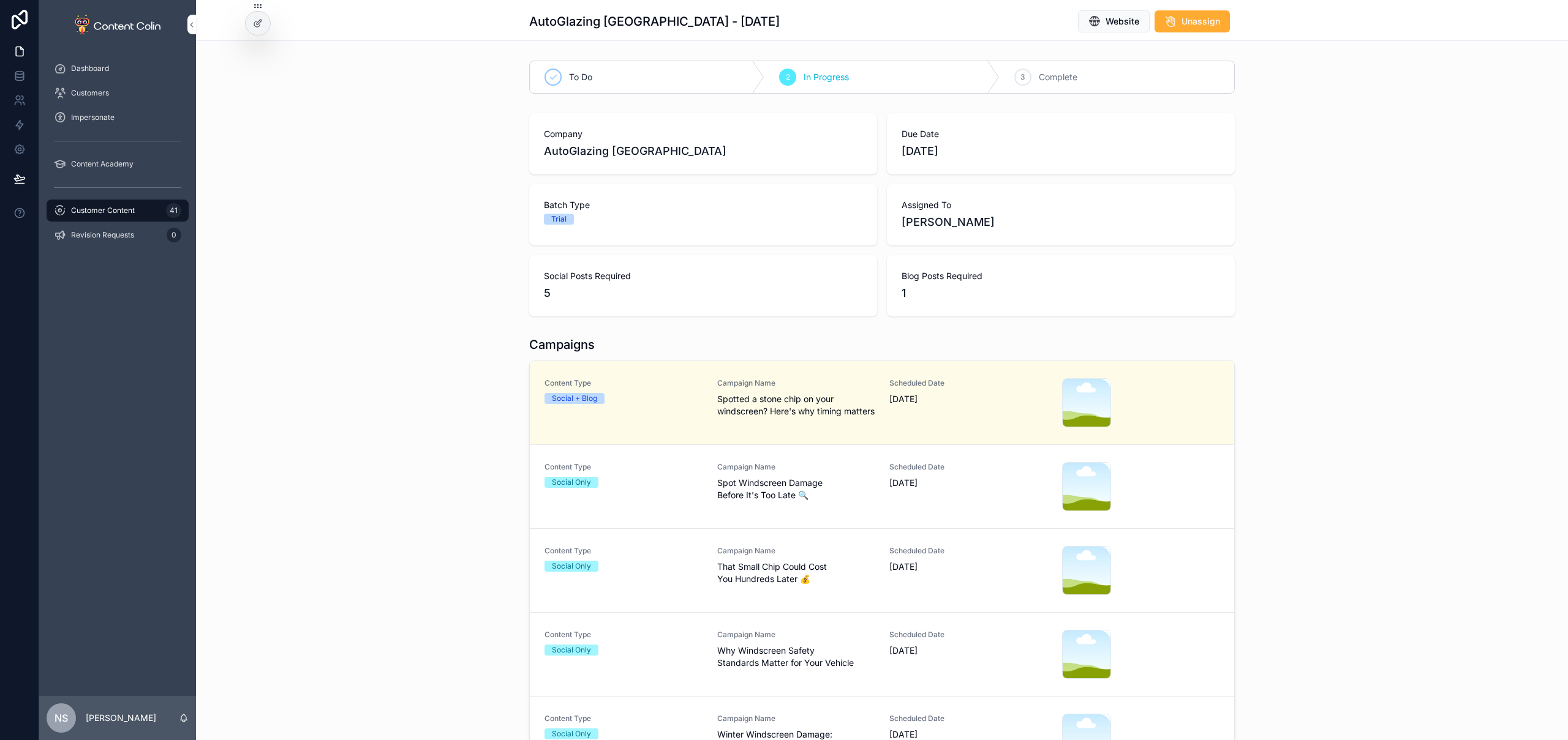
click at [691, 528] on link "Content Type Social Only Campaign Name Spot Windscreen Damage Before It's Too L…" at bounding box center [881, 487] width 704 height 84
click at [727, 499] on span "Spot Windscreen Damage Before It's Too Late 🔍" at bounding box center [796, 489] width 158 height 25
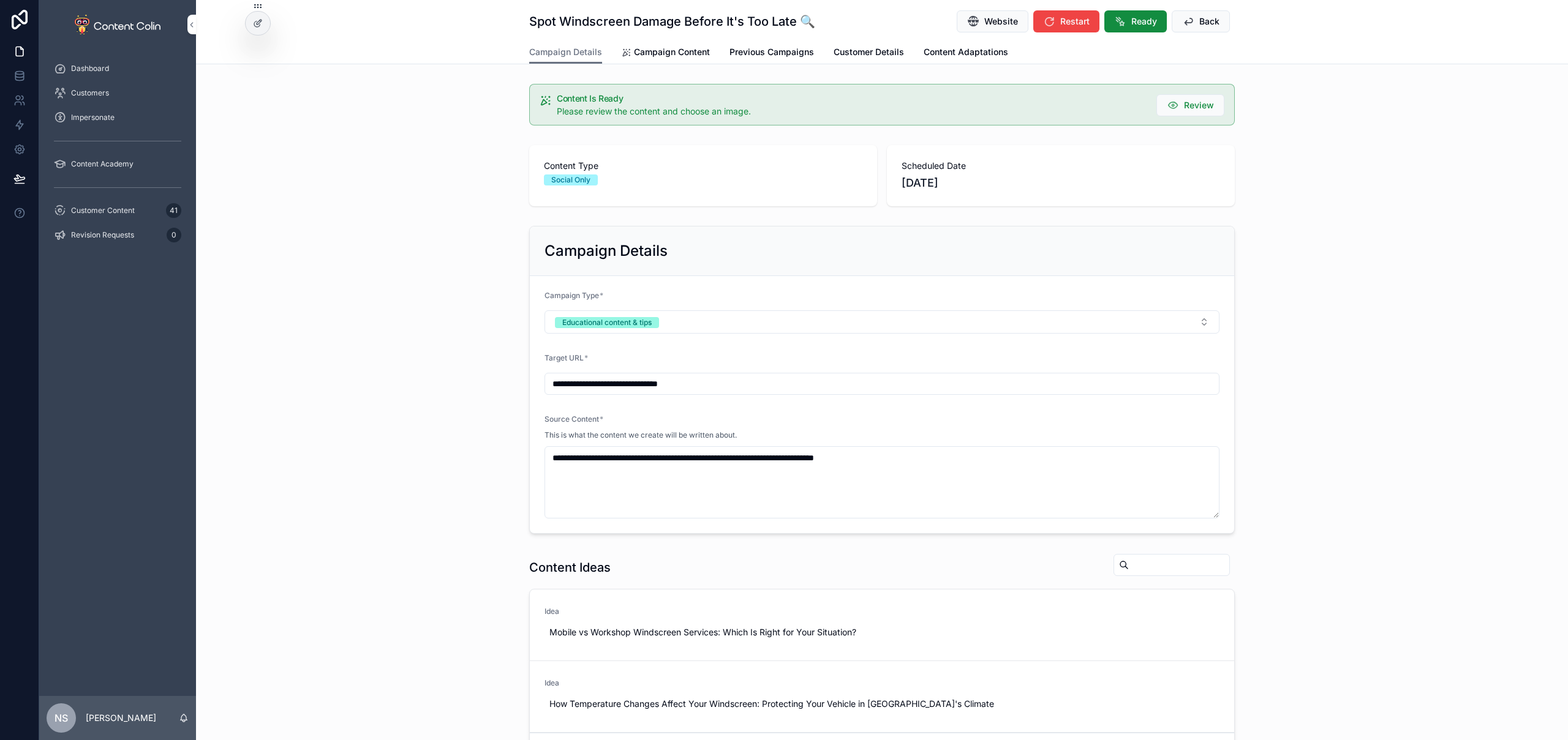
click at [647, 52] on span "Campaign Content" at bounding box center [672, 52] width 76 height 12
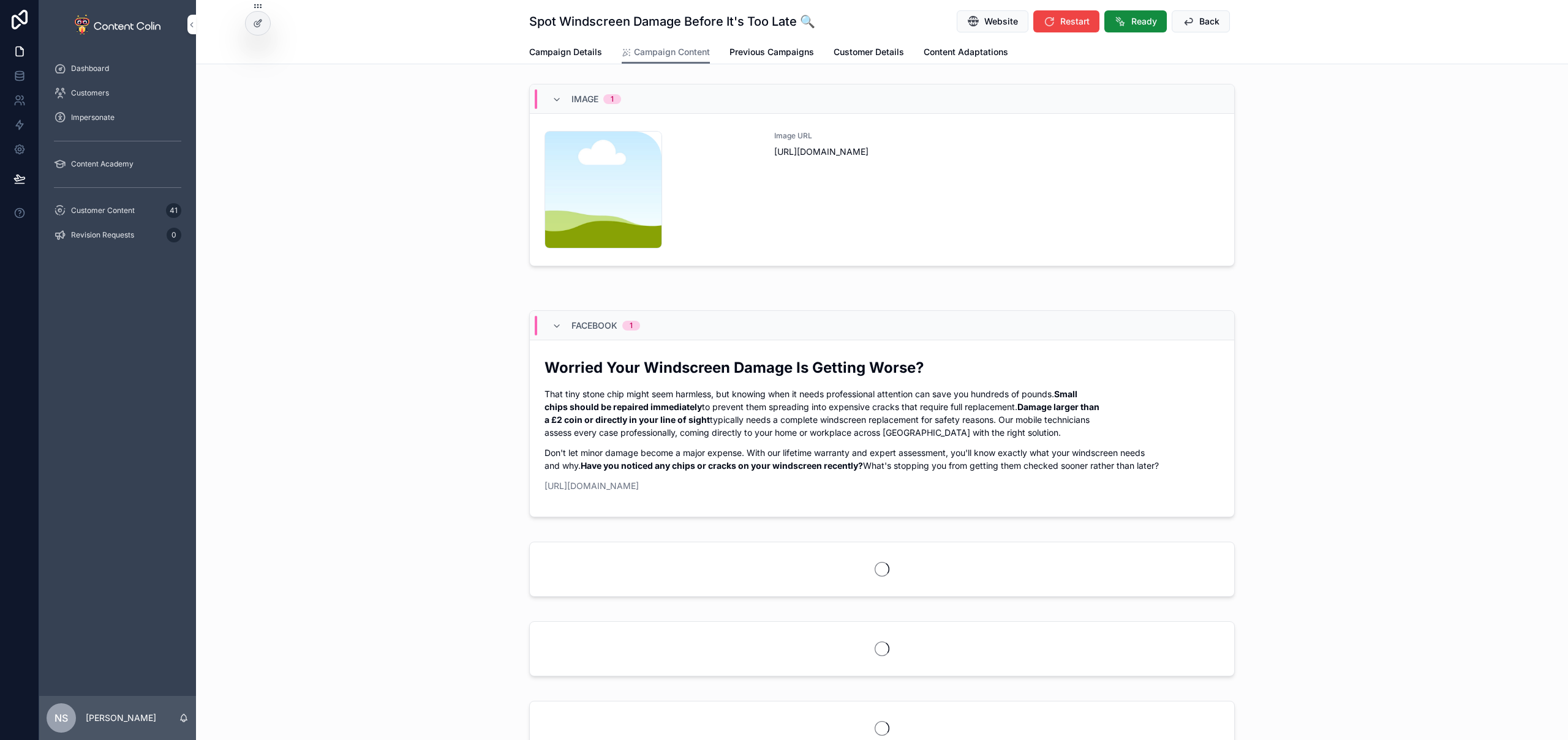
click at [908, 161] on div "Image URL [URL][DOMAIN_NAME]" at bounding box center [997, 189] width 445 height 117
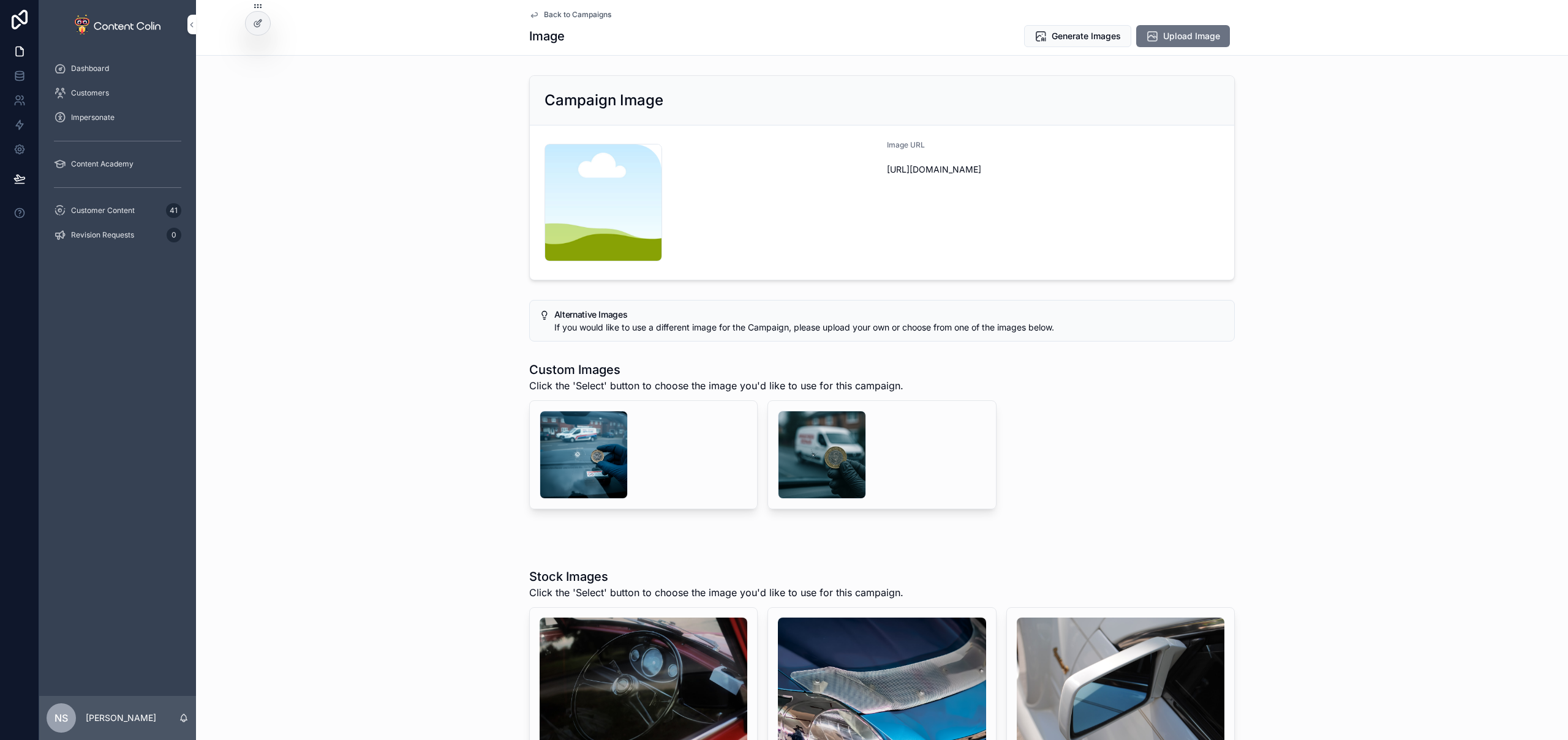
click at [836, 451] on div "scrollable content" at bounding box center [822, 455] width 88 height 88
click at [585, 464] on div "scrollable content" at bounding box center [583, 455] width 88 height 88
click at [825, 455] on div "scrollable content" at bounding box center [822, 455] width 88 height 88
click at [596, 456] on div "scrollable content" at bounding box center [583, 455] width 88 height 88
click at [828, 447] on div "scrollable content" at bounding box center [822, 455] width 88 height 88
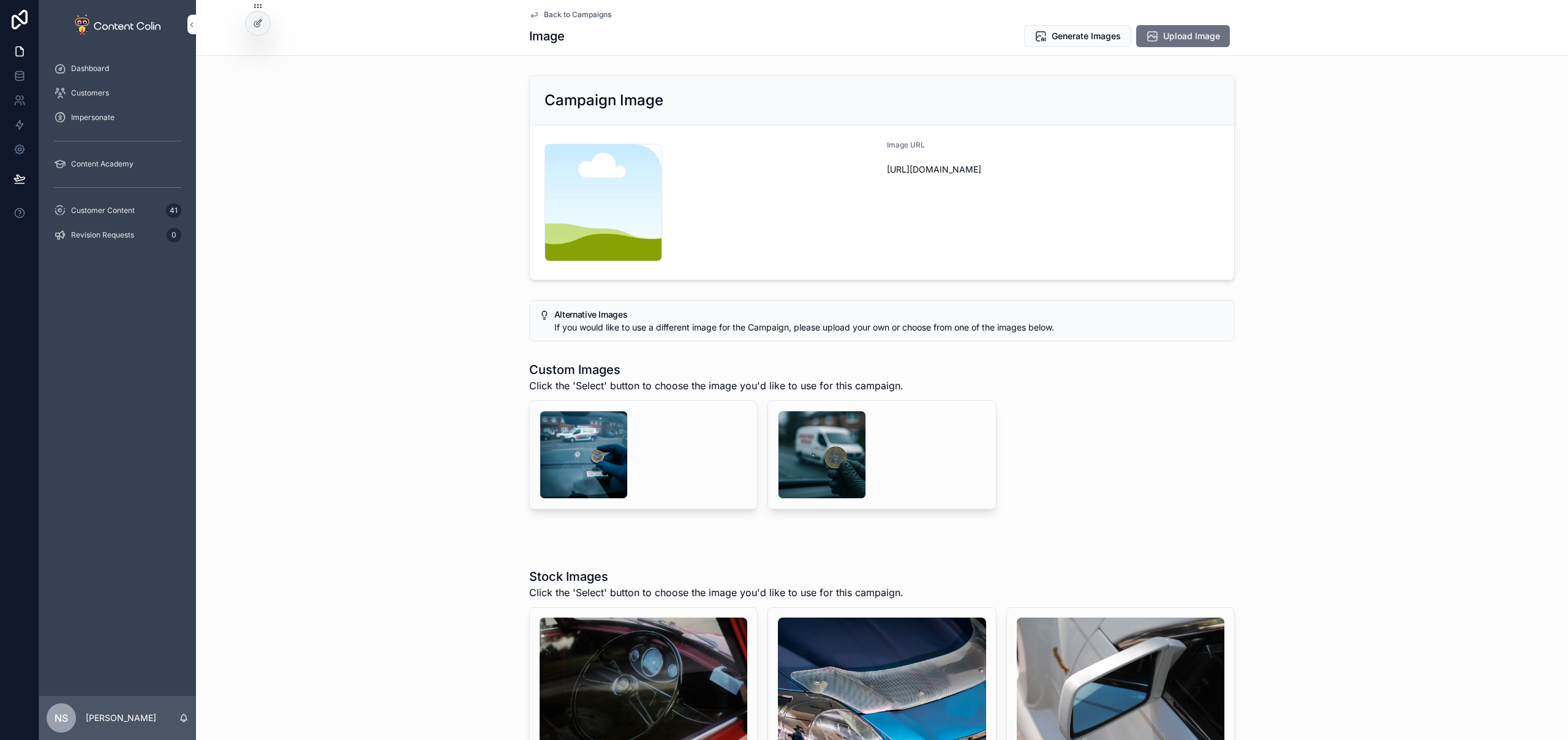
click at [1091, 34] on span "Generate Images" at bounding box center [1086, 36] width 69 height 12
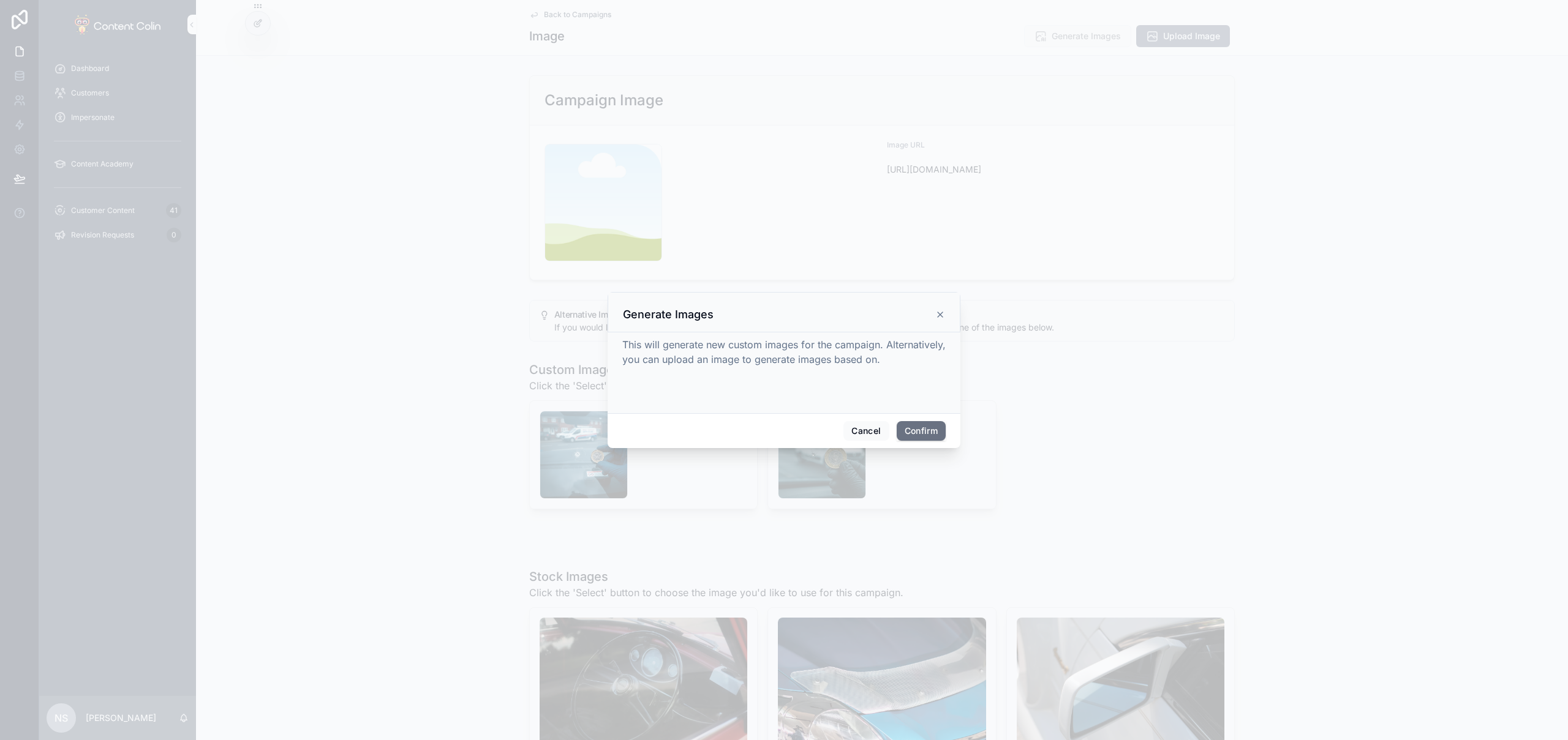
click at [907, 416] on div "Cancel Confirm" at bounding box center [784, 431] width 353 height 35
click at [920, 428] on button "Confirm" at bounding box center [922, 431] width 49 height 19
click at [578, 12] on div at bounding box center [784, 370] width 1568 height 740
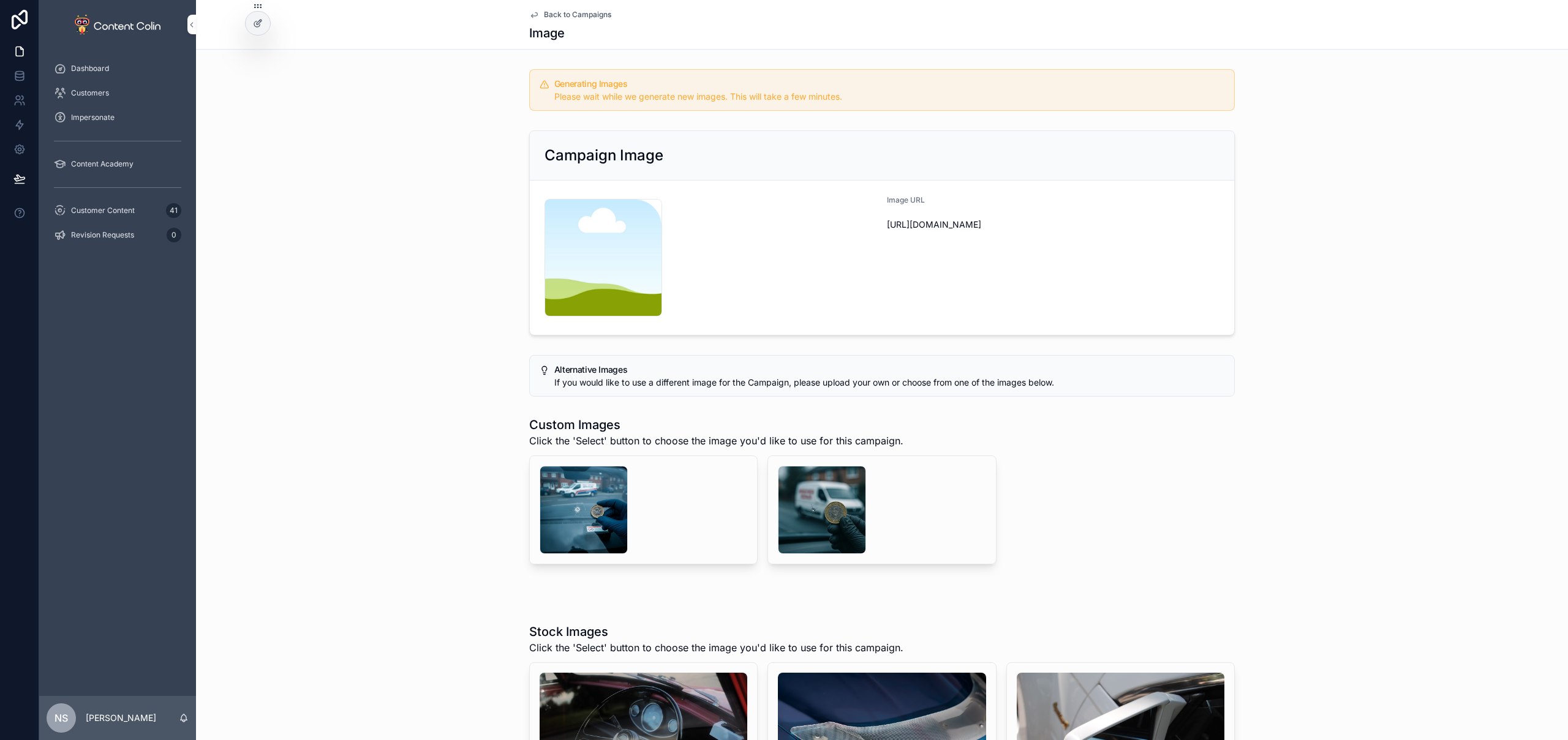
click at [559, 16] on span "Back to Campaigns" at bounding box center [577, 14] width 67 height 10
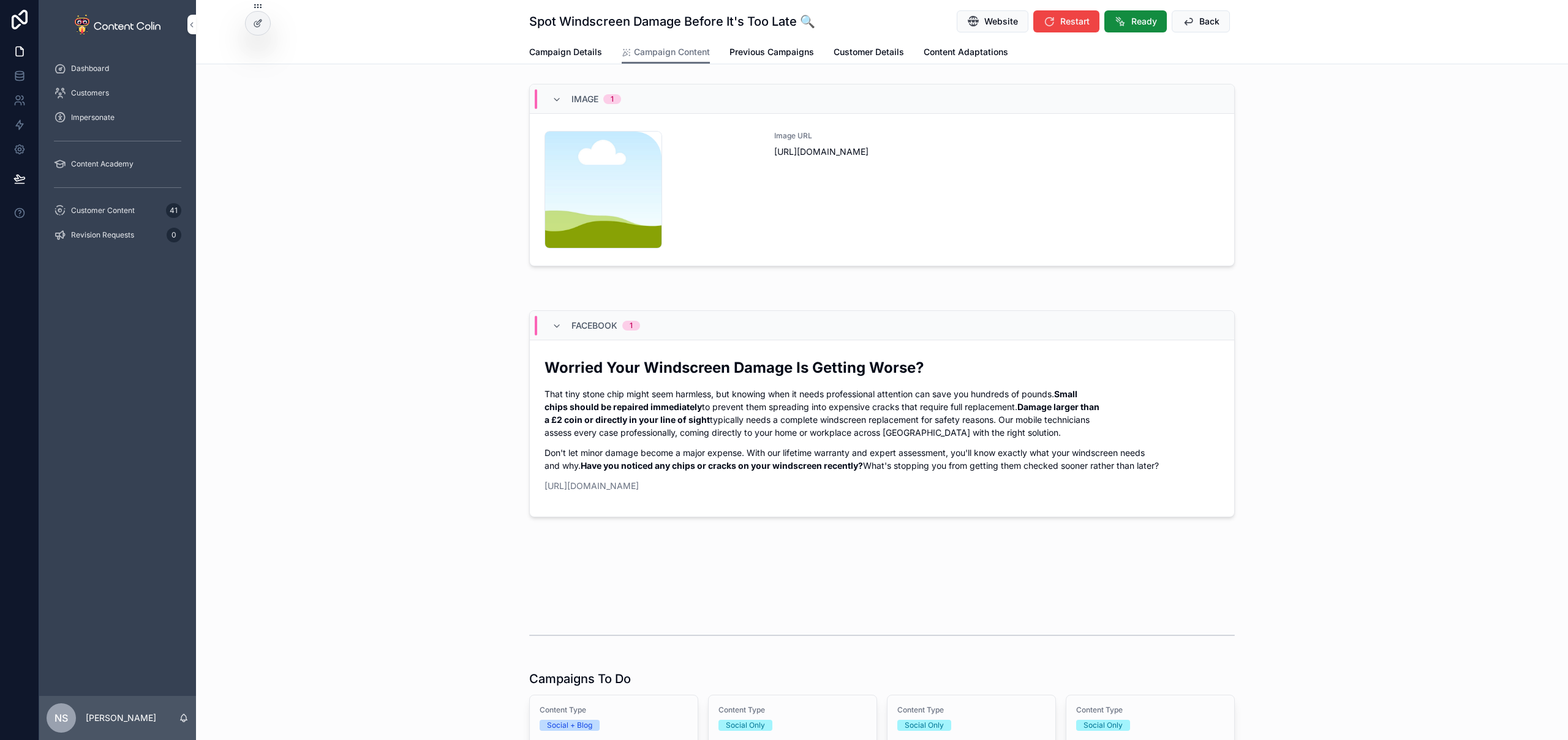
click at [1193, 22] on button "Back" at bounding box center [1201, 22] width 58 height 22
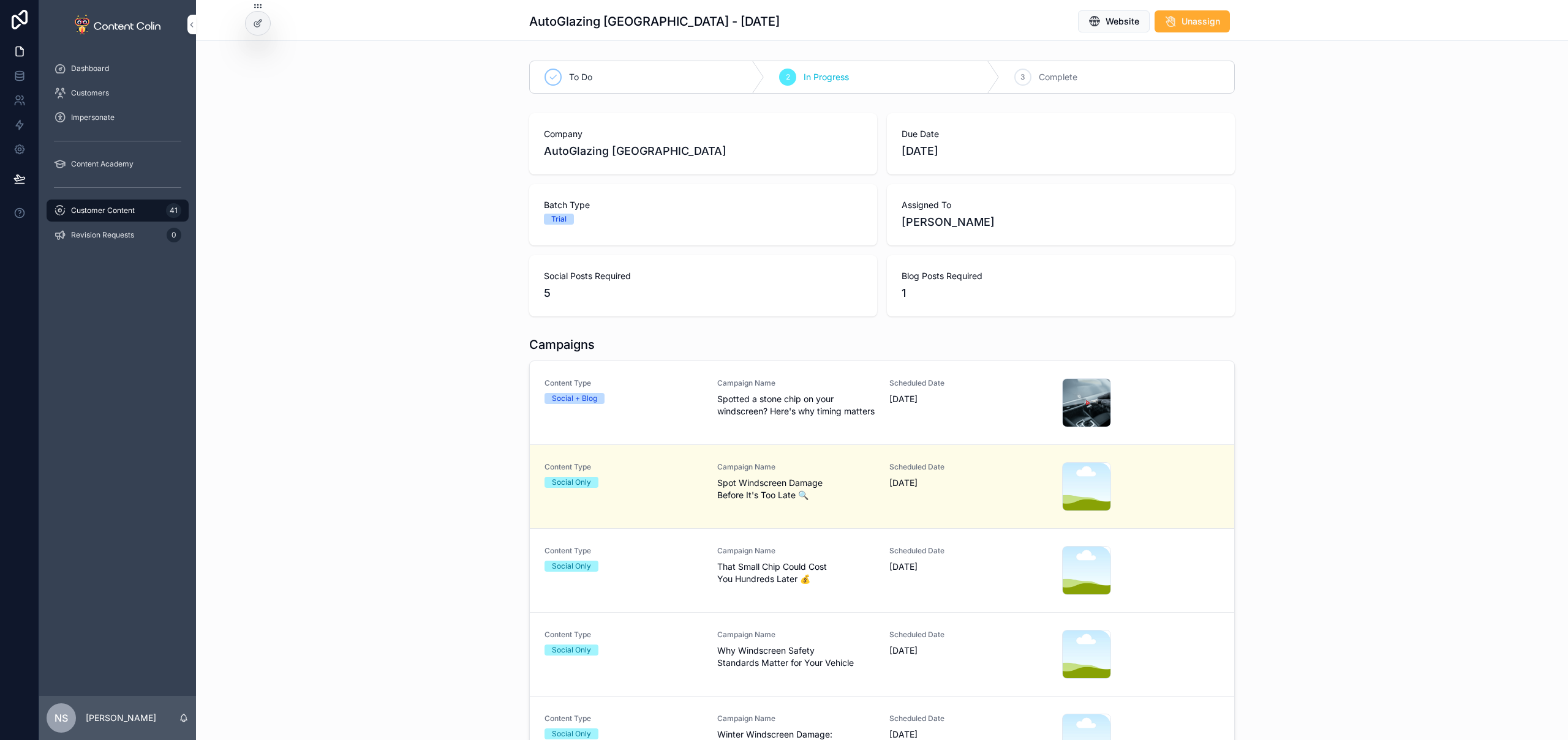
click at [777, 582] on span "That Small Chip Could Cost You Hundreds Later 💰" at bounding box center [796, 573] width 158 height 25
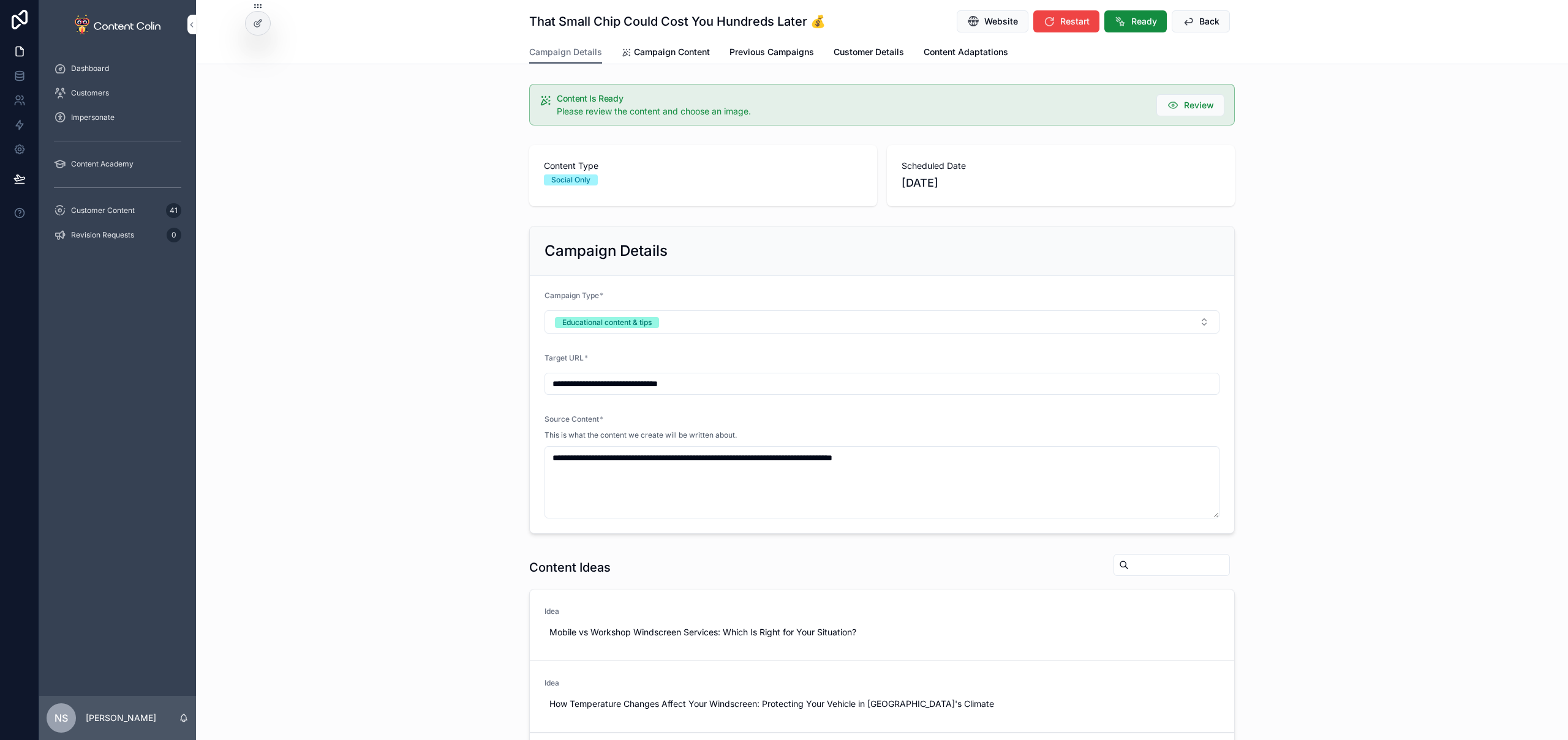
drag, startPoint x: 651, startPoint y: 53, endPoint x: 661, endPoint y: 58, distance: 11.2
click at [651, 53] on span "Campaign Content" at bounding box center [672, 52] width 76 height 12
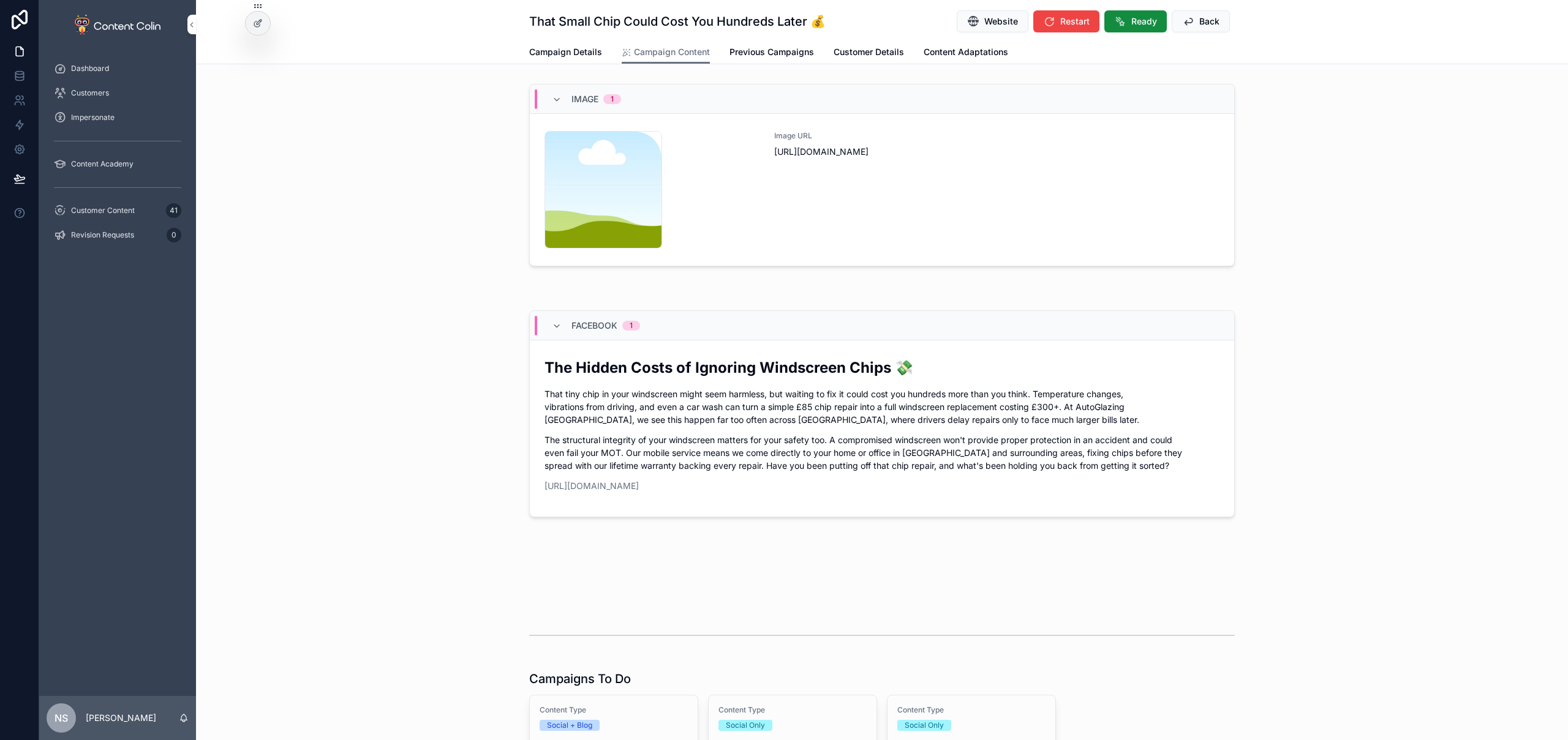
click at [954, 230] on div "Image URL [URL][DOMAIN_NAME]" at bounding box center [997, 189] width 445 height 117
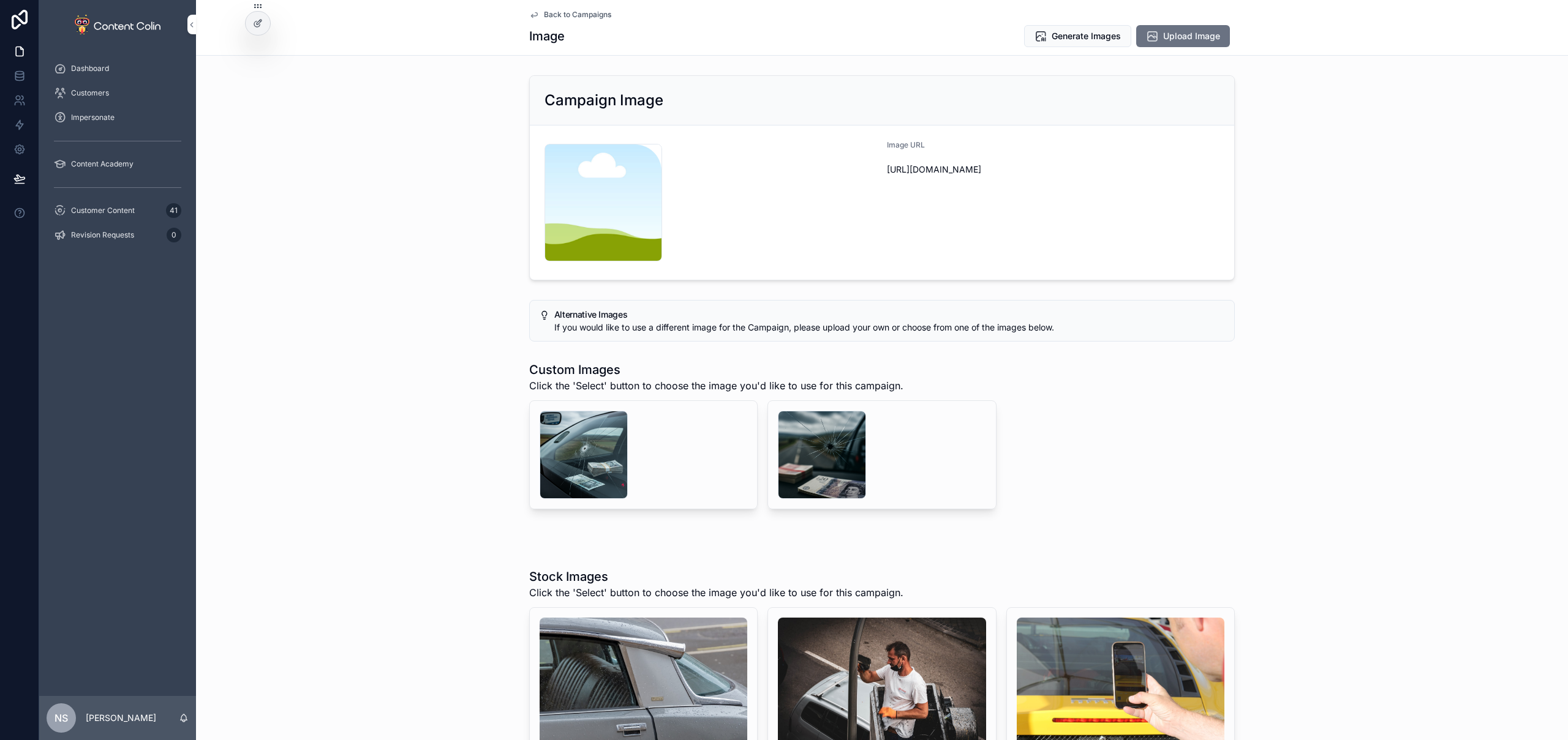
click at [596, 461] on div "scrollable content" at bounding box center [583, 455] width 88 height 88
click at [814, 461] on div "scrollable content" at bounding box center [822, 455] width 88 height 88
click at [0, 0] on span "Select" at bounding box center [0, 0] width 0 height 0
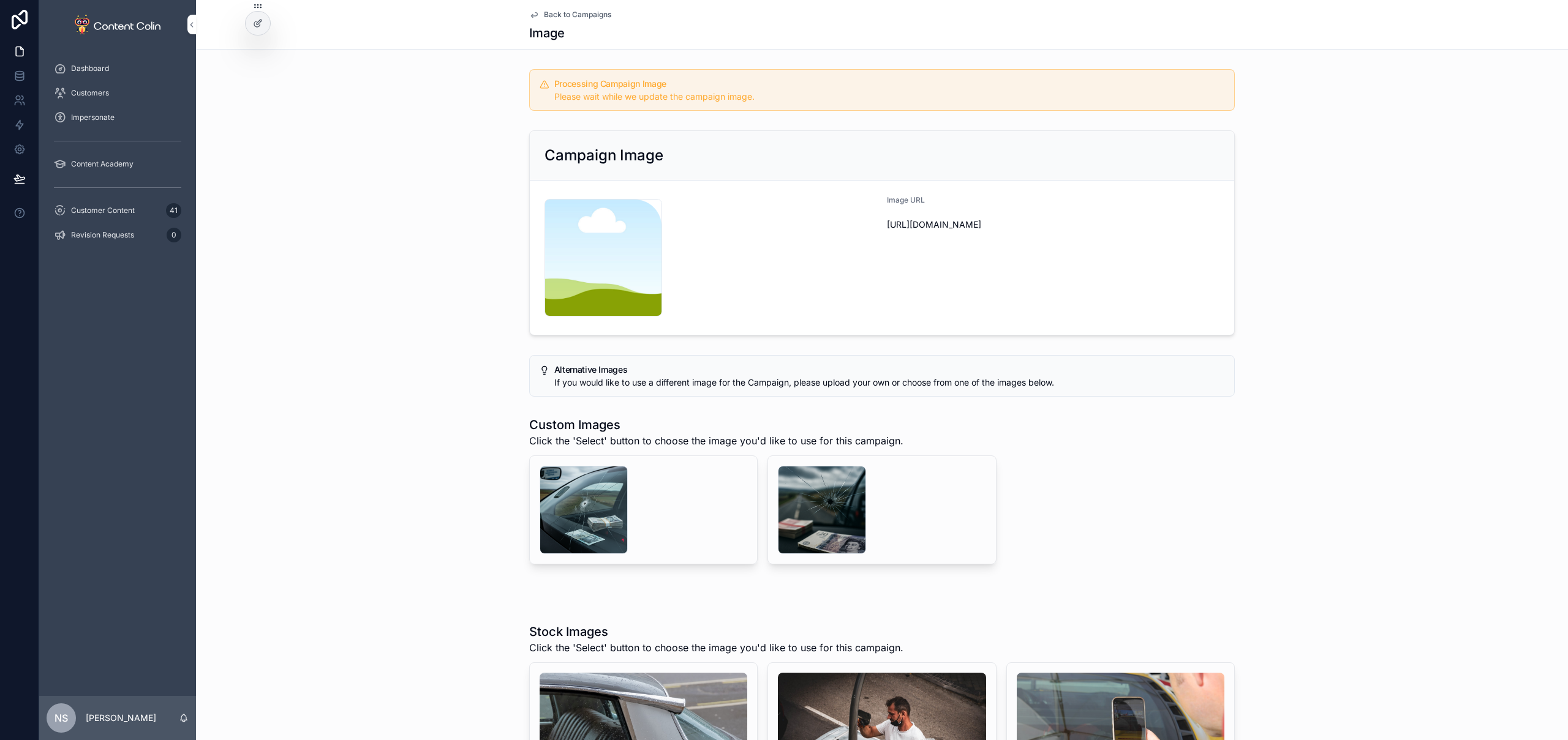
click at [557, 10] on span "Back to Campaigns" at bounding box center [577, 14] width 67 height 10
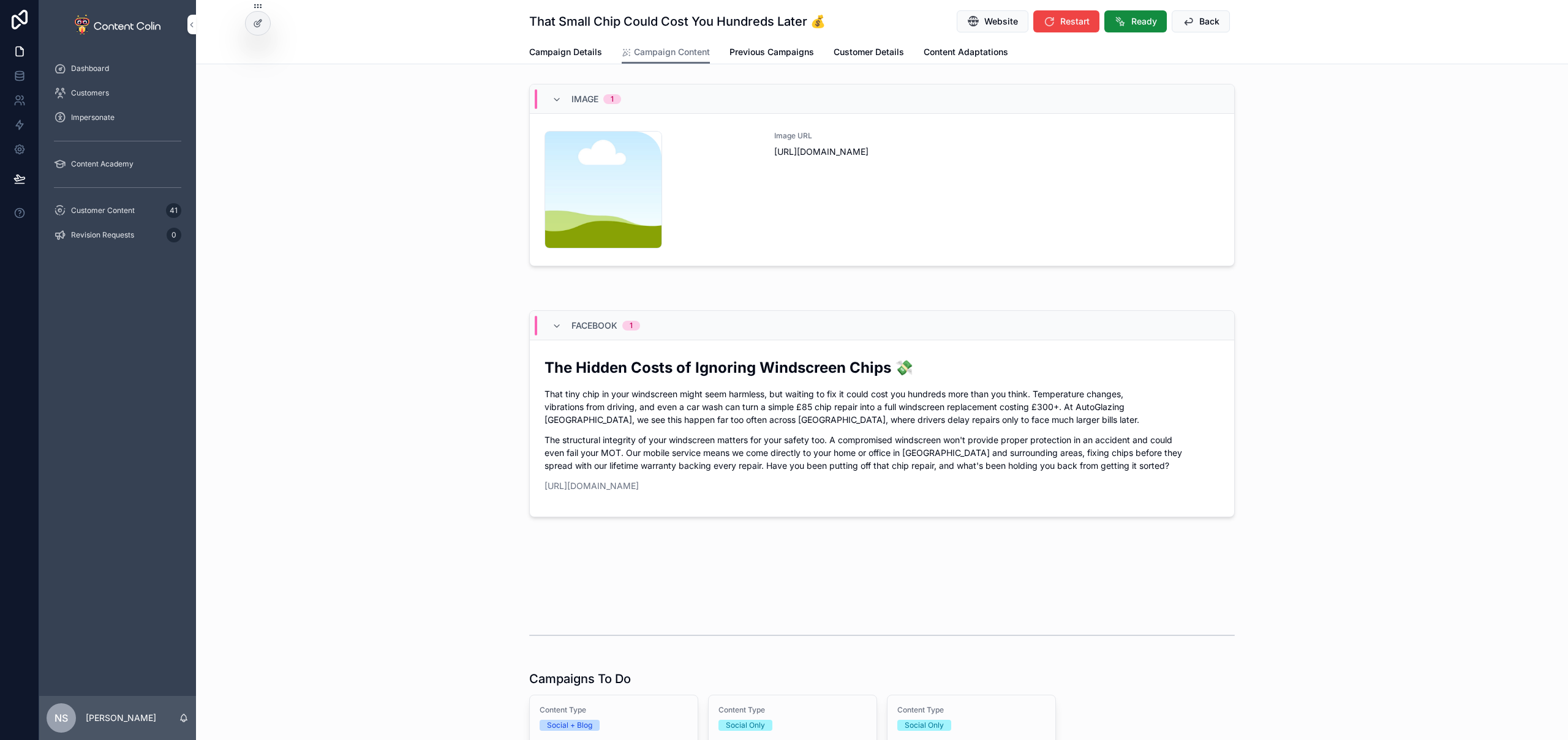
click at [1193, 20] on button "Back" at bounding box center [1201, 22] width 58 height 22
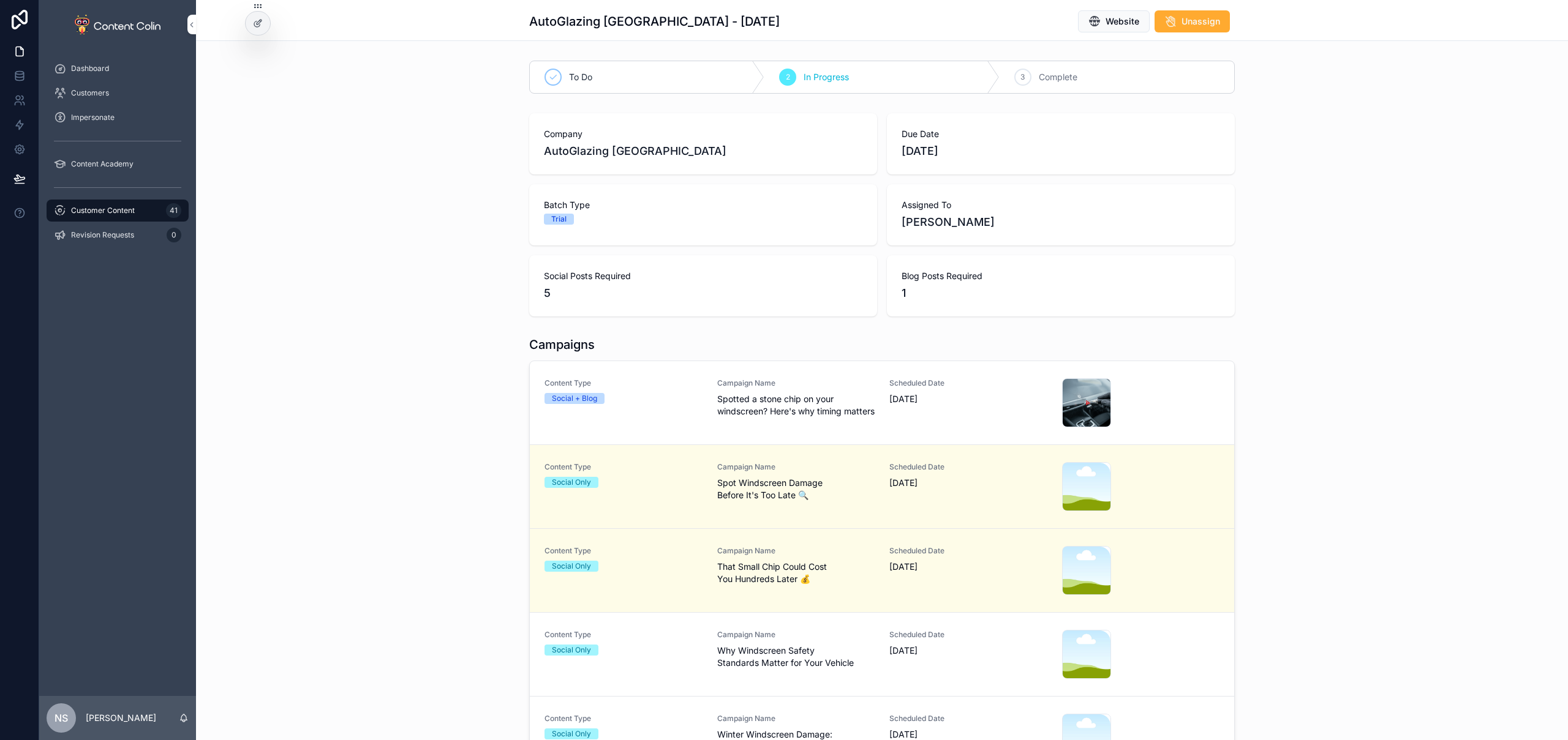
scroll to position [205, 0]
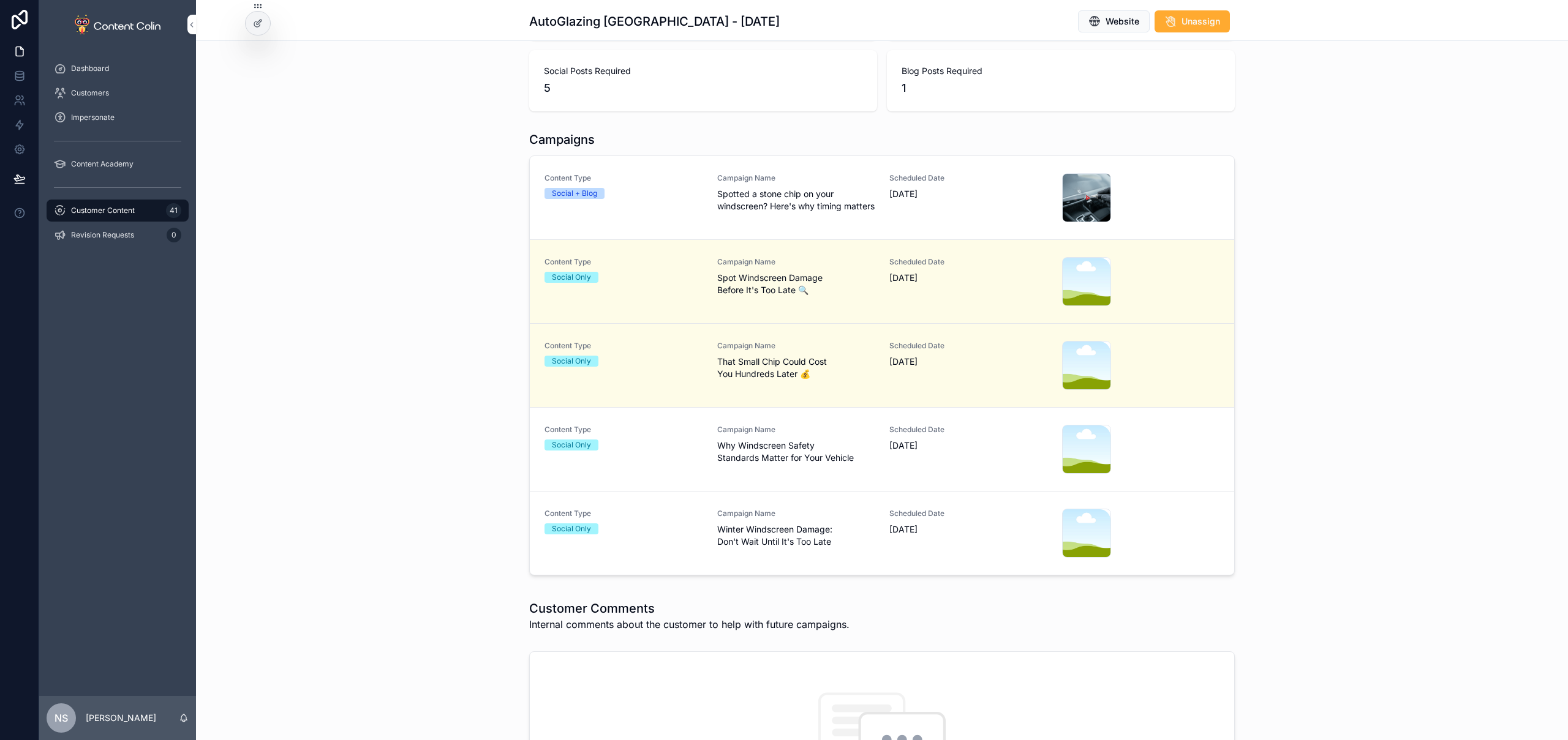
click at [846, 464] on span "Why Windscreen Safety Standards Matter for Your Vehicle" at bounding box center [796, 452] width 158 height 25
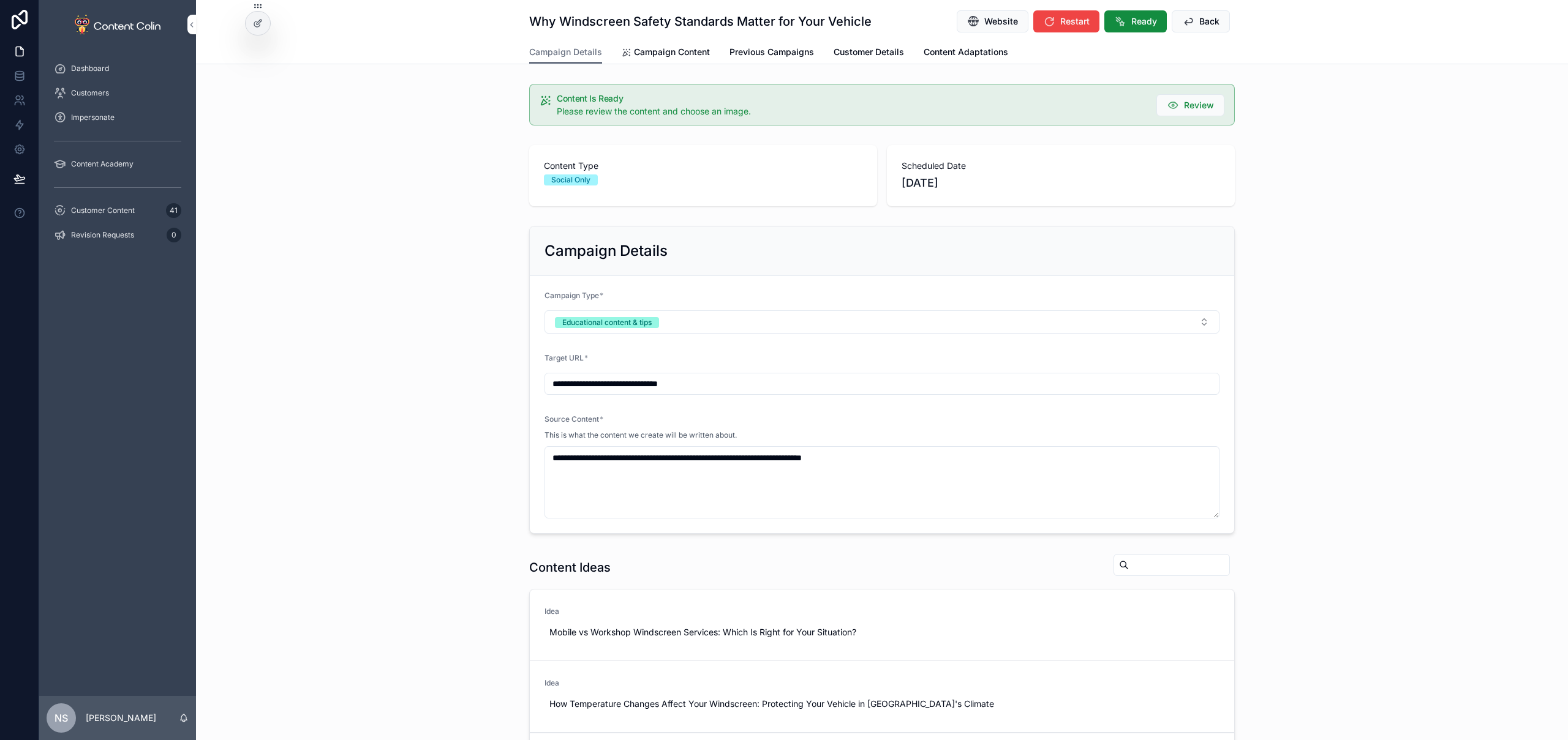
click at [666, 43] on link "Campaign Content" at bounding box center [666, 53] width 88 height 25
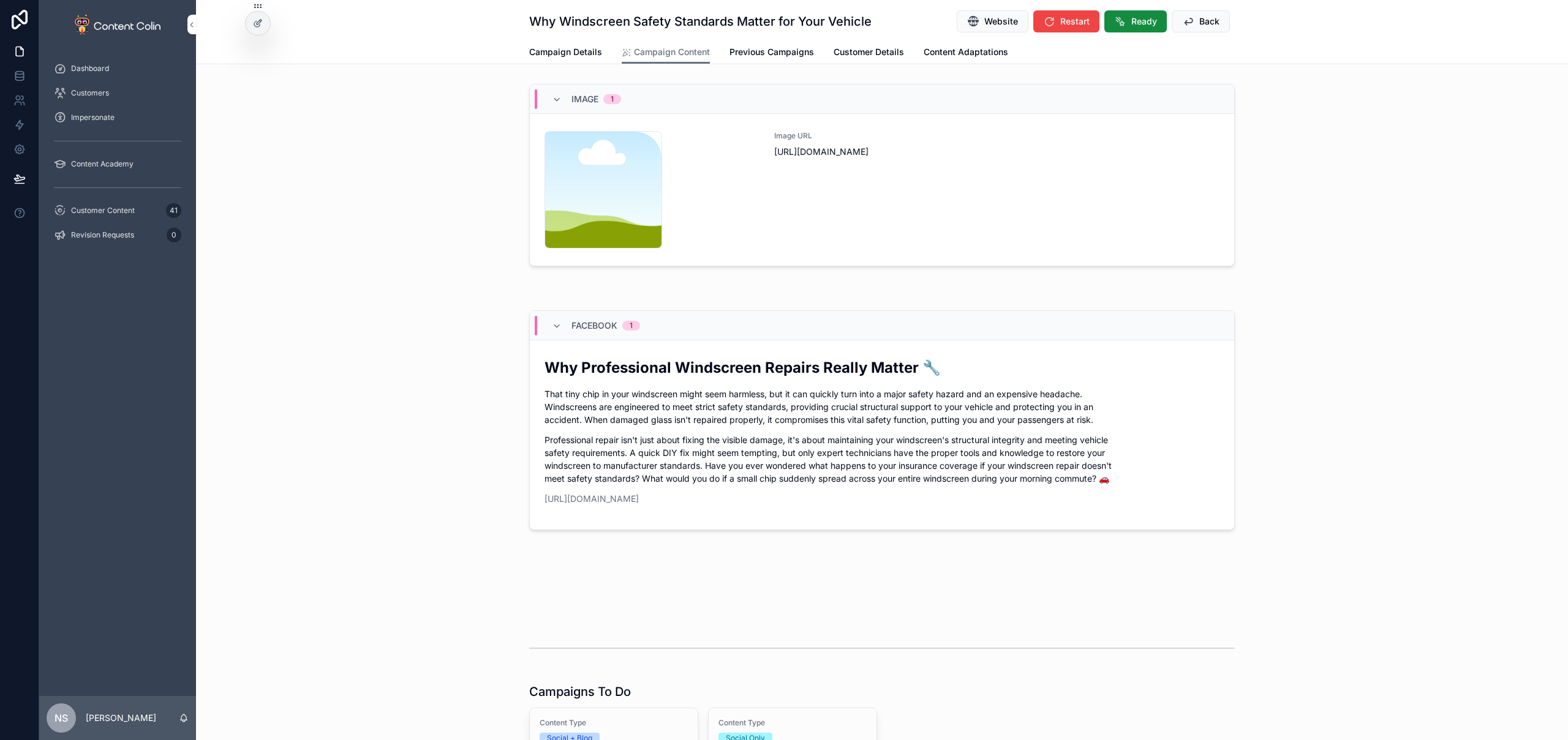
click at [1011, 185] on div "Image URL [URL][DOMAIN_NAME]" at bounding box center [997, 189] width 445 height 117
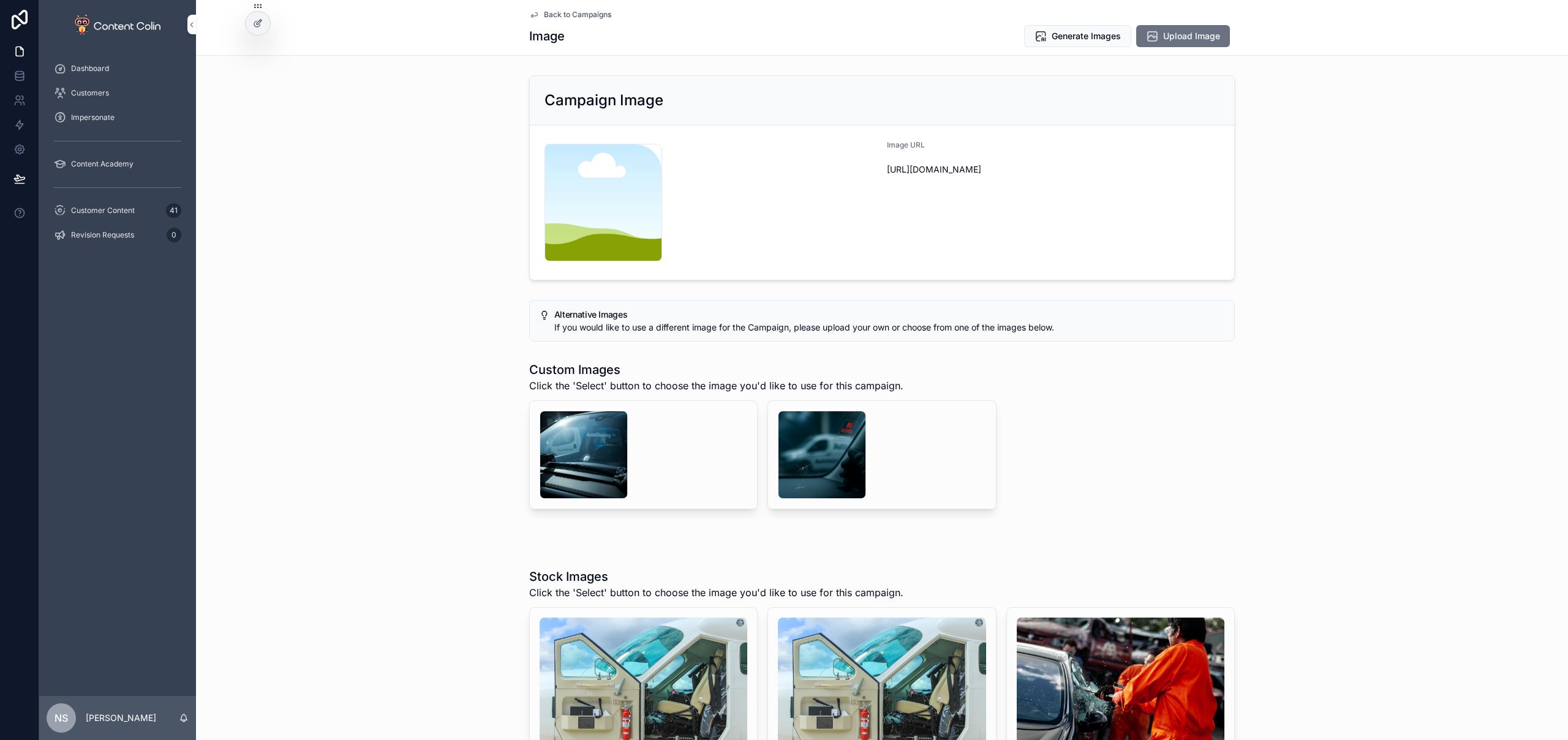
click at [586, 450] on div "scrollable content" at bounding box center [583, 455] width 88 height 88
click at [595, 16] on span "Back to Campaigns" at bounding box center [577, 14] width 67 height 10
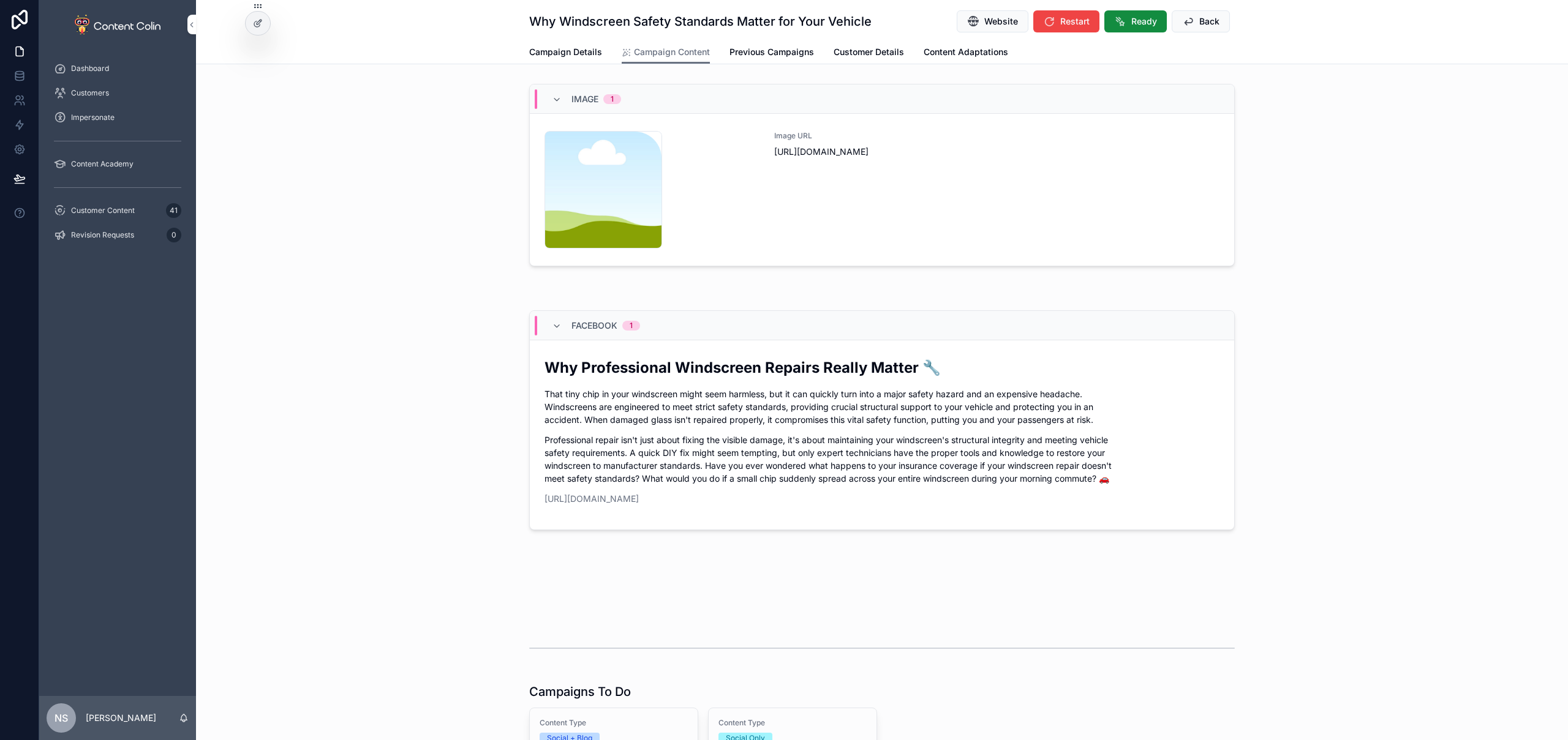
click at [993, 22] on span "Website" at bounding box center [1001, 22] width 34 height 12
click at [843, 230] on div "Image URL [URL][DOMAIN_NAME]" at bounding box center [997, 189] width 445 height 117
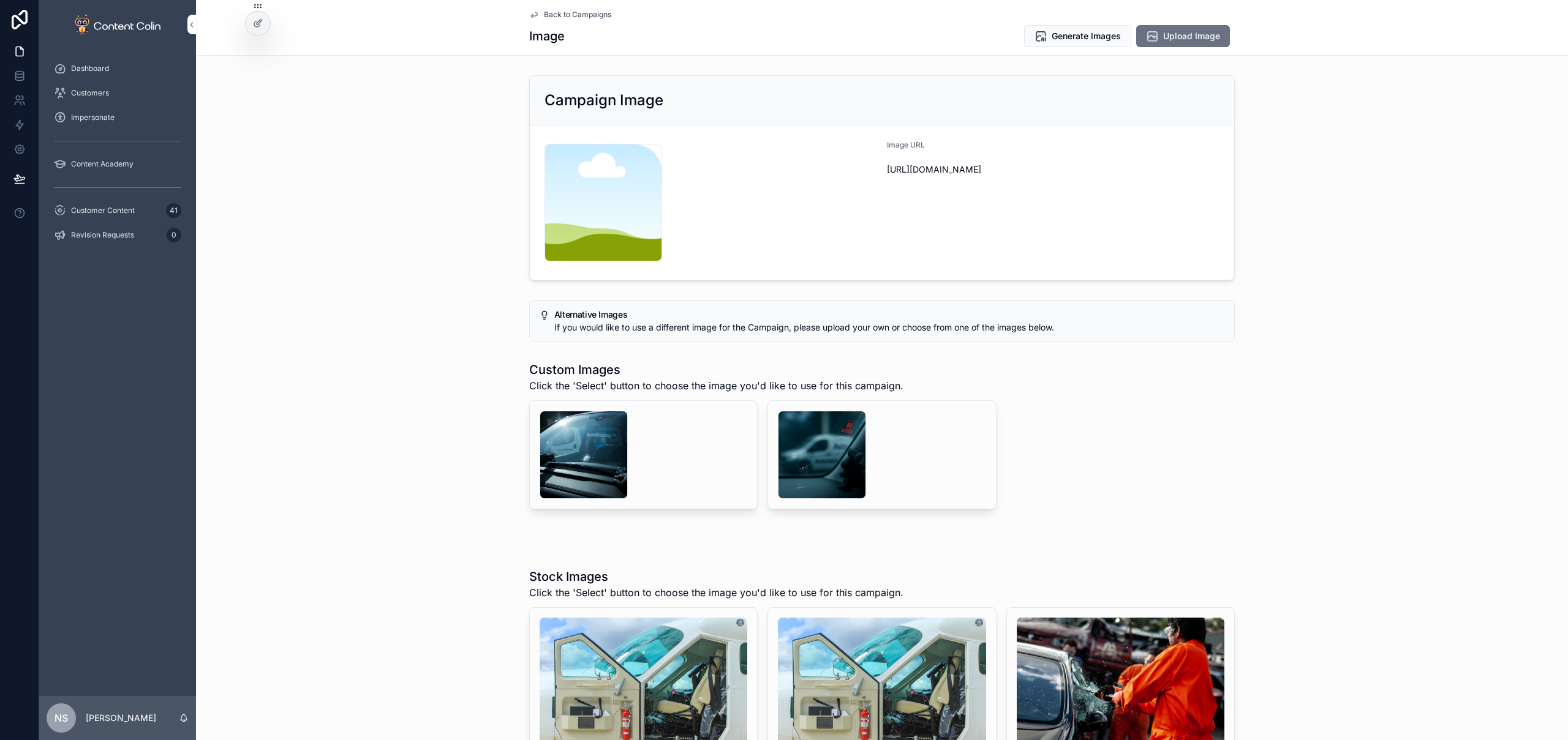
click at [823, 445] on div "scrollable content" at bounding box center [822, 455] width 88 height 88
click at [587, 449] on div "scrollable content" at bounding box center [583, 455] width 88 height 88
click at [1080, 34] on span "Generate Images" at bounding box center [1086, 36] width 69 height 12
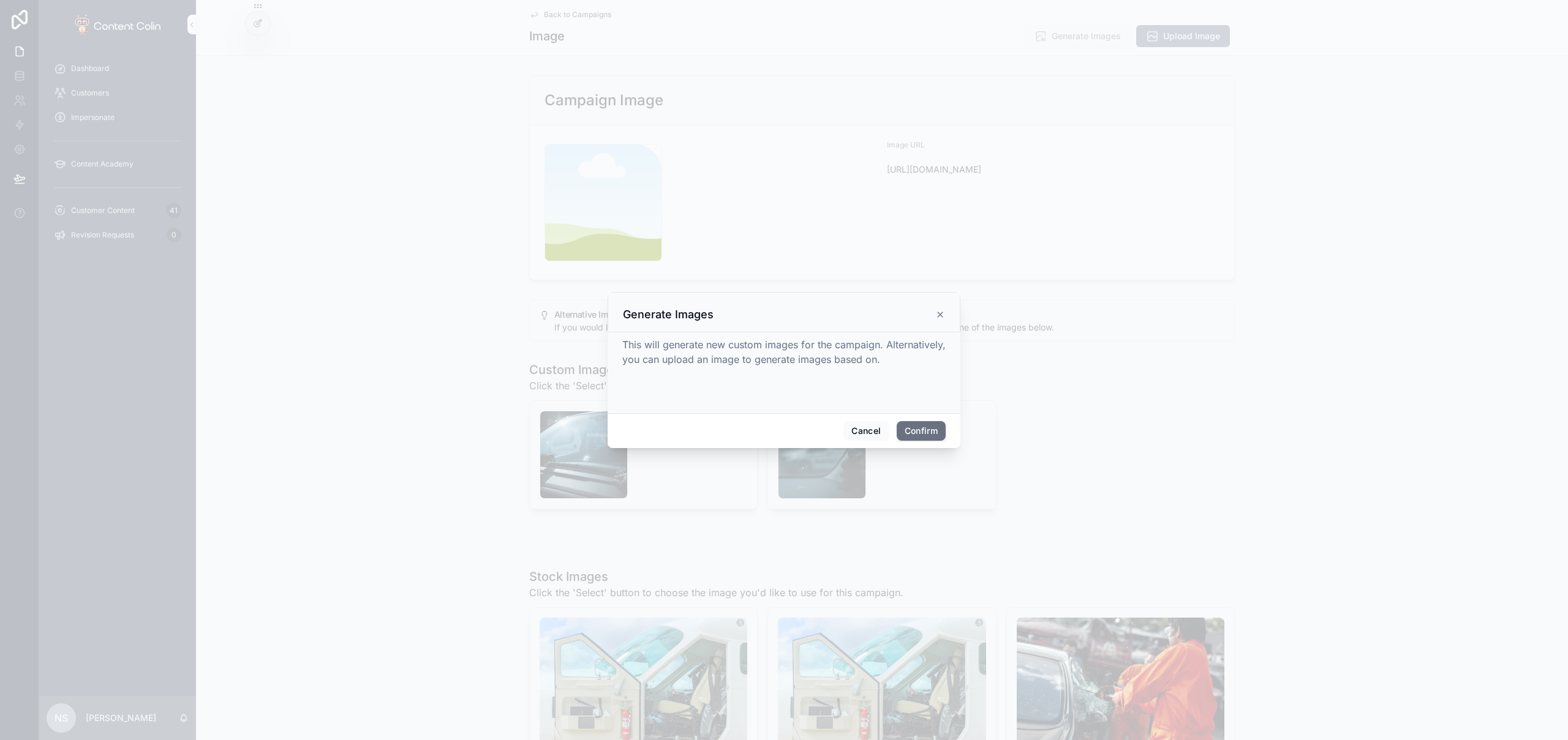
drag, startPoint x: 915, startPoint y: 423, endPoint x: 914, endPoint y: 416, distance: 7.1
click at [915, 423] on button "Confirm" at bounding box center [922, 431] width 49 height 19
click at [583, 14] on div at bounding box center [784, 370] width 1568 height 740
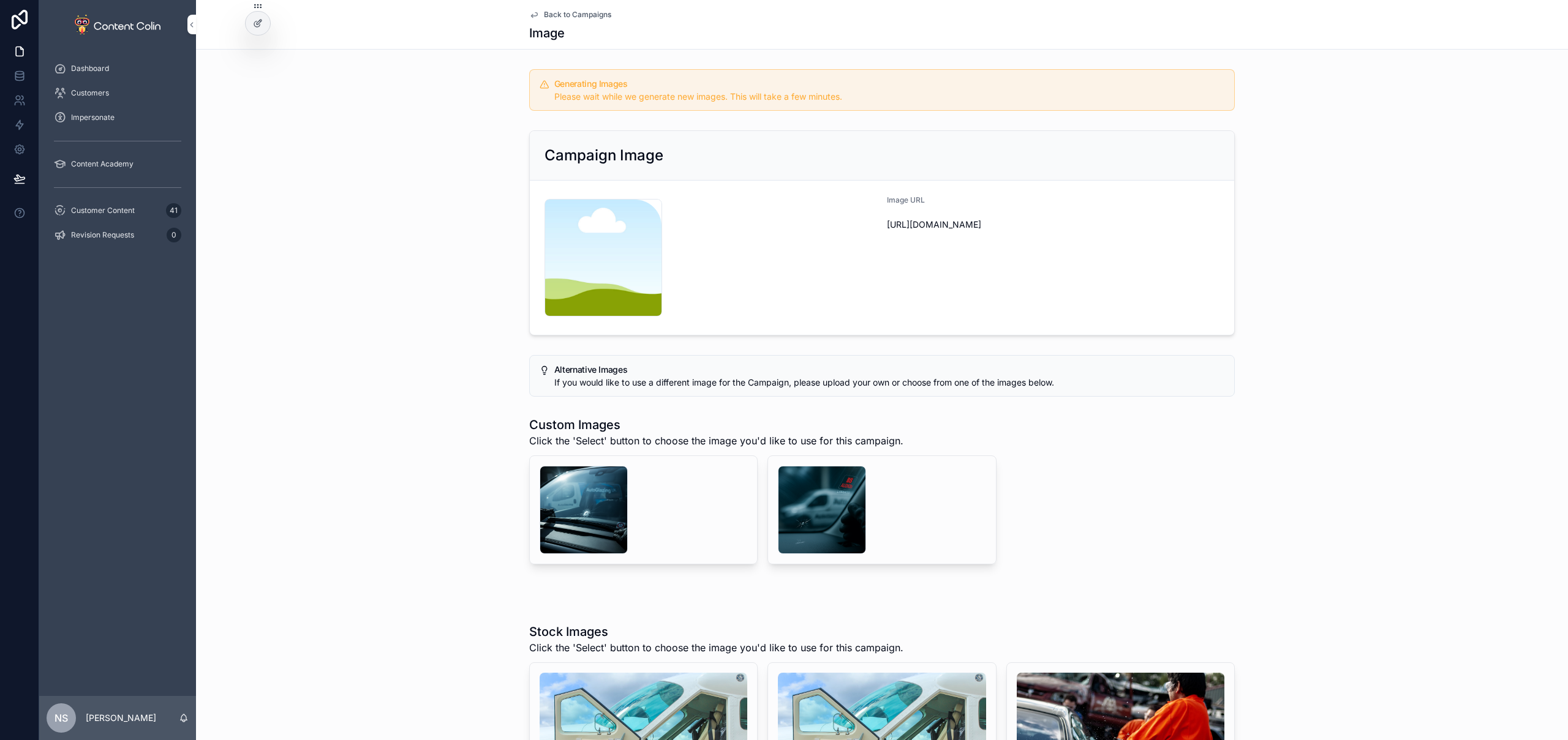
click at [570, 16] on span "Back to Campaigns" at bounding box center [577, 14] width 67 height 10
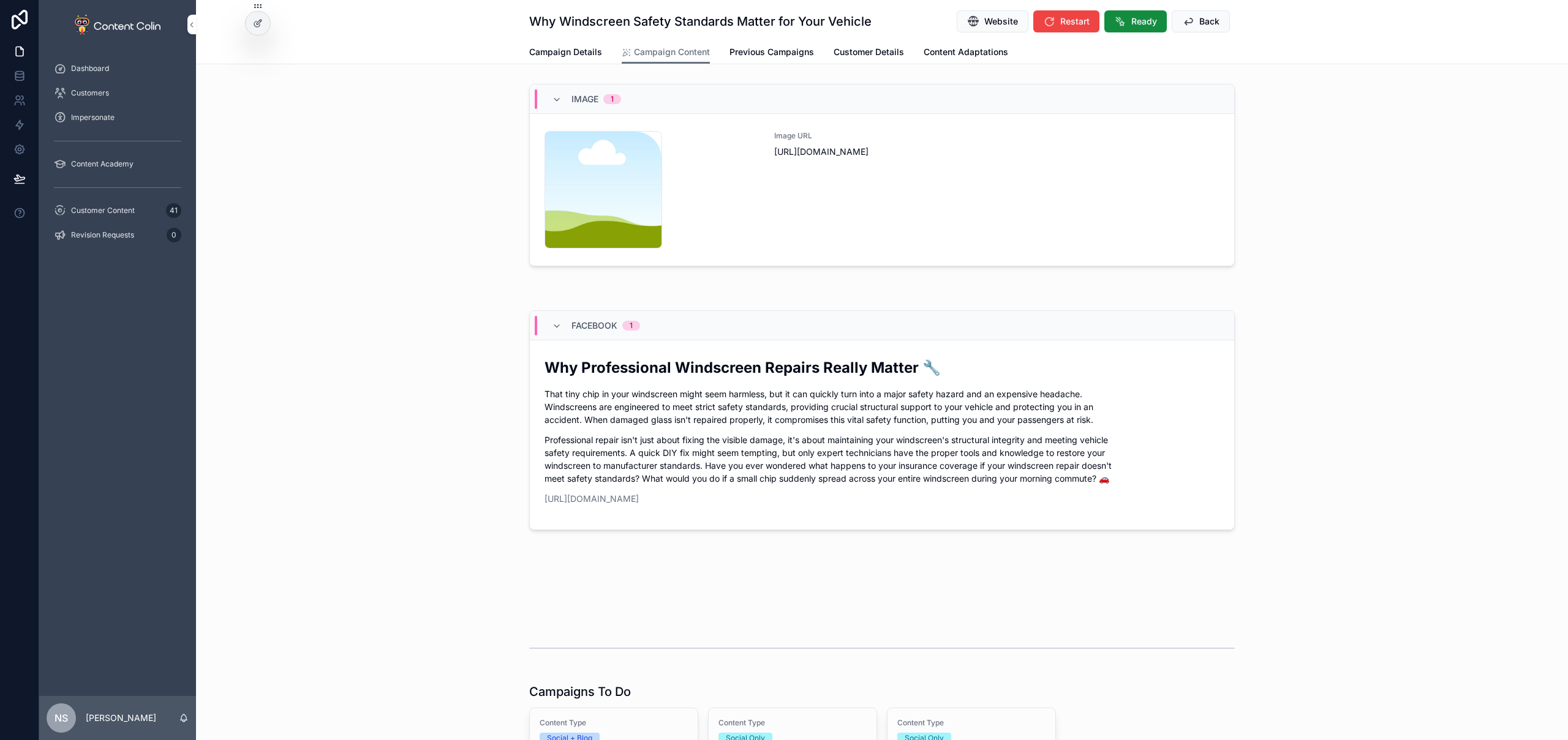
click at [1200, 23] on span "Back" at bounding box center [1209, 22] width 20 height 12
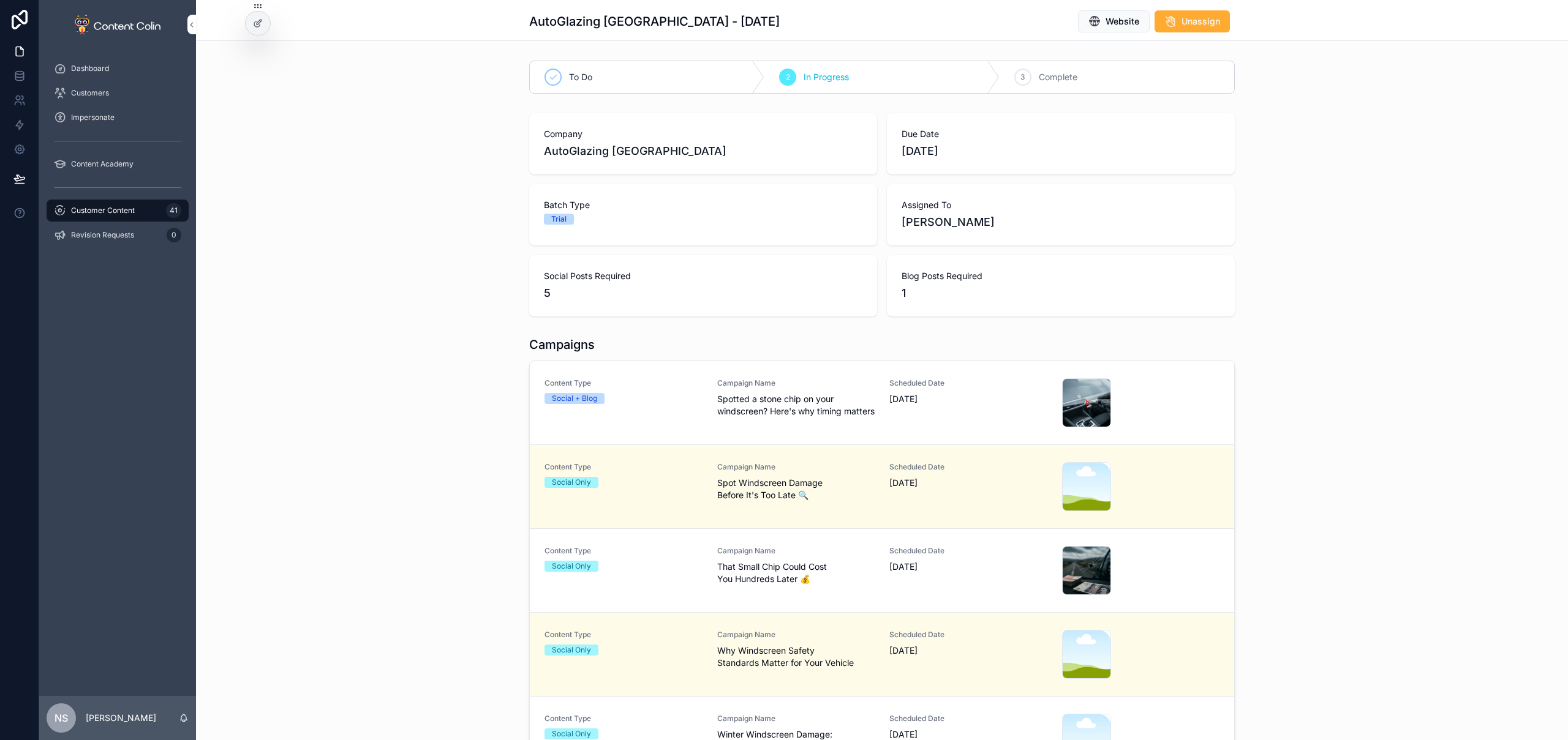
scroll to position [196, 0]
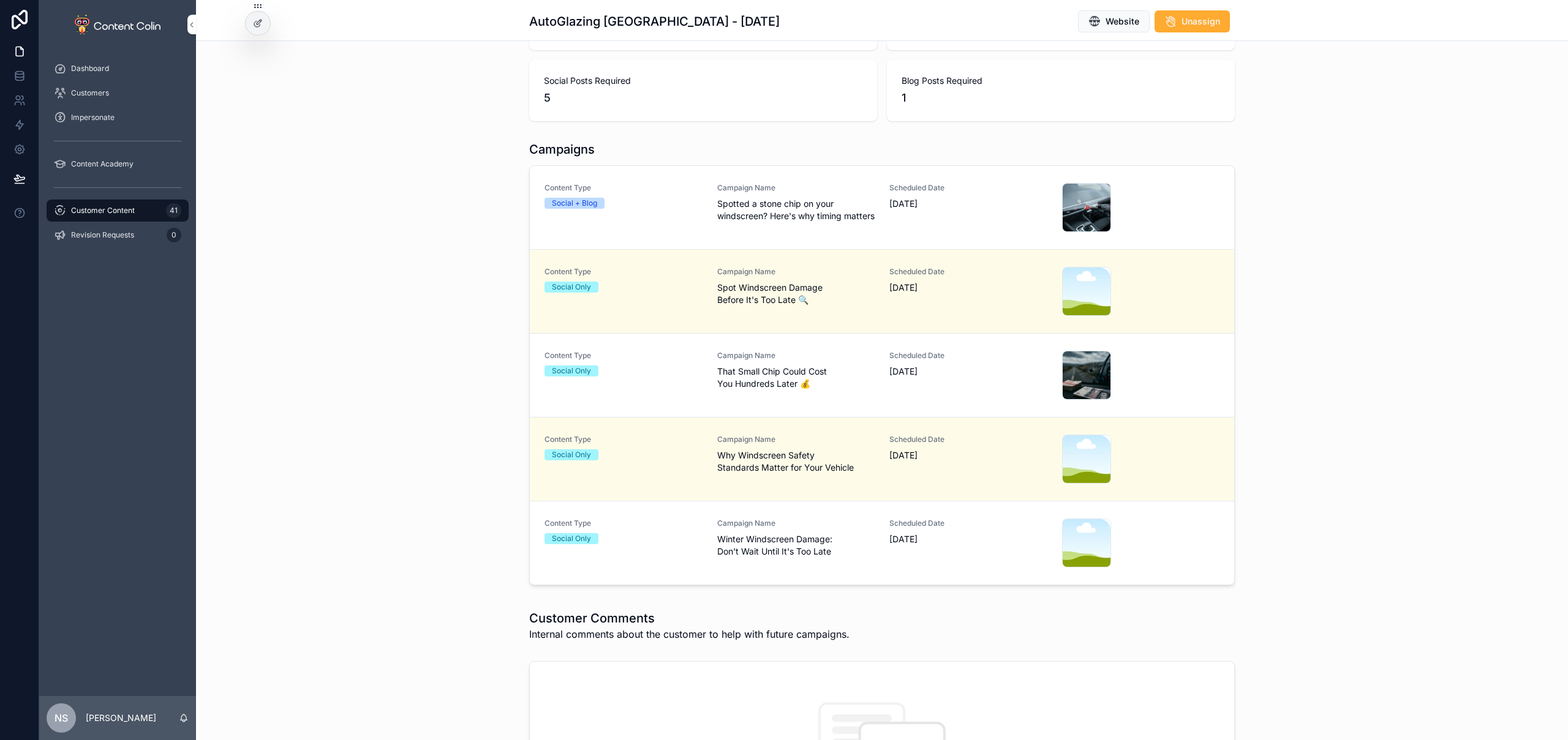
click at [890, 563] on div "Scheduled Date [DATE]" at bounding box center [969, 544] width 158 height 49
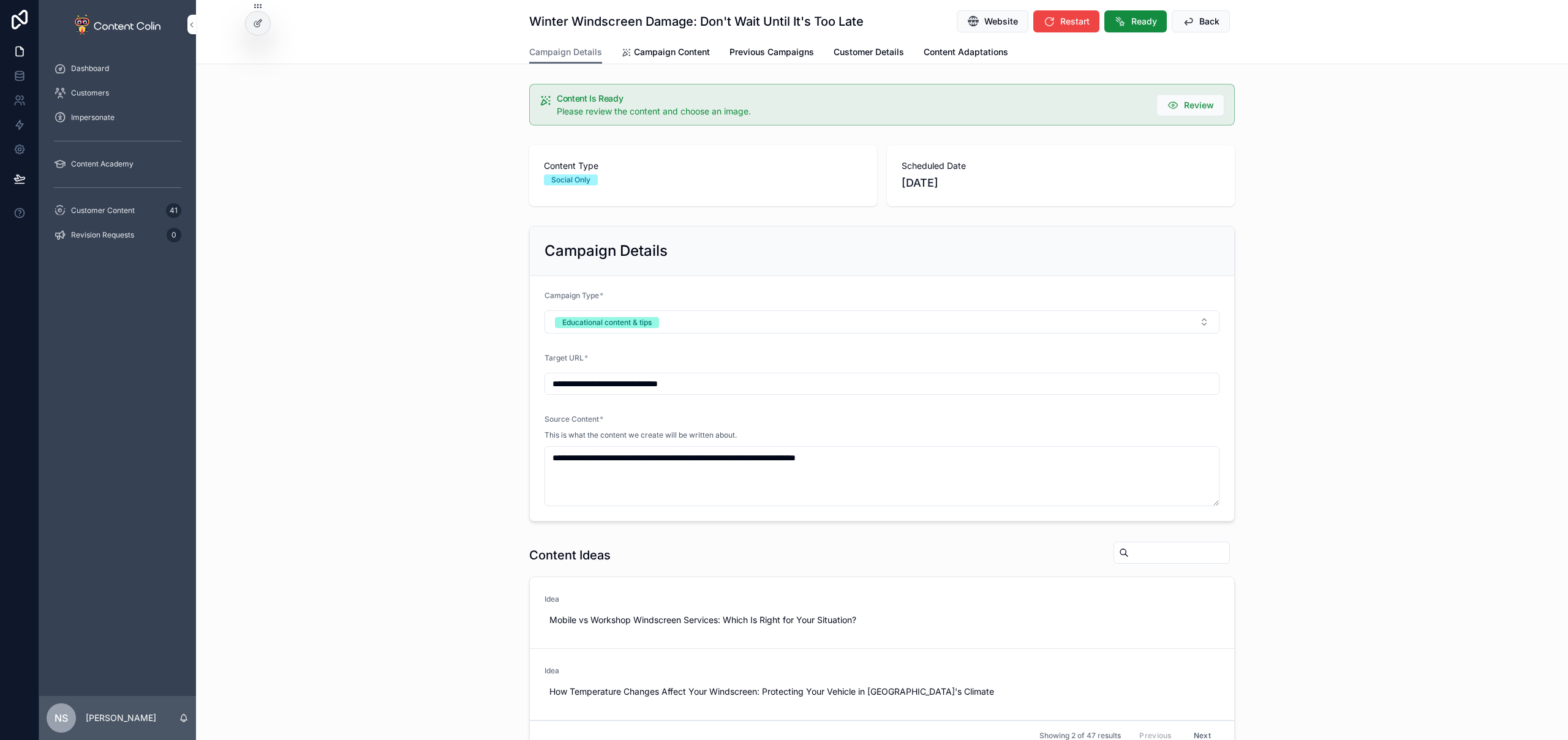
drag, startPoint x: 658, startPoint y: 52, endPoint x: 669, endPoint y: 60, distance: 13.6
click at [658, 52] on span "Campaign Content" at bounding box center [672, 52] width 76 height 12
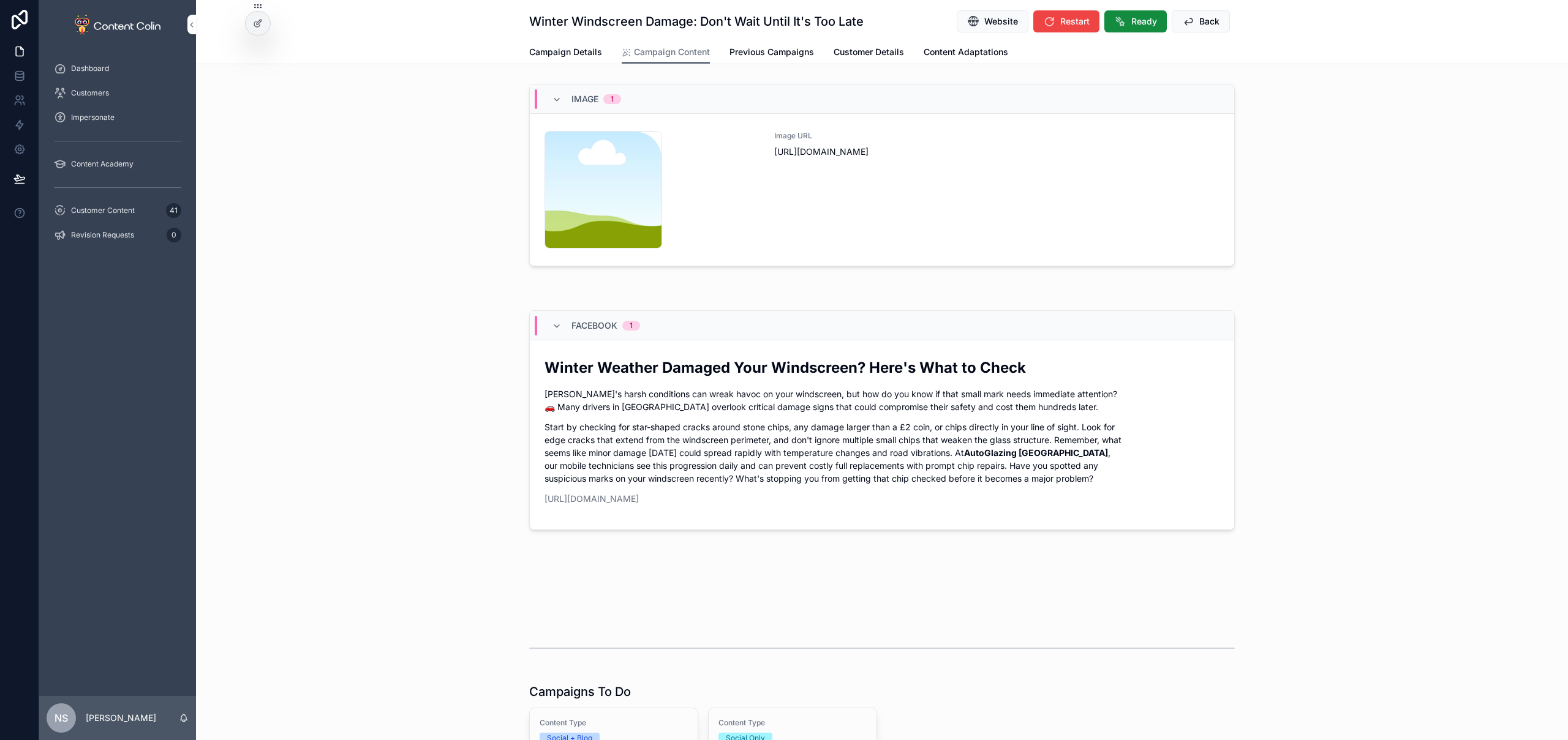
click at [1011, 172] on div "Image URL [URL][DOMAIN_NAME]" at bounding box center [997, 189] width 445 height 117
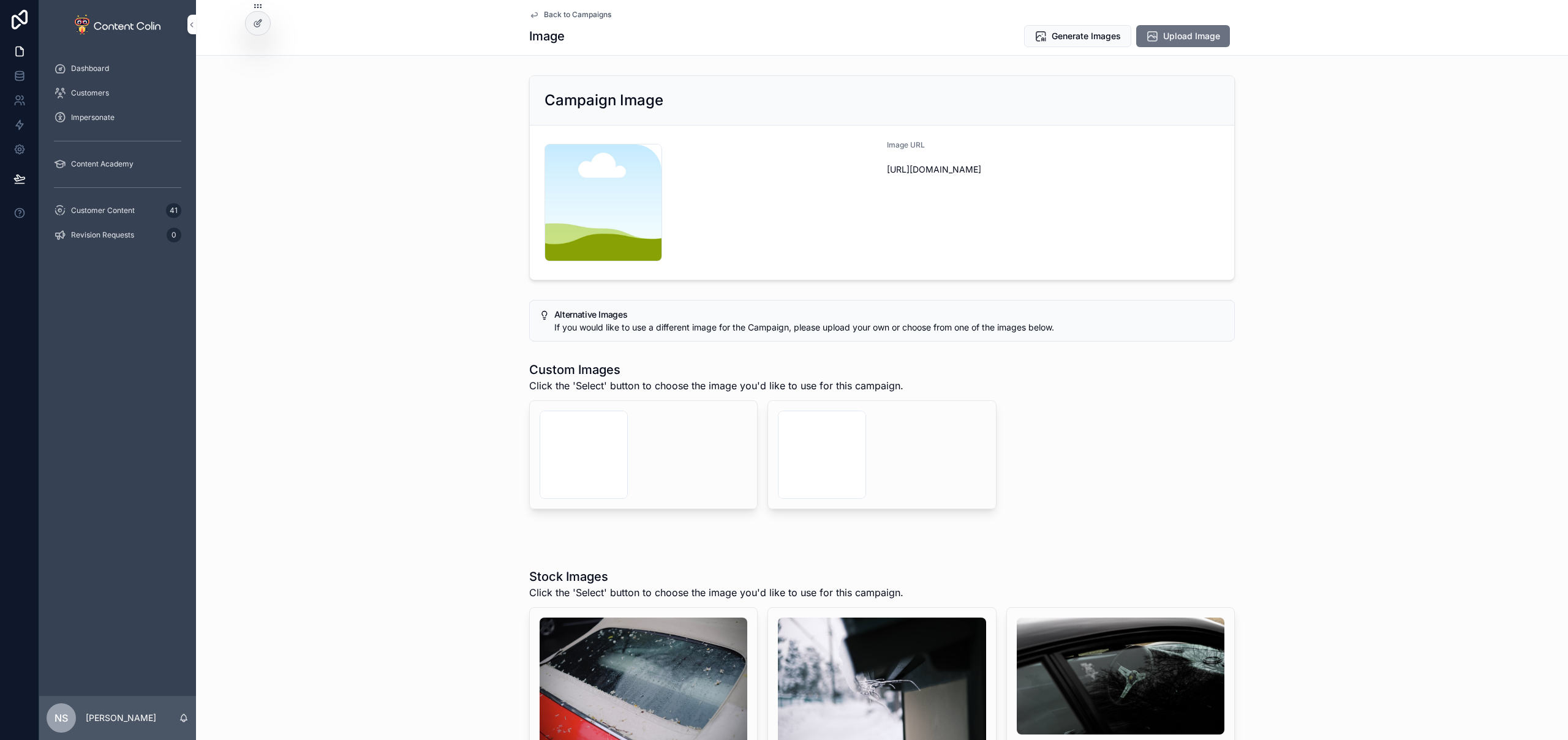
click at [790, 206] on div "content-placeholder .png" at bounding box center [710, 202] width 332 height 117
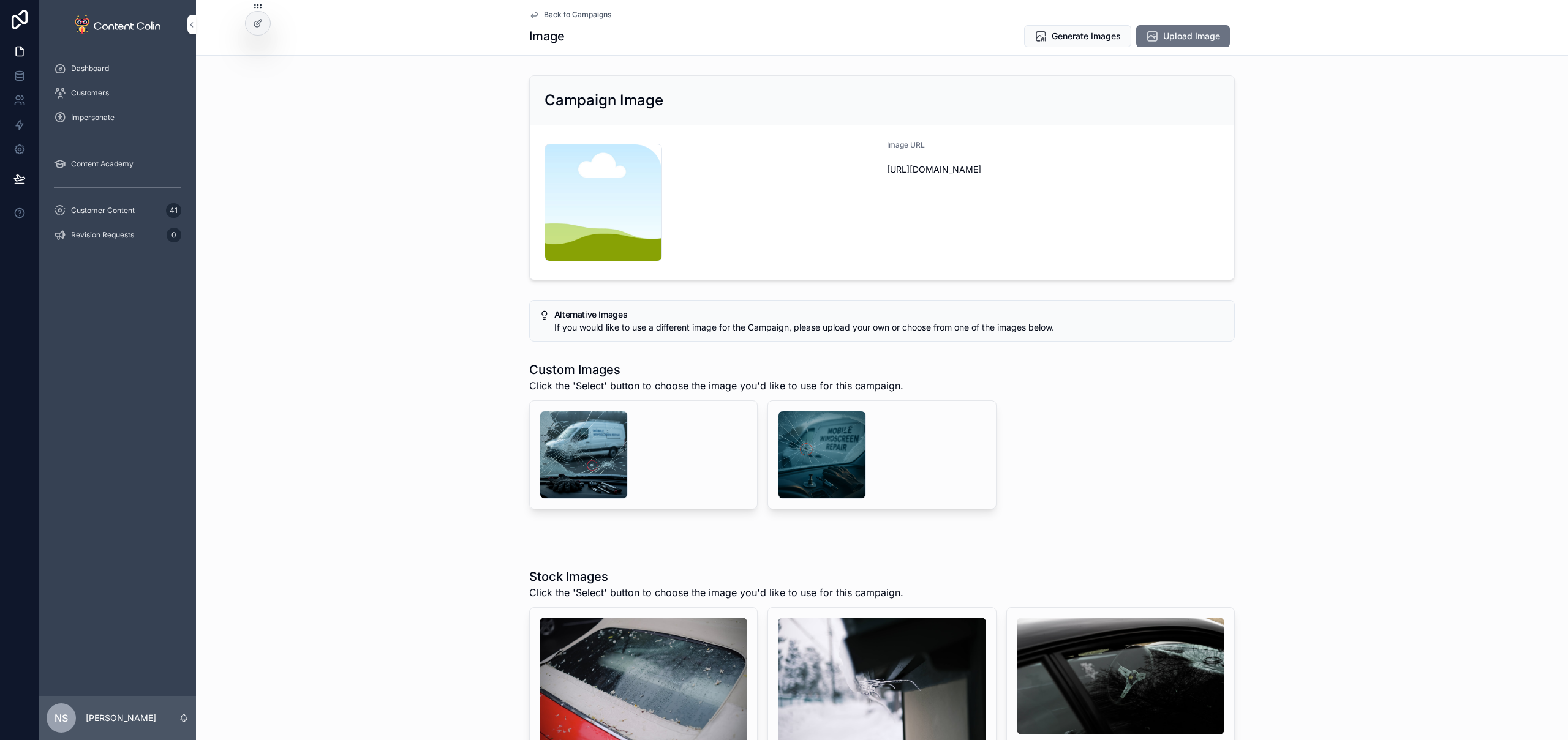
click at [796, 442] on div "scrollable content" at bounding box center [822, 455] width 88 height 88
click at [616, 434] on div "scrollable content" at bounding box center [583, 455] width 88 height 88
click at [0, 0] on span "Select" at bounding box center [0, 0] width 0 height 0
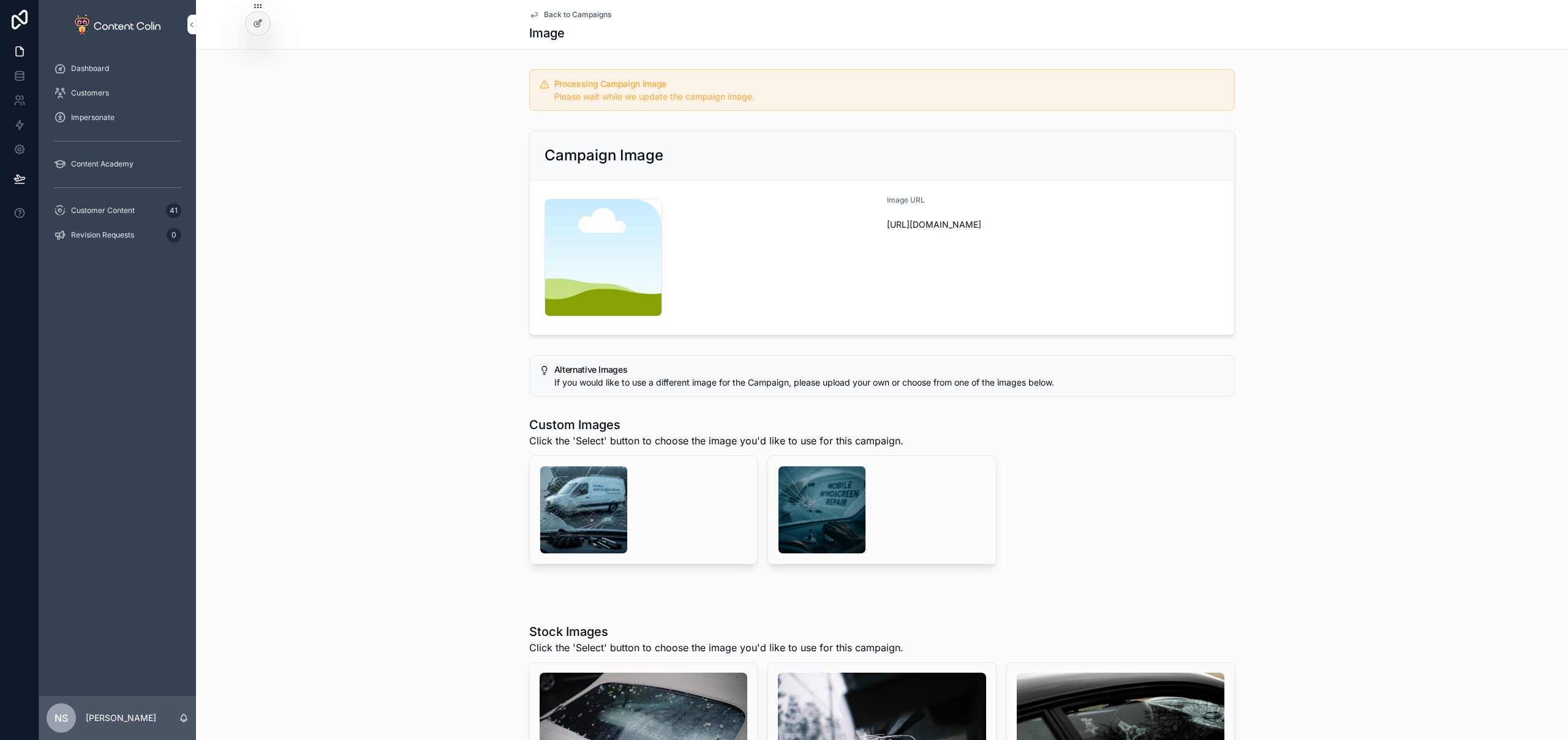
click at [585, 16] on span "Back to Campaigns" at bounding box center [577, 14] width 67 height 10
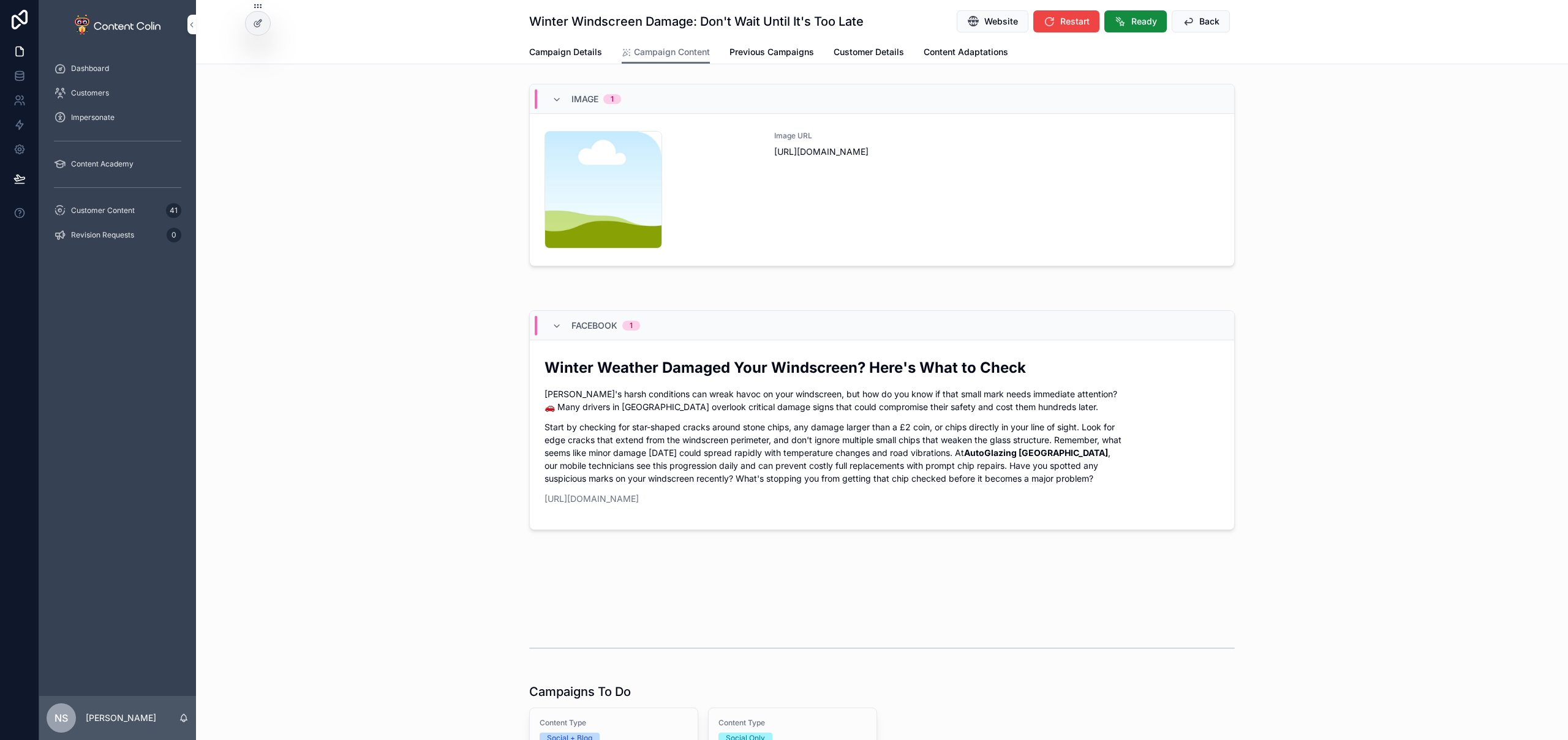
click at [1206, 22] on span "Back" at bounding box center [1209, 22] width 20 height 12
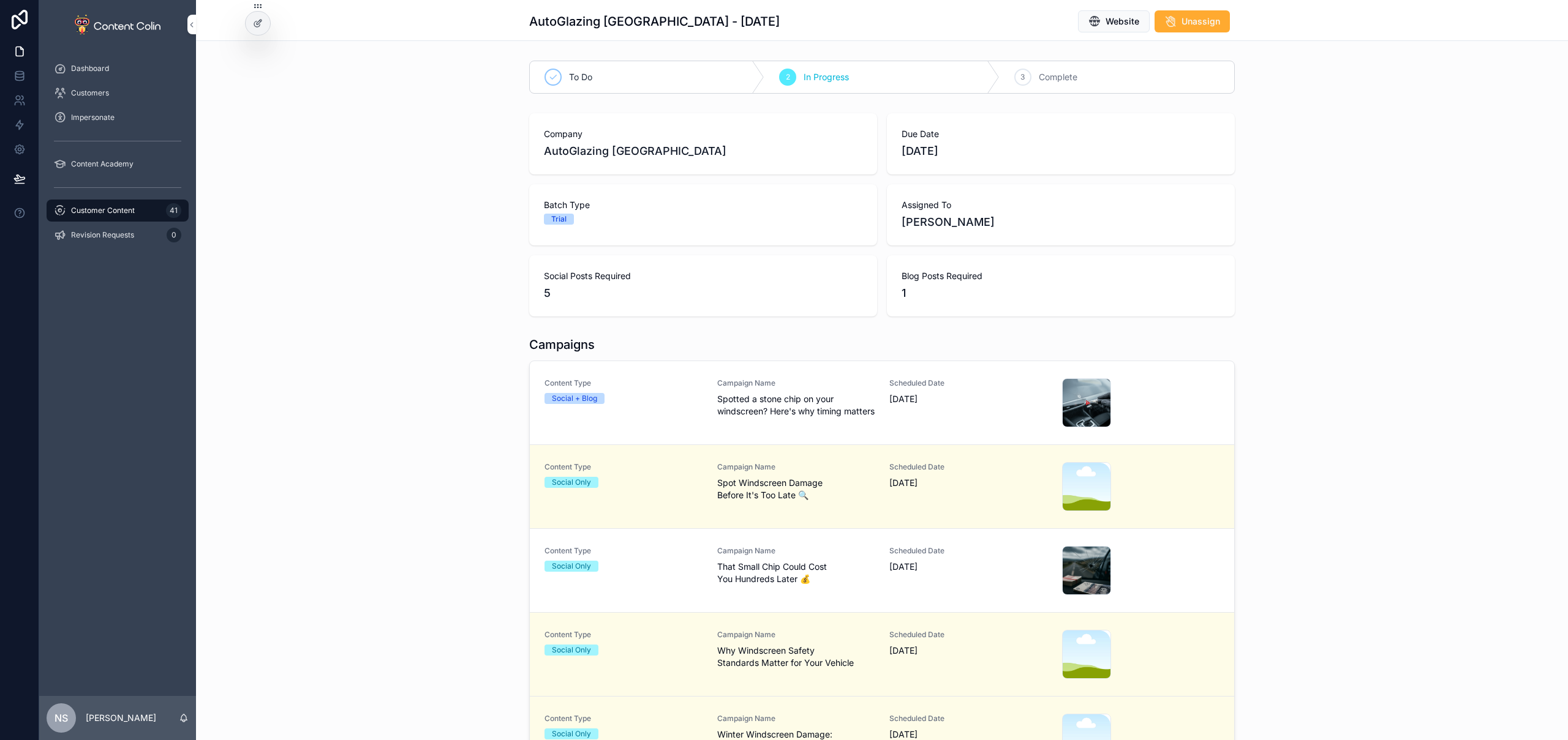
click at [139, 209] on div "Customer Content 41" at bounding box center [117, 211] width 128 height 19
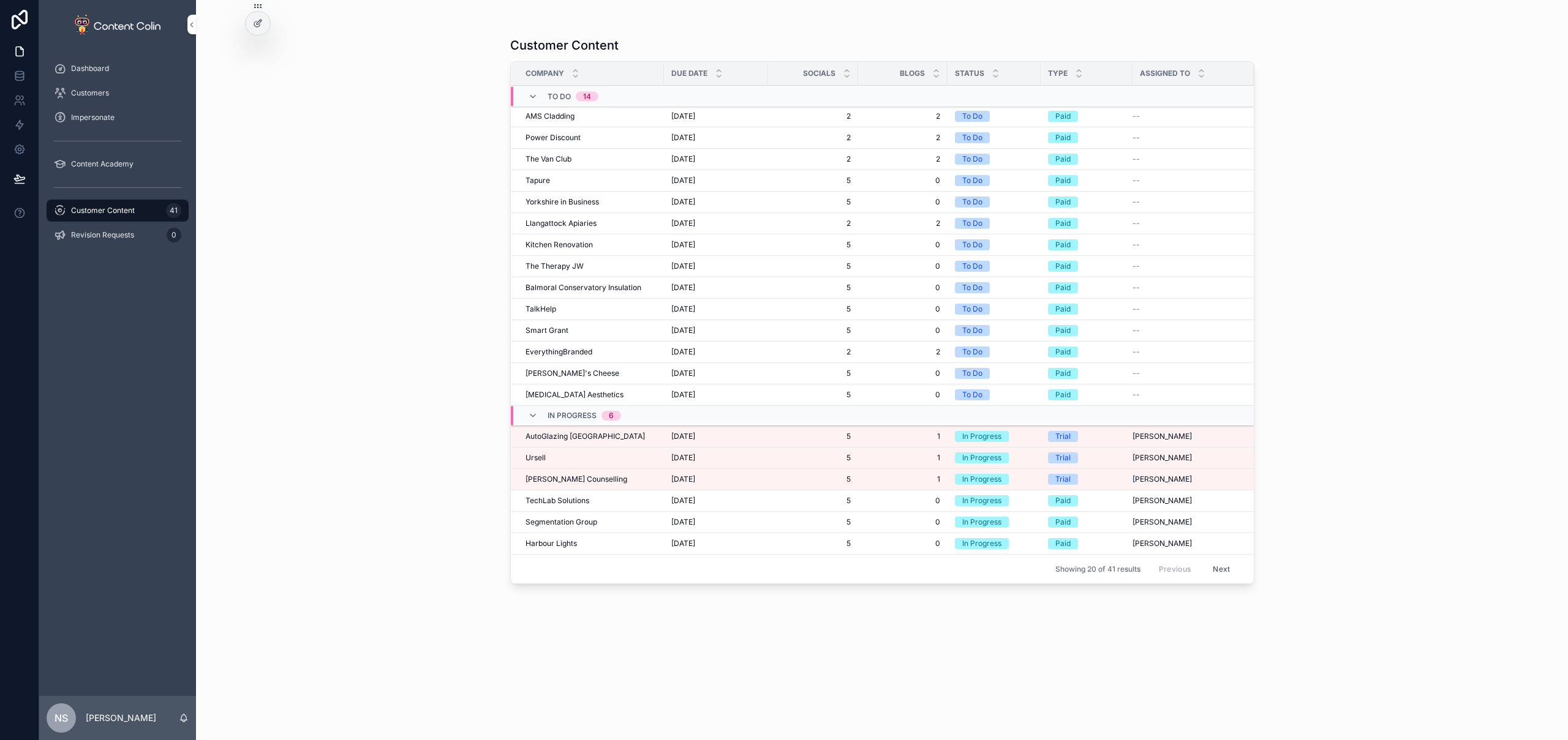
click at [553, 478] on span "[PERSON_NAME] Counselling" at bounding box center [577, 479] width 102 height 10
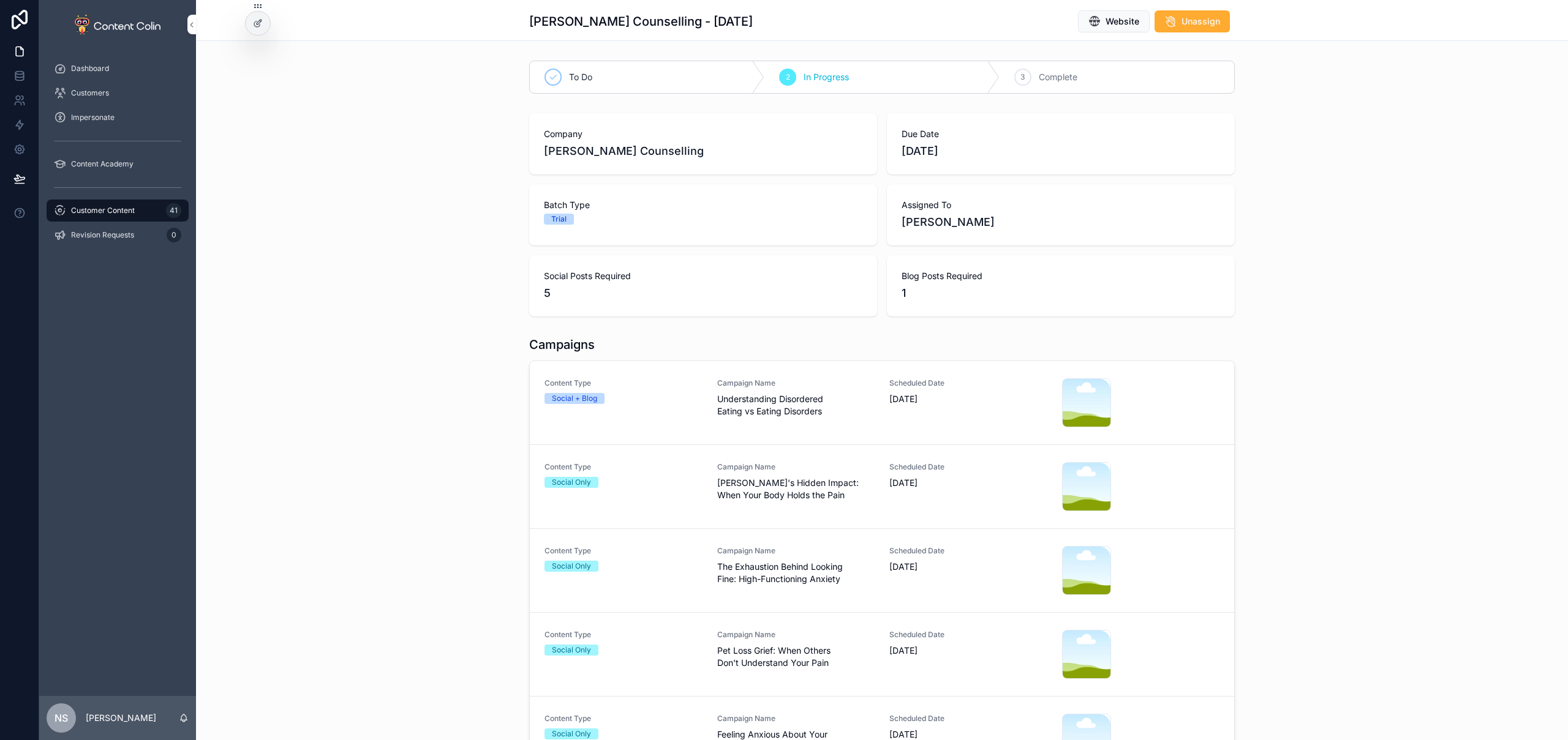
drag, startPoint x: 846, startPoint y: 415, endPoint x: 853, endPoint y: 367, distance: 48.5
click at [846, 415] on span "Understanding Disordered Eating vs Eating Disorders" at bounding box center [796, 405] width 158 height 25
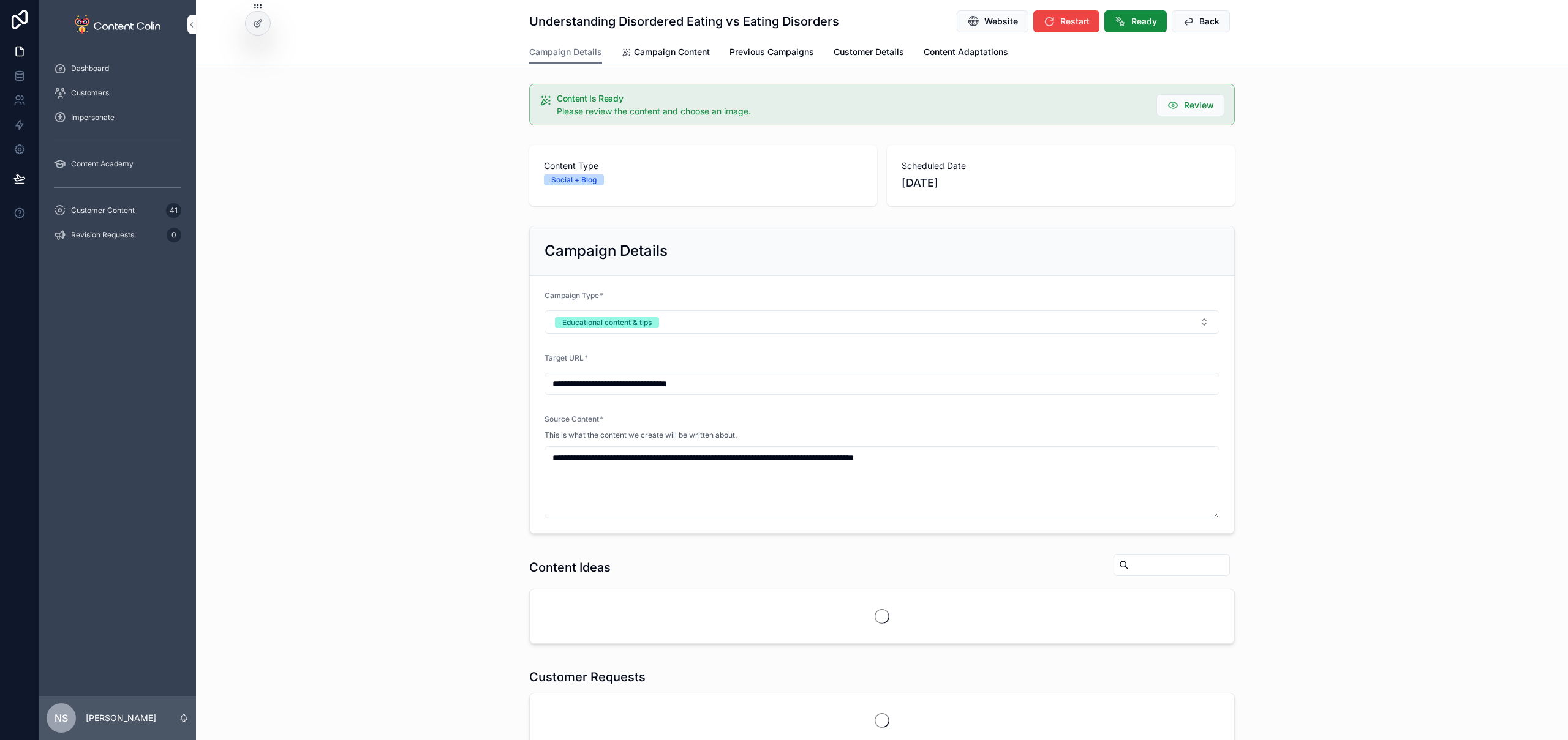
click at [670, 49] on span "Campaign Content" at bounding box center [672, 52] width 76 height 12
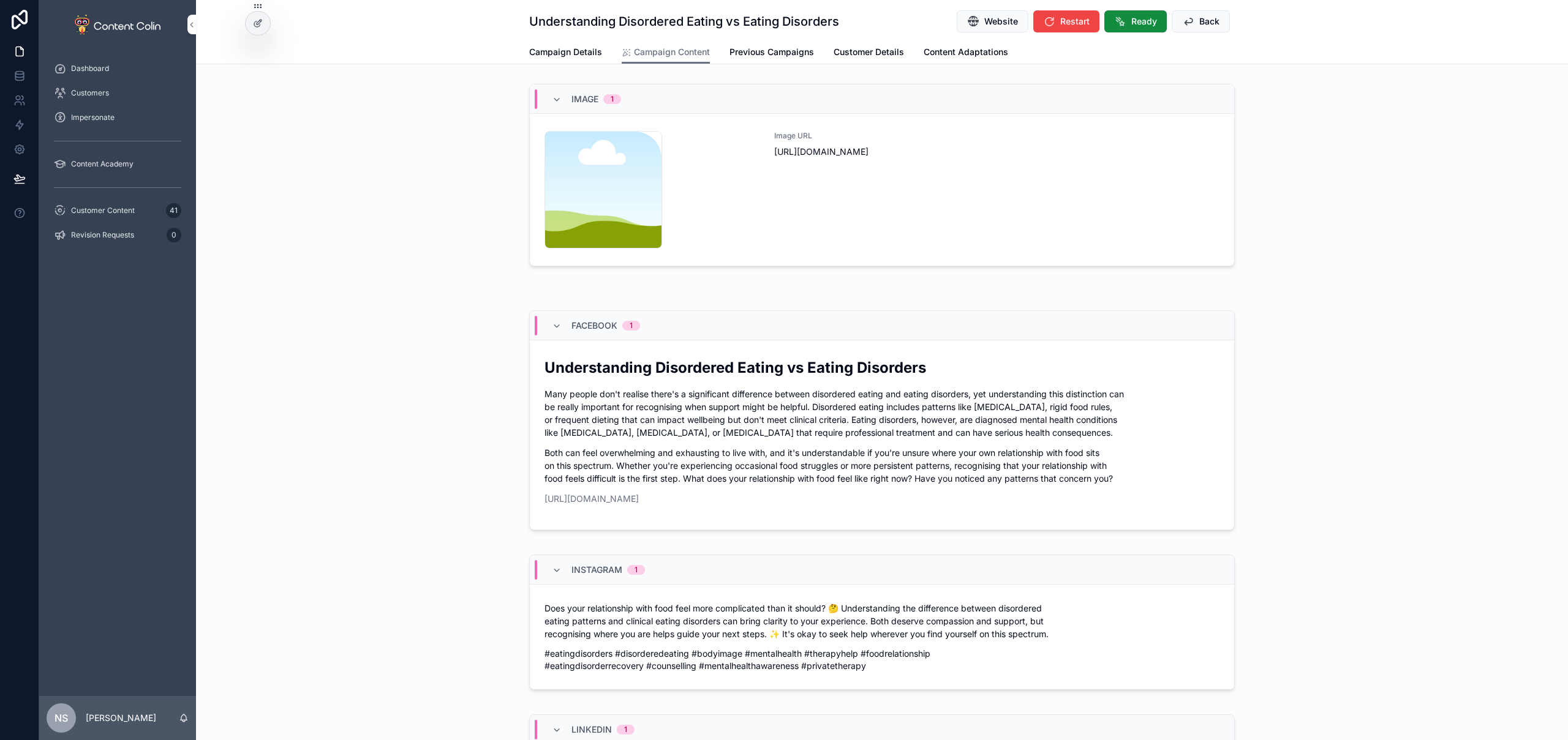
click at [976, 208] on div "Image URL [URL][DOMAIN_NAME]" at bounding box center [997, 189] width 445 height 117
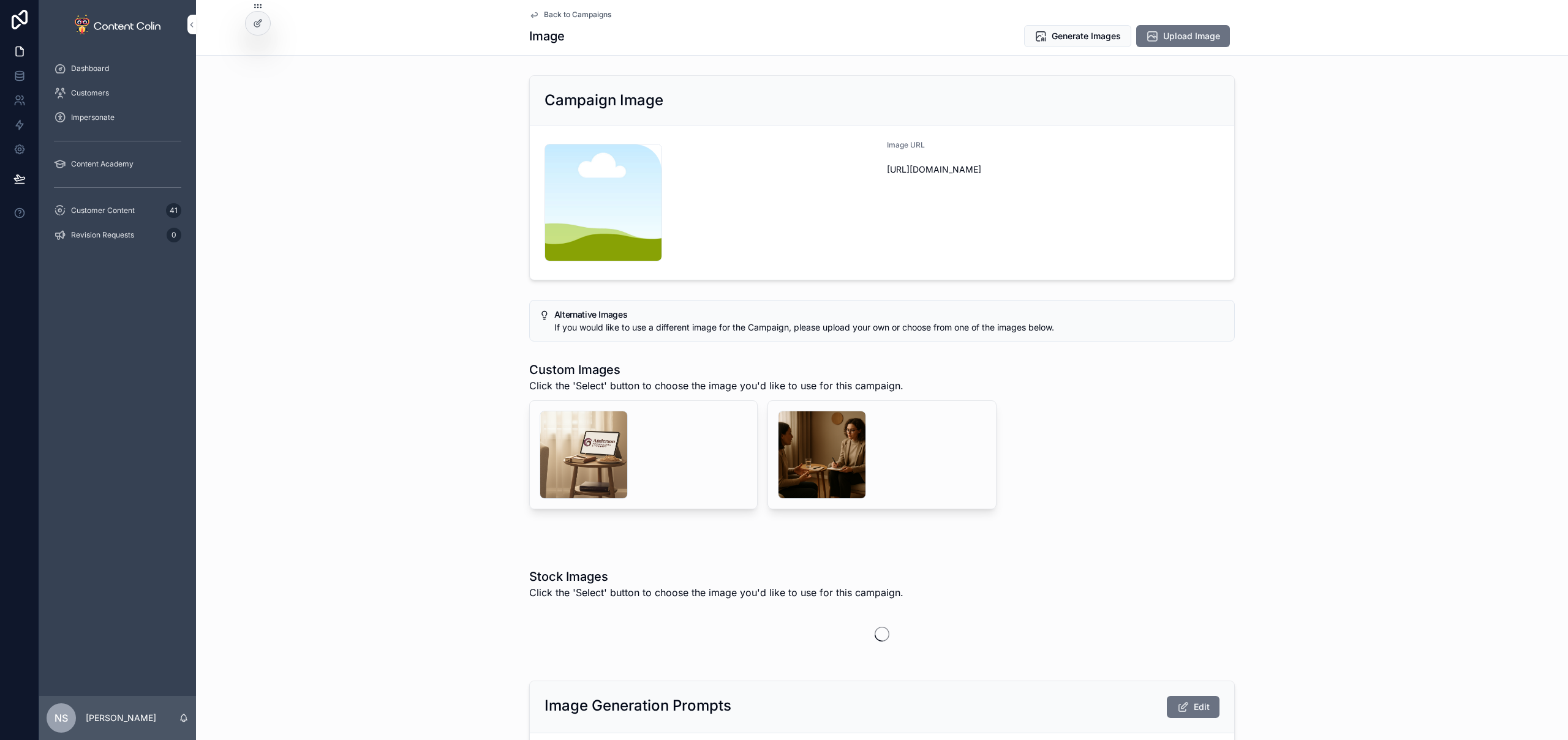
click at [790, 461] on div "scrollable content" at bounding box center [822, 455] width 88 height 88
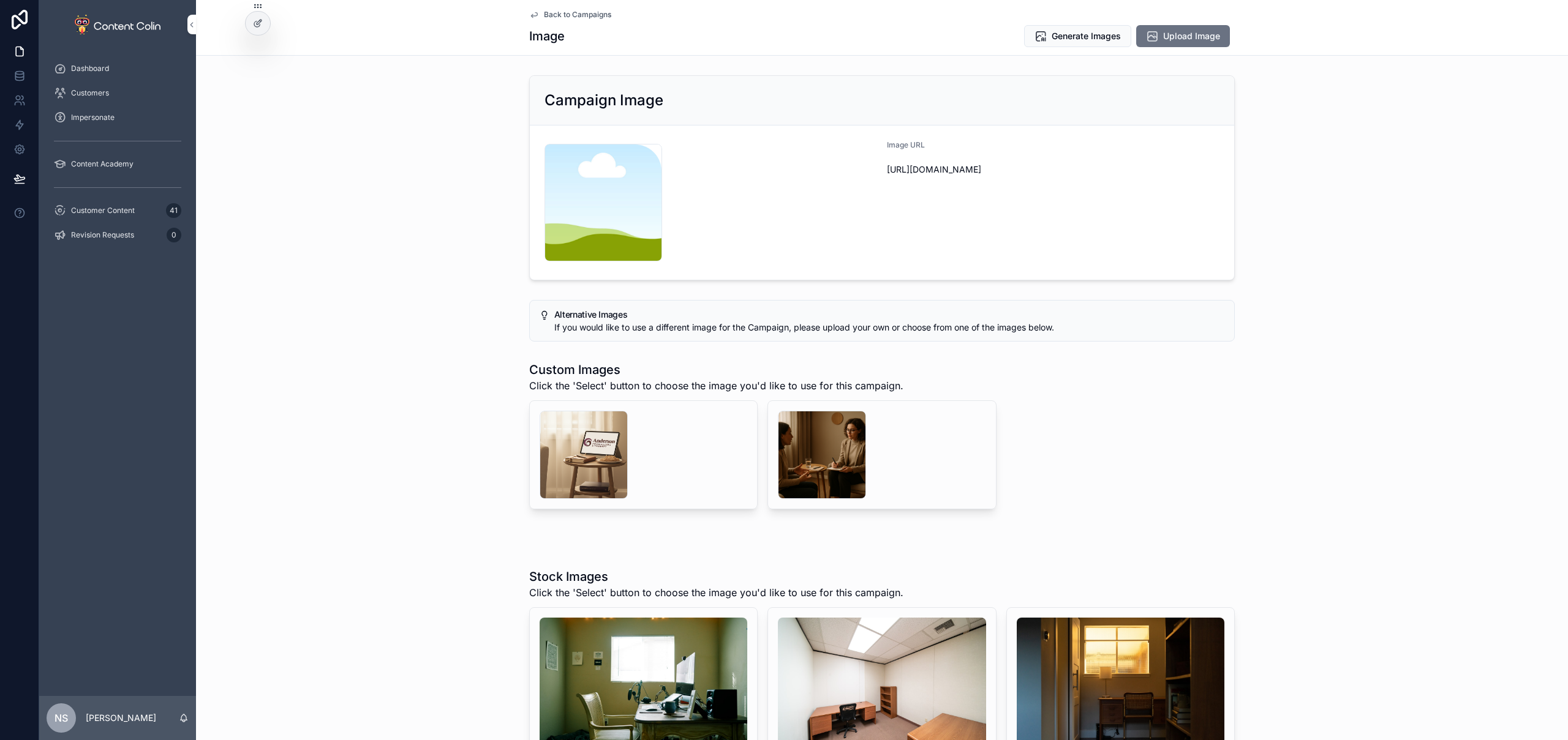
click at [551, 463] on div "scrollable content" at bounding box center [583, 455] width 88 height 88
click at [825, 442] on div "scrollable content" at bounding box center [822, 455] width 88 height 88
click at [0, 0] on button "Select" at bounding box center [0, 0] width 0 height 0
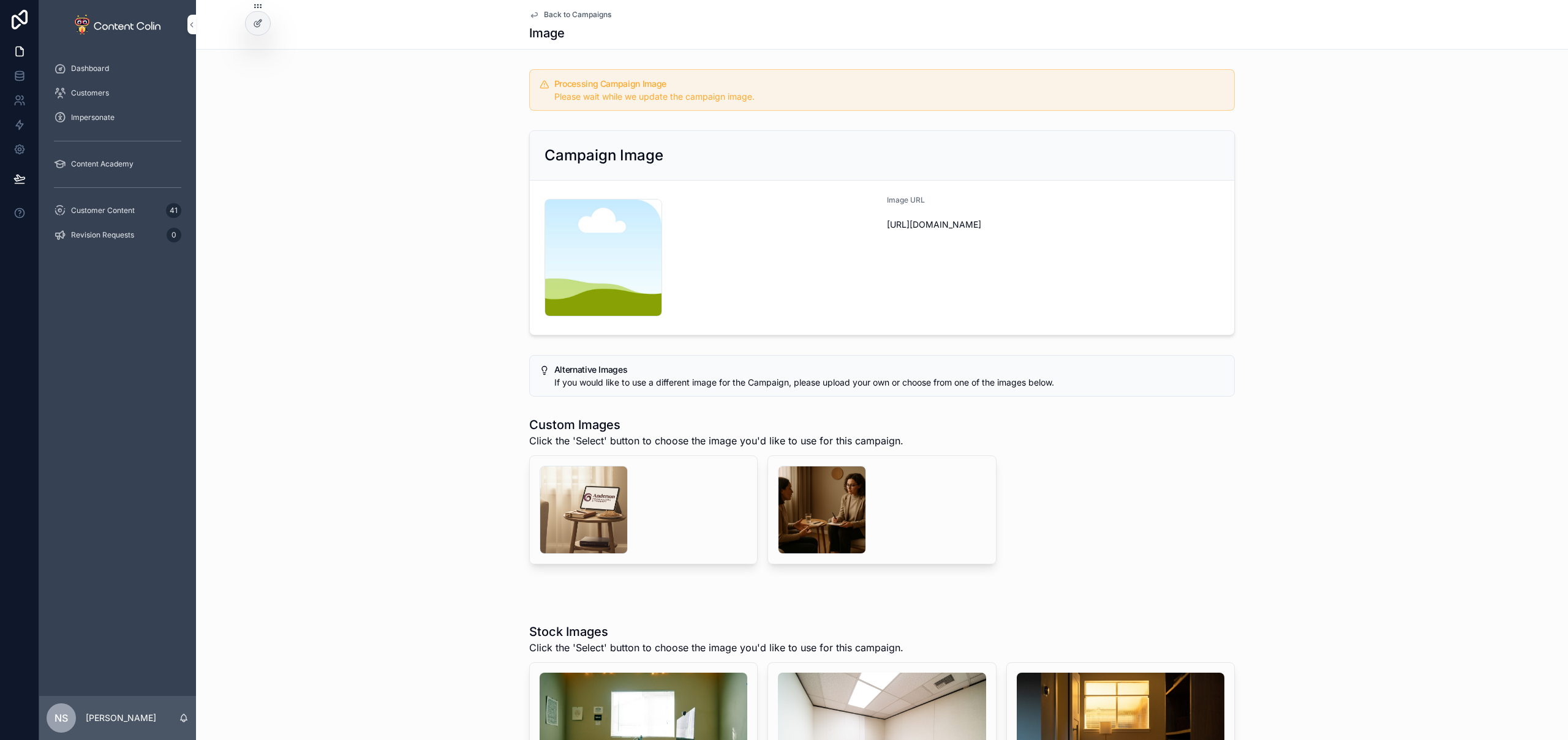
click at [601, 16] on span "Back to Campaigns" at bounding box center [577, 14] width 67 height 10
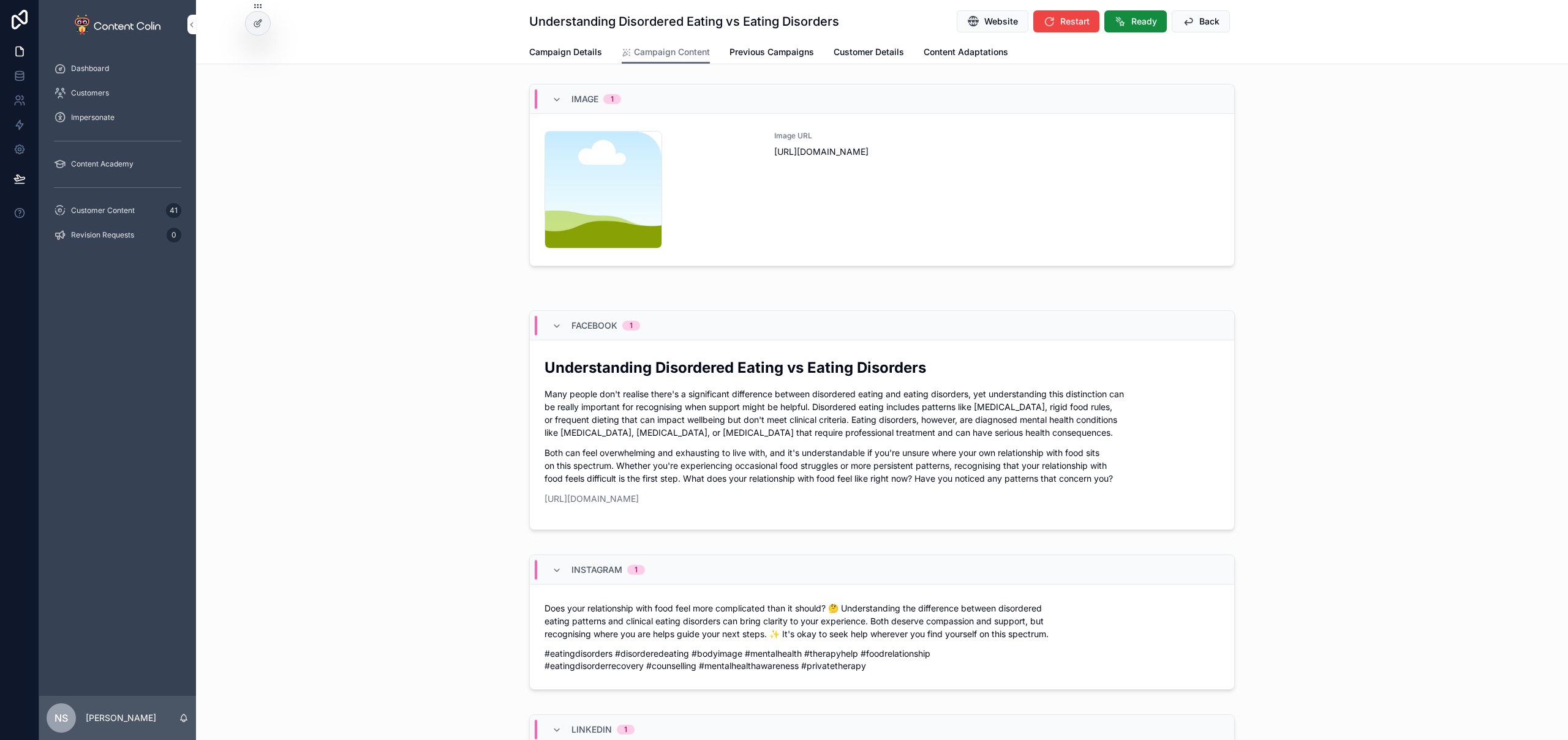
click at [1201, 20] on span "Back" at bounding box center [1209, 22] width 20 height 12
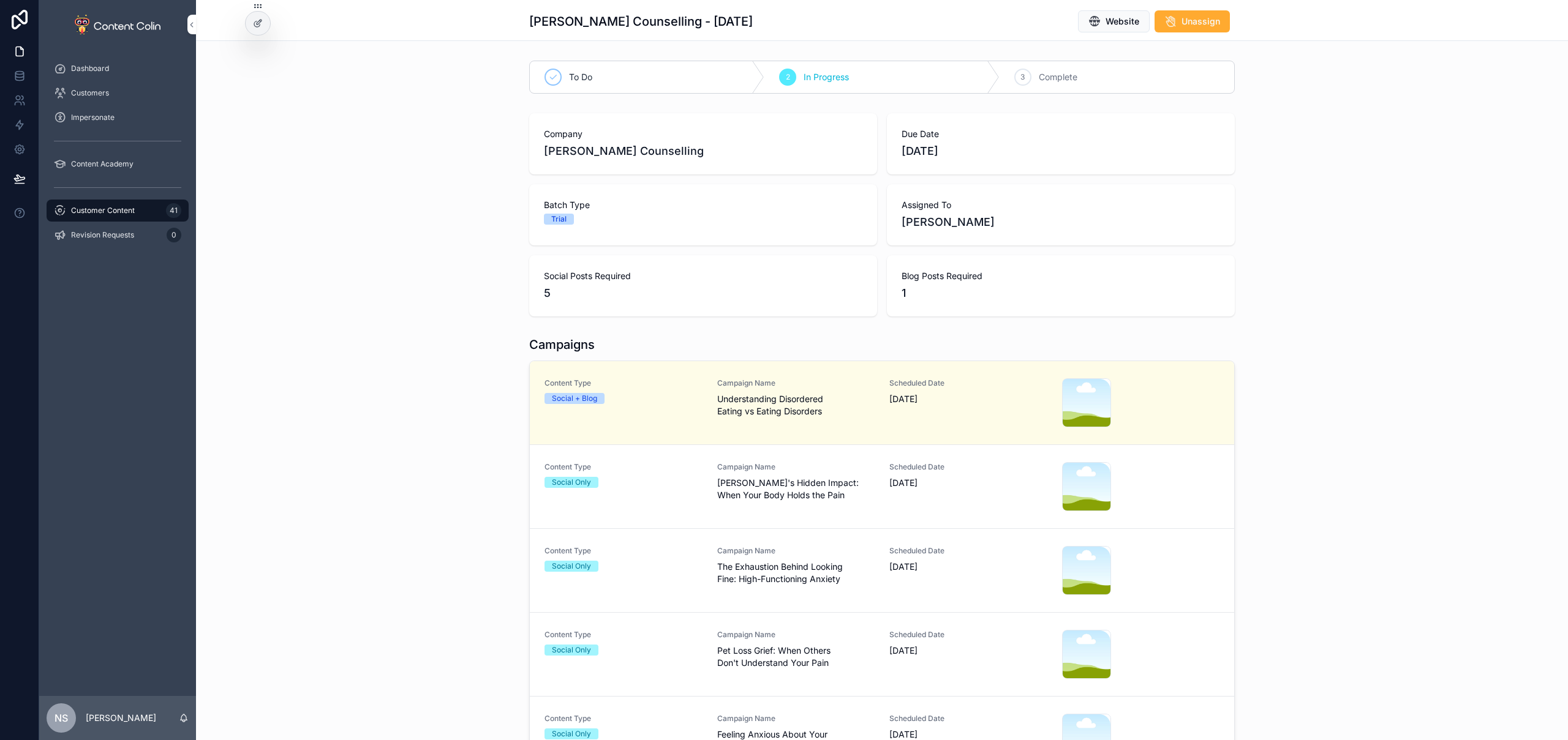
click at [861, 481] on span "[PERSON_NAME]'s Hidden Impact: When Your Body Holds the Pain" at bounding box center [796, 489] width 158 height 25
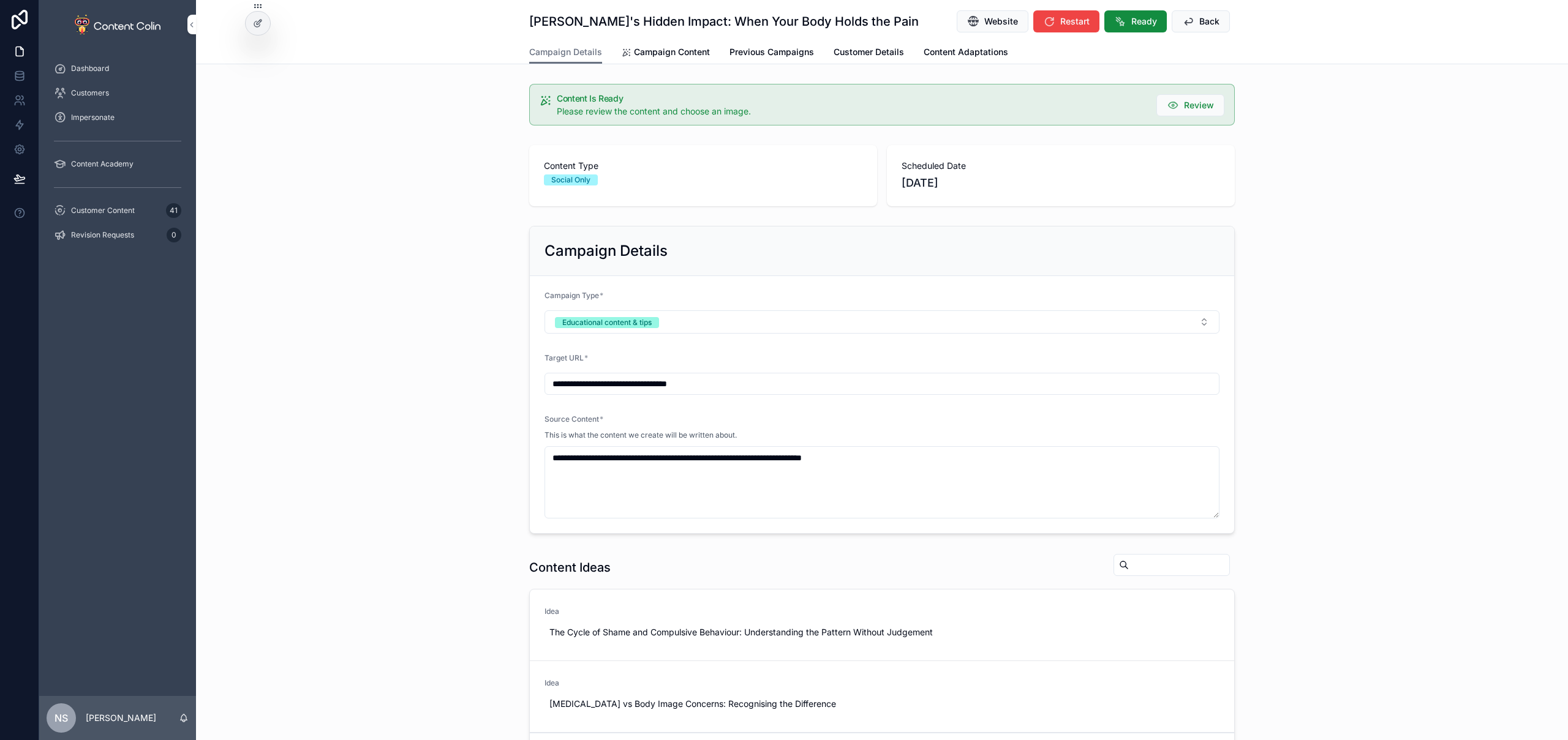
click at [681, 54] on span "Campaign Content" at bounding box center [672, 52] width 76 height 12
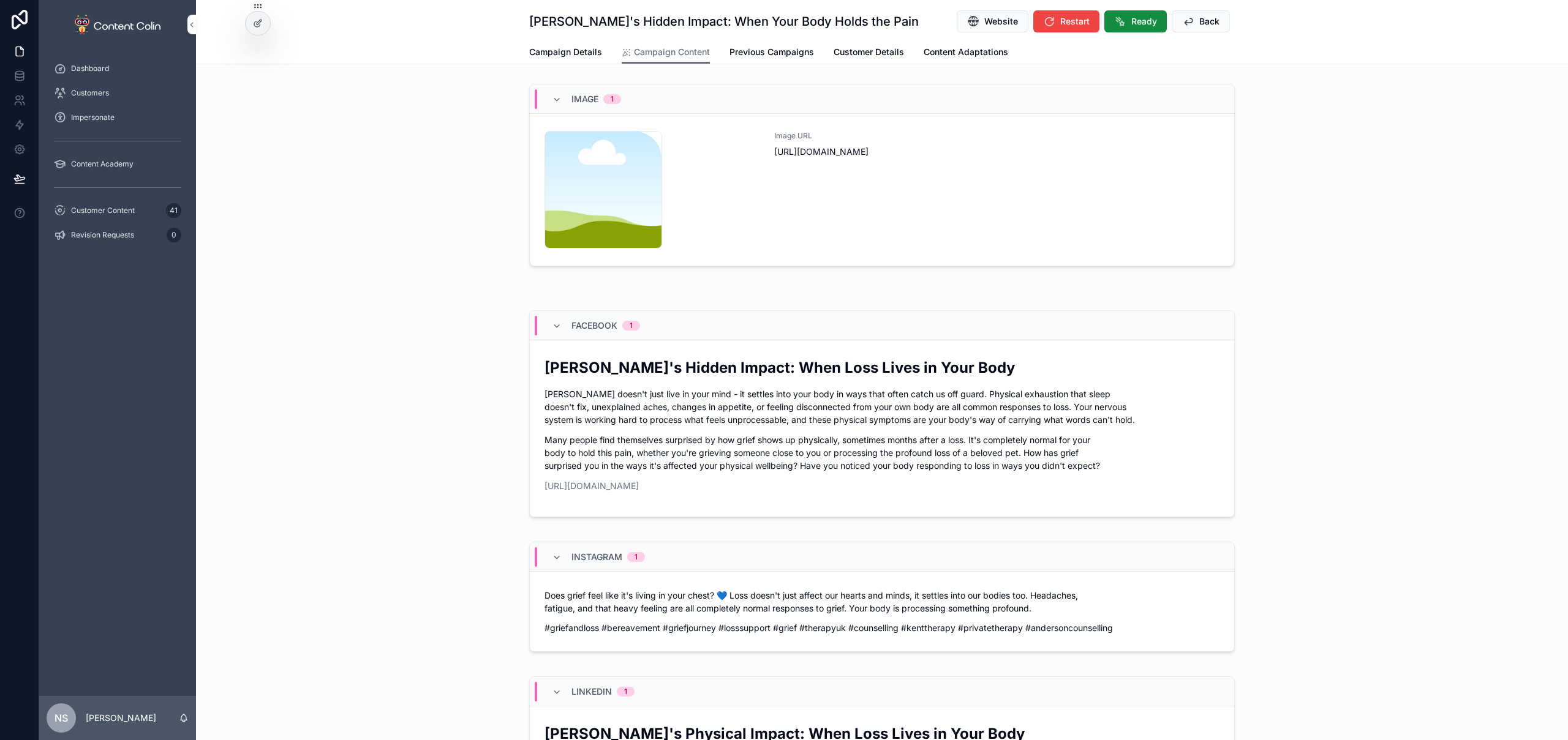
click at [941, 226] on div "Image URL [URL][DOMAIN_NAME]" at bounding box center [997, 189] width 445 height 117
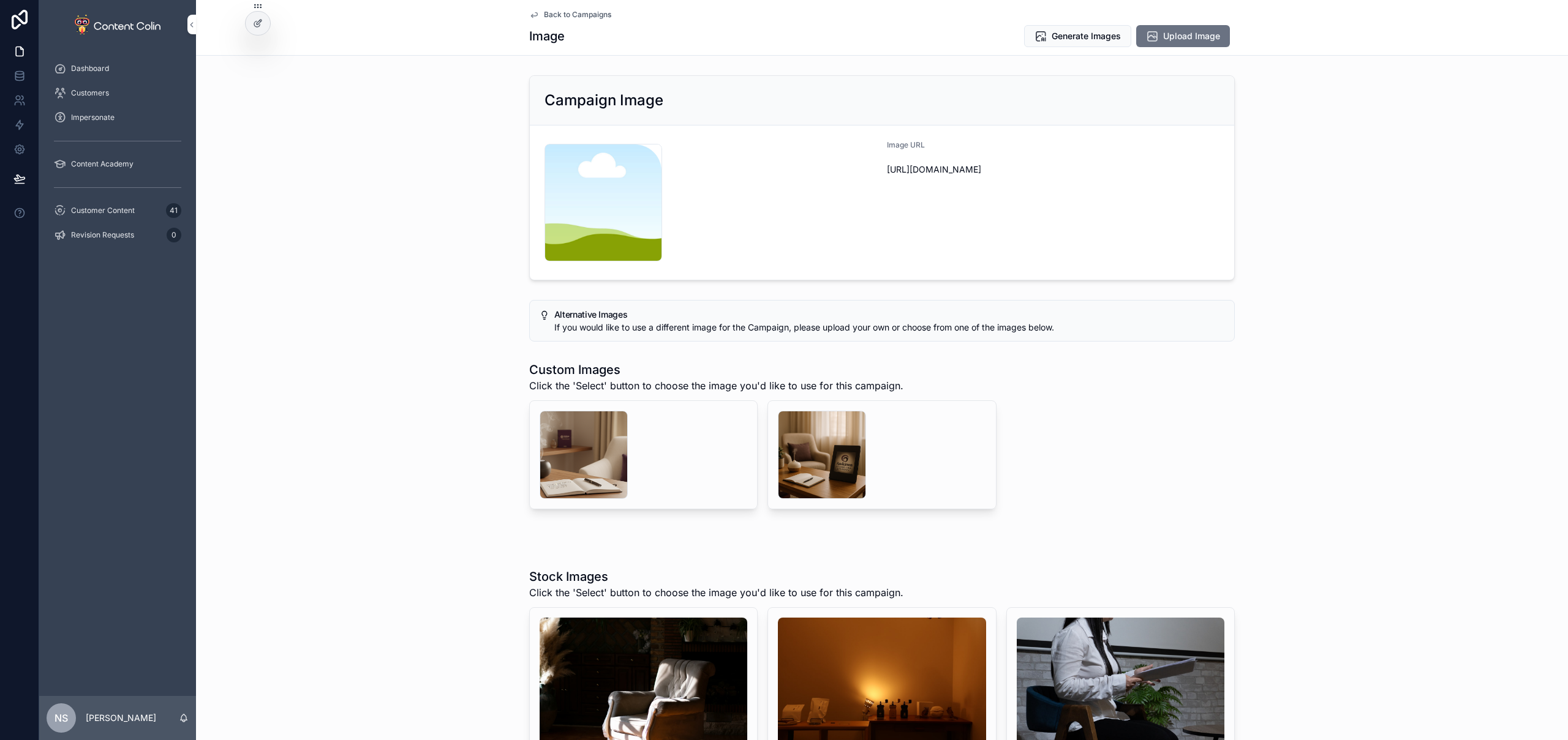
click at [563, 454] on div "scrollable content" at bounding box center [583, 455] width 88 height 88
click at [807, 453] on div "scrollable content" at bounding box center [822, 455] width 88 height 88
click at [1084, 41] on span "Generate Images" at bounding box center [1086, 36] width 69 height 12
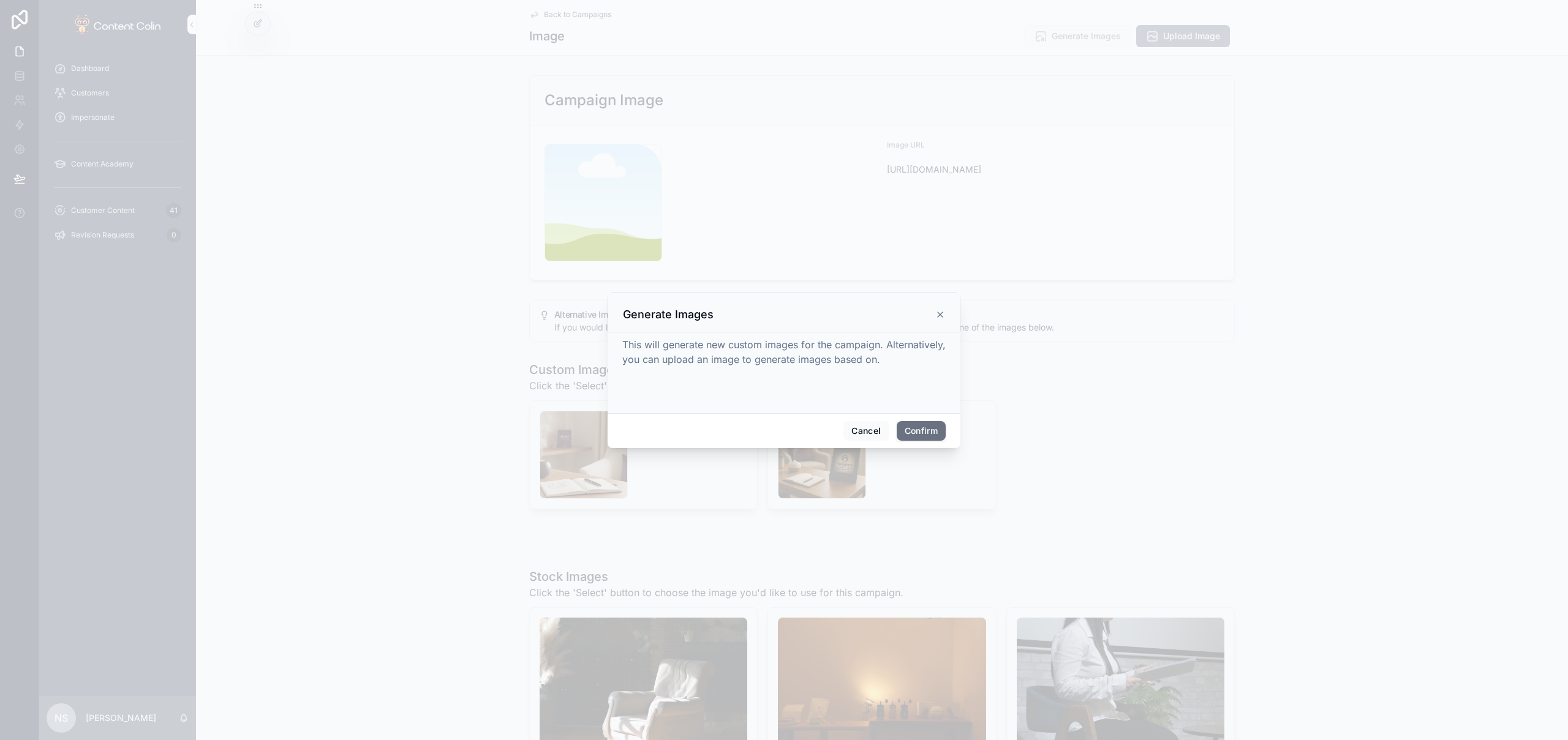
click at [924, 433] on button "Confirm" at bounding box center [922, 431] width 49 height 19
click at [583, 12] on div at bounding box center [784, 370] width 1568 height 740
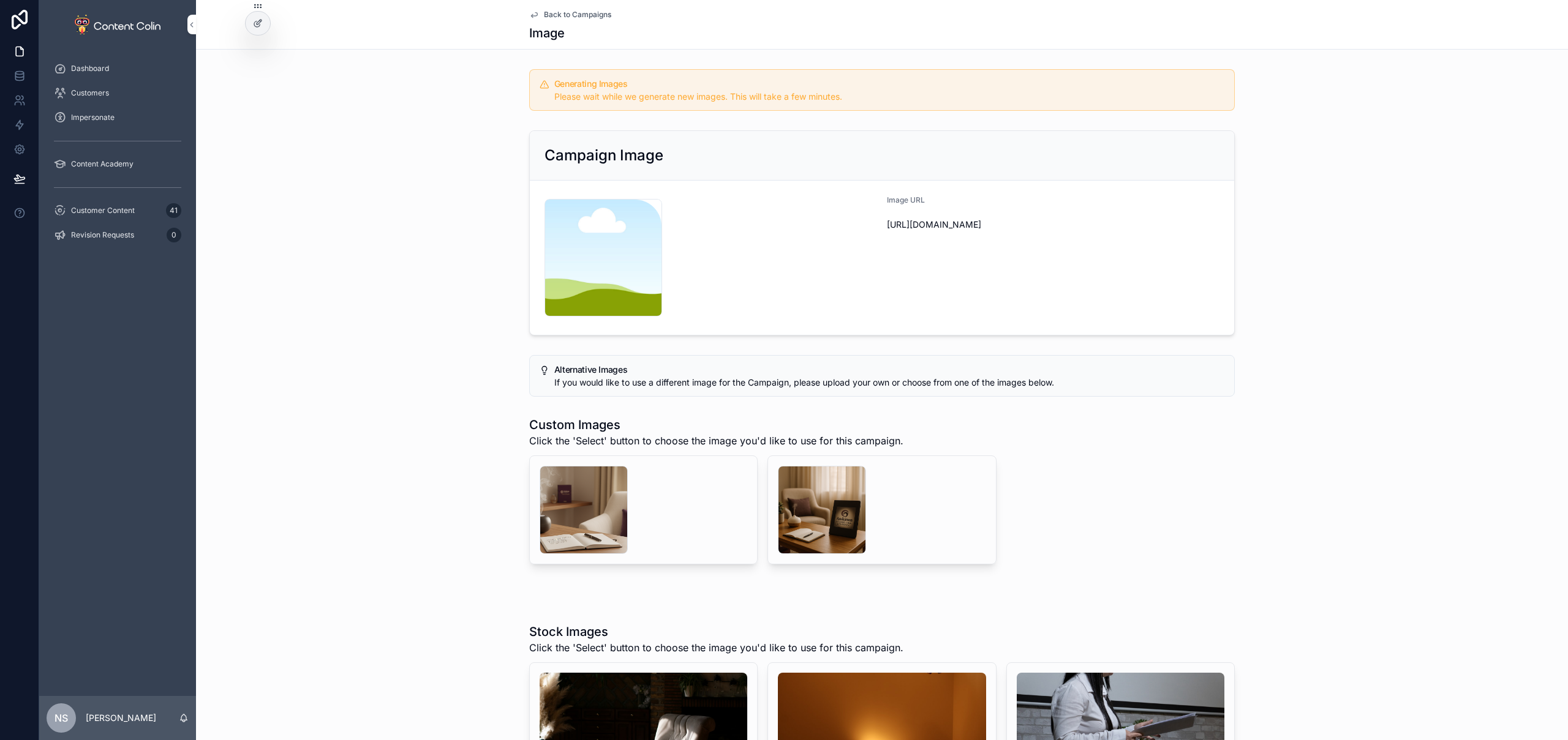
click at [565, 15] on span "Back to Campaigns" at bounding box center [577, 14] width 67 height 10
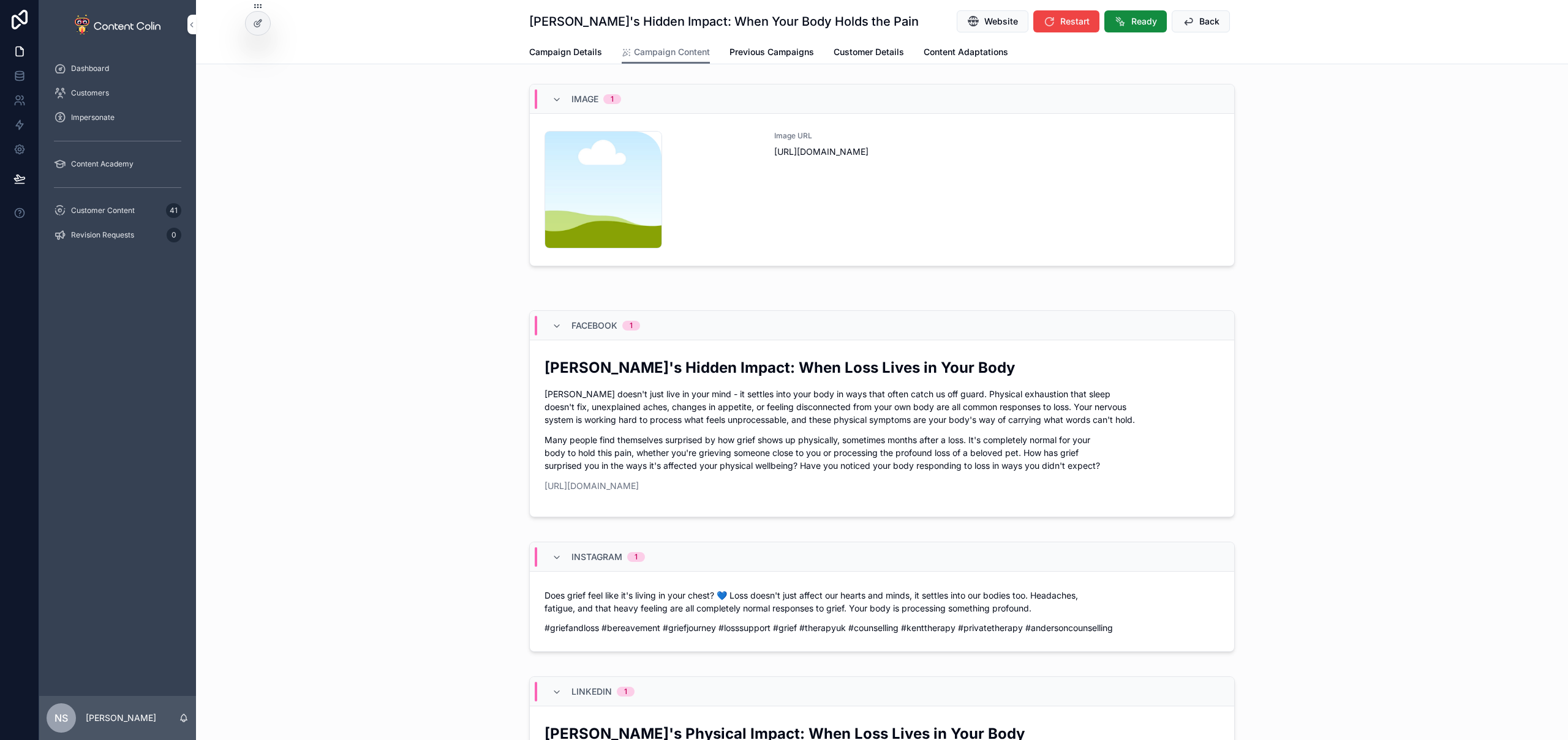
click at [1199, 28] on button "Back" at bounding box center [1201, 22] width 58 height 22
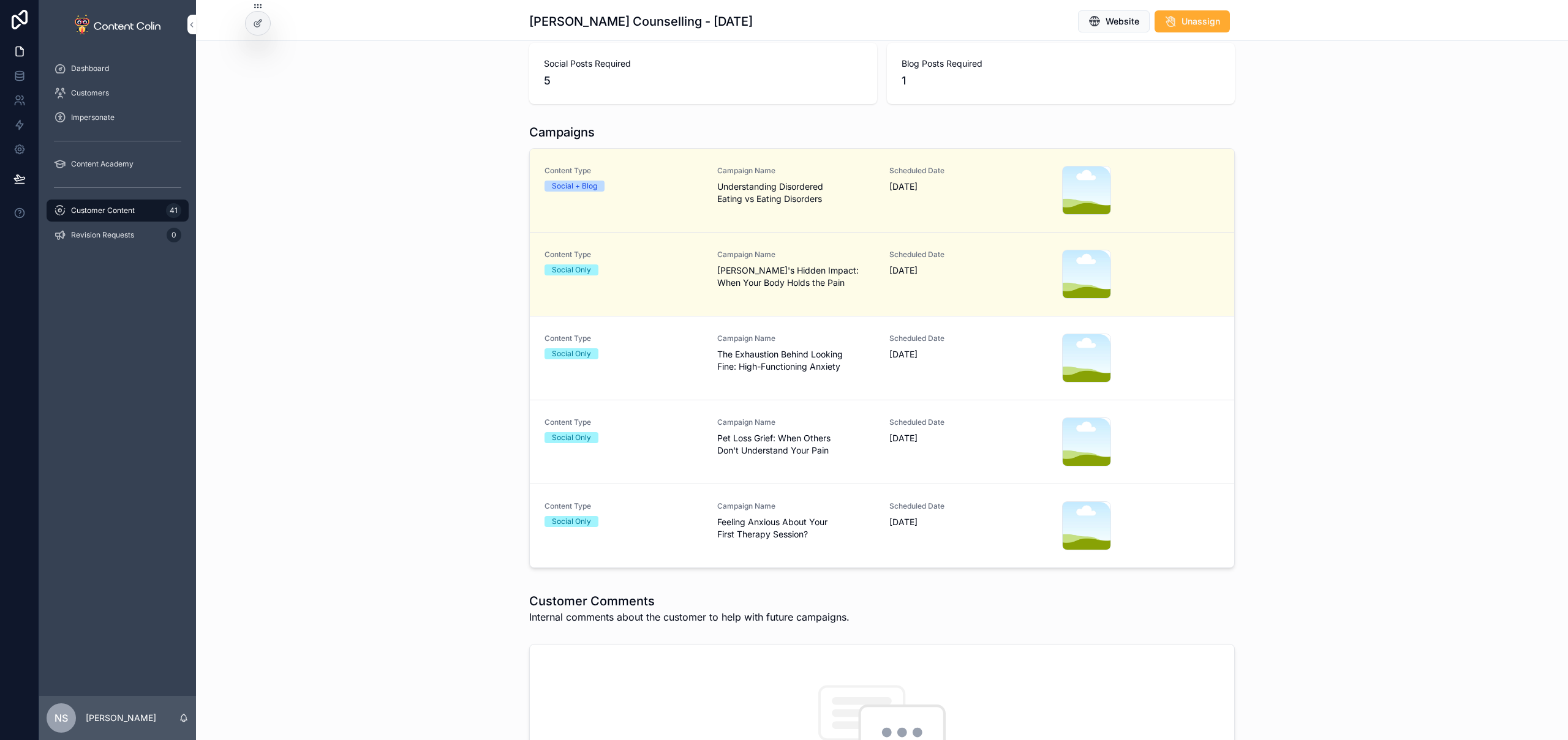
scroll to position [276, 0]
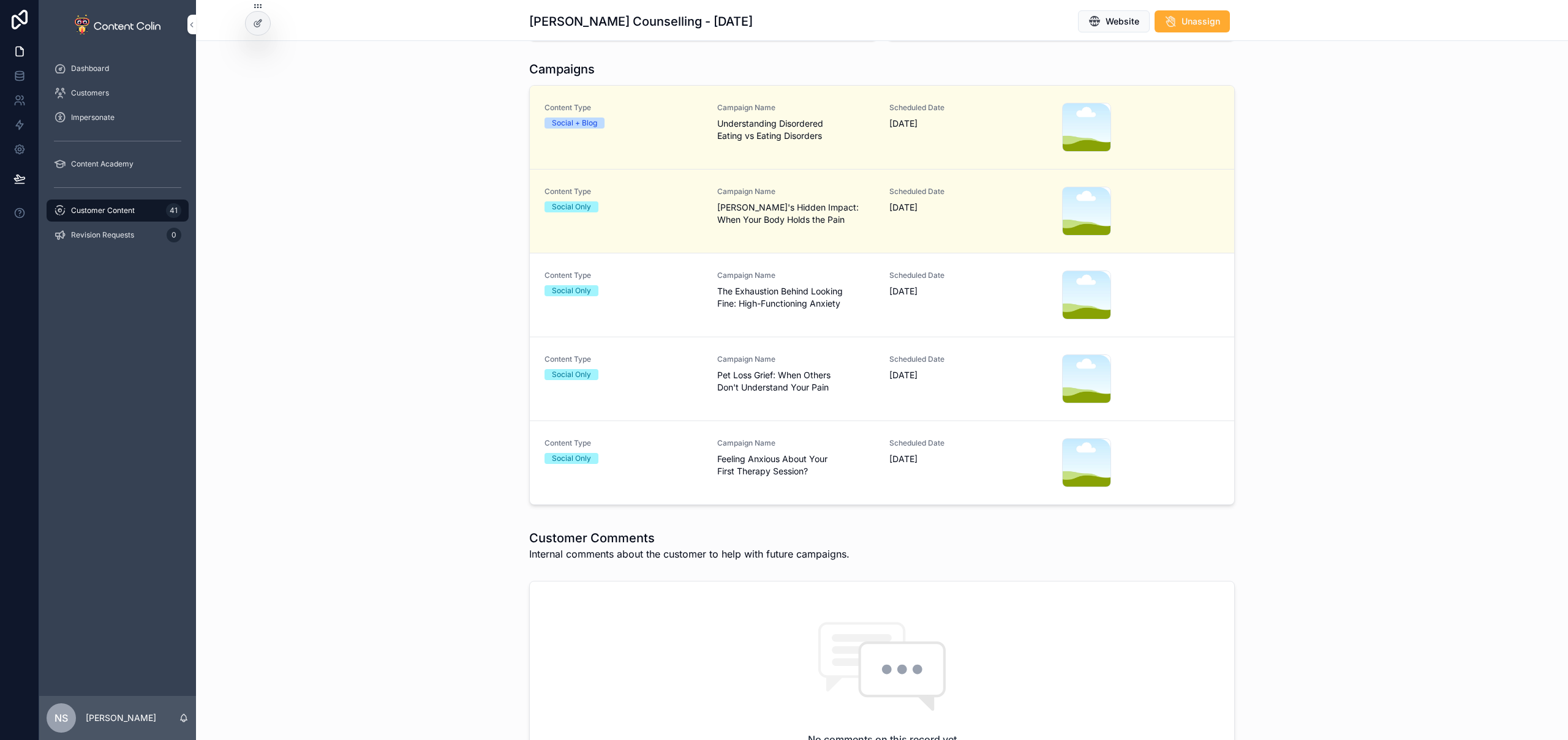
drag, startPoint x: 770, startPoint y: 467, endPoint x: 771, endPoint y: 442, distance: 25.0
click at [770, 467] on span "Feeling Anxious About Your First Therapy Session?" at bounding box center [796, 465] width 158 height 25
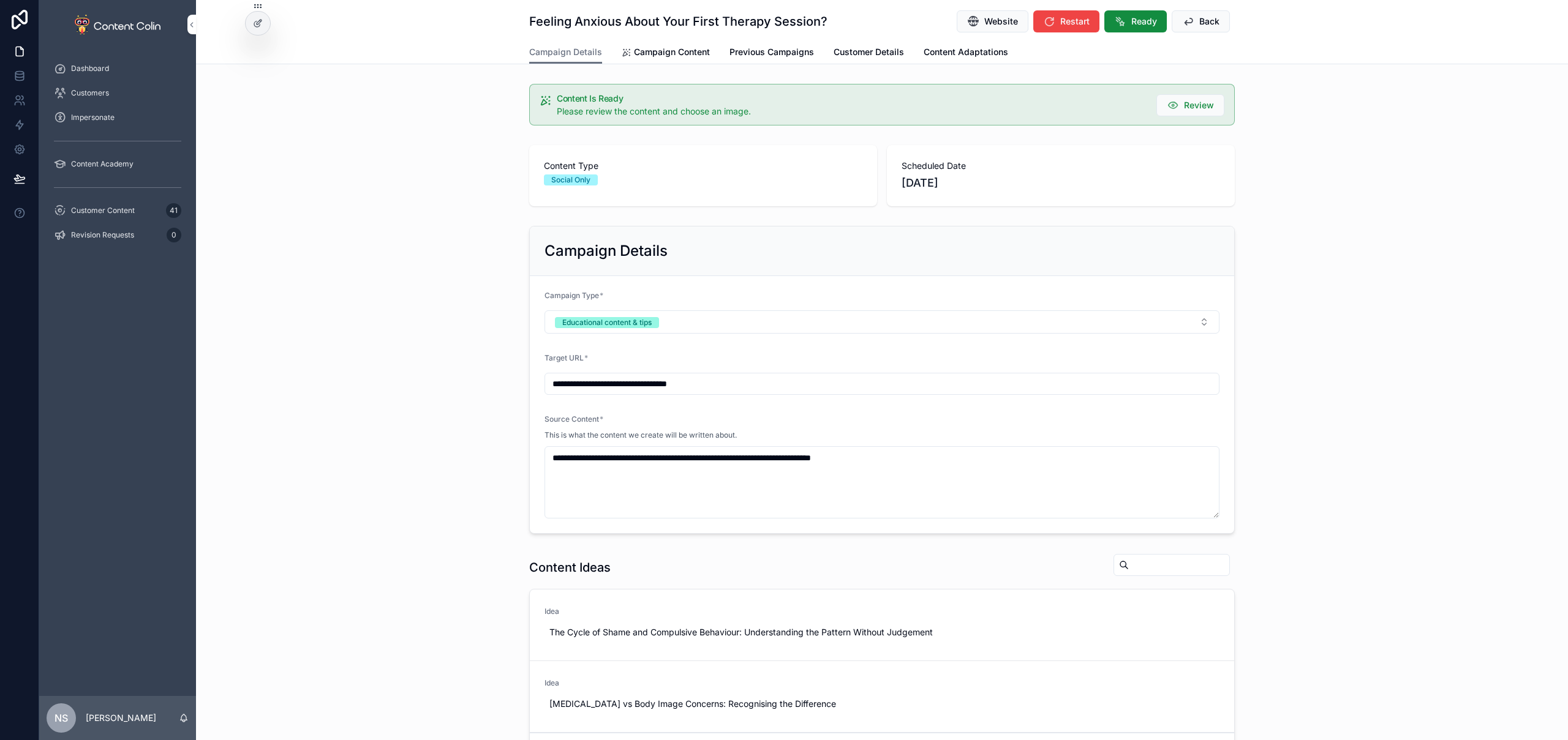
click at [671, 46] on span "Campaign Content" at bounding box center [672, 52] width 76 height 12
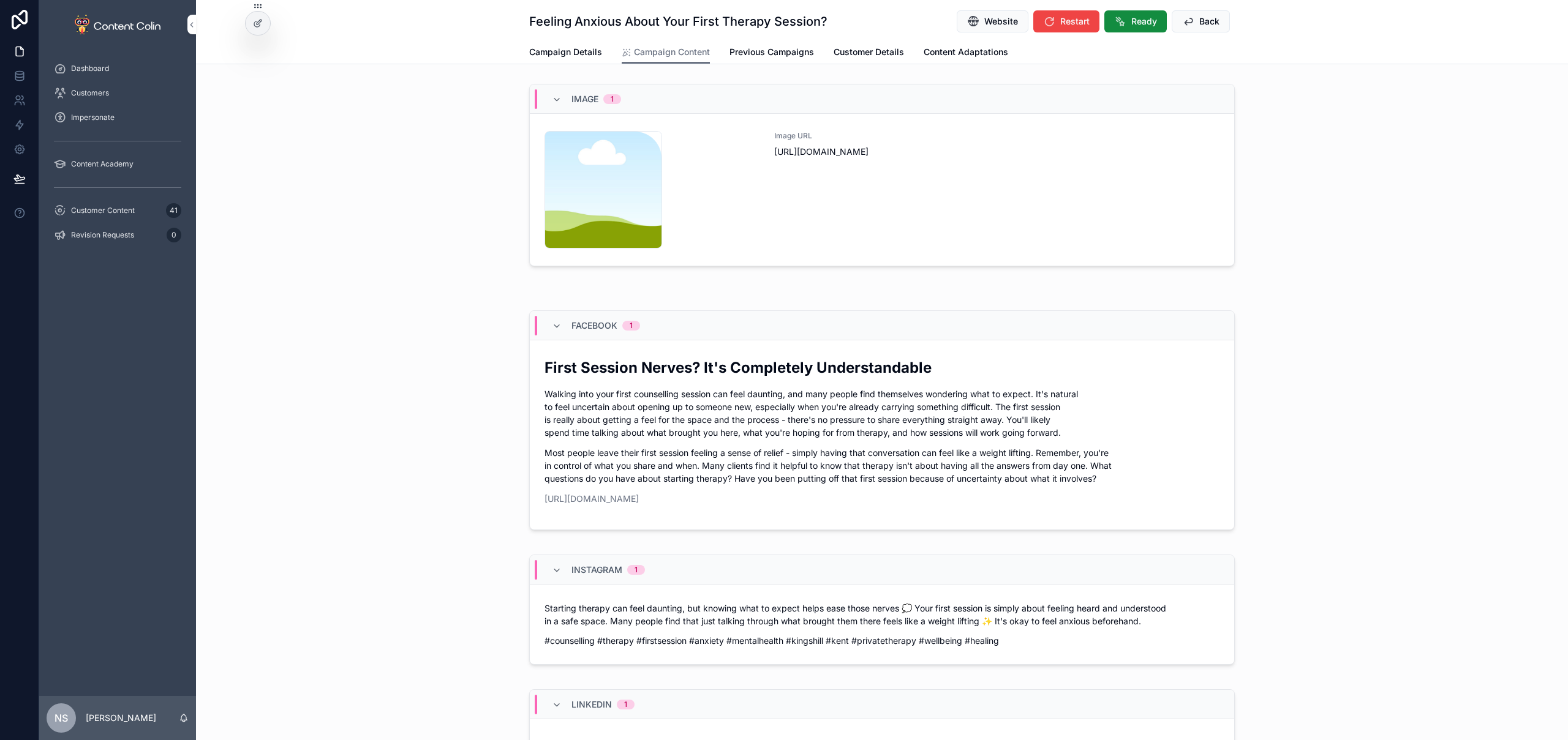
click at [992, 185] on div "Image URL [URL][DOMAIN_NAME]" at bounding box center [997, 189] width 445 height 117
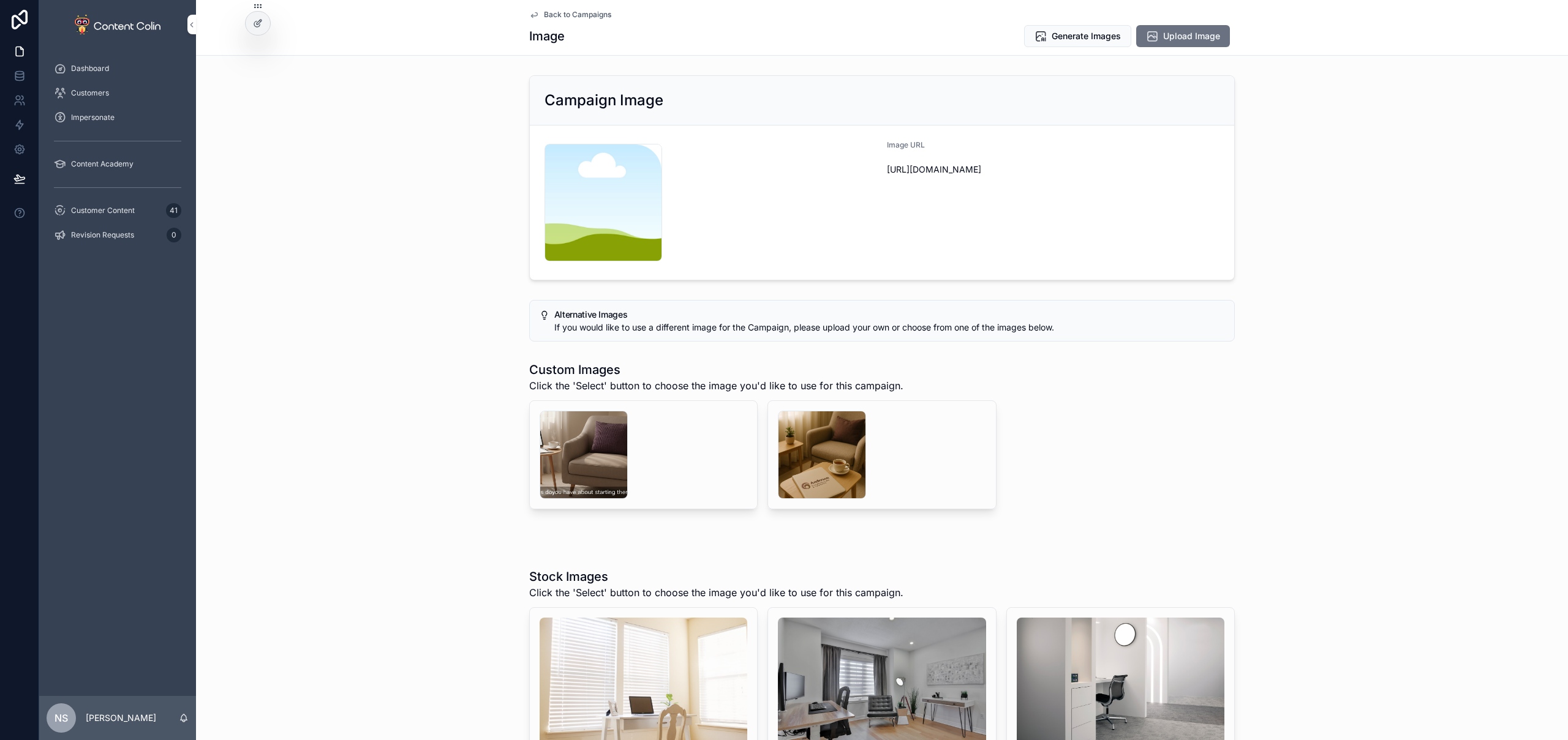
click at [813, 467] on div "scrollable content" at bounding box center [822, 455] width 88 height 88
click at [583, 460] on div "scrollable content" at bounding box center [583, 455] width 88 height 88
click at [1078, 36] on span "Generate Images" at bounding box center [1086, 36] width 69 height 12
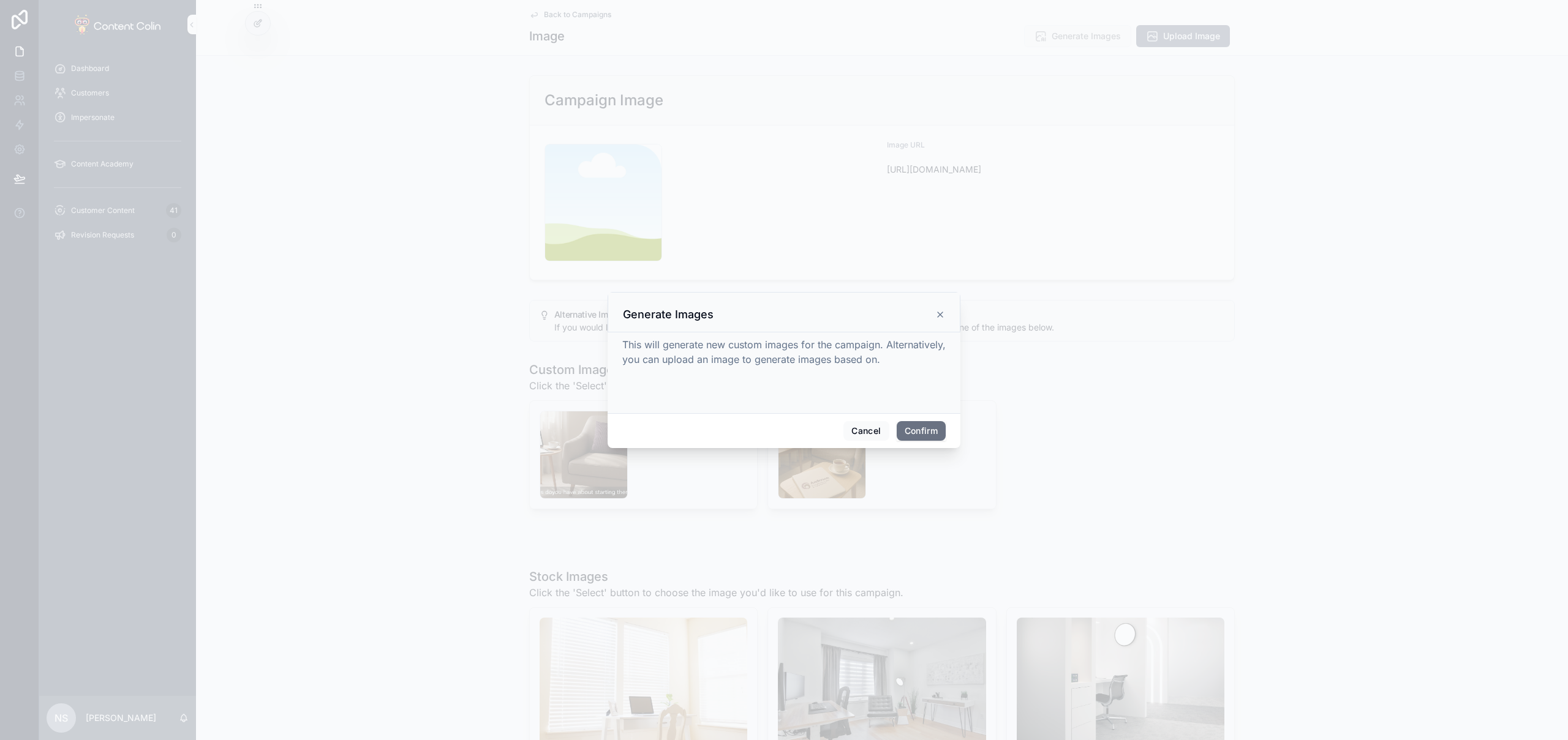
click at [929, 430] on button "Confirm" at bounding box center [922, 431] width 49 height 19
click at [587, 13] on div at bounding box center [784, 370] width 1568 height 740
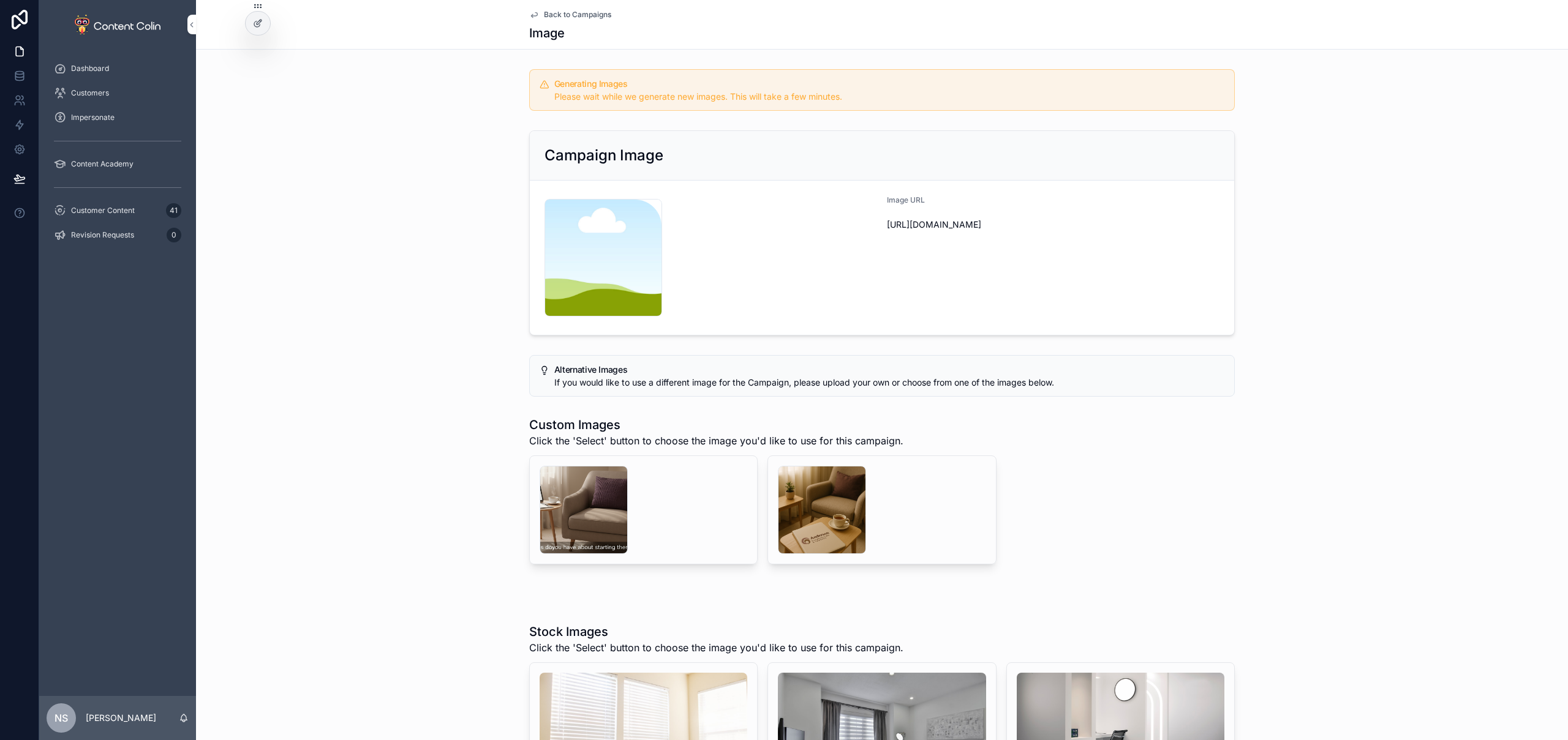
click at [564, 14] on span "Back to Campaigns" at bounding box center [577, 14] width 67 height 10
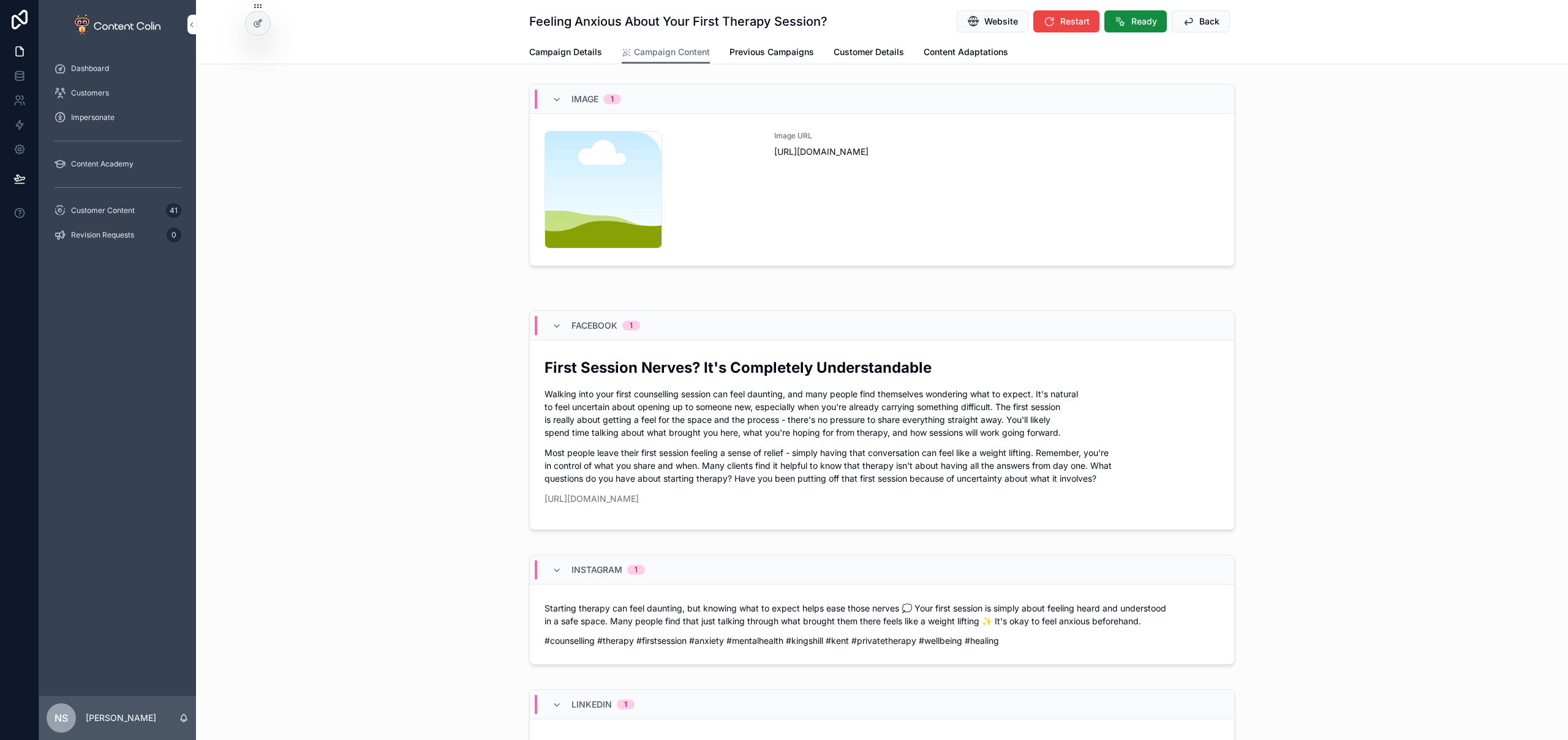
click at [1200, 27] on span "Back" at bounding box center [1209, 22] width 20 height 12
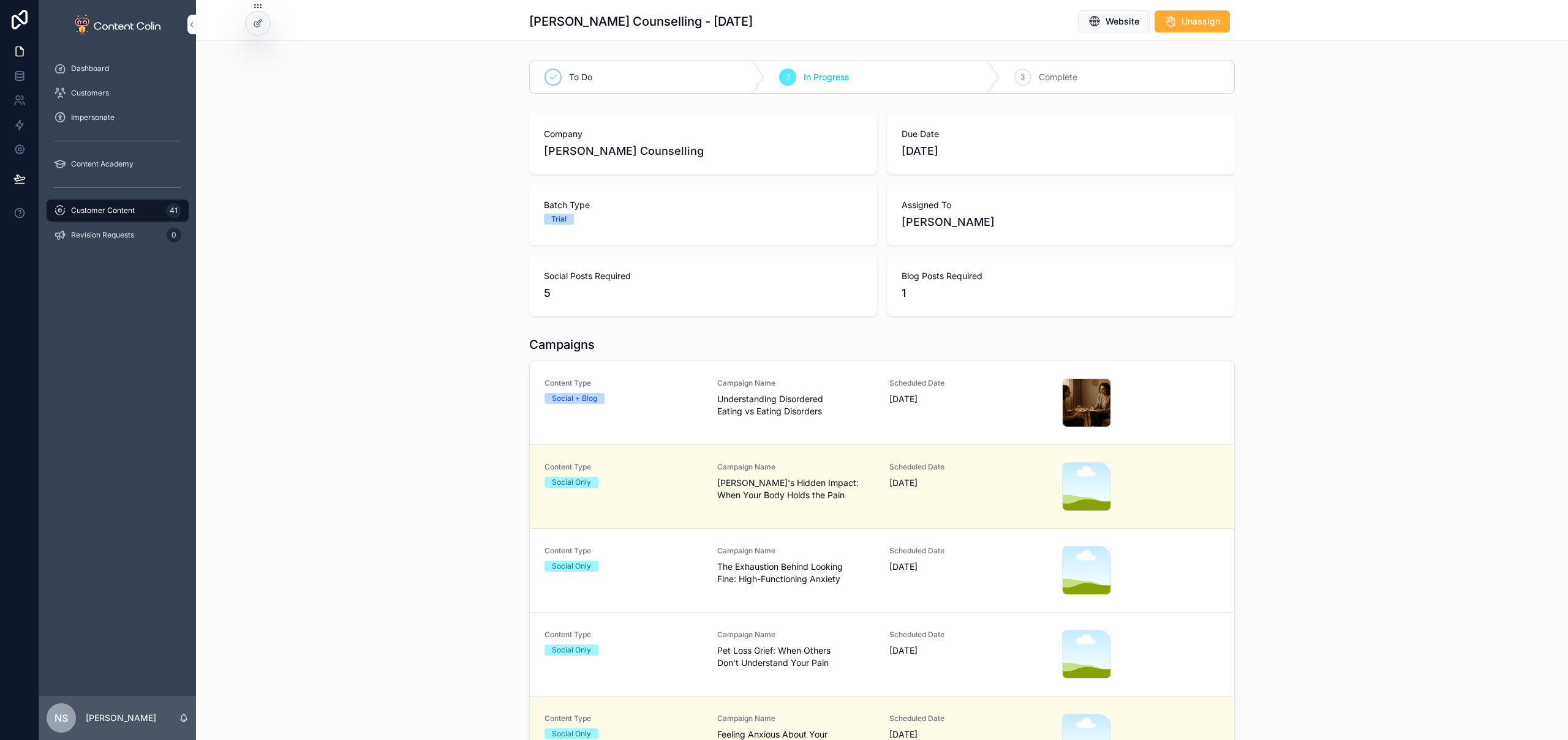
scroll to position [8, 0]
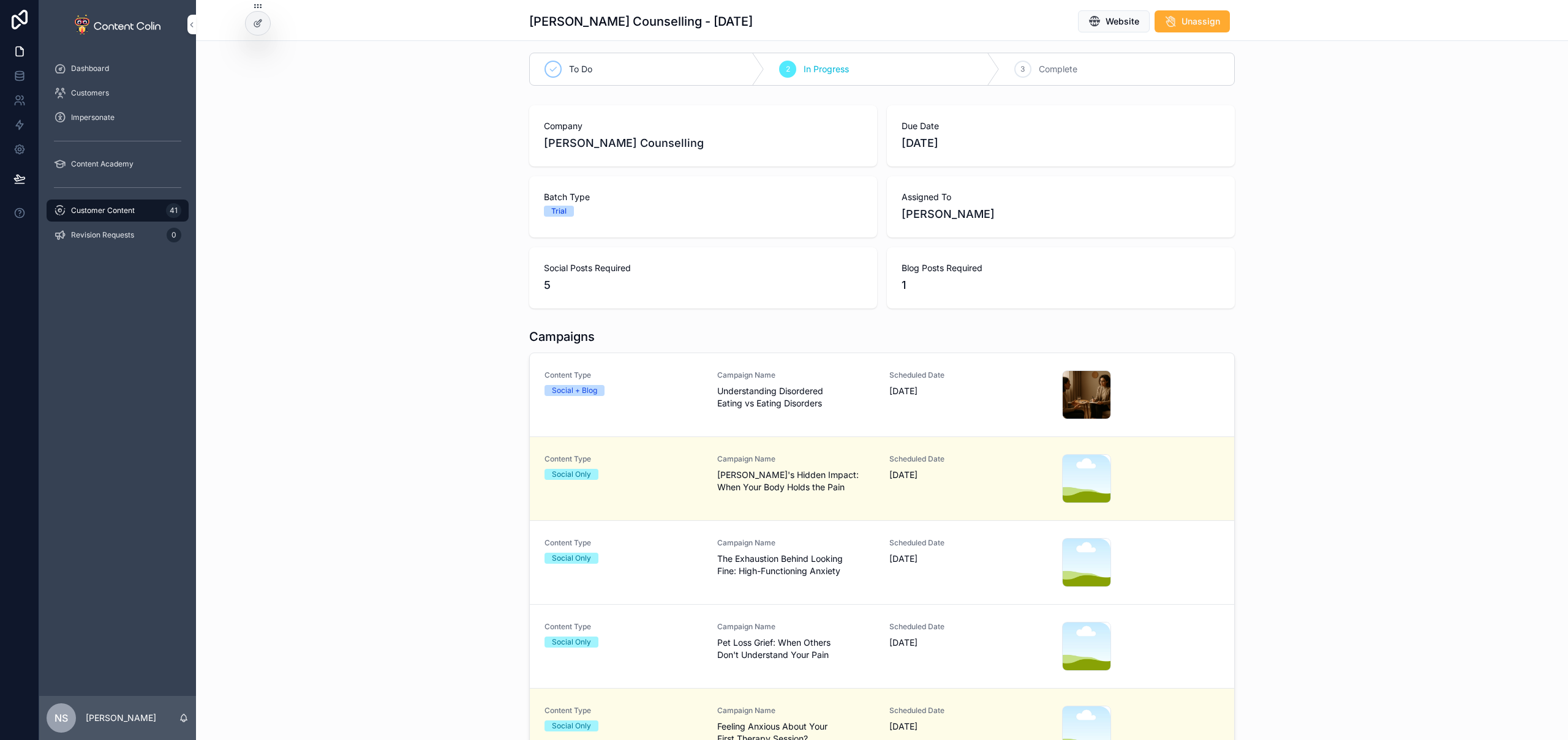
click at [740, 622] on span "Campaign Name" at bounding box center [796, 626] width 158 height 10
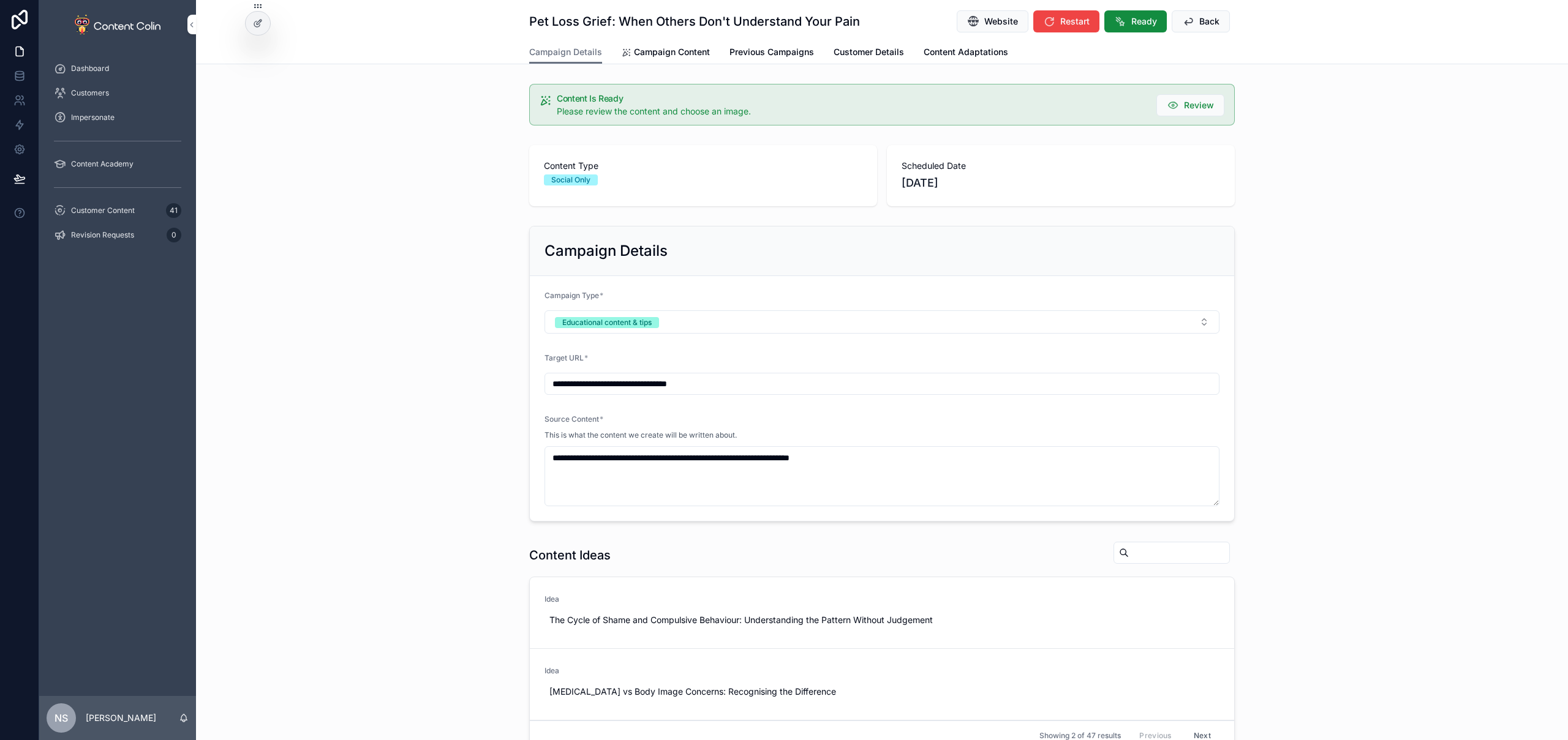
drag, startPoint x: 679, startPoint y: 55, endPoint x: 685, endPoint y: 60, distance: 7.8
click at [679, 56] on span "Campaign Content" at bounding box center [672, 52] width 76 height 12
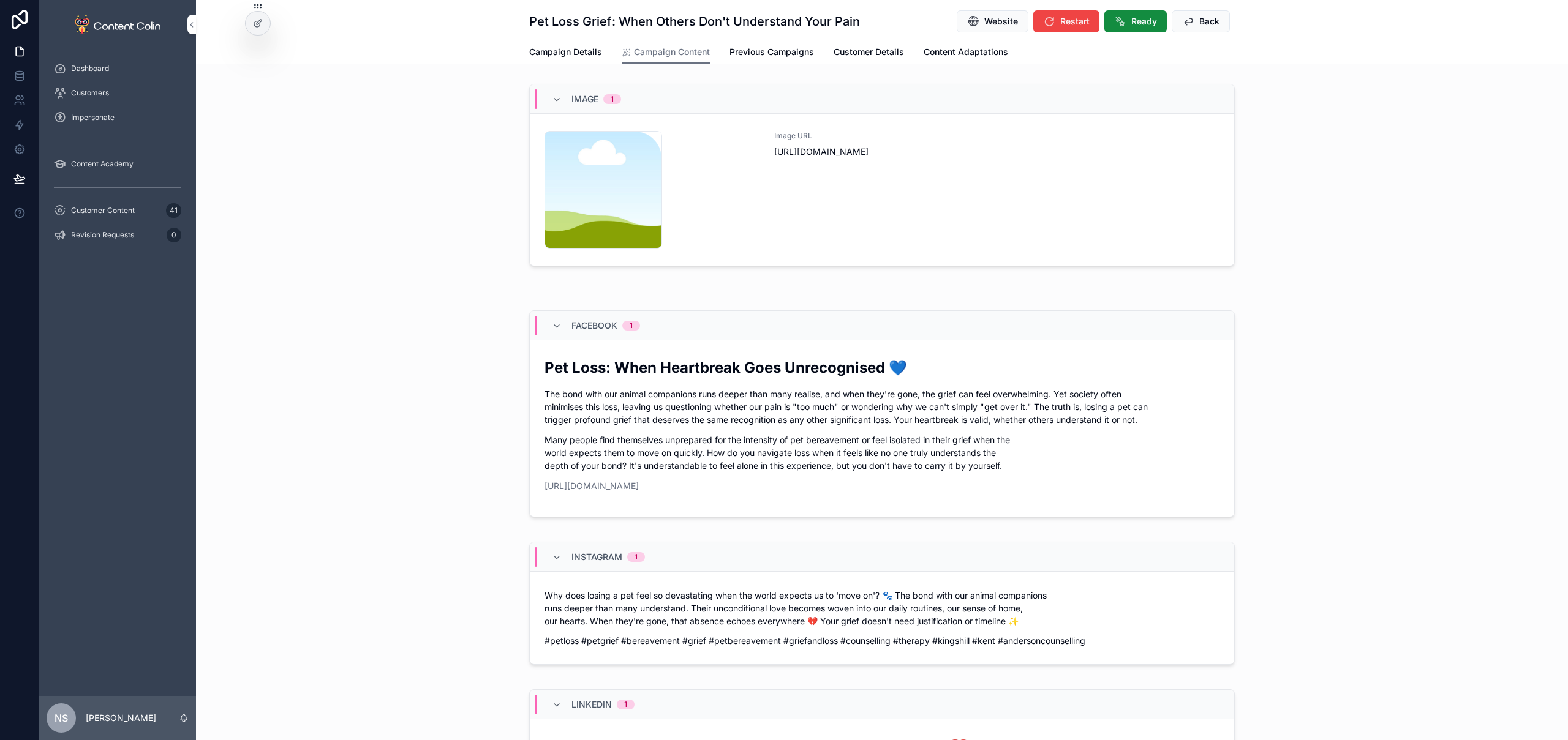
click at [1024, 180] on div "Image URL [URL][DOMAIN_NAME]" at bounding box center [997, 189] width 445 height 117
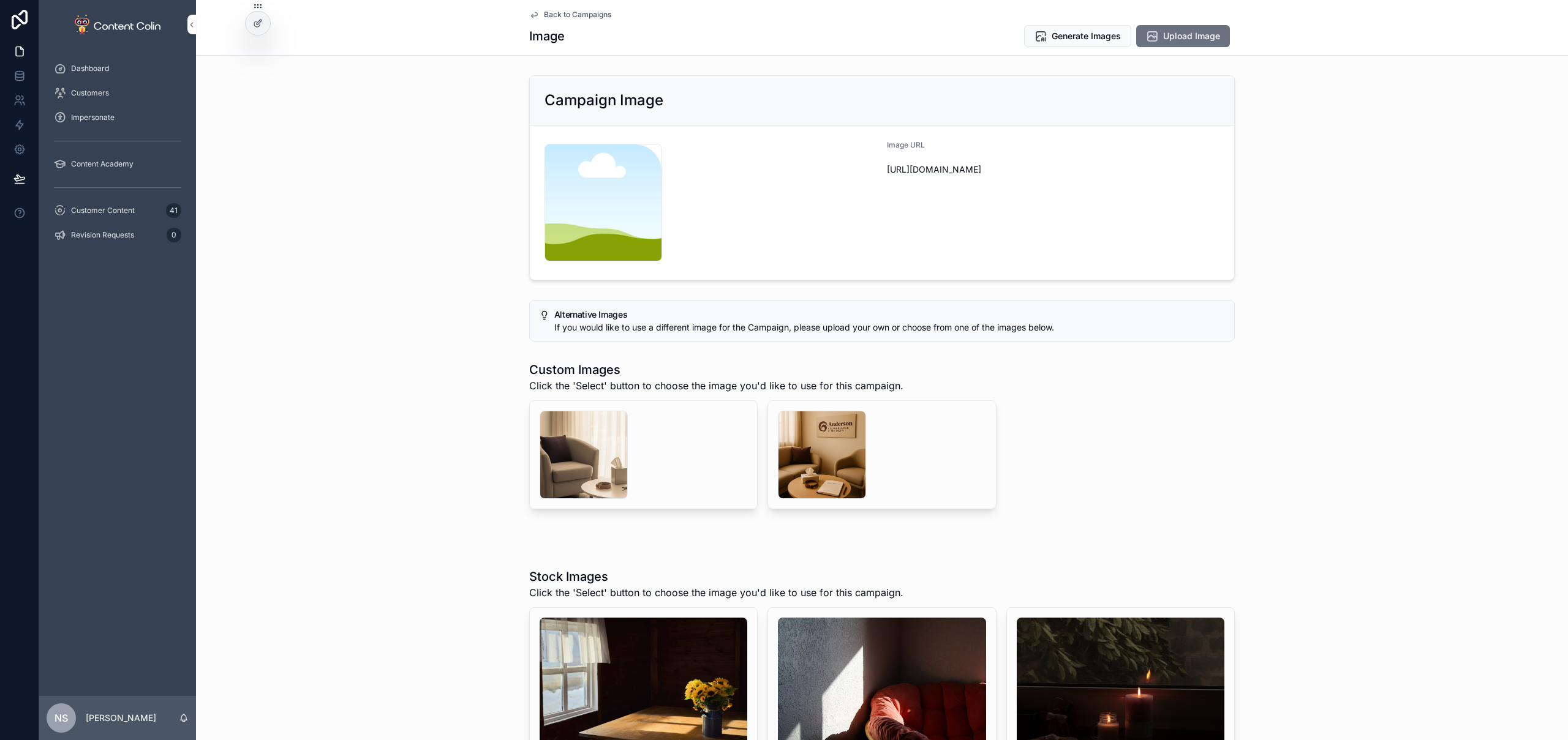
click at [808, 447] on div "scrollable content" at bounding box center [822, 455] width 88 height 88
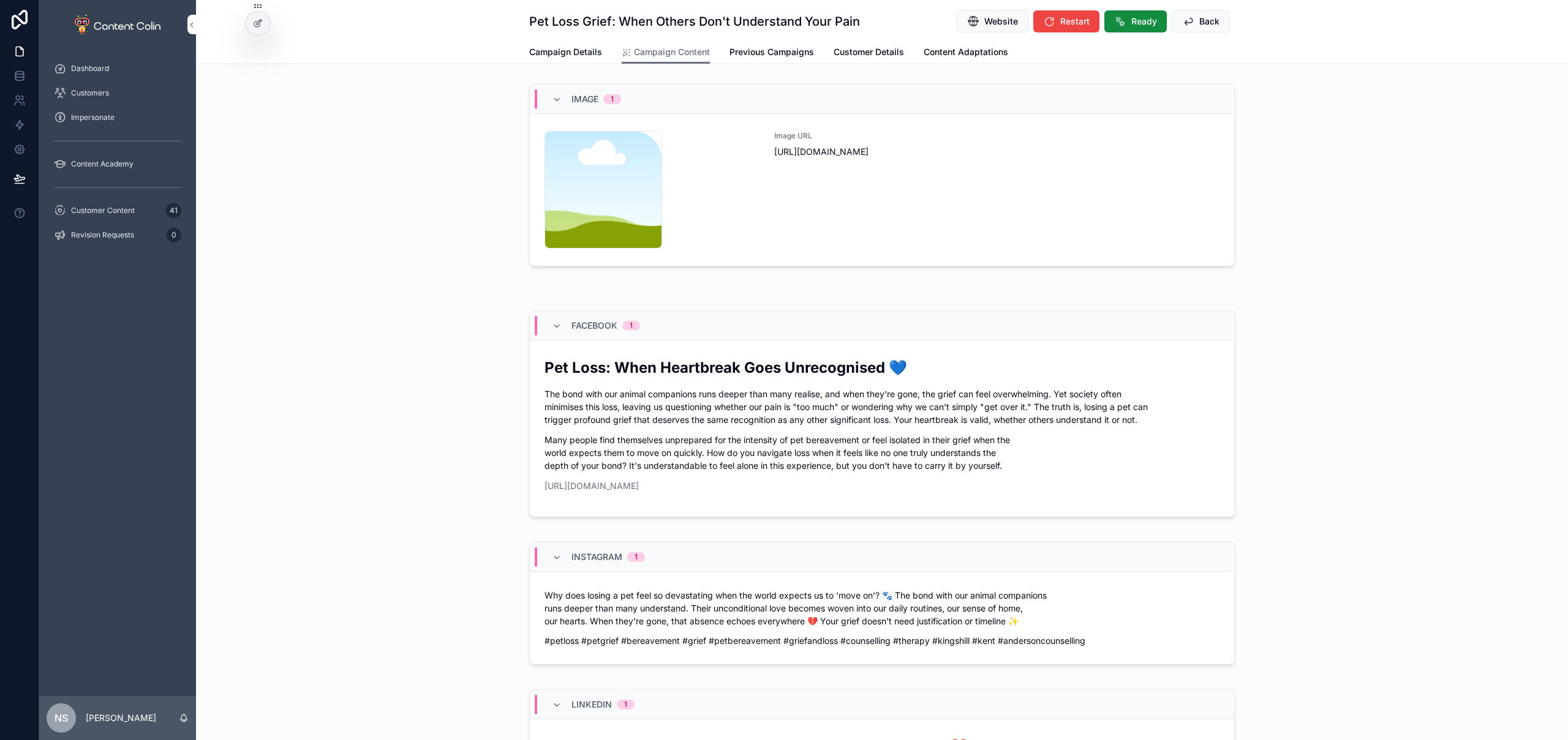
click at [990, 21] on span "Website" at bounding box center [1001, 22] width 34 height 12
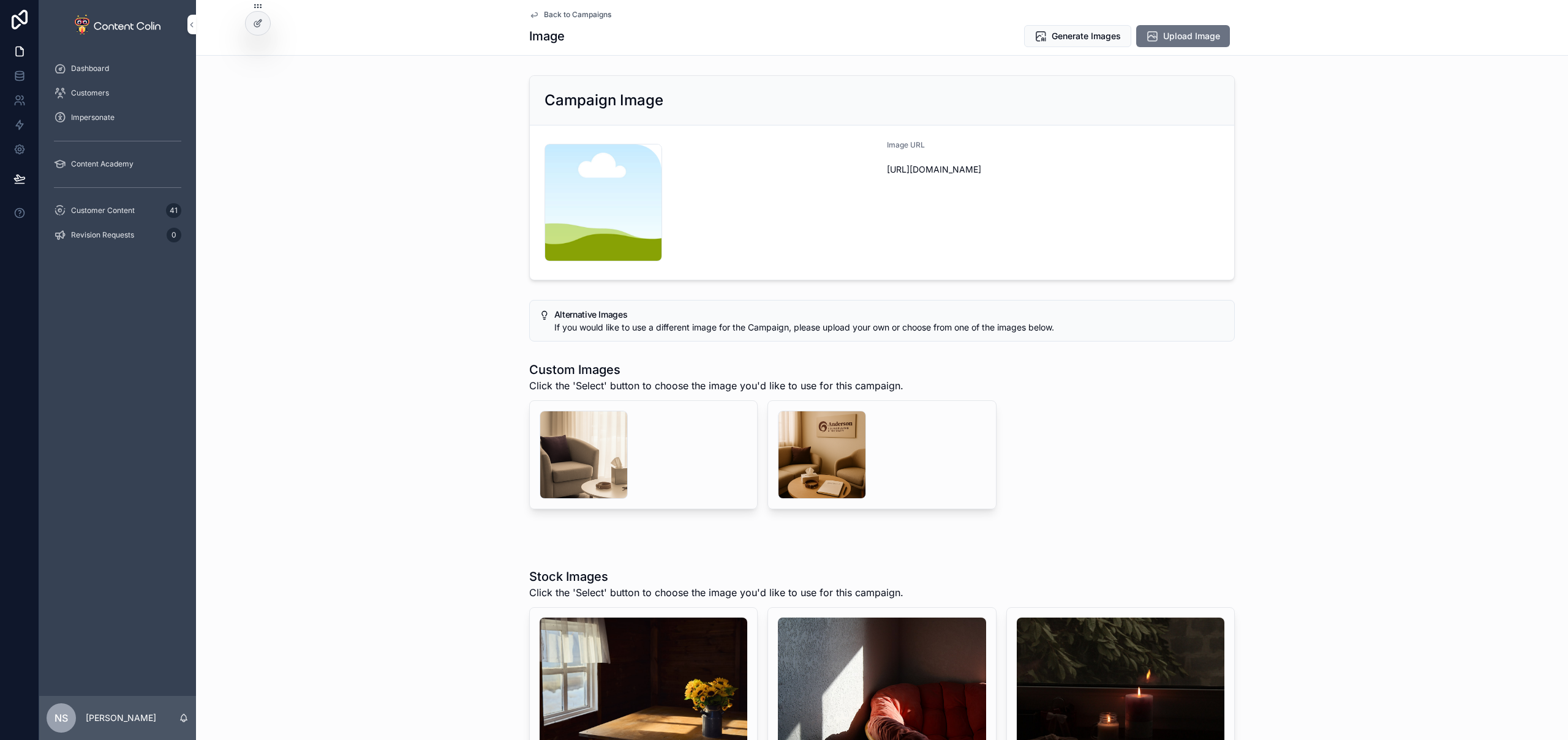
click at [828, 461] on div "scrollable content" at bounding box center [822, 455] width 88 height 88
click at [611, 442] on div "scrollable content" at bounding box center [583, 455] width 88 height 88
click at [1063, 33] on span "Generate Images" at bounding box center [1086, 36] width 69 height 12
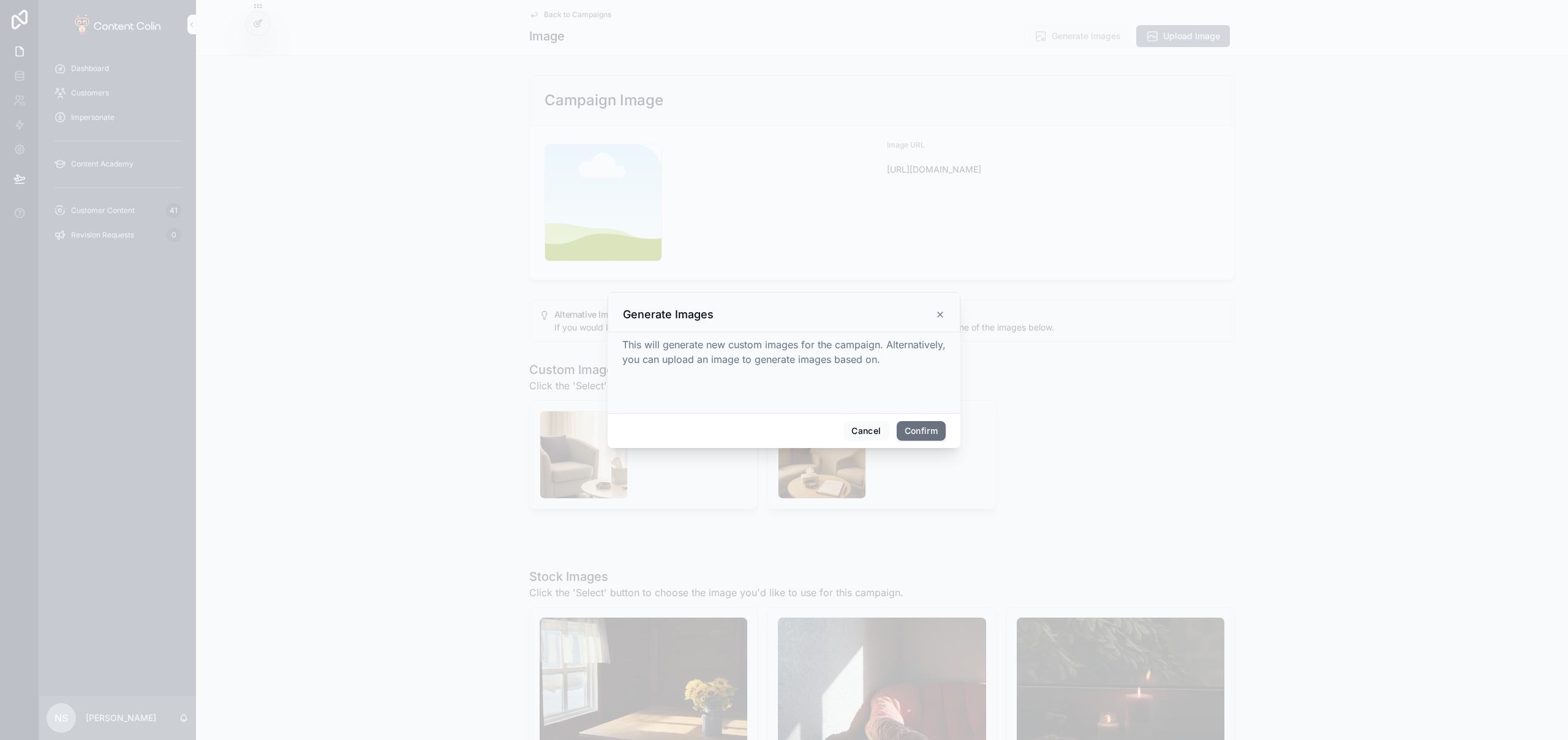
click at [926, 427] on button "Confirm" at bounding box center [922, 431] width 49 height 19
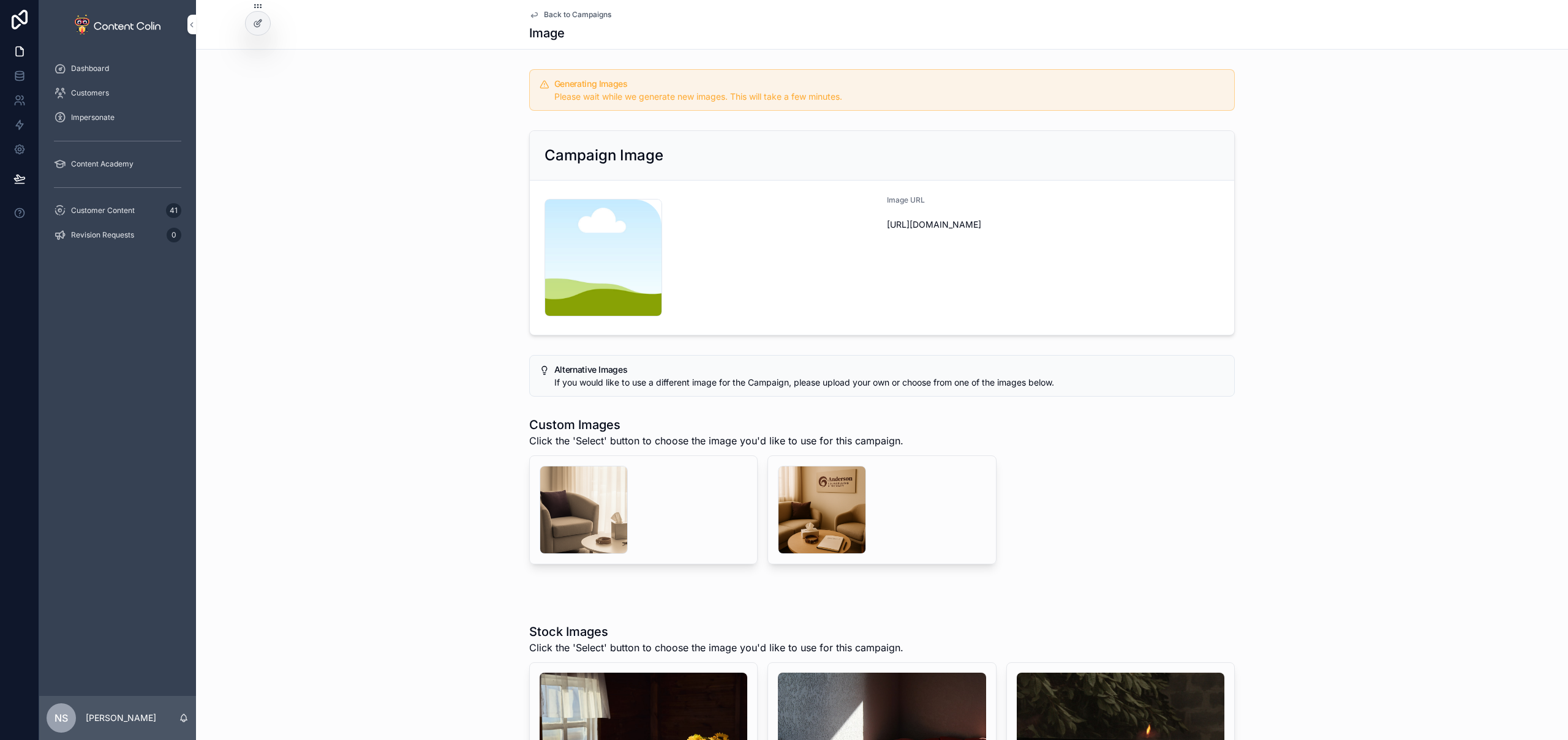
click at [577, 14] on span "Back to Campaigns" at bounding box center [577, 14] width 67 height 10
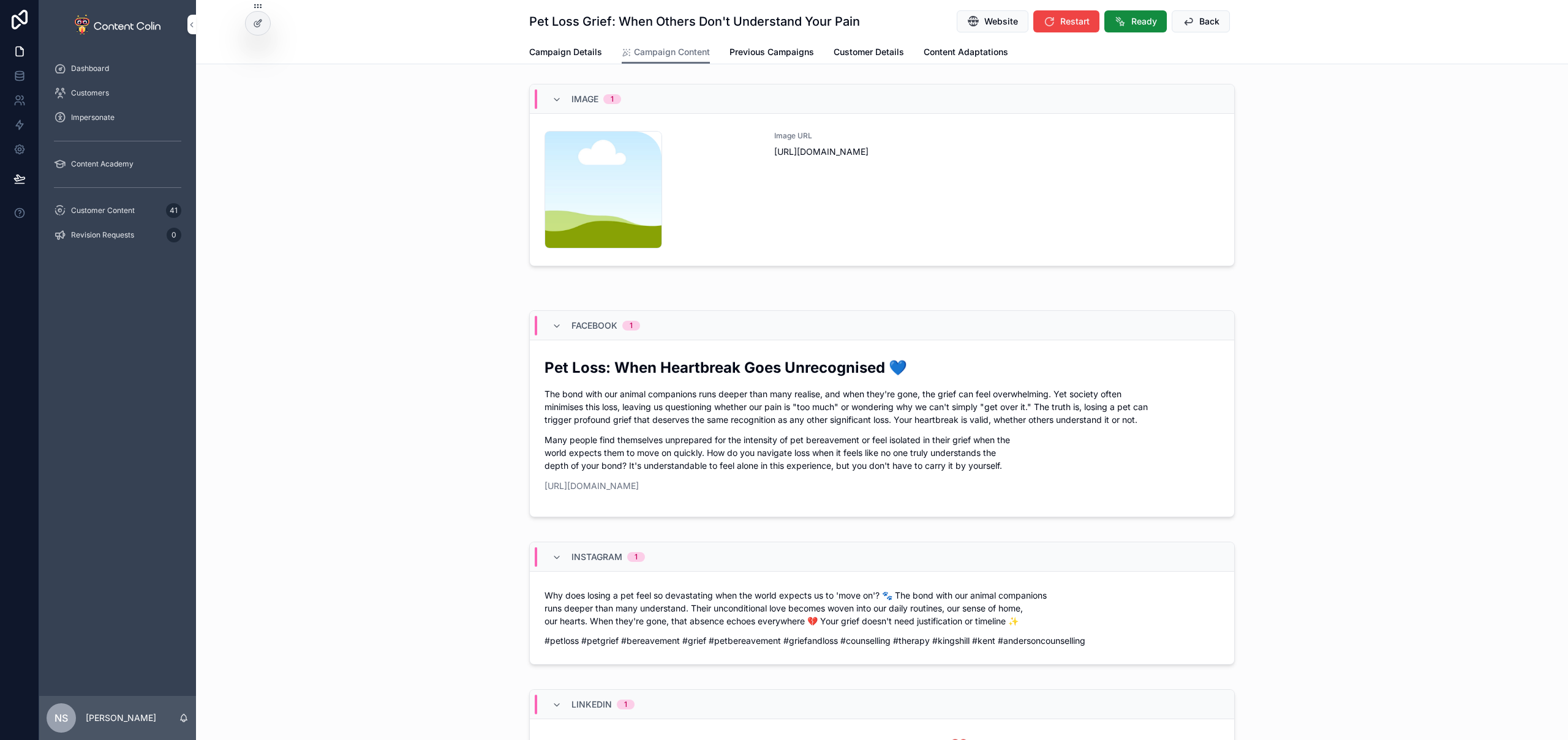
click at [1200, 23] on span "Back" at bounding box center [1209, 22] width 20 height 12
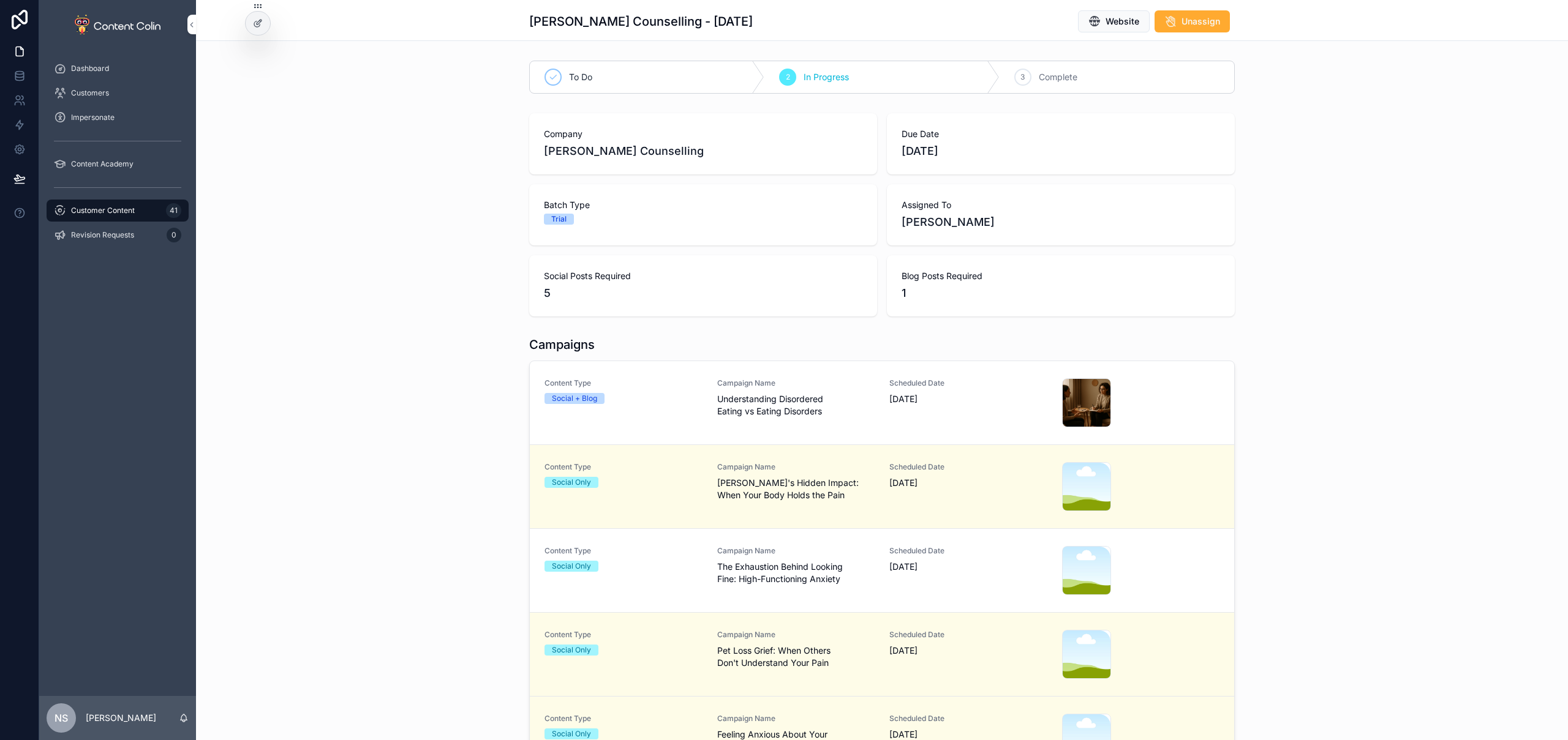
scroll to position [44, 0]
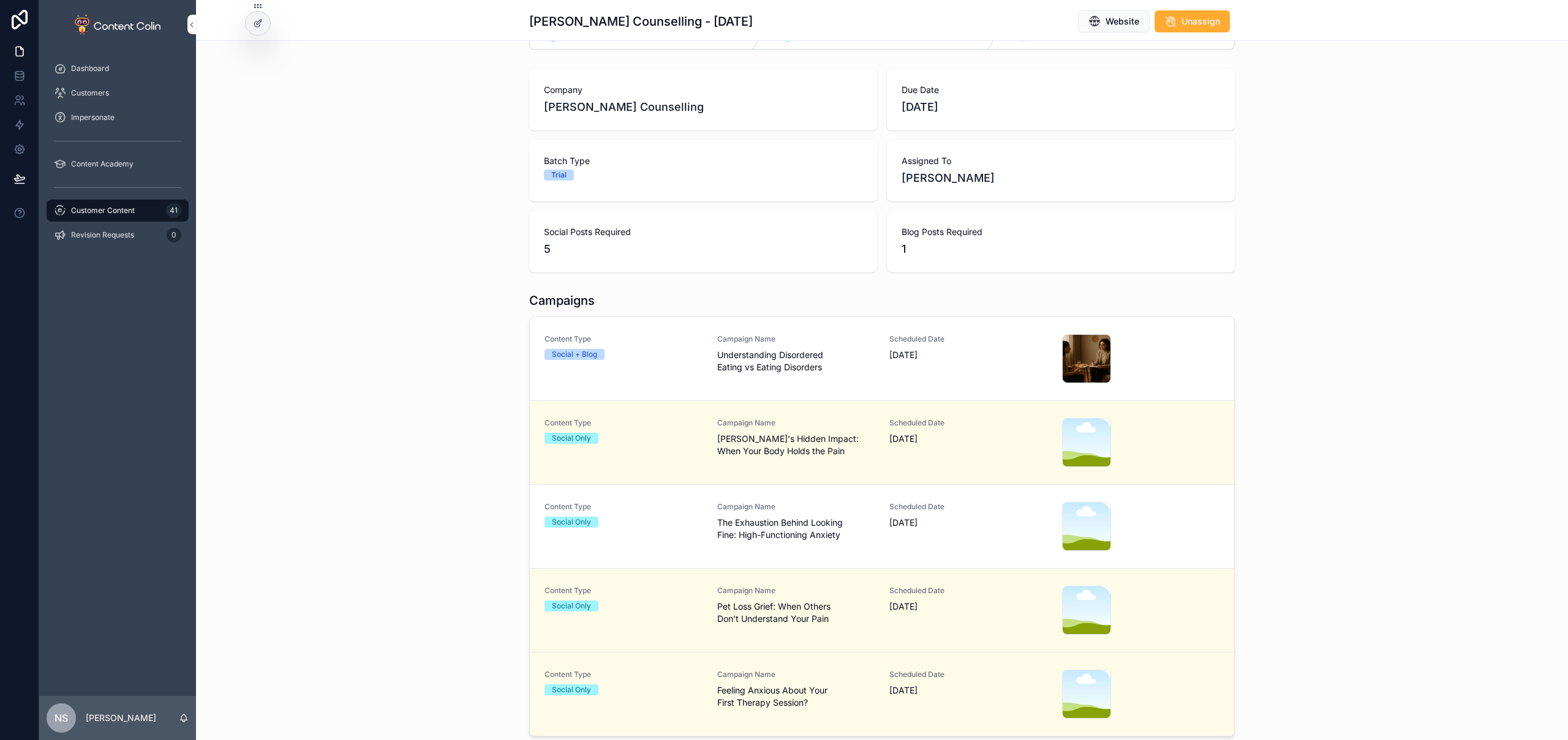
click at [849, 520] on span "The Exhaustion Behind Looking Fine: High-Functioning Anxiety" at bounding box center [796, 529] width 158 height 25
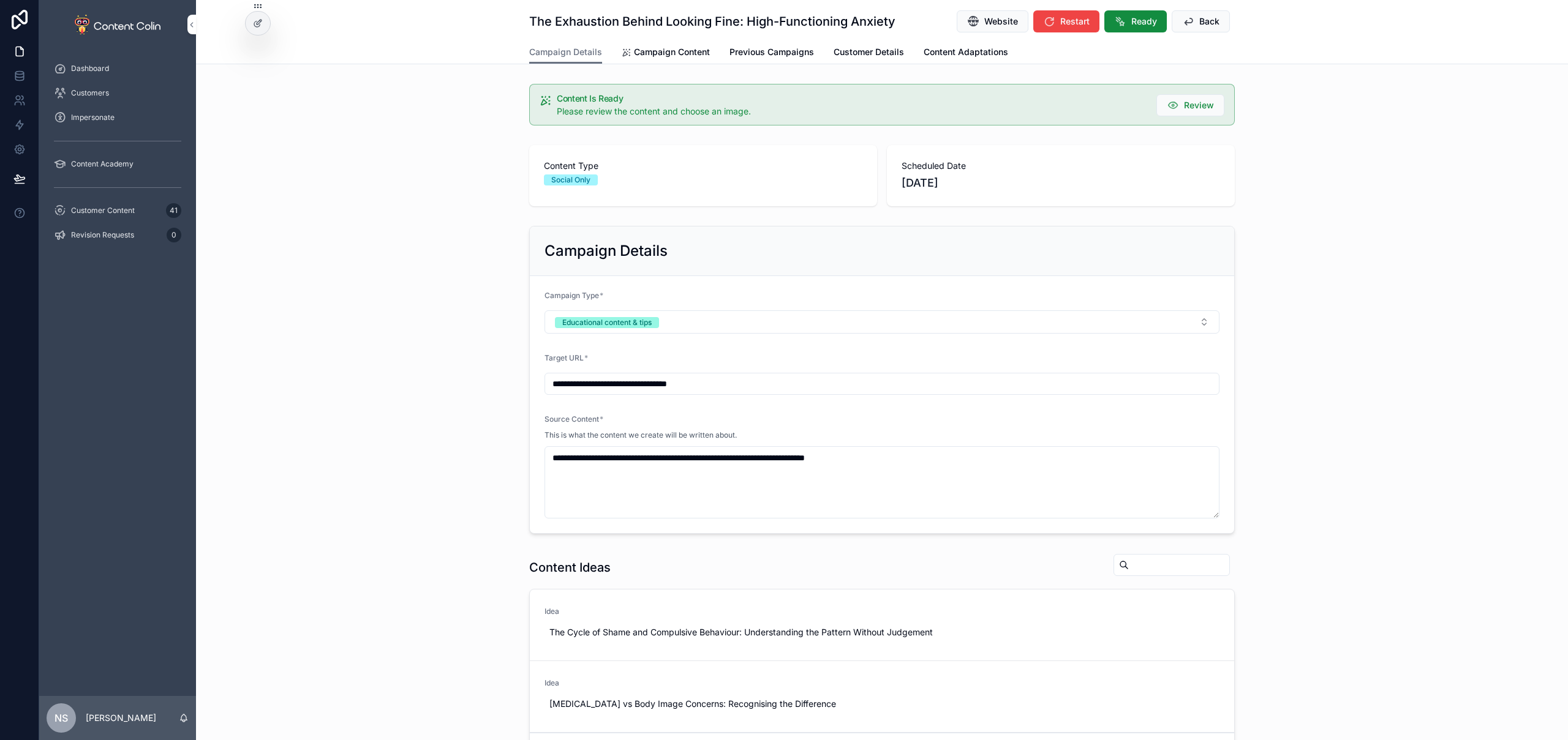
drag, startPoint x: 679, startPoint y: 55, endPoint x: 690, endPoint y: 66, distance: 15.6
click at [679, 55] on span "Campaign Content" at bounding box center [672, 52] width 76 height 12
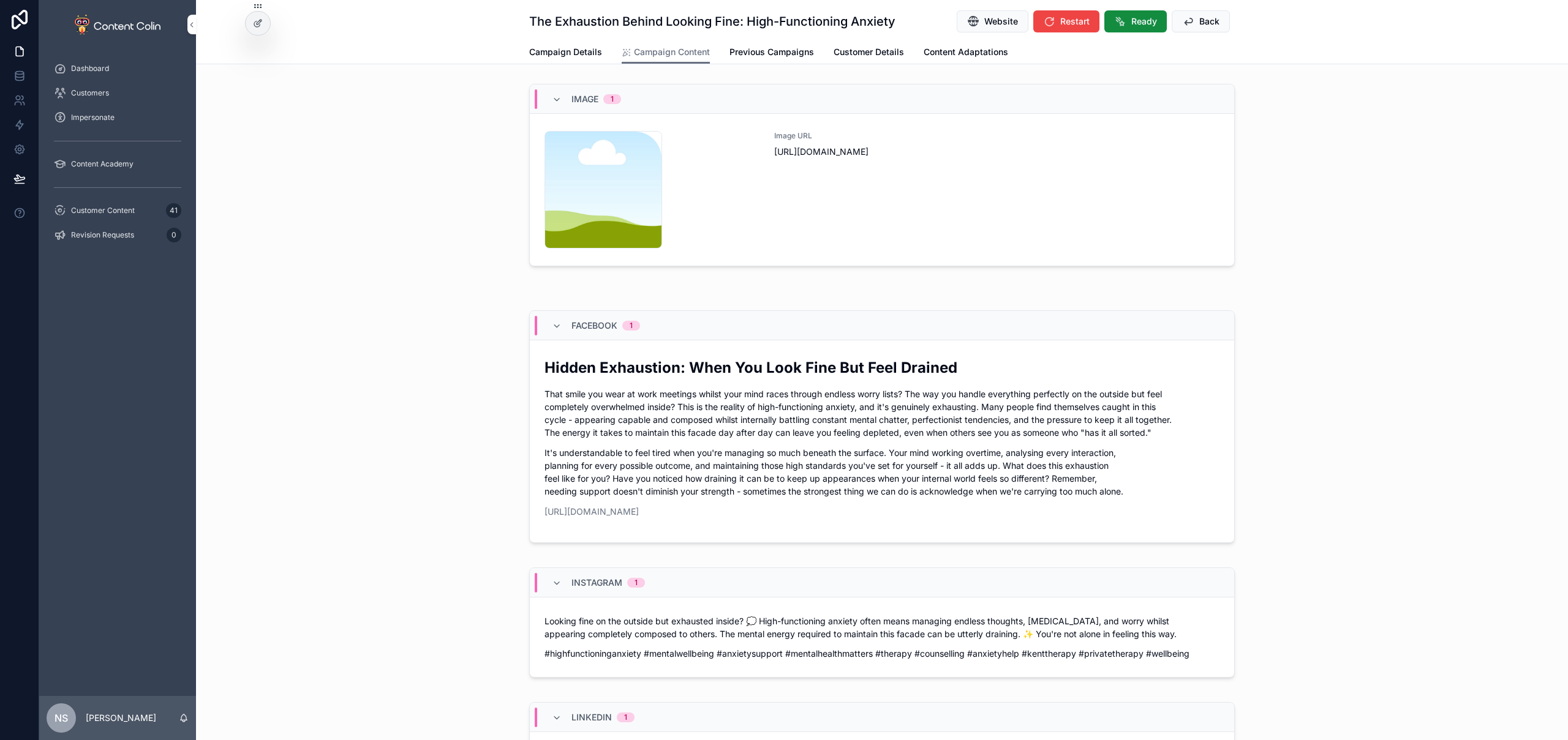
click at [1019, 215] on div "Image URL [URL][DOMAIN_NAME]" at bounding box center [997, 189] width 445 height 117
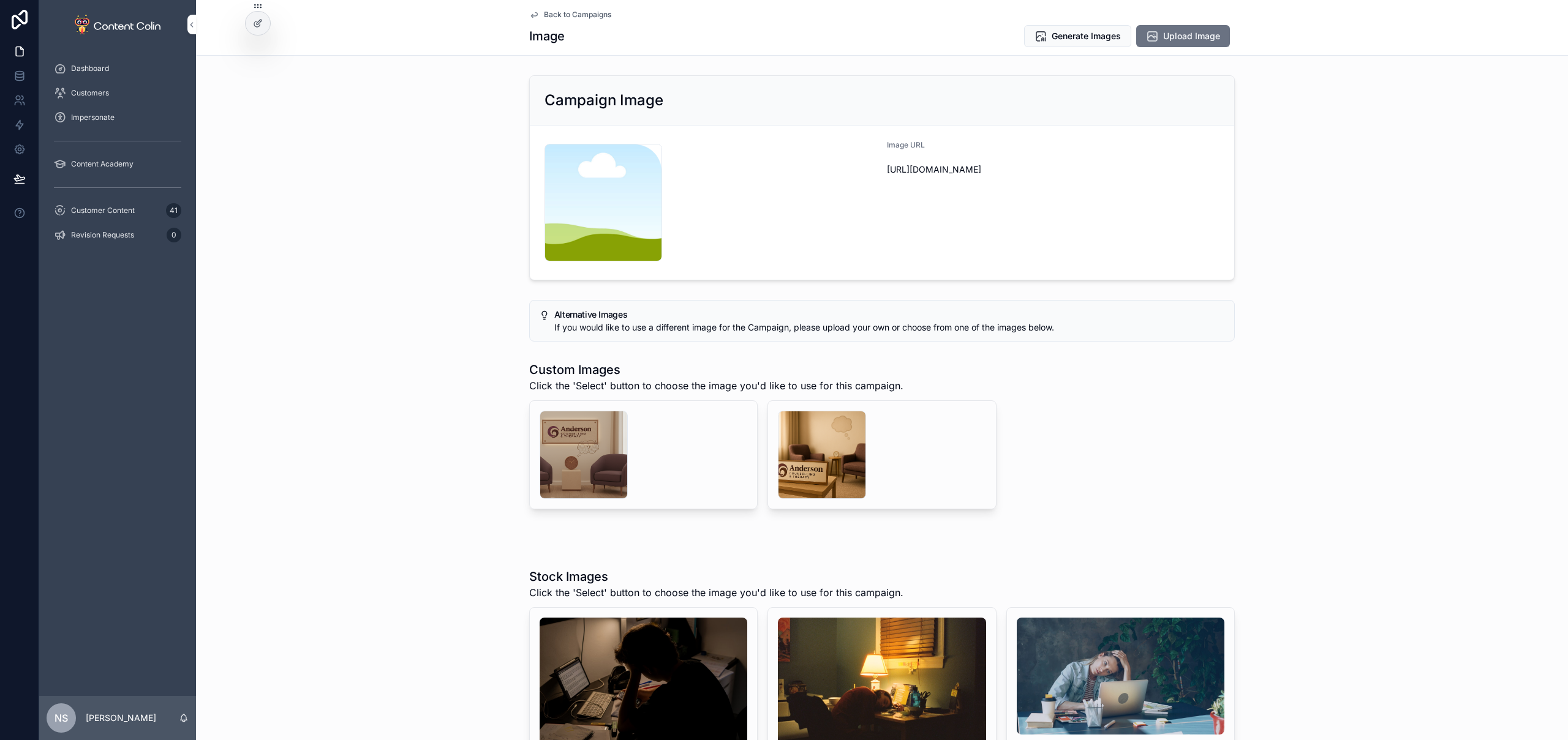
click at [790, 456] on div "scrollable content" at bounding box center [822, 455] width 88 height 88
click at [605, 464] on div "scrollable content" at bounding box center [583, 455] width 88 height 88
click at [0, 0] on button "Select" at bounding box center [0, 0] width 0 height 0
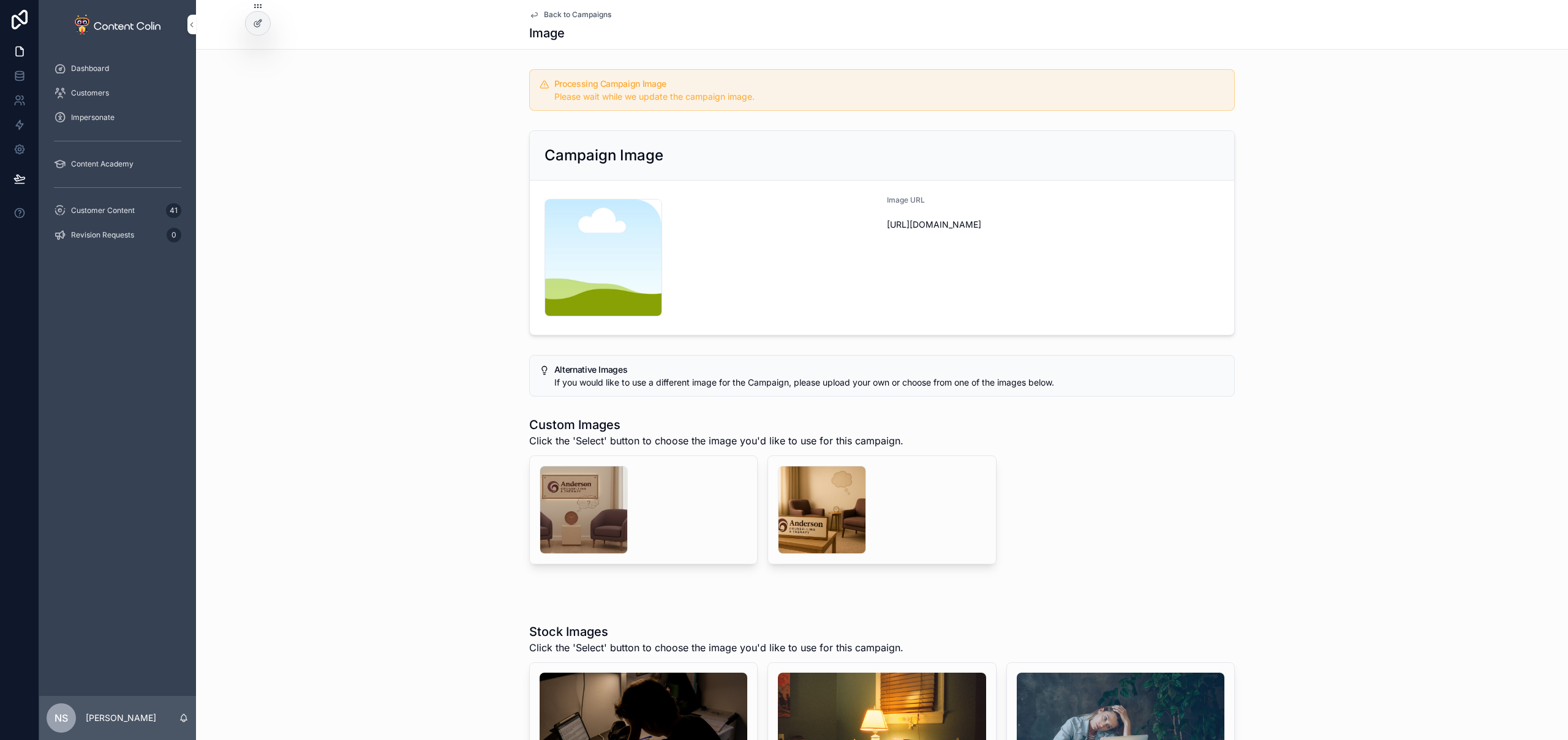
click at [567, 12] on span "Back to Campaigns" at bounding box center [577, 14] width 67 height 10
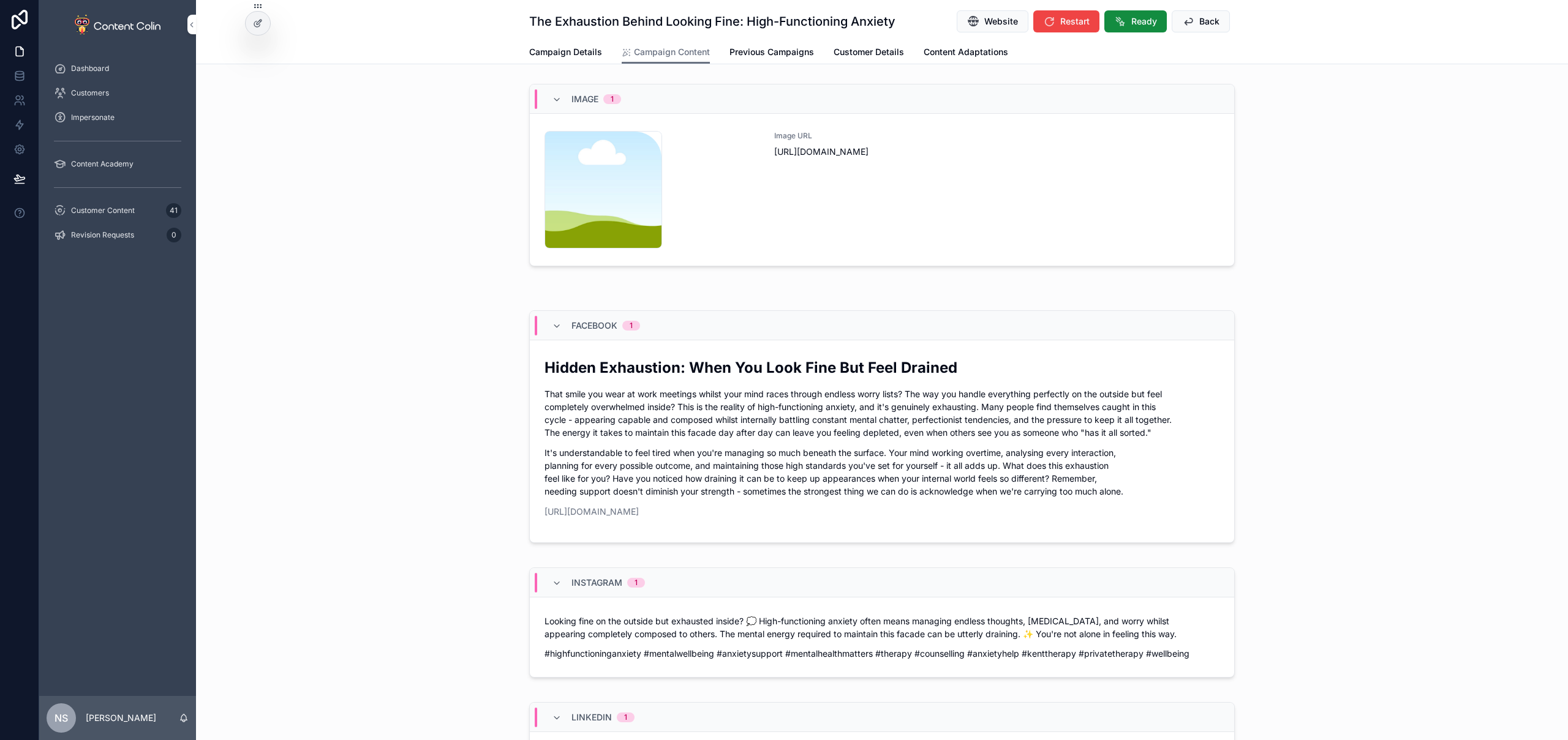
click at [1200, 16] on span "Back" at bounding box center [1209, 22] width 20 height 12
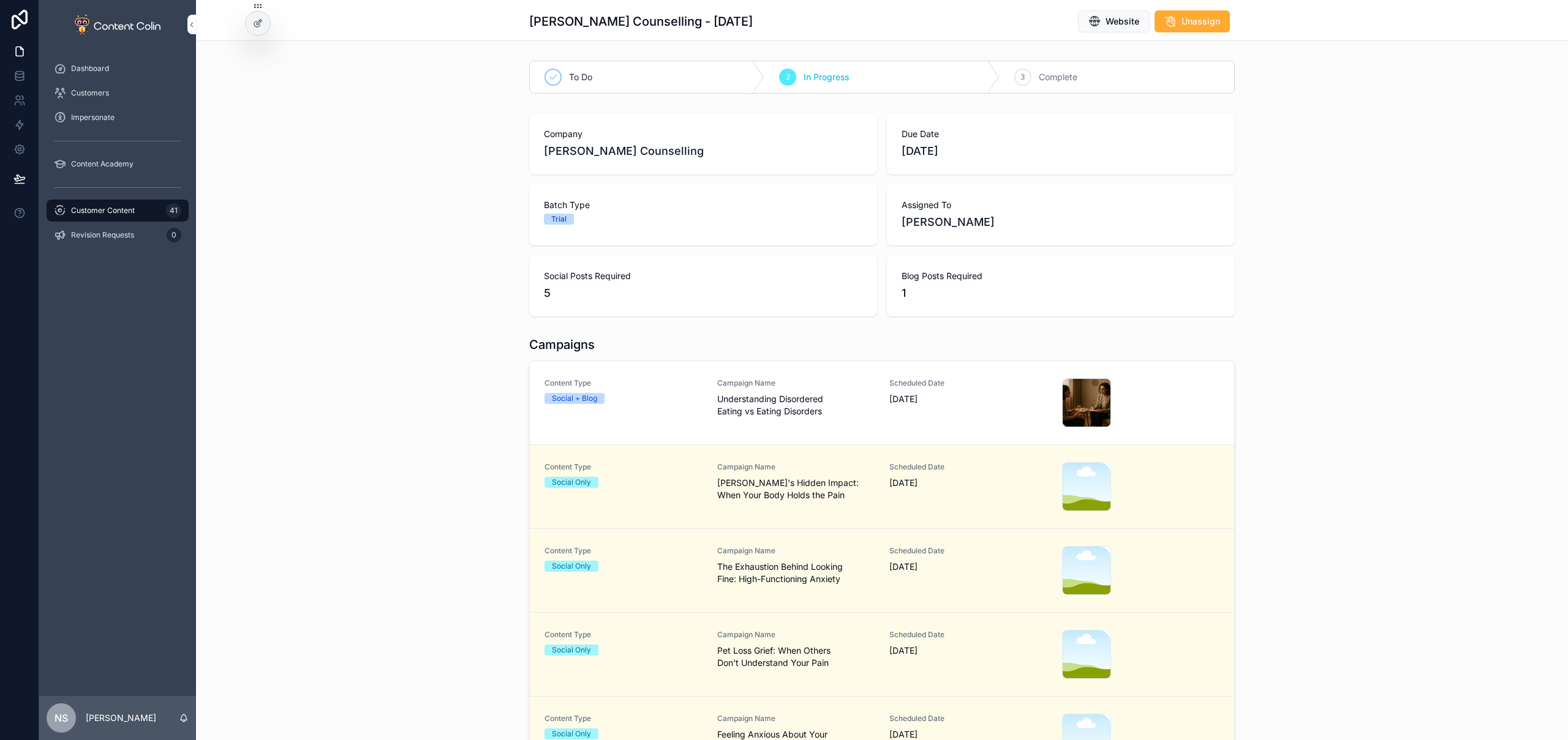
click at [138, 212] on div "Customer Content 41" at bounding box center [117, 211] width 128 height 19
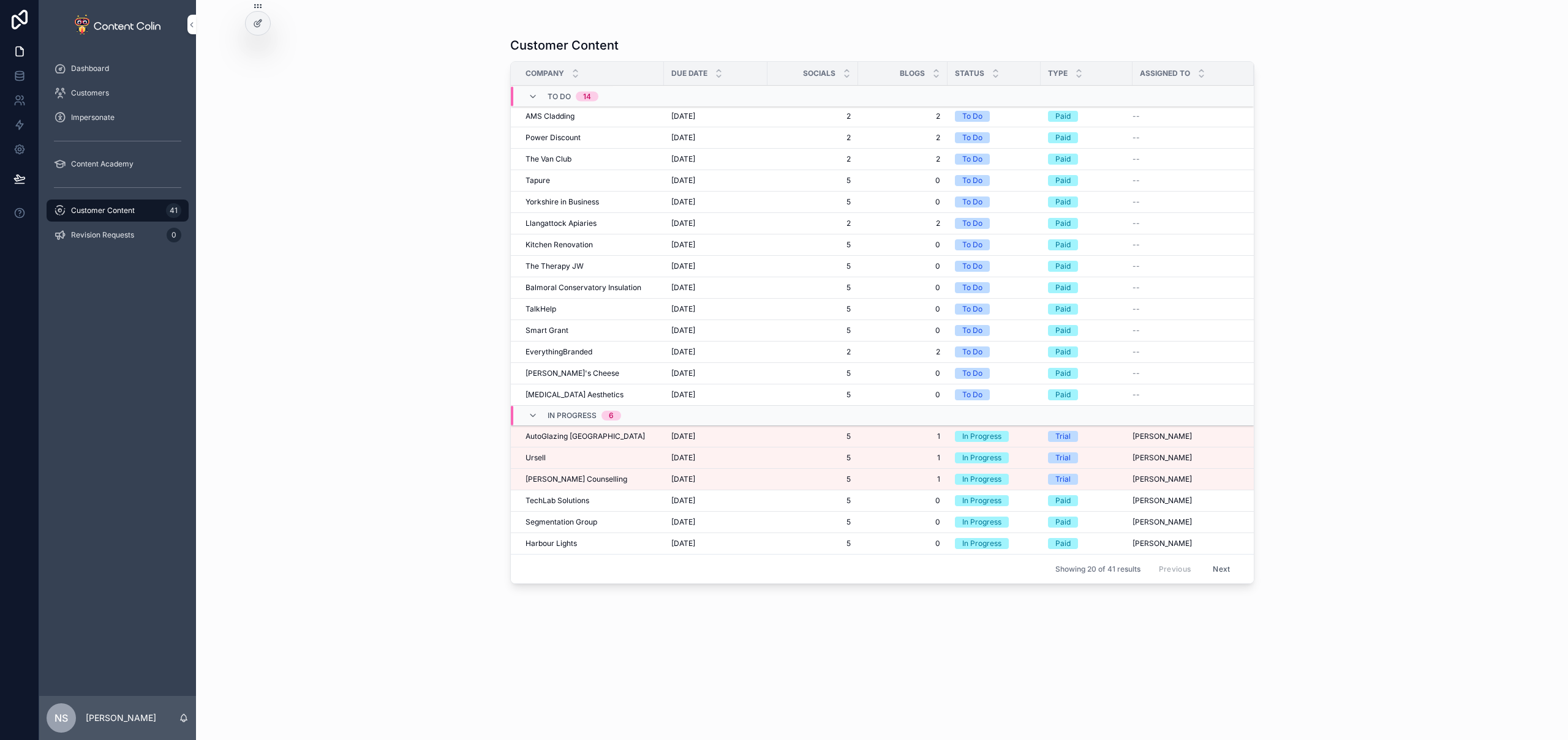
click at [574, 464] on td "[PERSON_NAME]" at bounding box center [587, 458] width 153 height 22
click at [580, 460] on div "[PERSON_NAME]" at bounding box center [591, 458] width 131 height 10
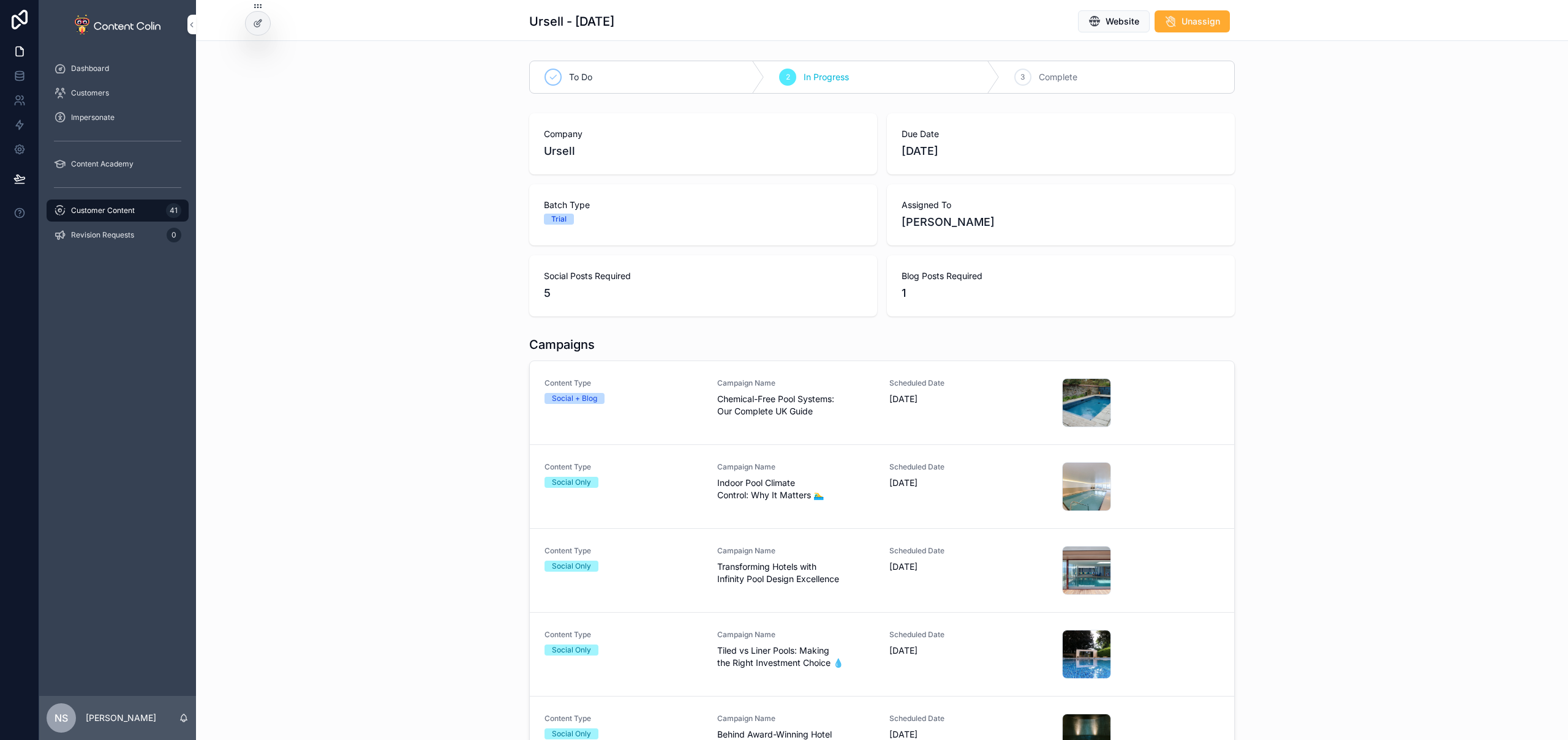
scroll to position [49, 0]
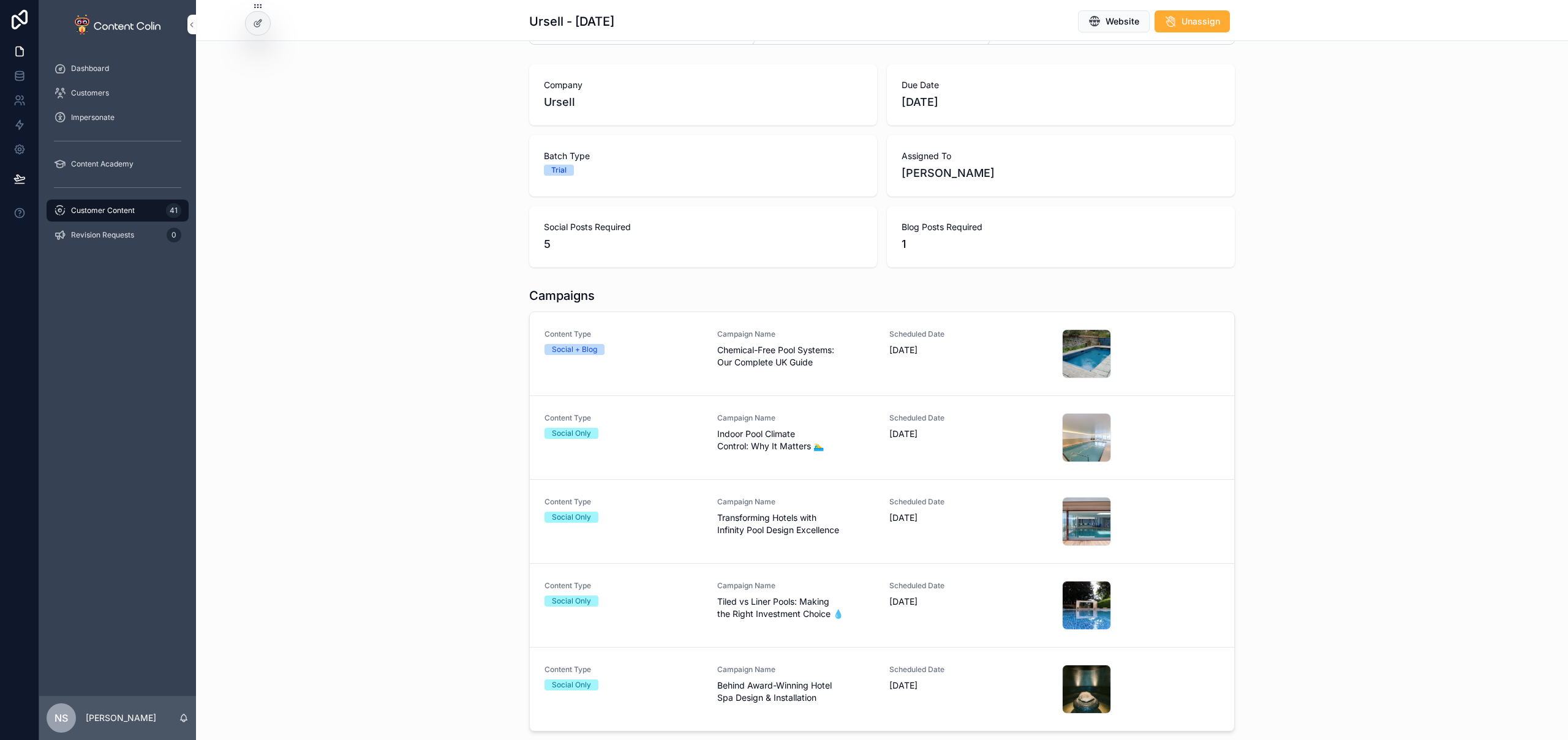
click at [800, 352] on span "Chemical-Free Pool Systems: Our Complete UK Guide" at bounding box center [796, 356] width 158 height 25
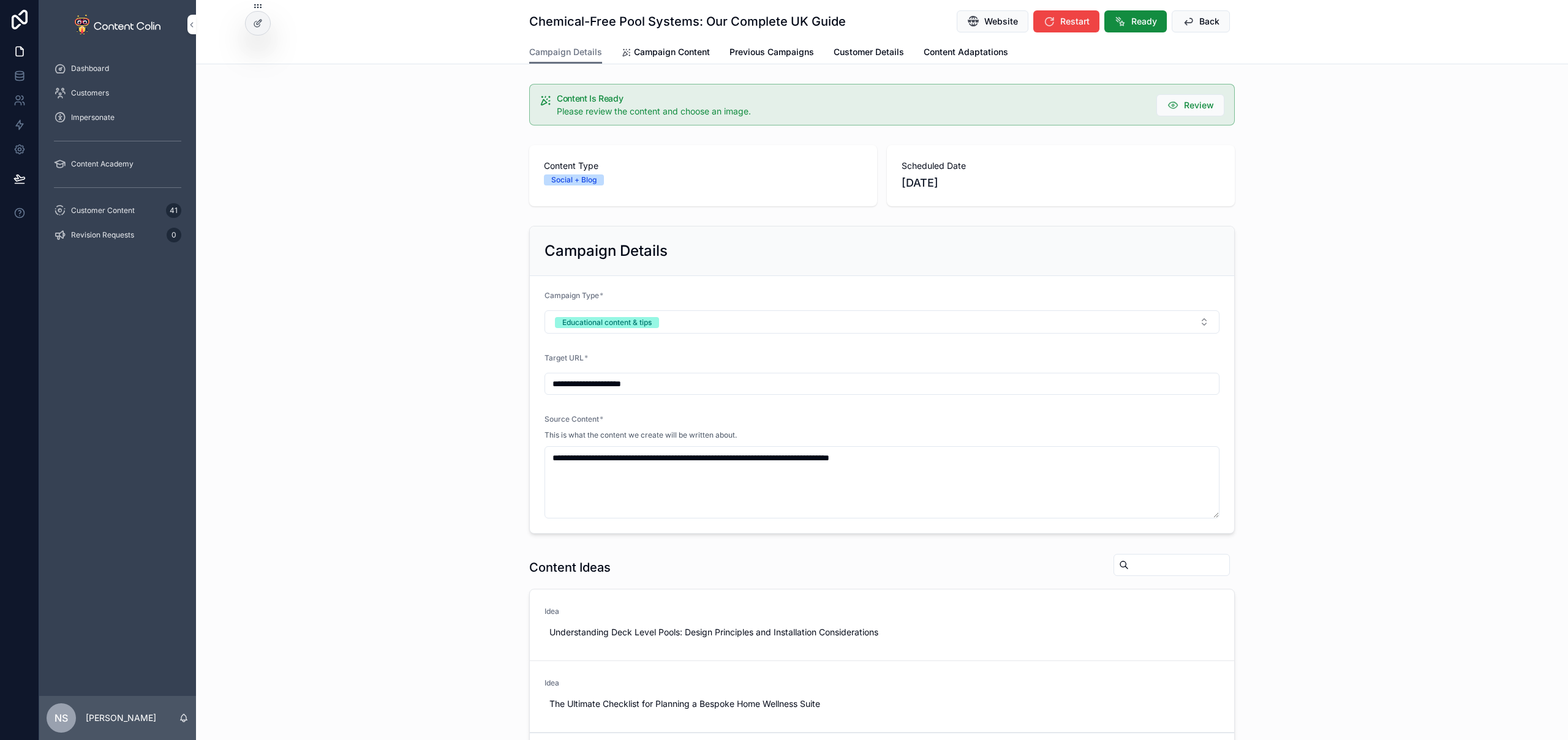
drag, startPoint x: 1135, startPoint y: 23, endPoint x: 1123, endPoint y: 66, distance: 44.6
click at [1135, 22] on span "Ready" at bounding box center [1144, 22] width 25 height 12
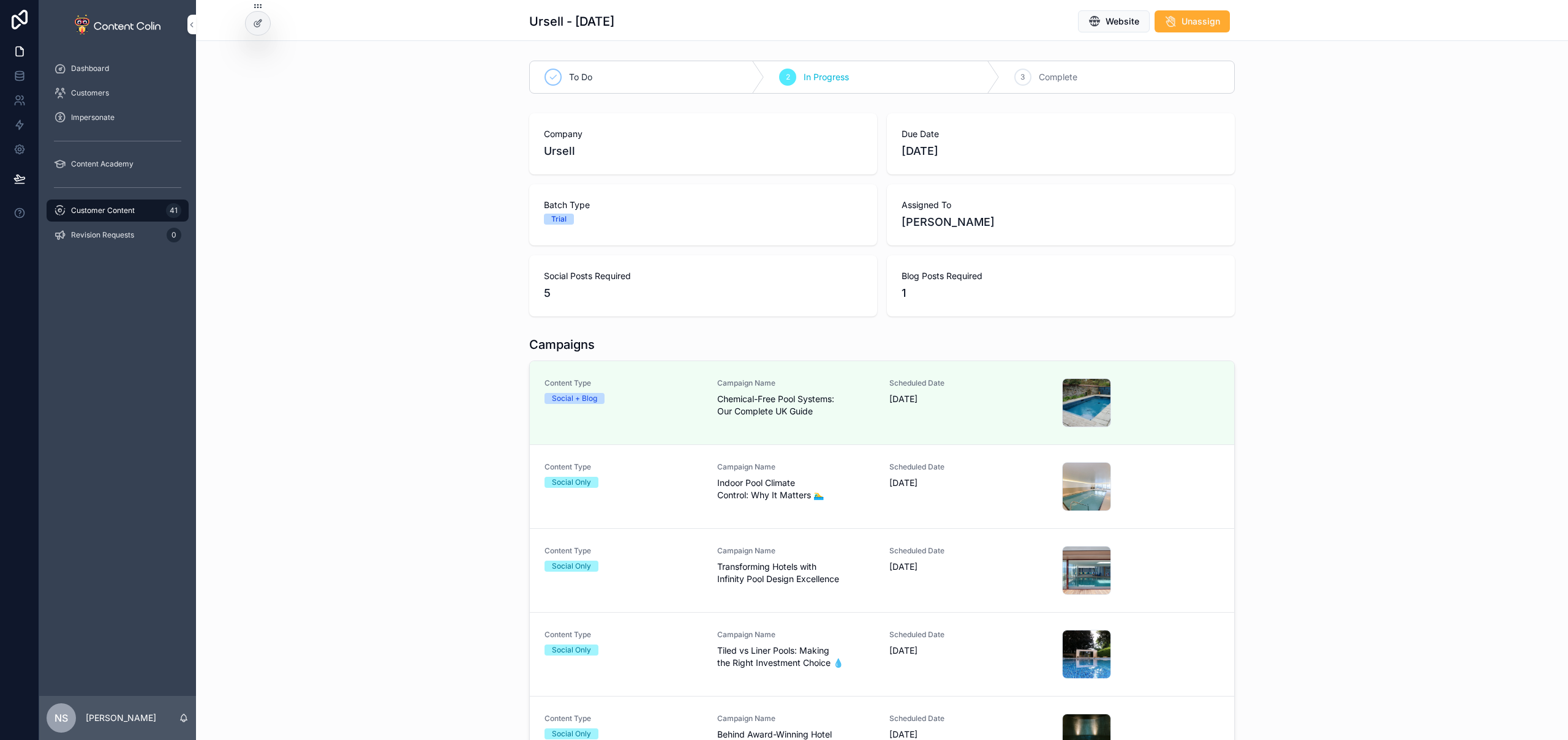
click at [866, 480] on span "Indoor Pool Climate Control: Why It Matters 🏊‍♂️" at bounding box center [796, 489] width 158 height 25
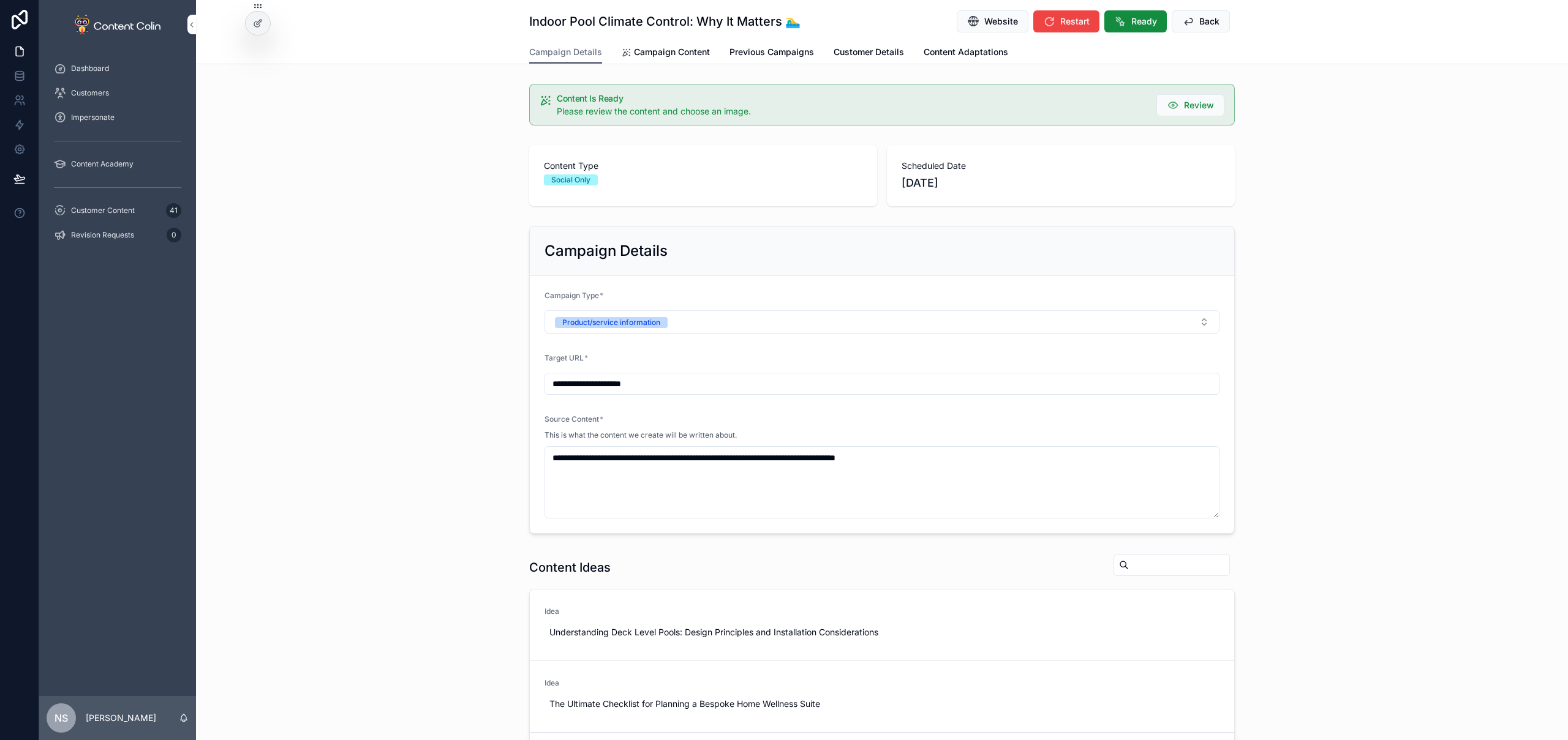
click at [1132, 17] on span "Ready" at bounding box center [1144, 22] width 25 height 12
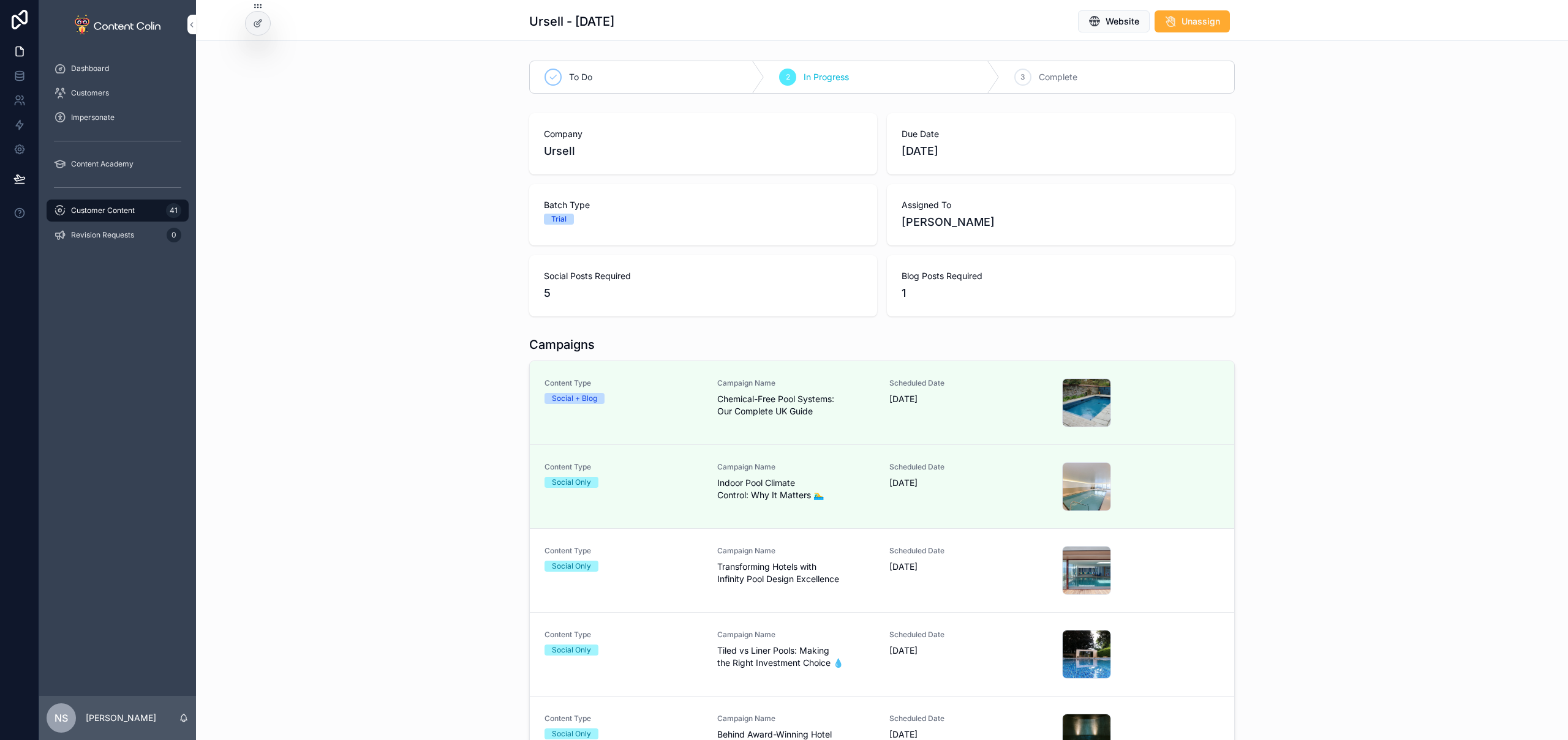
click at [876, 562] on div "Content Type Social Only Campaign Name Transforming Hotels with Infinity Pool D…" at bounding box center [882, 570] width 675 height 49
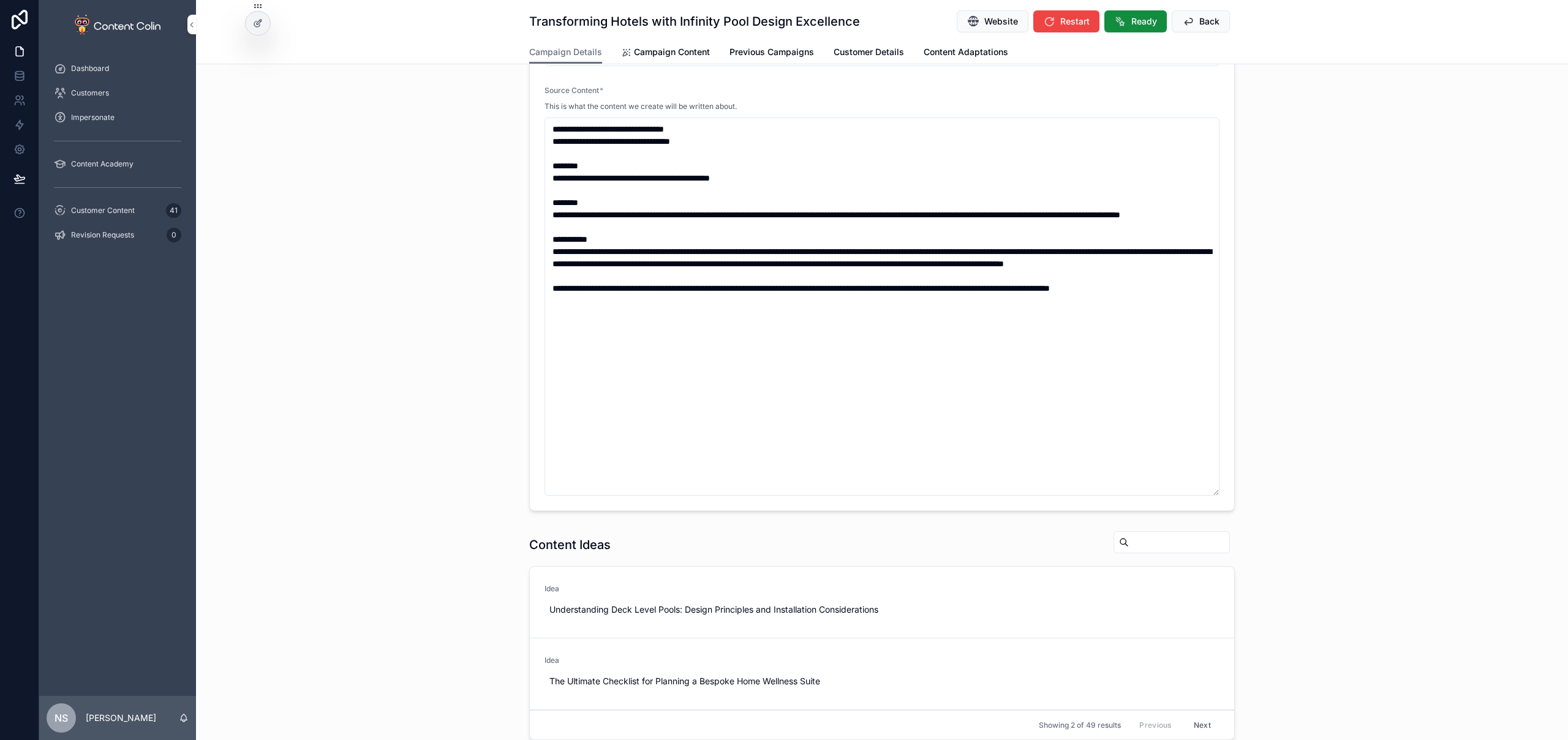
scroll to position [61, 0]
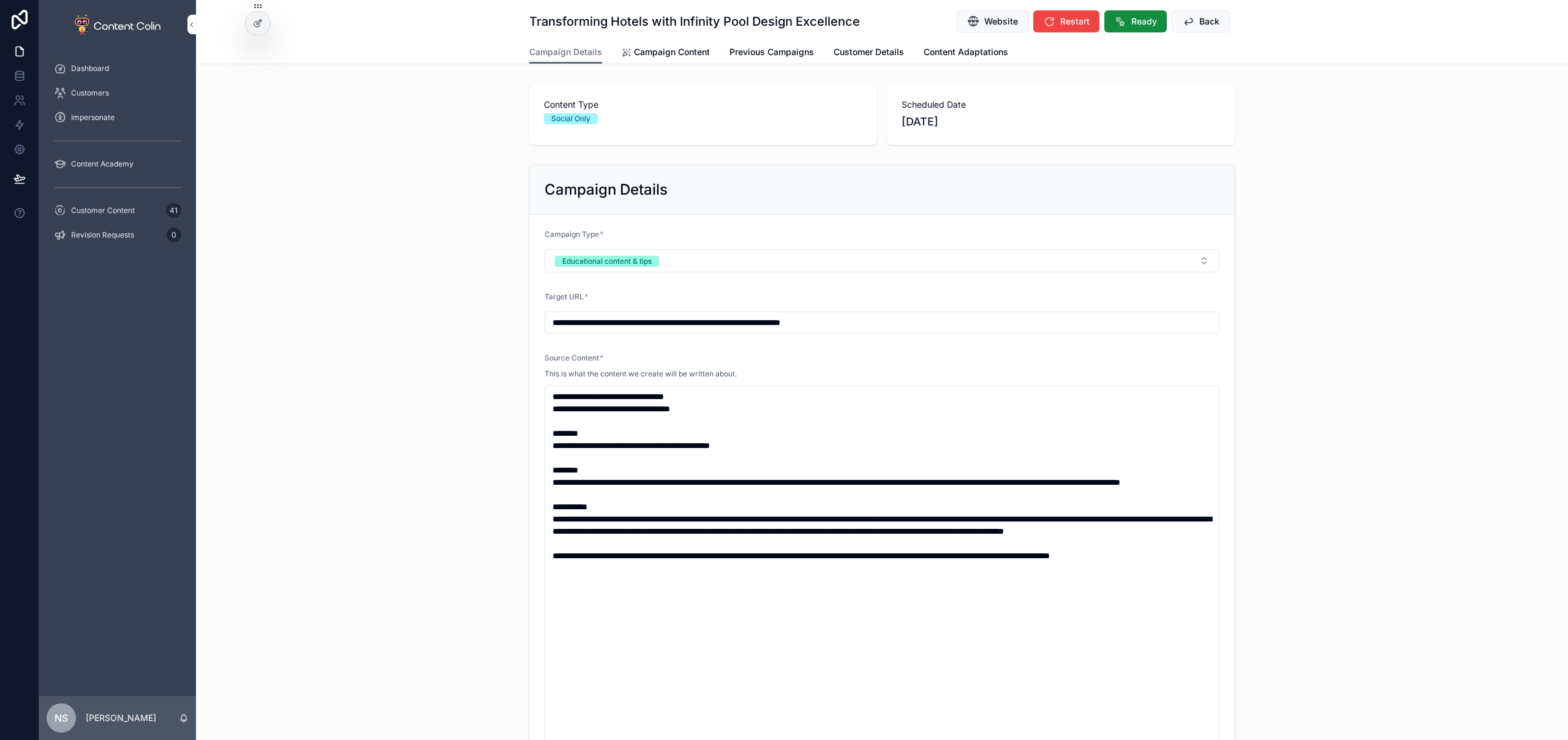
click at [675, 53] on span "Campaign Content" at bounding box center [672, 52] width 76 height 12
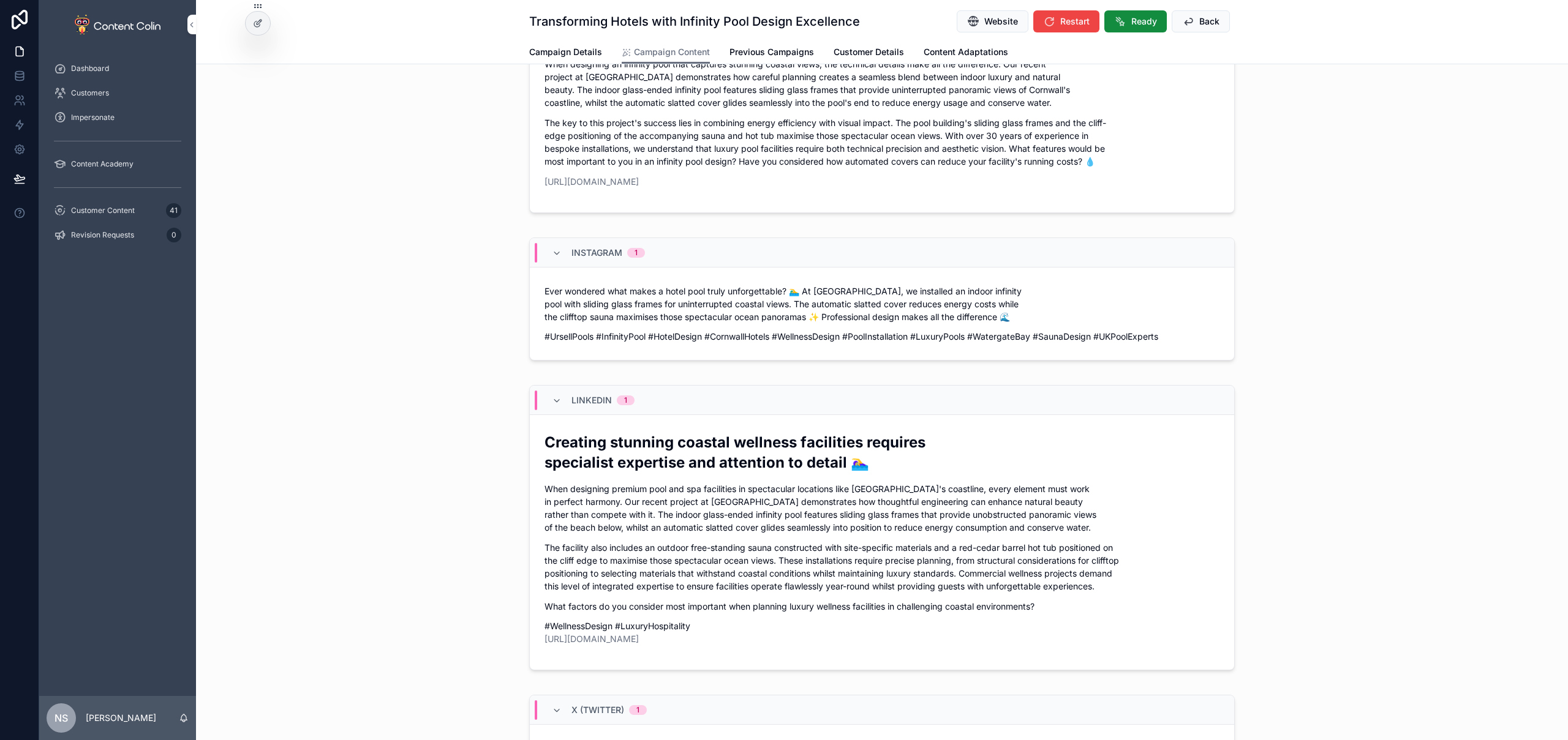
scroll to position [526, 0]
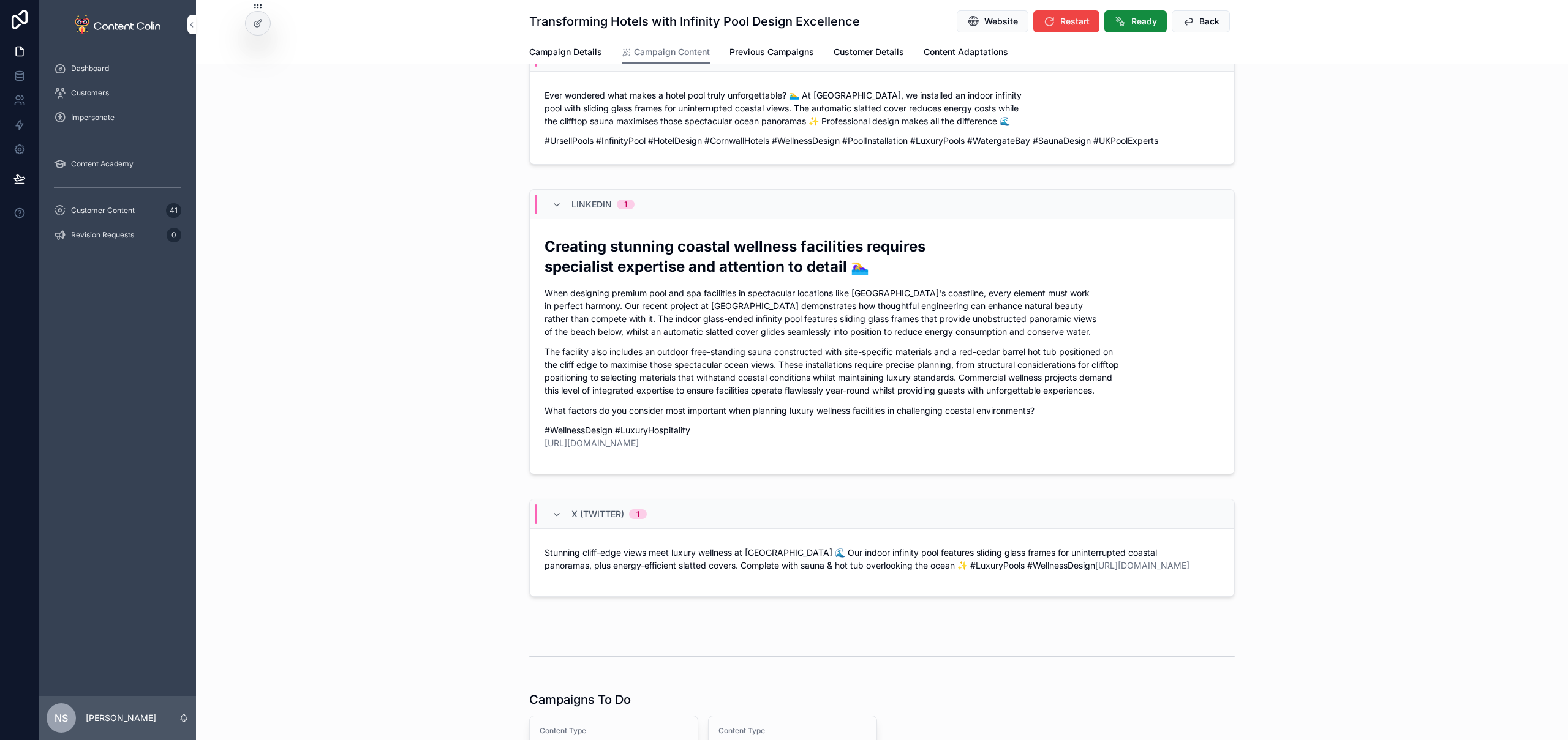
click at [1132, 25] on span "Ready" at bounding box center [1144, 22] width 25 height 12
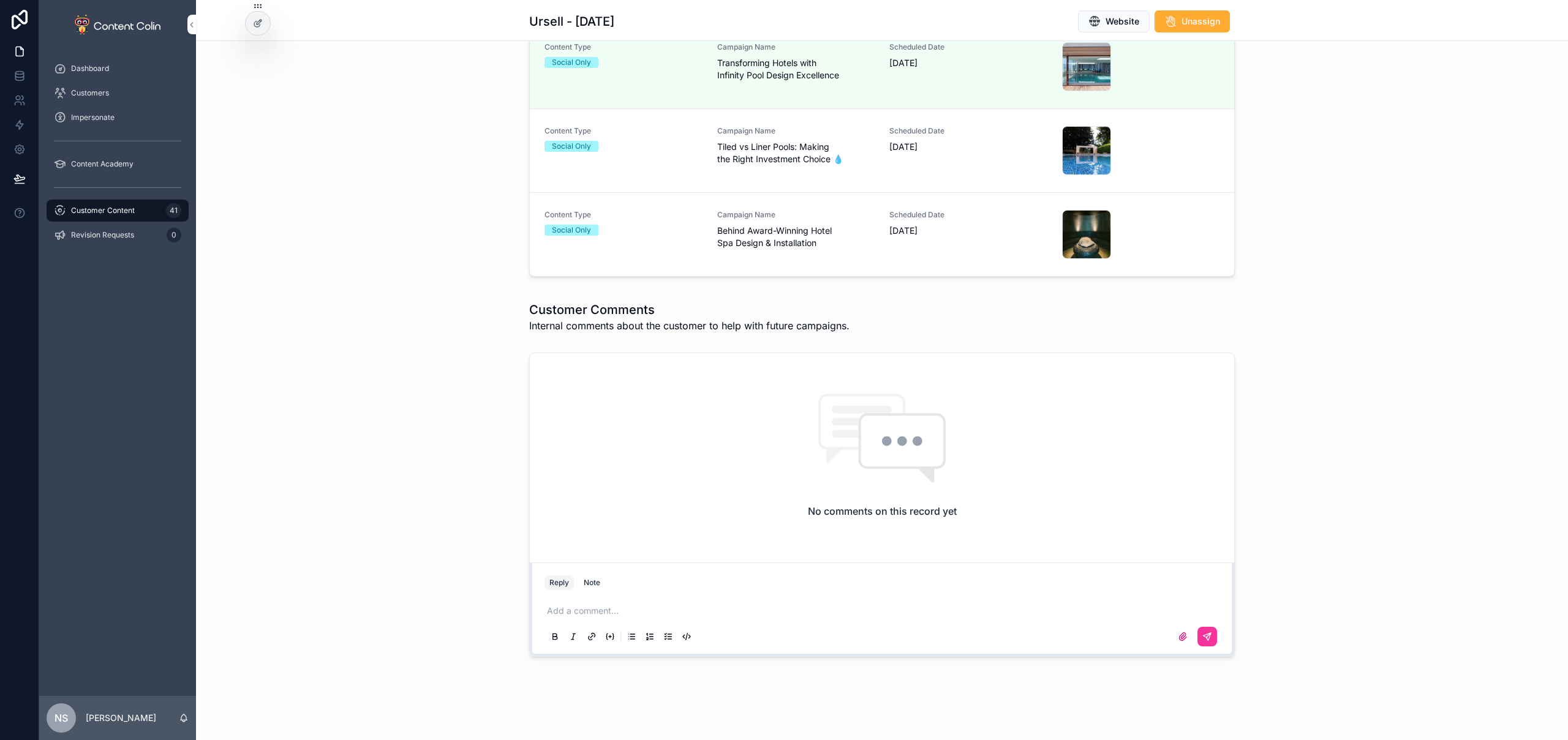
scroll to position [504, 0]
click at [802, 140] on div "Campaign Name [PERSON_NAME] vs Liner Pools: Making the Right Investment Choice 💧" at bounding box center [796, 146] width 158 height 39
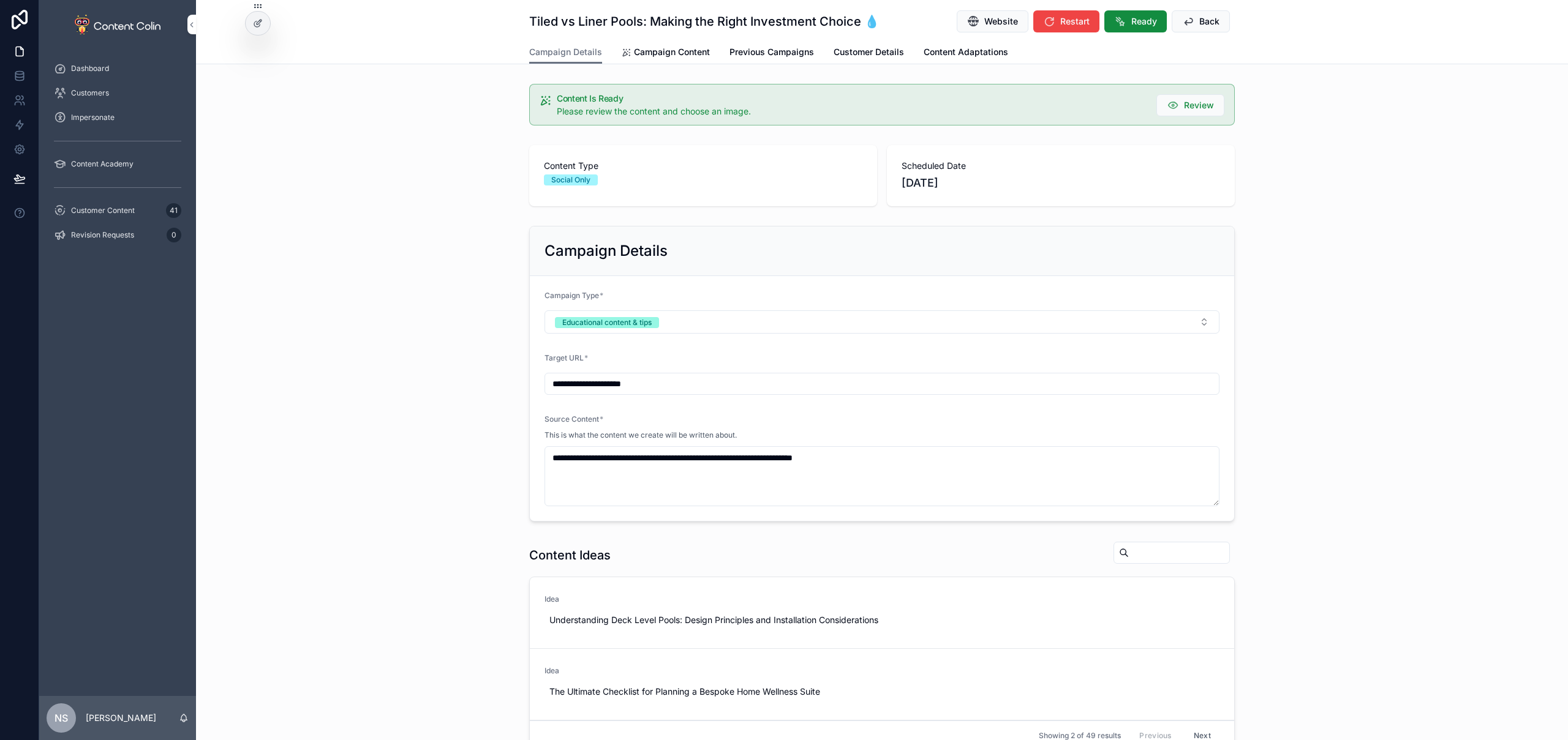
click at [1152, 28] on button "Ready" at bounding box center [1135, 22] width 63 height 22
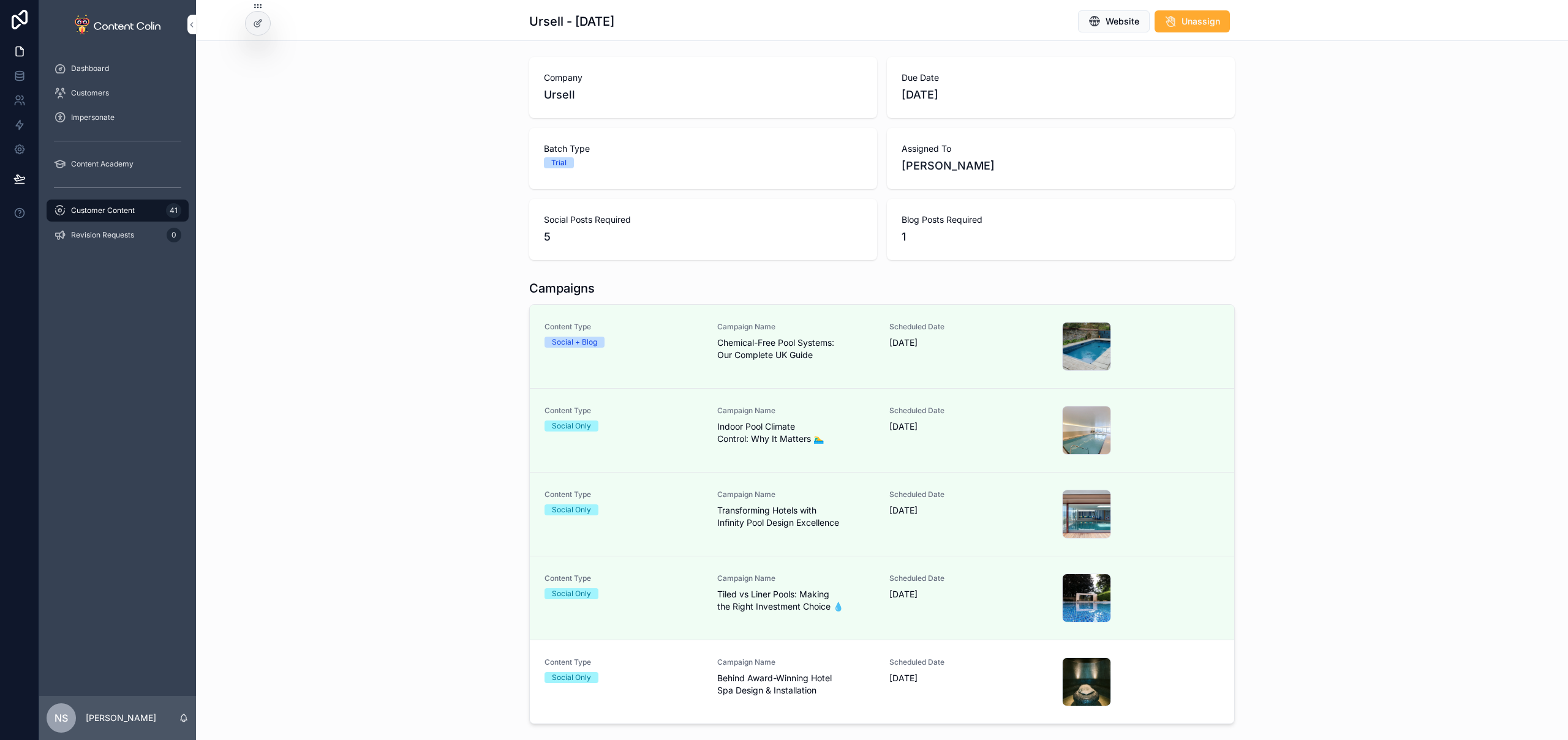
scroll to position [111, 0]
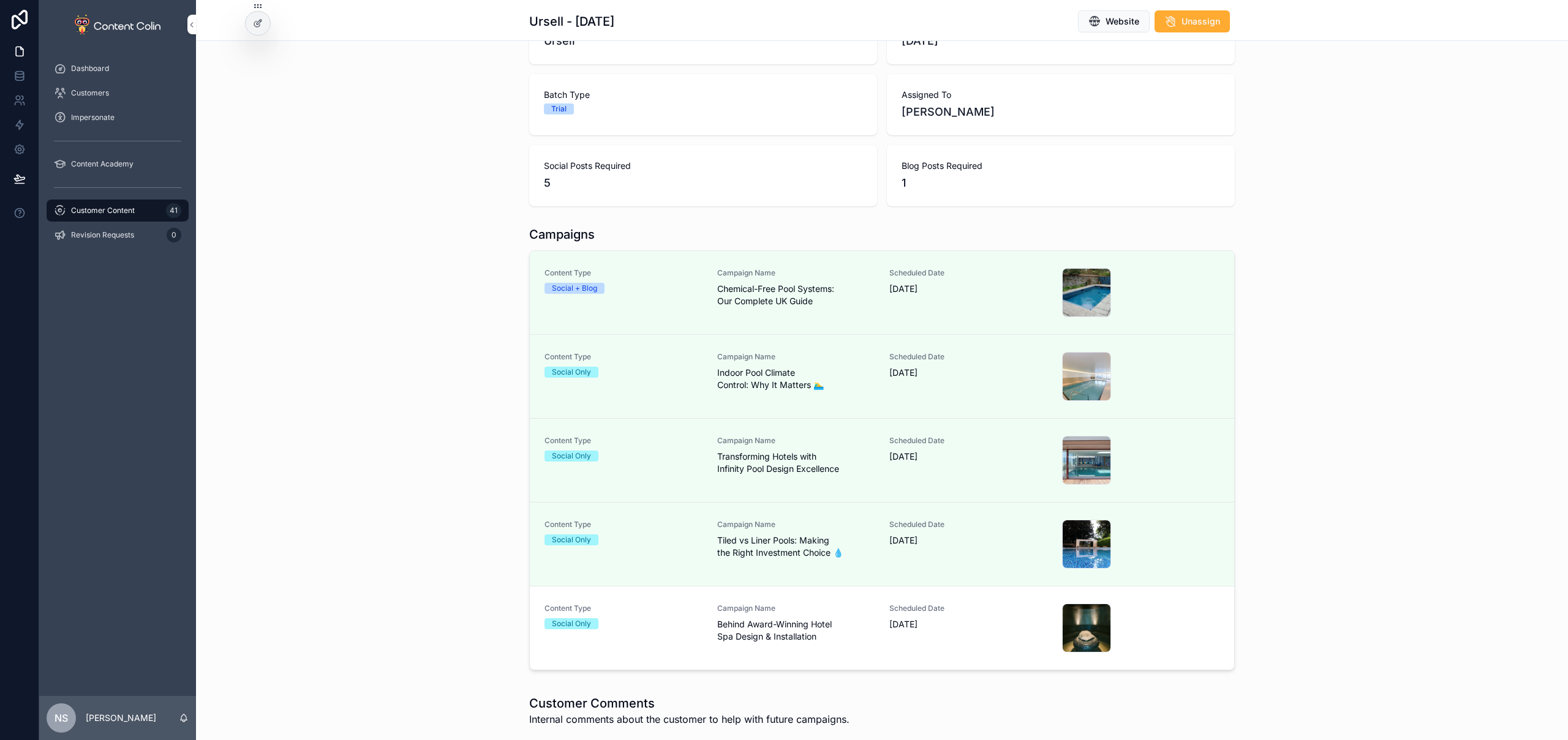
click at [895, 626] on span "[DATE]" at bounding box center [969, 624] width 158 height 12
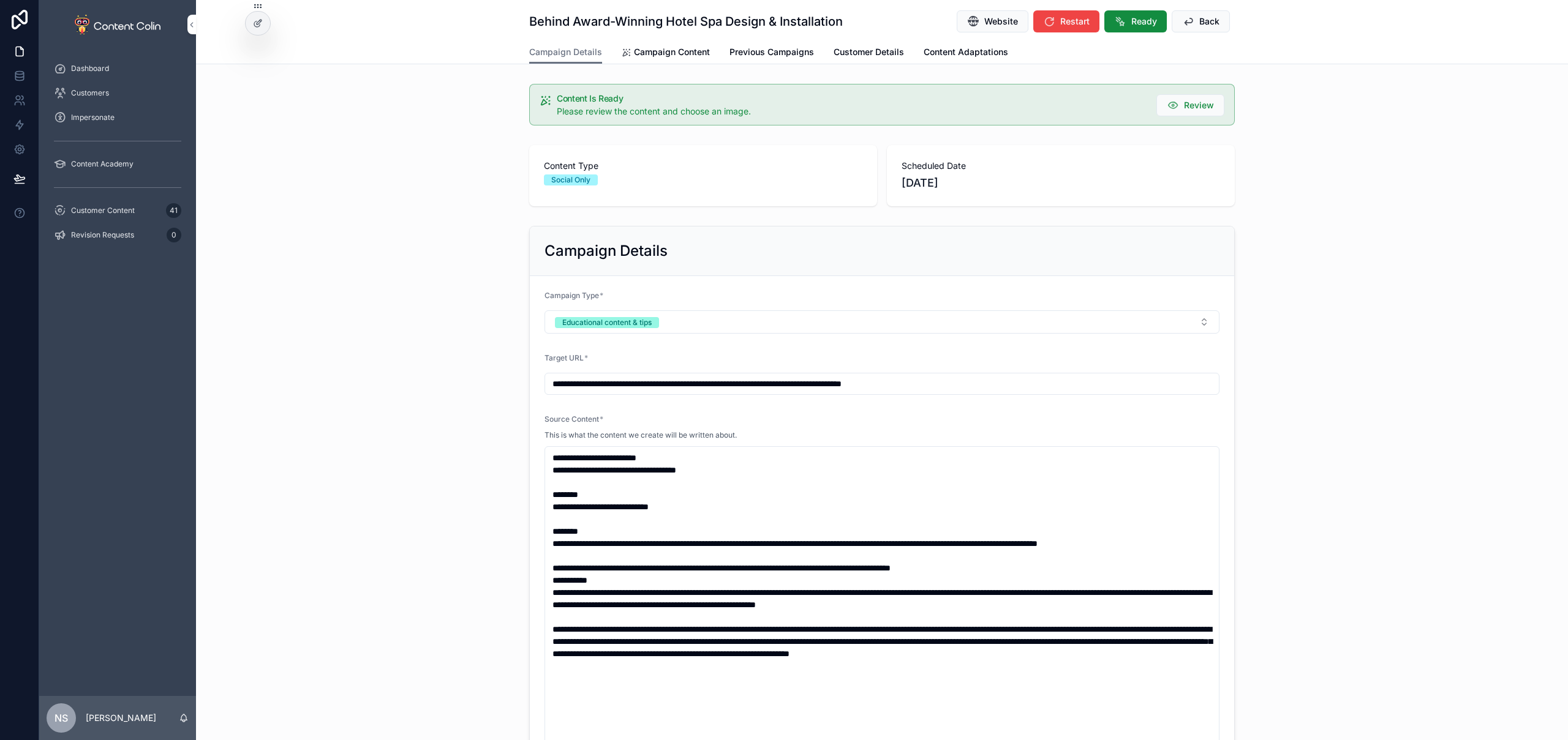
click at [1132, 21] on span "Ready" at bounding box center [1144, 22] width 25 height 12
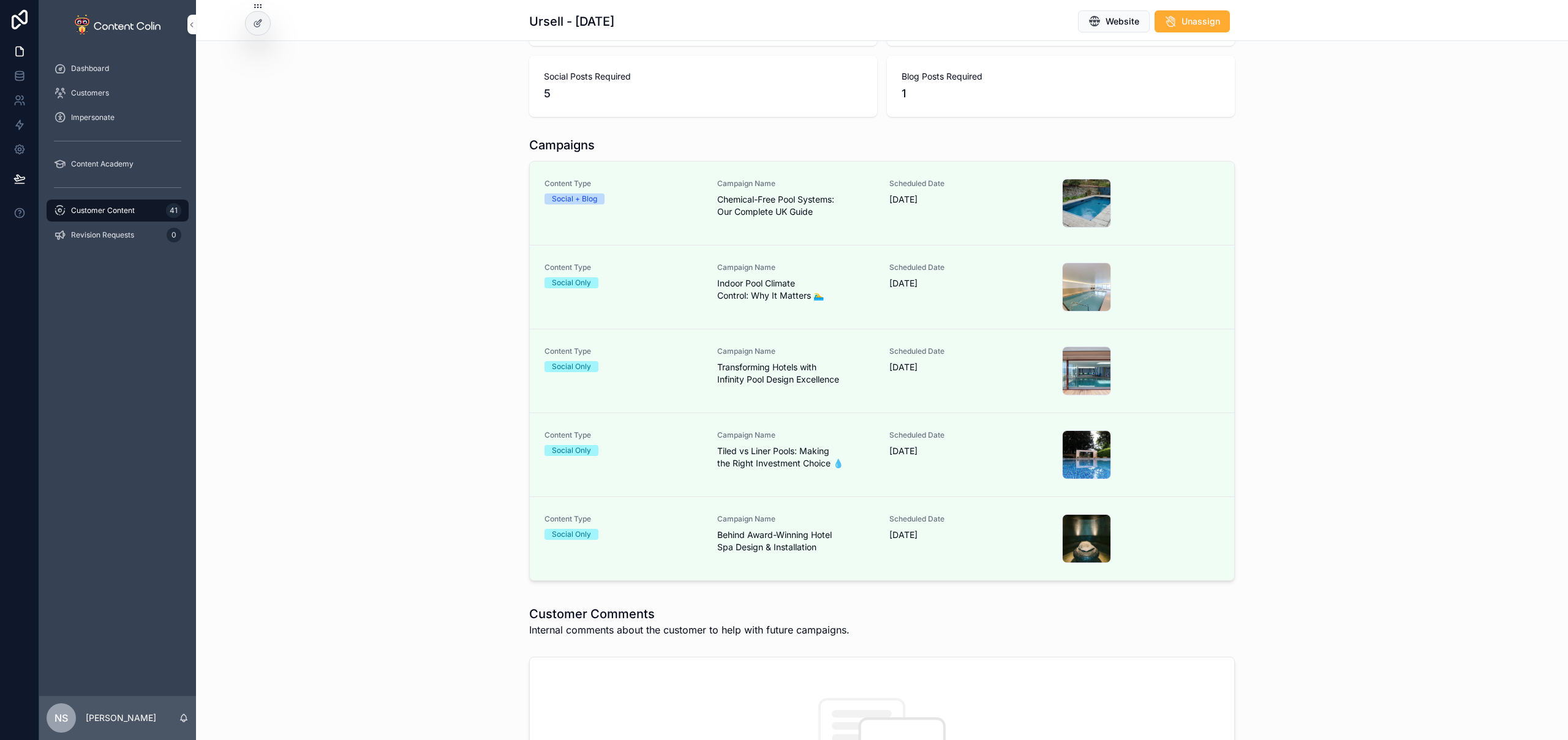
scroll to position [10, 0]
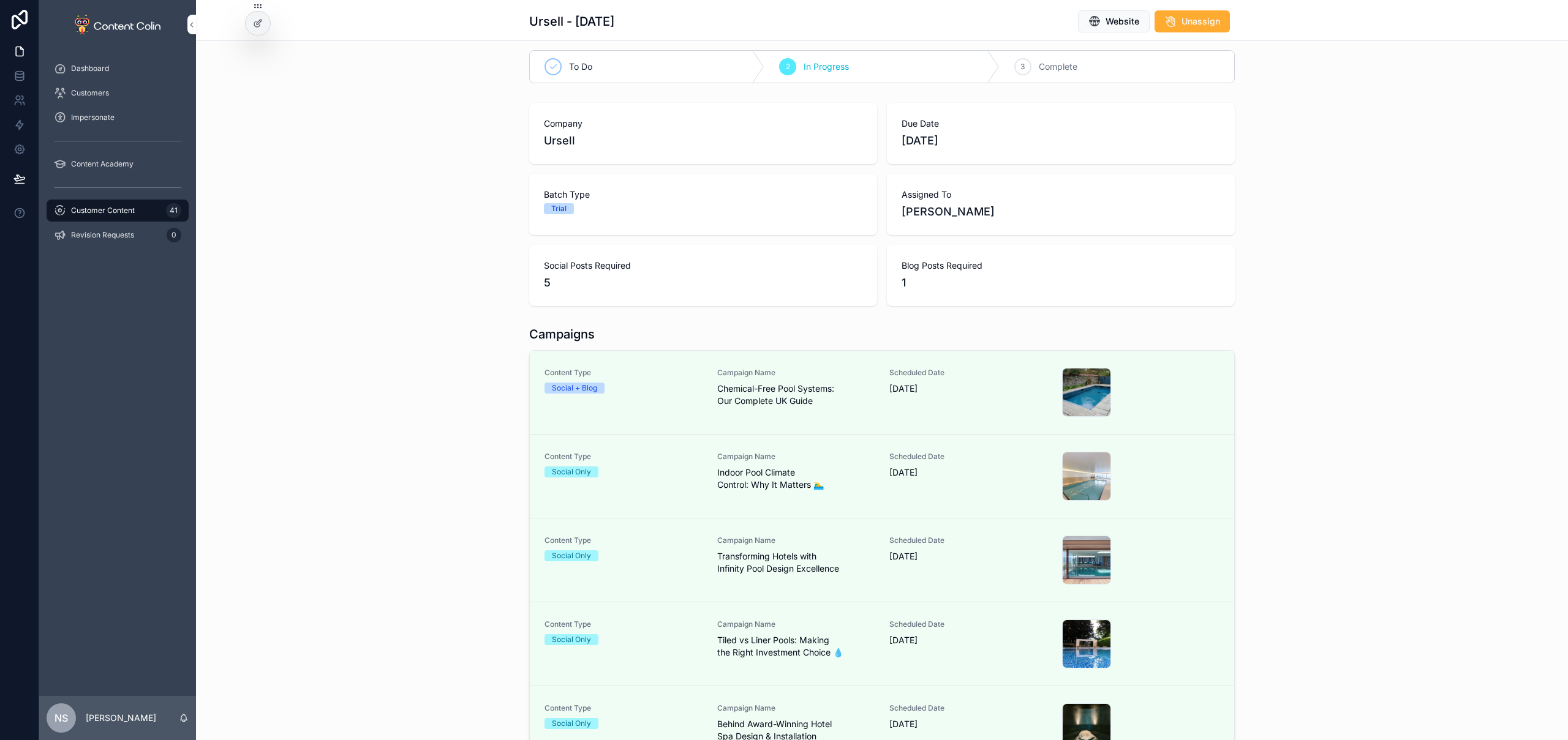
click at [1337, 270] on div "Company Ursell Due Date [DATE] Batch Type Trial Assigned To [PERSON_NAME] Socia…" at bounding box center [881, 204] width 1372 height 213
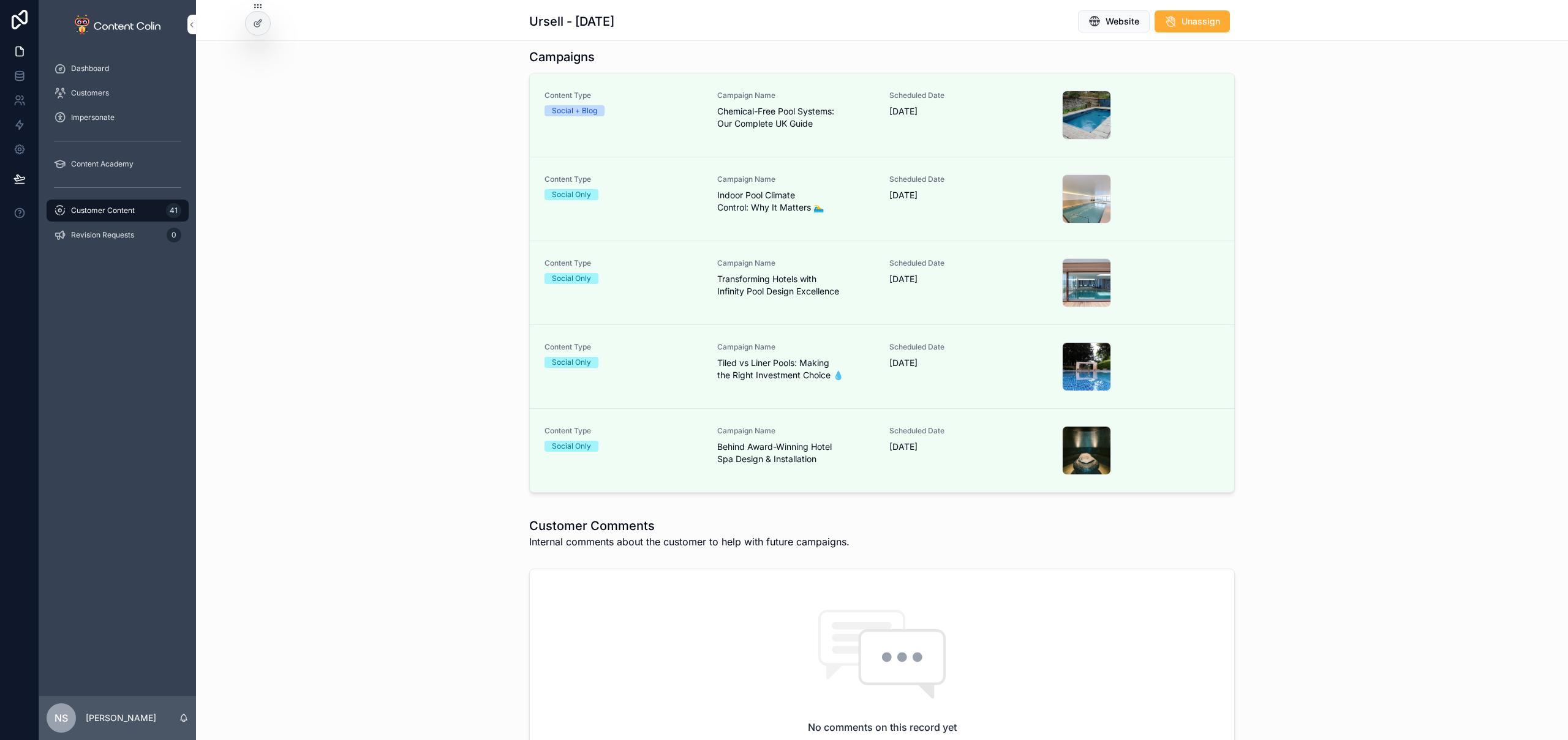
scroll to position [0, 0]
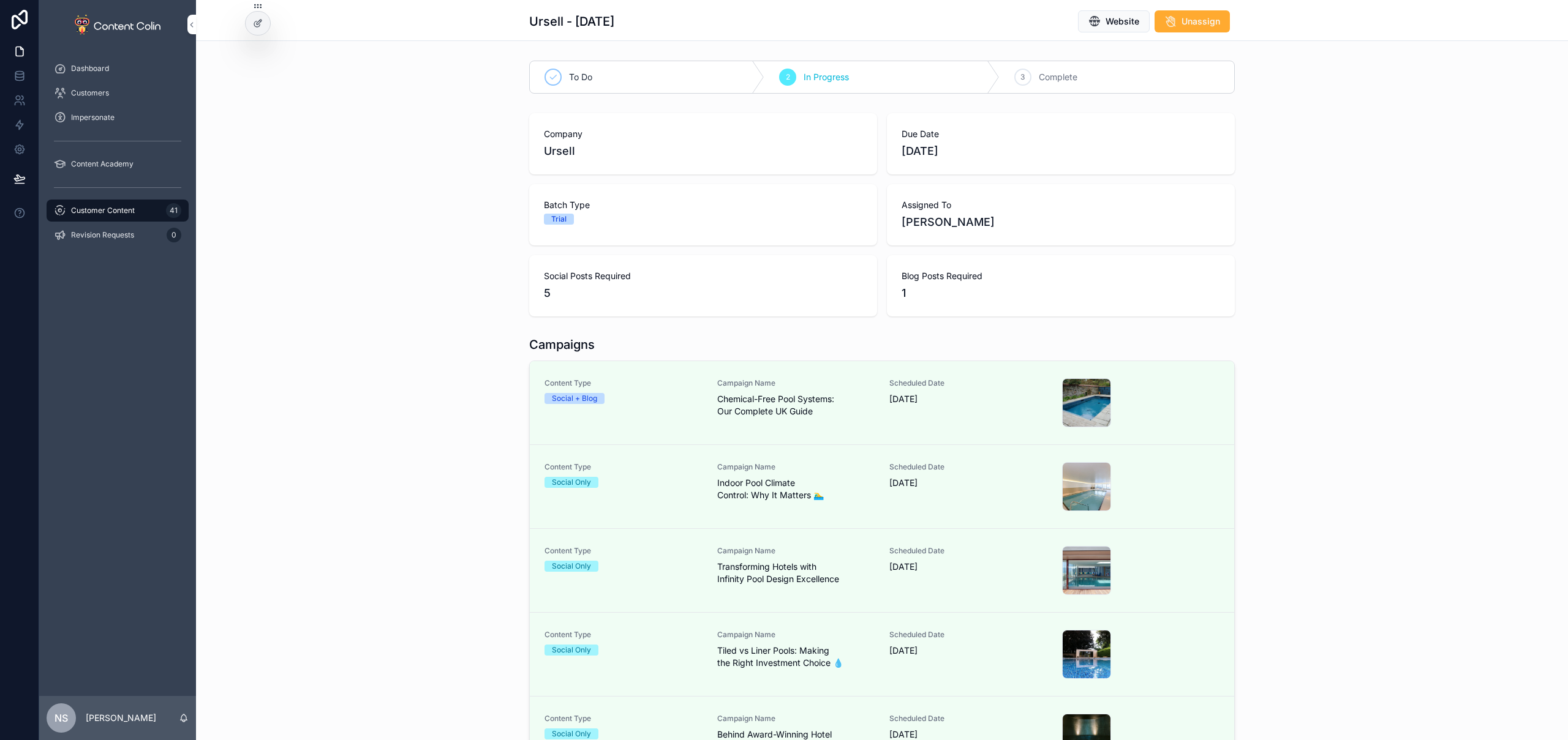
click at [124, 213] on span "Customer Content" at bounding box center [102, 211] width 63 height 10
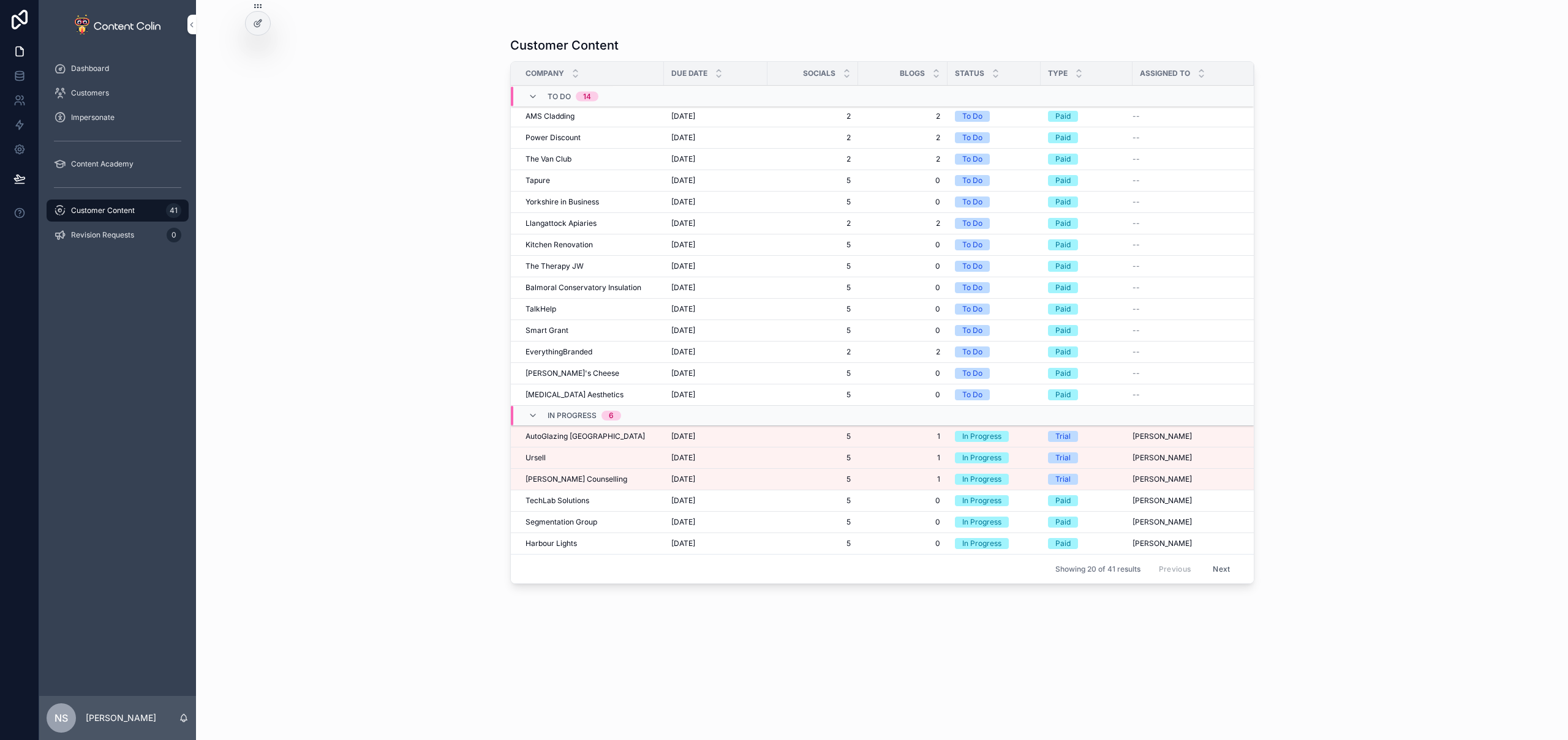
click at [586, 480] on span "[PERSON_NAME] Counselling" at bounding box center [577, 479] width 102 height 10
click at [586, 435] on div "AutoGlazing UK AutoGlazing [GEOGRAPHIC_DATA]" at bounding box center [591, 436] width 131 height 10
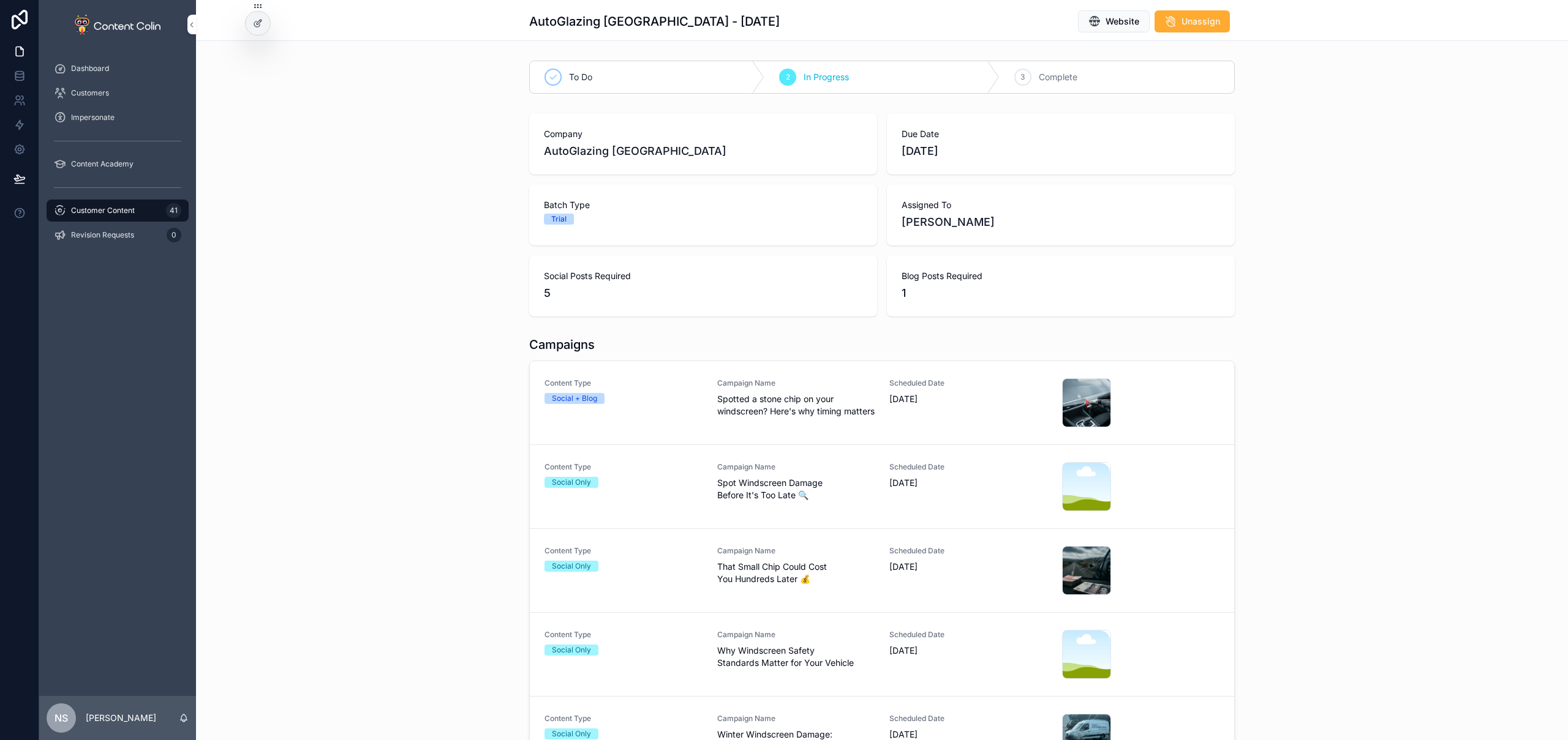
click at [660, 487] on div "Social Only" at bounding box center [624, 482] width 158 height 11
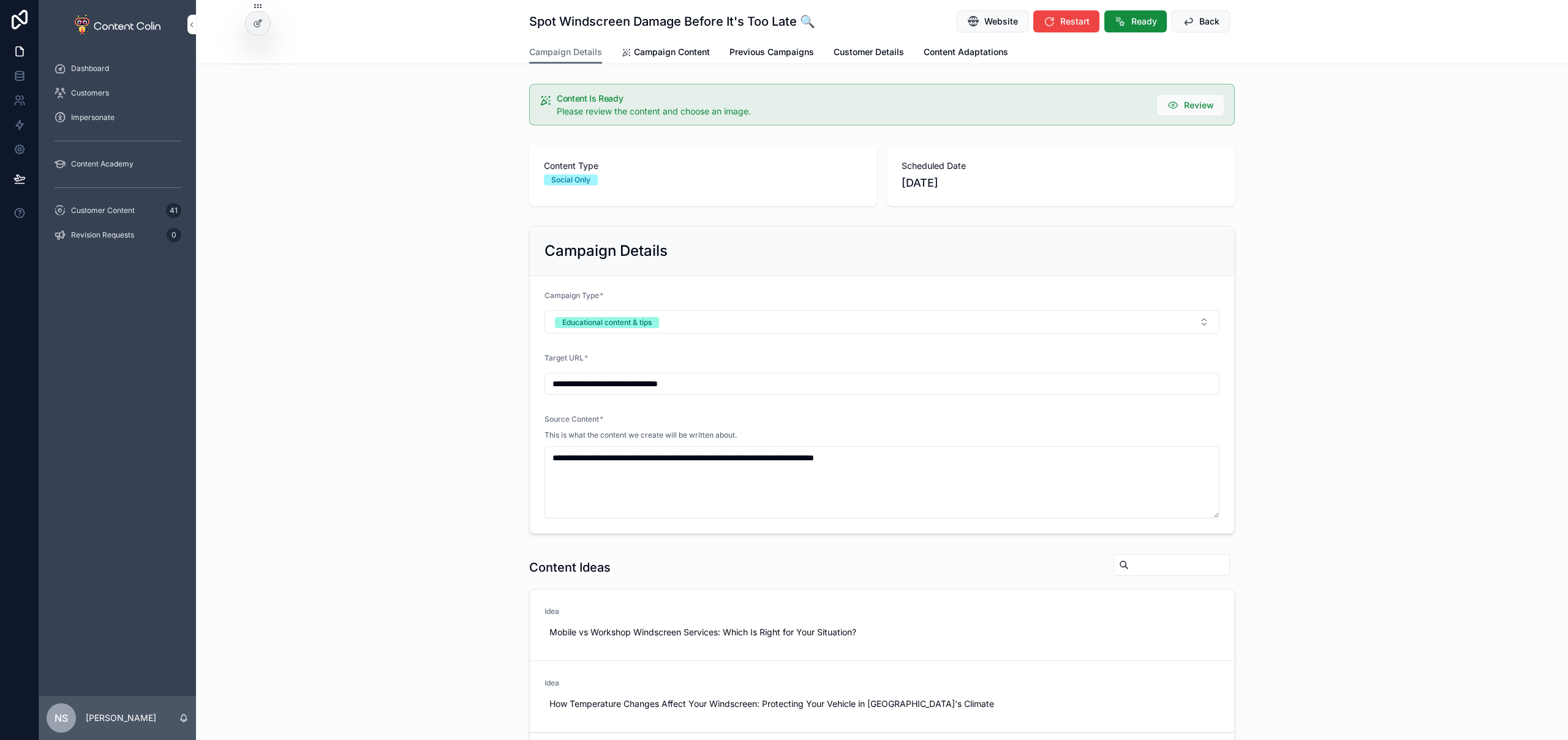
click at [655, 55] on span "Campaign Content" at bounding box center [672, 52] width 76 height 12
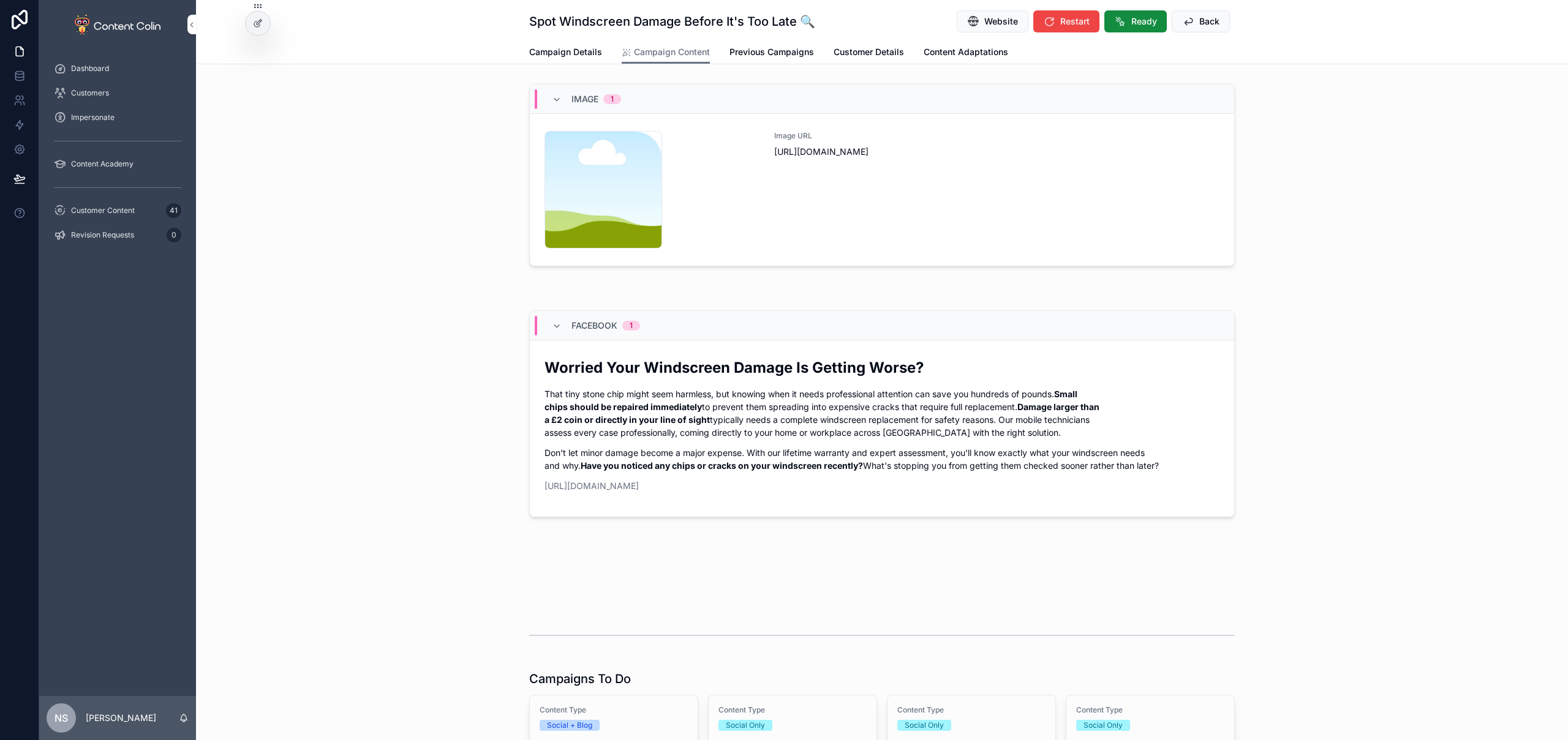
click at [893, 215] on div "Image URL [URL][DOMAIN_NAME]" at bounding box center [997, 189] width 445 height 117
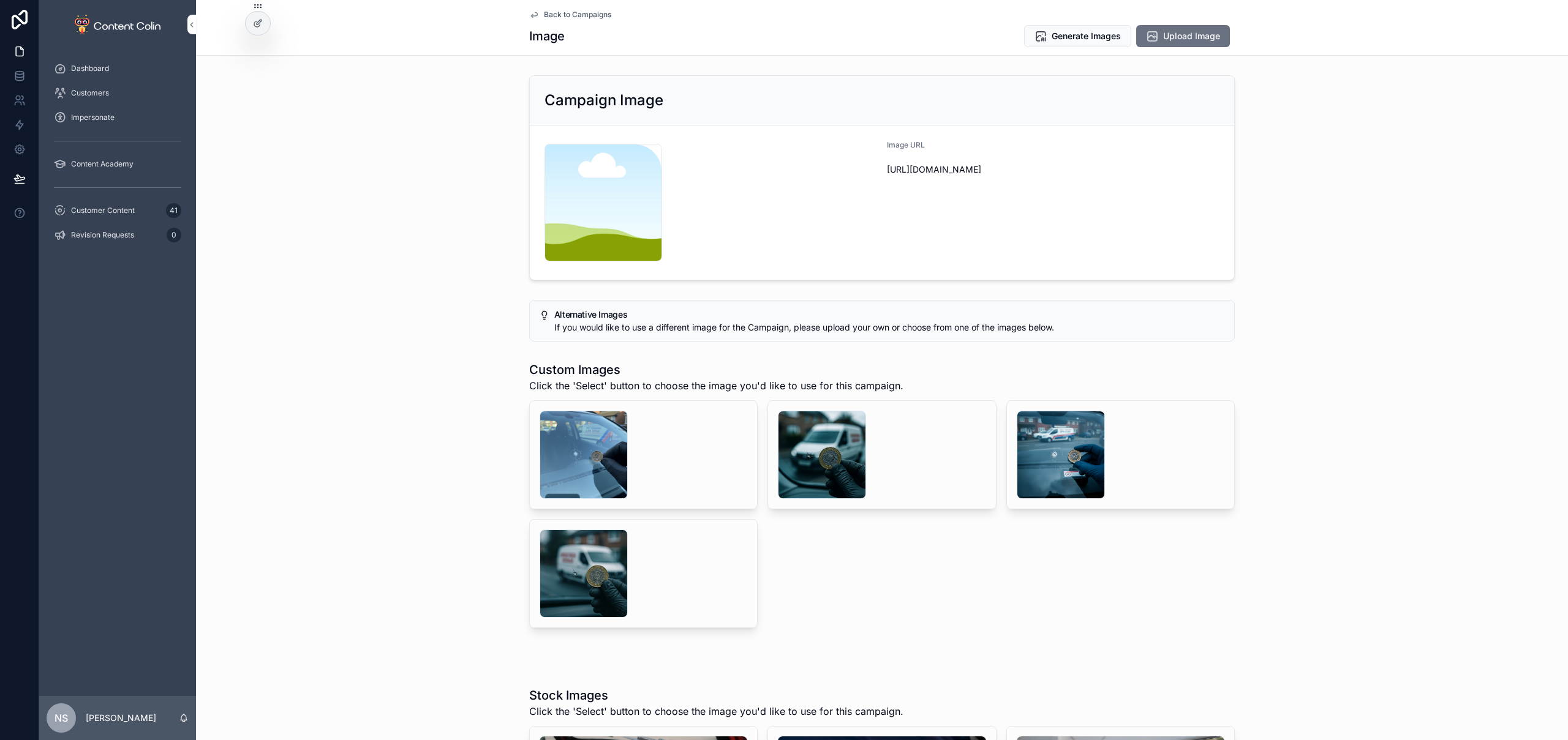
click at [827, 461] on div "scrollable content" at bounding box center [822, 455] width 88 height 88
drag, startPoint x: 631, startPoint y: 454, endPoint x: 572, endPoint y: 459, distance: 59.2
click at [572, 459] on div "scrollable content" at bounding box center [583, 455] width 88 height 88
click at [834, 449] on div "scrollable content" at bounding box center [822, 455] width 88 height 88
click at [0, 0] on span "Select" at bounding box center [0, 0] width 0 height 0
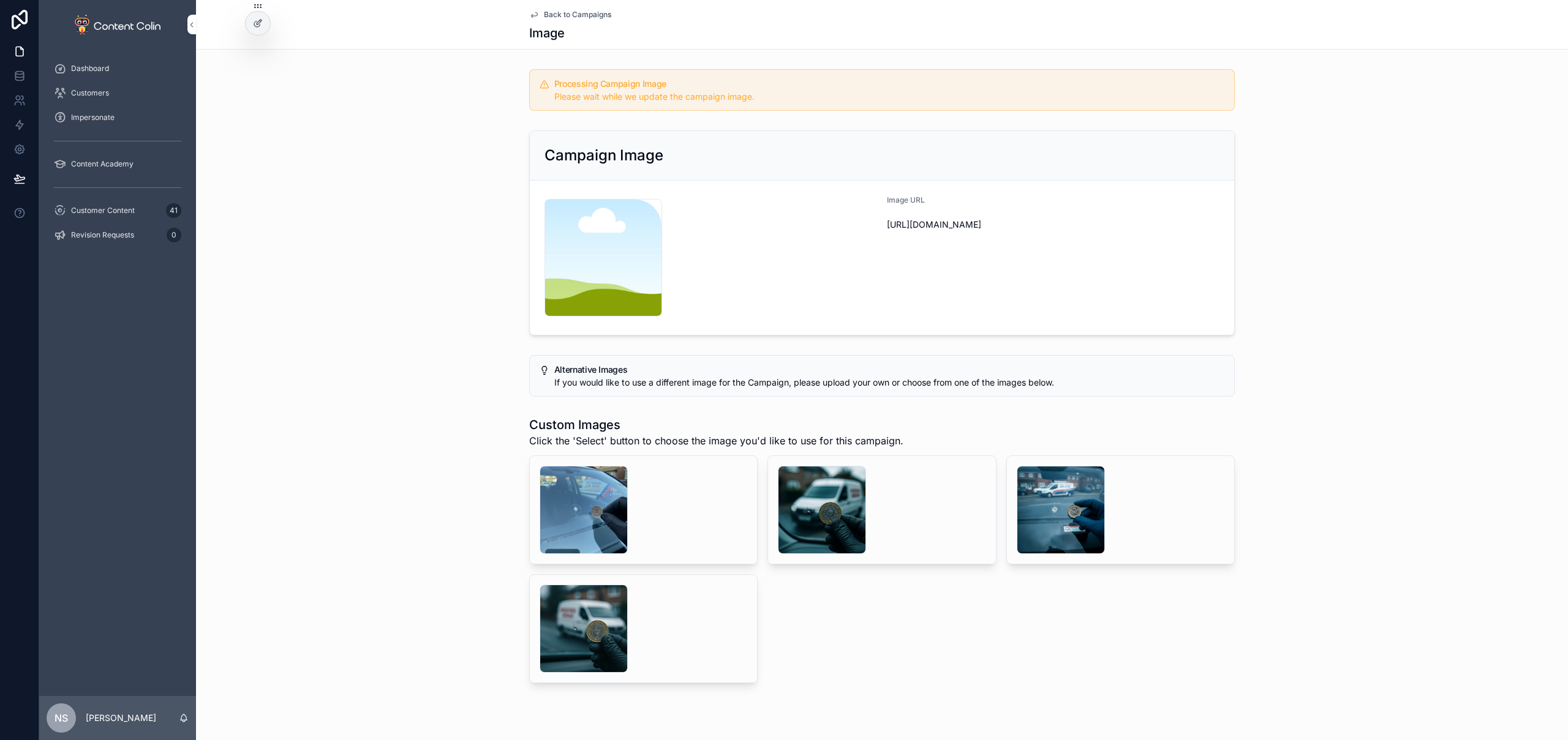
click at [557, 14] on span "Back to Campaigns" at bounding box center [577, 14] width 67 height 10
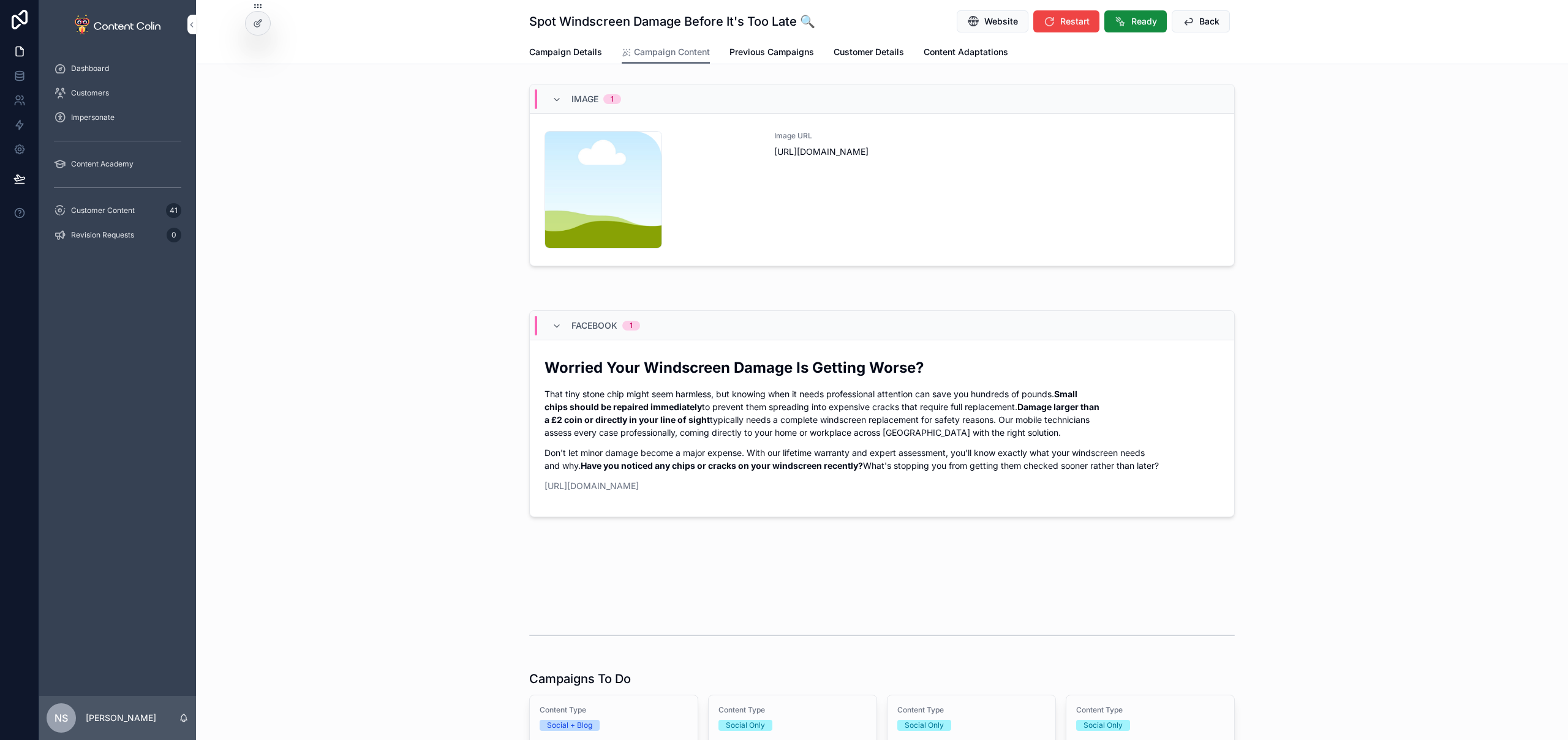
click at [1182, 28] on button "Back" at bounding box center [1201, 22] width 58 height 22
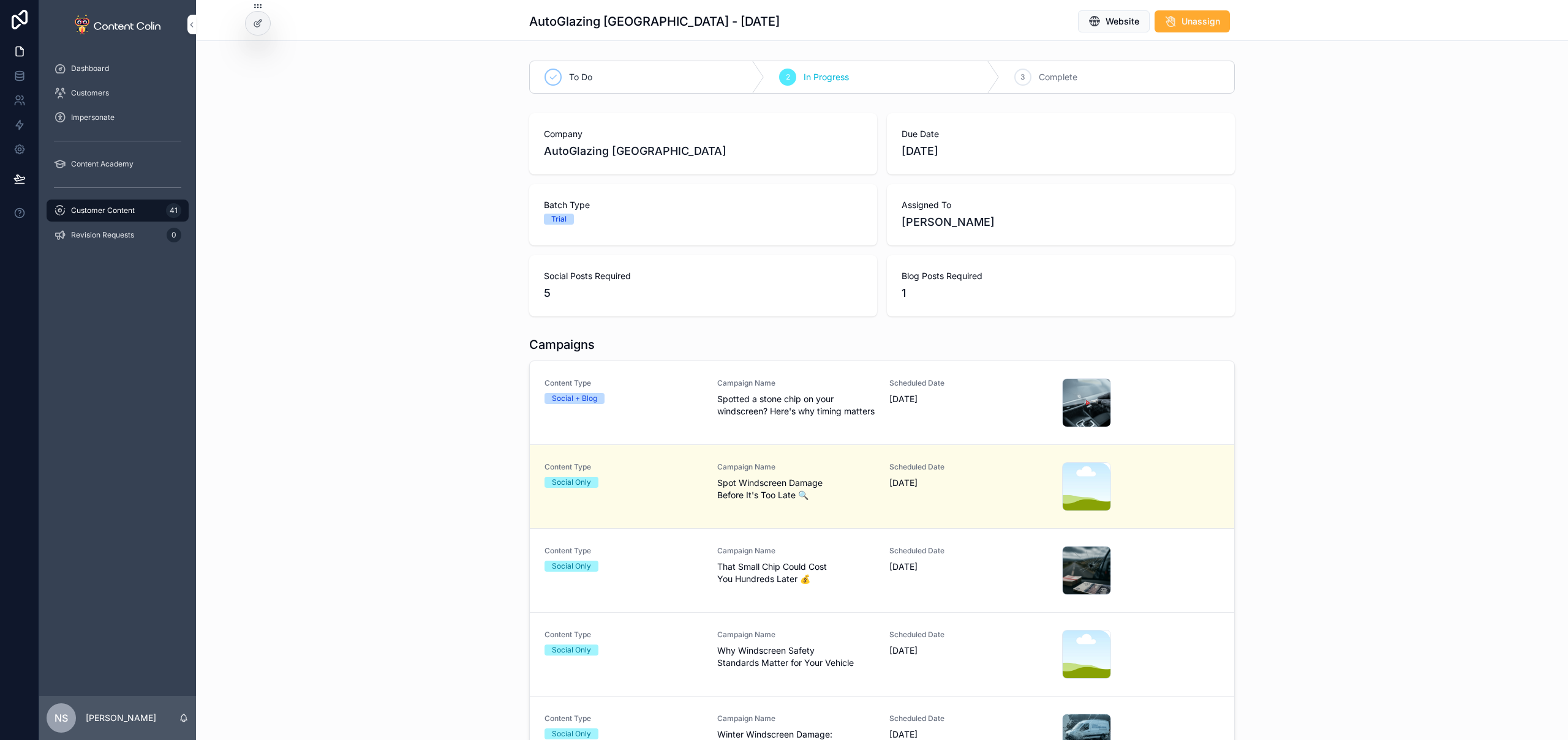
click at [831, 643] on div "Campaign Name Why Windscreen Safety Standards Matter for Your Vehicle" at bounding box center [796, 650] width 158 height 39
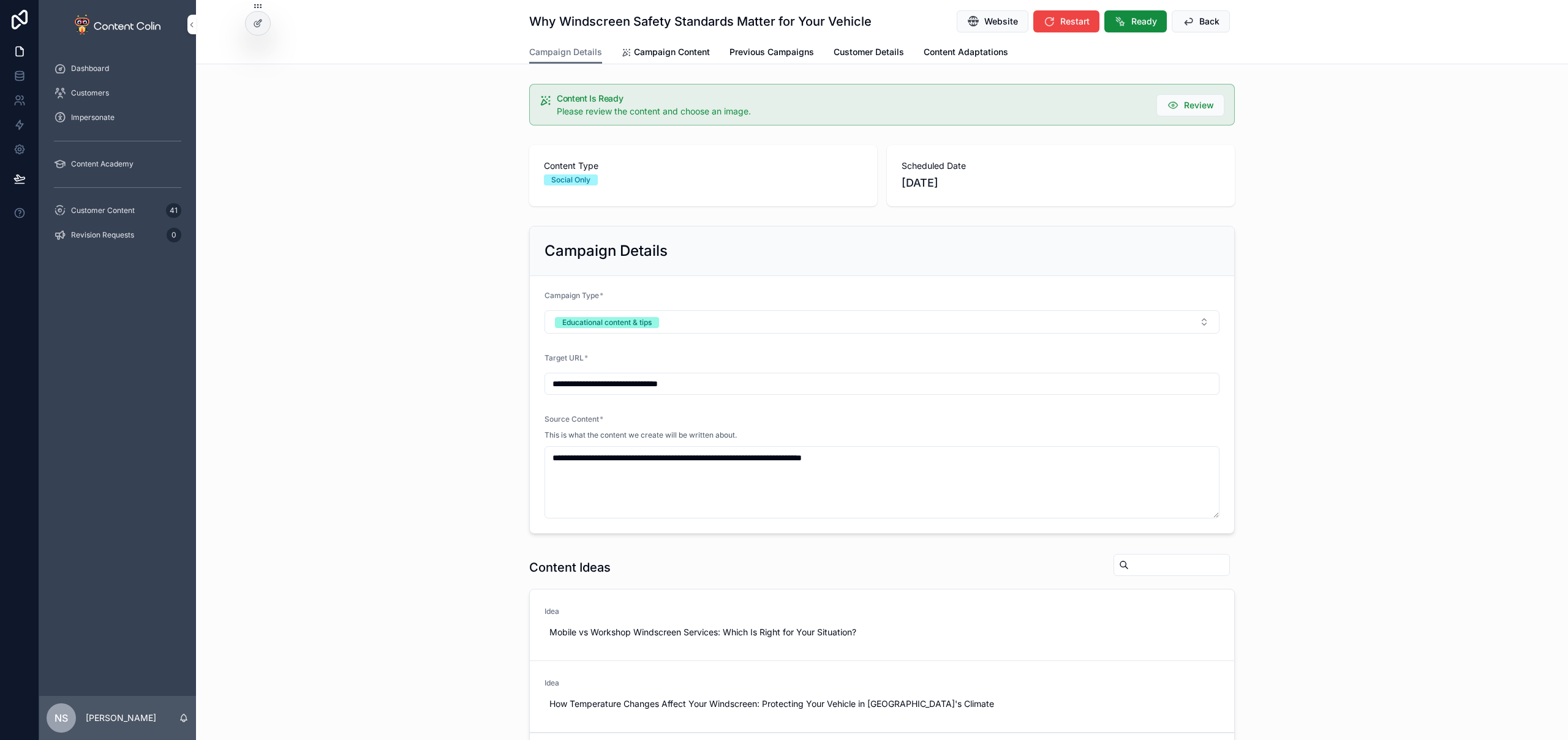
drag, startPoint x: 690, startPoint y: 52, endPoint x: 716, endPoint y: 69, distance: 31.1
click at [690, 52] on span "Campaign Content" at bounding box center [672, 52] width 76 height 12
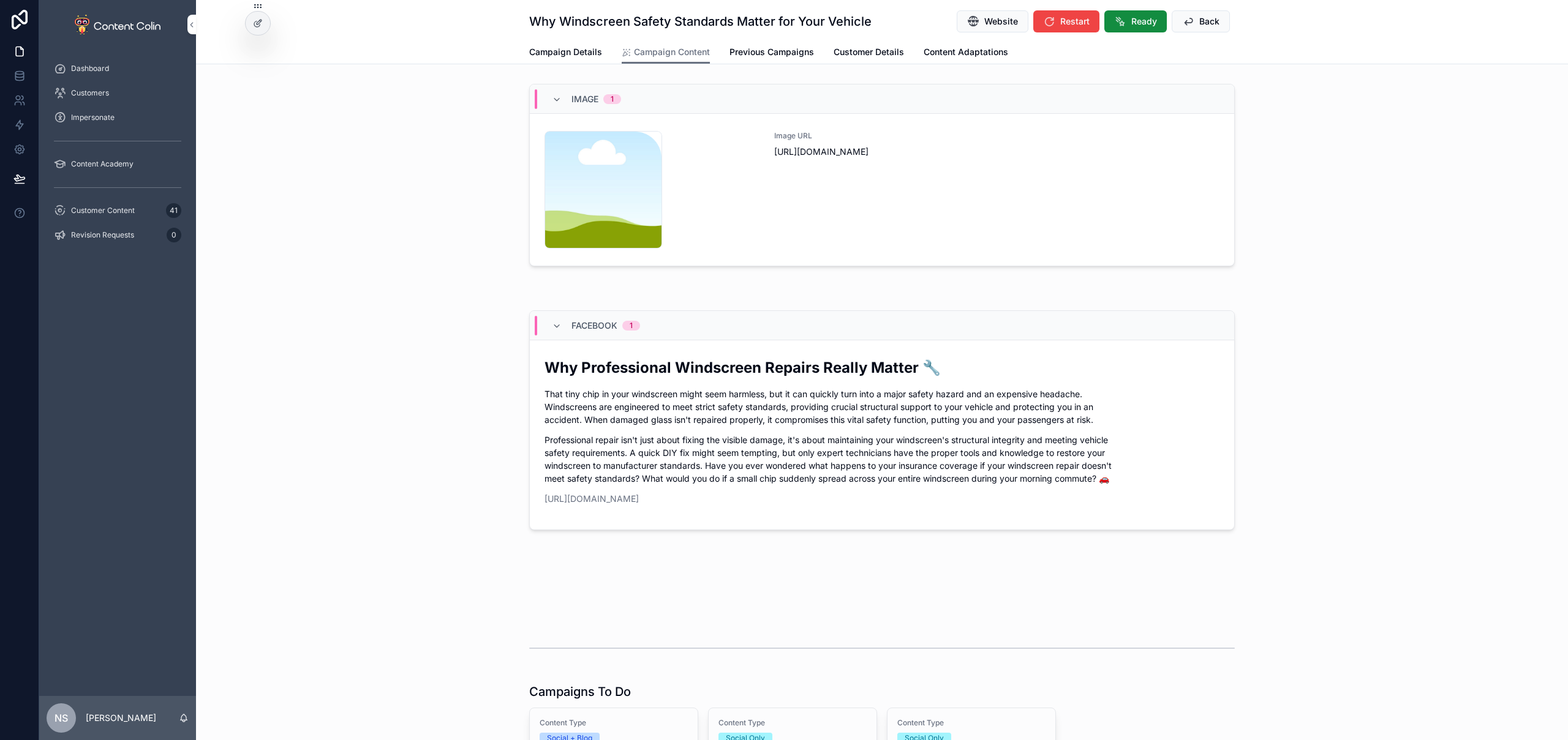
click at [1047, 219] on div "Image URL [URL][DOMAIN_NAME]" at bounding box center [997, 189] width 445 height 117
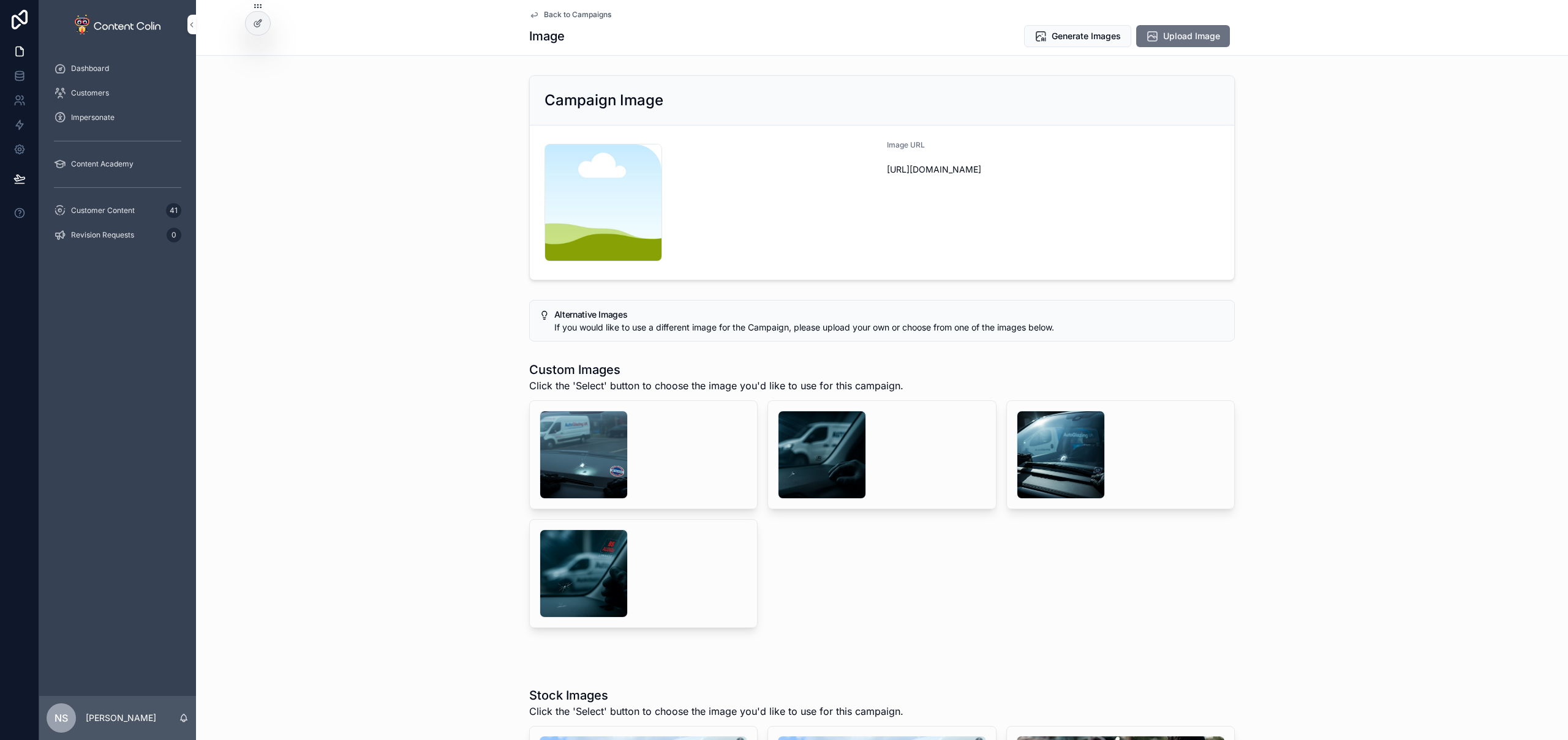
click at [828, 449] on div "scrollable content" at bounding box center [822, 455] width 88 height 88
click at [559, 458] on div "scrollable content" at bounding box center [583, 455] width 88 height 88
click at [1047, 437] on div "scrollable content" at bounding box center [1061, 455] width 88 height 88
click at [569, 454] on div "scrollable content" at bounding box center [583, 455] width 88 height 88
click at [589, 559] on div "scrollable content" at bounding box center [583, 573] width 88 height 88
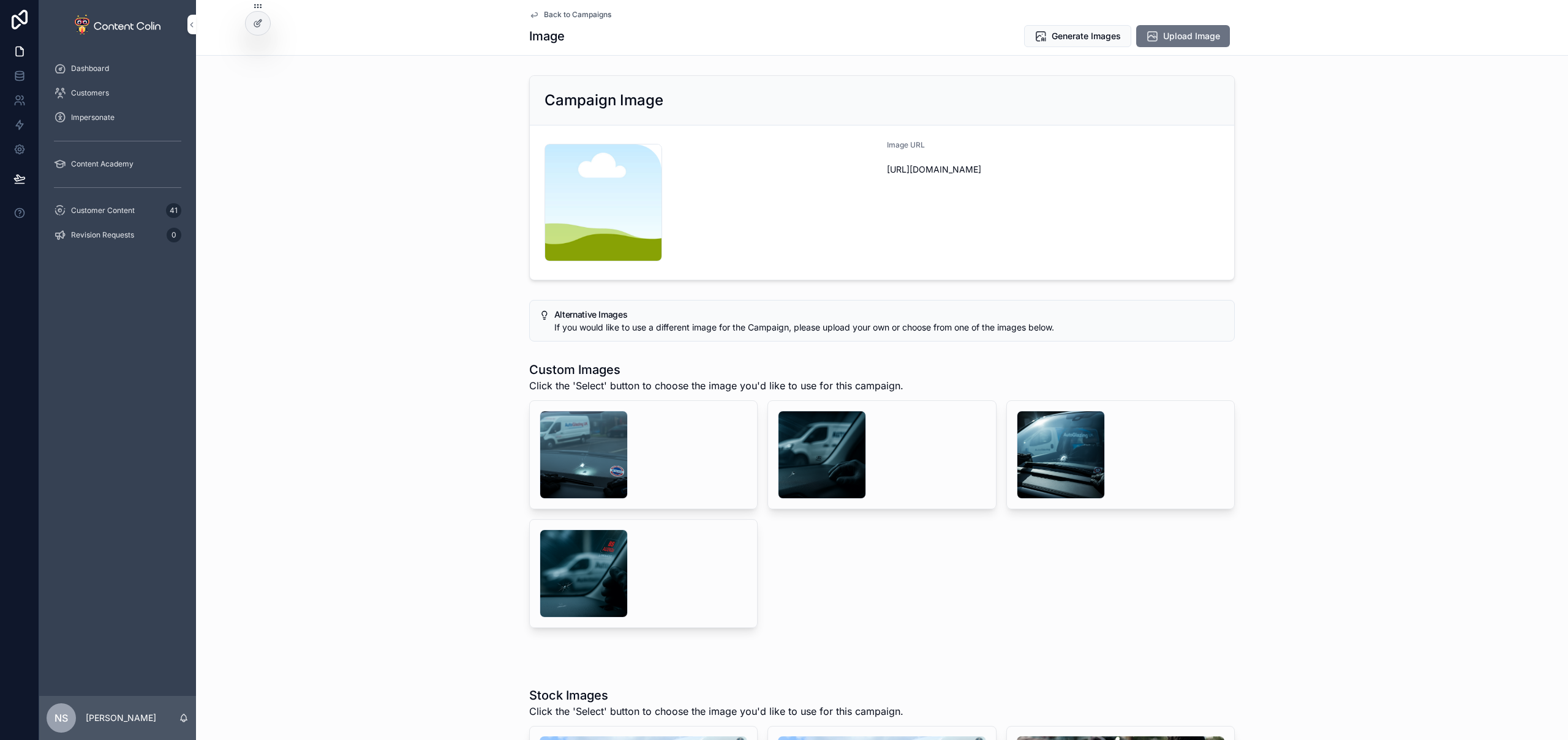
click at [1089, 36] on span "Generate Images" at bounding box center [1086, 36] width 69 height 12
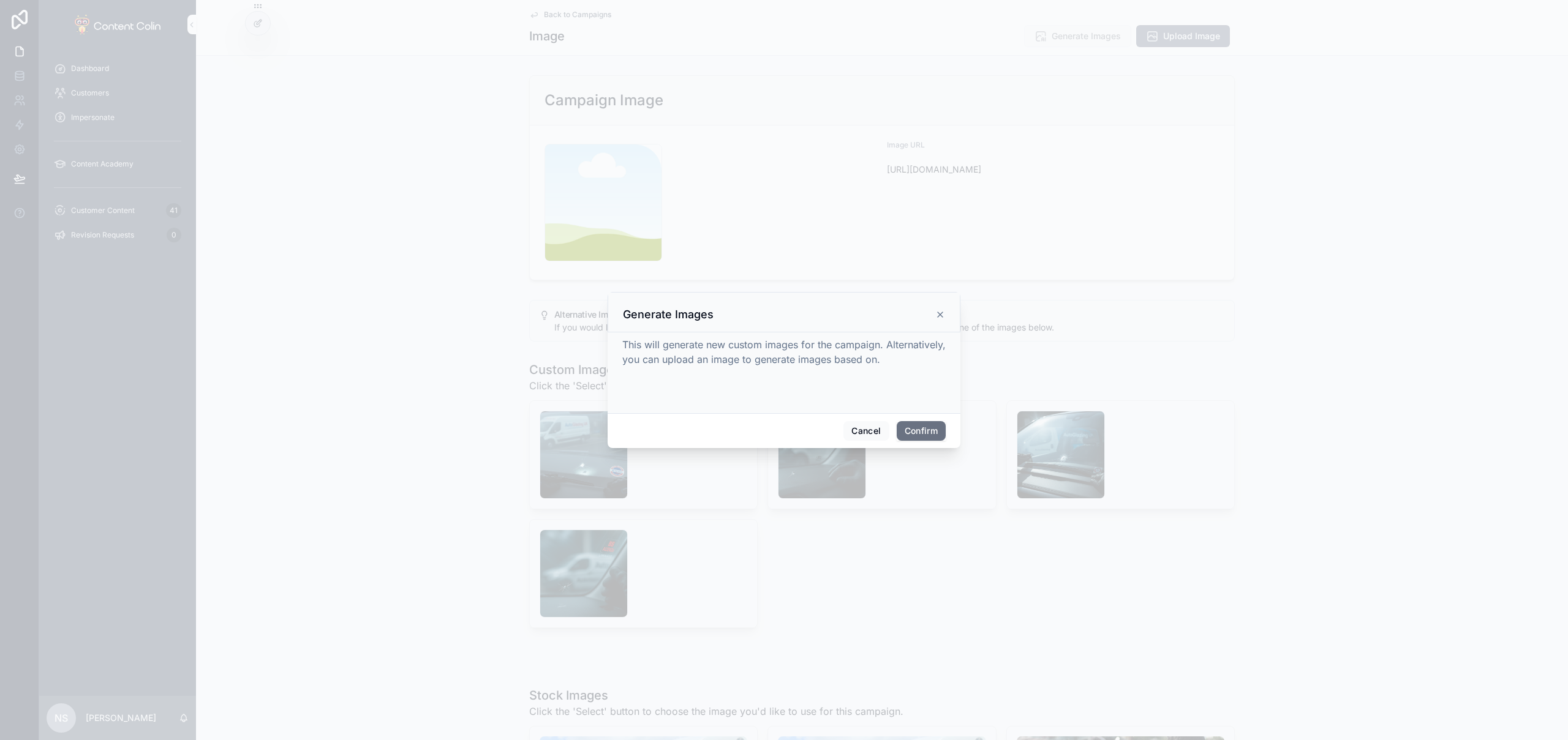
click at [931, 428] on button "Confirm" at bounding box center [922, 431] width 49 height 19
click at [573, 10] on div at bounding box center [784, 370] width 1568 height 740
click at [576, 15] on div at bounding box center [784, 370] width 1568 height 740
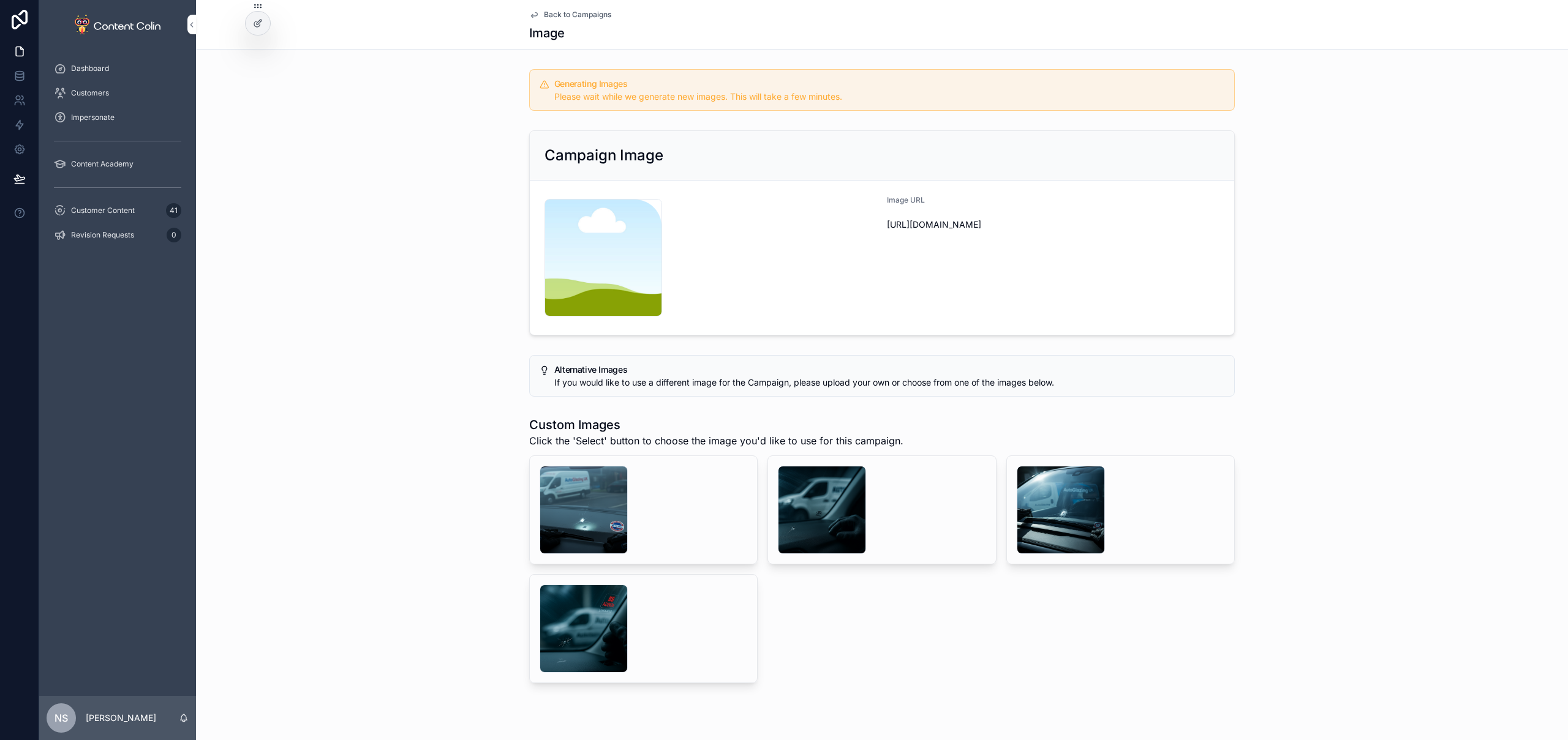
click at [580, 15] on span "Back to Campaigns" at bounding box center [577, 14] width 67 height 10
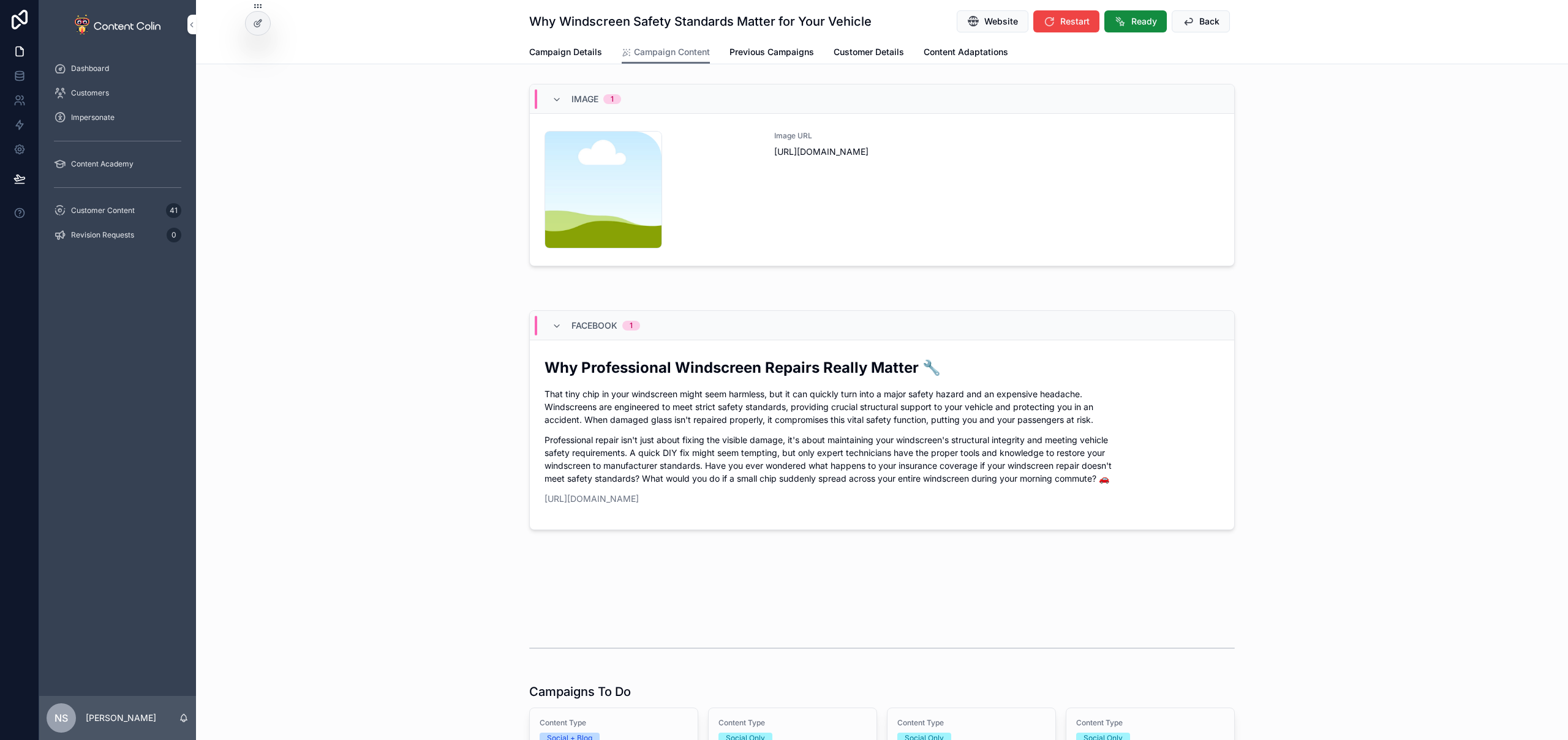
click at [1203, 20] on span "Back" at bounding box center [1209, 22] width 20 height 12
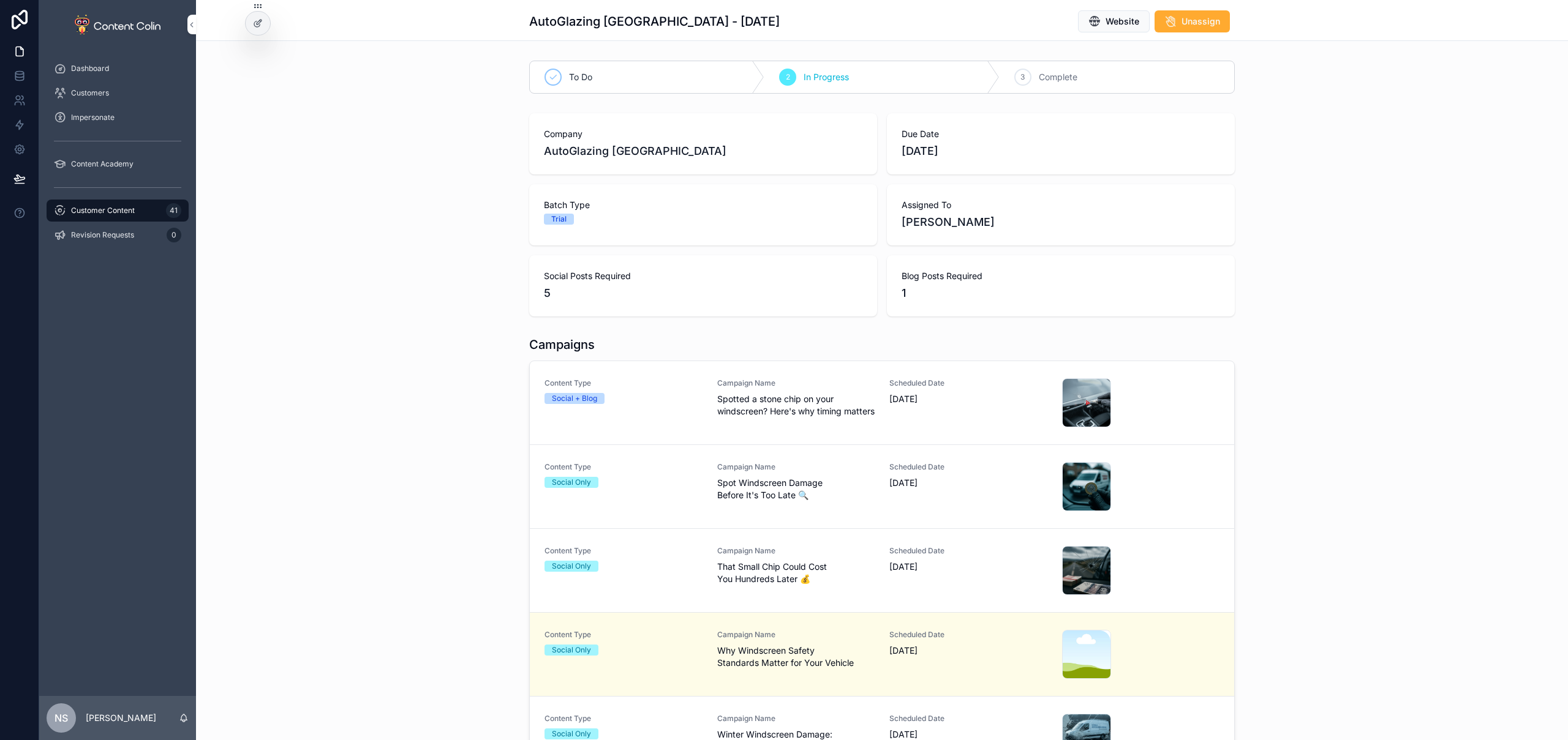
click at [861, 390] on div "Campaign Name Spotted a stone chip on your windscreen? Here's why timing matters" at bounding box center [796, 398] width 158 height 39
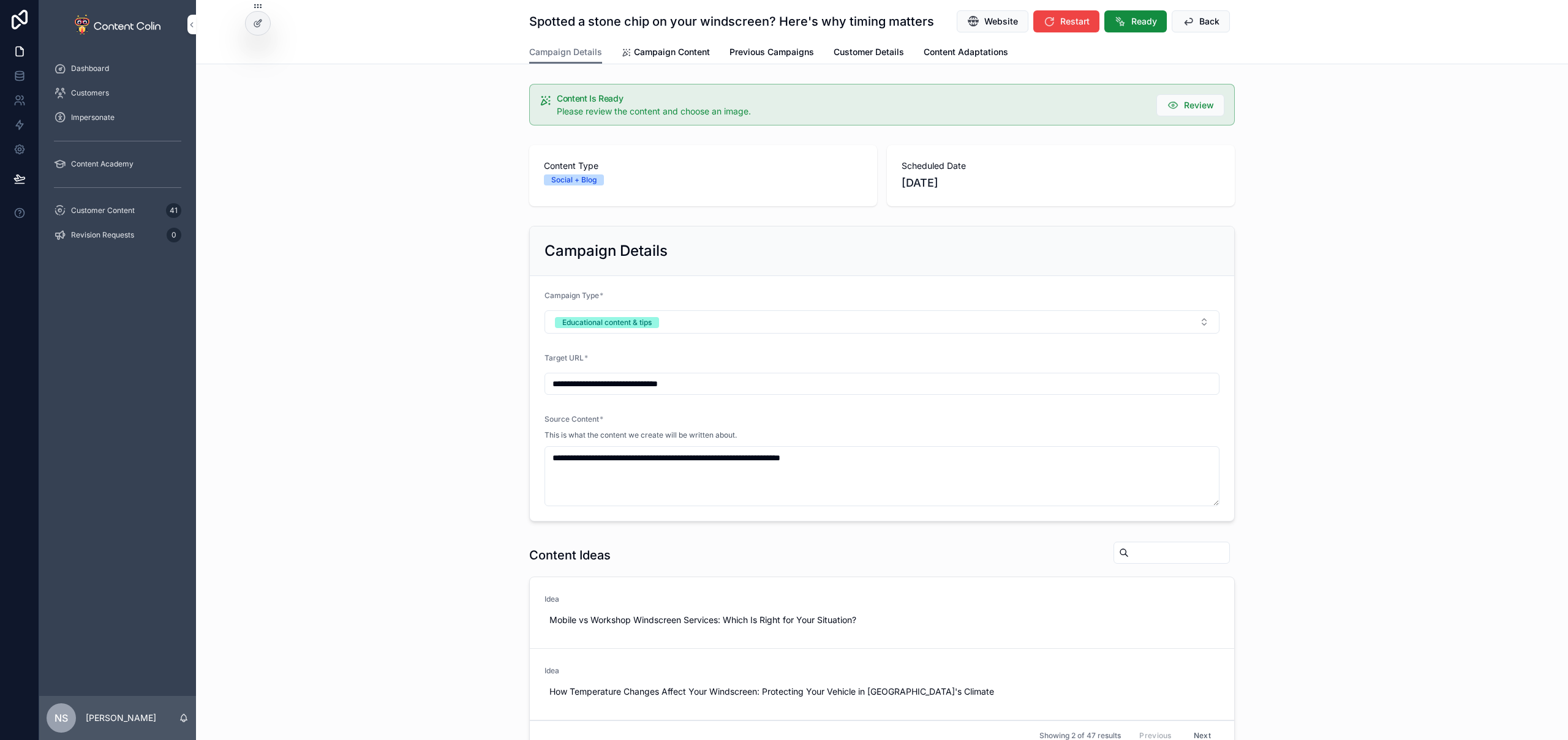
click at [1135, 20] on span "Ready" at bounding box center [1144, 22] width 25 height 12
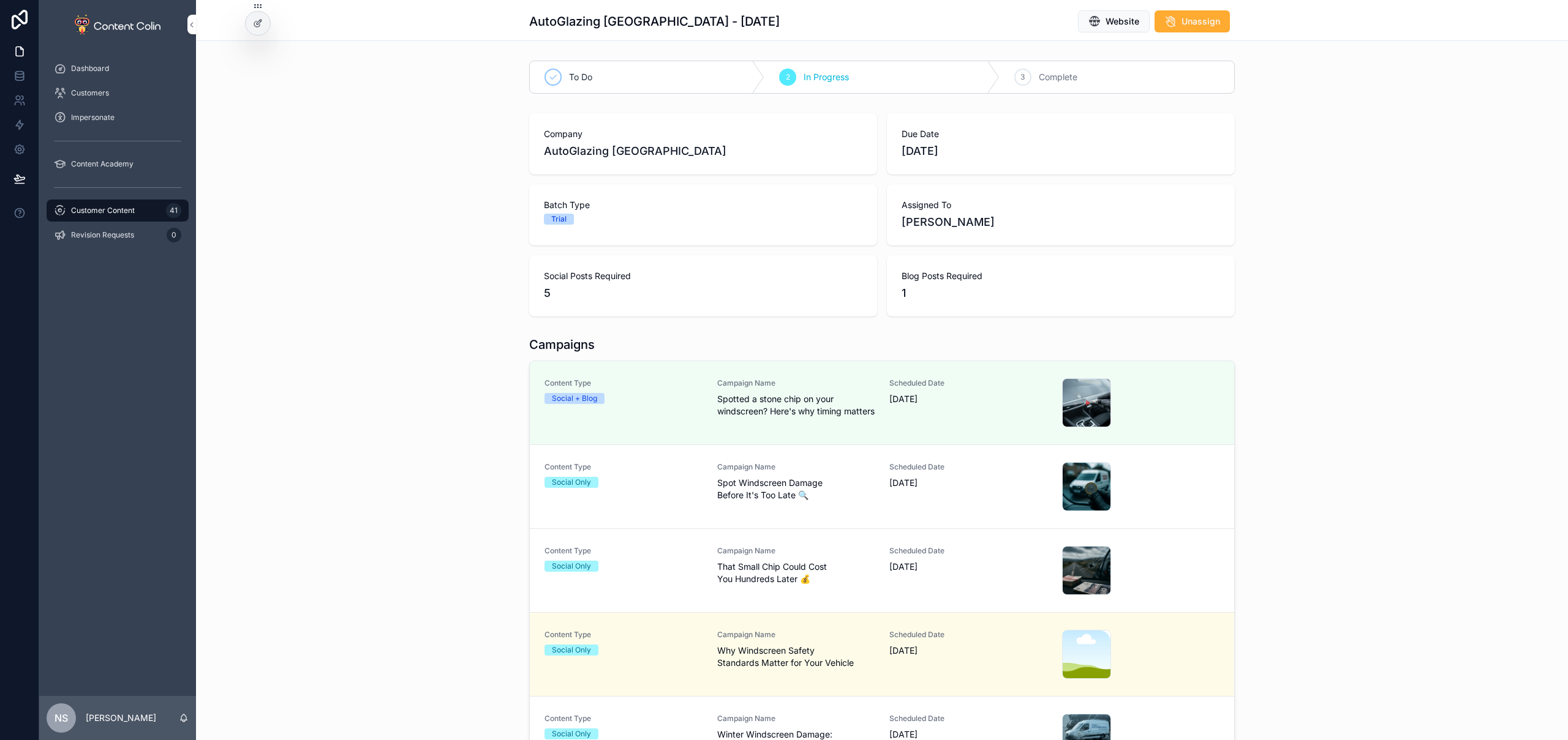
click at [971, 488] on span "[DATE]" at bounding box center [969, 483] width 158 height 12
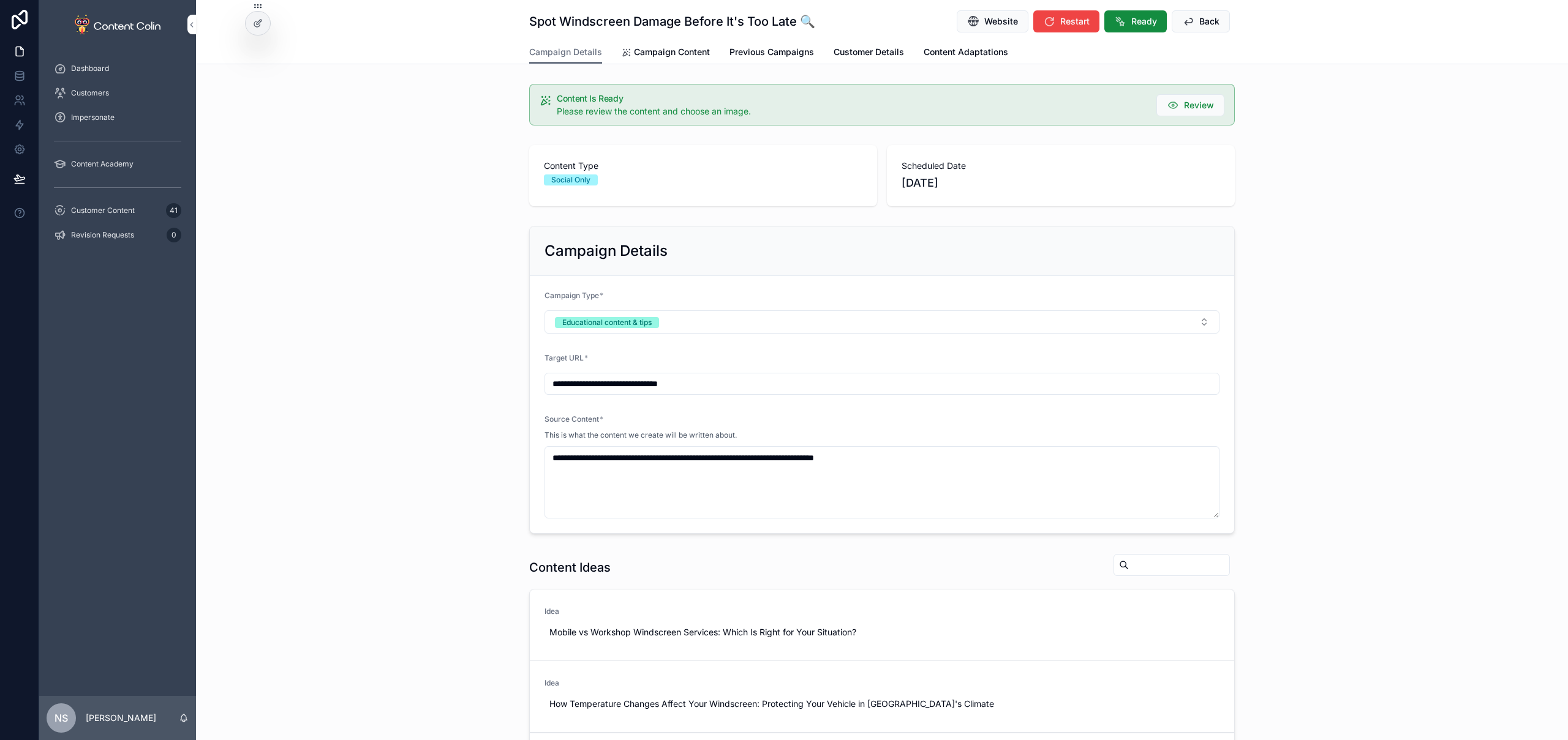
click at [1145, 19] on span "Ready" at bounding box center [1144, 22] width 25 height 12
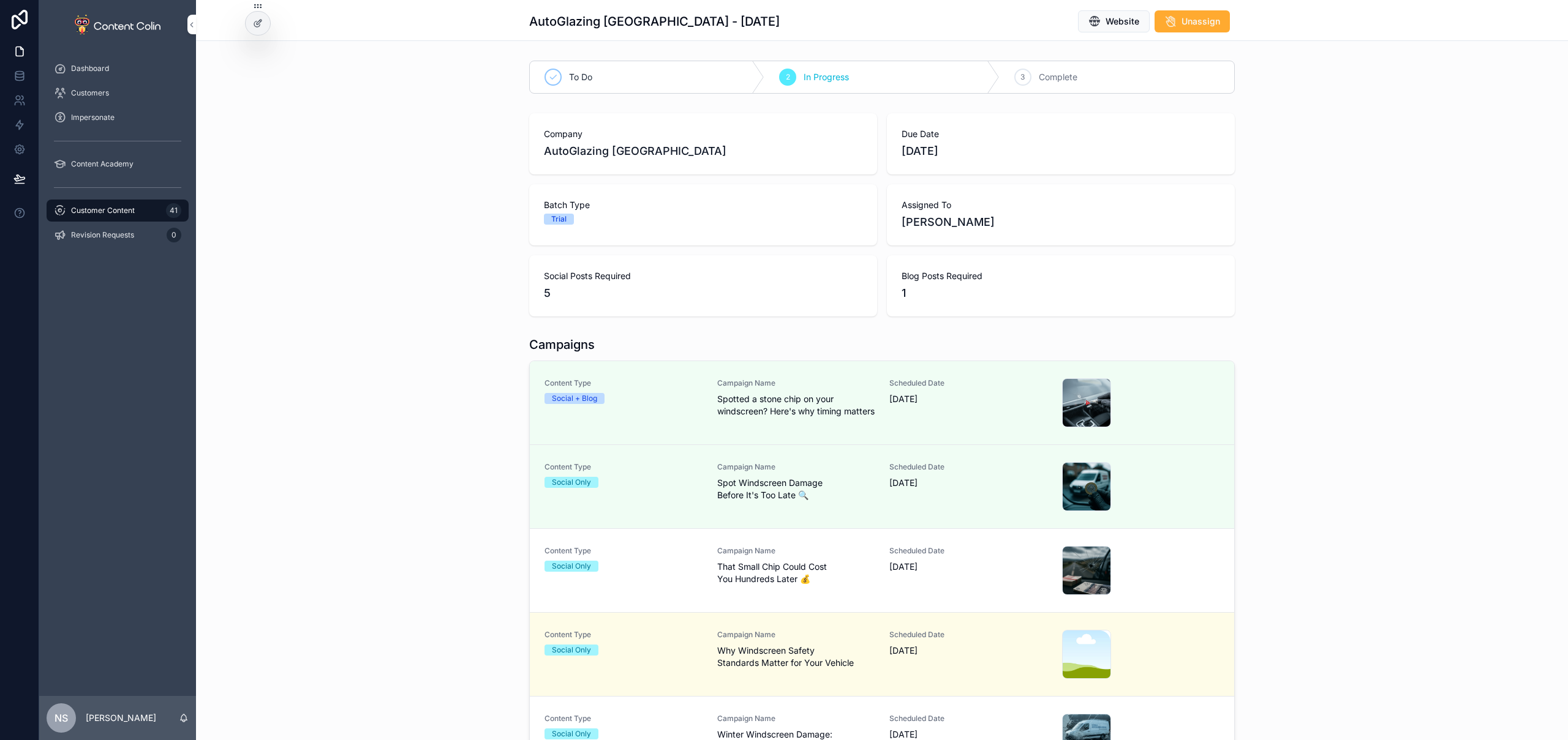
scroll to position [204, 0]
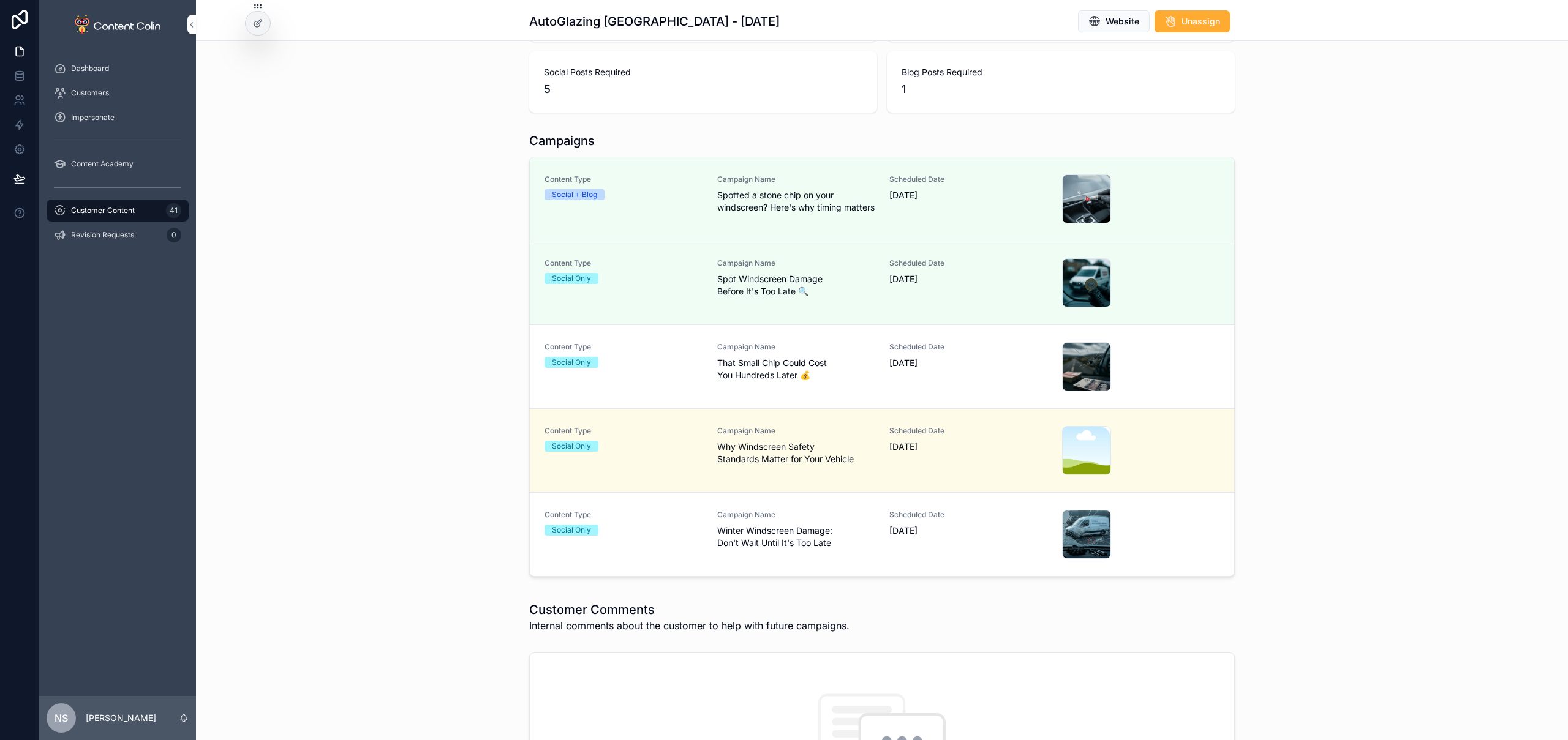
click at [961, 537] on span "[DATE]" at bounding box center [969, 531] width 158 height 12
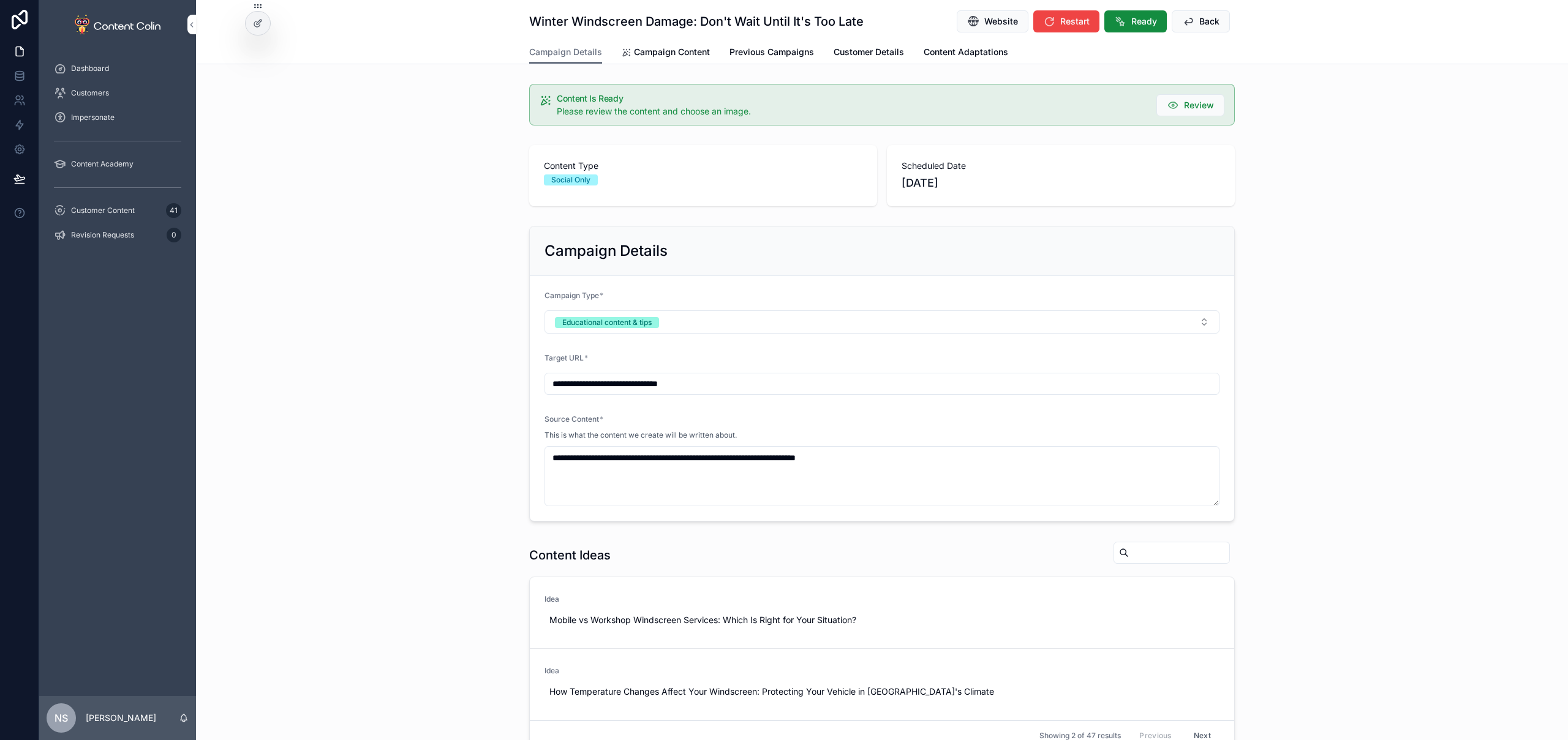
click at [1121, 12] on button "Ready" at bounding box center [1135, 22] width 63 height 22
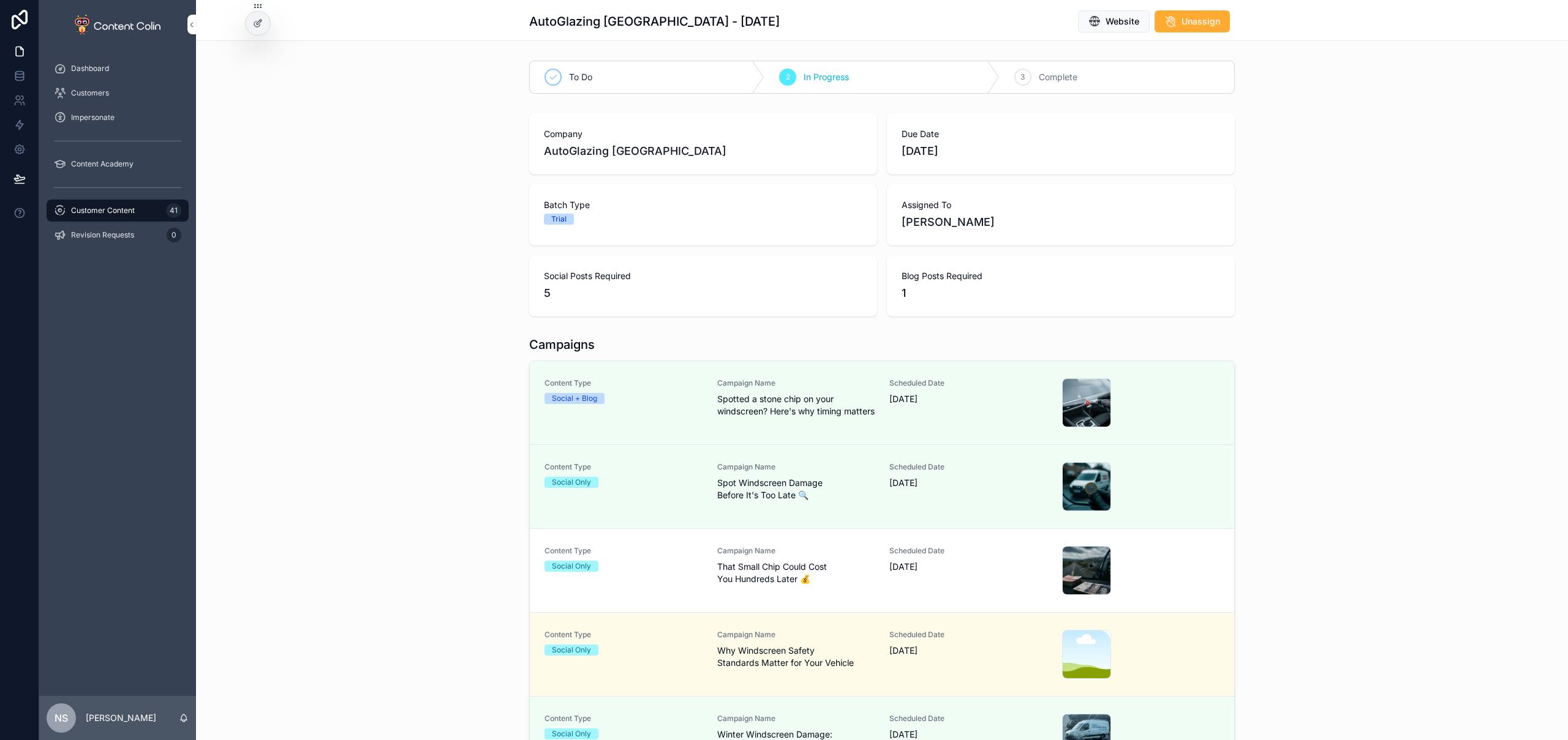
click at [929, 571] on span "[DATE]" at bounding box center [969, 567] width 158 height 12
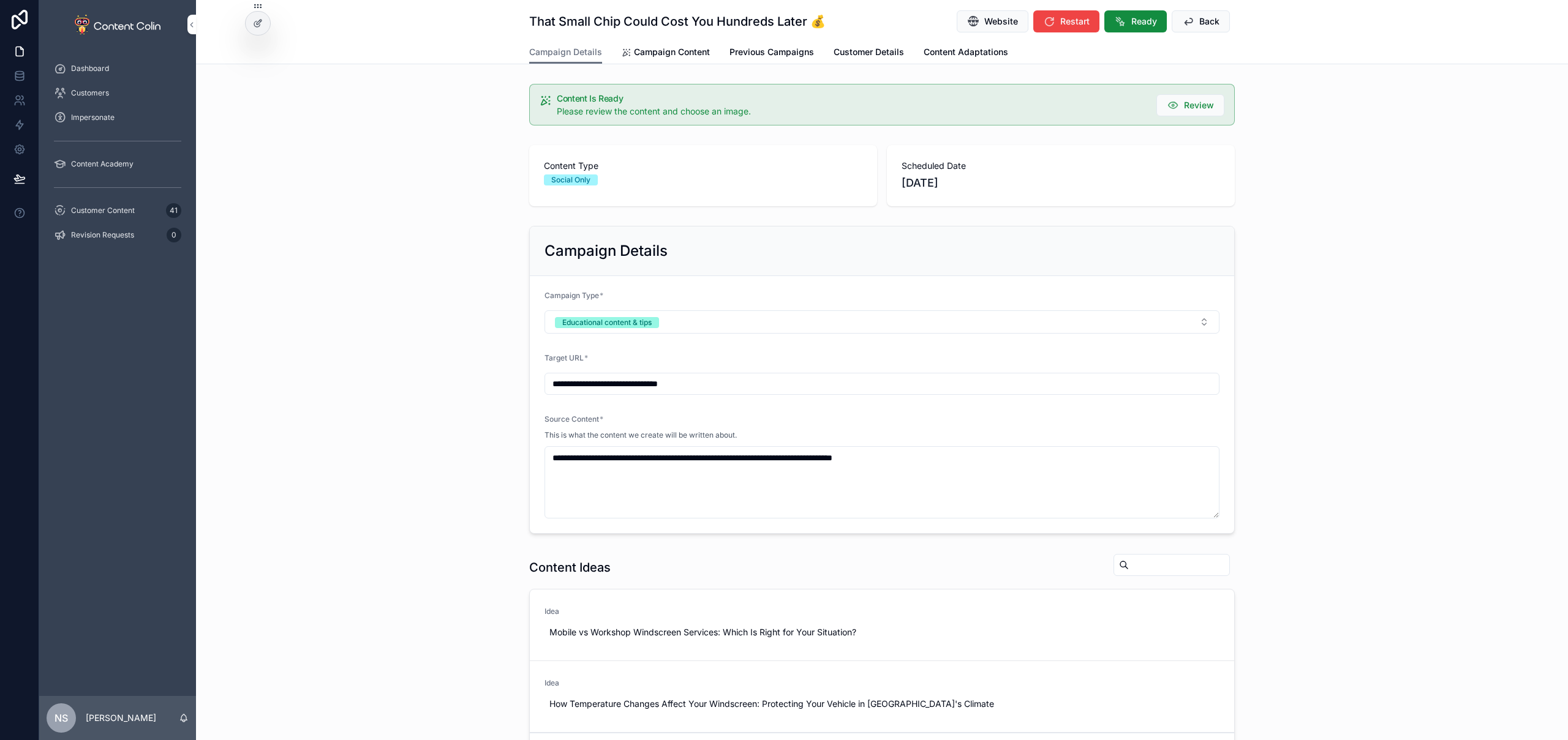
click at [1137, 17] on span "Ready" at bounding box center [1144, 22] width 25 height 12
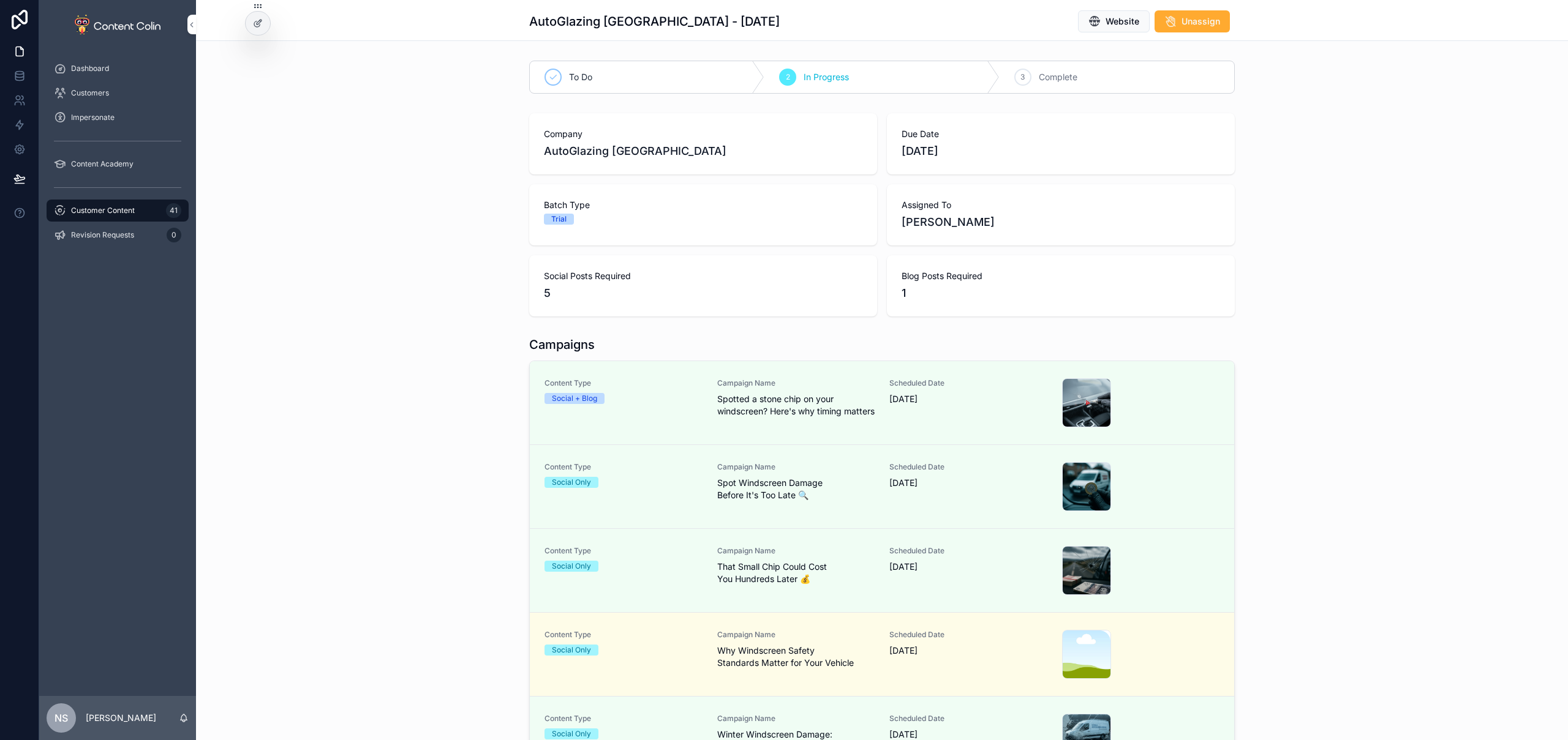
scroll to position [143, 0]
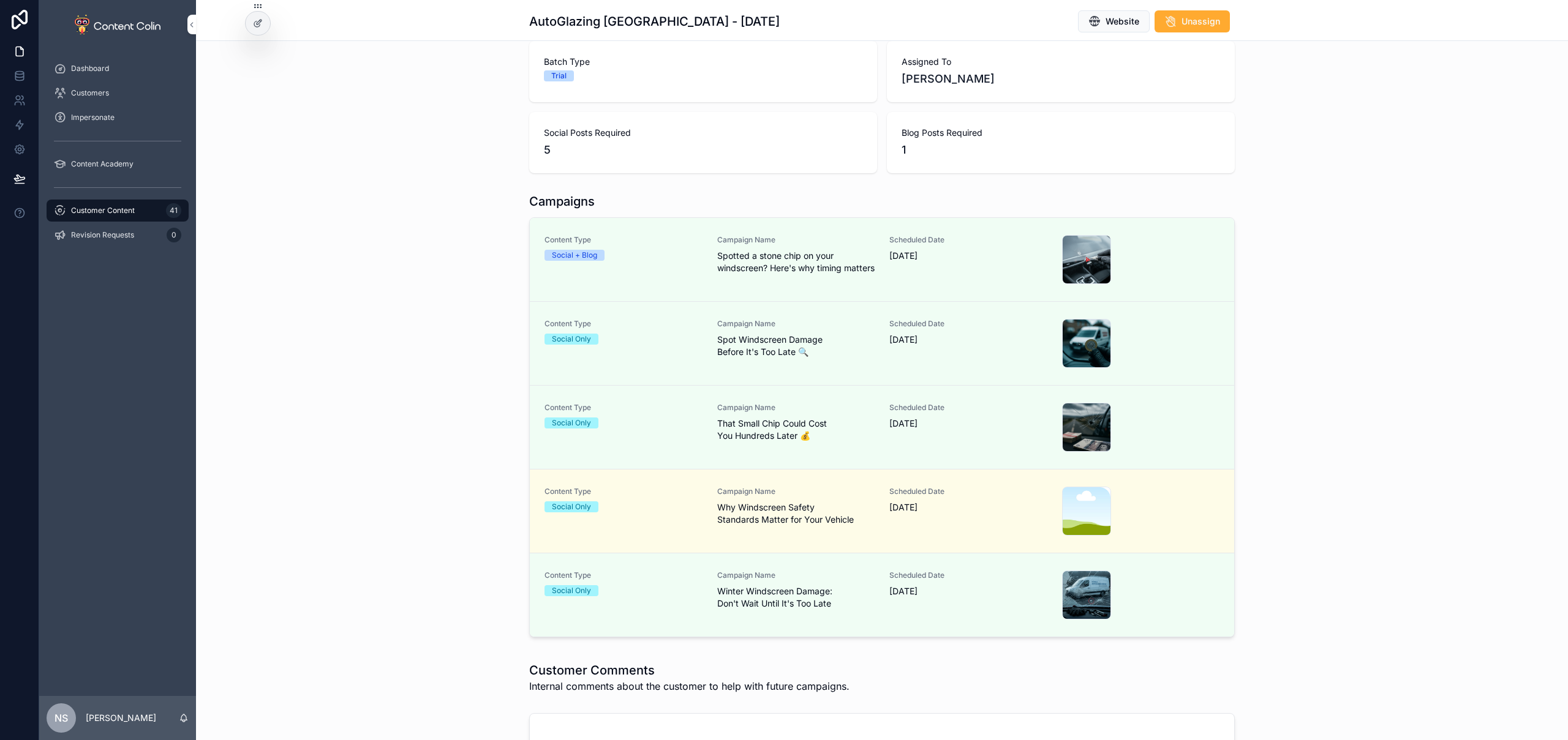
click at [124, 209] on span "Customer Content" at bounding box center [102, 211] width 63 height 10
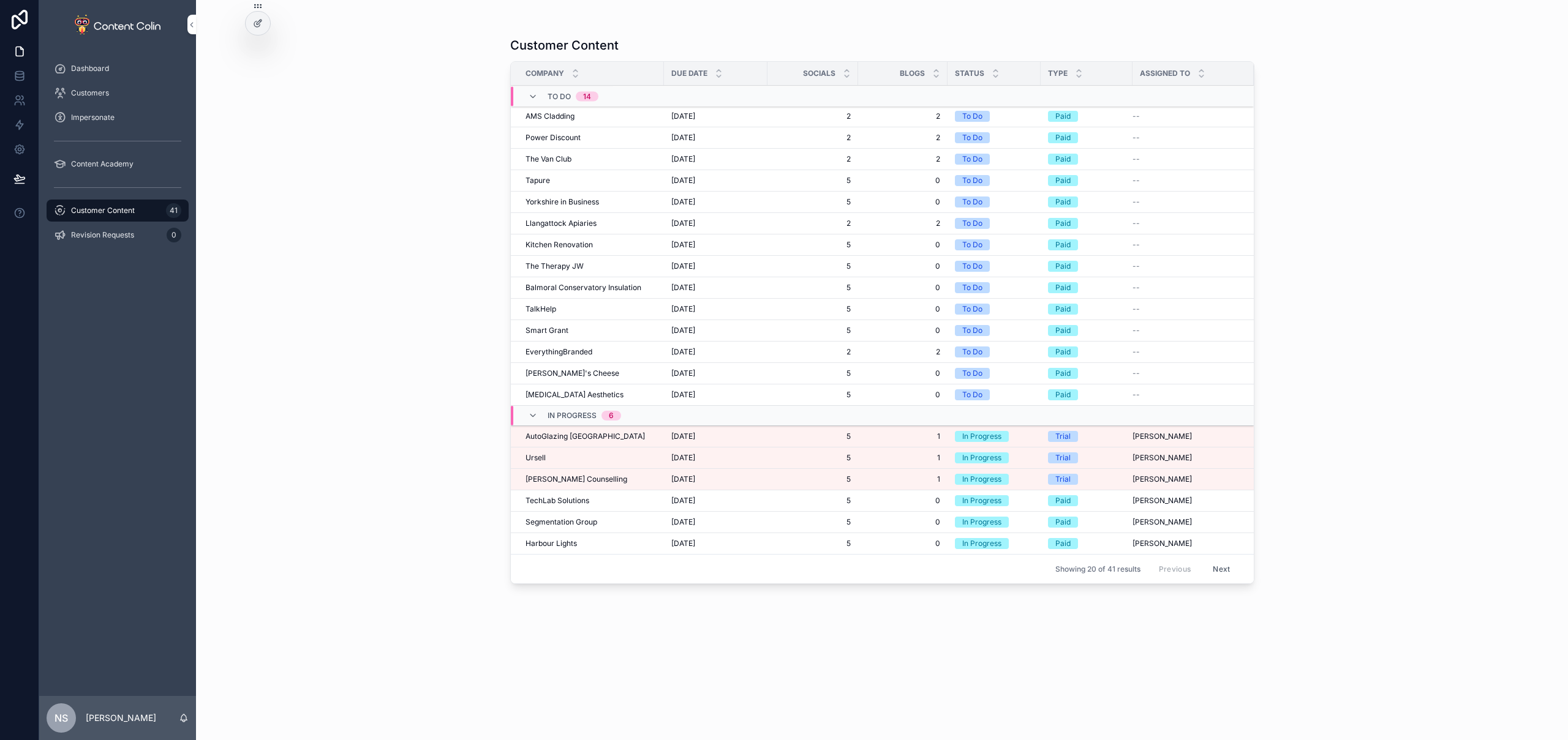
click at [554, 458] on div "[PERSON_NAME]" at bounding box center [591, 458] width 131 height 10
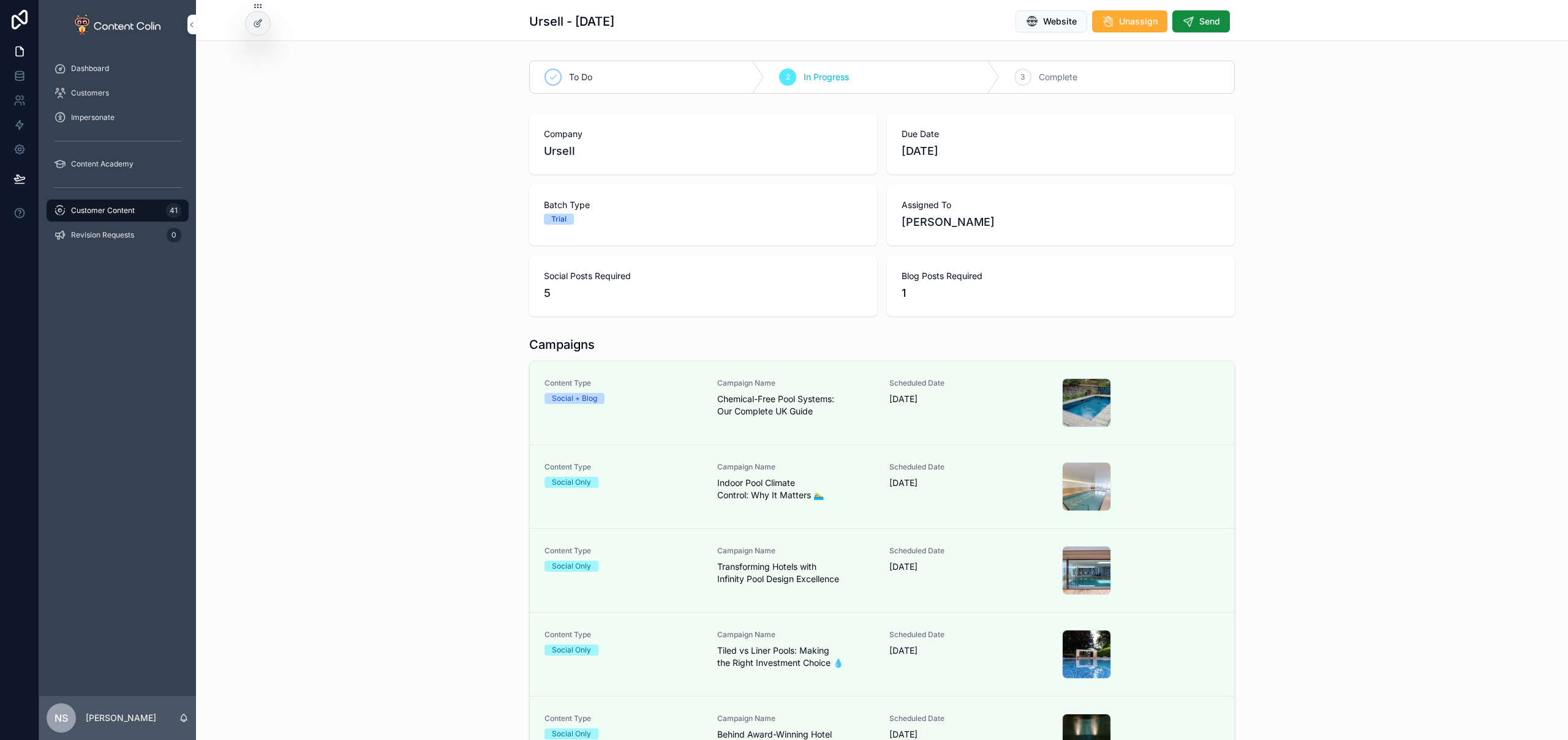
click at [1206, 23] on span "Send" at bounding box center [1210, 22] width 21 height 12
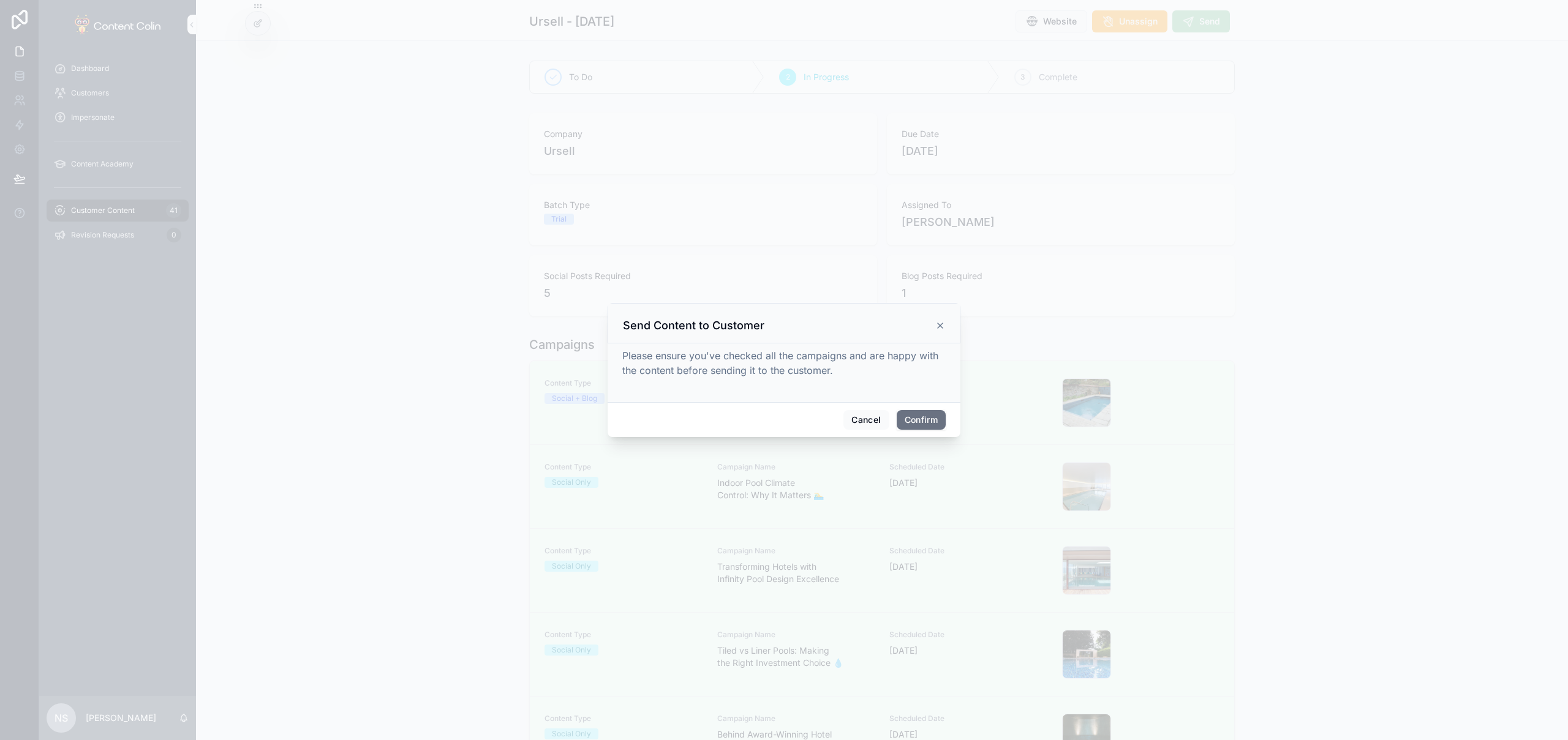
click at [923, 420] on button "Confirm" at bounding box center [922, 420] width 49 height 19
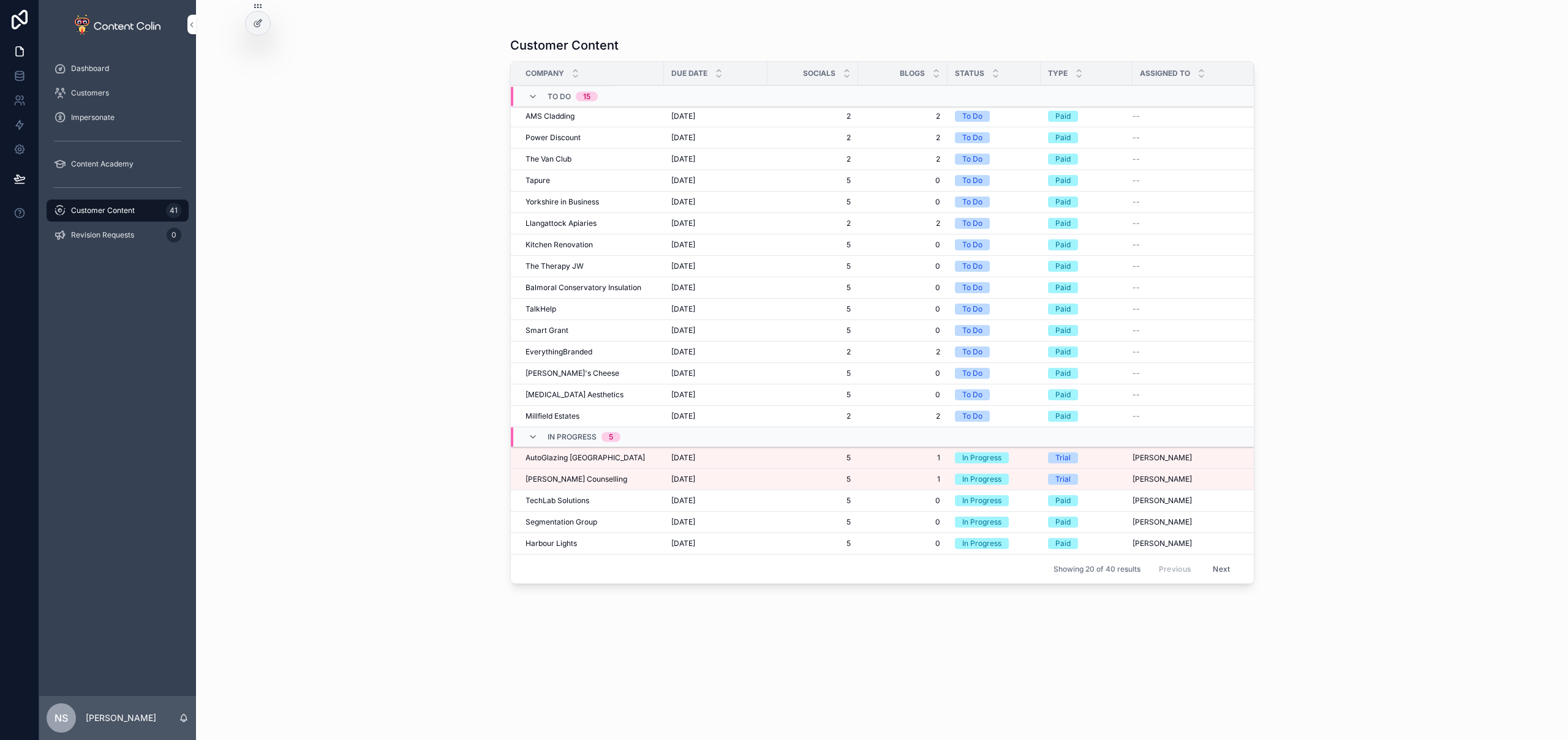
click at [611, 485] on td "[PERSON_NAME] Counselling [PERSON_NAME] Counselling" at bounding box center [587, 479] width 153 height 22
click at [621, 478] on div "[PERSON_NAME] Counselling [PERSON_NAME] Counselling" at bounding box center [591, 479] width 131 height 10
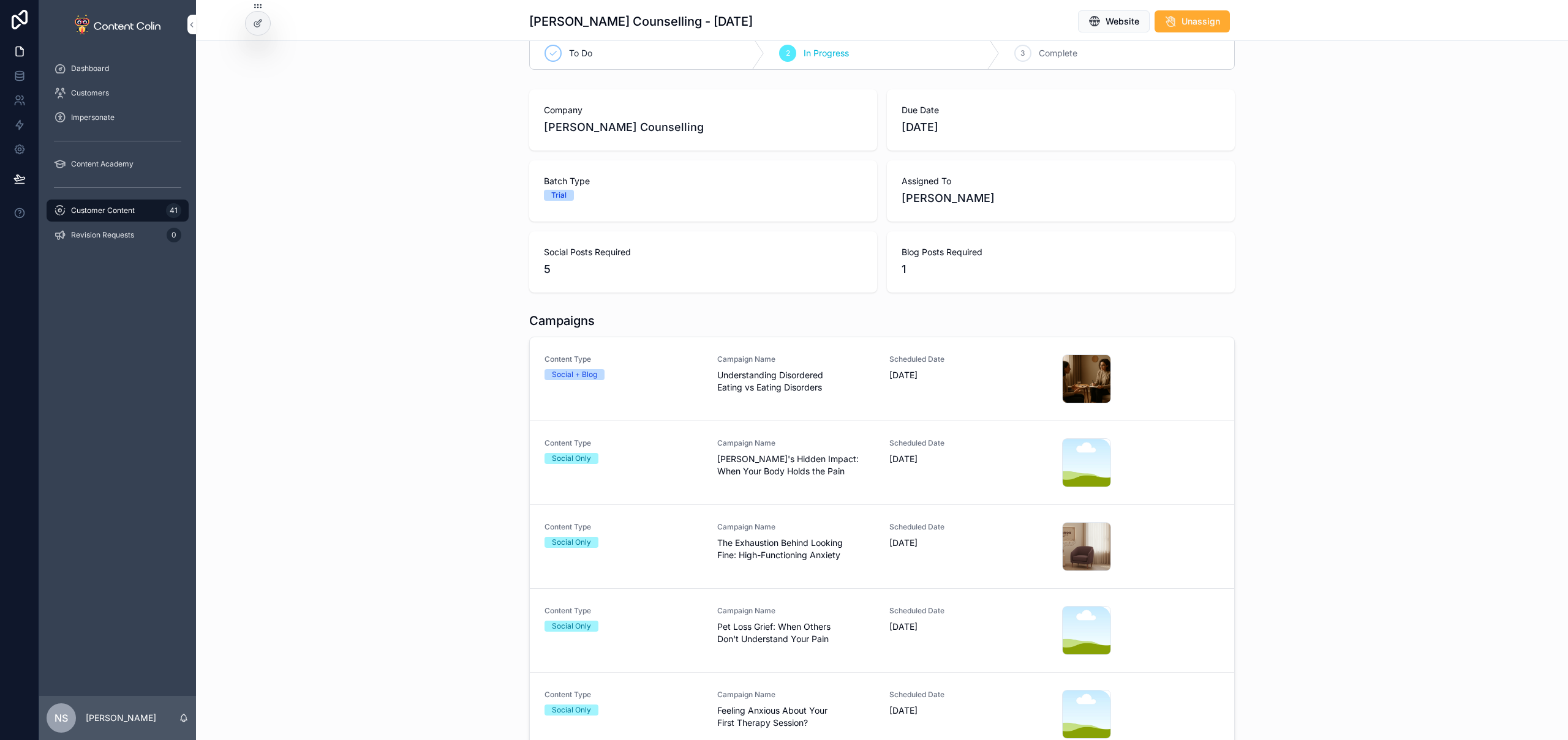
scroll to position [228, 0]
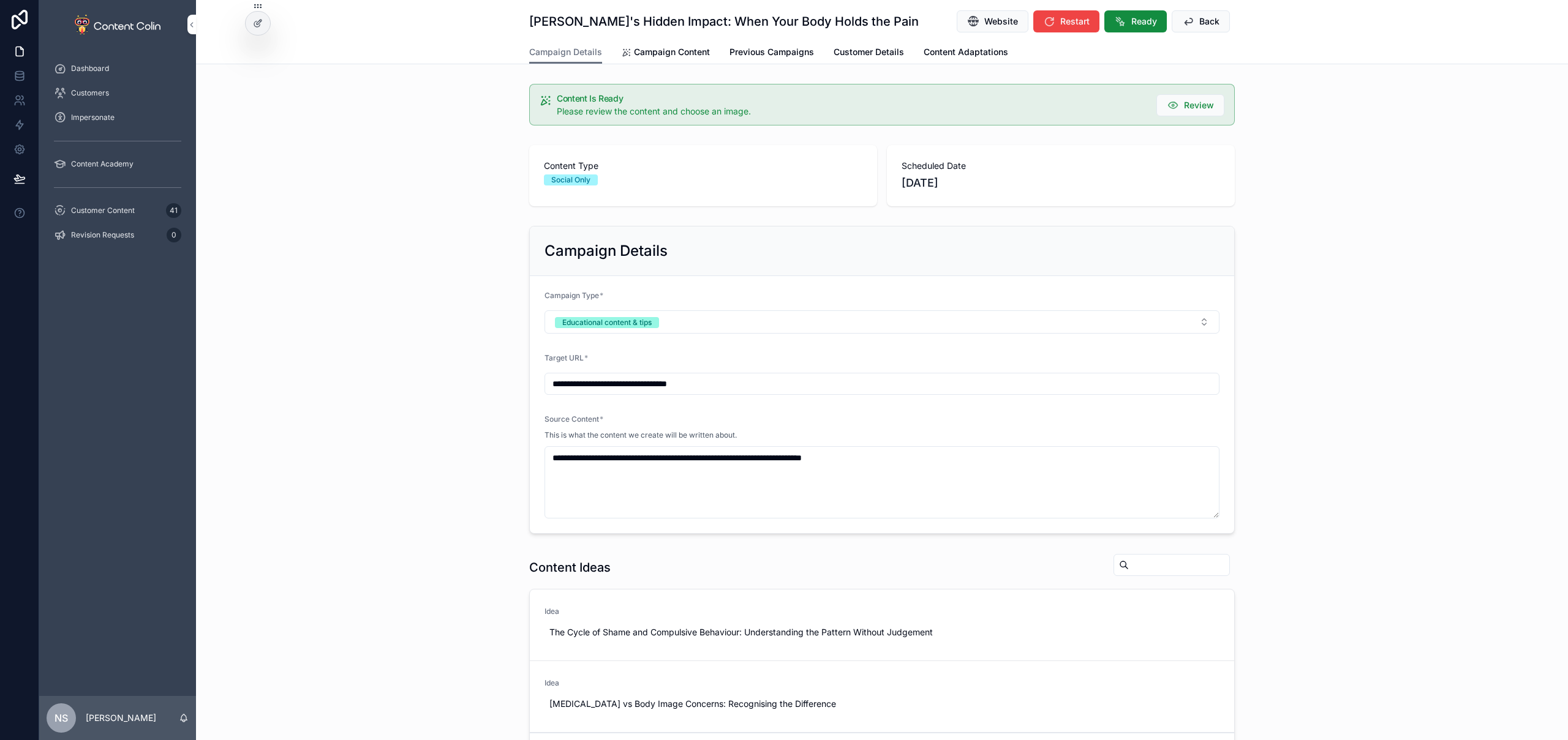
drag, startPoint x: 674, startPoint y: 50, endPoint x: 682, endPoint y: 53, distance: 8.5
click at [674, 50] on span "Campaign Content" at bounding box center [672, 52] width 76 height 12
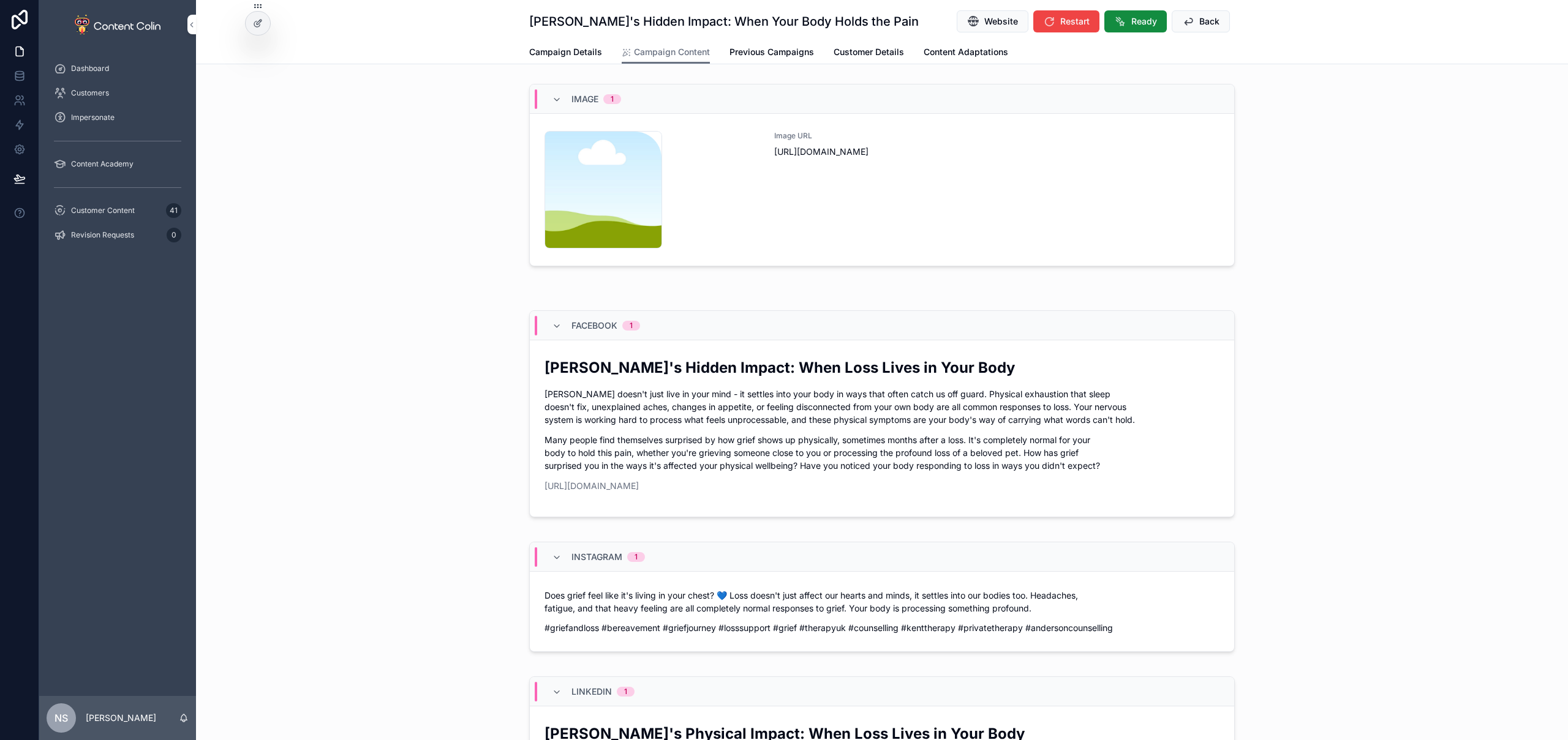
click at [928, 220] on div "Image URL [URL][DOMAIN_NAME]" at bounding box center [997, 189] width 445 height 117
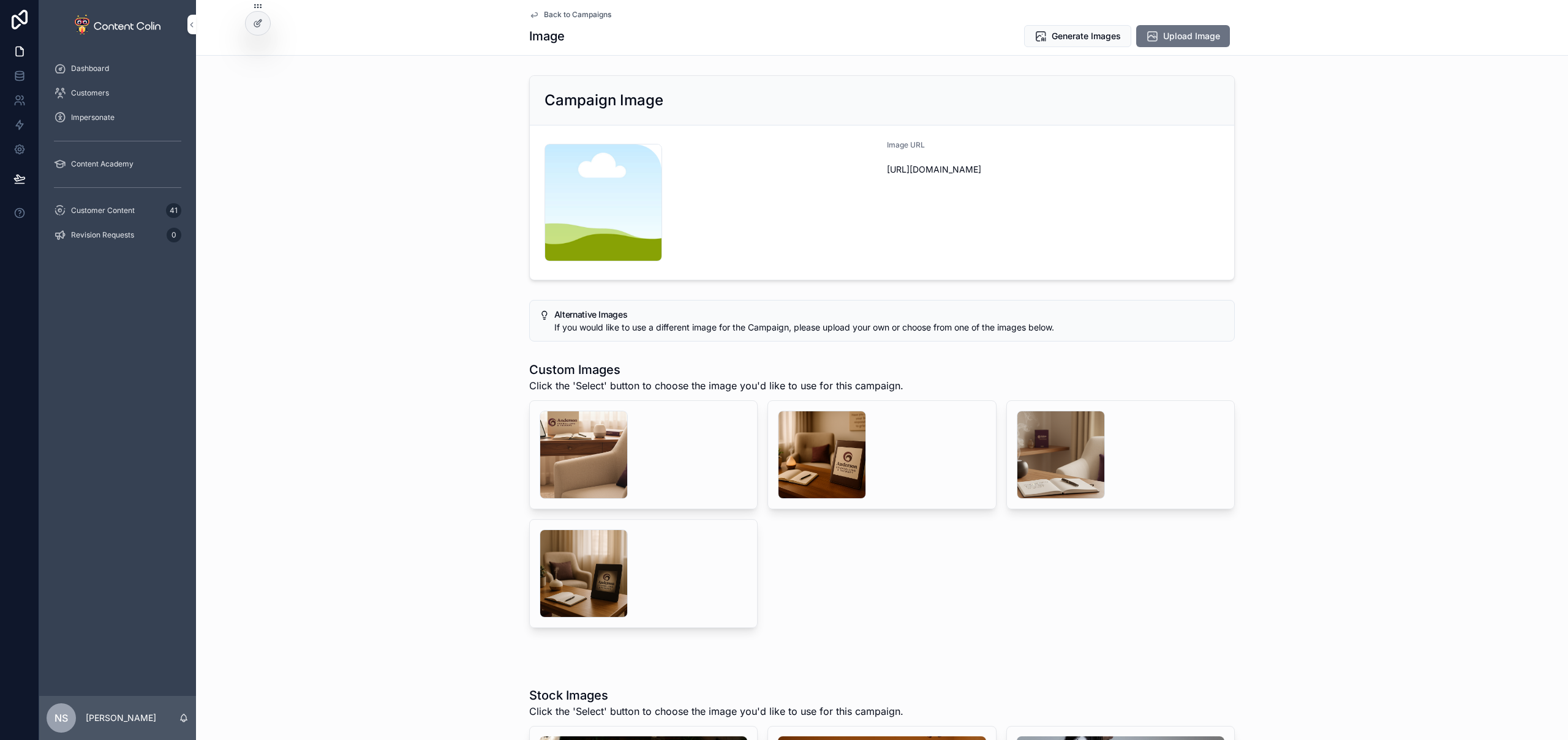
click at [799, 445] on div "scrollable content" at bounding box center [822, 455] width 88 height 88
click at [594, 461] on div "scrollable content" at bounding box center [583, 455] width 88 height 88
click at [822, 452] on div "scrollable content" at bounding box center [822, 455] width 88 height 88
click at [0, 0] on span "Select" at bounding box center [0, 0] width 0 height 0
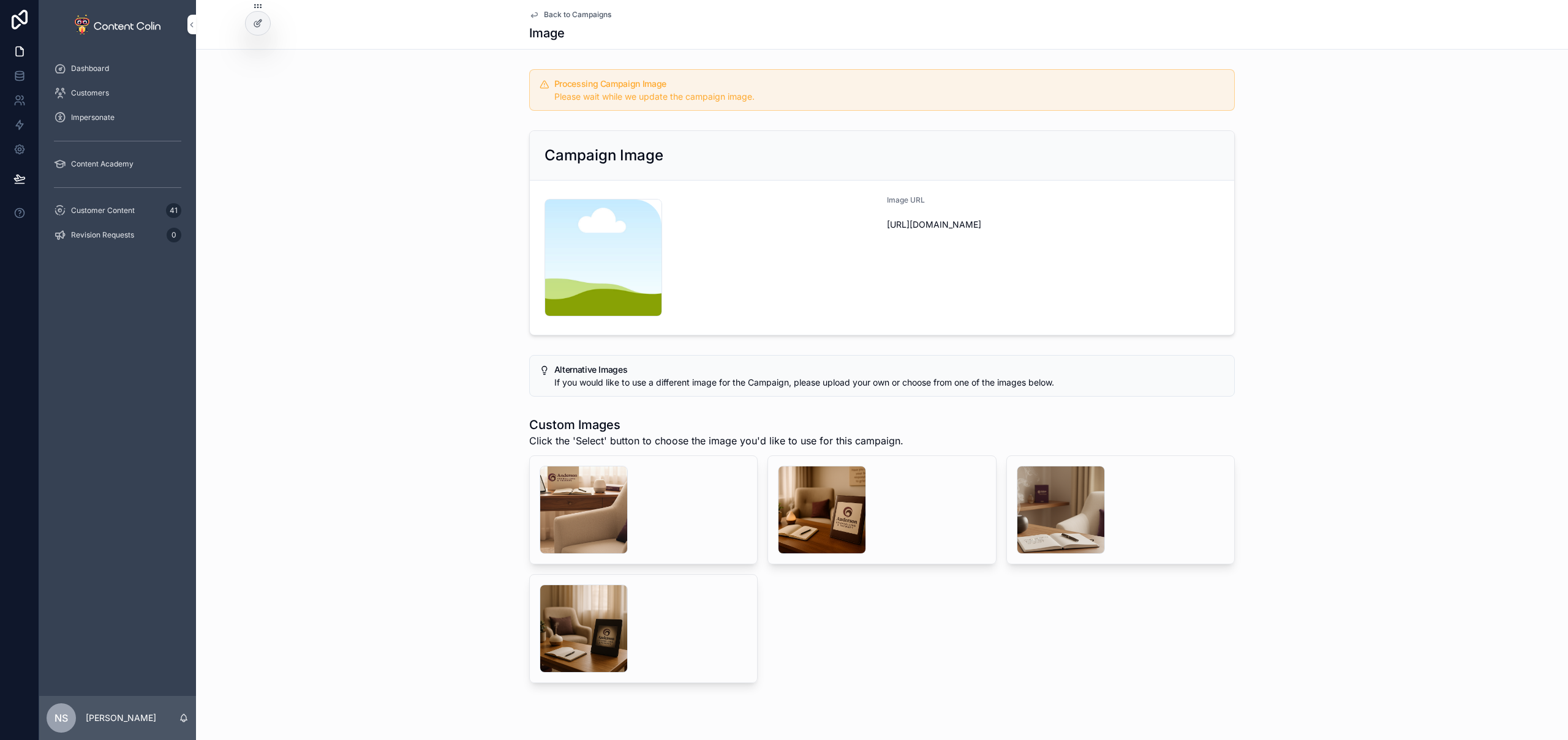
click at [577, 14] on span "Back to Campaigns" at bounding box center [577, 14] width 67 height 10
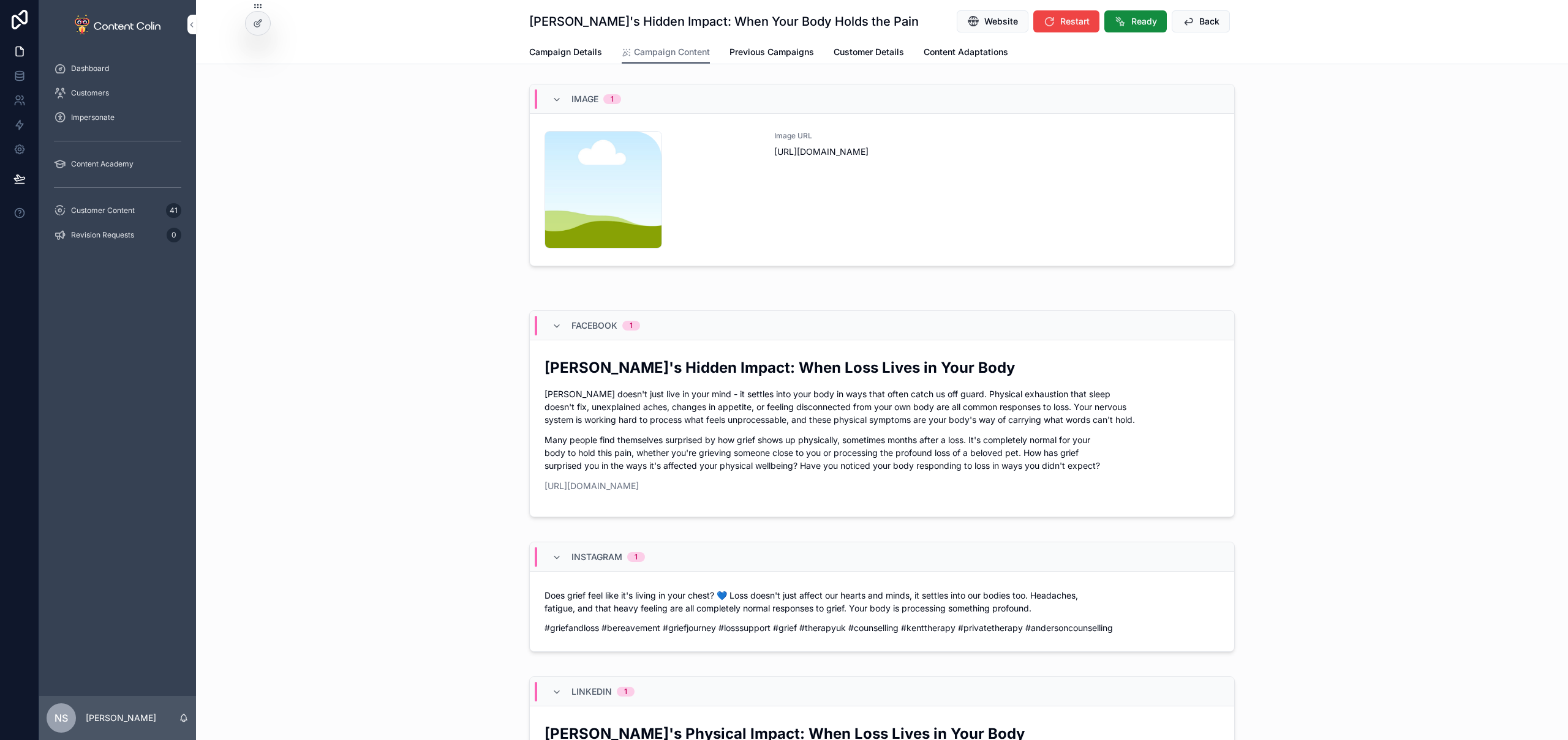
click at [1206, 19] on span "Back" at bounding box center [1209, 22] width 20 height 12
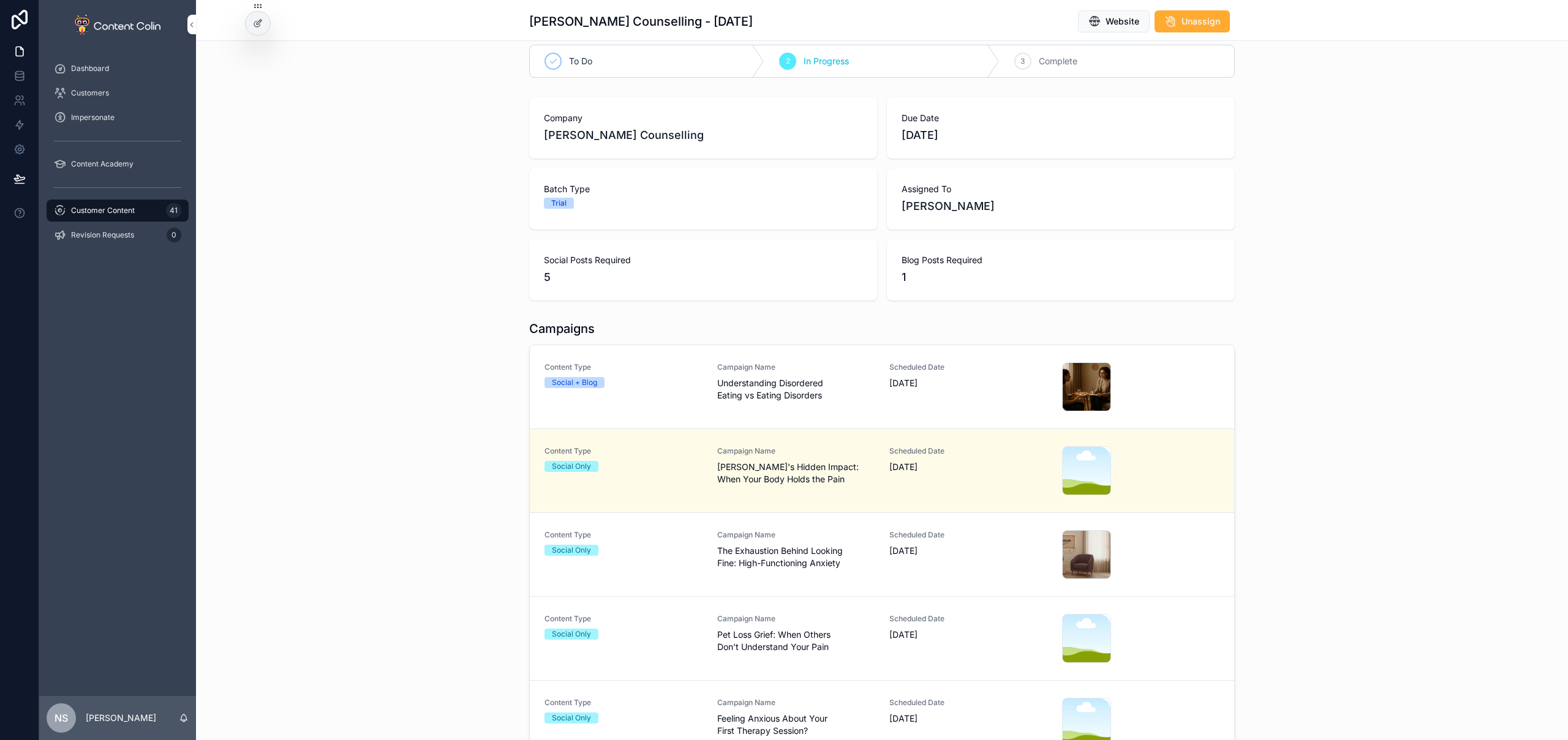
scroll to position [24, 0]
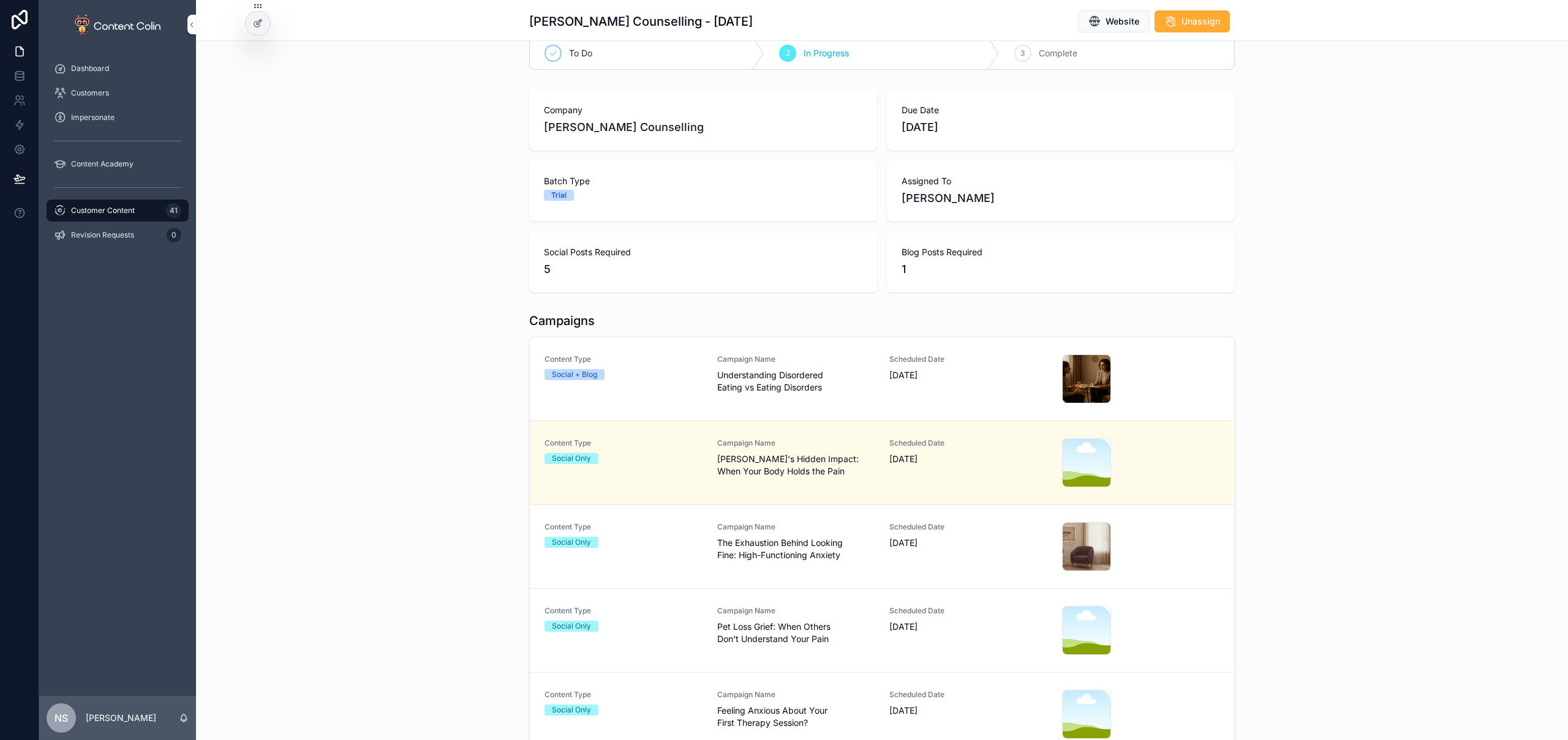
click at [827, 605] on link "Content Type Social Only Campaign Name Pet Loss Grief: When Others Don't Unders…" at bounding box center [881, 631] width 704 height 84
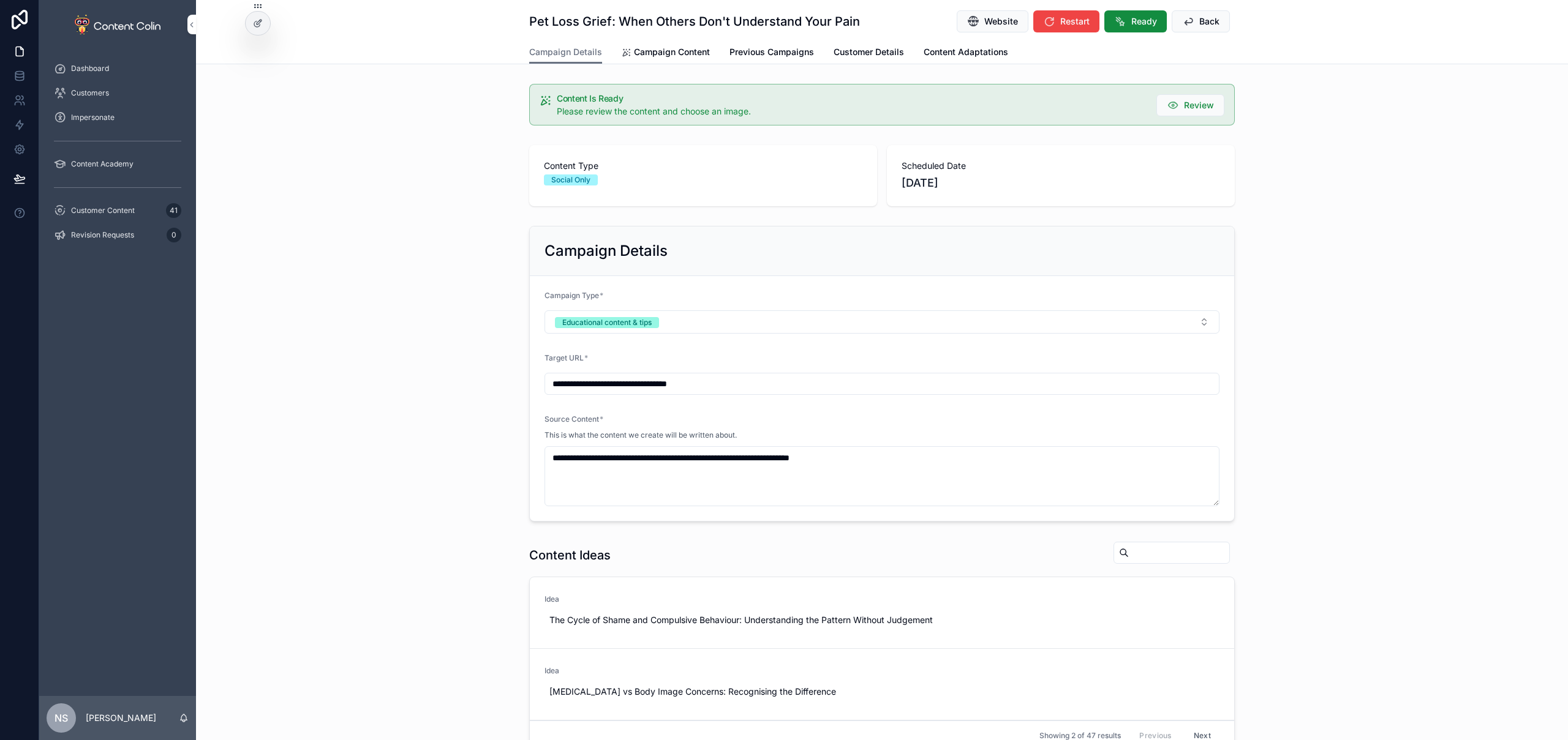
click at [675, 48] on span "Campaign Content" at bounding box center [672, 52] width 76 height 12
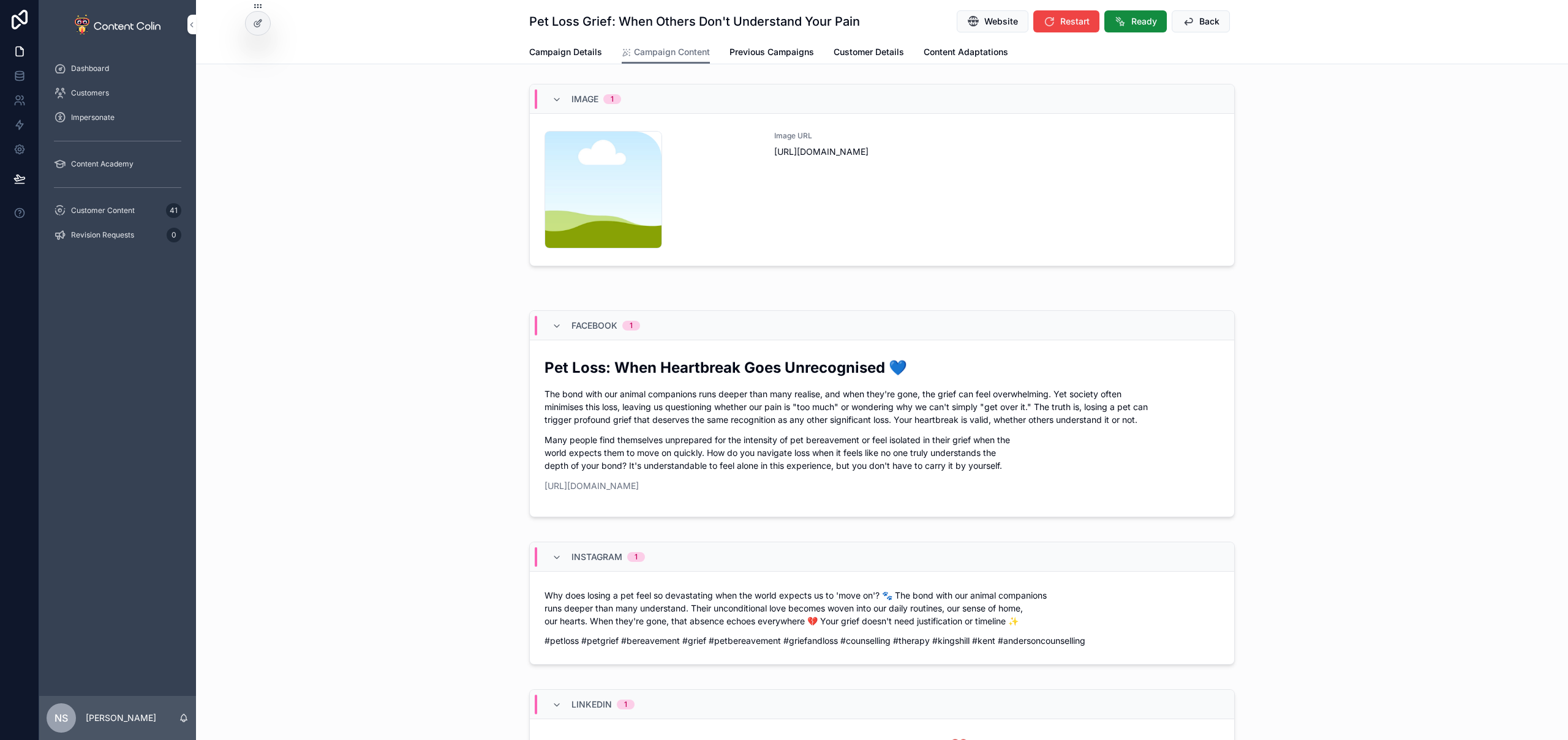
click at [968, 228] on div "Image URL [URL][DOMAIN_NAME]" at bounding box center [997, 189] width 445 height 117
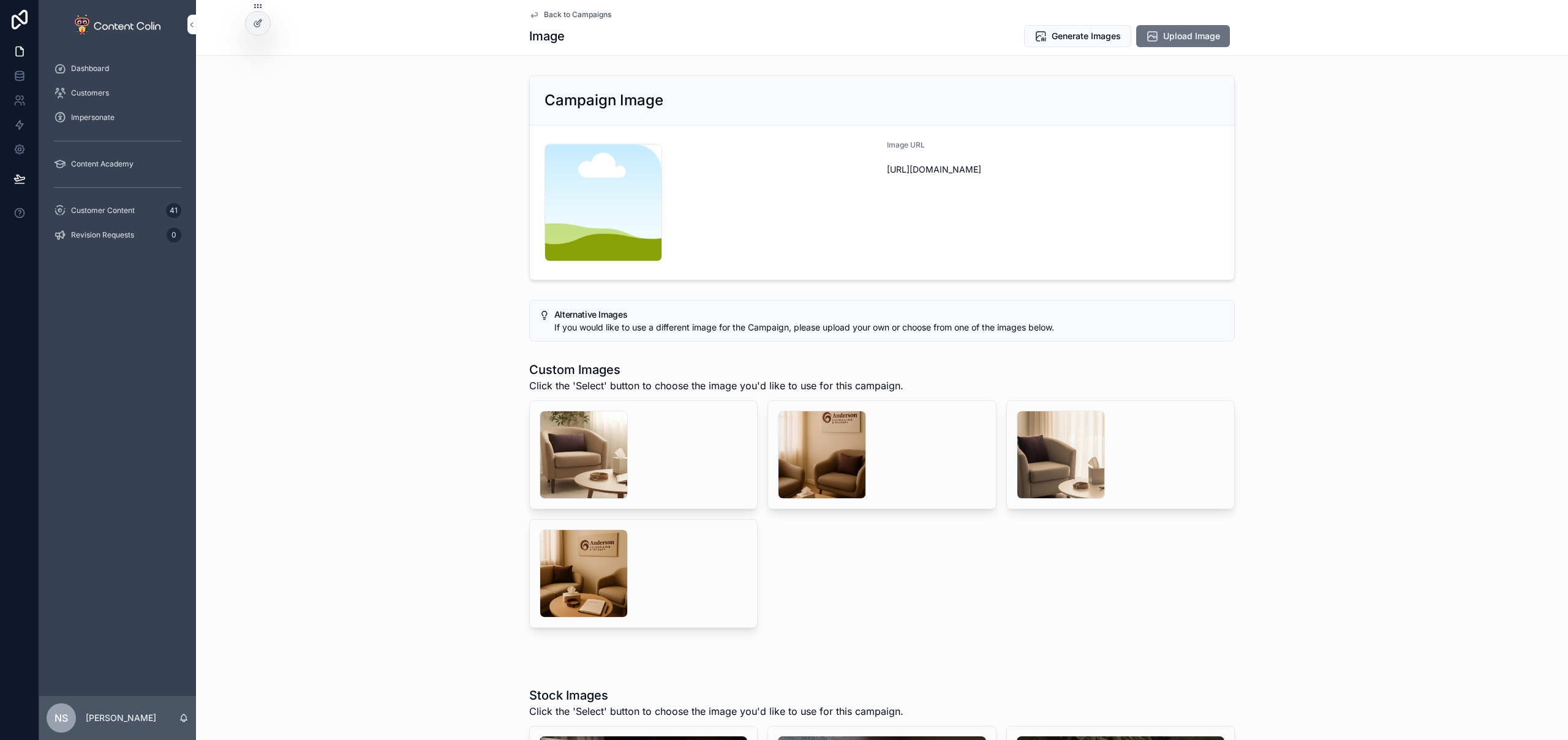
click at [814, 454] on div "scrollable content" at bounding box center [822, 455] width 88 height 88
click at [580, 447] on div "scrollable content" at bounding box center [583, 455] width 88 height 88
click at [813, 464] on div "scrollable content" at bounding box center [822, 455] width 88 height 88
click at [0, 0] on button "Select" at bounding box center [0, 0] width 0 height 0
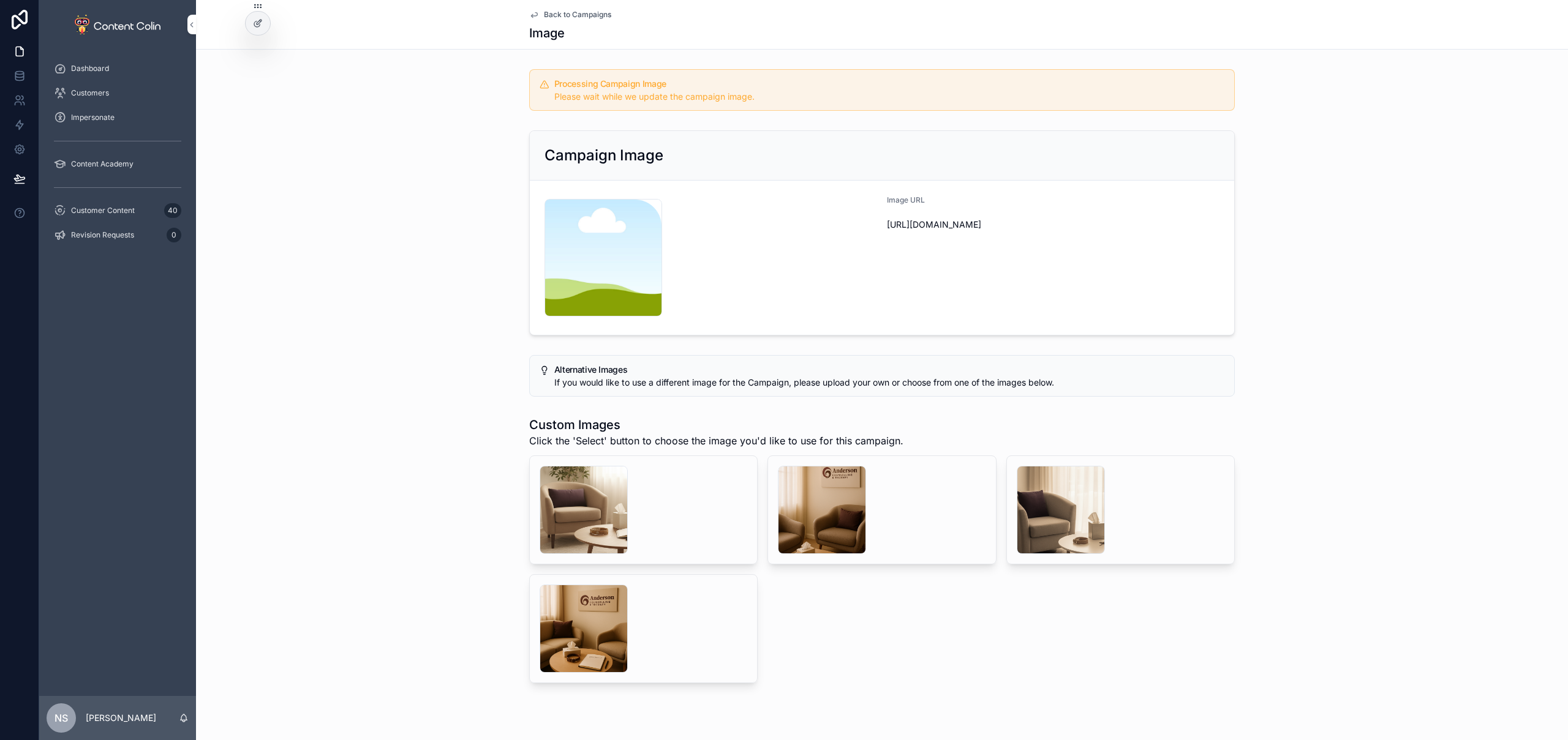
click at [568, 16] on span "Back to Campaigns" at bounding box center [577, 14] width 67 height 10
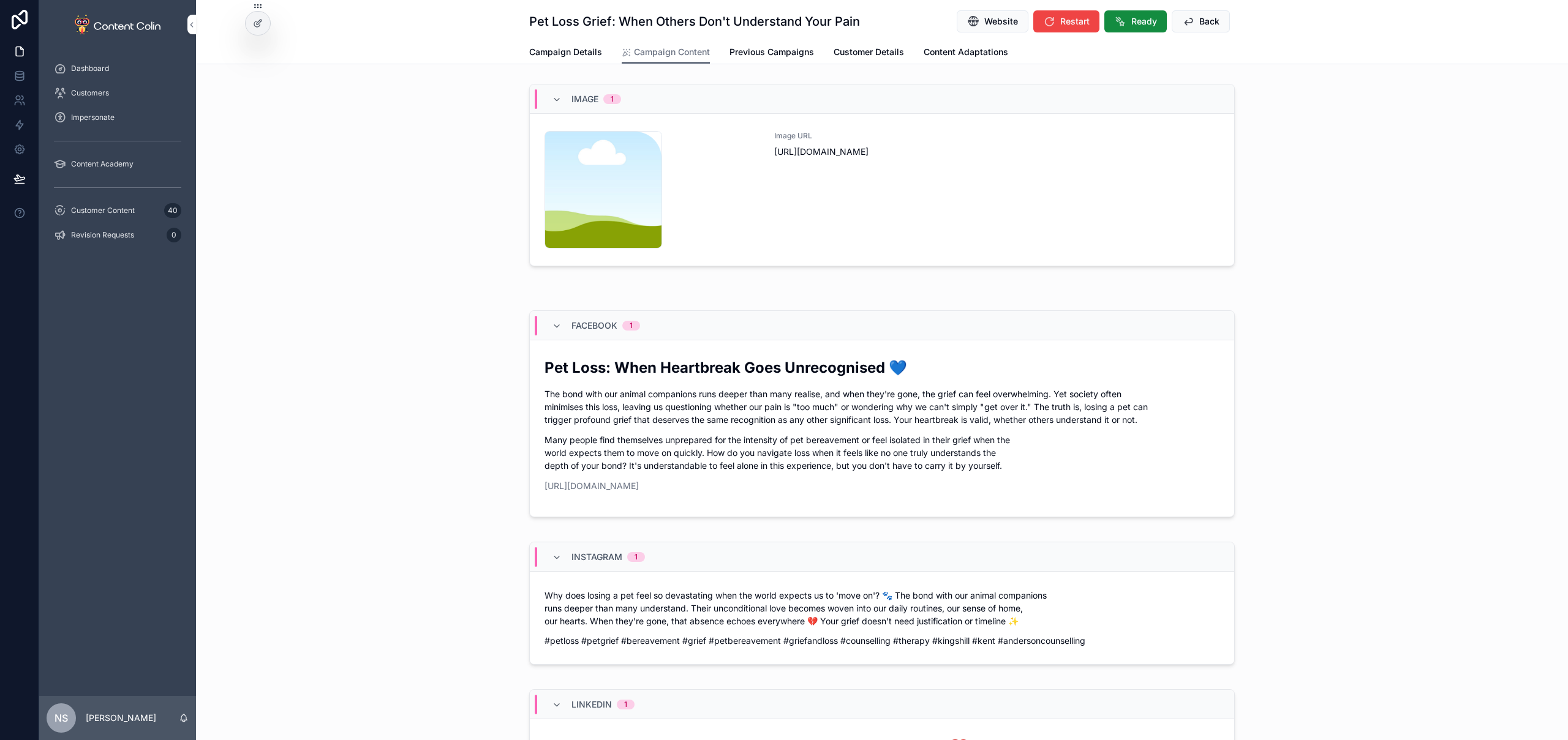
click at [1200, 21] on span "Back" at bounding box center [1209, 22] width 20 height 12
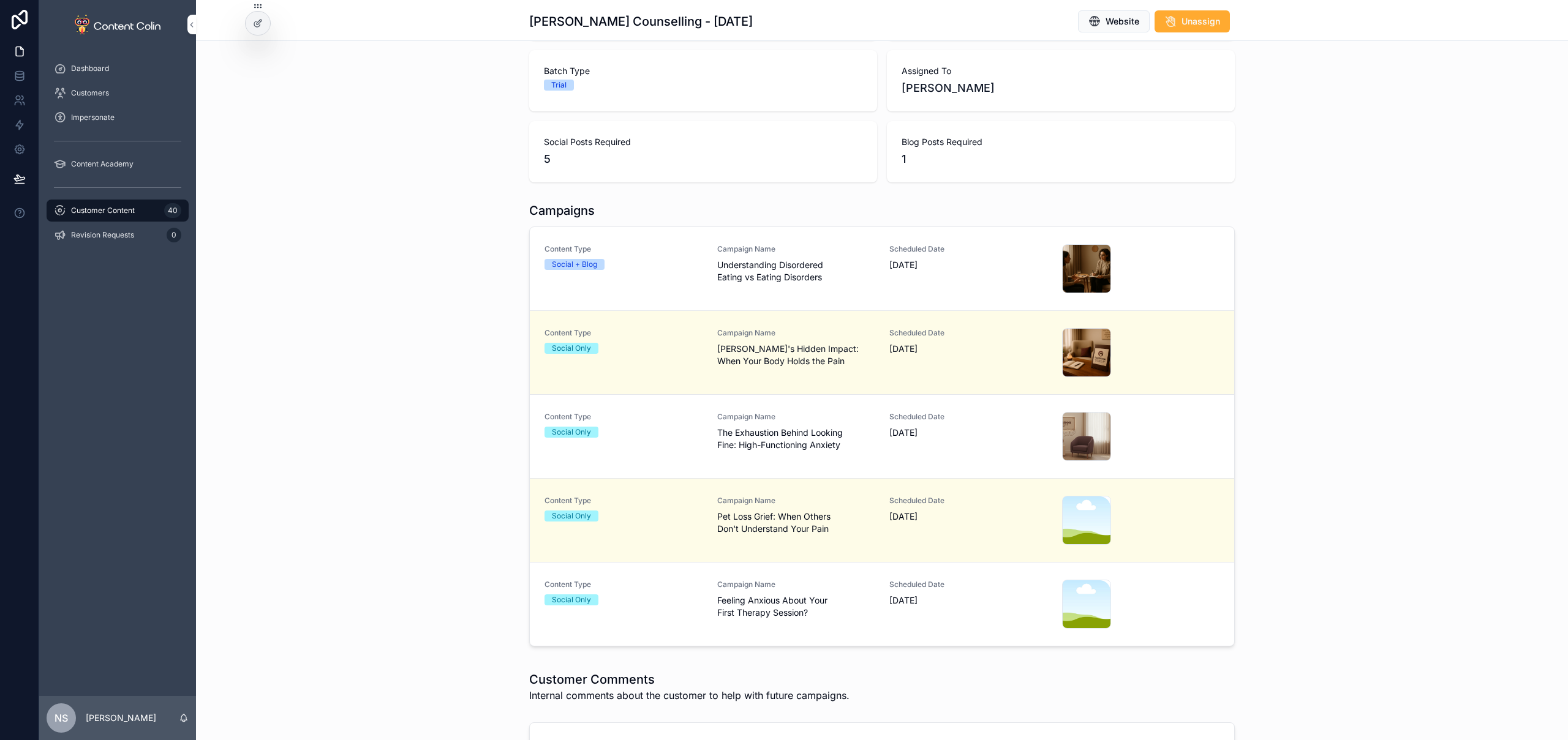
scroll to position [197, 0]
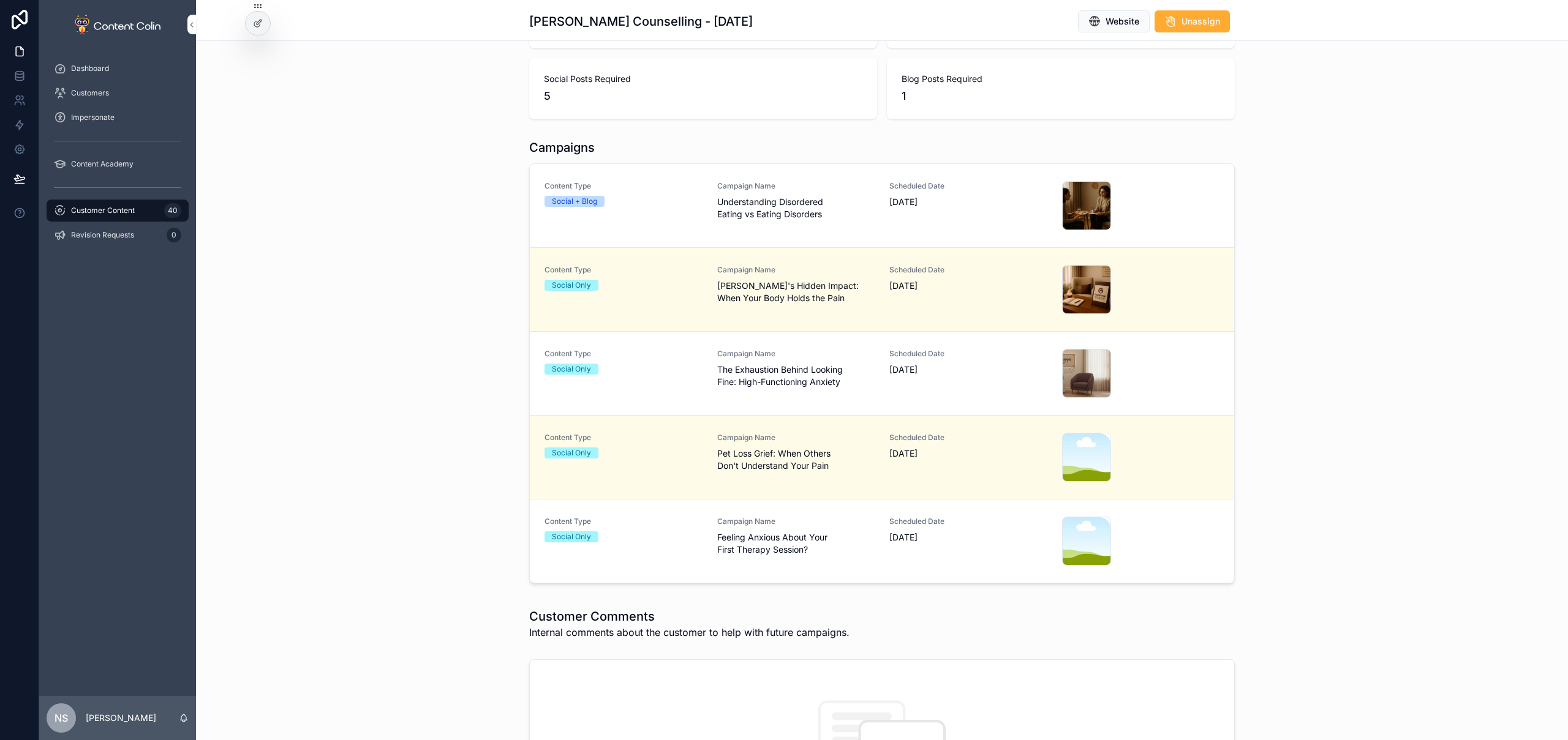
click at [881, 461] on div "Content Type Social Only Campaign Name Pet Loss Grief: When Others Don't Unders…" at bounding box center [882, 458] width 675 height 49
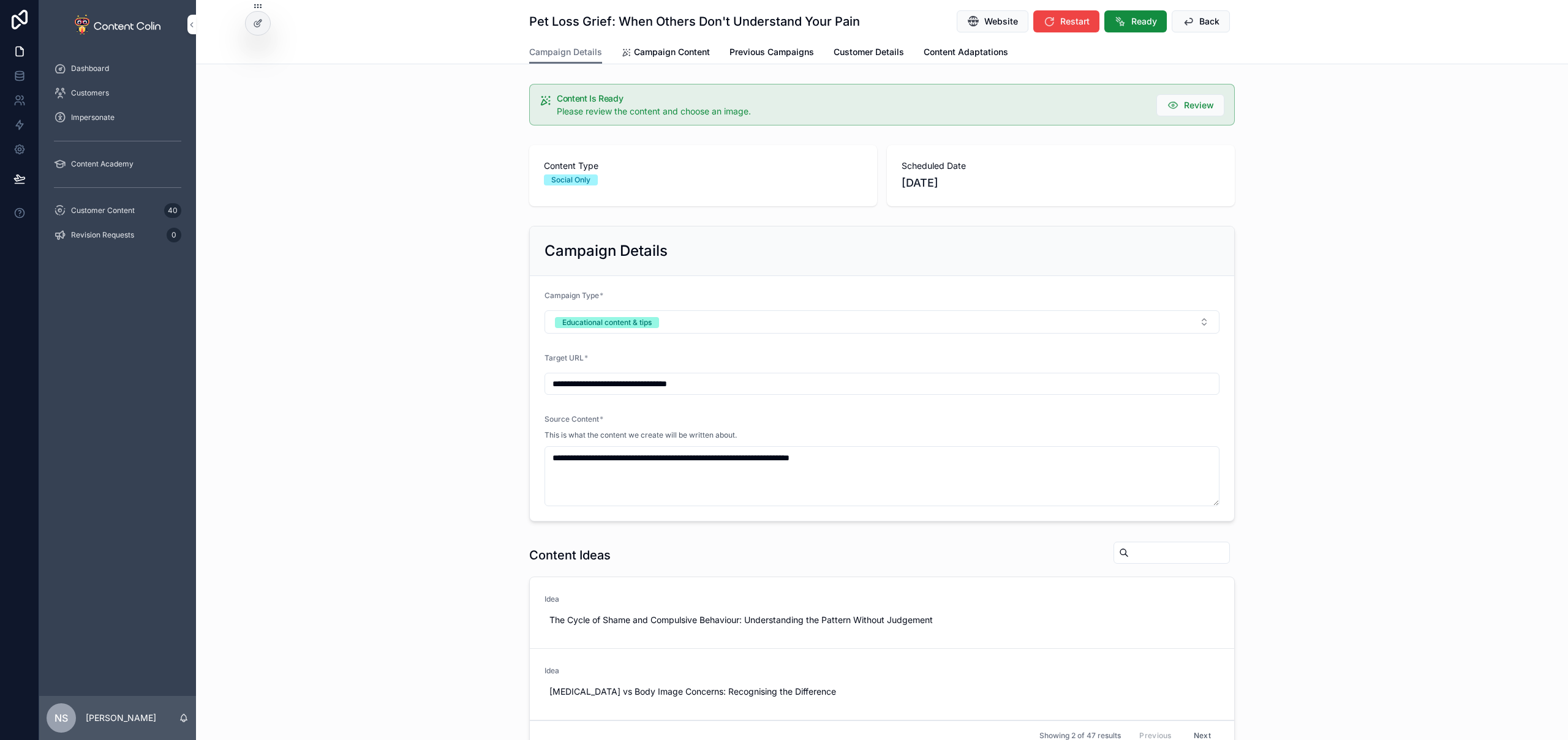
click at [1187, 18] on icon "scrollable content" at bounding box center [1189, 22] width 12 height 12
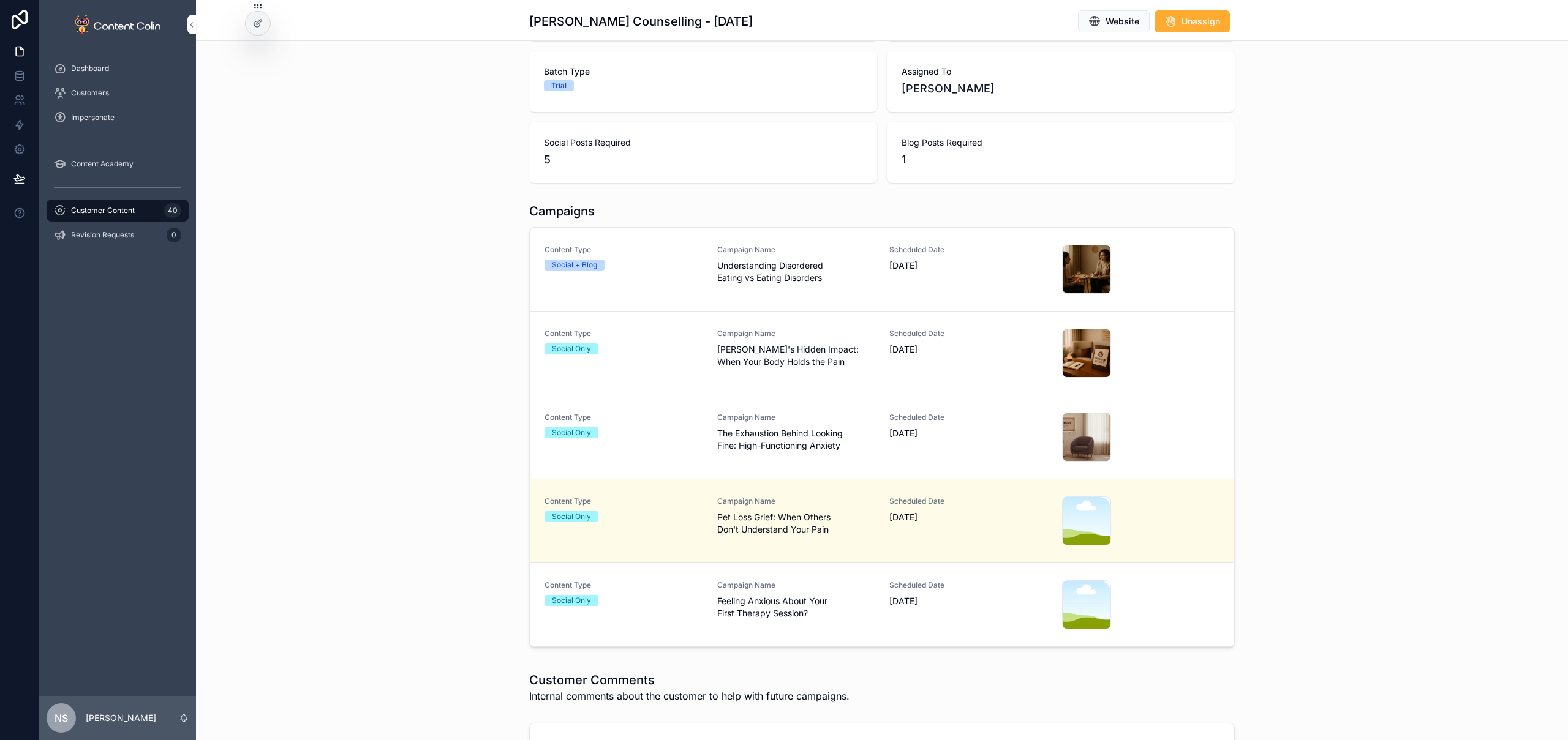
scroll to position [196, 0]
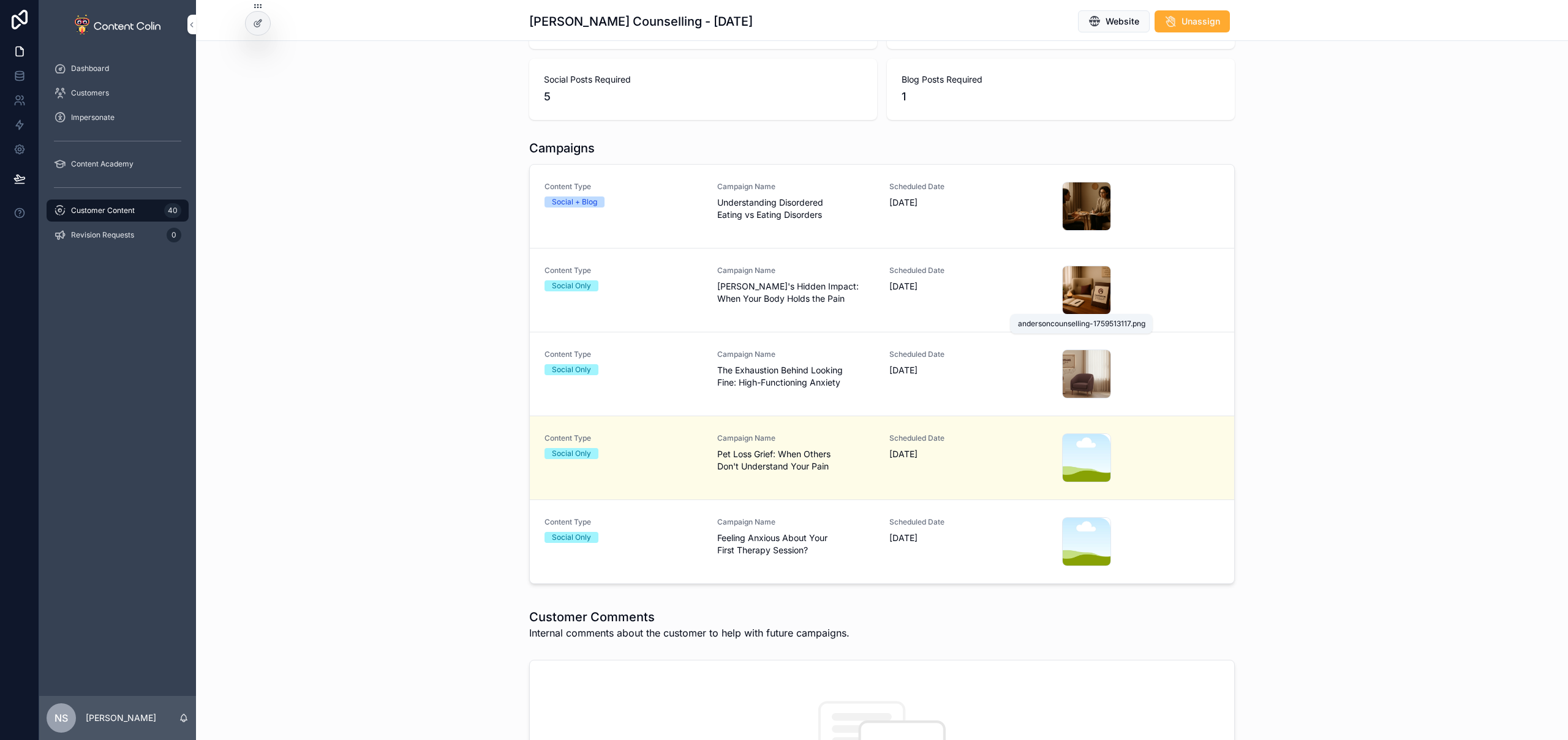
click at [0, 0] on span ".png" at bounding box center [0, 0] width 0 height 0
click at [805, 559] on div "Campaign Name Feeling Anxious About Your First Therapy Session?" at bounding box center [796, 542] width 158 height 49
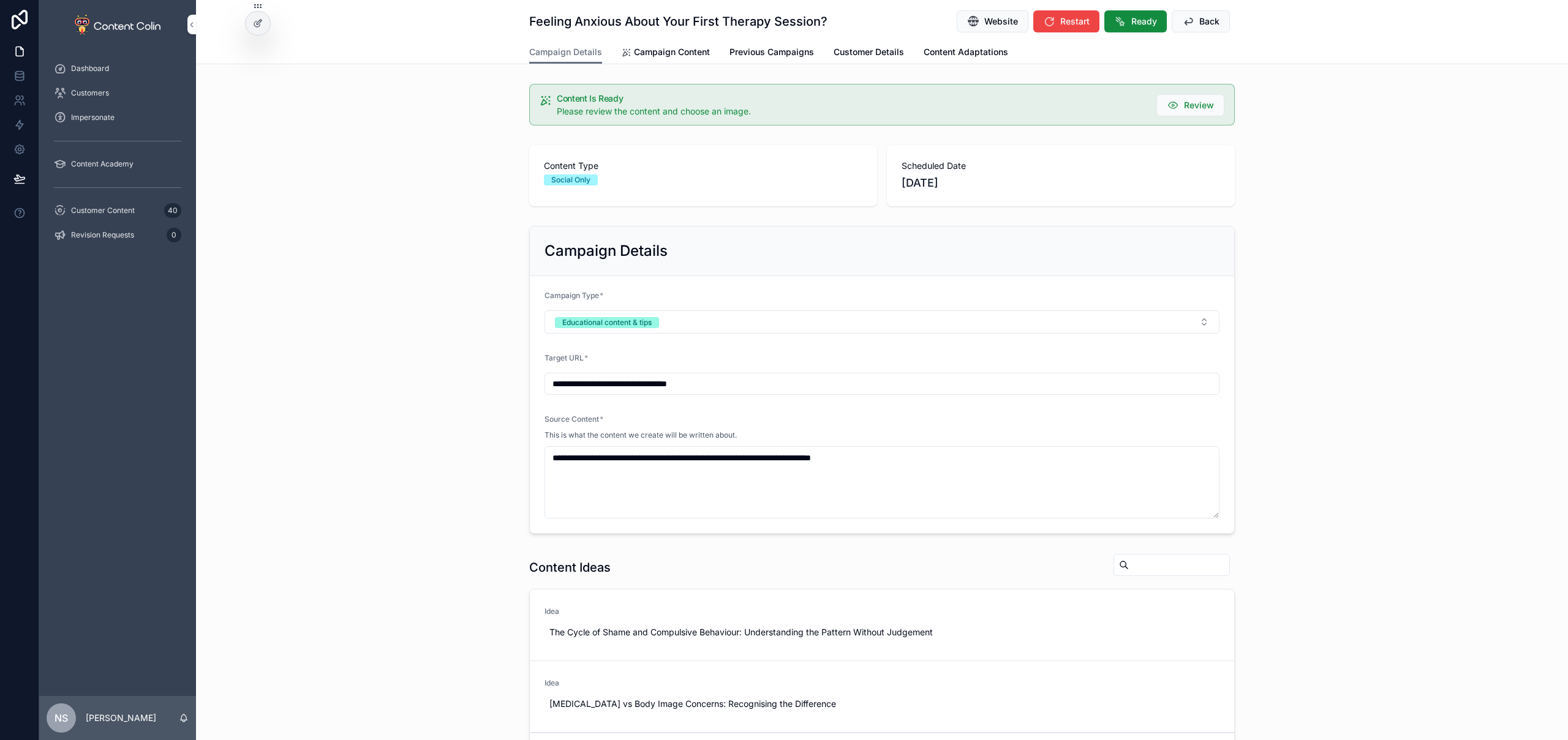
click at [666, 52] on span "Campaign Content" at bounding box center [672, 52] width 76 height 12
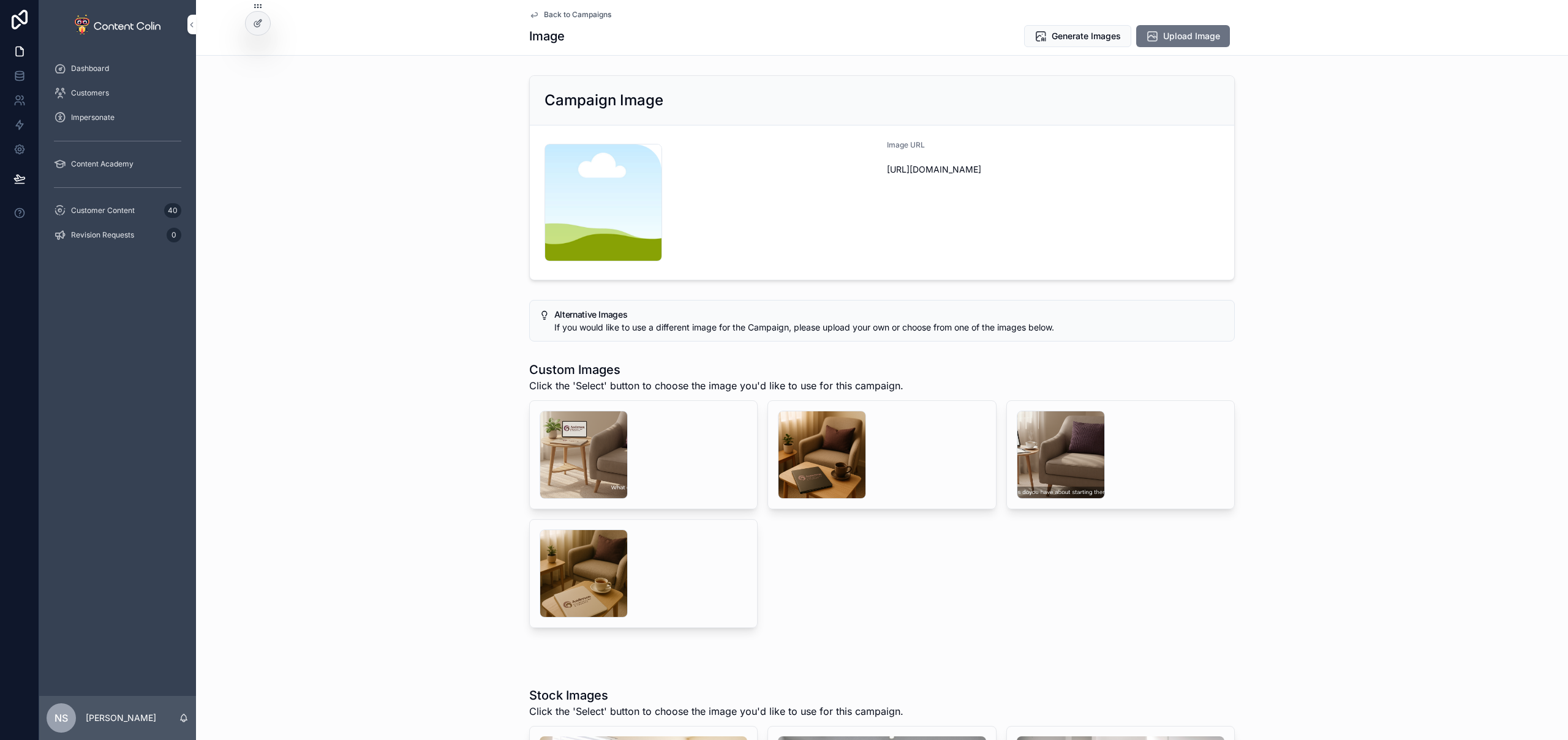
click at [859, 454] on div "scrollable content" at bounding box center [822, 455] width 88 height 88
click at [557, 432] on div "scrollable content" at bounding box center [583, 455] width 88 height 88
click at [0, 0] on span "Delete" at bounding box center [0, 0] width 0 height 0
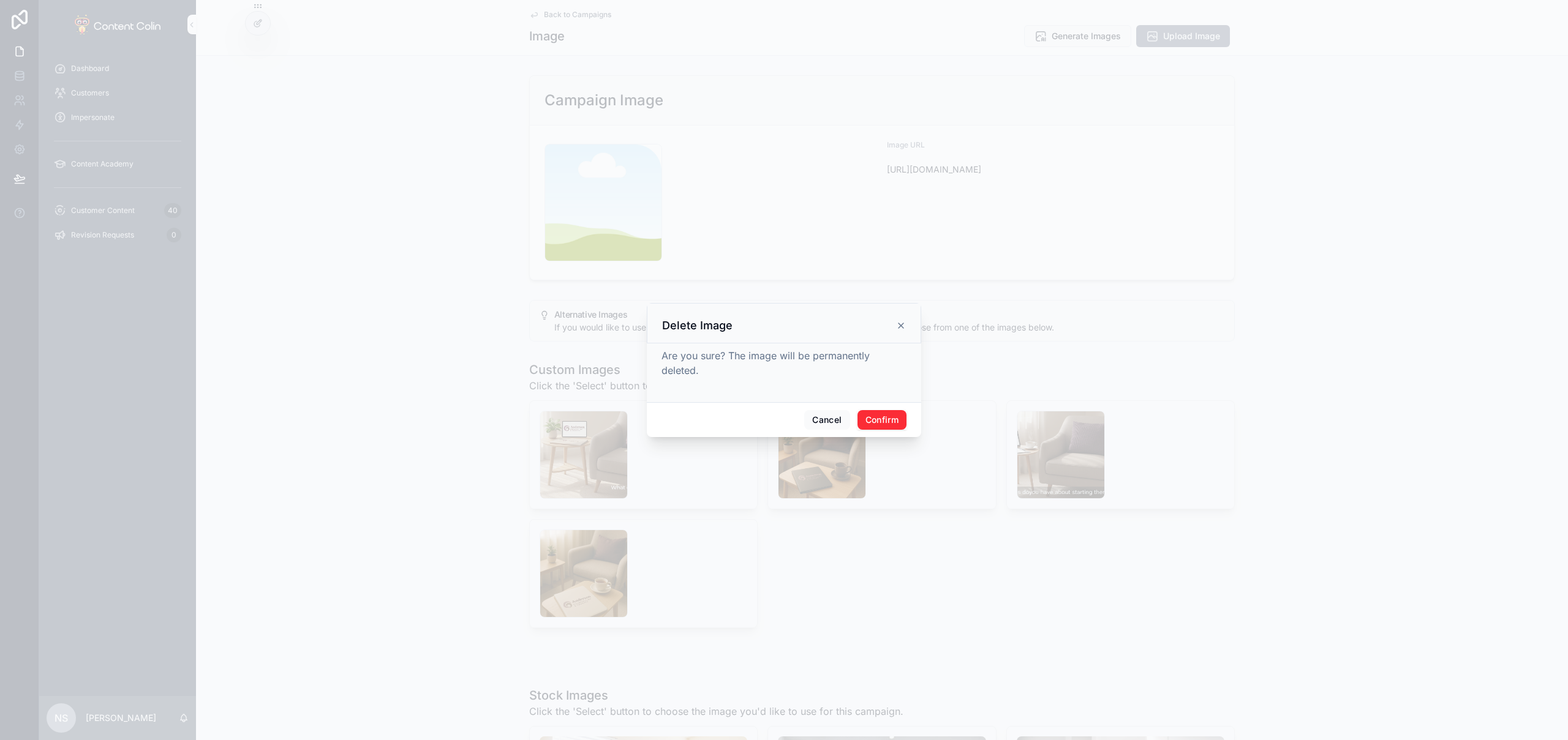
drag, startPoint x: 887, startPoint y: 417, endPoint x: 885, endPoint y: 410, distance: 7.3
click at [887, 418] on button "Confirm" at bounding box center [882, 420] width 49 height 19
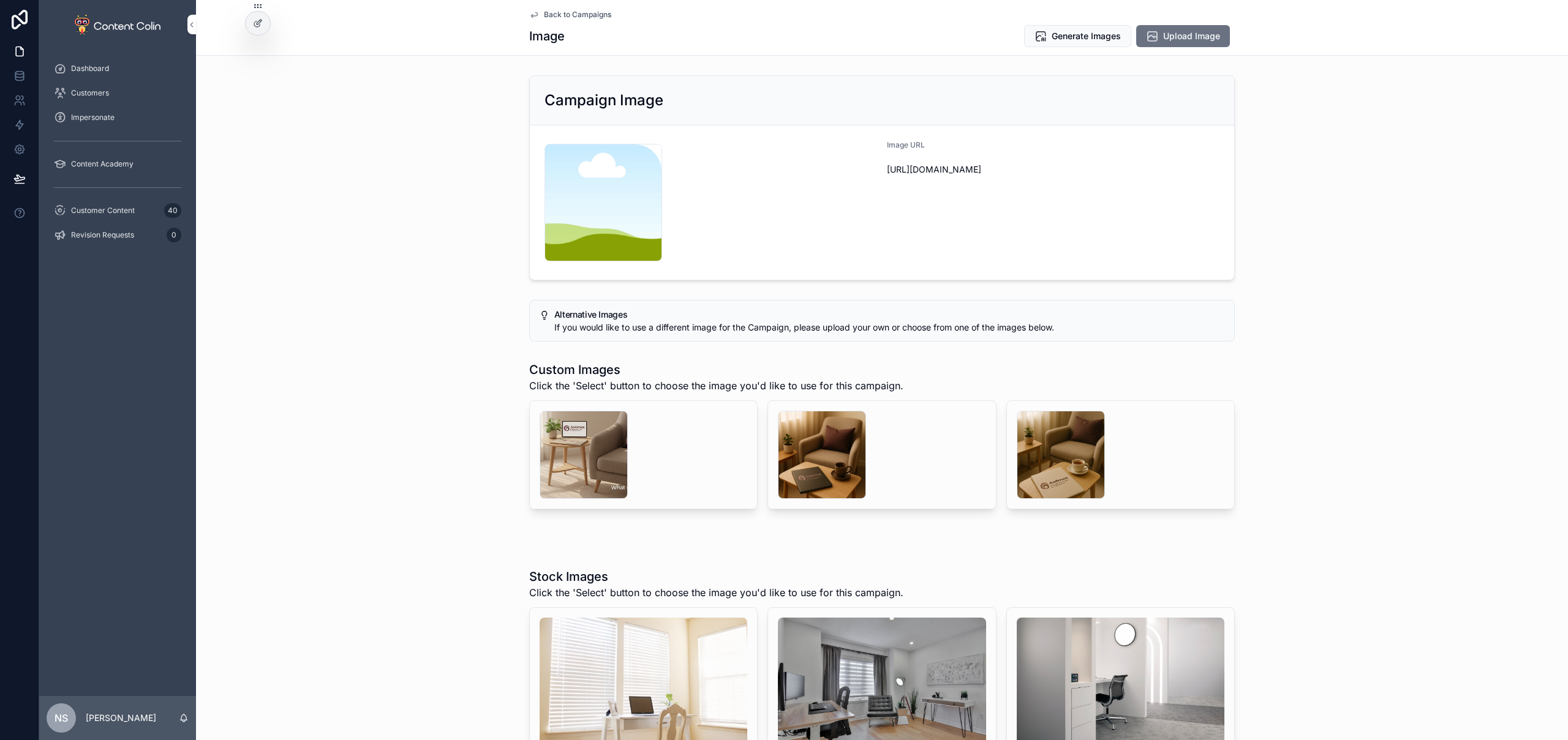
click at [0, 0] on span "Delete" at bounding box center [0, 0] width 0 height 0
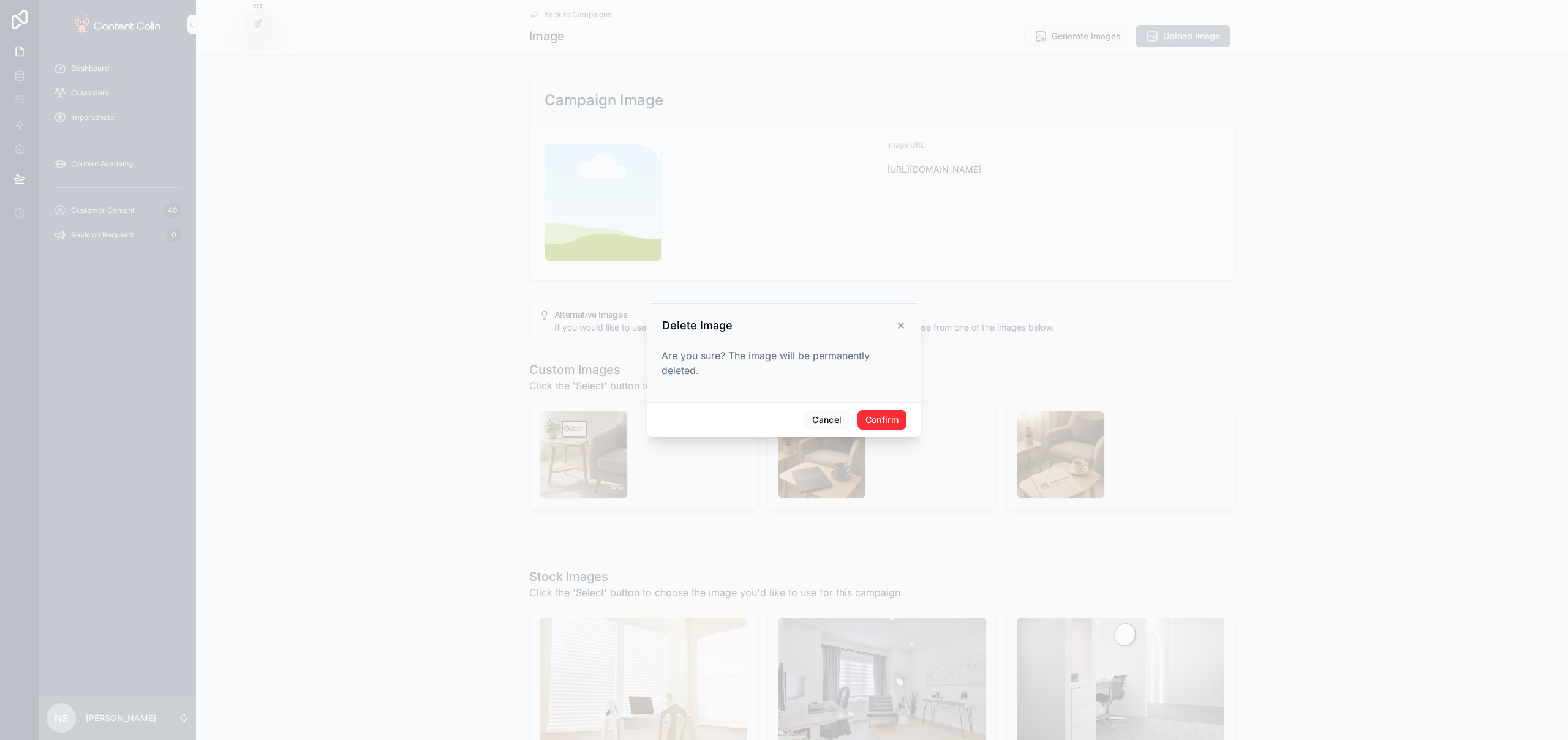
click at [882, 420] on button "Confirm" at bounding box center [882, 420] width 49 height 19
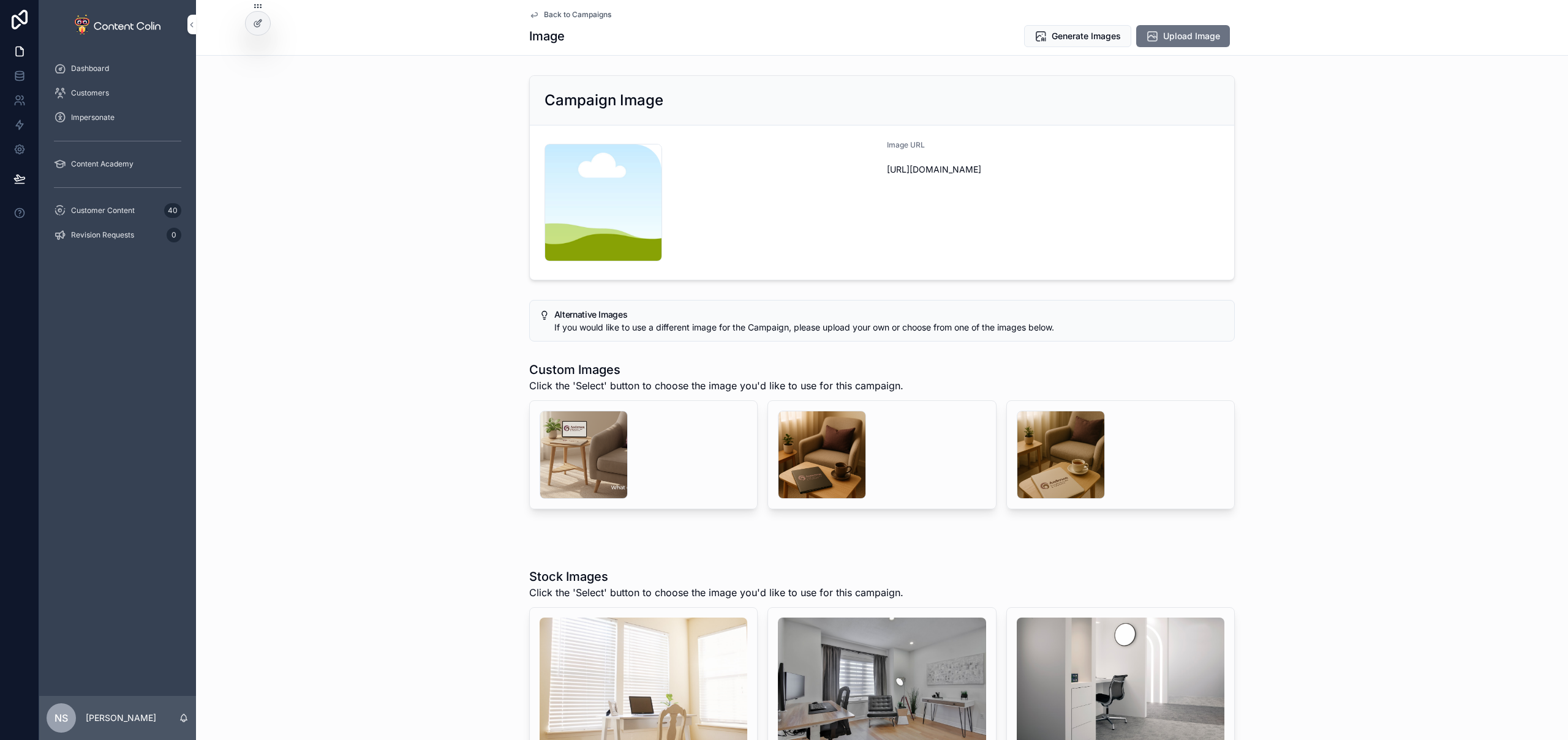
click at [1079, 37] on span "Generate Images" at bounding box center [1086, 36] width 69 height 12
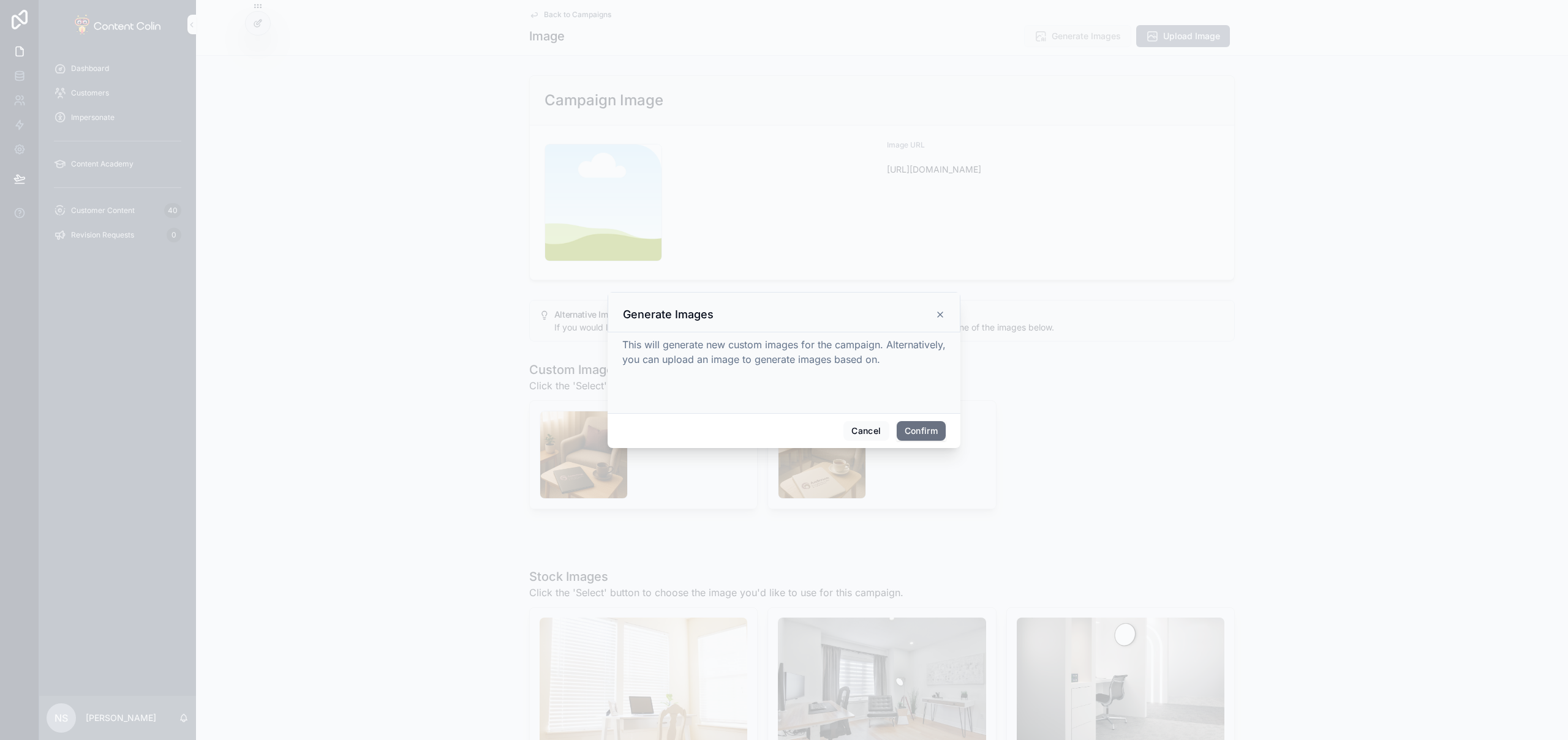
click at [928, 432] on button "Confirm" at bounding box center [922, 431] width 49 height 19
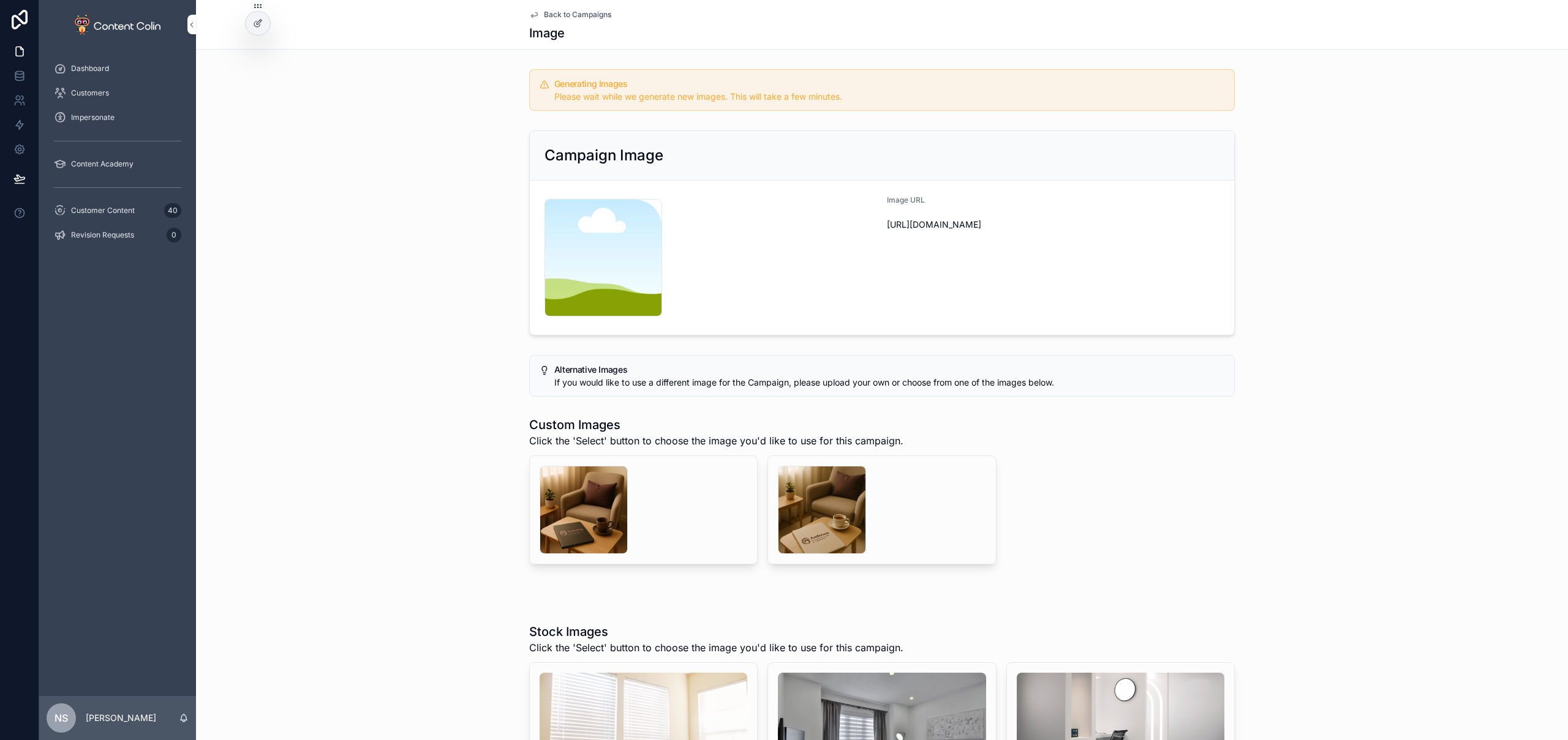
click at [137, 208] on div "Customer Content 40" at bounding box center [117, 211] width 128 height 19
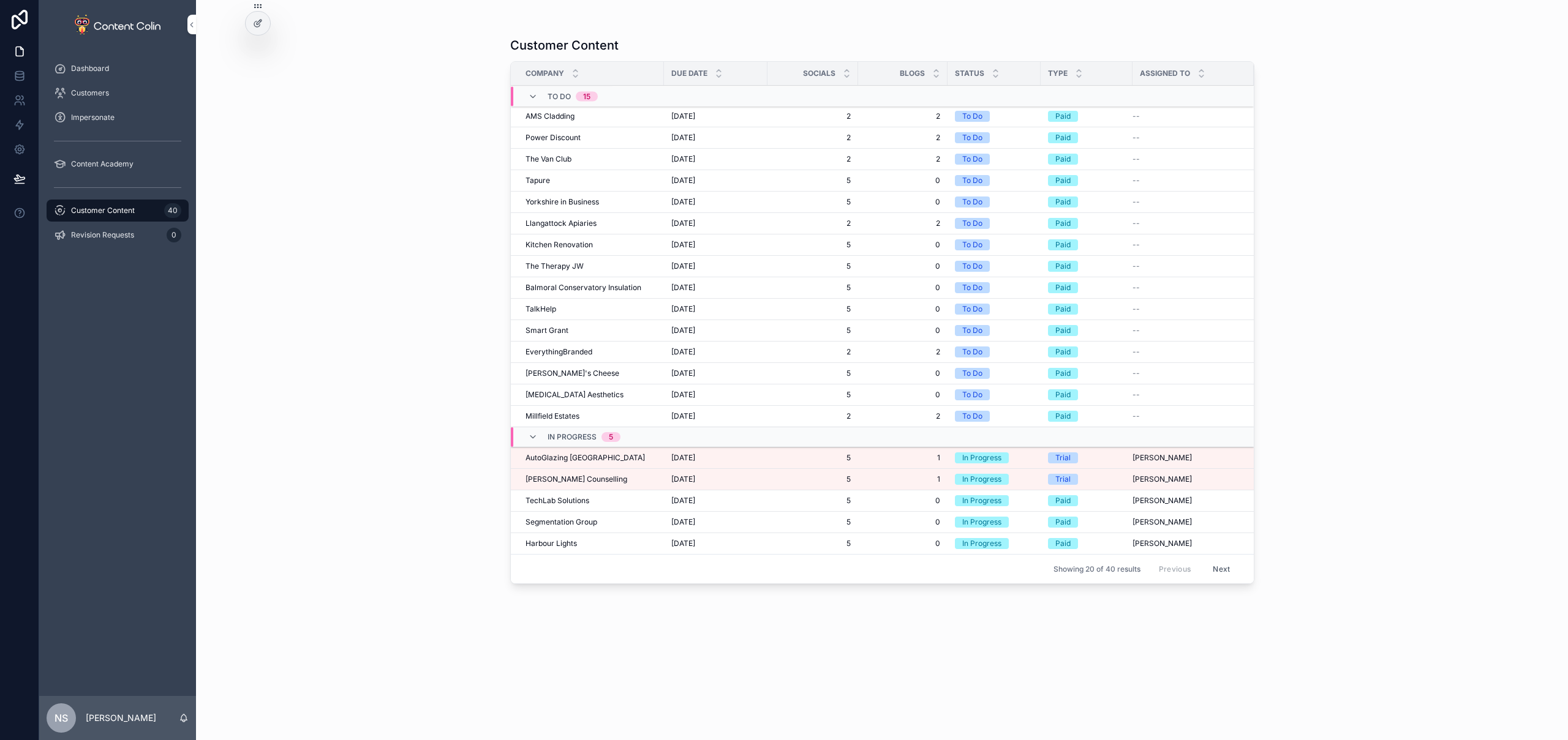
click at [642, 456] on div "AutoGlazing UK AutoGlazing [GEOGRAPHIC_DATA]" at bounding box center [591, 458] width 131 height 10
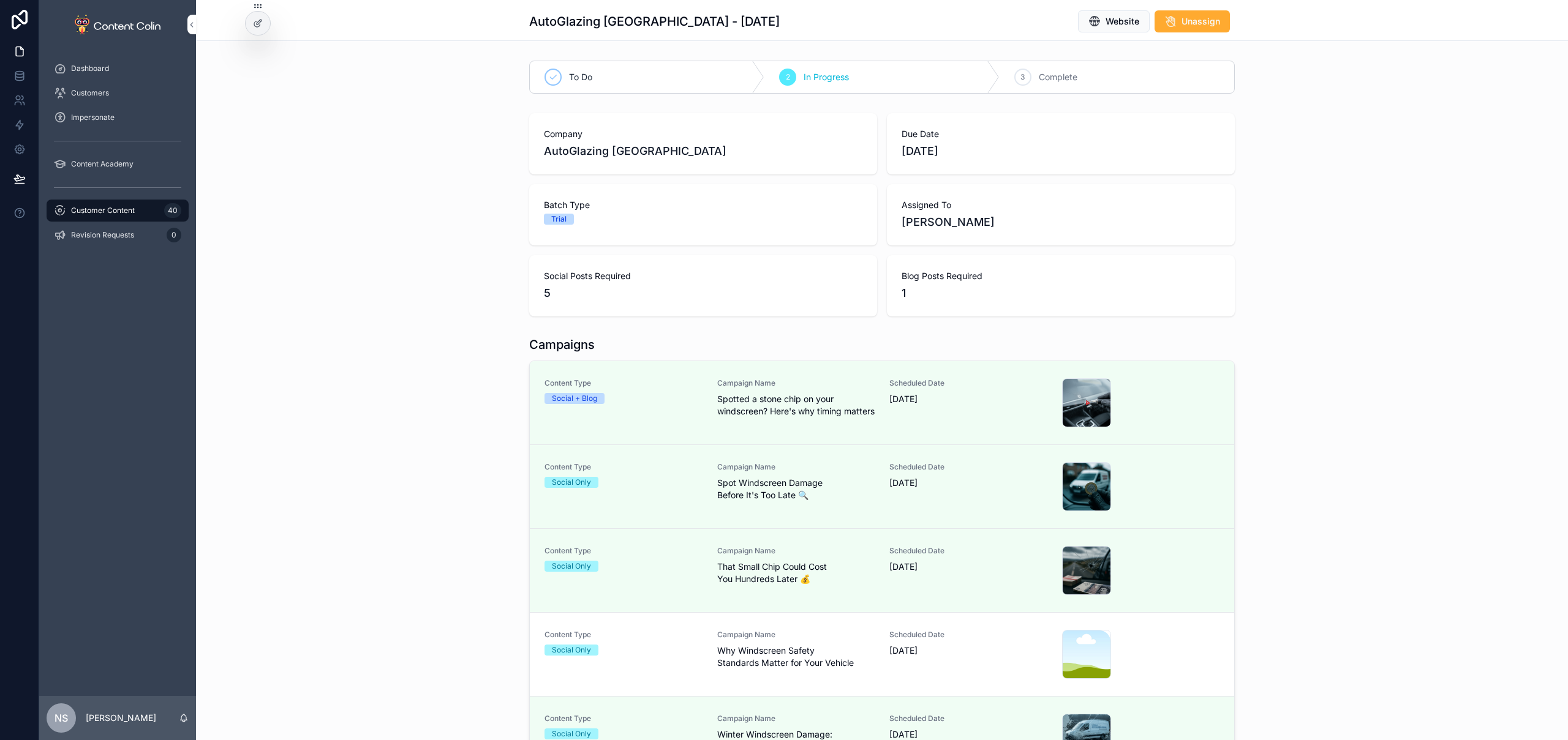
scroll to position [120, 0]
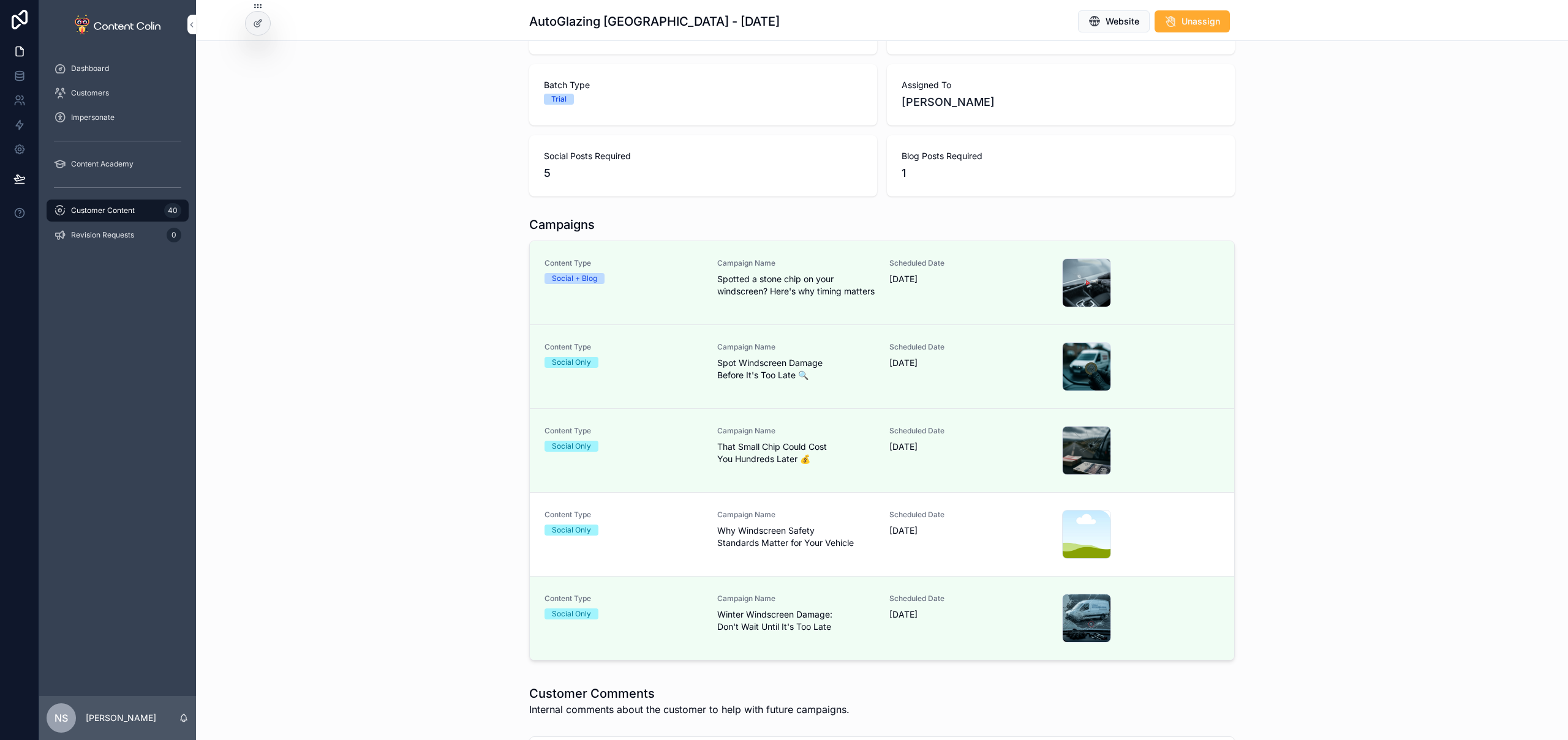
click at [751, 544] on span "Why Windscreen Safety Standards Matter for Your Vehicle" at bounding box center [796, 537] width 158 height 25
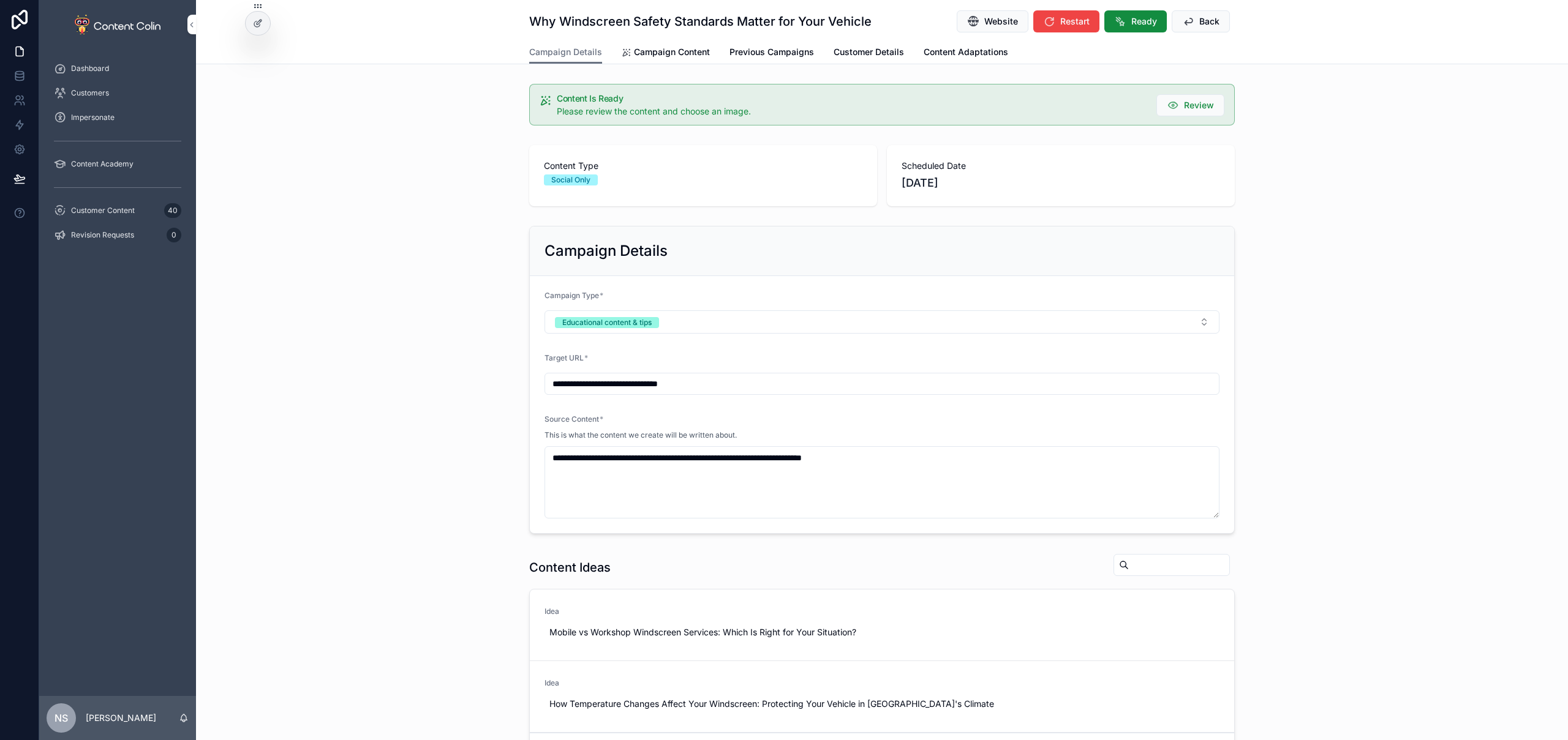
click at [666, 50] on span "Campaign Content" at bounding box center [672, 52] width 76 height 12
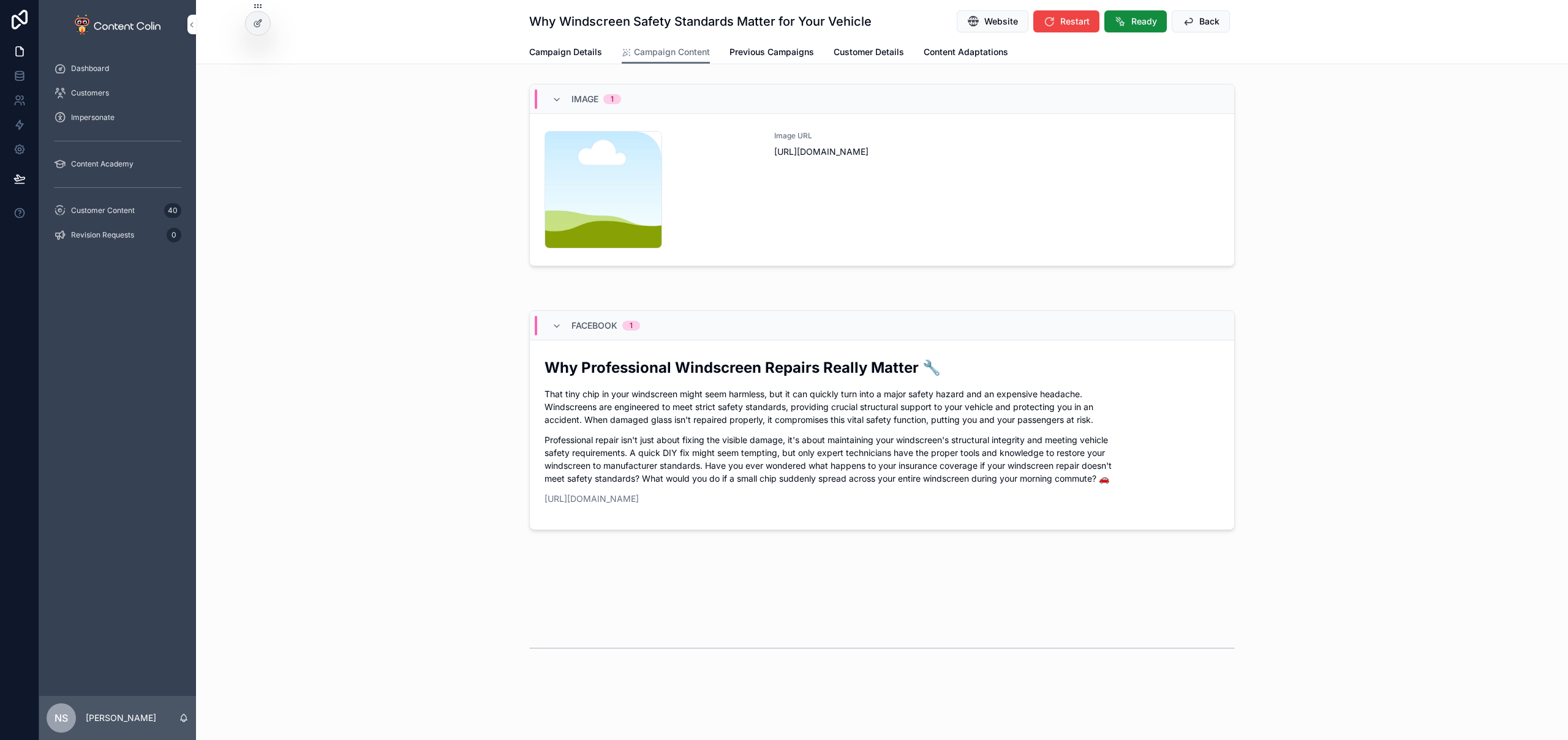
click at [873, 240] on div "Image URL [URL][DOMAIN_NAME]" at bounding box center [997, 189] width 445 height 117
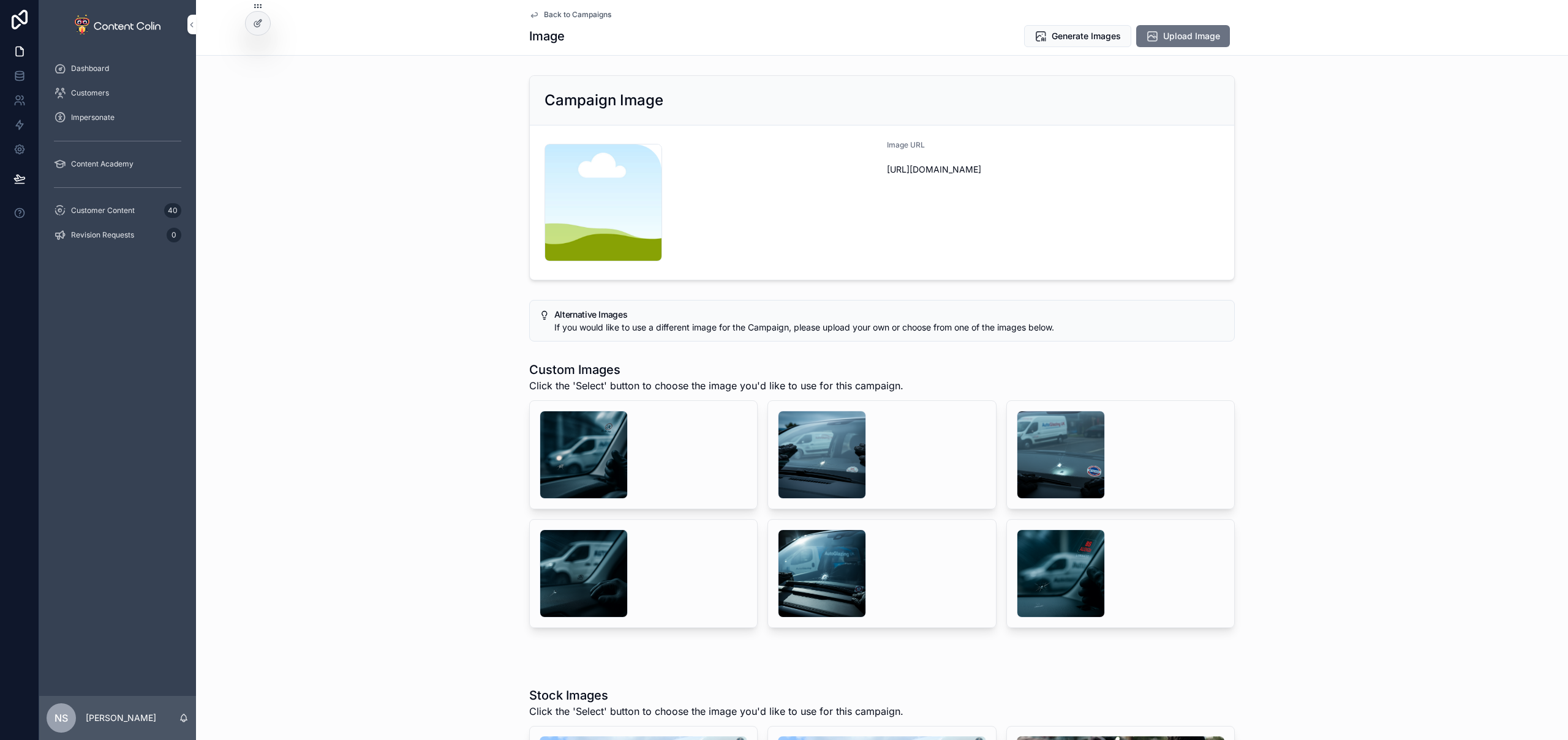
click at [573, 447] on div "scrollable content" at bounding box center [583, 455] width 88 height 88
click at [845, 433] on div "scrollable content" at bounding box center [822, 455] width 88 height 88
click at [0, 0] on span "Select" at bounding box center [0, 0] width 0 height 0
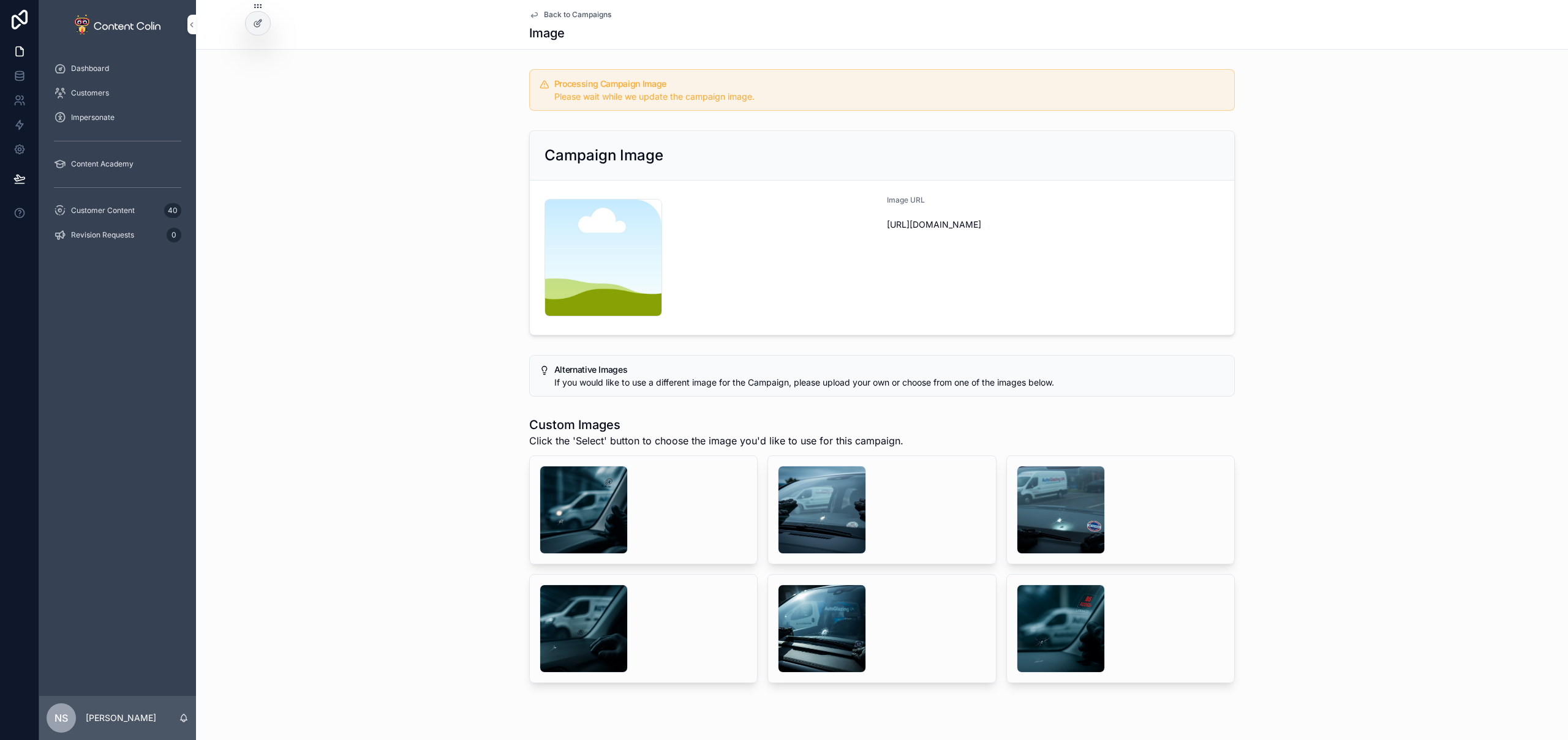
click at [574, 16] on span "Back to Campaigns" at bounding box center [577, 14] width 67 height 10
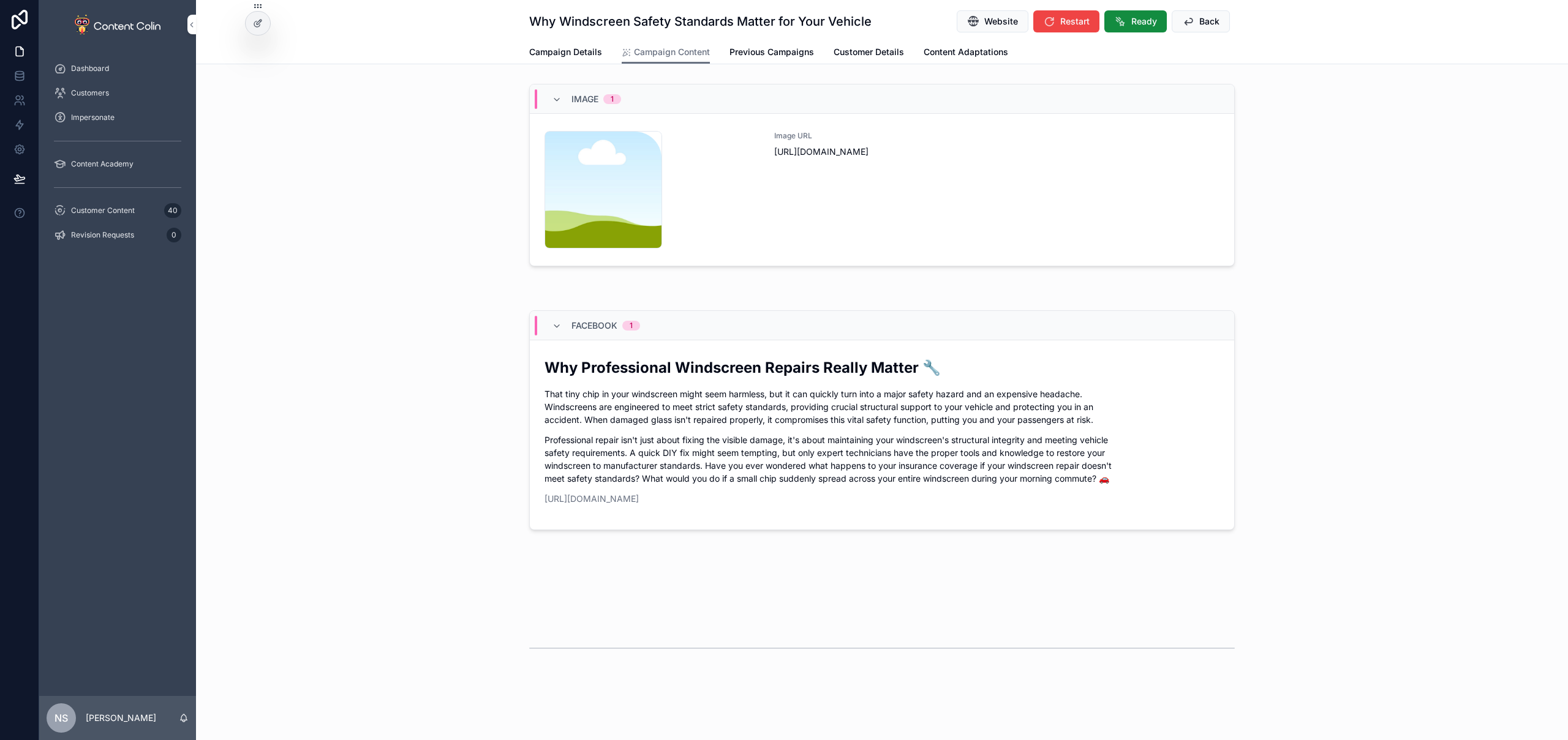
click at [1186, 22] on icon "scrollable content" at bounding box center [1189, 22] width 12 height 12
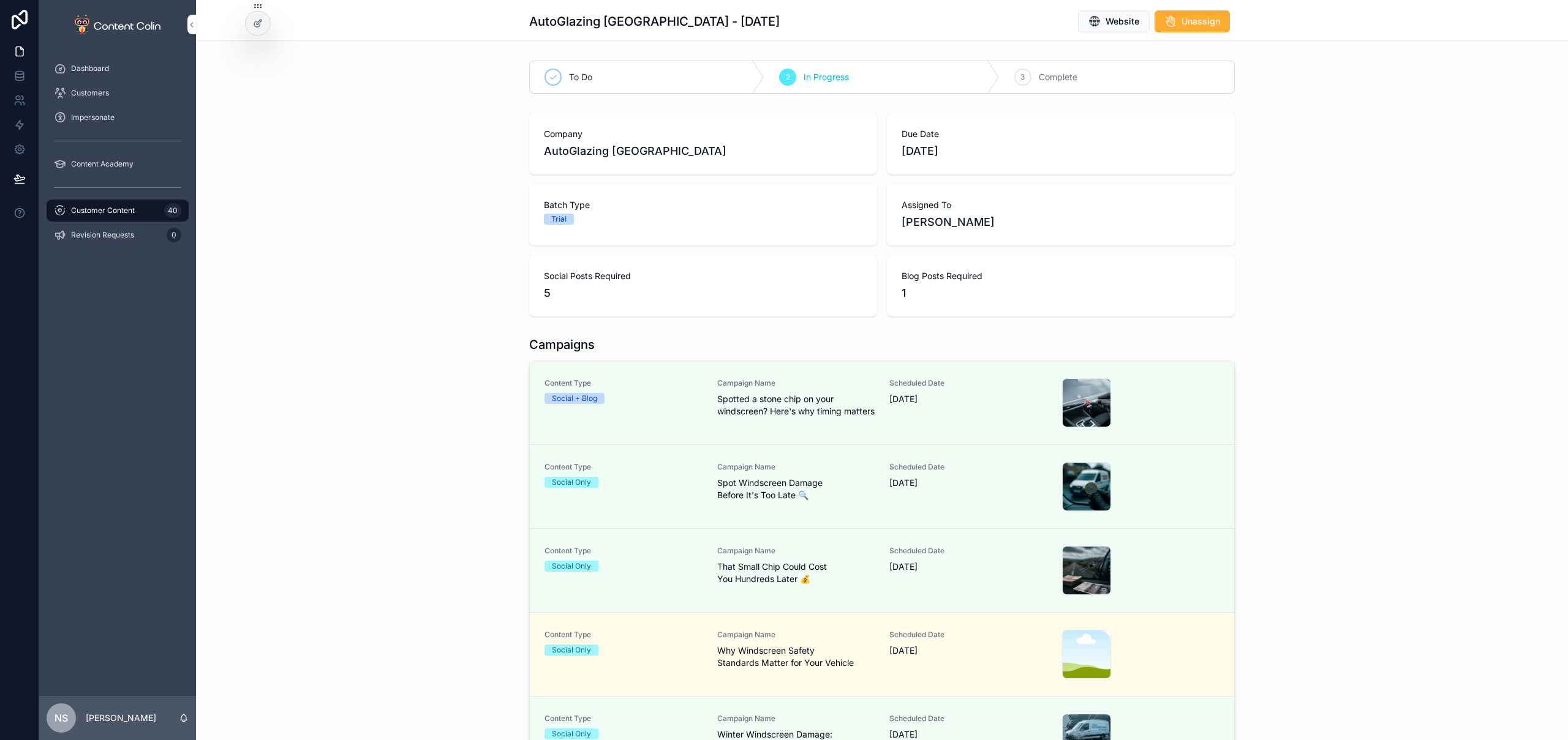
click at [903, 665] on div "Scheduled Date [DATE]" at bounding box center [969, 655] width 158 height 49
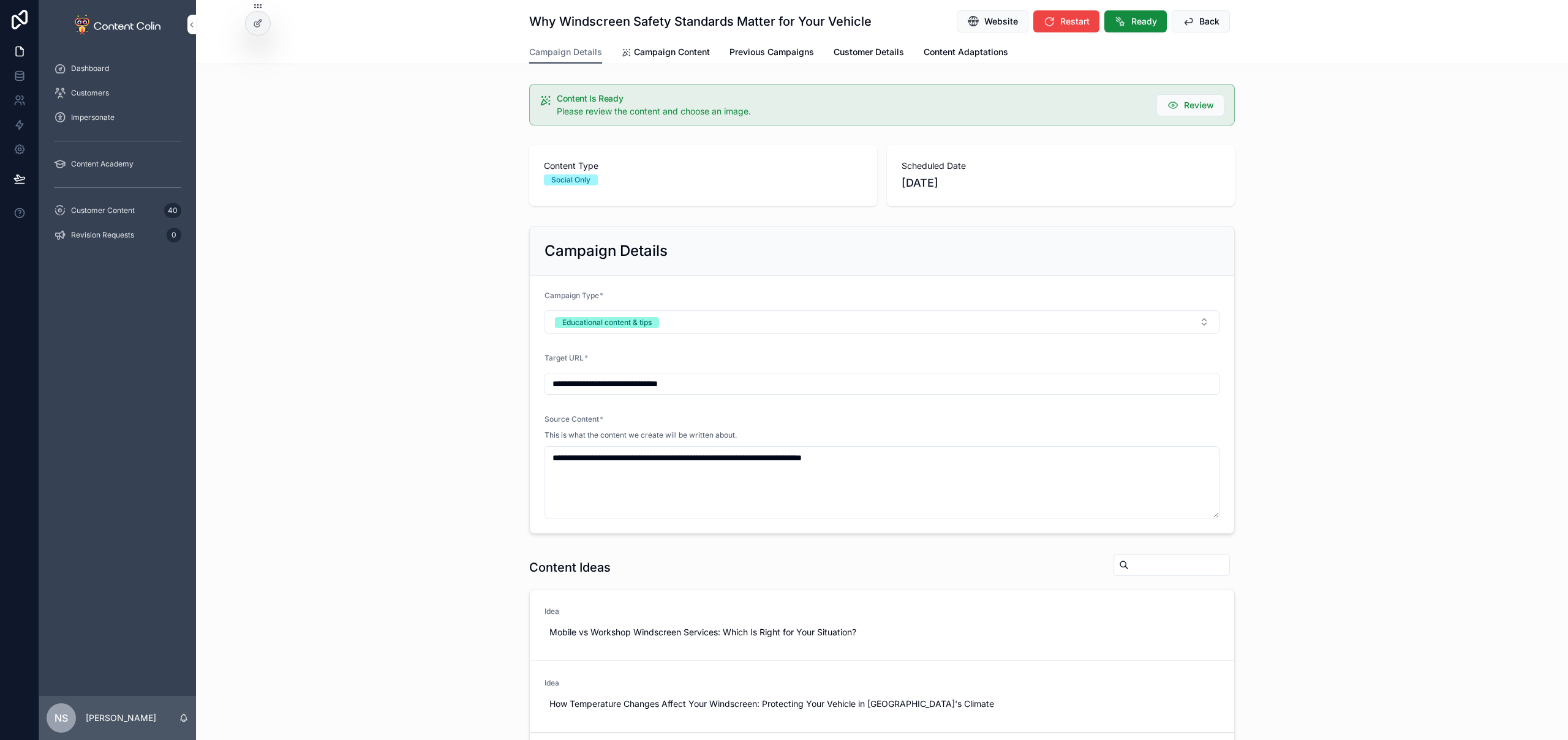
click at [1145, 19] on span "Ready" at bounding box center [1144, 22] width 25 height 12
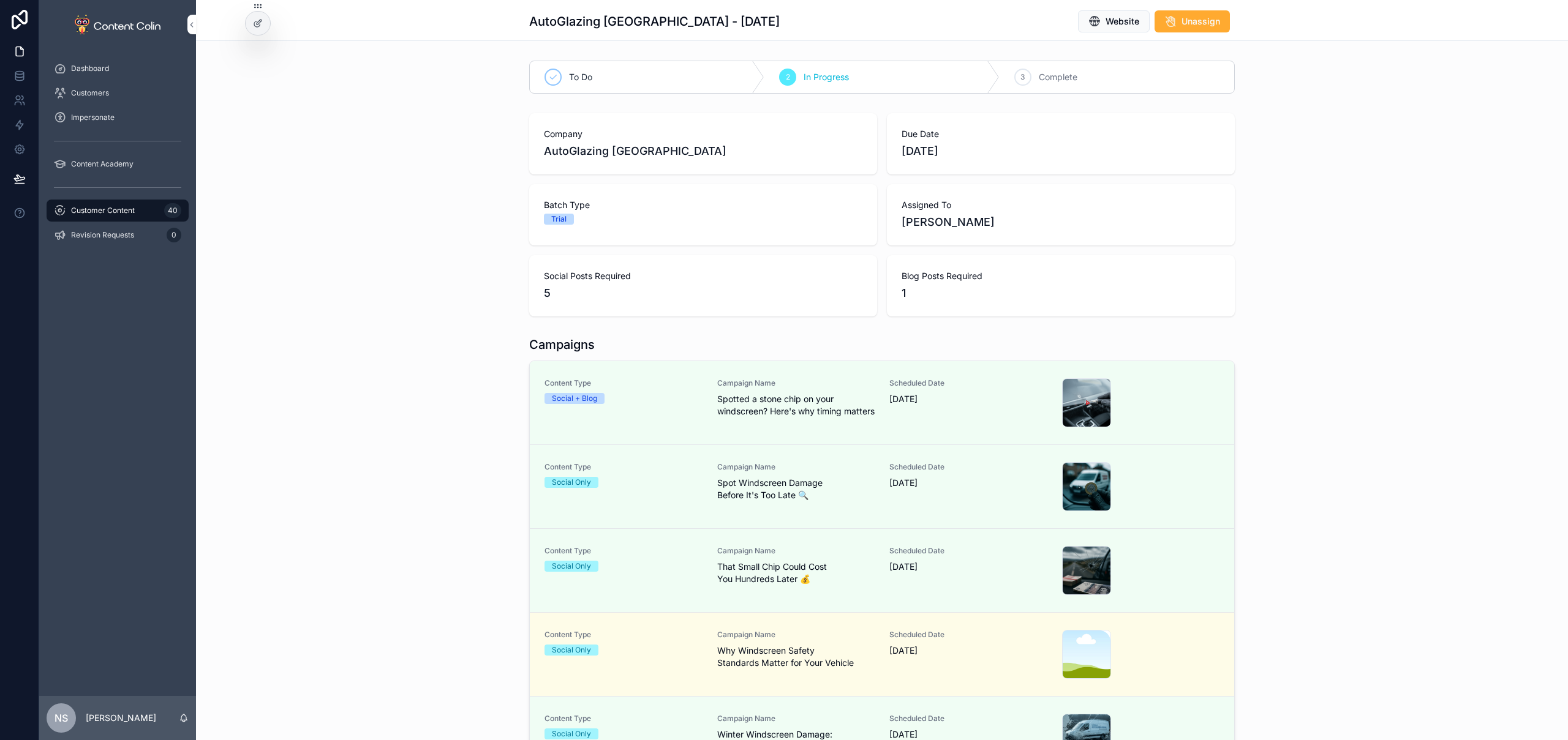
scroll to position [152, 0]
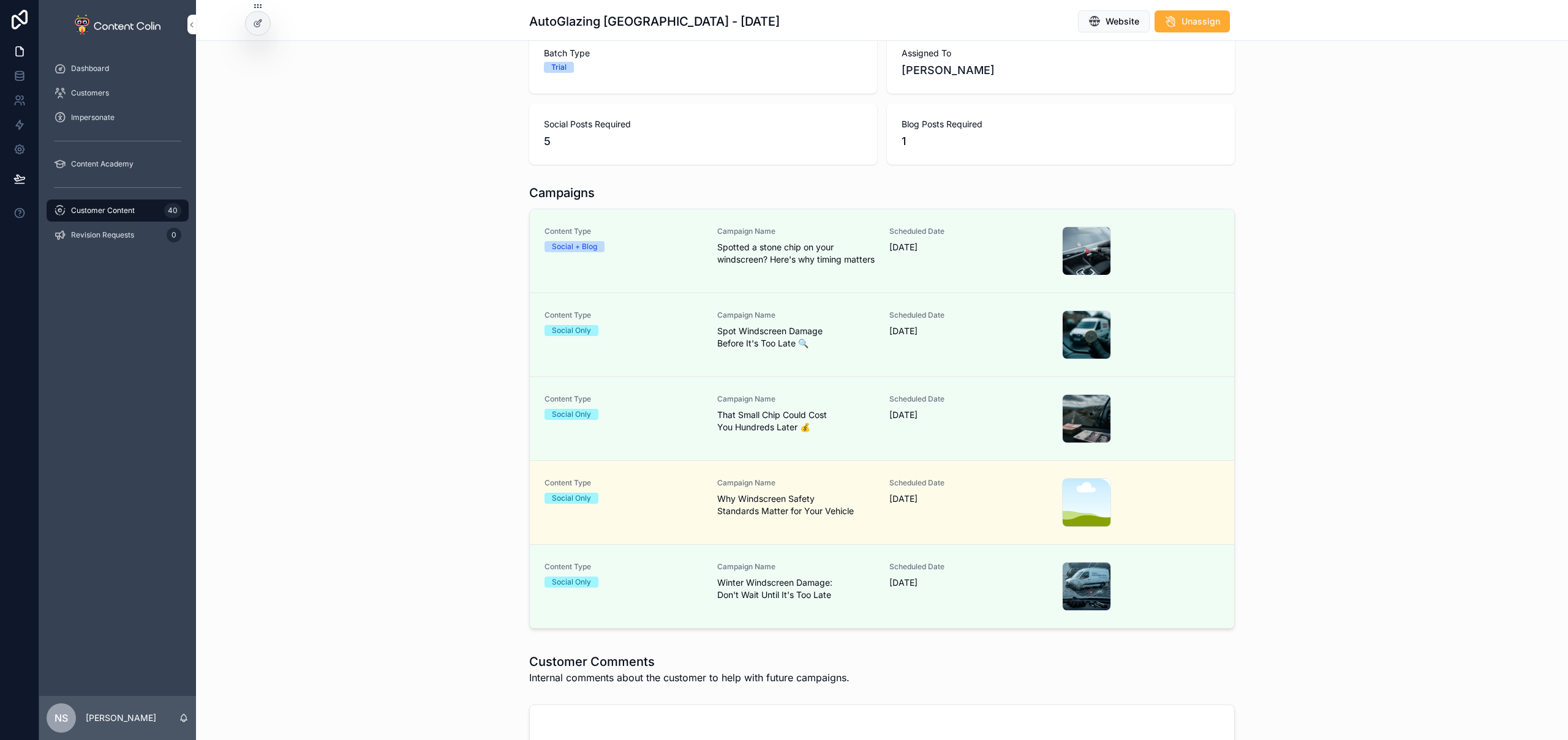
drag, startPoint x: 146, startPoint y: 217, endPoint x: 158, endPoint y: 223, distance: 13.4
click at [146, 217] on div "Customer Content 40" at bounding box center [117, 211] width 128 height 19
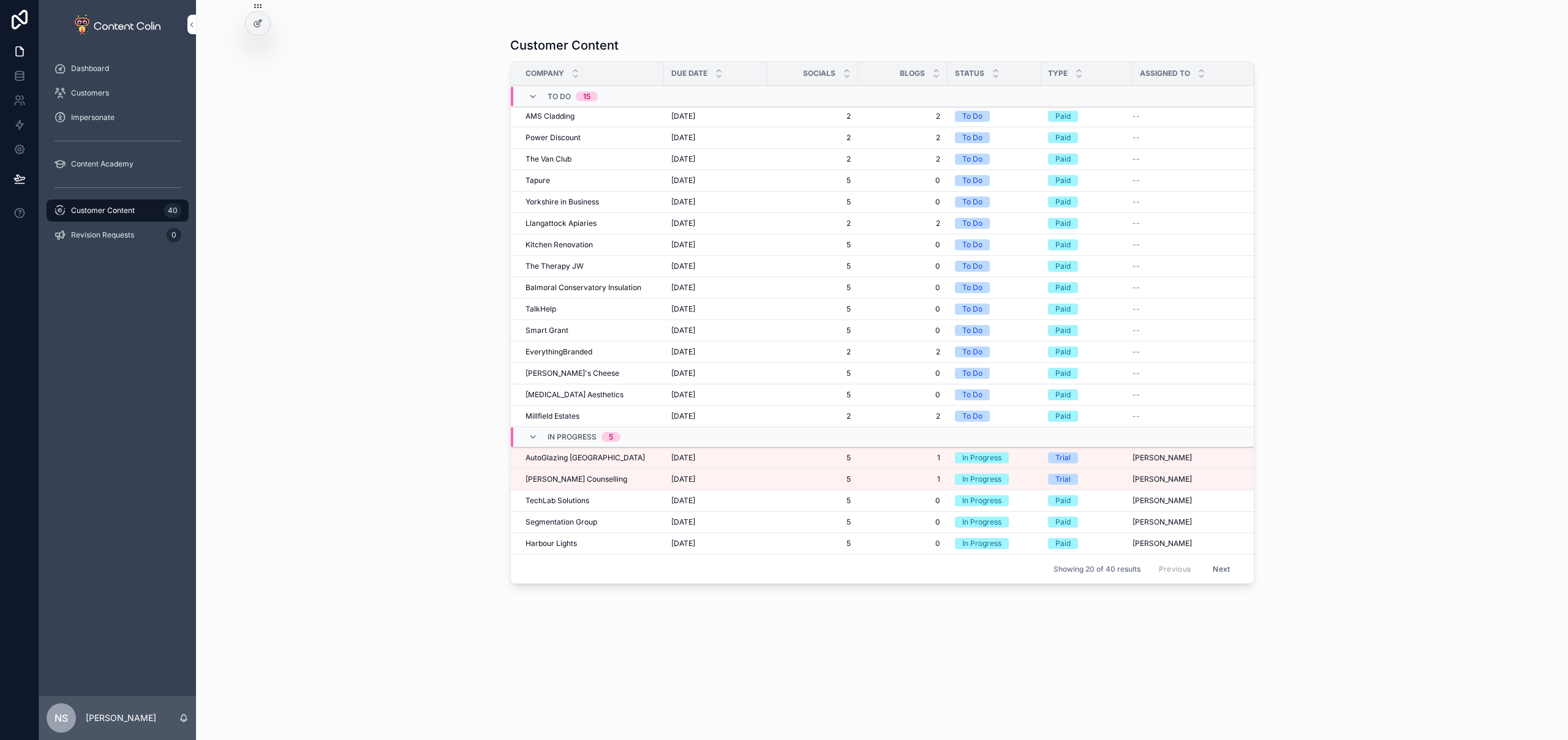
click at [695, 482] on span "[DATE]" at bounding box center [684, 479] width 24 height 10
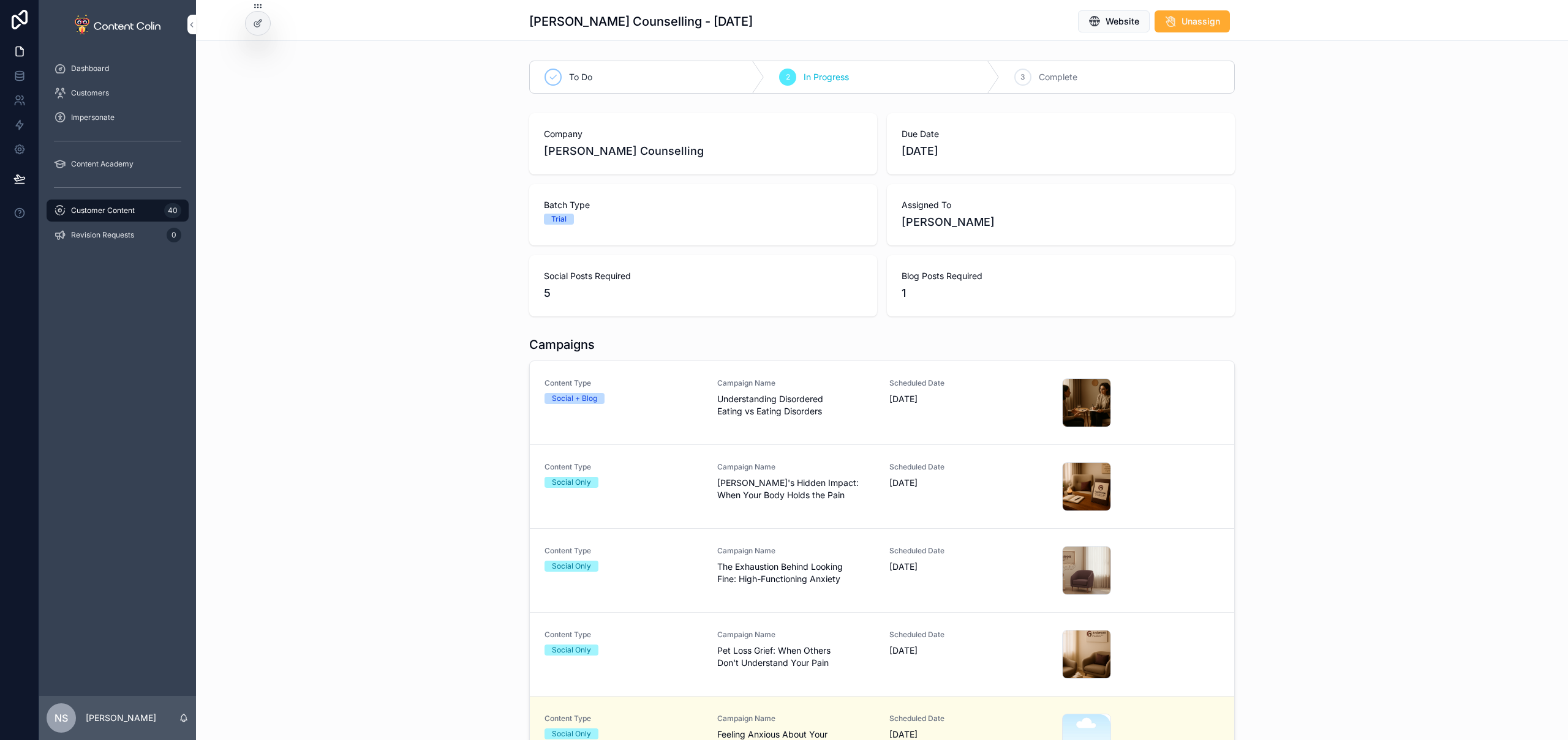
scroll to position [149, 0]
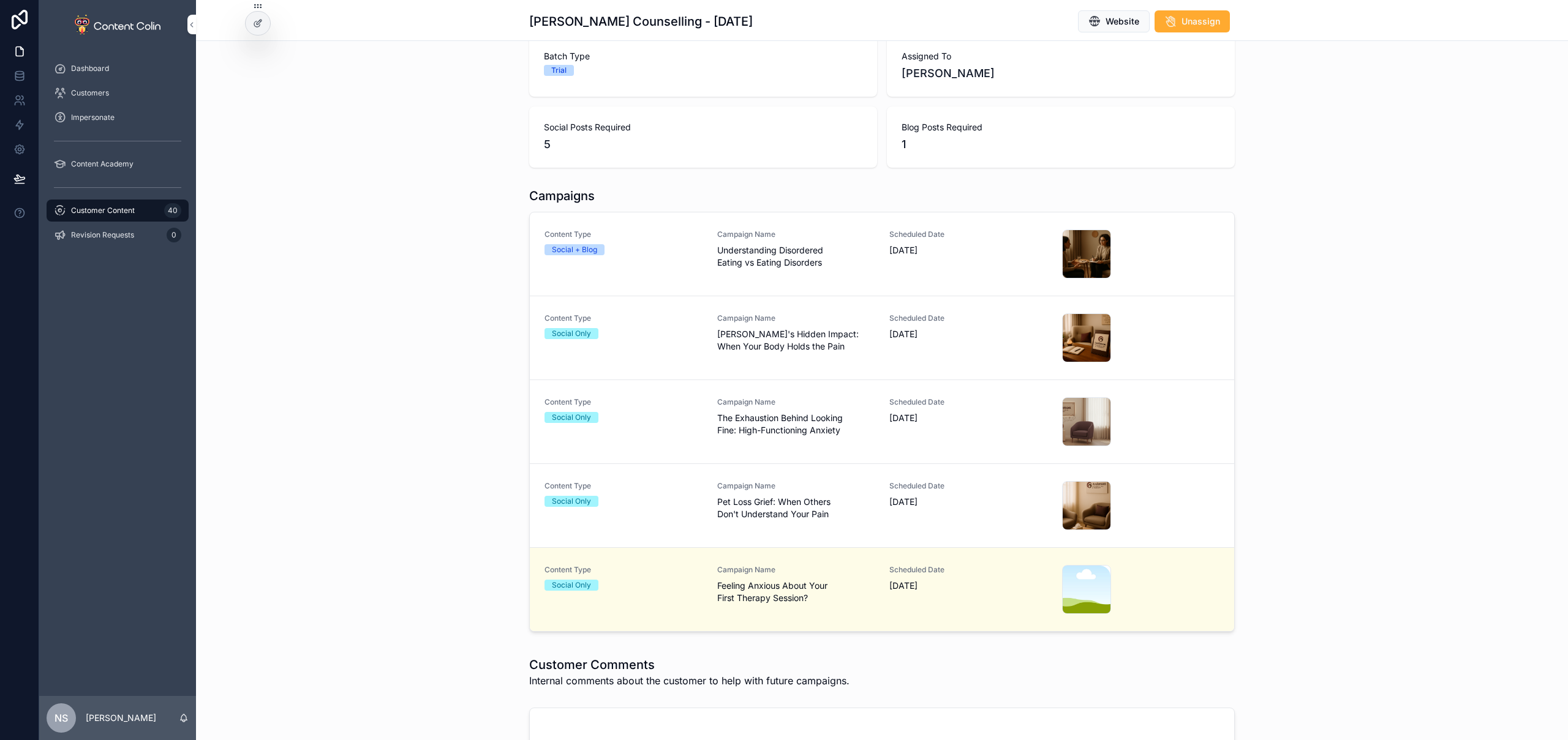
click at [771, 240] on div "Campaign Name Understanding Disordered Eating vs Eating Disorders" at bounding box center [796, 249] width 158 height 39
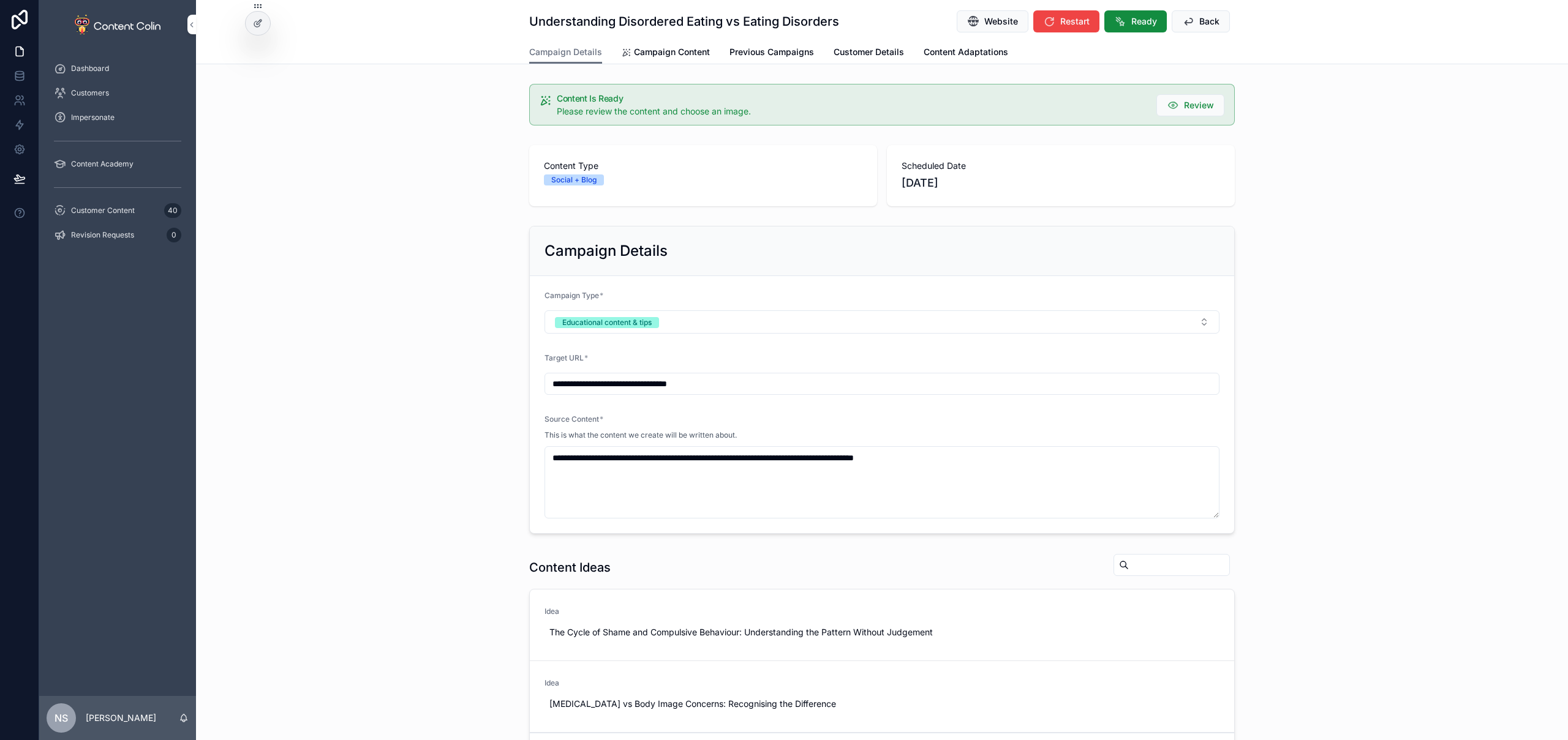
click at [1132, 22] on span "Ready" at bounding box center [1144, 22] width 25 height 12
click at [1141, 22] on span "Ready" at bounding box center [1144, 22] width 25 height 12
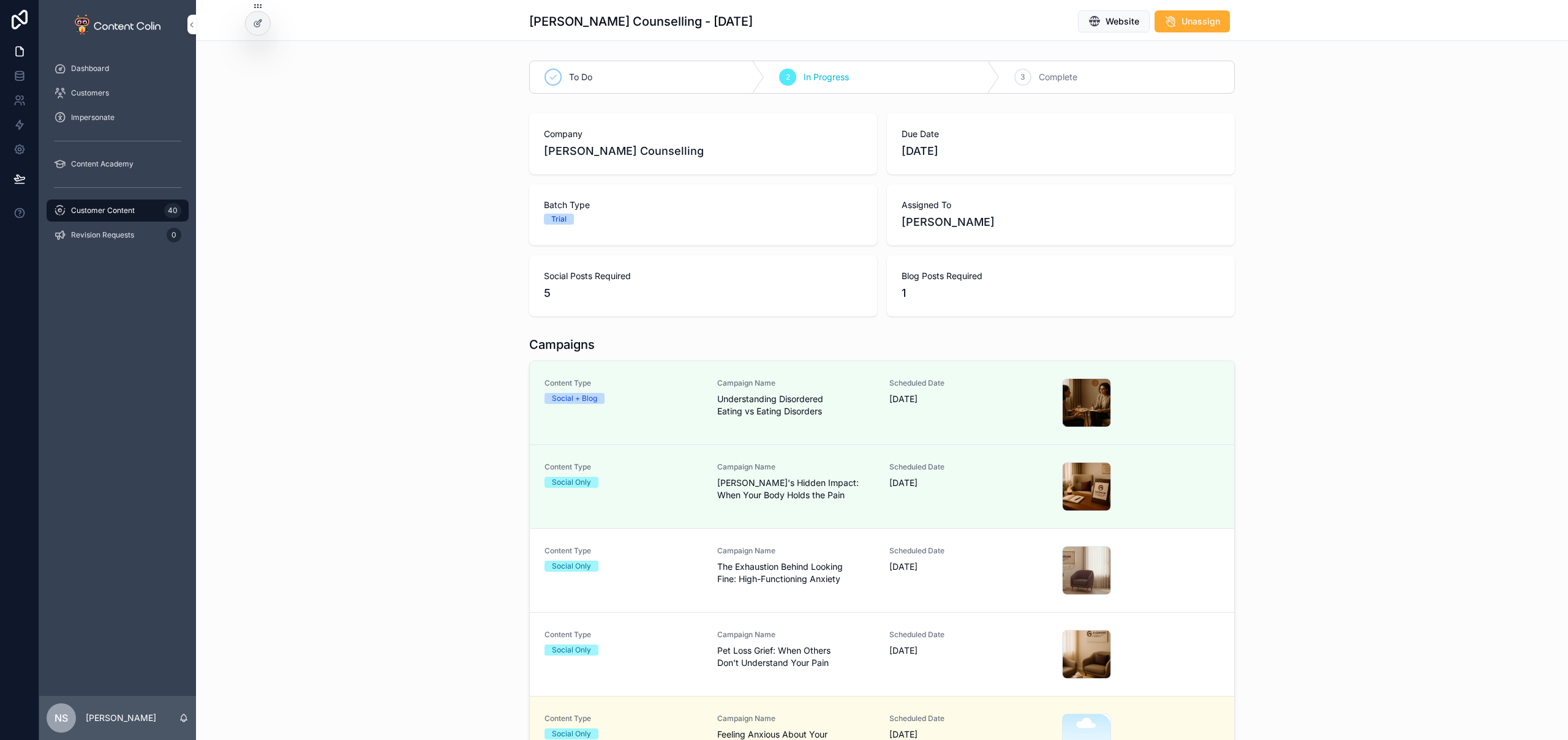
click at [890, 579] on div "Scheduled Date [DATE]" at bounding box center [969, 570] width 158 height 49
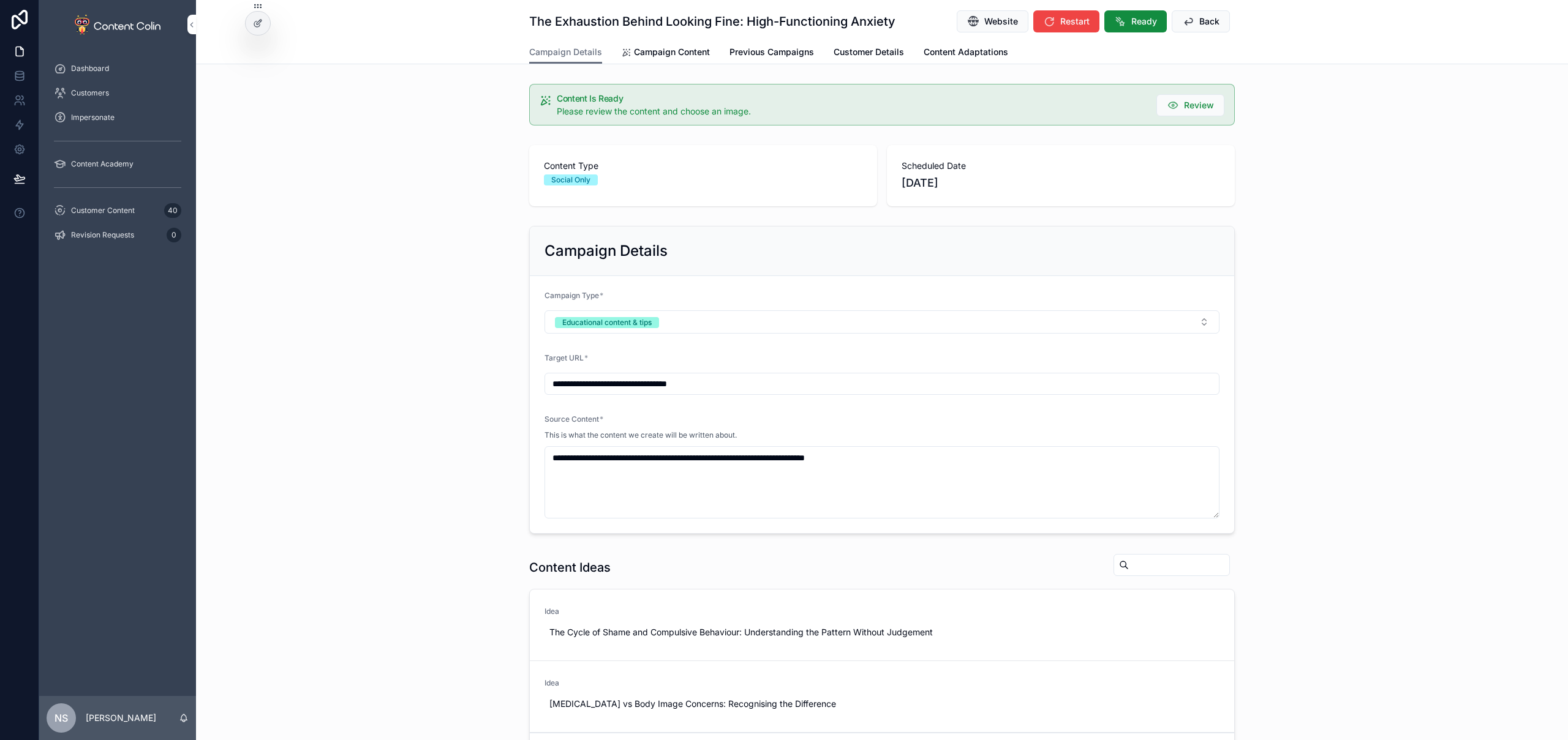
click at [1145, 22] on span "Ready" at bounding box center [1144, 22] width 25 height 12
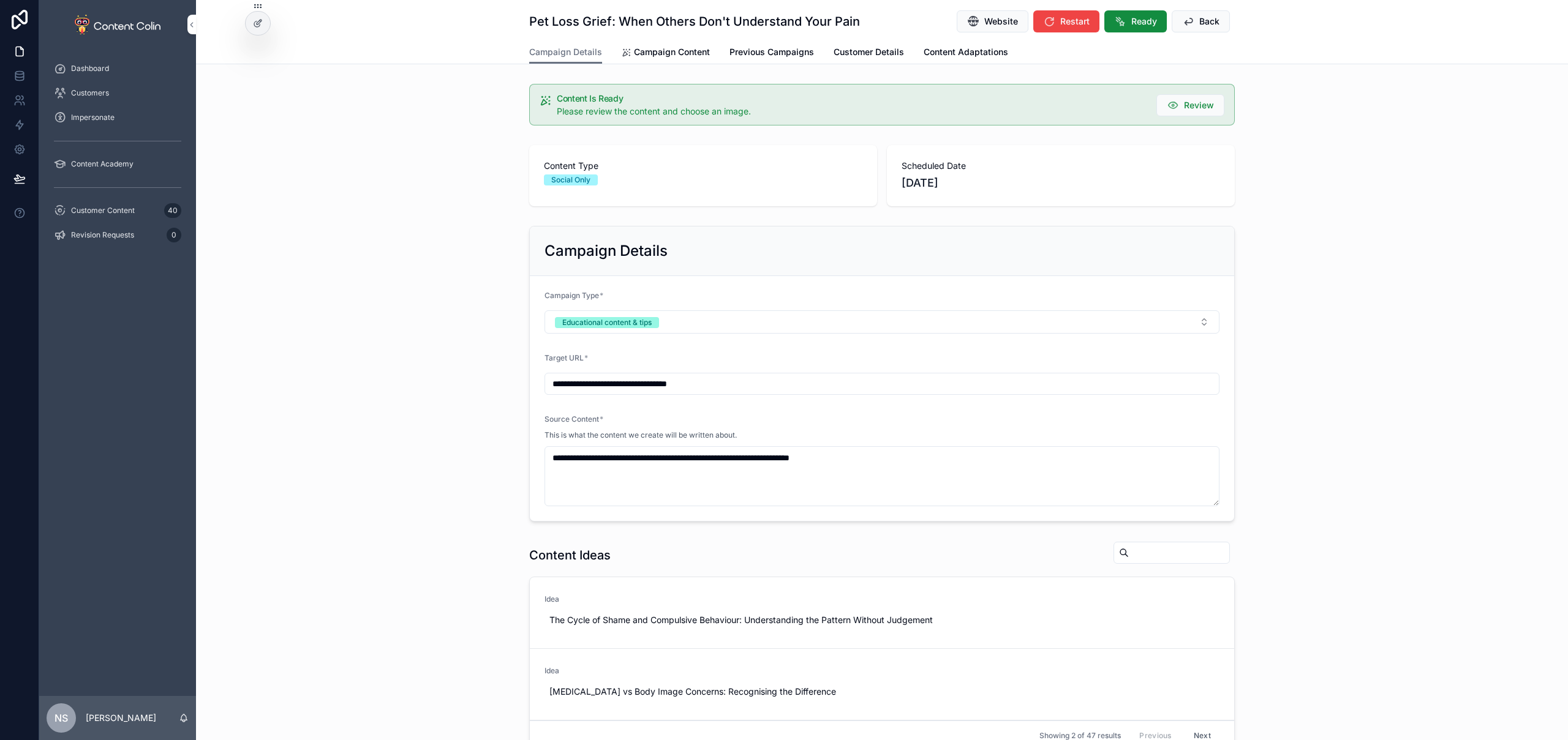
click at [1138, 29] on button "Ready" at bounding box center [1135, 22] width 63 height 22
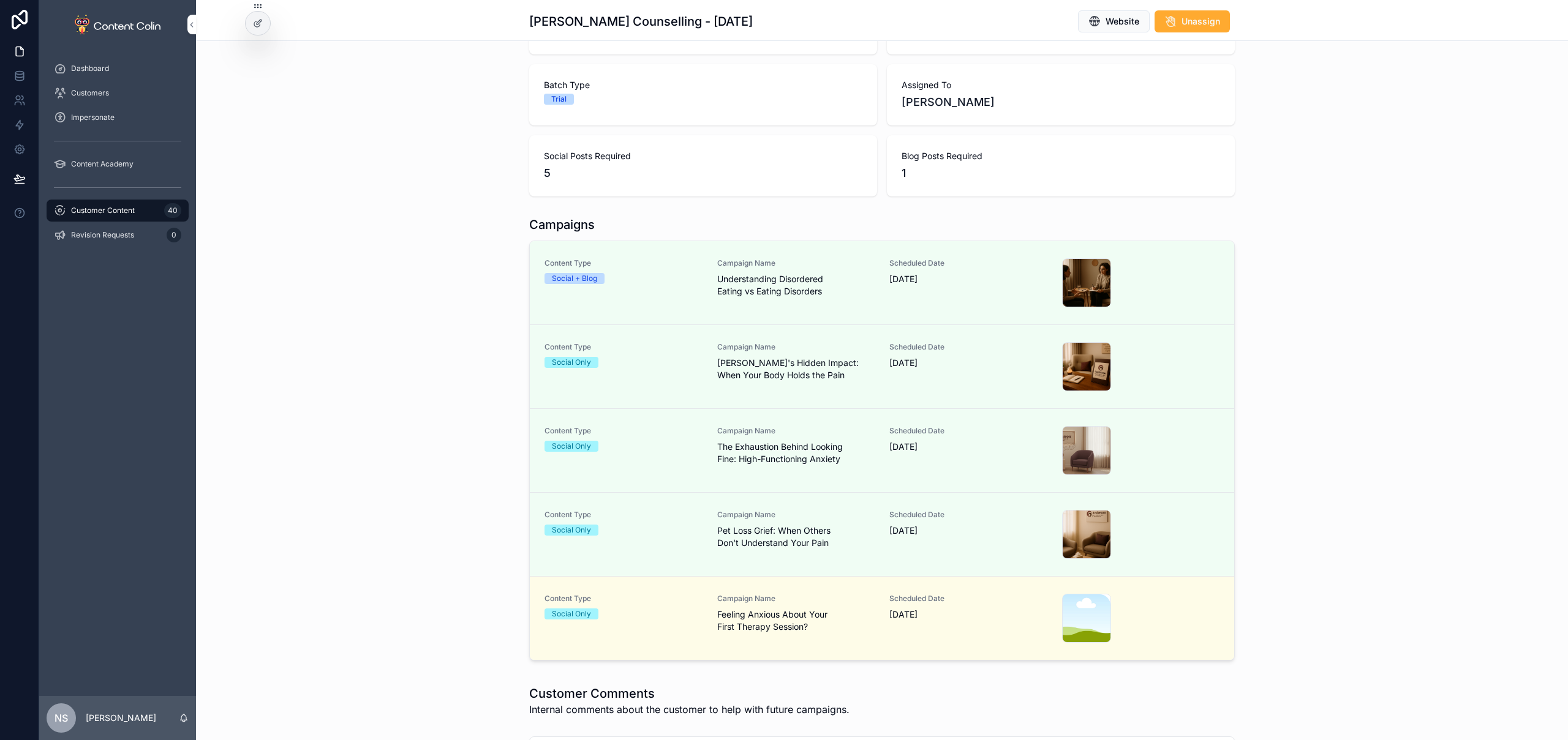
scroll to position [183, 0]
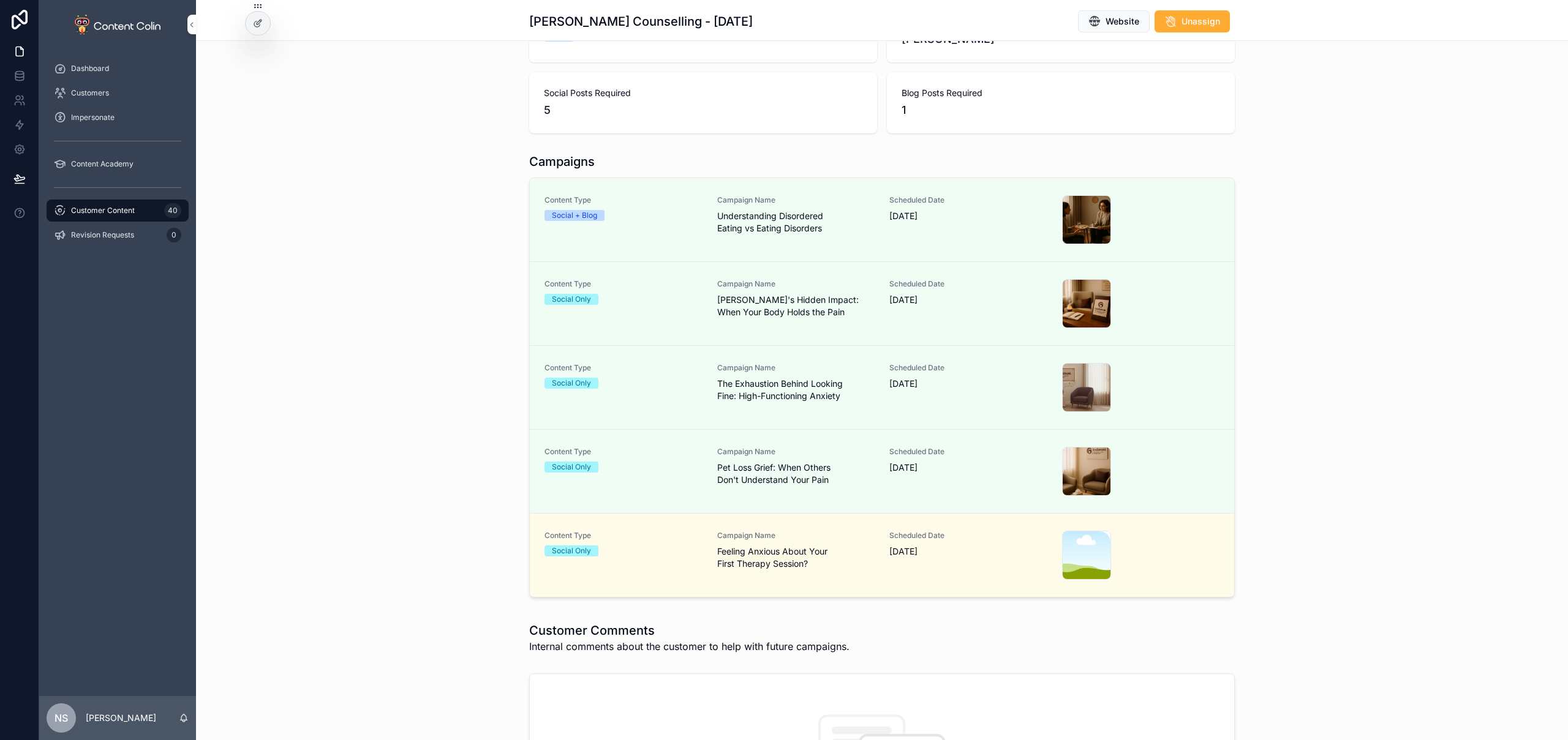
click at [811, 570] on div "Campaign Name Feeling Anxious About Your First Therapy Session?" at bounding box center [796, 556] width 158 height 49
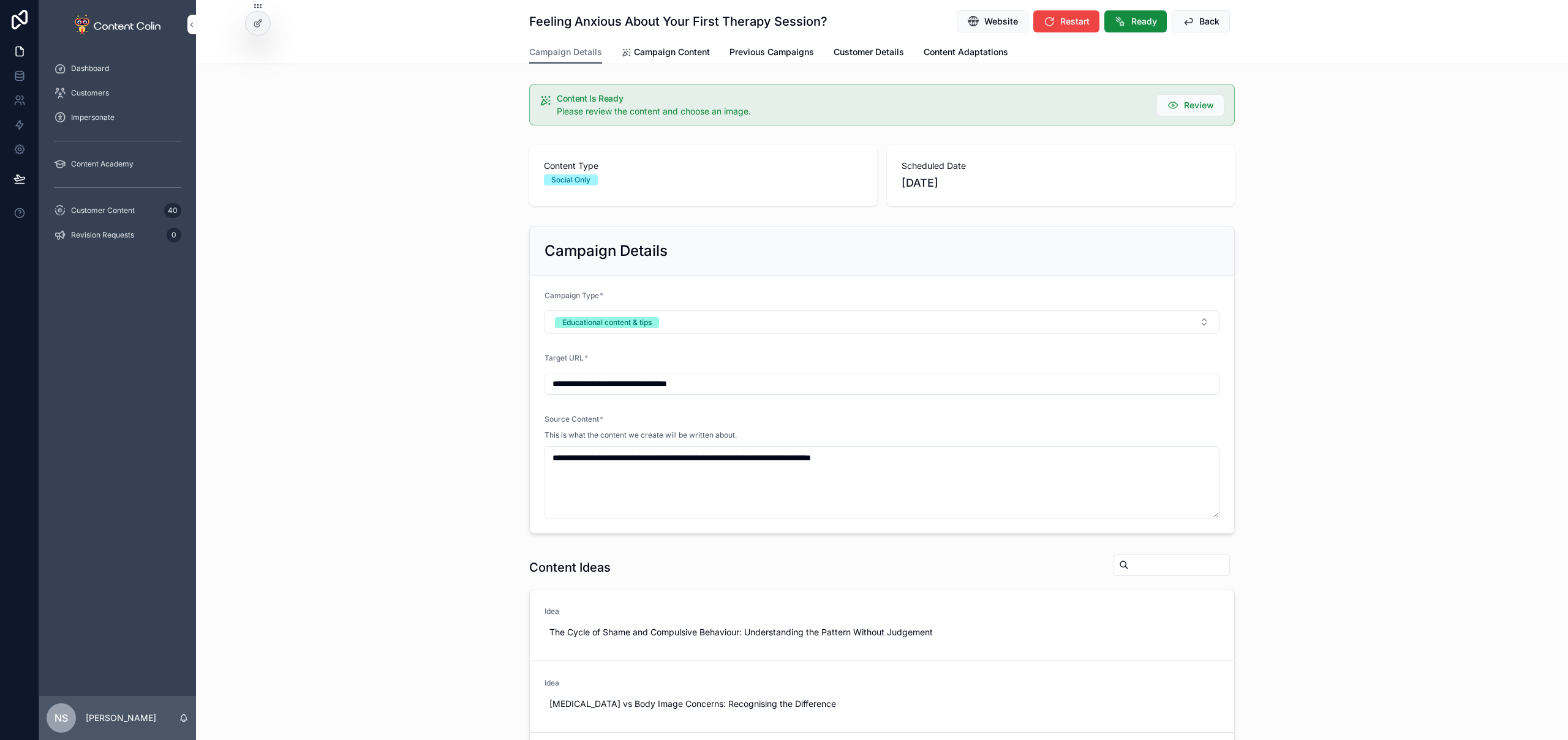
click at [669, 49] on span "Campaign Content" at bounding box center [672, 52] width 76 height 12
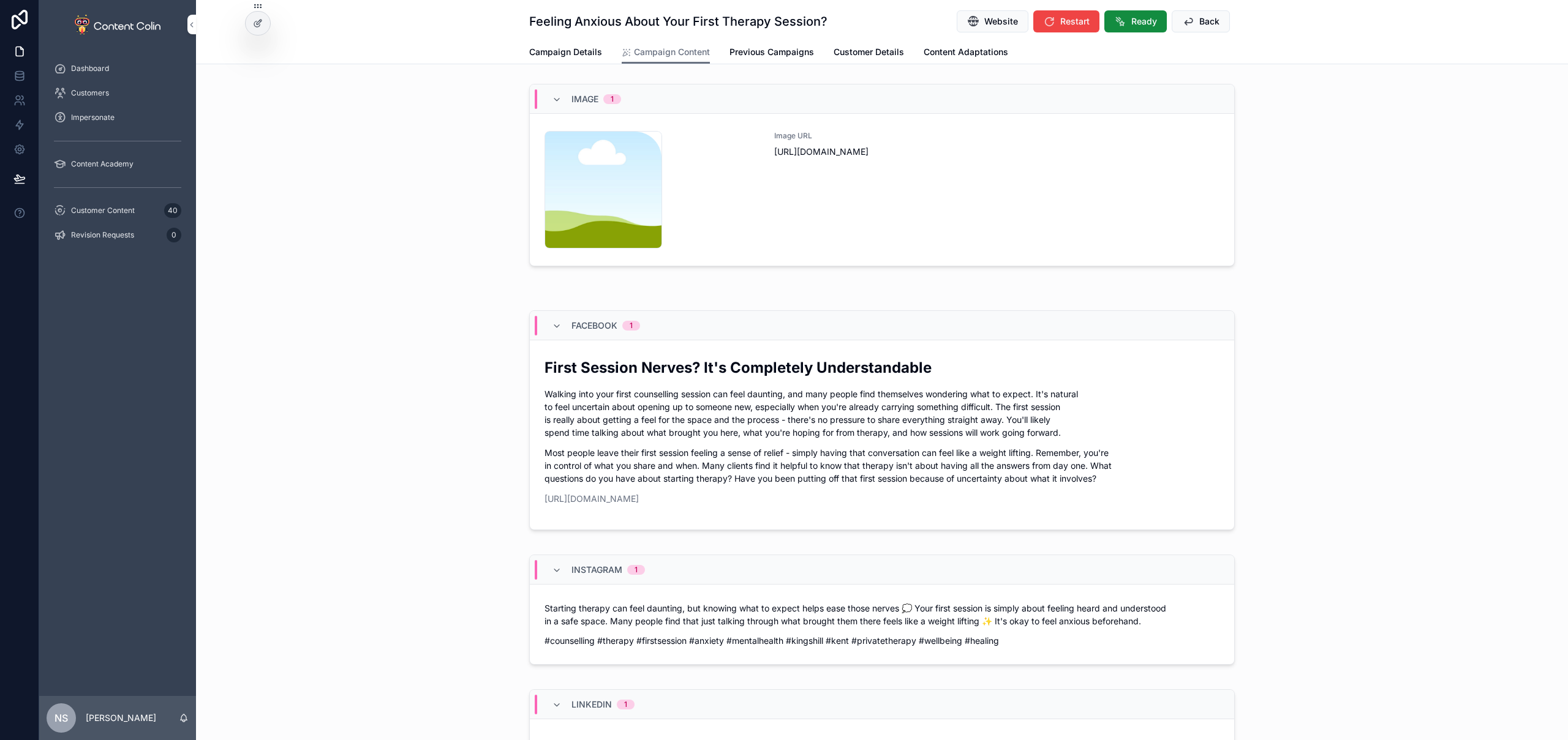
click at [862, 218] on div "Image URL [URL][DOMAIN_NAME]" at bounding box center [997, 189] width 445 height 117
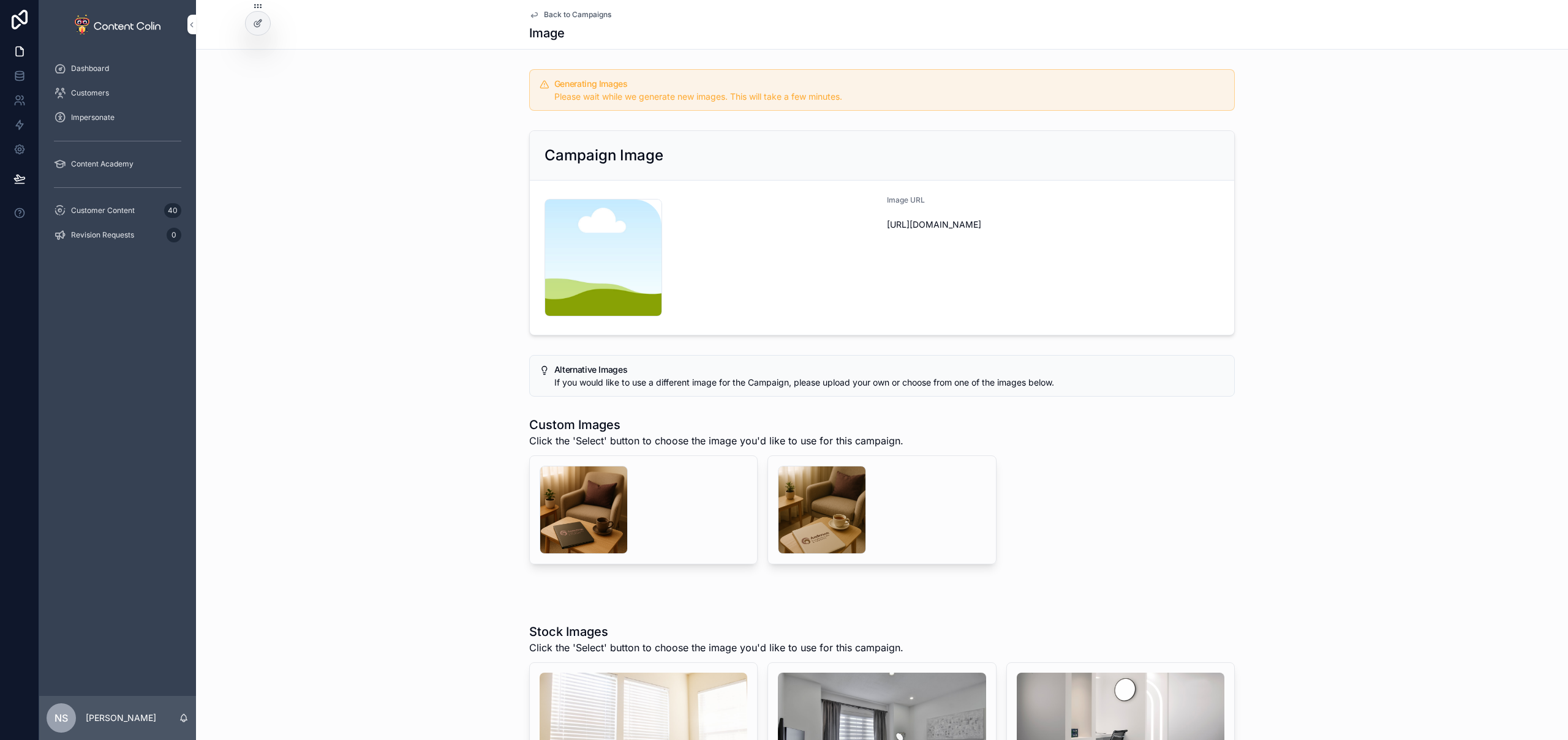
click at [593, 516] on div "scrollable content" at bounding box center [583, 510] width 88 height 88
click at [808, 498] on div "scrollable content" at bounding box center [822, 510] width 88 height 88
drag, startPoint x: 354, startPoint y: 390, endPoint x: 406, endPoint y: 408, distance: 55.0
click at [355, 390] on div "Alternative Images If you would like to use a different image for the Campaign,…" at bounding box center [881, 376] width 1372 height 52
click at [108, 211] on span "Customer Content" at bounding box center [102, 211] width 63 height 10
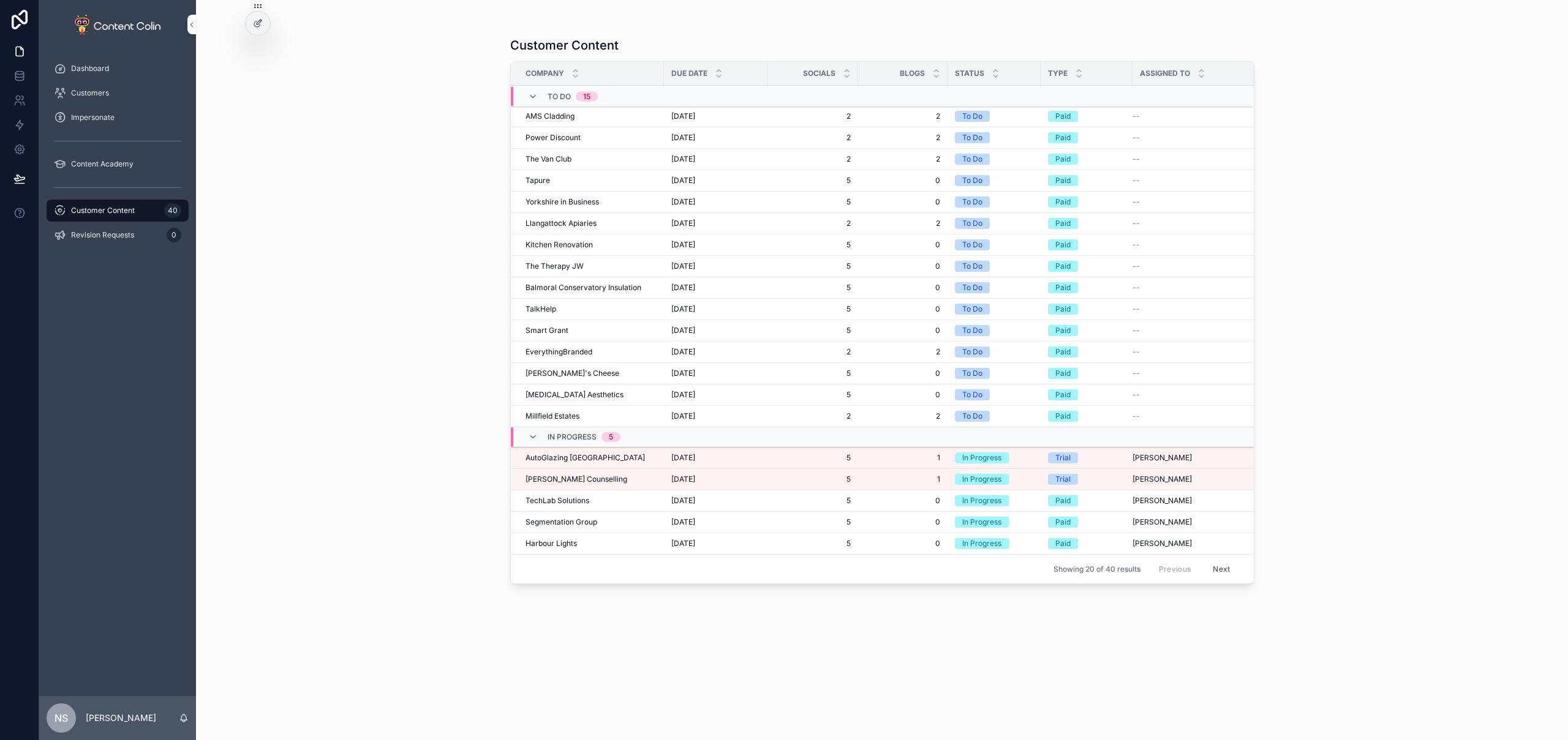
click at [584, 462] on div "AutoGlazing UK AutoGlazing [GEOGRAPHIC_DATA]" at bounding box center [591, 458] width 131 height 10
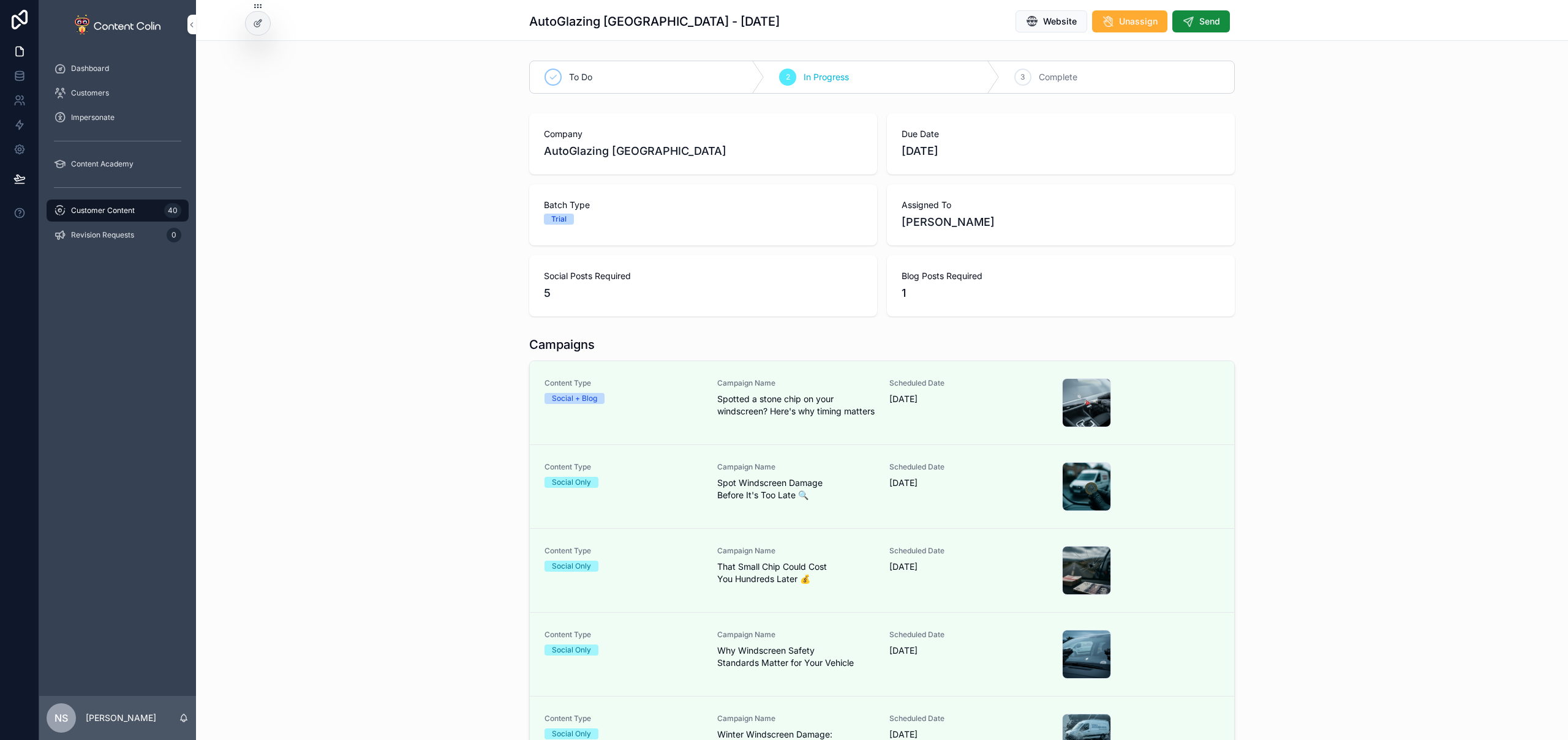
click at [1209, 23] on span "Send" at bounding box center [1210, 22] width 21 height 12
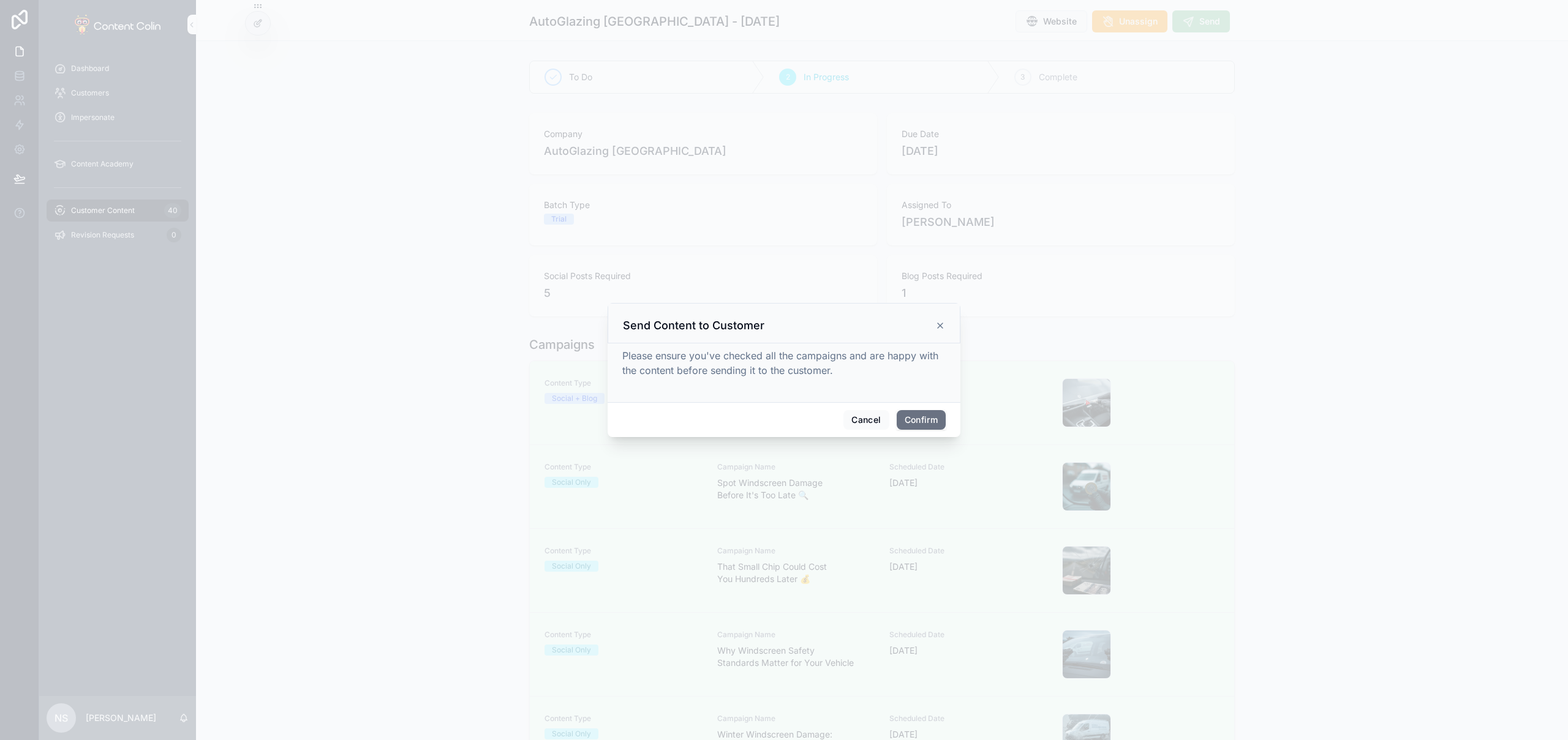
click at [920, 423] on button "Confirm" at bounding box center [922, 420] width 49 height 19
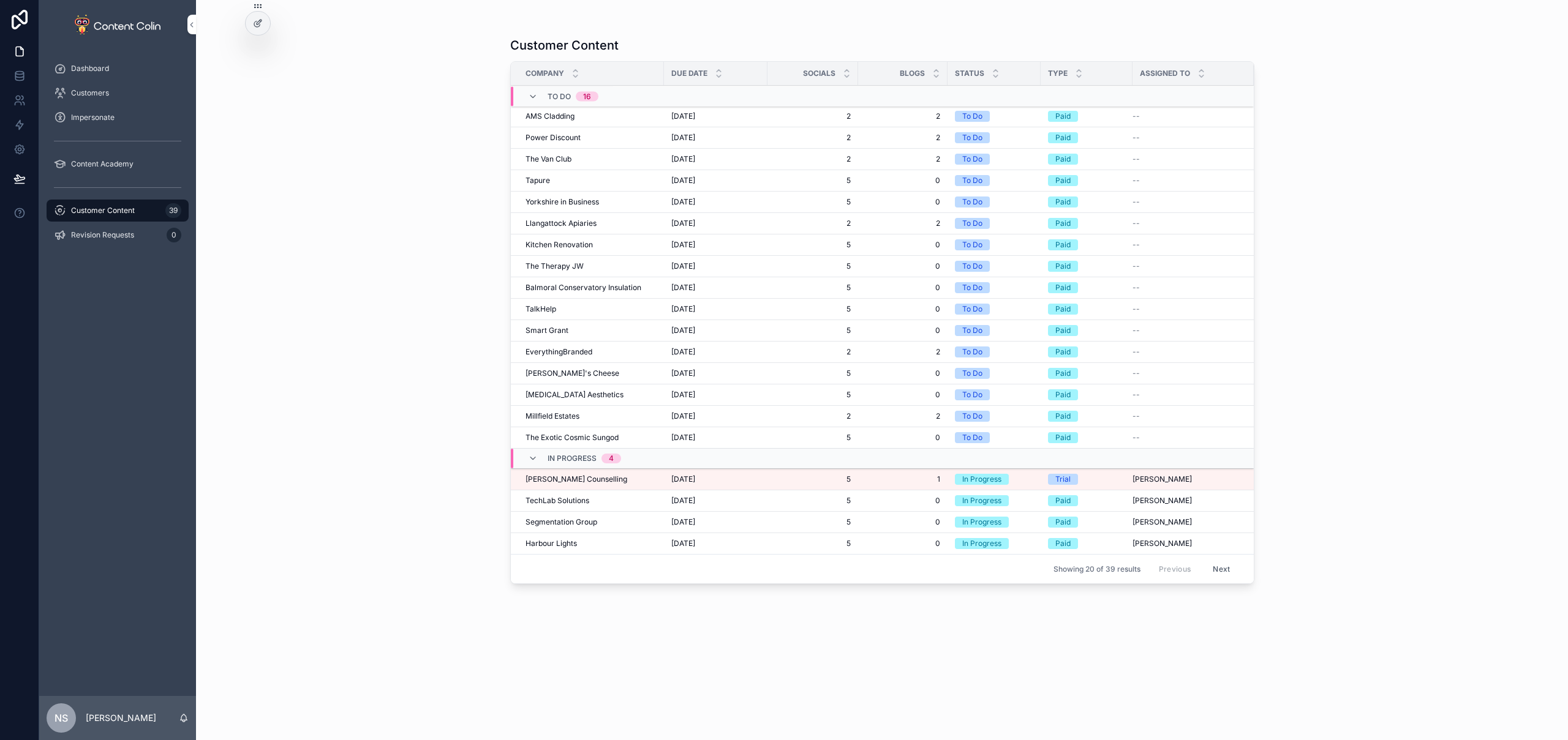
click at [1234, 570] on button "Next" at bounding box center [1221, 568] width 34 height 19
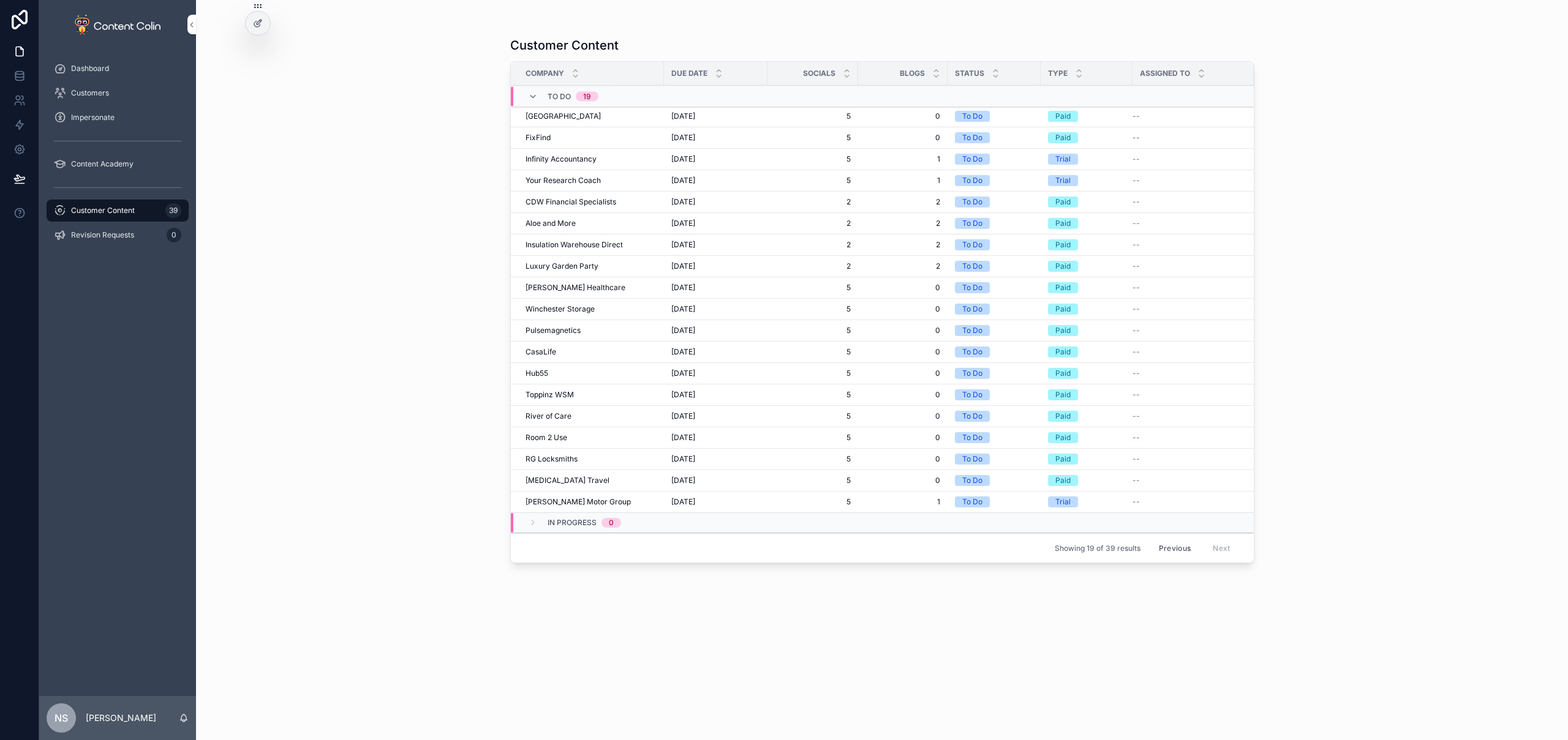
click at [1177, 542] on button "Previous" at bounding box center [1175, 548] width 49 height 19
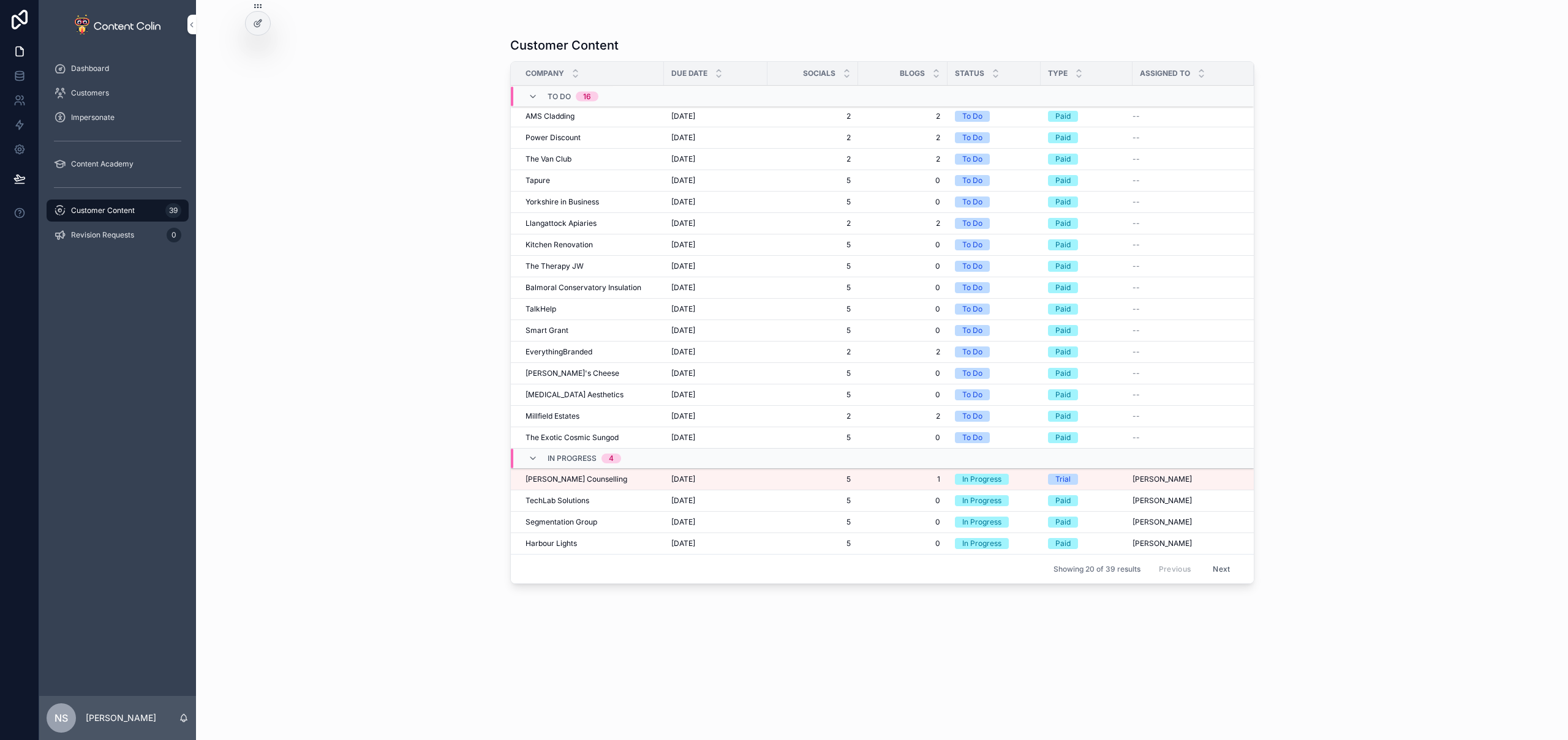
click at [456, 506] on div "Customer Content Company Due Date Socials Blogs Status Type Assigned To To Do 1…" at bounding box center [881, 370] width 1372 height 740
click at [601, 479] on span "[PERSON_NAME] Counselling" at bounding box center [577, 479] width 102 height 10
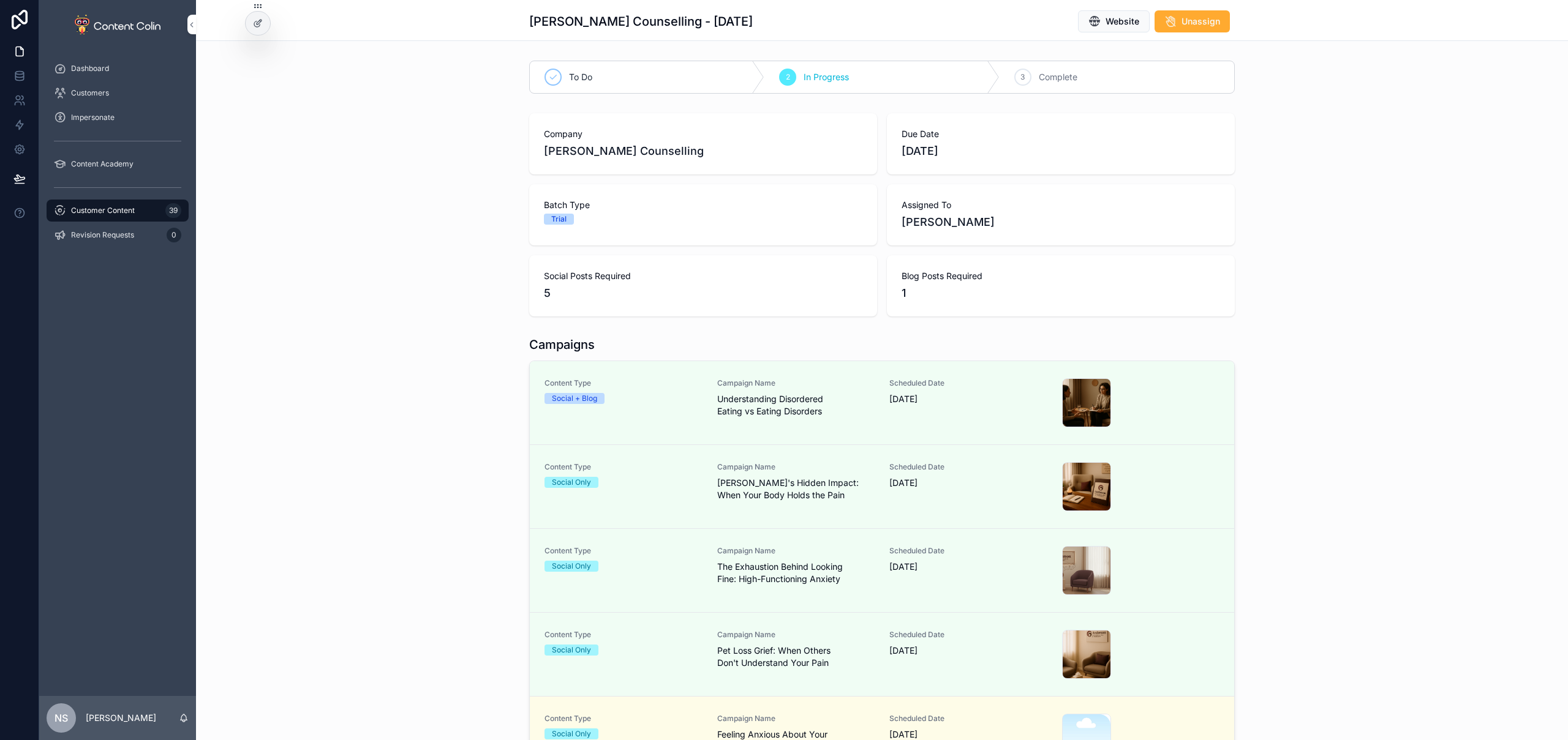
scroll to position [214, 0]
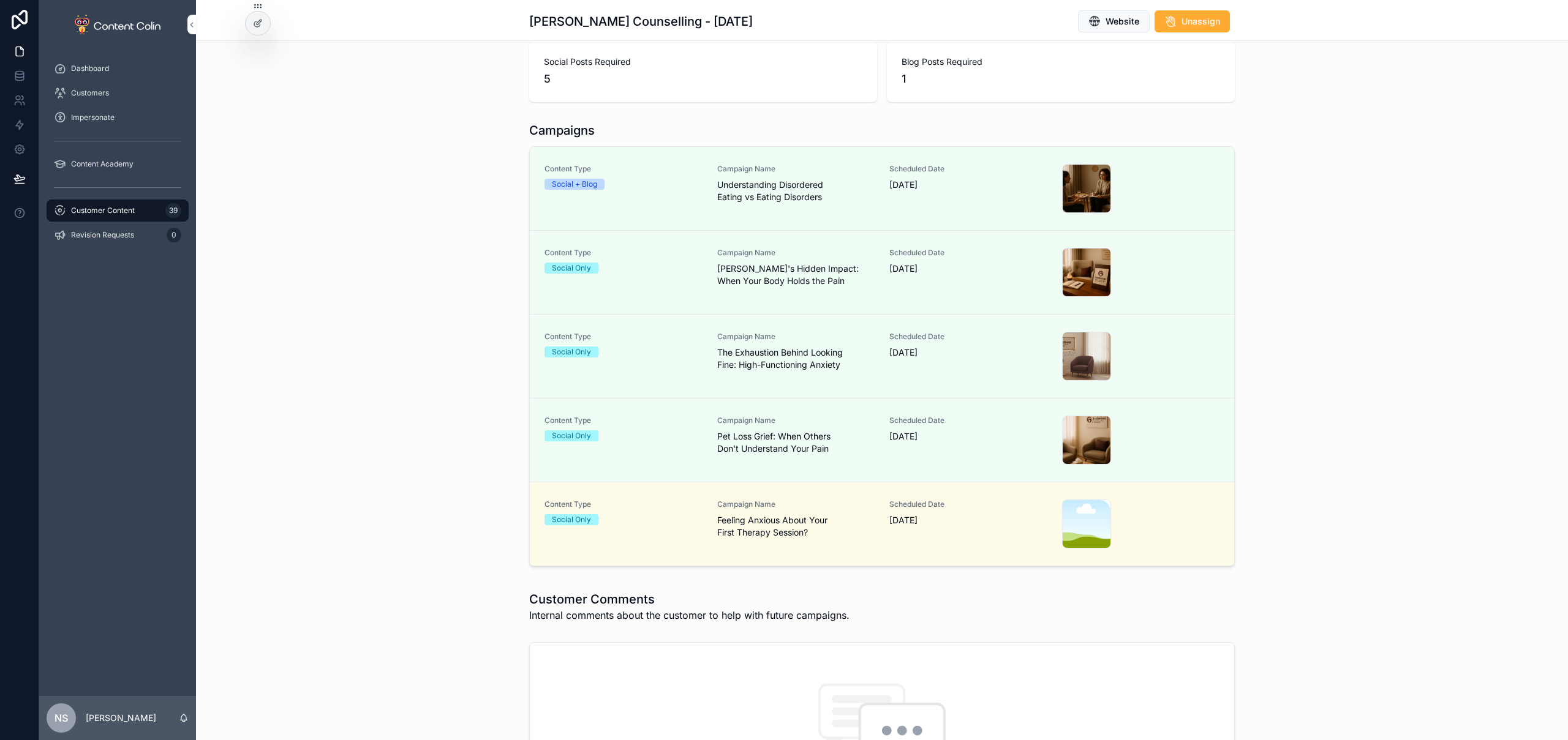
click at [885, 551] on link "Content Type Social Only Campaign Name Feeling Anxious About Your First Therapy…" at bounding box center [881, 524] width 704 height 84
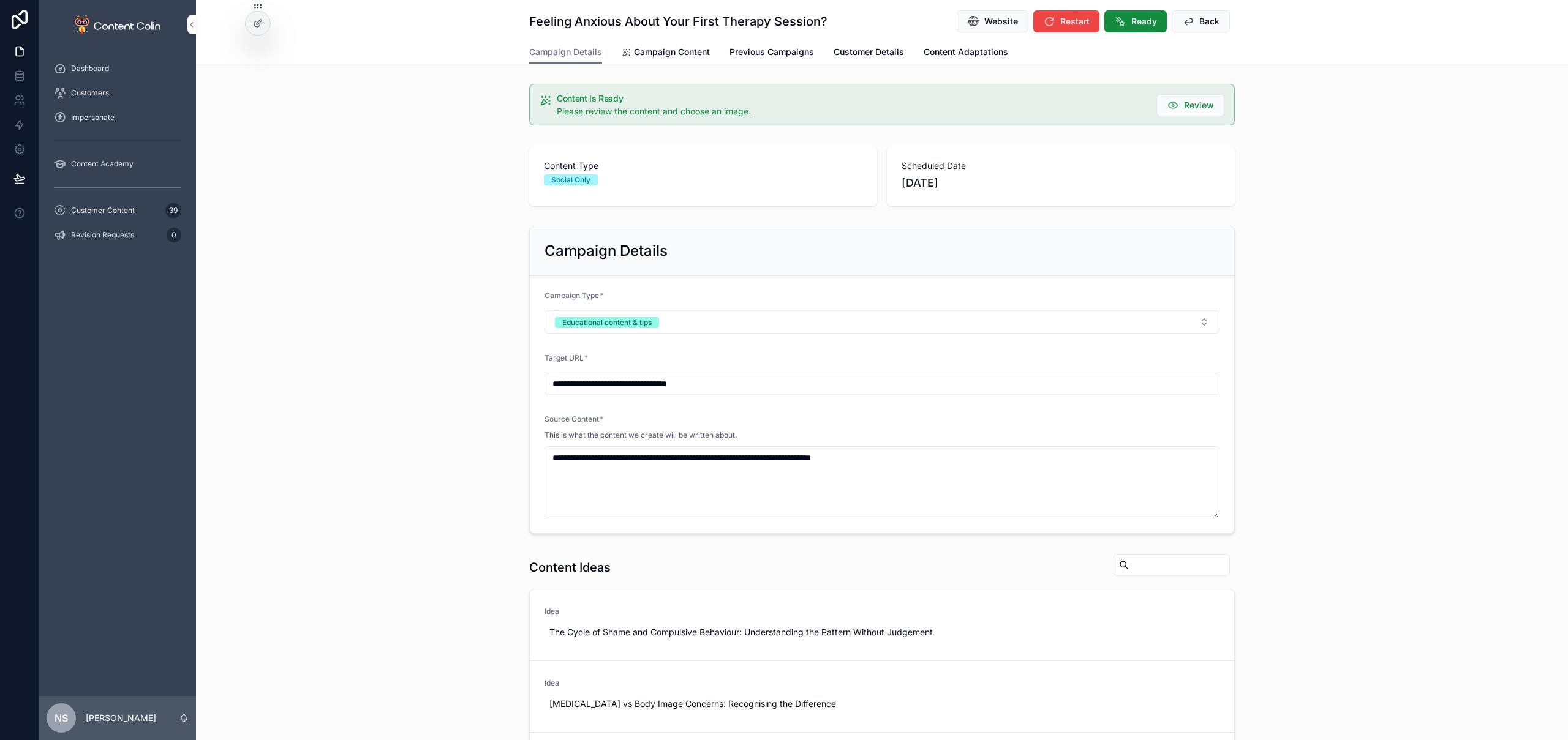
click at [669, 56] on span "Campaign Content" at bounding box center [672, 52] width 76 height 12
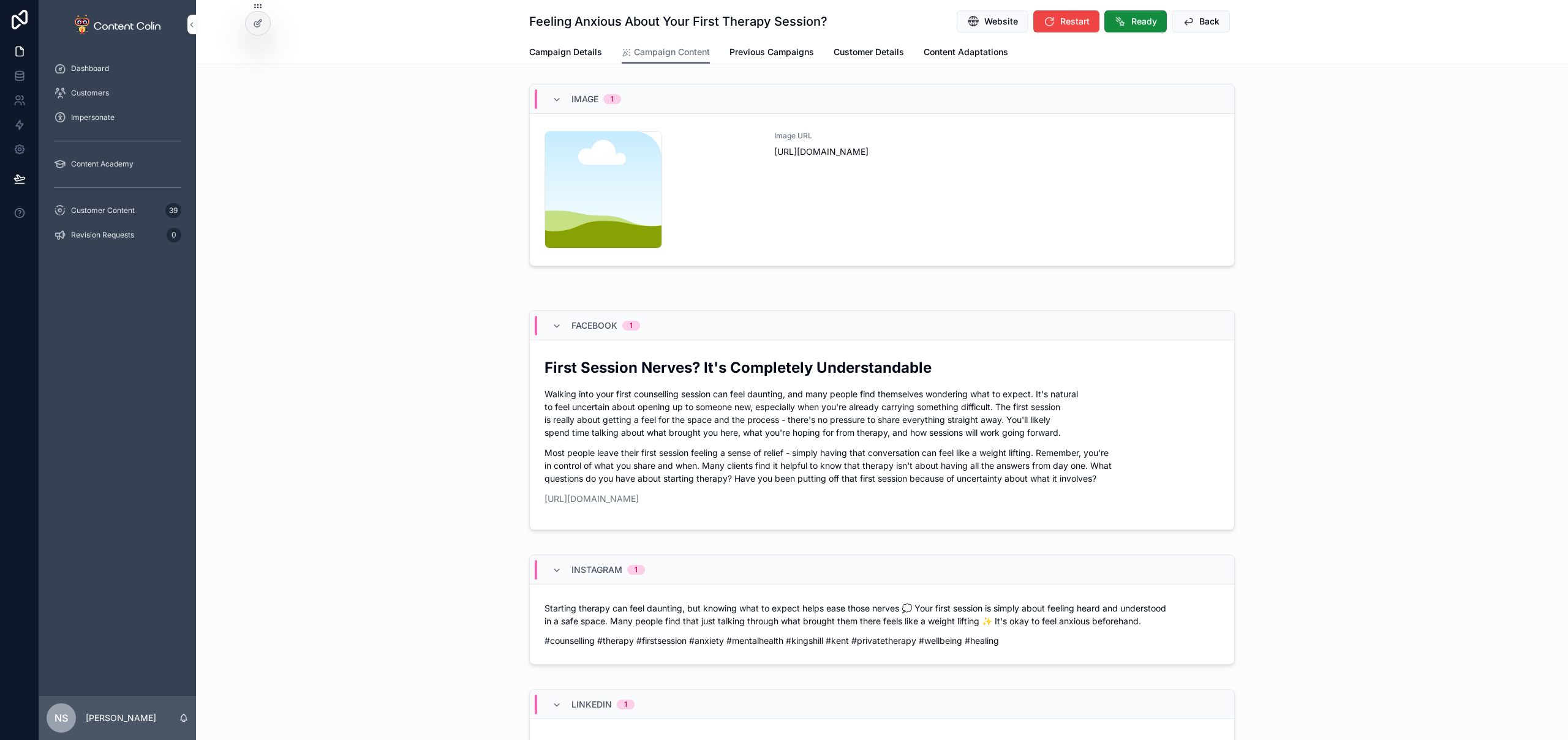
click at [897, 227] on div "Image URL [URL][DOMAIN_NAME]" at bounding box center [997, 189] width 445 height 117
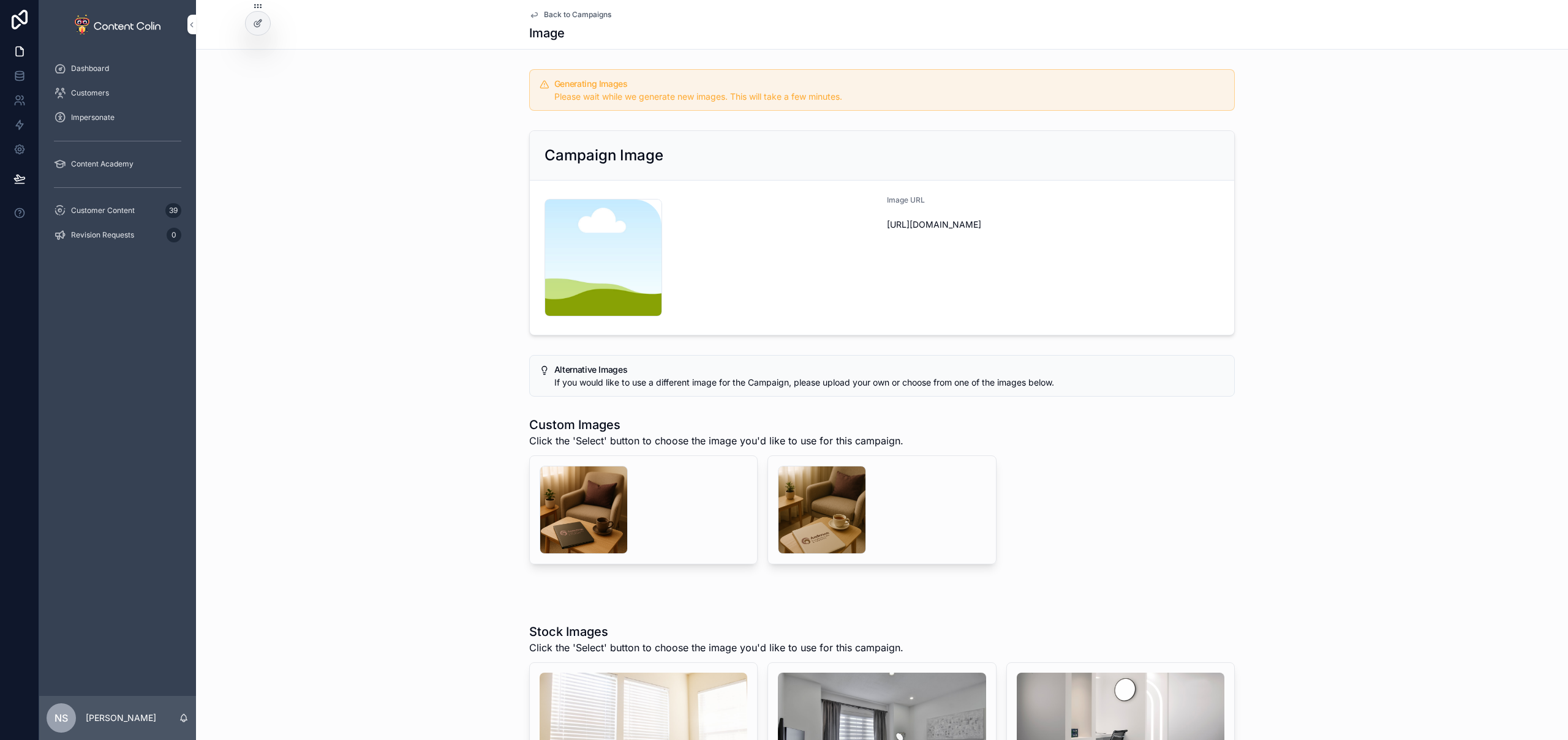
click at [348, 287] on div "Campaign Image content-placeholder .png Image URL [URL][DOMAIN_NAME]" at bounding box center [881, 233] width 1372 height 215
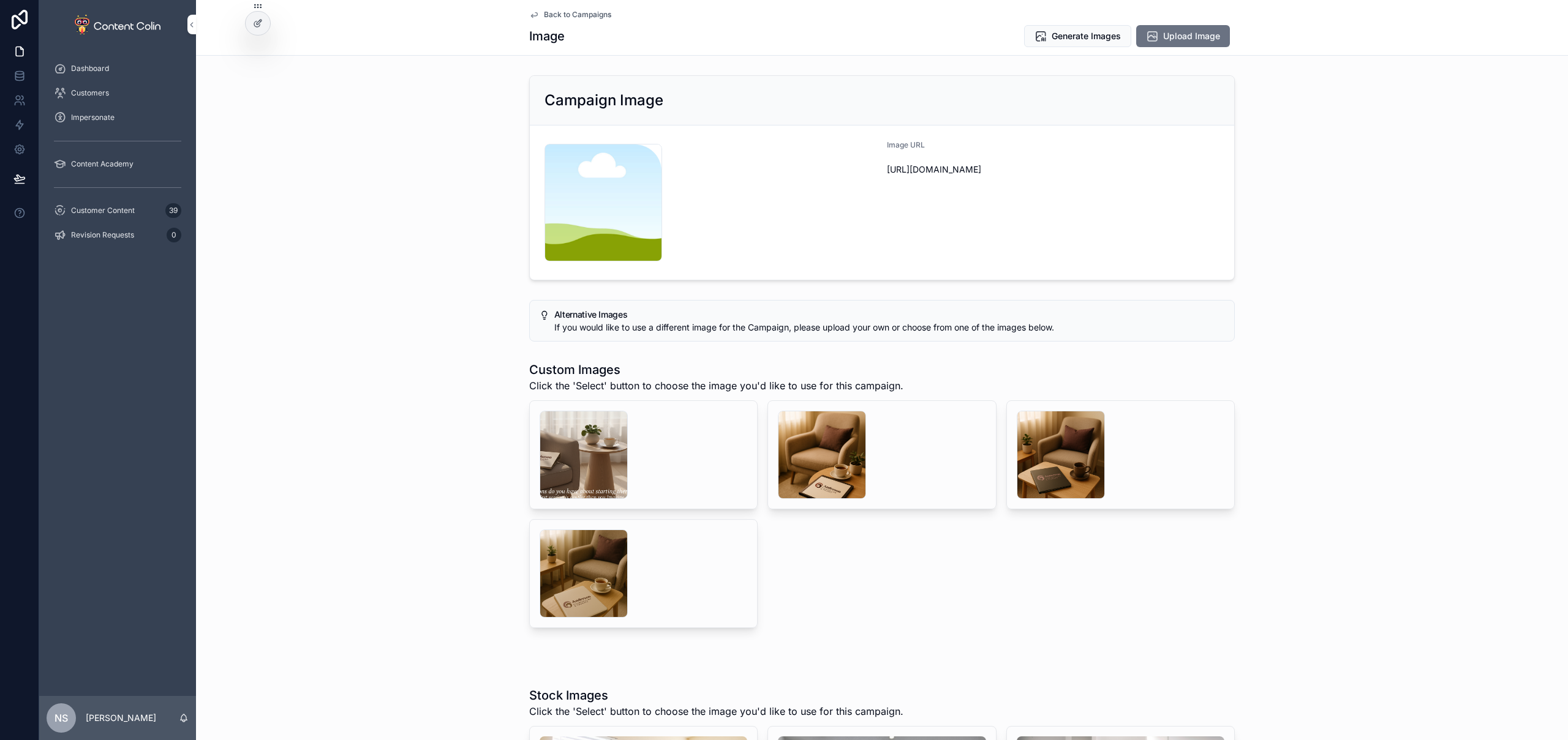
click at [825, 447] on div "scrollable content" at bounding box center [822, 455] width 88 height 88
click at [580, 471] on div "scrollable content" at bounding box center [583, 455] width 88 height 88
click at [0, 0] on span "Select" at bounding box center [0, 0] width 0 height 0
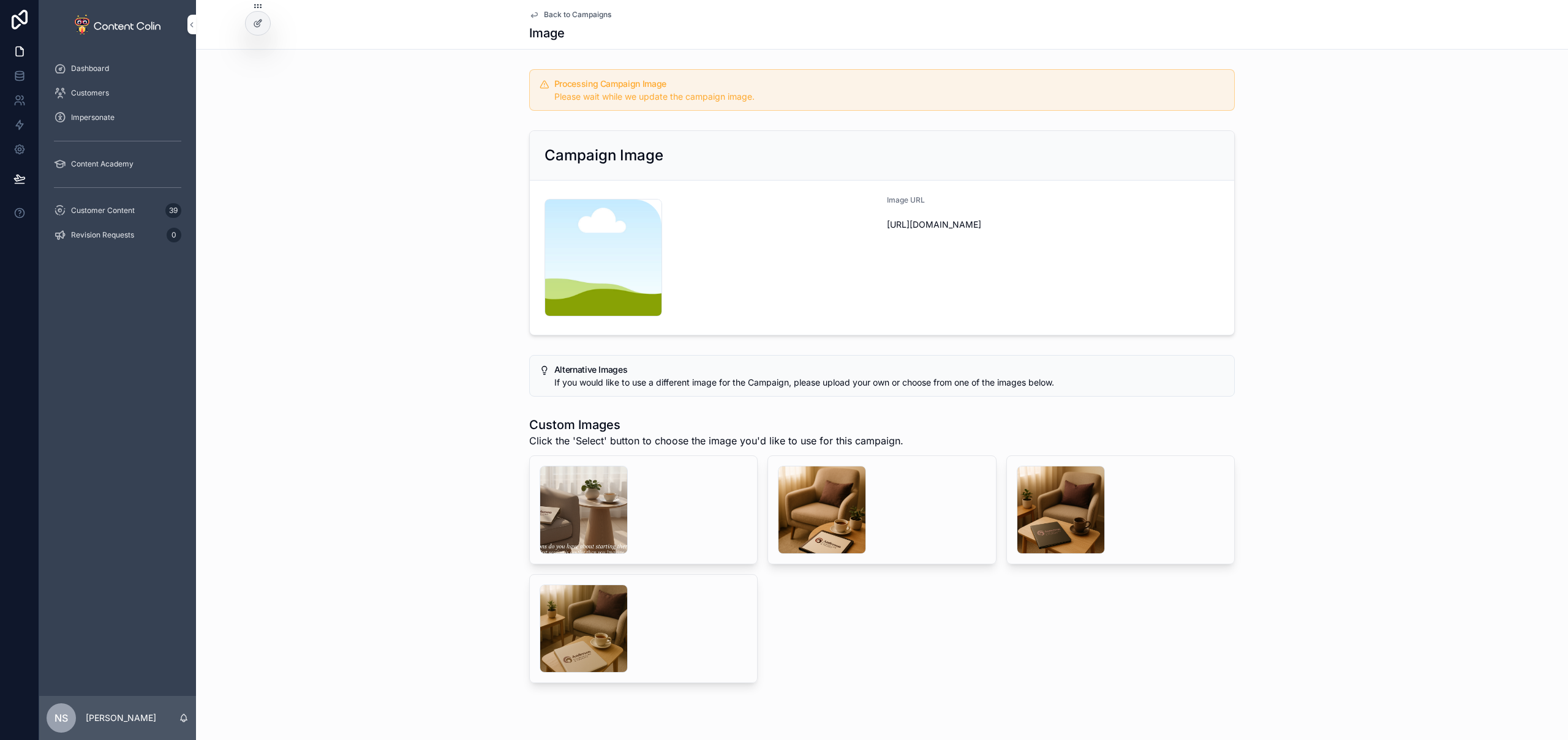
click at [586, 11] on span "Back to Campaigns" at bounding box center [577, 14] width 67 height 10
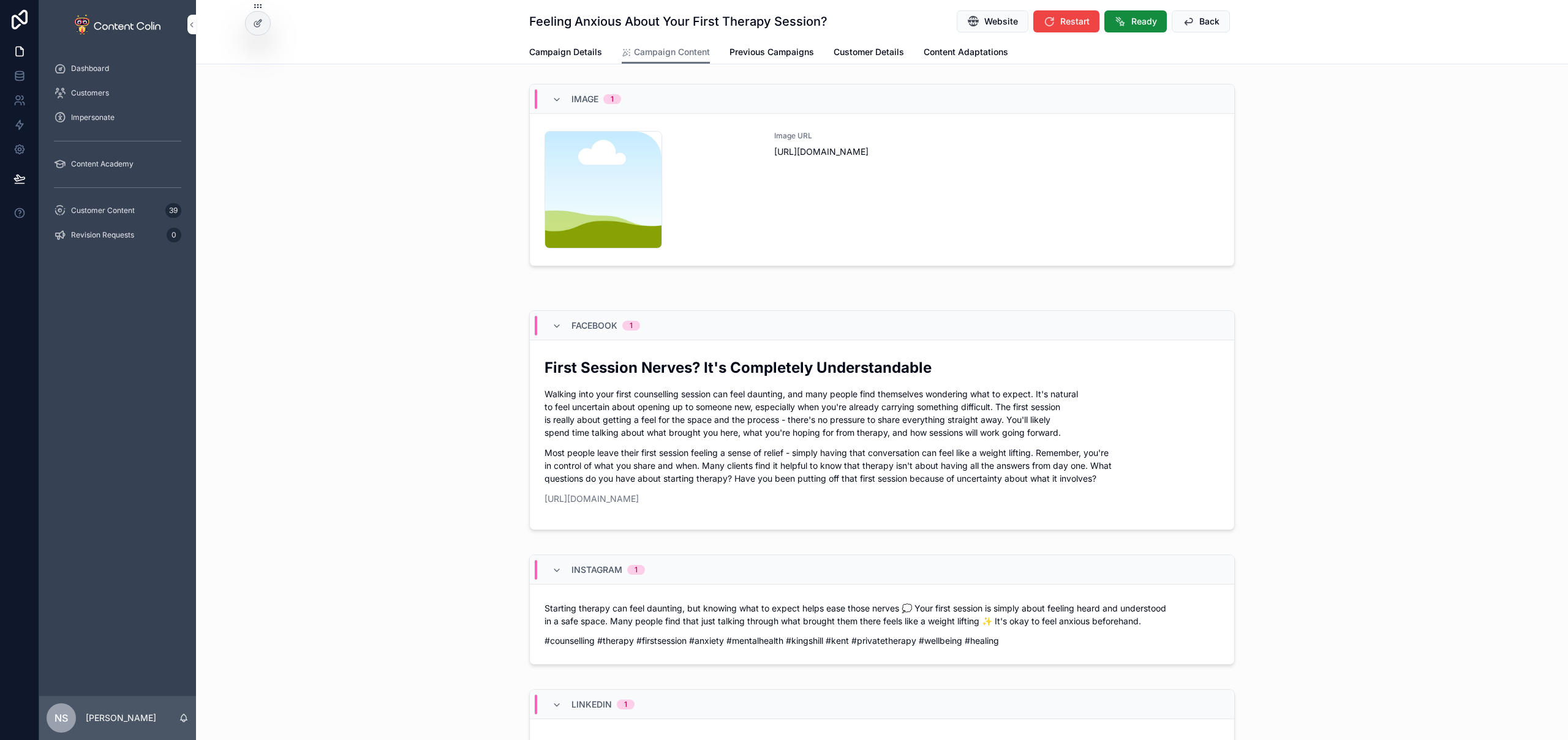
click at [1125, 19] on button "Ready" at bounding box center [1135, 22] width 63 height 22
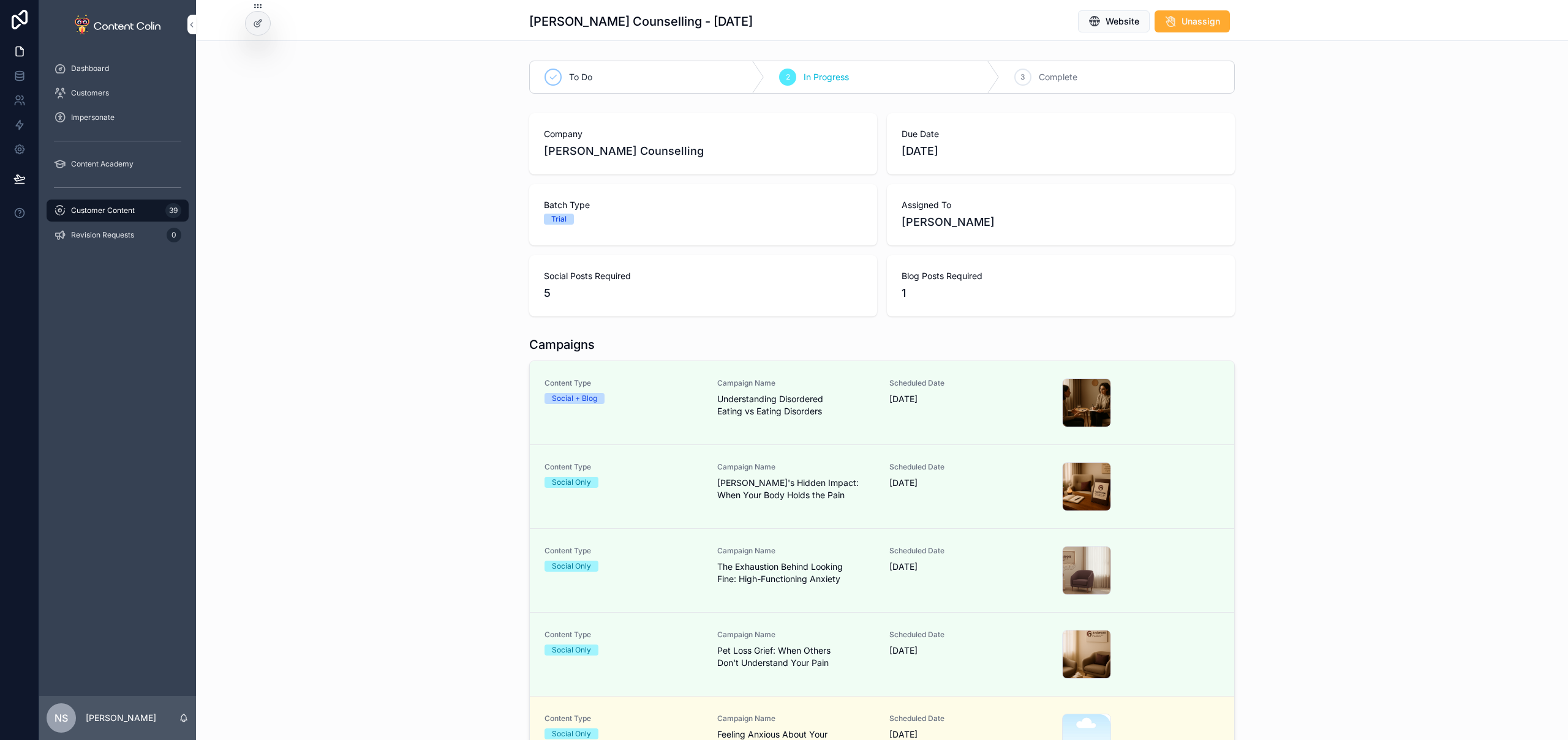
scroll to position [464, 0]
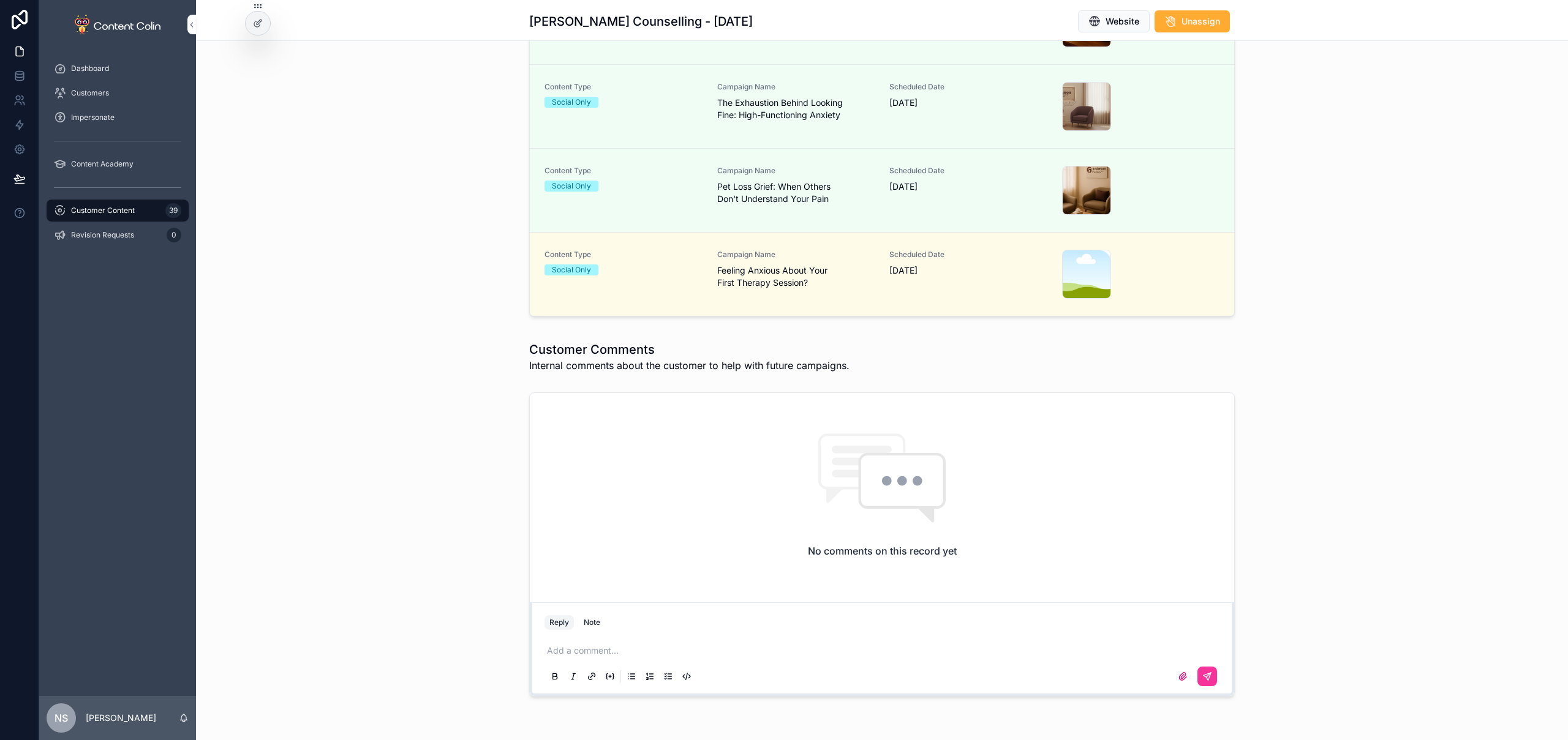
click at [469, 316] on div "Campaigns Content Type Social + Blog Campaign Name Understanding Disordered Eat…" at bounding box center [881, 96] width 1372 height 459
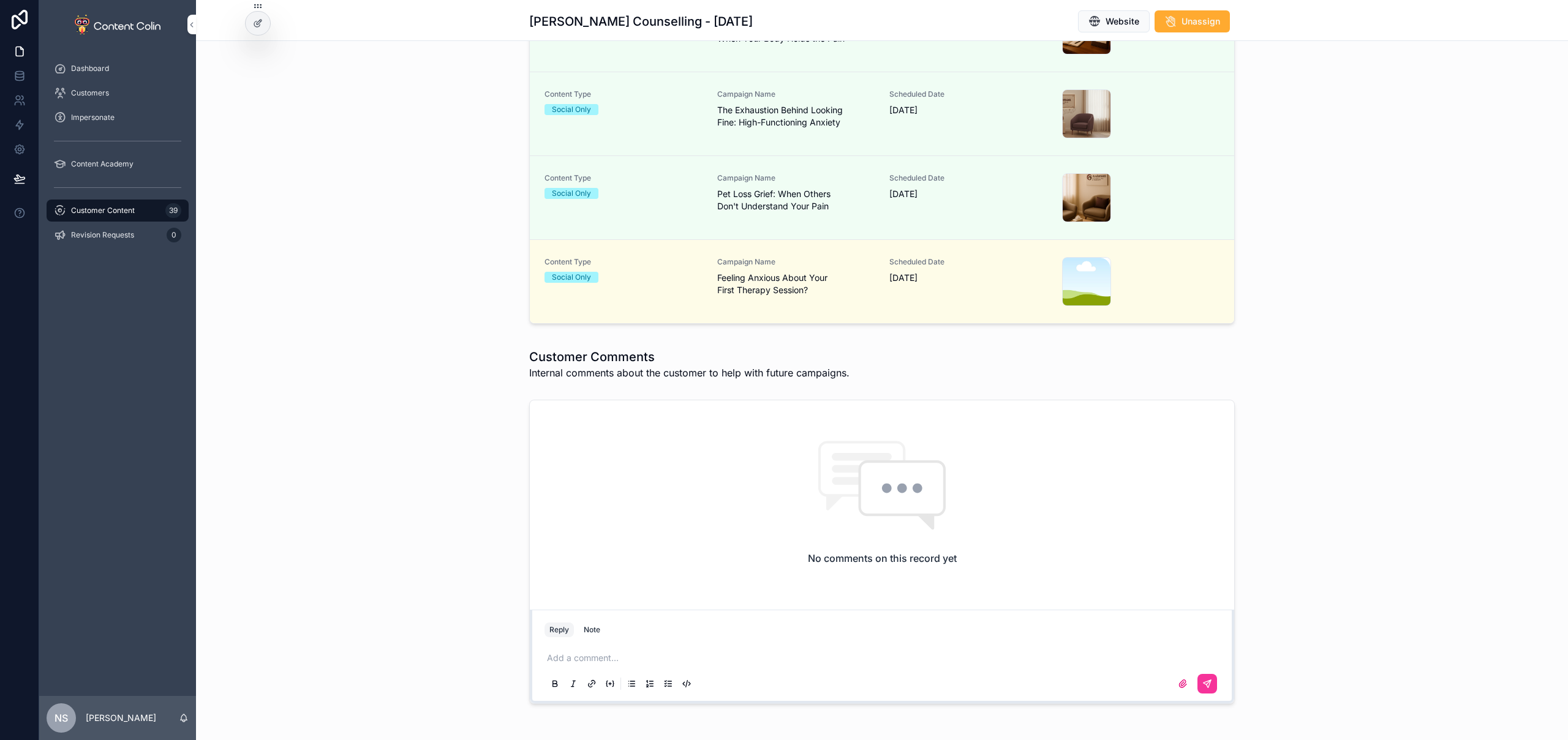
scroll to position [89, 0]
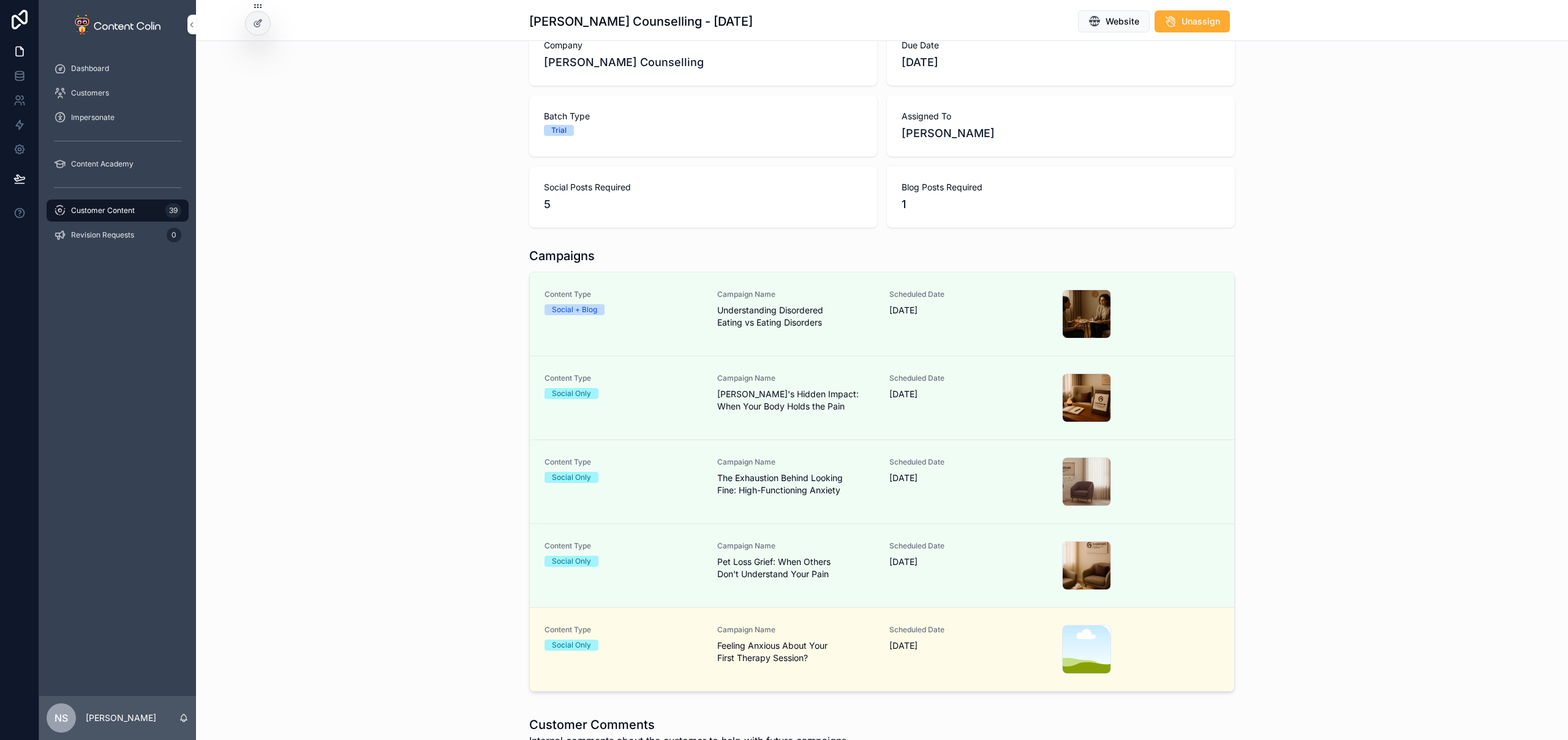
click at [128, 215] on span "Customer Content" at bounding box center [102, 211] width 63 height 10
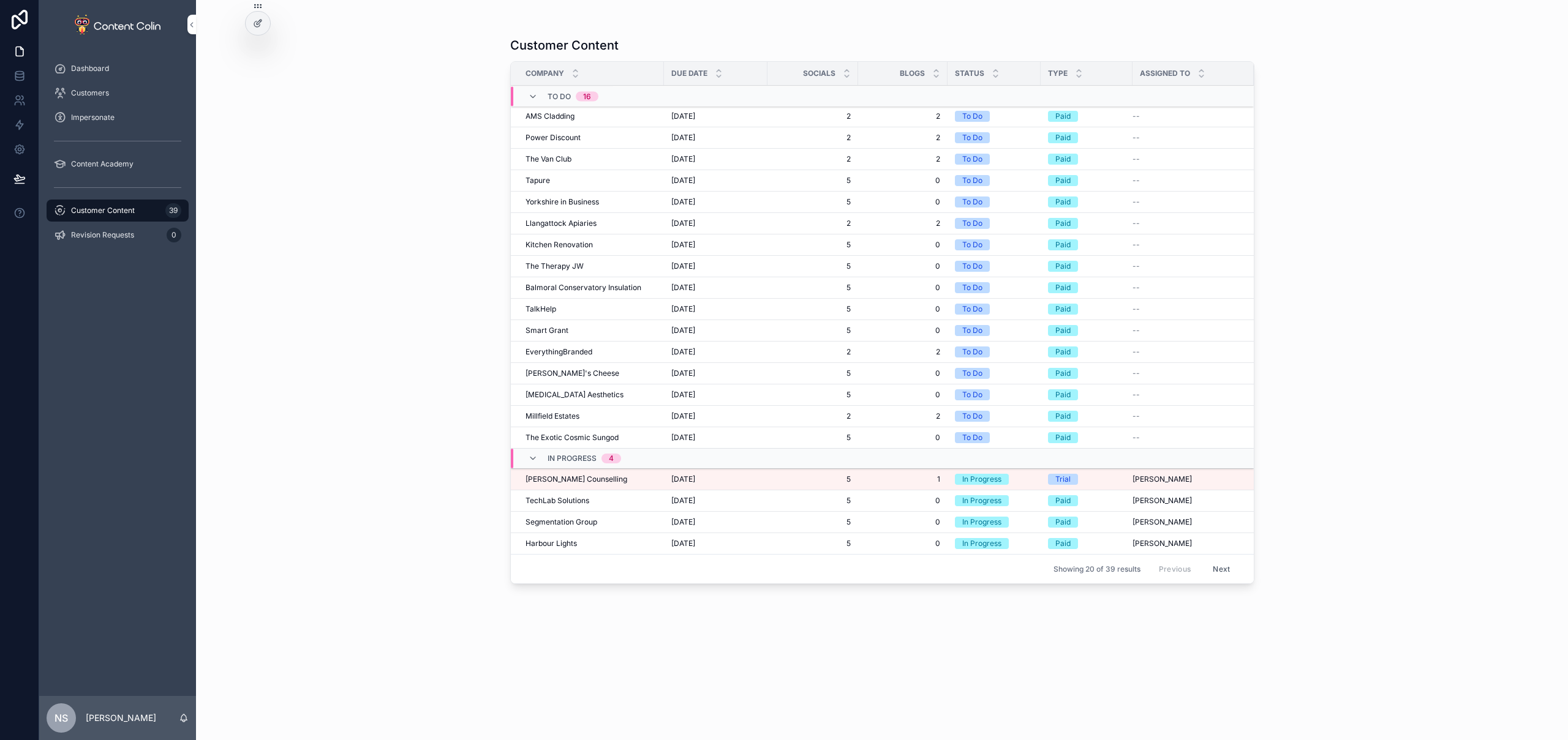
click at [571, 479] on span "[PERSON_NAME] Counselling" at bounding box center [577, 479] width 102 height 10
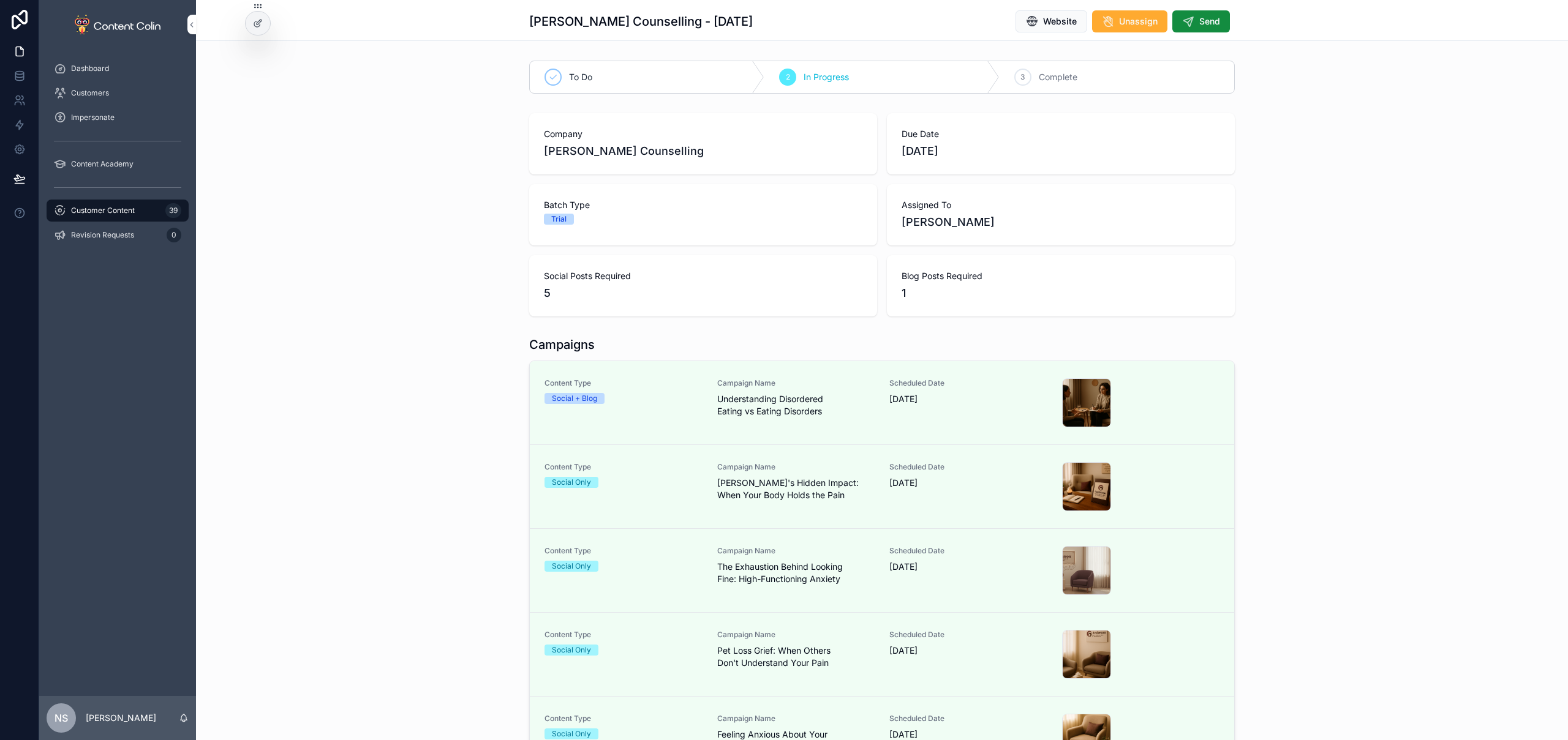
click at [1209, 22] on span "Send" at bounding box center [1210, 22] width 21 height 12
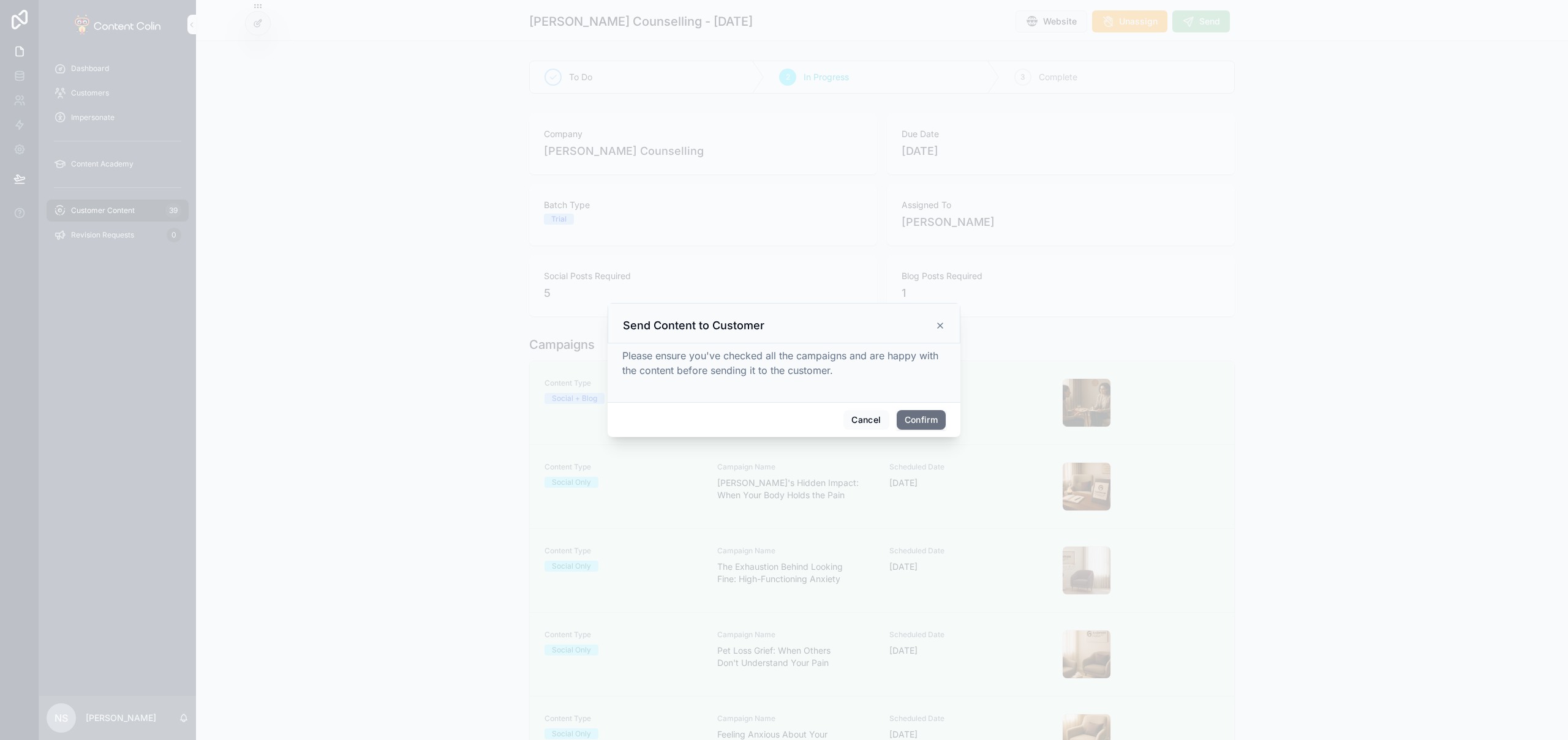
click at [923, 418] on button "Confirm" at bounding box center [922, 420] width 49 height 19
